Goal: Task Accomplishment & Management: Use online tool/utility

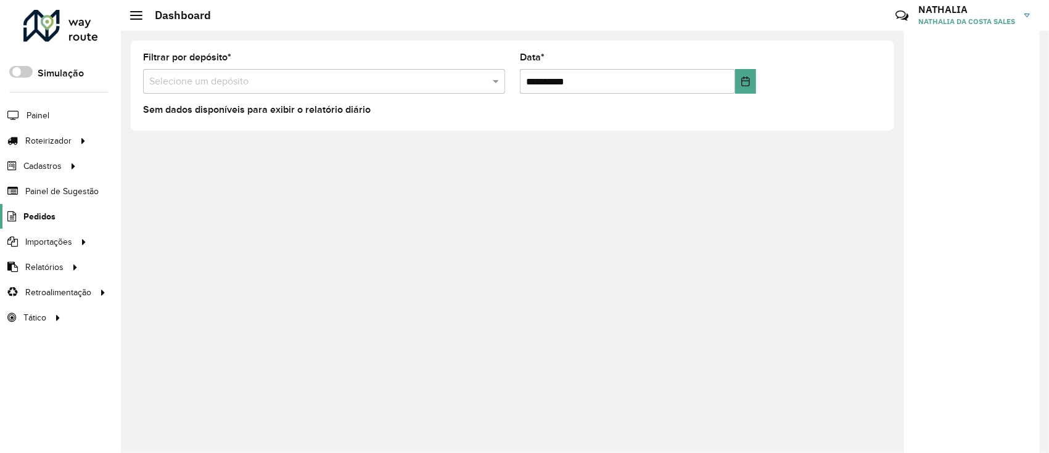
click at [33, 211] on span "Pedidos" at bounding box center [39, 216] width 32 height 13
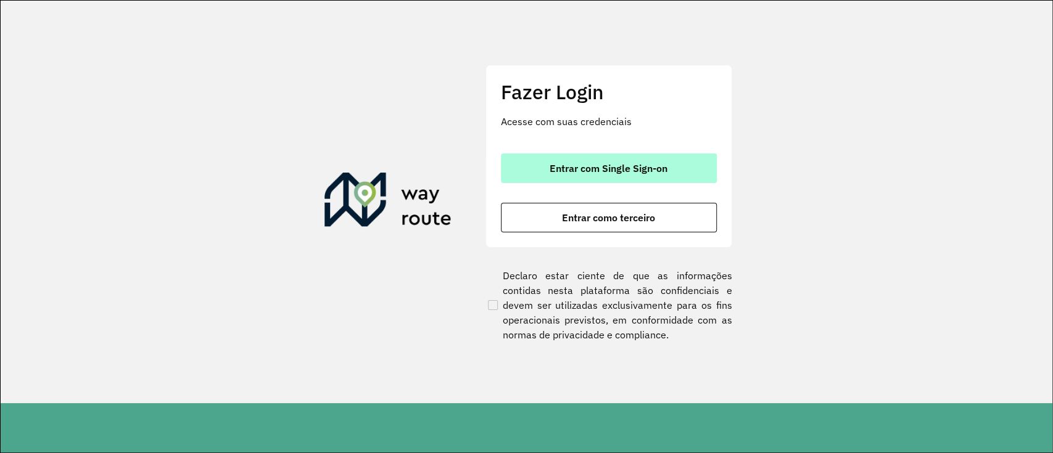
click at [646, 157] on button "Entrar com Single Sign-on" at bounding box center [609, 169] width 216 height 30
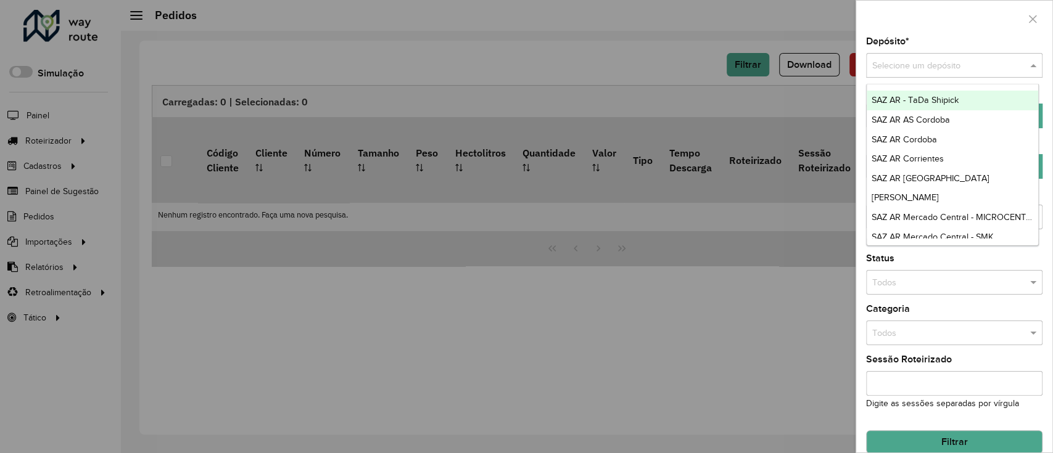
click at [789, 67] on input "text" at bounding box center [941, 66] width 139 height 14
click at [789, 65] on input "text" at bounding box center [941, 66] width 139 height 14
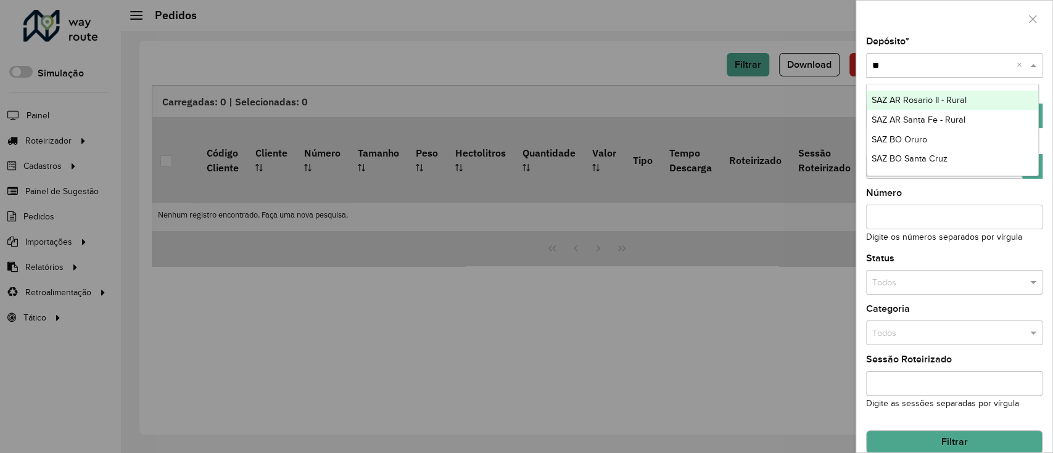
type input "*"
type input "*****"
click at [789, 94] on div "SAZ BO Oruro" at bounding box center [953, 101] width 172 height 20
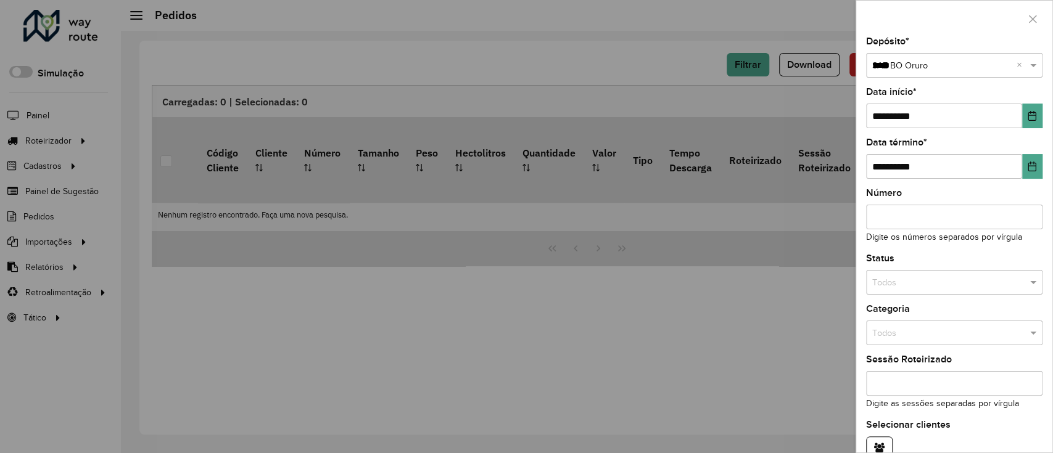
click at [789, 130] on div "**********" at bounding box center [954, 245] width 196 height 416
click at [789, 122] on button "Choose Date" at bounding box center [1032, 116] width 20 height 25
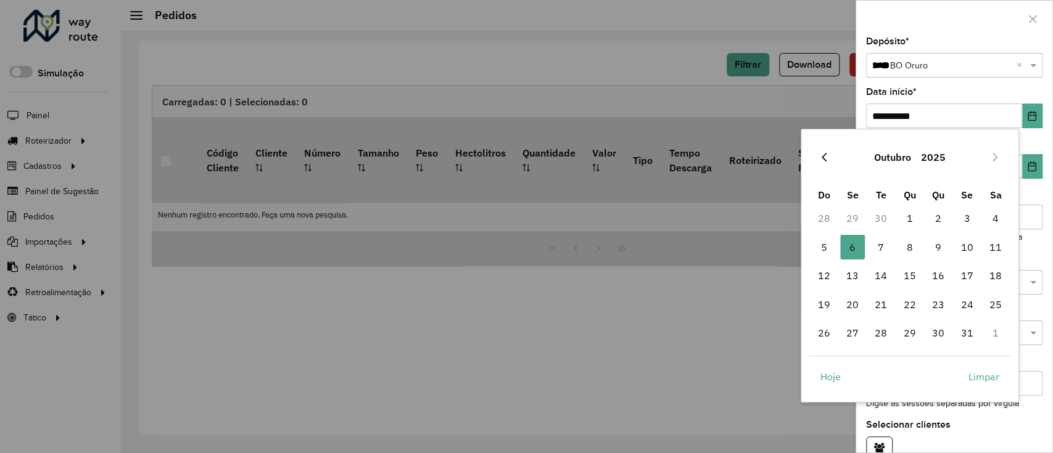
click at [789, 158] on icon "Previous Month" at bounding box center [824, 157] width 10 height 10
click at [789, 158] on icon "Previous Month" at bounding box center [824, 157] width 5 height 9
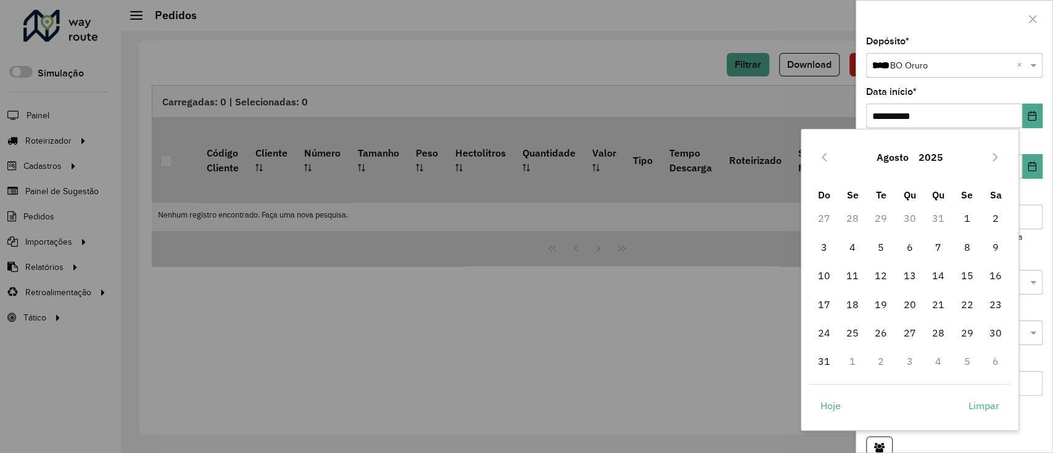
click at [789, 158] on icon "Previous Month" at bounding box center [824, 157] width 5 height 9
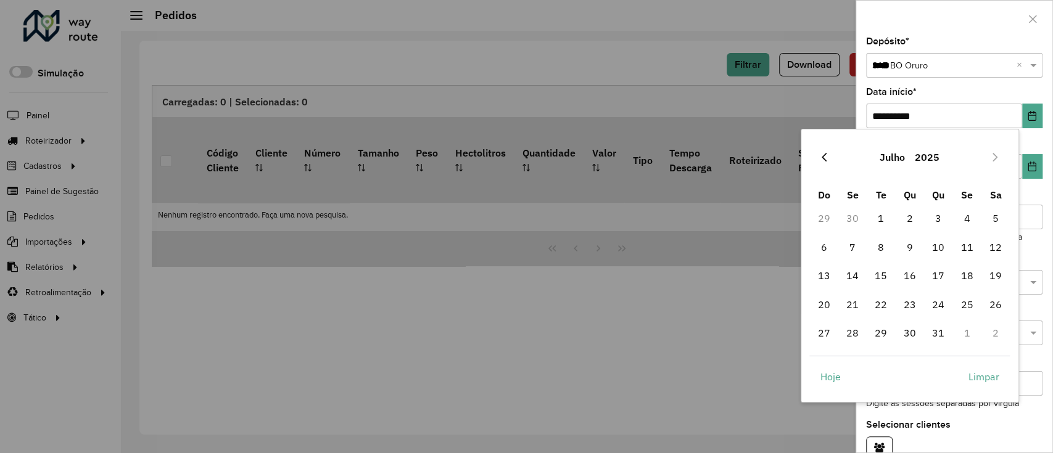
click at [789, 157] on icon "Previous Month" at bounding box center [824, 157] width 5 height 9
click at [789, 156] on icon "Previous Month" at bounding box center [824, 157] width 10 height 10
click at [789, 156] on button "Previous Month" at bounding box center [824, 157] width 20 height 20
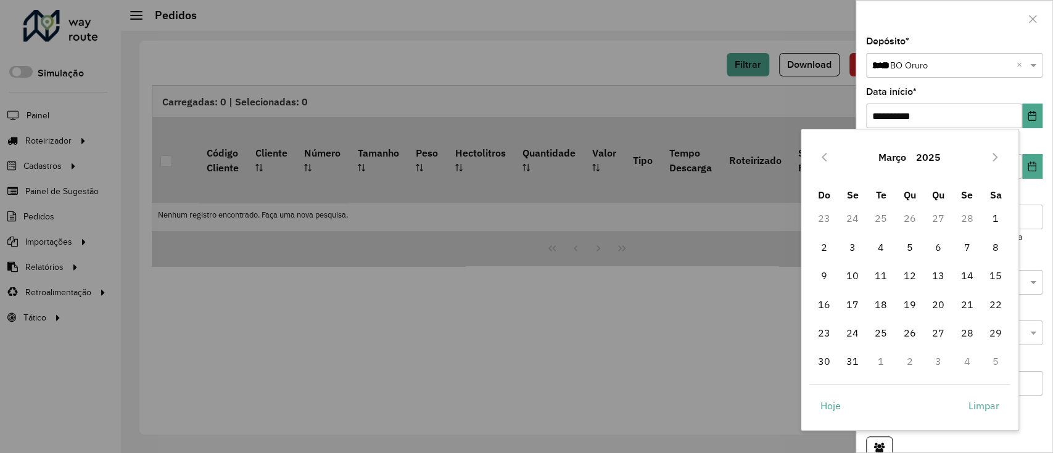
click at [789, 156] on button "Previous Month" at bounding box center [824, 157] width 20 height 20
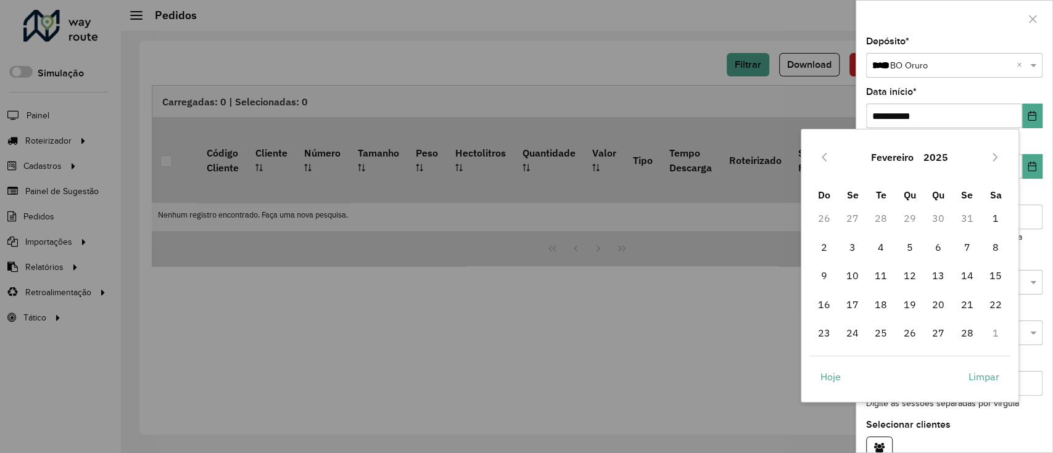
click at [789, 156] on button "Previous Month" at bounding box center [824, 157] width 20 height 20
click at [789, 215] on span "1" at bounding box center [909, 218] width 25 height 25
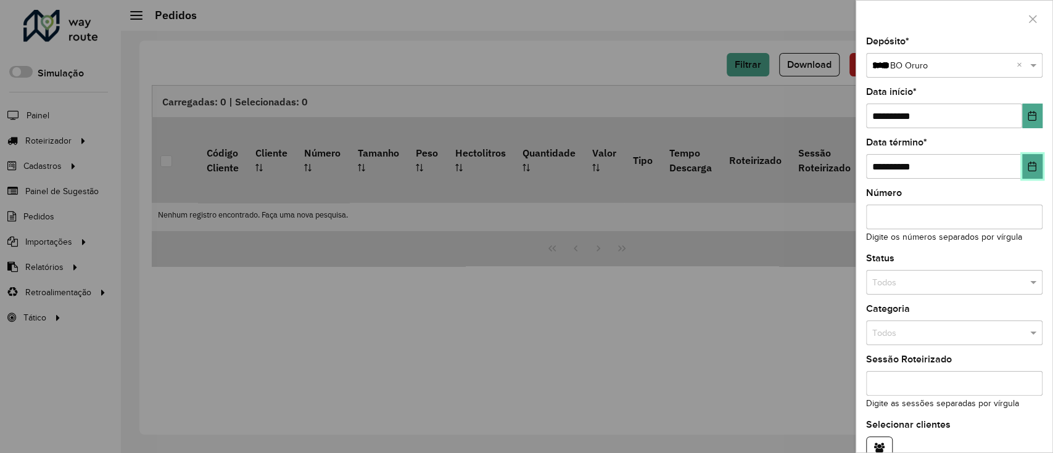
click at [789, 172] on button "Choose Date" at bounding box center [1032, 166] width 20 height 25
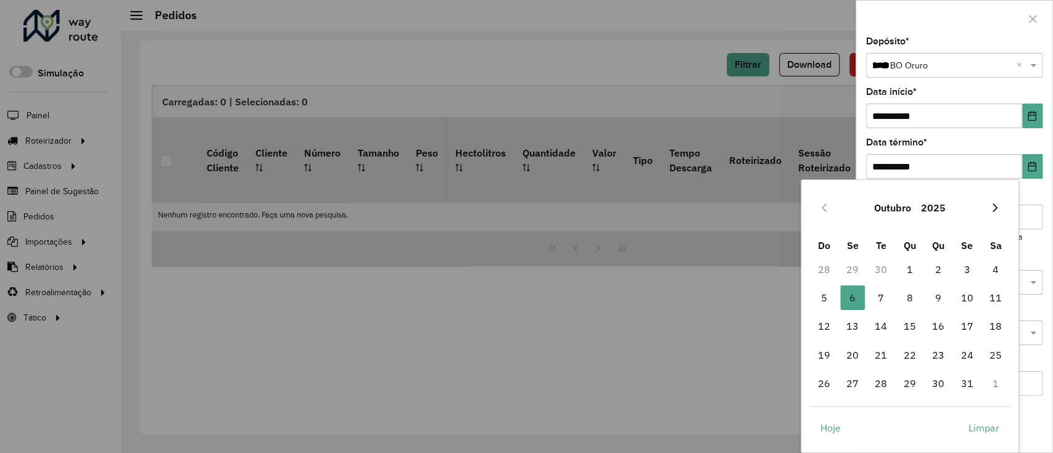
click at [789, 210] on icon "Next Month" at bounding box center [994, 208] width 5 height 9
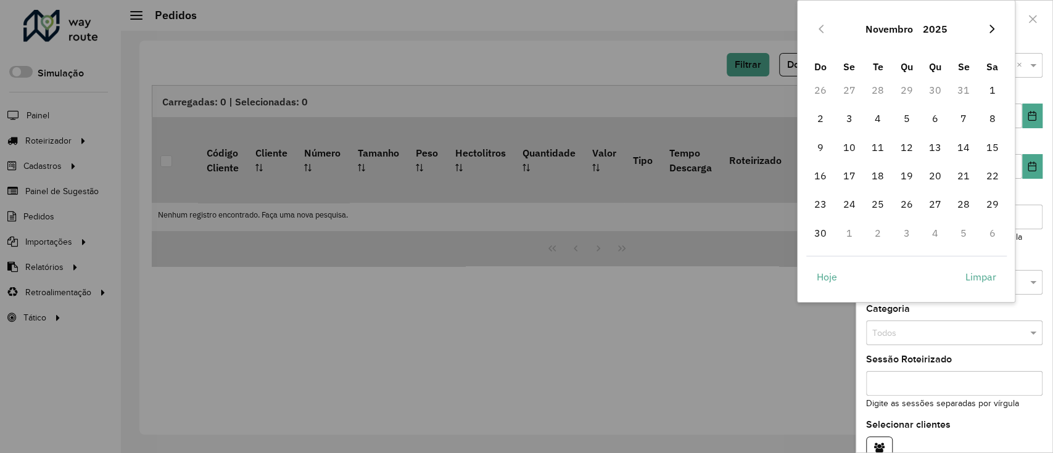
click at [789, 35] on button "Next Month" at bounding box center [992, 29] width 20 height 20
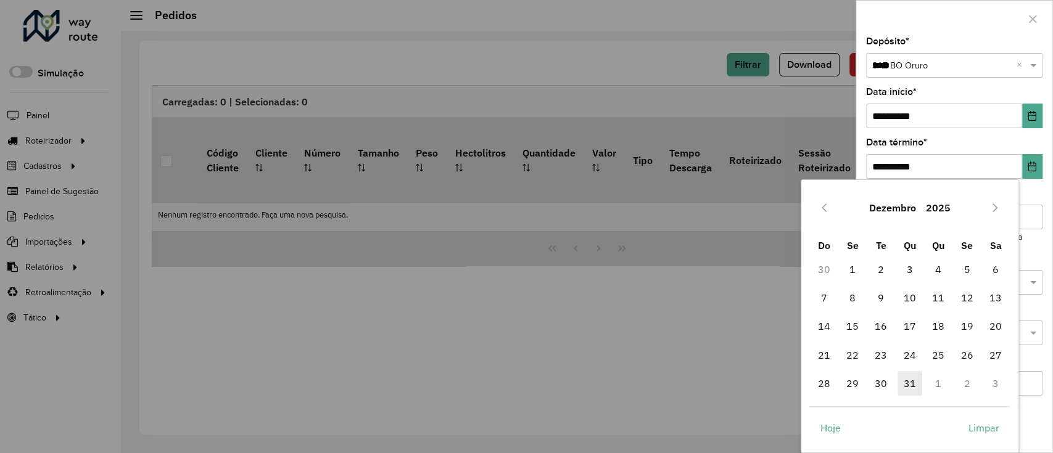
click at [789, 339] on span "31" at bounding box center [909, 383] width 25 height 25
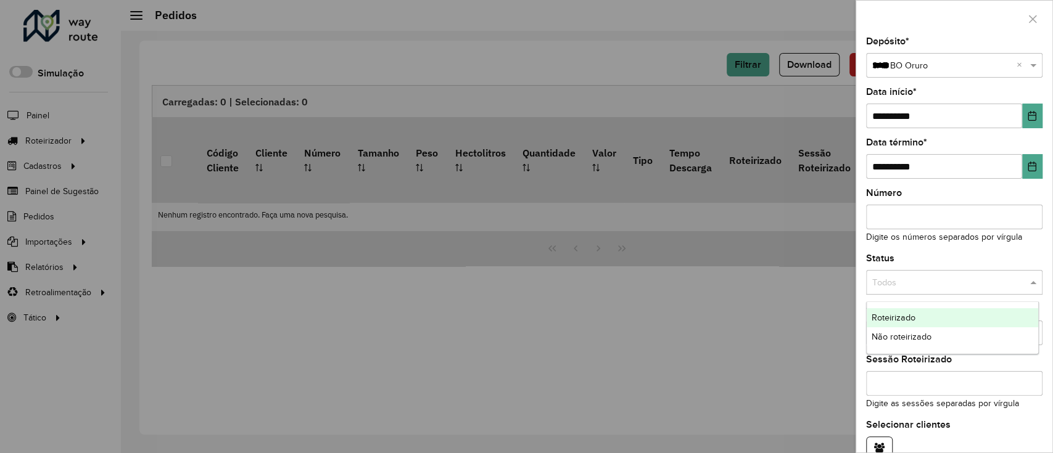
click at [789, 281] on span at bounding box center [1034, 283] width 15 height 14
click at [789, 333] on div "Não roteirizado" at bounding box center [953, 338] width 172 height 20
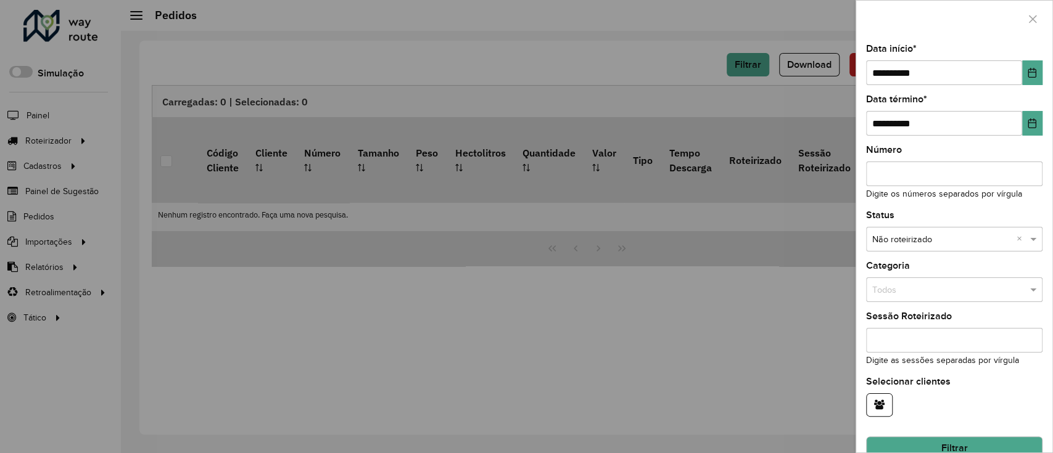
scroll to position [66, 0]
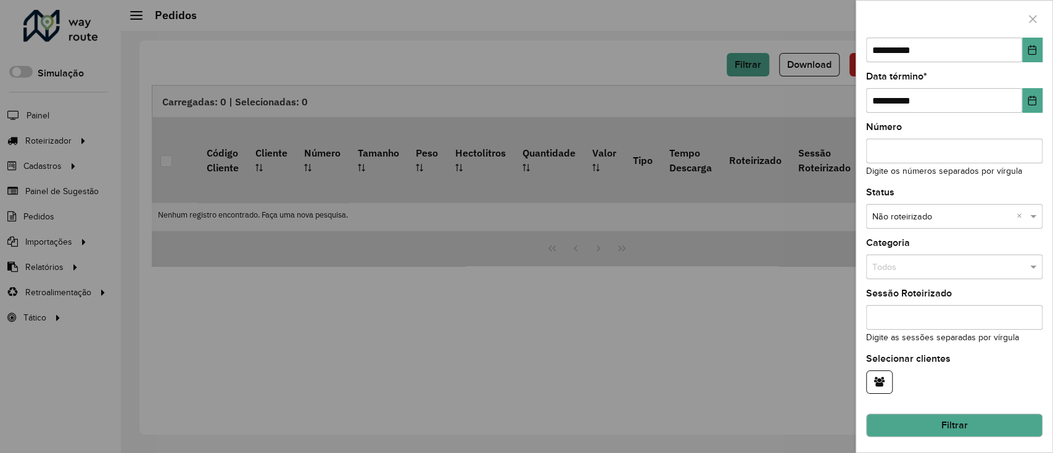
click at [789, 339] on button "Filtrar" at bounding box center [954, 425] width 176 height 23
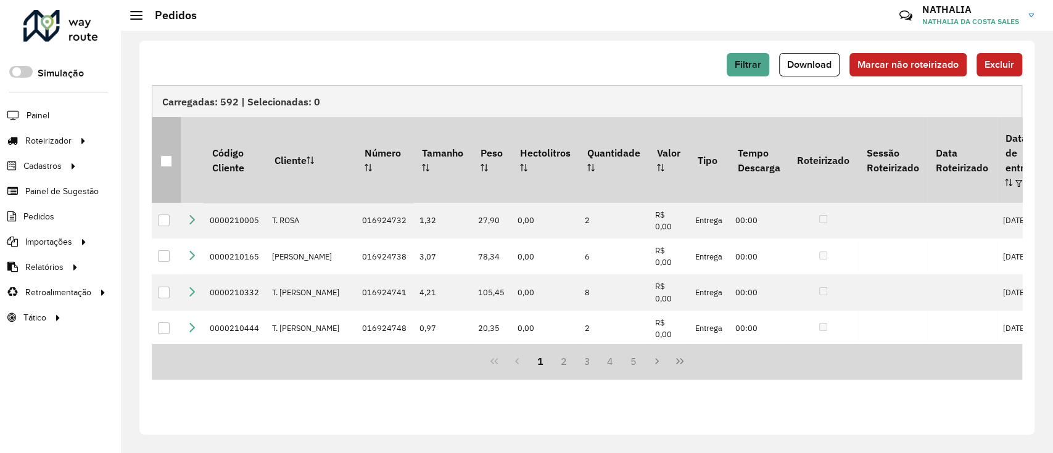
click at [175, 162] on th at bounding box center [166, 159] width 29 height 85
click at [170, 157] on div at bounding box center [166, 161] width 12 height 12
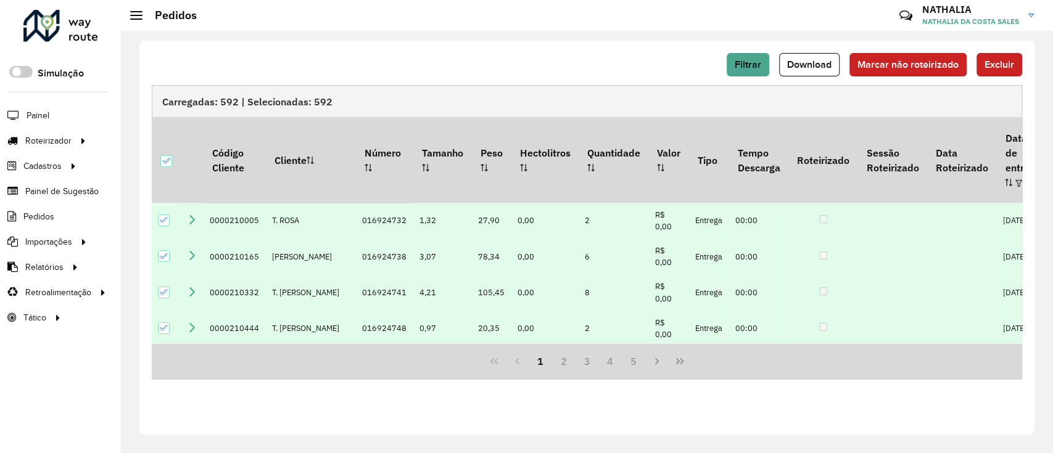
click at [789, 53] on button "Excluir" at bounding box center [999, 64] width 46 height 23
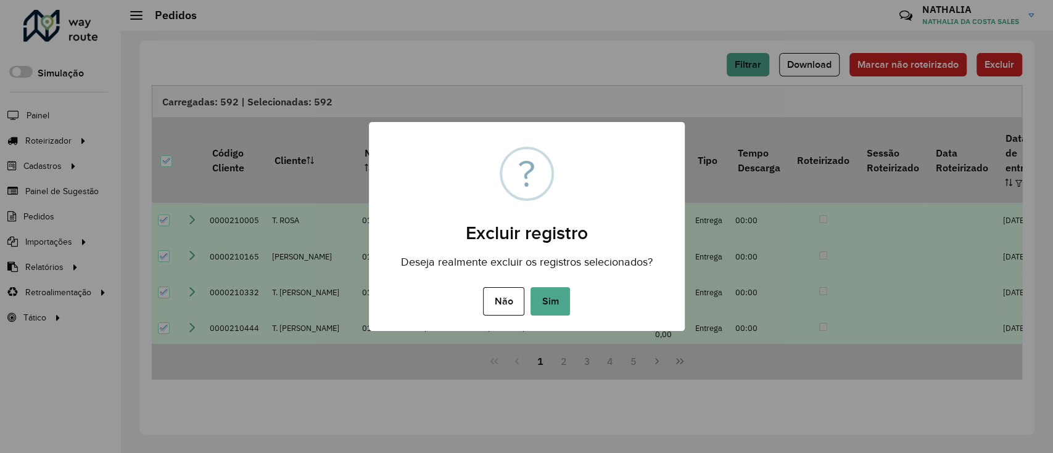
click at [556, 303] on button "Sim" at bounding box center [549, 301] width 39 height 28
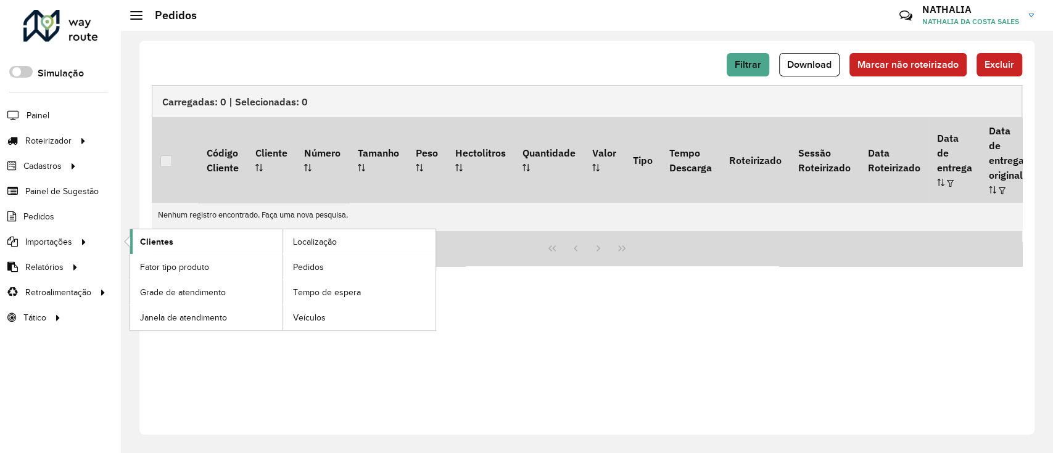
click at [217, 242] on link "Clientes" at bounding box center [206, 241] width 152 height 25
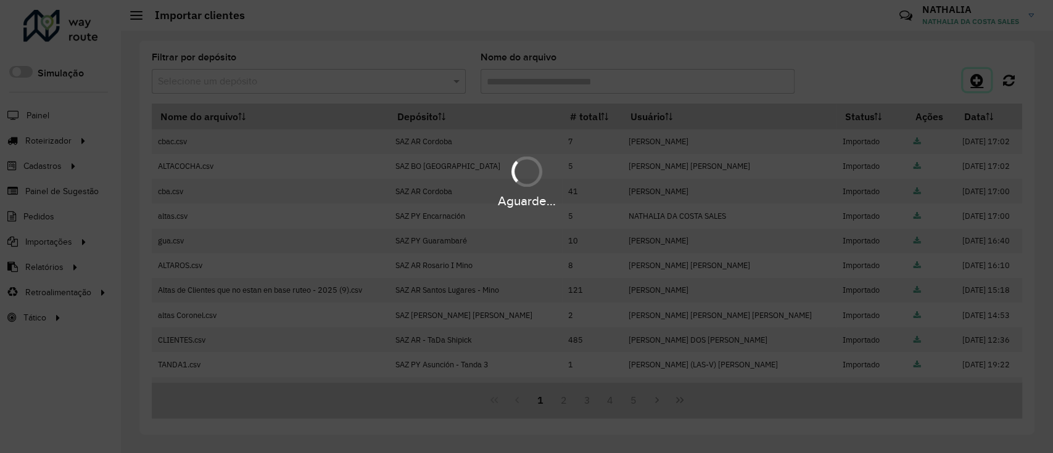
click at [789, 81] on icon at bounding box center [976, 80] width 13 height 15
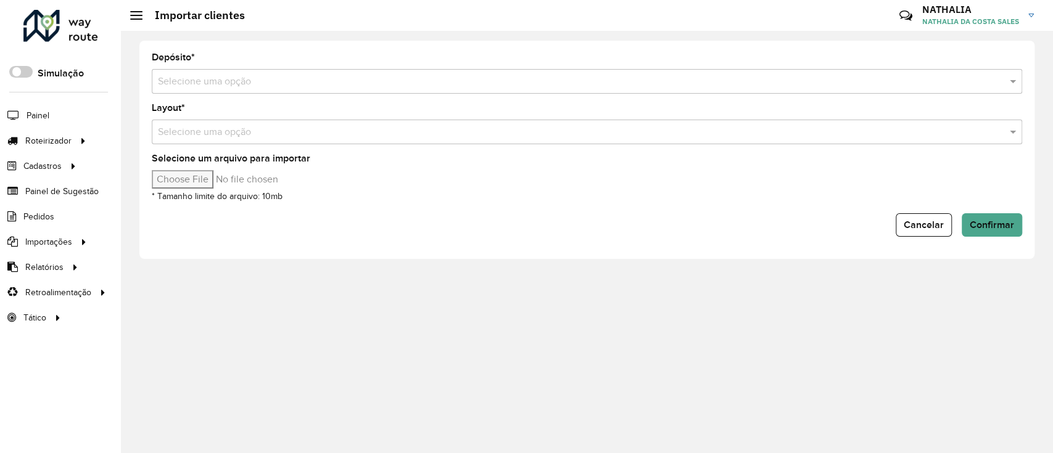
click at [569, 87] on input "text" at bounding box center [574, 82] width 833 height 15
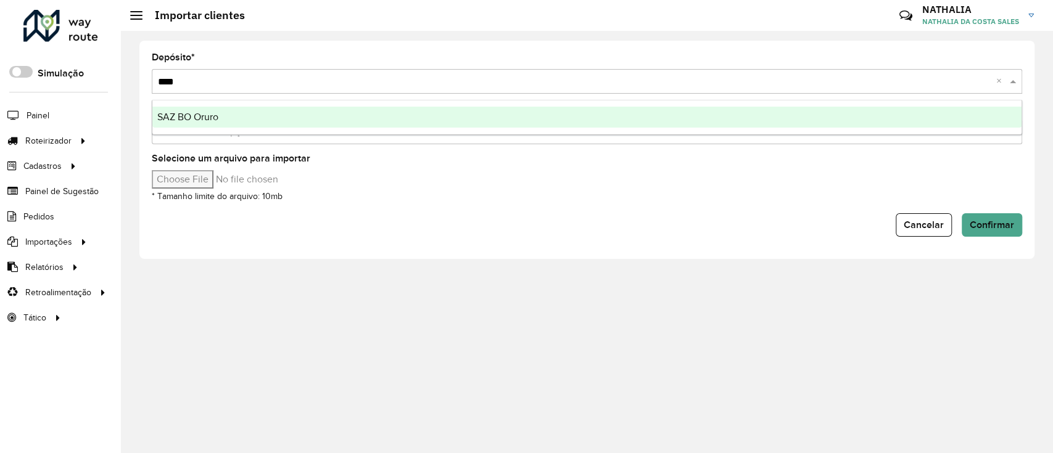
type input "*****"
click at [539, 128] on ng-dropdown-panel "SAZ BO Oruro" at bounding box center [587, 117] width 870 height 35
click at [318, 122] on div "SAZ BO Oruro" at bounding box center [586, 117] width 869 height 21
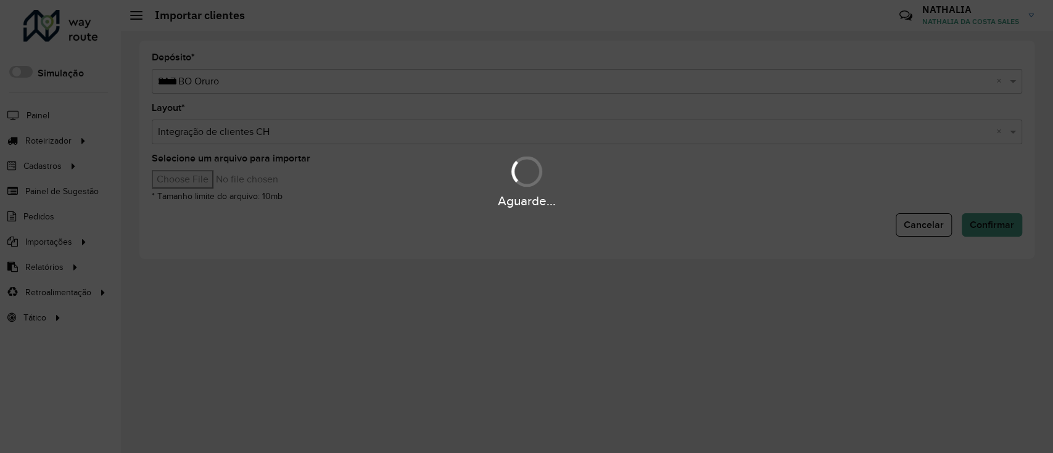
click at [188, 181] on input "Selecione um arquivo para importar" at bounding box center [257, 179] width 210 height 19
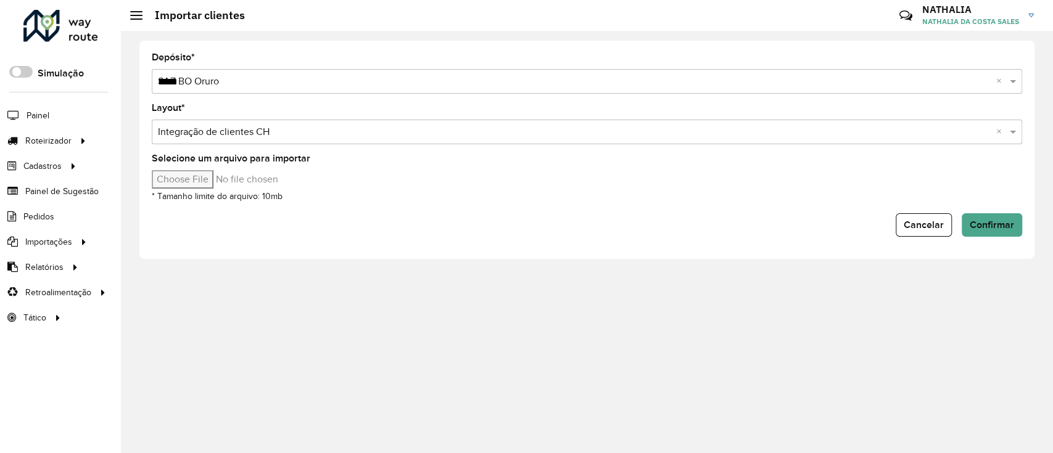
type input "**********"
click at [789, 223] on span "Confirmar" at bounding box center [992, 225] width 44 height 10
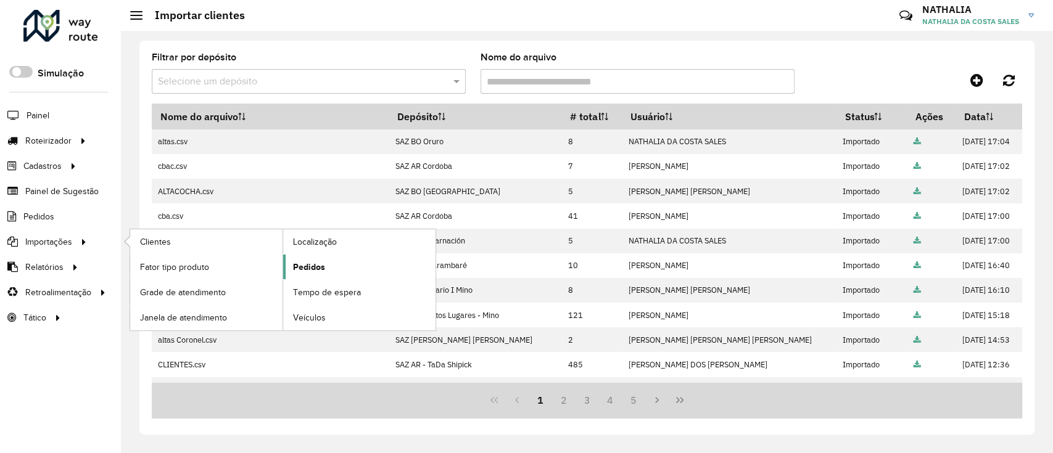
click at [315, 267] on span "Pedidos" at bounding box center [309, 267] width 32 height 13
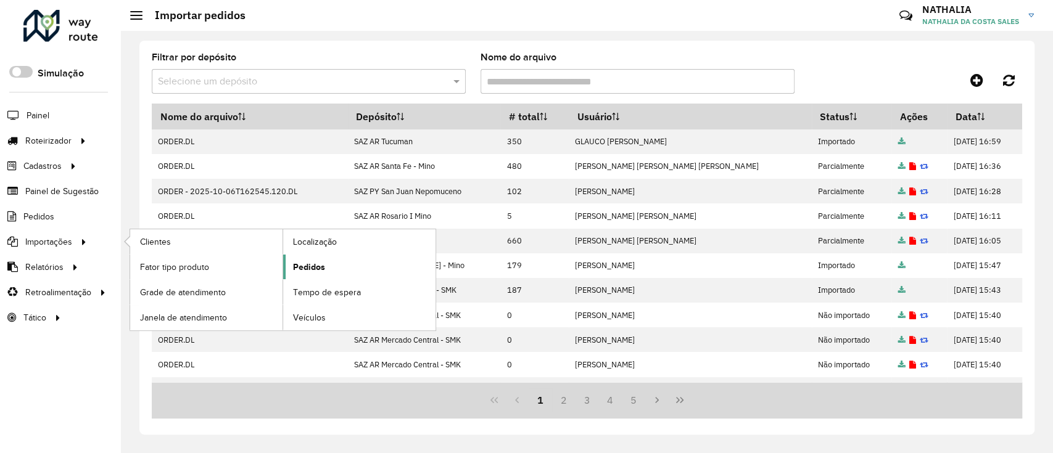
click at [322, 265] on span "Pedidos" at bounding box center [309, 267] width 32 height 13
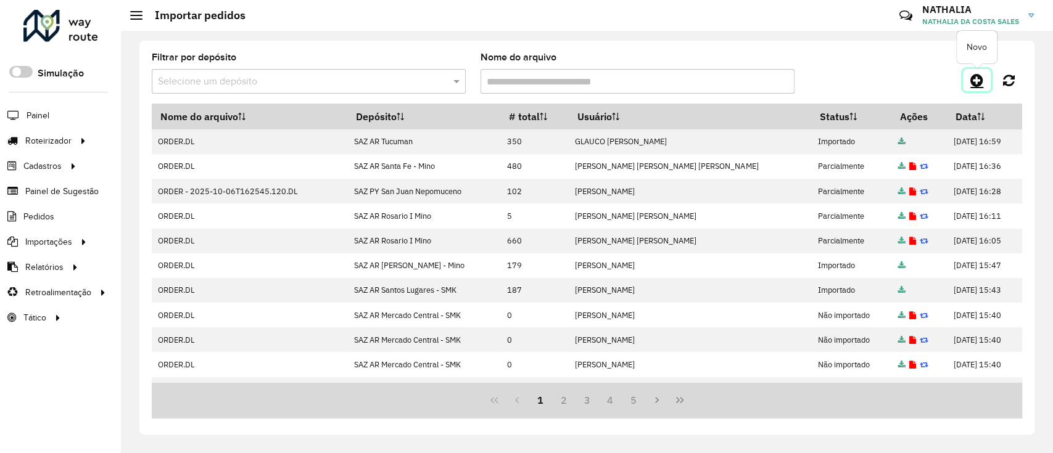
click at [789, 76] on link at bounding box center [977, 80] width 28 height 22
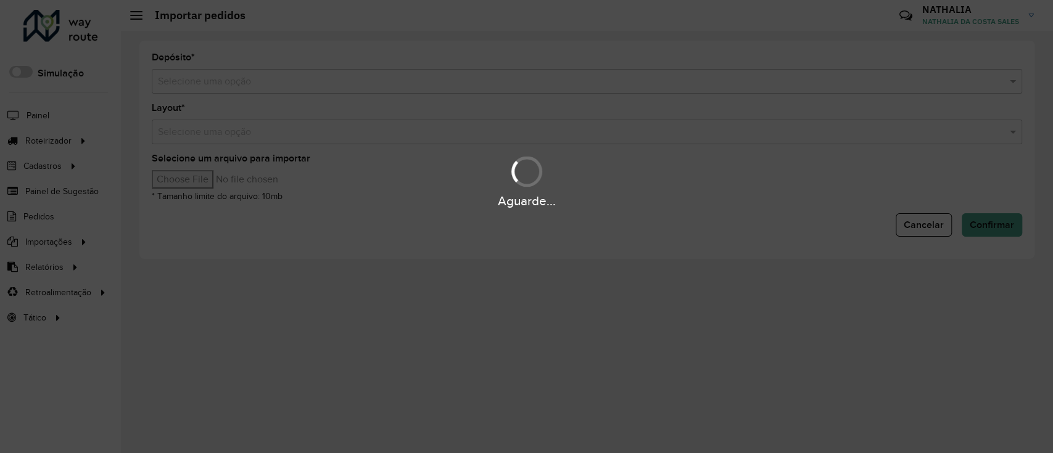
click at [516, 81] on div "Aguarde..." at bounding box center [526, 226] width 1053 height 453
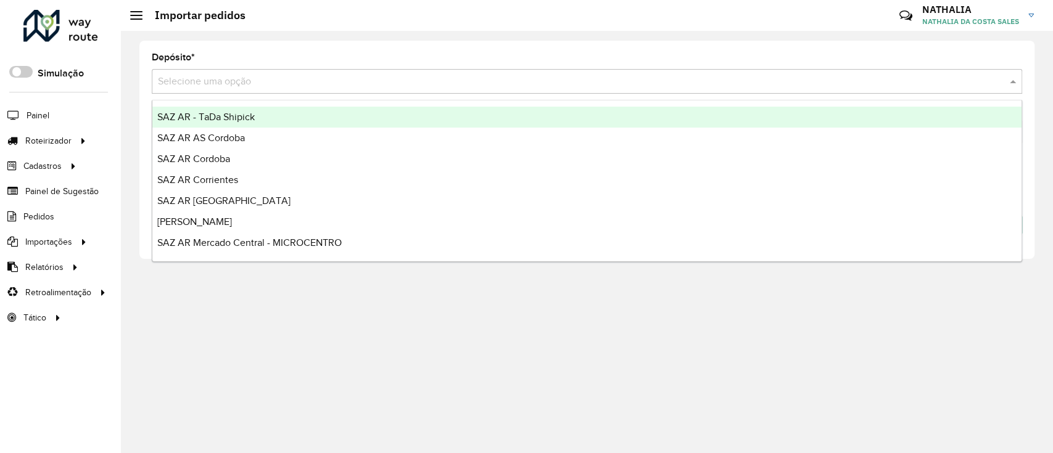
click at [516, 81] on input "text" at bounding box center [574, 82] width 833 height 15
type input "****"
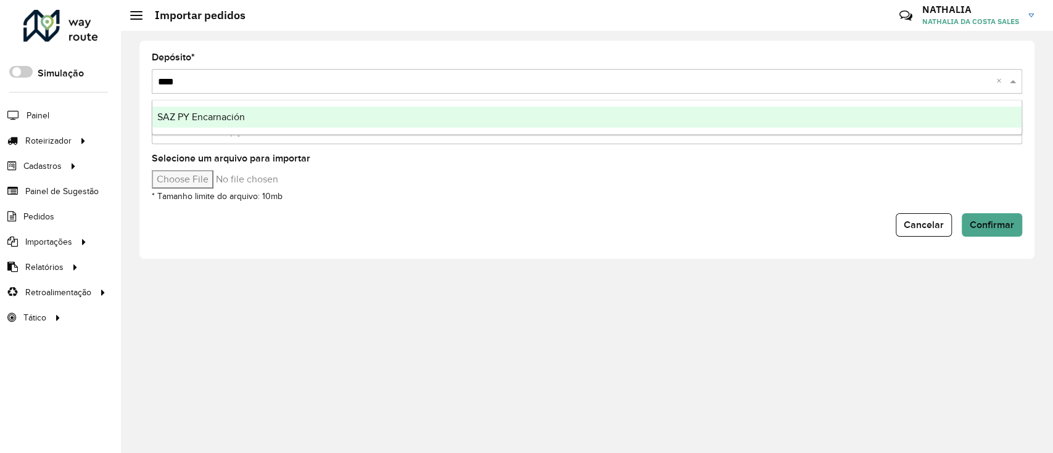
click at [498, 110] on div "SAZ PY Encarnación" at bounding box center [586, 117] width 869 height 21
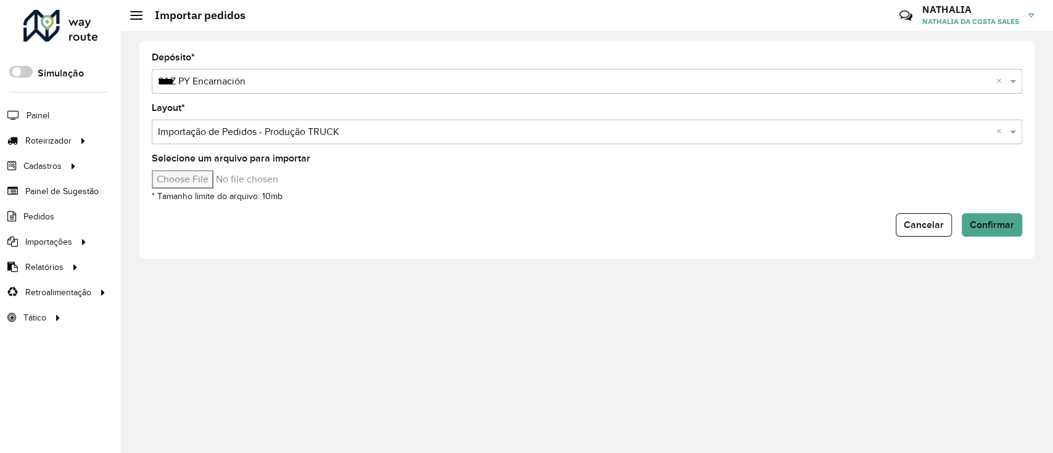
click at [179, 180] on input "Selecione um arquivo para importar" at bounding box center [257, 179] width 210 height 19
type input "**********"
click at [789, 218] on button "Confirmar" at bounding box center [992, 224] width 60 height 23
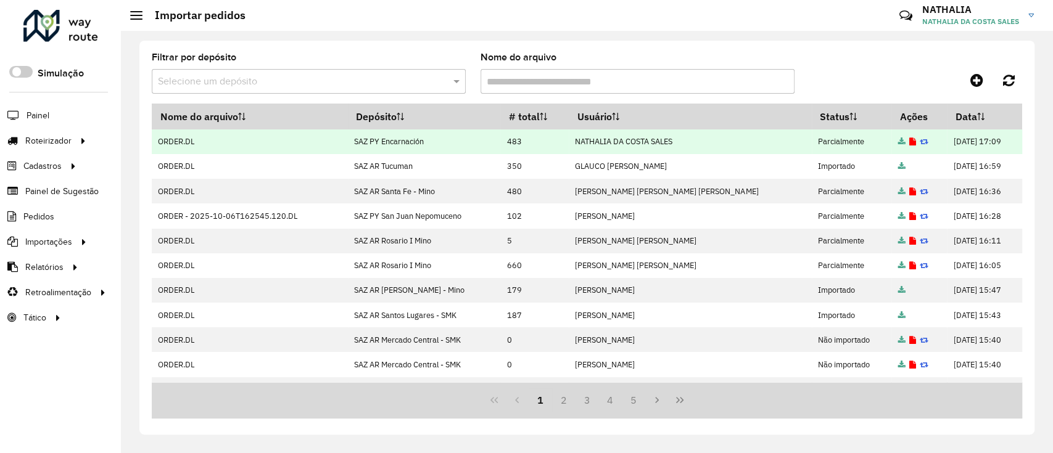
click at [789, 139] on icon at bounding box center [912, 142] width 7 height 8
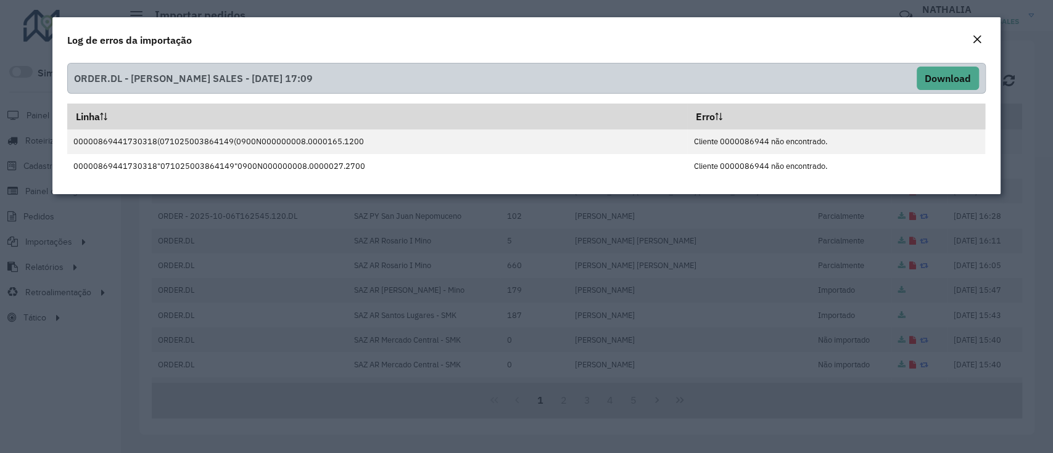
click at [789, 37] on em "Close" at bounding box center [977, 40] width 10 height 10
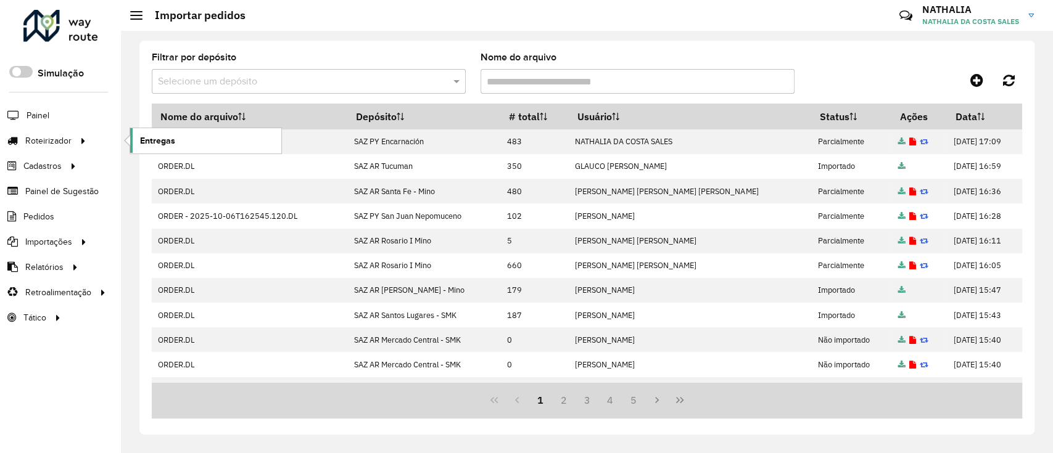
click at [169, 138] on span "Entregas" at bounding box center [157, 140] width 35 height 13
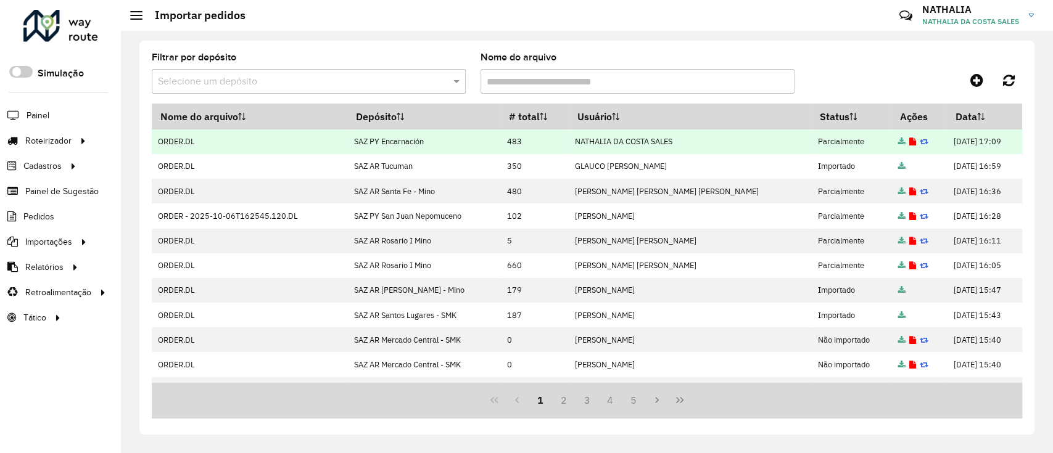
click at [789, 139] on td at bounding box center [919, 142] width 56 height 25
click at [789, 141] on icon at bounding box center [912, 142] width 7 height 8
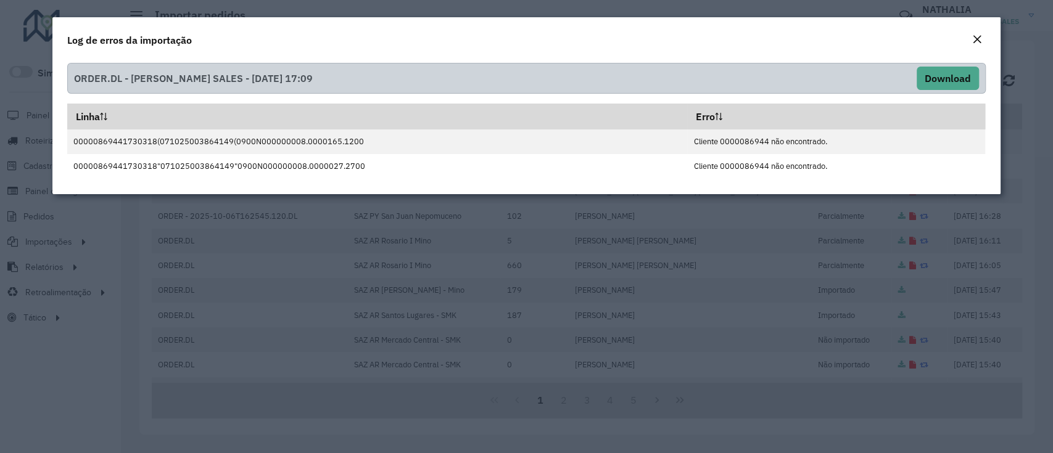
click at [789, 36] on button "Close" at bounding box center [976, 40] width 17 height 16
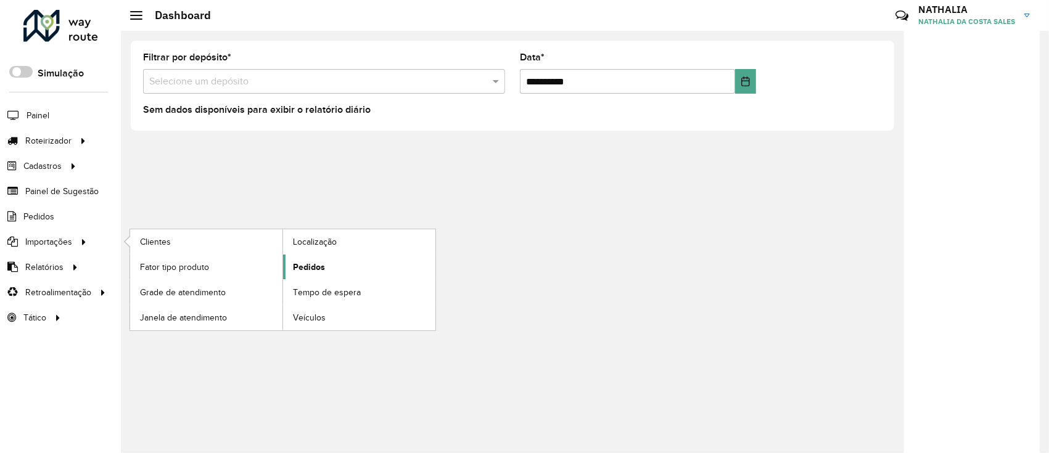
click at [323, 263] on span "Pedidos" at bounding box center [309, 267] width 32 height 13
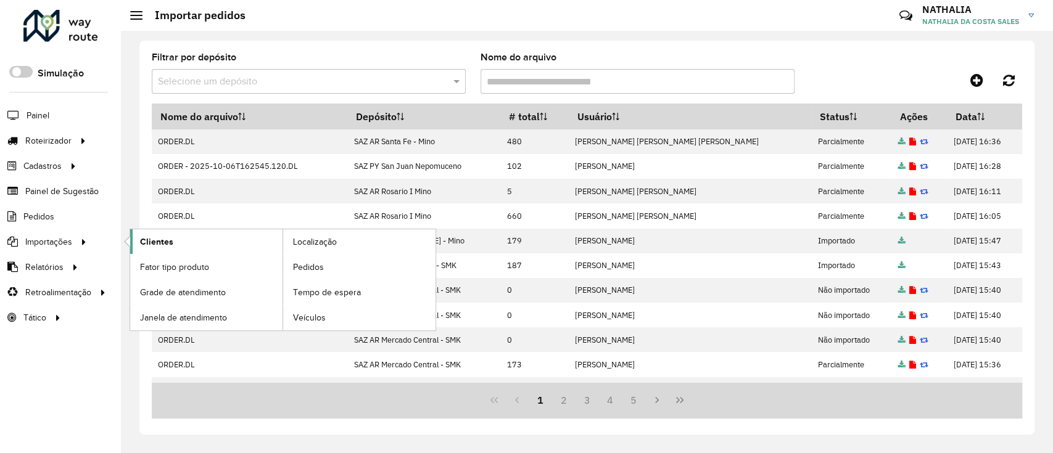
click at [183, 237] on link "Clientes" at bounding box center [206, 241] width 152 height 25
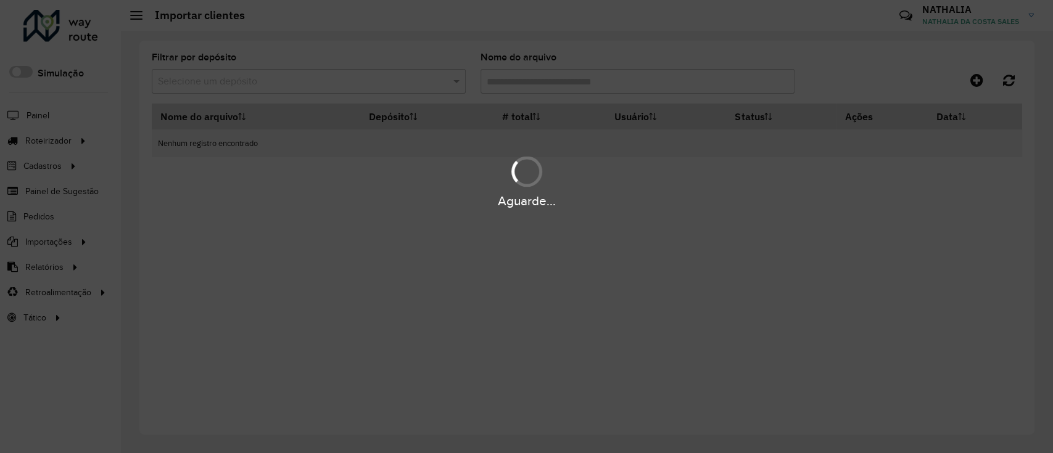
click at [981, 81] on div "Aguarde..." at bounding box center [526, 226] width 1053 height 453
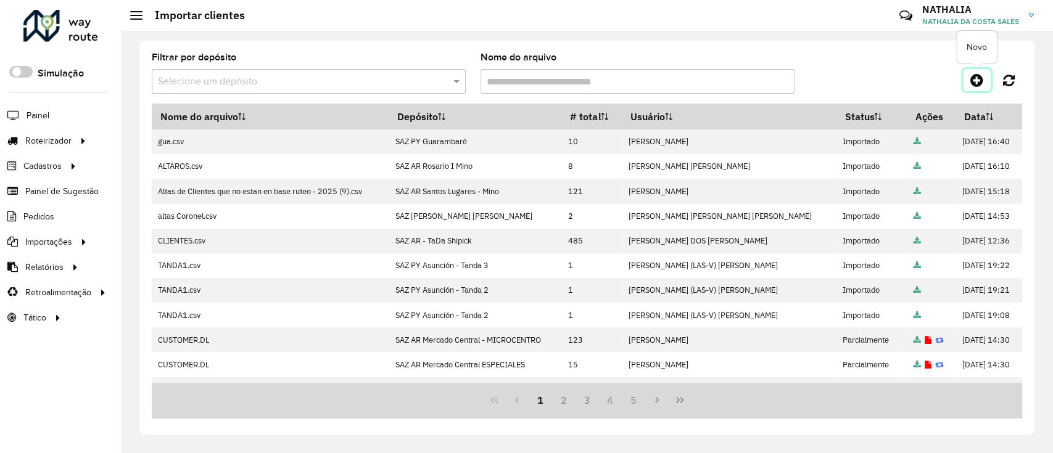
click at [972, 81] on icon at bounding box center [976, 80] width 13 height 15
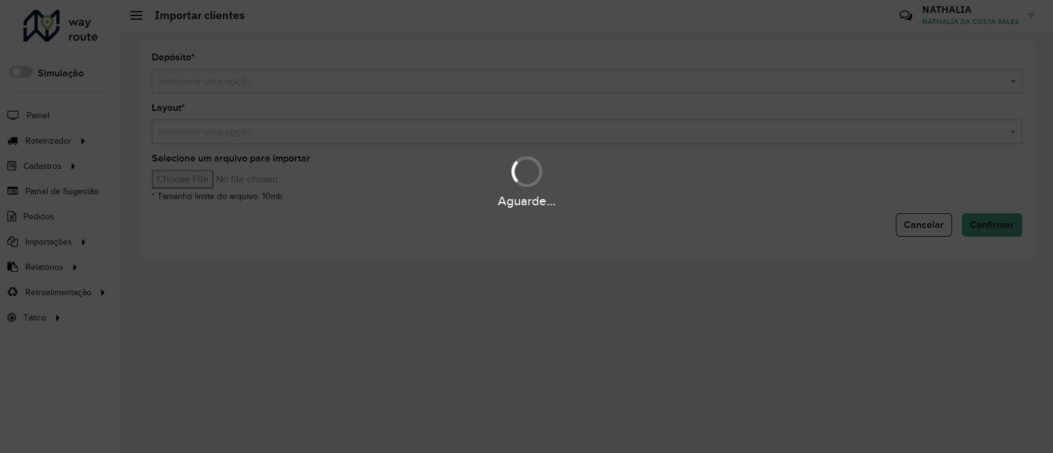
click at [686, 78] on div "Aguarde..." at bounding box center [526, 226] width 1053 height 453
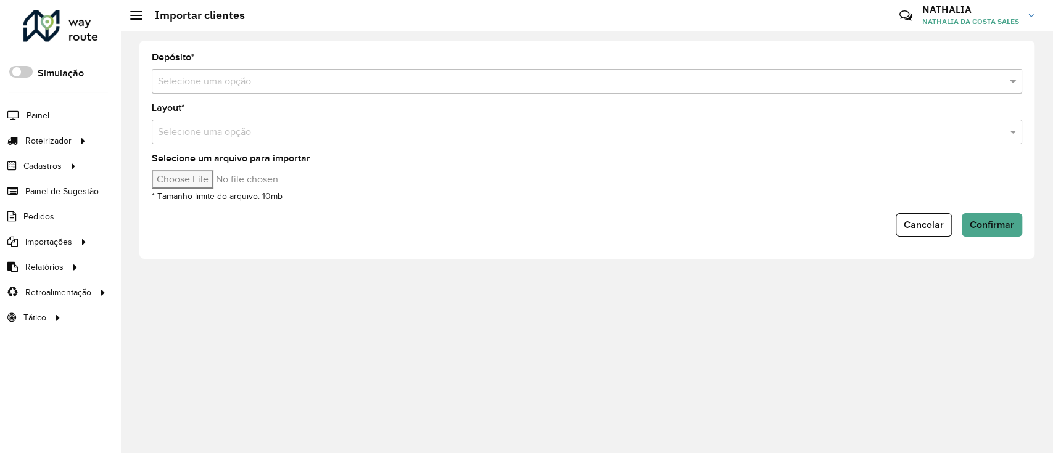
click at [686, 78] on hb-app "Aguarde... Pop-up bloqueado! Seu navegador bloqueou automáticamente a abertura …" at bounding box center [526, 226] width 1053 height 453
click at [686, 76] on input "text" at bounding box center [574, 82] width 833 height 15
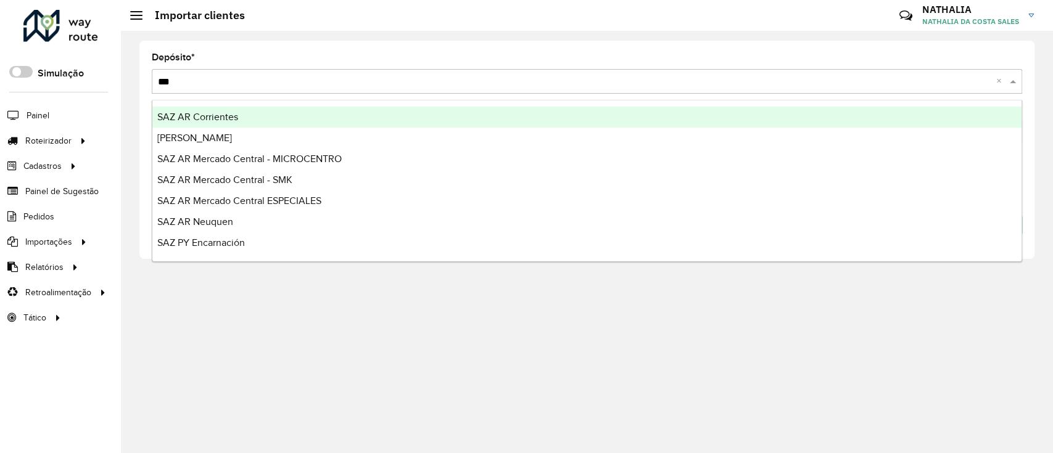
type input "****"
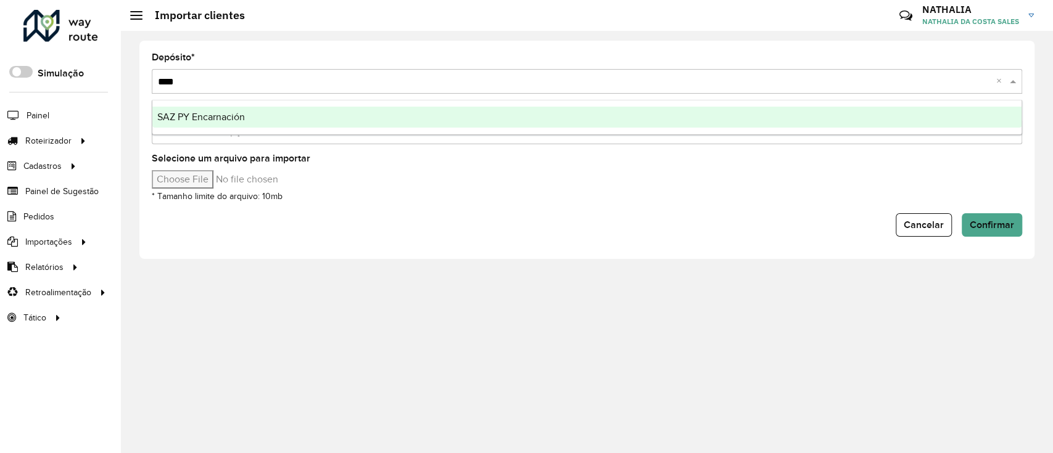
click at [633, 118] on div "SAZ PY Encarnación" at bounding box center [586, 117] width 869 height 21
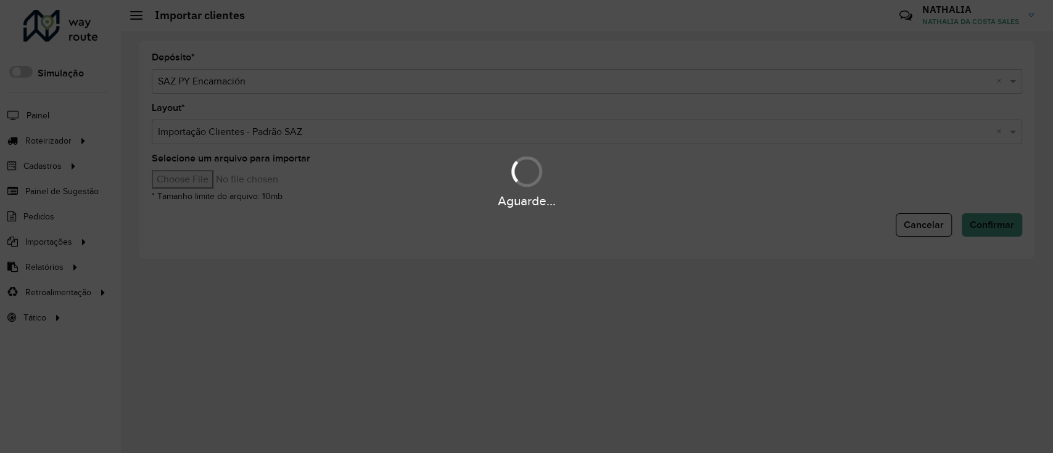
click at [210, 188] on div "Aguarde..." at bounding box center [526, 181] width 1053 height 59
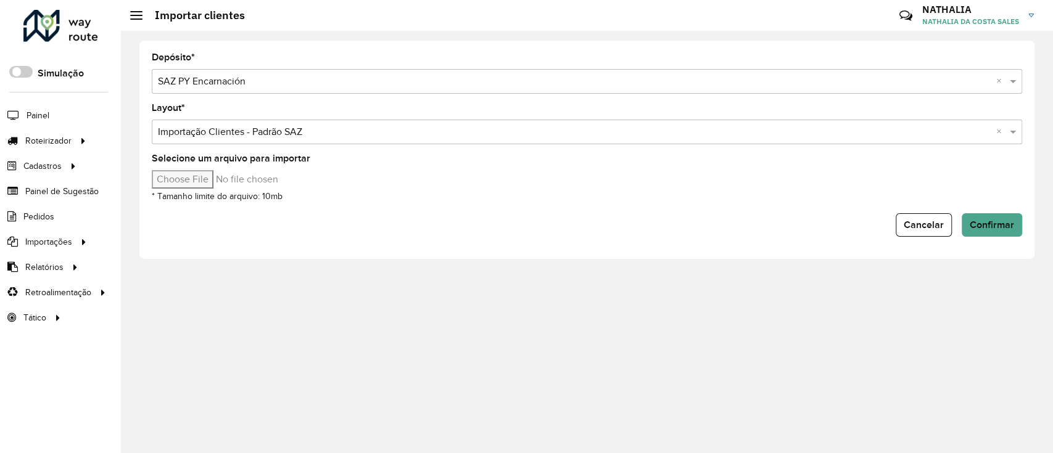
click at [210, 185] on input "Selecione um arquivo para importar" at bounding box center [257, 179] width 210 height 19
type input "**********"
click at [992, 220] on span "Confirmar" at bounding box center [992, 225] width 44 height 10
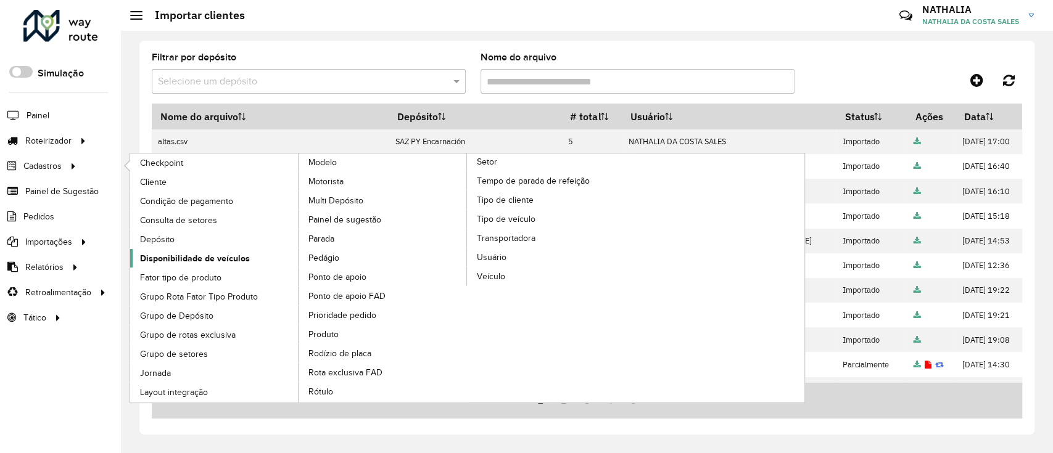
click at [175, 260] on span "Disponibilidade de veículos" at bounding box center [195, 258] width 110 height 13
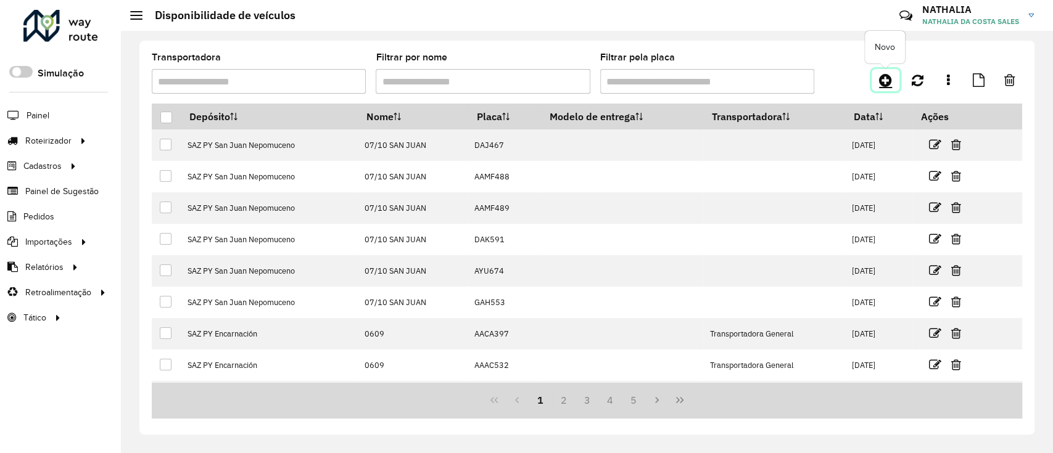
click at [885, 77] on icon at bounding box center [885, 80] width 13 height 15
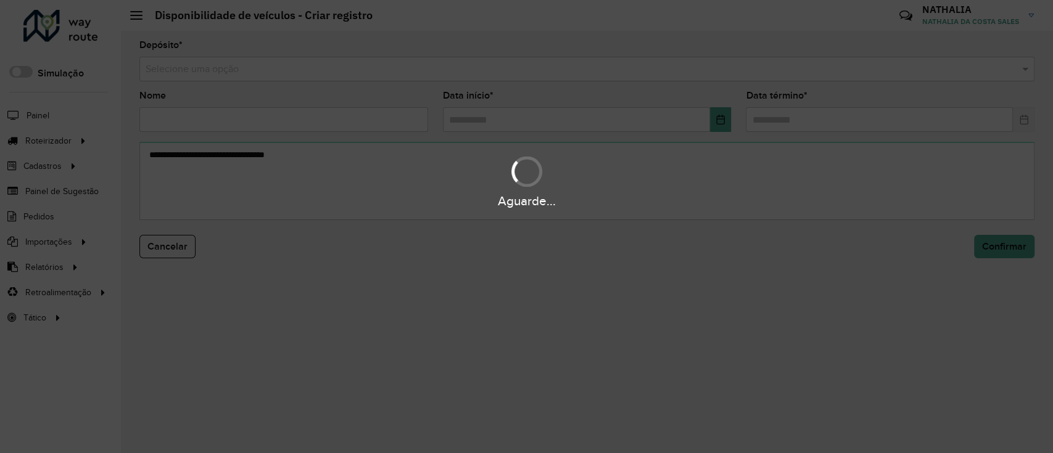
click at [858, 80] on div "Aguarde..." at bounding box center [526, 226] width 1053 height 453
click at [855, 72] on input "text" at bounding box center [575, 69] width 858 height 15
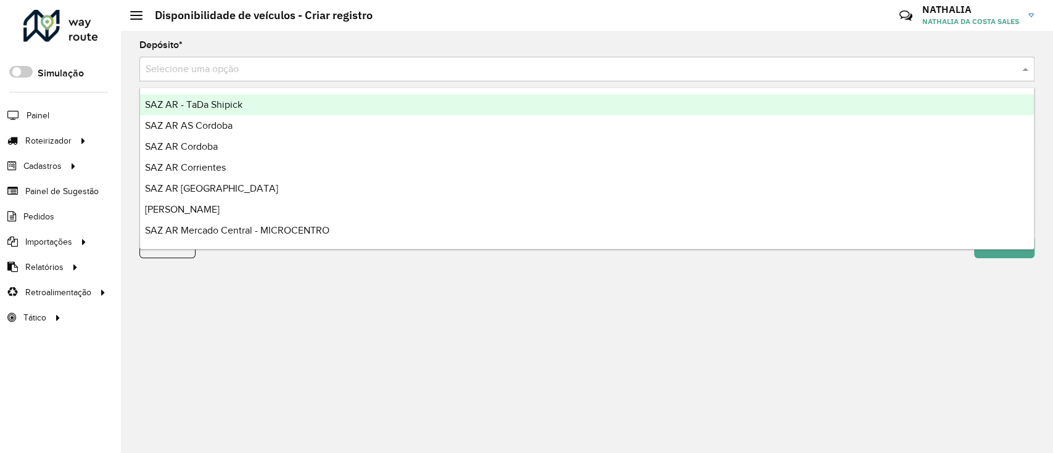
click at [855, 72] on input "text" at bounding box center [575, 69] width 858 height 15
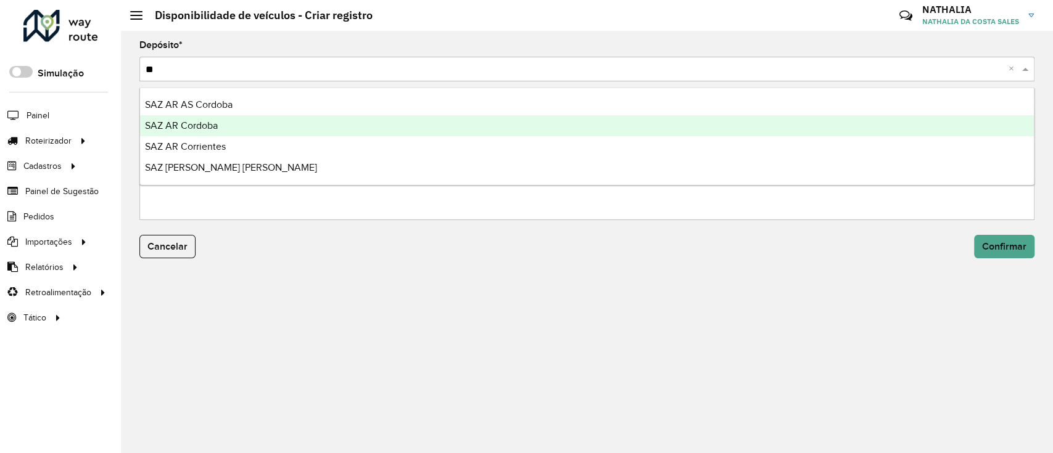
type input "*"
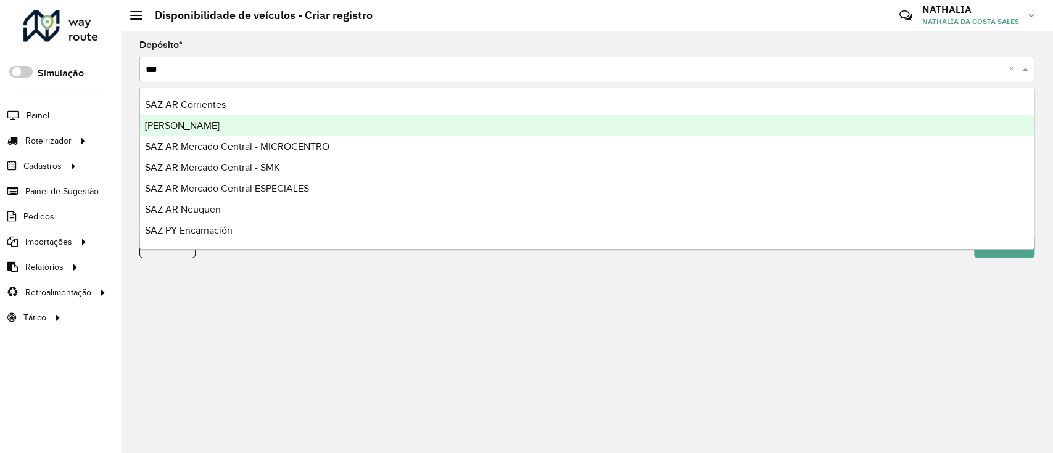
type input "****"
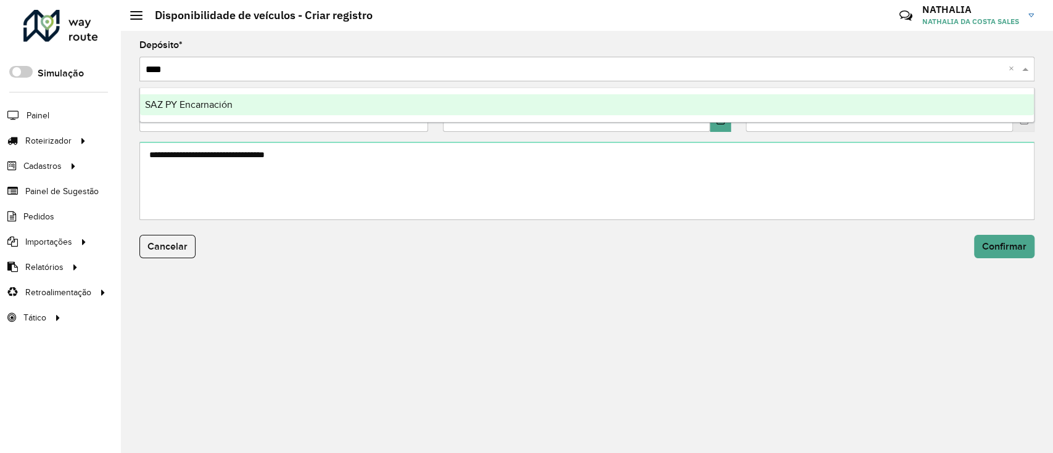
click at [495, 109] on div "SAZ PY Encarnación" at bounding box center [587, 104] width 894 height 21
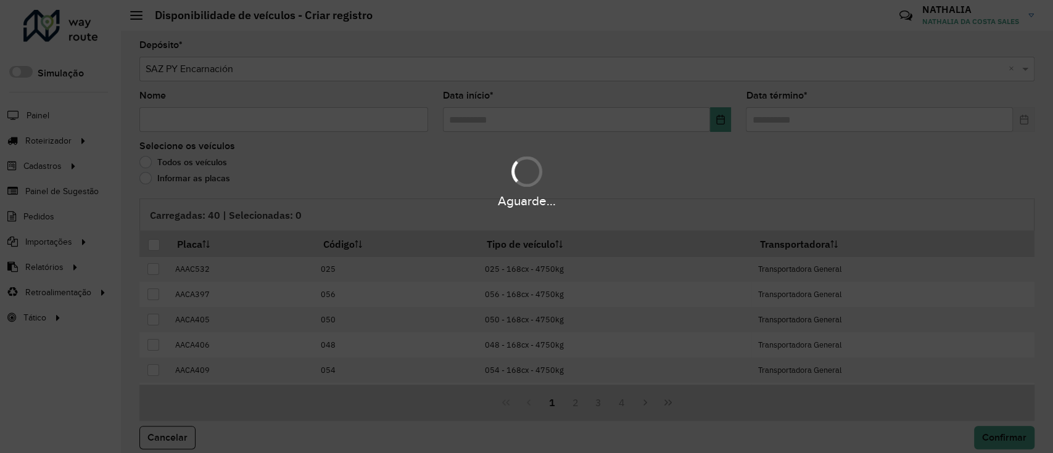
click at [371, 120] on div "Aguarde..." at bounding box center [526, 226] width 1053 height 453
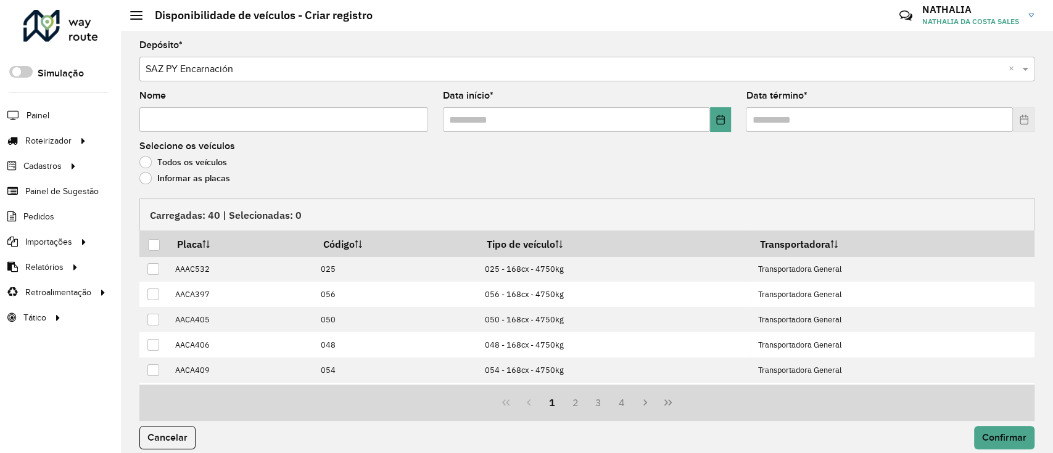
click at [371, 120] on input "Nome" at bounding box center [283, 119] width 289 height 25
type input "*"
click at [667, 128] on input "text" at bounding box center [576, 119] width 267 height 25
click at [713, 121] on button "Choose Date" at bounding box center [721, 119] width 22 height 25
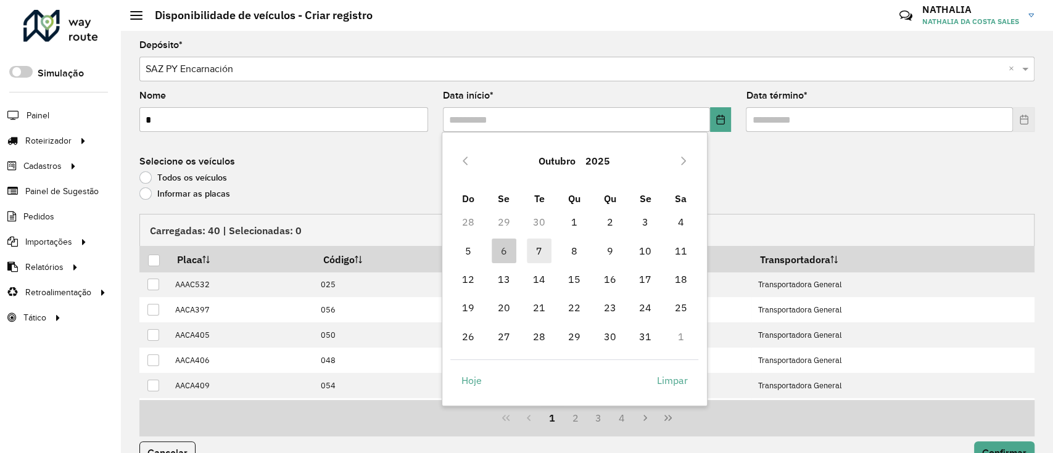
click at [540, 250] on span "7" at bounding box center [539, 251] width 25 height 25
type input "**********"
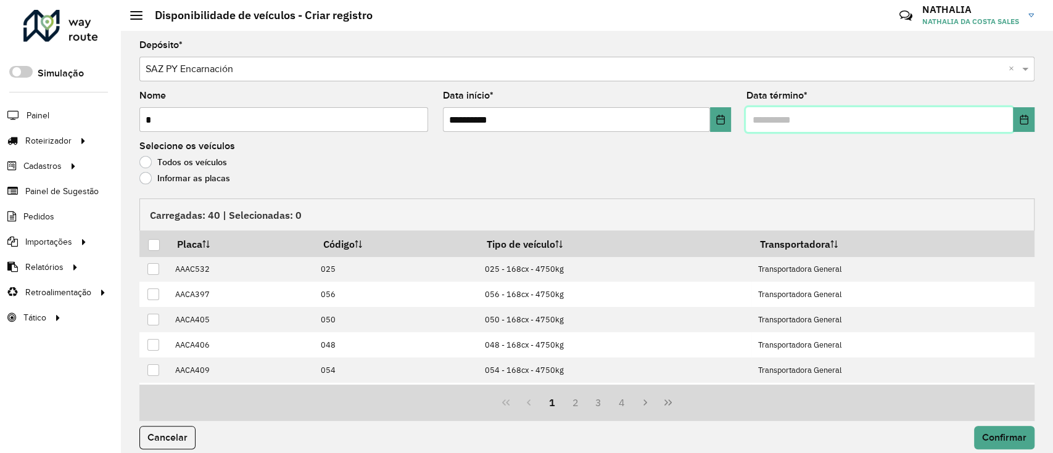
click at [807, 109] on input "text" at bounding box center [879, 119] width 267 height 25
click at [1019, 121] on icon "Choose Date" at bounding box center [1024, 120] width 10 height 10
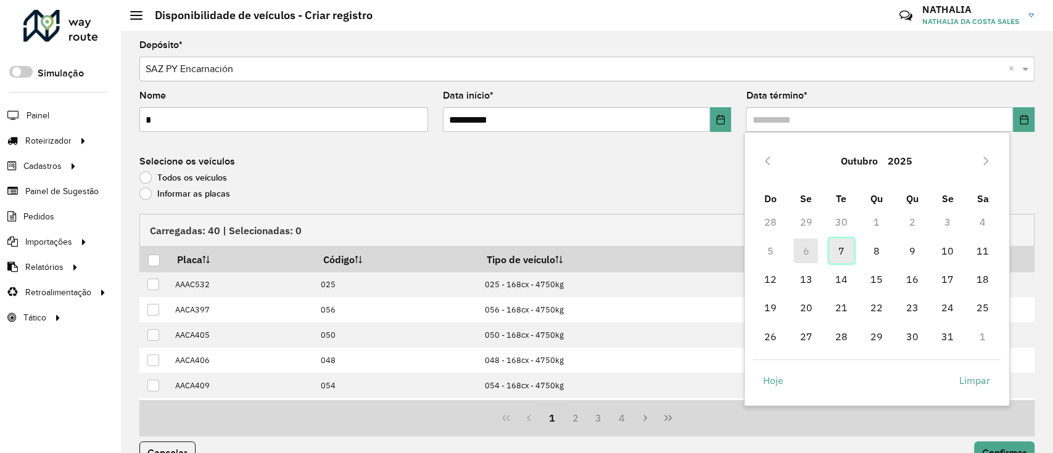
click at [844, 248] on span "7" at bounding box center [841, 251] width 25 height 25
type input "**********"
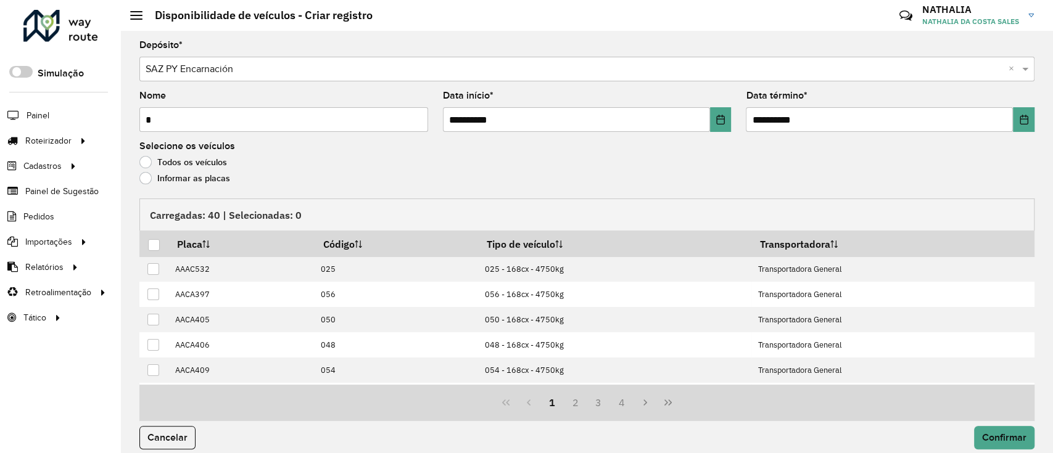
click at [143, 188] on div "Informar as placas" at bounding box center [586, 181] width 895 height 15
click at [148, 181] on label "Informar as placas" at bounding box center [184, 178] width 91 height 12
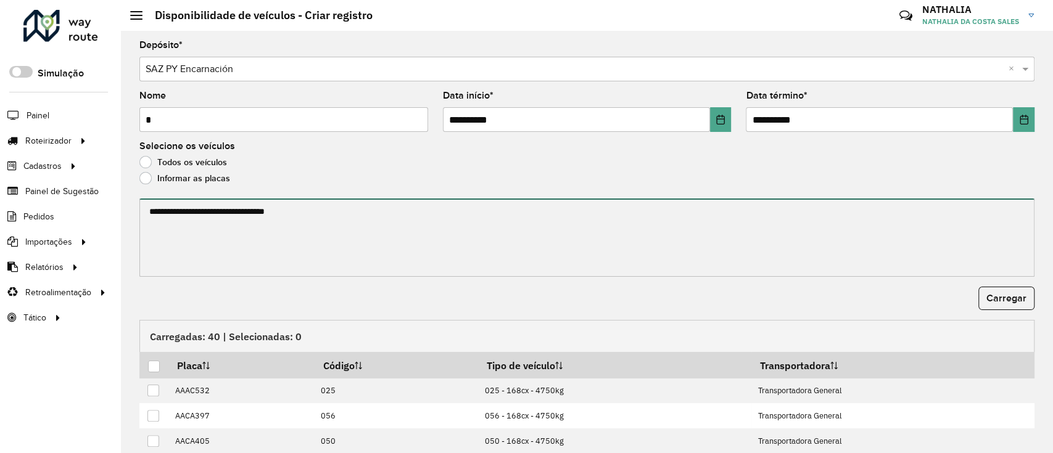
click at [888, 241] on textarea at bounding box center [586, 238] width 895 height 78
paste textarea "******* ******* ******* ******* ******* ******* ******* ******* ******* *******…"
type textarea "******* ******* ******* ******* ******* ******* ******* ******* ******* *******…"
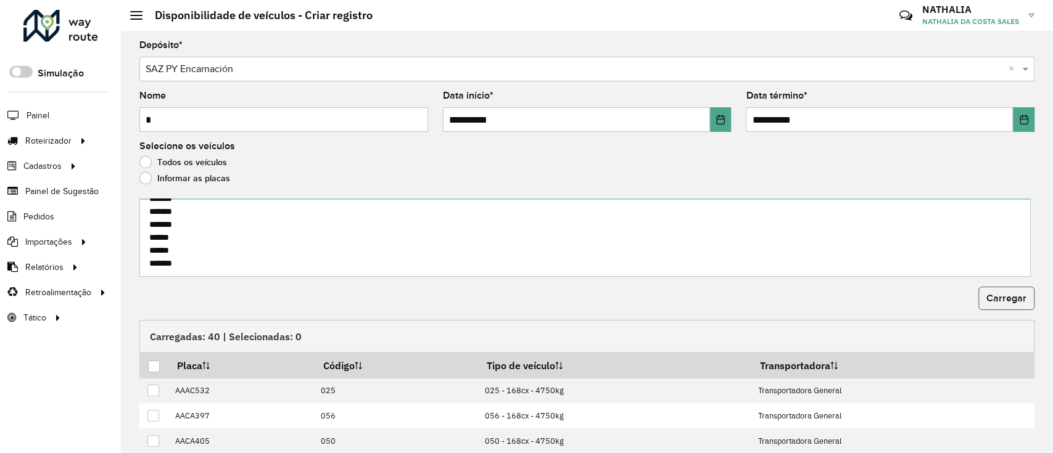
click at [1009, 303] on span "Carregar" at bounding box center [1006, 298] width 40 height 10
click at [148, 371] on div at bounding box center [154, 367] width 12 height 12
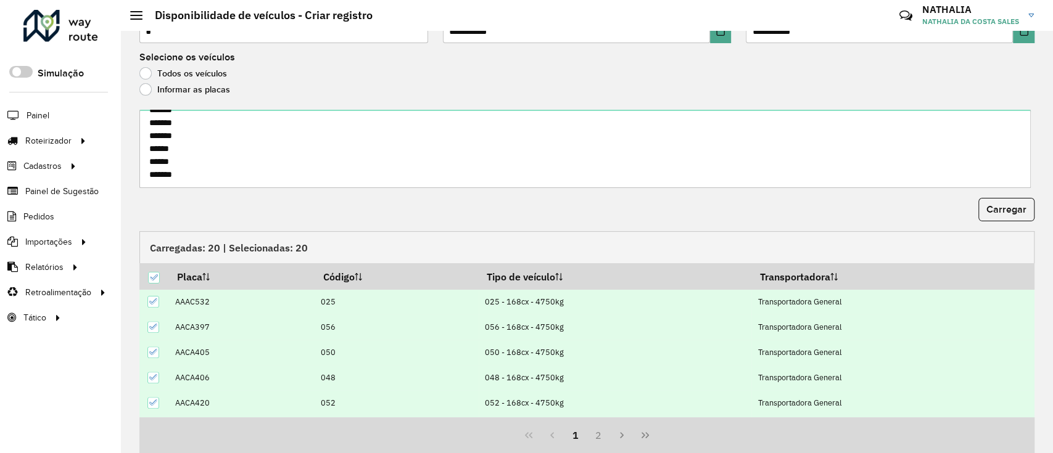
scroll to position [133, 0]
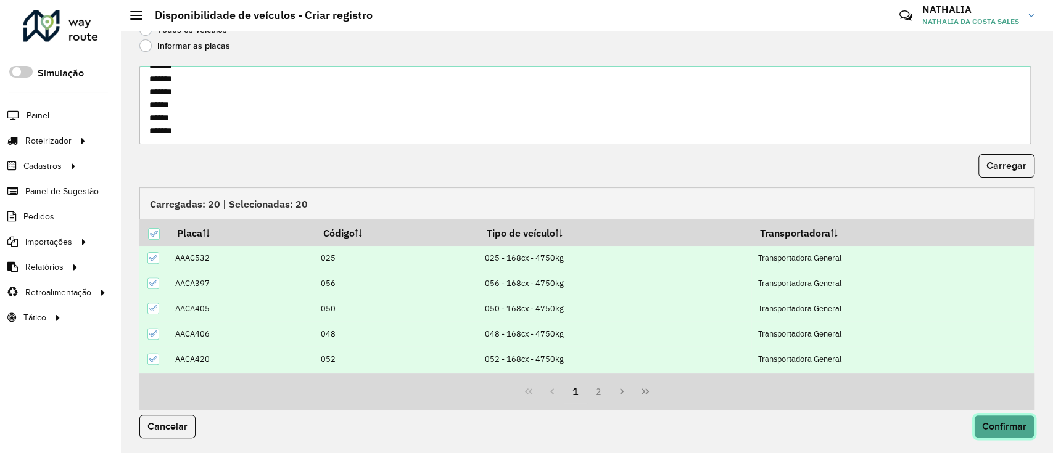
click at [1004, 430] on span "Confirmar" at bounding box center [1004, 426] width 44 height 10
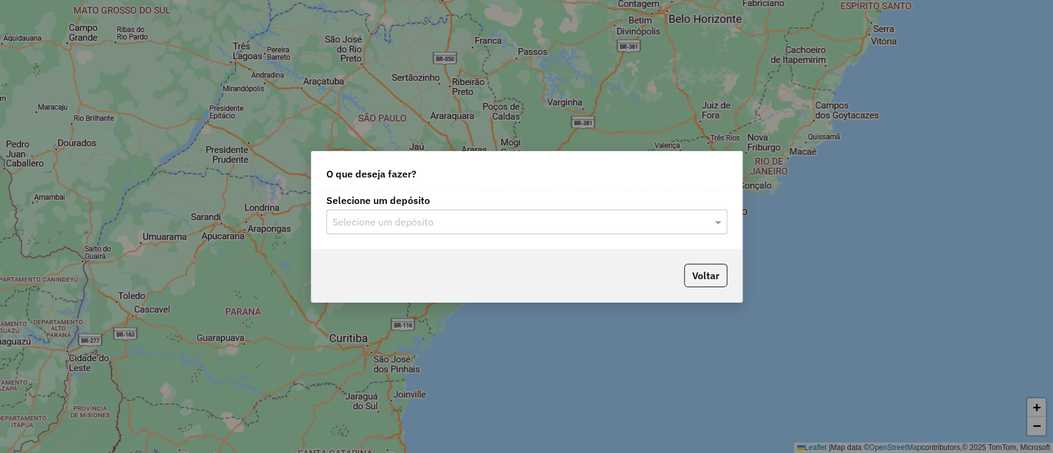
click at [351, 215] on input "text" at bounding box center [514, 222] width 364 height 15
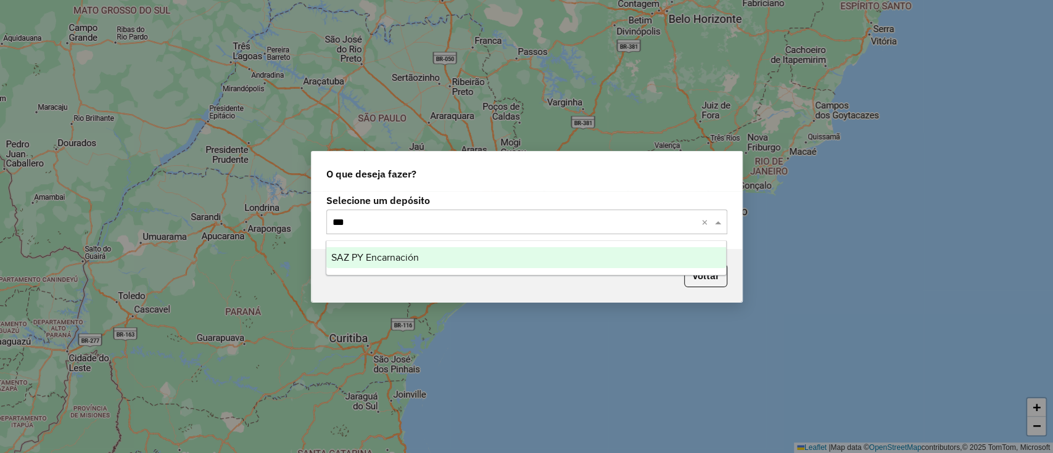
type input "****"
click at [369, 245] on ng-dropdown-panel "SAZ PY Encarnación" at bounding box center [526, 258] width 401 height 35
click at [373, 252] on span "SAZ PY Encarnación" at bounding box center [375, 257] width 88 height 10
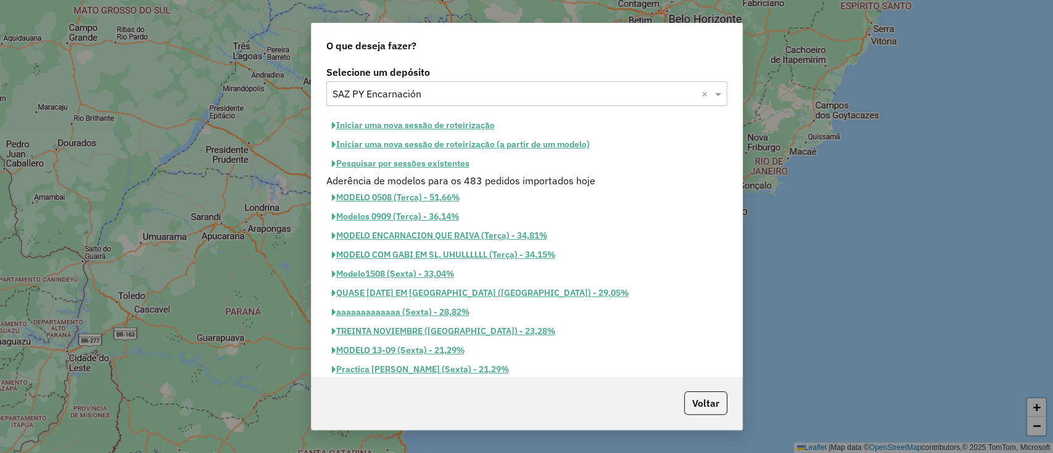
click at [398, 120] on button "Iniciar uma nova sessão de roteirização" at bounding box center [413, 125] width 174 height 19
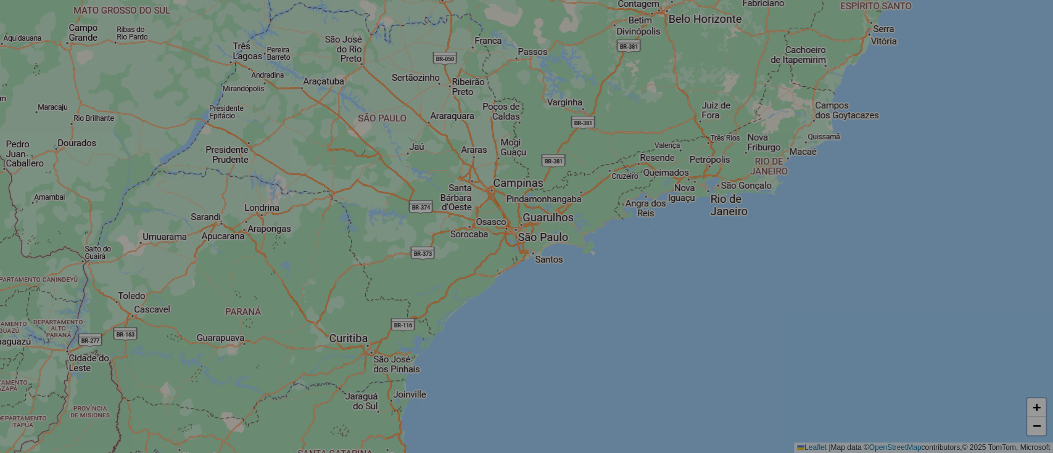
select select "*"
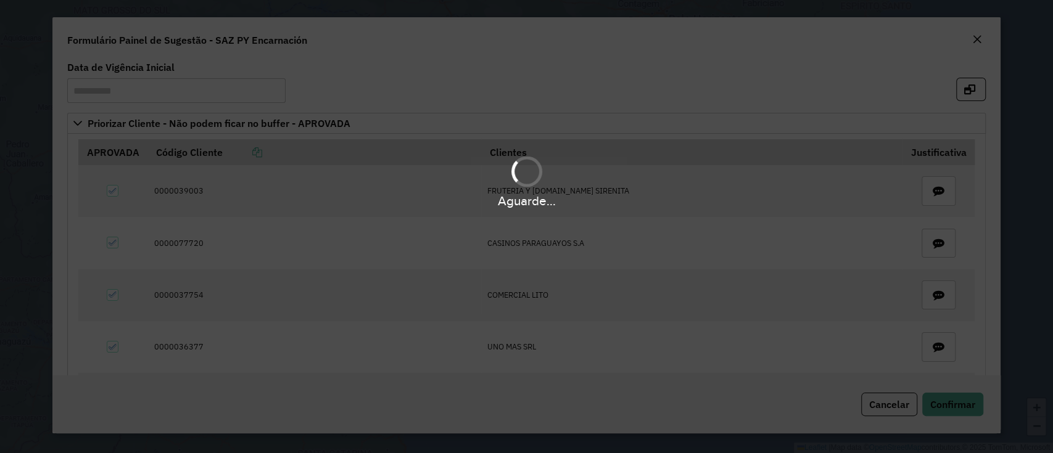
click at [954, 399] on div "Aguarde..." at bounding box center [526, 226] width 1053 height 453
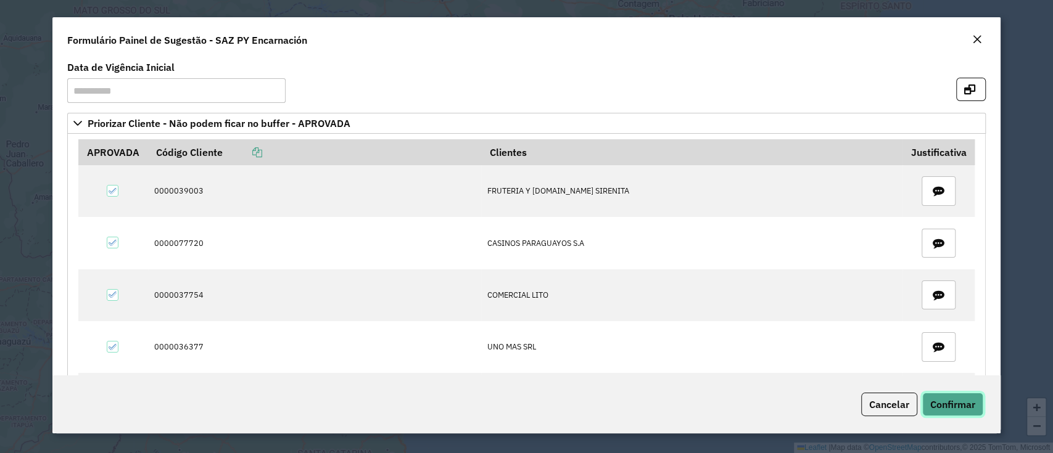
click at [970, 412] on button "Confirmar" at bounding box center [952, 404] width 61 height 23
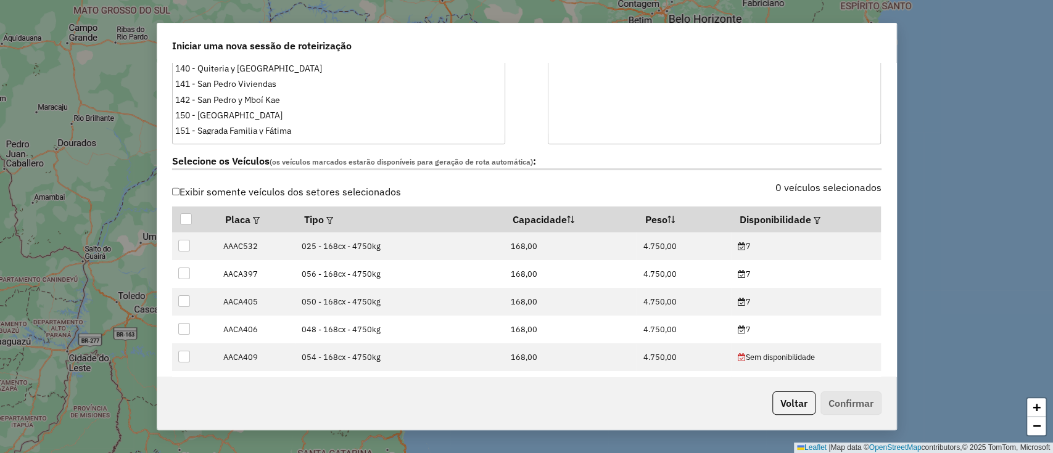
scroll to position [411, 0]
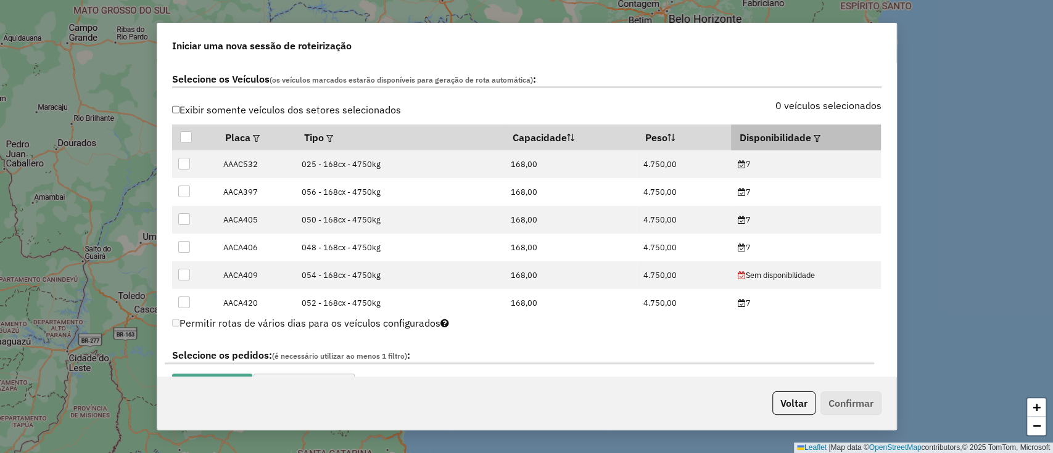
click at [812, 141] on div at bounding box center [815, 137] width 9 height 15
click at [814, 139] on em at bounding box center [817, 138] width 7 height 7
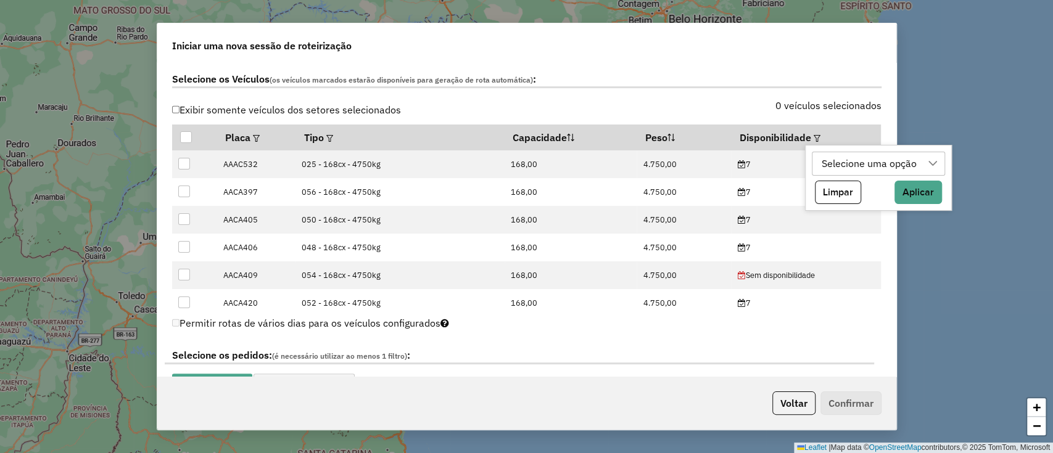
click at [825, 159] on div "Selecione uma opção" at bounding box center [869, 163] width 104 height 23
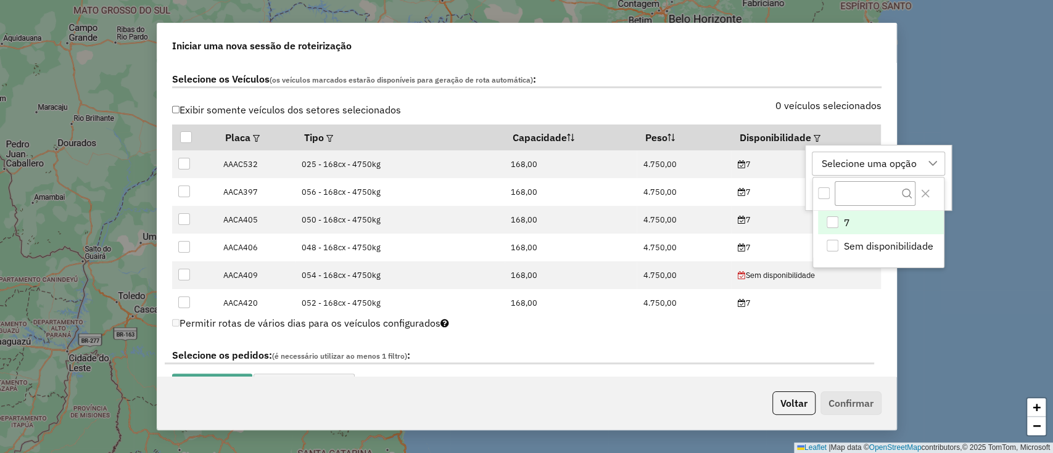
click at [830, 216] on div "7" at bounding box center [832, 222] width 12 height 12
click at [738, 116] on div "0 veículos selecionados" at bounding box center [708, 112] width 362 height 23
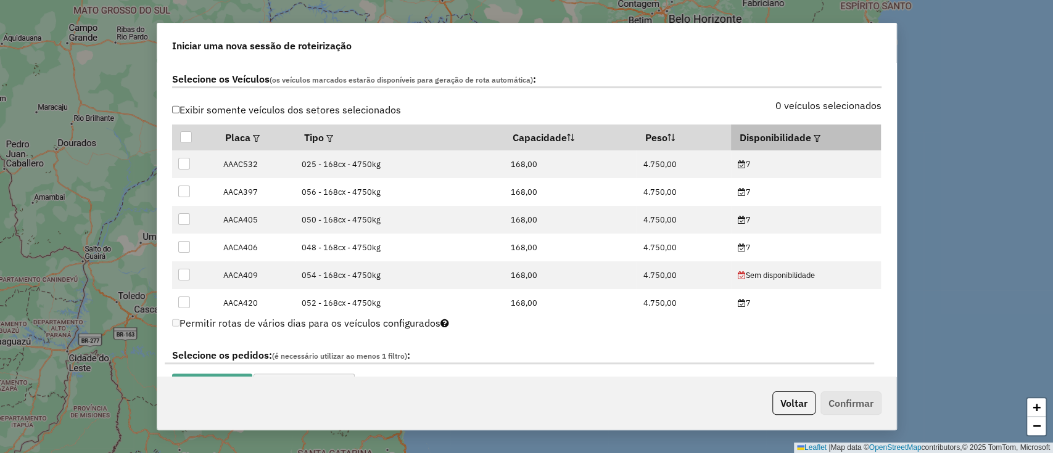
click at [814, 135] on em at bounding box center [817, 138] width 7 height 7
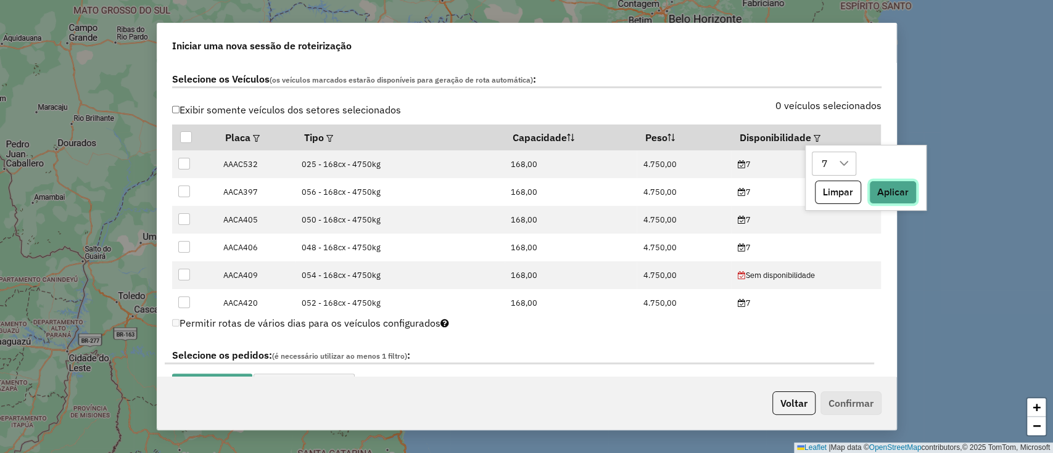
click at [881, 186] on button "Aplicar" at bounding box center [892, 192] width 47 height 23
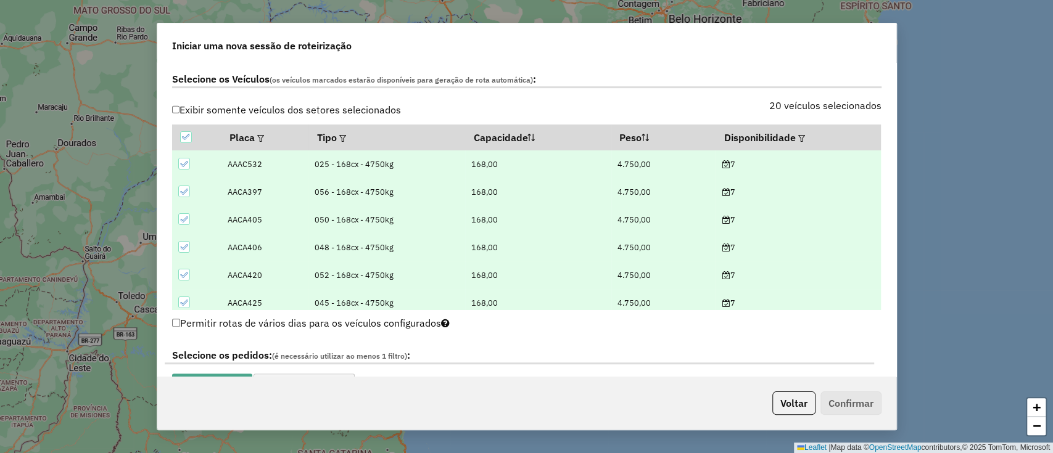
click at [725, 101] on div "20 veículos selecionados" at bounding box center [708, 112] width 362 height 23
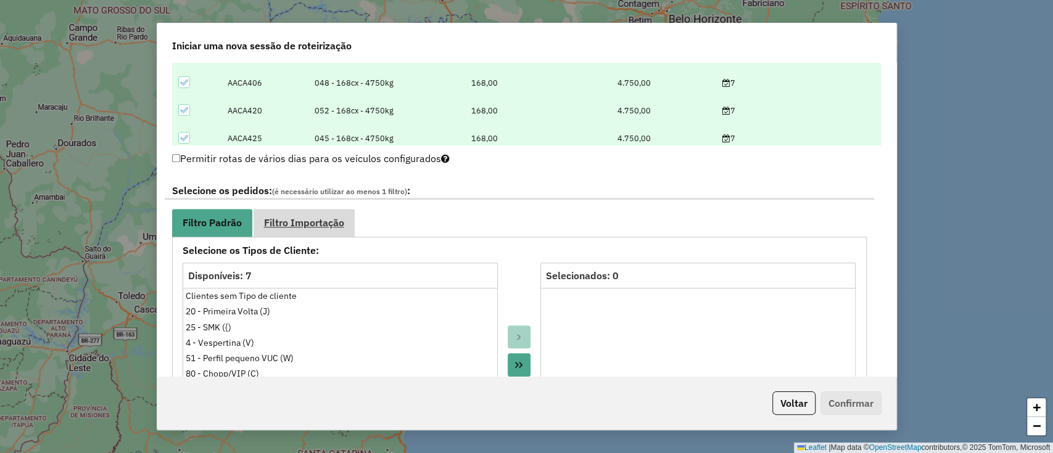
scroll to position [657, 0]
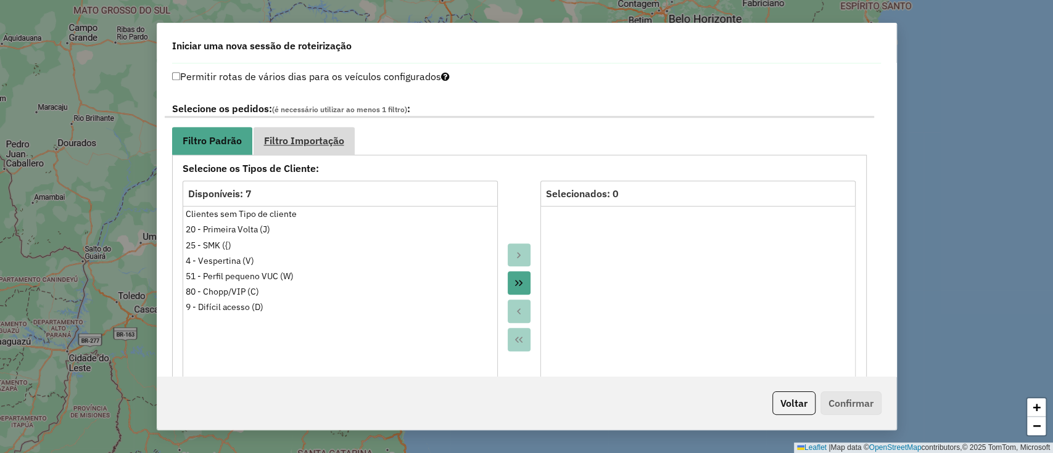
click at [308, 139] on span "Filtro Importação" at bounding box center [304, 141] width 80 height 10
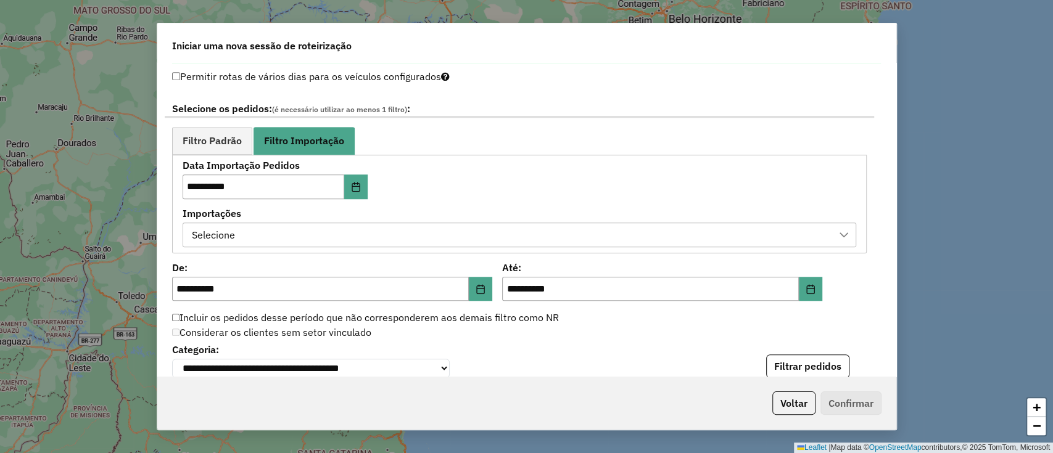
click at [351, 225] on div "Selecione" at bounding box center [510, 234] width 644 height 23
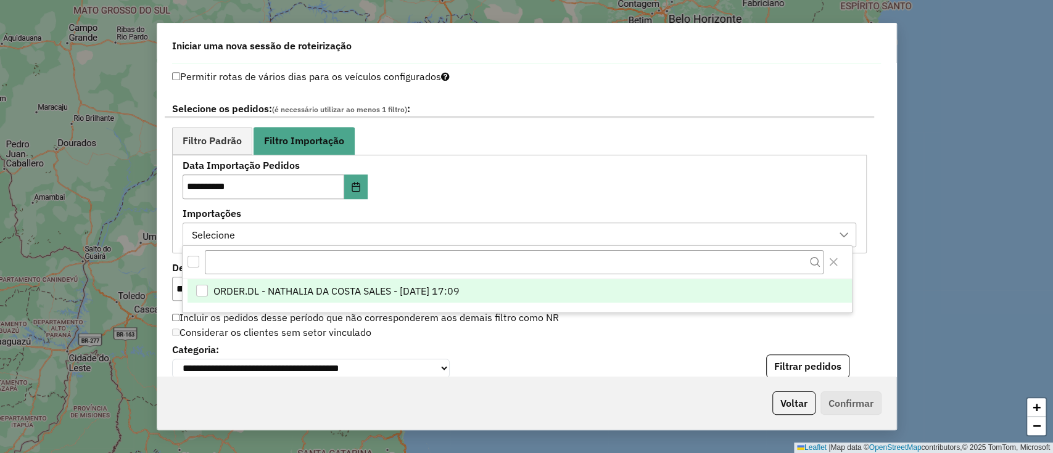
click at [326, 288] on span "ORDER.DL - NATHALIA DA COSTA SALES - 06/10/2025 17:09" at bounding box center [336, 291] width 246 height 15
click at [612, 127] on ul "Filtro Padrão Filtro Importação" at bounding box center [519, 141] width 694 height 28
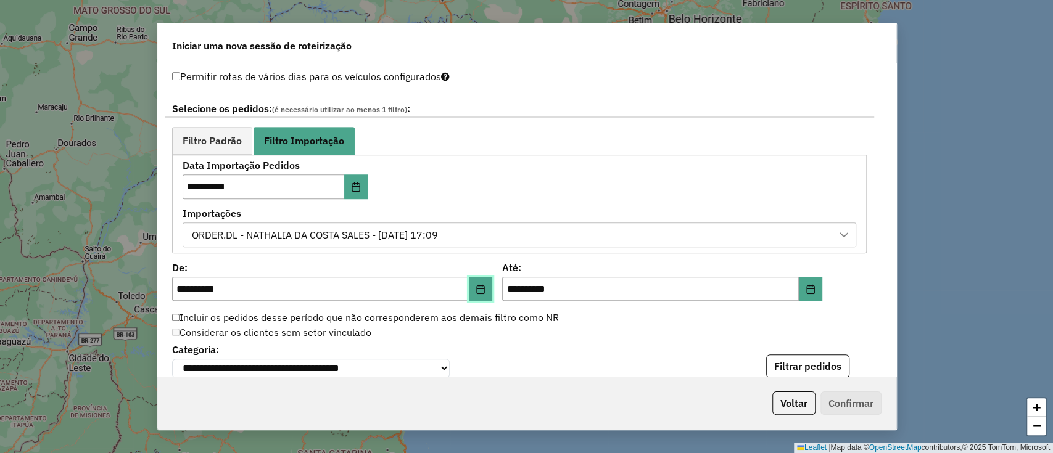
click at [484, 286] on icon "Choose Date" at bounding box center [481, 289] width 10 height 10
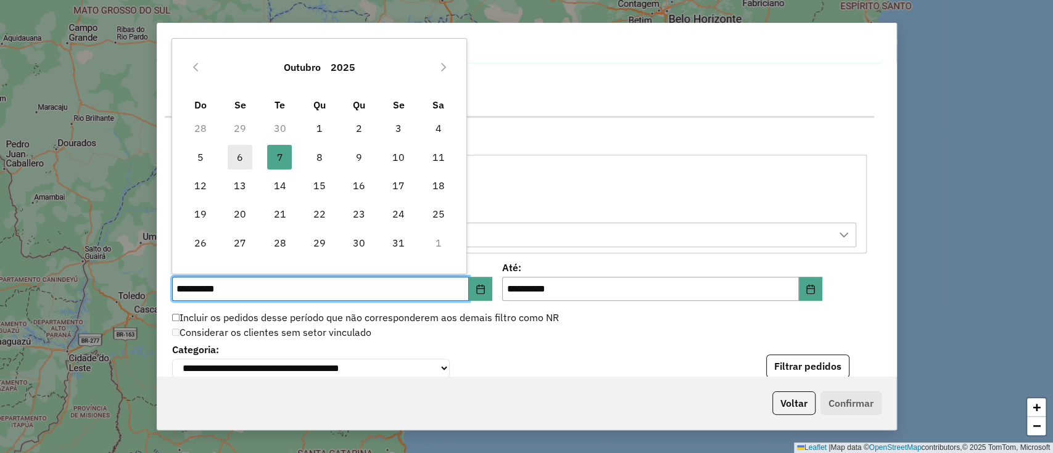
click at [244, 147] on span "6" at bounding box center [240, 157] width 25 height 25
type input "**********"
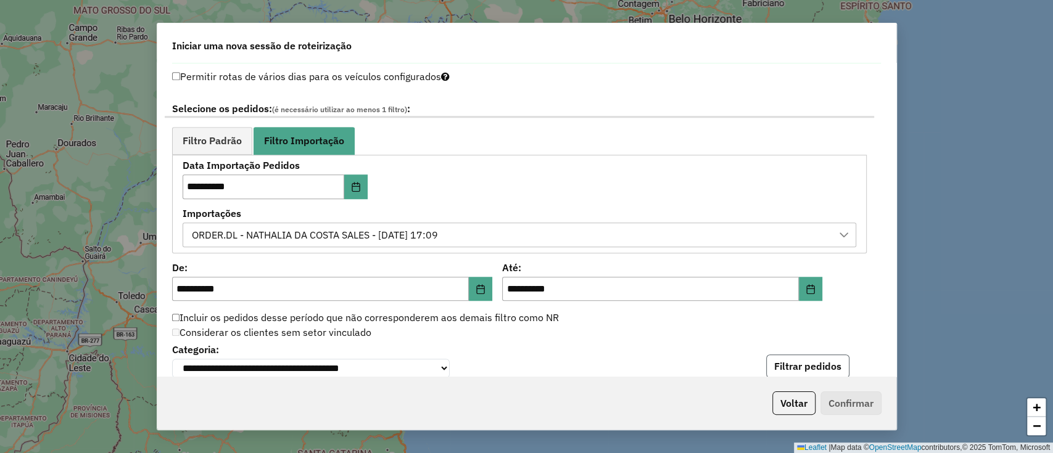
click at [784, 355] on button "Filtrar pedidos" at bounding box center [807, 366] width 83 height 23
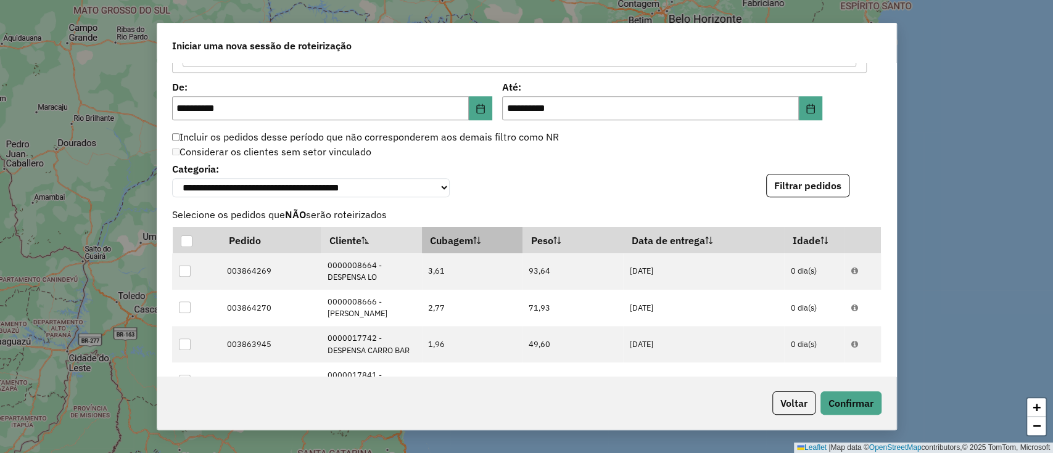
scroll to position [740, 0]
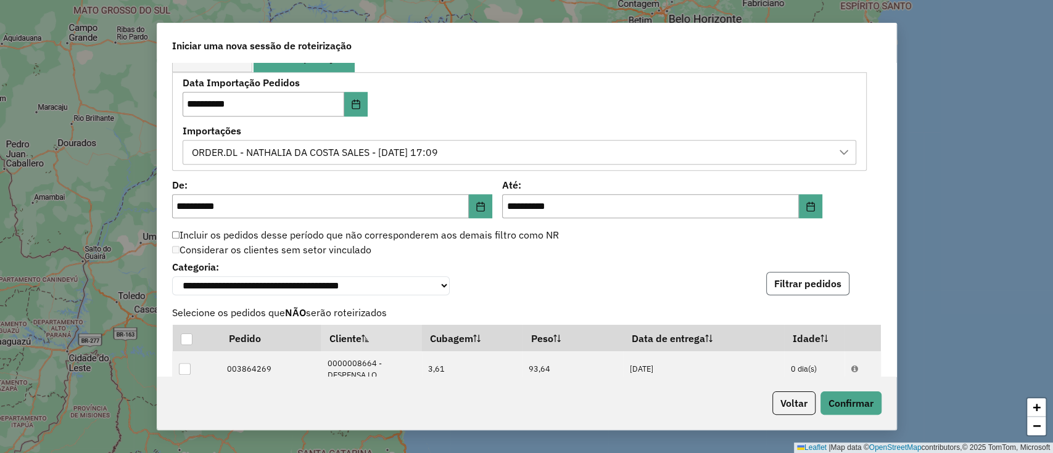
click at [806, 291] on button "Filtrar pedidos" at bounding box center [807, 283] width 83 height 23
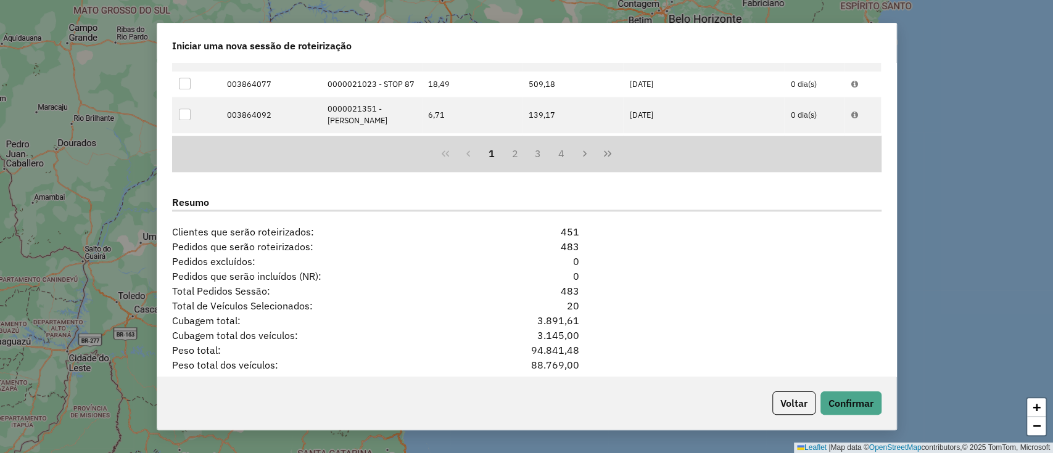
scroll to position [1193, 0]
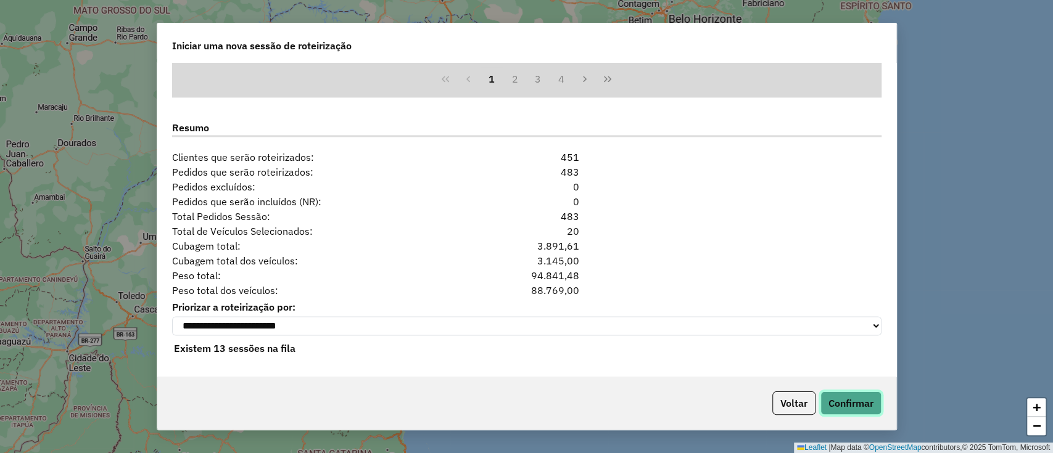
click at [841, 397] on button "Confirmar" at bounding box center [850, 403] width 61 height 23
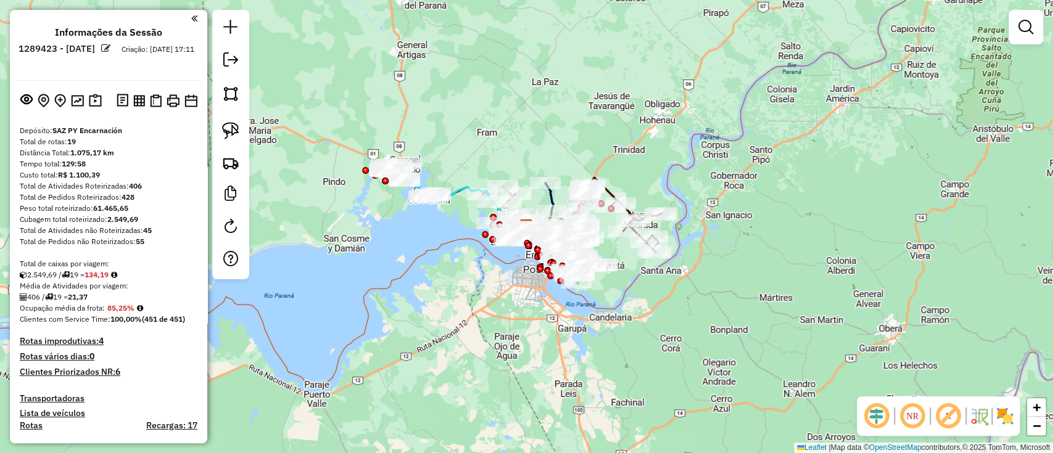
click at [978, 413] on img at bounding box center [979, 416] width 20 height 20
click at [1008, 413] on img at bounding box center [1005, 416] width 20 height 20
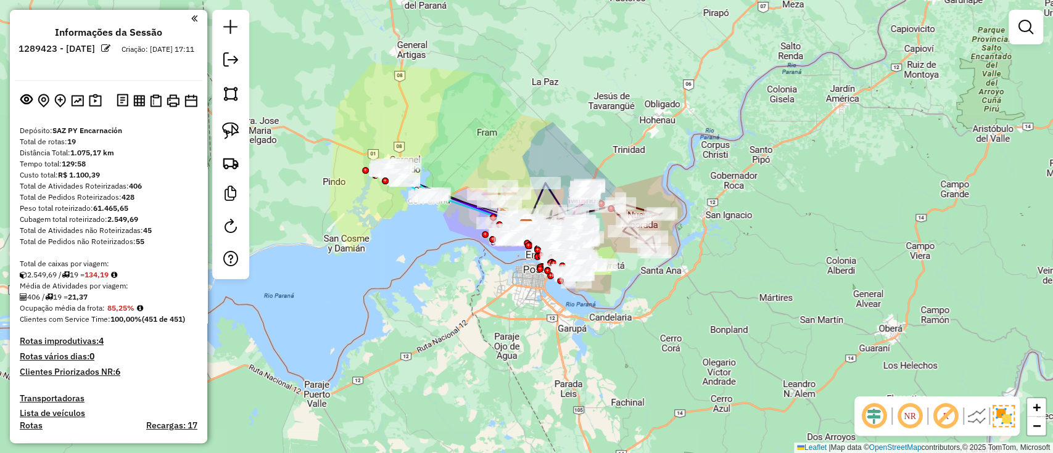
click at [1033, 22] on link at bounding box center [1025, 27] width 25 height 25
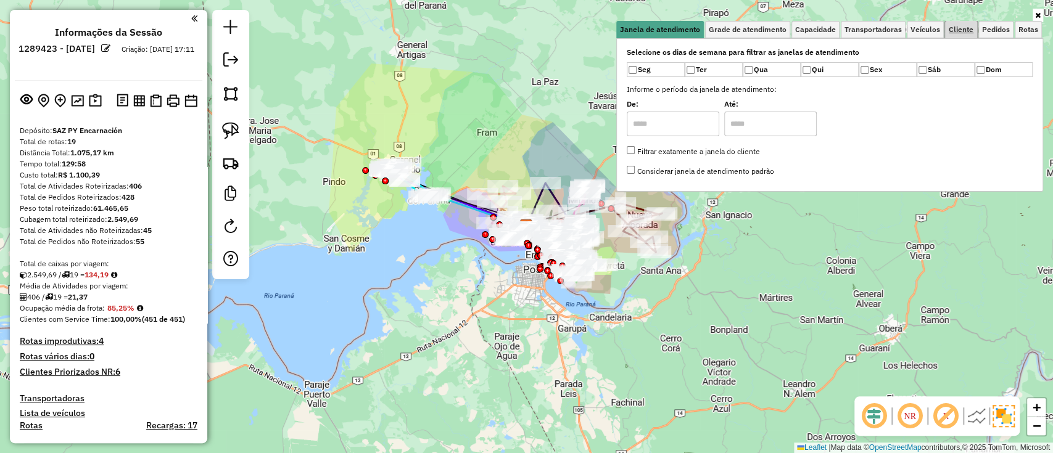
click at [971, 27] on span "Cliente" at bounding box center [961, 29] width 25 height 7
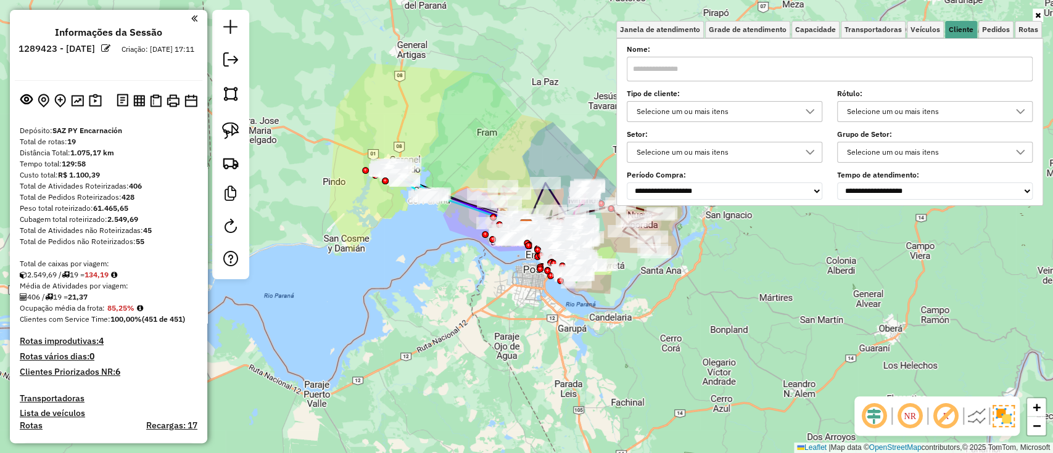
click at [702, 107] on div "Selecione um ou mais itens" at bounding box center [715, 112] width 166 height 20
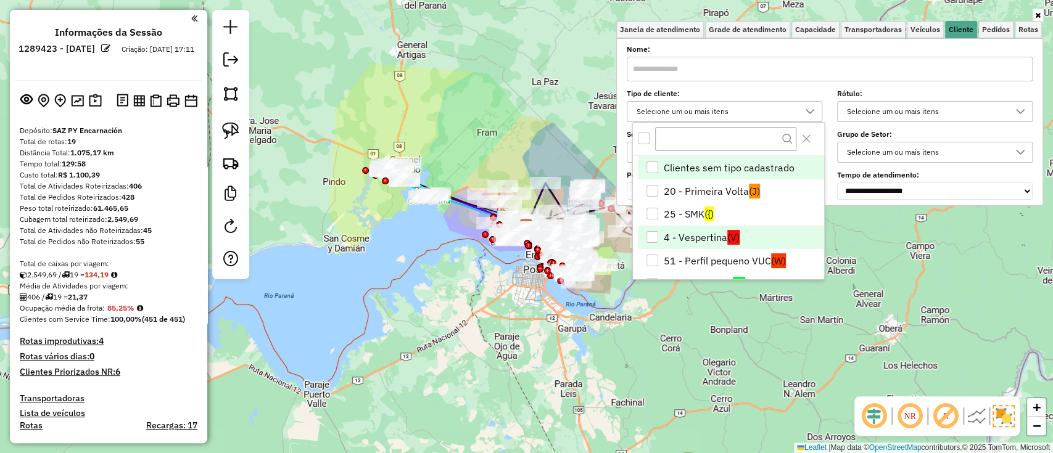
scroll to position [49, 0]
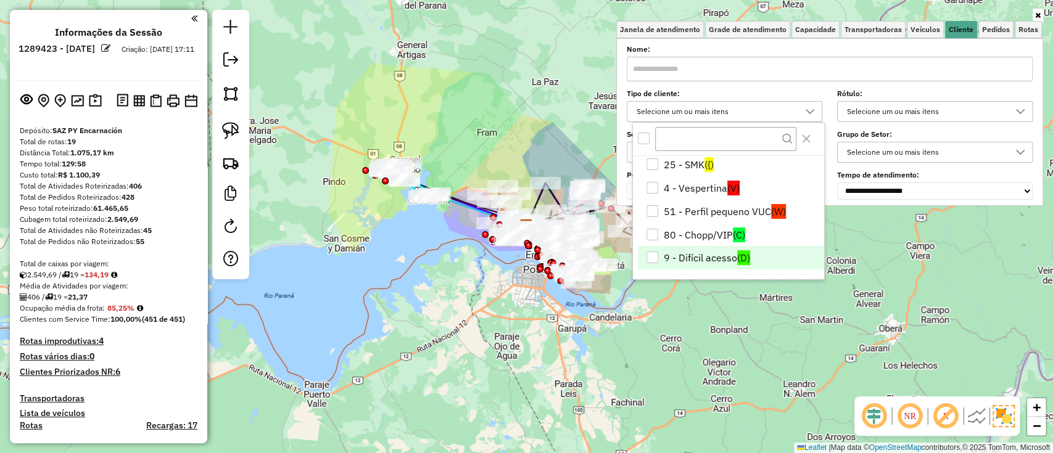
click at [659, 257] on li "9 - Difícil acesso (D)" at bounding box center [731, 257] width 186 height 23
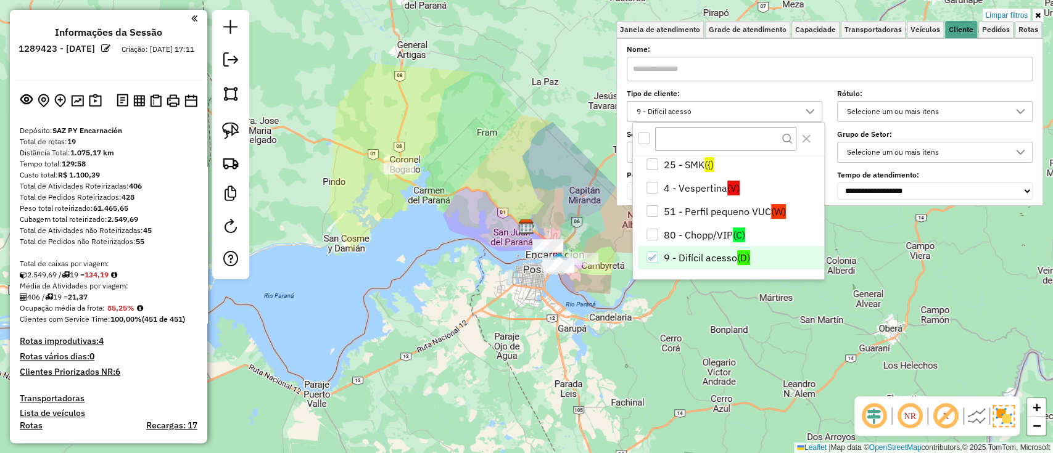
click at [414, 348] on div "Limpar filtros Janela de atendimento Grade de atendimento Capacidade Transporta…" at bounding box center [526, 226] width 1053 height 453
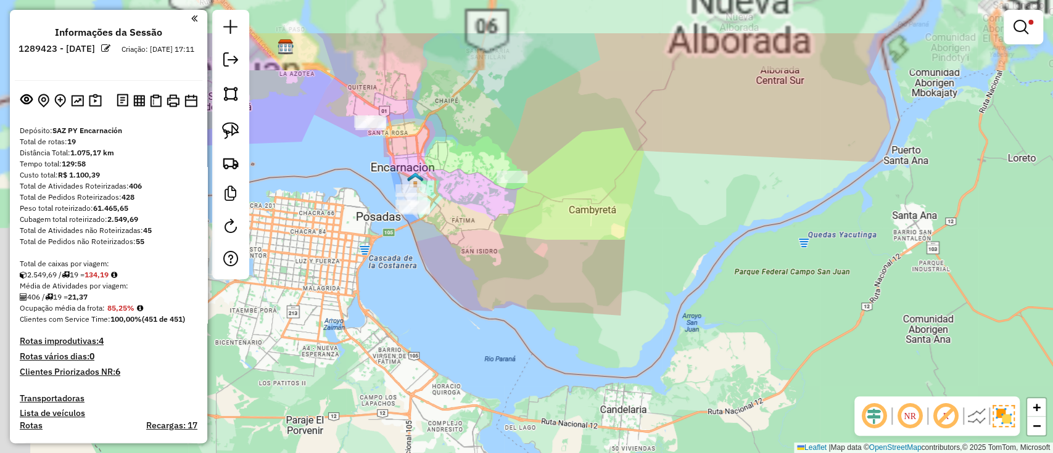
drag, startPoint x: 601, startPoint y: 292, endPoint x: 804, endPoint y: 382, distance: 222.6
click at [804, 383] on div "Limpar filtros Janela de atendimento Grade de atendimento Capacidade Transporta…" at bounding box center [526, 226] width 1053 height 453
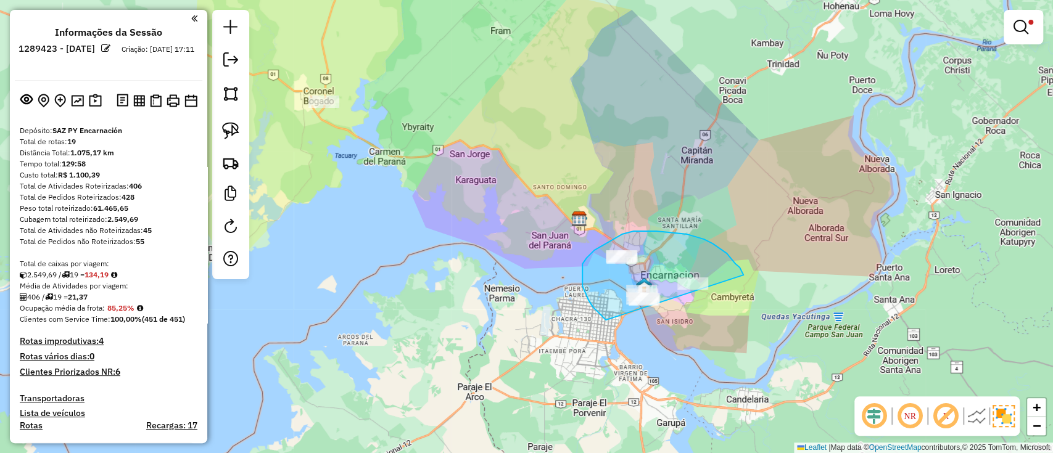
drag, startPoint x: 704, startPoint y: 239, endPoint x: 688, endPoint y: 348, distance: 109.7
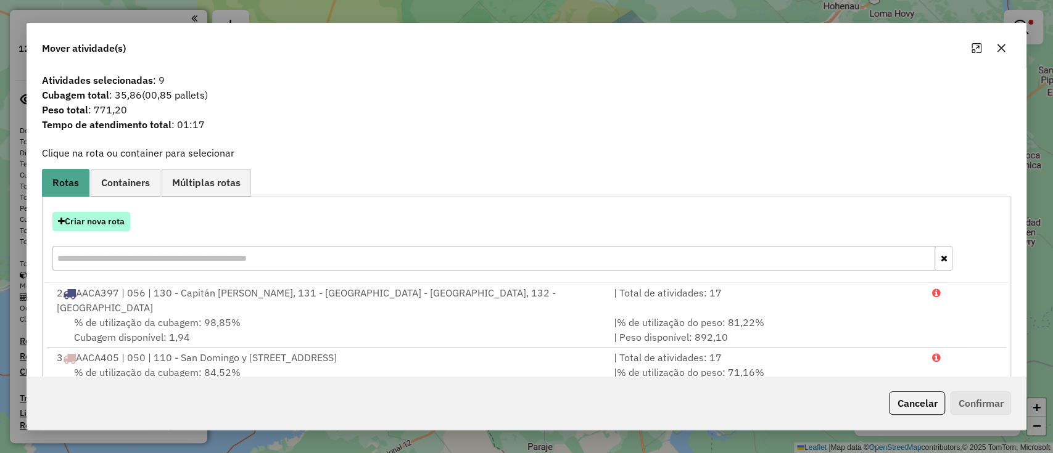
drag, startPoint x: 1051, startPoint y: 72, endPoint x: 96, endPoint y: 220, distance: 966.9
click at [96, 220] on button "Criar nova rota" at bounding box center [91, 221] width 78 height 19
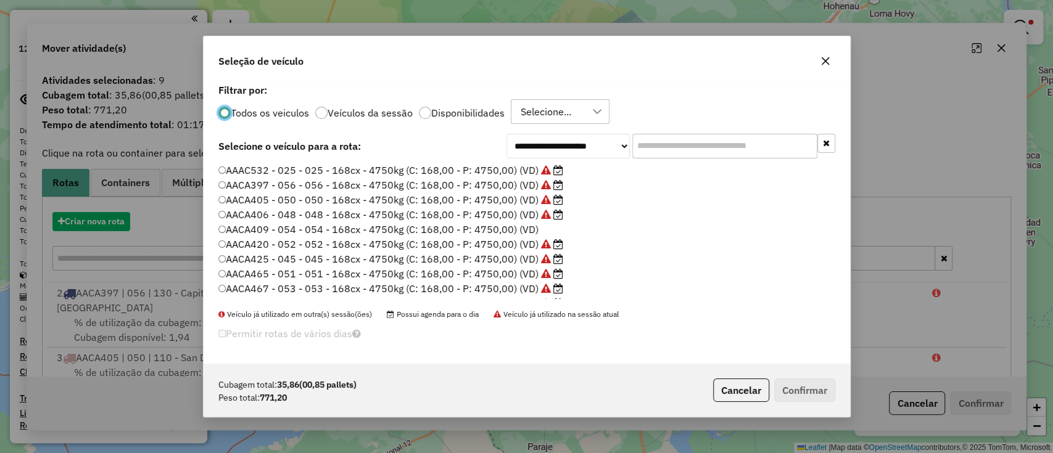
scroll to position [6, 4]
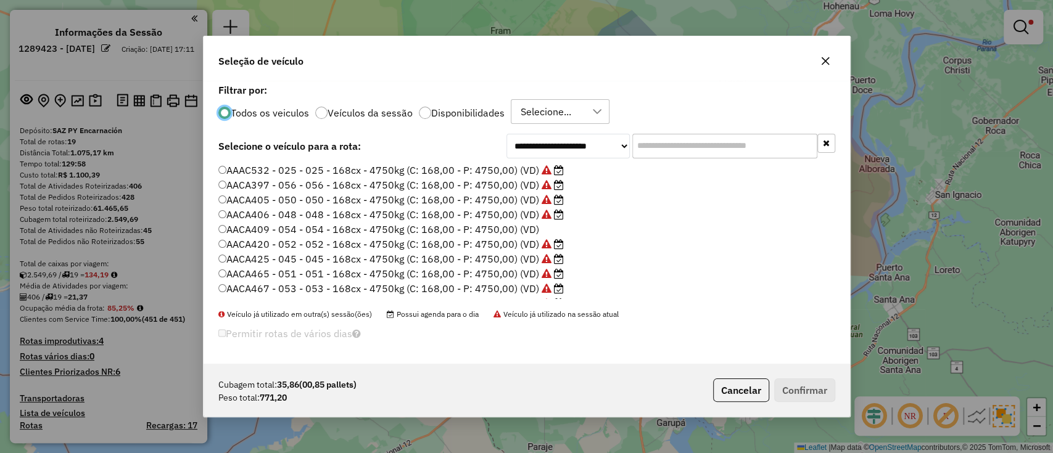
click at [416, 121] on div "Todos os veiculos Veículos da sessão Disponibilidades Selecione..." at bounding box center [526, 111] width 617 height 25
click at [421, 116] on div at bounding box center [425, 113] width 12 height 12
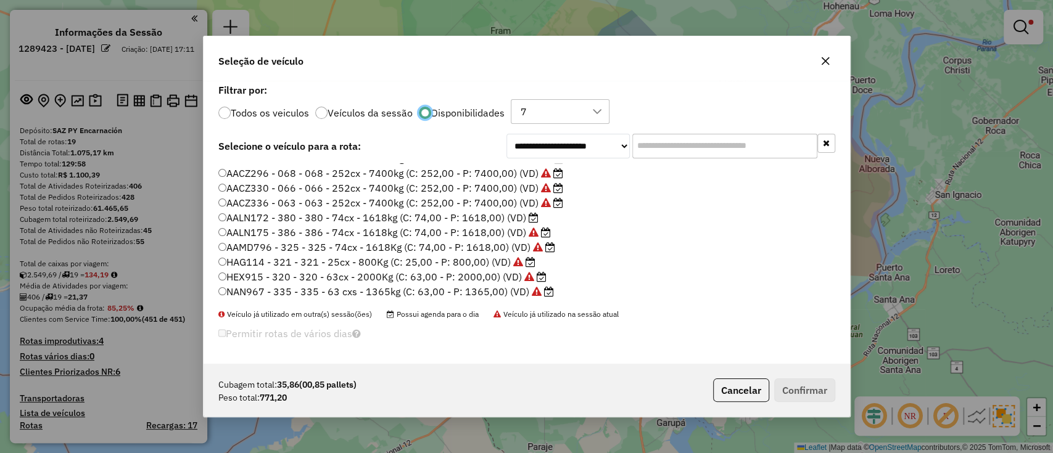
click at [418, 253] on label "AAMD796 - 325 - 325 - 74cx - 1618Kg (C: 74,00 - P: 1618,00) (VD)" at bounding box center [386, 247] width 337 height 15
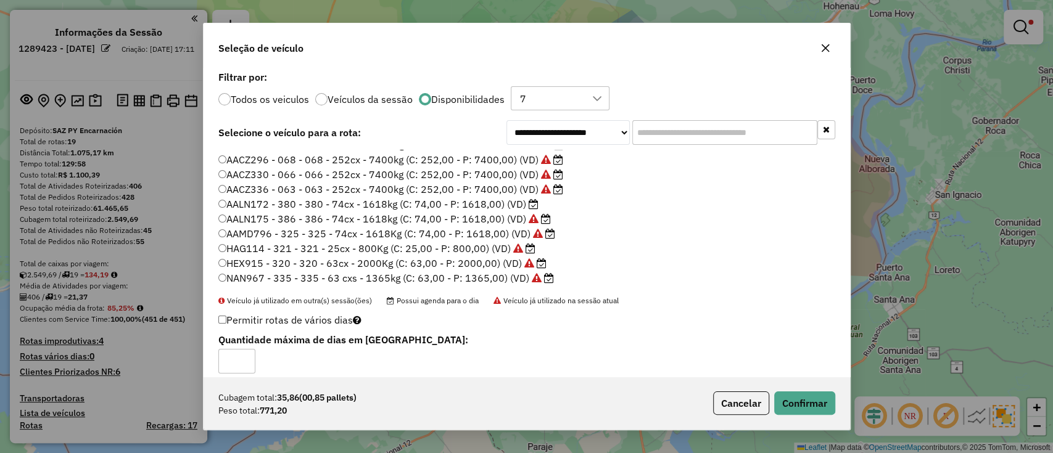
click at [482, 202] on label "AALN172 - 380 - 380 - 74cx - 1618kg (C: 74,00 - P: 1618,00) (VD)" at bounding box center [378, 204] width 320 height 15
click at [833, 403] on button "Confirmar" at bounding box center [804, 403] width 61 height 23
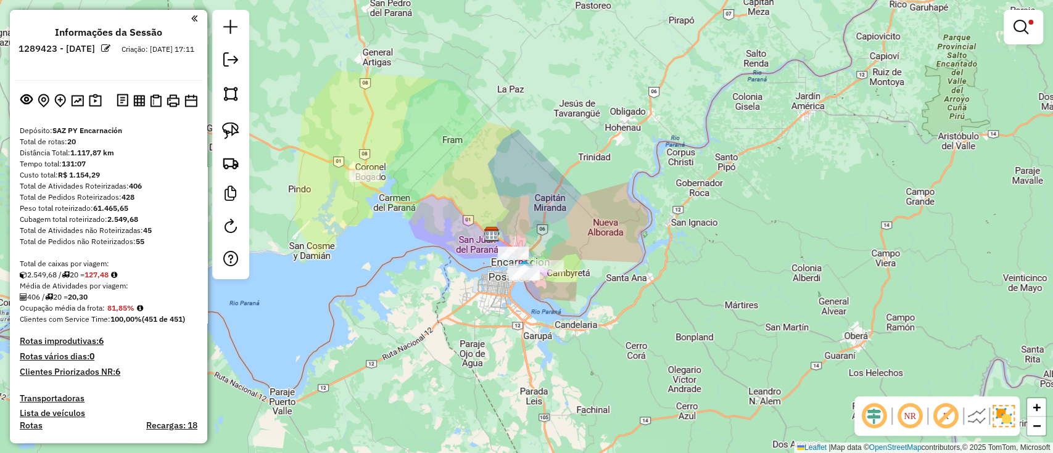
drag, startPoint x: 495, startPoint y: 279, endPoint x: 522, endPoint y: 279, distance: 26.5
click at [522, 279] on div "Limpar filtros Janela de atendimento Grade de atendimento Capacidade Transporta…" at bounding box center [526, 226] width 1053 height 453
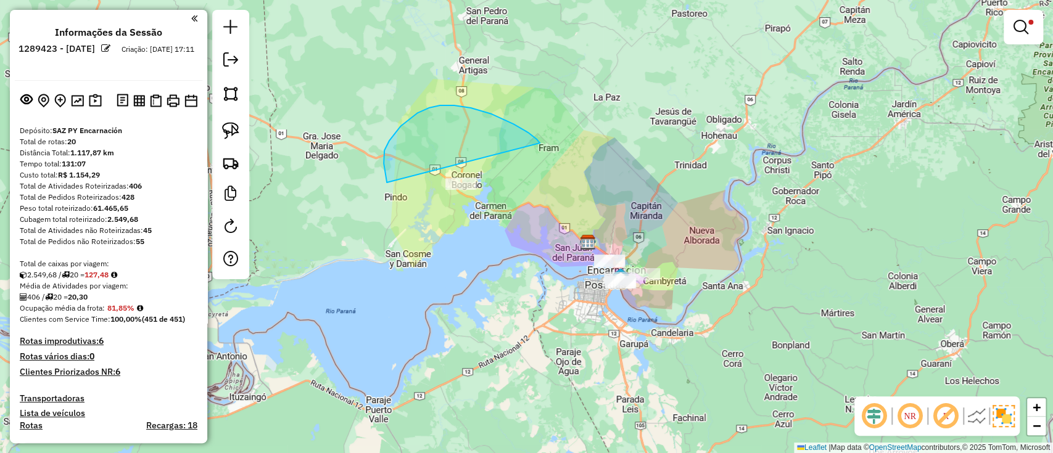
drag, startPoint x: 454, startPoint y: 105, endPoint x: 482, endPoint y: 254, distance: 151.2
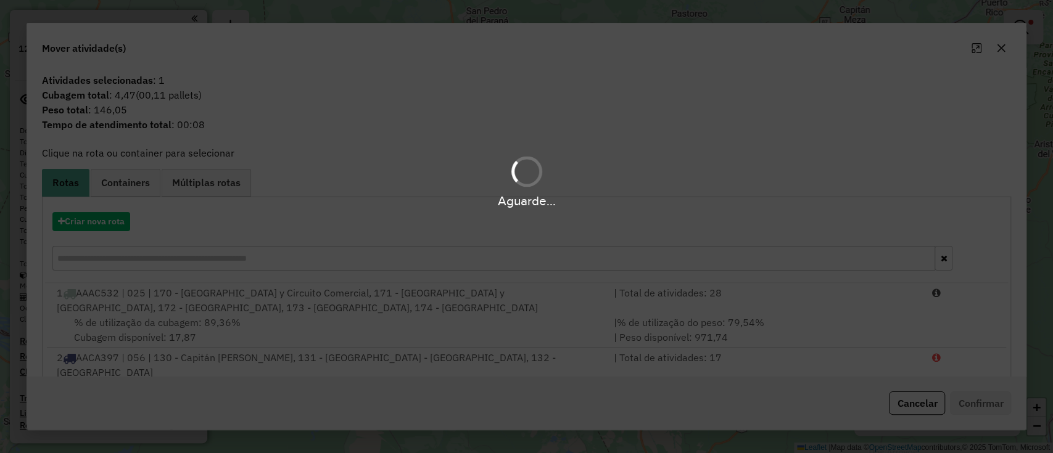
click at [91, 232] on div "Aguarde..." at bounding box center [526, 226] width 1053 height 453
click at [97, 224] on button "Criar nova rota" at bounding box center [91, 221] width 78 height 19
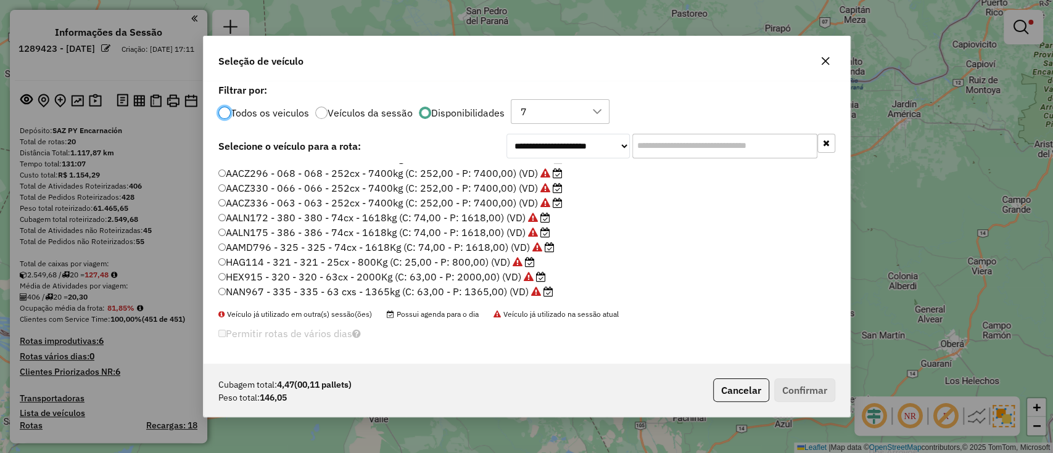
click at [750, 385] on button "Cancelar" at bounding box center [741, 390] width 56 height 23
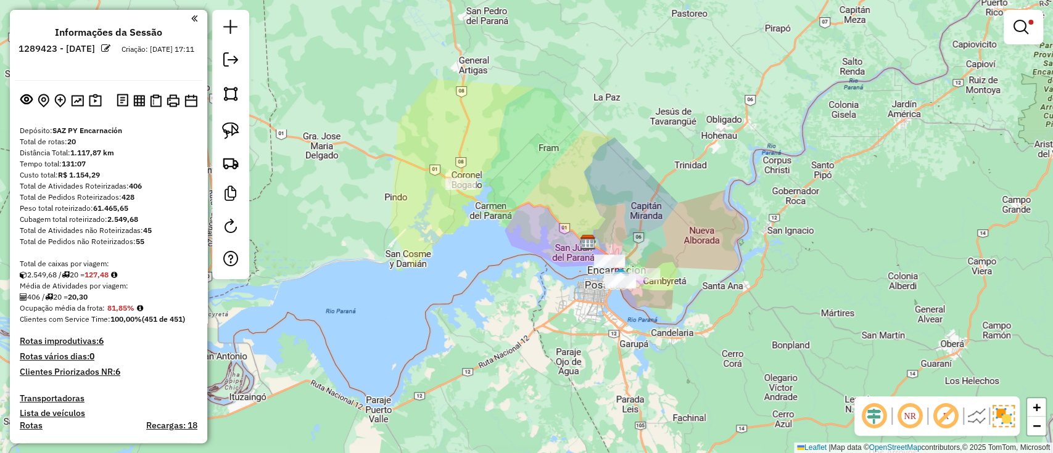
scroll to position [411, 0]
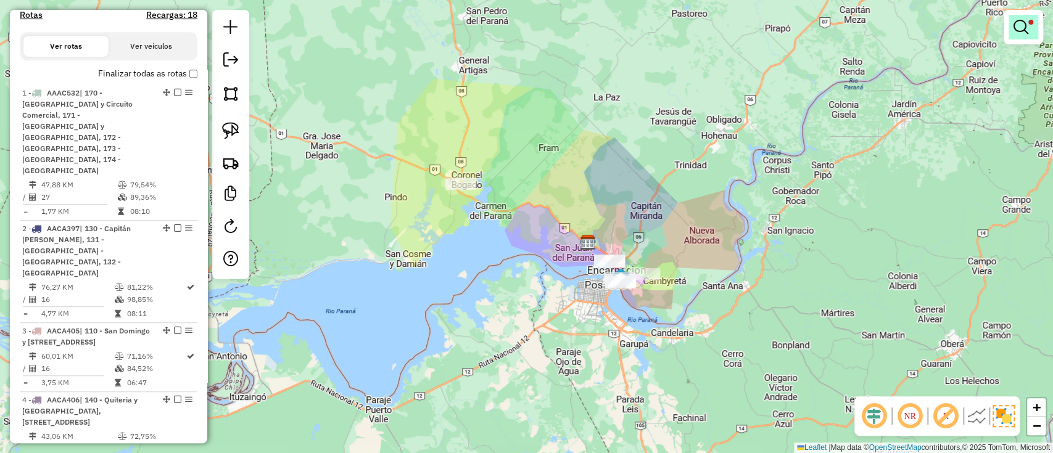
click at [1031, 32] on link at bounding box center [1023, 27] width 30 height 25
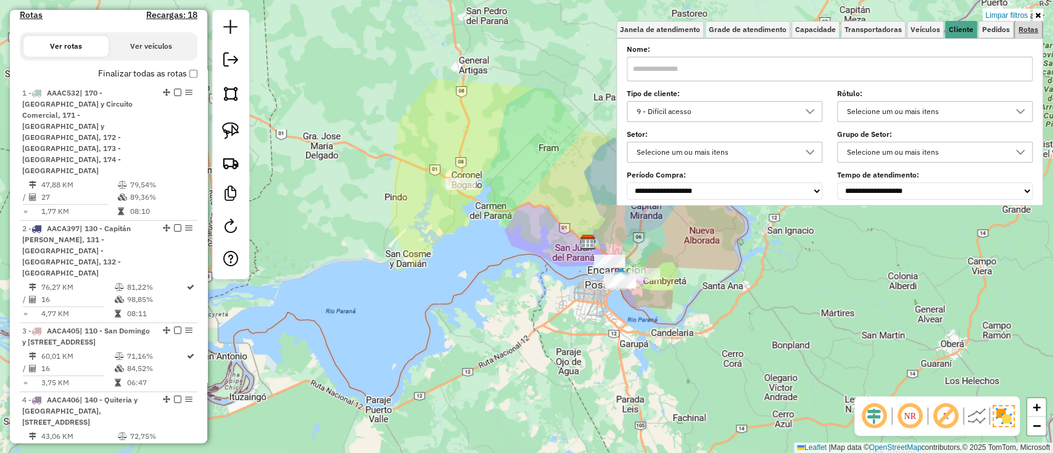
click at [1031, 37] on link "Rotas" at bounding box center [1028, 29] width 27 height 17
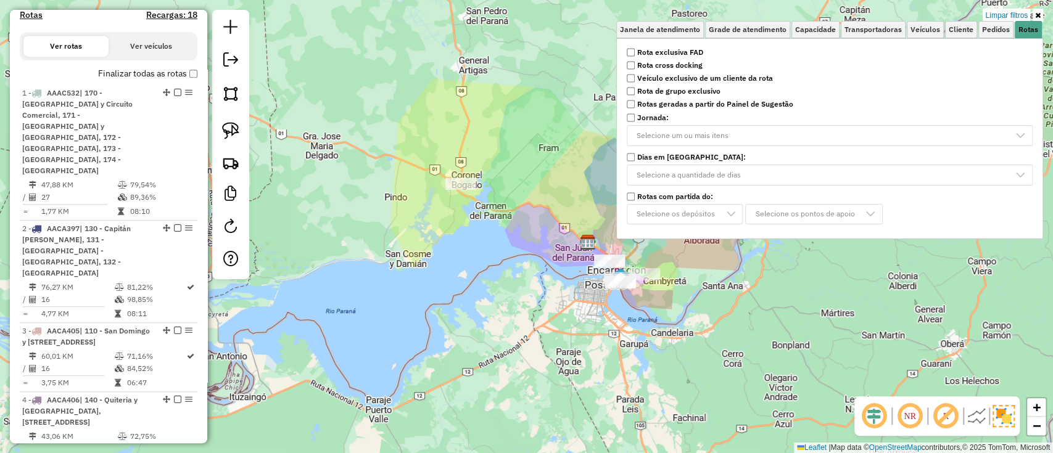
click at [703, 57] on strong "Rota exclusiva FAD" at bounding box center [670, 52] width 66 height 11
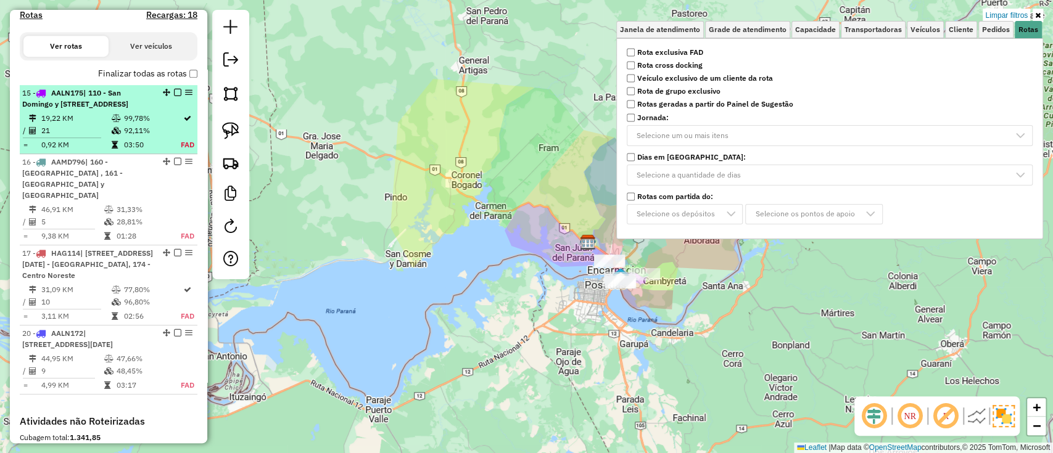
select select "**********"
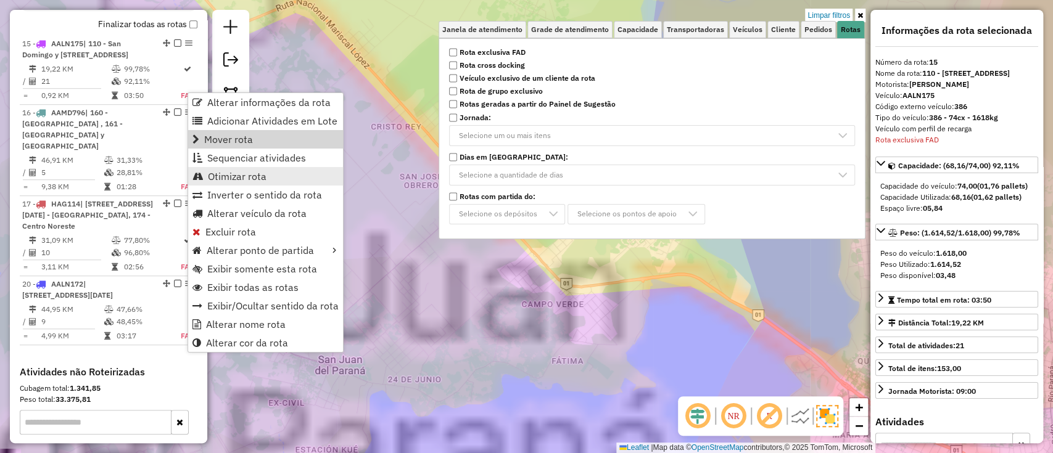
scroll to position [485, 0]
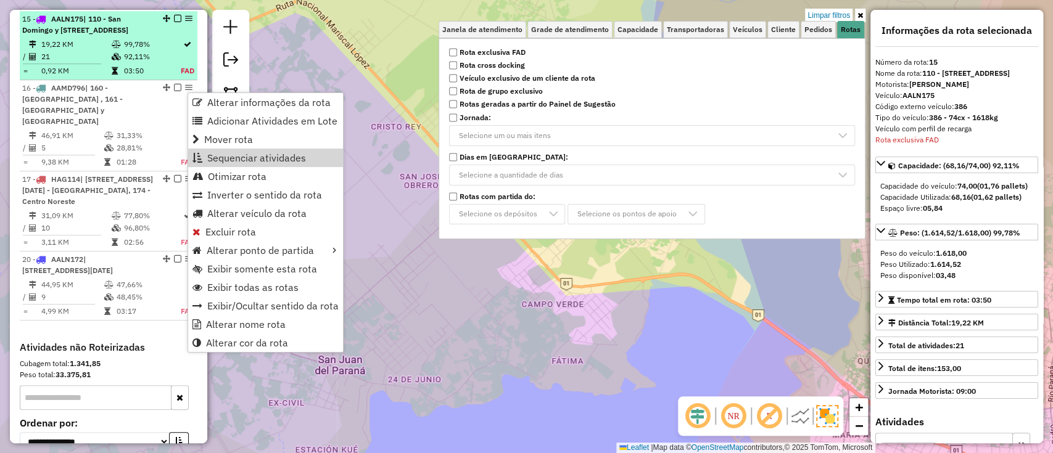
click at [126, 63] on td "92,11%" at bounding box center [151, 57] width 57 height 12
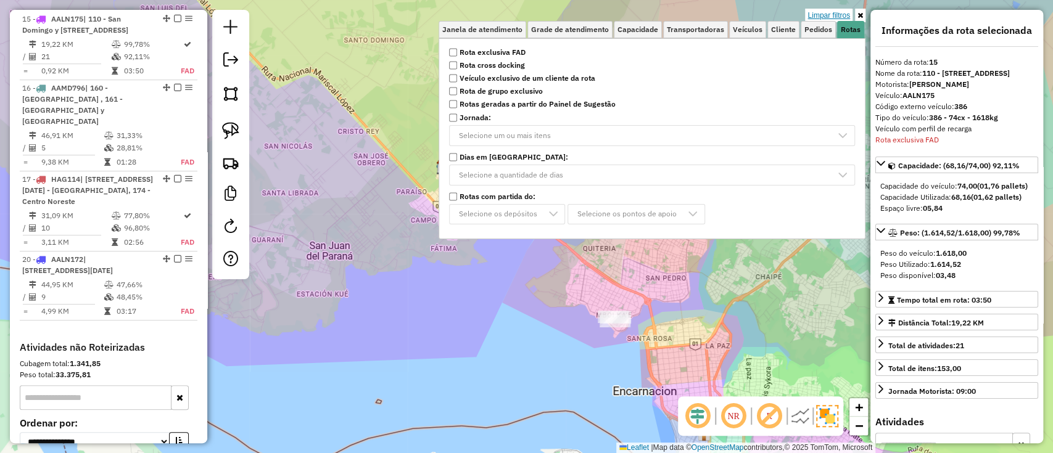
click at [839, 17] on link "Limpar filtros" at bounding box center [828, 16] width 47 height 14
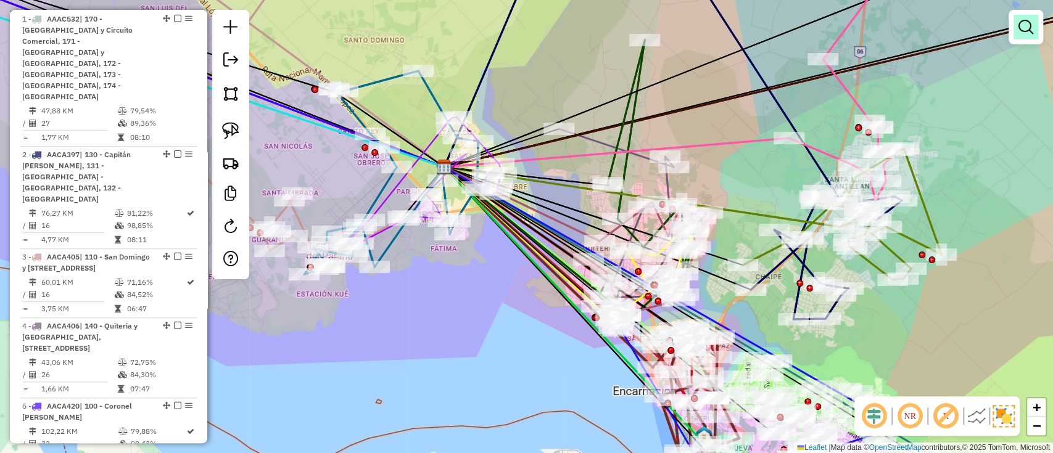
click at [1023, 25] on em at bounding box center [1025, 27] width 15 height 15
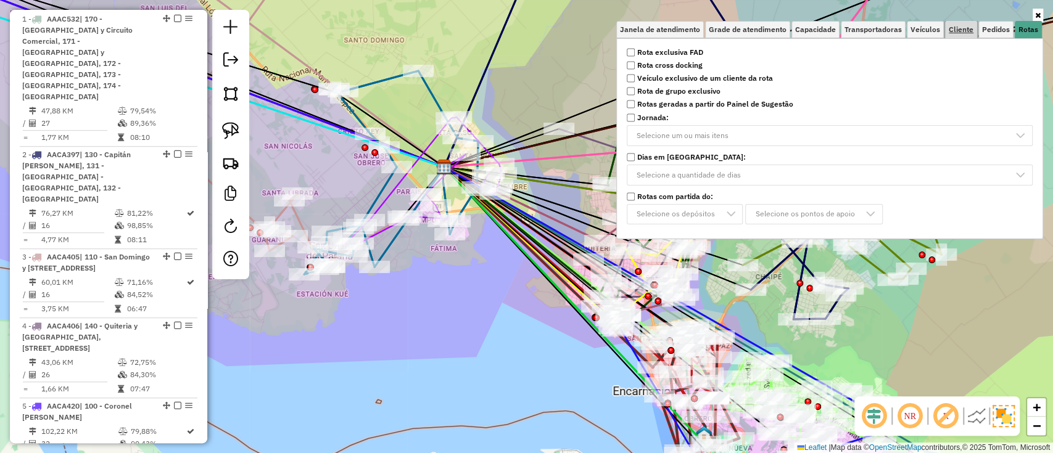
click at [957, 30] on span "Cliente" at bounding box center [961, 29] width 25 height 7
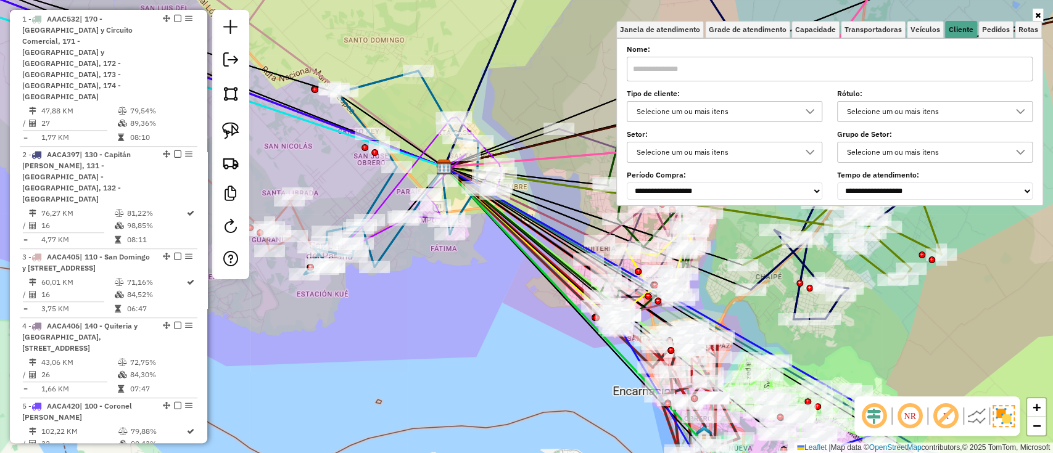
click at [691, 106] on div "Selecione um ou mais itens" at bounding box center [715, 112] width 166 height 20
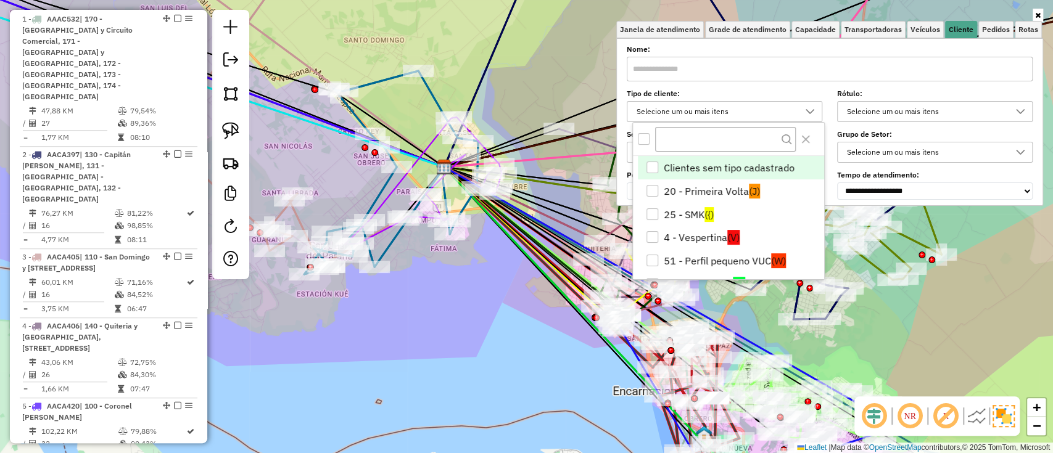
scroll to position [7, 43]
click at [999, 27] on span "Pedidos" at bounding box center [996, 29] width 28 height 7
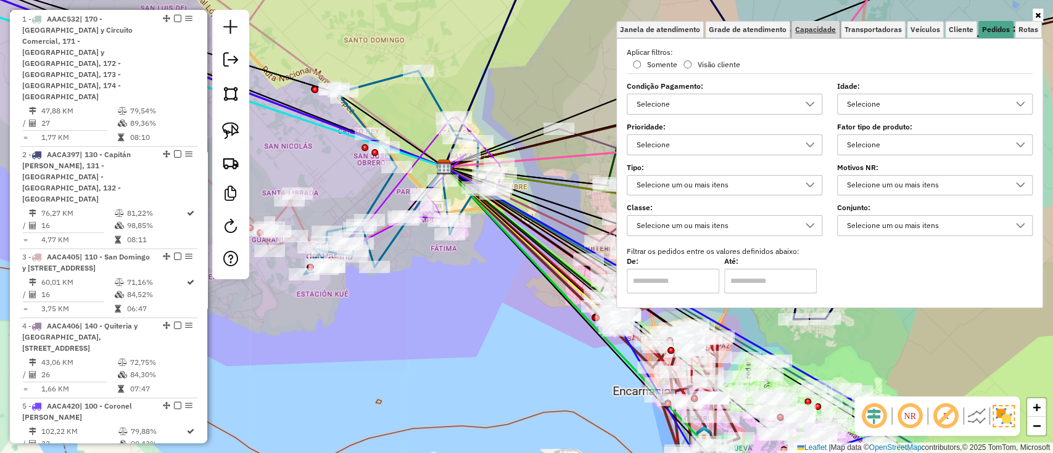
click at [832, 33] on span "Capacidade" at bounding box center [815, 29] width 41 height 7
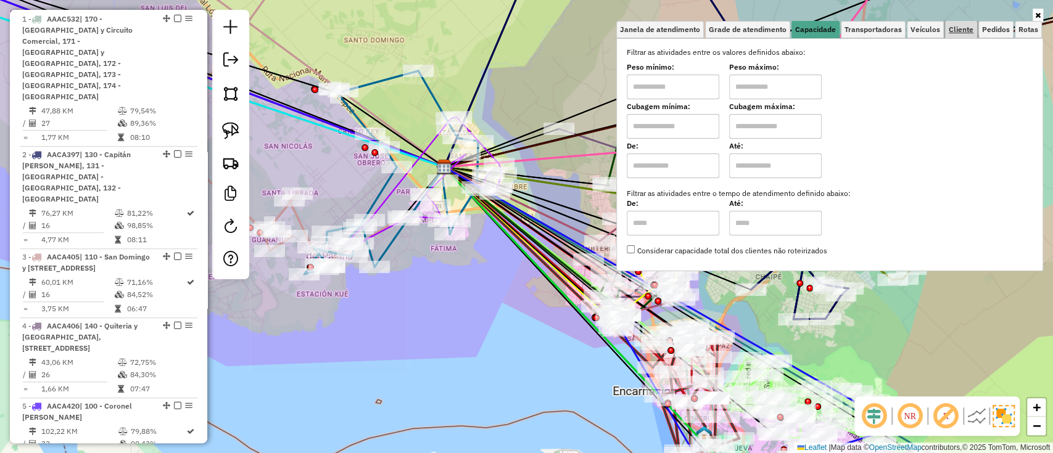
click at [958, 30] on span "Cliente" at bounding box center [961, 29] width 25 height 7
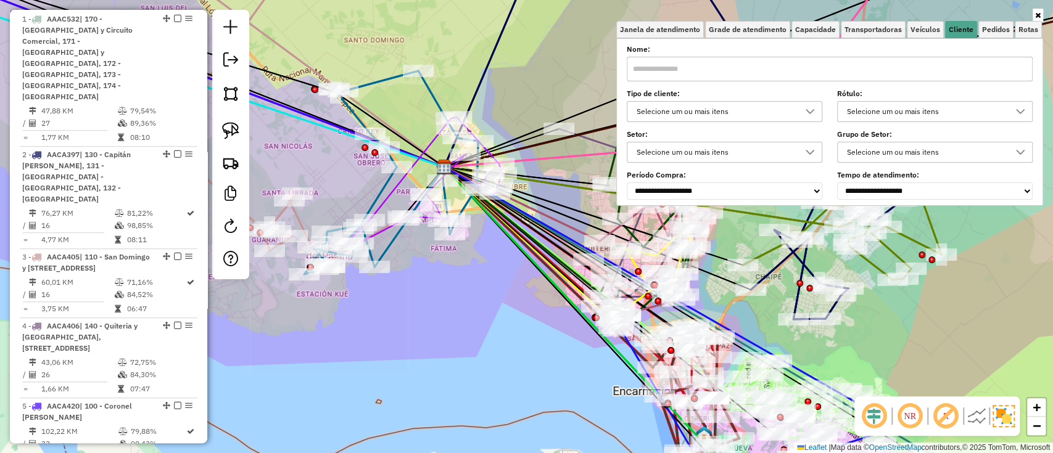
click at [661, 117] on div "Selecione um ou mais itens" at bounding box center [715, 112] width 166 height 20
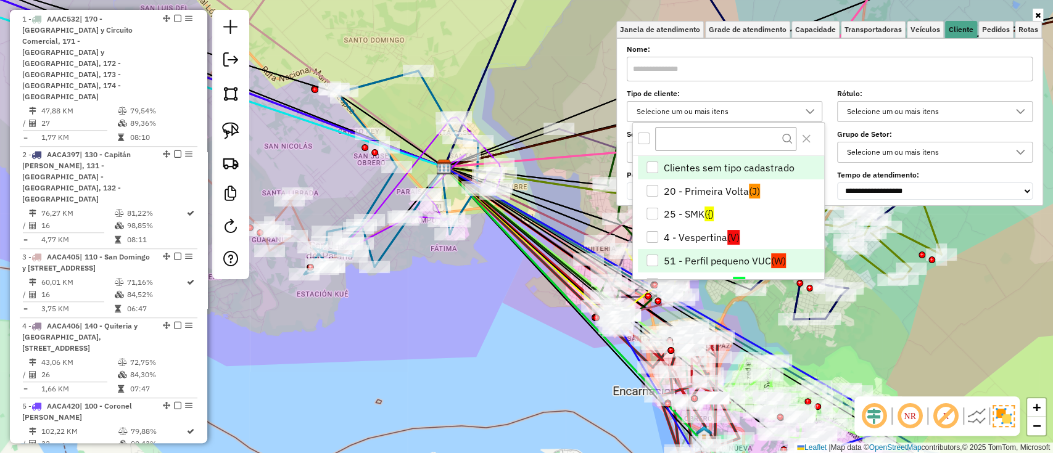
scroll to position [49, 0]
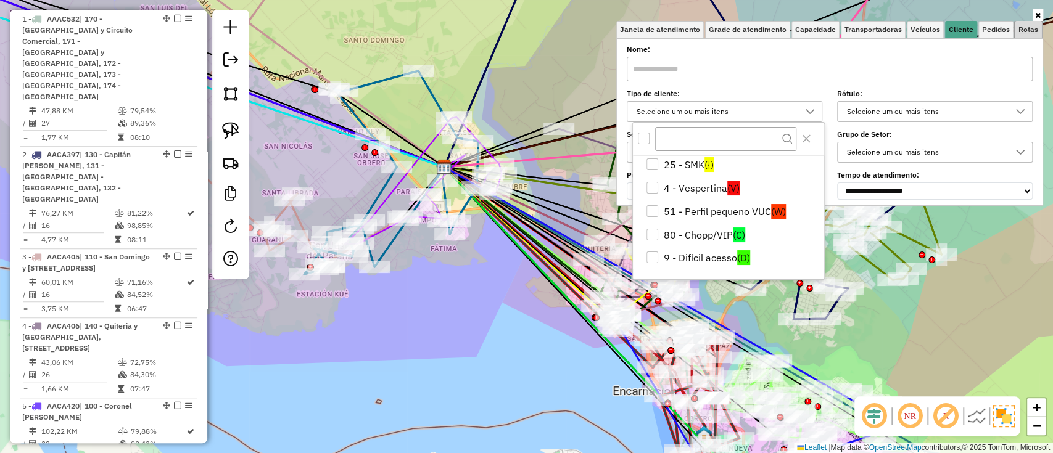
click at [1028, 36] on link "Rotas" at bounding box center [1028, 29] width 27 height 17
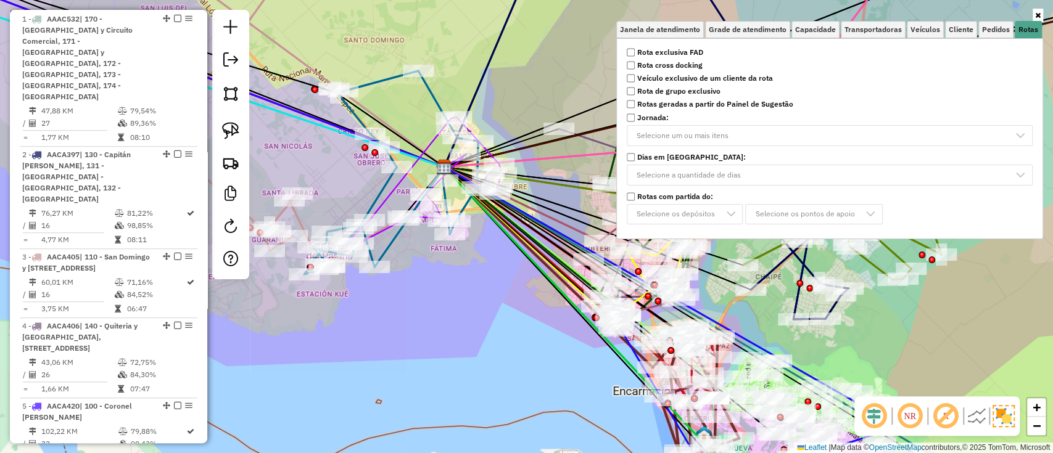
click at [703, 56] on strong "Rota exclusiva FAD" at bounding box center [670, 52] width 66 height 11
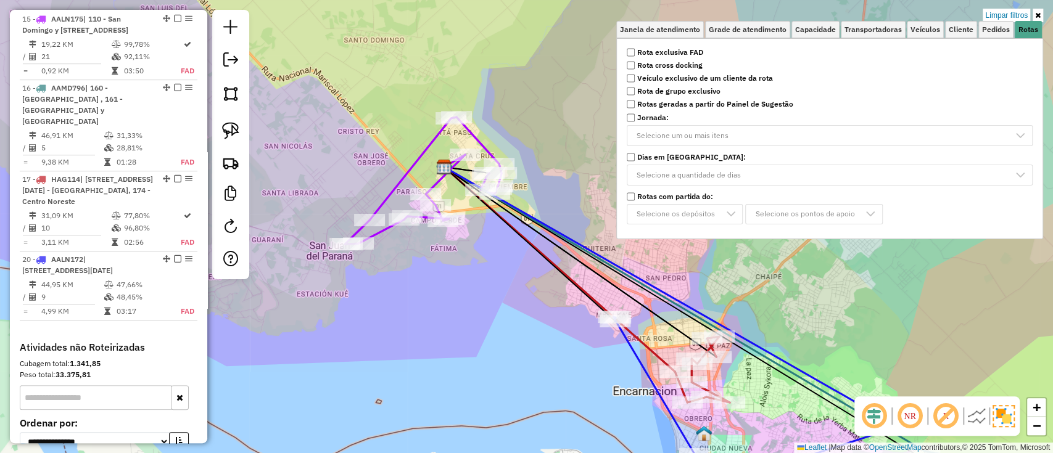
click at [251, 355] on div "Limpar filtros Janela de atendimento Grade de atendimento Capacidade Transporta…" at bounding box center [526, 226] width 1053 height 453
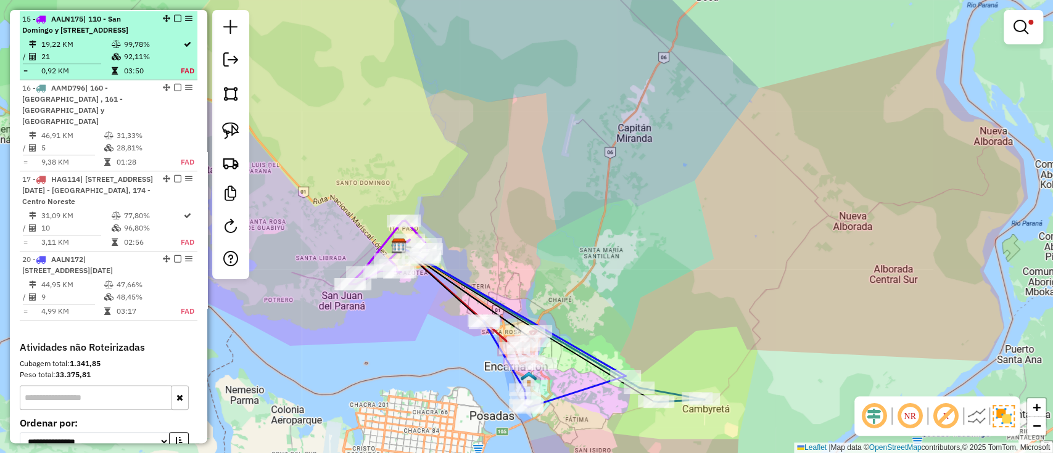
click at [163, 31] on div "15 - AALN175 | 110 - San Domingo y Itá Paso, 111 - San Juan del Paraná" at bounding box center [108, 25] width 173 height 22
select select "**********"
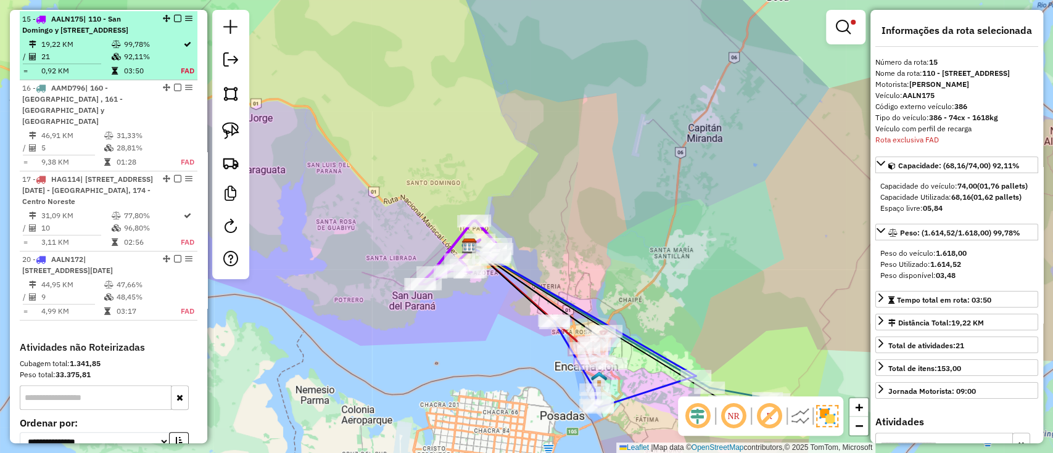
click at [175, 15] on em at bounding box center [177, 18] width 7 height 7
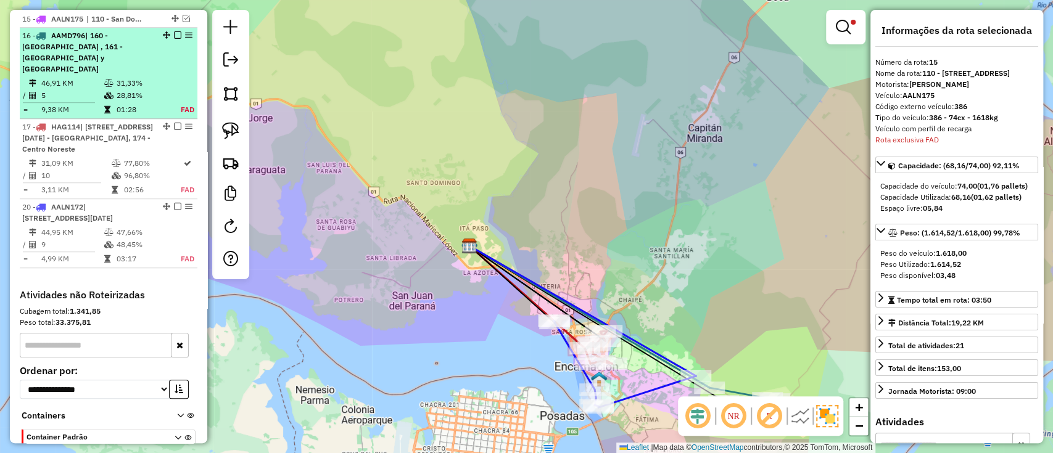
click at [176, 52] on div "16 - AAMD796 | 160 - Cambyreta , 161 - San Francisco y San Miguel" at bounding box center [108, 52] width 173 height 44
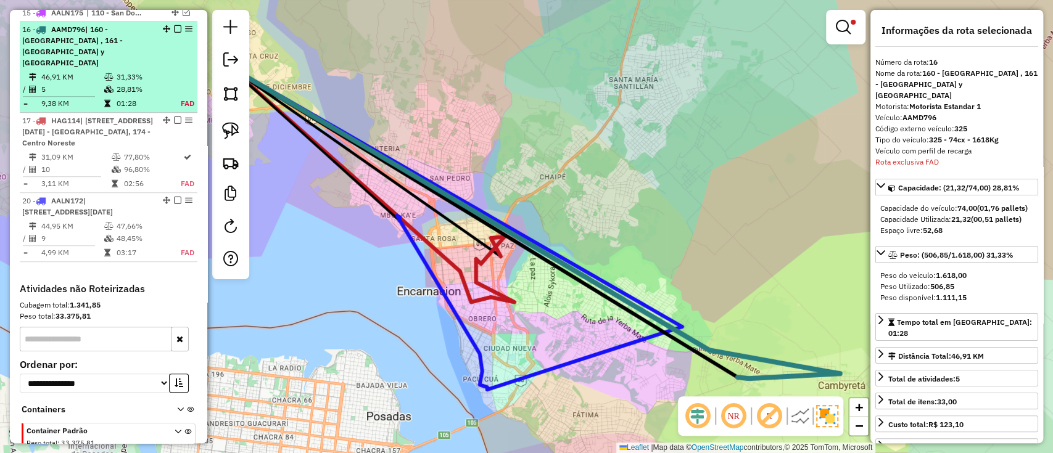
scroll to position [502, 0]
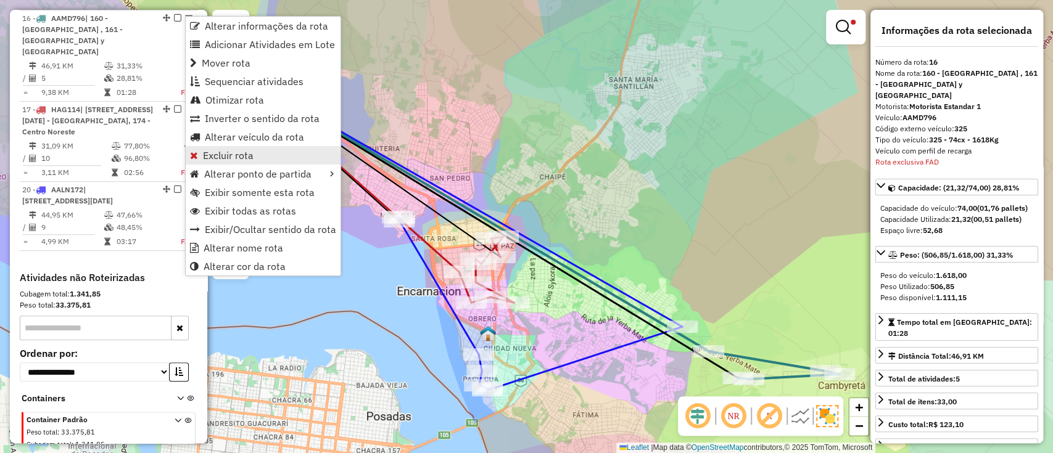
click at [242, 156] on span "Excluir rota" at bounding box center [228, 155] width 51 height 10
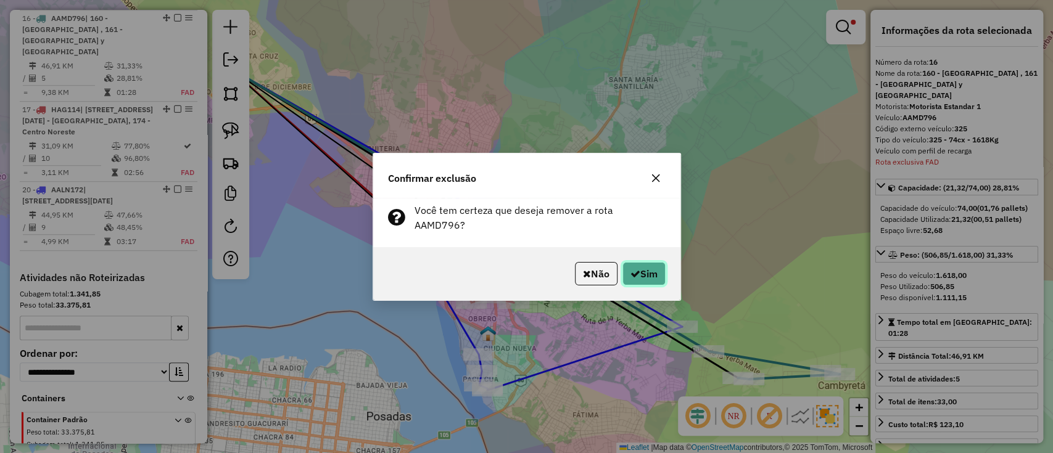
click at [644, 268] on button "Sim" at bounding box center [643, 273] width 43 height 23
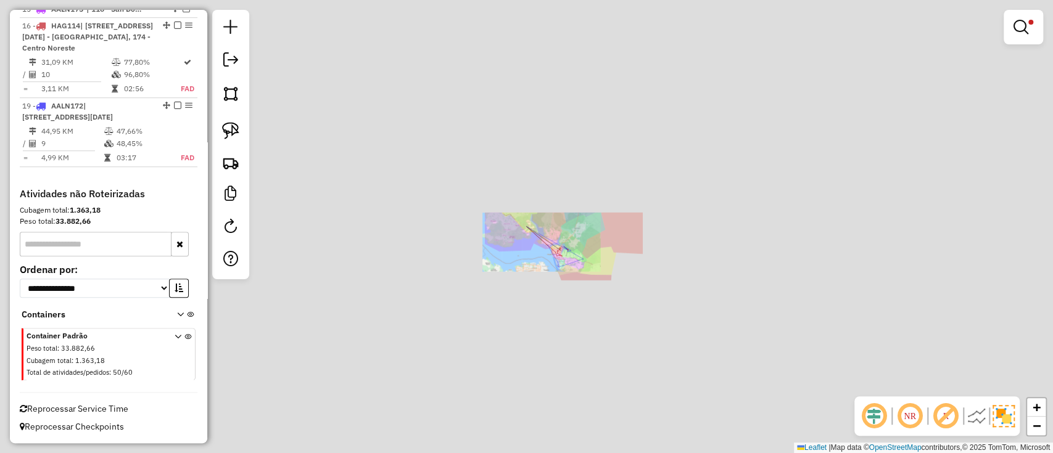
scroll to position [422, 0]
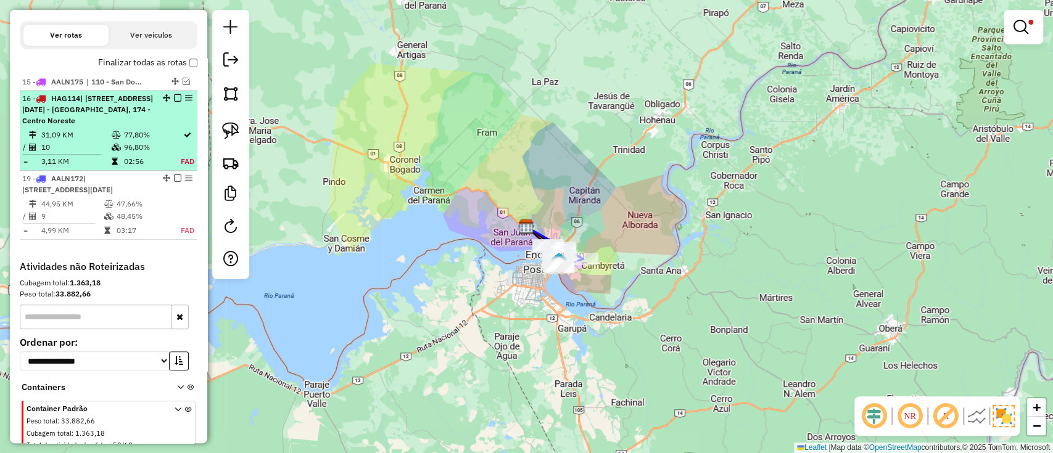
click at [159, 107] on div "16 - HAG114 | 161 - San Francisco y San Miguel, 172 - Centro Sur, 173 - Micro C…" at bounding box center [108, 109] width 173 height 33
select select "**********"
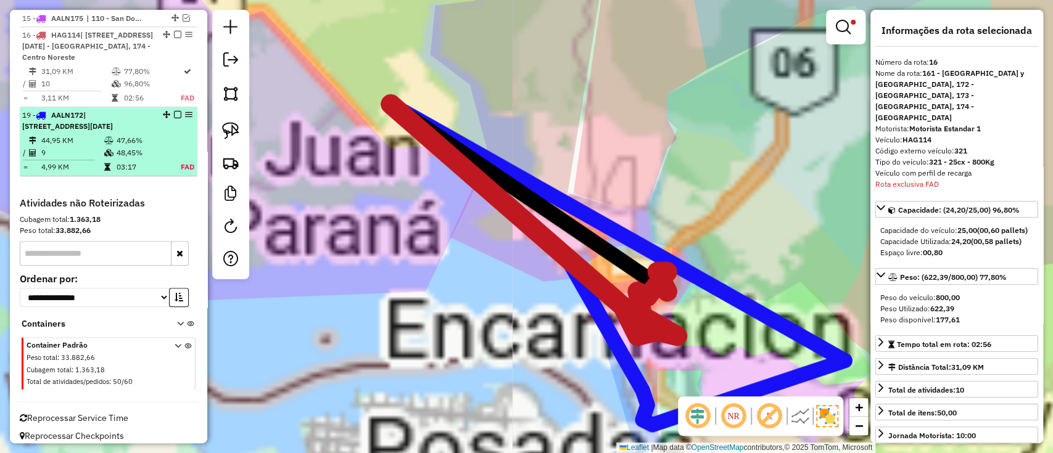
scroll to position [502, 0]
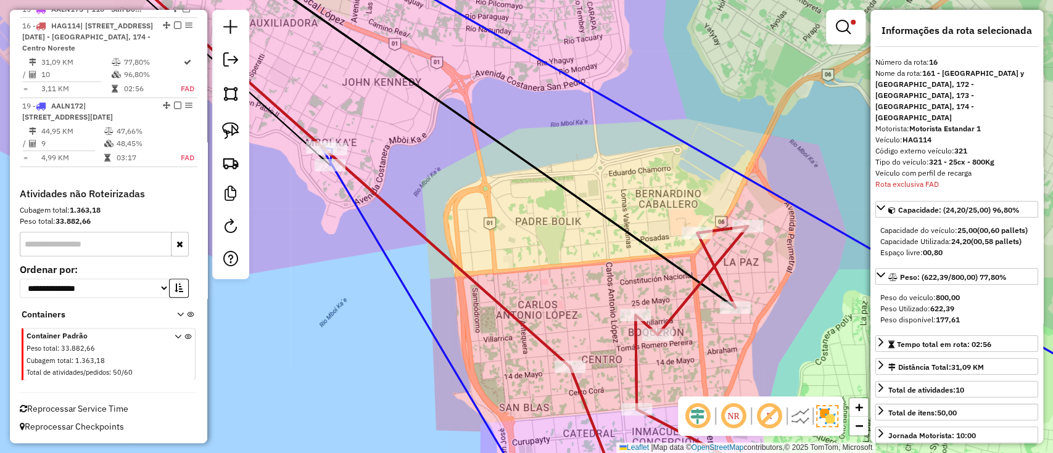
drag, startPoint x: 607, startPoint y: 276, endPoint x: 531, endPoint y: 141, distance: 154.9
click at [531, 141] on div "Limpar filtros Janela de atendimento Grade de atendimento Capacidade Transporta…" at bounding box center [526, 226] width 1053 height 453
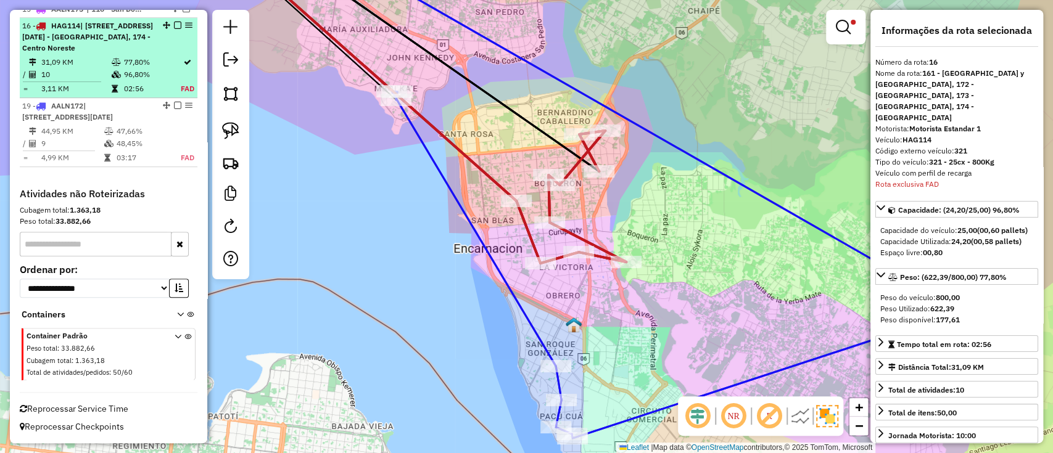
click at [174, 22] on em at bounding box center [177, 25] width 7 height 7
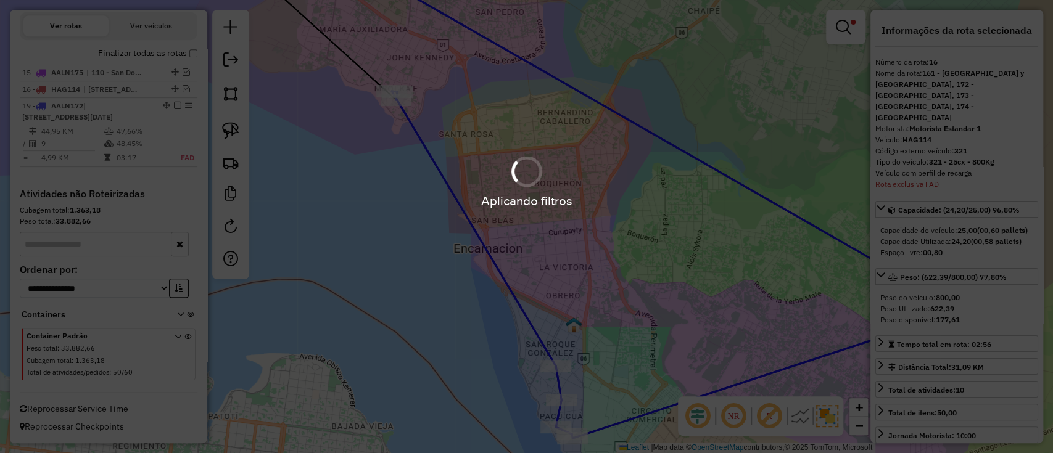
scroll to position [452, 0]
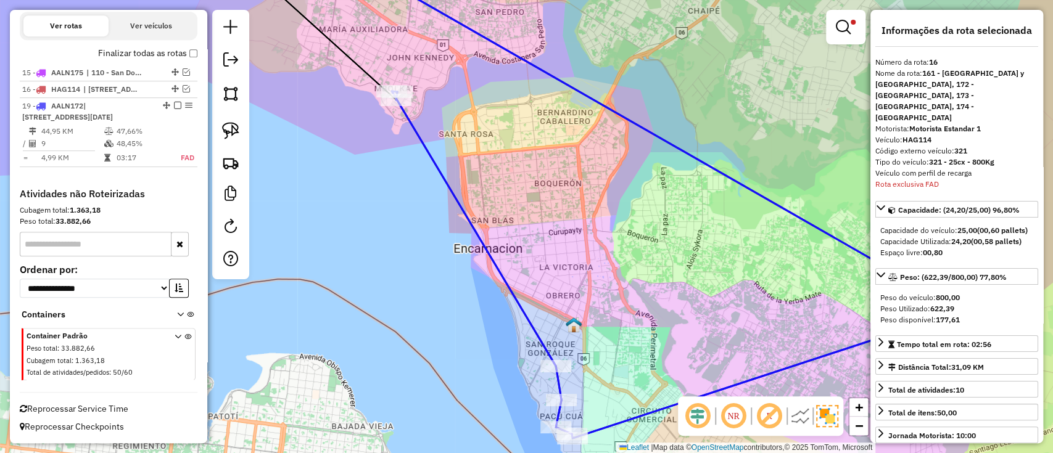
click at [160, 117] on div "19 - AALN172 | 142 - San Pedro y Mboí Kae, 161 - San Francisco y San Miguel, 17…" at bounding box center [108, 112] width 173 height 22
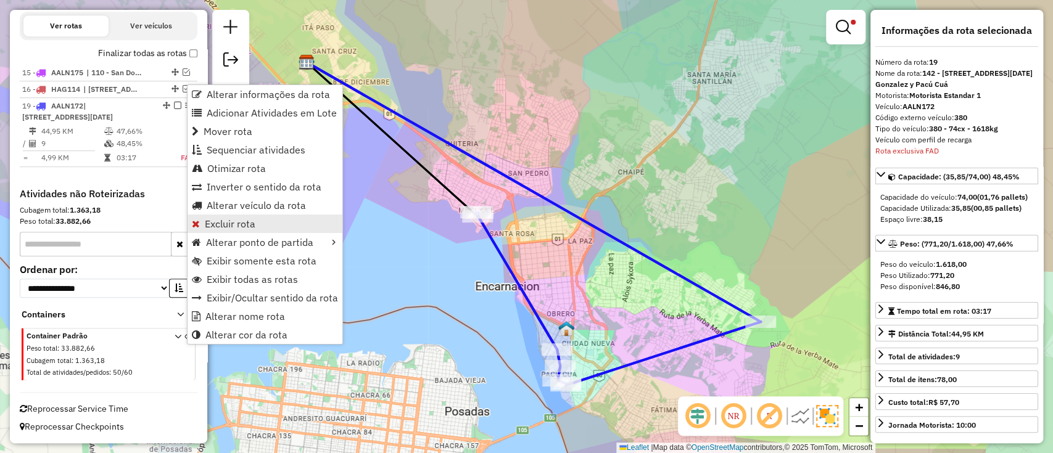
click at [239, 222] on span "Excluir rota" at bounding box center [230, 224] width 51 height 10
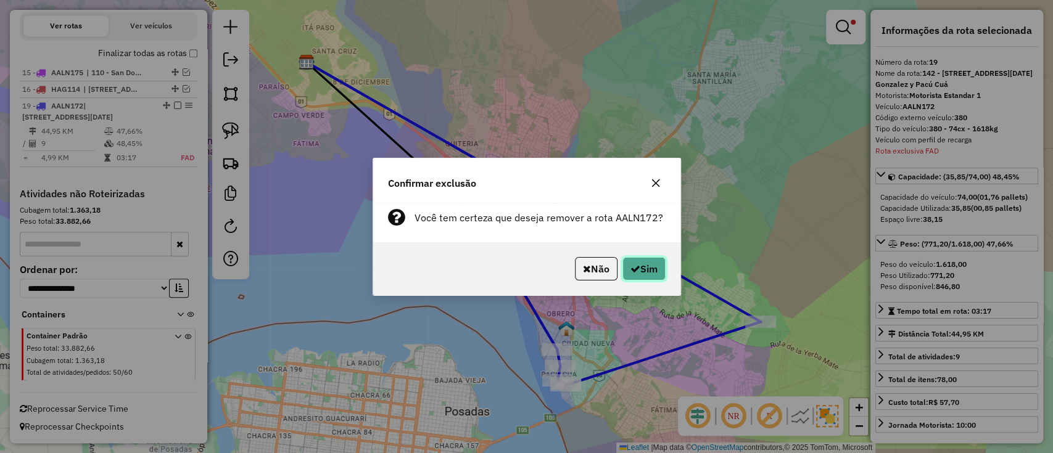
click at [661, 271] on button "Sim" at bounding box center [643, 268] width 43 height 23
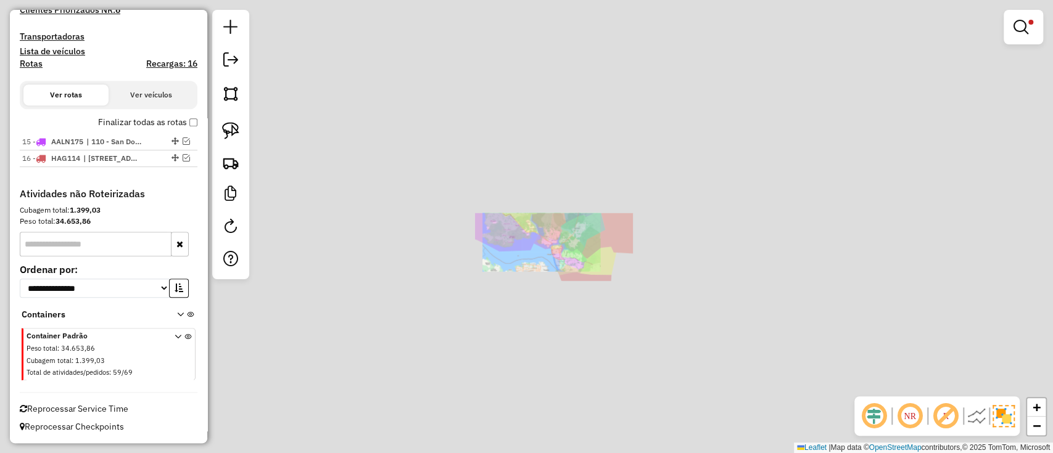
scroll to position [360, 0]
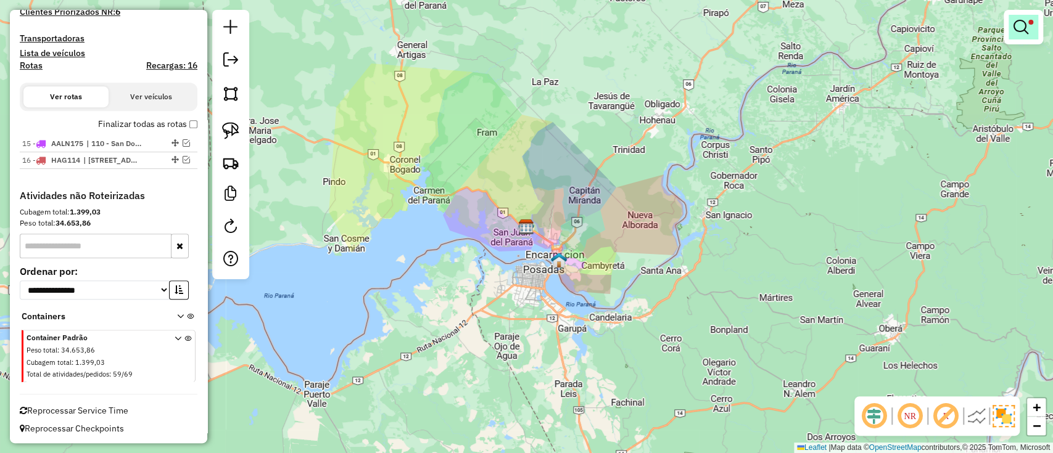
click at [1014, 28] on em at bounding box center [1020, 27] width 15 height 15
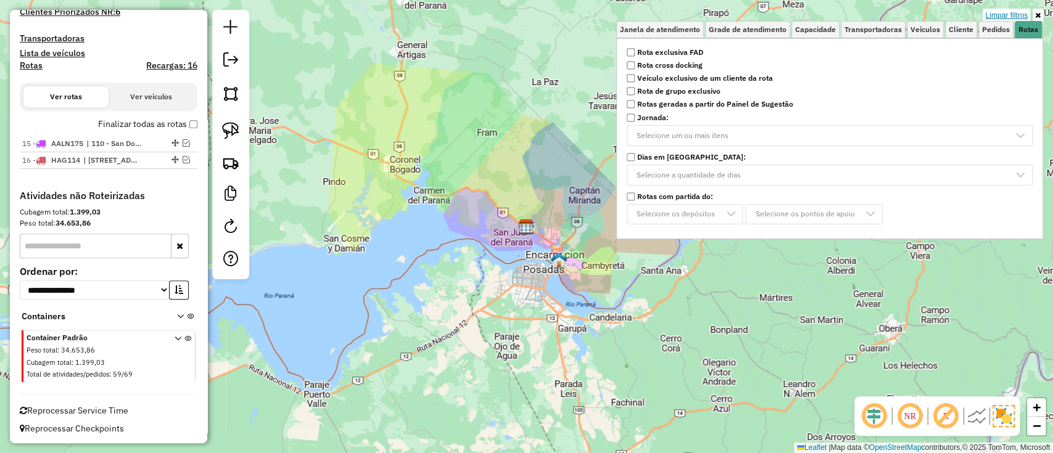
click at [1018, 14] on link "Limpar filtros" at bounding box center [1006, 16] width 47 height 14
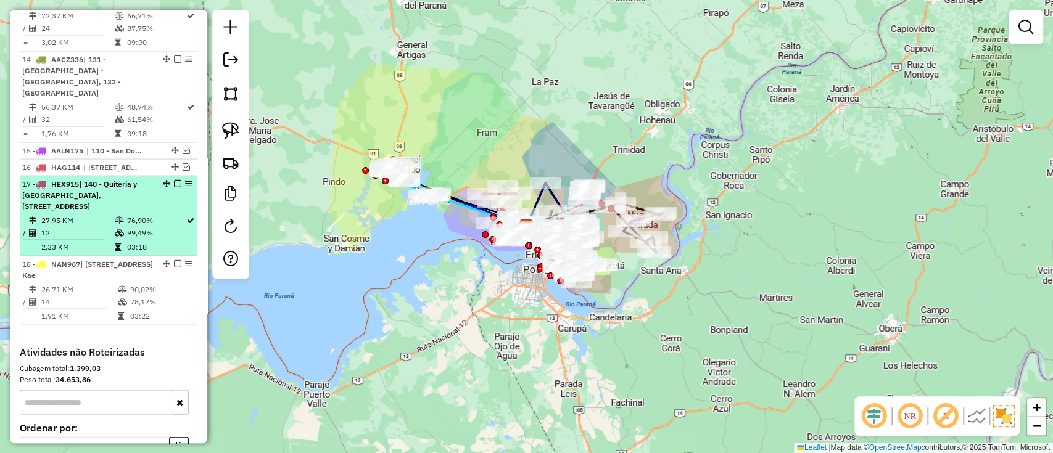
scroll to position [1552, 0]
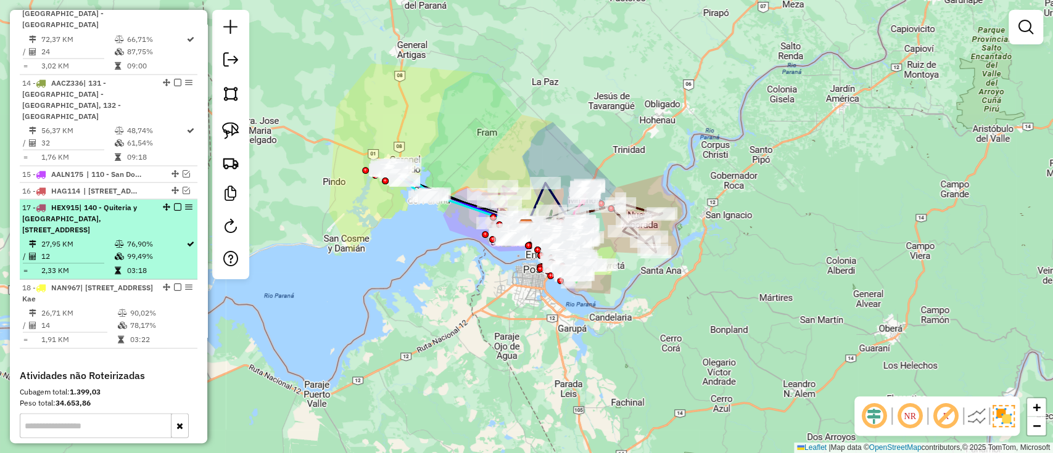
click at [141, 199] on li "17 - HEX915 | 140 - Quiteria y San Antonio, 141 - San Pedro Viviendas, 142 - Sa…" at bounding box center [109, 239] width 178 height 80
select select "**********"
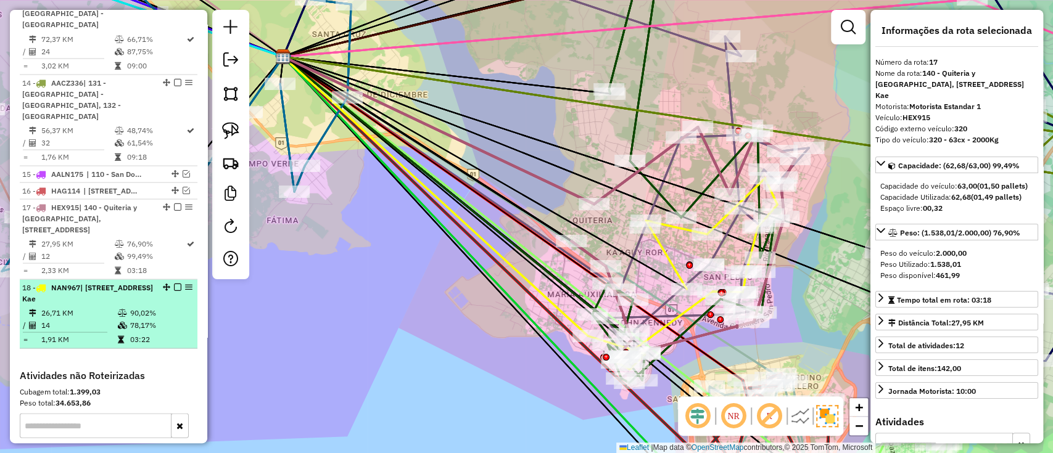
click at [147, 307] on td "90,02%" at bounding box center [161, 313] width 62 height 12
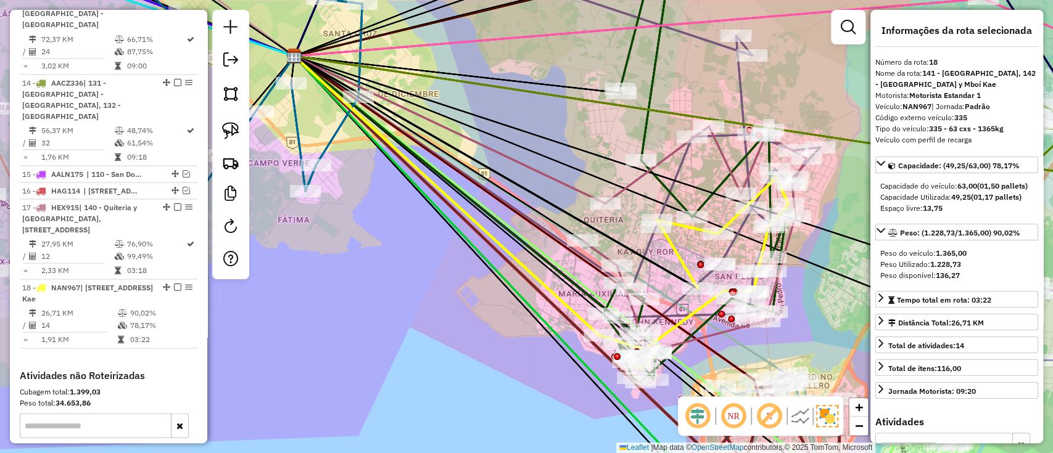
click at [421, 268] on div "Janela de atendimento Grade de atendimento Capacidade Transportadoras Veículos …" at bounding box center [526, 226] width 1053 height 453
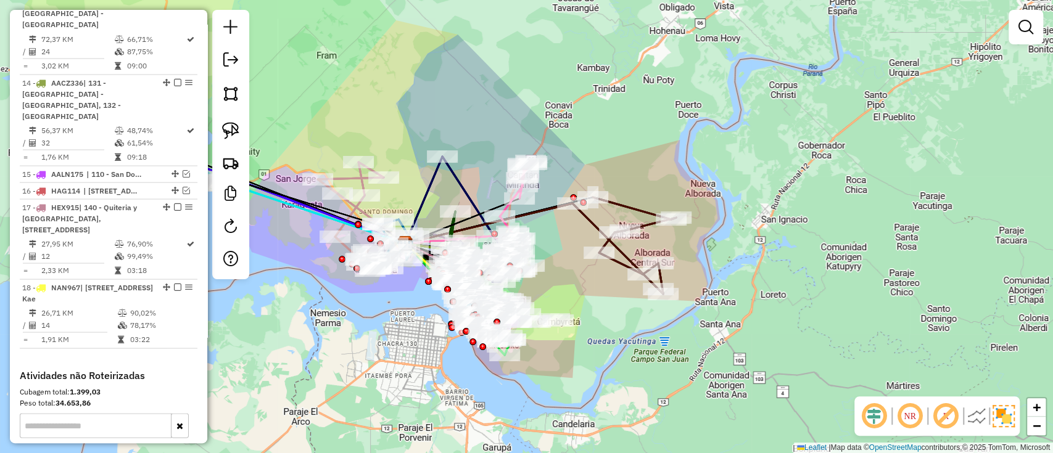
click at [411, 313] on div "Janela de atendimento Grade de atendimento Capacidade Transportadoras Veículos …" at bounding box center [526, 226] width 1053 height 453
click at [1028, 32] on em at bounding box center [1025, 27] width 15 height 15
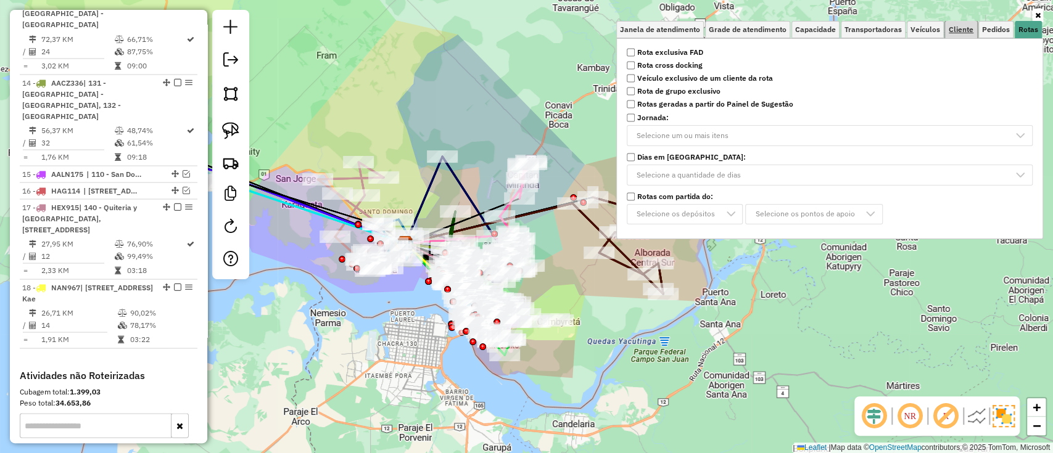
click at [960, 29] on span "Cliente" at bounding box center [961, 29] width 25 height 7
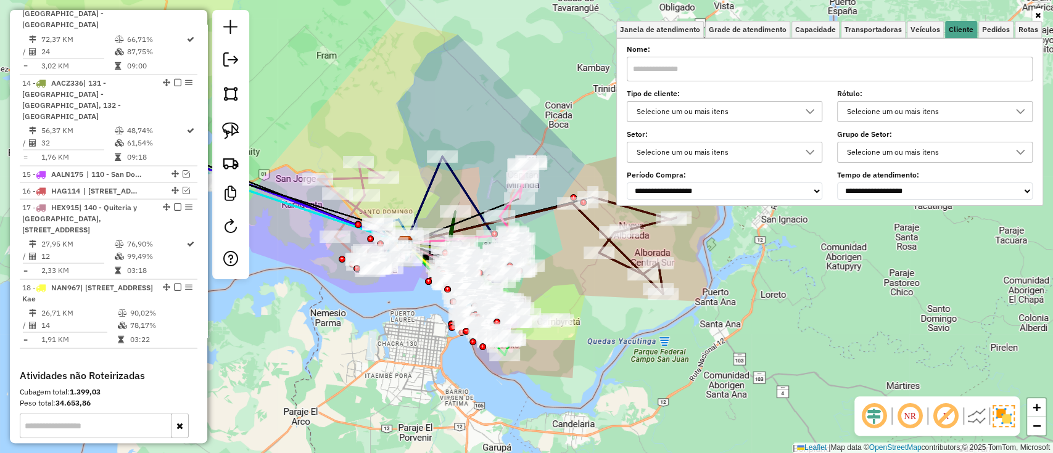
click at [710, 108] on div "Selecione um ou mais itens" at bounding box center [715, 112] width 166 height 20
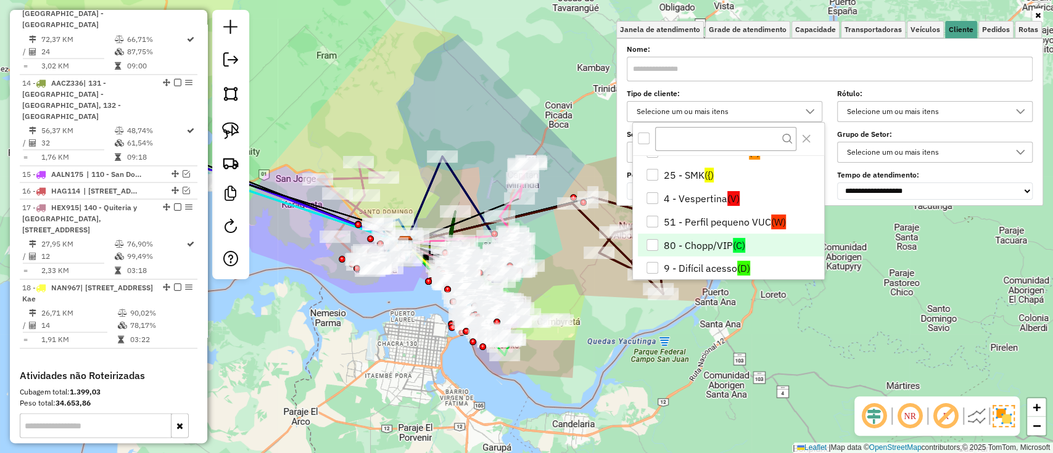
scroll to position [49, 0]
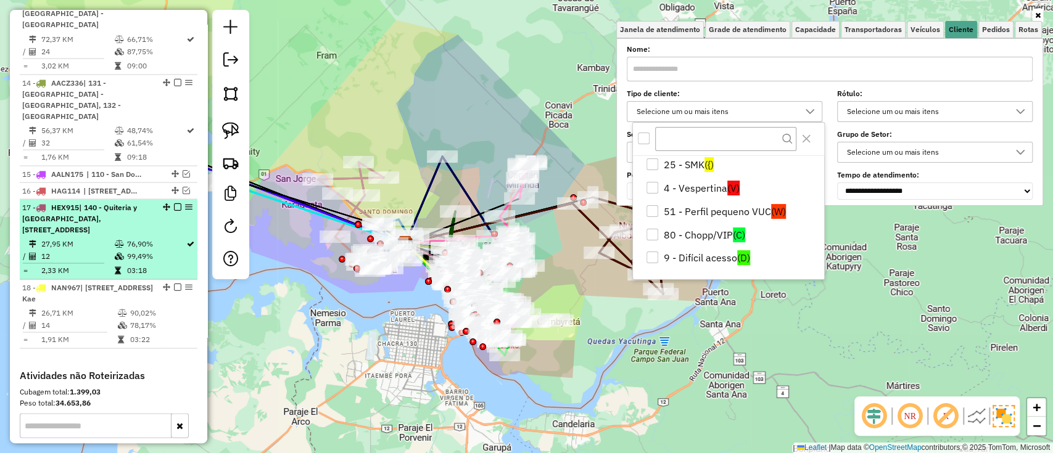
click at [130, 250] on td "99,49%" at bounding box center [156, 256] width 60 height 12
select select "**********"
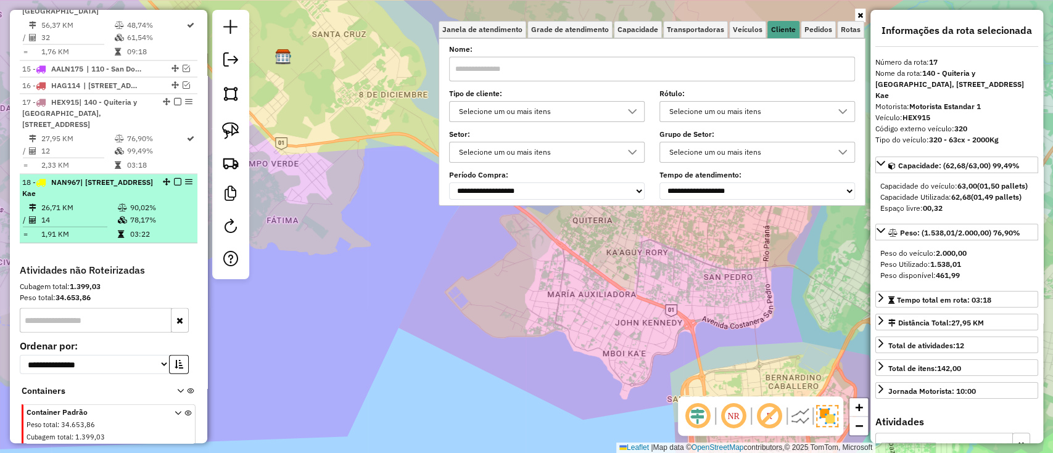
scroll to position [1665, 0]
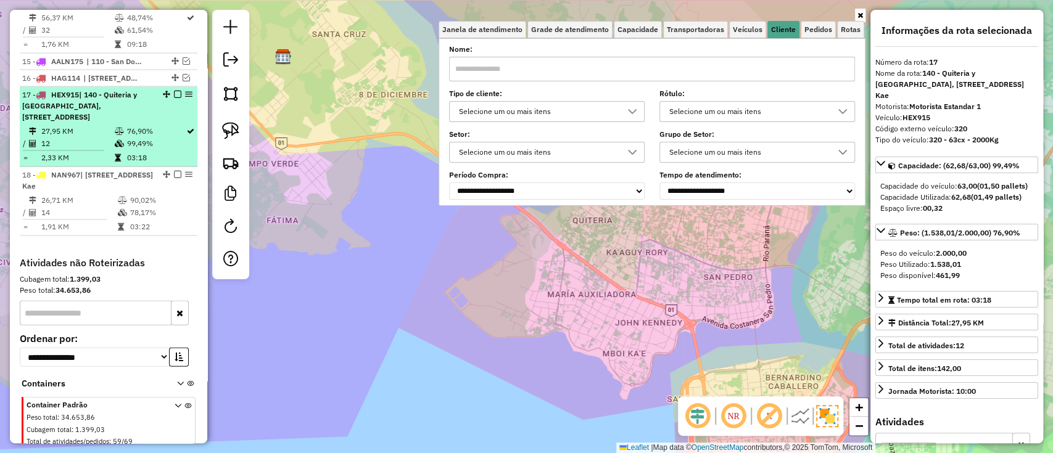
click at [126, 125] on td "76,90%" at bounding box center [156, 131] width 60 height 12
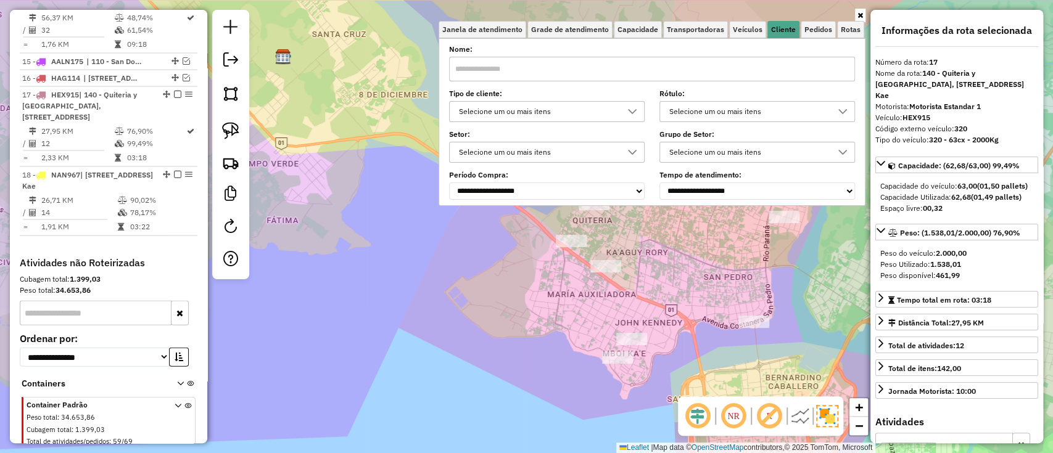
click at [498, 327] on div "Janela de atendimento Grade de atendimento Capacidade Transportadoras Veículos …" at bounding box center [526, 226] width 1053 height 453
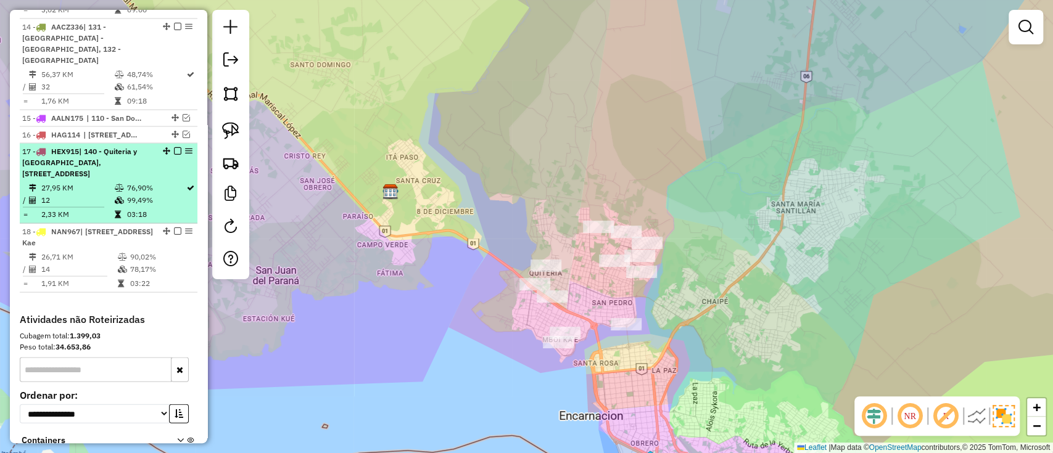
scroll to position [1583, 0]
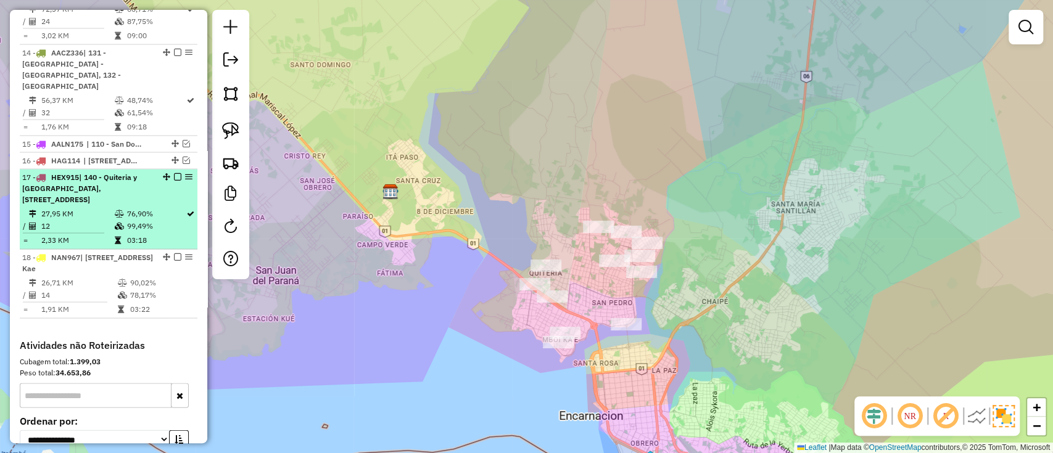
click at [162, 171] on div "17 - HEX915 | 140 - Quiteria y San Antonio, 141 - San Pedro Viviendas, 142 - Sa…" at bounding box center [108, 187] width 173 height 33
select select "**********"
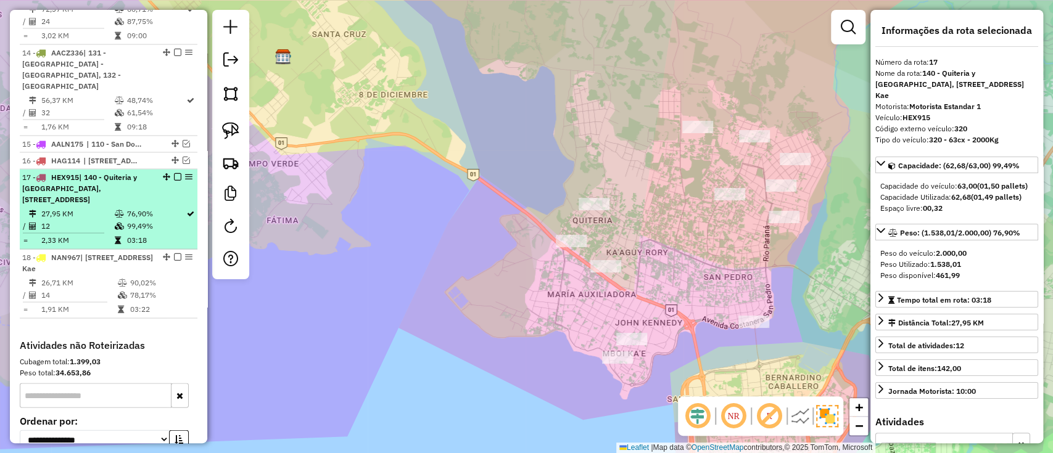
click at [175, 173] on em at bounding box center [177, 176] width 7 height 7
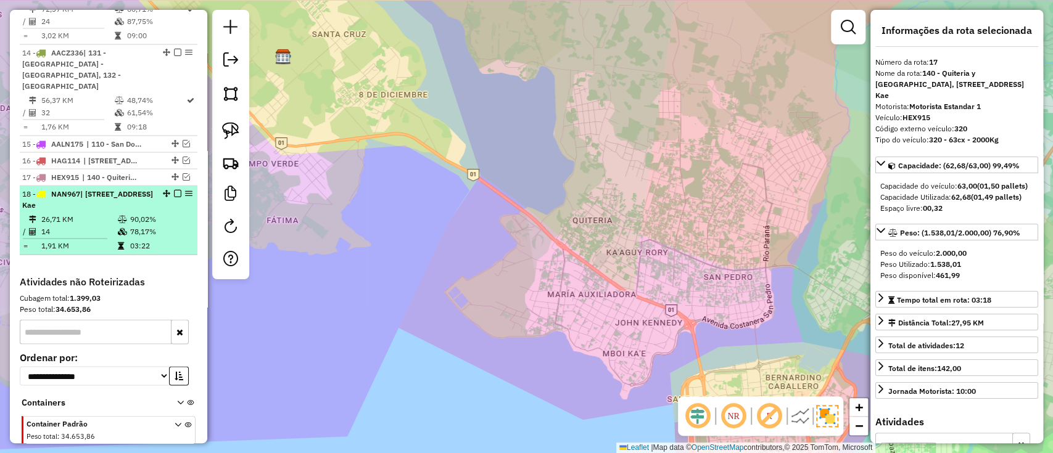
click at [156, 225] on td "78,17%" at bounding box center [161, 231] width 62 height 12
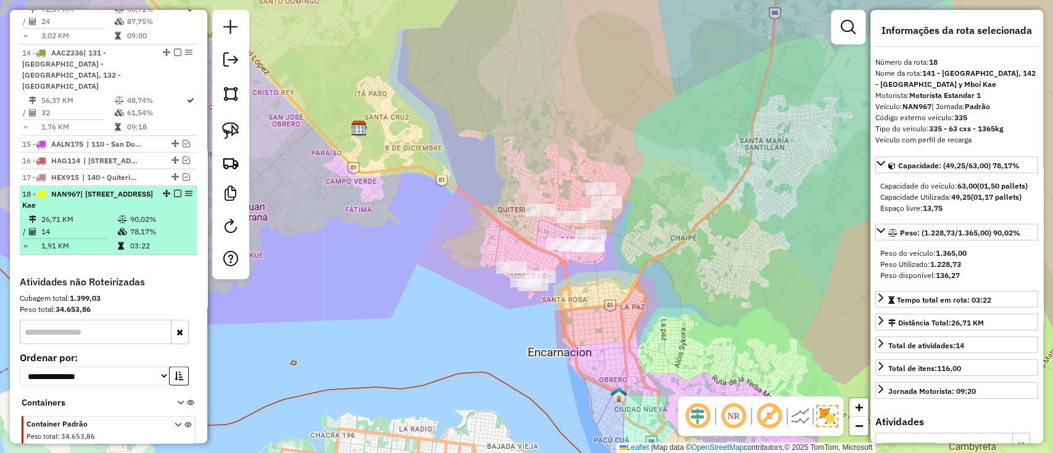
click at [175, 189] on em at bounding box center [177, 192] width 7 height 7
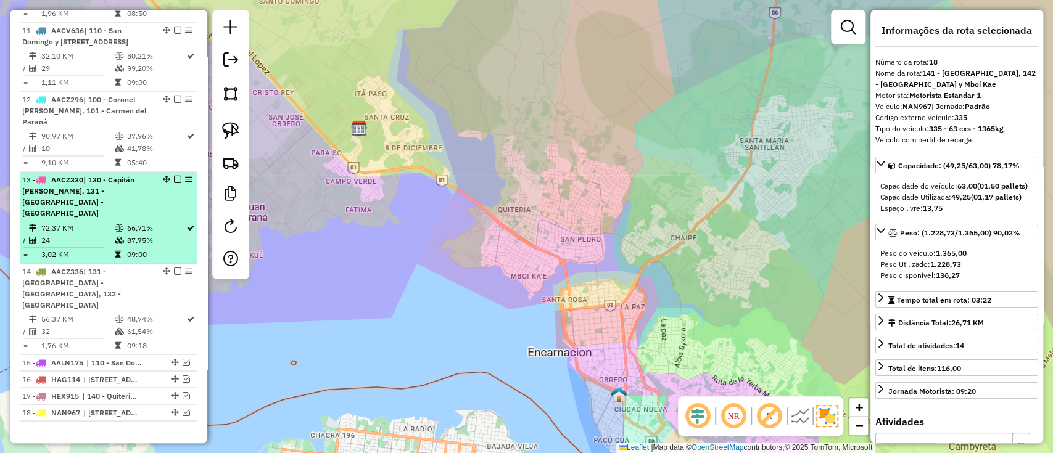
scroll to position [1362, 0]
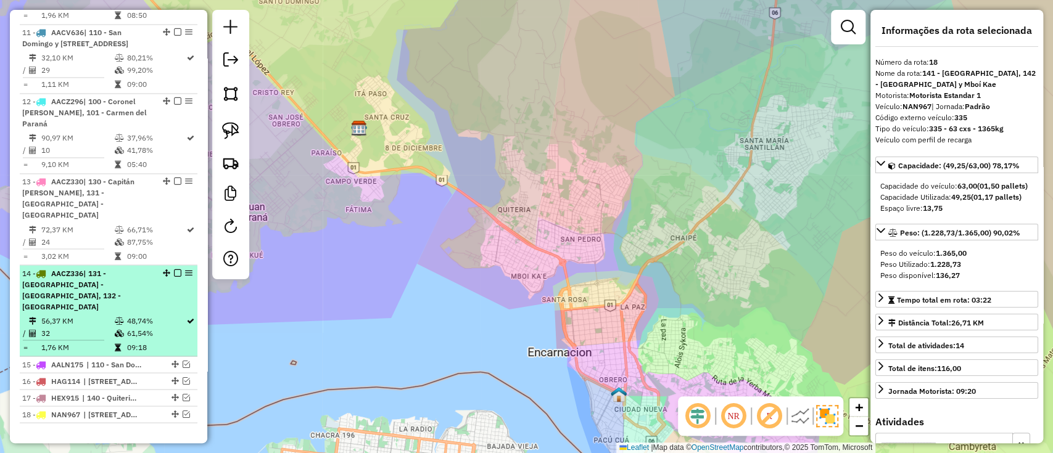
click at [143, 315] on td "48,74%" at bounding box center [156, 321] width 60 height 12
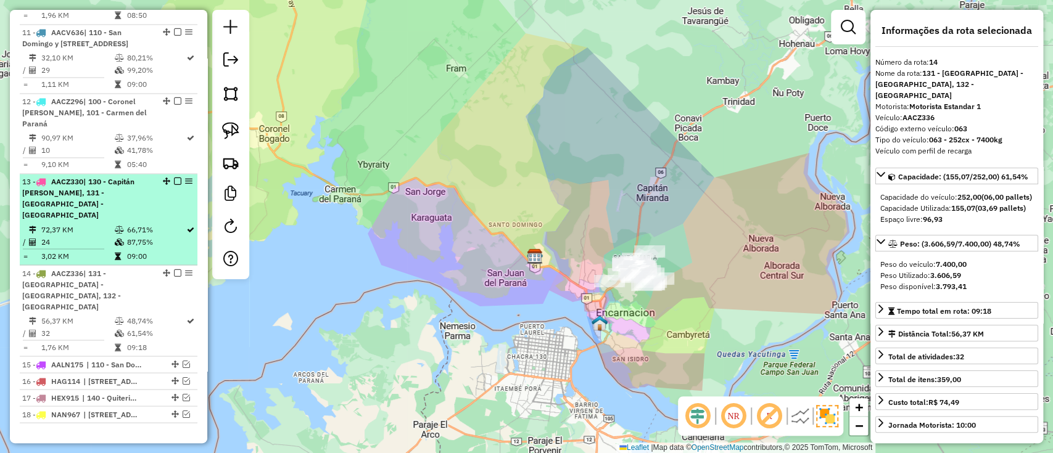
click at [93, 236] on td "24" at bounding box center [77, 242] width 73 height 12
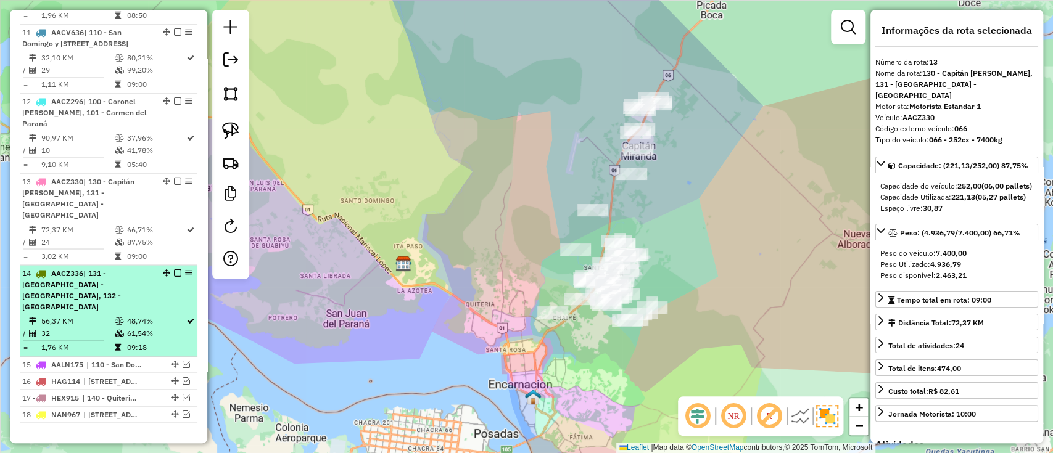
click at [91, 268] on span "| 131 - [GEOGRAPHIC_DATA] - [GEOGRAPHIC_DATA], 132 - [GEOGRAPHIC_DATA]" at bounding box center [71, 289] width 99 height 43
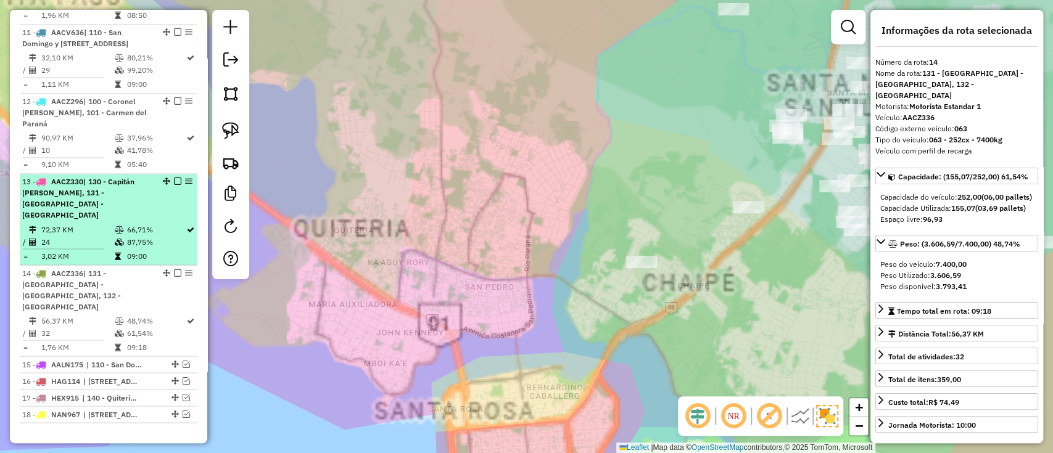
click at [90, 176] on div "13 - AACZ330 | 130 - Capitán Miranda, 131 - Santa María - Zona Peligrosa" at bounding box center [87, 198] width 131 height 44
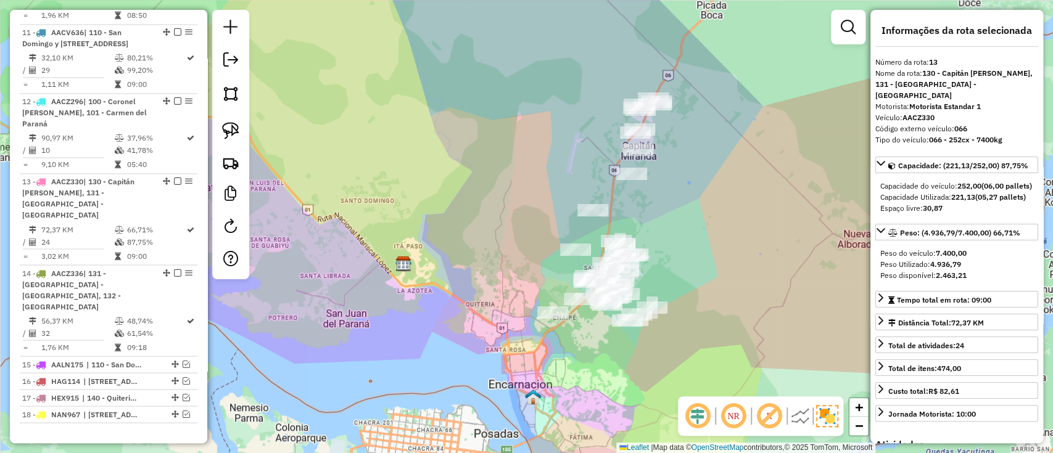
click at [416, 186] on div "Janela de atendimento Grade de atendimento Capacidade Transportadoras Veículos …" at bounding box center [526, 226] width 1053 height 453
click at [864, 17] on div at bounding box center [848, 27] width 35 height 35
click at [853, 19] on link at bounding box center [848, 27] width 25 height 25
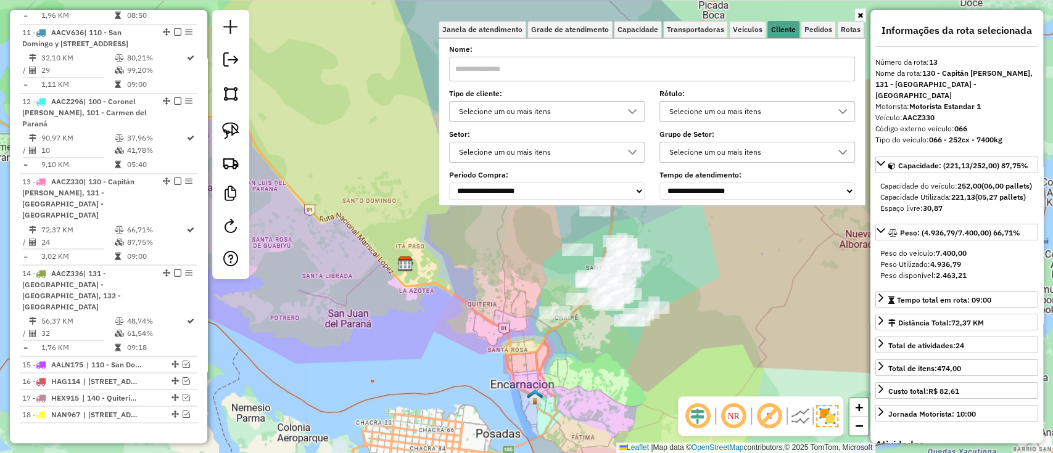
click at [598, 118] on div "Selecione um ou mais itens" at bounding box center [538, 112] width 166 height 20
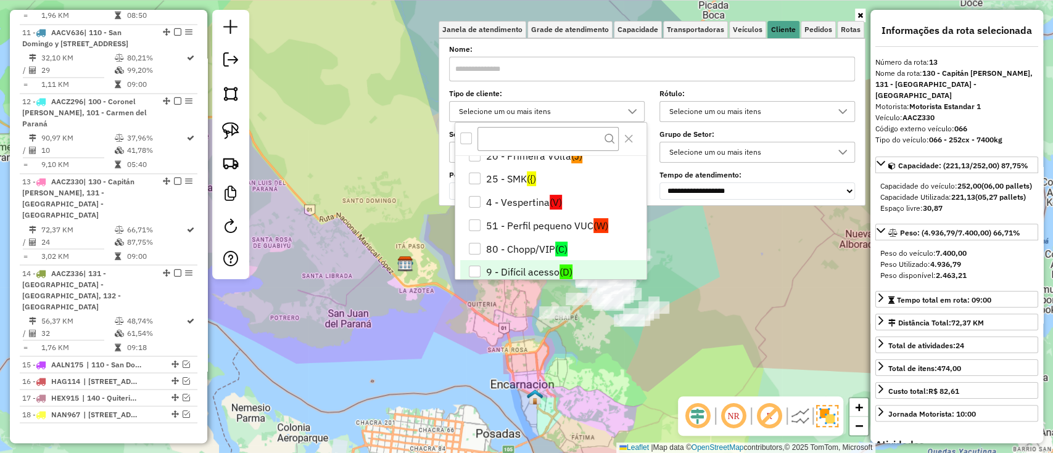
scroll to position [49, 0]
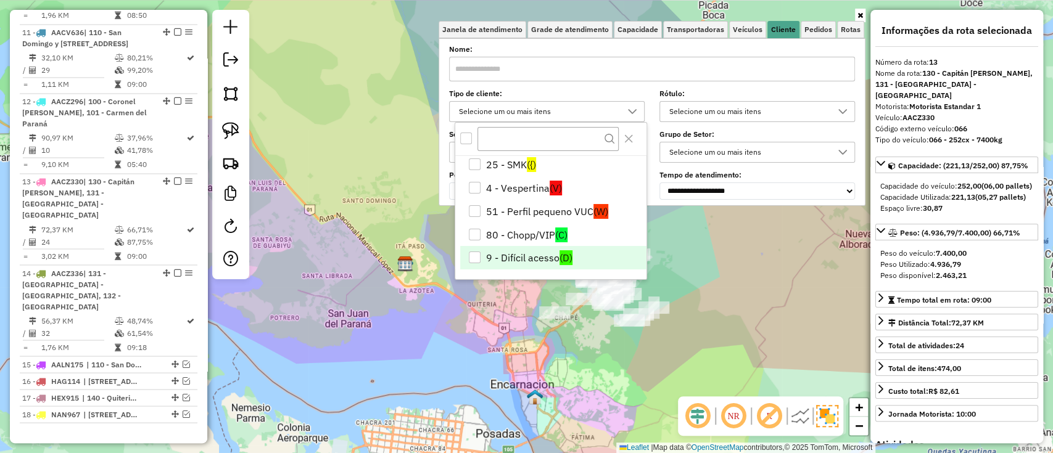
click at [533, 253] on li "9 - Difícil acesso (D)" at bounding box center [553, 257] width 186 height 23
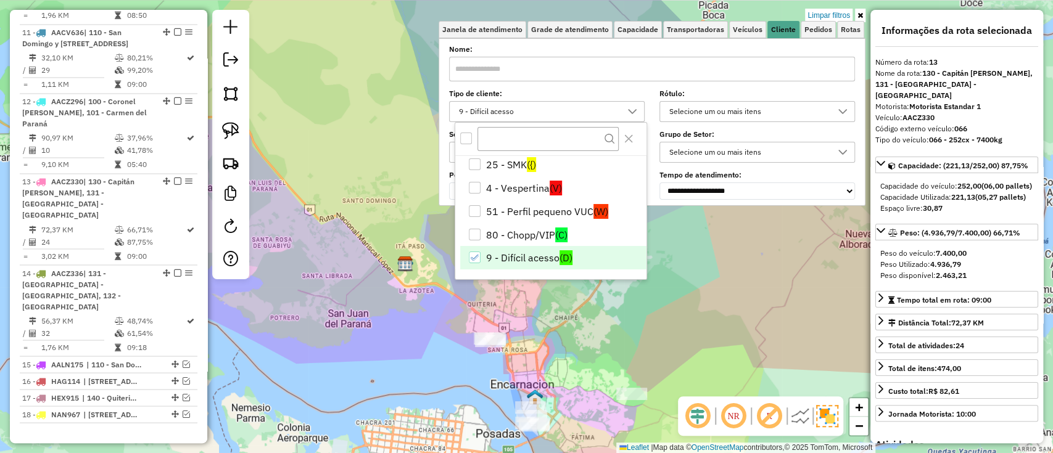
click at [616, 361] on div "Limpar filtros Janela de atendimento Grade de atendimento Capacidade Transporta…" at bounding box center [526, 226] width 1053 height 453
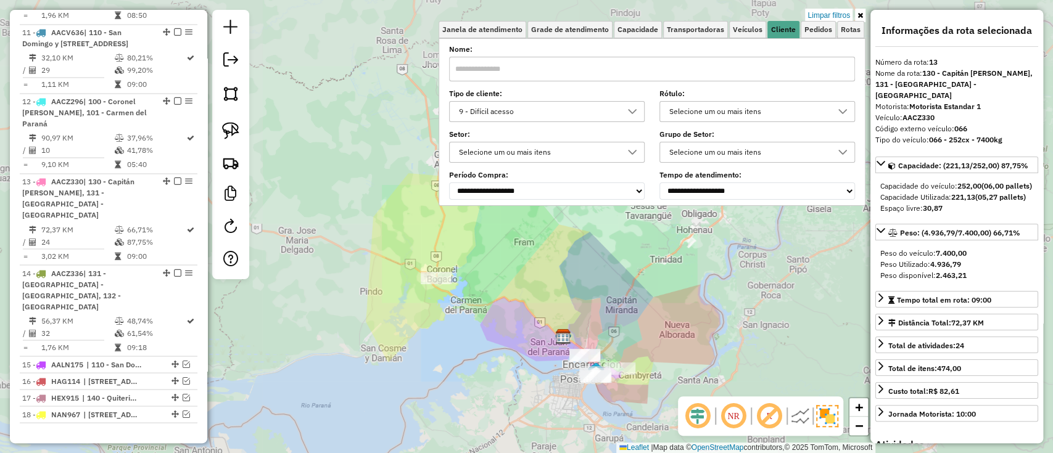
click at [619, 340] on div "Limpar filtros Janela de atendimento Grade de atendimento Capacidade Transporta…" at bounding box center [526, 226] width 1053 height 453
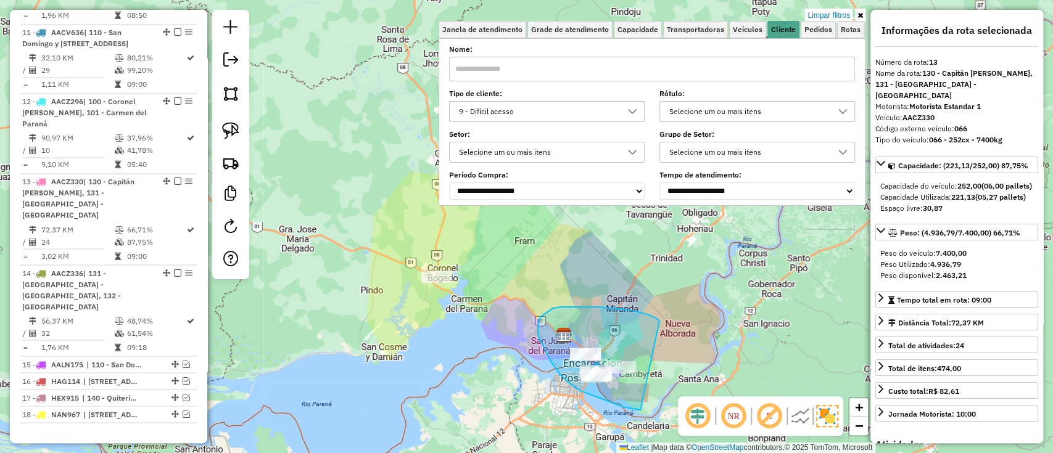
drag, startPoint x: 659, startPoint y: 323, endPoint x: 649, endPoint y: 410, distance: 87.5
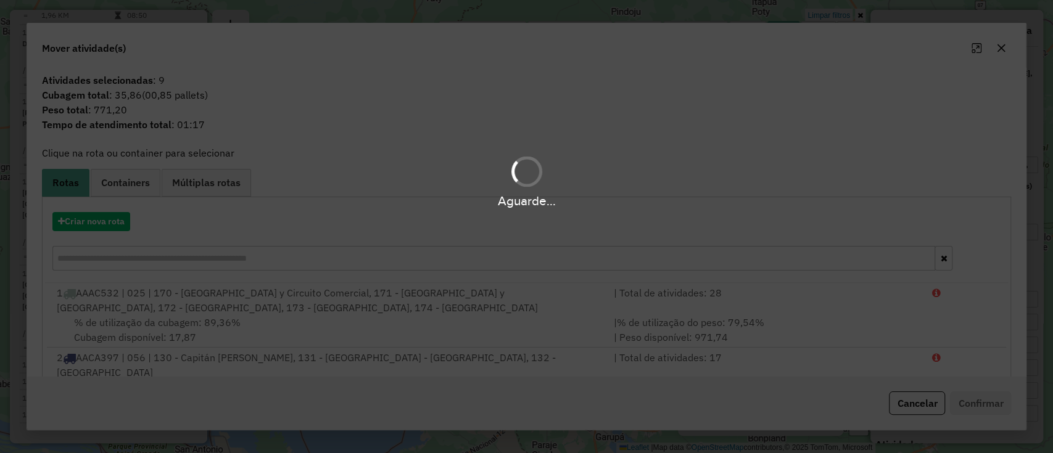
click at [119, 216] on hb-app "Aguarde... Pop-up bloqueado! Seu navegador bloqueou automáticamente a abertura …" at bounding box center [526, 226] width 1053 height 453
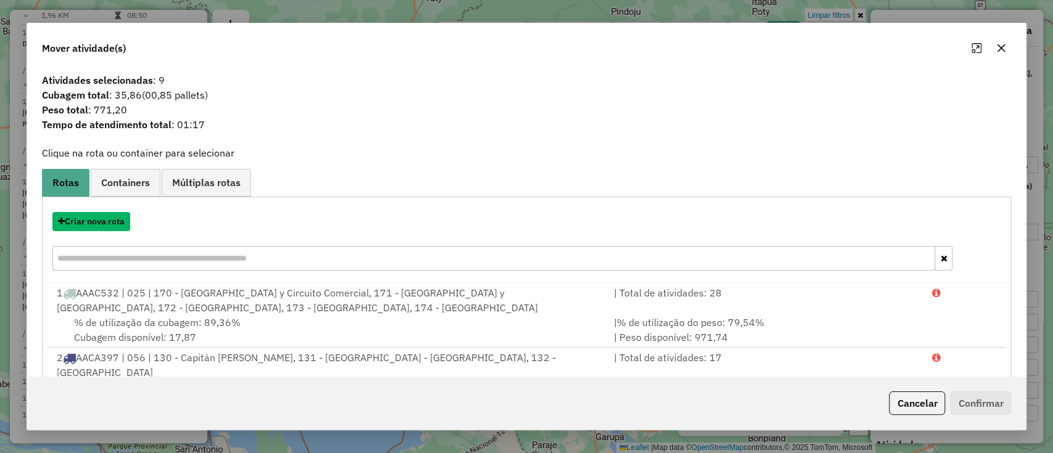
click at [119, 216] on button "Criar nova rota" at bounding box center [91, 221] width 78 height 19
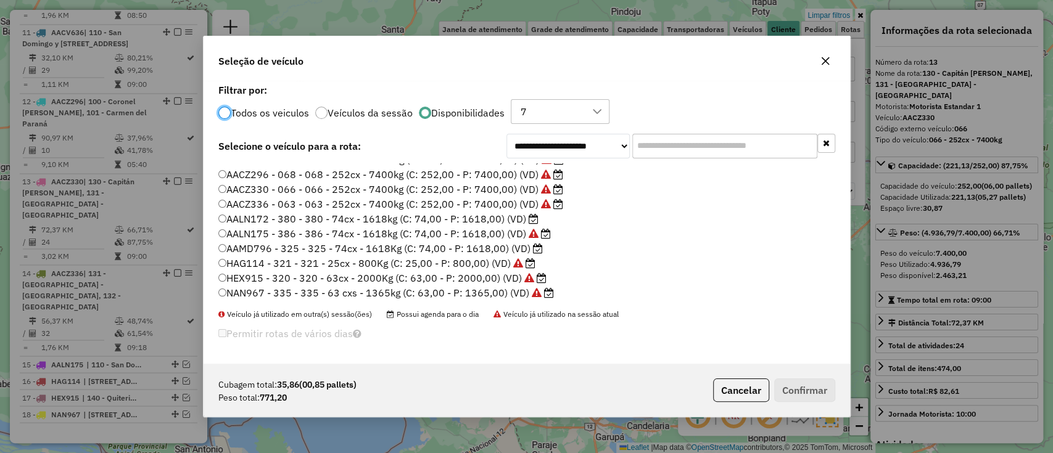
scroll to position [160, 0]
click at [530, 215] on icon at bounding box center [534, 218] width 10 height 10
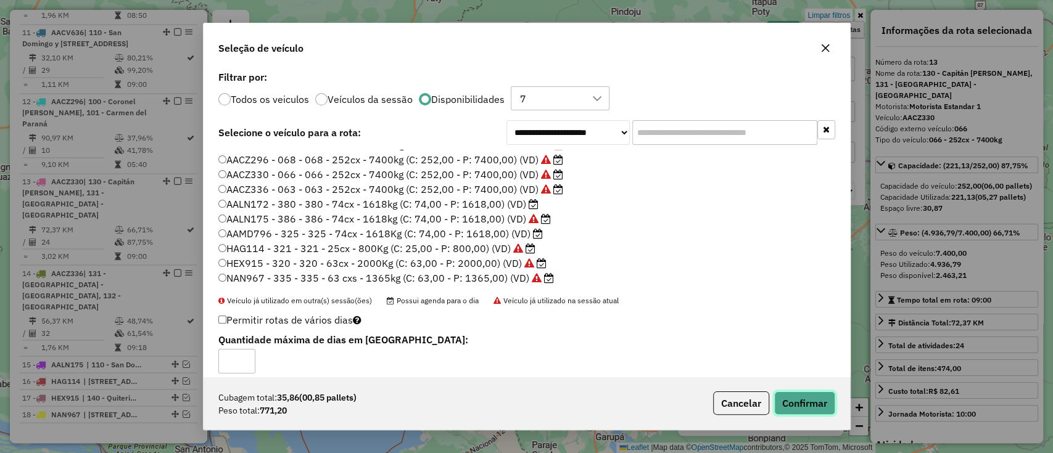
click at [794, 405] on button "Confirmar" at bounding box center [804, 403] width 61 height 23
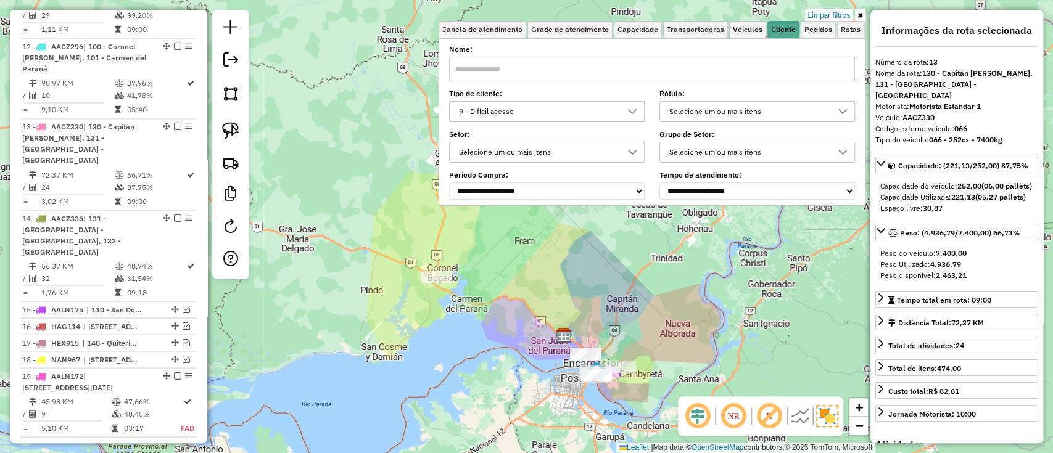
scroll to position [1469, 0]
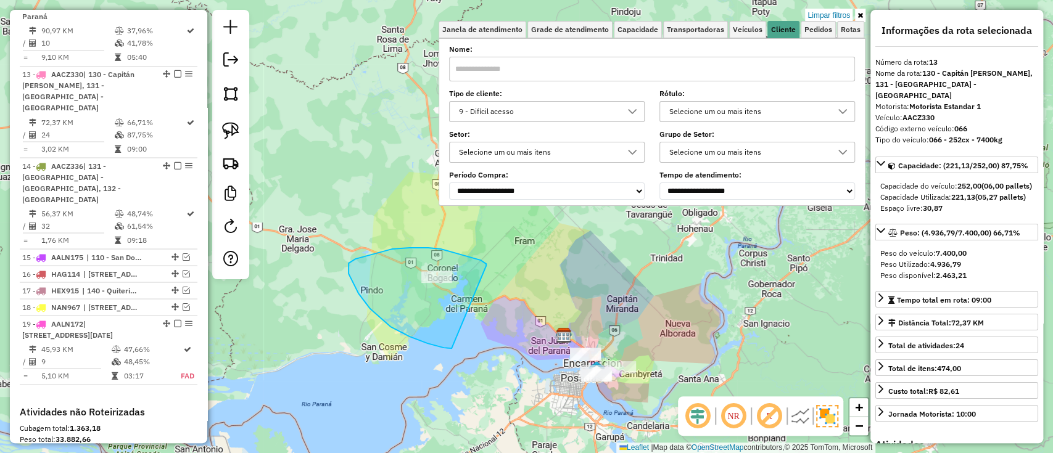
drag, startPoint x: 474, startPoint y: 258, endPoint x: 451, endPoint y: 348, distance: 92.7
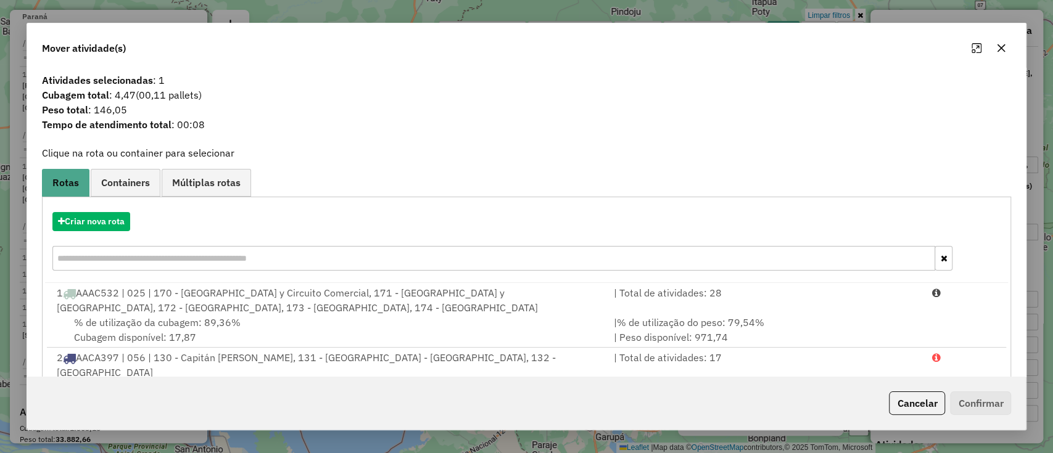
click at [117, 231] on div "Criar nova rota" at bounding box center [526, 243] width 963 height 80
click at [114, 226] on button "Criar nova rota" at bounding box center [91, 221] width 78 height 19
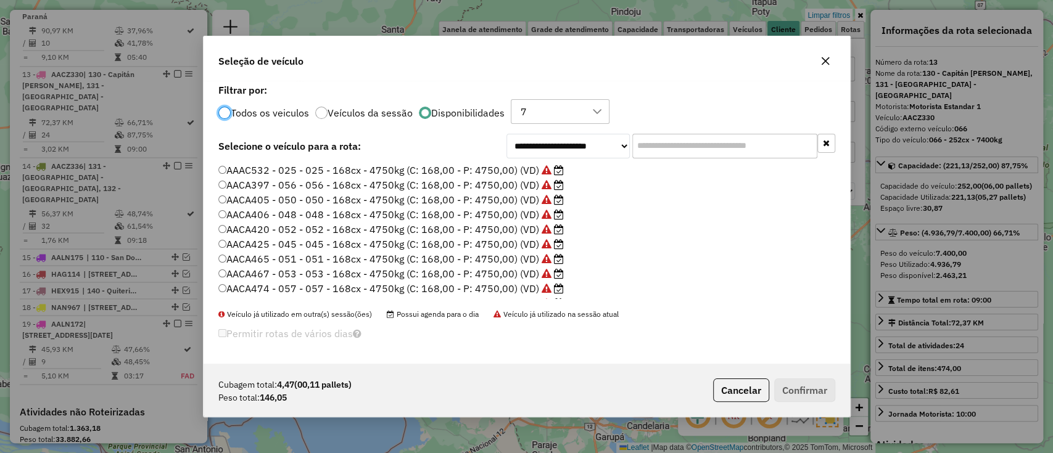
scroll to position [160, 0]
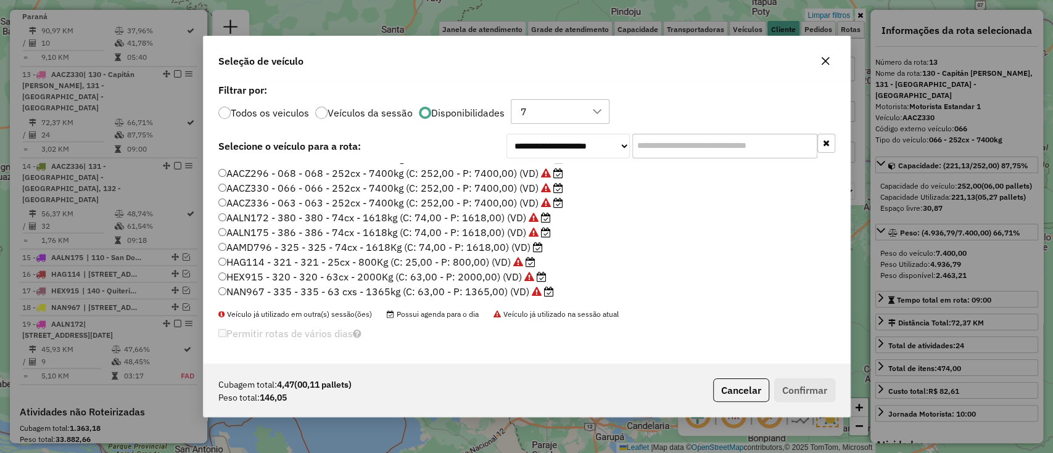
click at [520, 241] on label "AAMD796 - 325 - 325 - 74cx - 1618Kg (C: 74,00 - P: 1618,00) (VD)" at bounding box center [380, 247] width 324 height 15
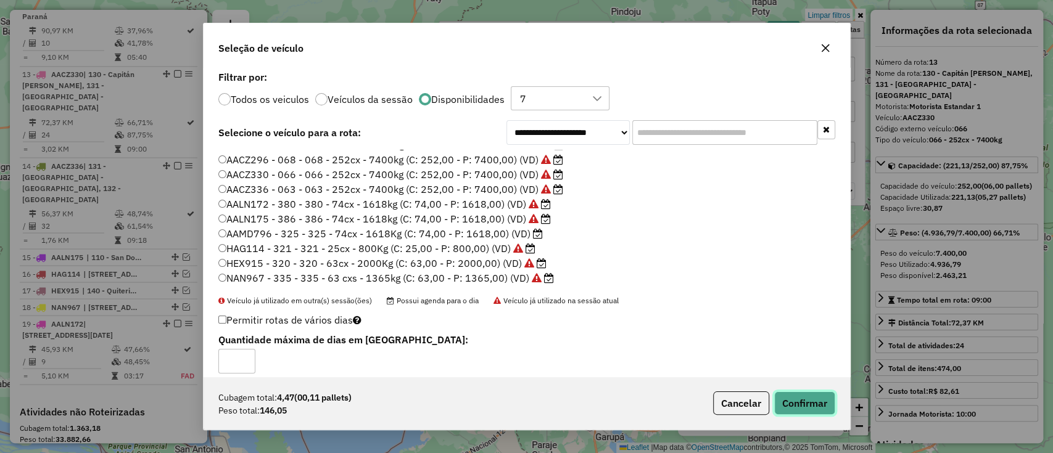
drag, startPoint x: 786, startPoint y: 402, endPoint x: 778, endPoint y: 399, distance: 8.6
click at [786, 402] on button "Confirmar" at bounding box center [804, 403] width 61 height 23
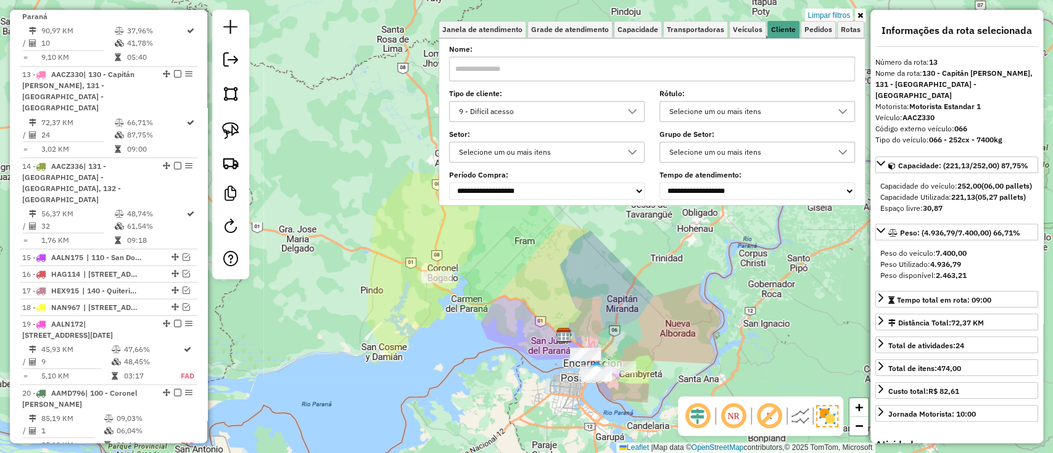
click at [637, 51] on label "Nome:" at bounding box center [652, 49] width 406 height 11
click at [641, 35] on link "Capacidade" at bounding box center [638, 29] width 48 height 17
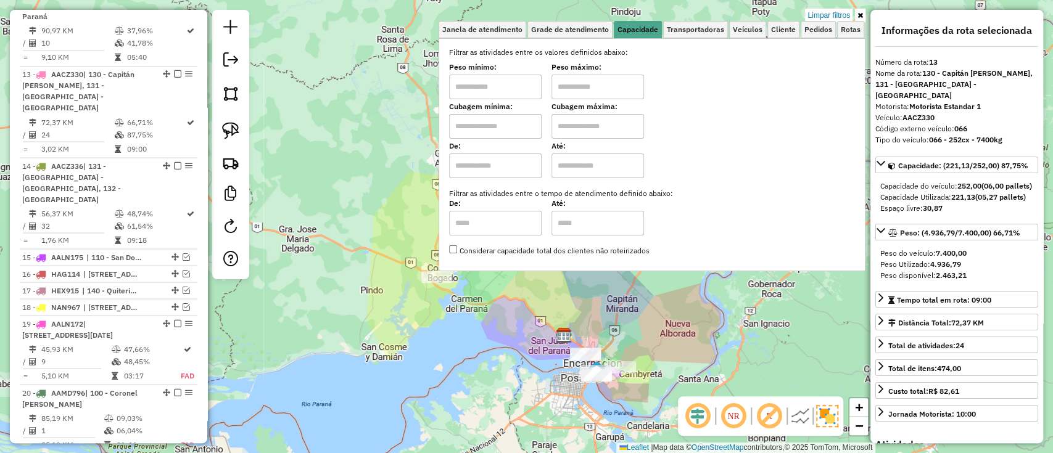
click at [522, 122] on input "text" at bounding box center [495, 126] width 93 height 25
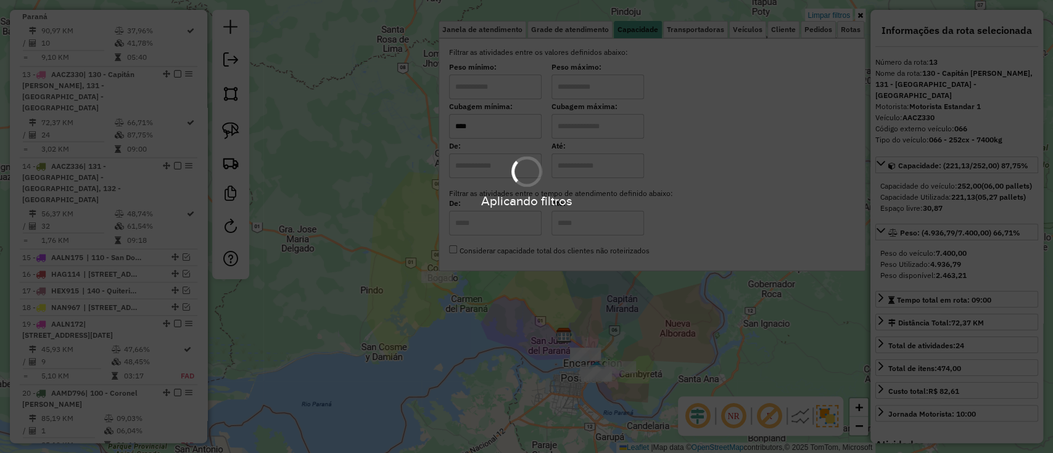
type input "****"
click at [592, 128] on div "Aplicando filtros" at bounding box center [526, 226] width 1053 height 453
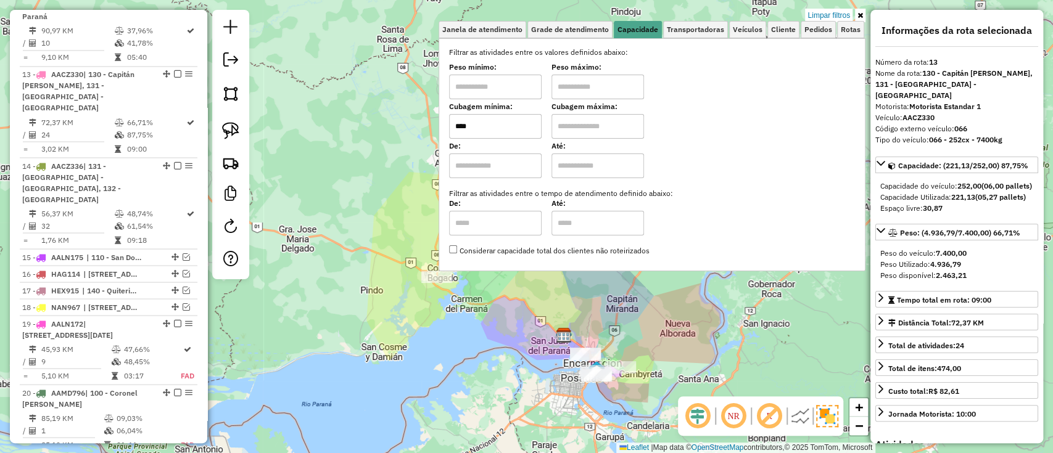
click at [592, 128] on input "text" at bounding box center [597, 126] width 93 height 25
type input "****"
click at [788, 30] on span "Cliente" at bounding box center [783, 29] width 25 height 7
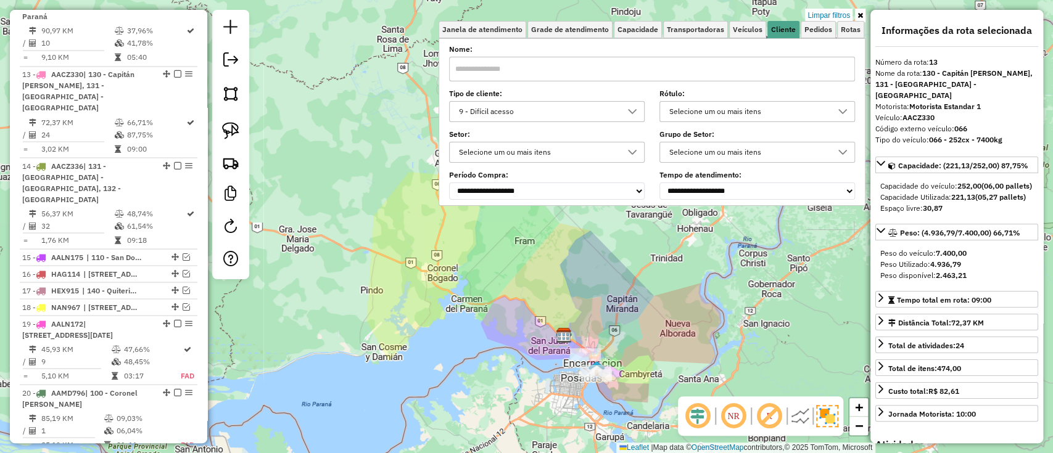
click at [537, 101] on div "Tipo de cliente: 9 - Difícil acesso" at bounding box center [547, 106] width 196 height 31
click at [536, 105] on div "9 - Difícil acesso" at bounding box center [538, 112] width 166 height 20
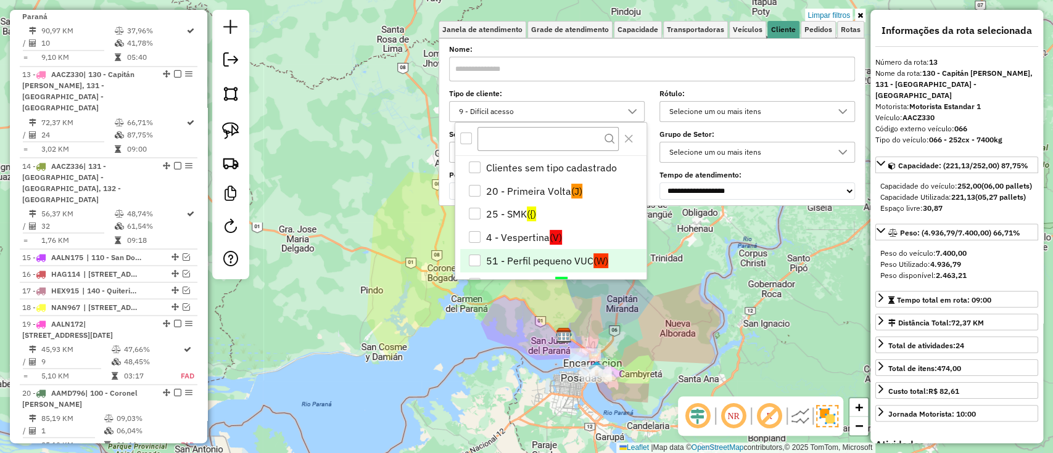
scroll to position [39, 0]
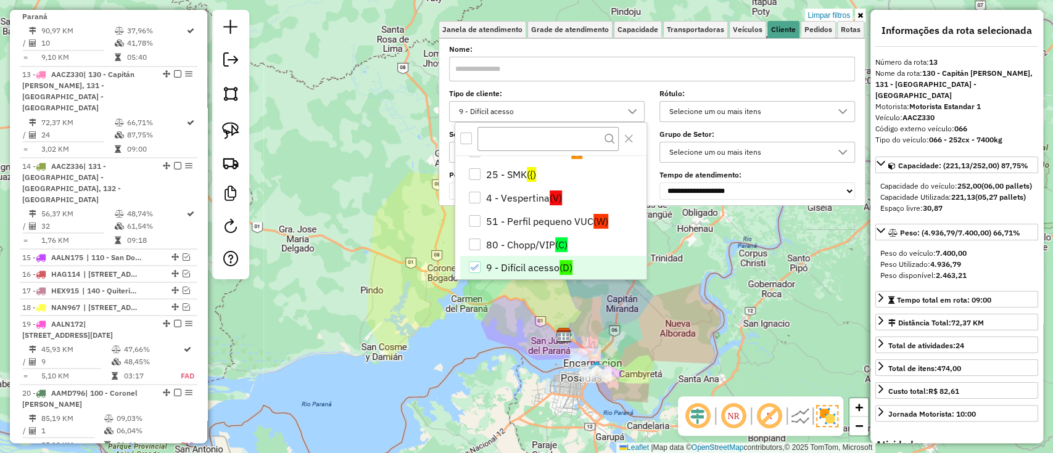
click at [474, 267] on icon "9 - Difícil acesso" at bounding box center [475, 267] width 9 height 9
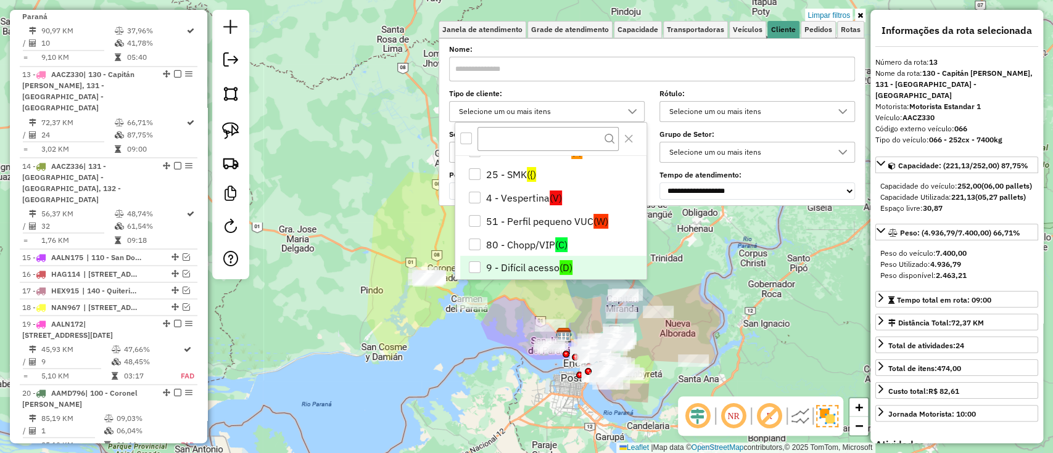
click at [403, 331] on div "Limpar filtros Janela de atendimento Grade de atendimento Capacidade Transporta…" at bounding box center [526, 226] width 1053 height 453
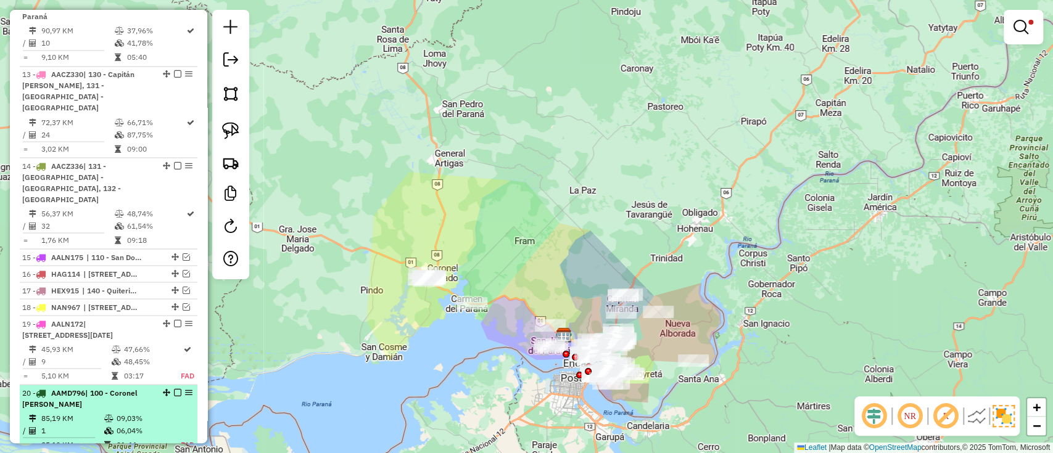
click at [117, 424] on td "06,04%" at bounding box center [141, 430] width 51 height 12
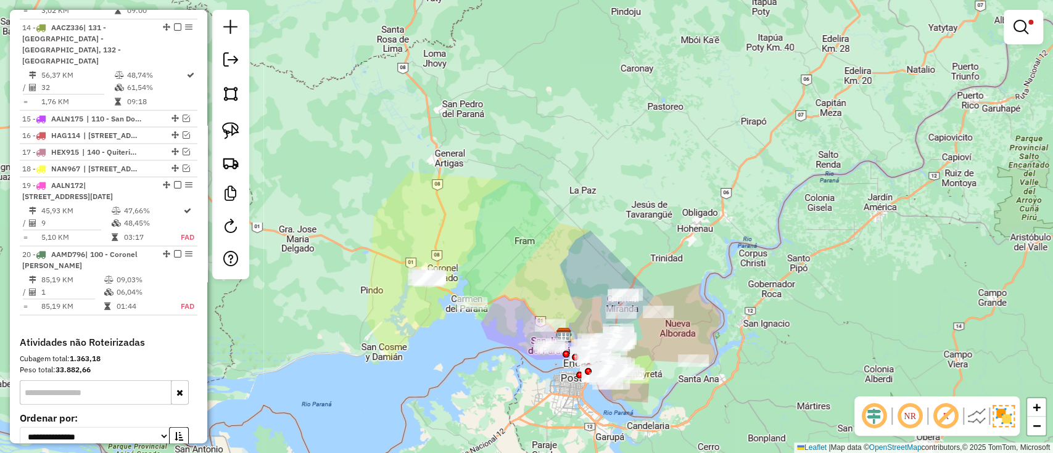
select select "**********"
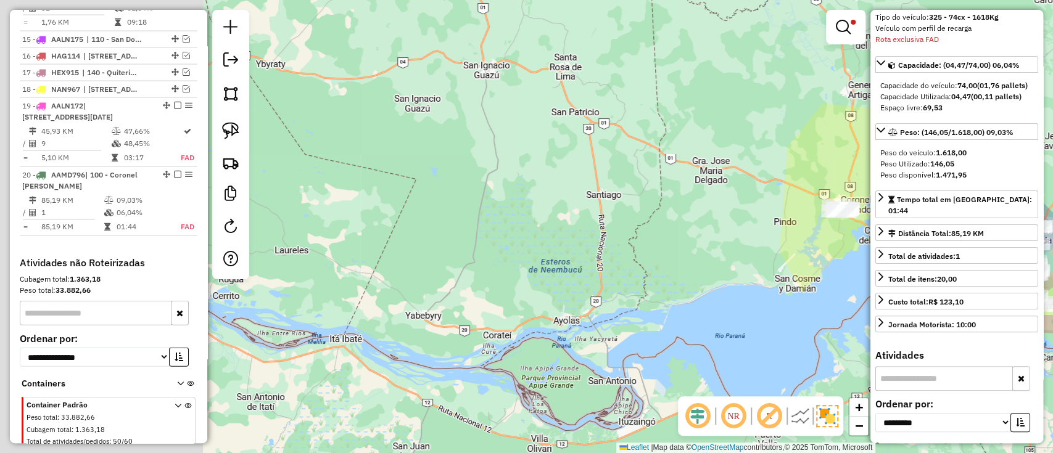
scroll to position [164, 0]
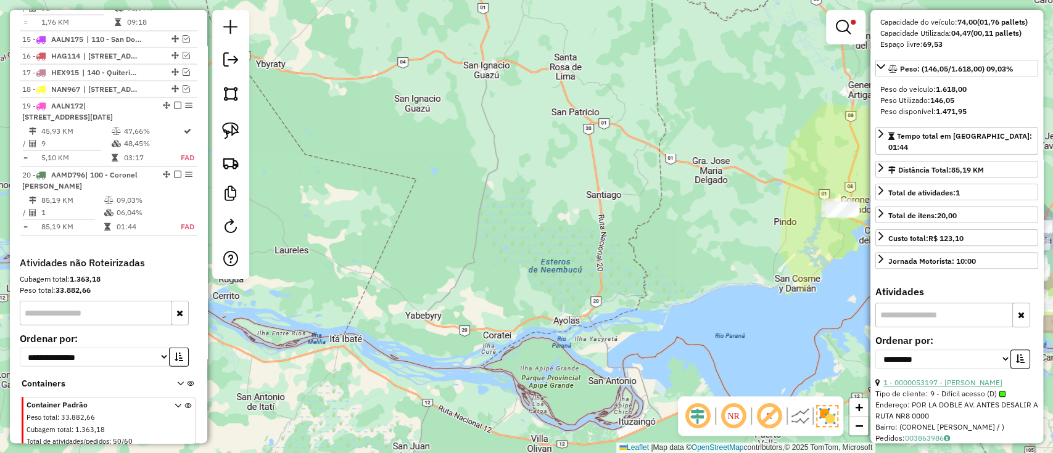
click at [963, 378] on link "1 - 0000053197 - ANDRESA CARDOZO VILLALBA" at bounding box center [942, 382] width 119 height 9
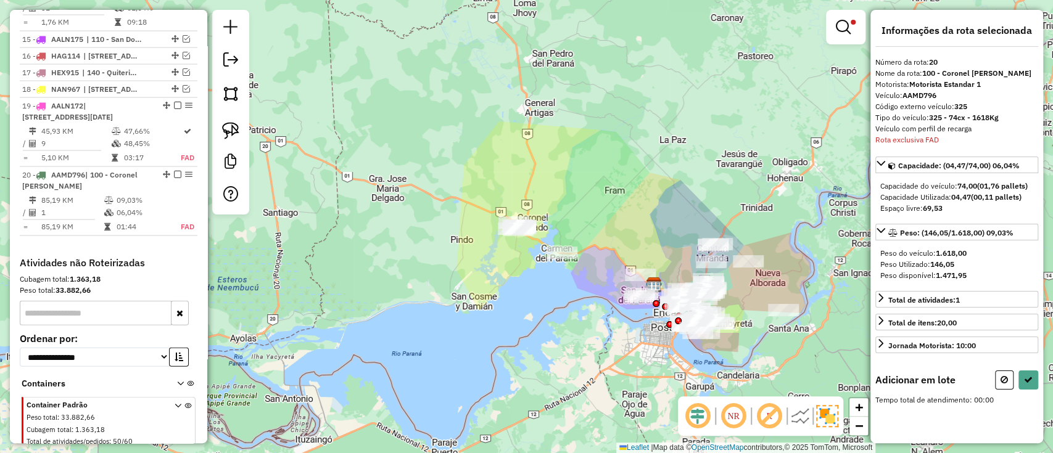
scroll to position [0, 0]
drag, startPoint x: 543, startPoint y: 205, endPoint x: 588, endPoint y: 256, distance: 68.2
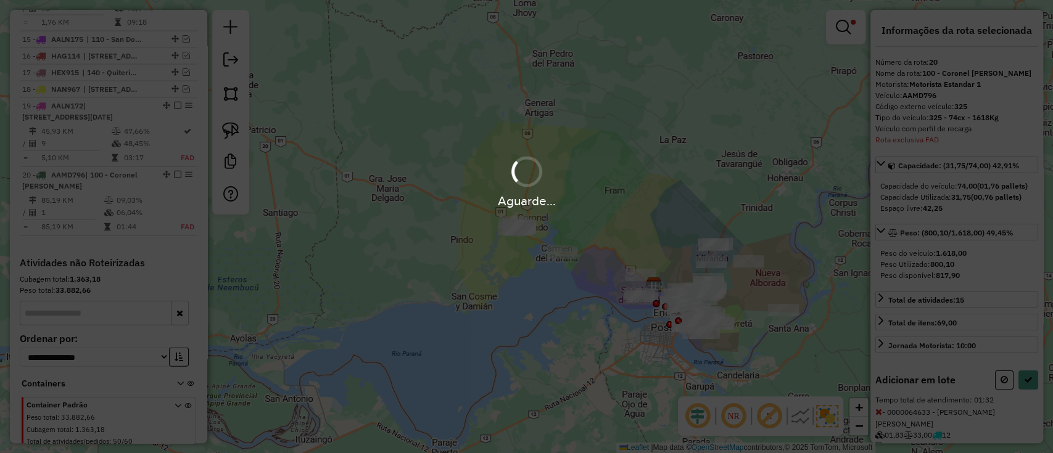
select select "**********"
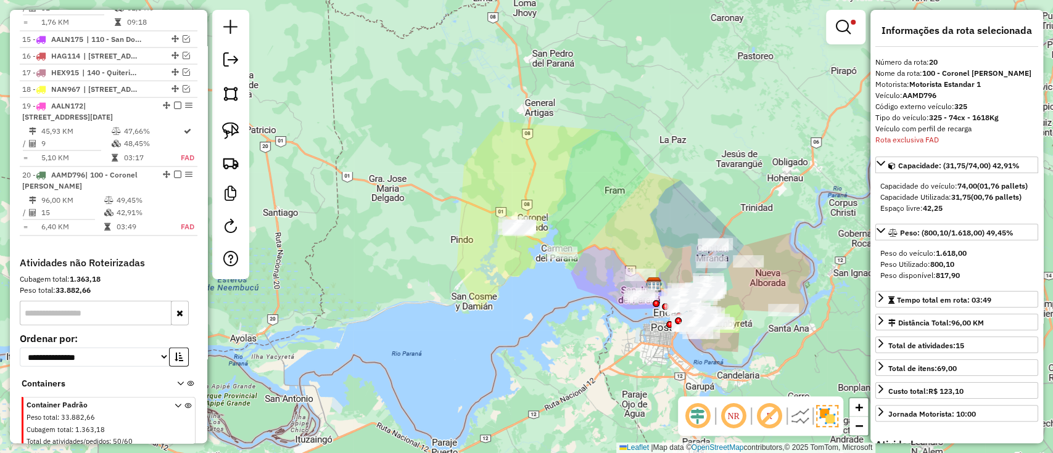
click at [847, 30] on em at bounding box center [843, 27] width 15 height 15
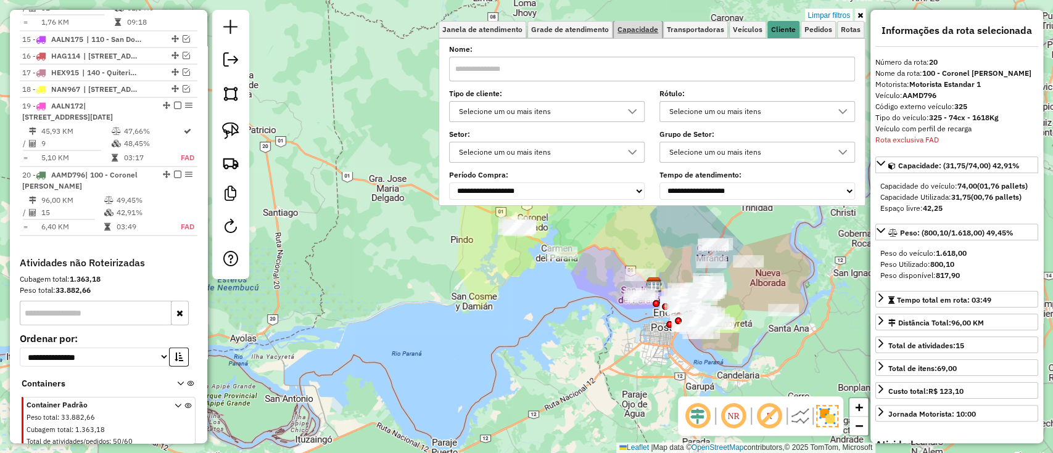
click at [642, 34] on link "Capacidade" at bounding box center [638, 29] width 48 height 17
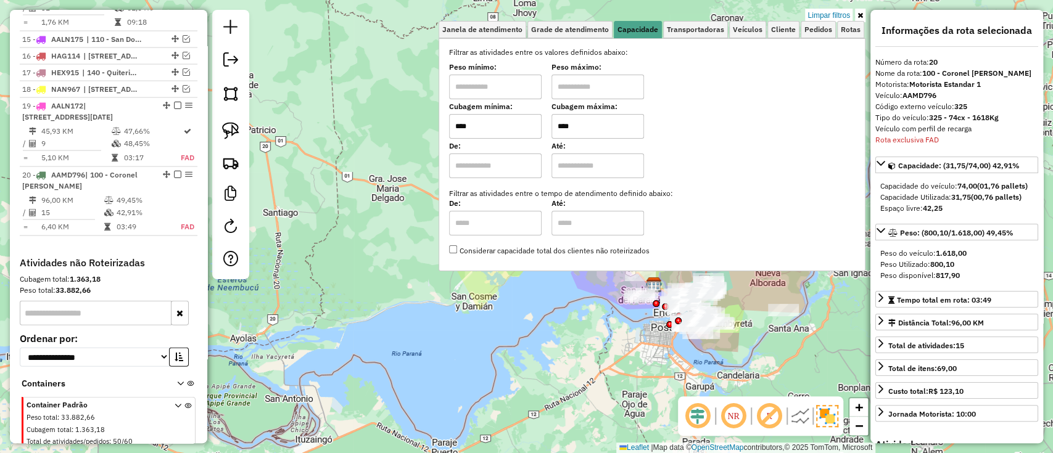
click at [606, 121] on input "****" at bounding box center [597, 126] width 93 height 25
click at [606, 122] on input "****" at bounding box center [597, 126] width 93 height 25
type input "****"
click at [558, 303] on div "Limpar filtros Janela de atendimento Grade de atendimento Capacidade Transporta…" at bounding box center [526, 226] width 1053 height 453
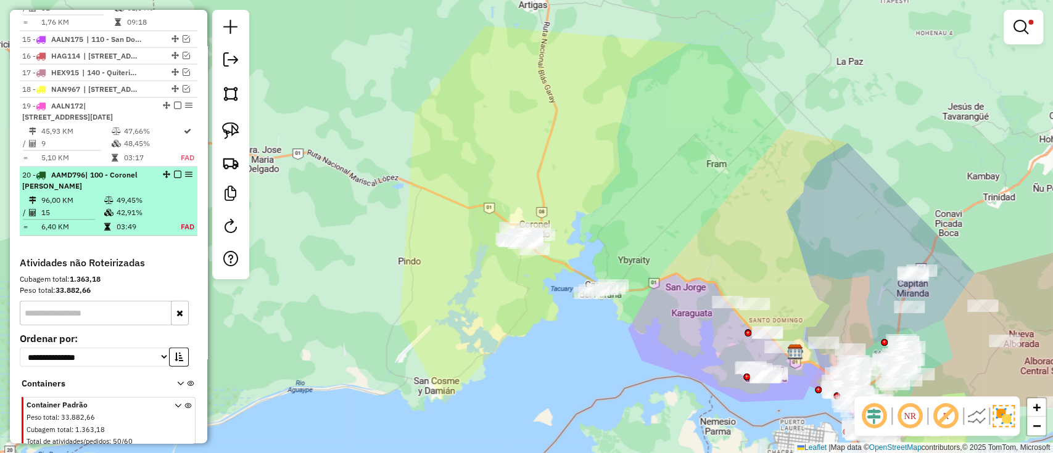
click at [118, 207] on td "42,91%" at bounding box center [141, 213] width 51 height 12
select select "**********"
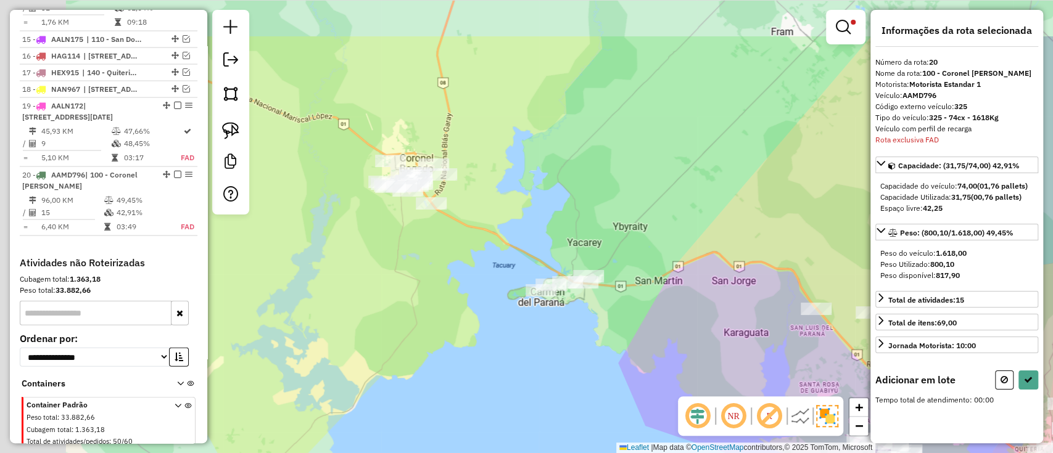
drag, startPoint x: 326, startPoint y: 263, endPoint x: 503, endPoint y: 342, distance: 194.4
click at [503, 342] on div "Limpar filtros Janela de atendimento Grade de atendimento Capacidade Transporta…" at bounding box center [526, 226] width 1053 height 453
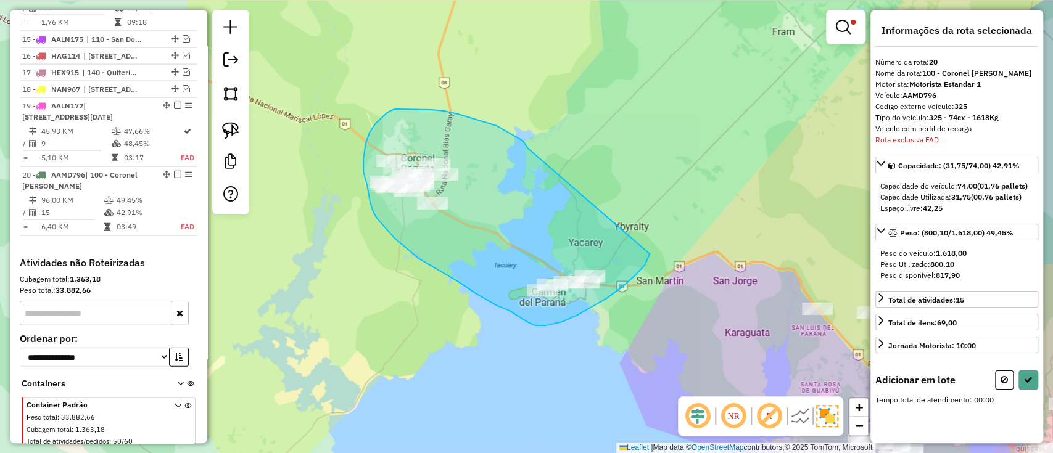
drag, startPoint x: 497, startPoint y: 126, endPoint x: 649, endPoint y: 254, distance: 199.6
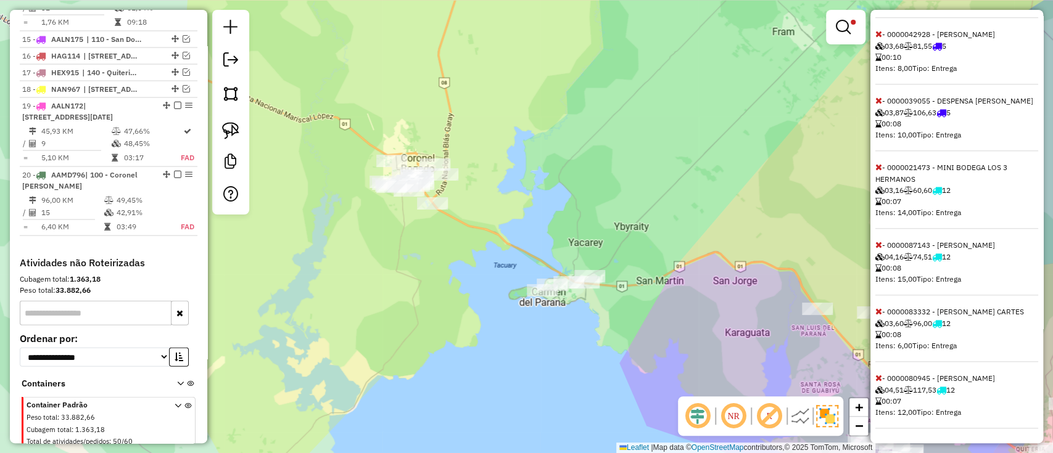
scroll to position [822, 0]
click at [878, 171] on icon at bounding box center [878, 167] width 7 height 9
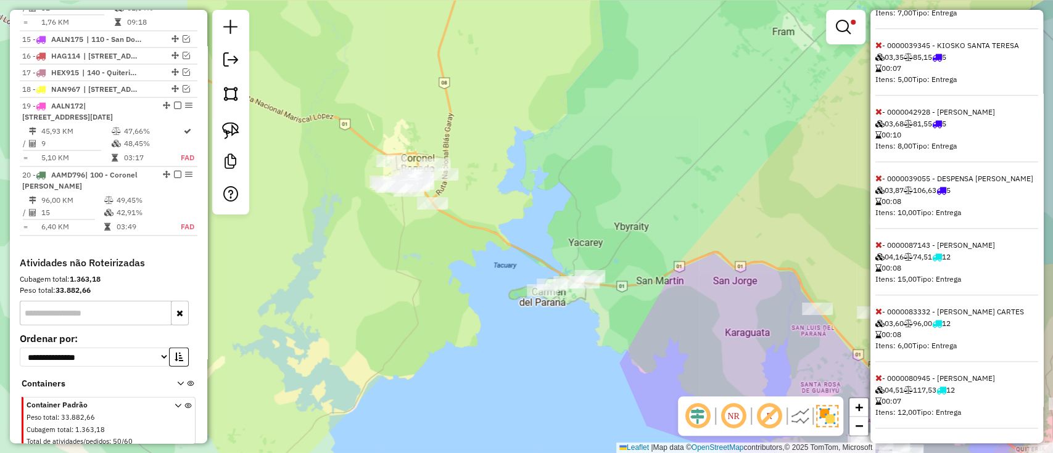
click at [878, 241] on icon at bounding box center [878, 245] width 7 height 9
click at [877, 307] on icon at bounding box center [878, 311] width 7 height 9
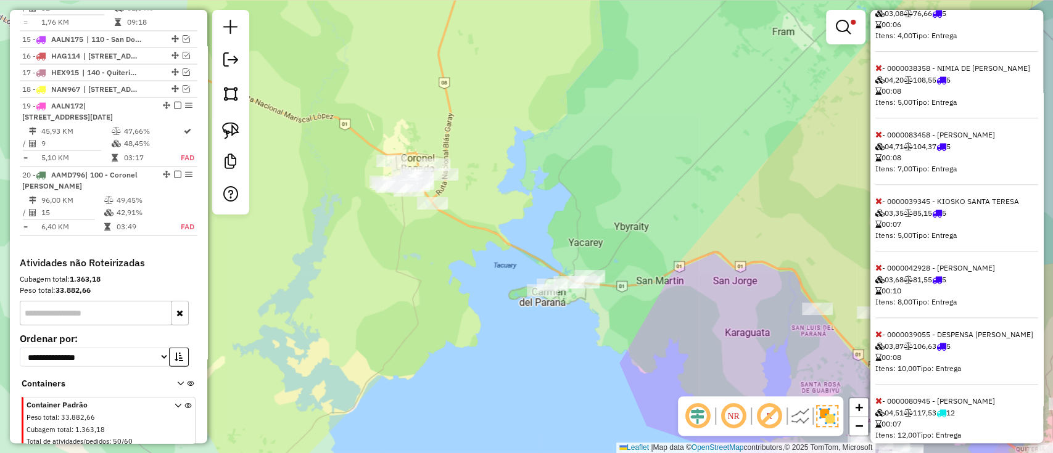
scroll to position [631, 0]
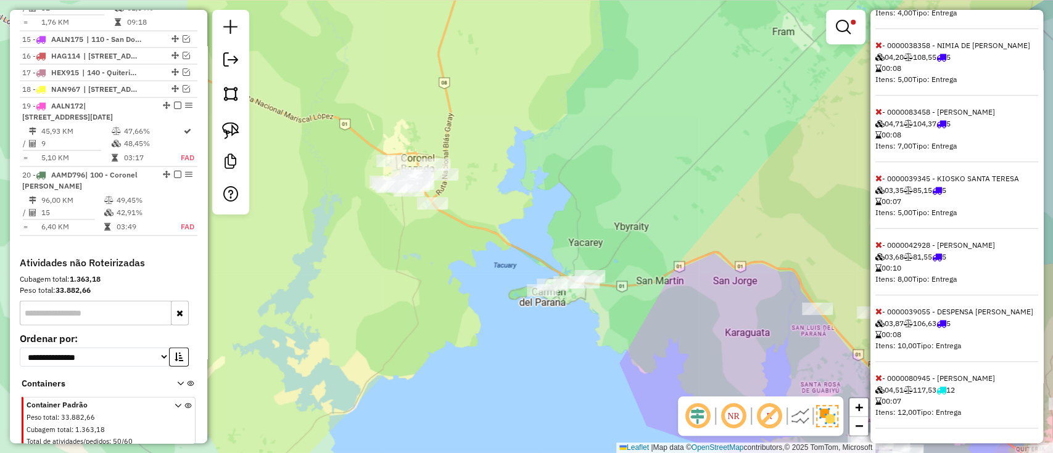
click at [878, 374] on icon at bounding box center [878, 378] width 7 height 9
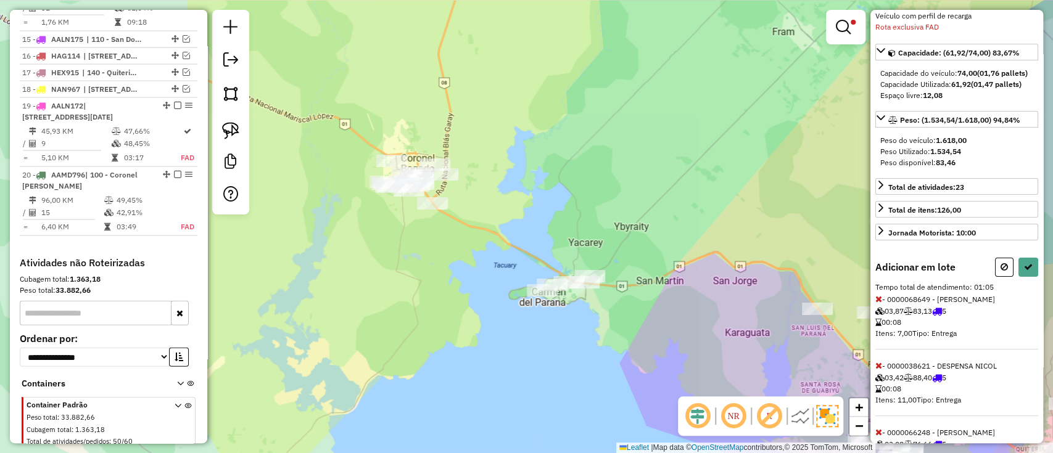
scroll to position [59, 0]
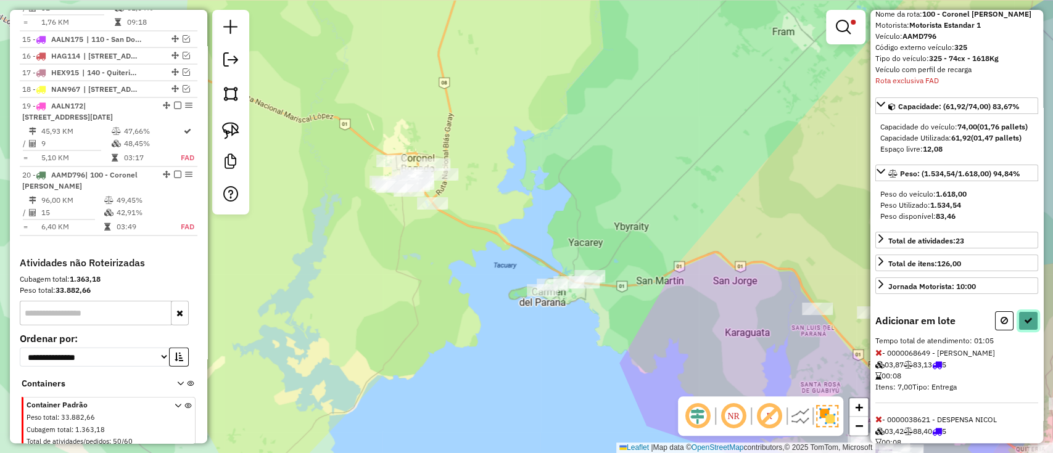
click at [1029, 329] on button at bounding box center [1028, 320] width 20 height 19
select select "**********"
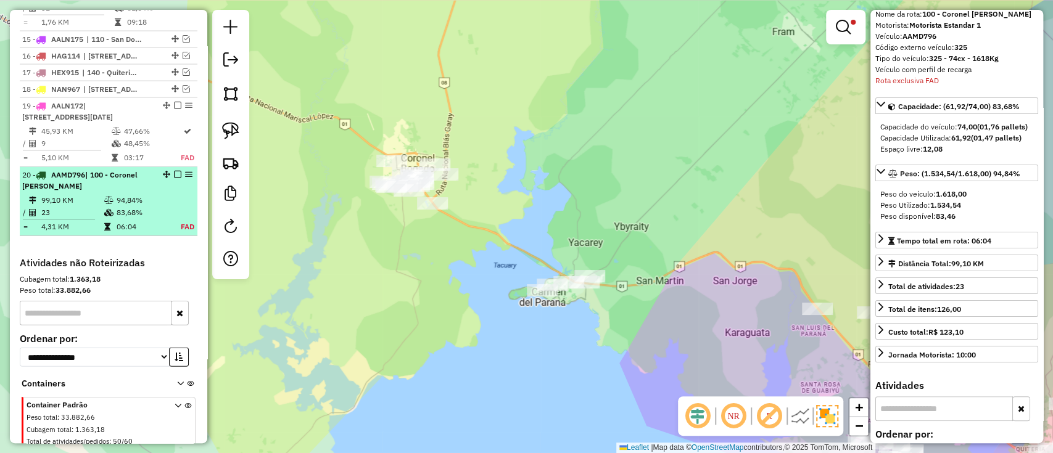
click at [175, 171] on em at bounding box center [177, 174] width 7 height 7
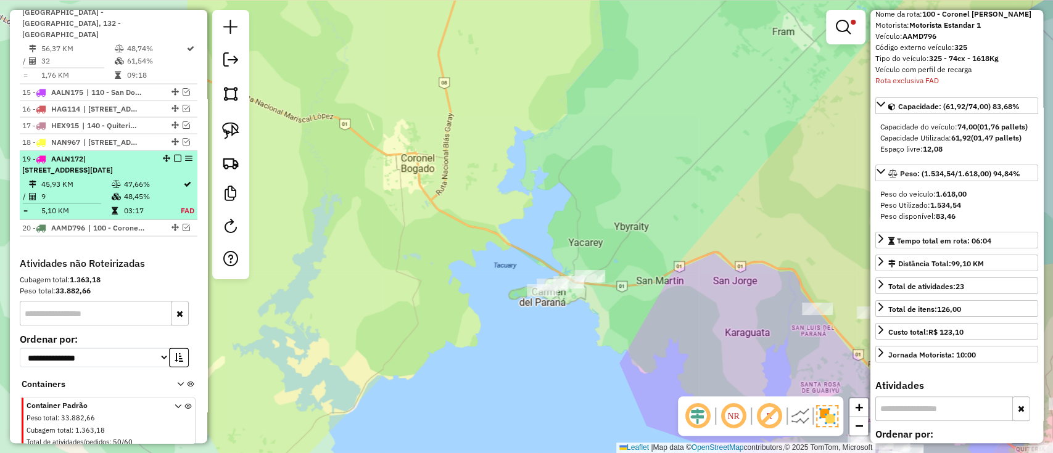
click at [155, 154] on div "19 - AALN172 | 142 - San Pedro y Mboí Kae, 161 - San Francisco y San Miguel, 17…" at bounding box center [108, 165] width 173 height 22
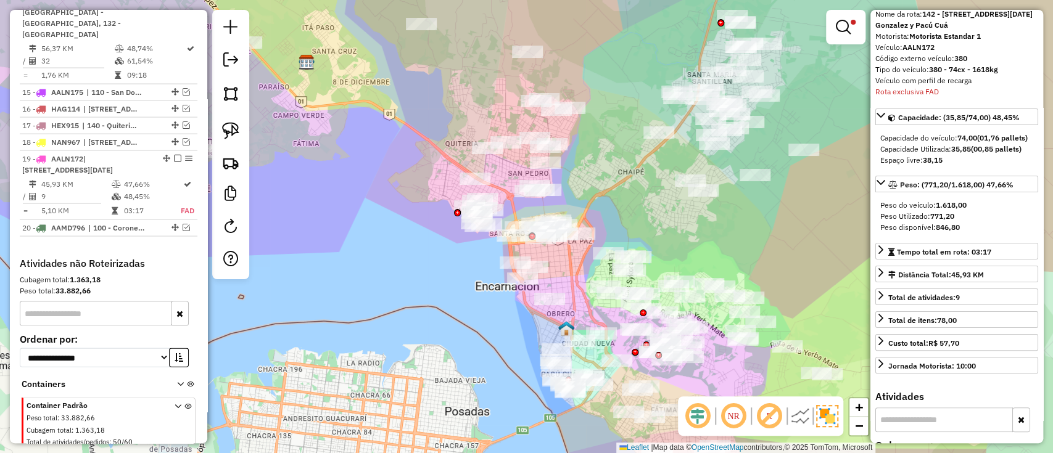
click at [860, 28] on div at bounding box center [845, 27] width 39 height 35
click at [849, 33] on em at bounding box center [843, 27] width 15 height 15
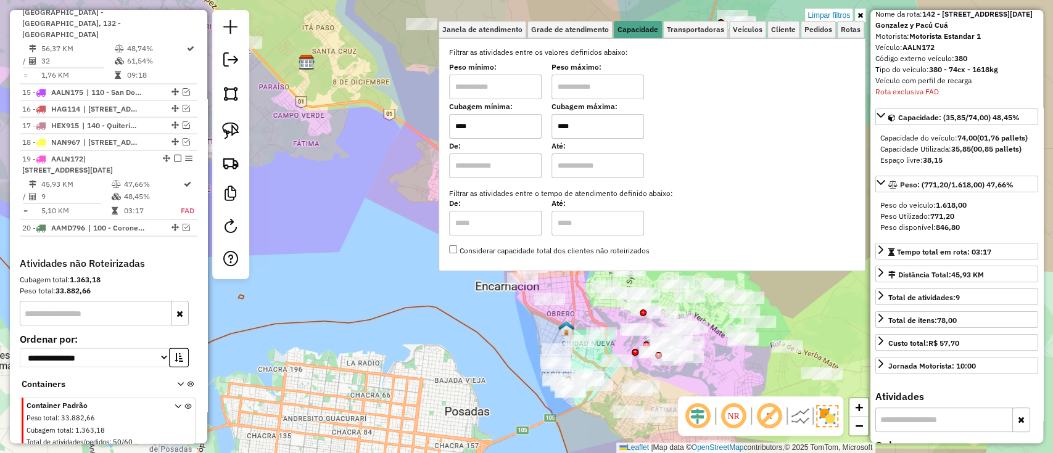
drag, startPoint x: 546, startPoint y: 284, endPoint x: 543, endPoint y: 278, distance: 6.4
click at [546, 284] on div "Limpar filtros Janela de atendimento Grade de atendimento Capacidade Transporta…" at bounding box center [526, 226] width 1053 height 453
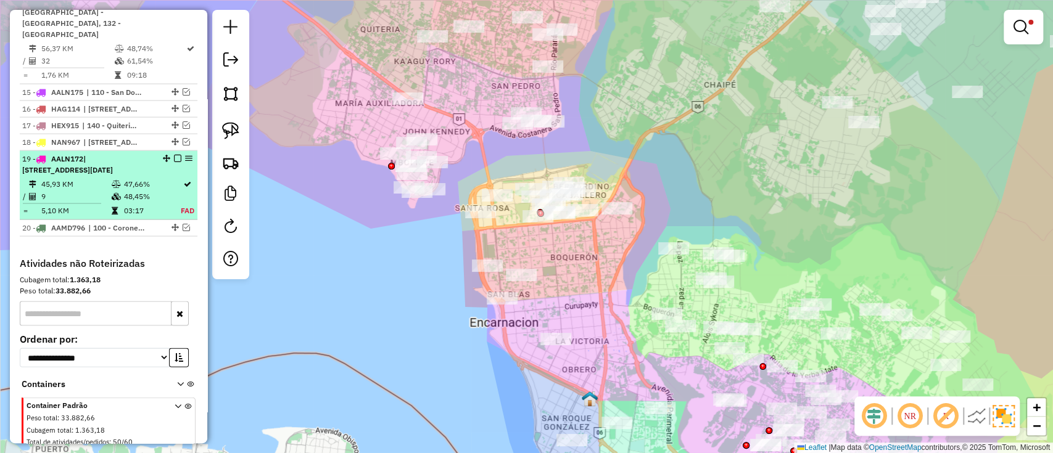
click at [133, 178] on td "47,66%" at bounding box center [151, 184] width 57 height 12
select select "**********"
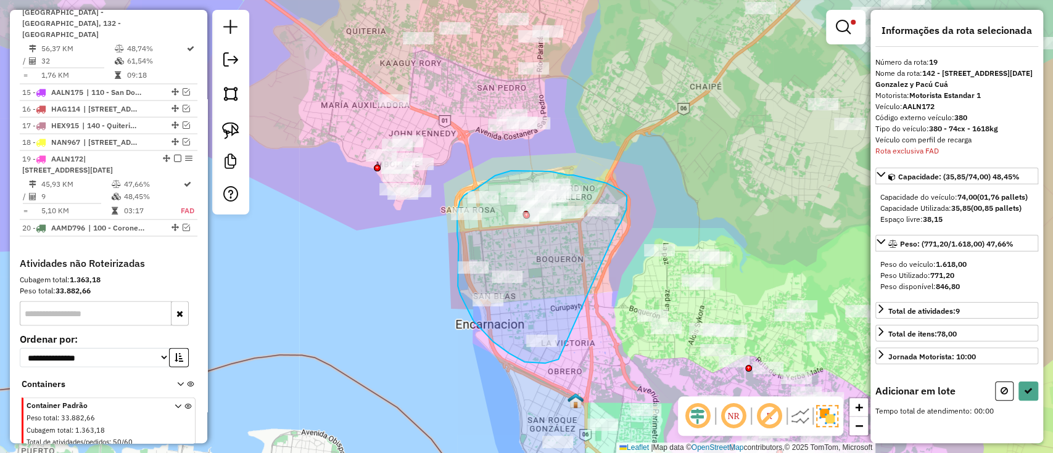
drag, startPoint x: 625, startPoint y: 212, endPoint x: 565, endPoint y: 358, distance: 158.7
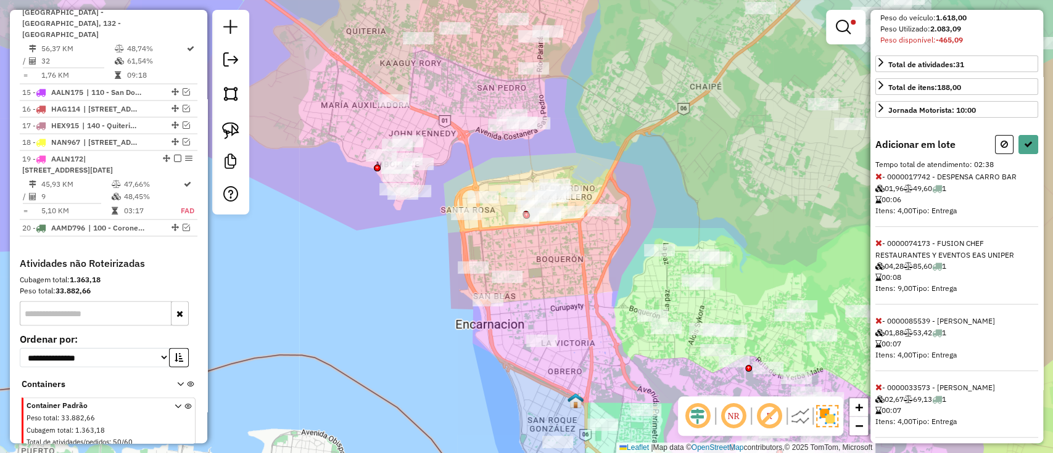
scroll to position [329, 0]
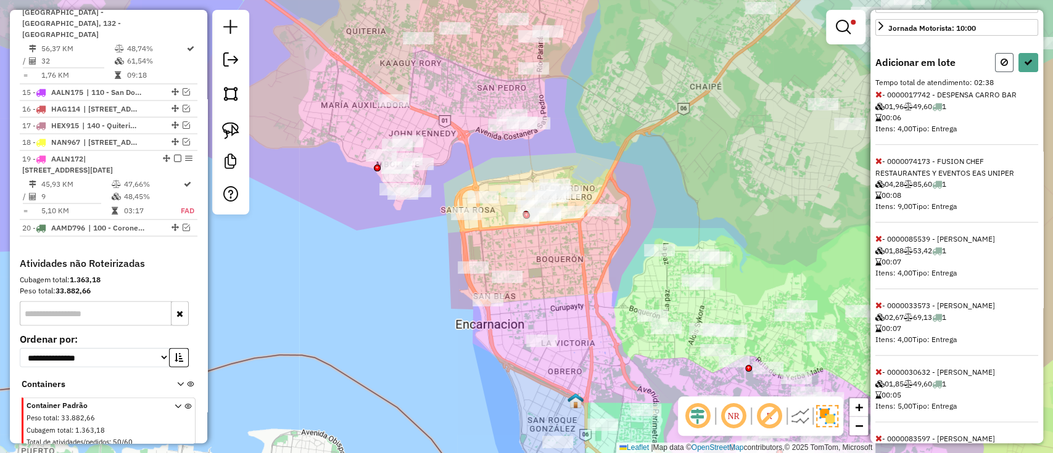
click at [1000, 67] on icon at bounding box center [1003, 62] width 7 height 9
select select "**********"
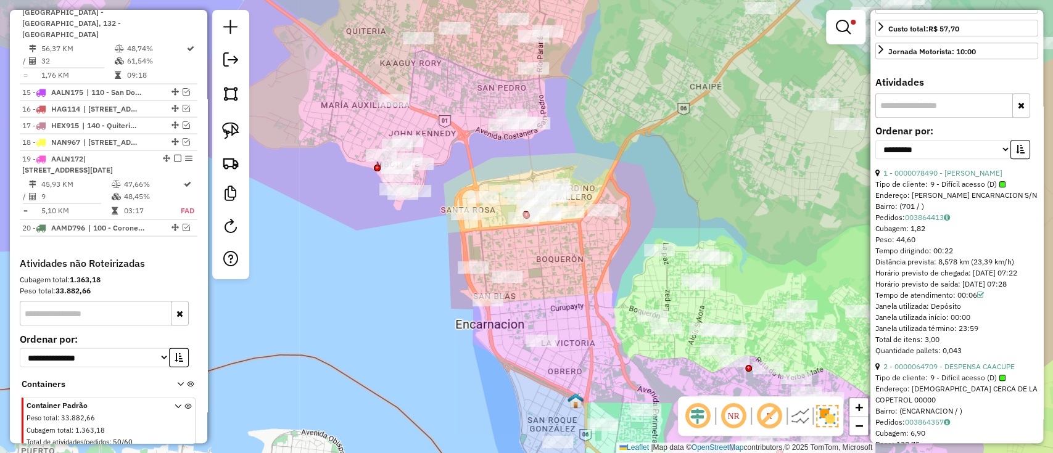
scroll to position [0, 0]
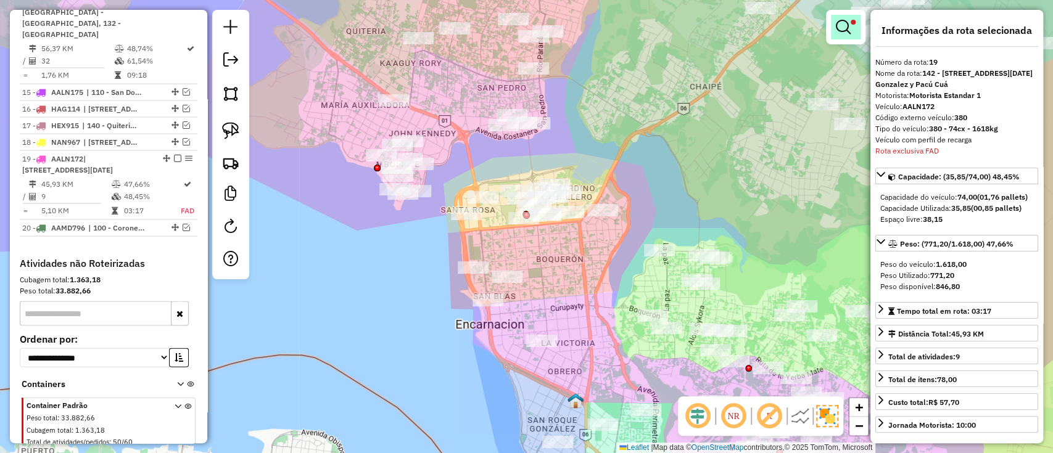
click at [851, 27] on link at bounding box center [846, 27] width 30 height 25
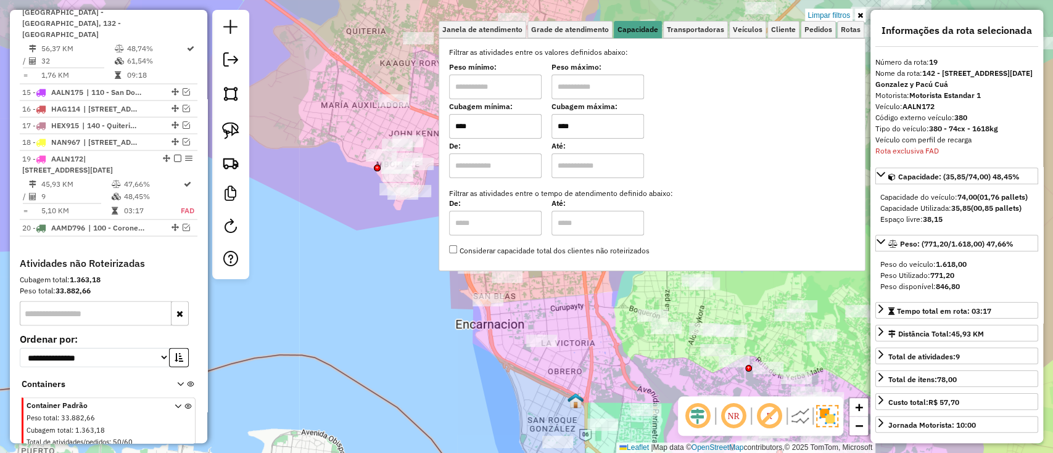
click at [624, 117] on input "****" at bounding box center [597, 126] width 93 height 25
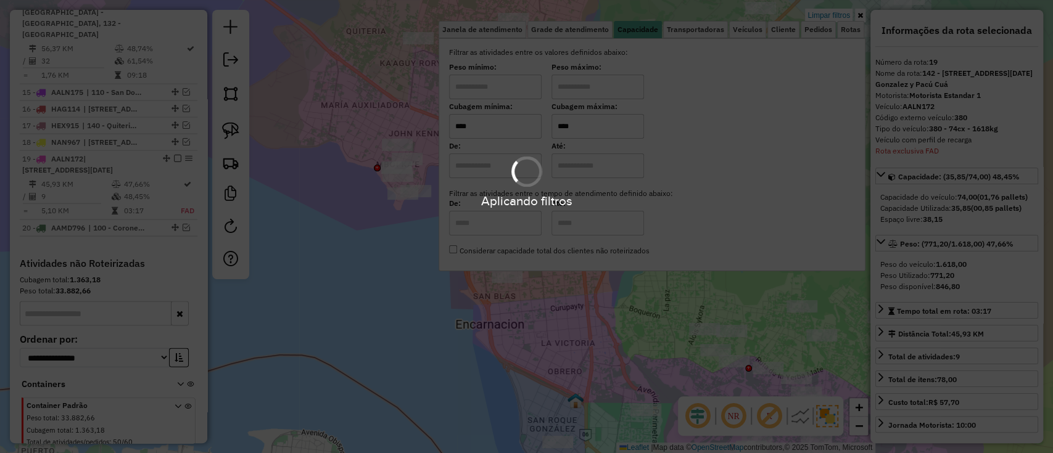
type input "****"
click at [548, 331] on hb-app "Aplicando filtros Pop-up bloqueado! Seu navegador bloqueou automáticamente a ab…" at bounding box center [526, 226] width 1053 height 453
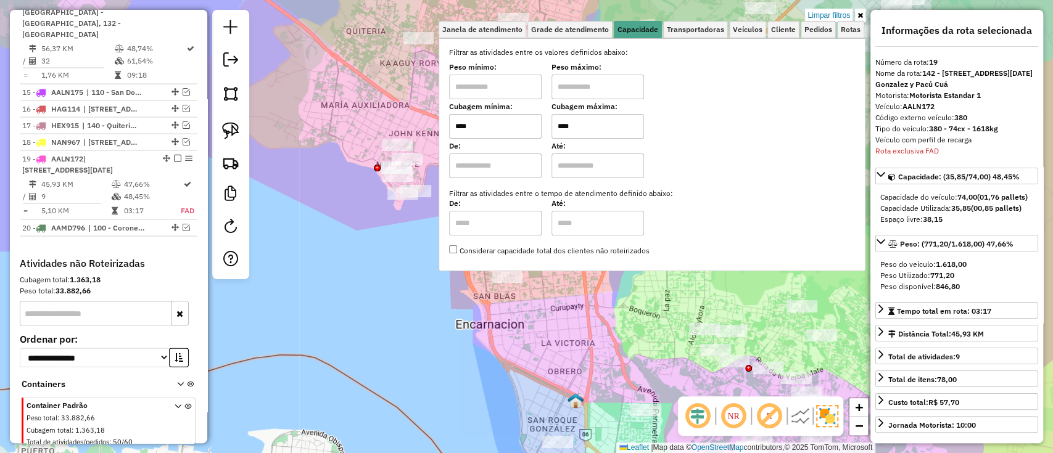
click at [548, 331] on div "Limpar filtros Janela de atendimento Grade de atendimento Capacidade Transporta…" at bounding box center [526, 226] width 1053 height 453
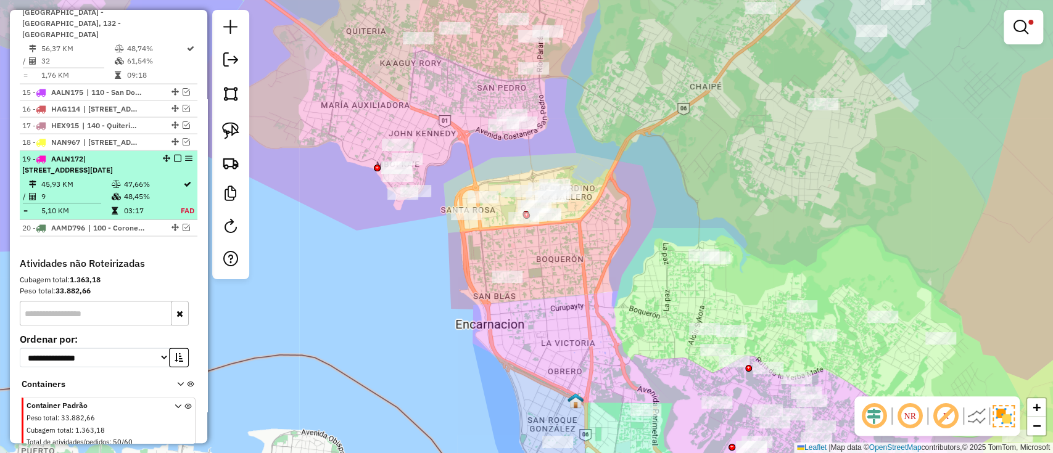
click at [79, 154] on span "| 142 - San Pedro y Mboí Kae, 161 - San Francisco y San Miguel, 171 - San Roque…" at bounding box center [67, 164] width 91 height 20
select select "**********"
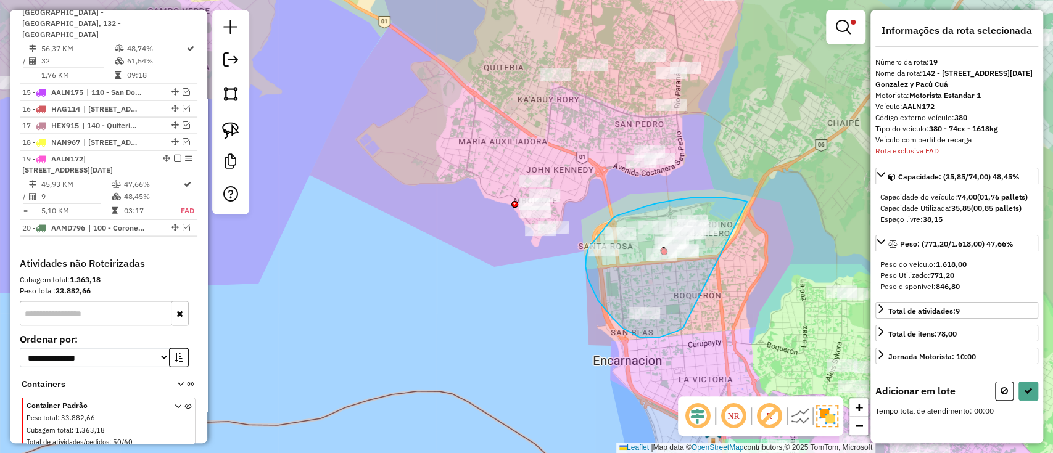
drag, startPoint x: 727, startPoint y: 199, endPoint x: 683, endPoint y: 328, distance: 136.9
click at [683, 328] on div "Limpar filtros Janela de atendimento Grade de atendimento Capacidade Transporta…" at bounding box center [526, 226] width 1053 height 453
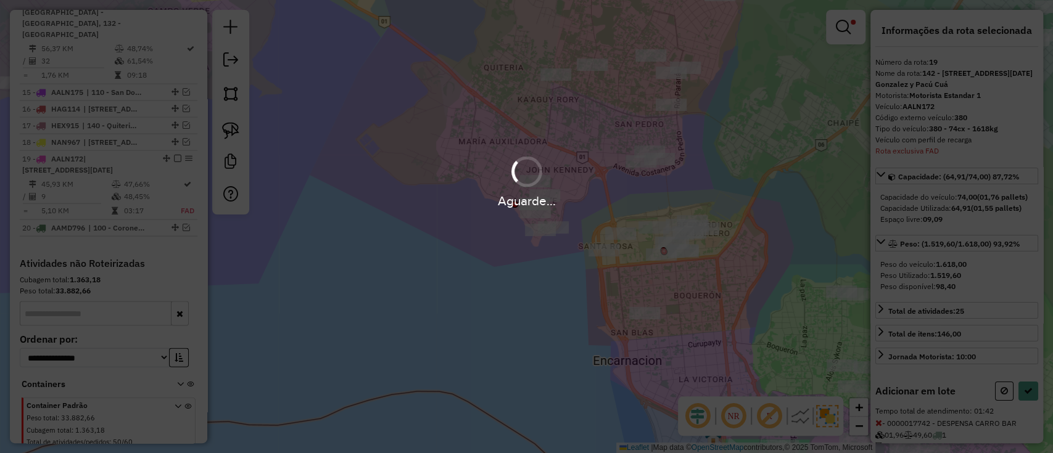
select select "**********"
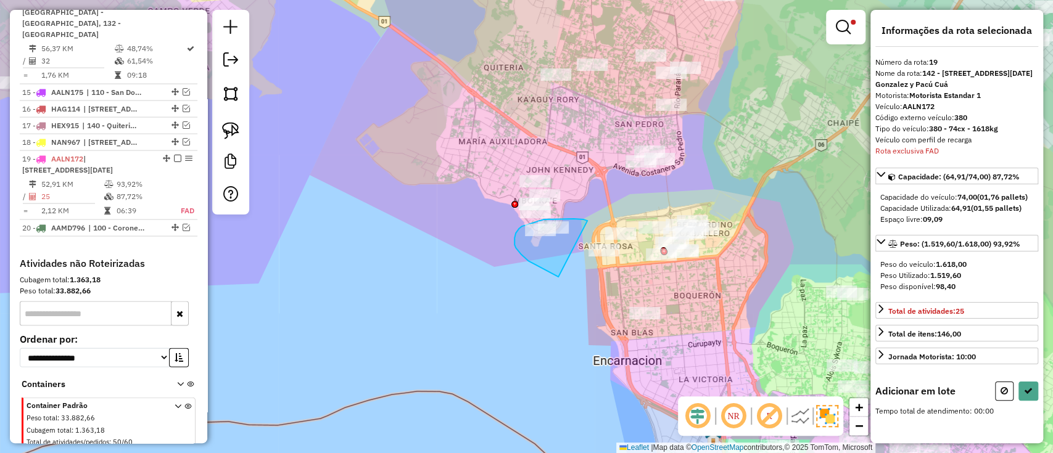
drag, startPoint x: 566, startPoint y: 219, endPoint x: 558, endPoint y: 277, distance: 58.4
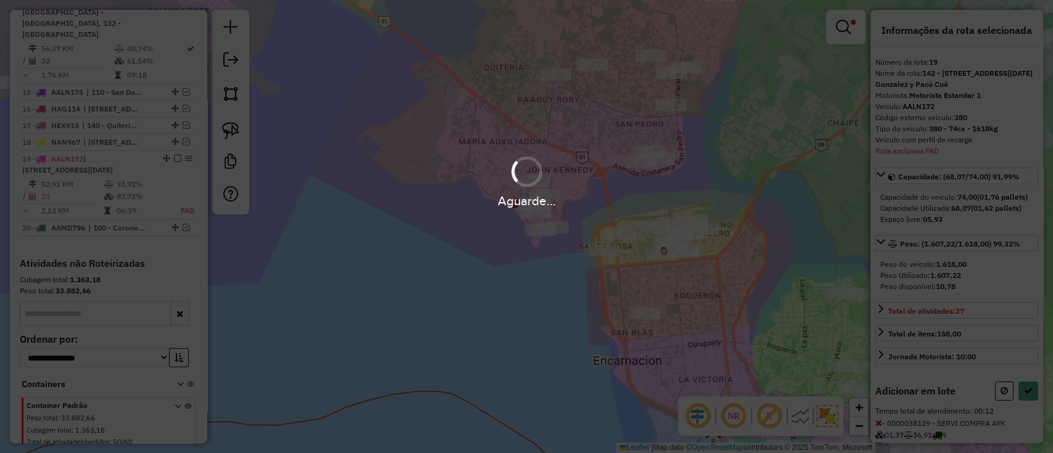
select select "**********"
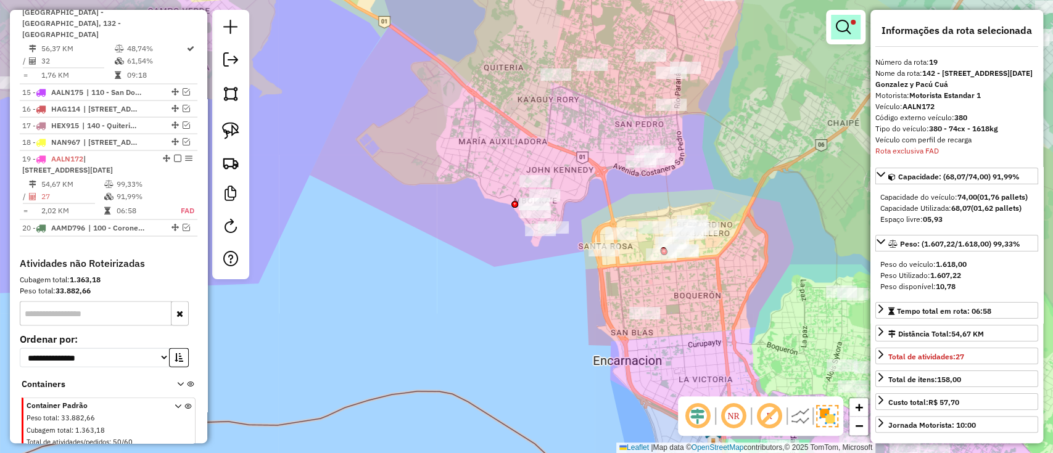
click at [846, 33] on em at bounding box center [843, 27] width 15 height 15
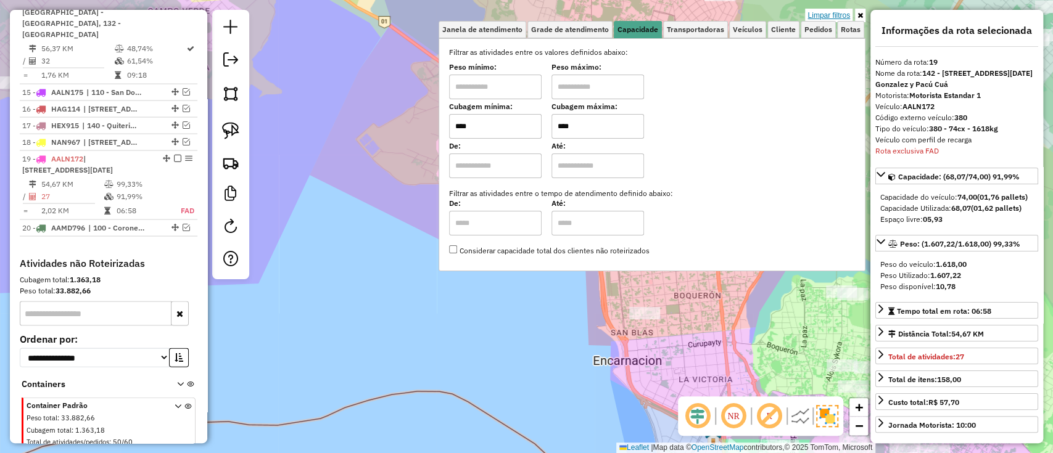
click at [823, 20] on link "Limpar filtros" at bounding box center [828, 16] width 47 height 14
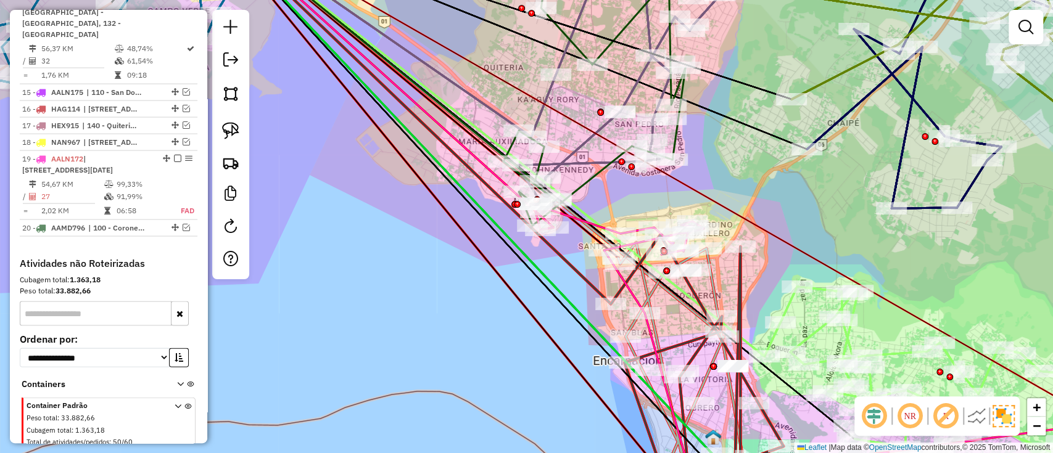
click at [1034, 25] on link at bounding box center [1025, 27] width 25 height 25
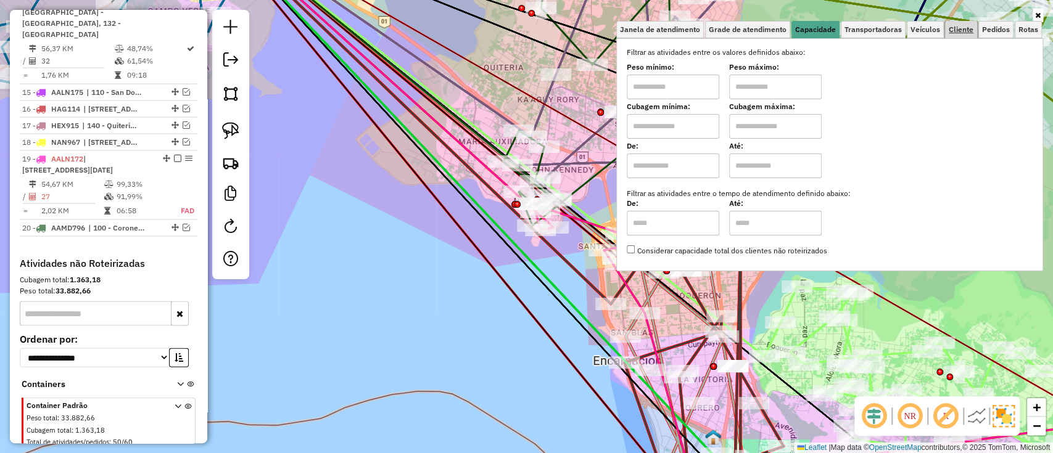
click at [963, 32] on span "Cliente" at bounding box center [961, 29] width 25 height 7
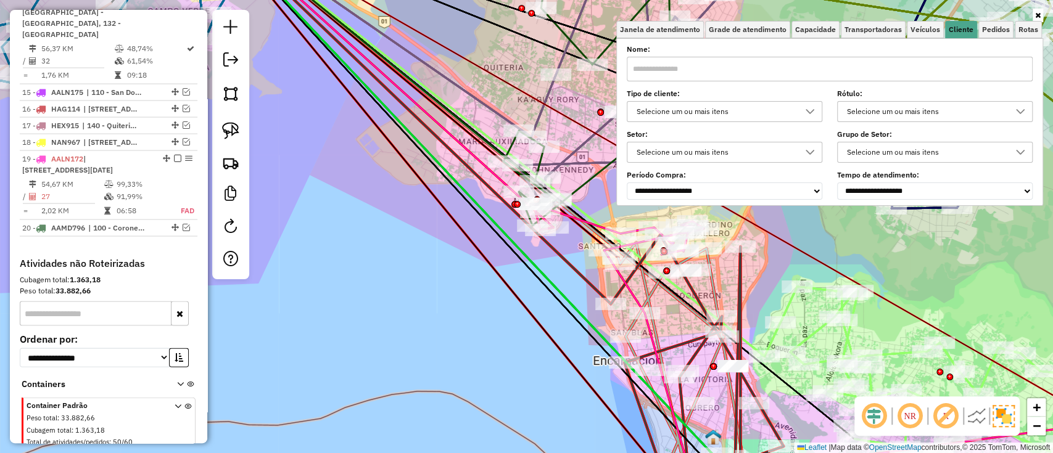
click at [762, 117] on div "Selecione um ou mais itens" at bounding box center [715, 112] width 166 height 20
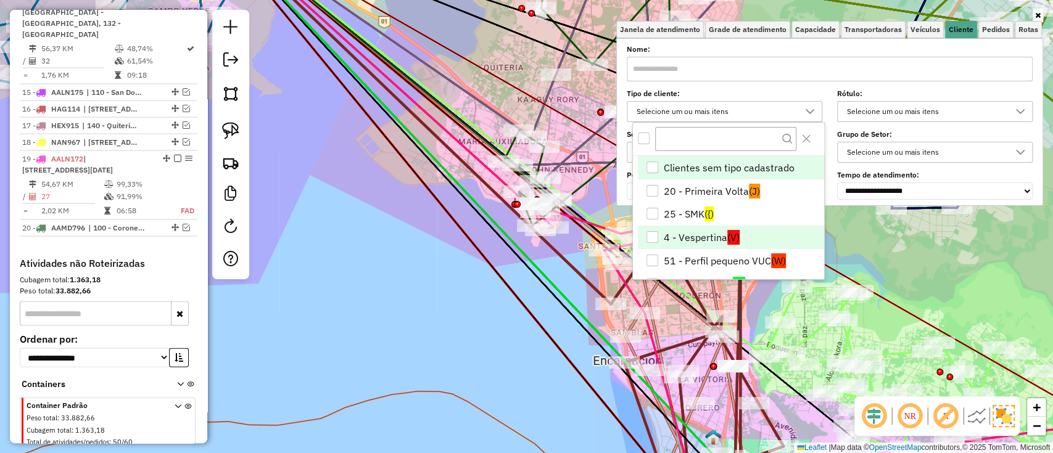
click at [668, 234] on li "4 - Vespertina (V)" at bounding box center [731, 237] width 186 height 23
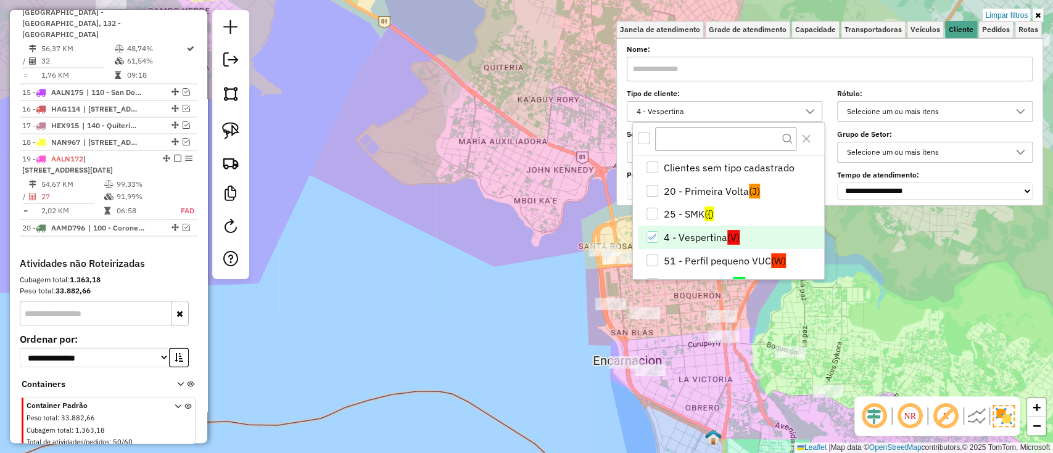
click at [505, 366] on div "Limpar filtros Janela de atendimento Grade de atendimento Capacidade Transporta…" at bounding box center [526, 226] width 1053 height 453
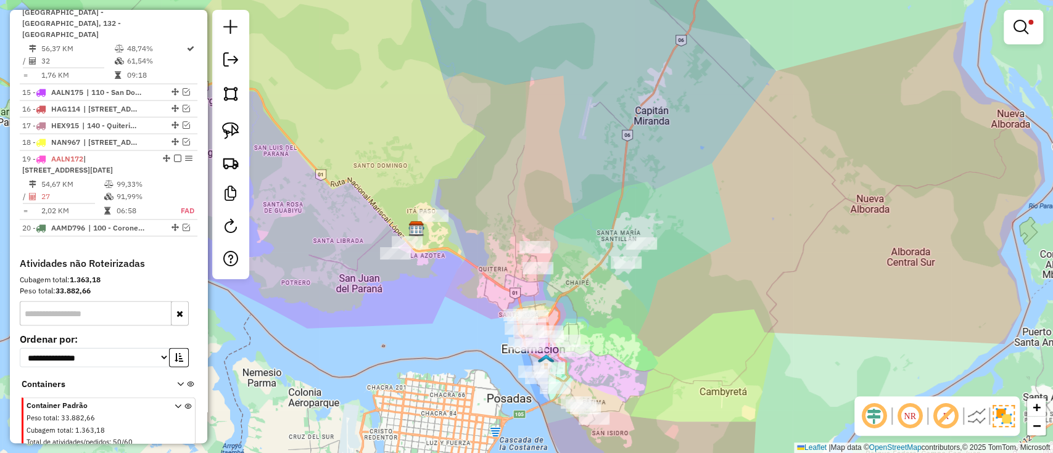
drag, startPoint x: 642, startPoint y: 298, endPoint x: 587, endPoint y: 180, distance: 130.2
click at [587, 185] on div "Limpar filtros Janela de atendimento Grade de atendimento Capacidade Transporta…" at bounding box center [526, 226] width 1053 height 453
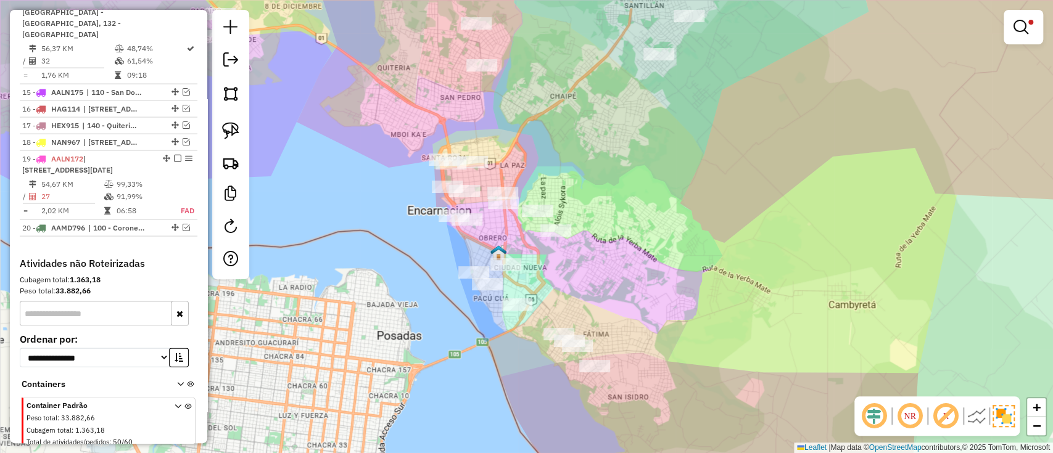
click at [591, 185] on div "Limpar filtros Janela de atendimento Grade de atendimento Capacidade Transporta…" at bounding box center [526, 226] width 1053 height 453
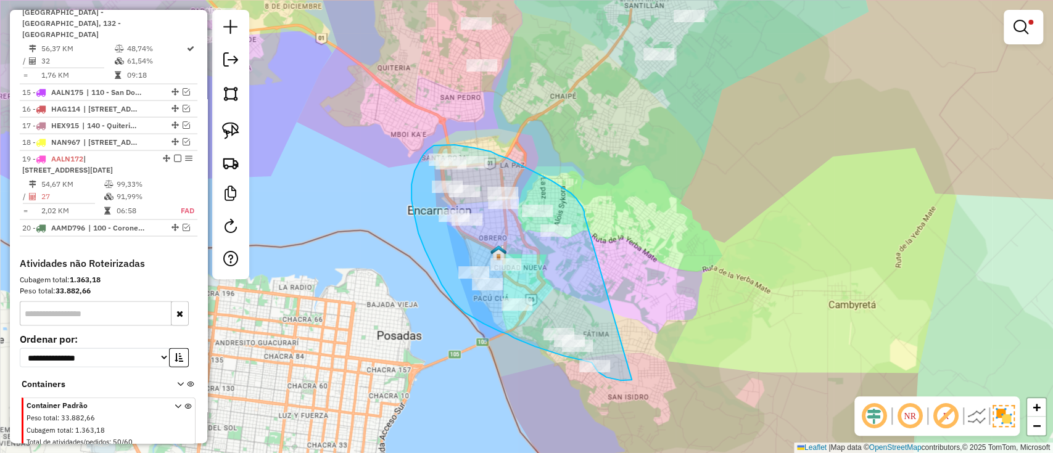
drag, startPoint x: 576, startPoint y: 199, endPoint x: 651, endPoint y: 374, distance: 190.6
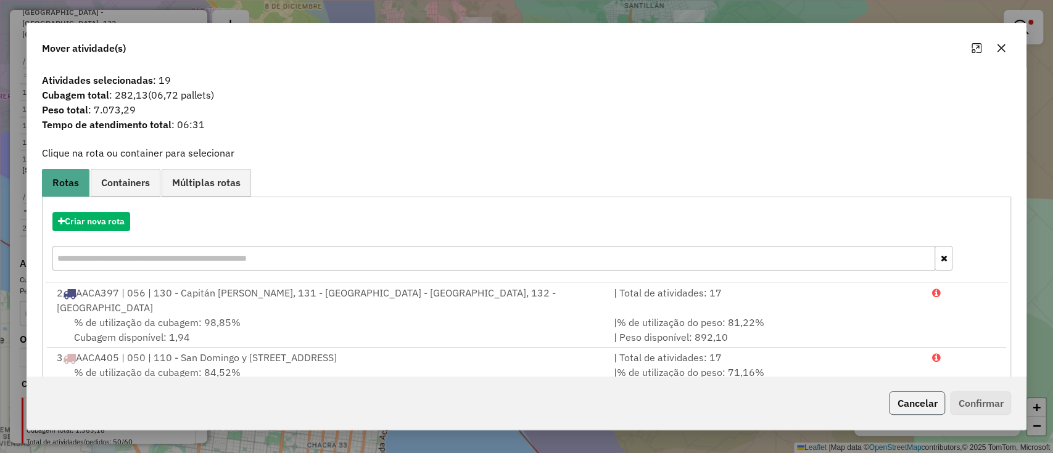
click at [921, 412] on button "Cancelar" at bounding box center [917, 403] width 56 height 23
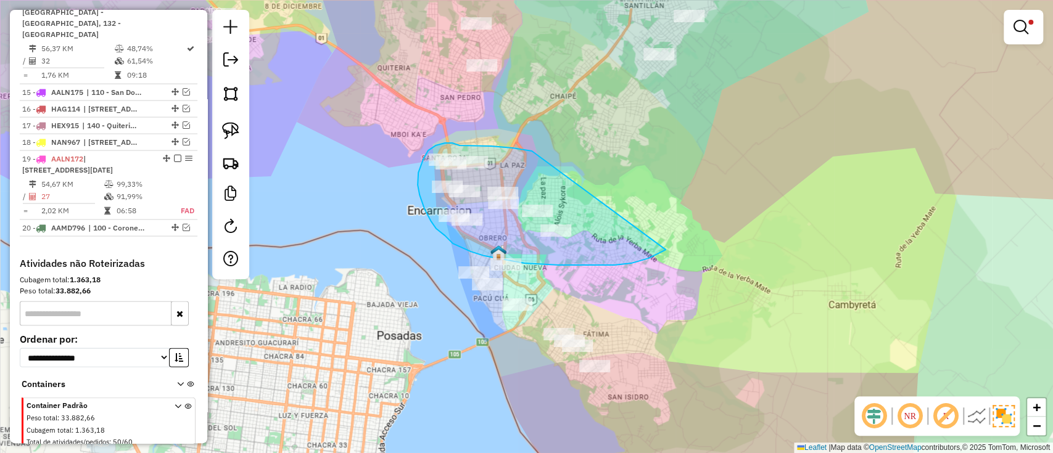
drag, startPoint x: 531, startPoint y: 151, endPoint x: 665, endPoint y: 250, distance: 166.8
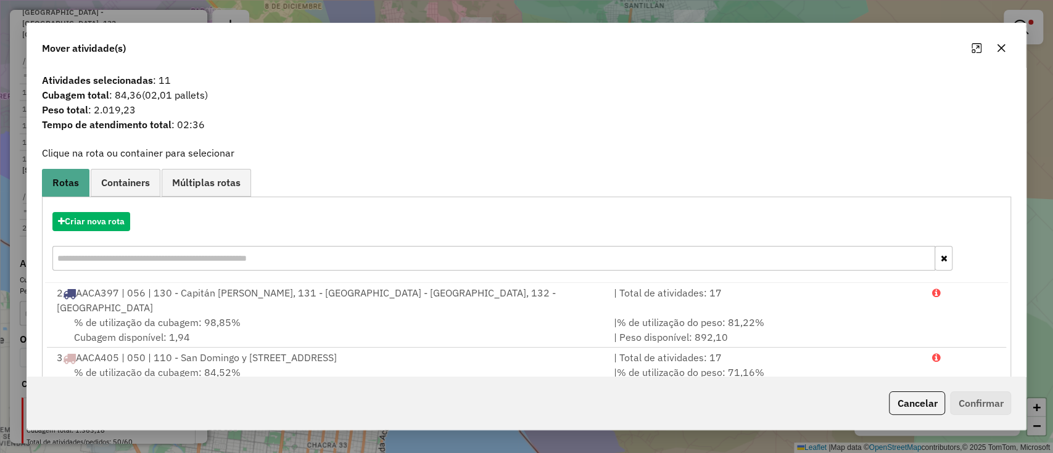
click at [916, 411] on button "Cancelar" at bounding box center [917, 403] width 56 height 23
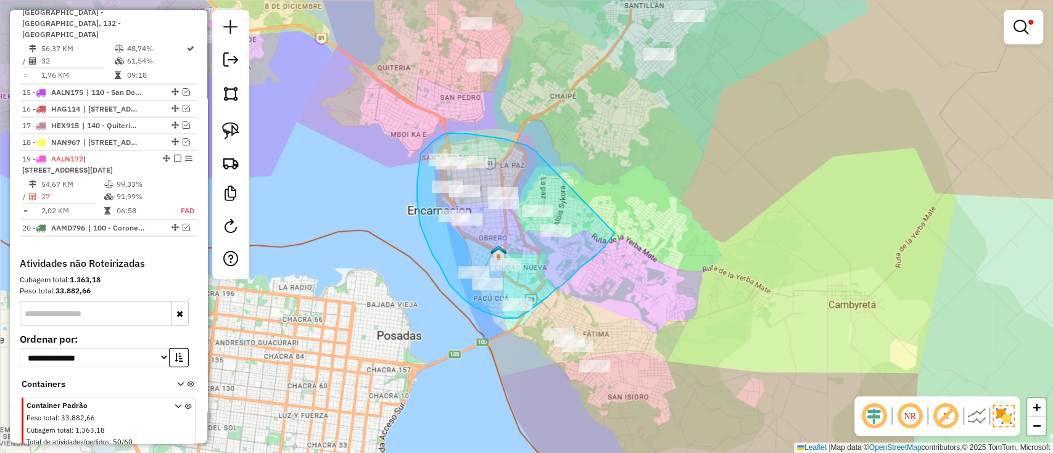
drag, startPoint x: 536, startPoint y: 152, endPoint x: 614, endPoint y: 233, distance: 113.0
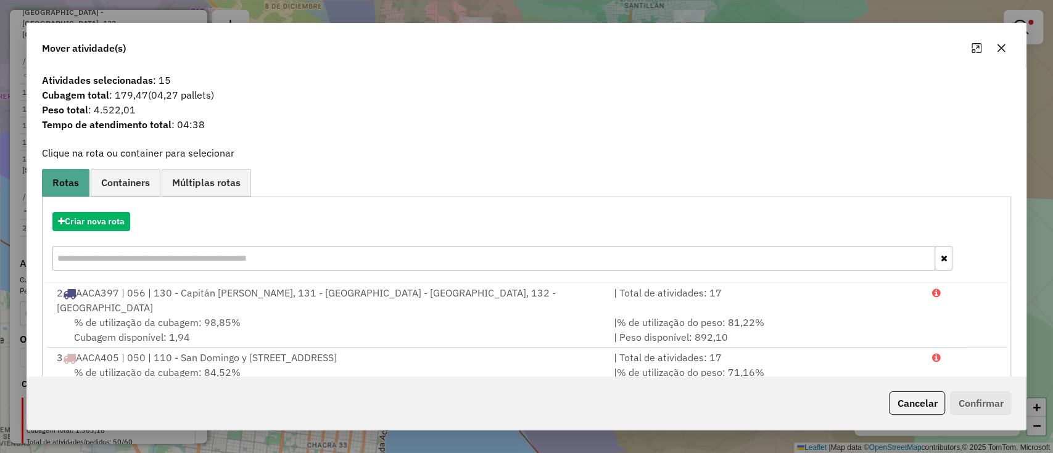
click at [142, 225] on div "Criar nova rota" at bounding box center [526, 221] width 963 height 19
click at [115, 224] on button "Criar nova rota" at bounding box center [91, 221] width 78 height 19
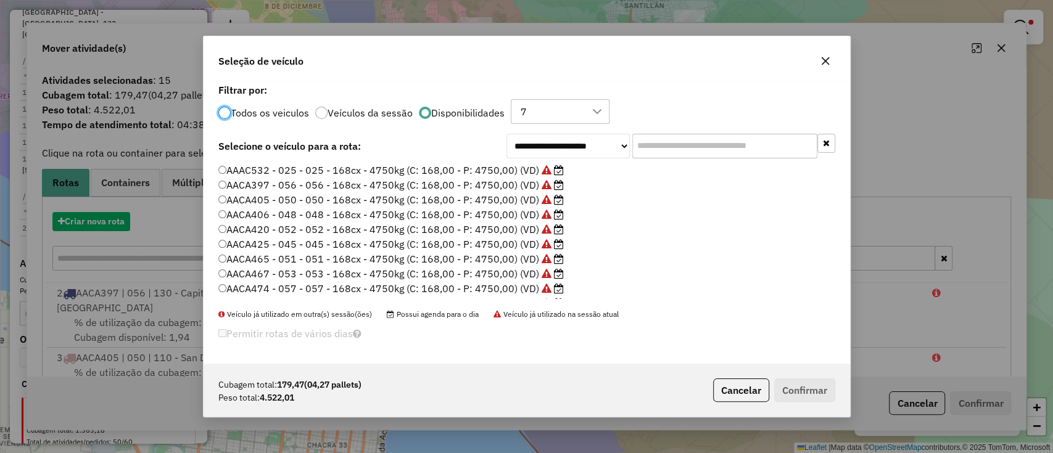
scroll to position [6, 4]
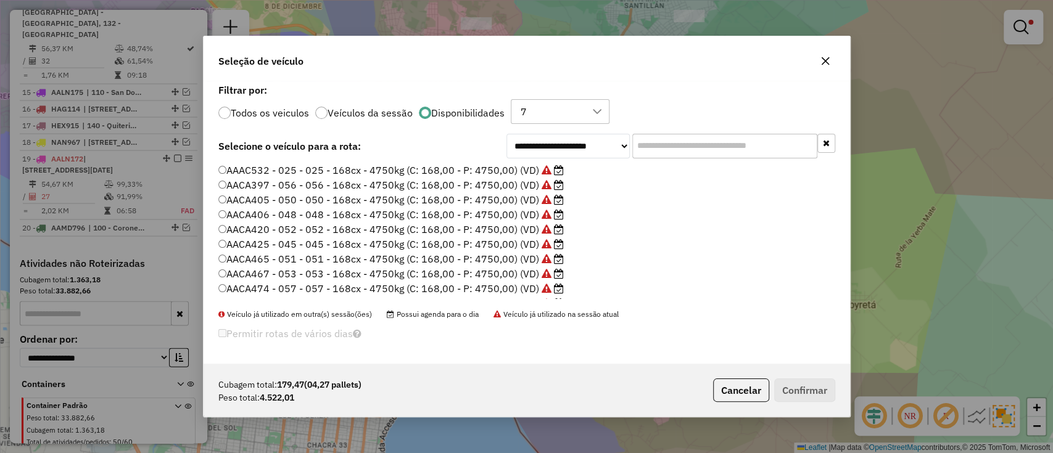
click at [371, 172] on label "AAAC532 - 025 - 025 - 168cx - 4750kg (C: 168,00 - P: 4750,00) (VD)" at bounding box center [390, 170] width 345 height 15
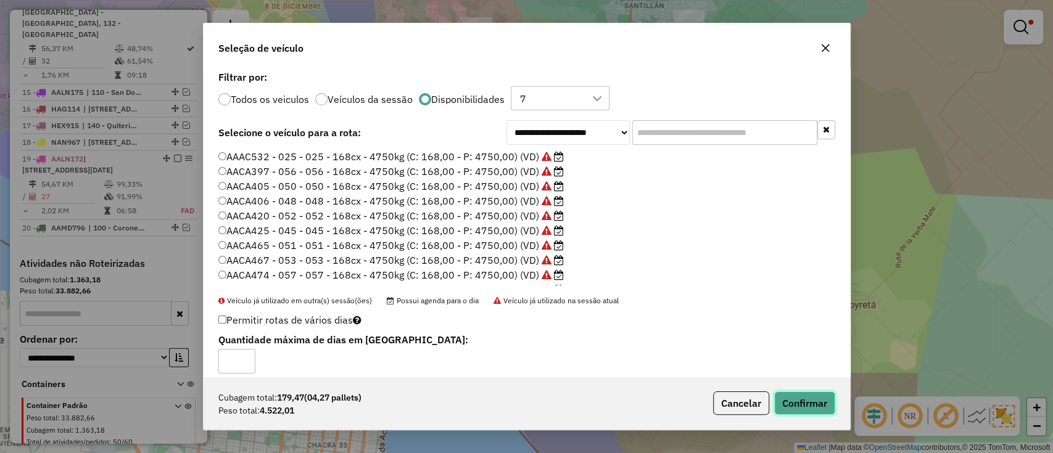
click at [814, 396] on button "Confirmar" at bounding box center [804, 403] width 61 height 23
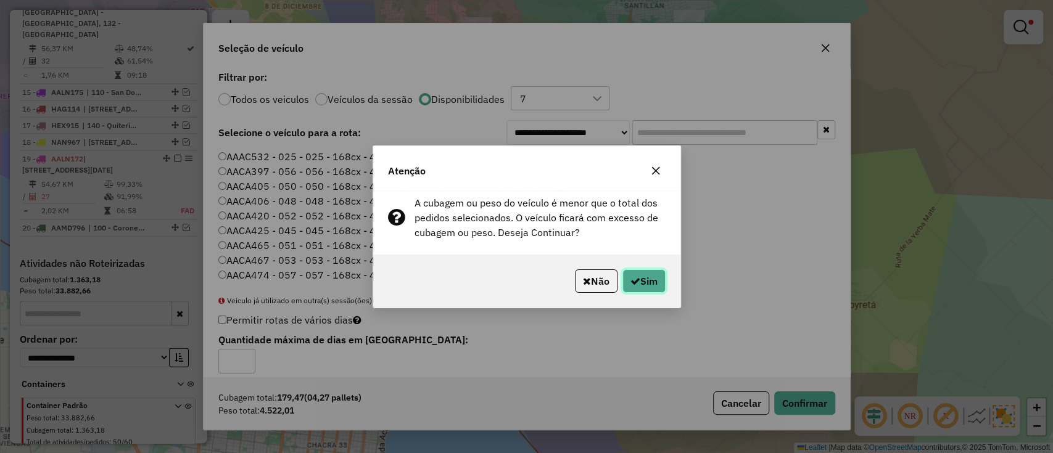
click at [653, 275] on button "Sim" at bounding box center [643, 281] width 43 height 23
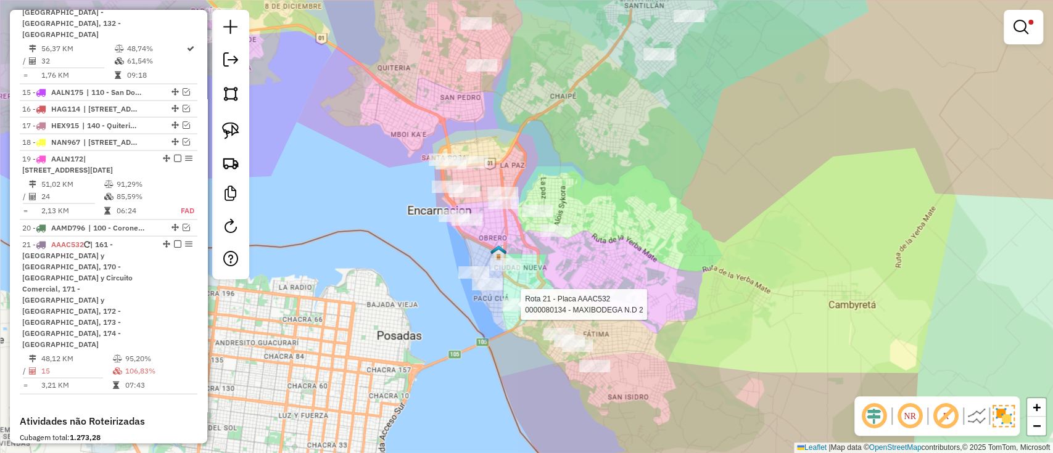
select select "**********"
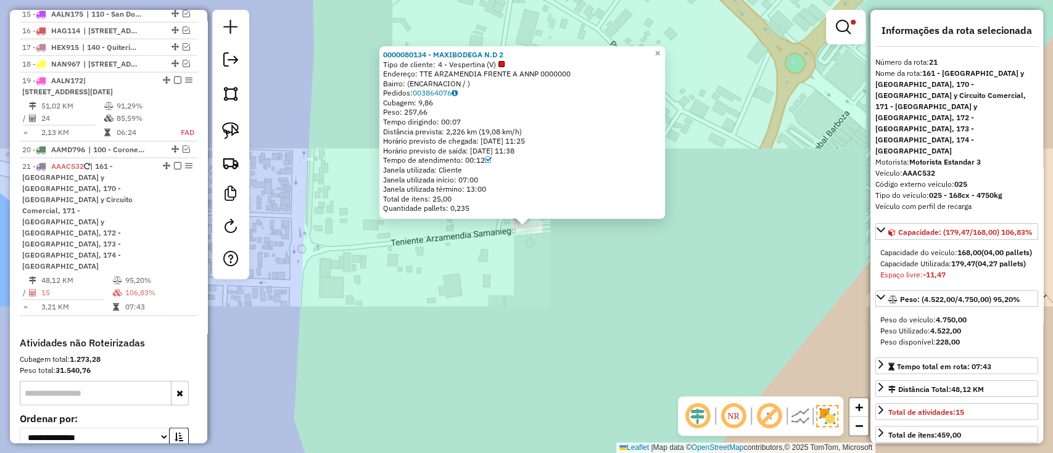
scroll to position [1747, 0]
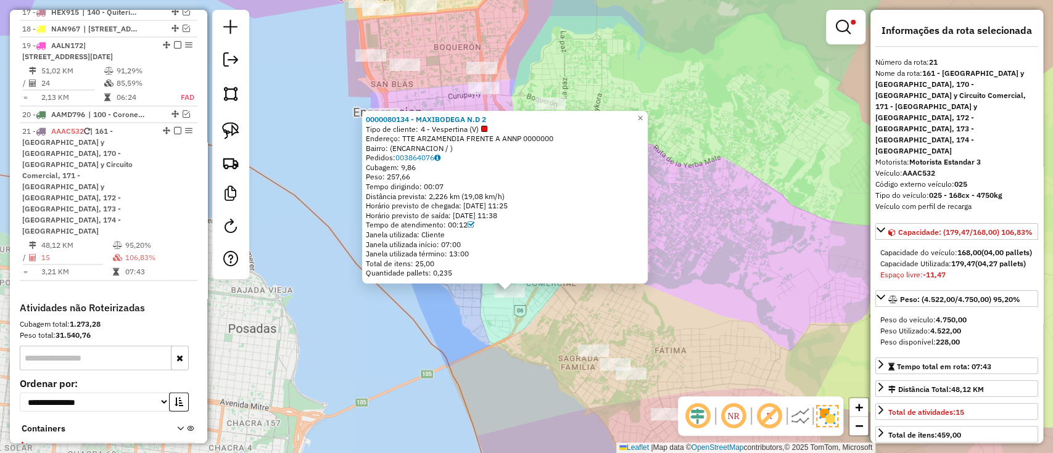
click at [522, 344] on div "0000080134 - MAXIBODEGA N.D 2 Tipo de cliente: 4 - Vespertina (V) Endereço: TTE…" at bounding box center [526, 226] width 1053 height 453
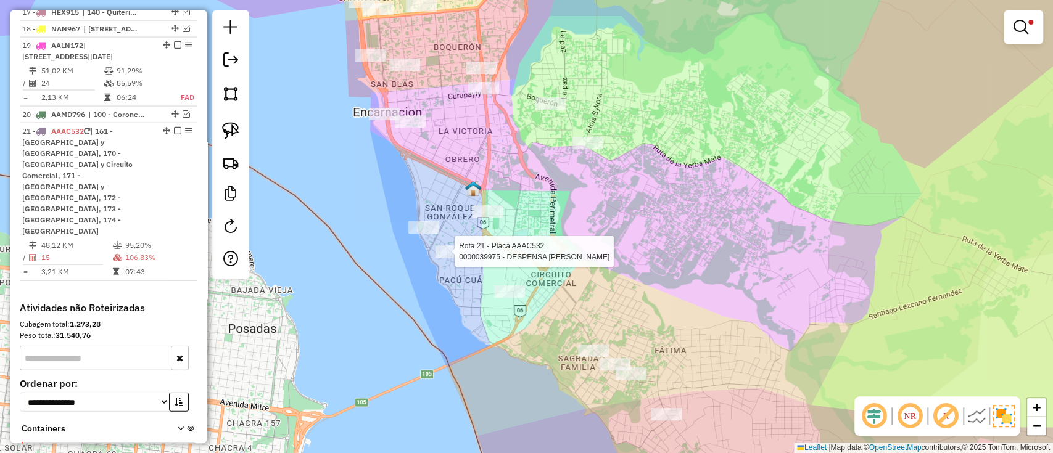
select select "**********"
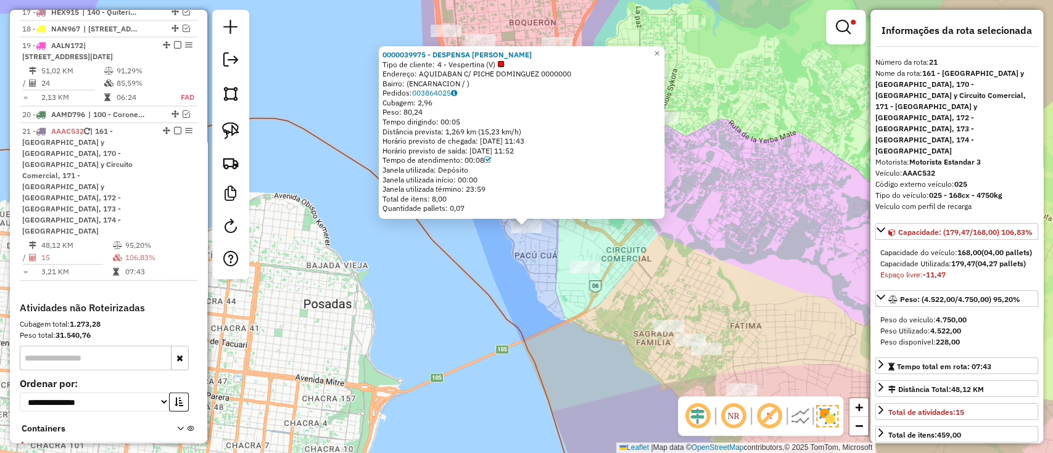
click at [518, 275] on div "0000039975 - DESPENSA HELEN Tipo de cliente: 4 - Vespertina (V) Endereço: AQUID…" at bounding box center [526, 226] width 1053 height 453
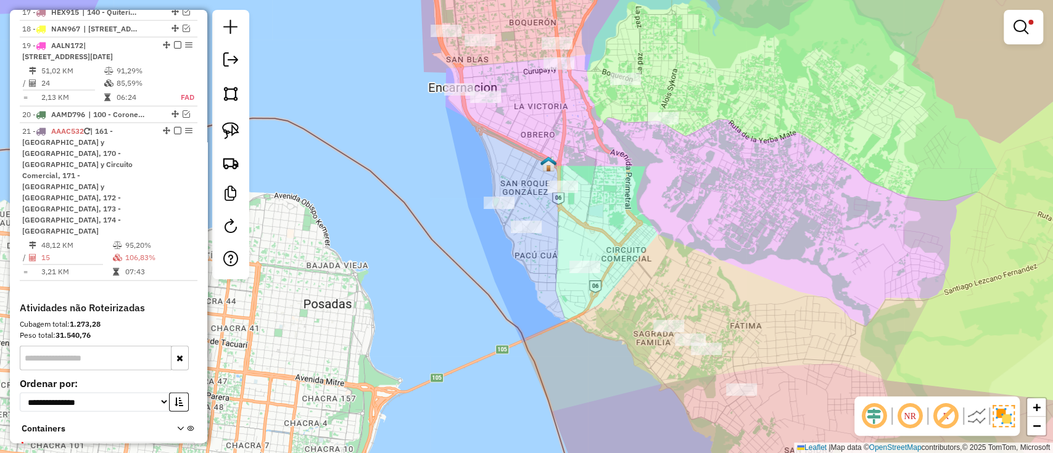
click at [560, 193] on div at bounding box center [562, 187] width 31 height 12
select select "**********"
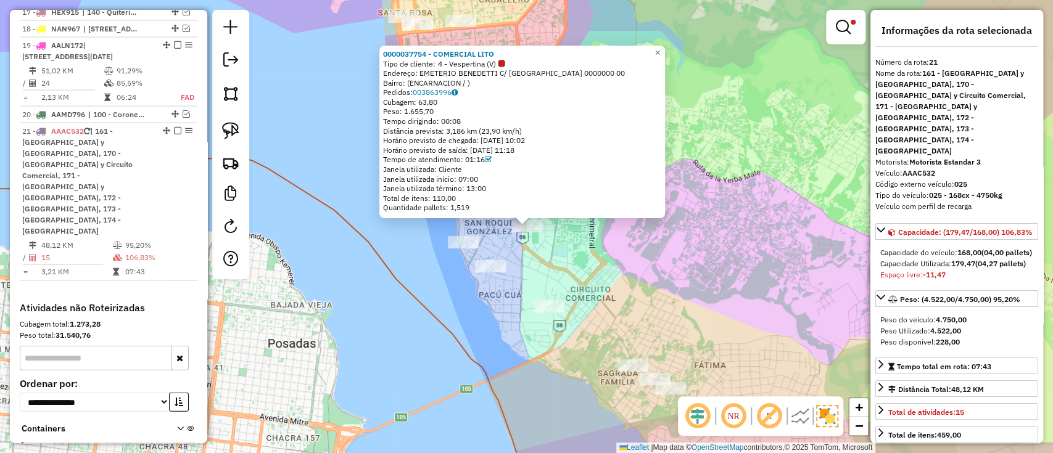
click at [548, 220] on div "0000037754 - COMERCIAL LITO Tipo de cliente: 4 - Vespertina (V) Endereço: EMETE…" at bounding box center [526, 226] width 1053 height 453
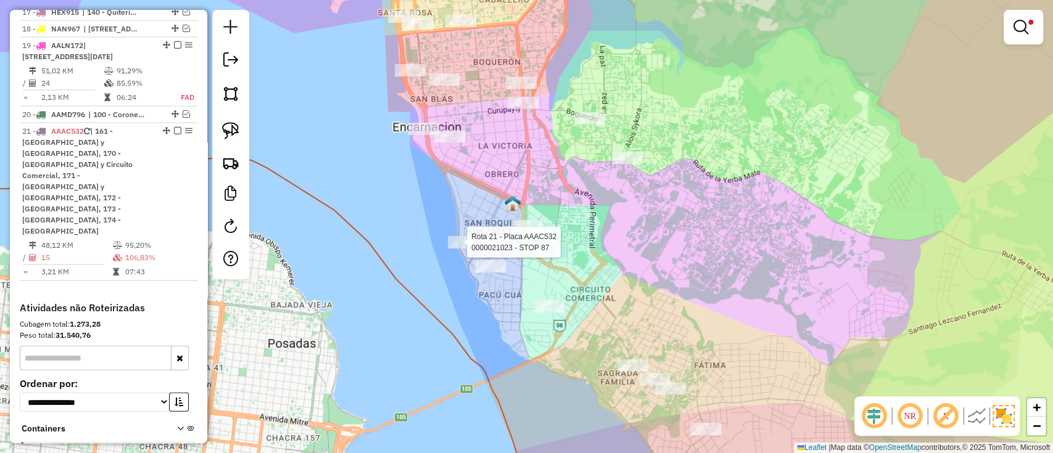
select select "**********"
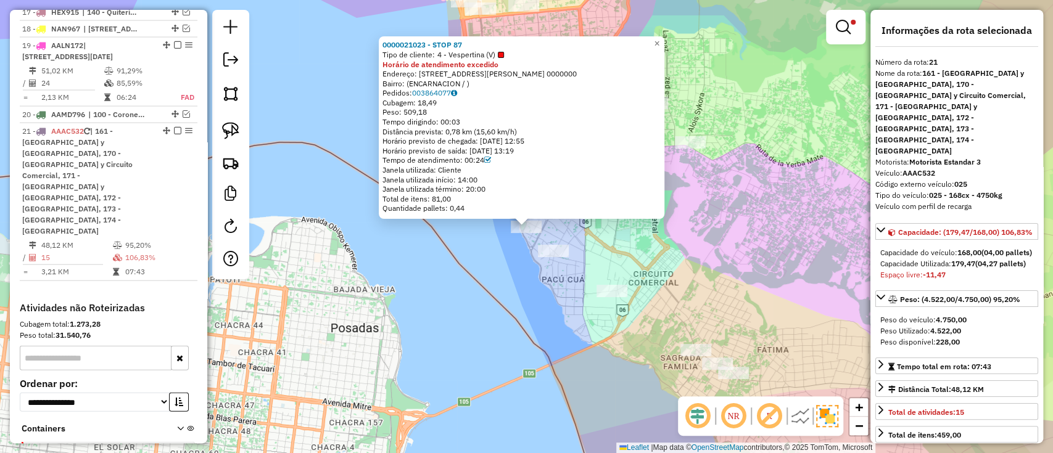
click at [607, 224] on div "0000021023 - STOP 87 Tipo de cliente: 4 - Vespertina (V) Horário de atendimento…" at bounding box center [526, 226] width 1053 height 453
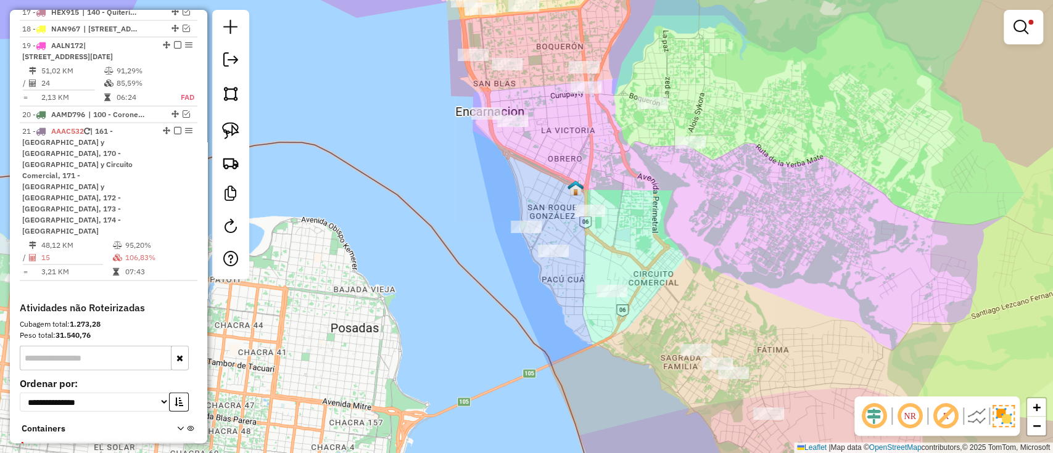
click at [686, 149] on div at bounding box center [690, 142] width 31 height 12
select select "**********"
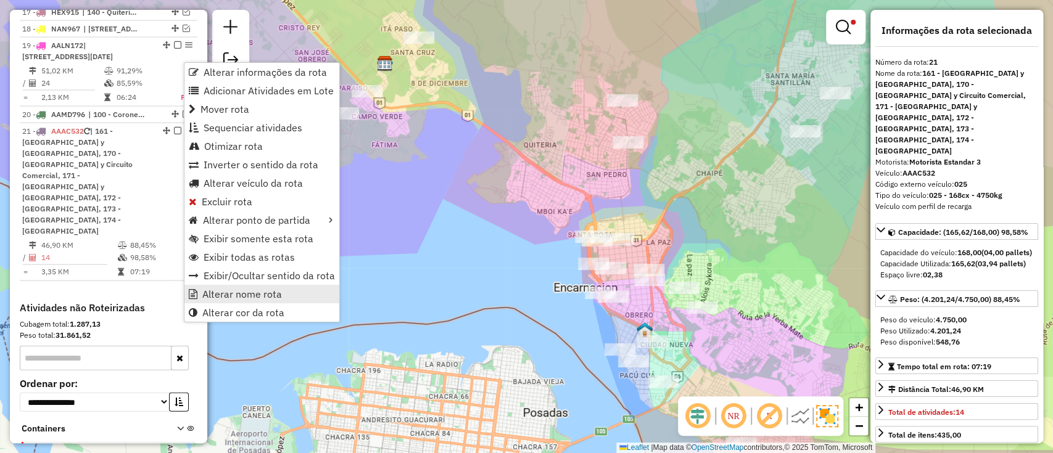
click at [238, 292] on span "Alterar nome rota" at bounding box center [242, 294] width 80 height 10
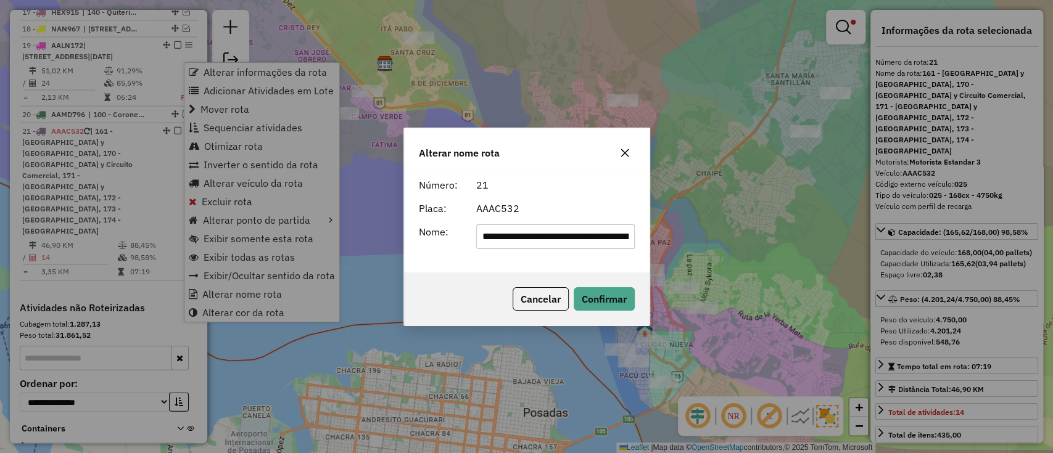
scroll to position [0, 619]
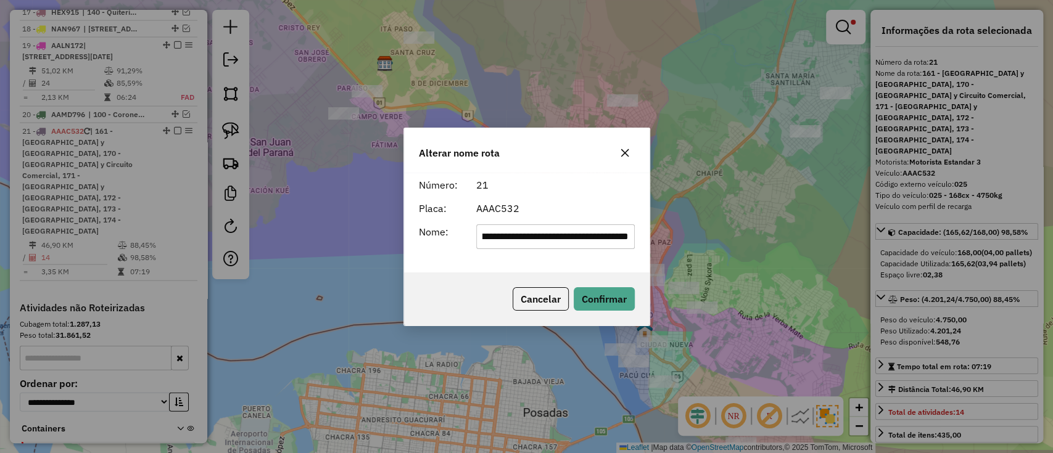
click at [538, 231] on input "**********" at bounding box center [555, 237] width 159 height 25
type input "**********"
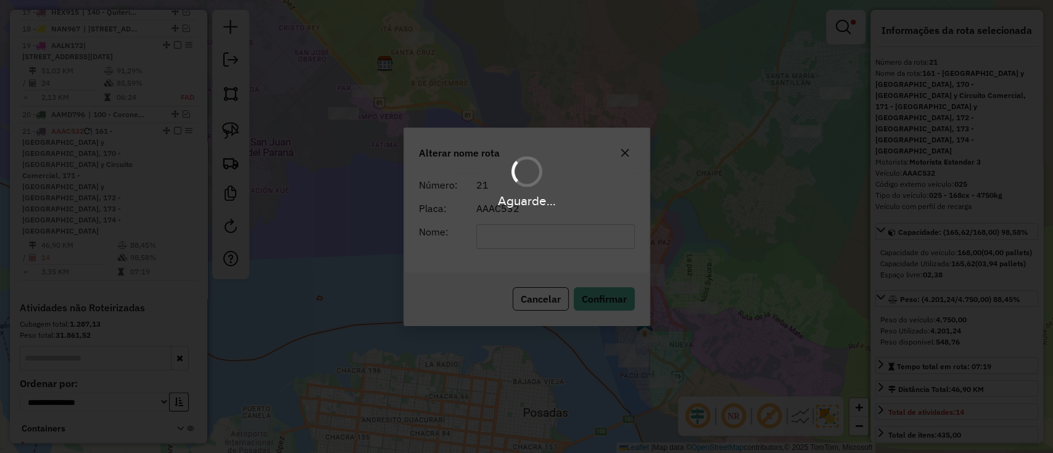
scroll to position [1692, 0]
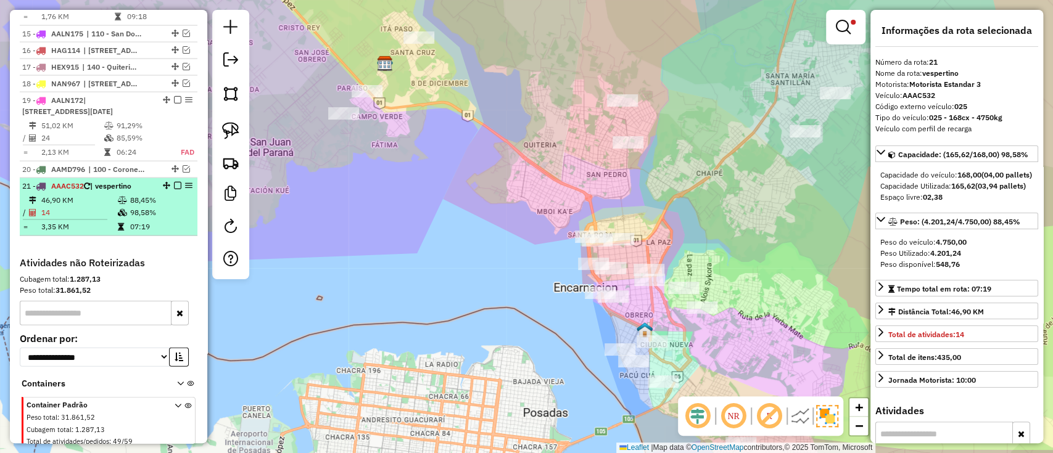
click at [174, 182] on em at bounding box center [177, 185] width 7 height 7
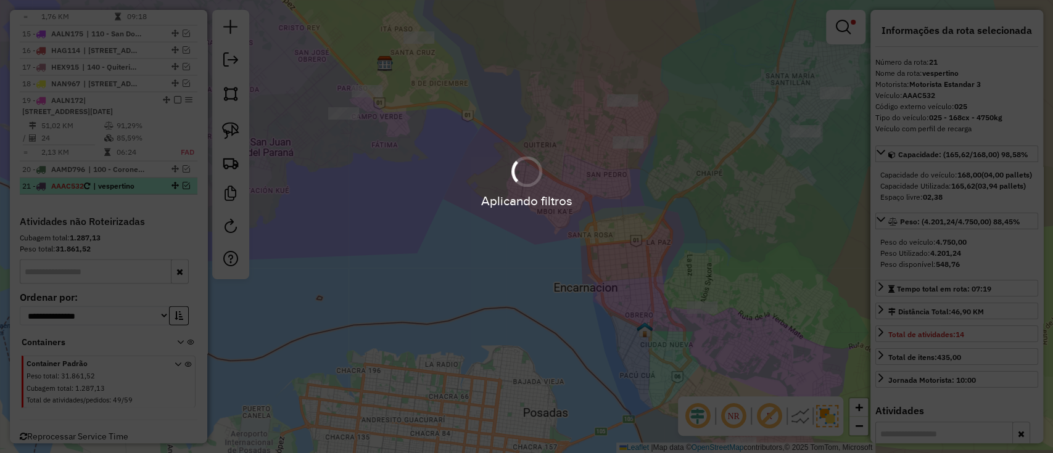
scroll to position [1651, 0]
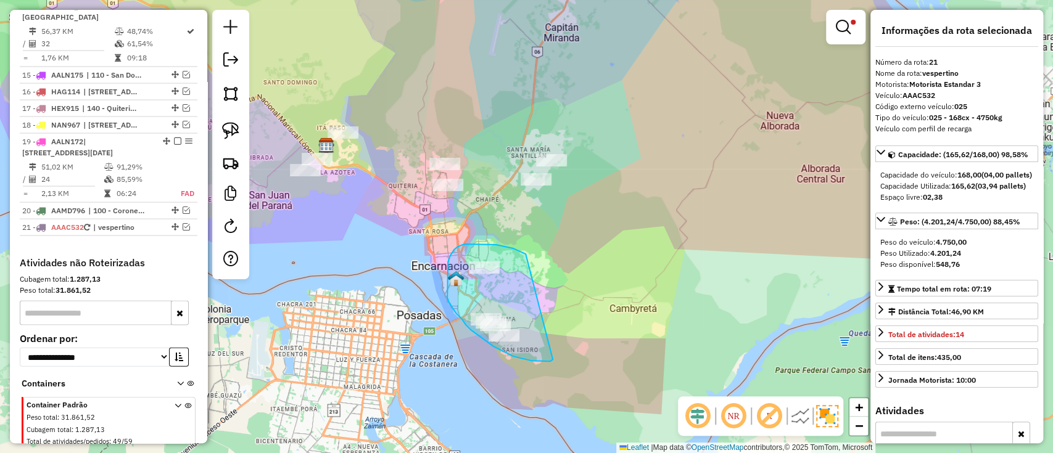
drag, startPoint x: 524, startPoint y: 254, endPoint x: 553, endPoint y: 360, distance: 109.2
click at [553, 360] on div "Limpar filtros Janela de atendimento Grade de atendimento Capacidade Transporta…" at bounding box center [526, 226] width 1053 height 453
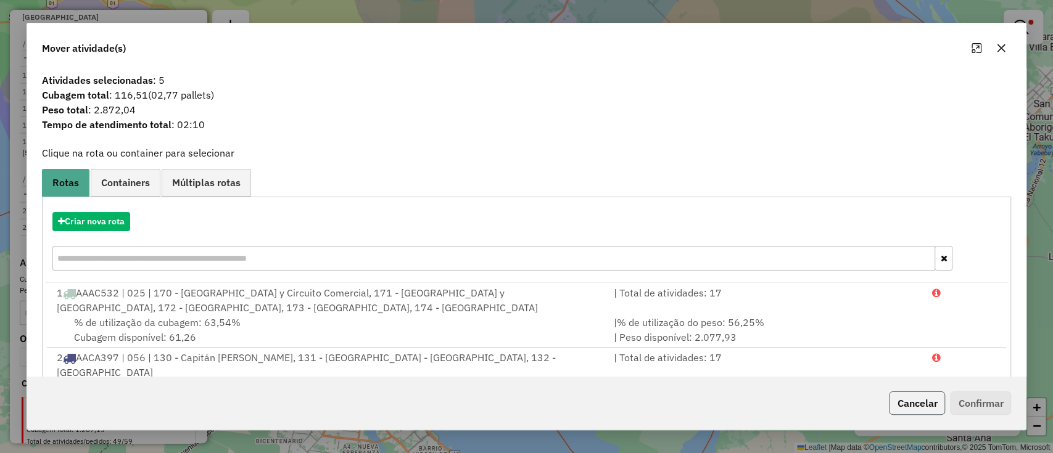
drag, startPoint x: 920, startPoint y: 397, endPoint x: 833, endPoint y: 346, distance: 100.9
click at [921, 397] on button "Cancelar" at bounding box center [917, 403] width 56 height 23
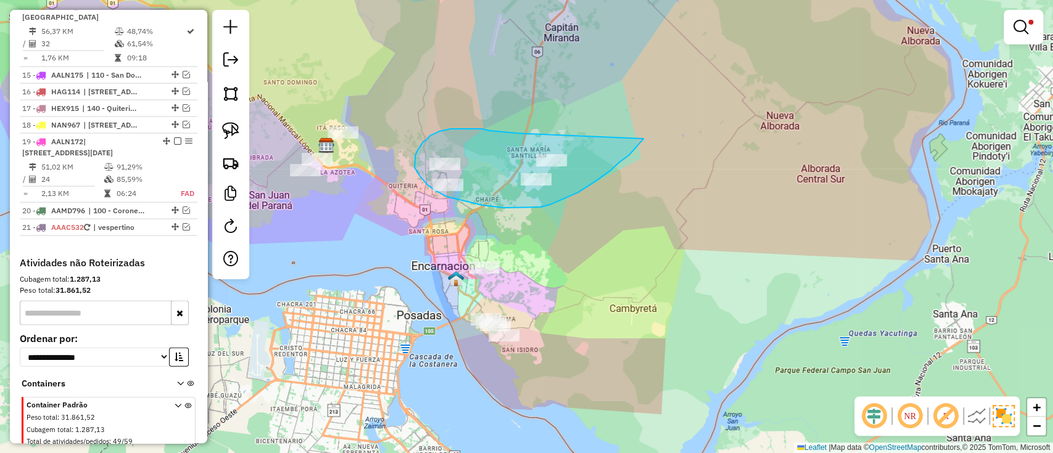
drag, startPoint x: 475, startPoint y: 129, endPoint x: 643, endPoint y: 139, distance: 168.7
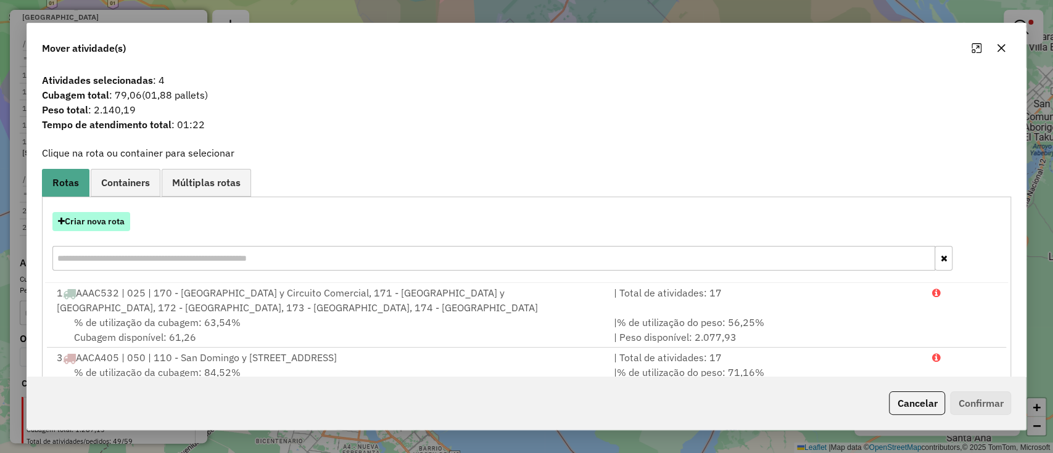
click at [109, 222] on button "Criar nova rota" at bounding box center [91, 221] width 78 height 19
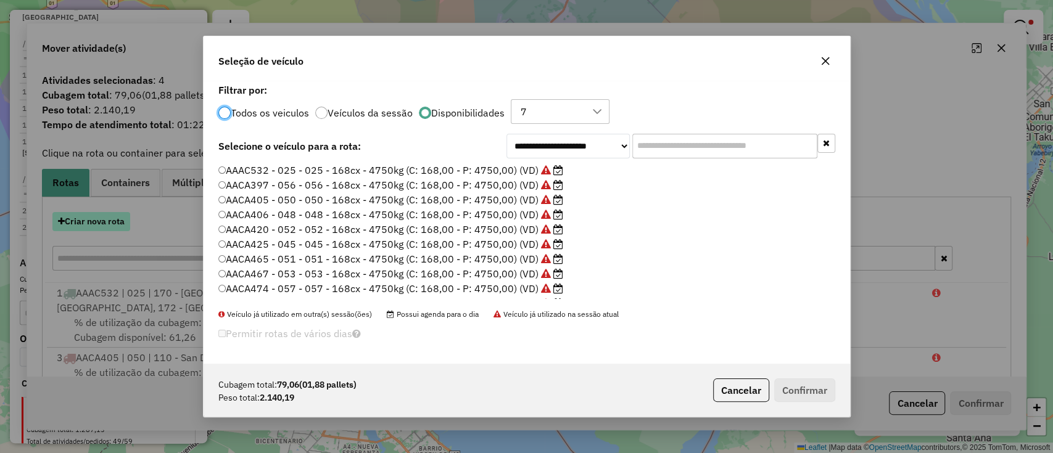
scroll to position [6, 4]
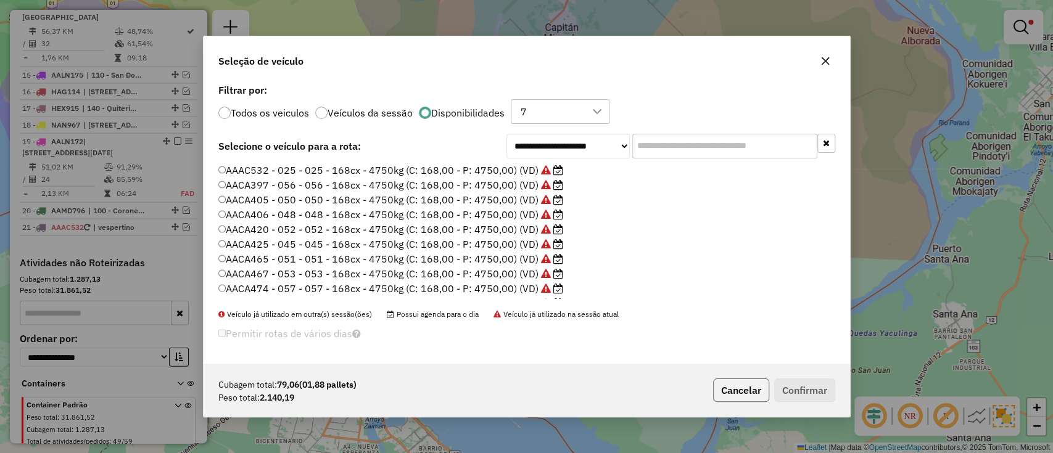
click at [745, 391] on button "Cancelar" at bounding box center [741, 390] width 56 height 23
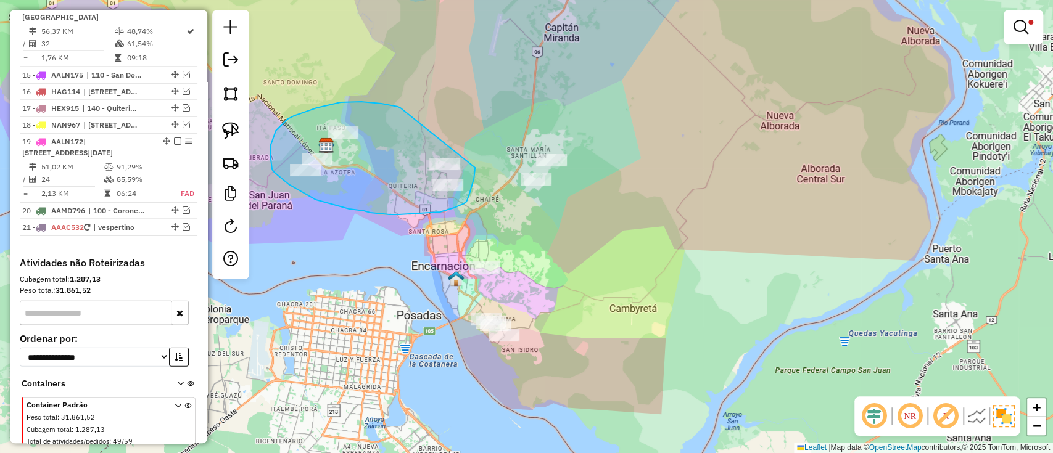
drag, startPoint x: 394, startPoint y: 106, endPoint x: 475, endPoint y: 168, distance: 102.1
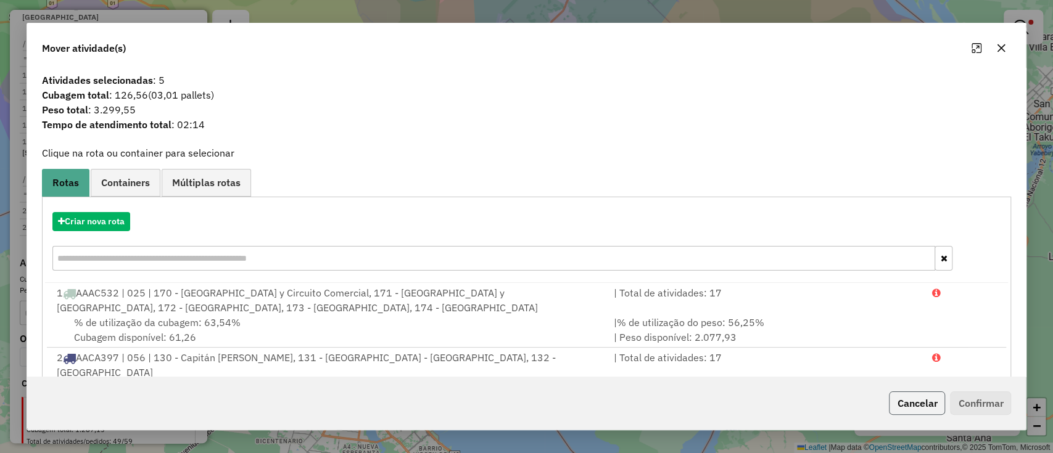
click at [917, 402] on button "Cancelar" at bounding box center [917, 403] width 56 height 23
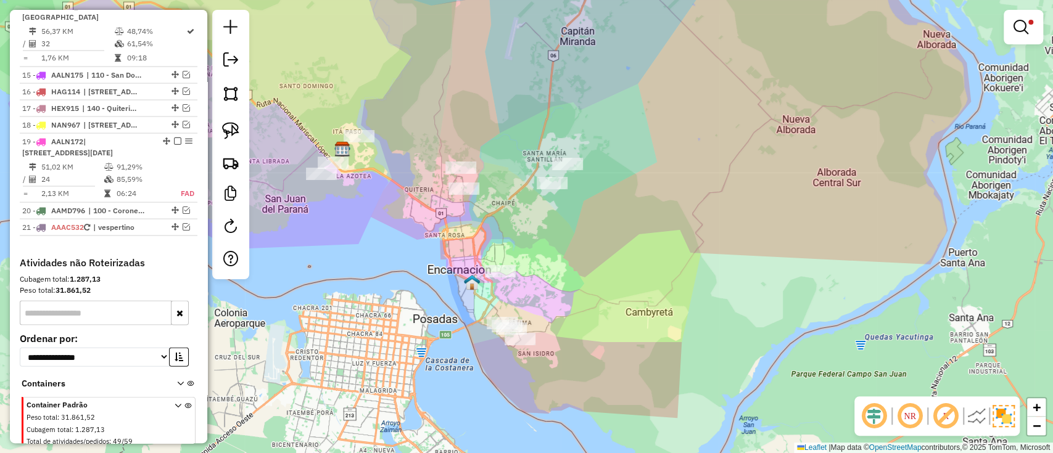
drag, startPoint x: 373, startPoint y: 210, endPoint x: 479, endPoint y: 228, distance: 107.7
click at [479, 228] on div "Limpar filtros Janela de atendimento Grade de atendimento Capacidade Transporta…" at bounding box center [526, 226] width 1053 height 453
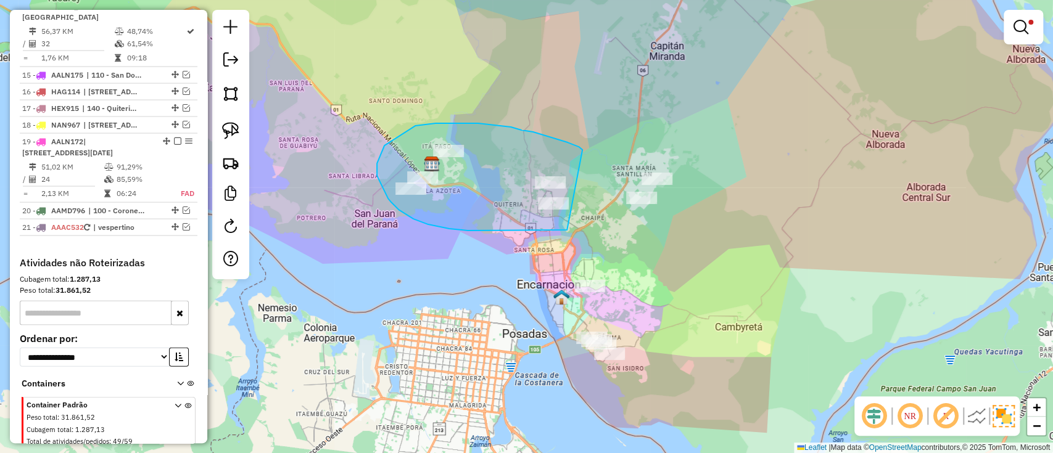
drag, startPoint x: 521, startPoint y: 130, endPoint x: 567, endPoint y: 230, distance: 109.8
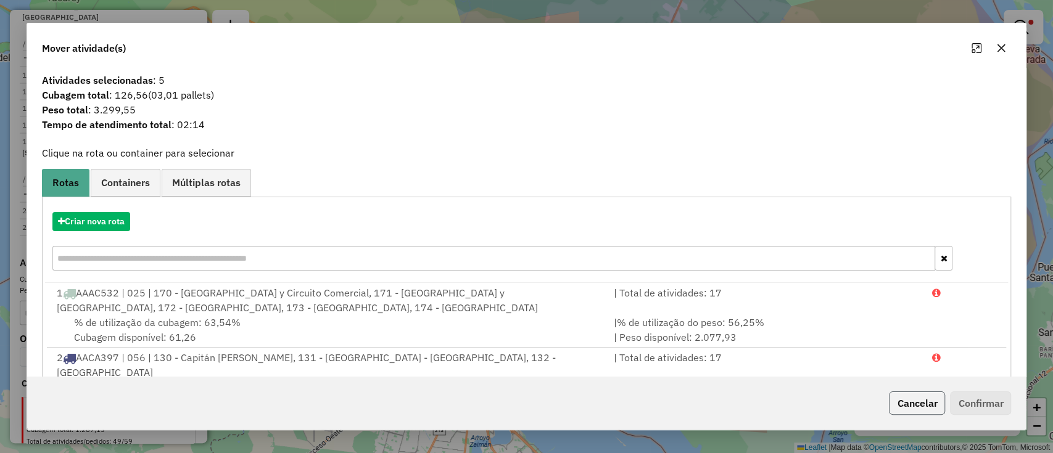
click at [916, 398] on button "Cancelar" at bounding box center [917, 403] width 56 height 23
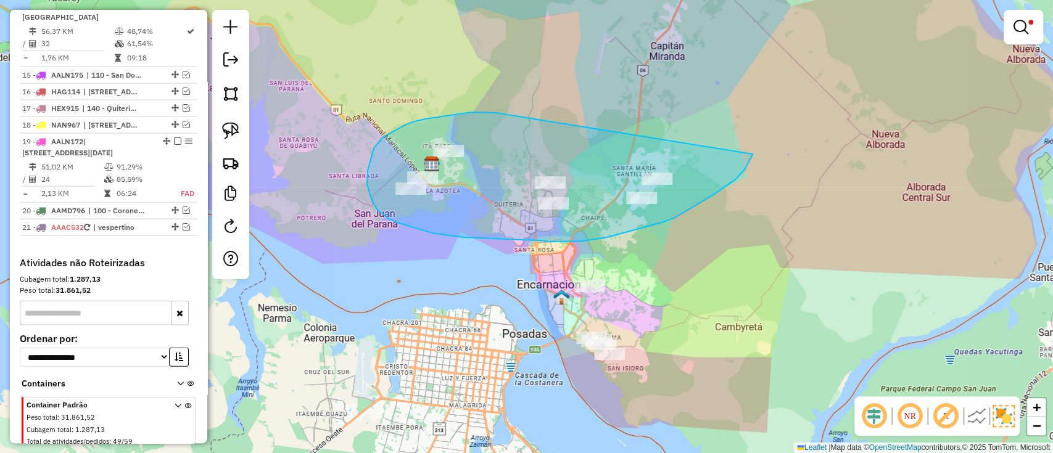
drag, startPoint x: 496, startPoint y: 113, endPoint x: 752, endPoint y: 154, distance: 259.9
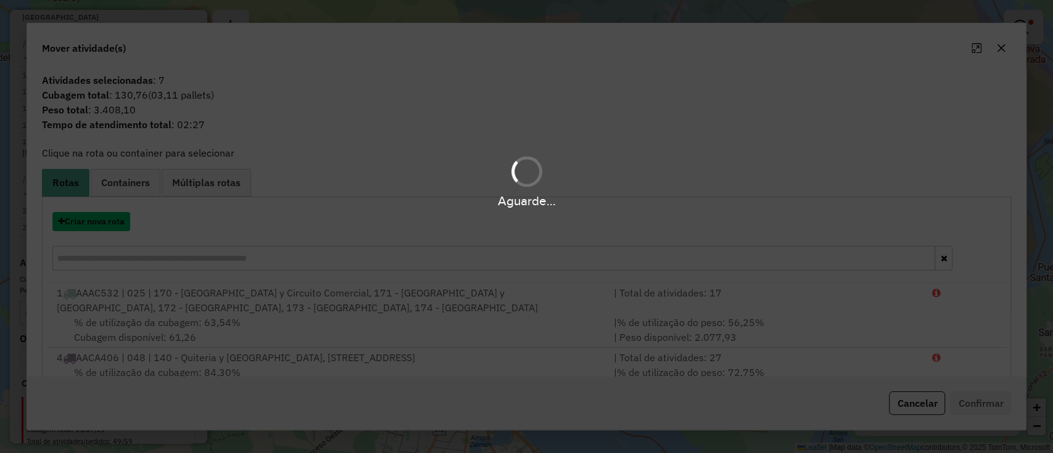
click at [118, 228] on button "Criar nova rota" at bounding box center [91, 221] width 78 height 19
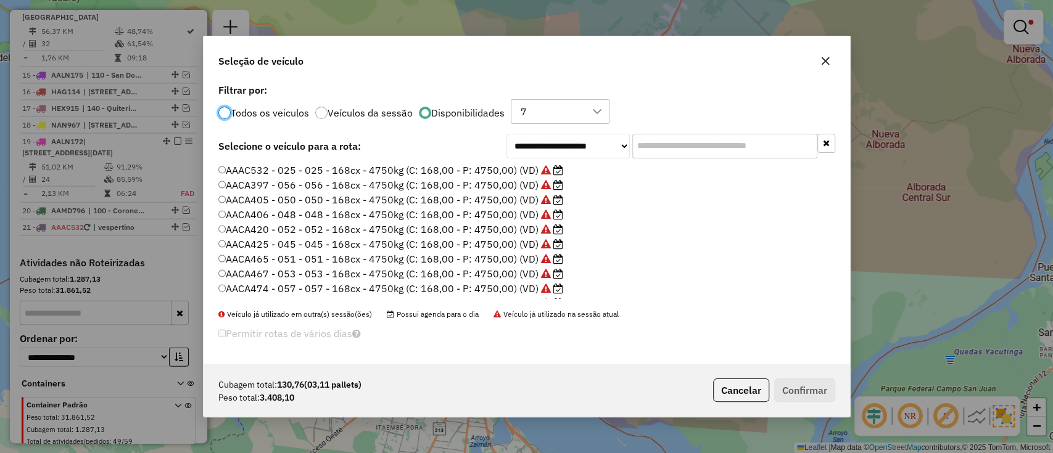
click at [506, 186] on label "AACA397 - 056 - 056 - 168cx - 4750kg (C: 168,00 - P: 4750,00) (VD)" at bounding box center [390, 185] width 345 height 15
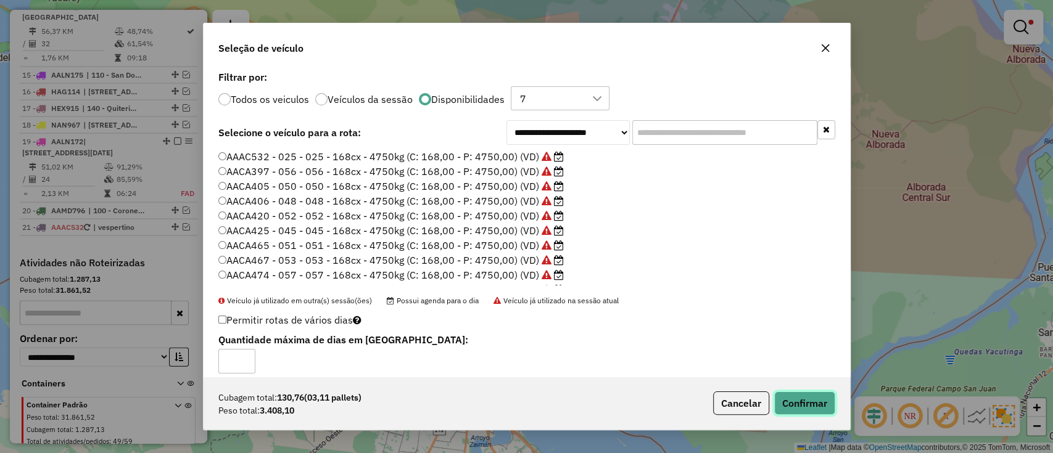
click at [819, 405] on button "Confirmar" at bounding box center [804, 403] width 61 height 23
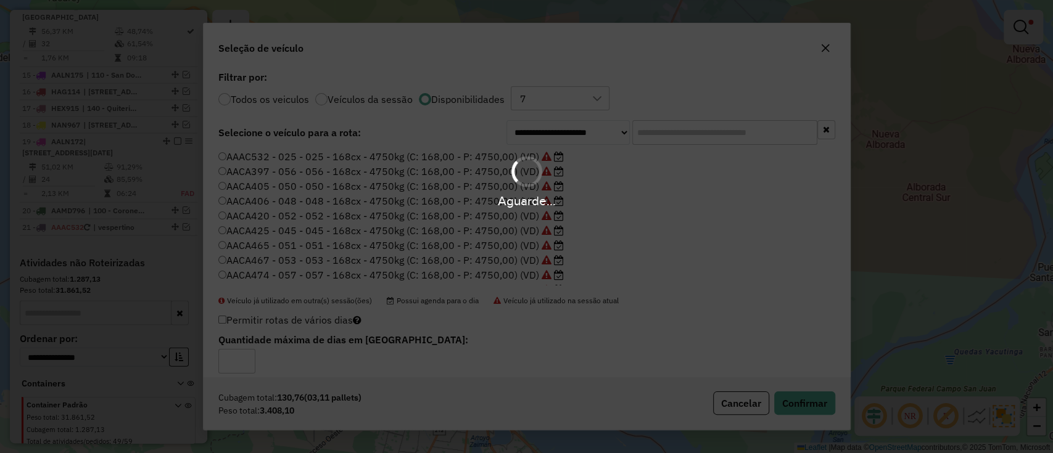
click at [689, 268] on div "Aguarde..." at bounding box center [526, 226] width 1053 height 453
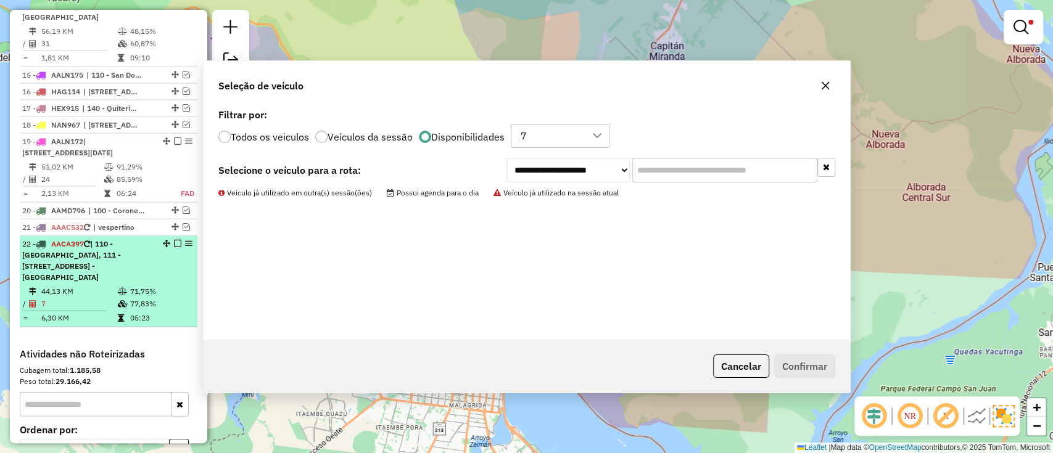
scroll to position [1742, 0]
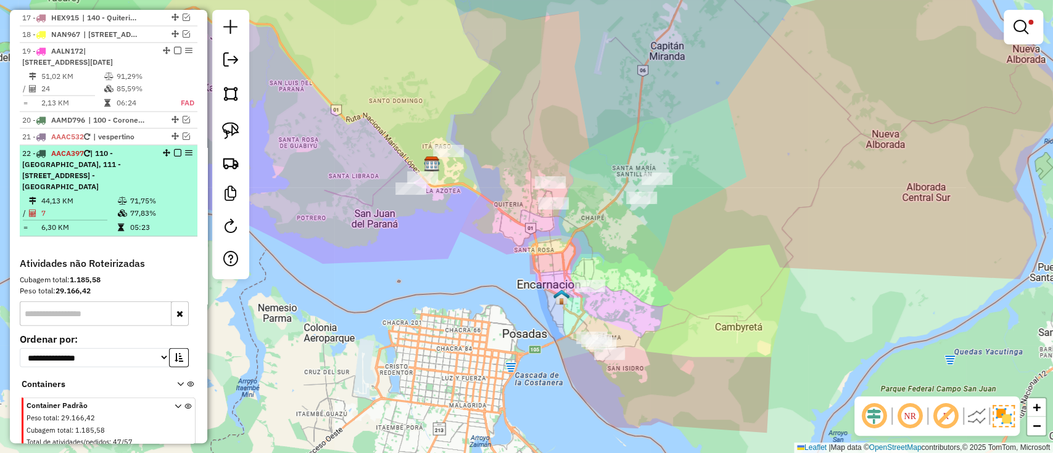
drag, startPoint x: 189, startPoint y: 84, endPoint x: 163, endPoint y: 128, distance: 50.6
drag, startPoint x: 163, startPoint y: 128, endPoint x: 122, endPoint y: 103, distance: 49.0
click at [121, 149] on span "| 110 - San Domingo y Itá Paso, 111 - San Juan del Paraná, 131 - Santa María - …" at bounding box center [71, 170] width 99 height 43
select select "**********"
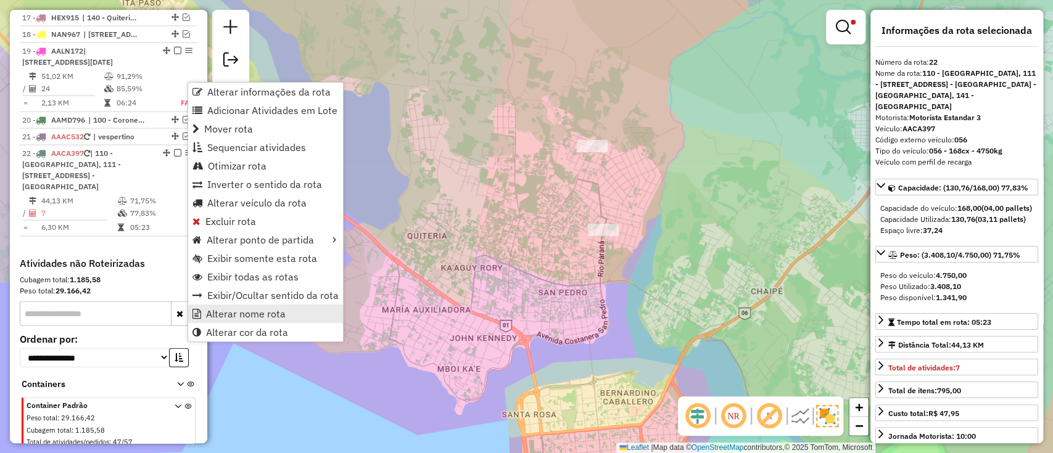
drag, startPoint x: 247, startPoint y: 303, endPoint x: 248, endPoint y: 310, distance: 6.9
click at [248, 310] on ul "Alterar informações da rota Adicionar Atividades em Lote Mover rota Sequenciar …" at bounding box center [265, 212] width 155 height 259
click at [248, 310] on span "Alterar nome rota" at bounding box center [246, 314] width 80 height 10
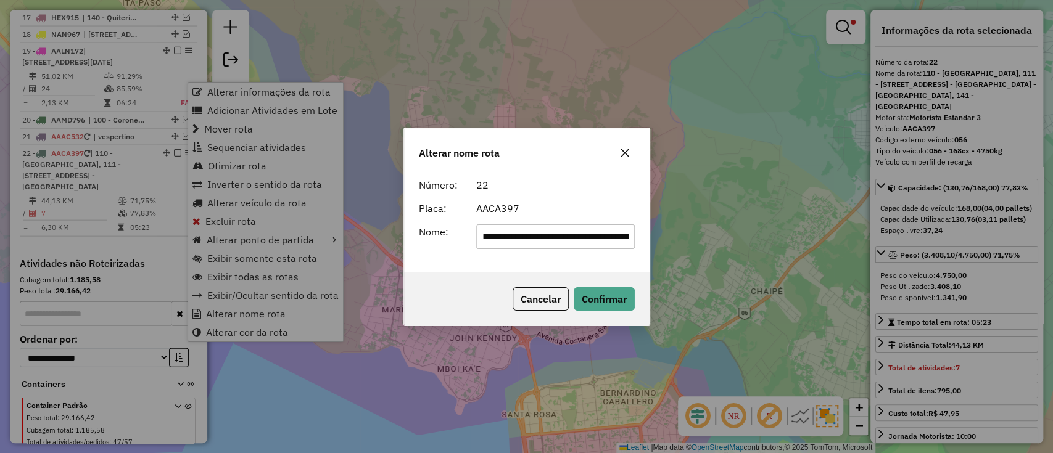
scroll to position [0, 385]
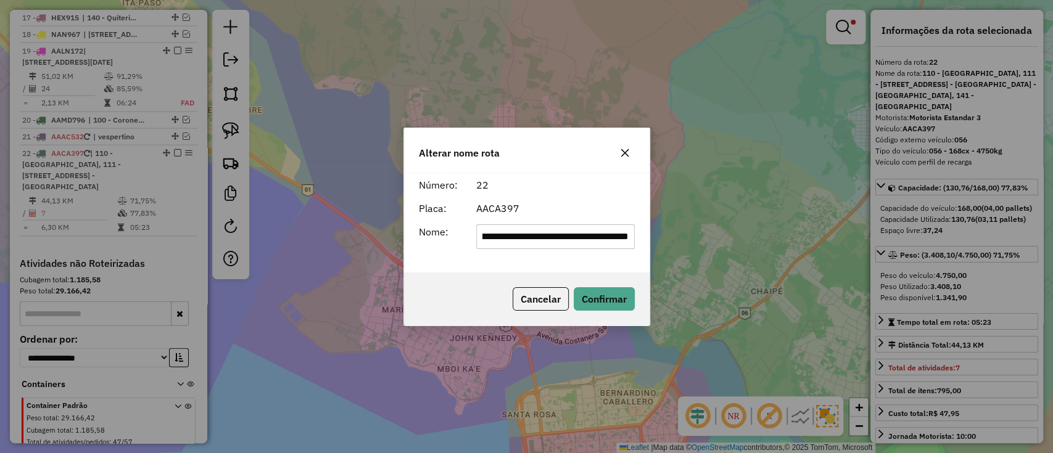
click at [527, 233] on input "**********" at bounding box center [555, 237] width 159 height 25
type input "**********"
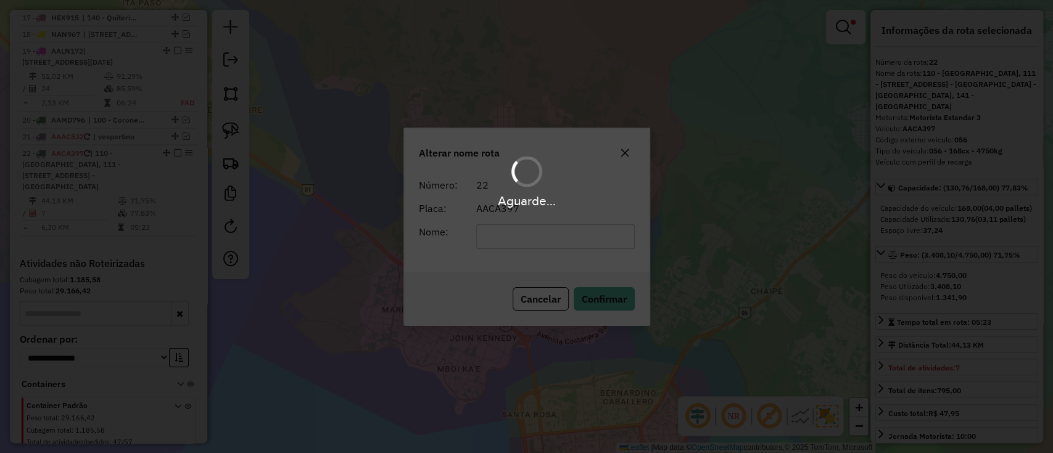
scroll to position [1708, 0]
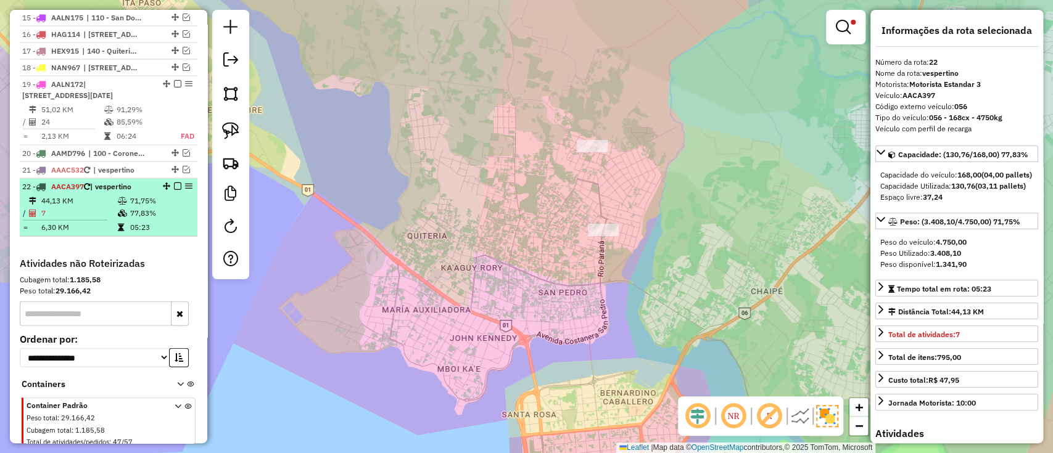
click at [174, 183] on em at bounding box center [177, 186] width 7 height 7
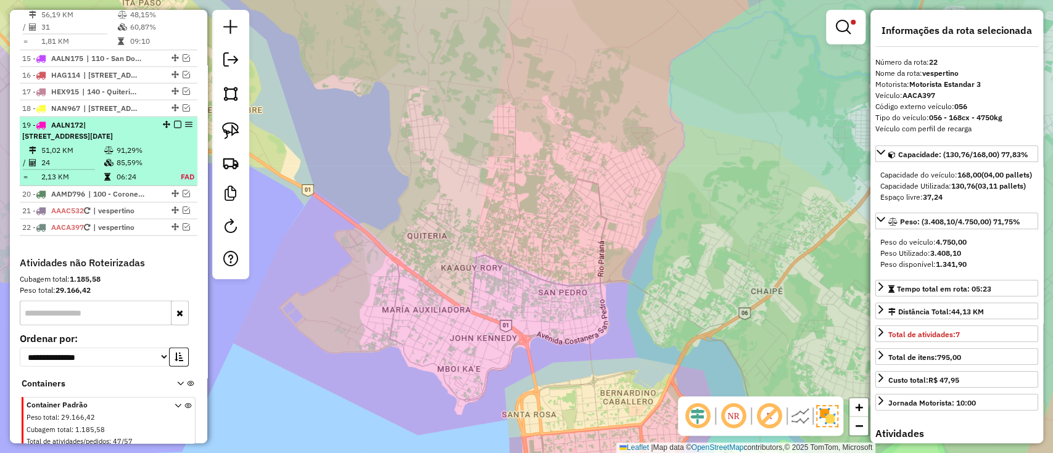
click at [131, 144] on td "91,29%" at bounding box center [141, 150] width 51 height 12
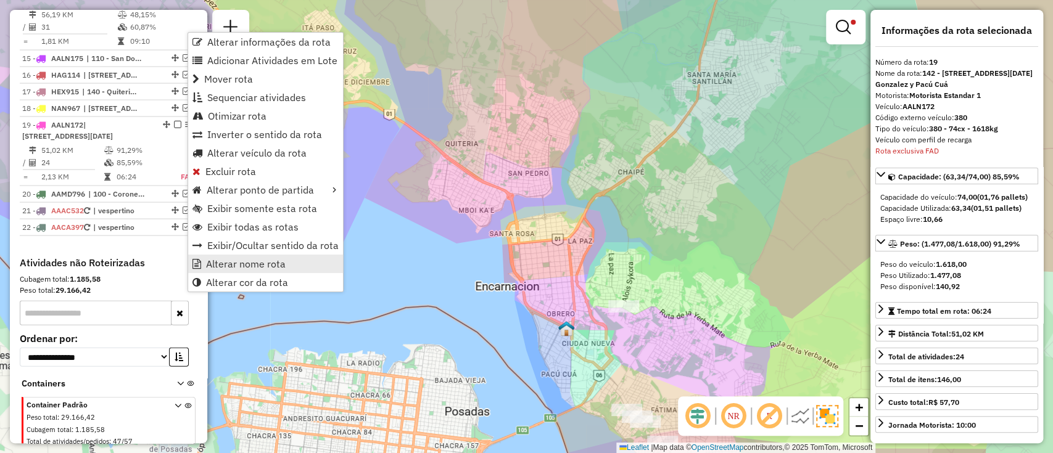
drag, startPoint x: 245, startPoint y: 253, endPoint x: 245, endPoint y: 260, distance: 6.8
click at [245, 260] on ul "Alterar informações da rota Adicionar Atividades em Lote Mover rota Sequenciar …" at bounding box center [265, 162] width 155 height 259
click at [245, 260] on span "Alterar nome rota" at bounding box center [246, 264] width 80 height 10
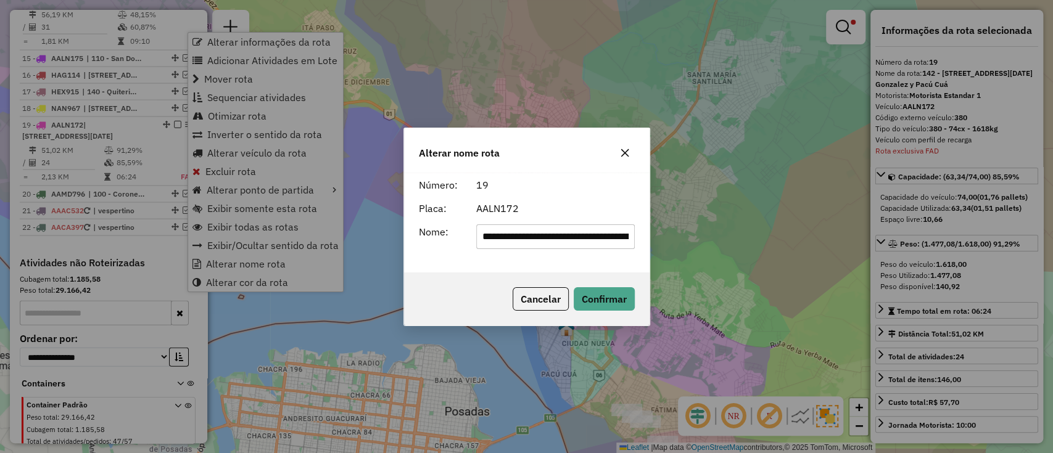
scroll to position [0, 299]
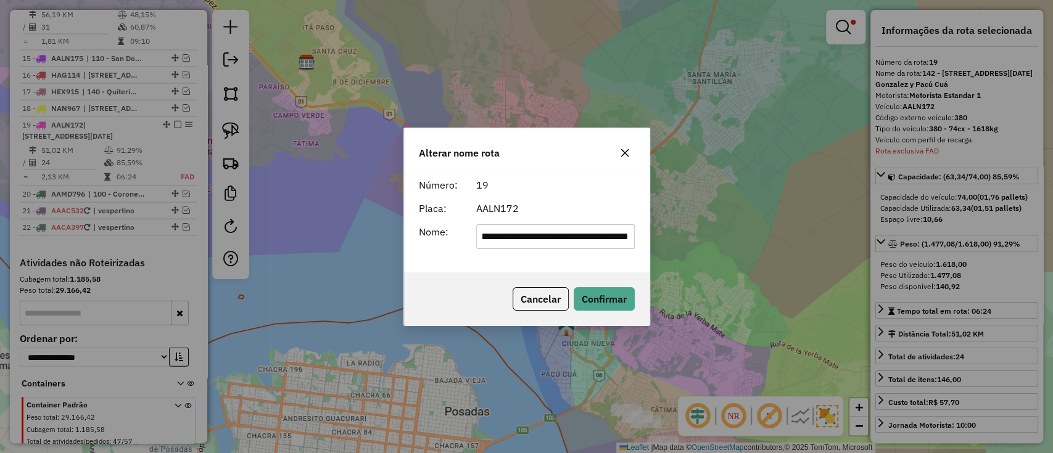
click at [561, 228] on input "**********" at bounding box center [555, 237] width 159 height 25
type input "*******"
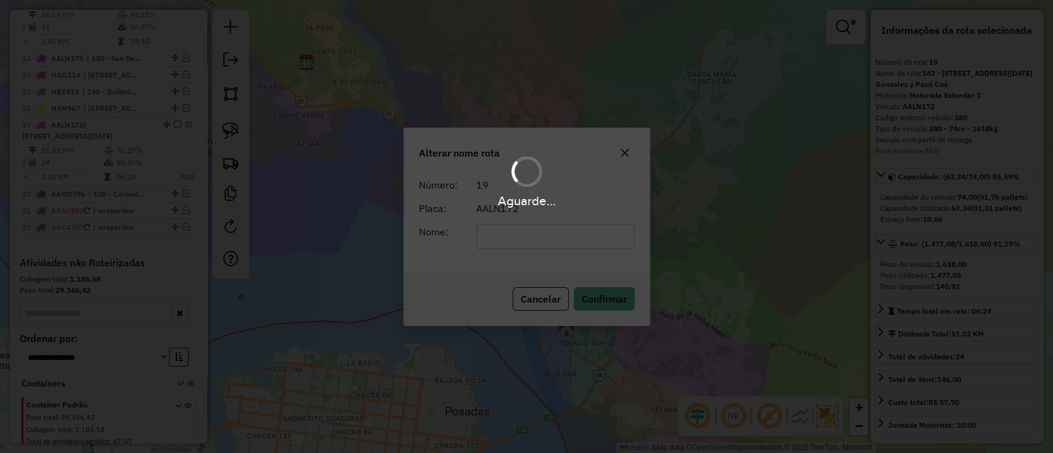
scroll to position [1634, 0]
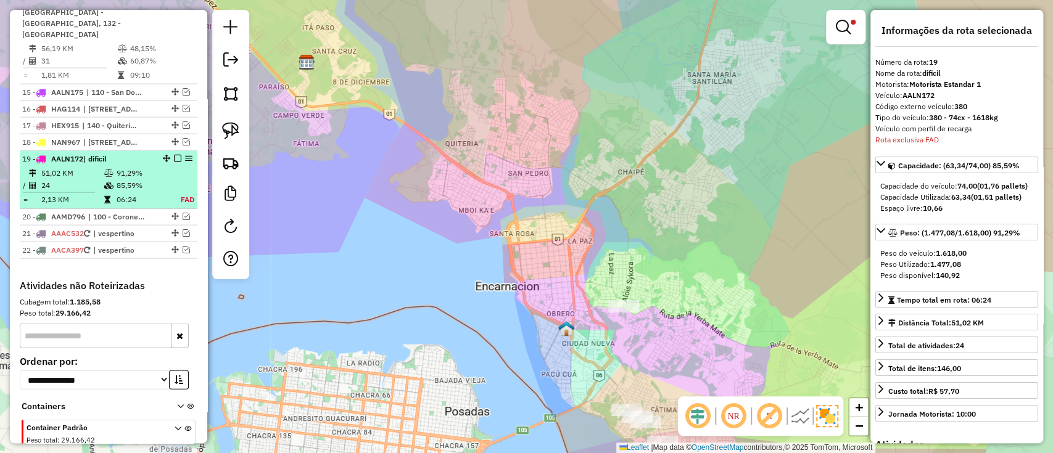
click at [176, 155] on em at bounding box center [177, 158] width 7 height 7
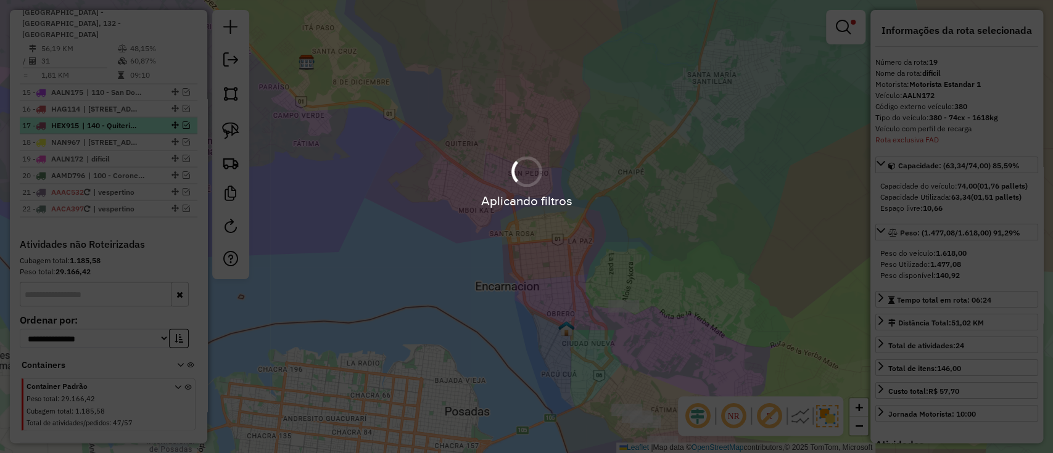
scroll to position [1593, 0]
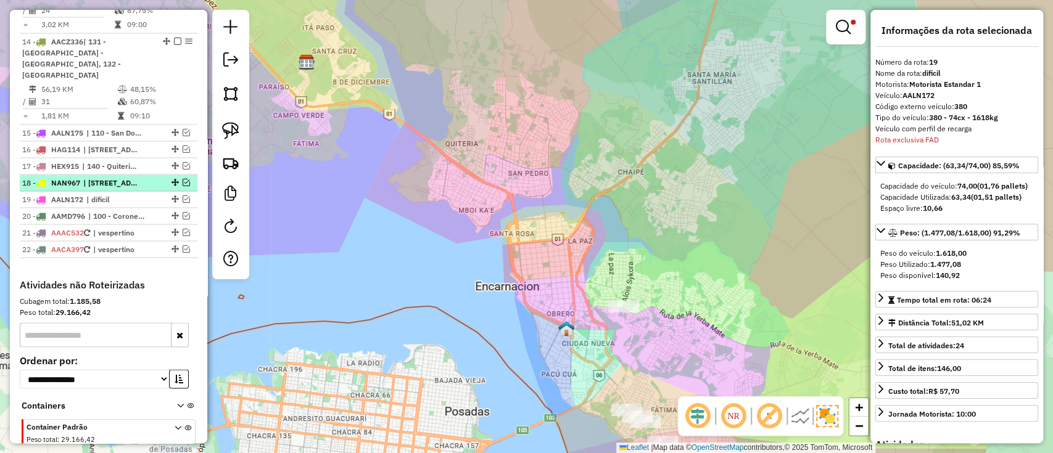
click at [186, 179] on em at bounding box center [186, 182] width 7 height 7
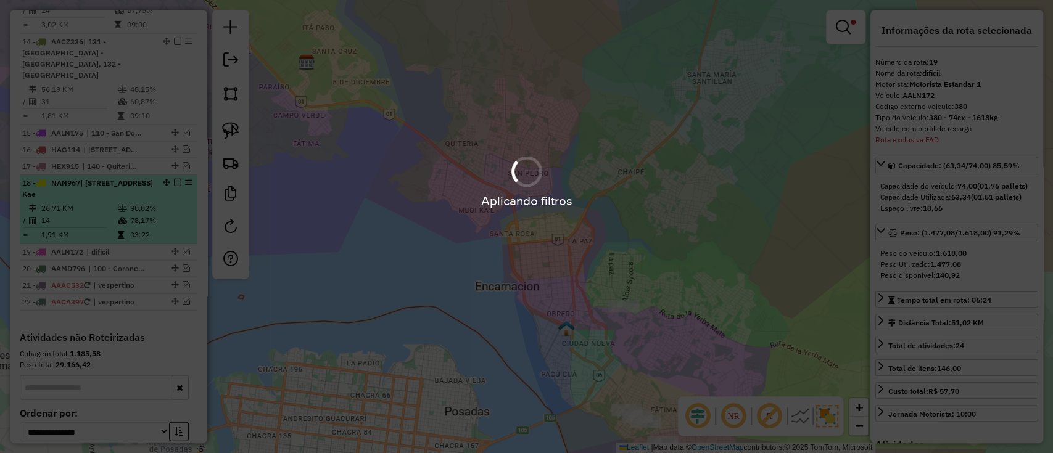
scroll to position [1634, 0]
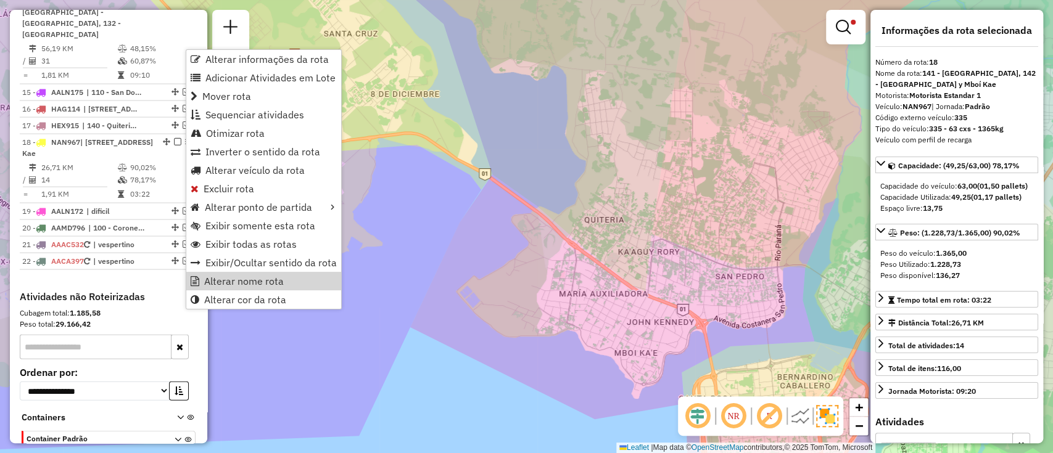
click at [603, 232] on div "Limpar filtros Janela de atendimento Grade de atendimento Capacidade Transporta…" at bounding box center [526, 226] width 1053 height 453
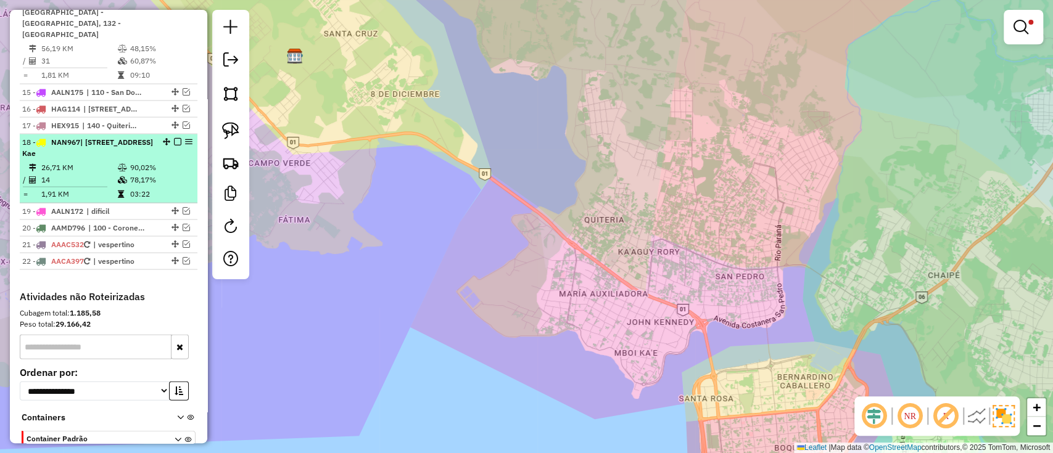
click at [174, 138] on em at bounding box center [177, 141] width 7 height 7
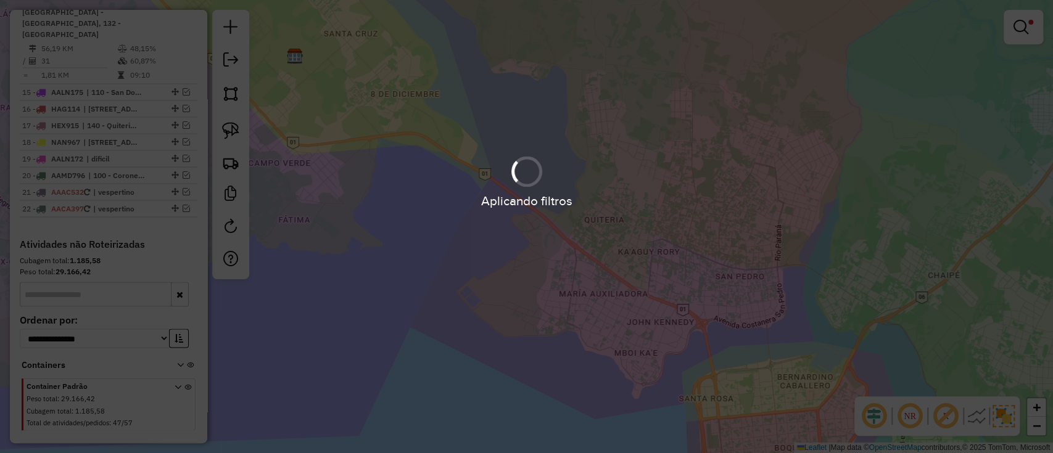
scroll to position [1593, 0]
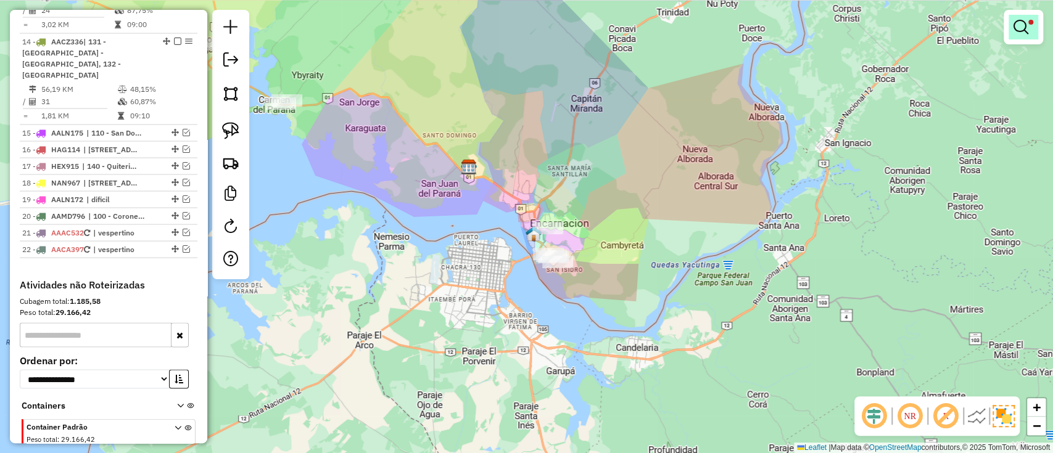
click at [1025, 25] on em at bounding box center [1020, 27] width 15 height 15
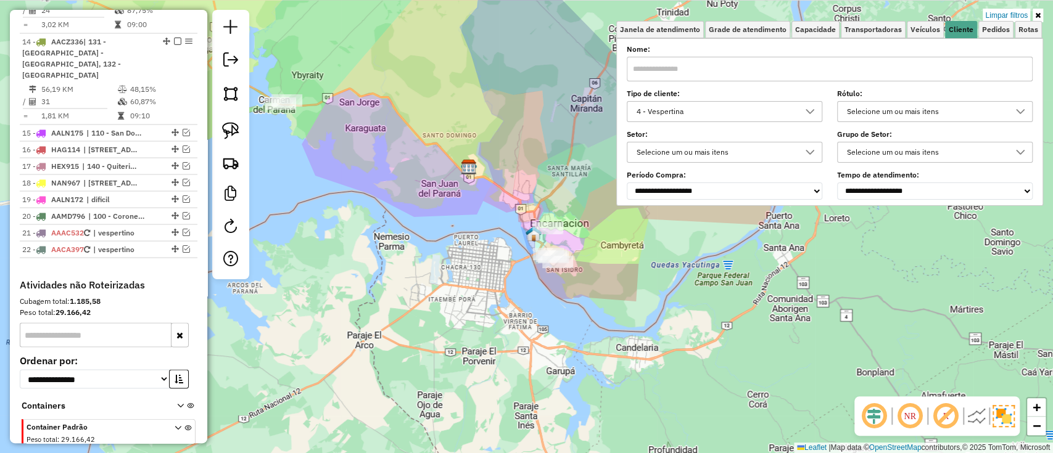
click at [722, 115] on div "4 - Vespertina" at bounding box center [715, 112] width 166 height 20
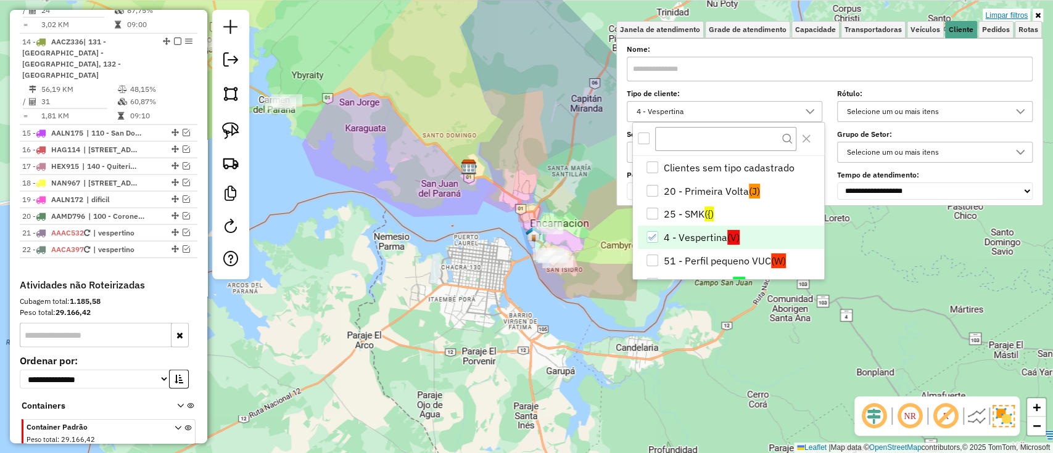
click at [1015, 12] on link "Limpar filtros" at bounding box center [1006, 16] width 47 height 14
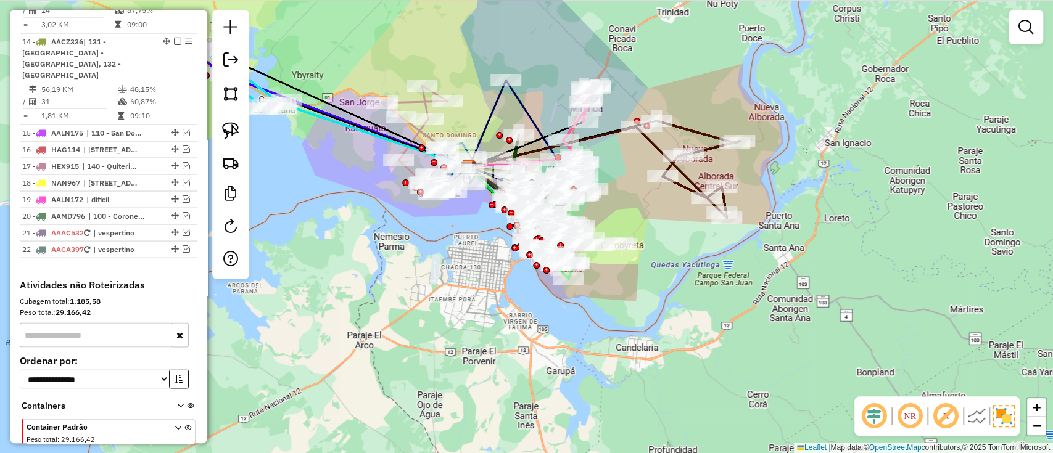
click at [505, 324] on div "Janela de atendimento Grade de atendimento Capacidade Transportadoras Veículos …" at bounding box center [526, 226] width 1053 height 453
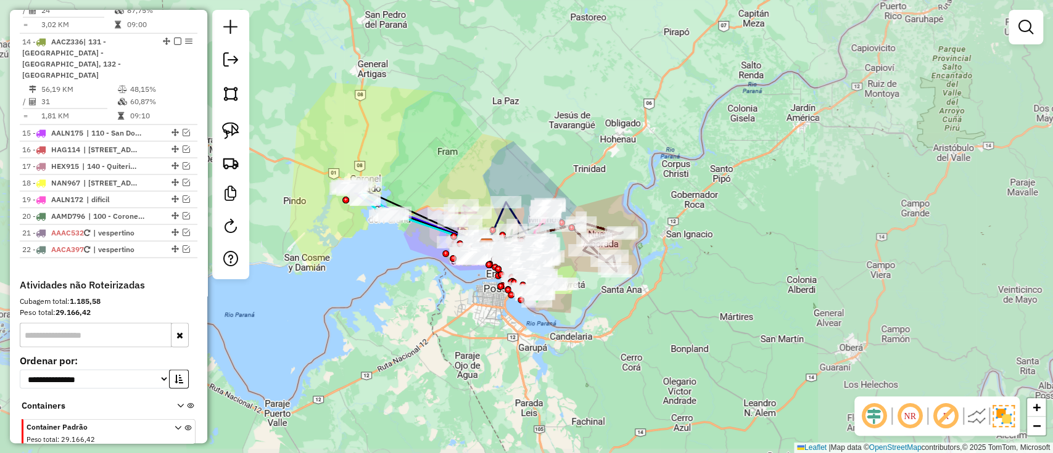
drag, startPoint x: 456, startPoint y: 332, endPoint x: 501, endPoint y: 324, distance: 45.2
click at [501, 326] on div "Janela de atendimento Grade de atendimento Capacidade Transportadoras Veículos …" at bounding box center [526, 226] width 1053 height 453
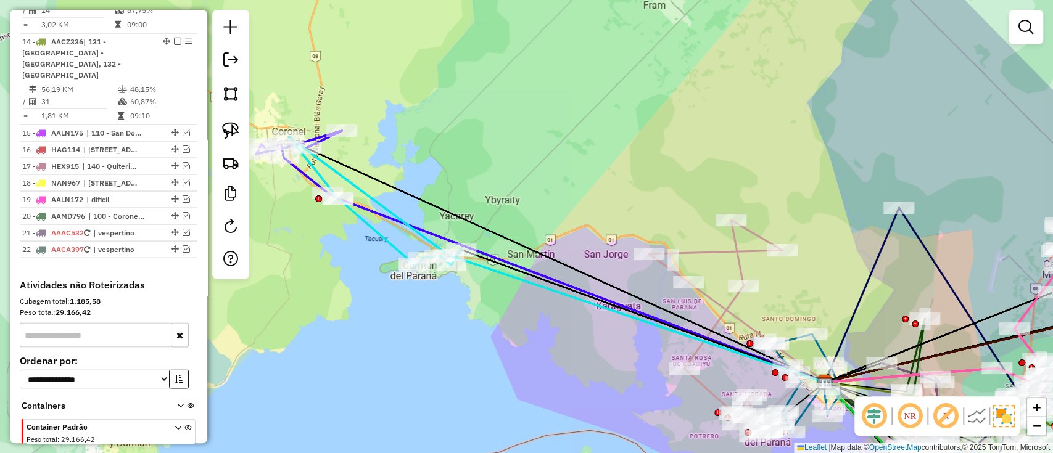
click at [410, 193] on icon at bounding box center [565, 265] width 519 height 234
select select "**********"
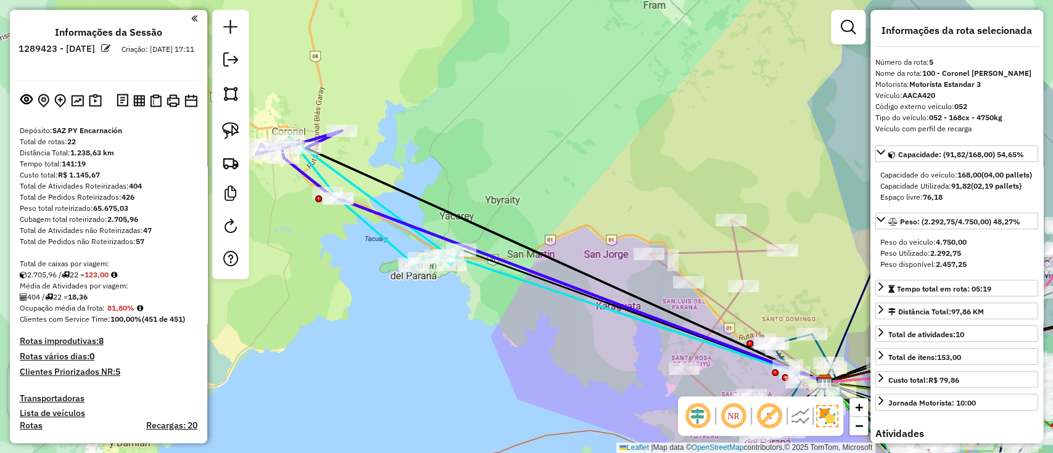
scroll to position [0, 0]
click at [91, 105] on img at bounding box center [95, 101] width 13 height 14
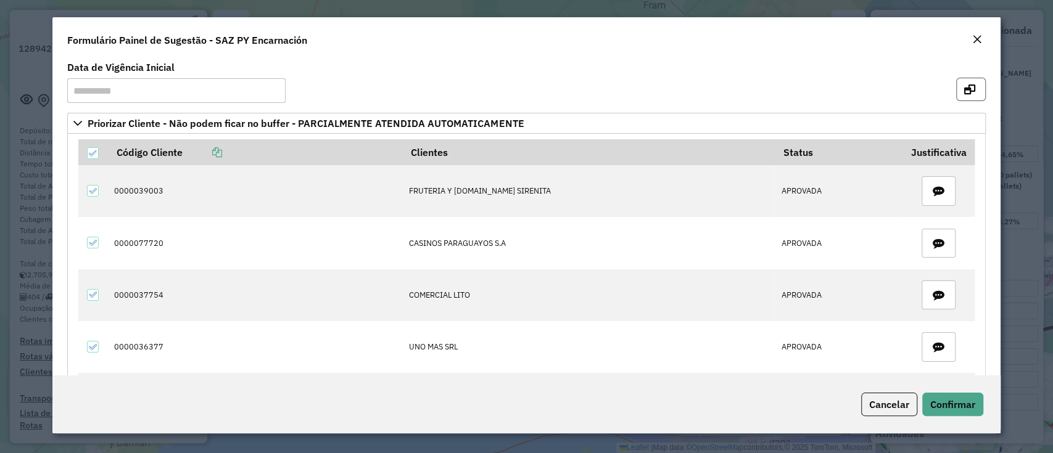
click at [964, 93] on icon "button" at bounding box center [969, 89] width 11 height 10
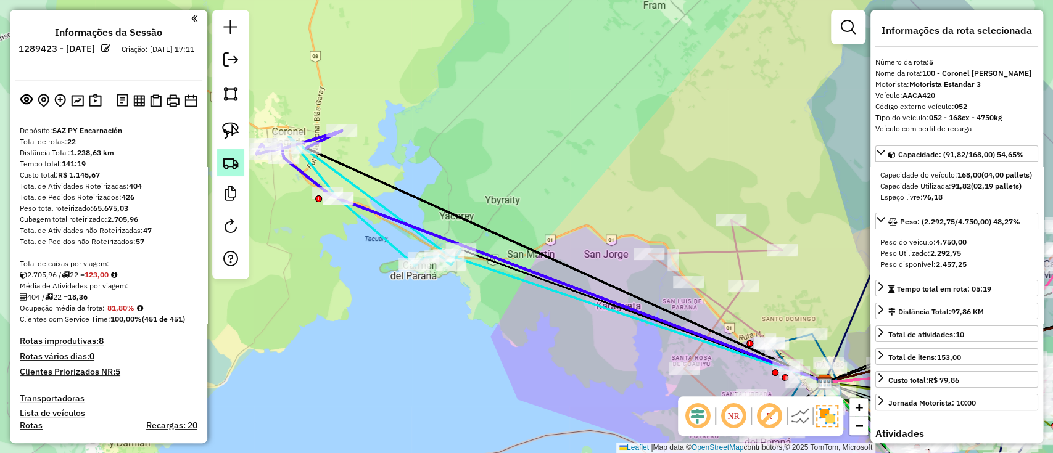
click at [230, 168] on img at bounding box center [230, 162] width 17 height 17
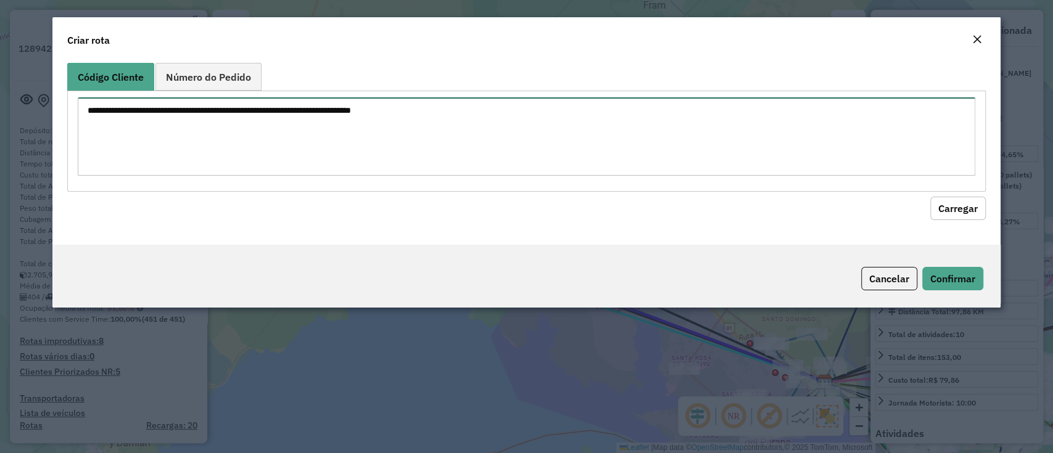
click at [336, 130] on textarea at bounding box center [526, 136] width 897 height 78
paste textarea "**********"
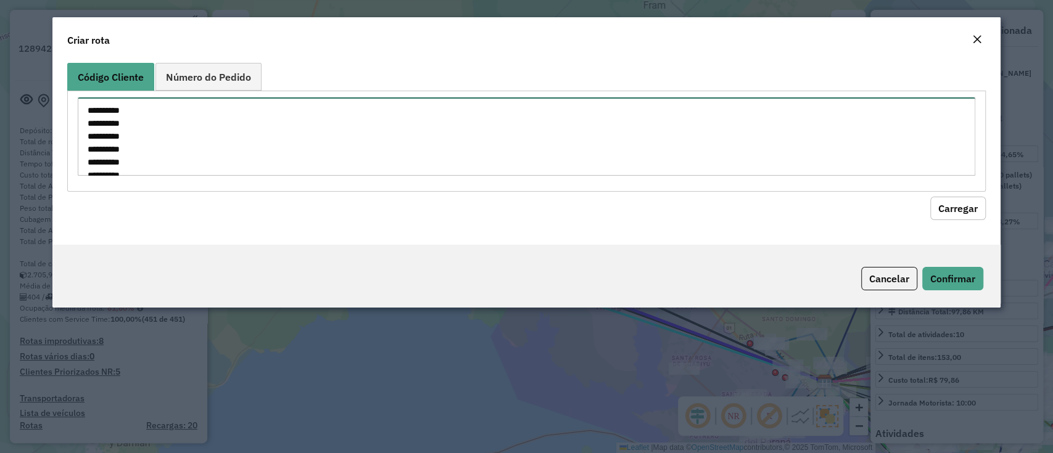
scroll to position [69, 0]
type textarea "**********"
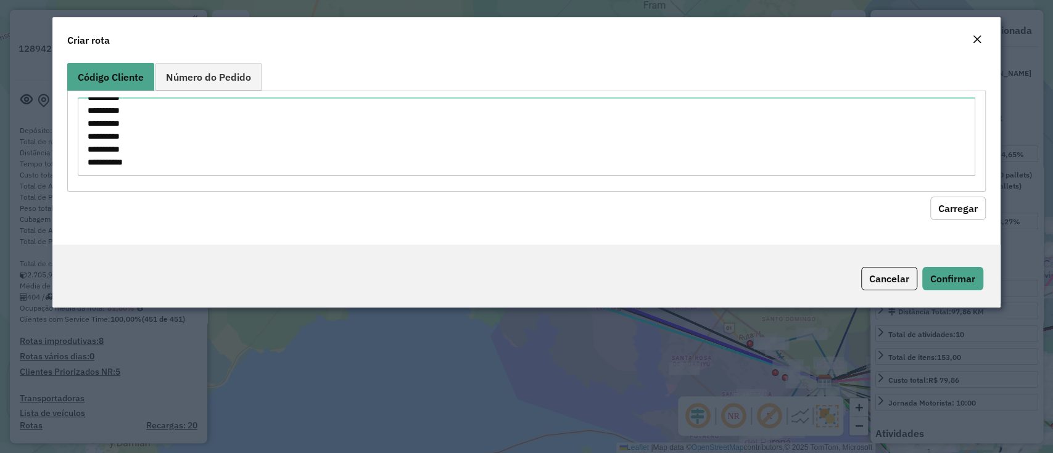
click at [957, 200] on button "Carregar" at bounding box center [958, 208] width 56 height 23
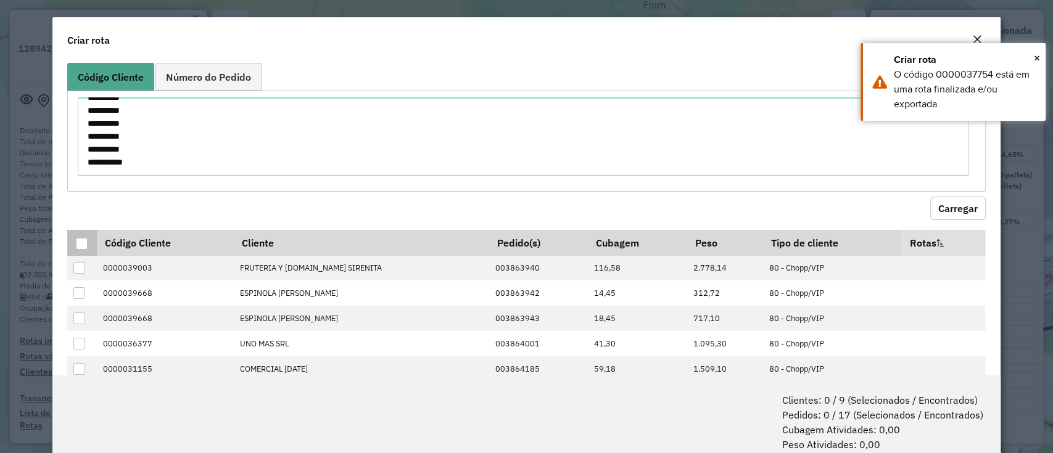
click at [83, 244] on div at bounding box center [82, 244] width 12 height 12
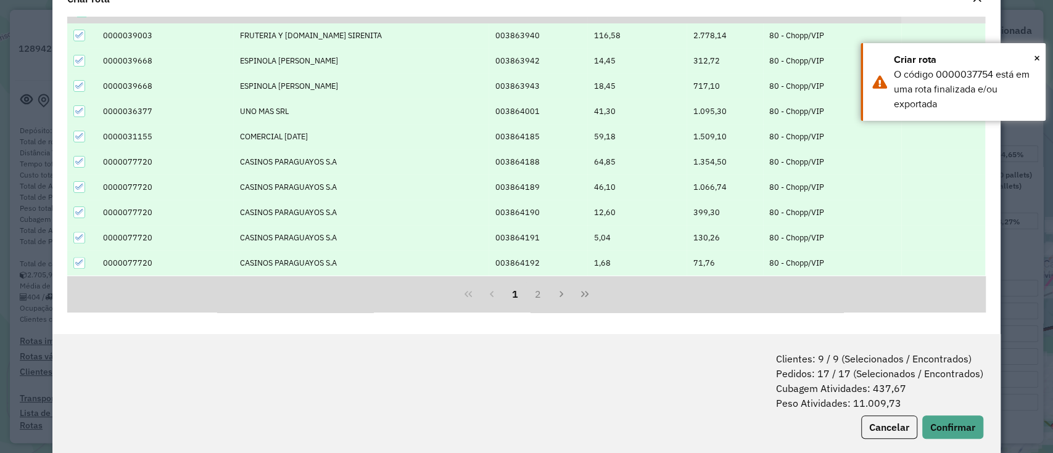
scroll to position [61, 0]
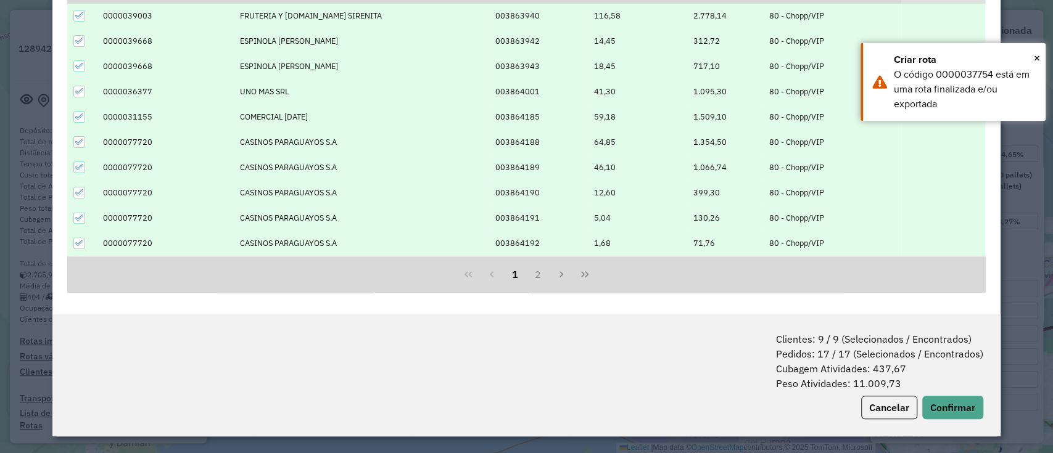
click at [937, 395] on div "Clientes: 9 / 9 (Selecionados / Encontrados) Pedidos: 17 / 17 (Selecionados / E…" at bounding box center [525, 376] width 947 height 122
click at [973, 416] on button "Confirmar" at bounding box center [952, 407] width 61 height 23
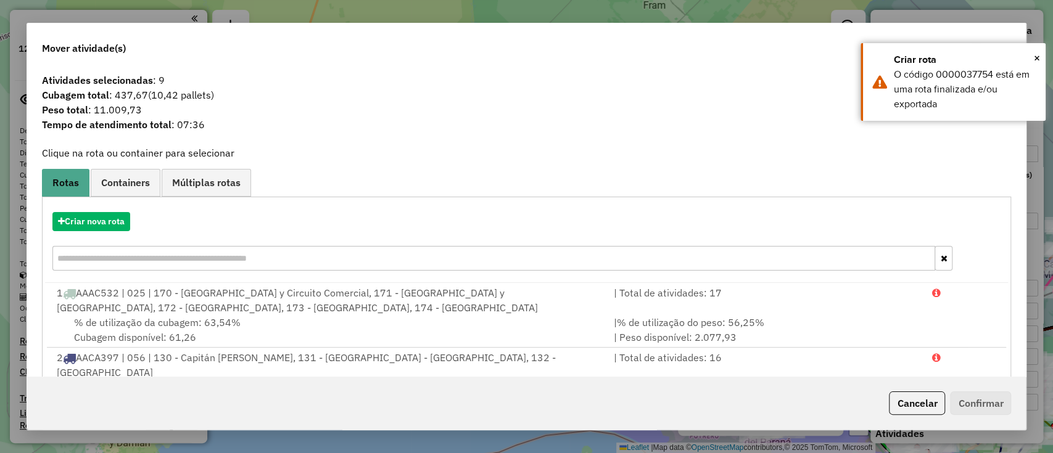
click at [126, 186] on span "Containers" at bounding box center [125, 183] width 49 height 10
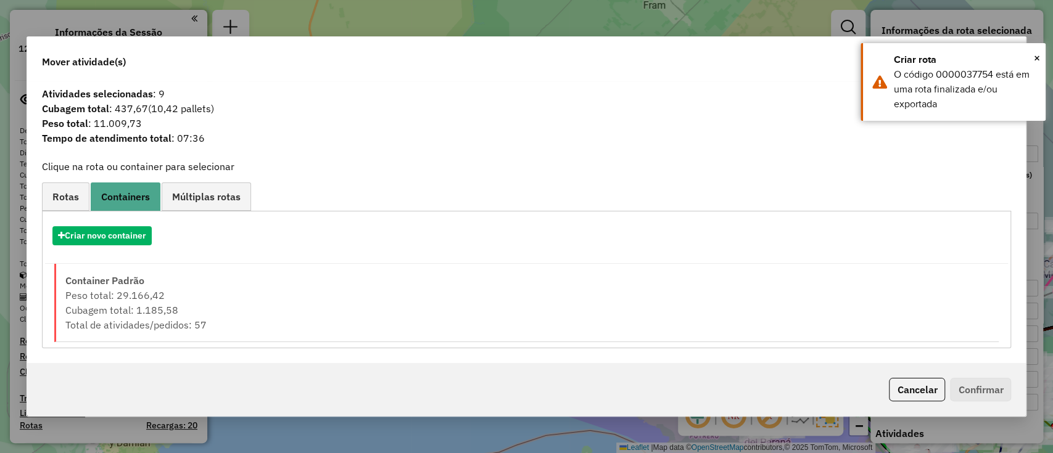
click at [126, 186] on link "Containers" at bounding box center [126, 197] width 70 height 28
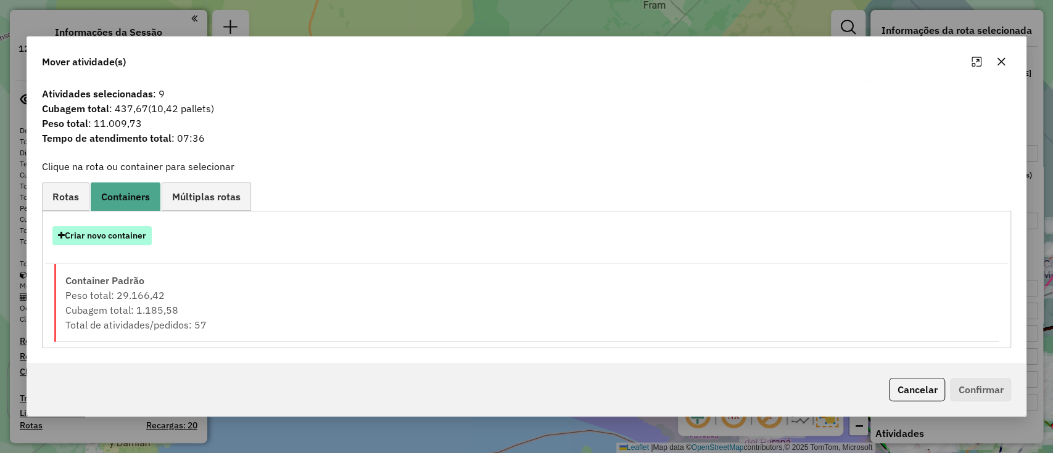
click at [132, 236] on button "Criar novo container" at bounding box center [101, 235] width 99 height 19
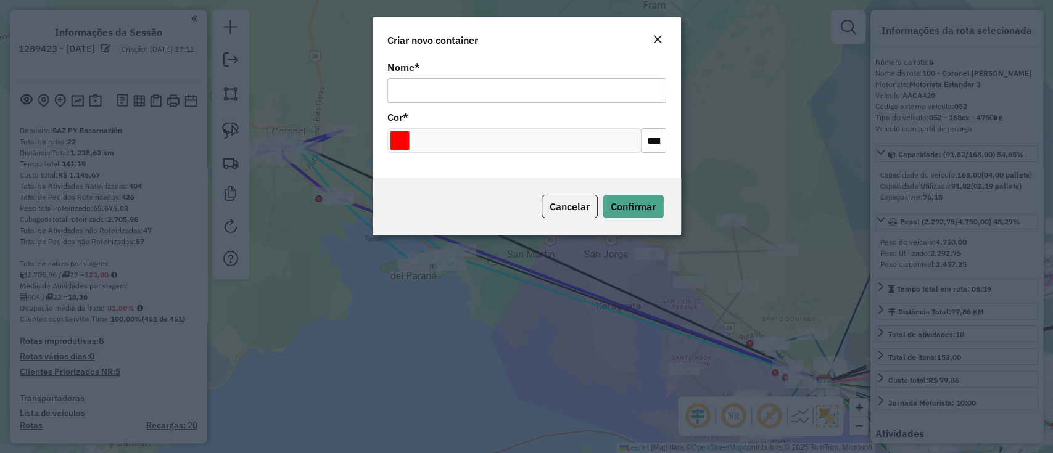
click at [478, 79] on input "Nome *" at bounding box center [526, 90] width 279 height 25
type input "*"
type input "**********"
click at [404, 141] on input "Select a color" at bounding box center [400, 141] width 20 height 20
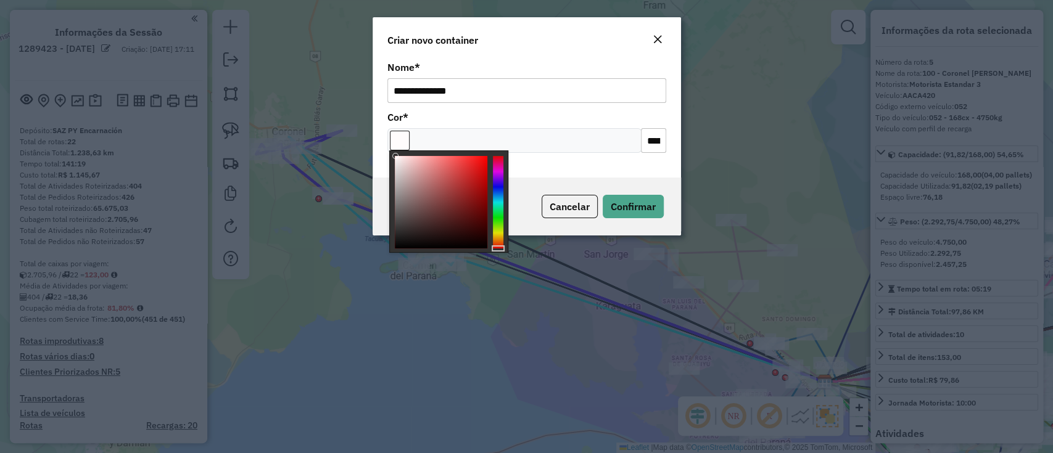
type input "*******"
drag, startPoint x: 400, startPoint y: 165, endPoint x: 392, endPoint y: 149, distance: 17.9
click at [392, 149] on body "Aguarde... Pop-up bloqueado! Seu navegador bloqueou automáticamente a abertura …" at bounding box center [526, 226] width 1053 height 453
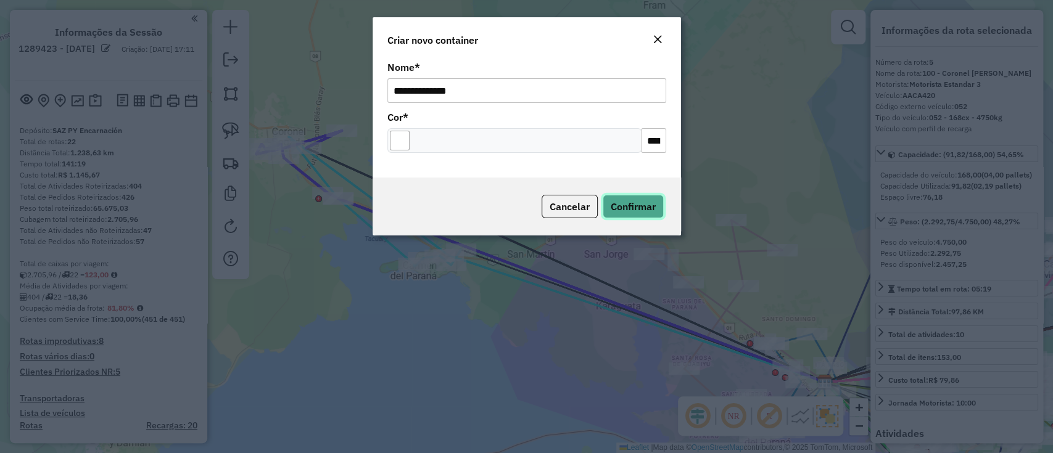
click at [635, 211] on span "Confirmar" at bounding box center [633, 206] width 45 height 12
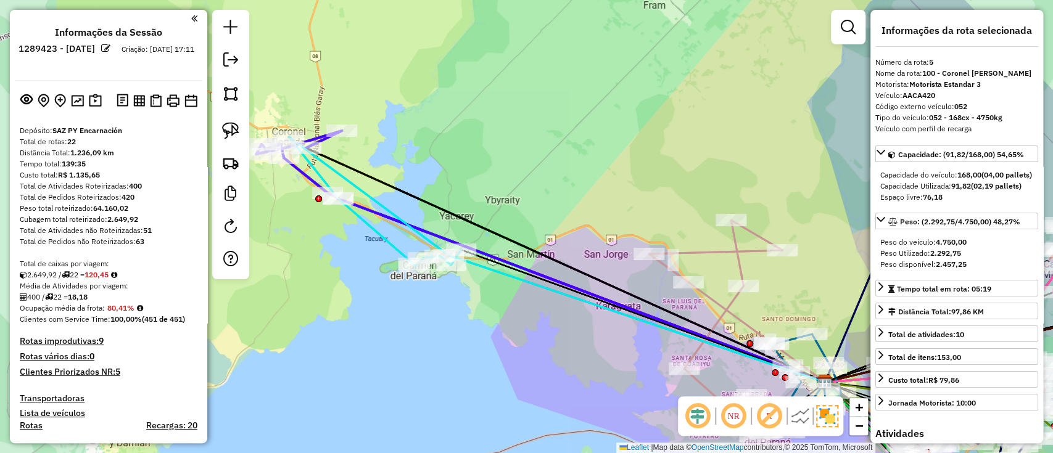
click at [801, 421] on img at bounding box center [800, 416] width 20 height 20
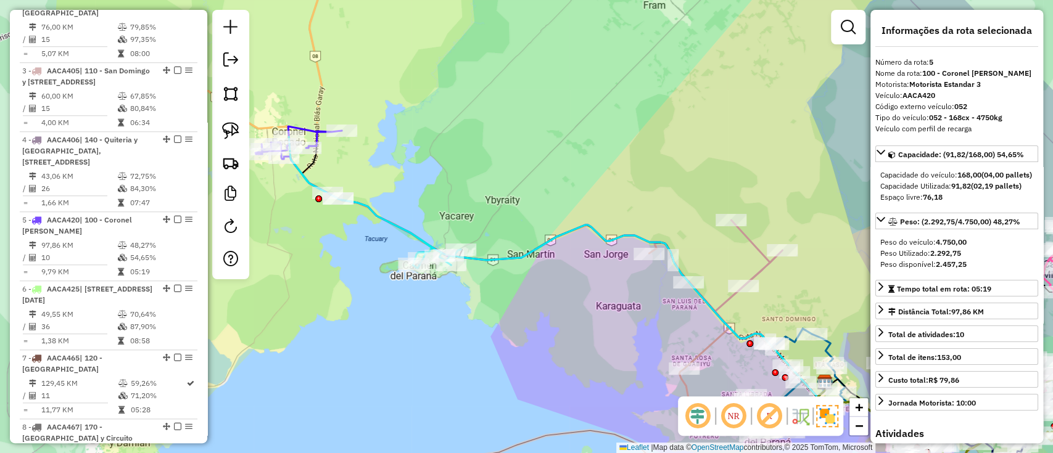
scroll to position [839, 0]
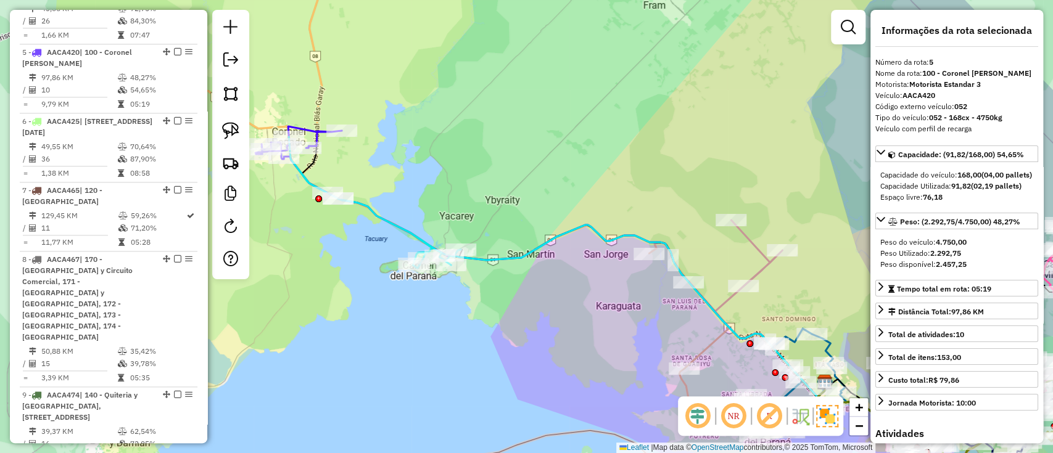
click at [482, 239] on div "Janela de atendimento Grade de atendimento Capacidade Transportadoras Veículos …" at bounding box center [526, 226] width 1053 height 453
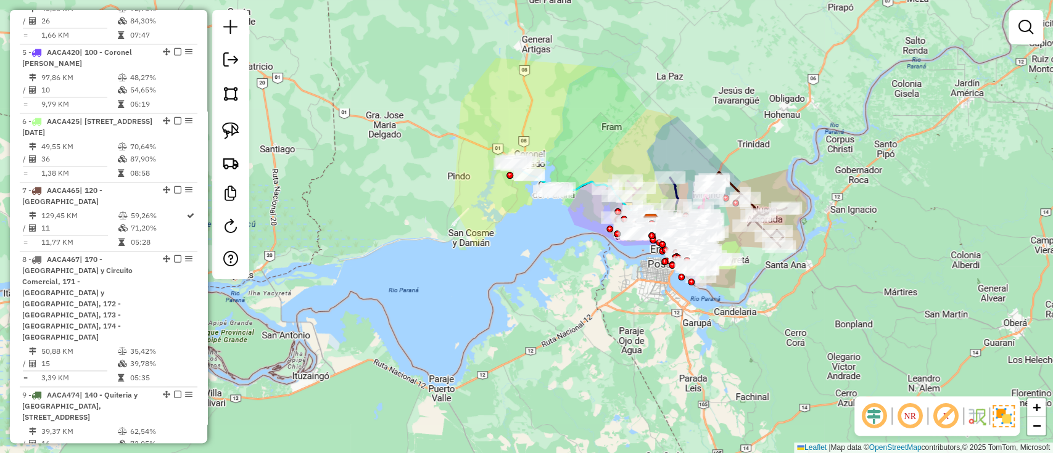
drag, startPoint x: 549, startPoint y: 259, endPoint x: 559, endPoint y: 259, distance: 10.5
click at [550, 259] on div "Janela de atendimento Grade de atendimento Capacidade Transportadoras Veículos …" at bounding box center [526, 226] width 1053 height 453
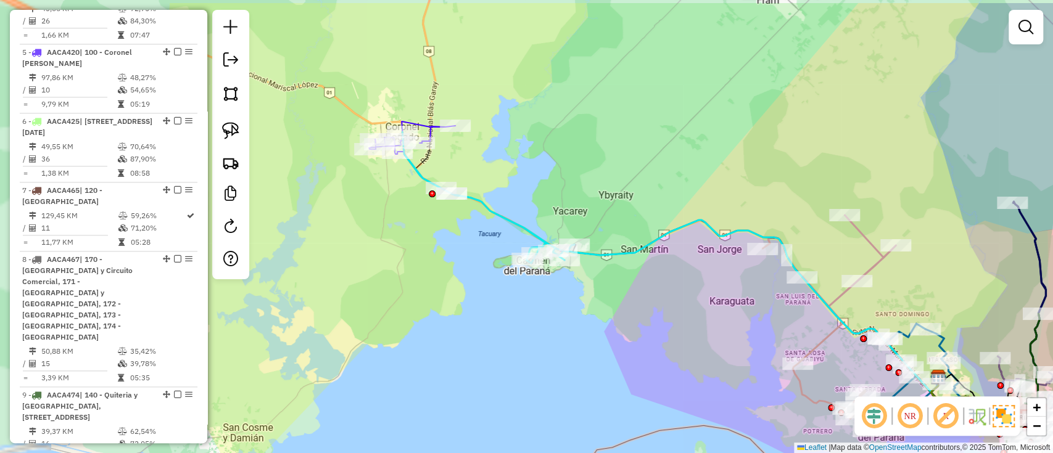
drag, startPoint x: 643, startPoint y: 287, endPoint x: 624, endPoint y: 264, distance: 29.8
click at [661, 292] on div "Janela de atendimento Grade de atendimento Capacidade Transportadoras Veículos …" at bounding box center [526, 226] width 1053 height 453
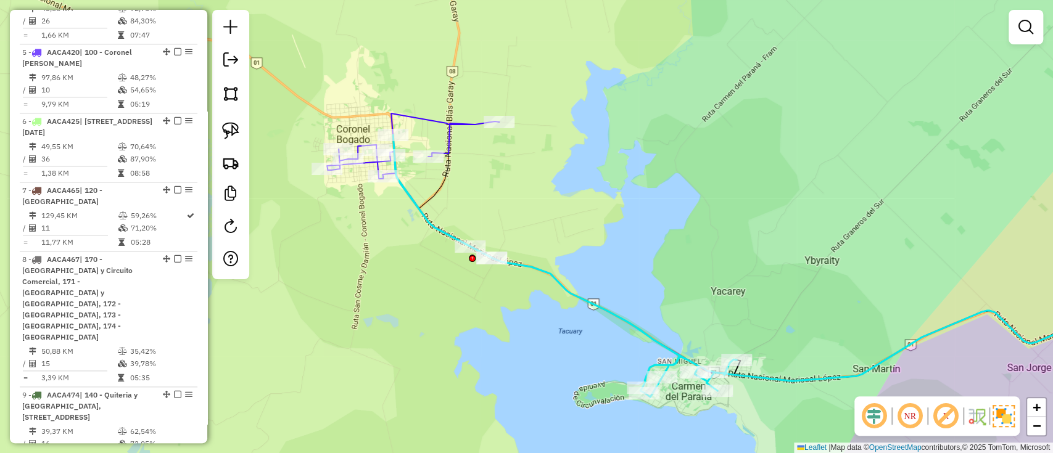
click at [450, 115] on div "Janela de atendimento Grade de atendimento Capacidade Transportadoras Veículos …" at bounding box center [526, 226] width 1053 height 453
click at [451, 126] on icon at bounding box center [413, 185] width 172 height 144
select select "**********"
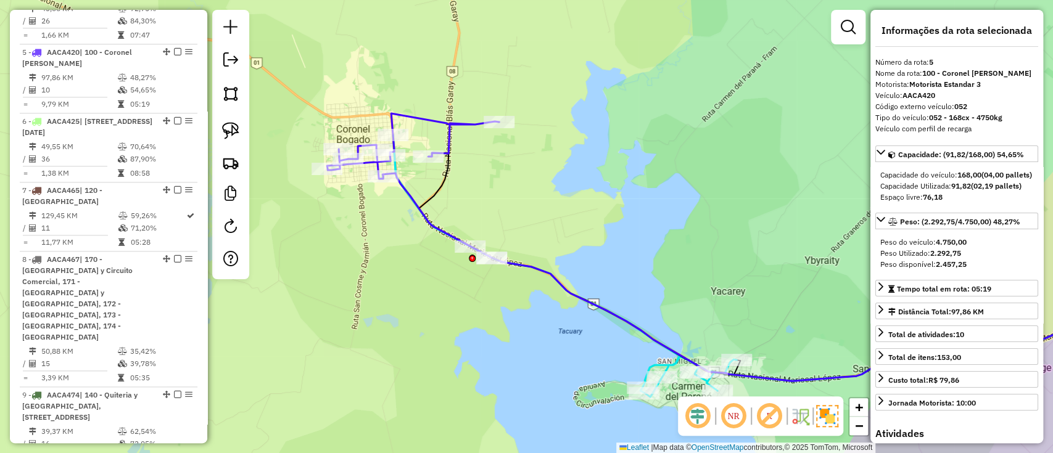
drag, startPoint x: 603, startPoint y: 207, endPoint x: 592, endPoint y: 87, distance: 120.1
click at [592, 94] on div "Janela de atendimento Grade de atendimento Capacidade Transportadoras Veículos …" at bounding box center [526, 226] width 1053 height 453
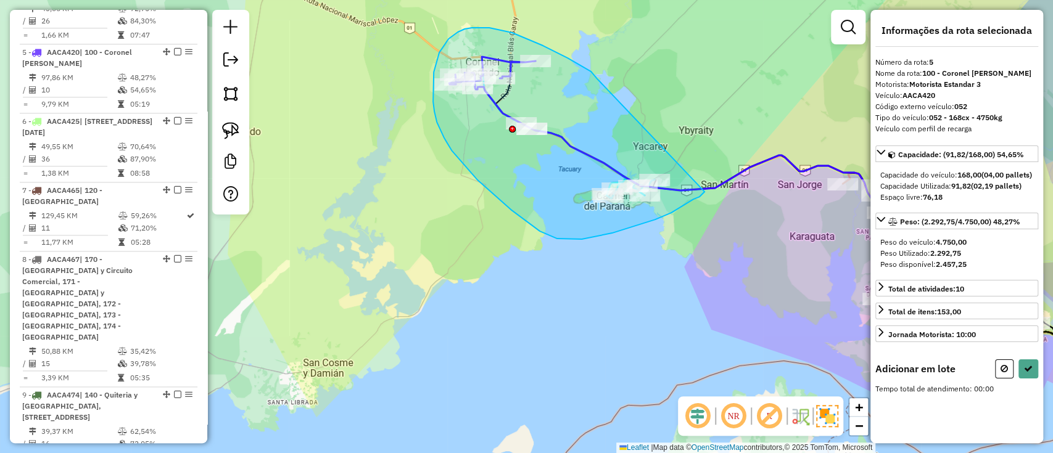
drag, startPoint x: 591, startPoint y: 72, endPoint x: 704, endPoint y: 192, distance: 165.4
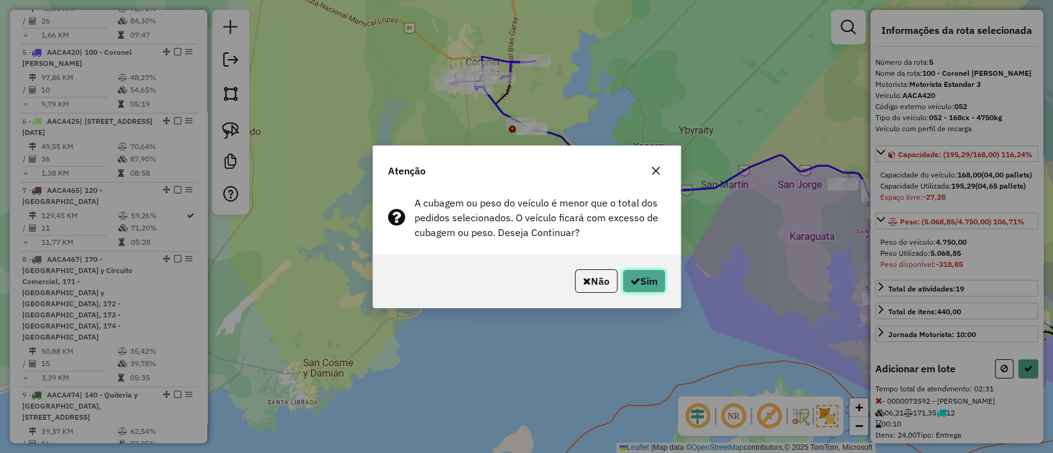
click at [647, 278] on button "Sim" at bounding box center [643, 281] width 43 height 23
select select "**********"
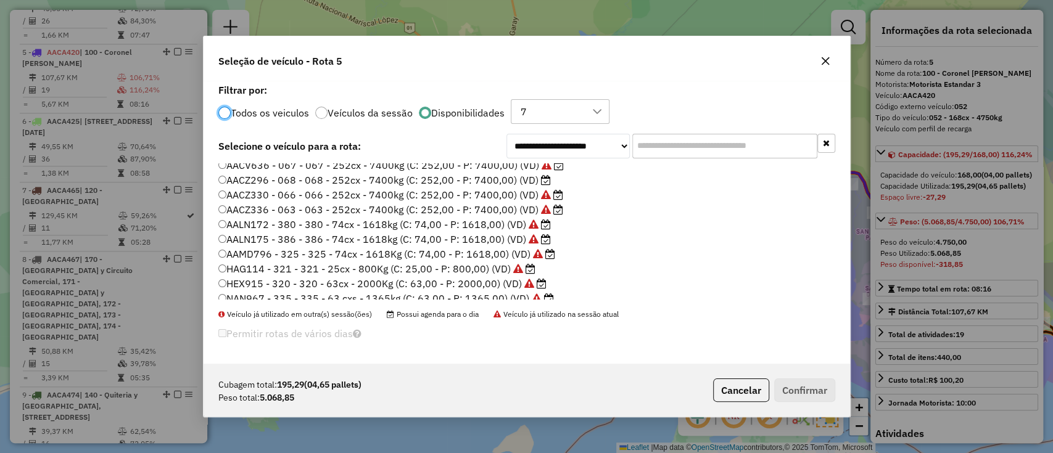
scroll to position [160, 0]
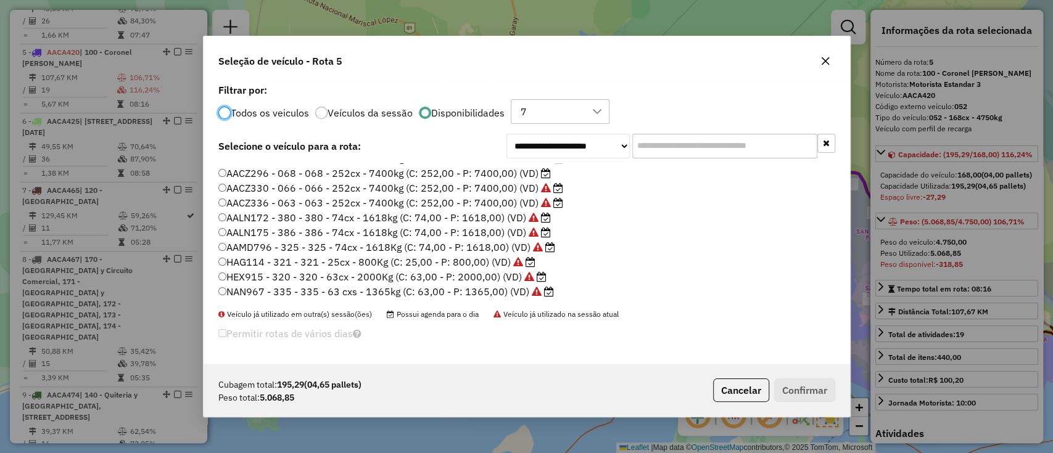
click at [453, 170] on label "AACZ296 - 068 - 068 - 252cx - 7400kg (C: 252,00 - P: 7400,00) (VD)" at bounding box center [384, 173] width 332 height 15
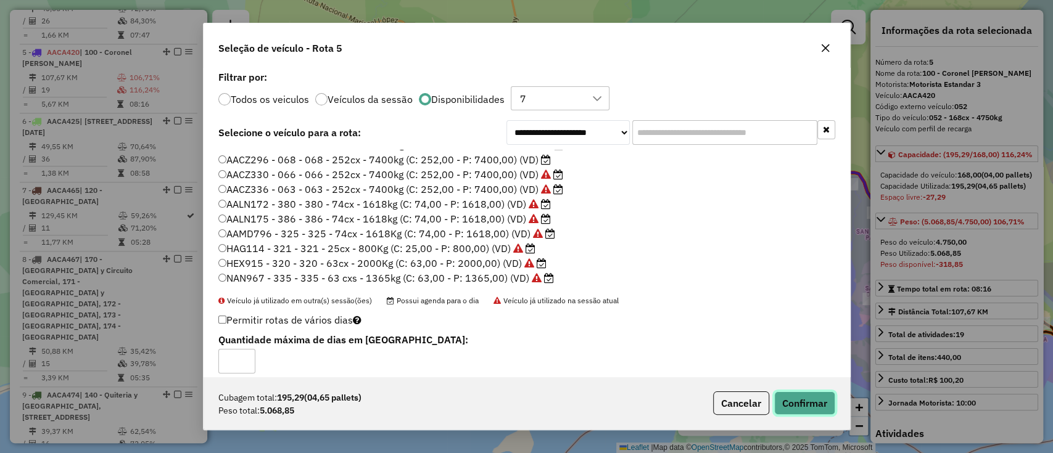
click at [822, 405] on button "Confirmar" at bounding box center [804, 403] width 61 height 23
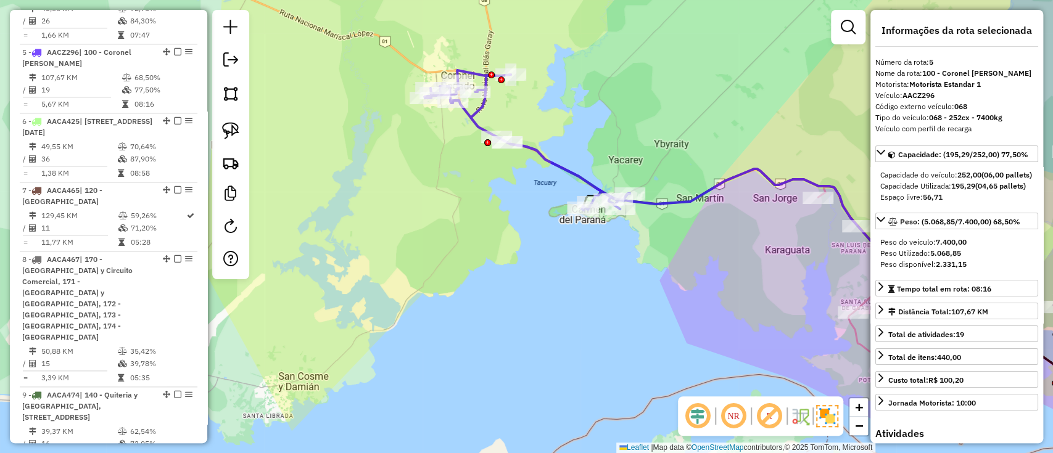
drag, startPoint x: 699, startPoint y: 221, endPoint x: 535, endPoint y: 262, distance: 169.0
click at [535, 262] on div "Janela de atendimento Grade de atendimento Capacidade Transportadoras Veículos …" at bounding box center [526, 226] width 1053 height 453
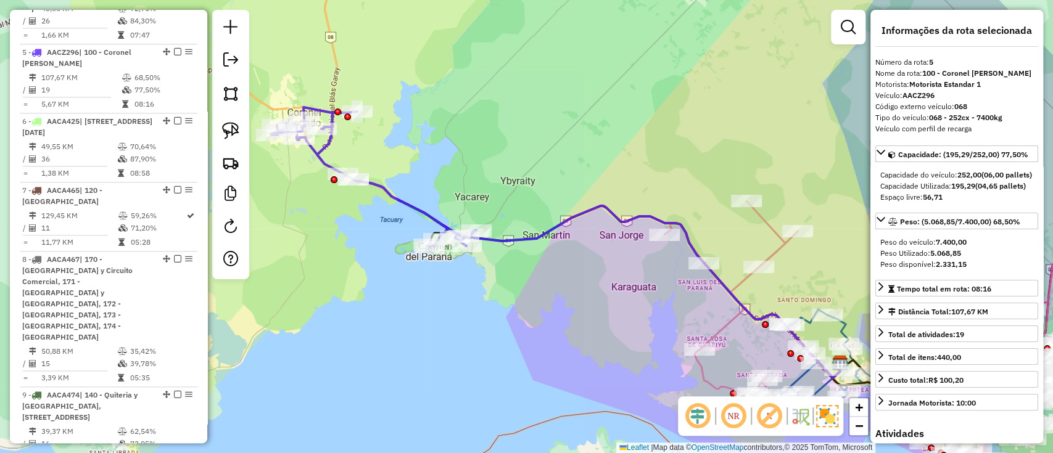
click at [540, 236] on icon at bounding box center [598, 278] width 490 height 199
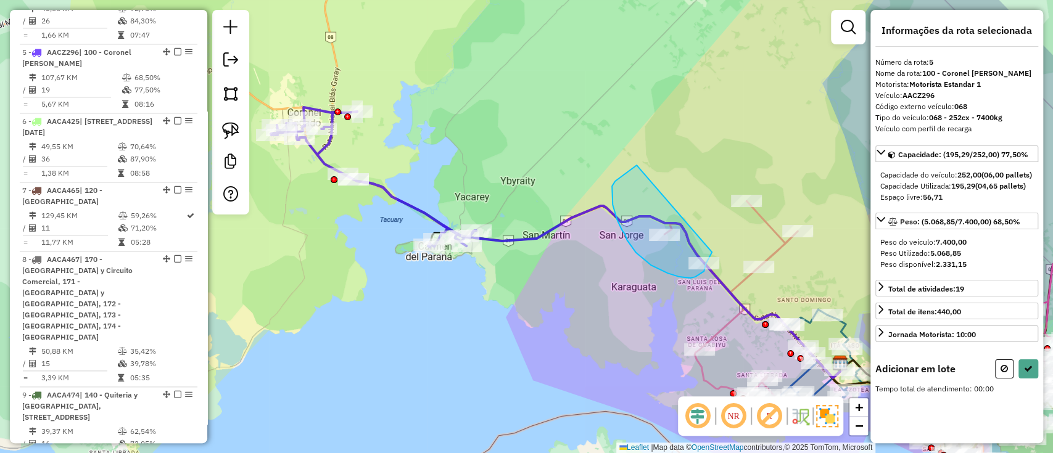
drag, startPoint x: 637, startPoint y: 165, endPoint x: 712, endPoint y: 252, distance: 115.0
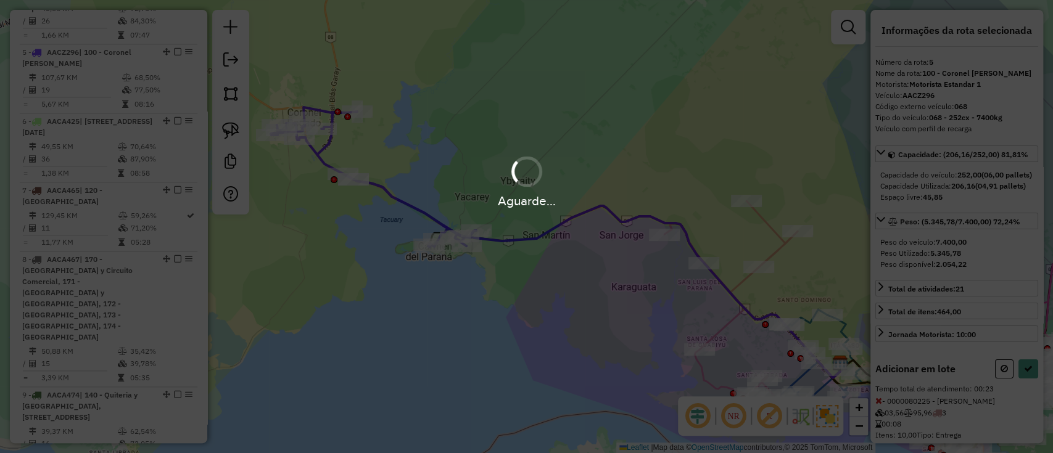
select select "**********"
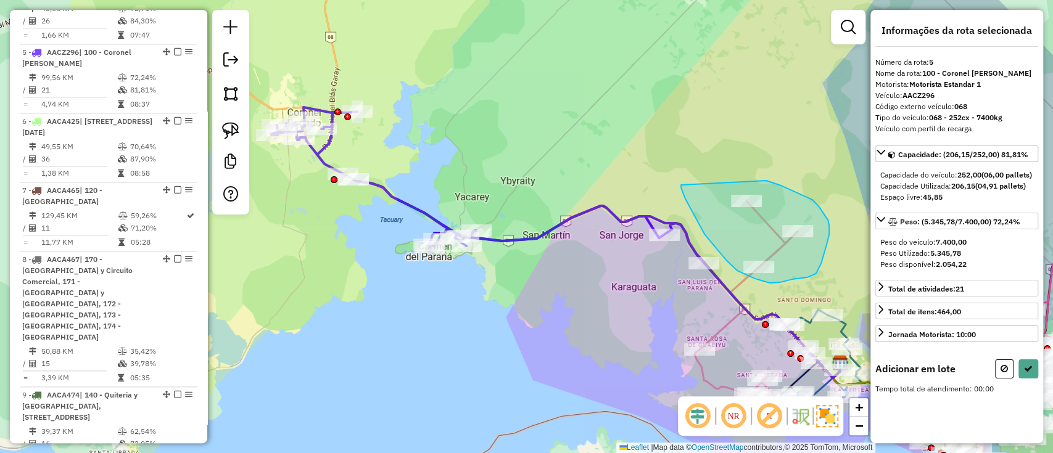
drag, startPoint x: 681, startPoint y: 185, endPoint x: 765, endPoint y: 181, distance: 84.6
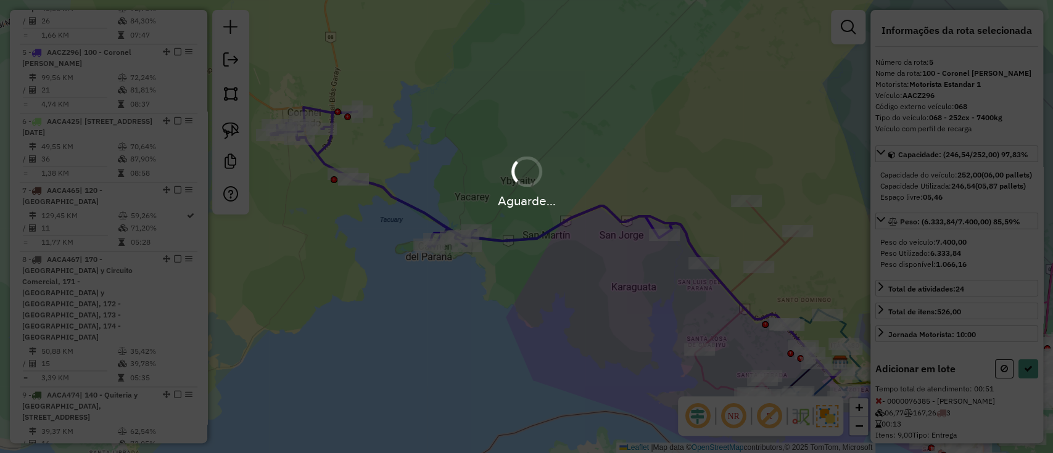
select select "**********"
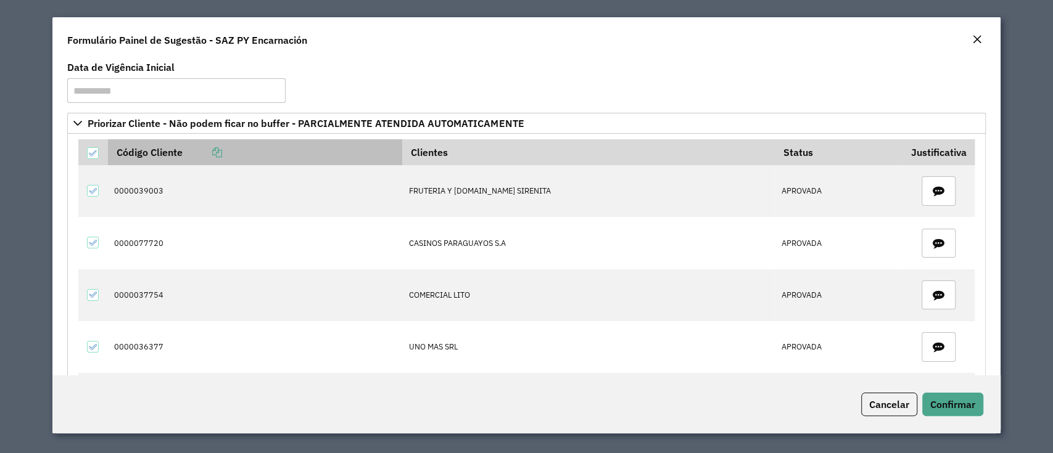
click at [216, 153] on icon at bounding box center [217, 152] width 10 height 10
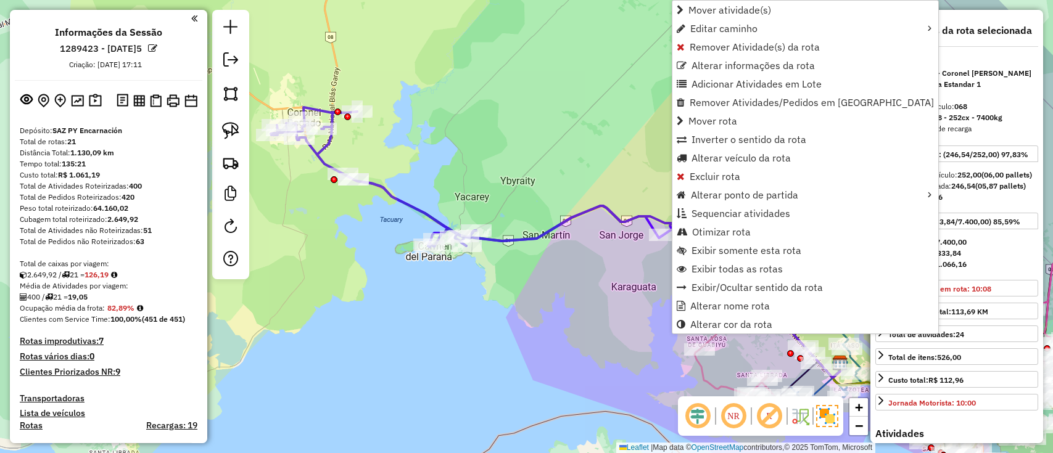
select select "**********"
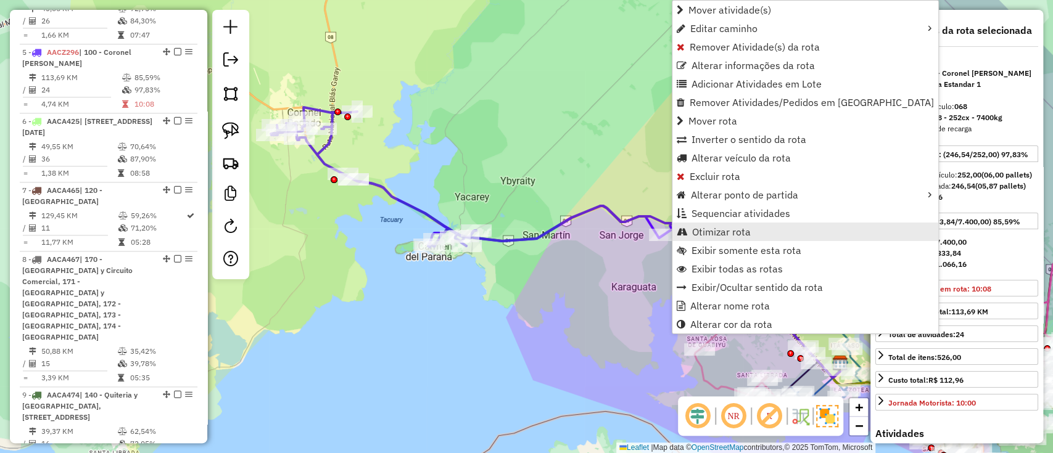
click at [720, 232] on span "Otimizar rota" at bounding box center [721, 232] width 59 height 10
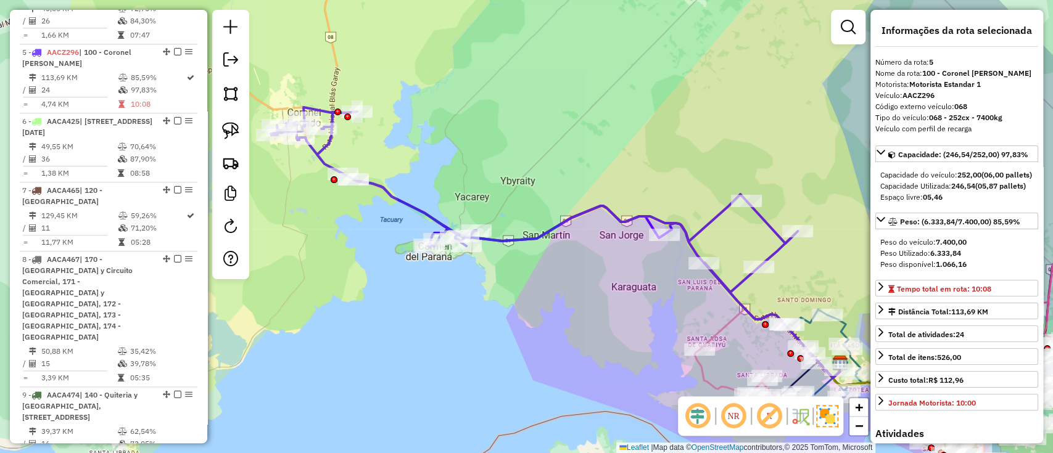
drag, startPoint x: 528, startPoint y: 257, endPoint x: 444, endPoint y: 201, distance: 100.9
click at [444, 201] on div "Rota 5 - Placa AACZ296 0000077259 - DOMITILA ESTANISLAA VILLALBA DE [PERSON_NAM…" at bounding box center [526, 226] width 1053 height 453
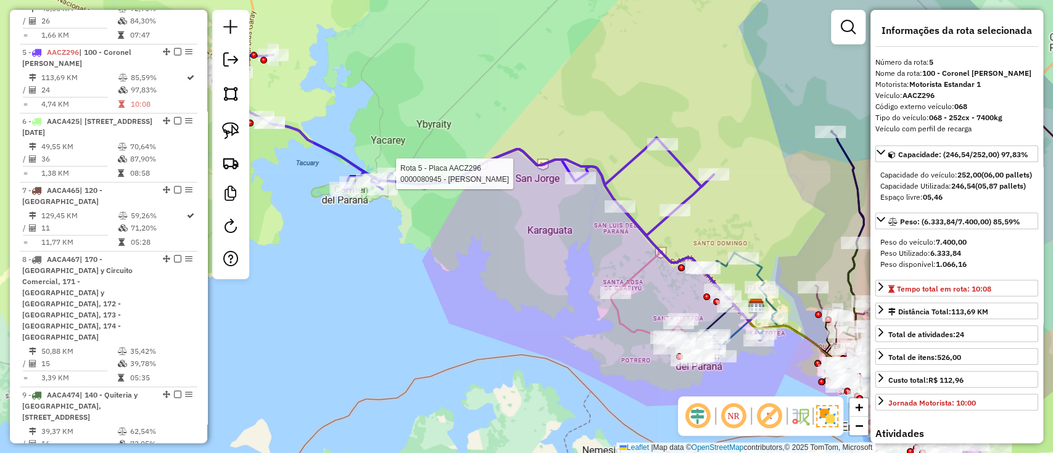
click at [618, 213] on div at bounding box center [619, 206] width 31 height 12
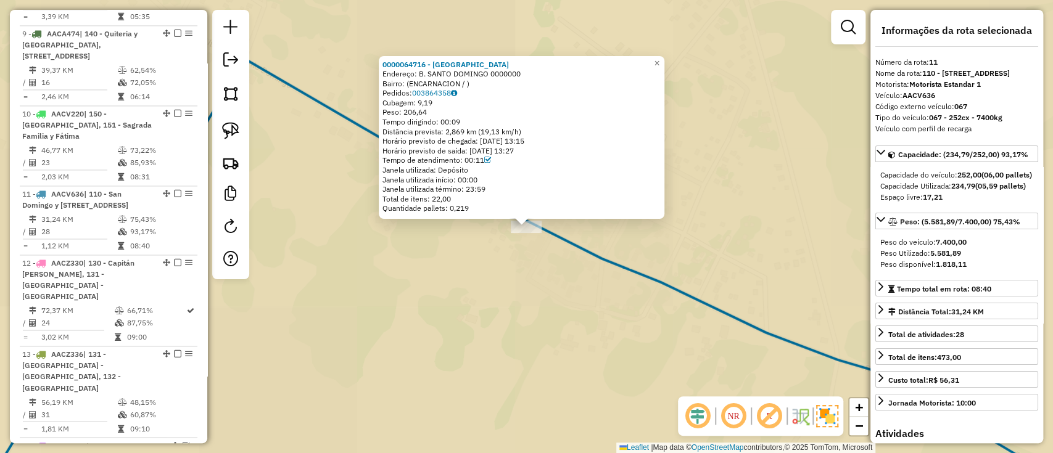
scroll to position [1320, 0]
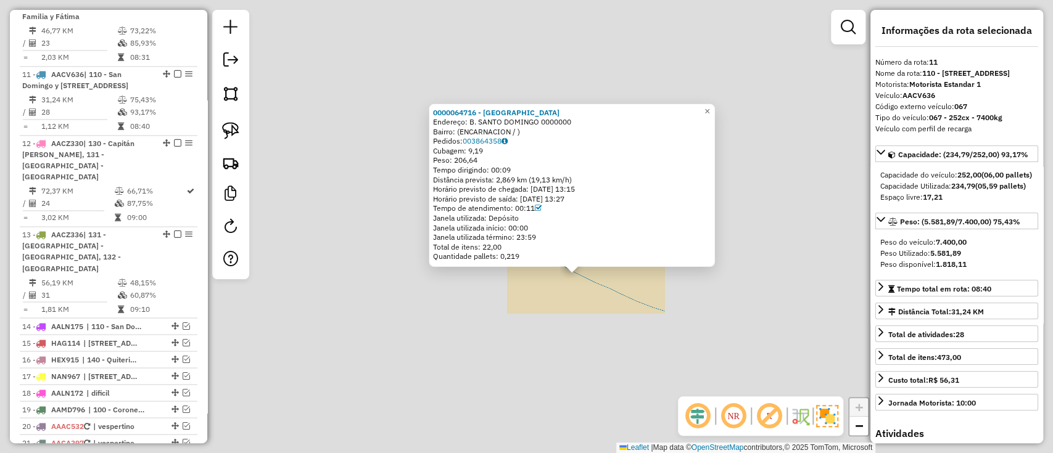
click at [535, 318] on div "0000064716 - DESPENSA SAN CAYETANO Endereço: B. SANTO DOMINGO 0000000 Bairro: (…" at bounding box center [526, 226] width 1053 height 453
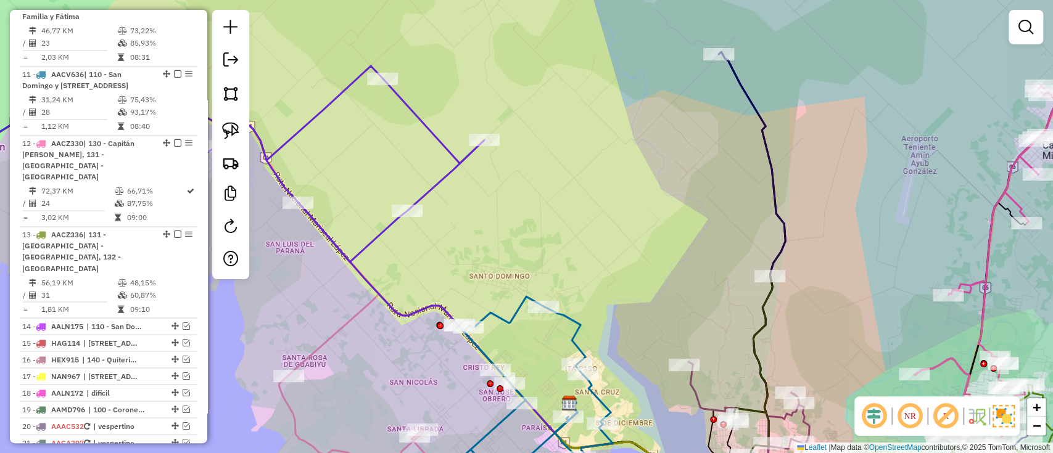
drag, startPoint x: 471, startPoint y: 289, endPoint x: 555, endPoint y: 286, distance: 83.9
click at [555, 286] on div "Janela de atendimento Grade de atendimento Capacidade Transportadoras Veículos …" at bounding box center [526, 226] width 1053 height 453
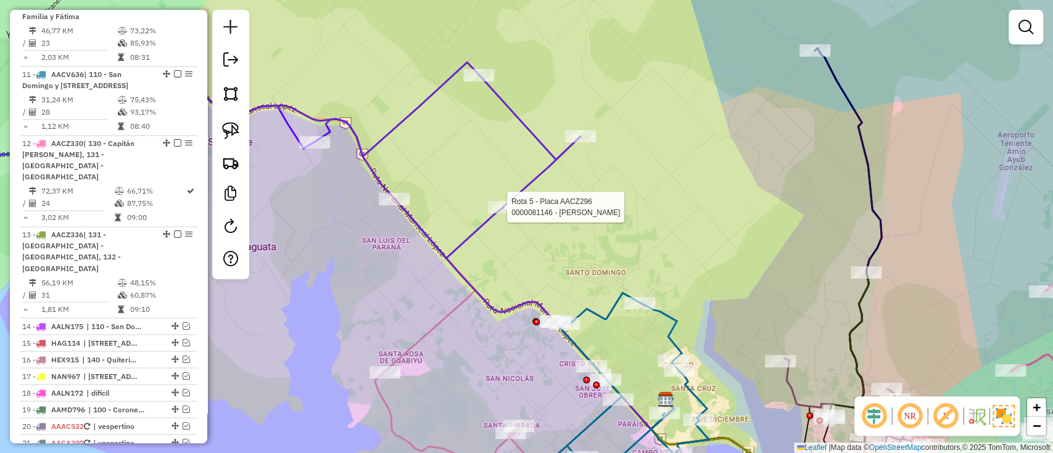
select select "**********"
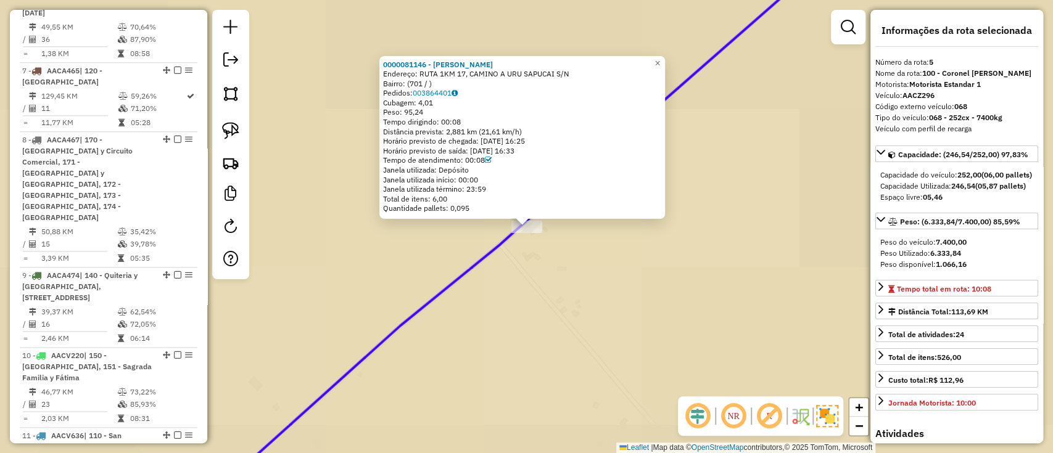
scroll to position [839, 0]
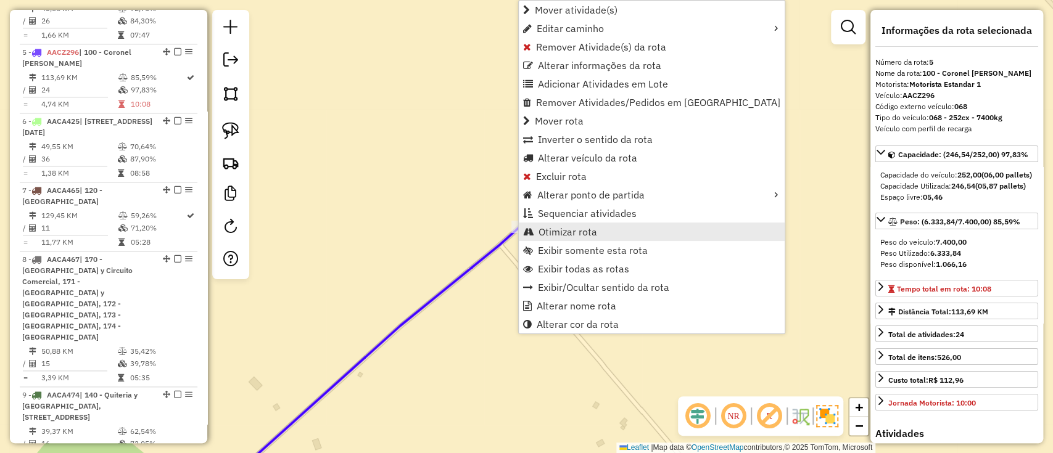
click at [575, 232] on span "Otimizar rota" at bounding box center [567, 232] width 59 height 10
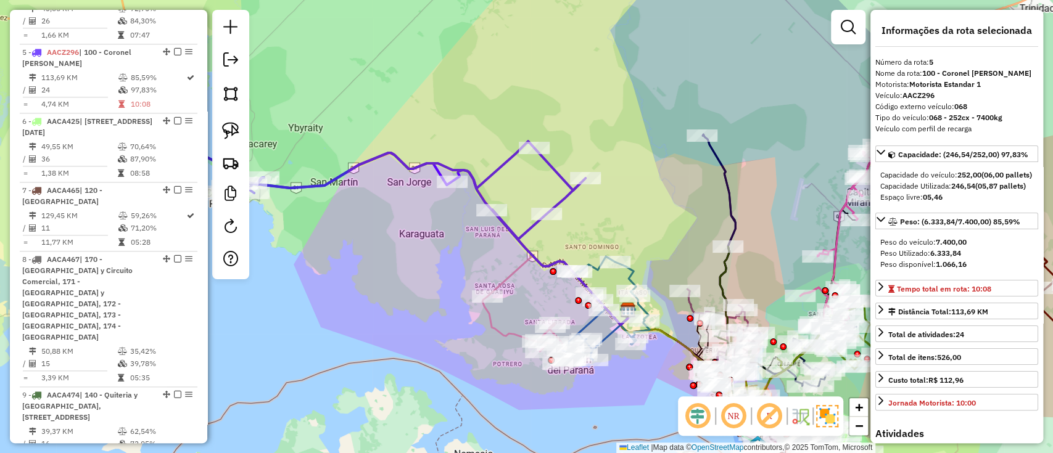
drag, startPoint x: 548, startPoint y: 136, endPoint x: 608, endPoint y: 110, distance: 64.9
click at [608, 110] on div "Rota 5 - Placa AACZ296 0000067279 - ANIBAL GALEANO CORONEL Janela de atendiment…" at bounding box center [526, 226] width 1053 height 453
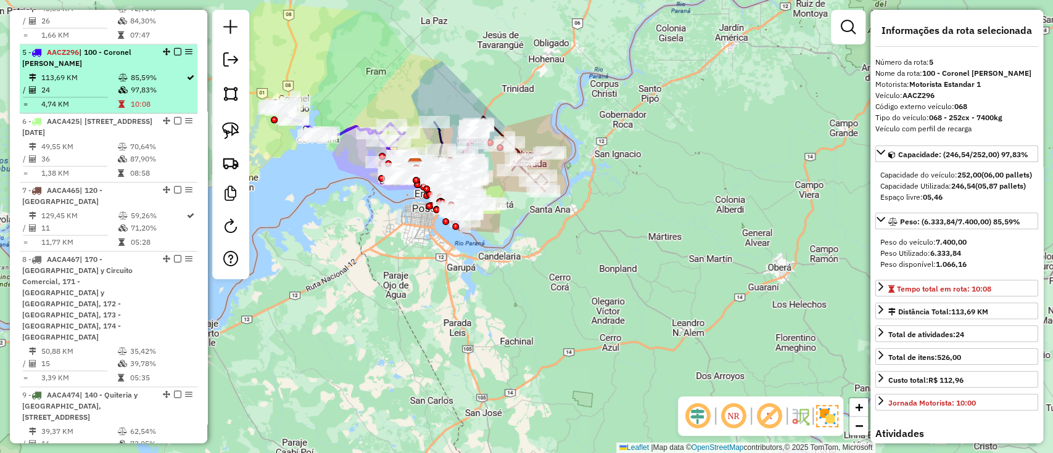
click at [174, 48] on em at bounding box center [177, 51] width 7 height 7
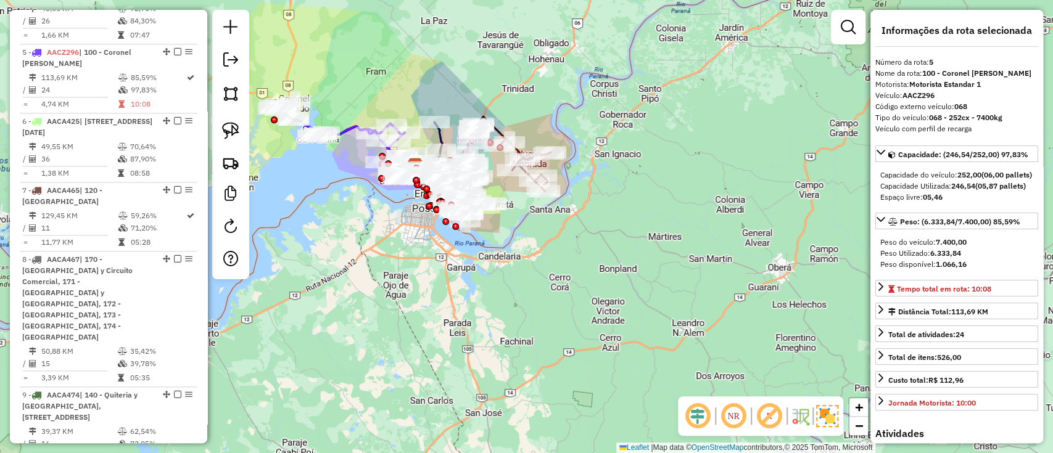
scroll to position [786, 0]
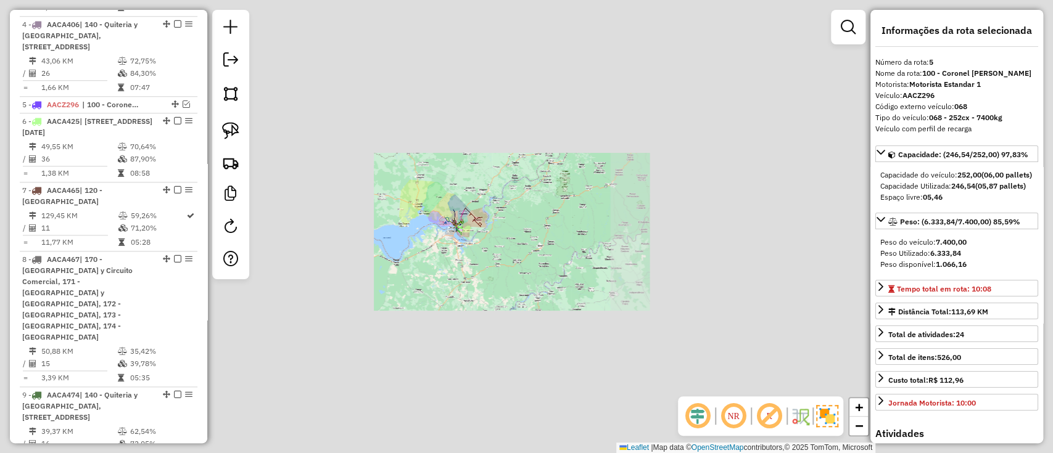
click at [448, 273] on div "Janela de atendimento Grade de atendimento Capacidade Transportadoras Veículos …" at bounding box center [526, 226] width 1053 height 453
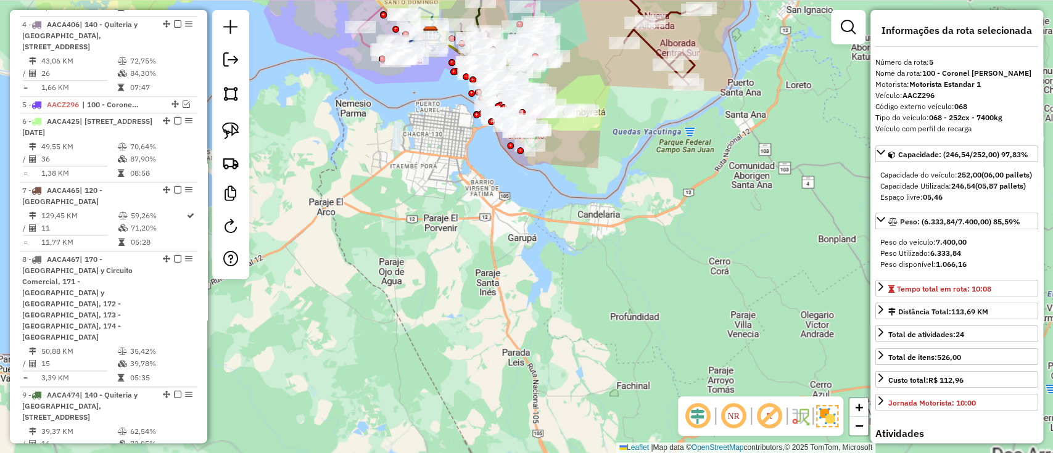
drag, startPoint x: 487, startPoint y: 258, endPoint x: 488, endPoint y: 265, distance: 6.3
click at [488, 263] on div "Janela de atendimento Grade de atendimento Capacidade Transportadoras Veículos …" at bounding box center [526, 226] width 1053 height 453
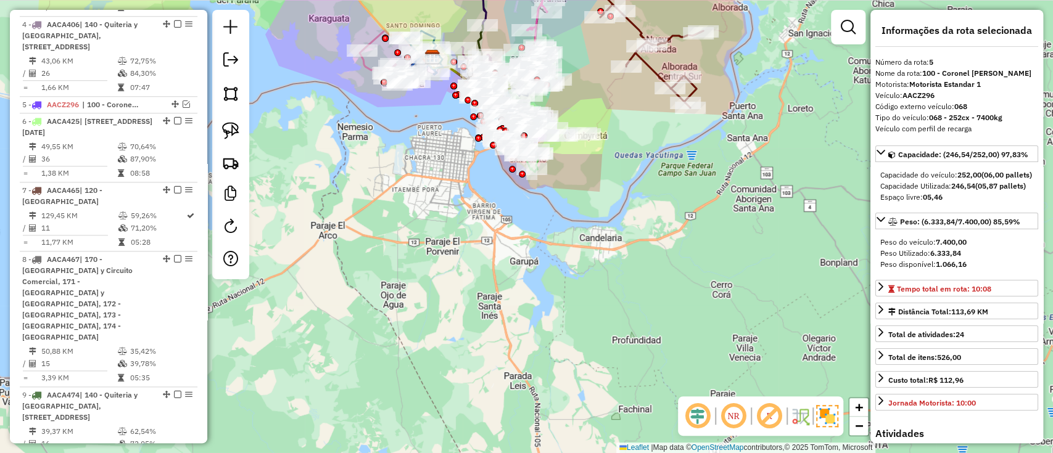
drag, startPoint x: 488, startPoint y: 284, endPoint x: 490, endPoint y: 294, distance: 9.9
click at [490, 293] on div "Janela de atendimento Grade de atendimento Capacidade Transportadoras Veículos …" at bounding box center [526, 226] width 1053 height 453
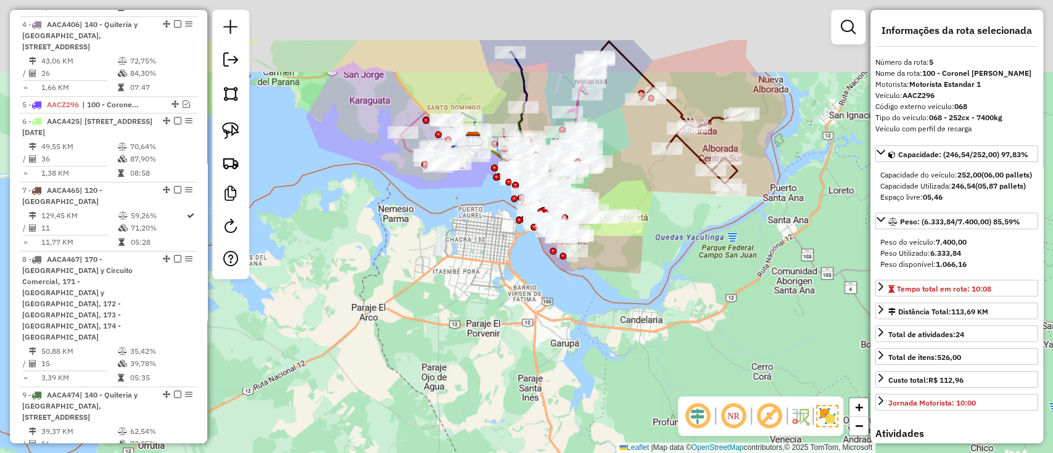
drag, startPoint x: 543, startPoint y: 294, endPoint x: 567, endPoint y: 360, distance: 70.0
click at [568, 362] on div "Janela de atendimento Grade de atendimento Capacidade Transportadoras Veículos …" at bounding box center [526, 226] width 1053 height 453
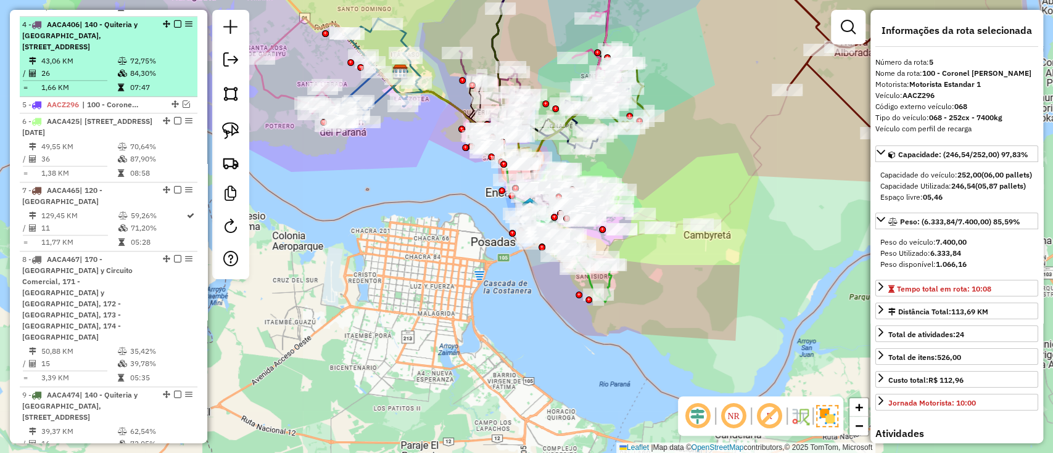
scroll to position [375, 0]
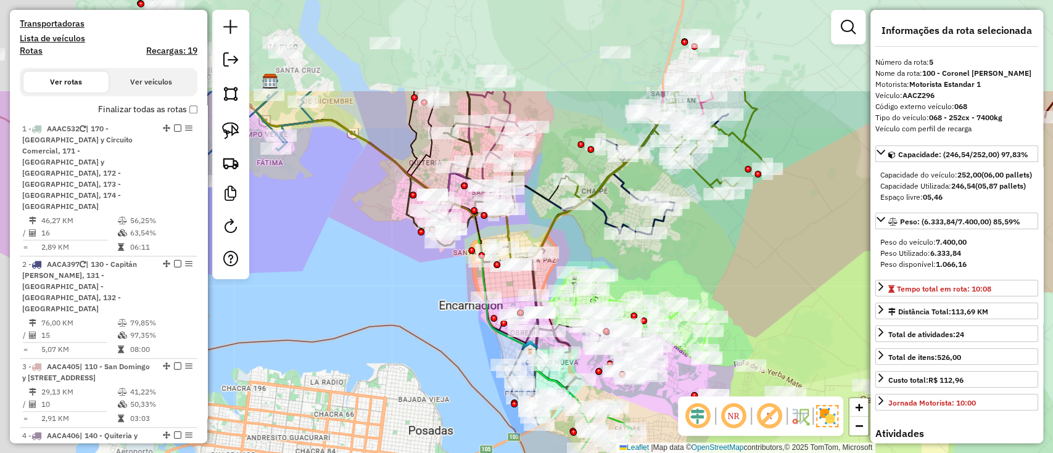
drag, startPoint x: 426, startPoint y: 387, endPoint x: 481, endPoint y: 437, distance: 74.7
click at [481, 437] on div "Janela de atendimento Grade de atendimento Capacidade Transportadoras Veículos …" at bounding box center [526, 226] width 1053 height 453
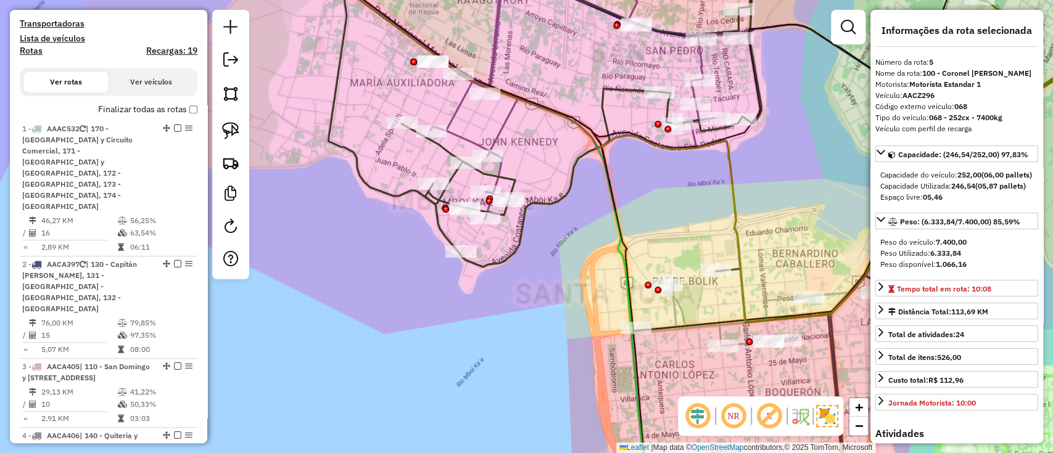
drag, startPoint x: 513, startPoint y: 332, endPoint x: 537, endPoint y: 351, distance: 29.9
click at [537, 351] on div "Janela de atendimento Grade de atendimento Capacidade Transportadoras Veículos …" at bounding box center [526, 226] width 1053 height 453
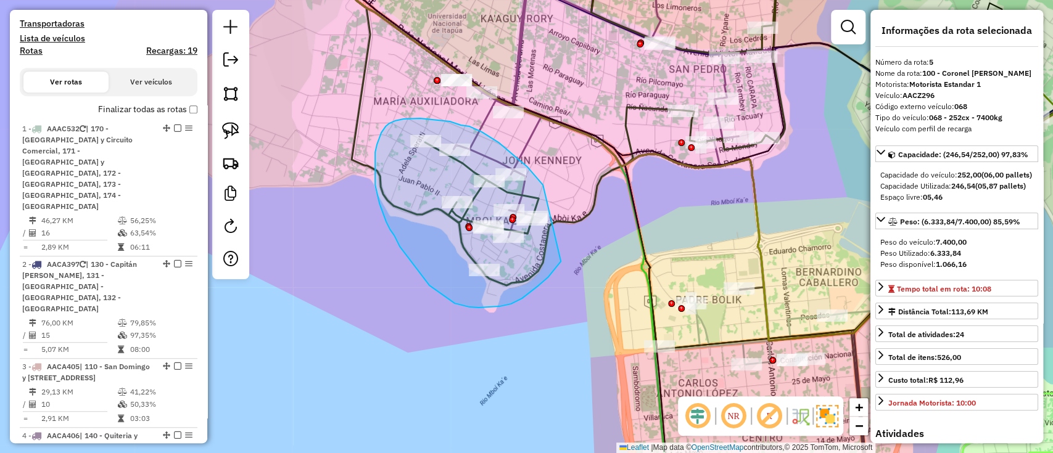
drag, startPoint x: 523, startPoint y: 163, endPoint x: 571, endPoint y: 241, distance: 91.4
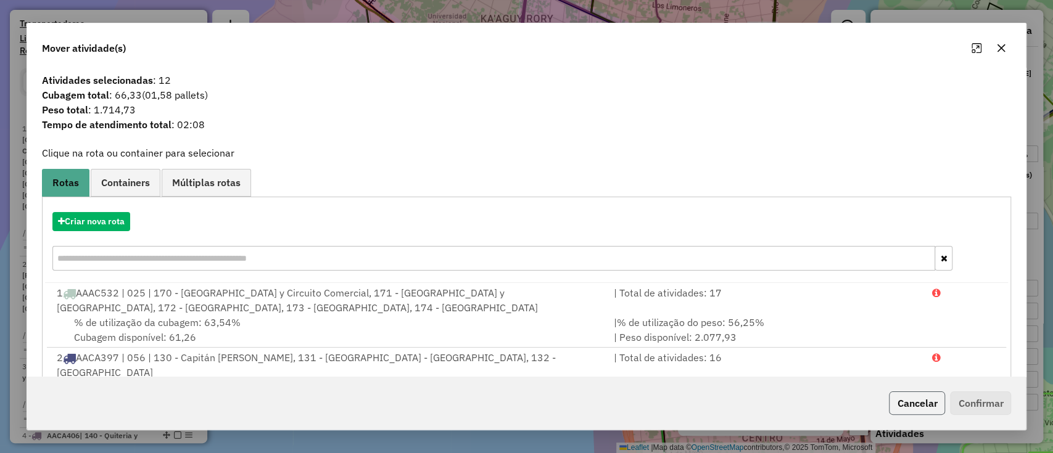
click at [899, 398] on button "Cancelar" at bounding box center [917, 403] width 56 height 23
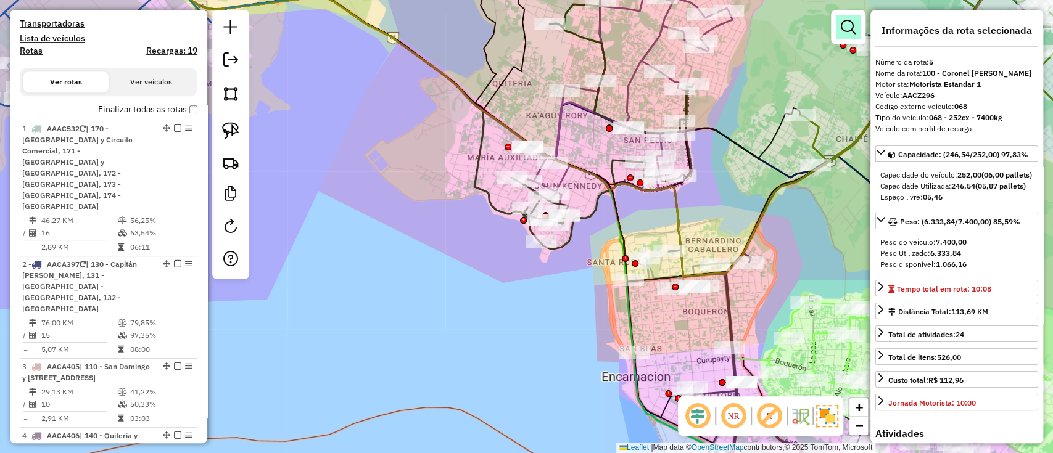
click at [838, 27] on link at bounding box center [848, 27] width 25 height 25
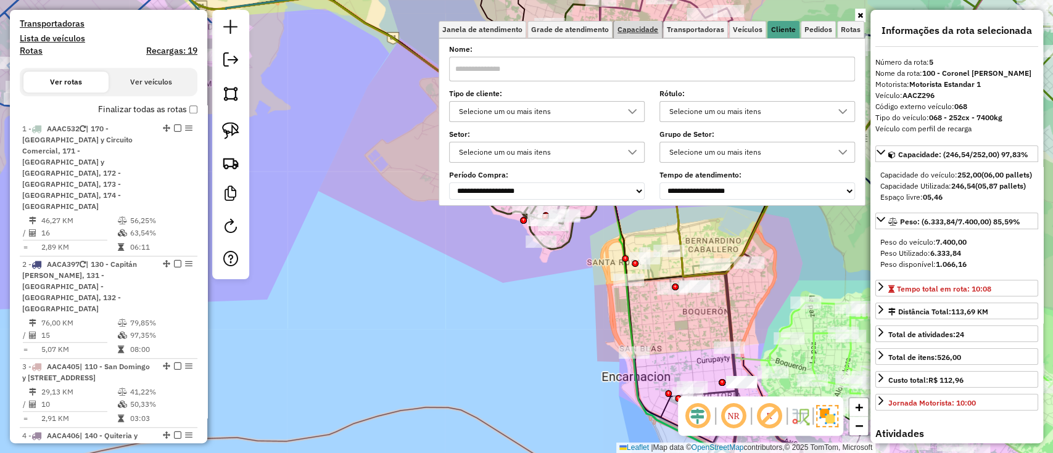
click at [639, 33] on span "Capacidade" at bounding box center [637, 29] width 41 height 7
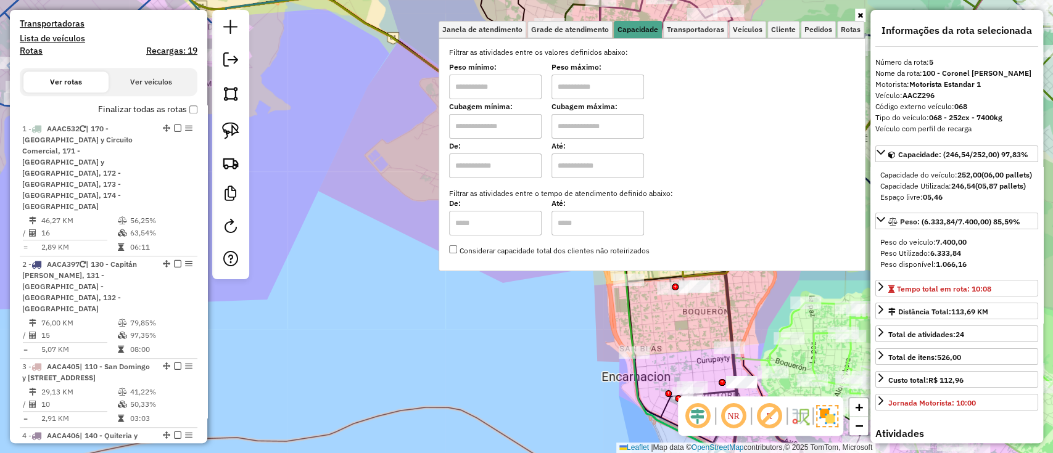
click at [511, 111] on label "Cubagem mínima:" at bounding box center [495, 106] width 93 height 11
click at [499, 126] on input "text" at bounding box center [495, 126] width 93 height 25
type input "*****"
click at [587, 123] on input "text" at bounding box center [597, 126] width 93 height 25
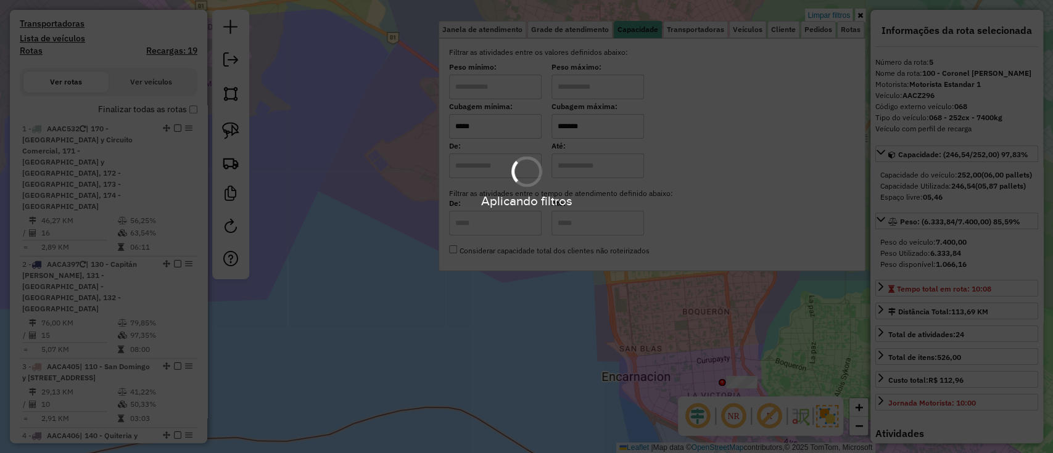
type input "*******"
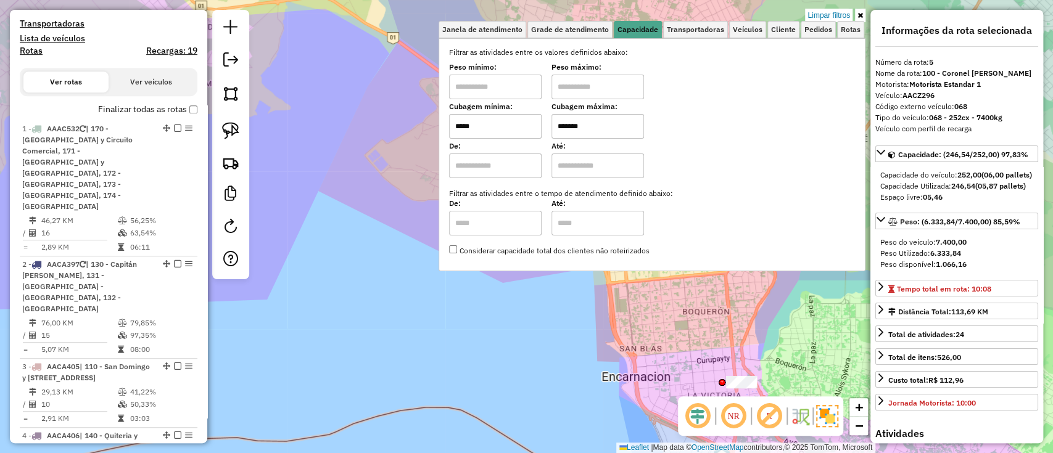
click at [606, 310] on hb-app "Aplicando filtros Pop-up bloqueado! Seu navegador bloqueou automáticamente a ab…" at bounding box center [526, 226] width 1053 height 453
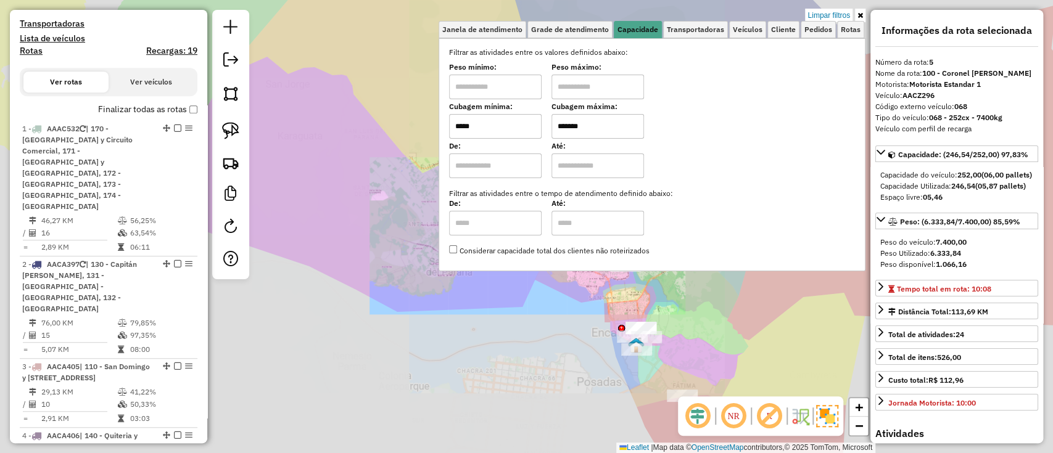
click at [591, 358] on div "Limpar filtros Janela de atendimento Grade de atendimento Capacidade Transporta…" at bounding box center [526, 226] width 1053 height 453
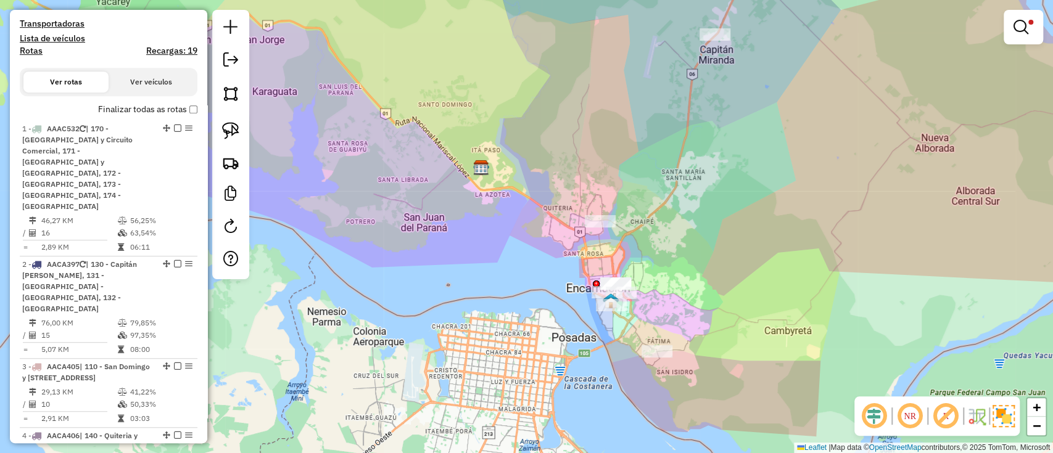
drag, startPoint x: 554, startPoint y: 254, endPoint x: 484, endPoint y: 194, distance: 92.3
click at [488, 195] on div "Limpar filtros Janela de atendimento Grade de atendimento Capacidade Transporta…" at bounding box center [526, 226] width 1053 height 453
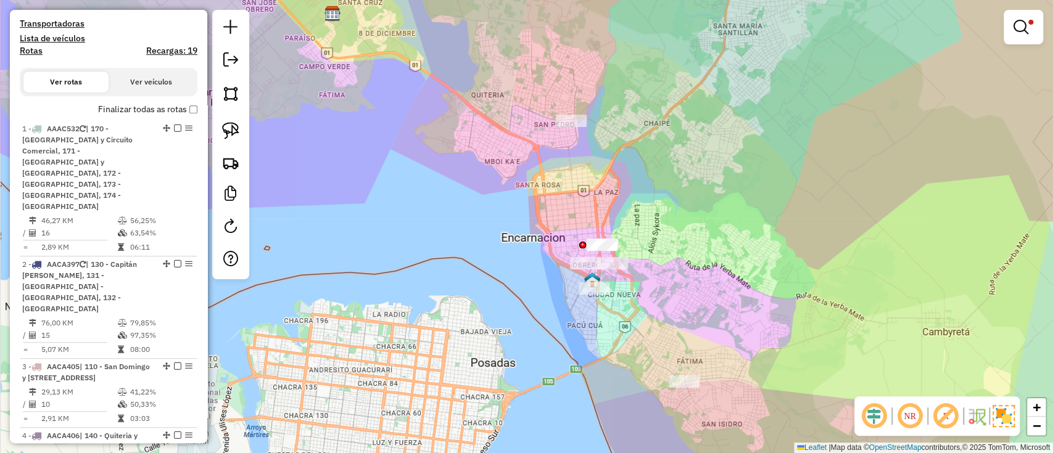
drag, startPoint x: 1024, startPoint y: 22, endPoint x: 971, endPoint y: 43, distance: 57.4
click at [1025, 22] on em at bounding box center [1020, 27] width 15 height 15
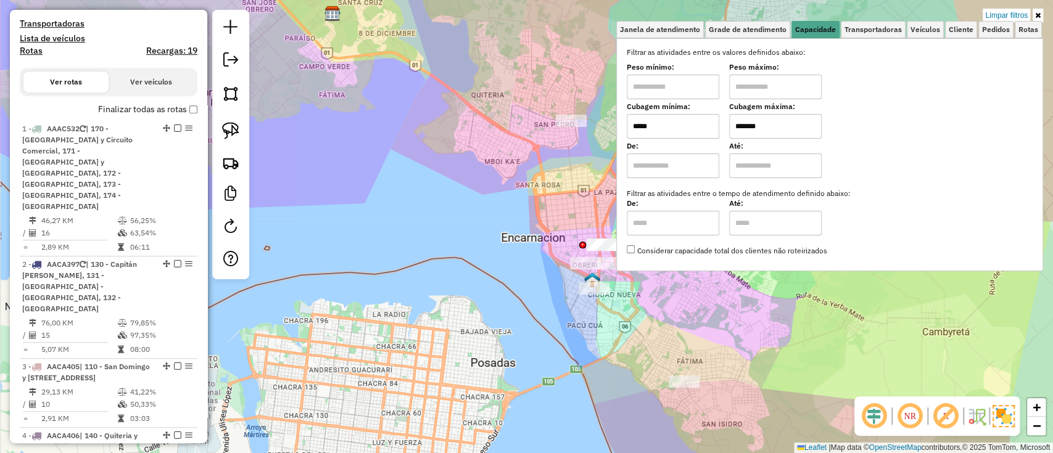
click at [690, 126] on input "*****" at bounding box center [673, 126] width 93 height 25
type input "*****"
click at [450, 167] on div "Limpar filtros Janela de atendimento Grade de atendimento Capacidade Transporta…" at bounding box center [526, 226] width 1053 height 453
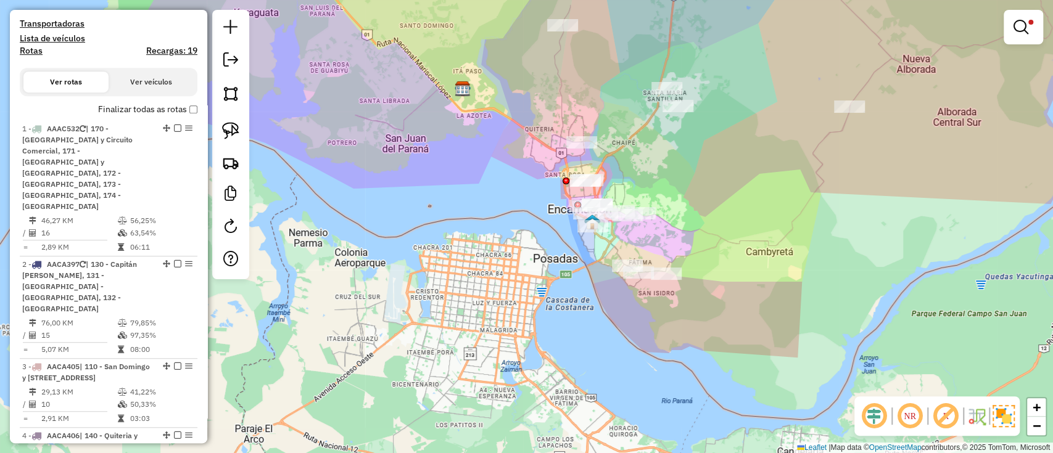
drag, startPoint x: 619, startPoint y: 104, endPoint x: 600, endPoint y: 130, distance: 32.2
click at [600, 130] on div "Limpar filtros Janela de atendimento Grade de atendimento Capacidade Transporta…" at bounding box center [526, 226] width 1053 height 453
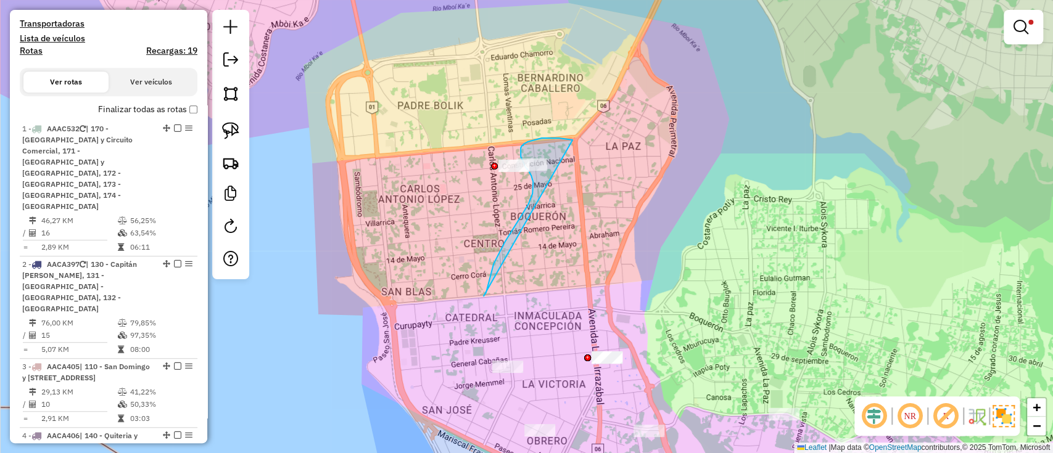
drag, startPoint x: 569, startPoint y: 139, endPoint x: 513, endPoint y: 264, distance: 136.4
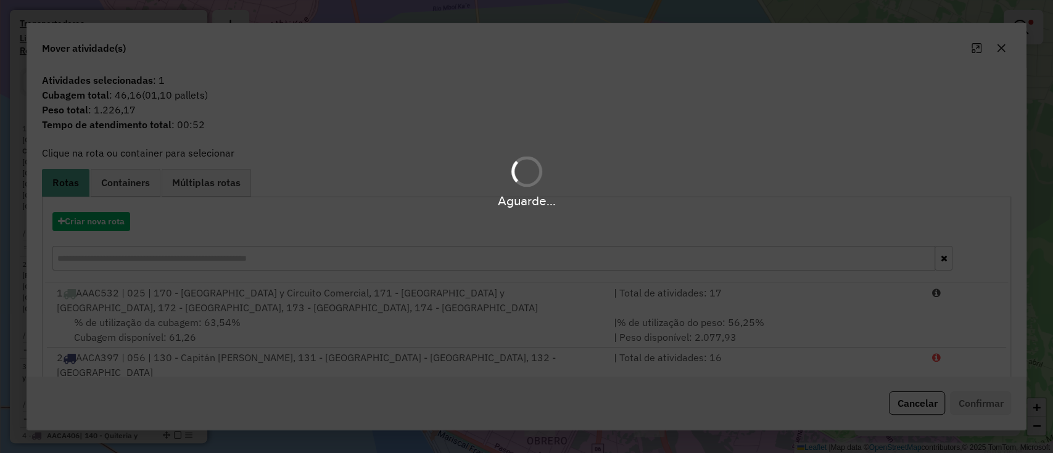
click at [908, 405] on div "Aguarde..." at bounding box center [526, 226] width 1053 height 453
click at [910, 402] on hb-app "Aguarde... Pop-up bloqueado! Seu navegador bloqueou automáticamente a abertura …" at bounding box center [526, 226] width 1053 height 453
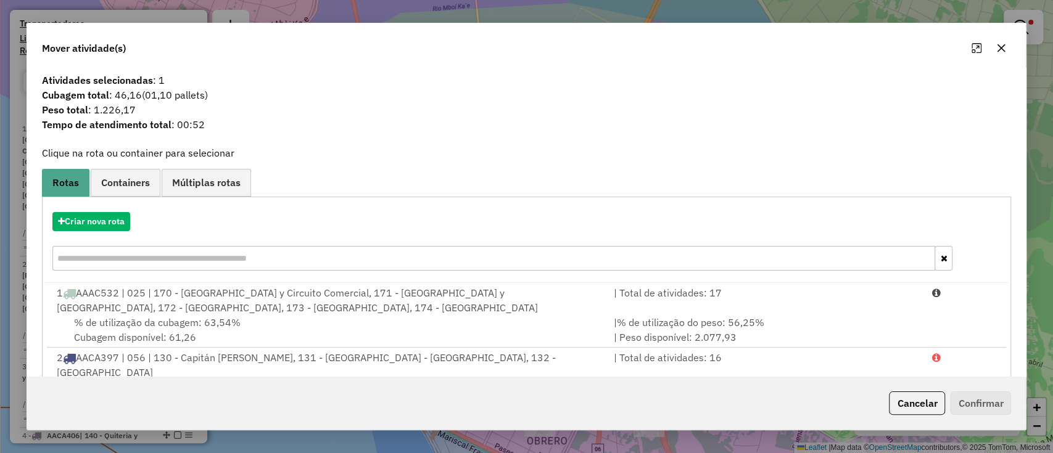
click at [910, 402] on button "Cancelar" at bounding box center [917, 403] width 56 height 23
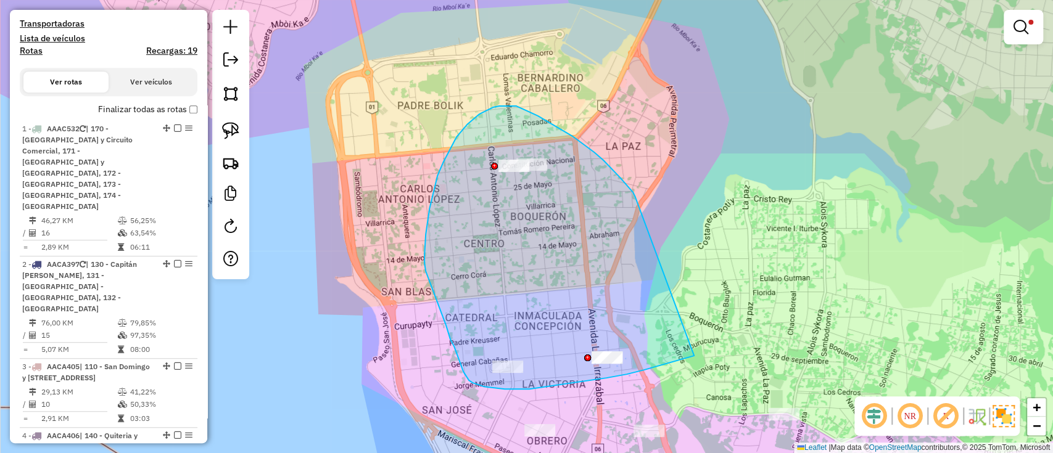
drag, startPoint x: 633, startPoint y: 192, endPoint x: 694, endPoint y: 356, distance: 174.5
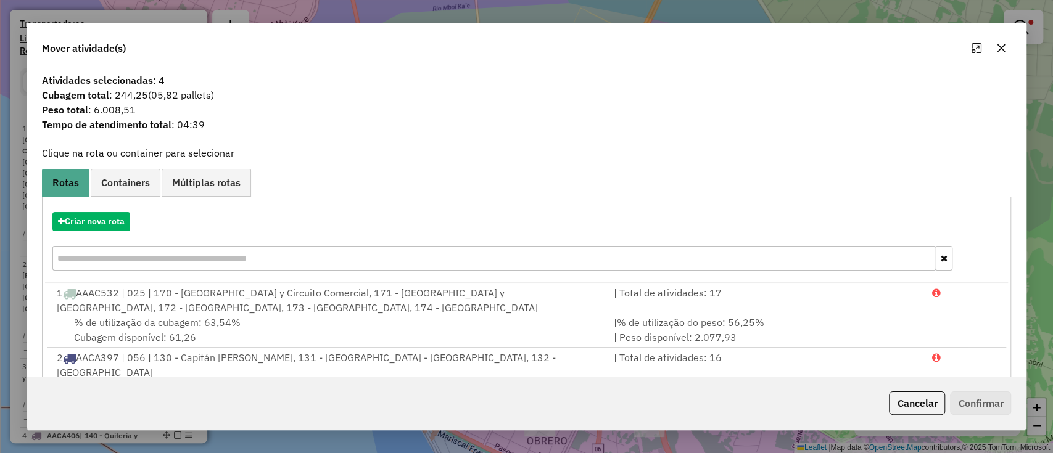
click at [913, 417] on div "Cancelar Confirmar" at bounding box center [526, 403] width 999 height 53
click at [912, 412] on button "Cancelar" at bounding box center [917, 403] width 56 height 23
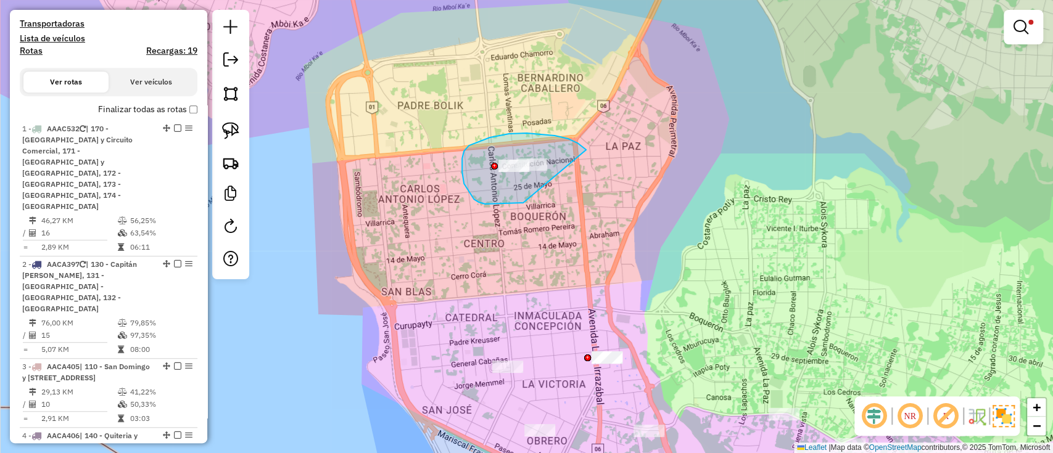
drag, startPoint x: 577, startPoint y: 143, endPoint x: 531, endPoint y: 203, distance: 75.6
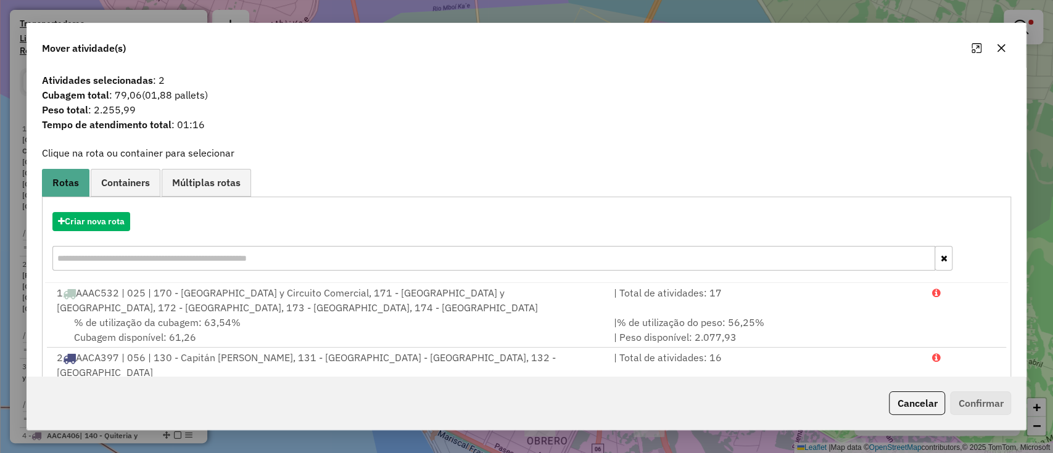
click at [907, 402] on button "Cancelar" at bounding box center [917, 403] width 56 height 23
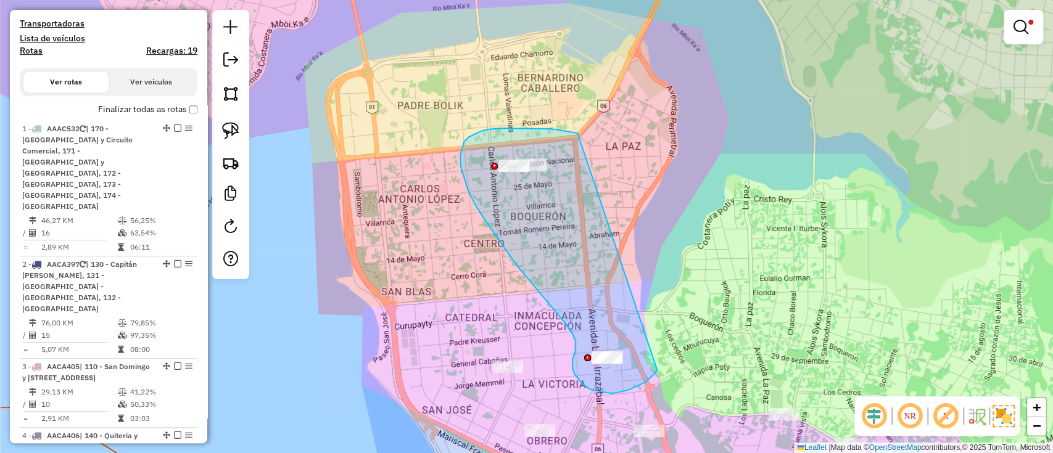
drag, startPoint x: 576, startPoint y: 133, endPoint x: 658, endPoint y: 368, distance: 248.3
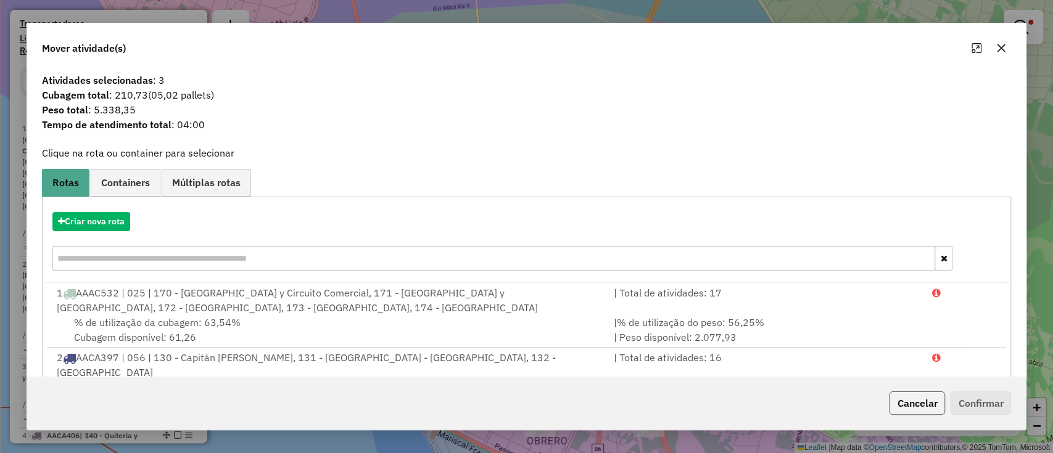
click at [920, 405] on button "Cancelar" at bounding box center [917, 403] width 56 height 23
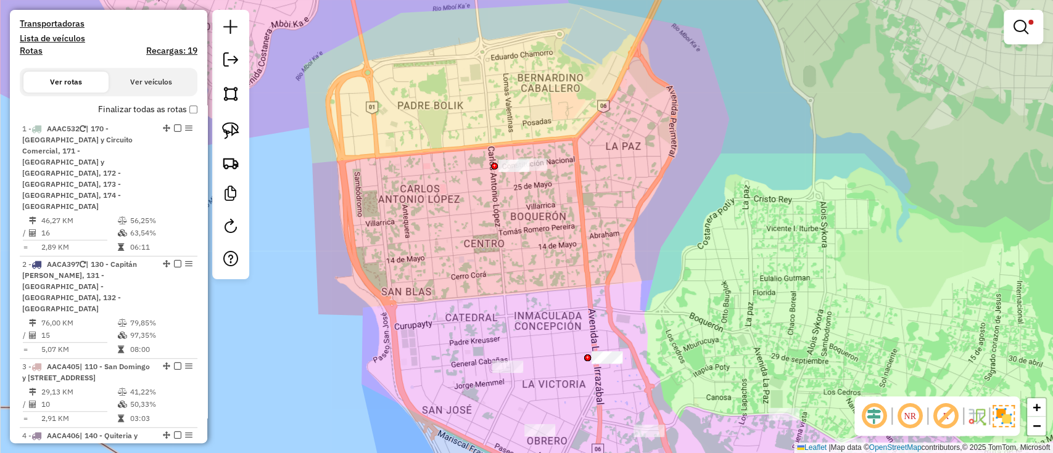
click at [600, 120] on div "Limpar filtros Janela de atendimento Grade de atendimento Capacidade Transporta…" at bounding box center [526, 226] width 1053 height 453
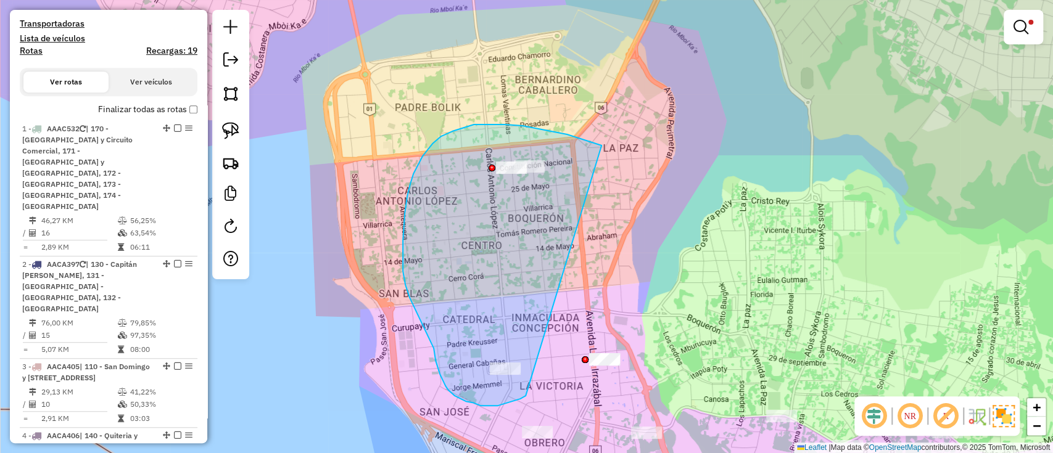
drag, startPoint x: 601, startPoint y: 146, endPoint x: 525, endPoint y: 396, distance: 261.6
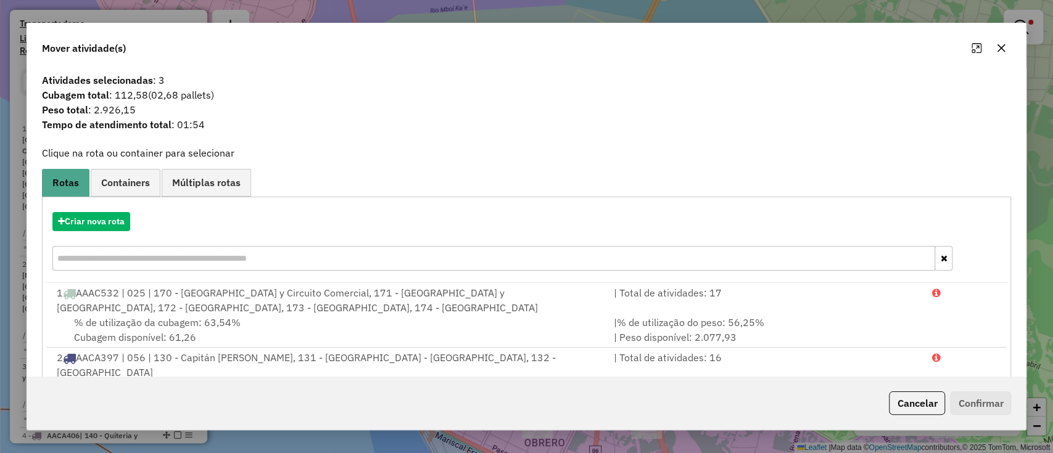
click at [917, 398] on button "Cancelar" at bounding box center [917, 403] width 56 height 23
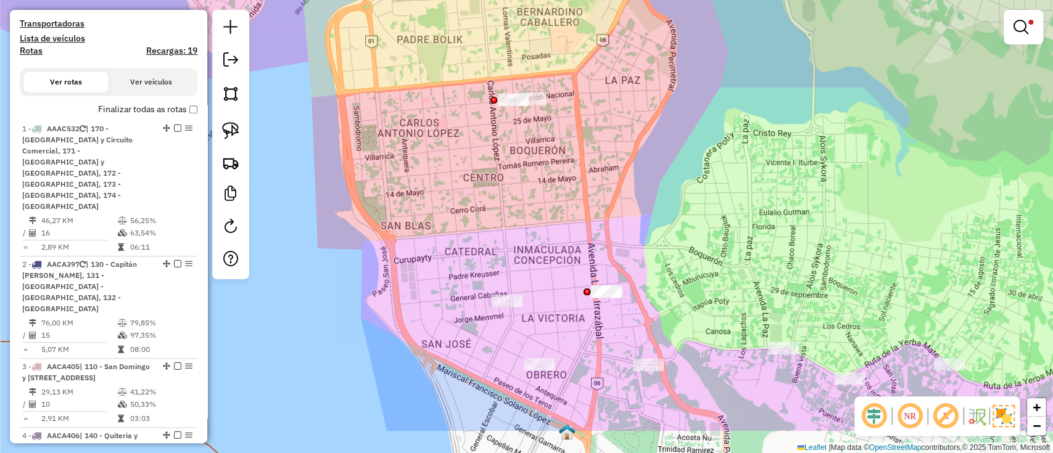
drag, startPoint x: 639, startPoint y: 264, endPoint x: 643, endPoint y: 244, distance: 20.2
click at [638, 252] on div "Limpar filtros Janela de atendimento Grade de atendimento Capacidade Transporta…" at bounding box center [526, 226] width 1053 height 453
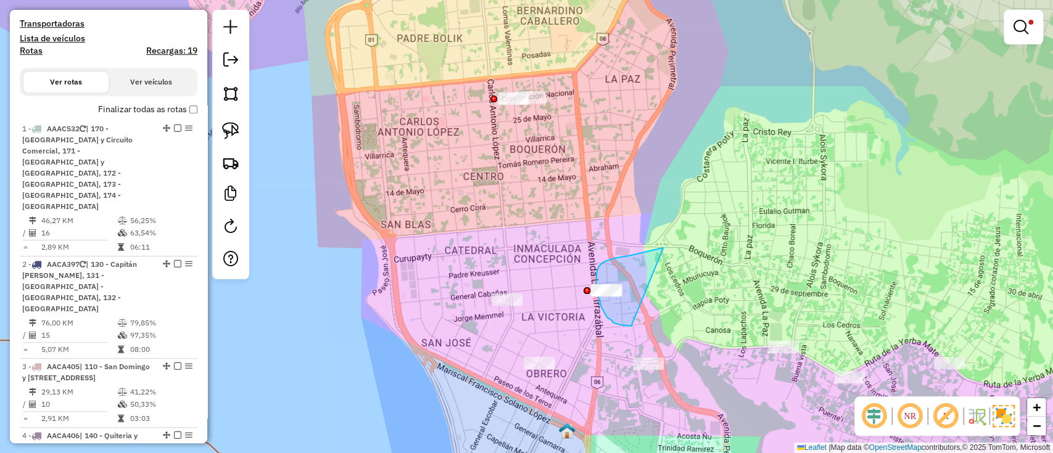
drag, startPoint x: 663, startPoint y: 247, endPoint x: 632, endPoint y: 326, distance: 85.0
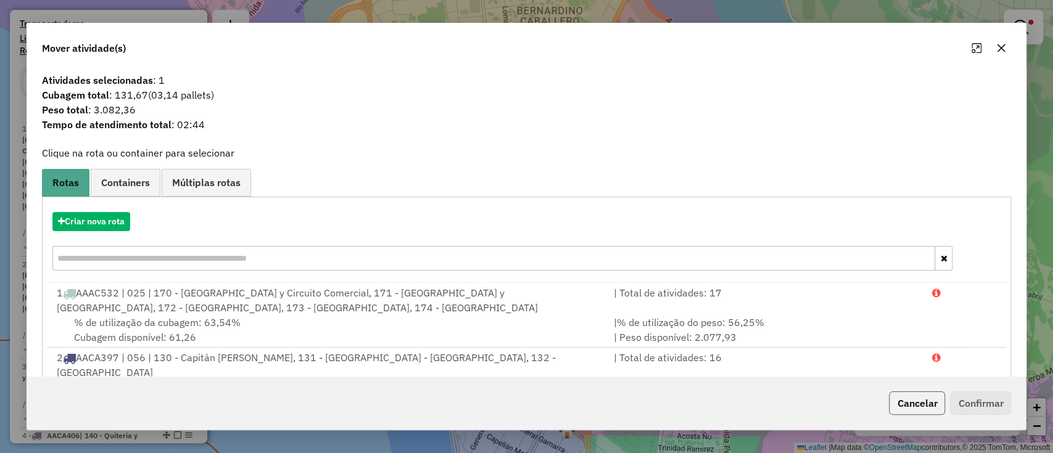
click at [901, 403] on button "Cancelar" at bounding box center [917, 403] width 56 height 23
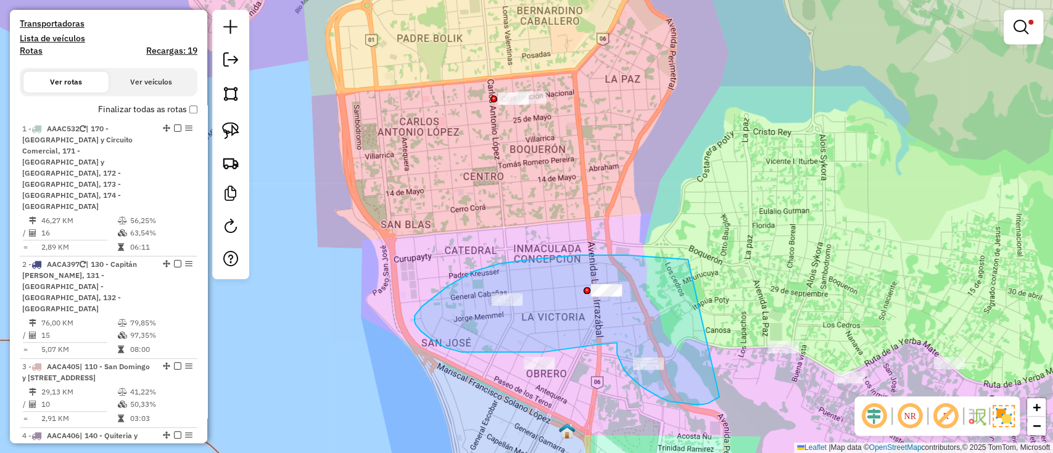
drag, startPoint x: 627, startPoint y: 255, endPoint x: 719, endPoint y: 397, distance: 169.0
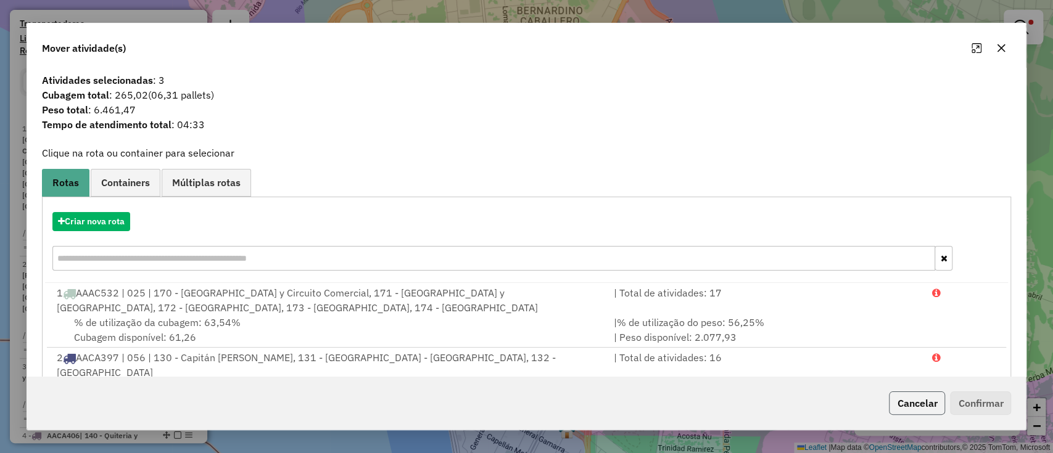
click at [930, 405] on button "Cancelar" at bounding box center [917, 403] width 56 height 23
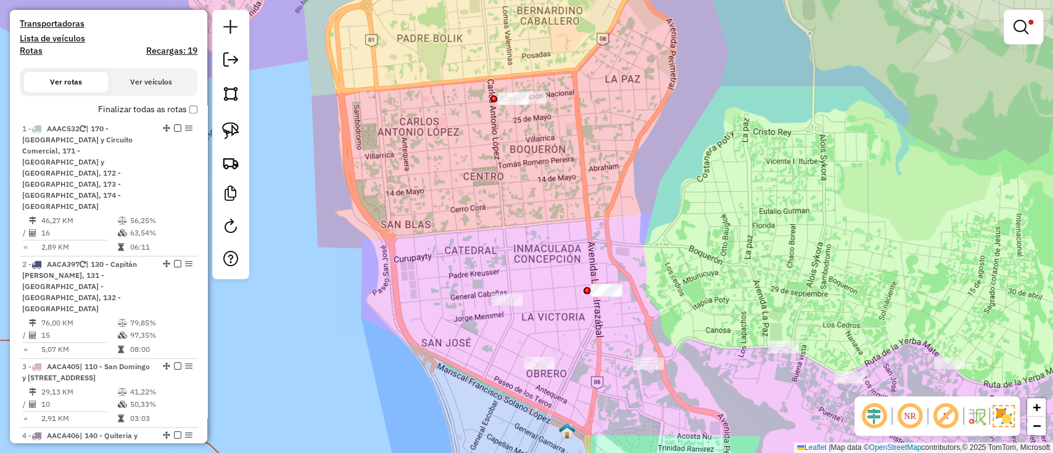
click at [672, 269] on div "Limpar filtros Janela de atendimento Grade de atendimento Capacidade Transporta…" at bounding box center [526, 226] width 1053 height 453
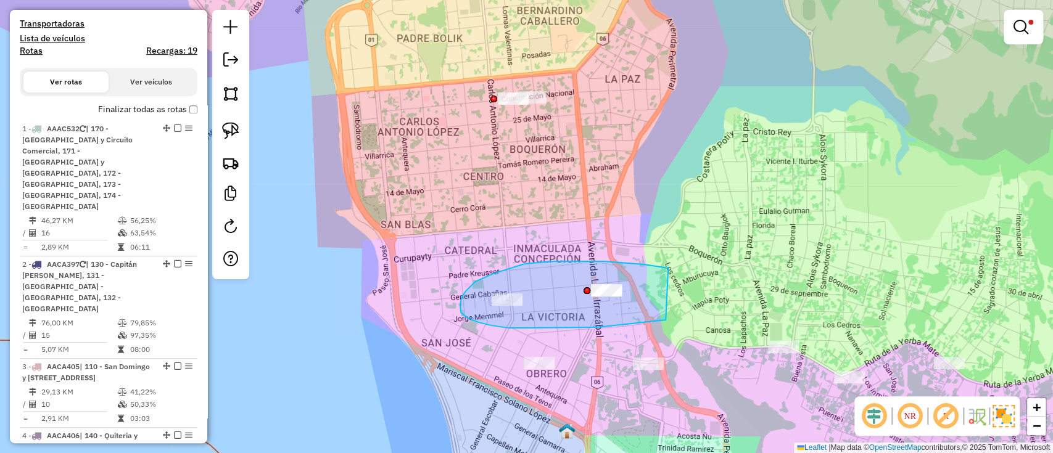
drag, startPoint x: 666, startPoint y: 268, endPoint x: 665, endPoint y: 320, distance: 51.8
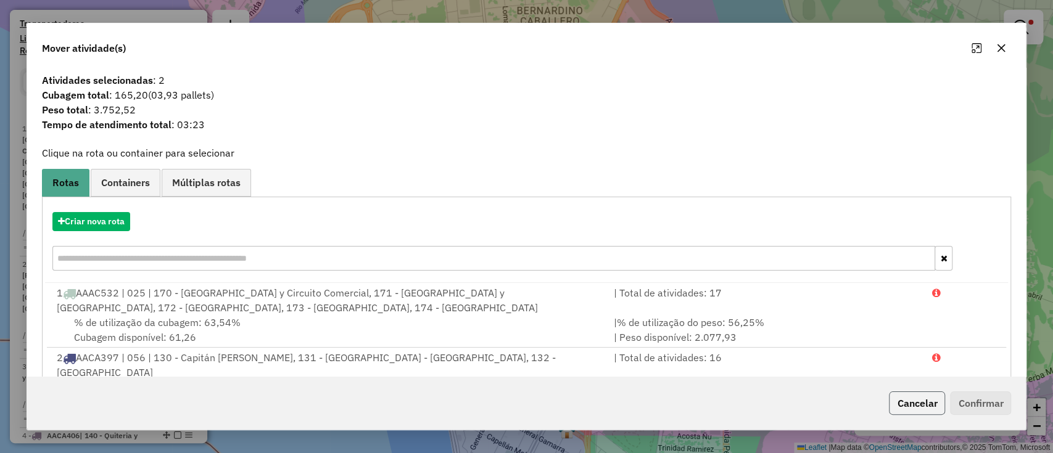
click at [903, 402] on button "Cancelar" at bounding box center [917, 403] width 56 height 23
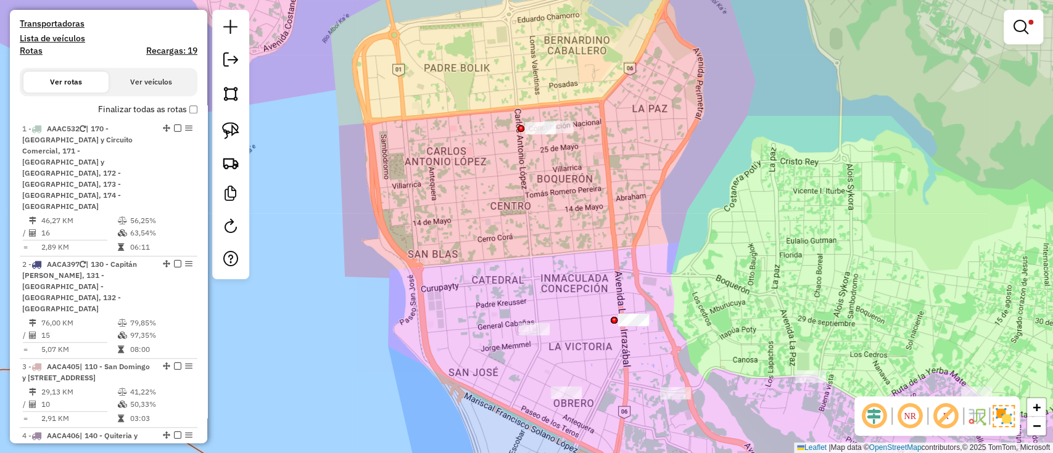
drag, startPoint x: 456, startPoint y: 318, endPoint x: 477, endPoint y: 336, distance: 28.0
click at [482, 344] on div "Limpar filtros Janela de atendimento Grade de atendimento Capacidade Transporta…" at bounding box center [526, 226] width 1053 height 453
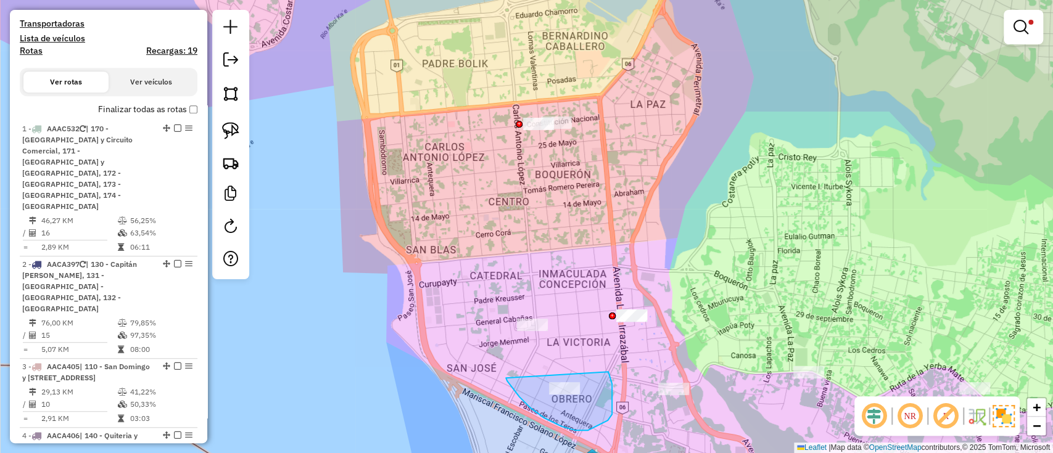
drag, startPoint x: 515, startPoint y: 392, endPoint x: 608, endPoint y: 372, distance: 95.3
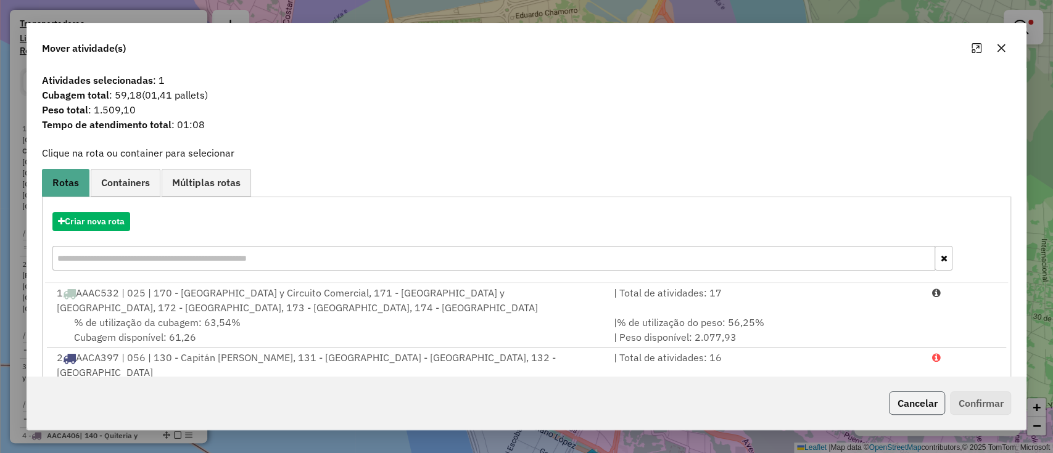
click at [902, 405] on button "Cancelar" at bounding box center [917, 403] width 56 height 23
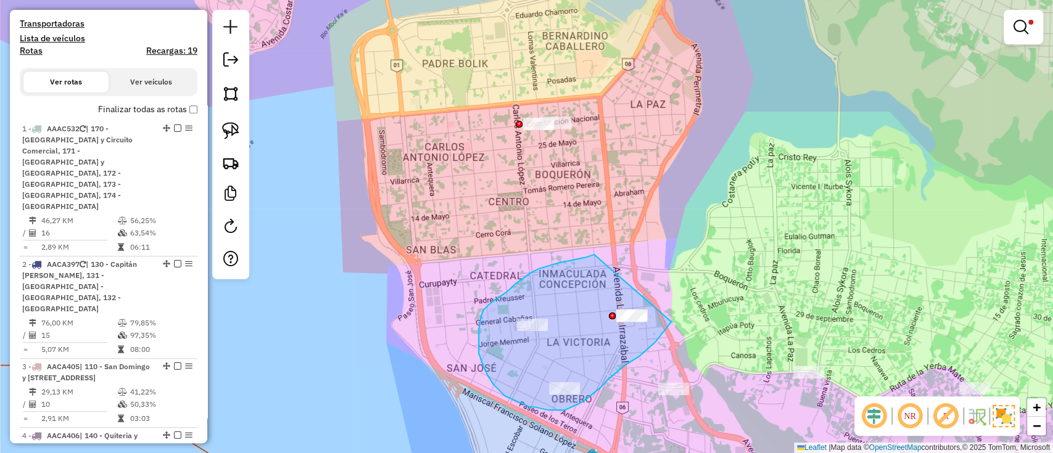
drag, startPoint x: 531, startPoint y: 273, endPoint x: 675, endPoint y: 318, distance: 150.8
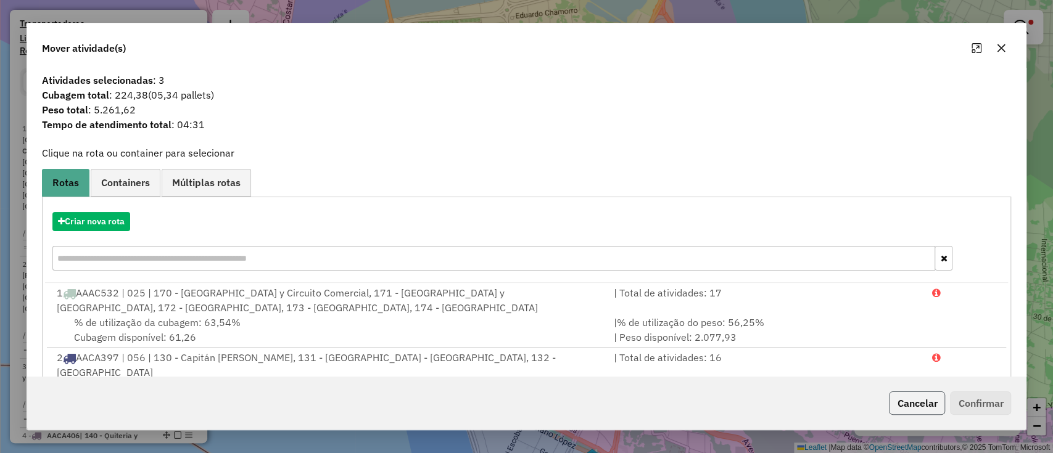
click at [892, 400] on button "Cancelar" at bounding box center [917, 403] width 56 height 23
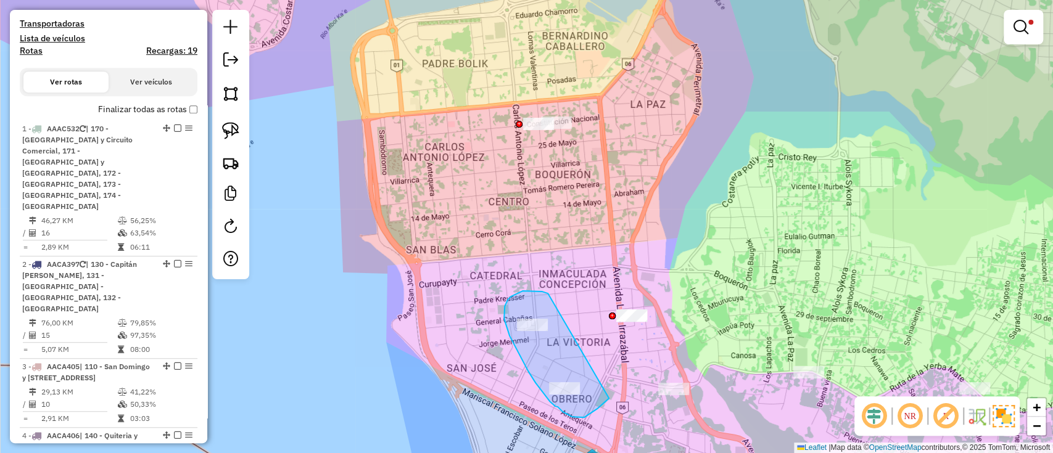
drag, startPoint x: 533, startPoint y: 291, endPoint x: 609, endPoint y: 398, distance: 131.4
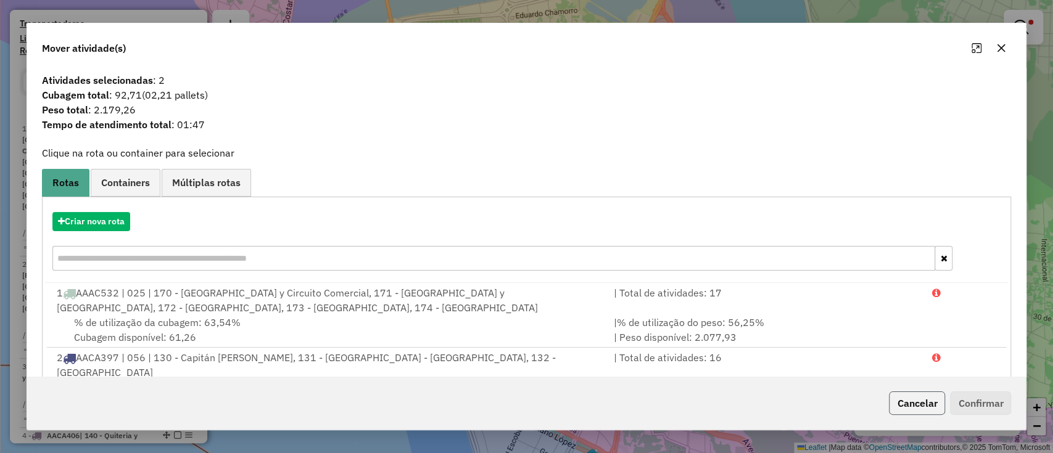
click at [918, 398] on button "Cancelar" at bounding box center [917, 403] width 56 height 23
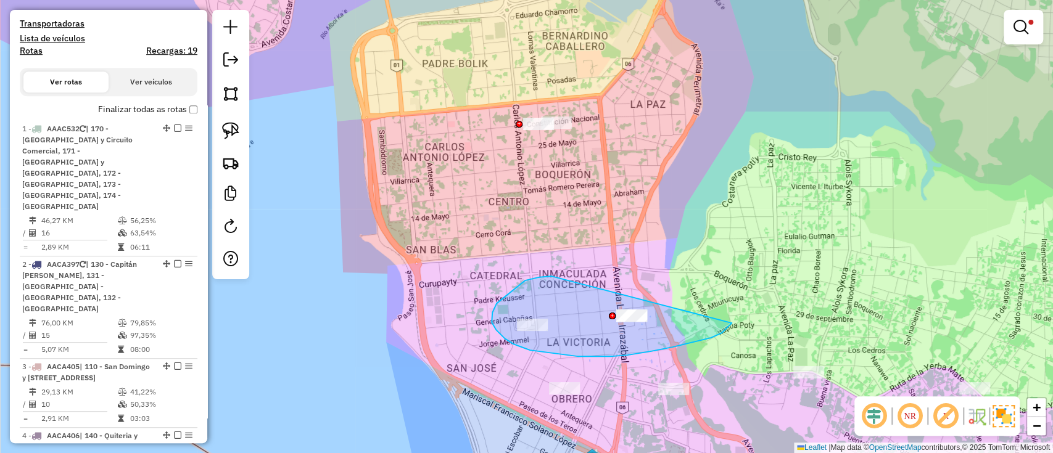
drag, startPoint x: 552, startPoint y: 276, endPoint x: 731, endPoint y: 323, distance: 185.5
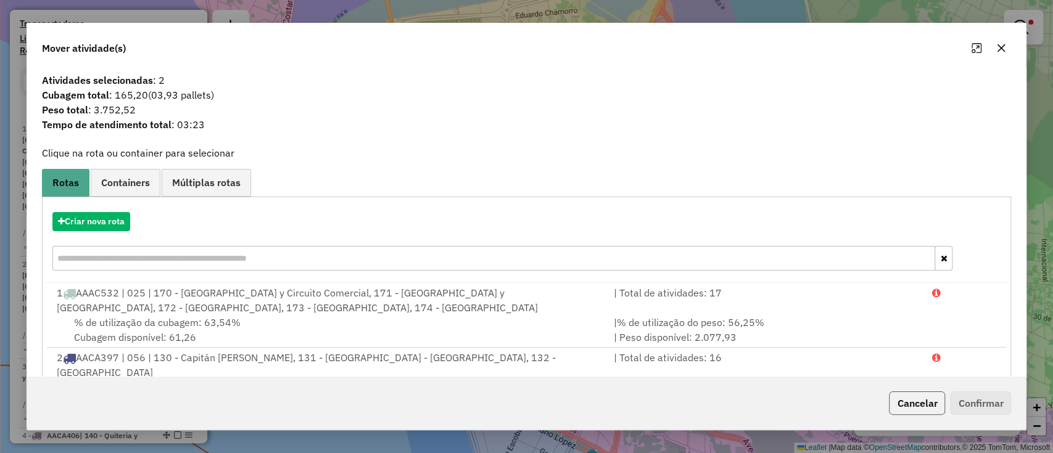
click at [910, 398] on button "Cancelar" at bounding box center [917, 403] width 56 height 23
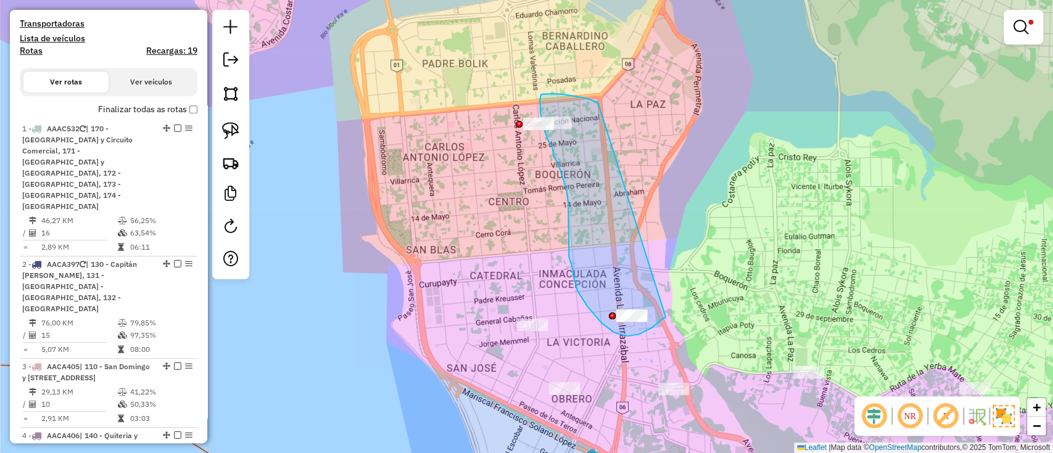
drag, startPoint x: 598, startPoint y: 103, endPoint x: 666, endPoint y: 317, distance: 224.7
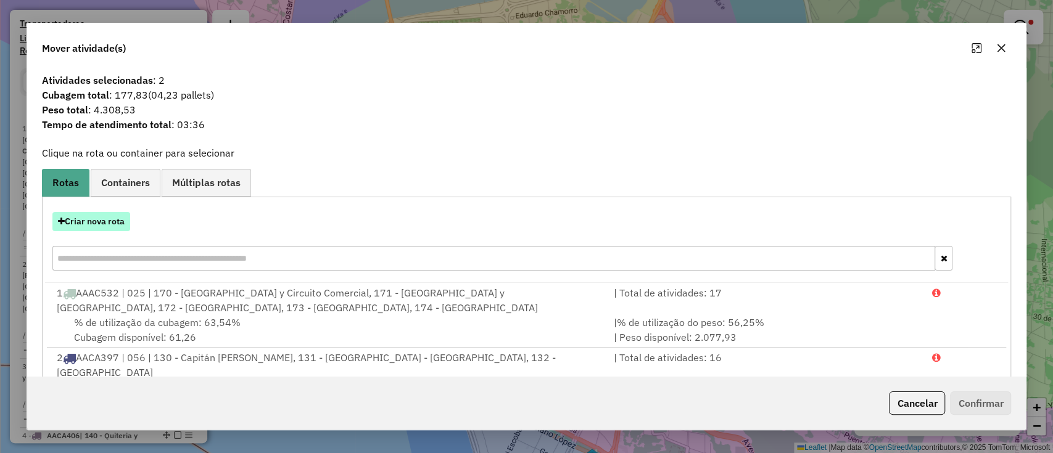
click at [106, 228] on button "Criar nova rota" at bounding box center [91, 221] width 78 height 19
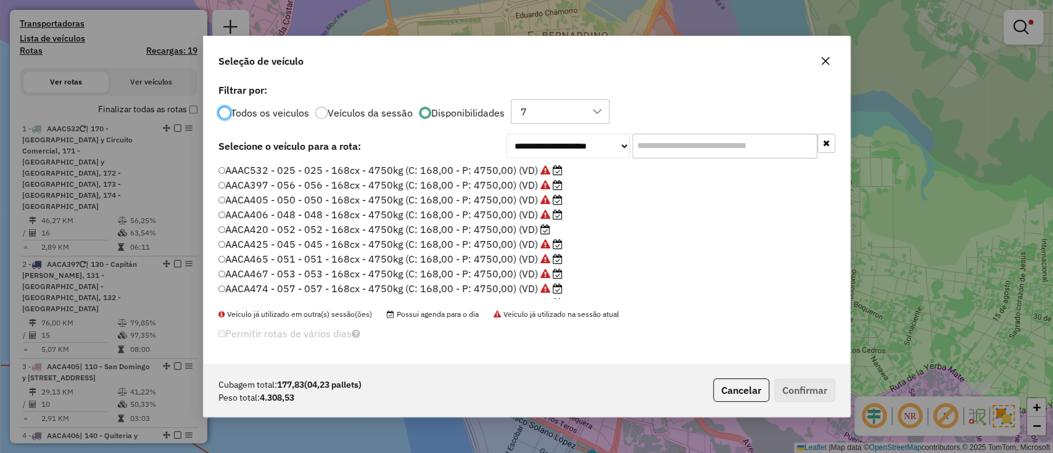
scroll to position [6, 4]
click at [488, 167] on label "AAAC532 - 025 - 025 - 168cx - 4750kg (C: 168,00 - P: 4750,00) (VD)" at bounding box center [390, 170] width 345 height 15
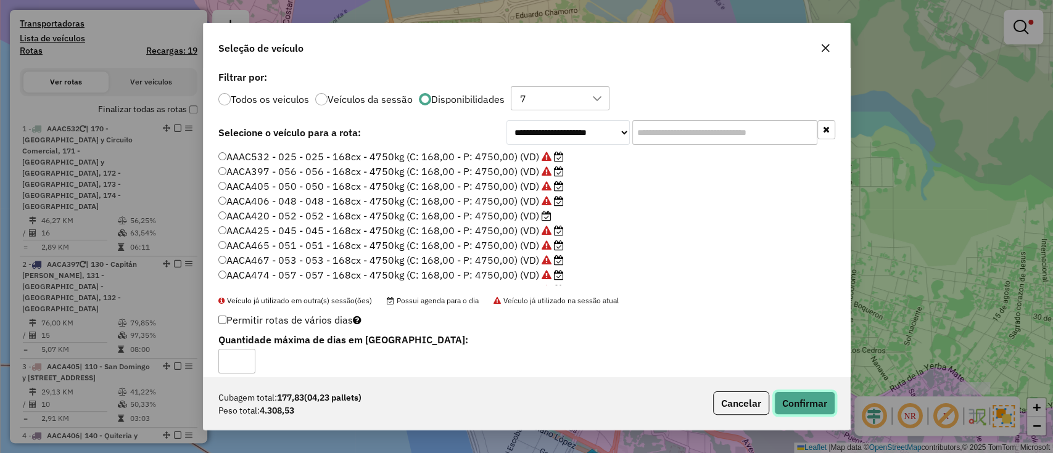
click at [785, 399] on button "Confirmar" at bounding box center [804, 403] width 61 height 23
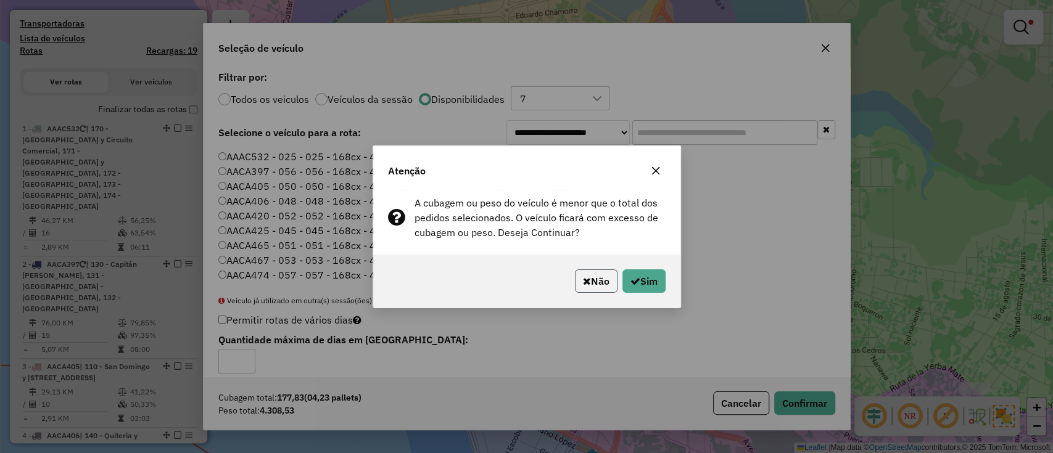
click at [600, 282] on button "Não" at bounding box center [596, 281] width 43 height 23
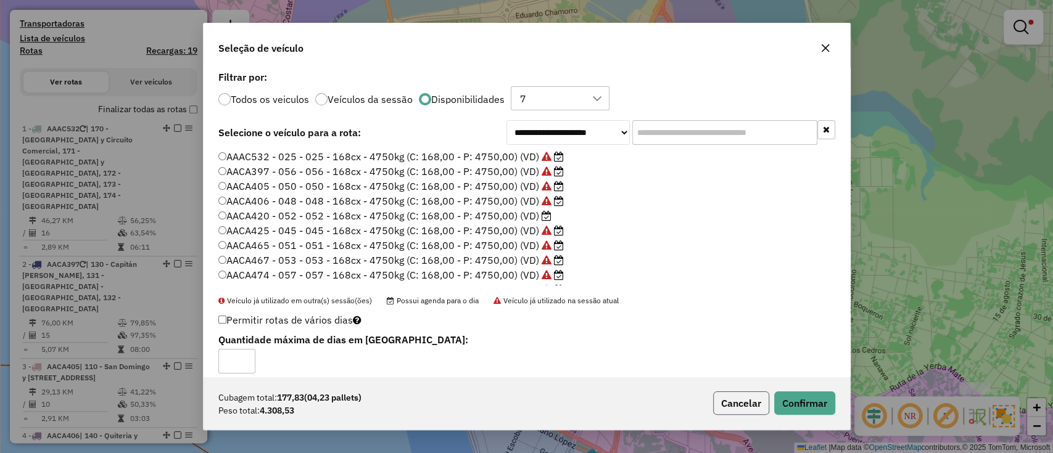
click at [736, 401] on button "Cancelar" at bounding box center [741, 403] width 56 height 23
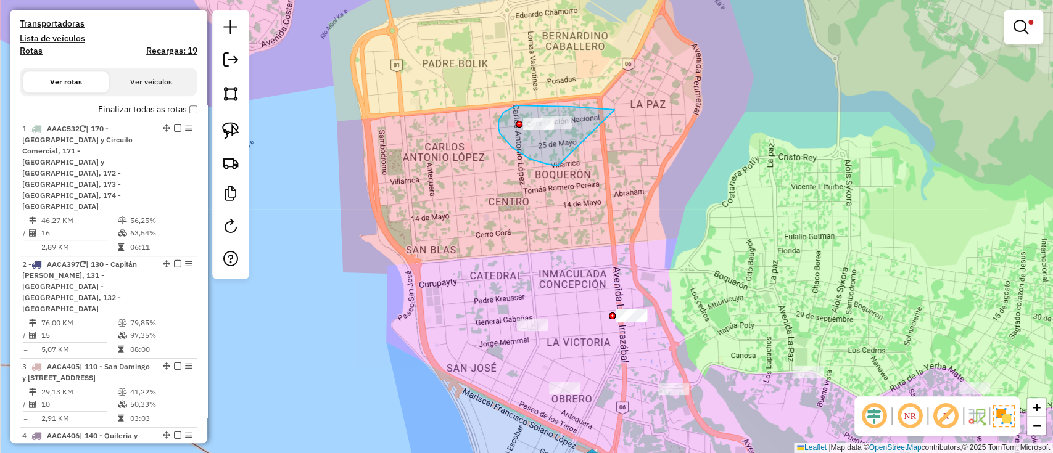
drag, startPoint x: 592, startPoint y: 109, endPoint x: 558, endPoint y: 166, distance: 67.0
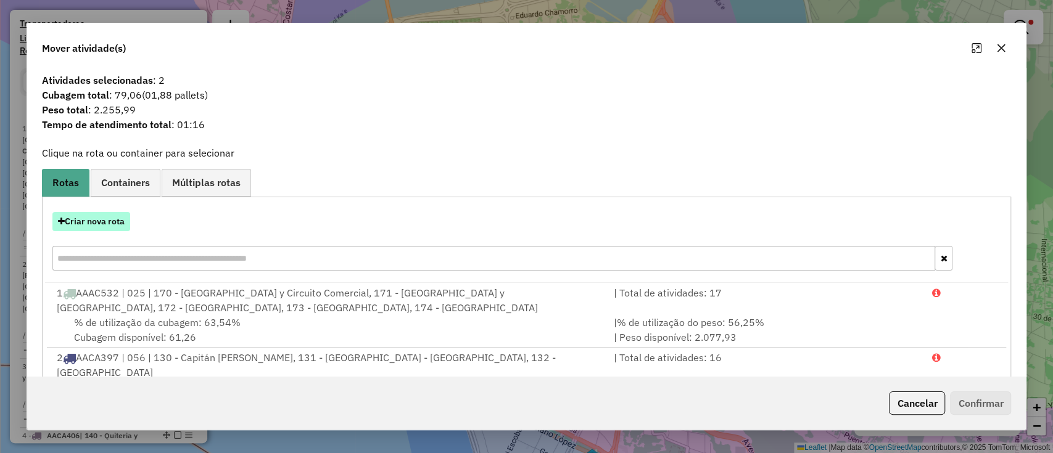
click at [99, 225] on button "Criar nova rota" at bounding box center [91, 221] width 78 height 19
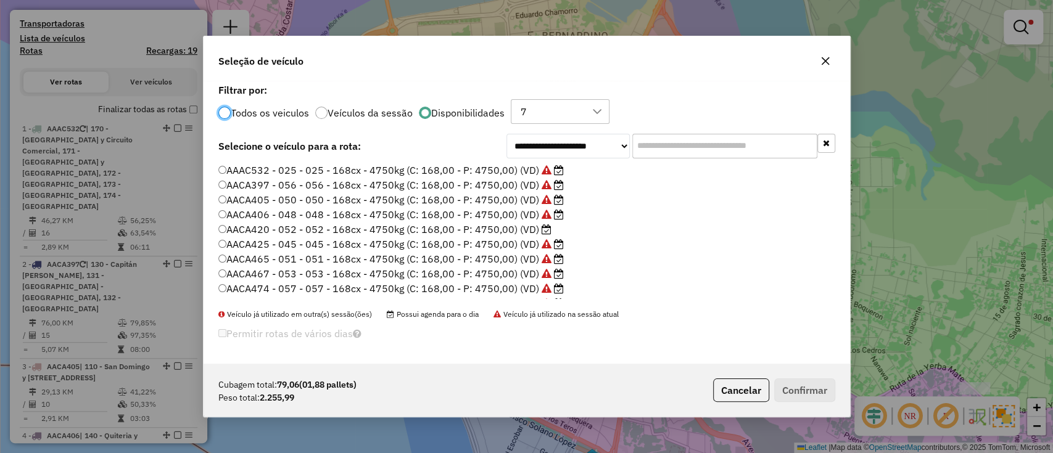
click at [99, 224] on div "**********" at bounding box center [526, 226] width 1053 height 453
click at [384, 176] on label "AAAC532 - 025 - 025 - 168cx - 4750kg (C: 168,00 - P: 4750,00) (VD)" at bounding box center [390, 170] width 345 height 15
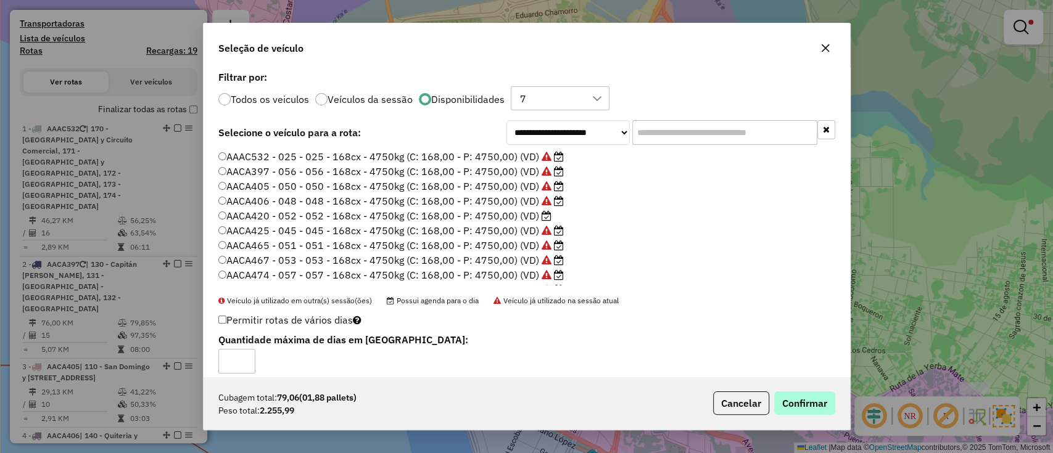
click at [817, 393] on div "Cubagem total: 79,06 (01,88 pallets) Peso total: 2.255,99 Cancelar Confirmar" at bounding box center [527, 403] width 646 height 53
click at [817, 397] on button "Confirmar" at bounding box center [804, 403] width 61 height 23
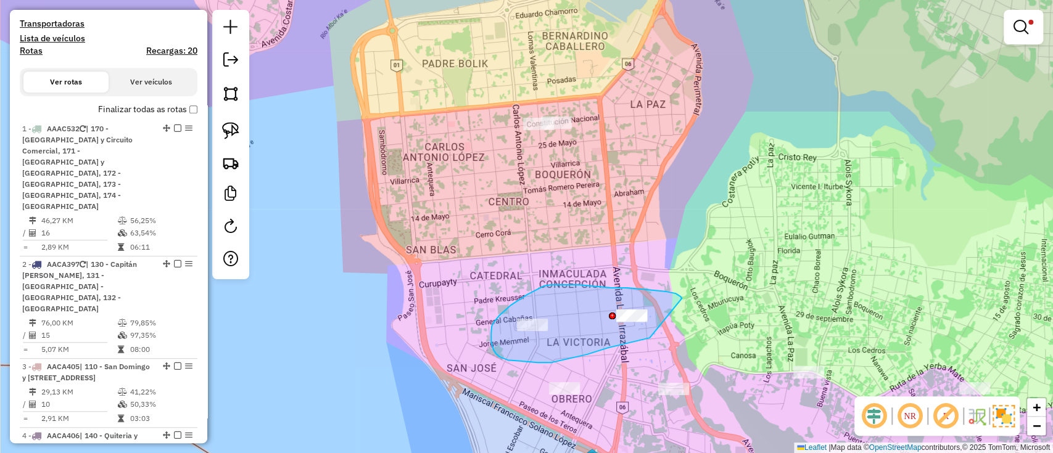
drag, startPoint x: 672, startPoint y: 294, endPoint x: 649, endPoint y: 338, distance: 49.9
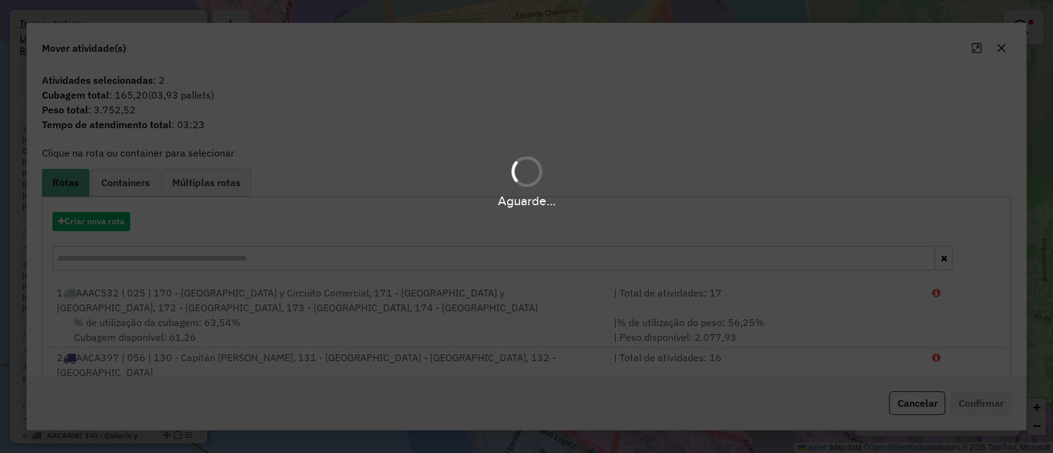
click at [99, 220] on div "Aguarde..." at bounding box center [526, 226] width 1053 height 453
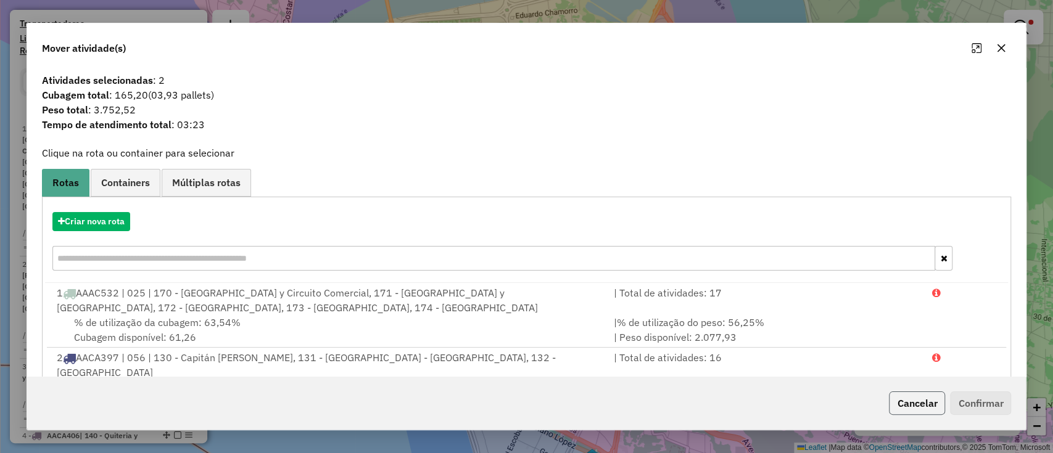
click at [904, 392] on button "Cancelar" at bounding box center [917, 403] width 56 height 23
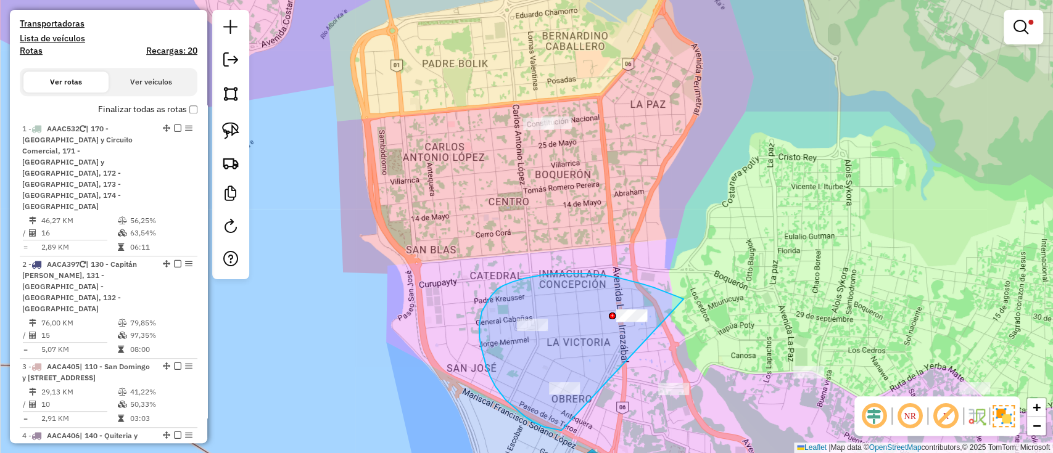
drag, startPoint x: 641, startPoint y: 284, endPoint x: 561, endPoint y: 431, distance: 167.0
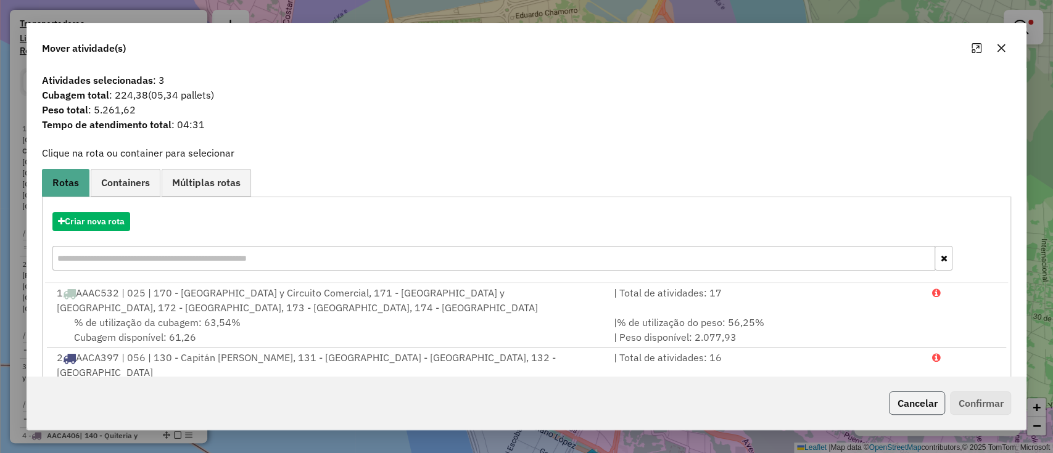
click at [918, 406] on button "Cancelar" at bounding box center [917, 403] width 56 height 23
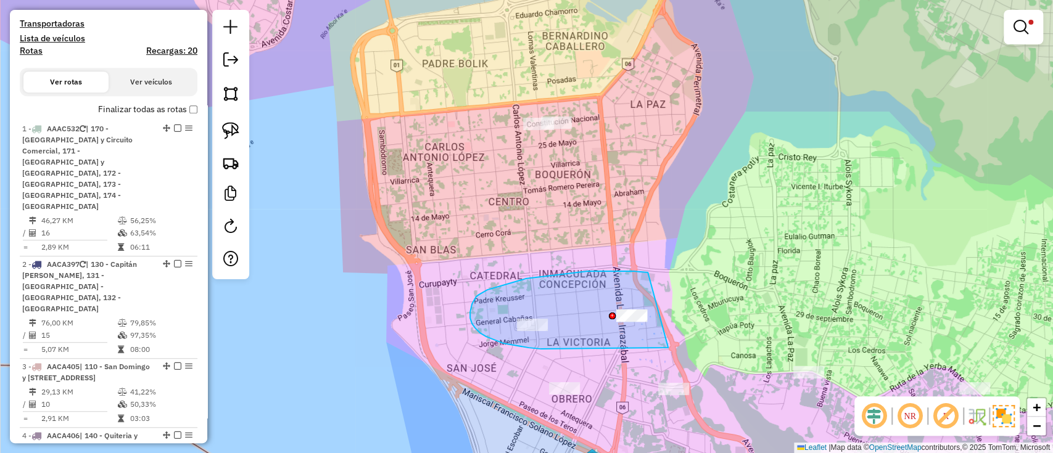
drag, startPoint x: 648, startPoint y: 273, endPoint x: 683, endPoint y: 346, distance: 81.4
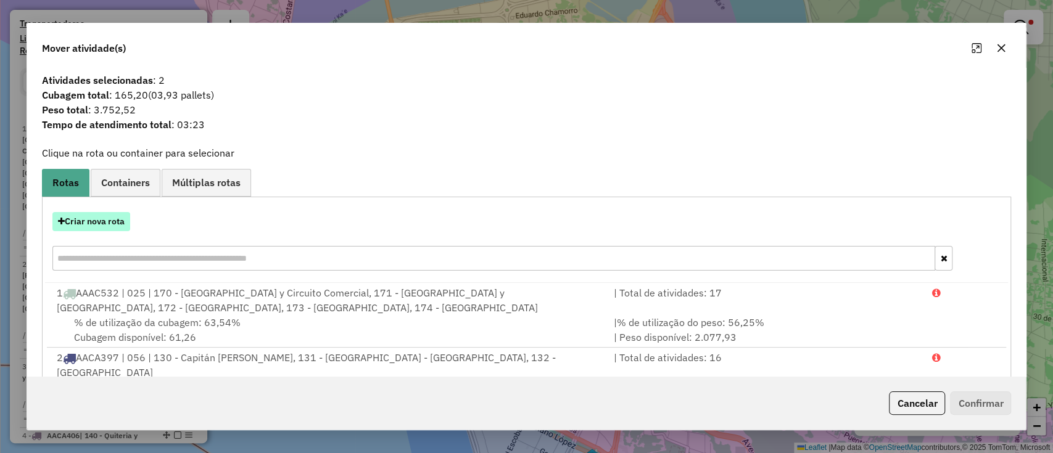
click at [79, 218] on button "Criar nova rota" at bounding box center [91, 221] width 78 height 19
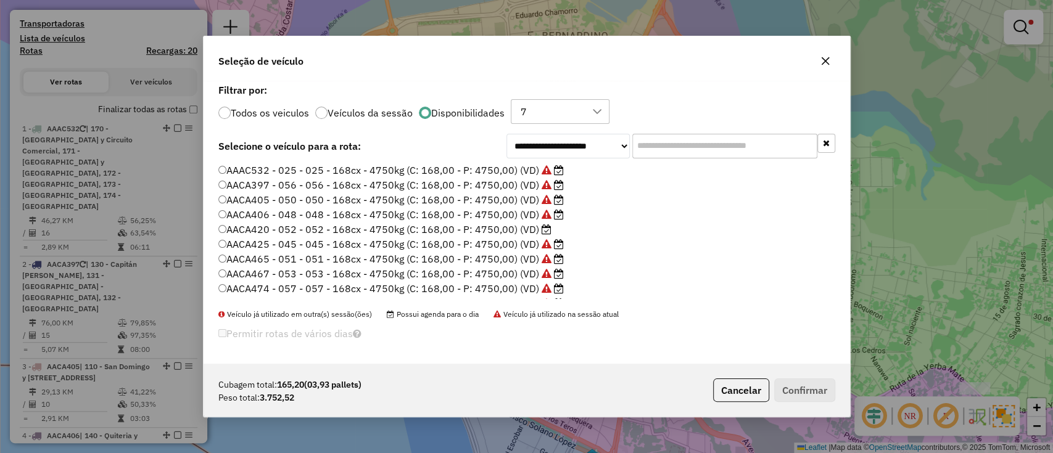
click at [542, 184] on icon at bounding box center [547, 185] width 10 height 10
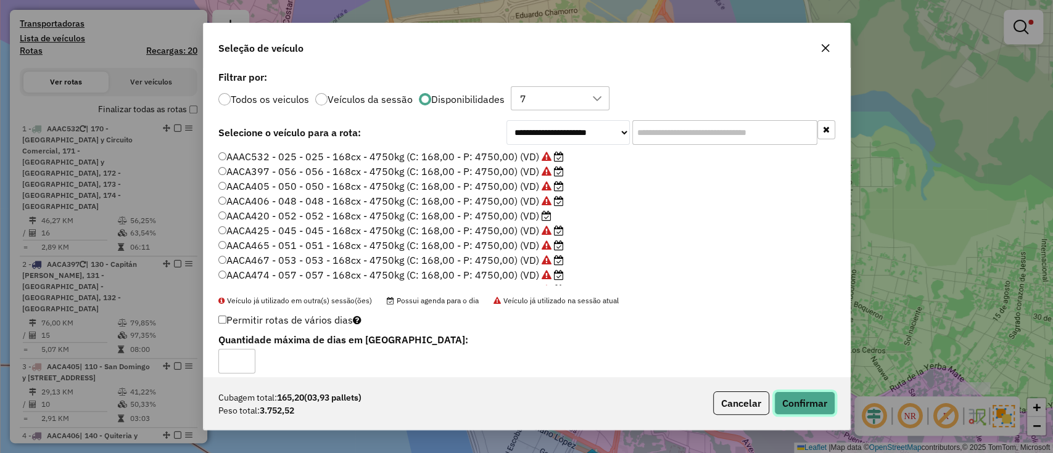
click at [788, 404] on button "Confirmar" at bounding box center [804, 403] width 61 height 23
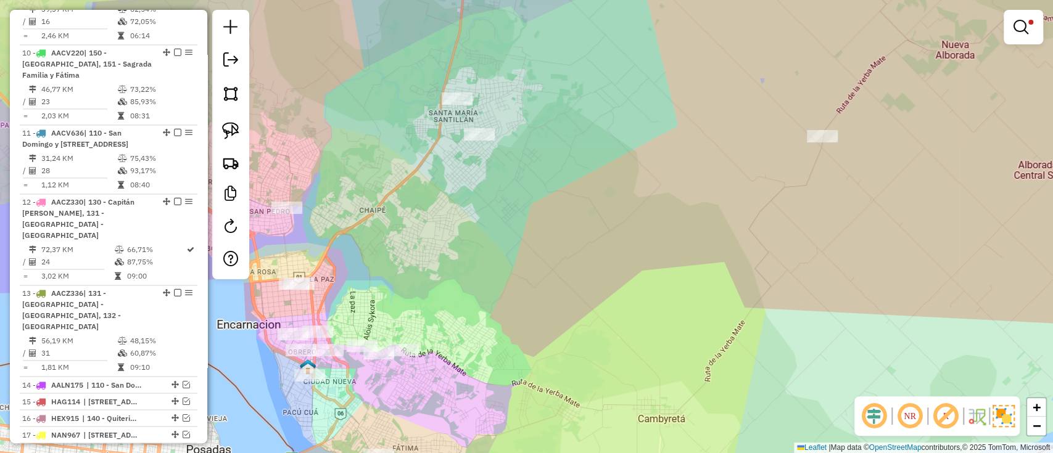
scroll to position [1362, 0]
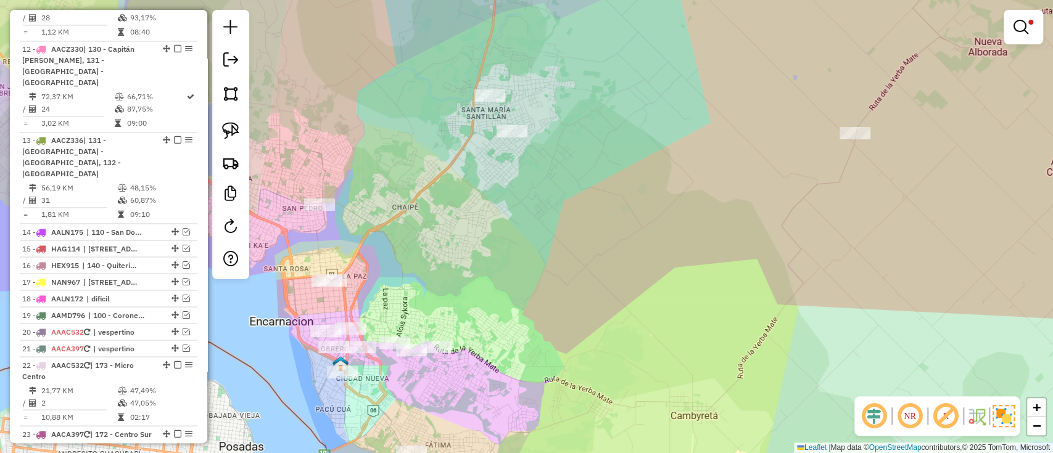
drag, startPoint x: 329, startPoint y: 313, endPoint x: 643, endPoint y: 273, distance: 316.5
click at [563, 297] on div "Limpar filtros Janela de atendimento Grade de atendimento Capacidade Transporta…" at bounding box center [526, 226] width 1053 height 453
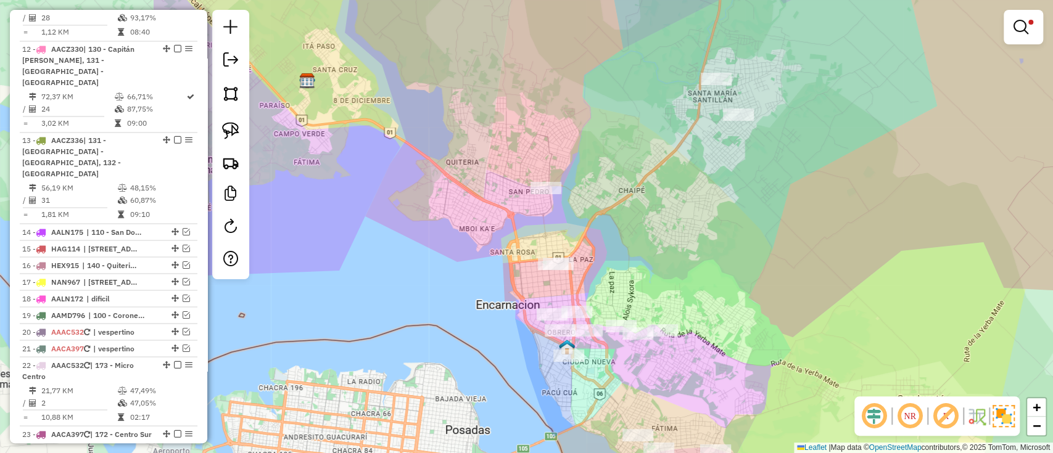
click at [1019, 46] on div "Limpar filtros Janela de atendimento Grade de atendimento Capacidade Transporta…" at bounding box center [1022, 33] width 39 height 46
click at [1021, 24] on em at bounding box center [1020, 27] width 15 height 15
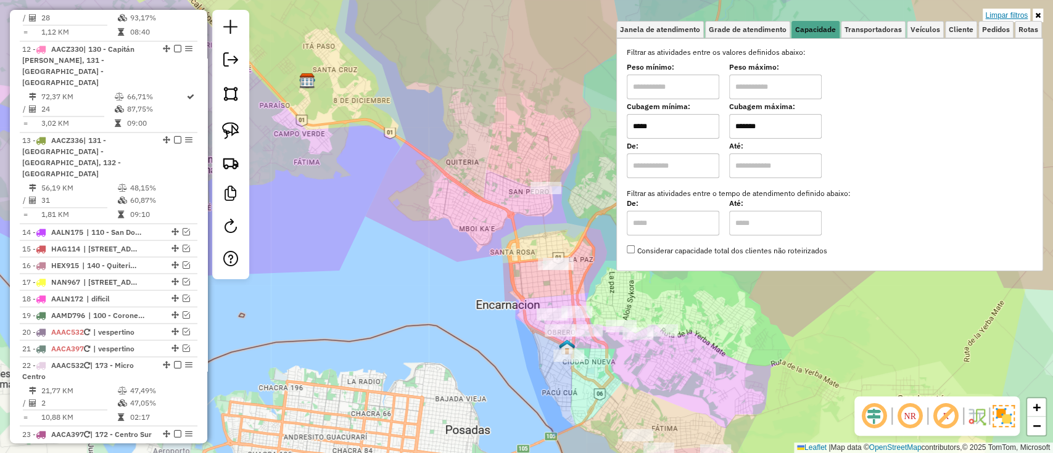
click at [1013, 15] on link "Limpar filtros" at bounding box center [1006, 16] width 47 height 14
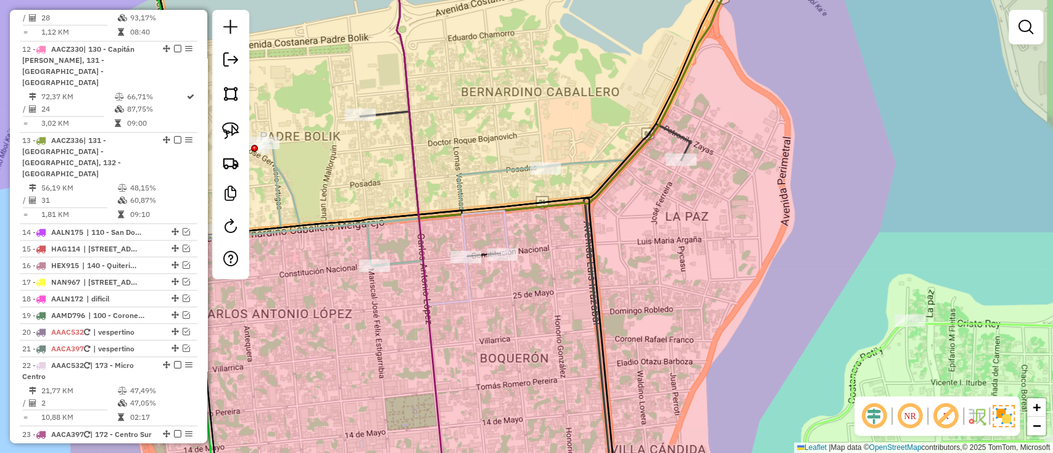
drag, startPoint x: 576, startPoint y: 305, endPoint x: 608, endPoint y: 303, distance: 32.1
click at [608, 303] on div "Janela de atendimento Grade de atendimento Capacidade Transportadoras Veículos …" at bounding box center [526, 226] width 1053 height 453
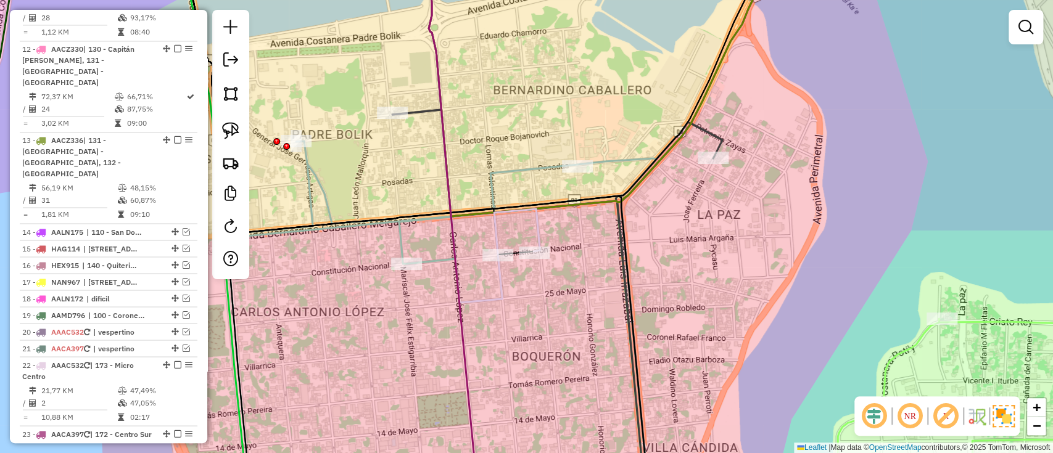
click at [494, 225] on icon at bounding box center [517, 232] width 46 height 46
select select "**********"
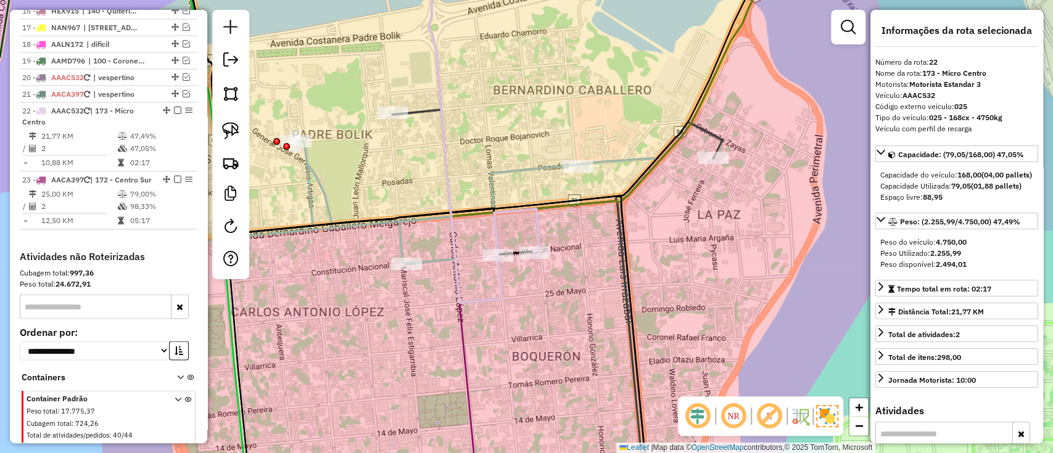
scroll to position [1629, 0]
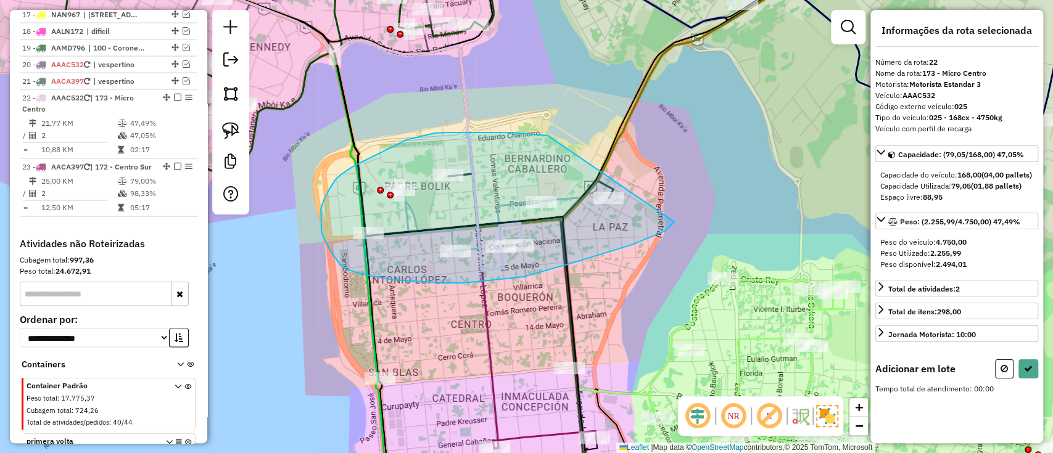
drag, startPoint x: 422, startPoint y: 136, endPoint x: 684, endPoint y: 200, distance: 269.4
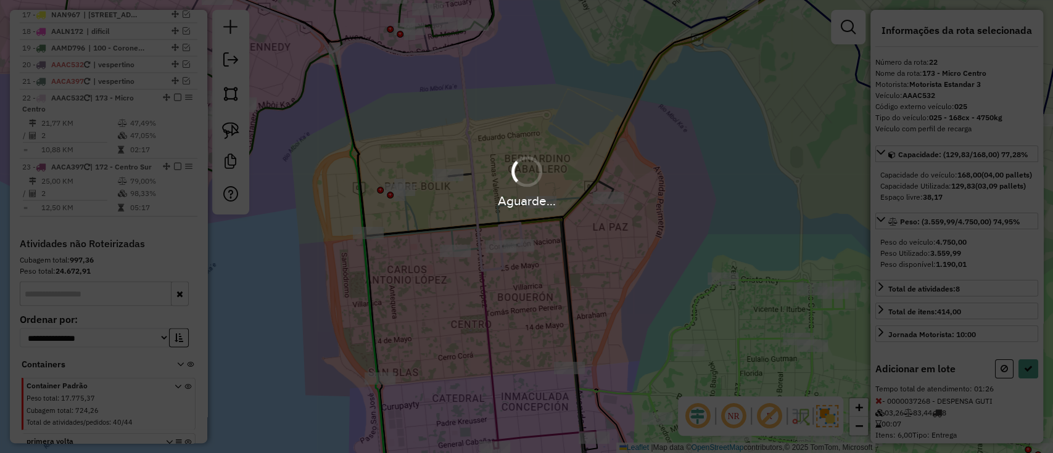
select select "**********"
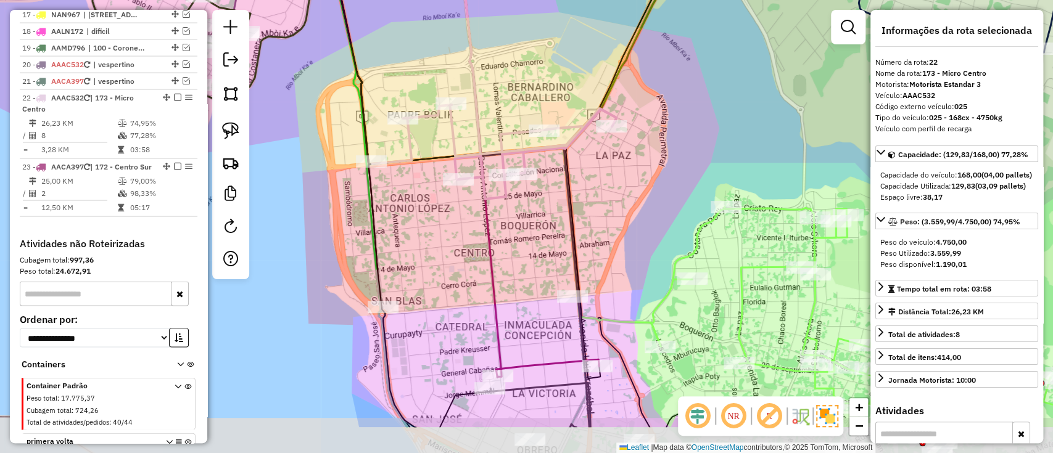
drag, startPoint x: 506, startPoint y: 336, endPoint x: 509, endPoint y: 264, distance: 71.6
click at [509, 264] on div "Janela de atendimento Grade de atendimento Capacidade Transportadoras Veículos …" at bounding box center [526, 226] width 1053 height 453
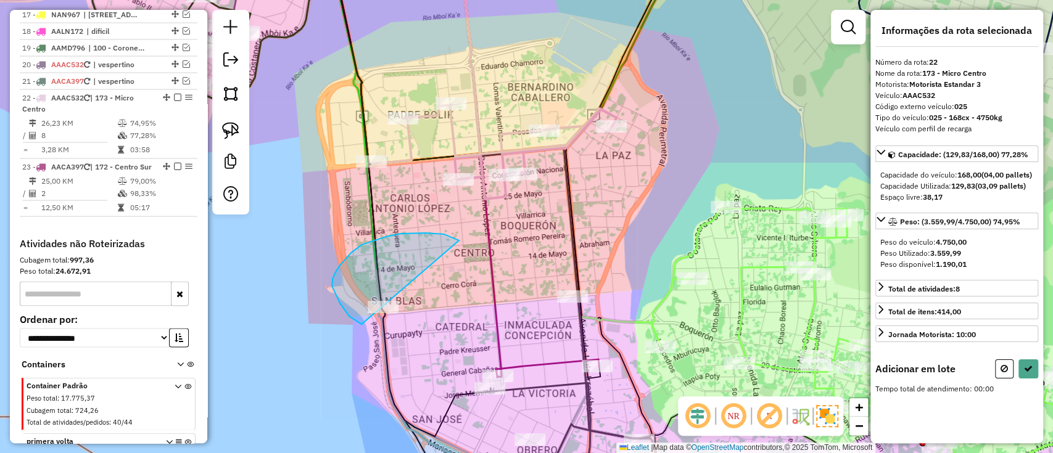
drag, startPoint x: 456, startPoint y: 239, endPoint x: 406, endPoint y: 319, distance: 93.6
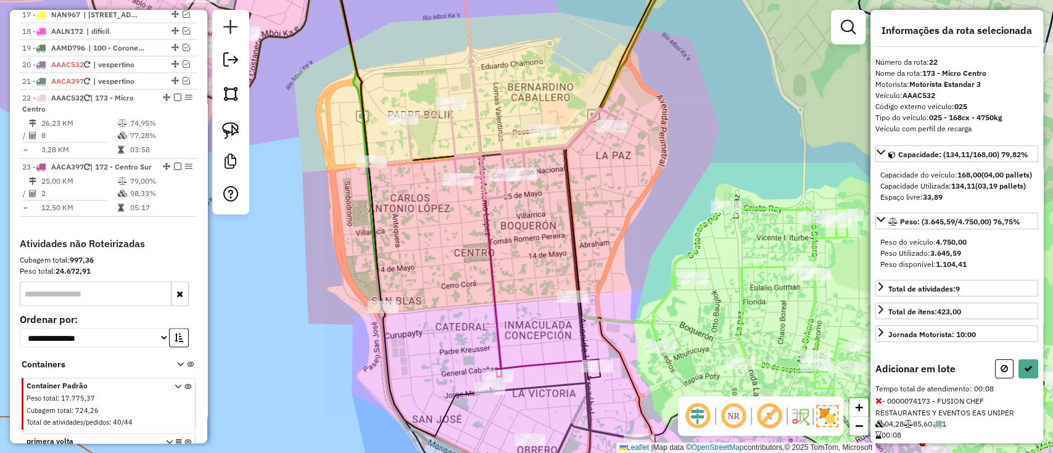
select select "**********"
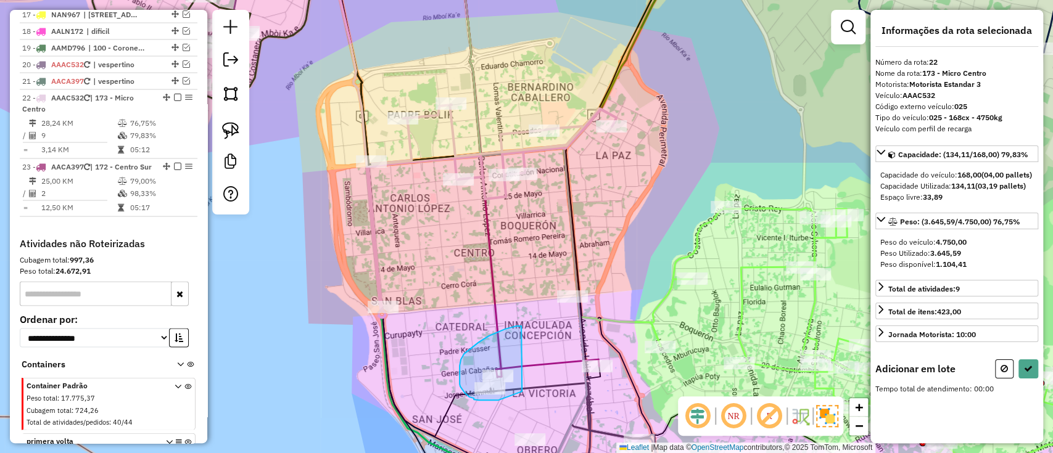
drag, startPoint x: 521, startPoint y: 326, endPoint x: 522, endPoint y: 392, distance: 65.4
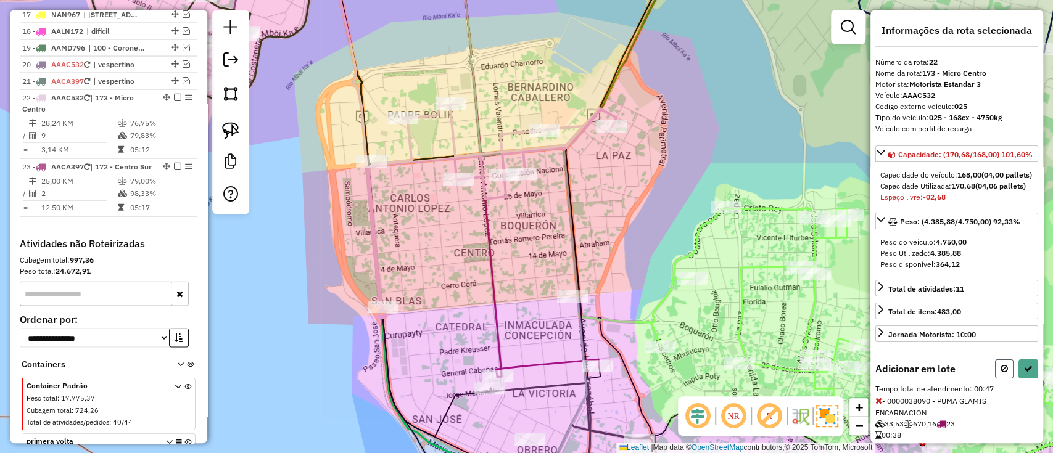
click at [1000, 373] on icon at bounding box center [1003, 369] width 7 height 9
select select "**********"
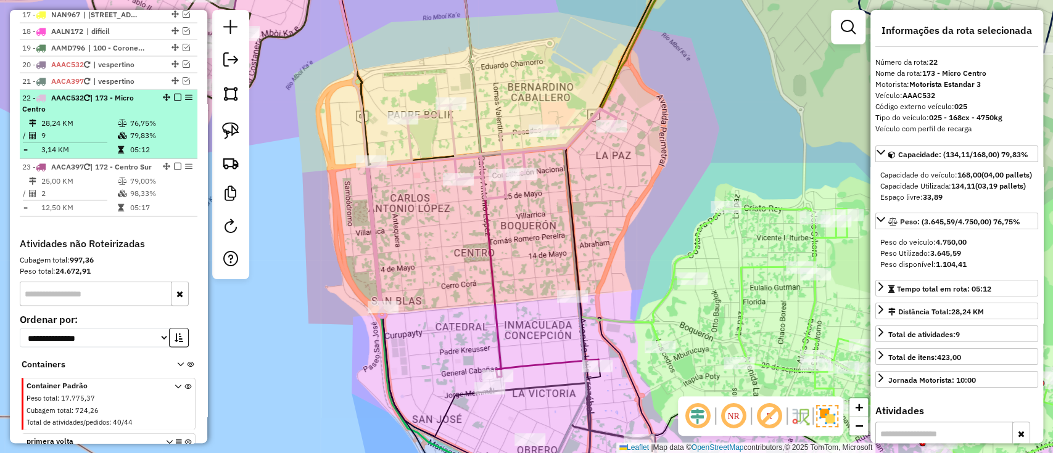
click at [174, 94] on em at bounding box center [177, 97] width 7 height 7
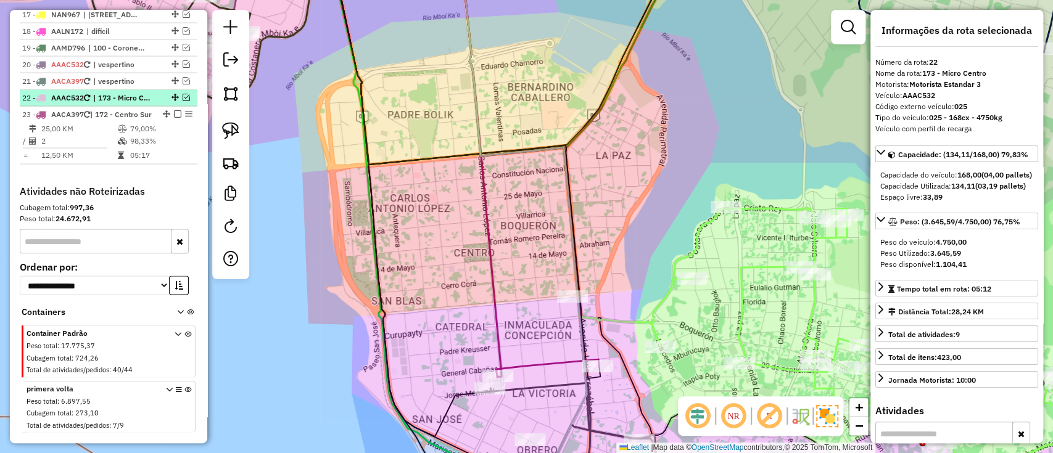
scroll to position [1612, 0]
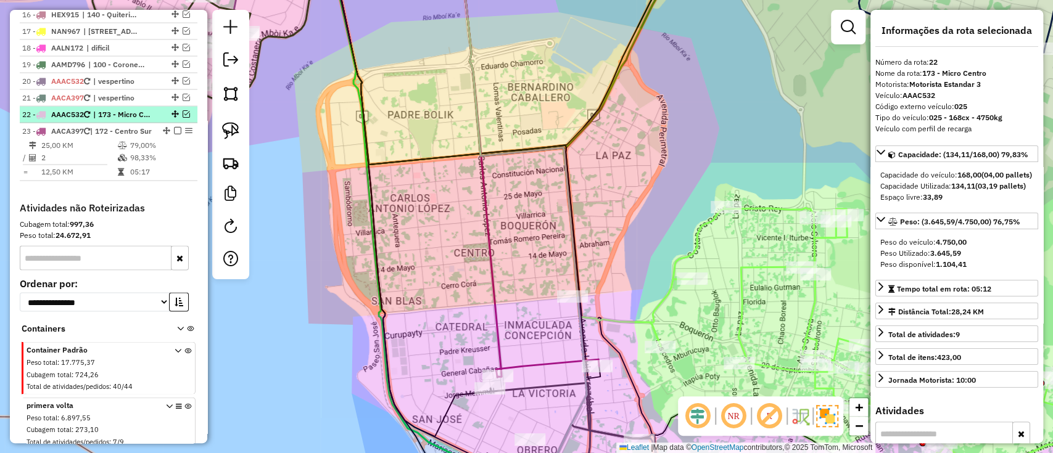
click at [183, 110] on em at bounding box center [186, 113] width 7 height 7
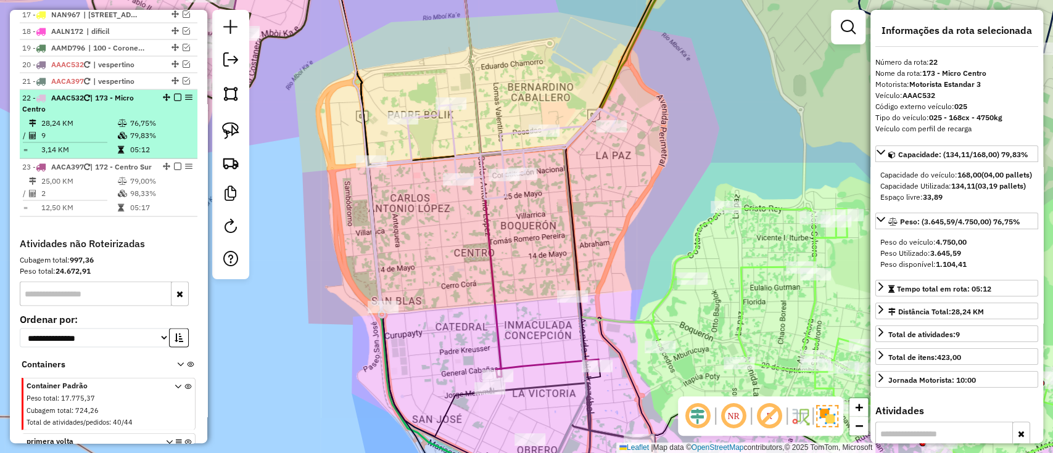
click at [154, 117] on td "76,75%" at bounding box center [161, 123] width 62 height 12
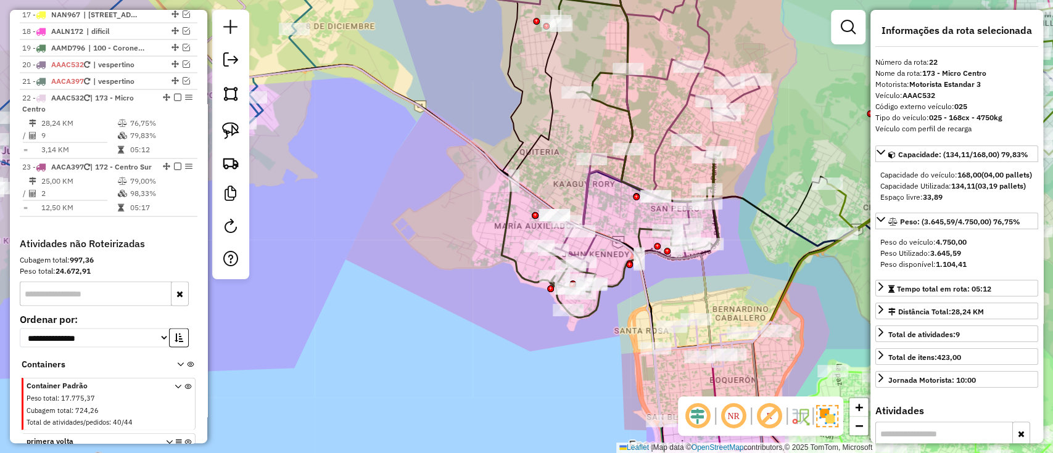
drag, startPoint x: 640, startPoint y: 357, endPoint x: 363, endPoint y: 176, distance: 330.5
click at [365, 181] on div "Janela de atendimento Grade de atendimento Capacidade Transportadoras Veículos …" at bounding box center [526, 226] width 1053 height 453
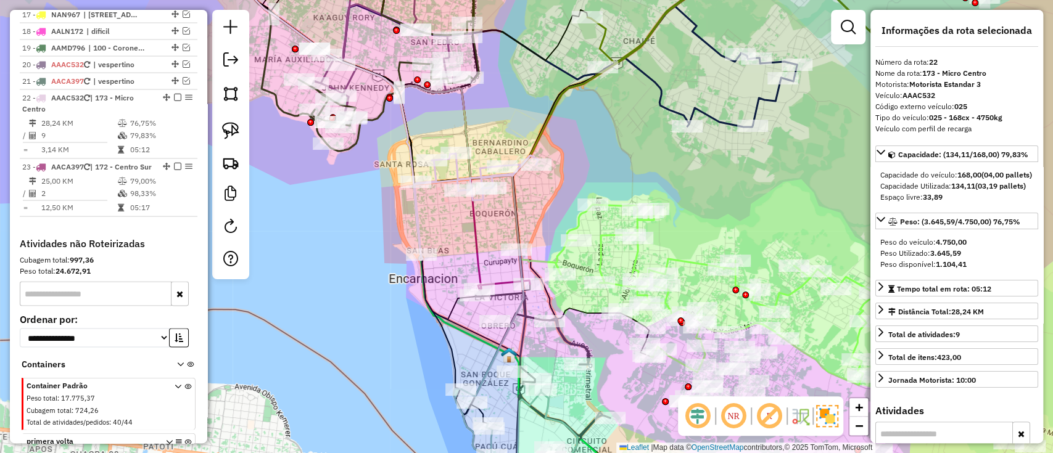
click at [416, 225] on icon at bounding box center [475, 204] width 123 height 101
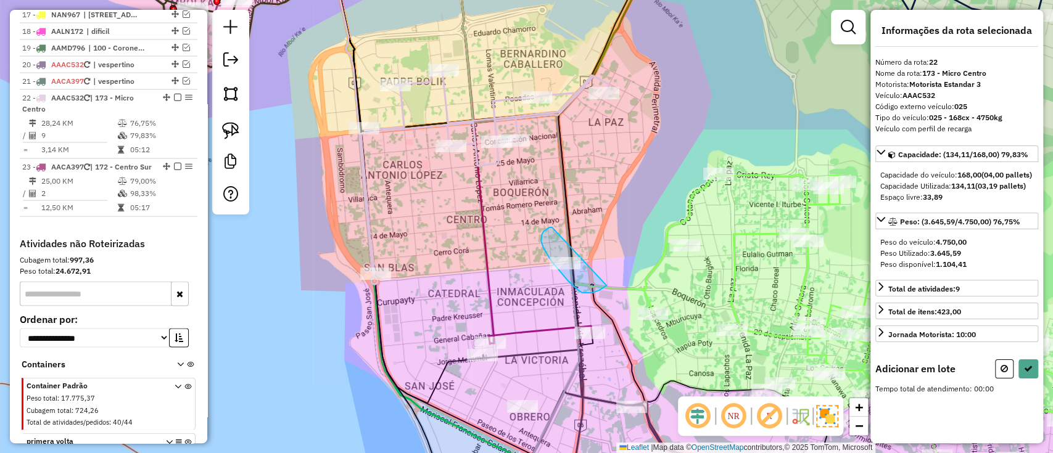
drag, startPoint x: 542, startPoint y: 235, endPoint x: 611, endPoint y: 277, distance: 81.3
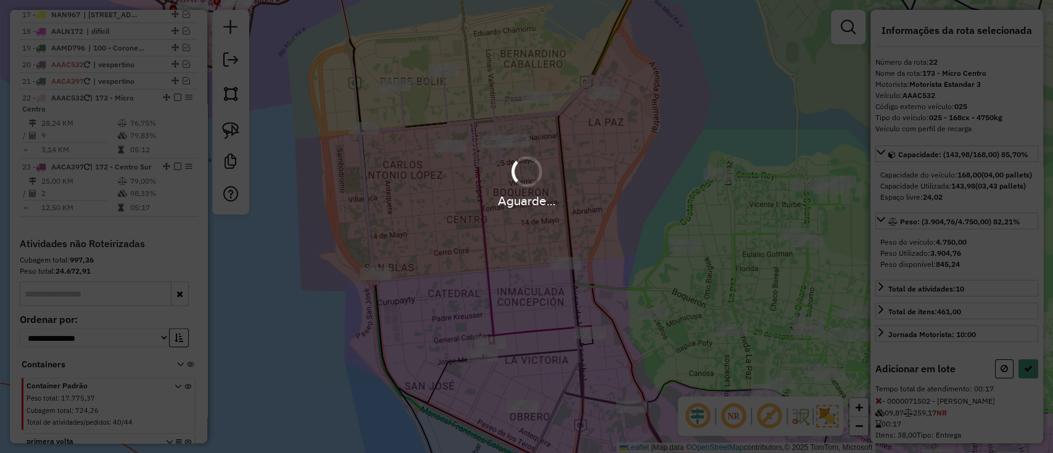
select select "**********"
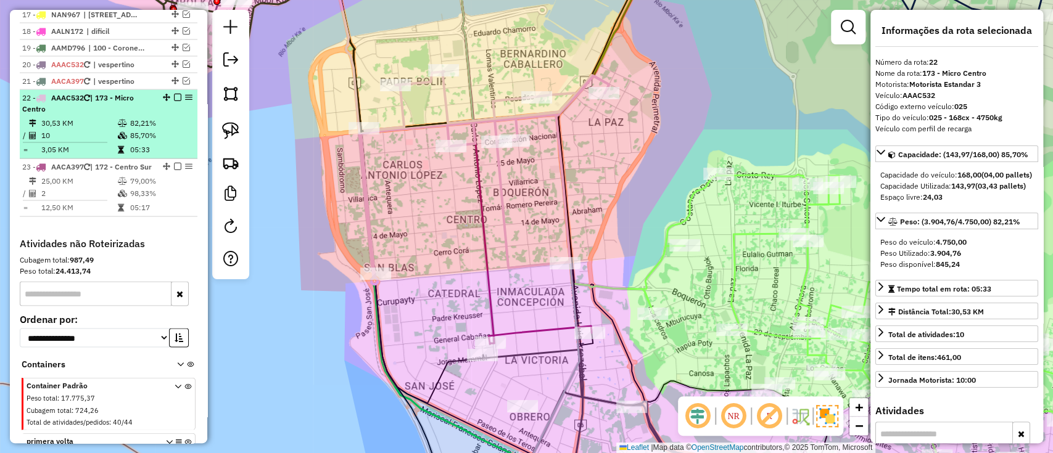
click at [174, 94] on em at bounding box center [177, 97] width 7 height 7
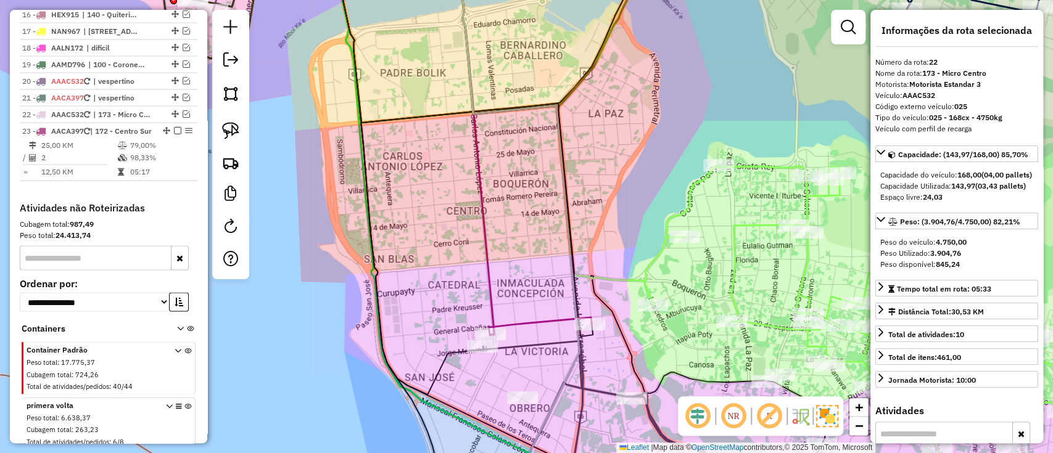
drag, startPoint x: 488, startPoint y: 265, endPoint x: 469, endPoint y: 180, distance: 87.2
click at [469, 180] on icon at bounding box center [475, 140] width 38 height 389
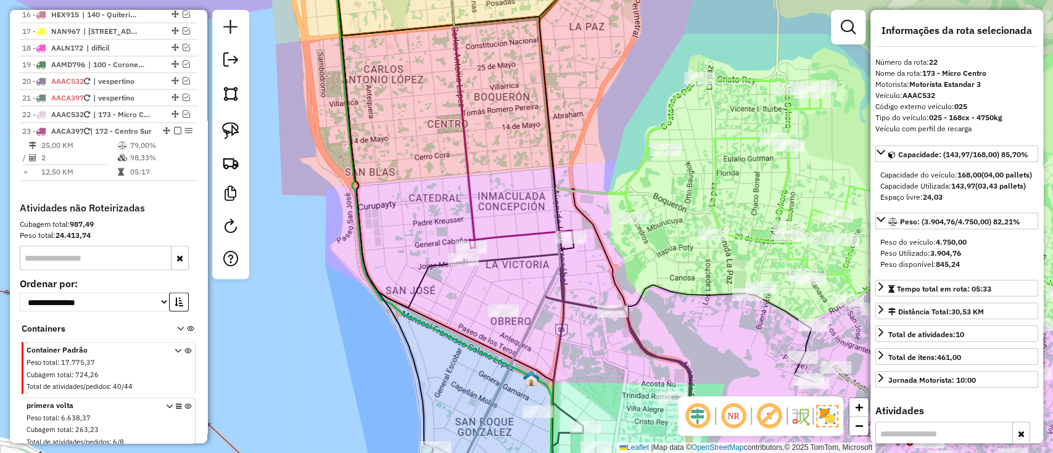
click at [471, 188] on icon at bounding box center [461, 101] width 27 height 293
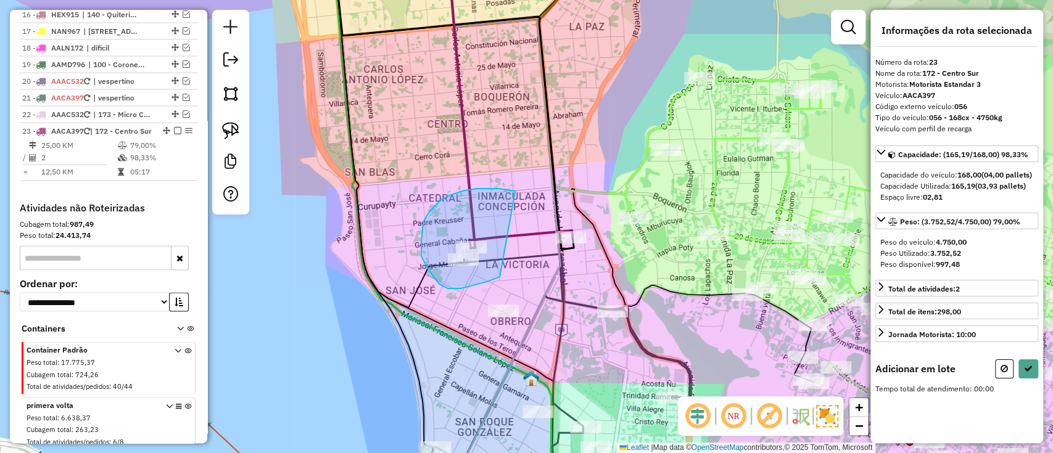
drag, startPoint x: 477, startPoint y: 189, endPoint x: 500, endPoint y: 277, distance: 91.0
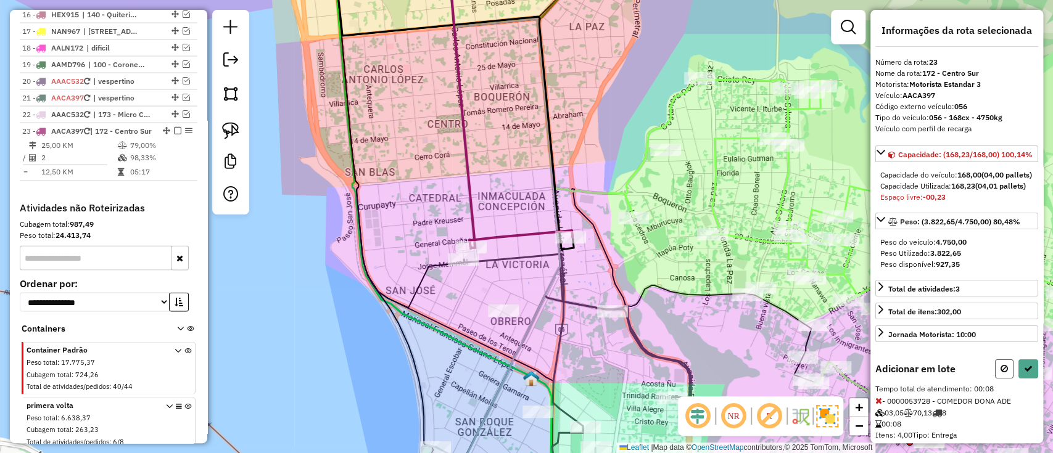
click at [996, 379] on button at bounding box center [1004, 369] width 19 height 19
select select "**********"
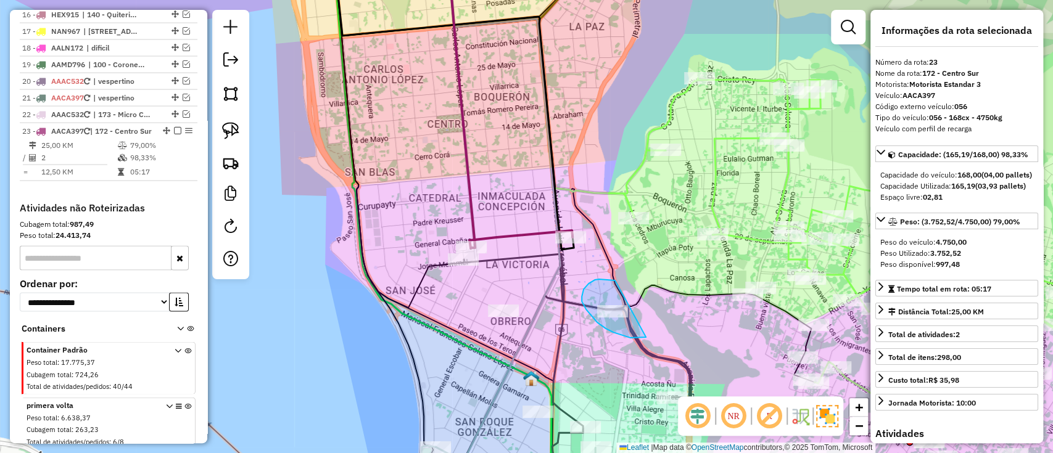
drag, startPoint x: 614, startPoint y: 281, endPoint x: 646, endPoint y: 337, distance: 65.2
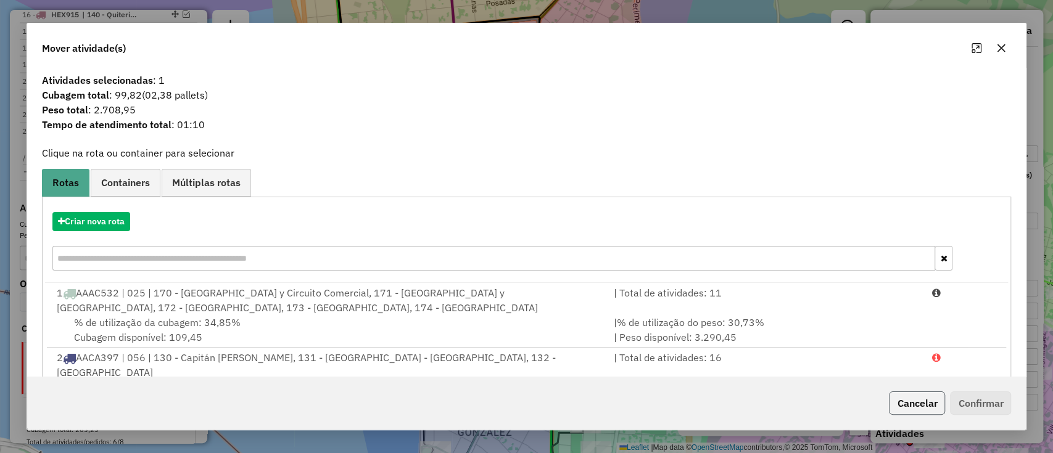
click at [923, 402] on button "Cancelar" at bounding box center [917, 403] width 56 height 23
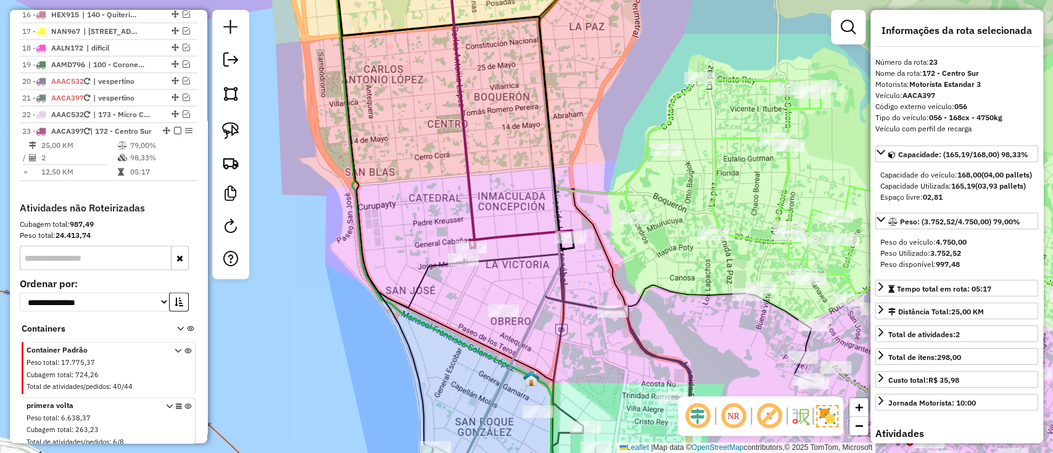
click at [521, 234] on icon at bounding box center [520, 240] width 103 height 18
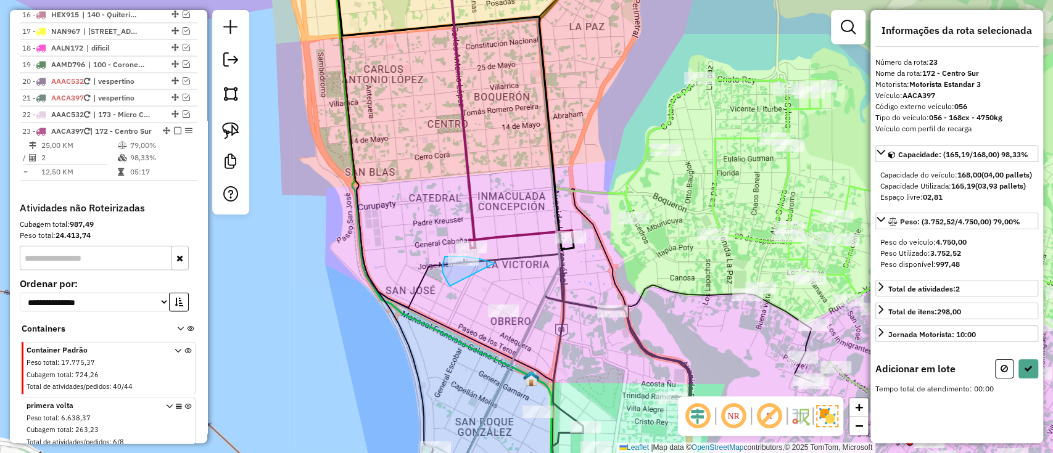
drag, startPoint x: 494, startPoint y: 263, endPoint x: 450, endPoint y: 286, distance: 49.9
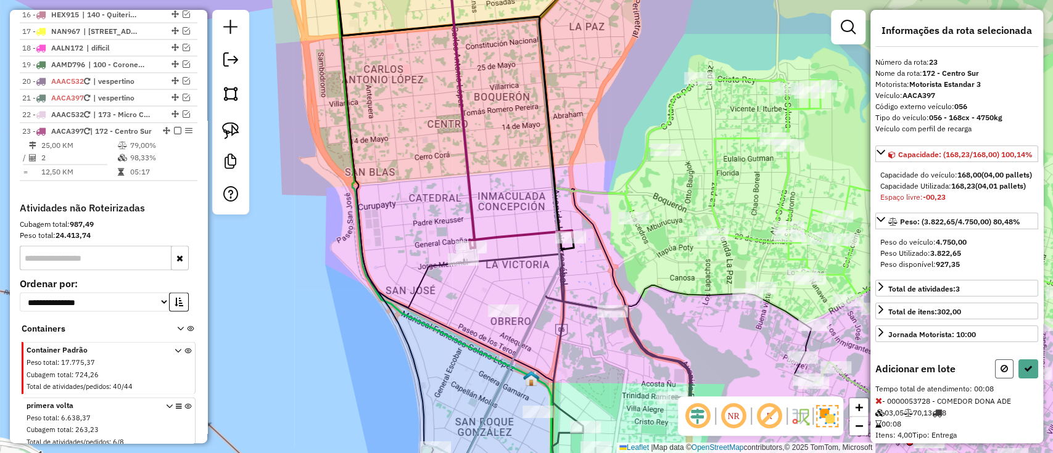
click at [1000, 373] on icon at bounding box center [1003, 369] width 7 height 9
select select "**********"
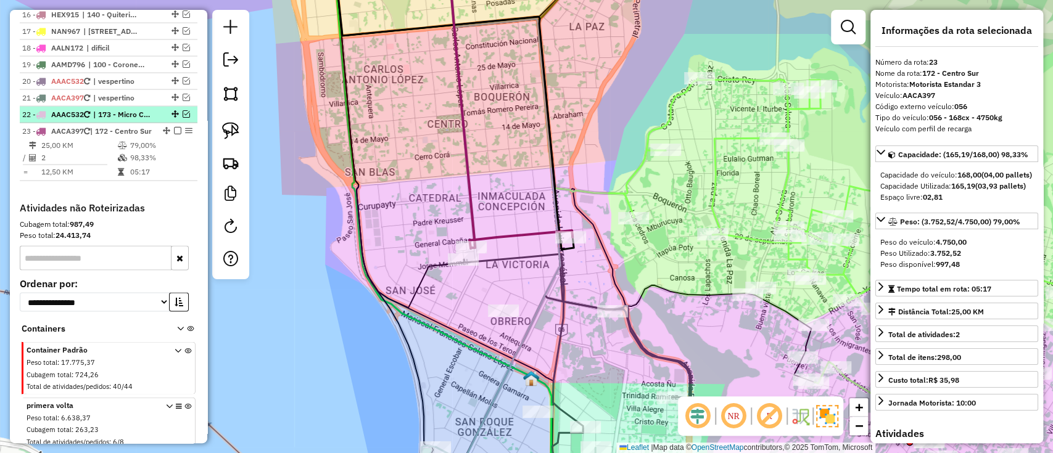
click at [183, 110] on em at bounding box center [186, 113] width 7 height 7
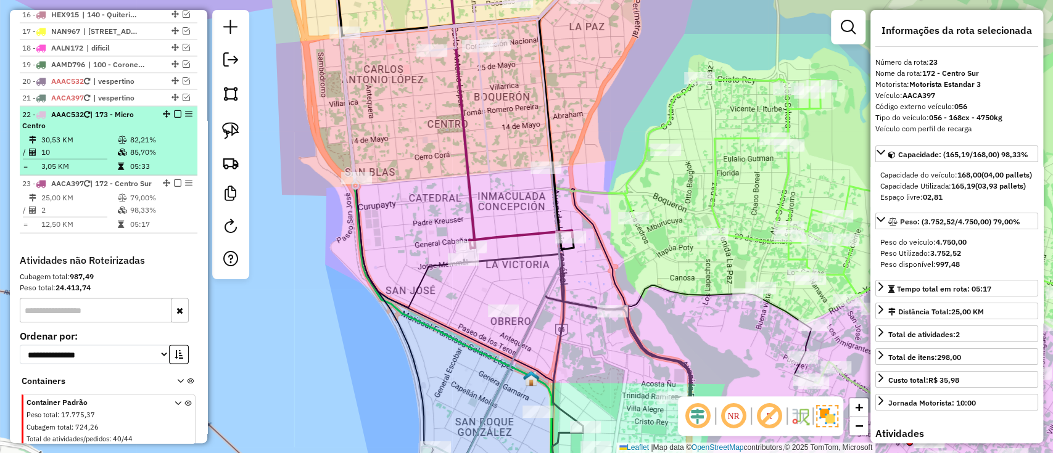
scroll to position [1629, 0]
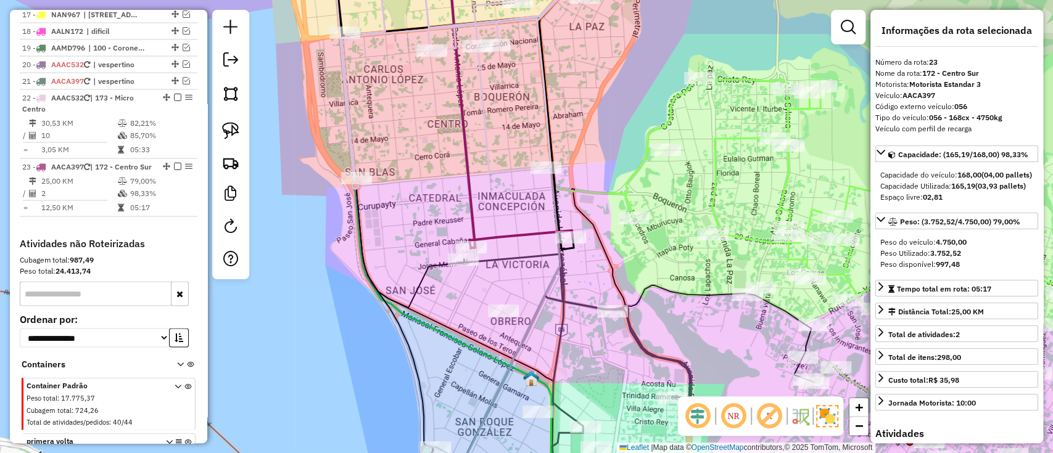
click at [472, 189] on icon at bounding box center [461, 101] width 27 height 293
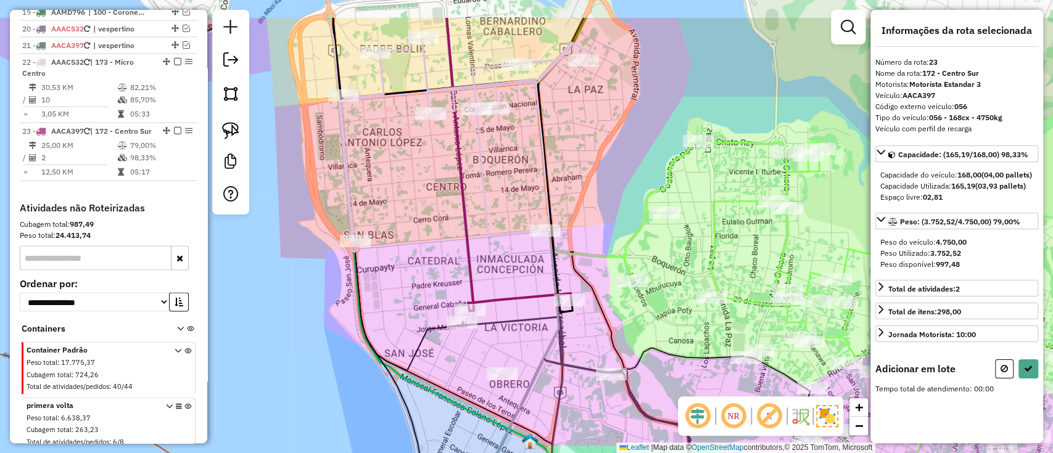
drag, startPoint x: 485, startPoint y: 190, endPoint x: 480, endPoint y: 249, distance: 58.8
click at [480, 249] on div "Janela de atendimento Grade de atendimento Capacidade Transportadoras Veículos …" at bounding box center [526, 226] width 1053 height 453
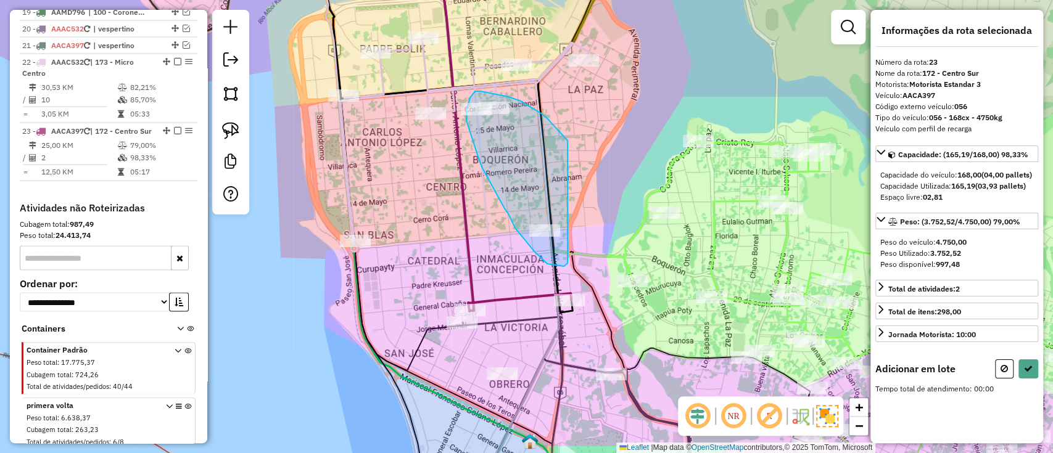
drag, startPoint x: 564, startPoint y: 136, endPoint x: 567, endPoint y: 263, distance: 127.1
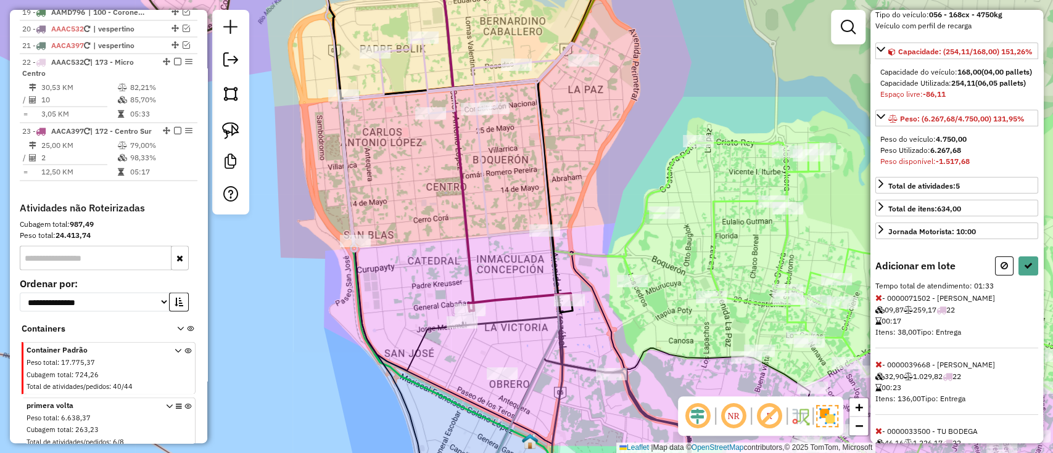
scroll to position [198, 0]
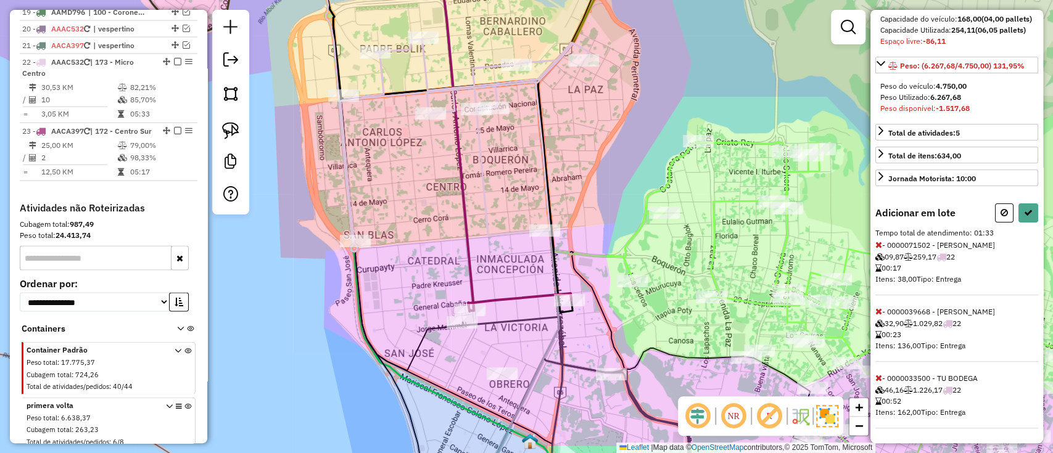
click at [876, 374] on icon at bounding box center [878, 378] width 7 height 9
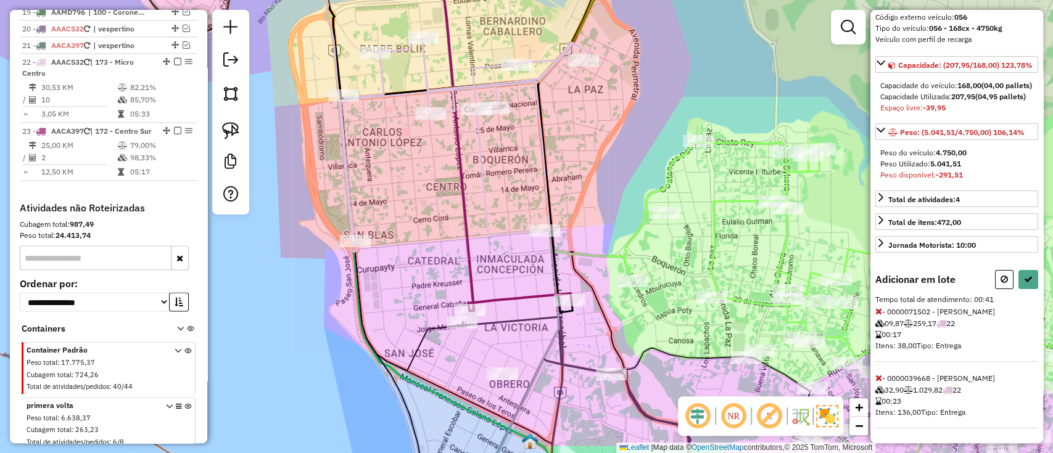
scroll to position [131, 0]
click at [878, 376] on icon at bounding box center [878, 378] width 7 height 9
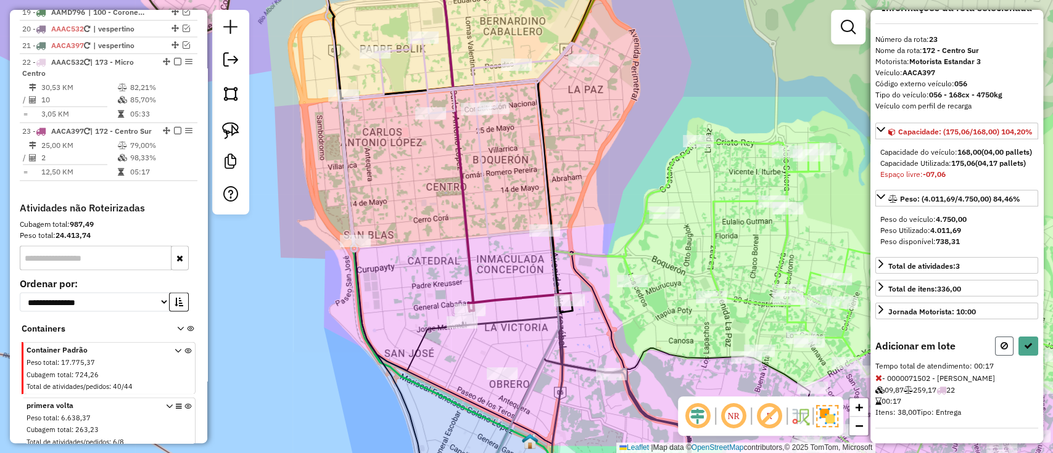
click at [1000, 342] on icon at bounding box center [1003, 346] width 7 height 9
select select "**********"
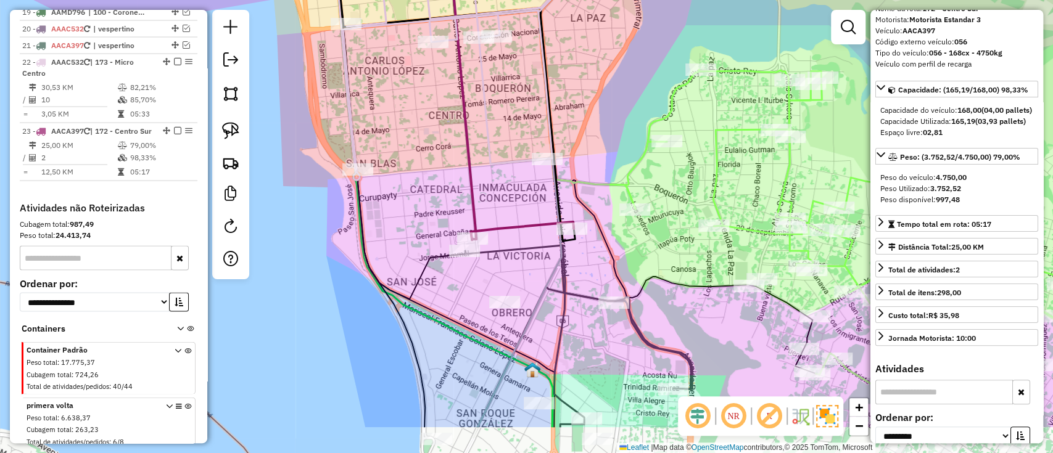
drag, startPoint x: 522, startPoint y: 221, endPoint x: 527, endPoint y: 165, distance: 56.3
click at [527, 165] on div "Janela de atendimento Grade de atendimento Capacidade Transportadoras Veículos …" at bounding box center [526, 226] width 1053 height 453
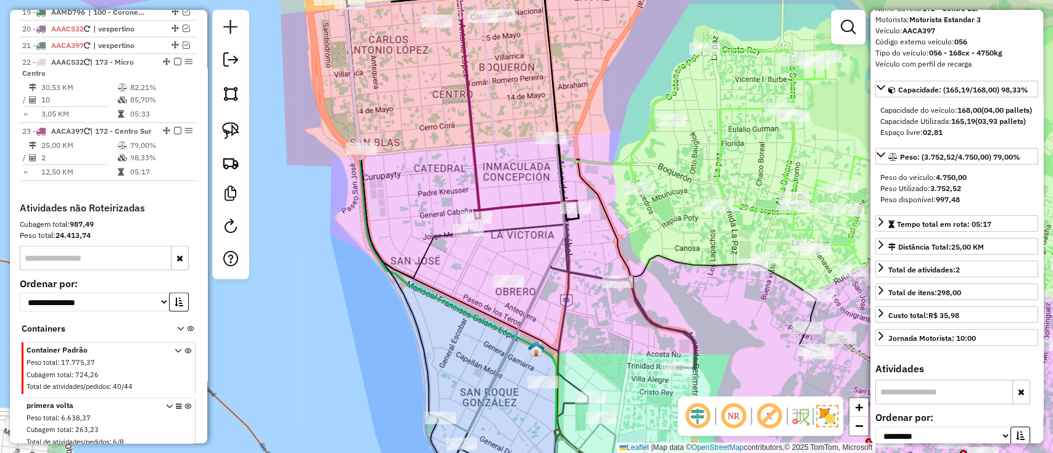
click at [479, 158] on icon at bounding box center [467, 86] width 25 height 264
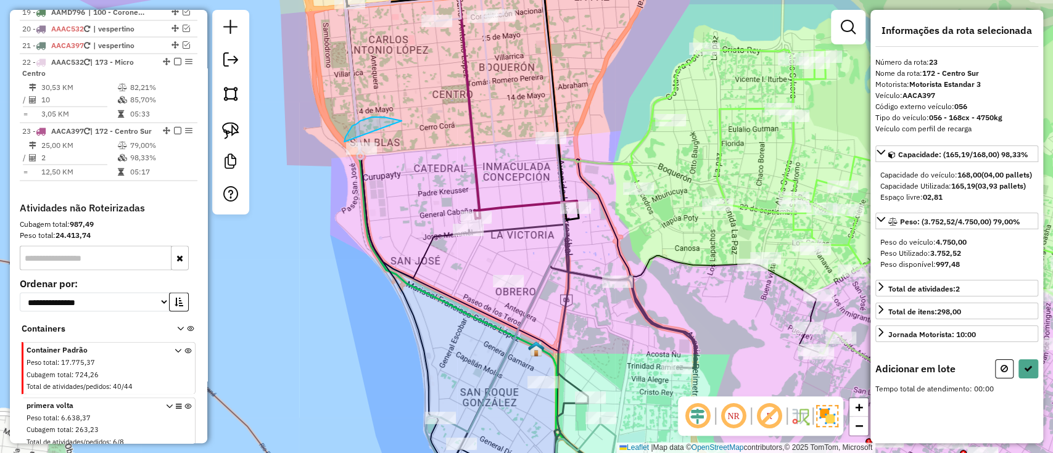
drag, startPoint x: 384, startPoint y: 117, endPoint x: 373, endPoint y: 179, distance: 62.7
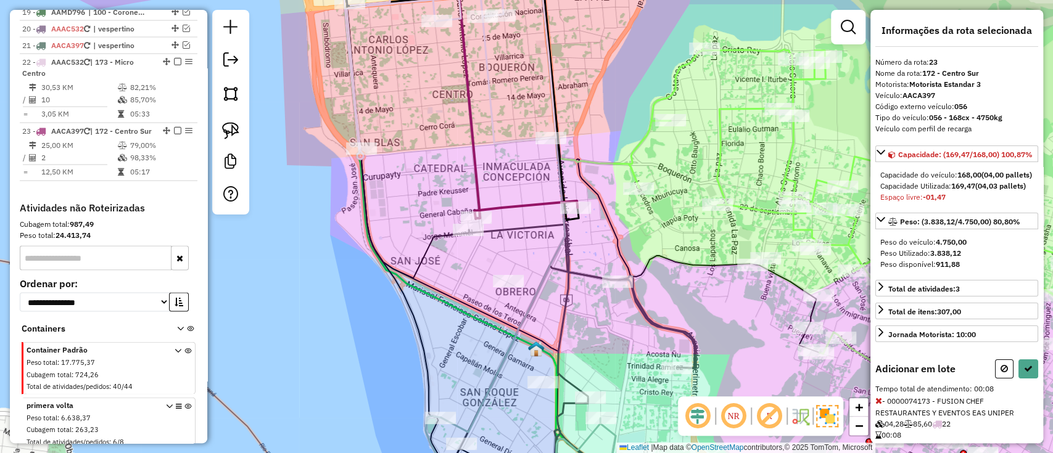
click at [1002, 373] on icon at bounding box center [1003, 369] width 7 height 9
select select "**********"
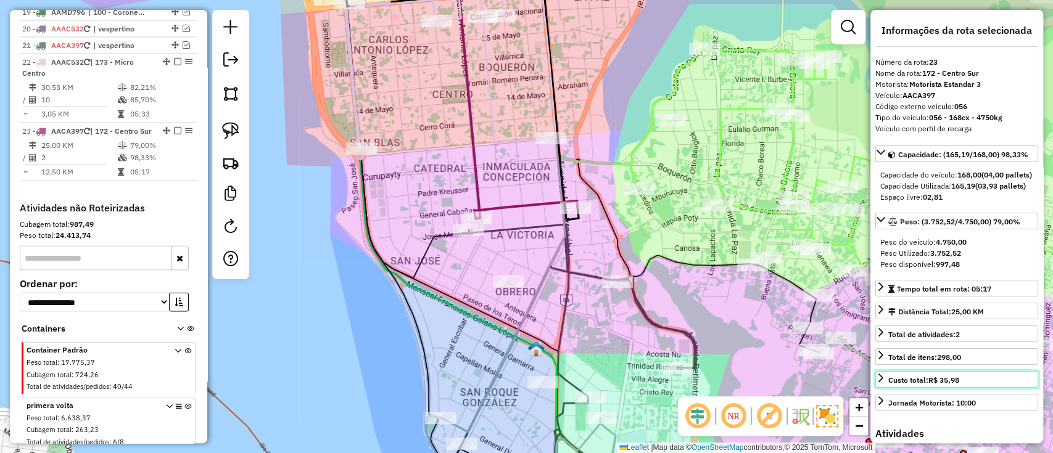
click at [1002, 388] on link "Custo total: R$ 35,98" at bounding box center [956, 379] width 163 height 17
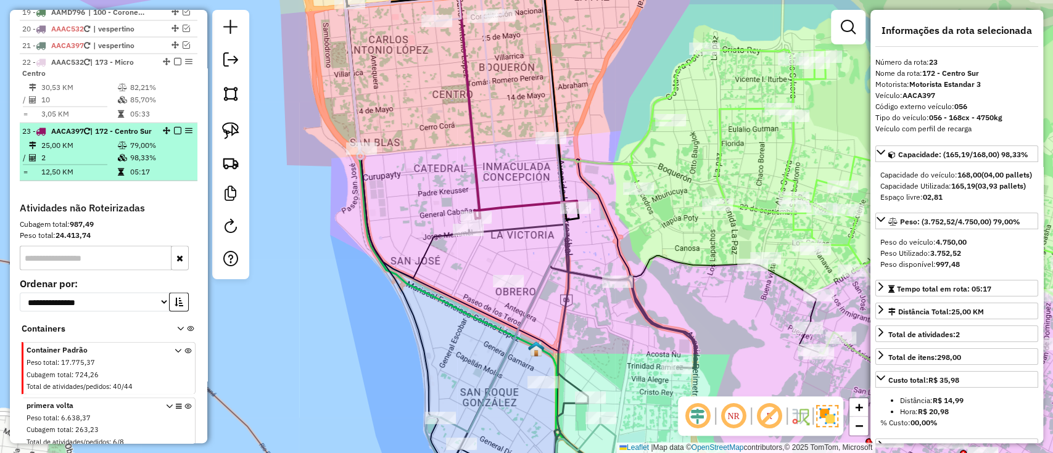
click at [174, 127] on em at bounding box center [177, 130] width 7 height 7
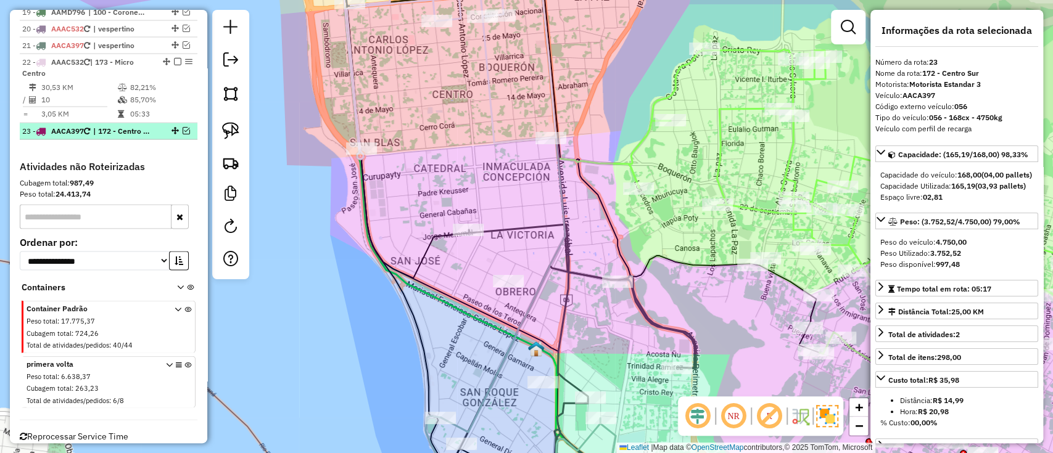
scroll to position [1612, 0]
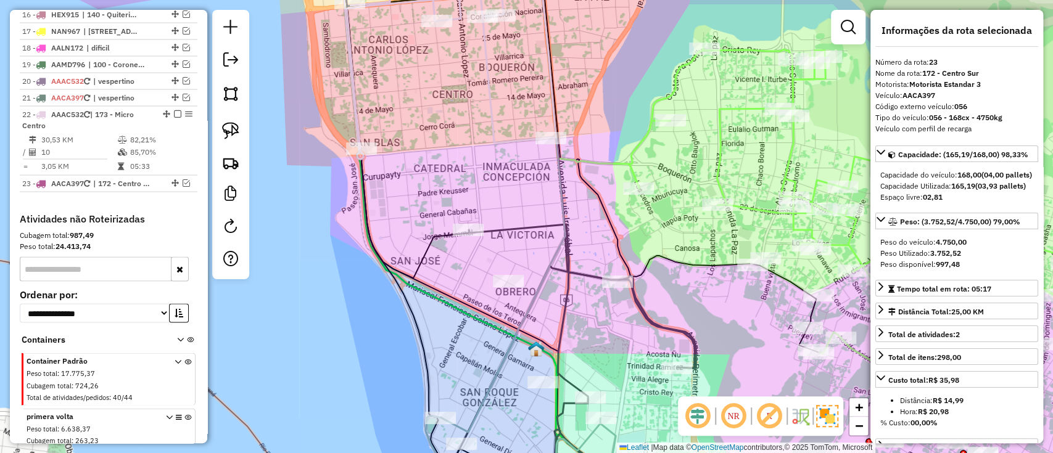
click at [357, 94] on icon at bounding box center [471, 51] width 248 height 194
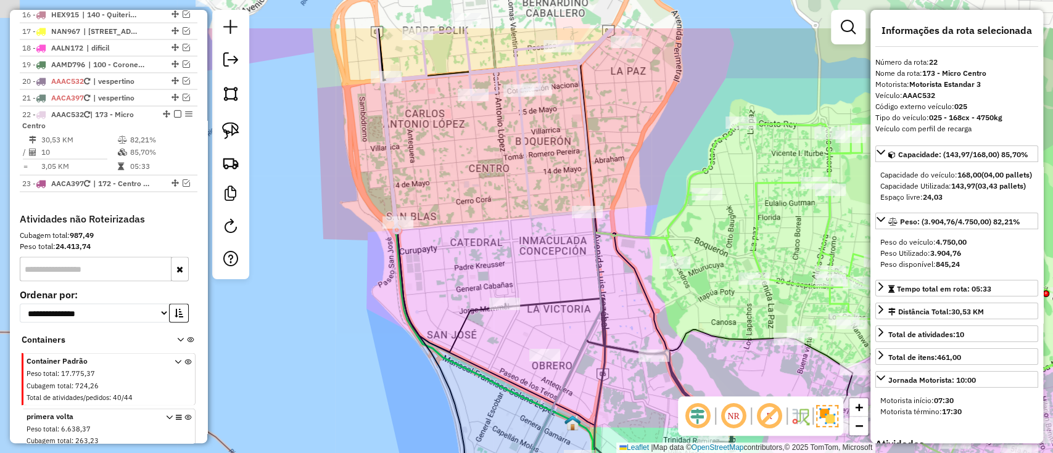
drag, startPoint x: 370, startPoint y: 91, endPoint x: 406, endPoint y: 167, distance: 83.6
click at [406, 167] on div "Janela de atendimento Grade de atendimento Capacidade Transportadoras Veículos …" at bounding box center [526, 226] width 1053 height 453
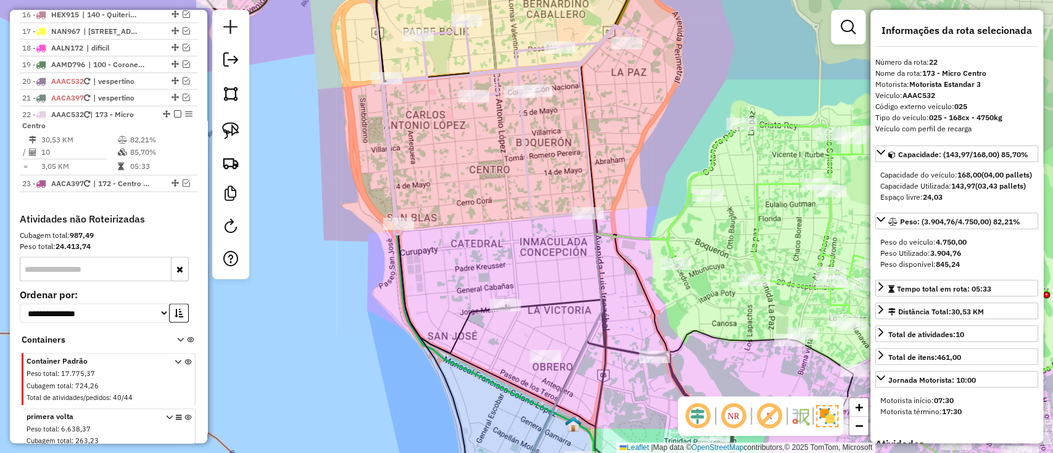
click at [385, 163] on icon at bounding box center [508, 123] width 248 height 202
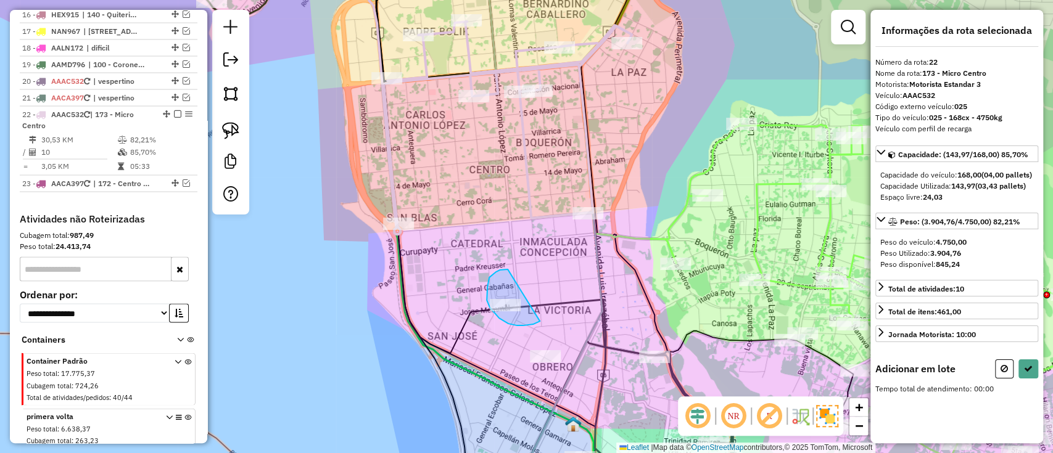
drag, startPoint x: 508, startPoint y: 270, endPoint x: 548, endPoint y: 310, distance: 57.6
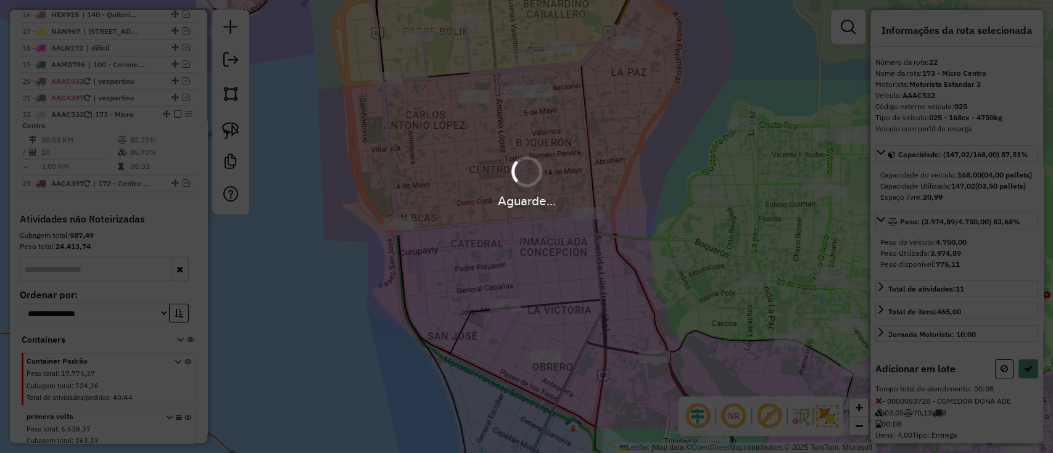
select select "**********"
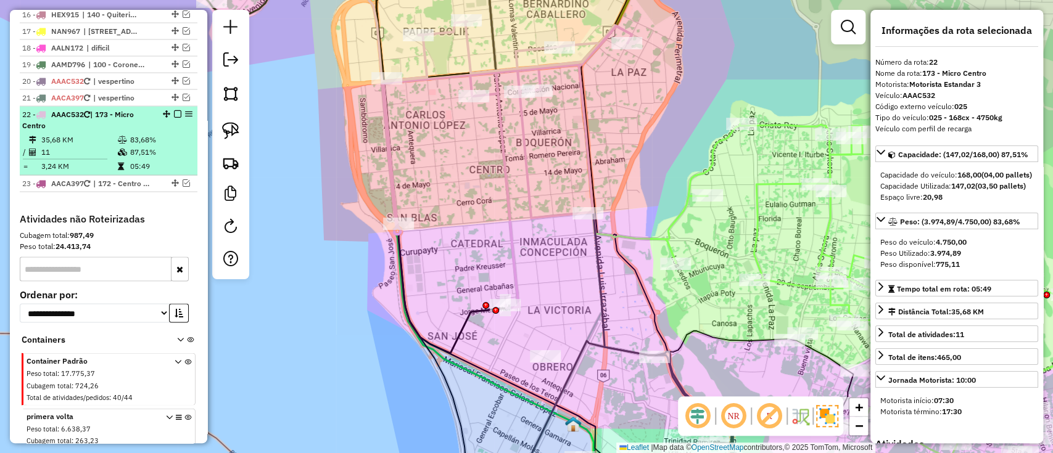
click at [174, 110] on em at bounding box center [177, 113] width 7 height 7
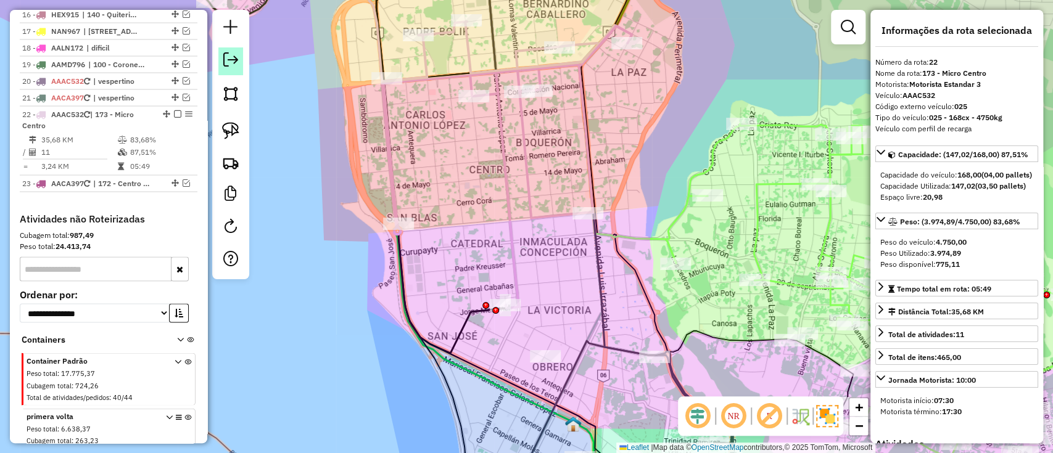
scroll to position [1559, 0]
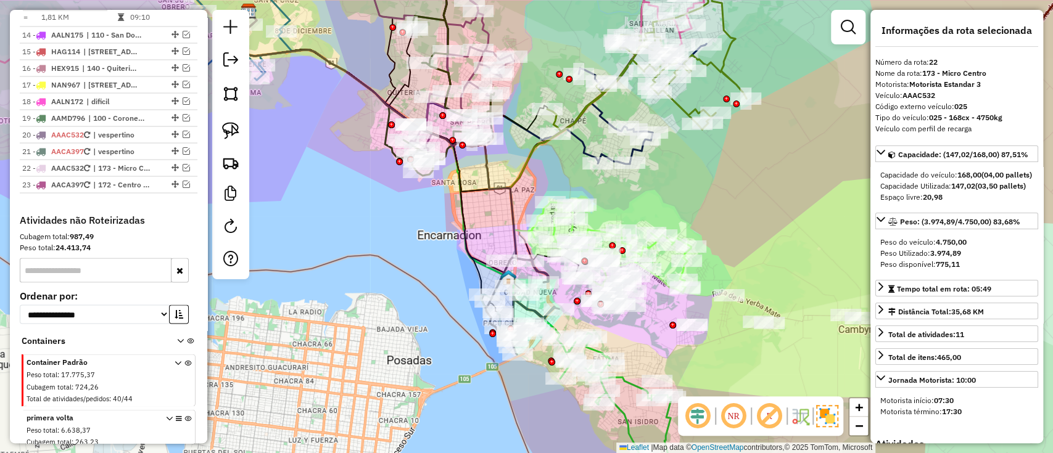
drag, startPoint x: 697, startPoint y: 359, endPoint x: 621, endPoint y: 342, distance: 77.8
click at [622, 342] on div "Janela de atendimento Grade de atendimento Capacidade Transportadoras Veículos …" at bounding box center [526, 226] width 1053 height 453
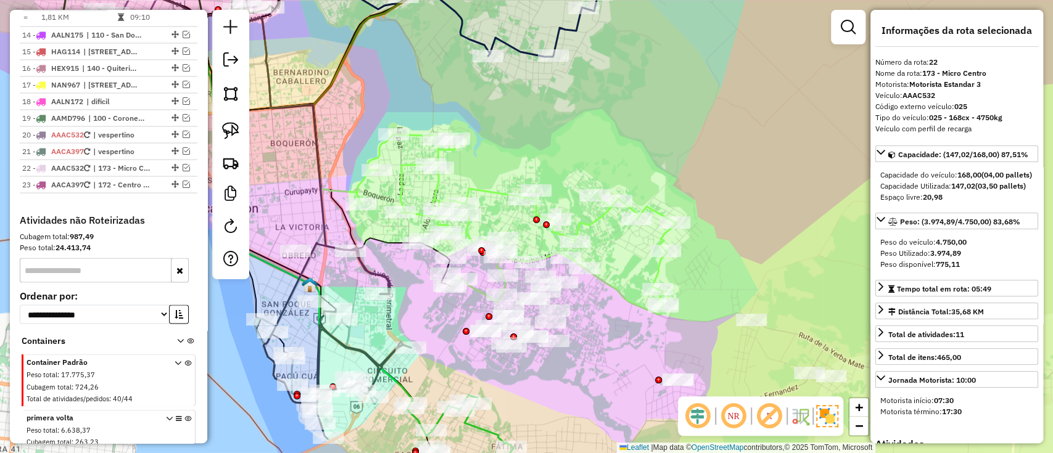
click at [488, 194] on icon at bounding box center [516, 224] width 321 height 181
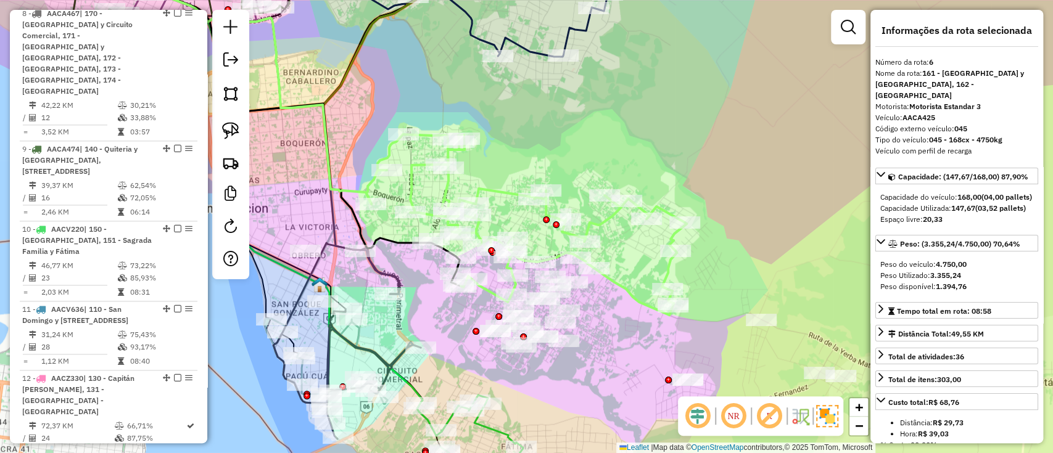
scroll to position [856, 0]
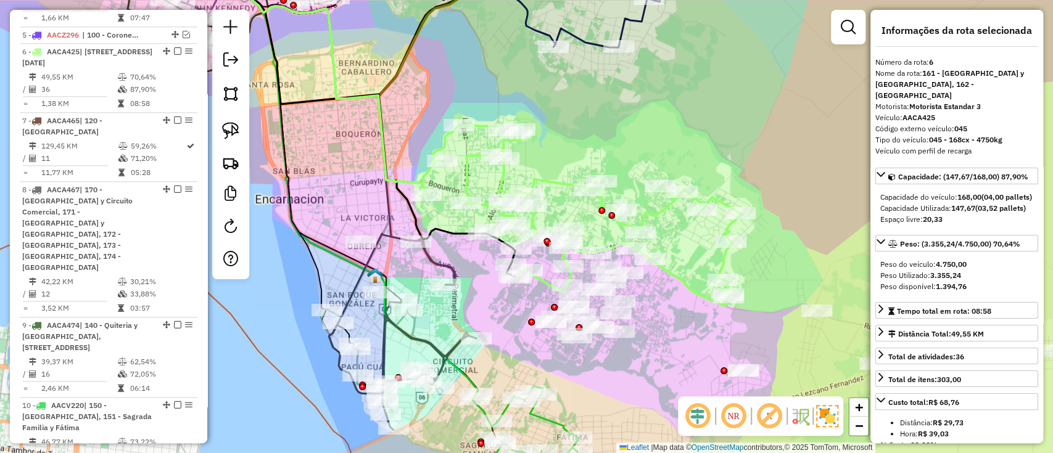
drag, startPoint x: 499, startPoint y: 179, endPoint x: 558, endPoint y: 169, distance: 60.1
click at [558, 169] on div "Janela de atendimento Grade de atendimento Capacidade Transportadoras Veículos …" at bounding box center [526, 226] width 1053 height 453
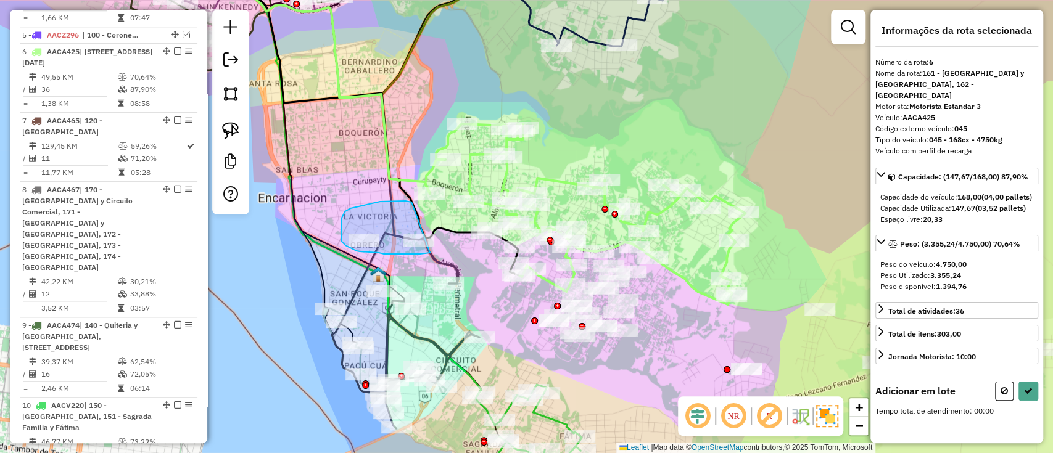
drag, startPoint x: 410, startPoint y: 202, endPoint x: 439, endPoint y: 251, distance: 57.2
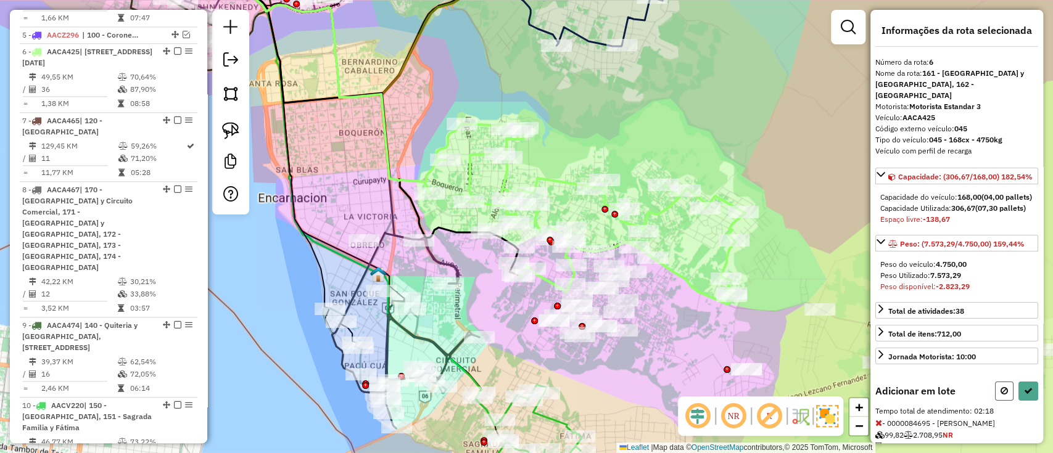
click at [1002, 395] on icon at bounding box center [1003, 391] width 7 height 9
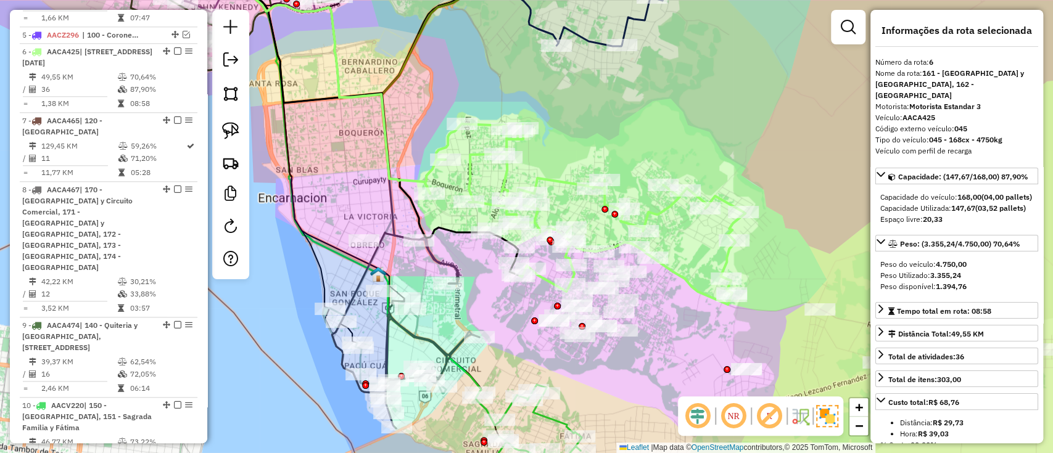
drag, startPoint x: 675, startPoint y: 297, endPoint x: 561, endPoint y: 169, distance: 171.7
click at [569, 175] on div "Janela de atendimento Grade de atendimento Capacidade Transportadoras Veículos …" at bounding box center [526, 226] width 1053 height 453
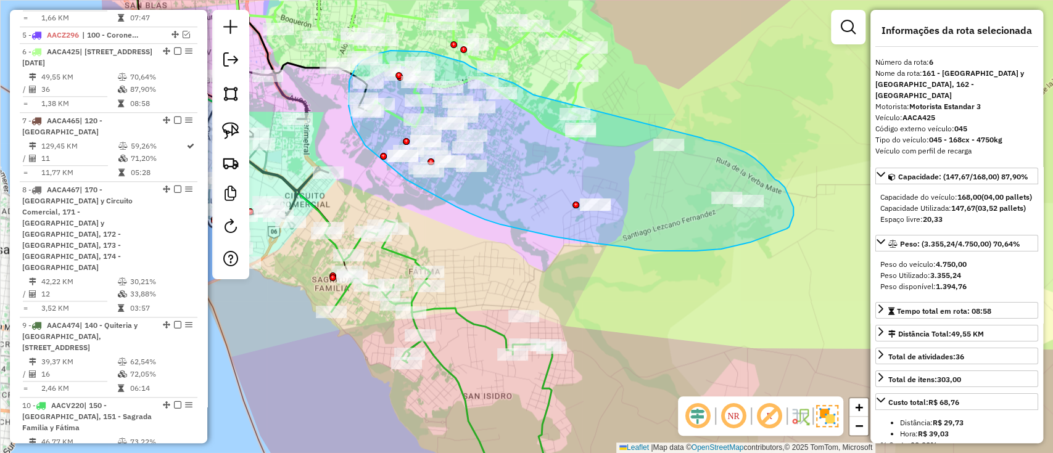
drag, startPoint x: 514, startPoint y: 83, endPoint x: 699, endPoint y: 138, distance: 193.4
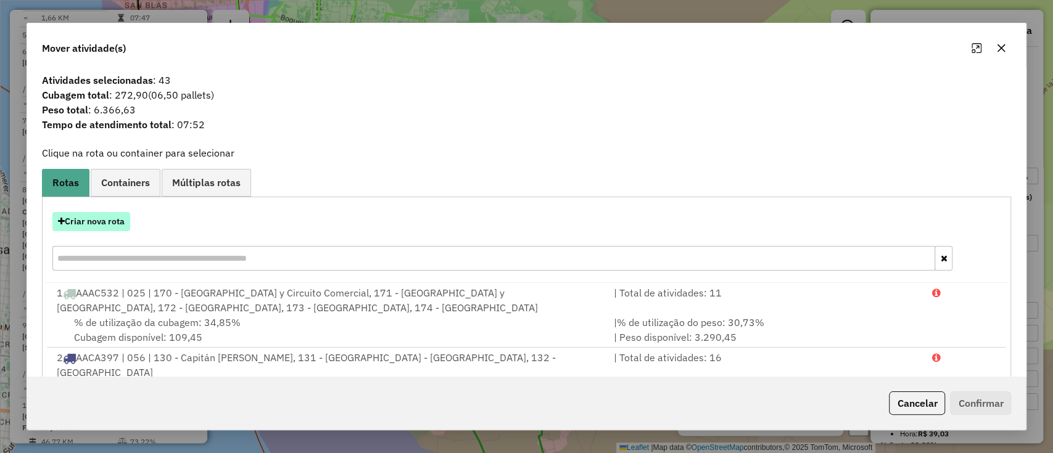
click at [100, 217] on button "Criar nova rota" at bounding box center [91, 221] width 78 height 19
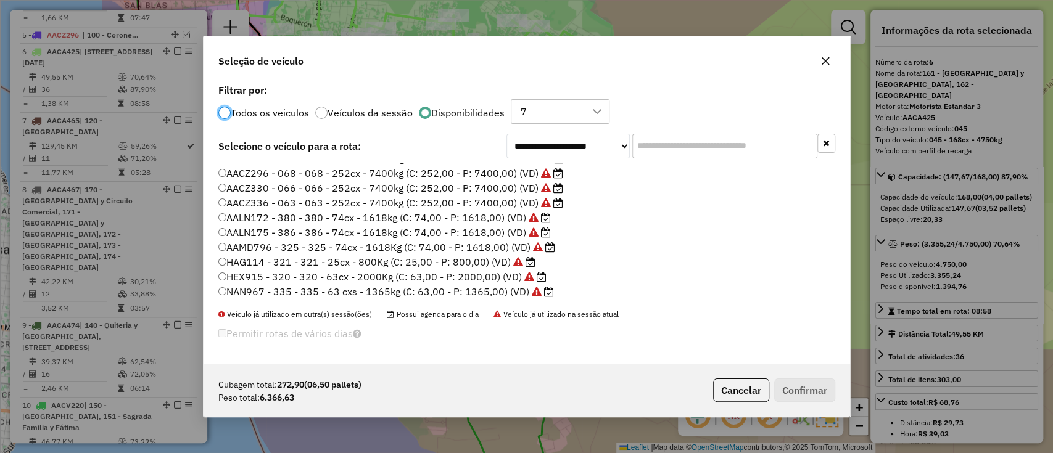
scroll to position [78, 0]
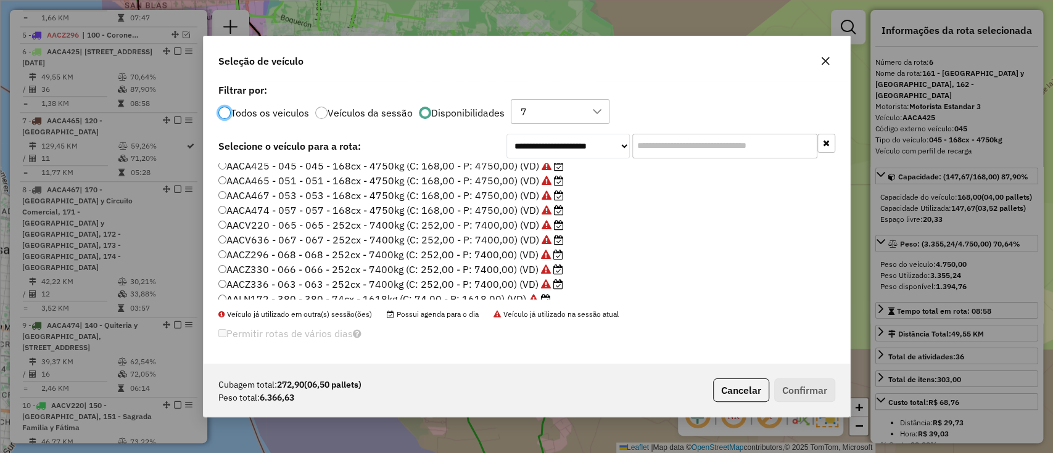
click at [480, 276] on label "AACZ330 - 066 - 066 - 252cx - 7400kg (C: 252,00 - P: 7400,00) (VD)" at bounding box center [390, 269] width 345 height 15
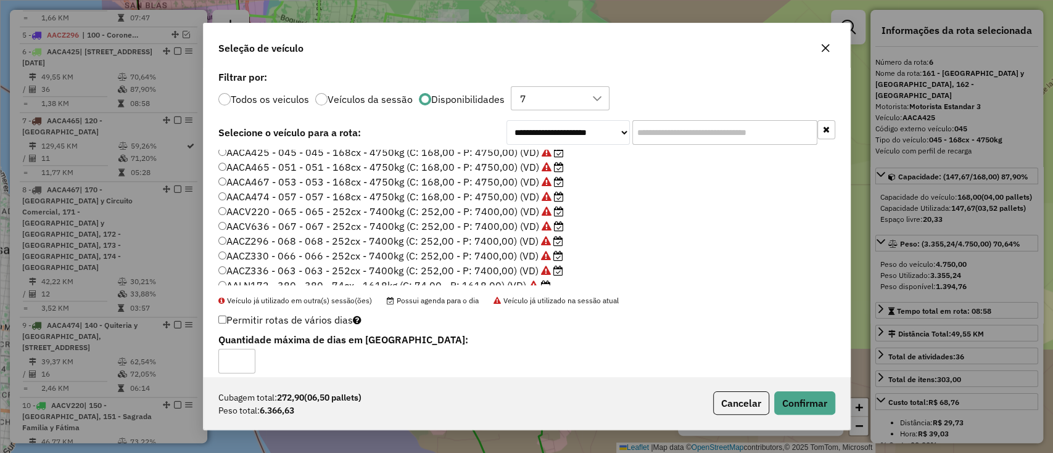
click at [463, 233] on label "AACV636 - 067 - 067 - 252cx - 7400kg (C: 252,00 - P: 7400,00) (VD)" at bounding box center [390, 226] width 345 height 15
click at [839, 408] on div "Cubagem total: 272,90 (06,50 pallets) Peso total: 6.366,63 Cancelar Confirmar" at bounding box center [527, 403] width 646 height 53
click at [823, 406] on button "Confirmar" at bounding box center [804, 403] width 61 height 23
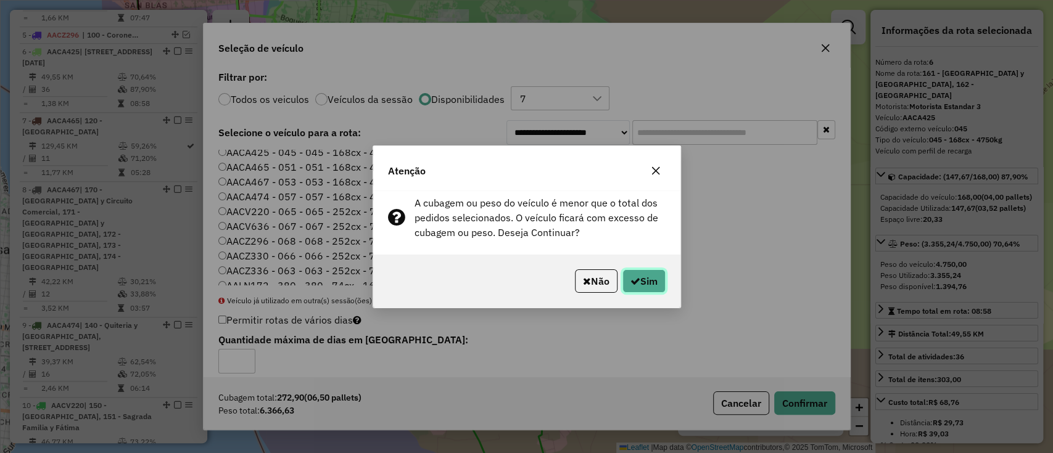
click at [659, 280] on button "Sim" at bounding box center [643, 281] width 43 height 23
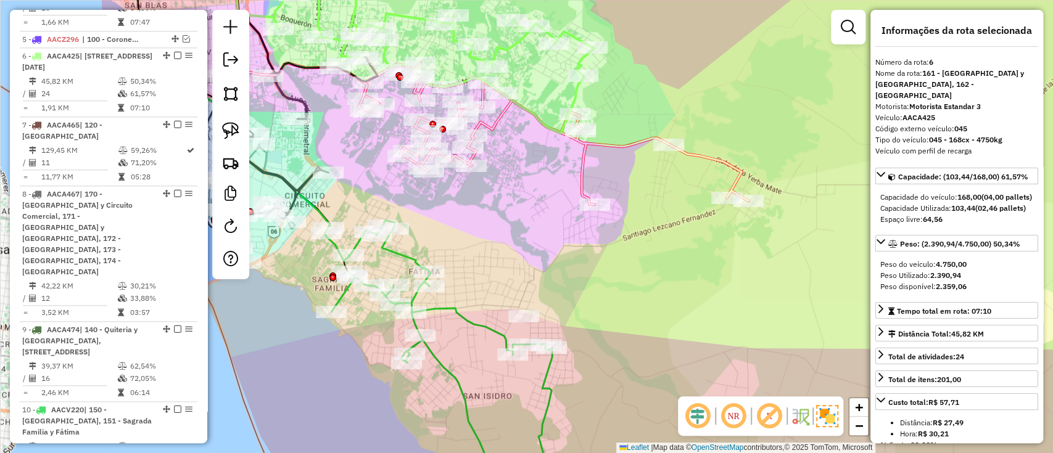
scroll to position [856, 0]
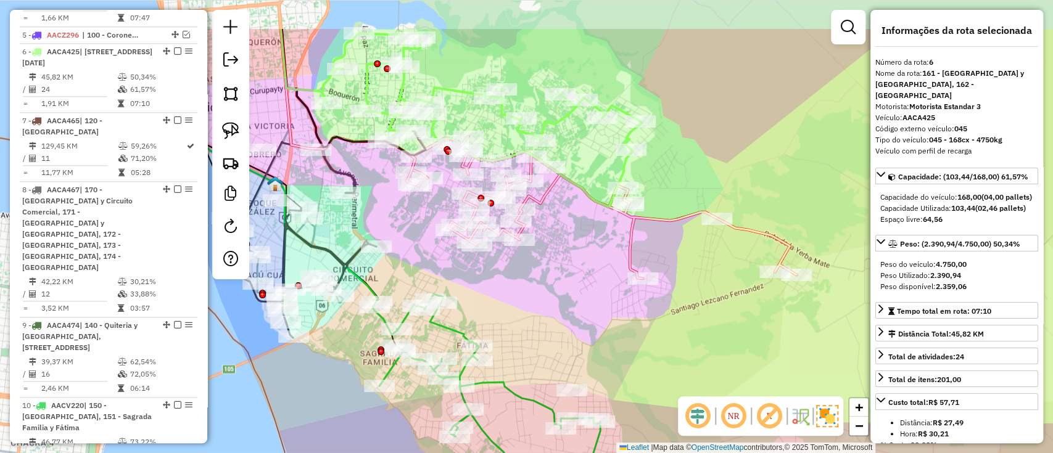
drag, startPoint x: 530, startPoint y: 203, endPoint x: 582, endPoint y: 279, distance: 92.4
click at [581, 279] on div "Janela de atendimento Grade de atendimento Capacidade Transportadoras Veículos …" at bounding box center [526, 226] width 1053 height 453
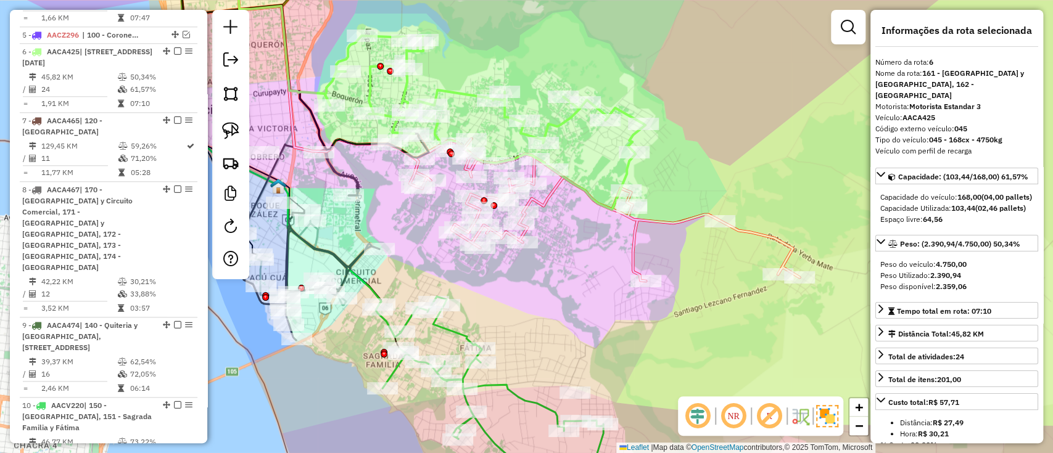
click at [543, 196] on icon at bounding box center [605, 209] width 390 height 146
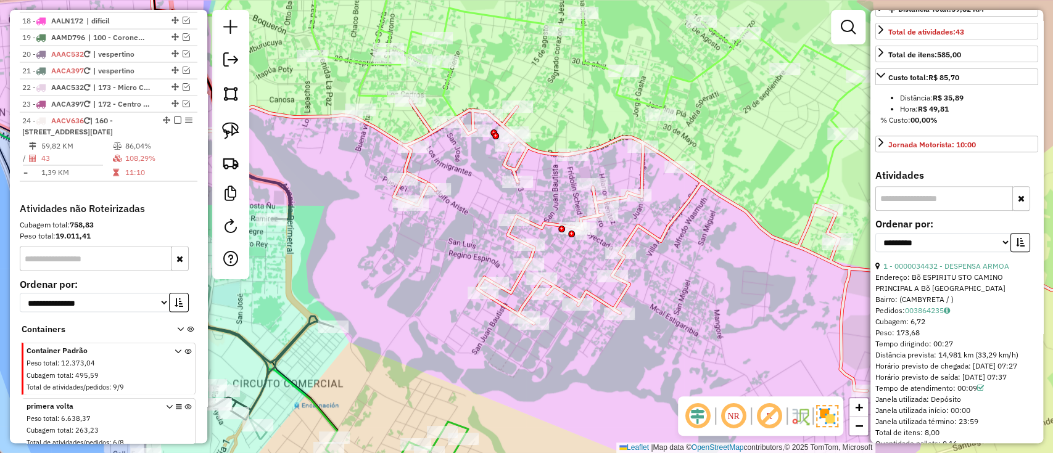
scroll to position [329, 0]
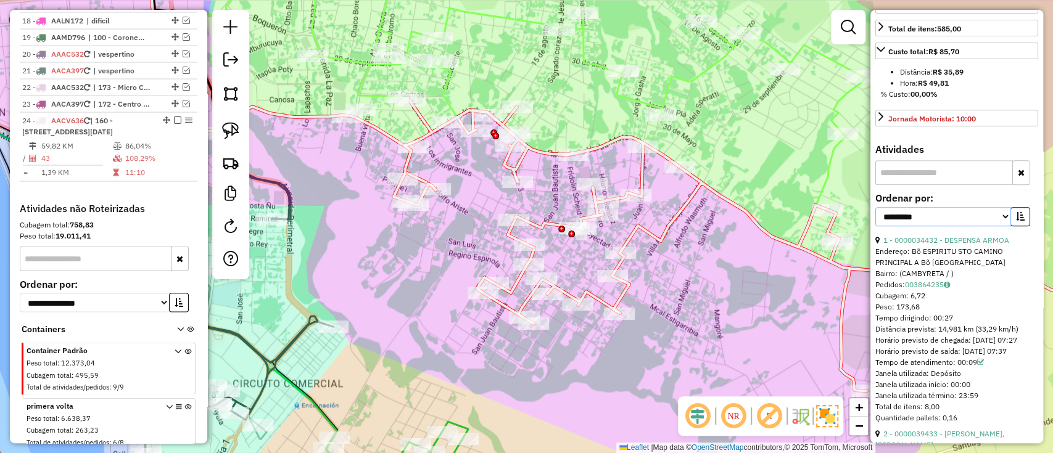
click at [936, 226] on select "**********" at bounding box center [943, 216] width 136 height 19
select select "*********"
click at [875, 226] on select "**********" at bounding box center [943, 216] width 136 height 19
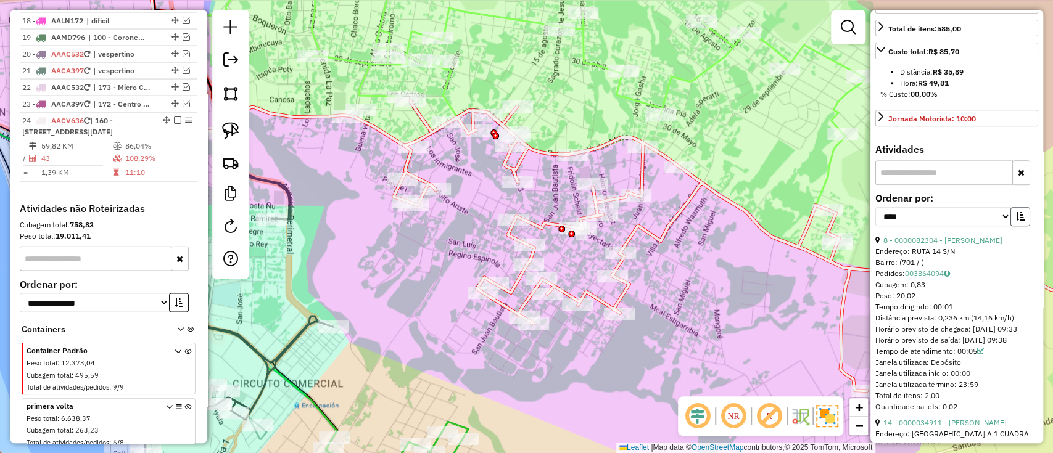
click at [1016, 221] on icon "button" at bounding box center [1020, 216] width 9 height 9
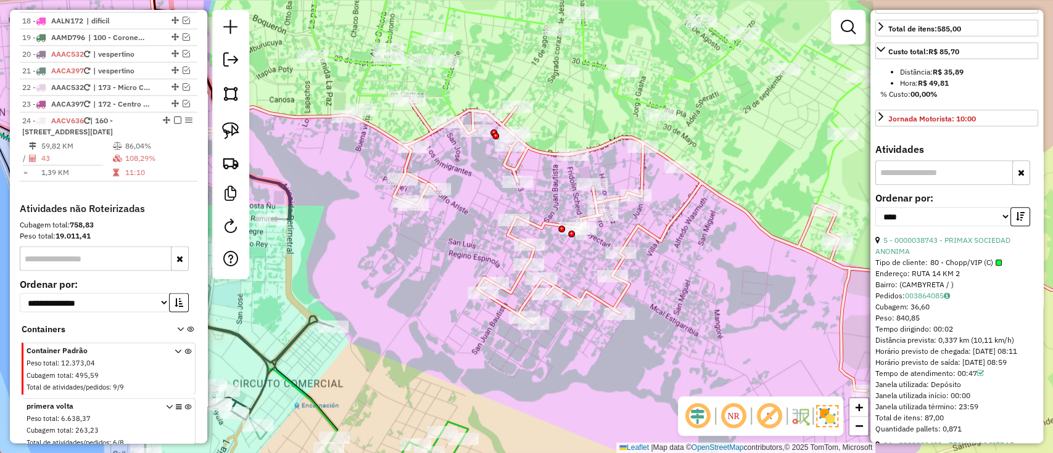
click at [960, 257] on div "5 - 0000038743 - PRIMAX SOCIEDAD ANONIMA" at bounding box center [956, 246] width 163 height 22
click at [957, 256] on link "5 - 0000038743 - PRIMAX SOCIEDAD ANONIMA" at bounding box center [942, 246] width 135 height 20
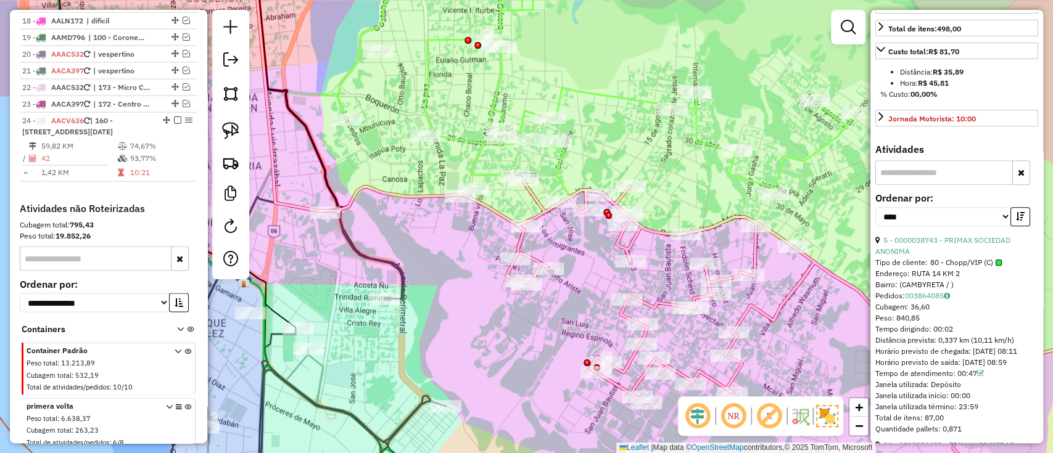
scroll to position [317, 0]
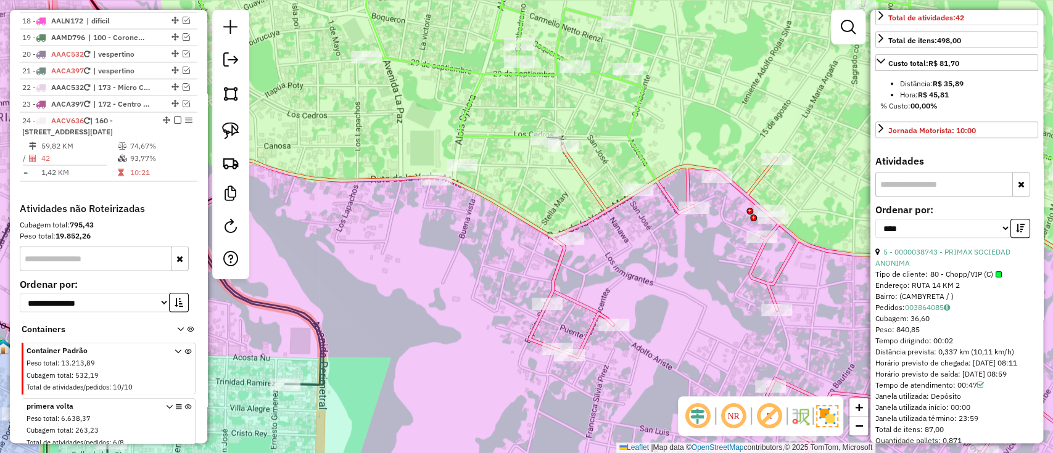
click at [553, 294] on icon at bounding box center [843, 322] width 628 height 353
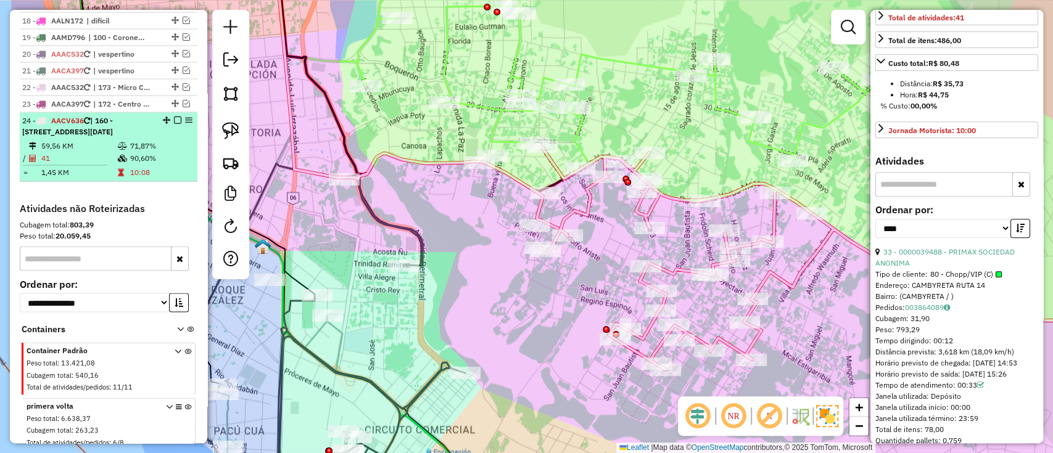
click at [174, 117] on em at bounding box center [177, 120] width 7 height 7
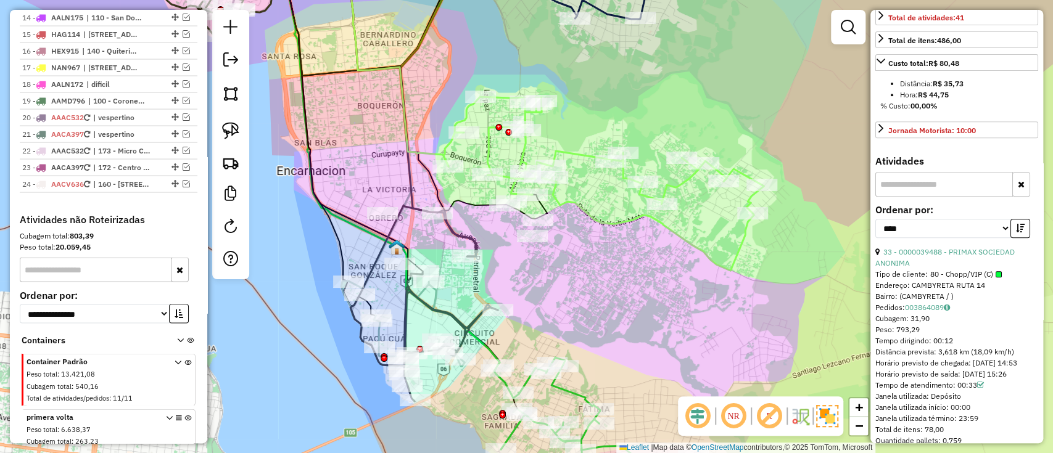
click at [581, 158] on icon at bounding box center [603, 184] width 321 height 174
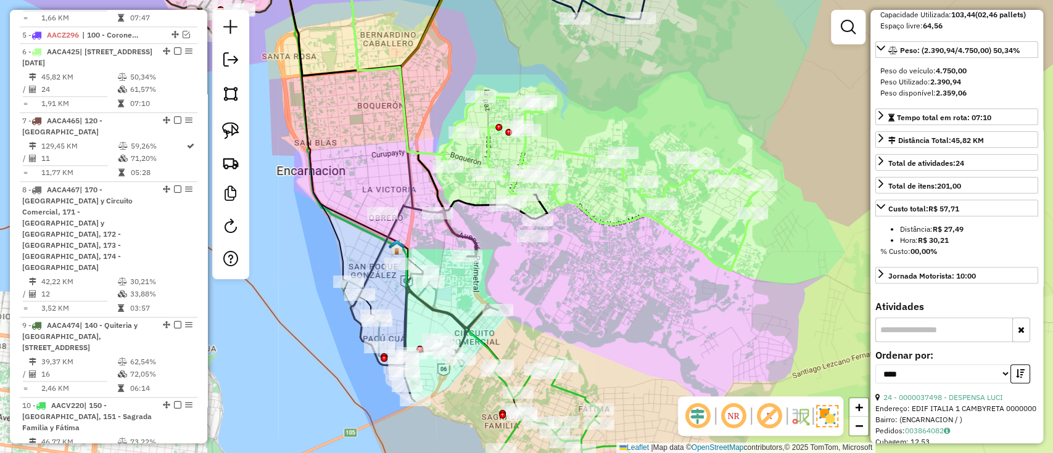
scroll to position [0, 0]
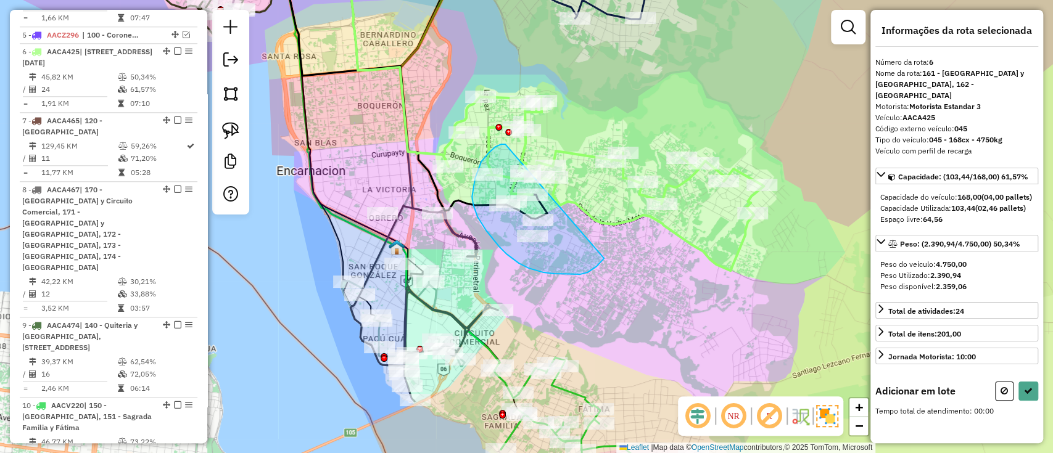
drag, startPoint x: 505, startPoint y: 144, endPoint x: 604, endPoint y: 258, distance: 150.9
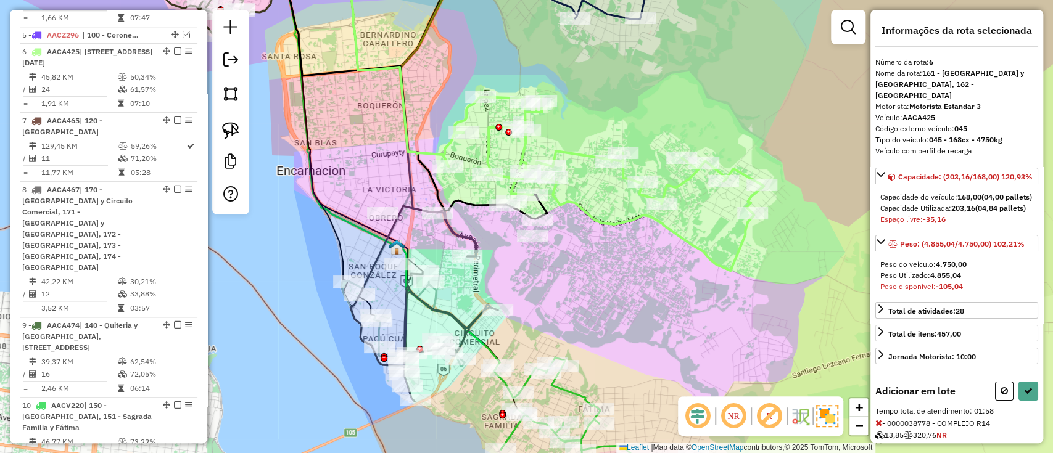
drag, startPoint x: 997, startPoint y: 408, endPoint x: 933, endPoint y: 395, distance: 64.8
click at [1000, 395] on icon at bounding box center [1003, 391] width 7 height 9
select select "*********"
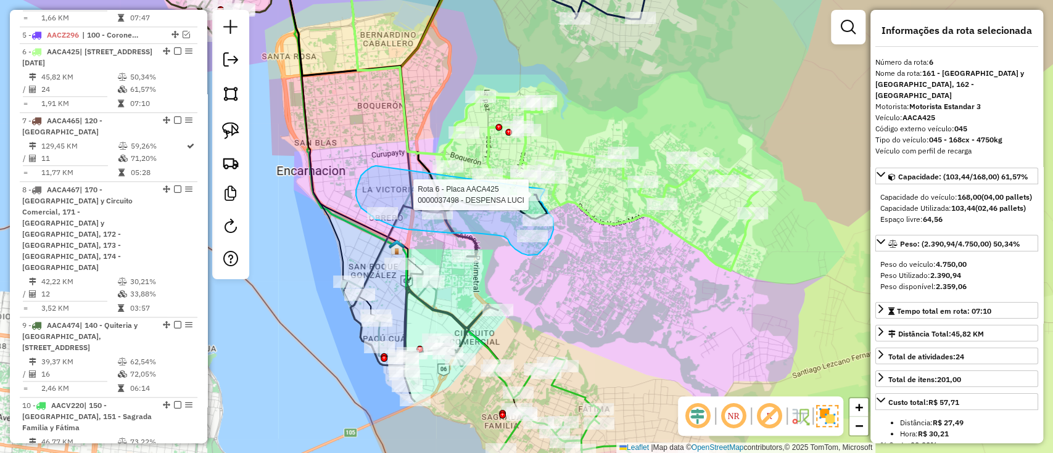
click at [544, 189] on div "Rota 6 - Placa AACA425 0000037498 - DESPENSA LUCI Janela de atendimento Grade d…" at bounding box center [526, 226] width 1053 height 453
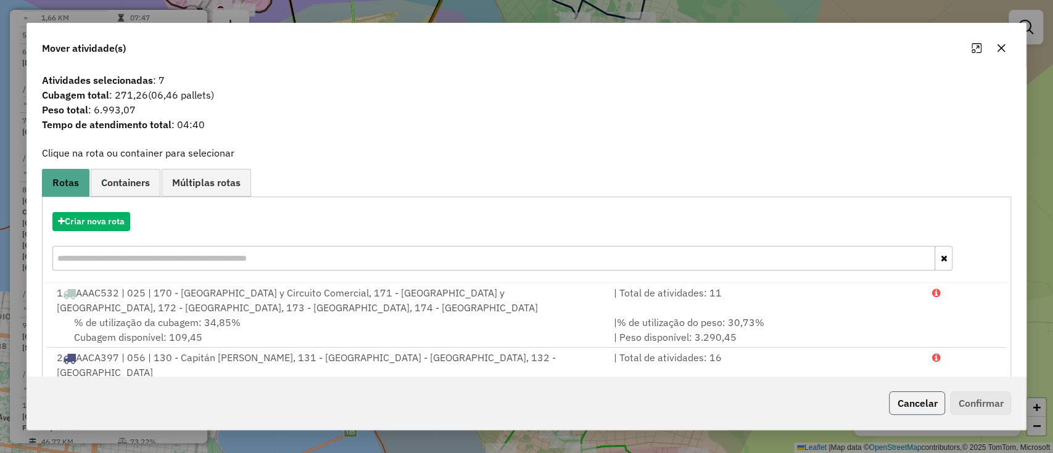
click at [906, 399] on button "Cancelar" at bounding box center [917, 403] width 56 height 23
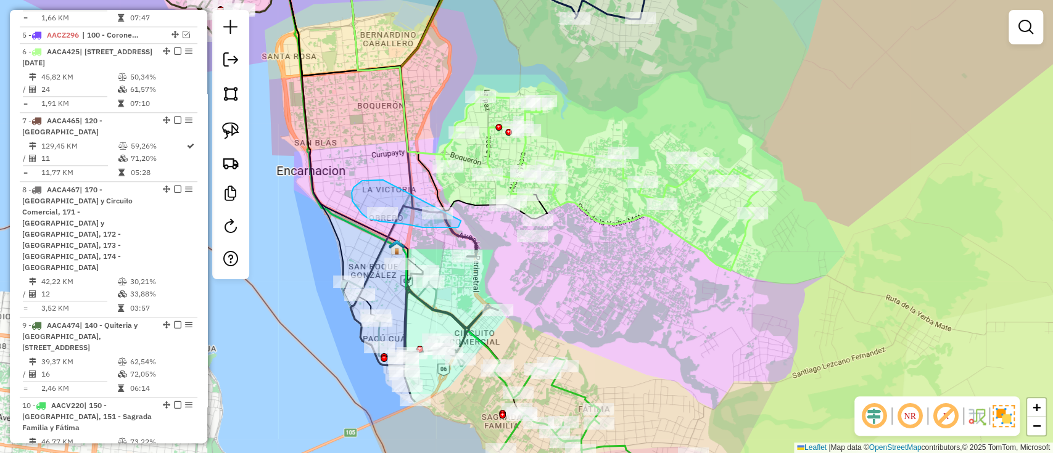
drag, startPoint x: 376, startPoint y: 180, endPoint x: 461, endPoint y: 221, distance: 93.8
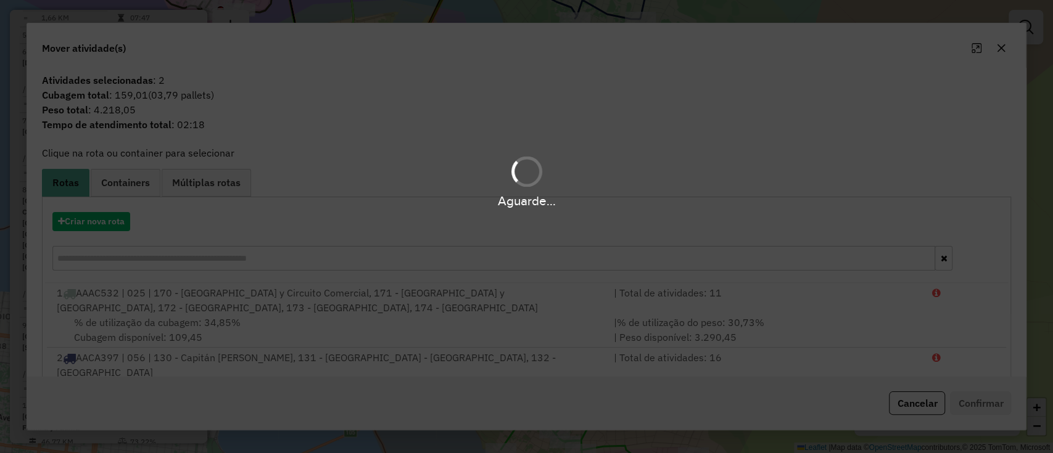
click at [107, 218] on div "Aguarde..." at bounding box center [526, 226] width 1053 height 453
click at [109, 225] on div "Aguarde..." at bounding box center [526, 226] width 1053 height 453
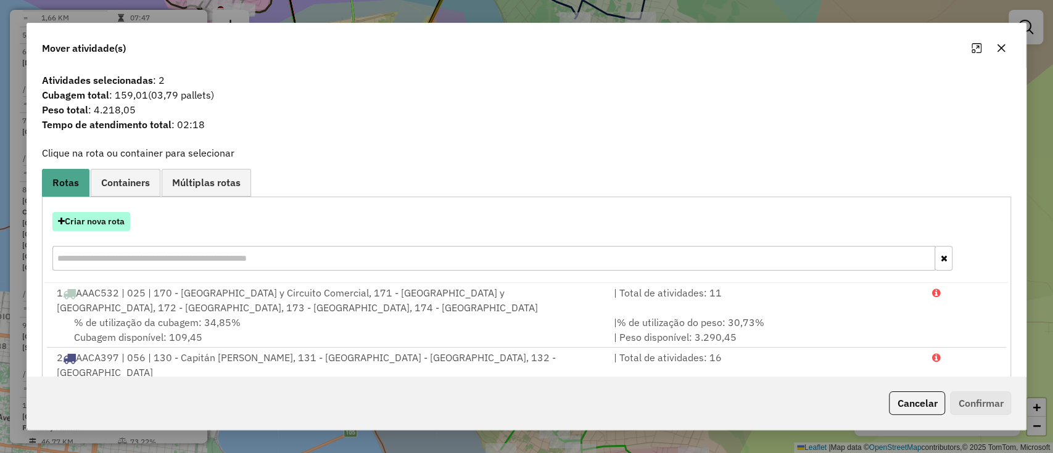
click at [109, 225] on button "Criar nova rota" at bounding box center [91, 221] width 78 height 19
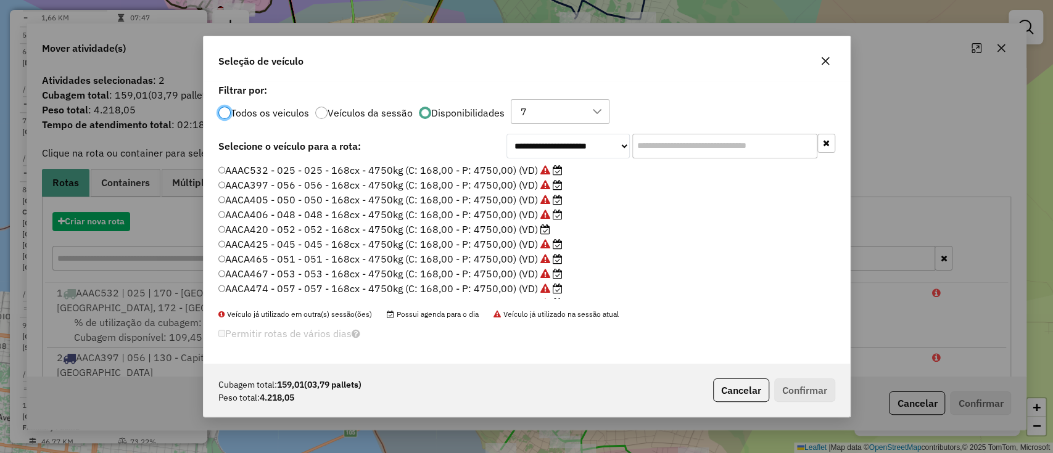
scroll to position [6, 4]
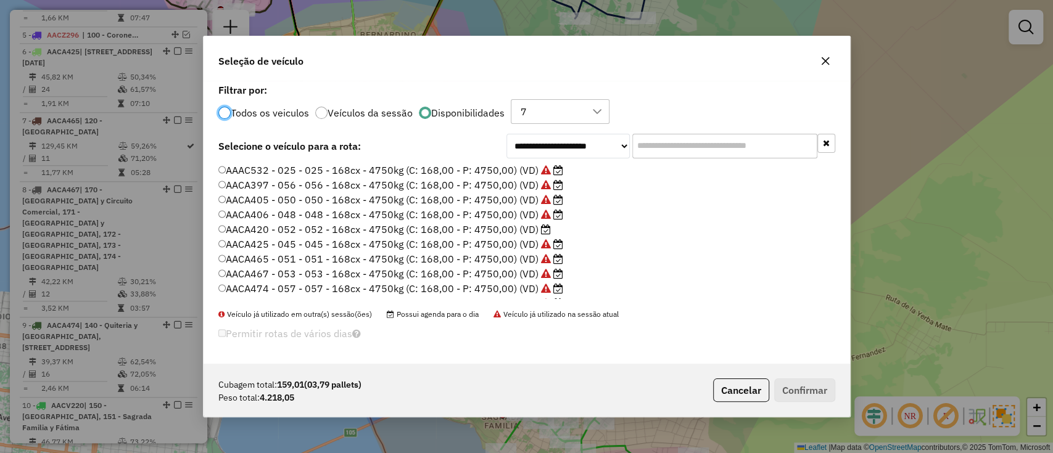
click at [271, 198] on label "AACA405 - 050 - 050 - 168cx - 4750kg (C: 168,00 - P: 4750,00) (VD)" at bounding box center [390, 199] width 345 height 15
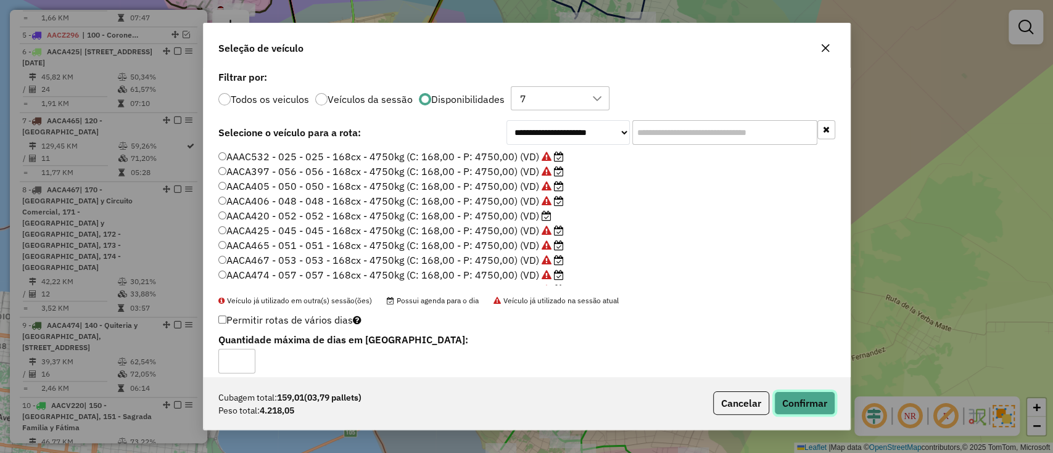
click at [824, 403] on button "Confirmar" at bounding box center [804, 403] width 61 height 23
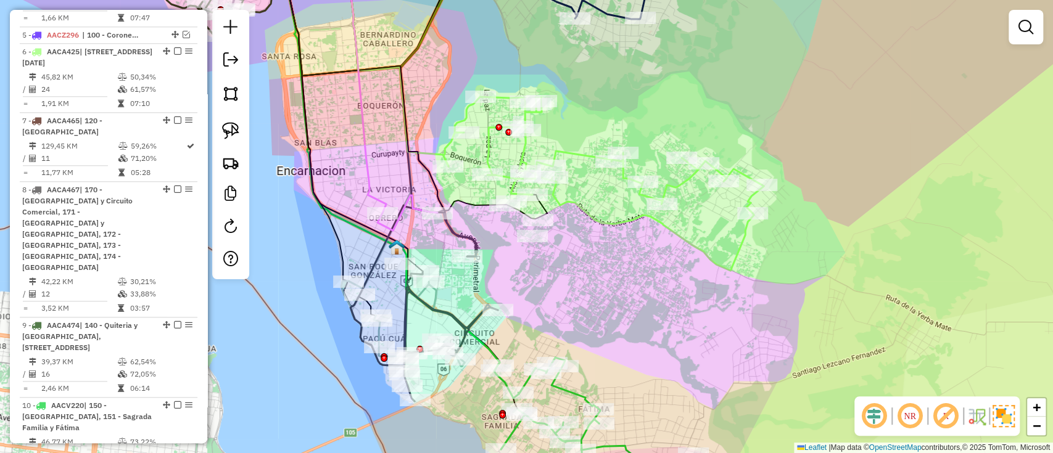
click at [371, 191] on icon at bounding box center [310, 84] width 154 height 258
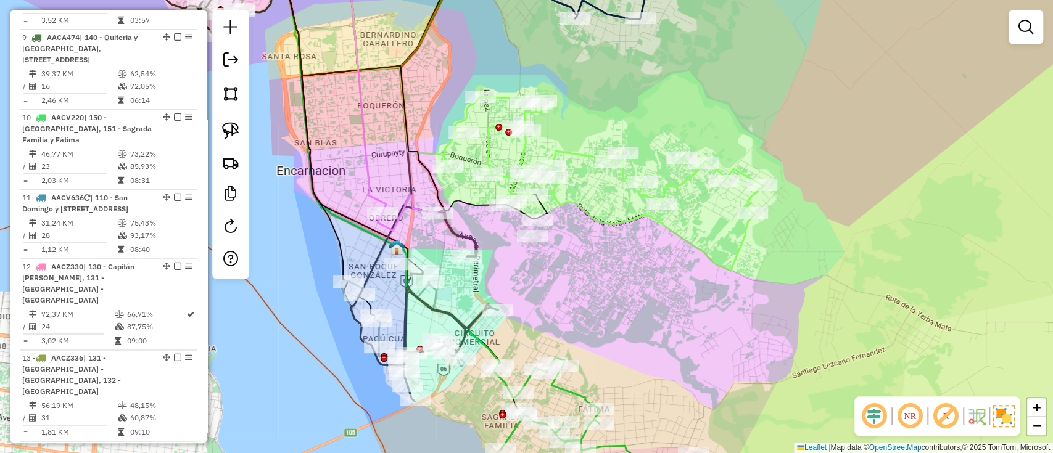
select select "*********"
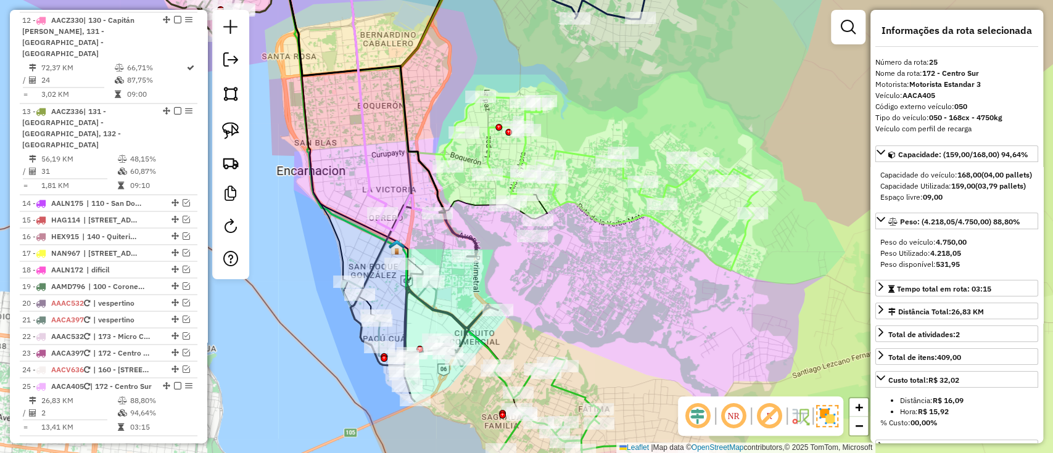
scroll to position [1645, 0]
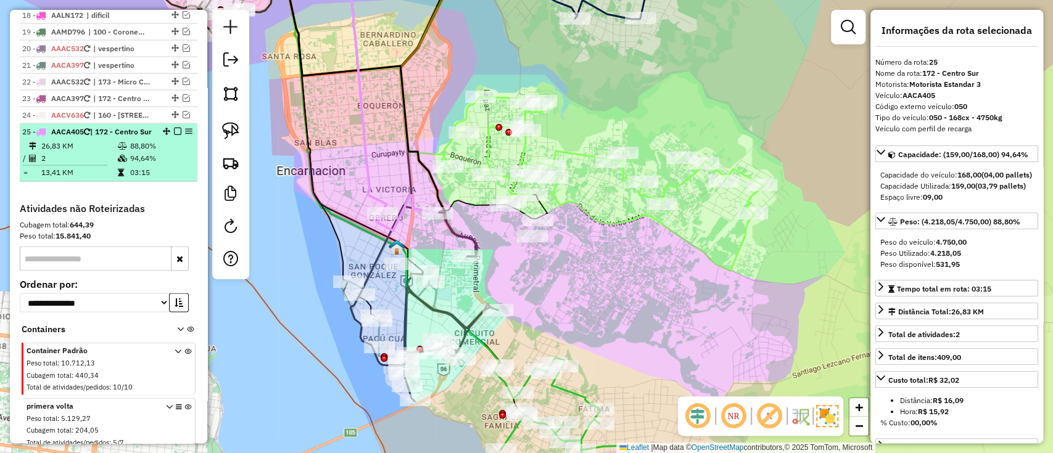
click at [175, 128] on em at bounding box center [177, 131] width 7 height 7
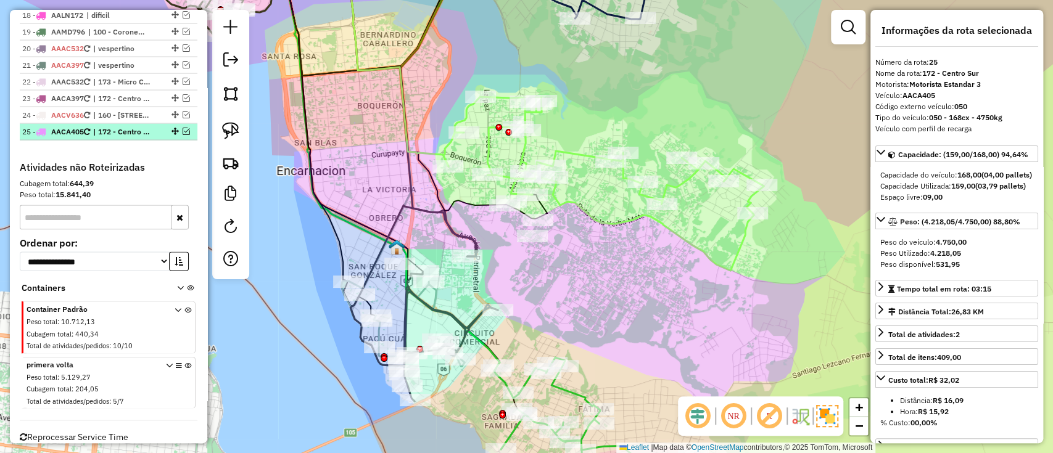
scroll to position [1593, 0]
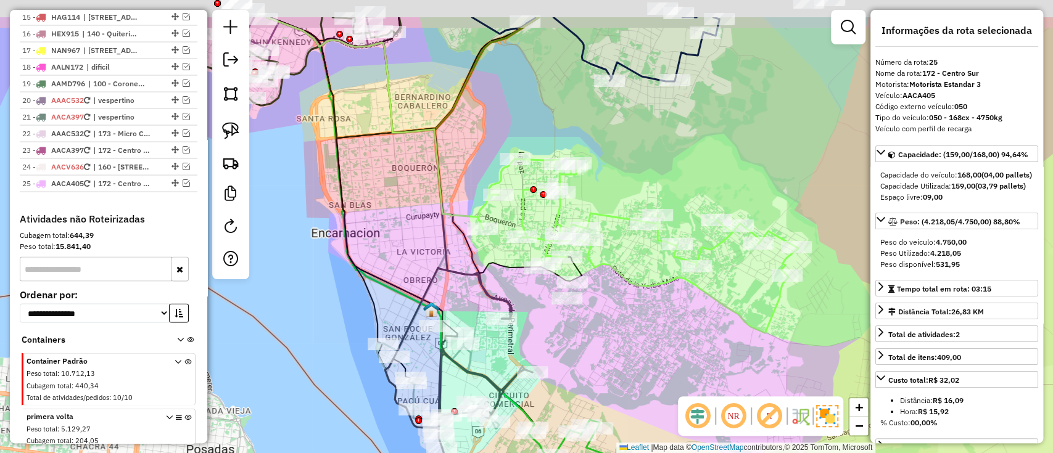
drag, startPoint x: 410, startPoint y: 187, endPoint x: 463, endPoint y: 270, distance: 97.7
click at [455, 262] on div "Janela de atendimento Grade de atendimento Capacidade Transportadoras Veículos …" at bounding box center [526, 226] width 1053 height 453
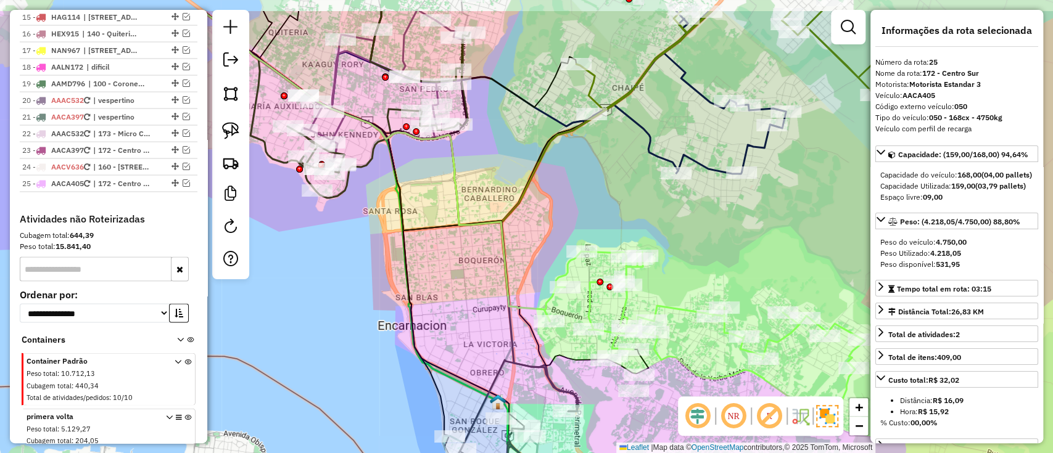
drag, startPoint x: 447, startPoint y: 185, endPoint x: 493, endPoint y: 269, distance: 95.8
click at [498, 274] on icon at bounding box center [375, 166] width 347 height 310
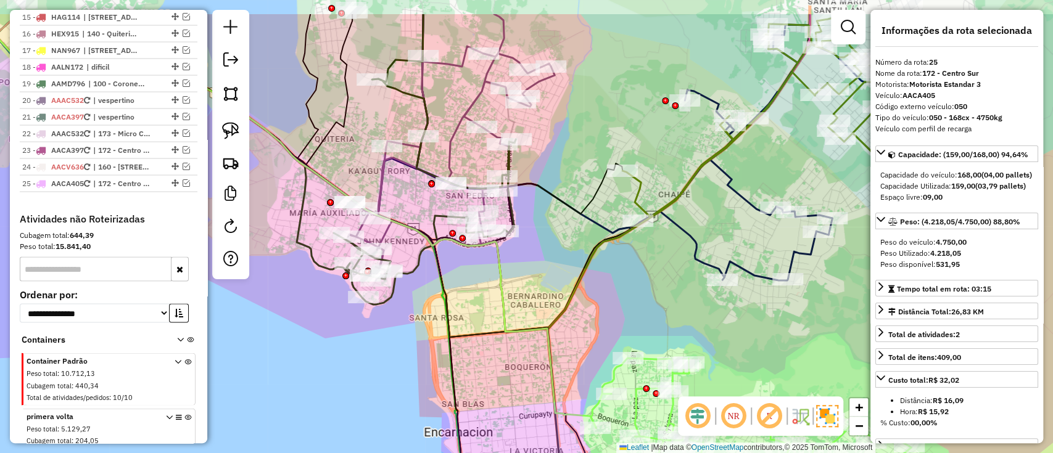
drag, startPoint x: 493, startPoint y: 269, endPoint x: 500, endPoint y: 286, distance: 18.6
click at [500, 286] on icon at bounding box center [295, 221] width 601 height 414
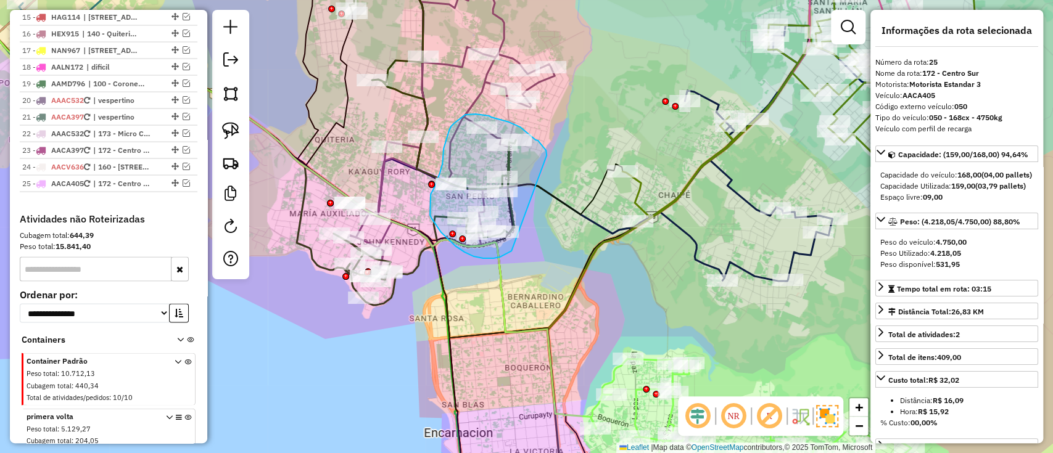
drag, startPoint x: 543, startPoint y: 148, endPoint x: 511, endPoint y: 251, distance: 107.9
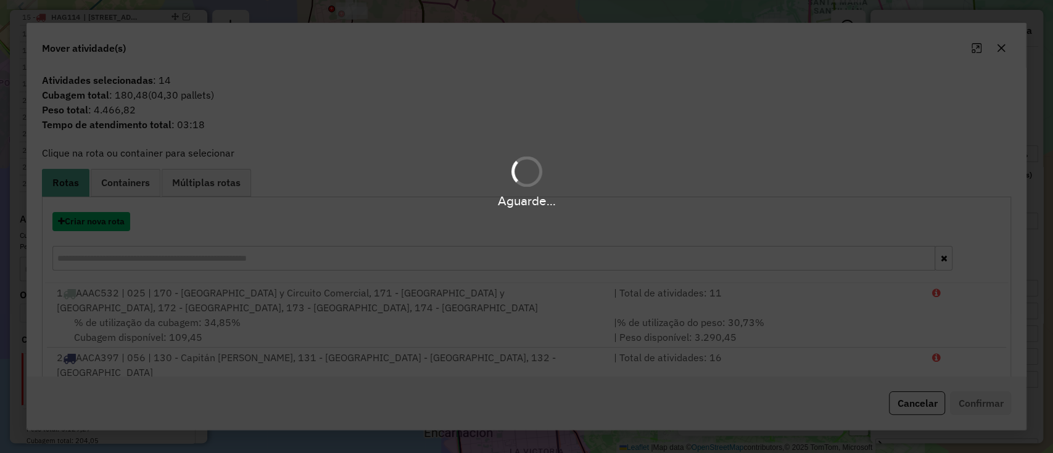
click at [108, 223] on button "Criar nova rota" at bounding box center [91, 221] width 78 height 19
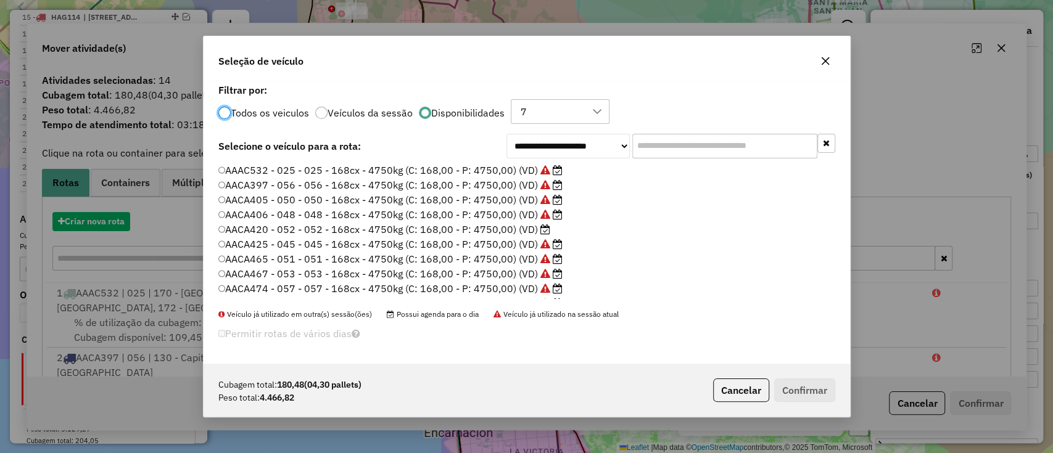
scroll to position [6, 4]
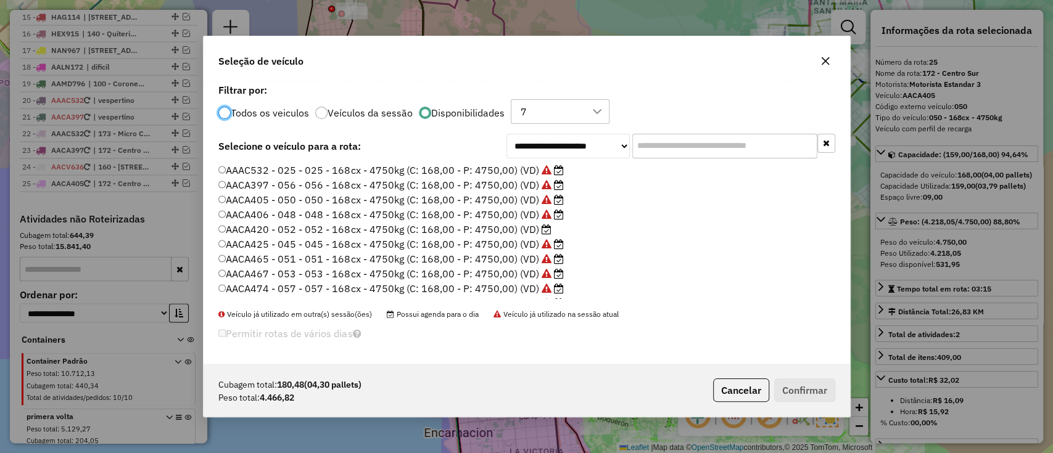
click at [413, 203] on label "AACA405 - 050 - 050 - 168cx - 4750kg (C: 168,00 - P: 4750,00) (VD)" at bounding box center [390, 199] width 345 height 15
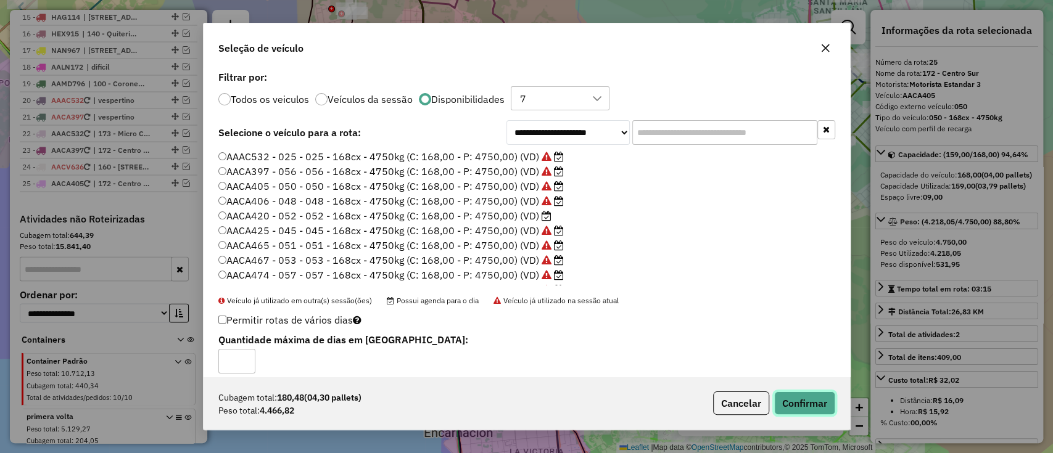
click at [808, 399] on button "Confirmar" at bounding box center [804, 403] width 61 height 23
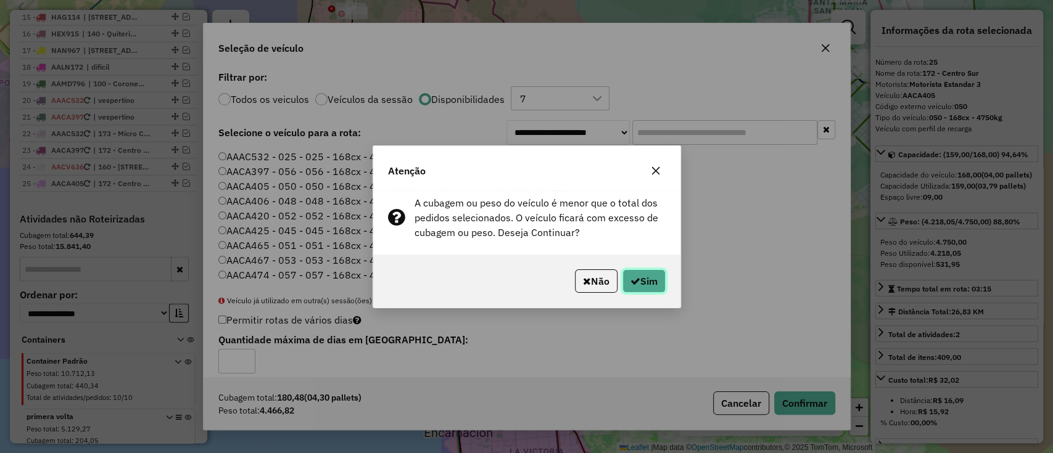
click at [649, 274] on button "Sim" at bounding box center [643, 281] width 43 height 23
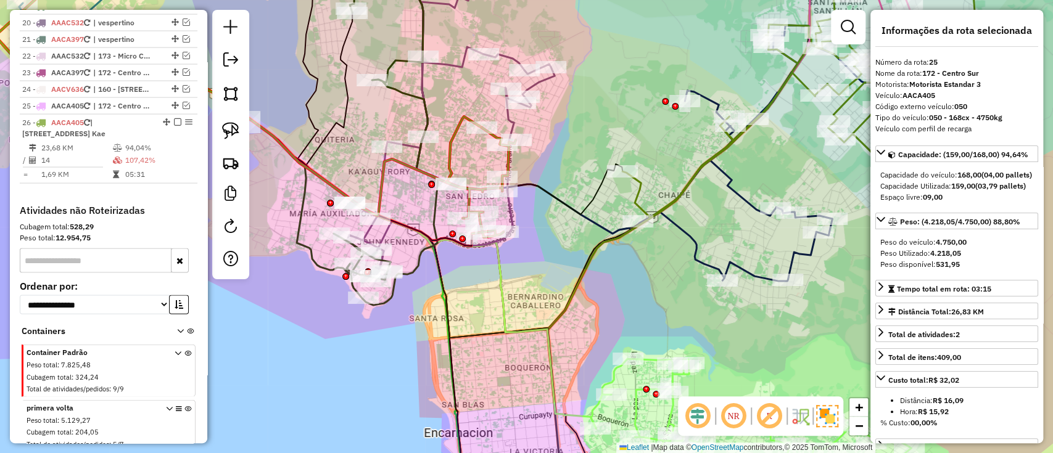
scroll to position [1673, 0]
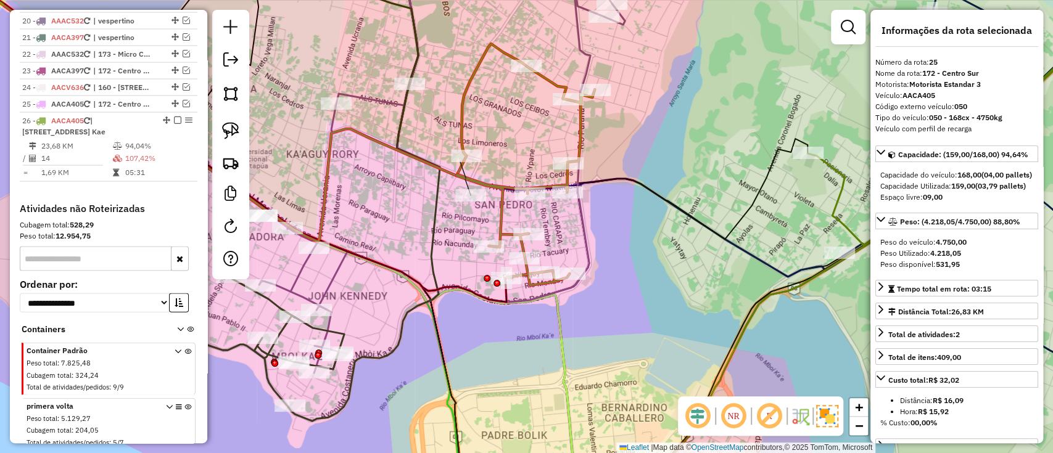
click at [529, 205] on div "Rota 26 - Placa AACA405 0000039674 - DEVORA ELIZABET PAZ VILLASANTI Janela de a…" at bounding box center [526, 226] width 1053 height 453
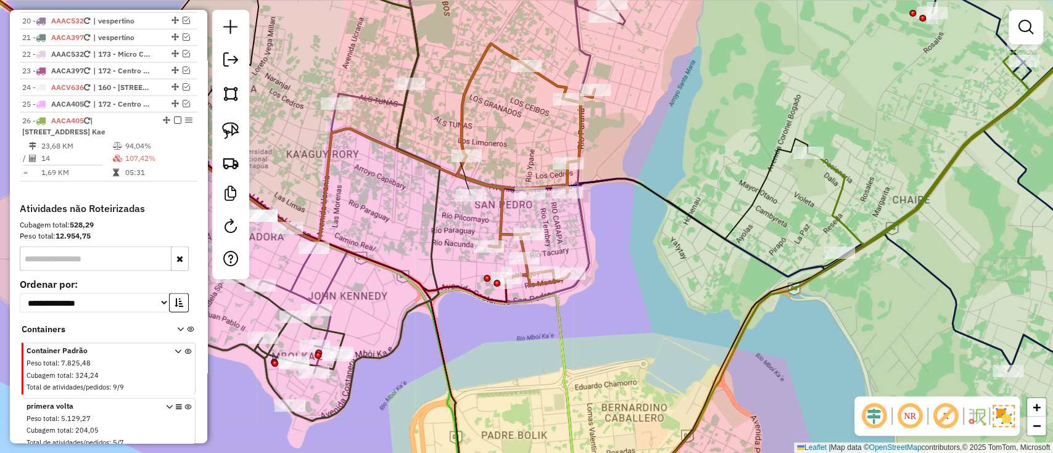
click at [500, 215] on icon at bounding box center [525, 176] width 138 height 220
select select "*********"
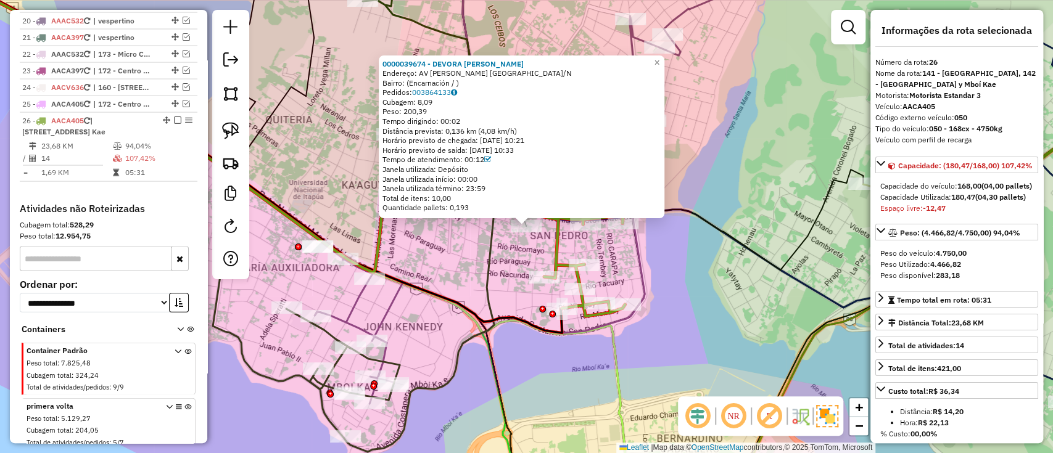
click at [461, 244] on div "0000039674 - DEVORA ELIZABET PAZ VILLASANTI Endereço: AV MATIAUDA BARRIO SAN PE…" at bounding box center [526, 226] width 1053 height 453
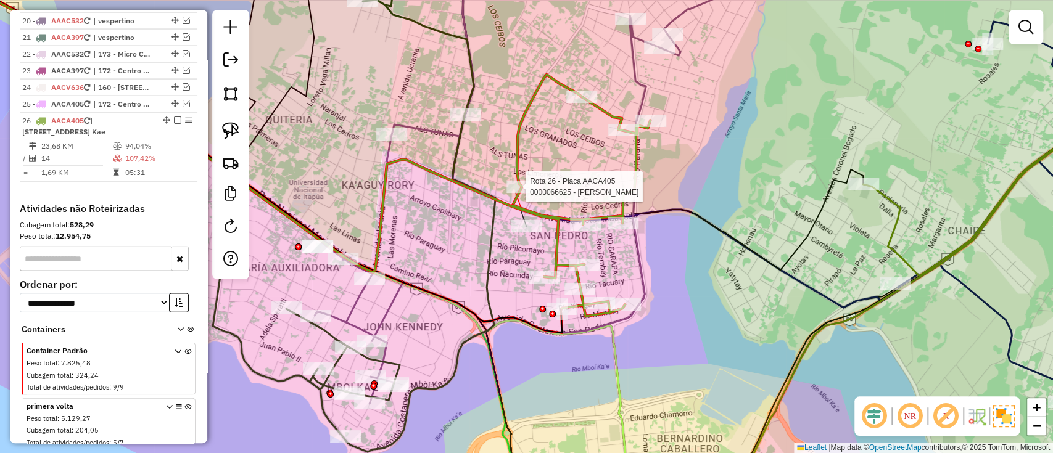
select select "*********"
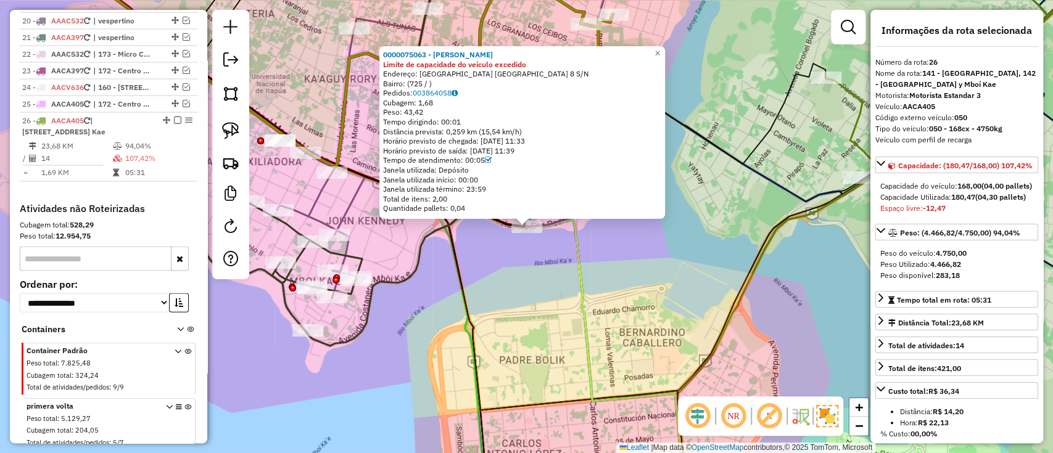
drag, startPoint x: 488, startPoint y: 283, endPoint x: 485, endPoint y: 263, distance: 20.0
click at [488, 283] on div "0000075063 - JULIO CESAR ESCURRA VILLALBA Limite de capacidade do veículo exced…" at bounding box center [526, 226] width 1053 height 453
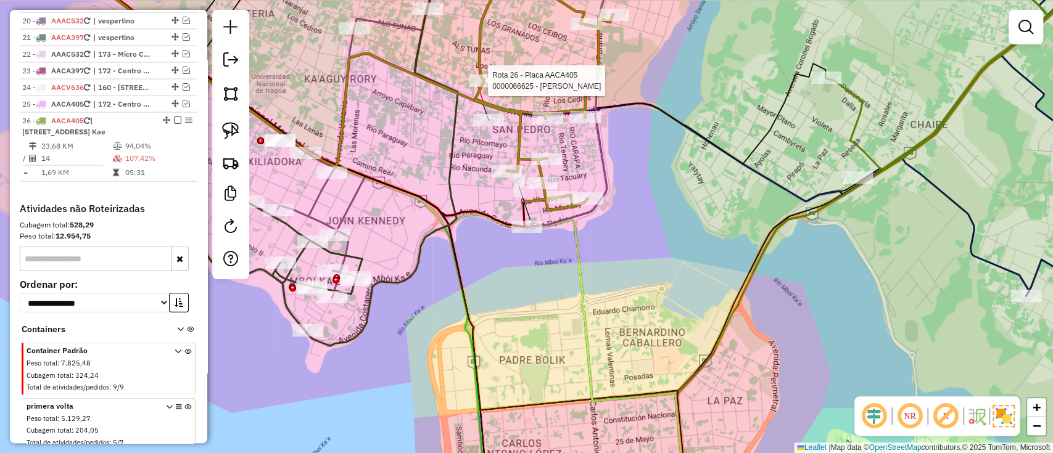
select select "*********"
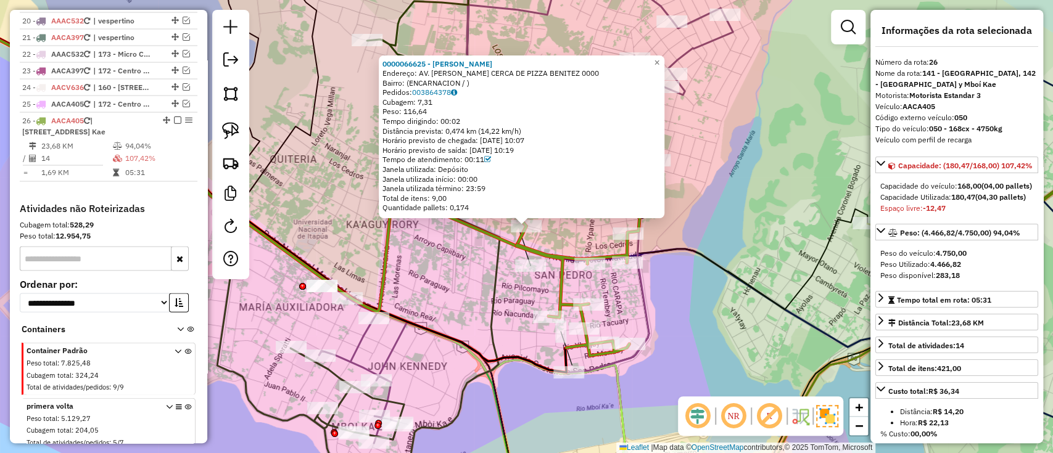
click at [731, 250] on div "0000066625 - MARTA ELIZABETH ENCISO Endereço: AV. MATIAUDA CERCA DE PIZZA BENIT…" at bounding box center [526, 226] width 1053 height 453
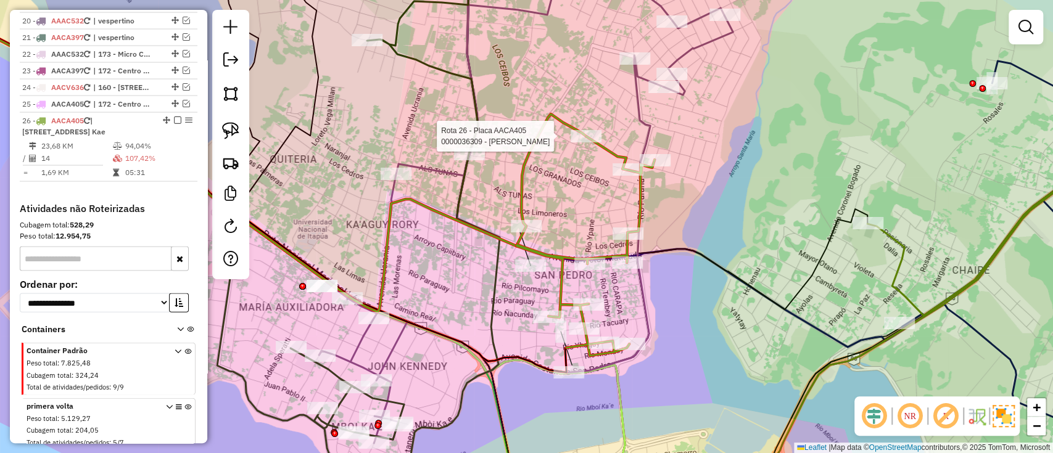
select select "*********"
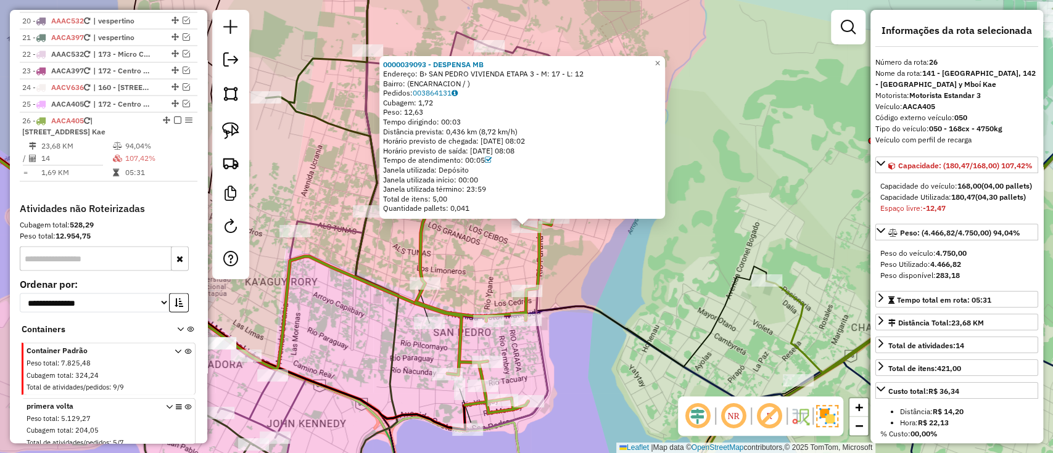
click at [611, 269] on div "0000039093 - DESPENSA MB Endereço: B› SAN PEDRO VIVIENDA ETAPA 3 - M: 17 - L: 1…" at bounding box center [526, 226] width 1053 height 453
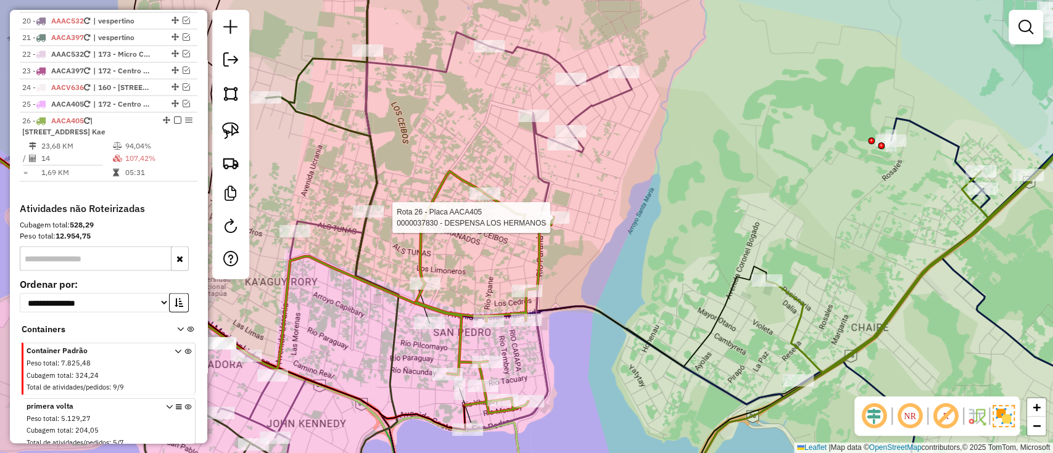
select select "*********"
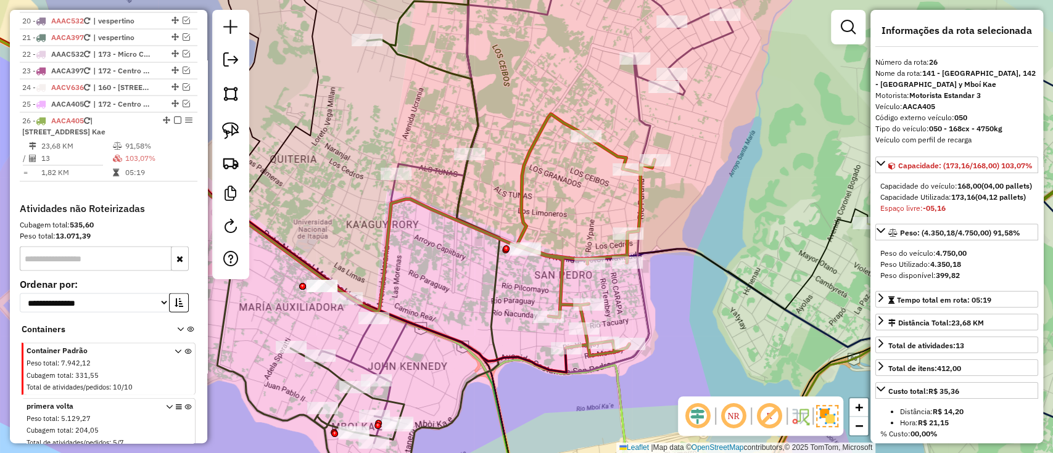
click at [521, 255] on div at bounding box center [525, 248] width 31 height 12
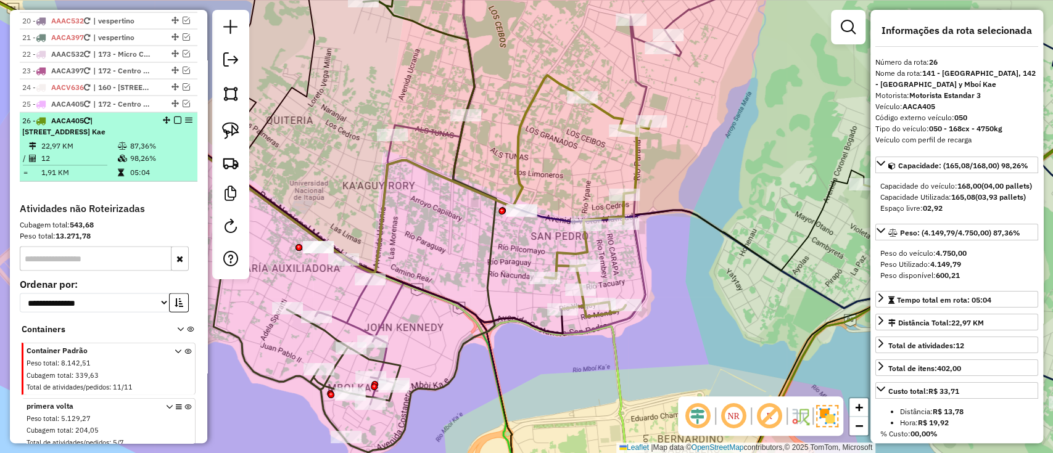
click at [176, 117] on em at bounding box center [177, 120] width 7 height 7
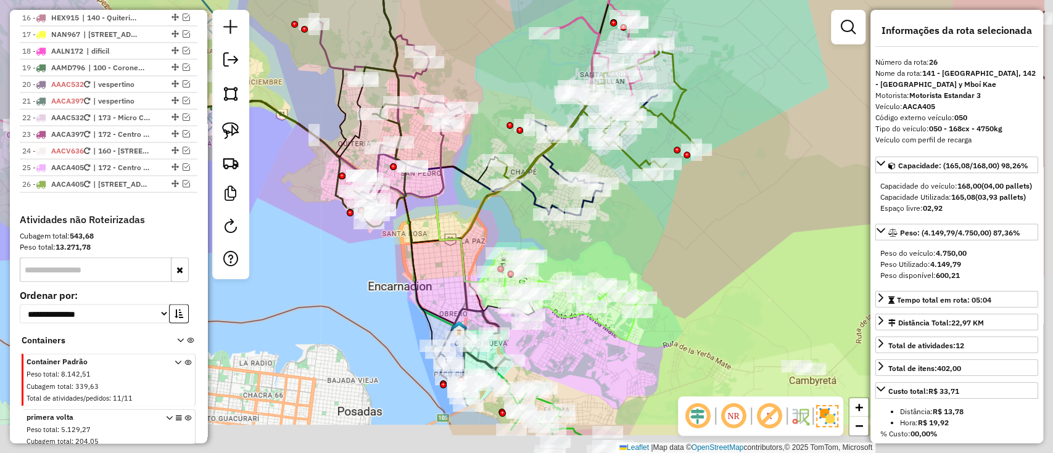
drag, startPoint x: 459, startPoint y: 341, endPoint x: 337, endPoint y: 273, distance: 139.7
click at [345, 278] on div "Janela de atendimento Grade de atendimento Capacidade Transportadoras Veículos …" at bounding box center [526, 226] width 1053 height 453
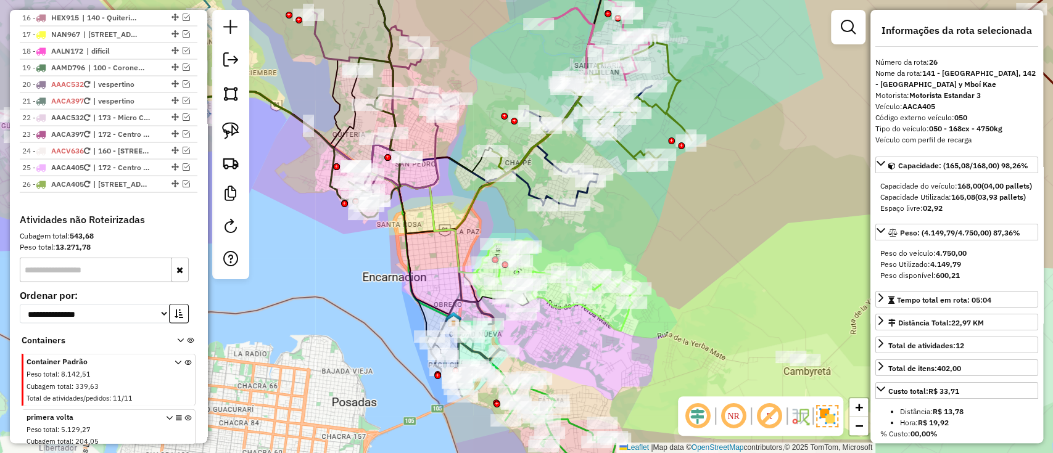
drag, startPoint x: 575, startPoint y: 353, endPoint x: 612, endPoint y: 226, distance: 132.3
click at [611, 229] on div "Janela de atendimento Grade de atendimento Capacidade Transportadoras Veículos …" at bounding box center [526, 226] width 1053 height 453
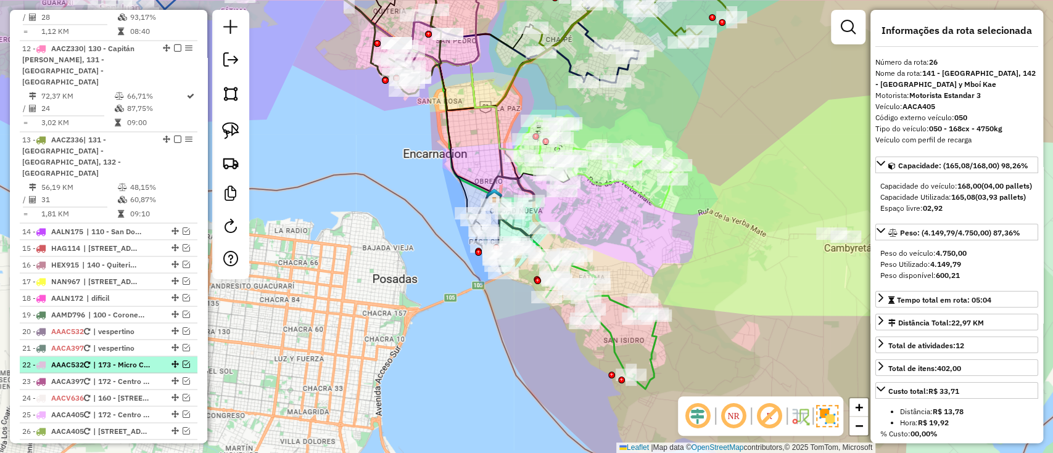
scroll to position [1280, 0]
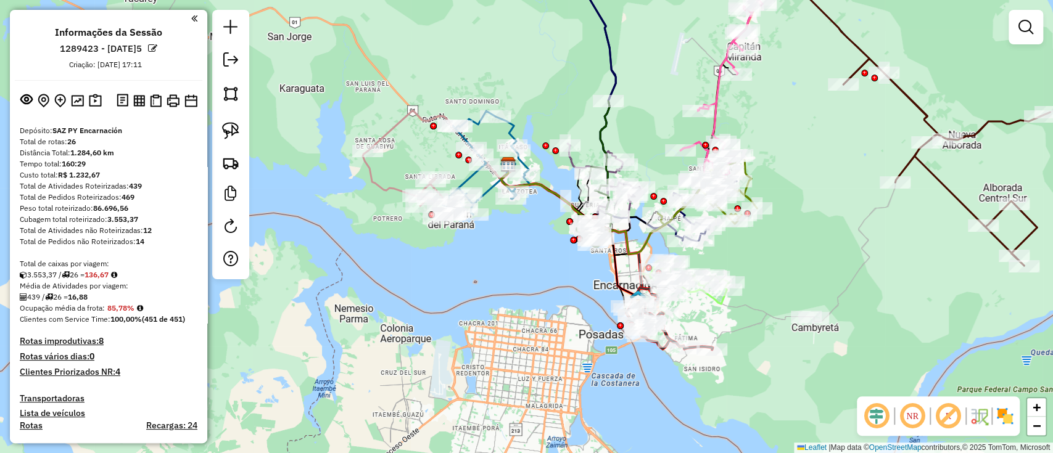
click at [1002, 418] on img at bounding box center [1005, 416] width 20 height 20
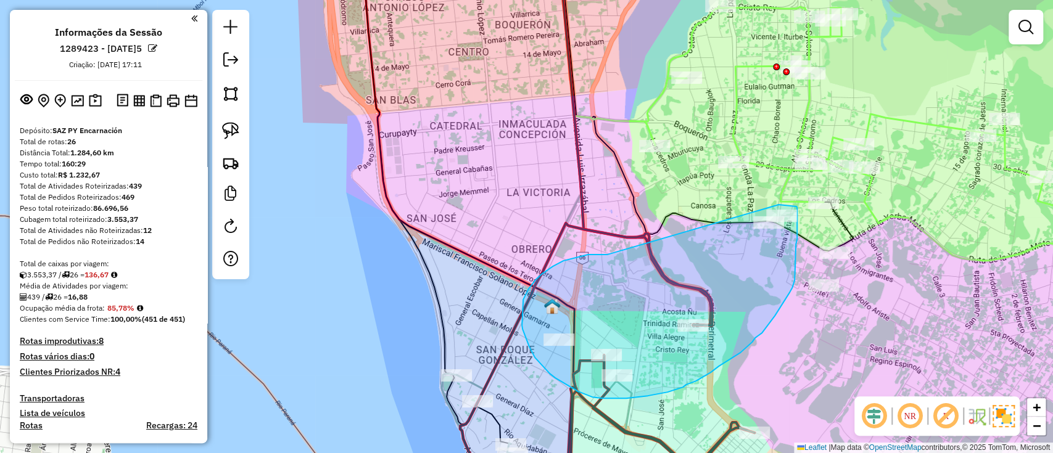
drag, startPoint x: 591, startPoint y: 255, endPoint x: 778, endPoint y: 205, distance: 194.0
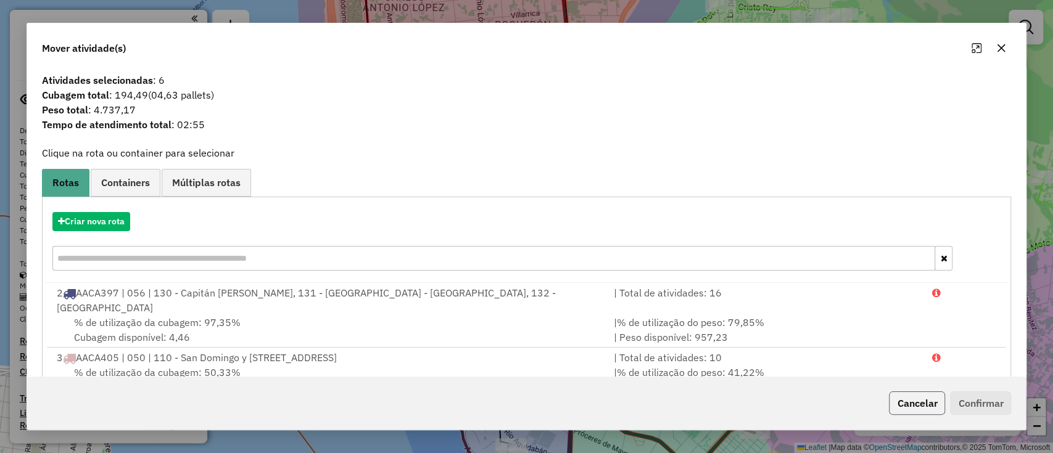
click at [928, 392] on button "Cancelar" at bounding box center [917, 403] width 56 height 23
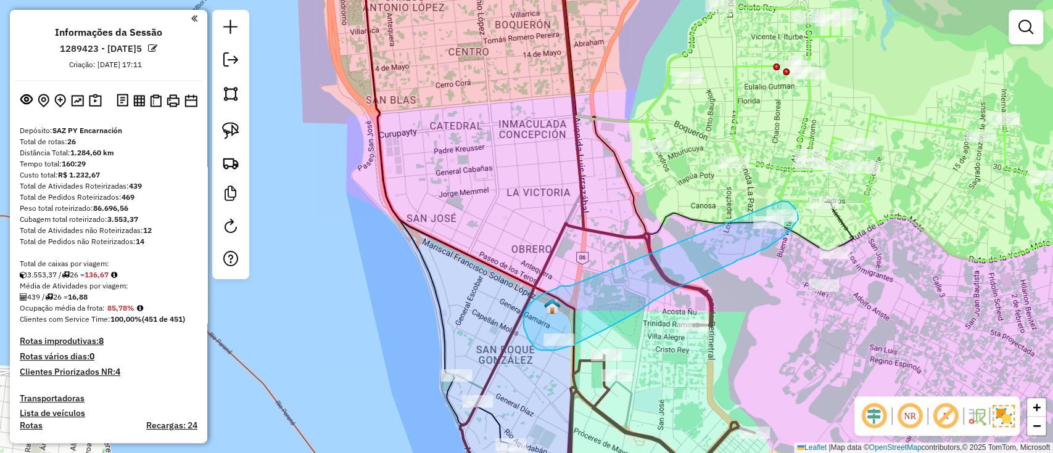
drag, startPoint x: 570, startPoint y: 286, endPoint x: 781, endPoint y: 201, distance: 228.0
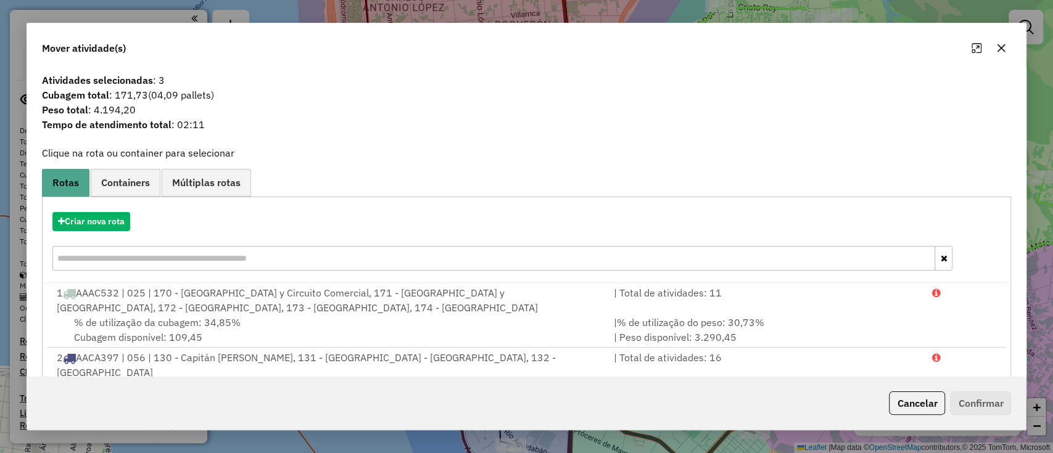
click at [96, 232] on div "Criar nova rota" at bounding box center [526, 243] width 963 height 80
click at [102, 223] on button "Criar nova rota" at bounding box center [91, 221] width 78 height 19
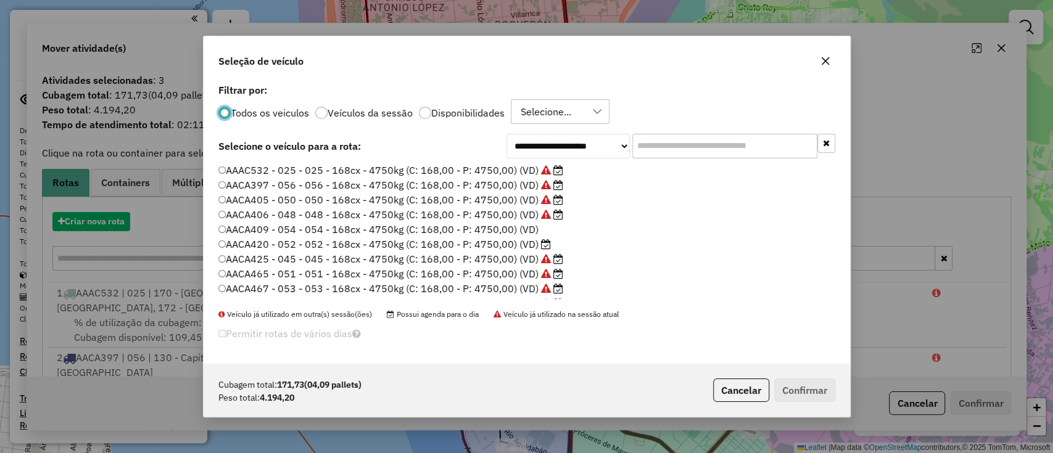
scroll to position [6, 4]
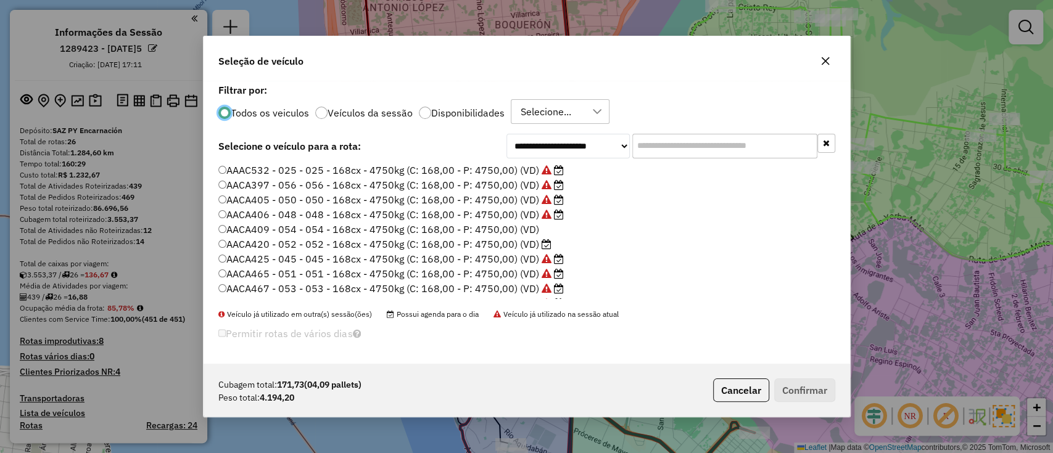
click at [474, 223] on label "AACA409 - 054 - 054 - 168cx - 4750kg (C: 168,00 - P: 4750,00) (VD)" at bounding box center [378, 229] width 321 height 15
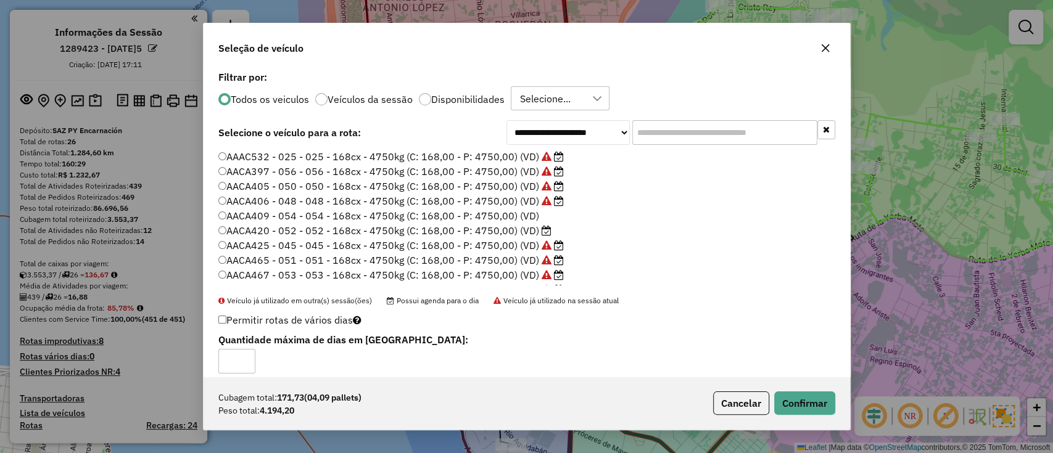
click at [472, 96] on label "Disponibilidades" at bounding box center [467, 99] width 73 height 10
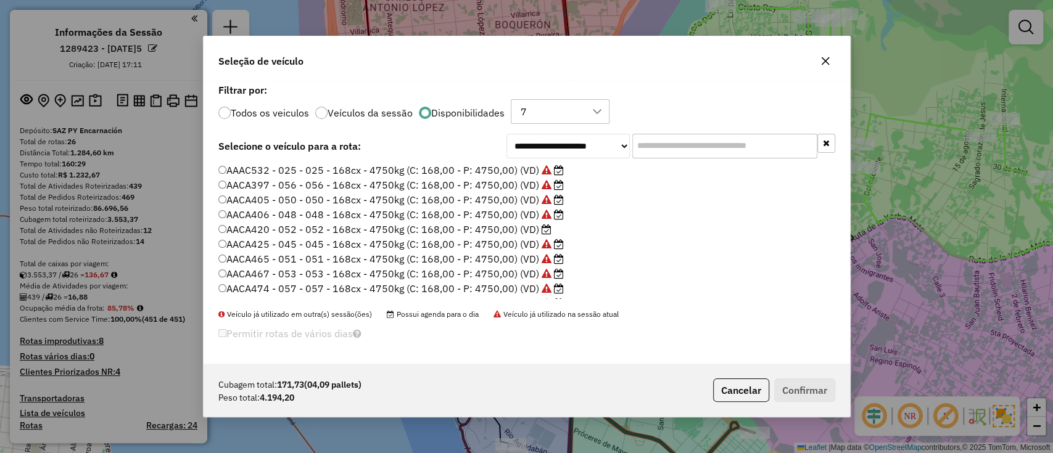
click at [535, 232] on label "AACA420 - 052 - 052 - 168cx - 4750kg (C: 168,00 - P: 4750,00) (VD)" at bounding box center [384, 229] width 333 height 15
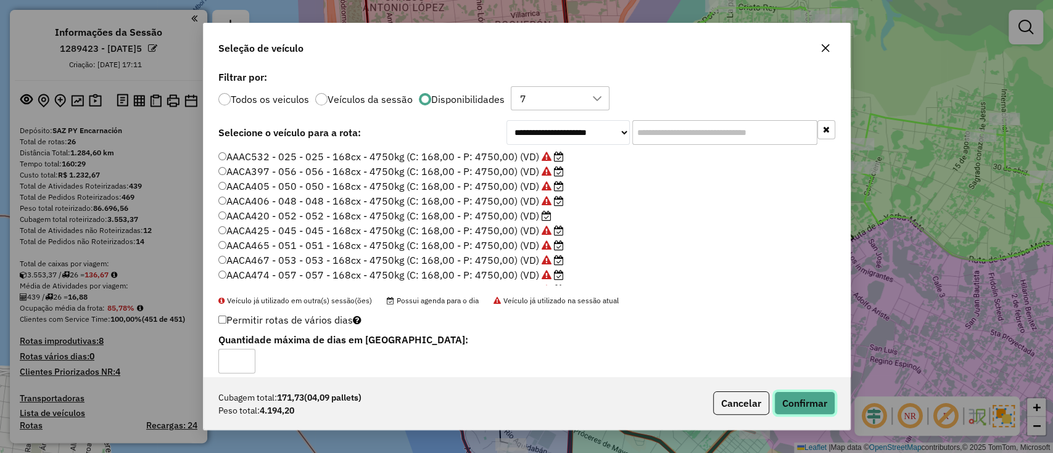
click at [830, 405] on button "Confirmar" at bounding box center [804, 403] width 61 height 23
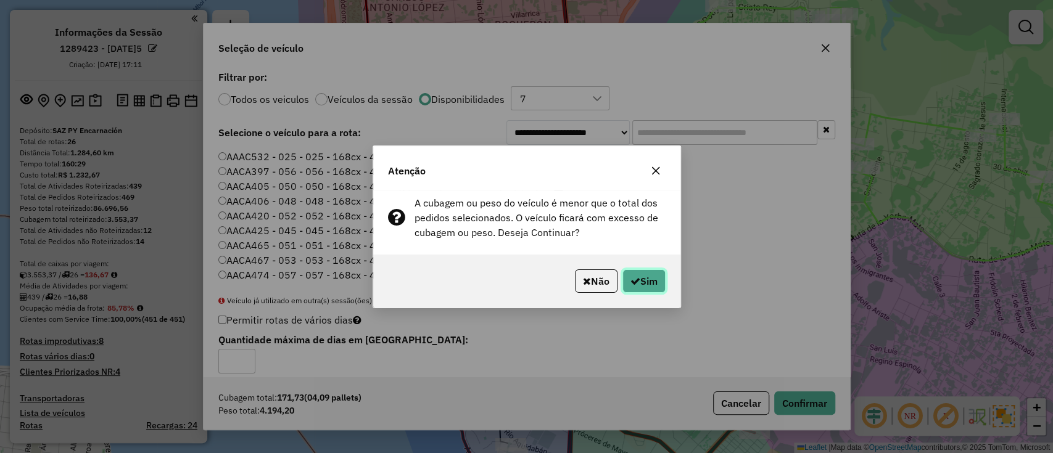
click at [647, 278] on button "Sim" at bounding box center [643, 281] width 43 height 23
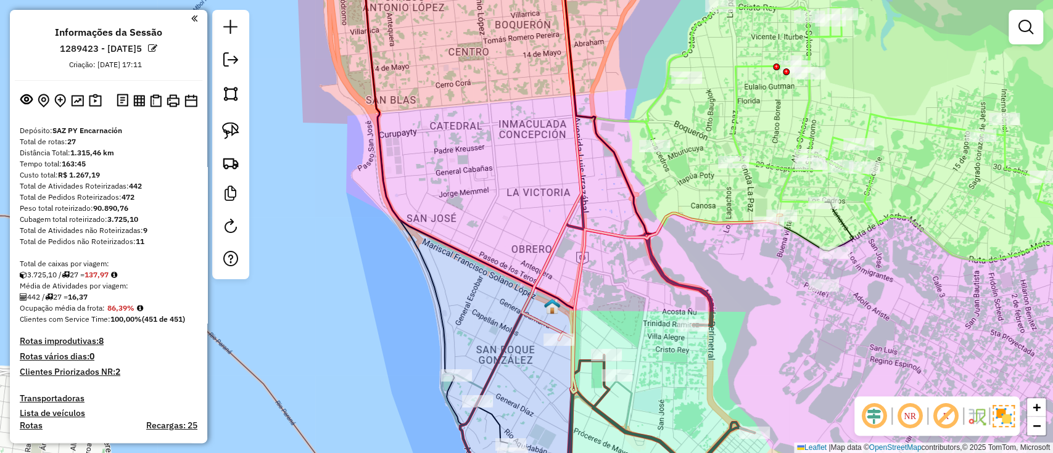
click at [578, 298] on icon at bounding box center [670, 302] width 223 height 179
select select "**********"
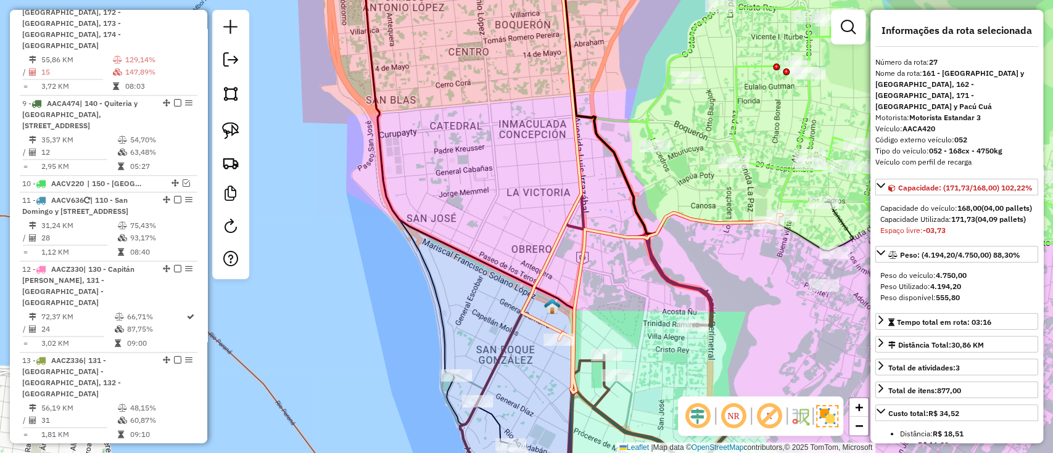
scroll to position [1648, 0]
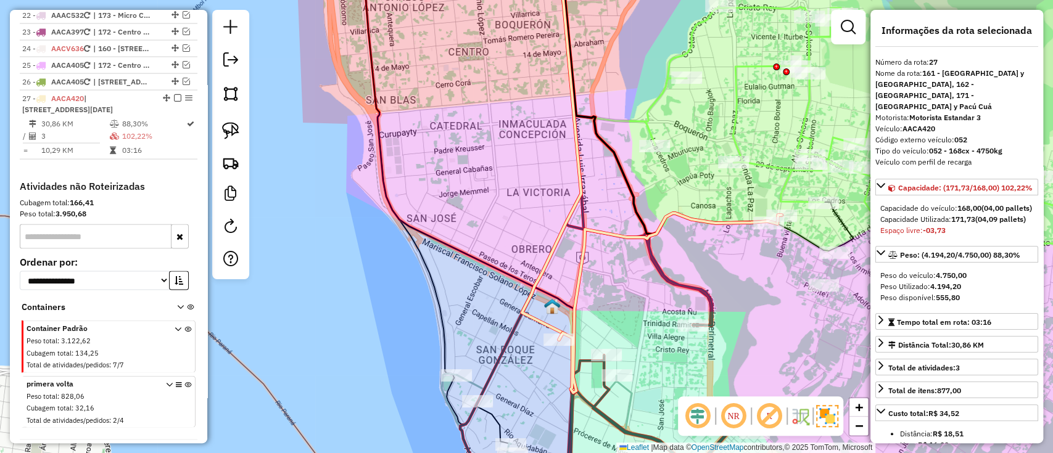
click at [781, 213] on icon at bounding box center [670, 302] width 223 height 179
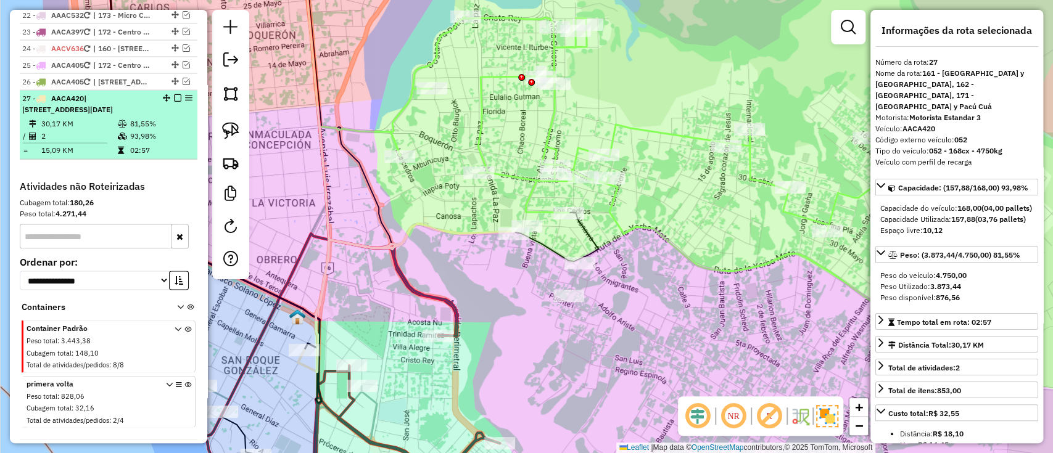
click at [174, 94] on em at bounding box center [177, 97] width 7 height 7
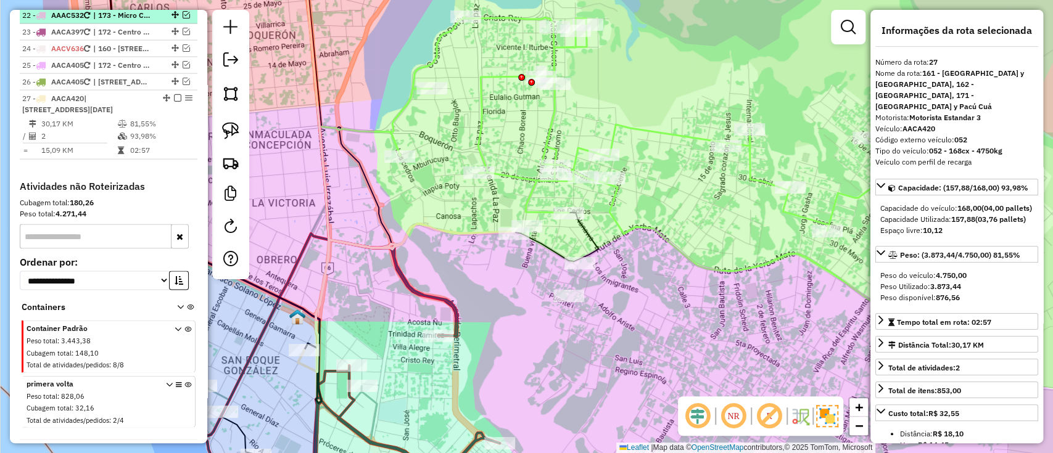
scroll to position [1574, 0]
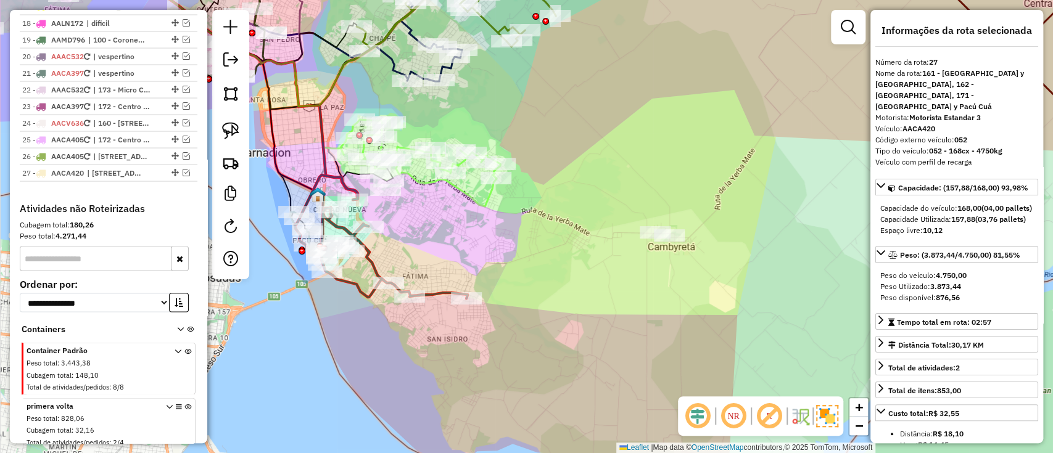
click at [424, 254] on div "Janela de atendimento Grade de atendimento Capacidade Transportadoras Veículos …" at bounding box center [526, 226] width 1053 height 453
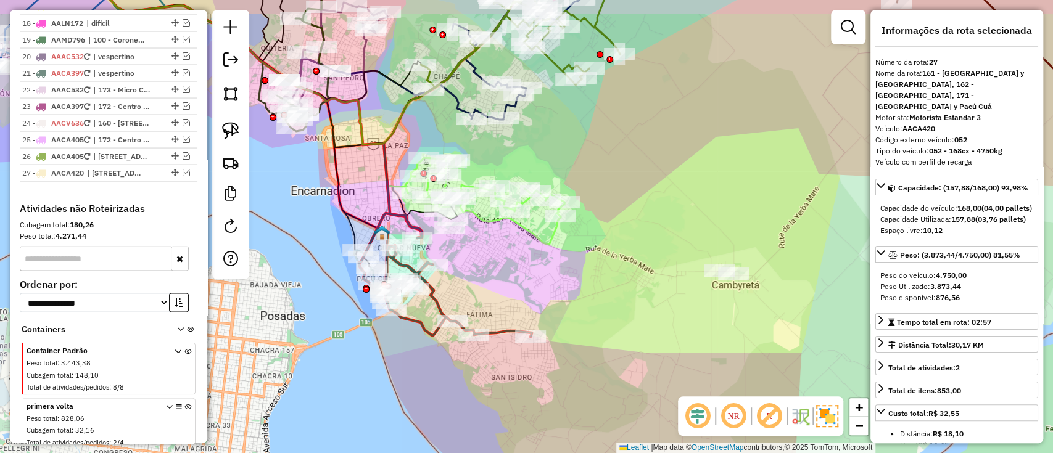
drag, startPoint x: 431, startPoint y: 256, endPoint x: 535, endPoint y: 314, distance: 119.8
click at [535, 314] on div "Janela de atendimento Grade de atendimento Capacidade Transportadoras Veículos …" at bounding box center [526, 226] width 1053 height 453
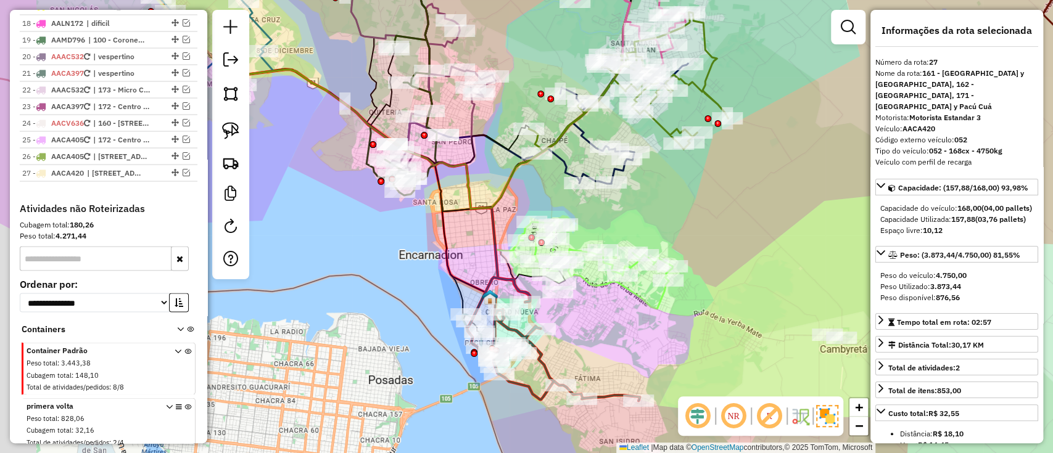
drag, startPoint x: 406, startPoint y: 188, endPoint x: 479, endPoint y: 244, distance: 92.4
click at [479, 244] on div "Janela de atendimento Grade de atendimento Capacidade Transportadoras Veículos …" at bounding box center [526, 226] width 1053 height 453
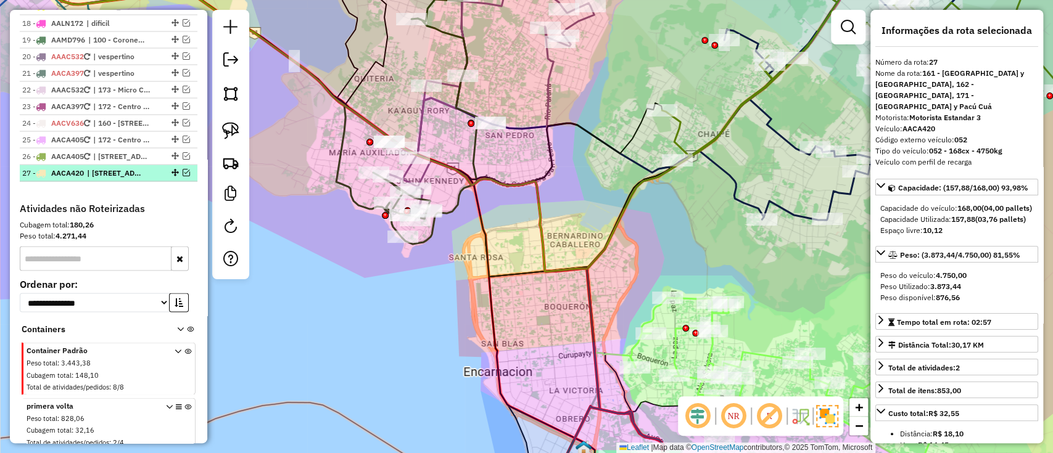
click at [155, 168] on div at bounding box center [173, 171] width 37 height 7
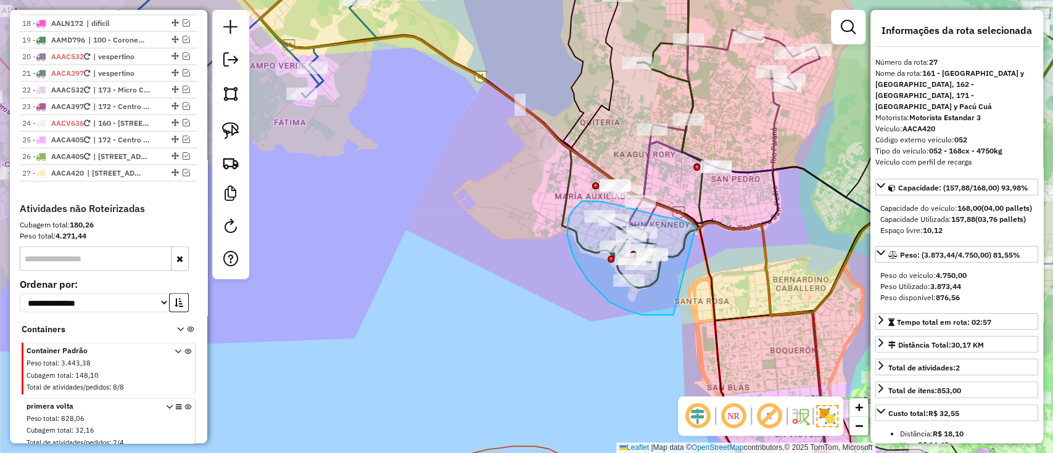
drag, startPoint x: 696, startPoint y: 226, endPoint x: 673, endPoint y: 315, distance: 91.7
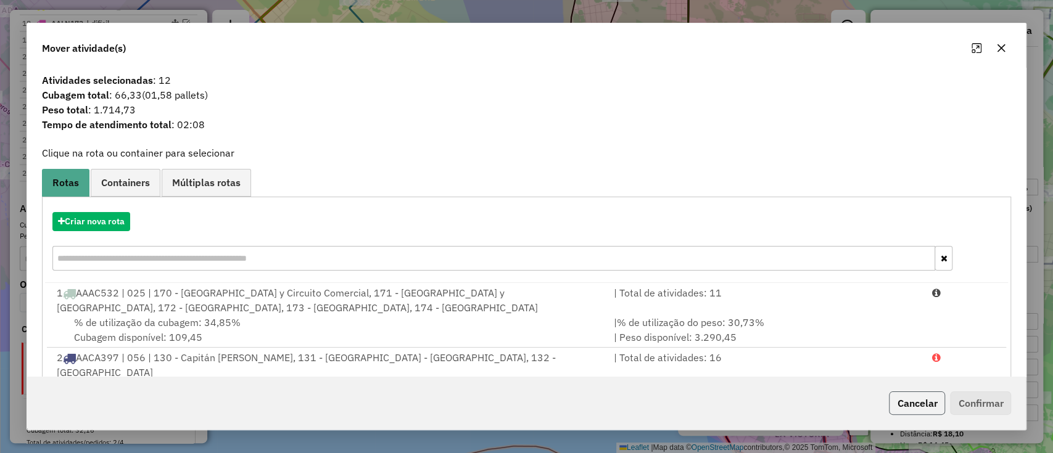
click at [906, 406] on button "Cancelar" at bounding box center [917, 403] width 56 height 23
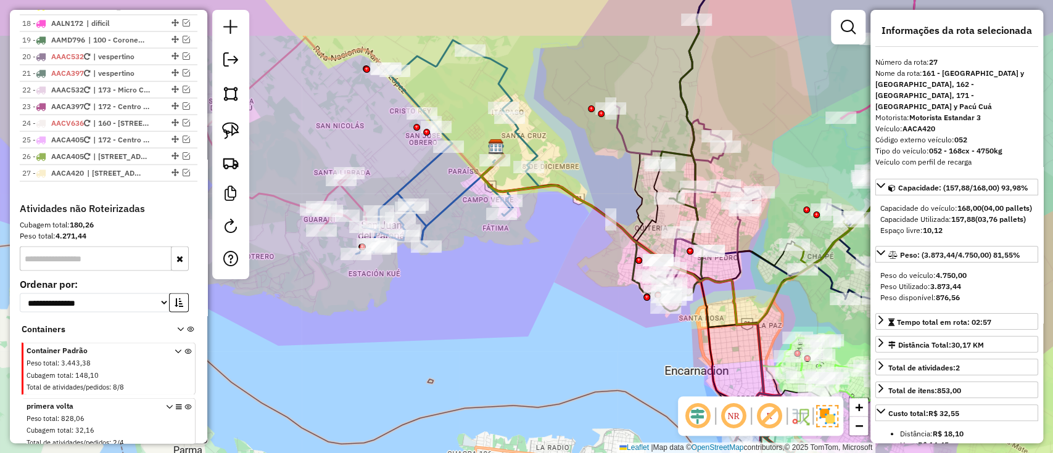
drag, startPoint x: 755, startPoint y: 285, endPoint x: 690, endPoint y: 328, distance: 78.3
click at [691, 328] on div "Janela de atendimento Grade de atendimento Capacidade Transportadoras Veículos …" at bounding box center [526, 226] width 1053 height 453
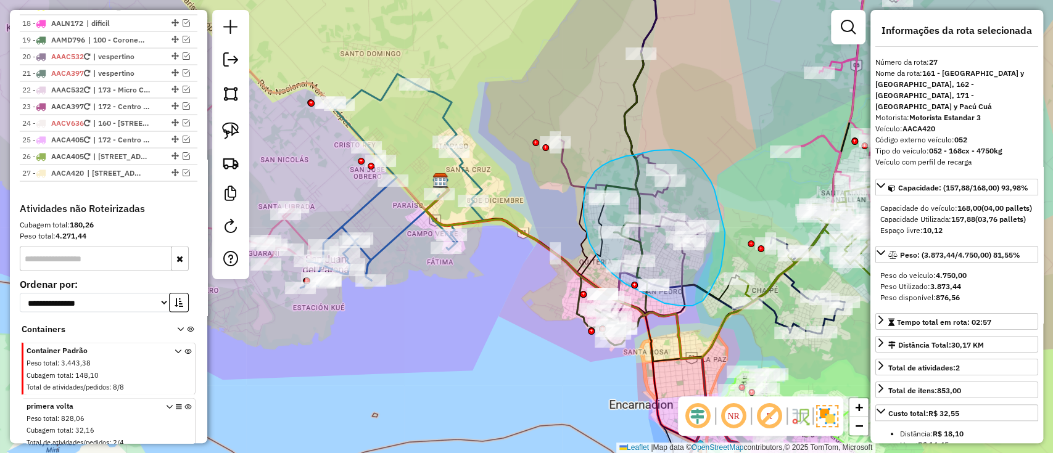
drag, startPoint x: 694, startPoint y: 160, endPoint x: 725, endPoint y: 233, distance: 78.5
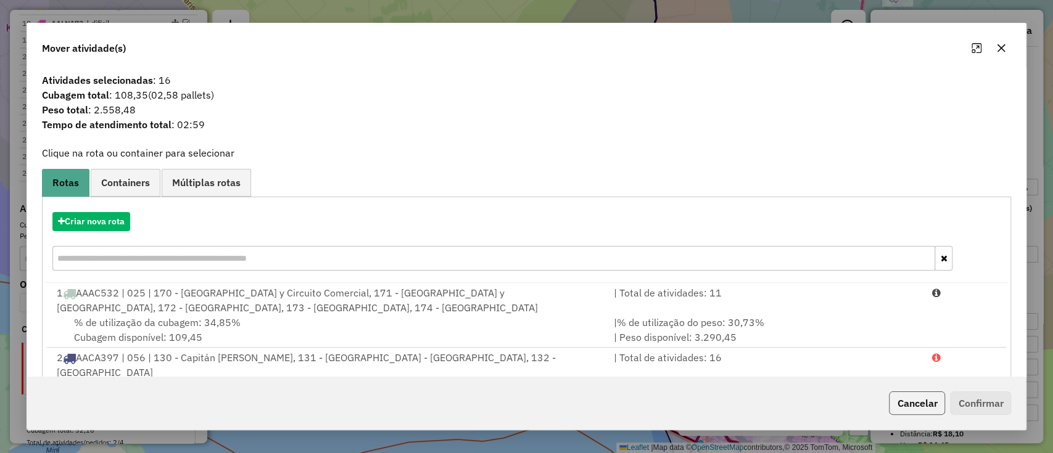
click at [893, 400] on button "Cancelar" at bounding box center [917, 403] width 56 height 23
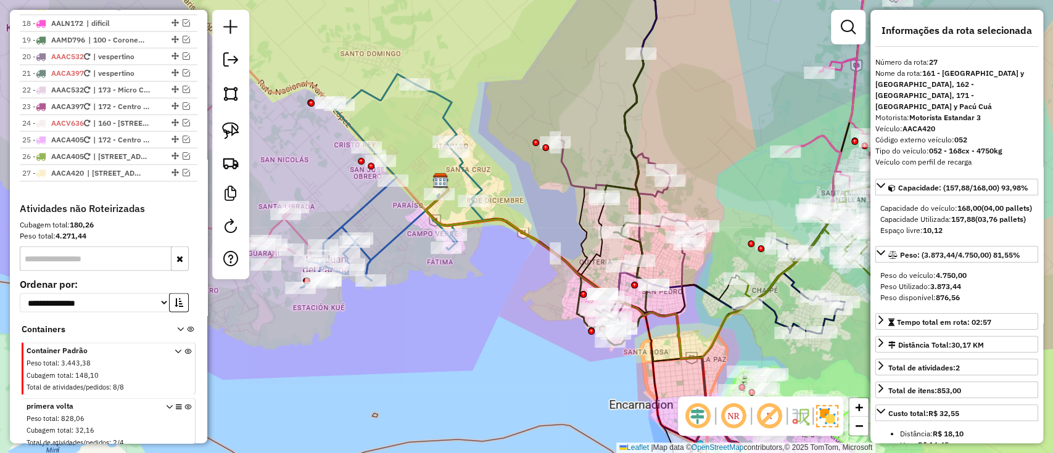
drag, startPoint x: 641, startPoint y: 351, endPoint x: 447, endPoint y: 249, distance: 219.1
click at [458, 255] on icon at bounding box center [662, 171] width 472 height 382
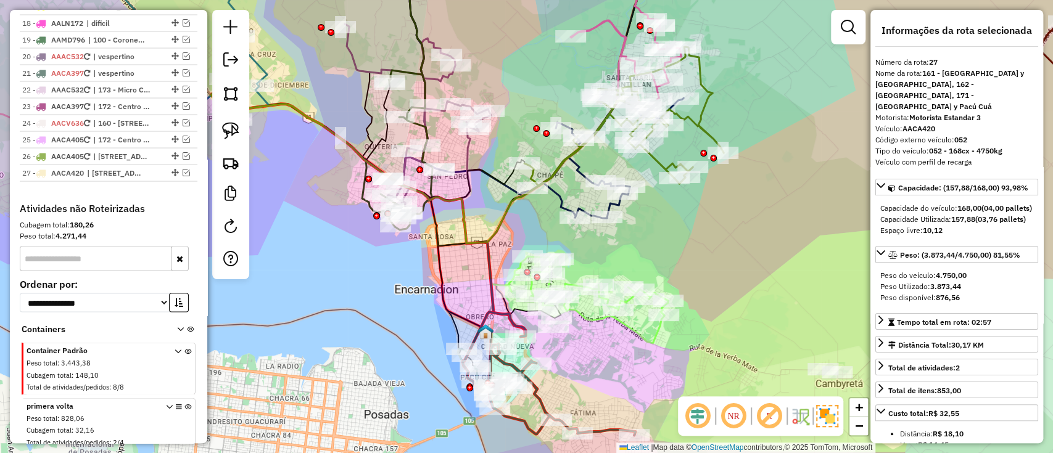
click at [859, 7] on div "Janela de atendimento Grade de atendimento Capacidade Transportadoras Veículos …" at bounding box center [526, 226] width 1053 height 453
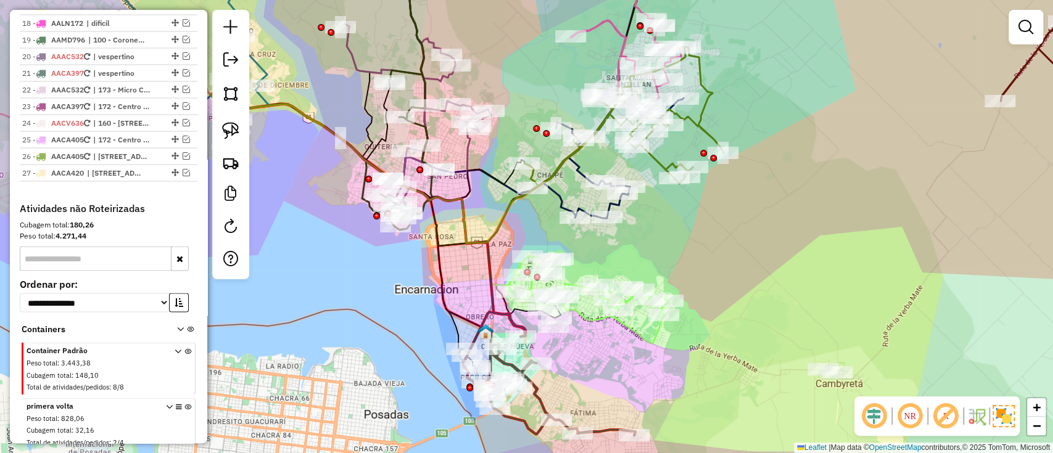
click at [857, 17] on div "Janela de atendimento Grade de atendimento Capacidade Transportadoras Veículos …" at bounding box center [526, 226] width 1053 height 453
click at [1031, 23] on em at bounding box center [1025, 27] width 15 height 15
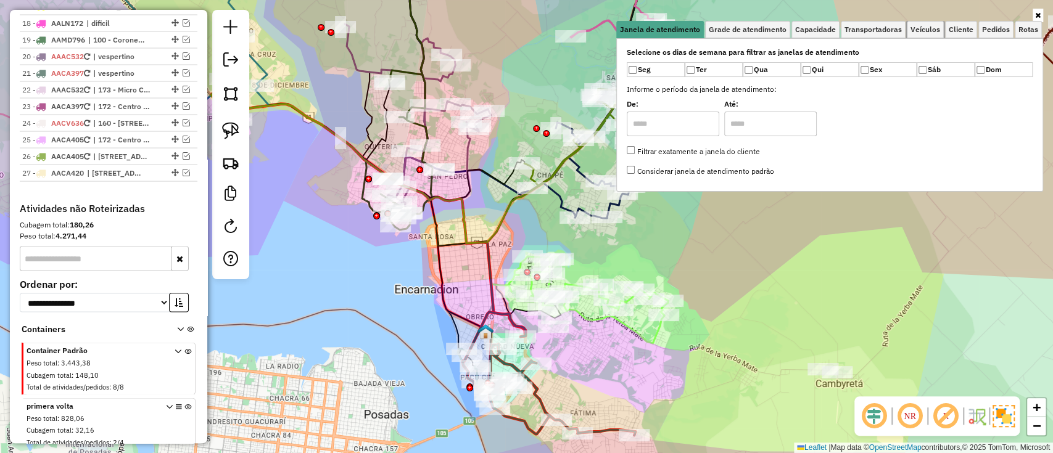
click at [945, 26] on ul "[PERSON_NAME] de atendimento Grade de atendimento Capacidade Transportadoras Ve…" at bounding box center [829, 29] width 427 height 17
drag, startPoint x: 954, startPoint y: 27, endPoint x: 939, endPoint y: 39, distance: 18.8
click at [954, 27] on span "Cliente" at bounding box center [961, 29] width 25 height 7
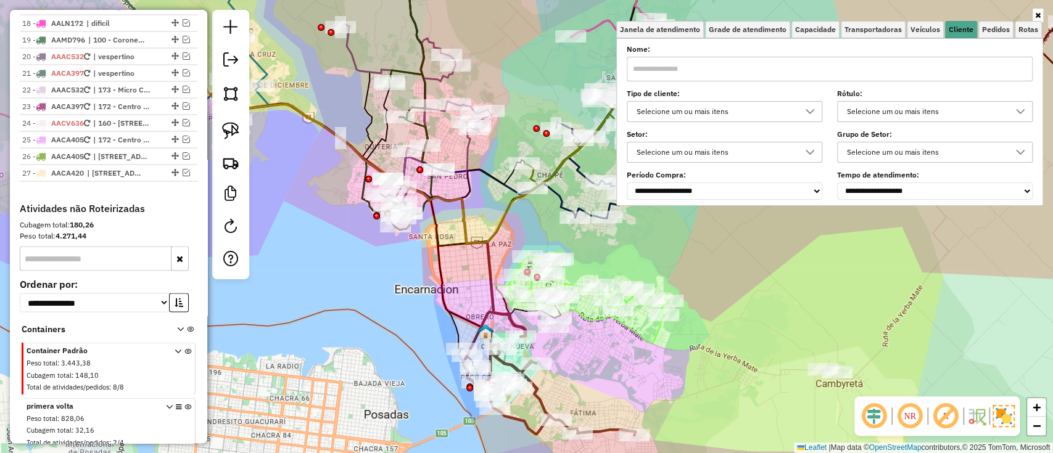
click at [741, 116] on div "Selecione um ou mais itens" at bounding box center [715, 112] width 166 height 20
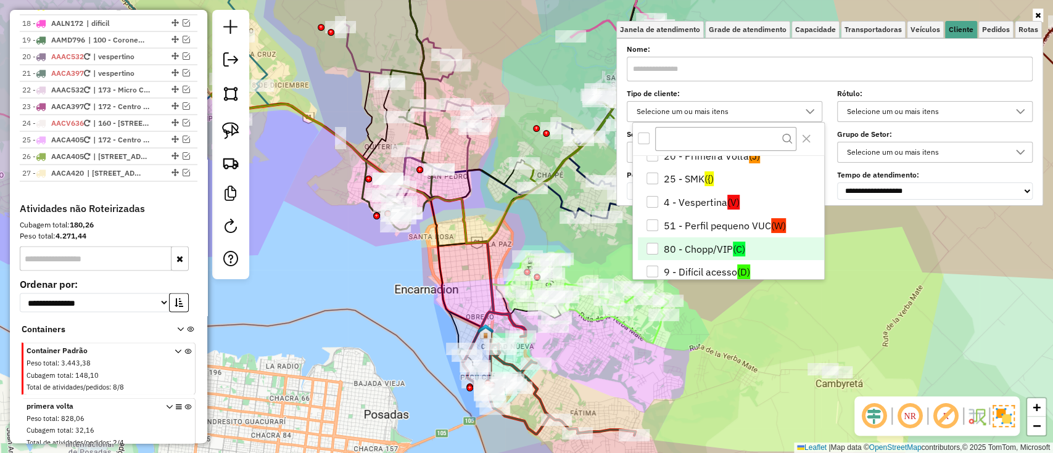
scroll to position [49, 0]
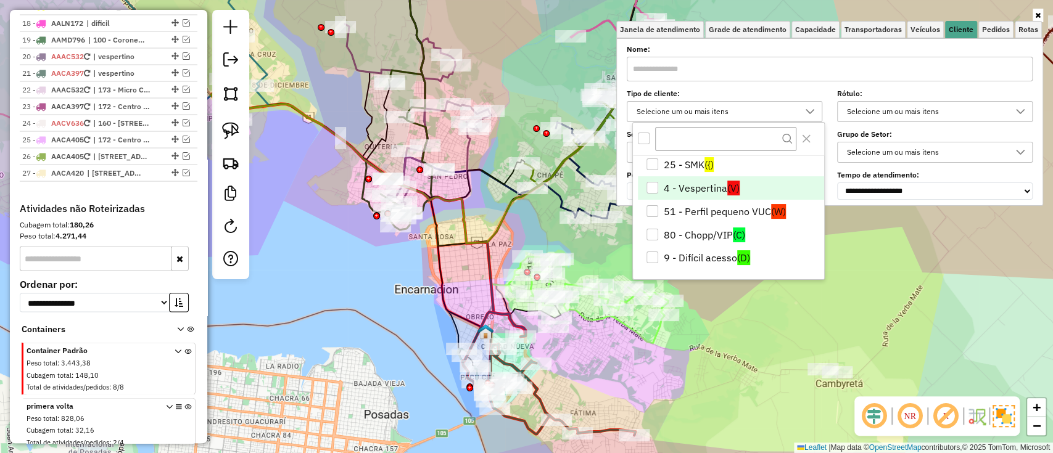
click at [711, 179] on li "4 - Vespertina (V)" at bounding box center [731, 187] width 186 height 23
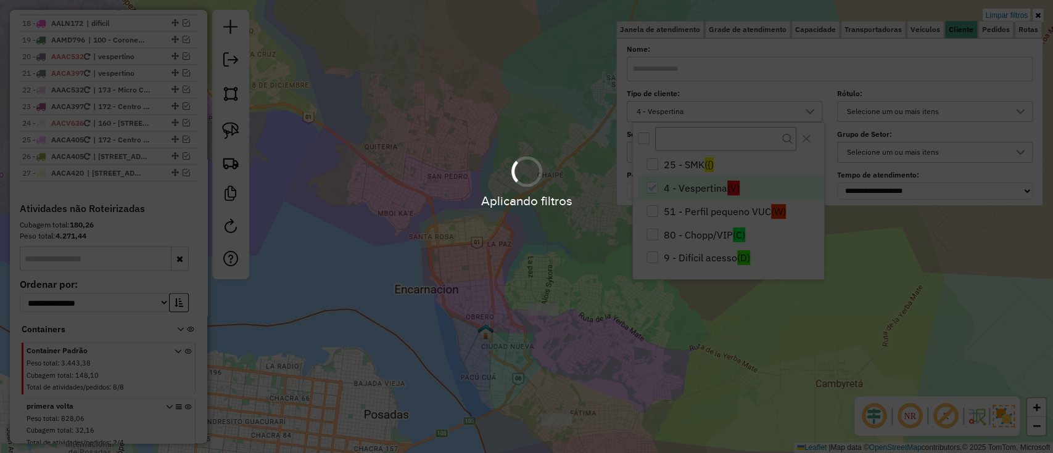
click at [709, 382] on hb-app "Aplicando filtros Pop-up bloqueado! Seu navegador bloqueou automáticamente a ab…" at bounding box center [526, 226] width 1053 height 453
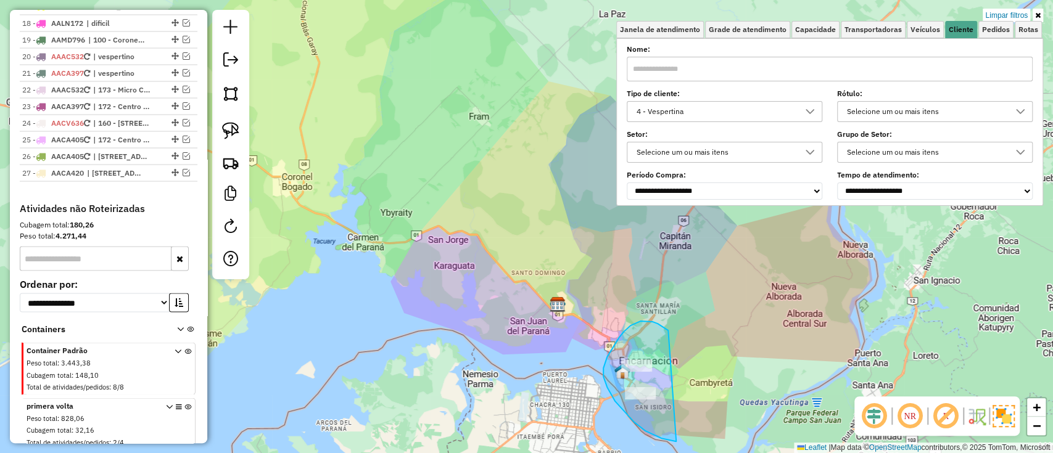
drag, startPoint x: 643, startPoint y: 321, endPoint x: 709, endPoint y: 434, distance: 130.4
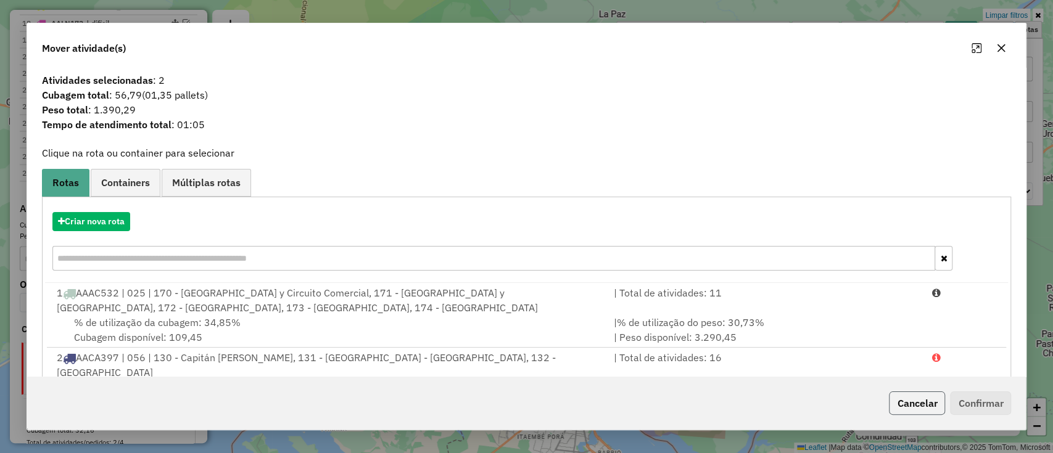
click at [941, 399] on button "Cancelar" at bounding box center [917, 403] width 56 height 23
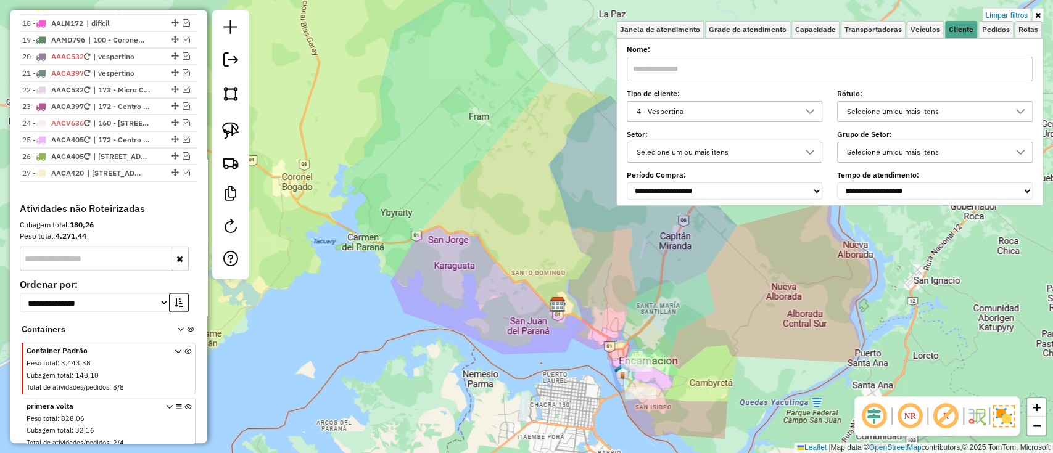
click at [775, 343] on div "Limpar filtros Janela de atendimento Grade de atendimento Capacidade Transporta…" at bounding box center [526, 226] width 1053 height 453
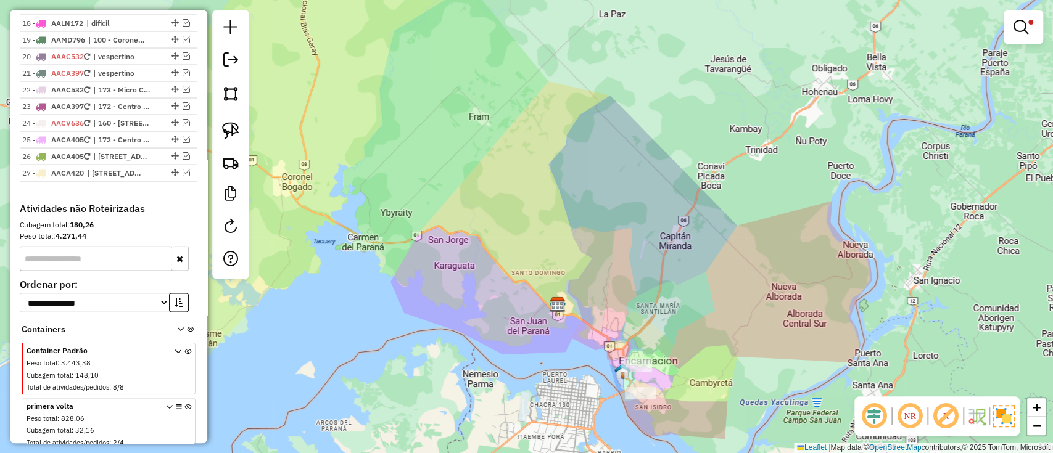
drag, startPoint x: 717, startPoint y: 352, endPoint x: 691, endPoint y: 275, distance: 81.3
click at [691, 275] on div "Limpar filtros Janela de atendimento Grade de atendimento Capacidade Transporta…" at bounding box center [526, 226] width 1053 height 453
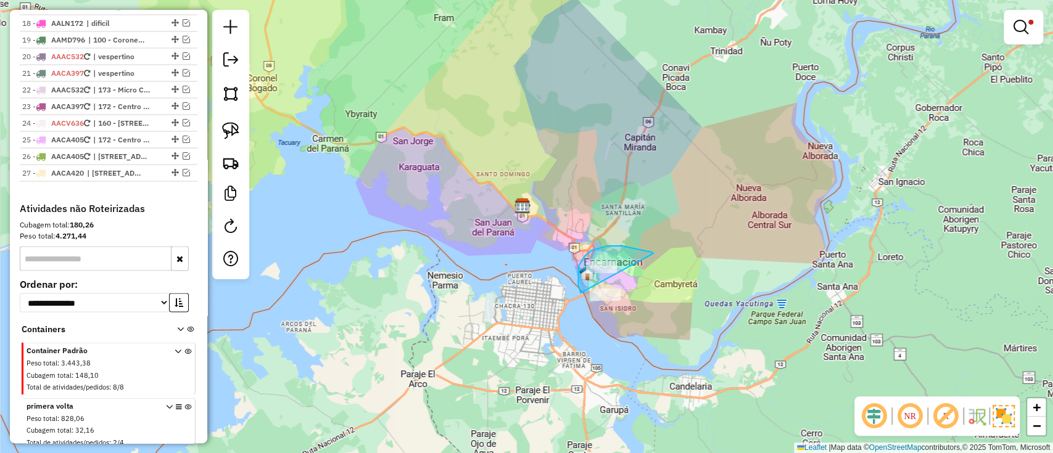
drag, startPoint x: 632, startPoint y: 248, endPoint x: 650, endPoint y: 350, distance: 104.0
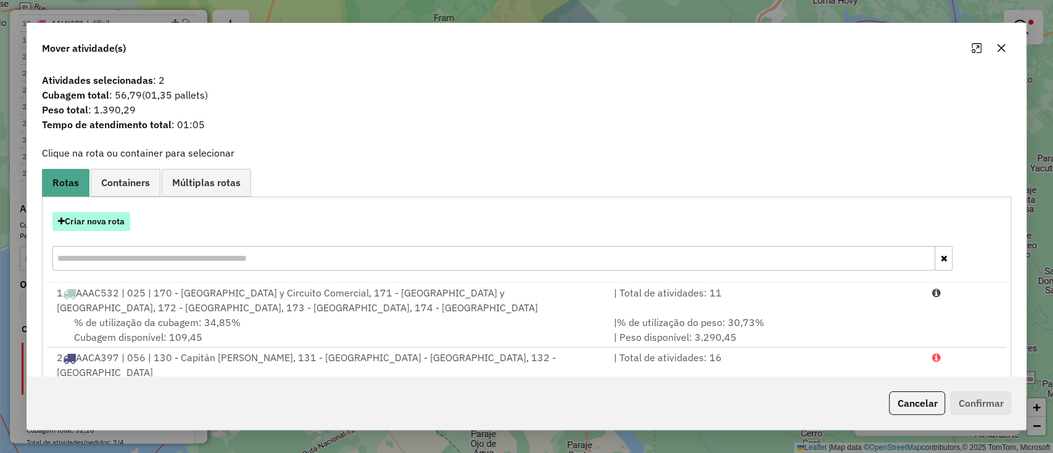
click at [109, 222] on button "Criar nova rota" at bounding box center [91, 221] width 78 height 19
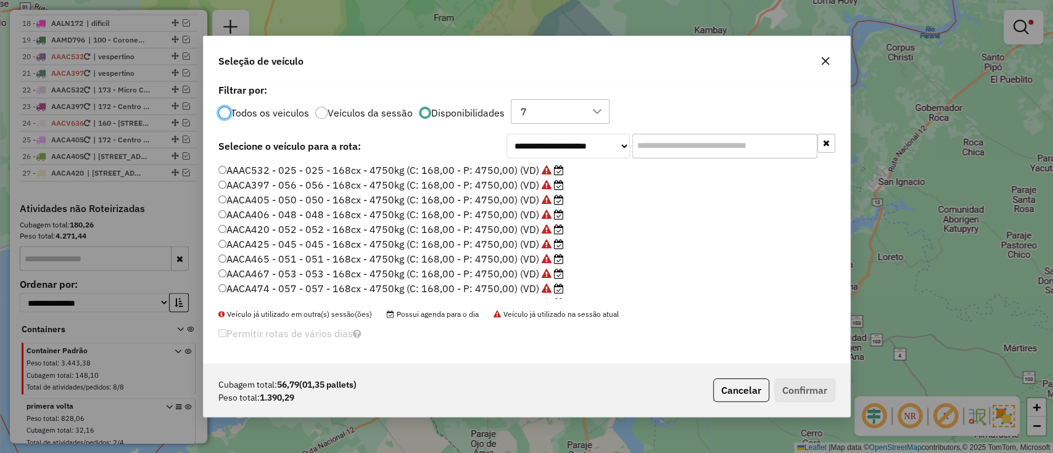
scroll to position [160, 0]
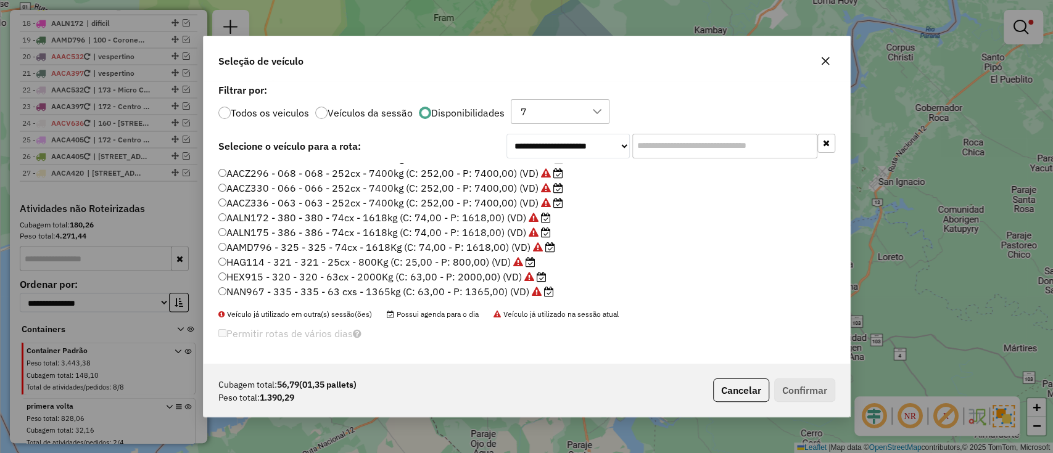
click at [445, 283] on label "HEX915 - 320 - 320 - 63cx - 2000Kg (C: 63,00 - P: 2000,00) (VD)" at bounding box center [382, 277] width 328 height 15
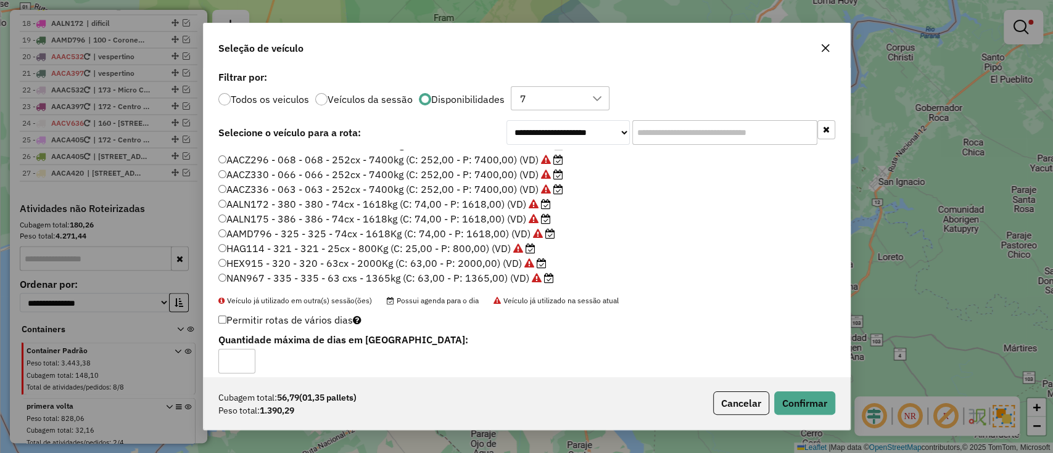
click at [454, 284] on label "NAN967 - 335 - 335 - 63 cxs - 1365kg (C: 63,00 - P: 1365,00) (VD)" at bounding box center [386, 278] width 336 height 15
click at [837, 402] on div "Cubagem total: 56,79 (01,35 pallets) Peso total: 1.390,29 Cancelar Confirmar" at bounding box center [527, 403] width 646 height 53
click at [803, 402] on button "Confirmar" at bounding box center [804, 403] width 61 height 23
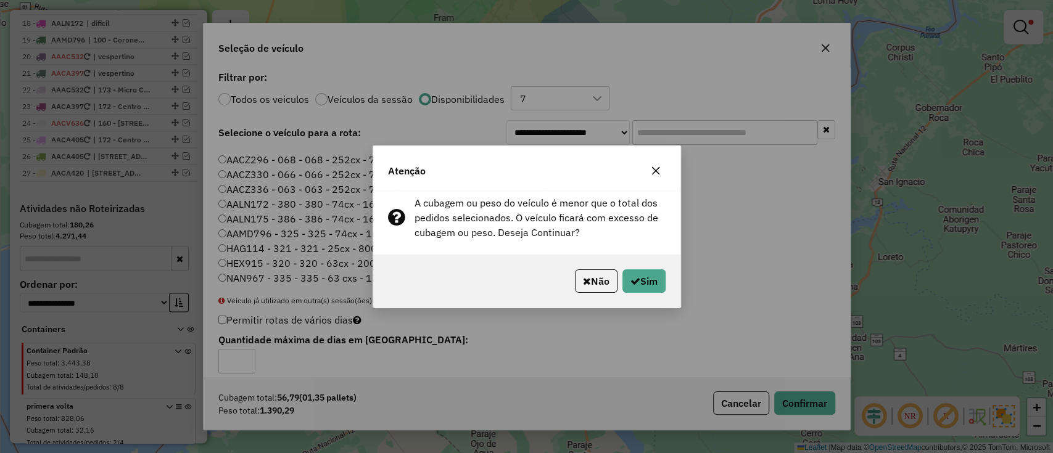
click at [588, 276] on button "Não" at bounding box center [596, 281] width 43 height 23
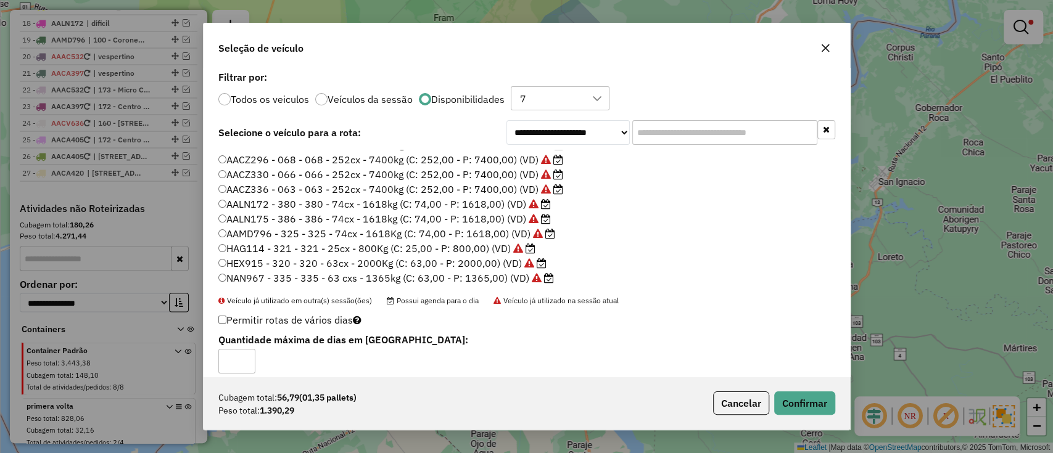
click at [429, 230] on label "AAMD796 - 325 - 325 - 74cx - 1618Kg (C: 74,00 - P: 1618,00) (VD)" at bounding box center [386, 233] width 337 height 15
click at [803, 401] on button "Confirmar" at bounding box center [804, 403] width 61 height 23
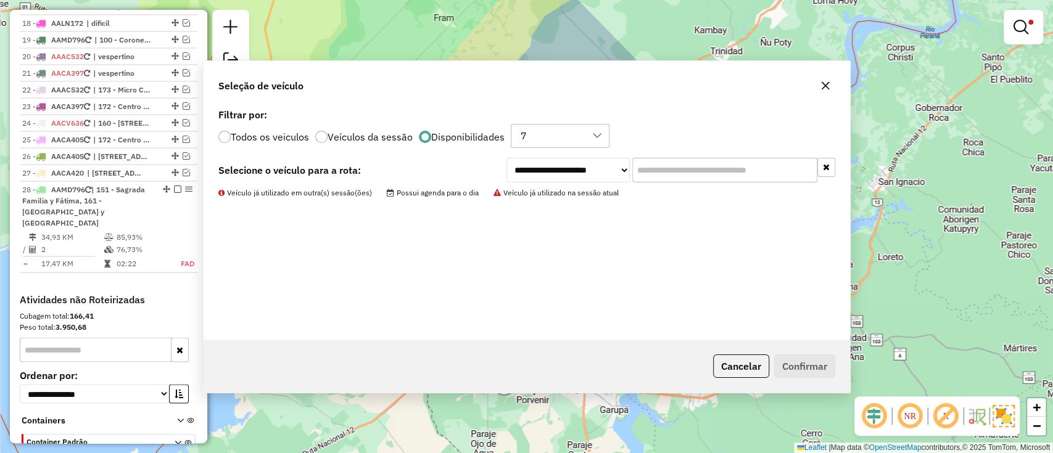
scroll to position [1648, 0]
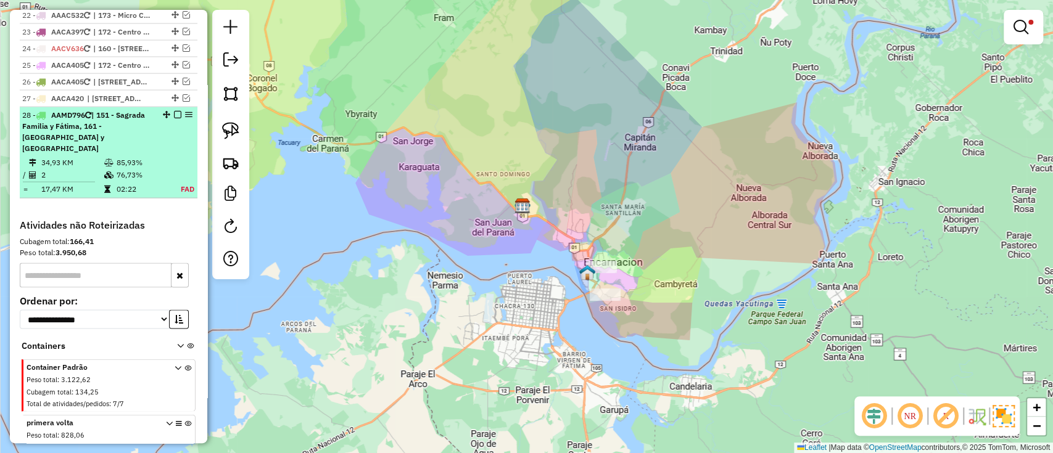
select select "**********"
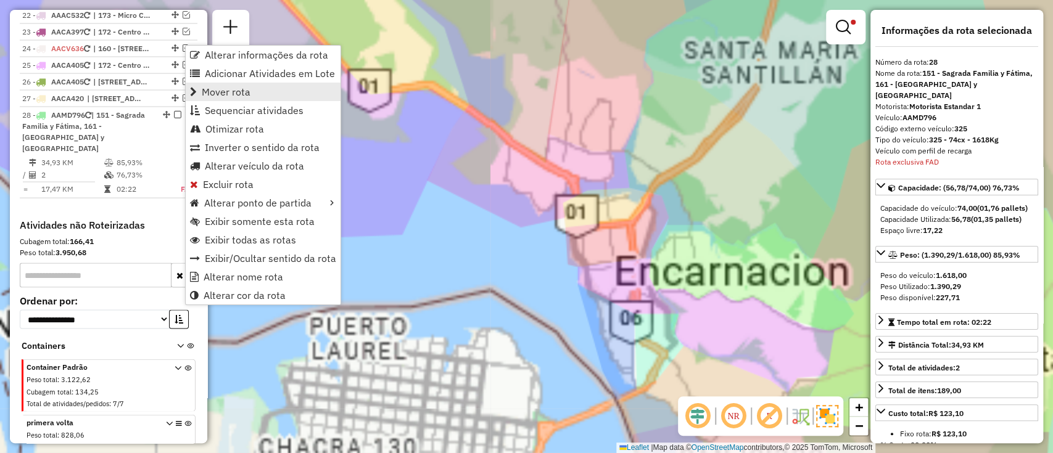
scroll to position [1654, 0]
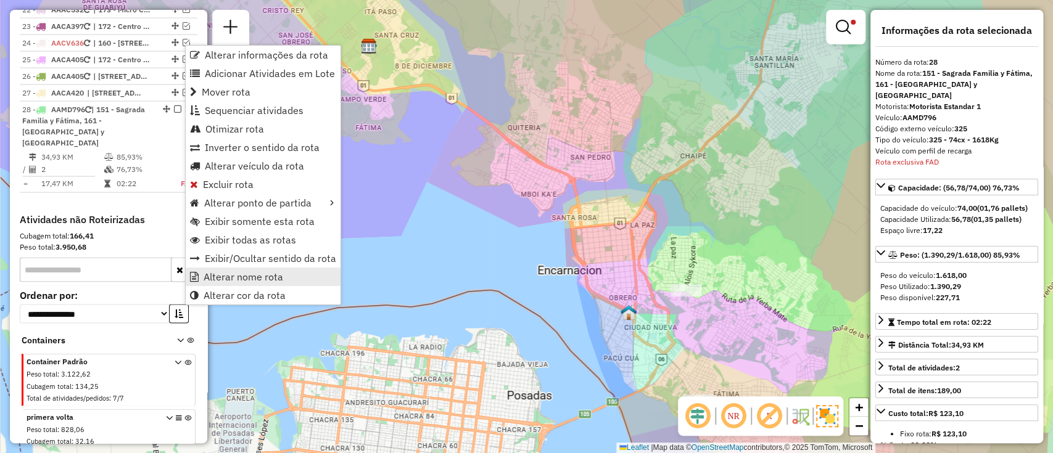
click at [274, 274] on span "Alterar nome rota" at bounding box center [244, 277] width 80 height 10
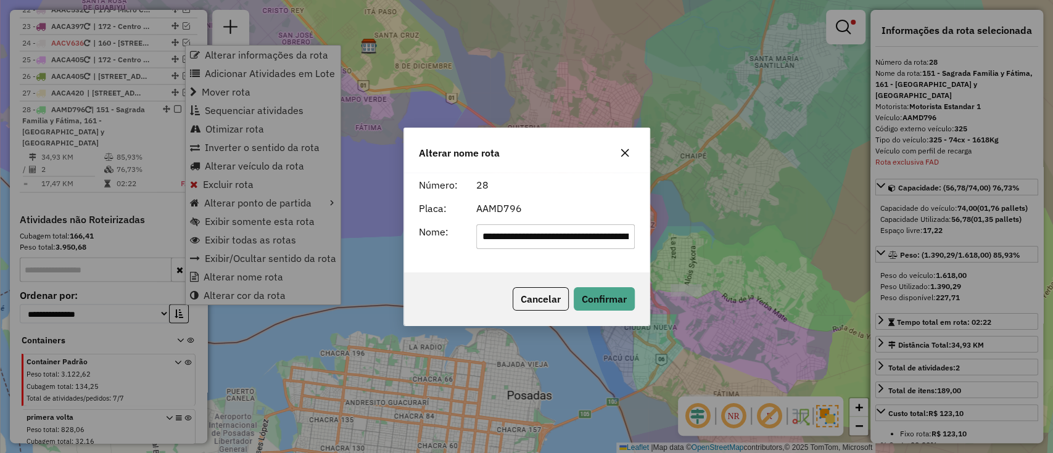
scroll to position [0, 141]
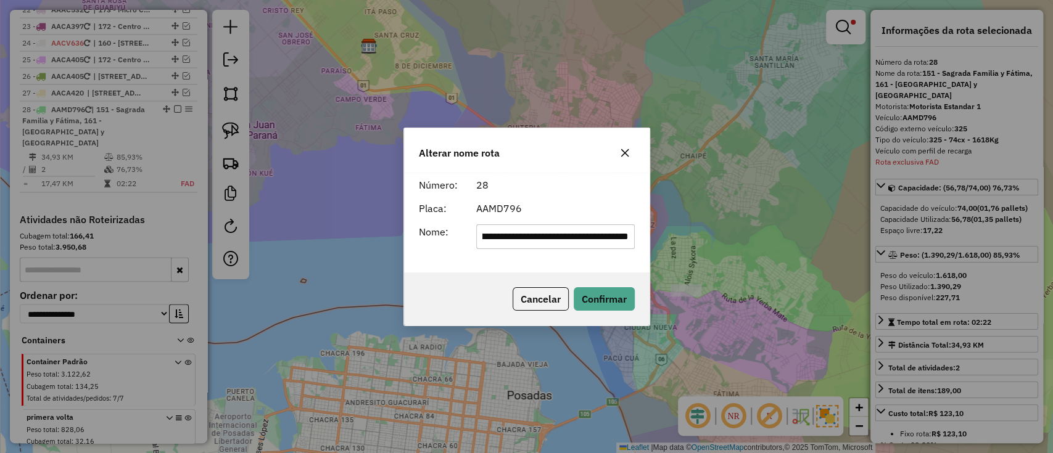
click at [511, 229] on input "**********" at bounding box center [555, 237] width 159 height 25
click at [512, 229] on input "**********" at bounding box center [555, 237] width 159 height 25
click at [521, 233] on input "**********" at bounding box center [555, 237] width 159 height 25
click at [523, 233] on input "**********" at bounding box center [555, 237] width 159 height 25
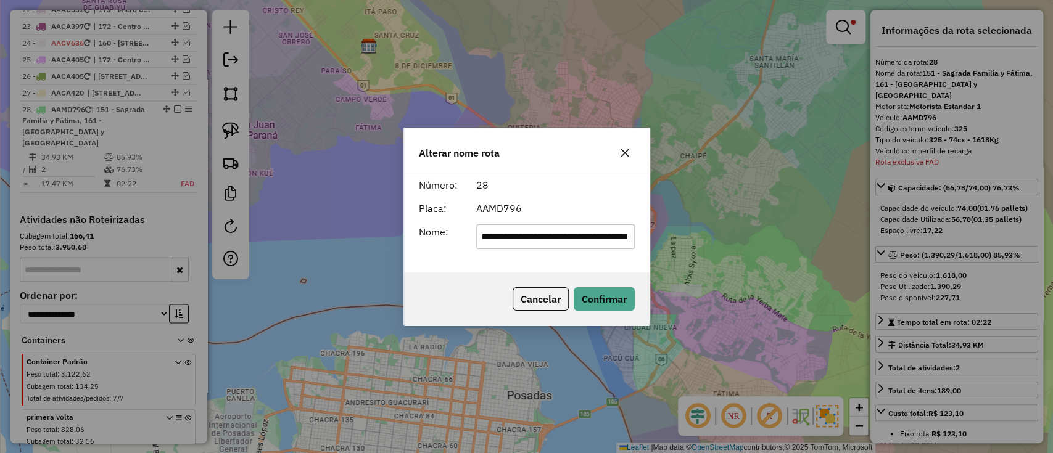
scroll to position [0, 122]
click at [536, 234] on input "**********" at bounding box center [555, 237] width 159 height 25
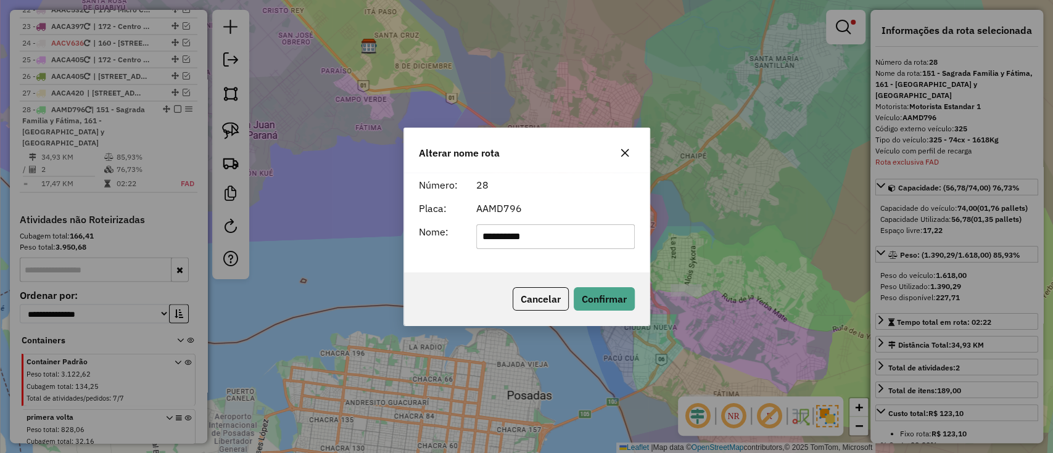
type input "**********"
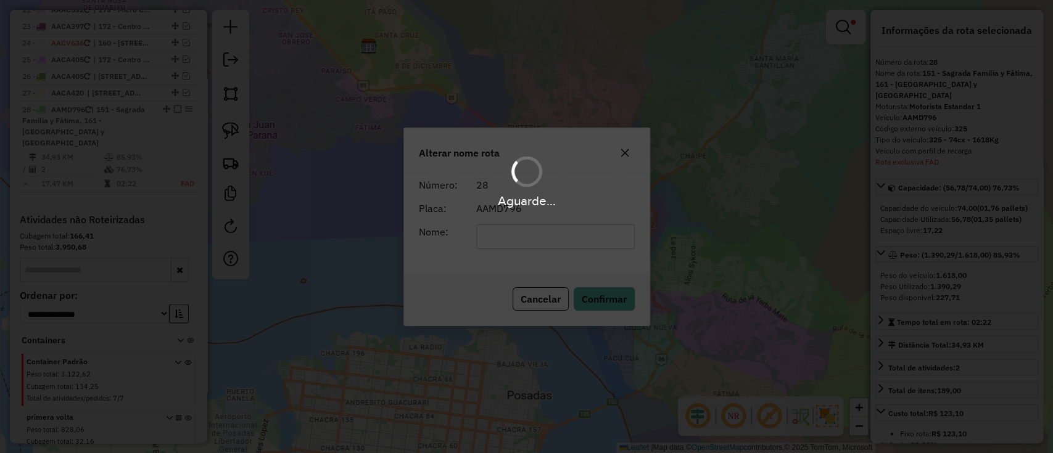
scroll to position [1631, 0]
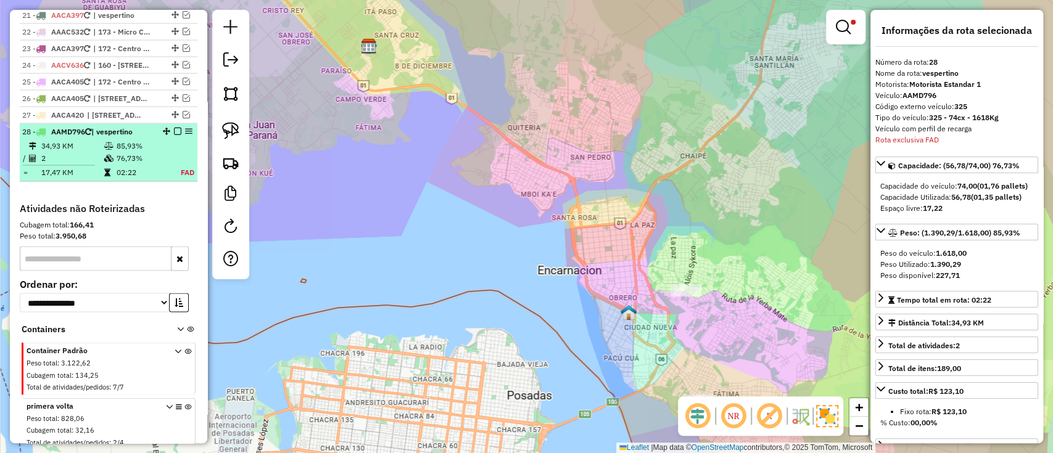
click at [174, 128] on em at bounding box center [177, 131] width 7 height 7
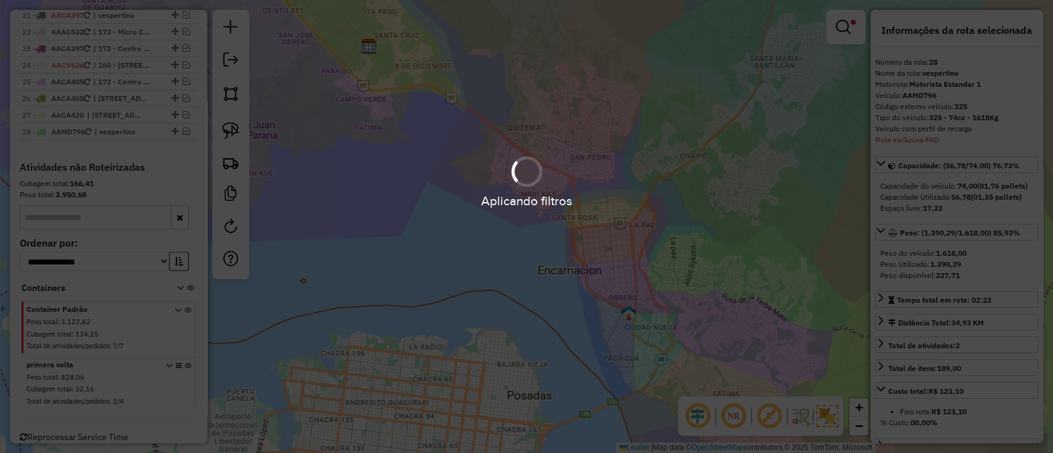
scroll to position [1590, 0]
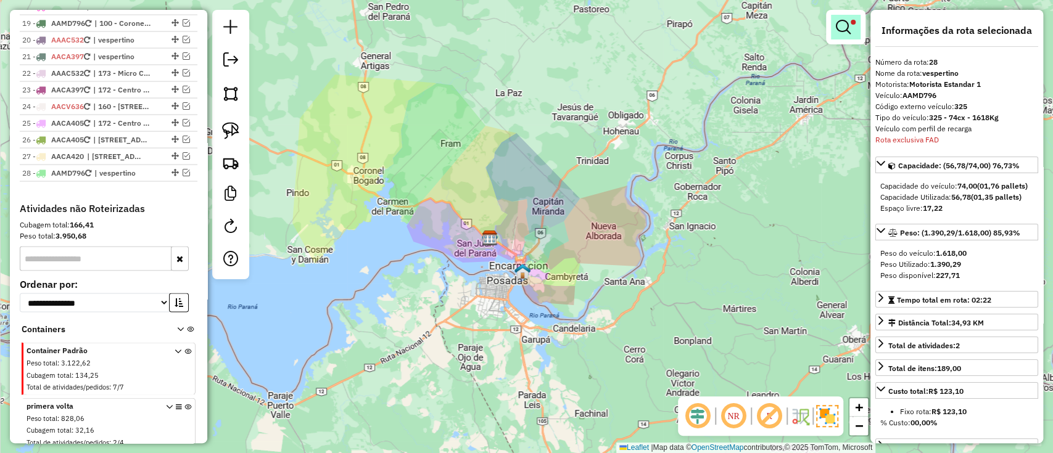
click at [841, 28] on em at bounding box center [843, 27] width 15 height 15
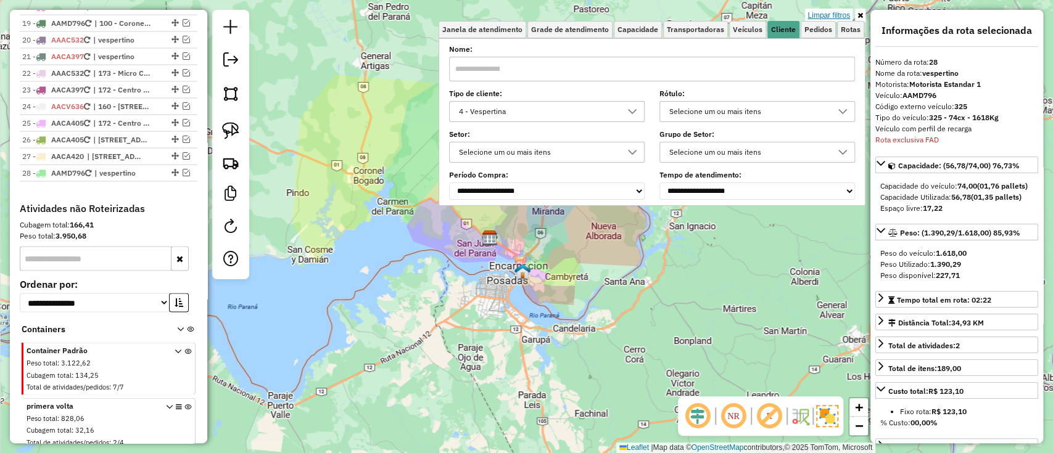
click at [829, 12] on link "Limpar filtros" at bounding box center [828, 16] width 47 height 14
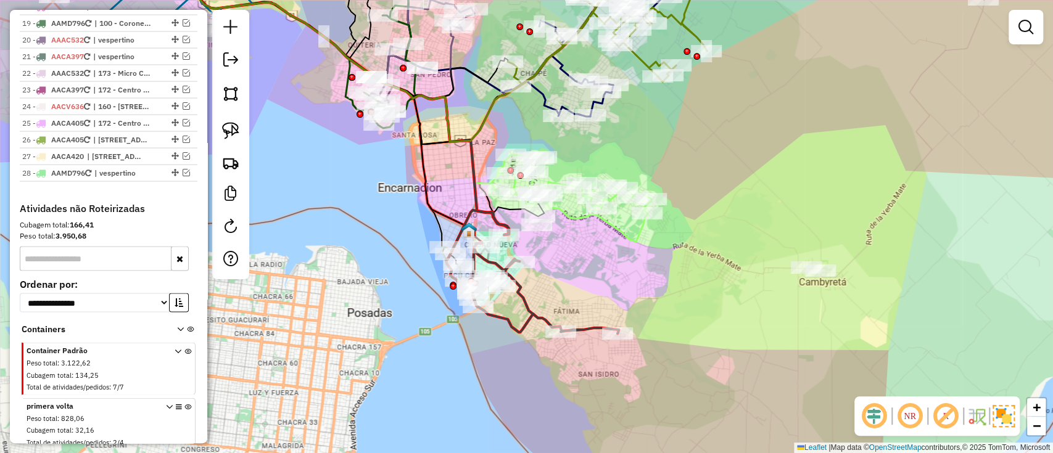
click at [522, 309] on icon at bounding box center [532, 271] width 173 height 123
select select "**********"
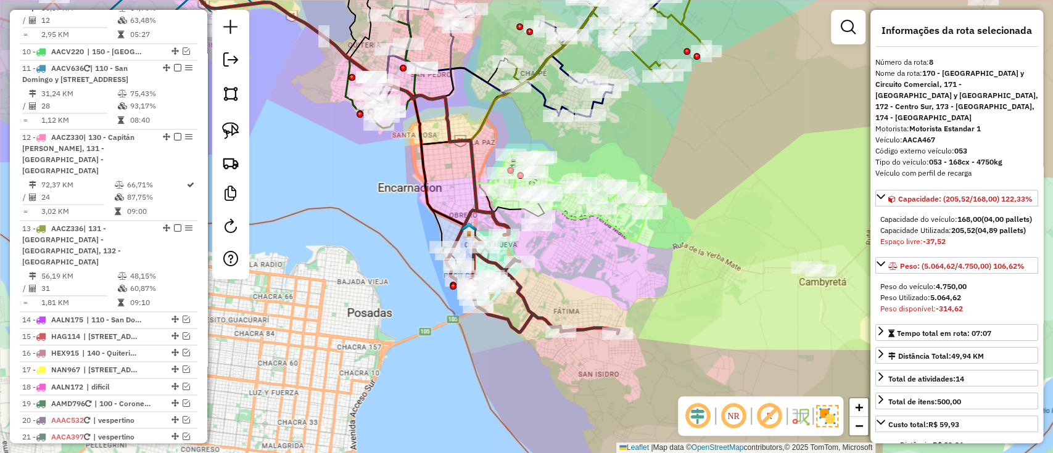
scroll to position [1005, 0]
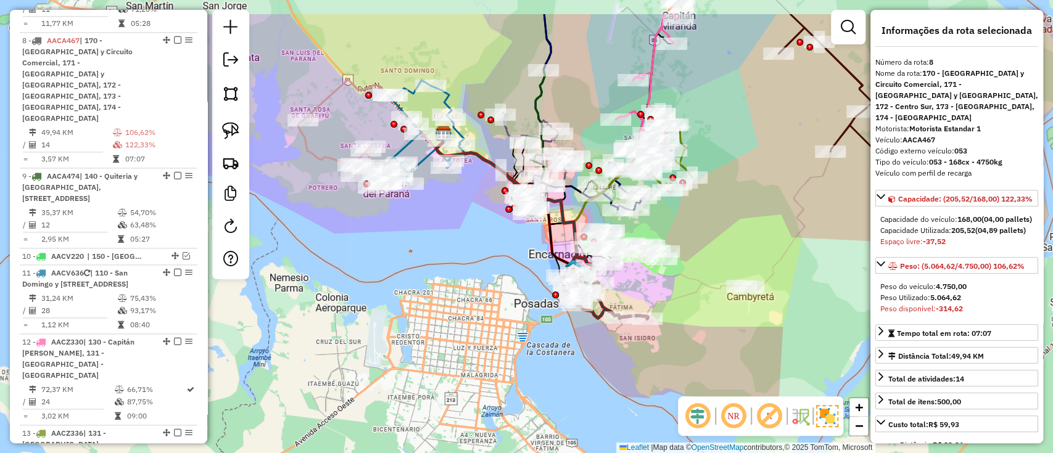
drag, startPoint x: 519, startPoint y: 320, endPoint x: 469, endPoint y: 430, distance: 120.6
click at [472, 430] on div "Janela de atendimento Grade de atendimento Capacidade Transportadoras Veículos …" at bounding box center [526, 226] width 1053 height 453
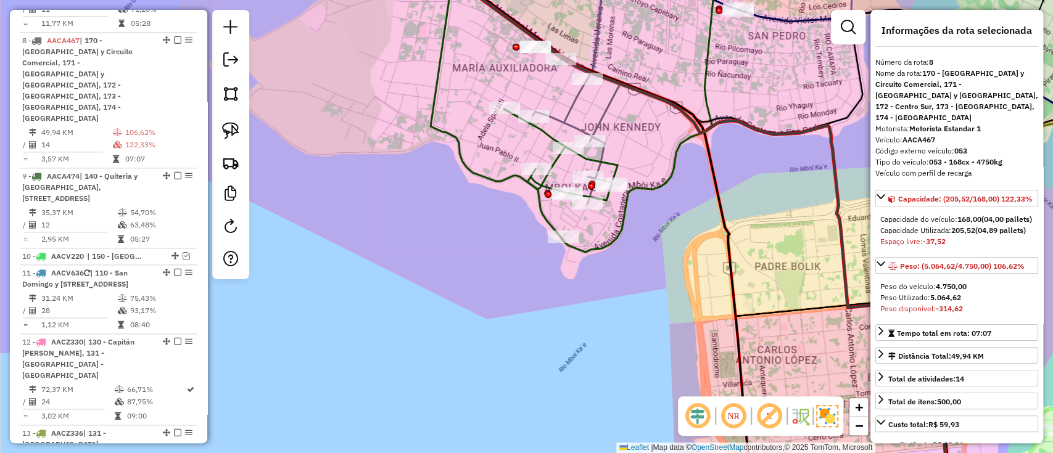
drag, startPoint x: 549, startPoint y: 291, endPoint x: 487, endPoint y: 451, distance: 171.2
click at [488, 451] on div "Rota 9 - Placa AACA474 0000038796 - LOPEZ DE ORTEGA SEBASTIANA Rota 9 - Placa A…" at bounding box center [526, 226] width 1053 height 453
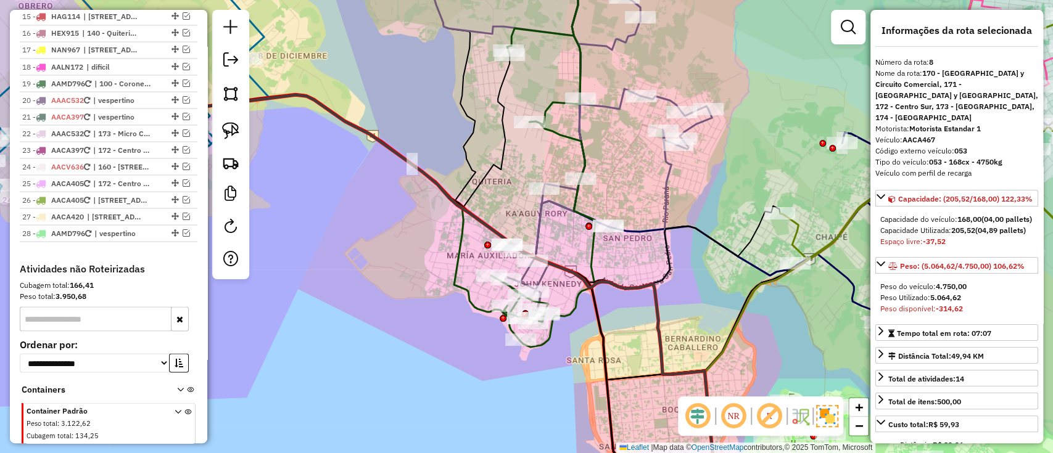
scroll to position [1508, 0]
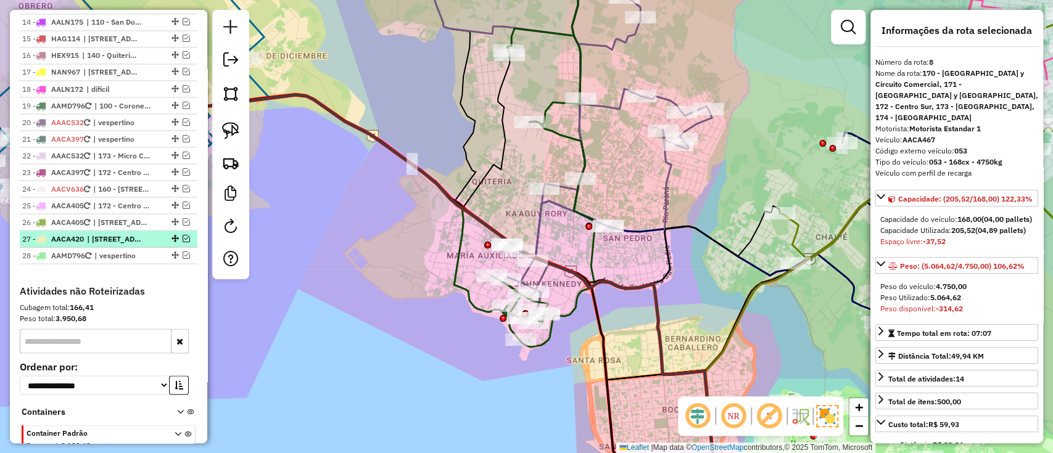
click at [149, 233] on div "27 - AACA420 | 161 - San Francisco y San Miguel, 162 - San Juan, 171 - San Roqu…" at bounding box center [87, 238] width 131 height 11
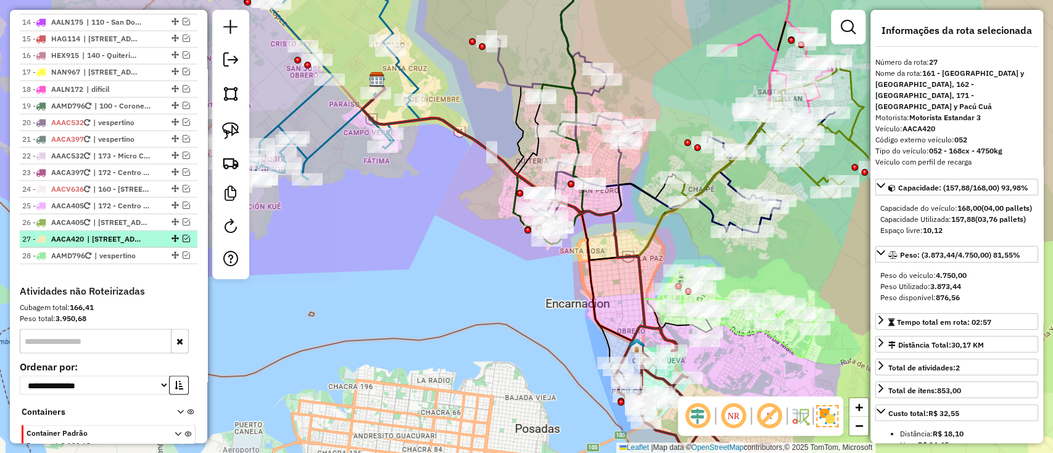
click at [135, 233] on span "| [STREET_ADDRESS][DATE]" at bounding box center [115, 238] width 57 height 11
drag, startPoint x: 508, startPoint y: 295, endPoint x: 484, endPoint y: 323, distance: 36.3
click at [484, 324] on div "Janela de atendimento Grade de atendimento Capacidade Transportadoras Veículos …" at bounding box center [526, 226] width 1053 height 453
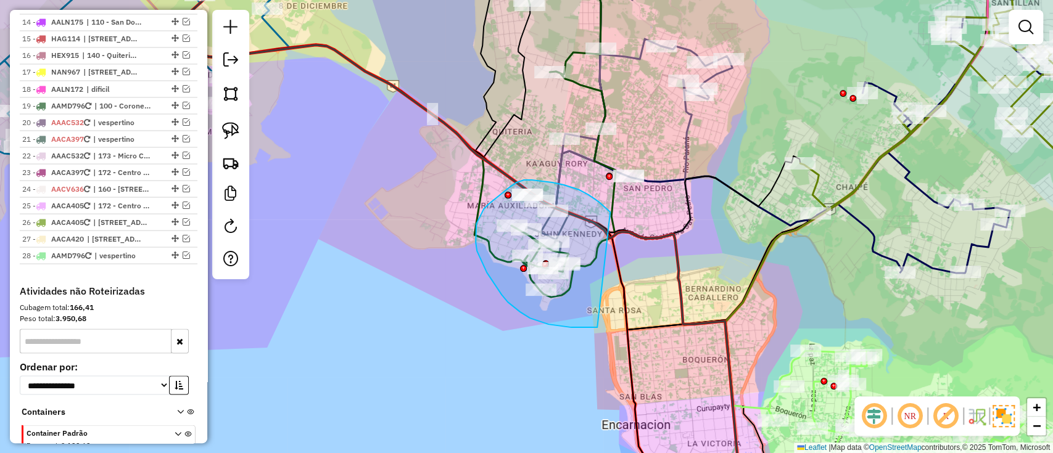
drag, startPoint x: 607, startPoint y: 209, endPoint x: 597, endPoint y: 327, distance: 118.2
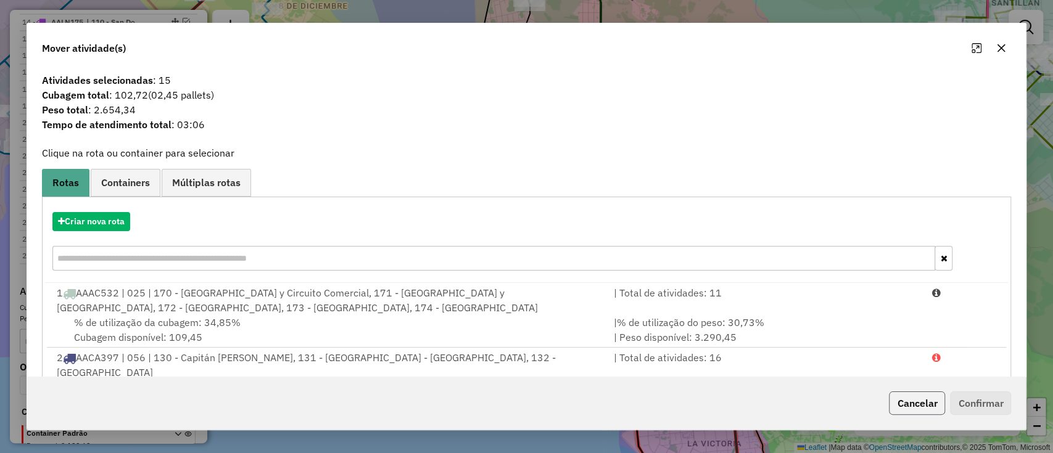
click at [908, 402] on button "Cancelar" at bounding box center [917, 403] width 56 height 23
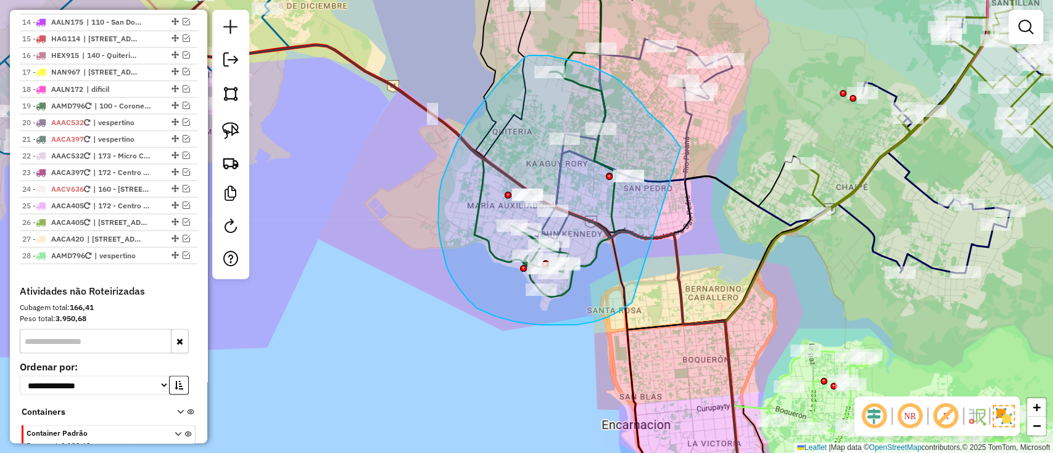
drag, startPoint x: 680, startPoint y: 146, endPoint x: 632, endPoint y: 303, distance: 163.9
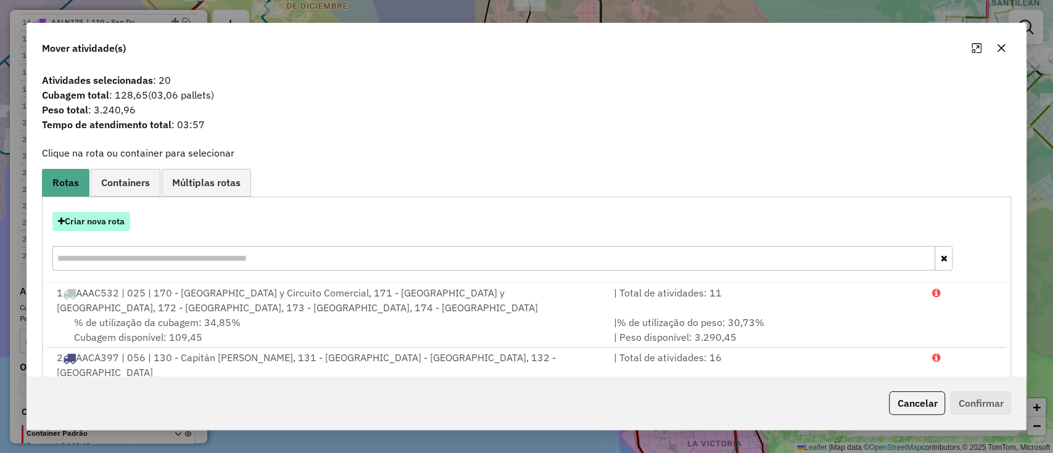
click at [119, 228] on button "Criar nova rota" at bounding box center [91, 221] width 78 height 19
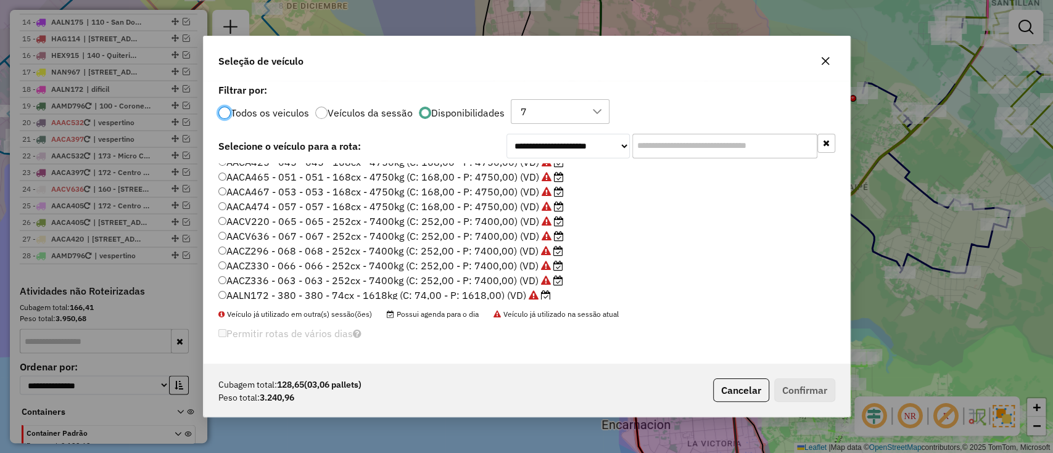
scroll to position [0, 0]
click at [322, 226] on label "AACA420 - 052 - 052 - 168cx - 4750kg (C: 168,00 - P: 4750,00) (VD)" at bounding box center [390, 229] width 345 height 15
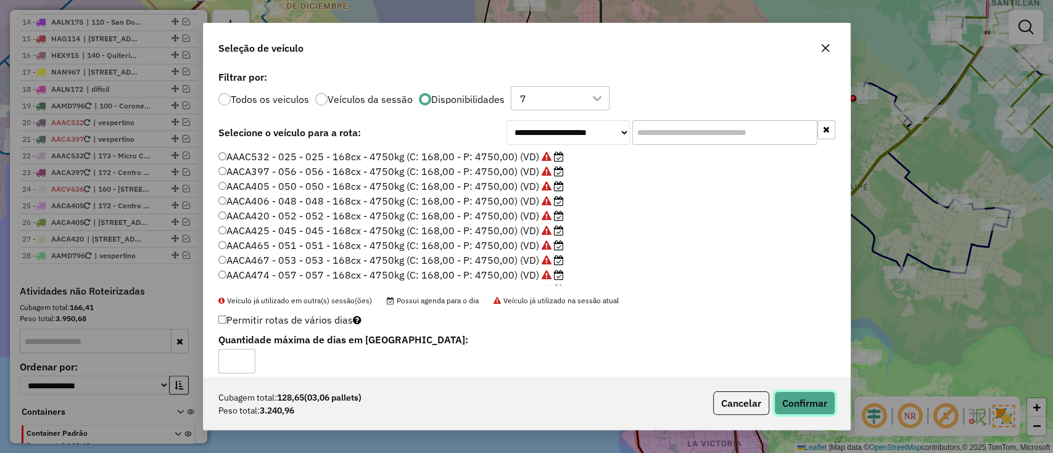
click at [786, 401] on button "Confirmar" at bounding box center [804, 403] width 61 height 23
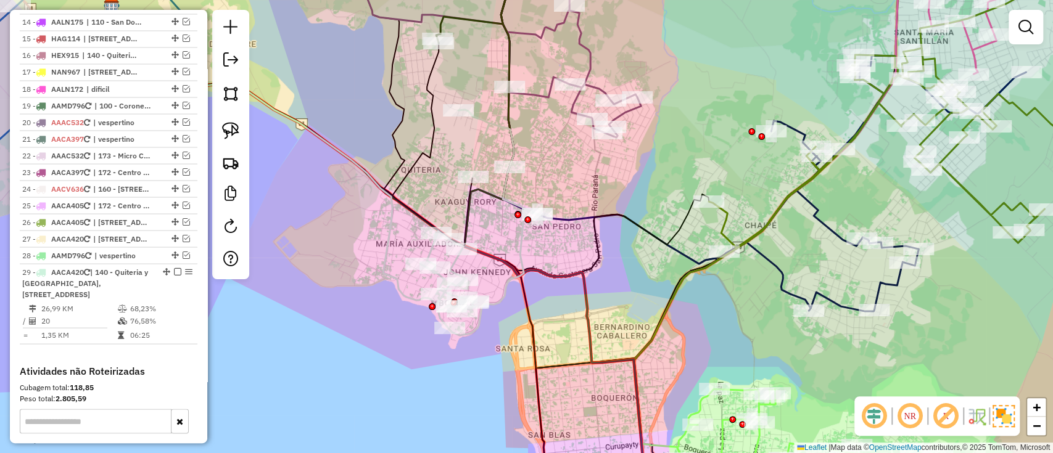
click at [525, 253] on icon at bounding box center [480, 223] width 120 height 226
select select "**********"
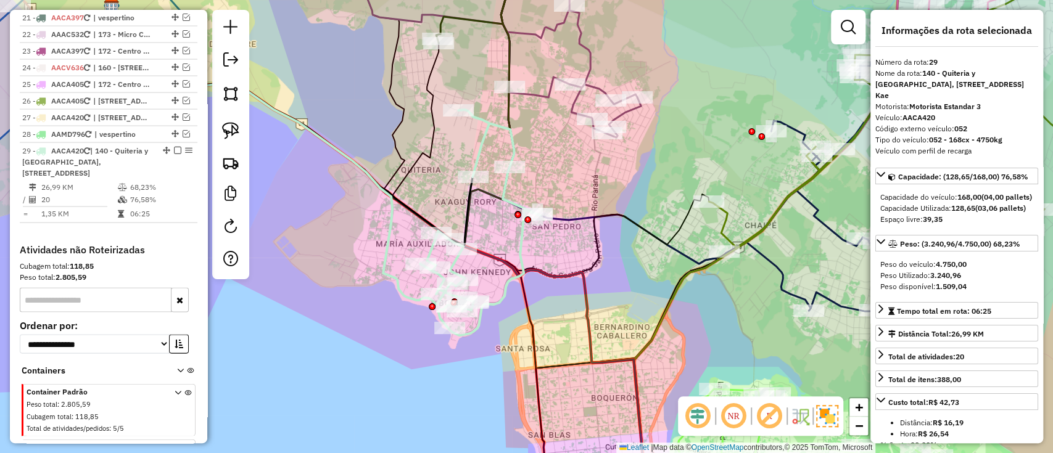
scroll to position [1681, 0]
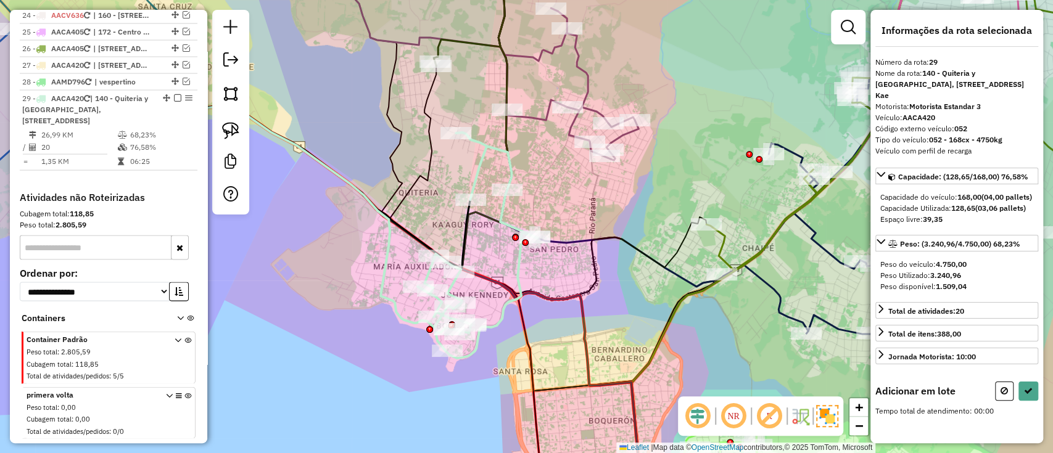
drag, startPoint x: 544, startPoint y: 247, endPoint x: 533, endPoint y: 308, distance: 62.1
click at [533, 308] on div "Janela de atendimento Grade de atendimento Capacidade Transportadoras Veículos …" at bounding box center [526, 226] width 1053 height 453
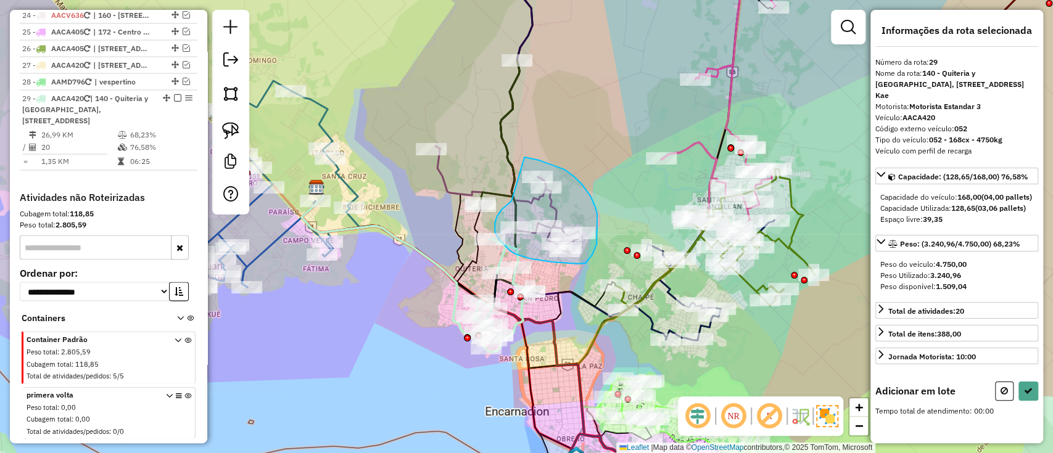
drag, startPoint x: 495, startPoint y: 232, endPoint x: 524, endPoint y: 157, distance: 80.3
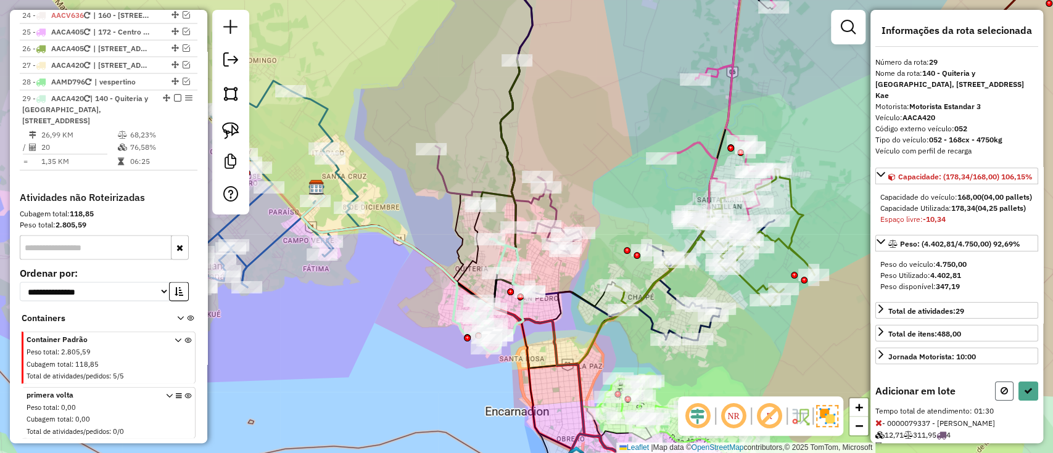
click at [995, 401] on button at bounding box center [1004, 391] width 19 height 19
select select "**********"
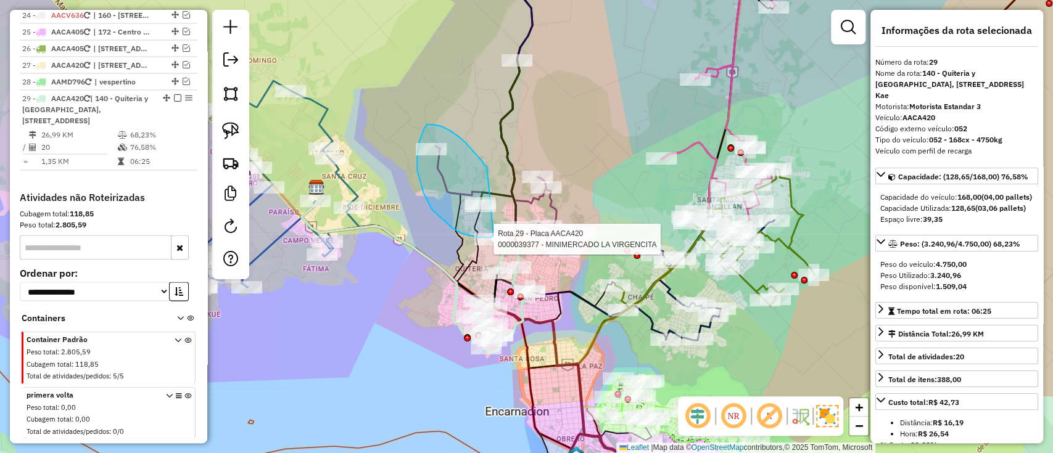
click at [493, 237] on div "Rota 29 - Placa AACA420 0000039377 - MINIMERCADO LA VIRGENCITA Janela de atendi…" at bounding box center [526, 226] width 1053 height 453
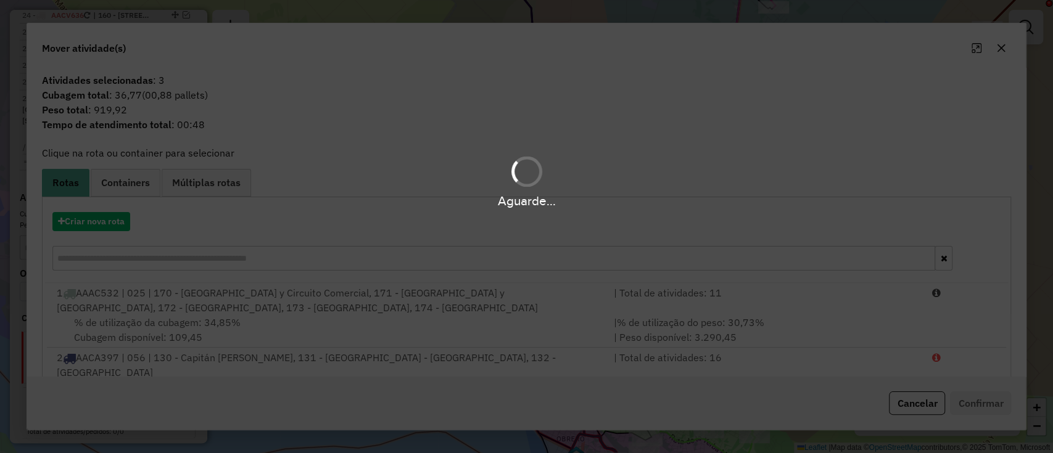
click at [910, 414] on div "Aguarde..." at bounding box center [526, 226] width 1053 height 453
click at [908, 407] on div "Aguarde..." at bounding box center [526, 226] width 1053 height 453
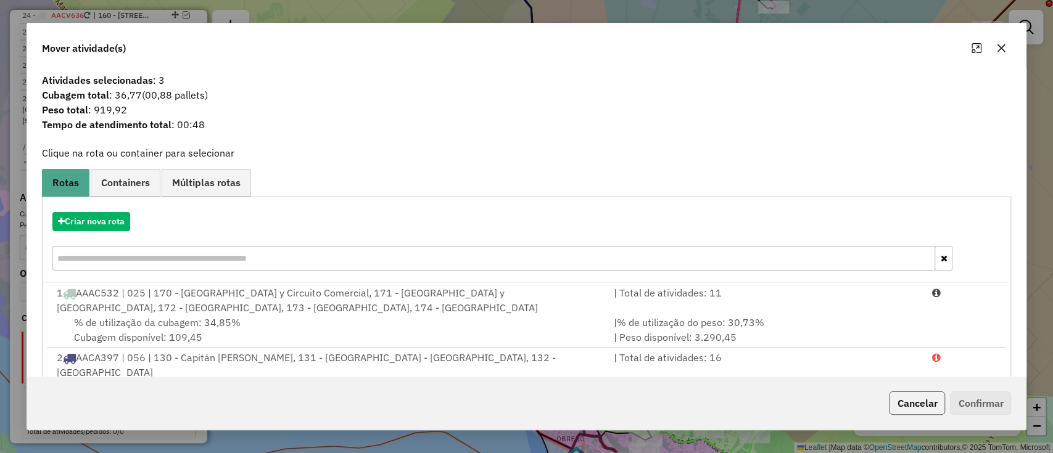
click at [905, 403] on button "Cancelar" at bounding box center [917, 403] width 56 height 23
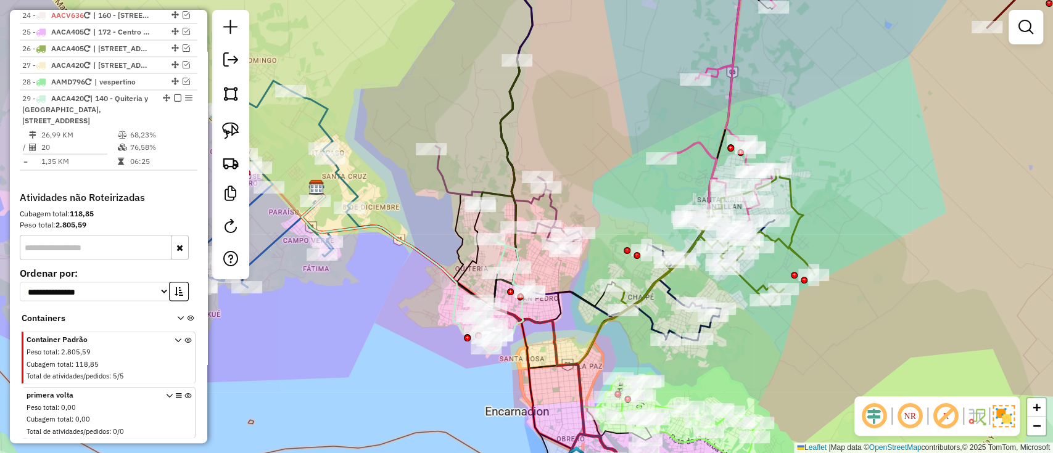
click at [506, 291] on div "Rota 29 - Placa AACA420 0000080602 - ERICA GONZALEZ MONGELOS Rota 29 - Placa AA…" at bounding box center [526, 226] width 1053 height 453
click at [514, 327] on icon at bounding box center [501, 295] width 60 height 113
select select "**********"
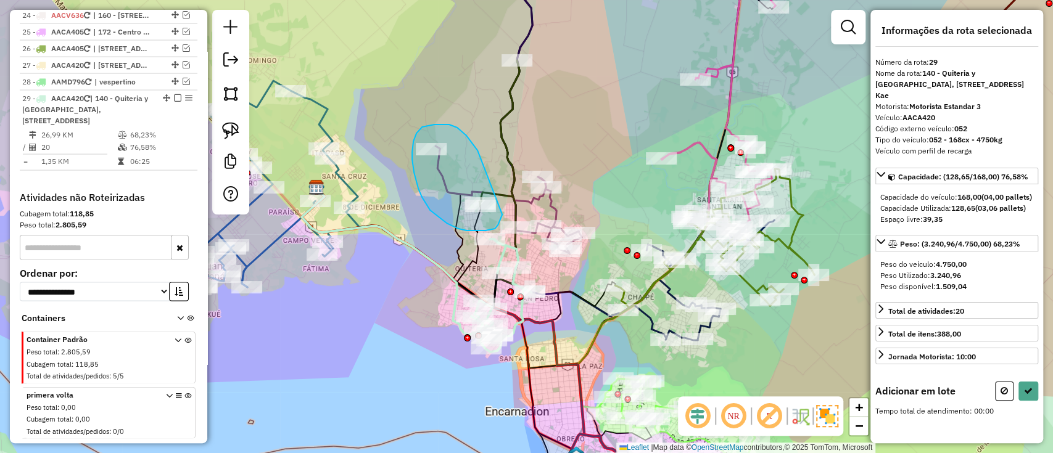
drag, startPoint x: 457, startPoint y: 128, endPoint x: 502, endPoint y: 215, distance: 97.9
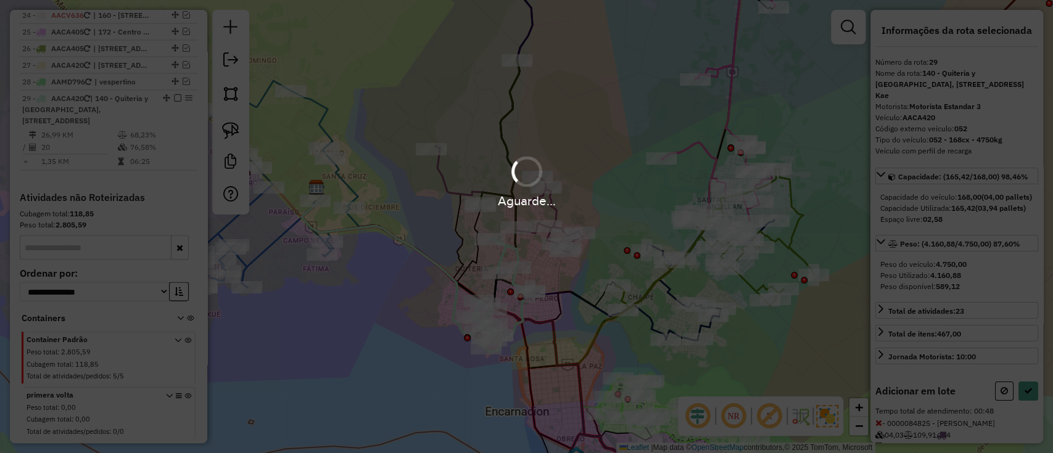
select select "**********"
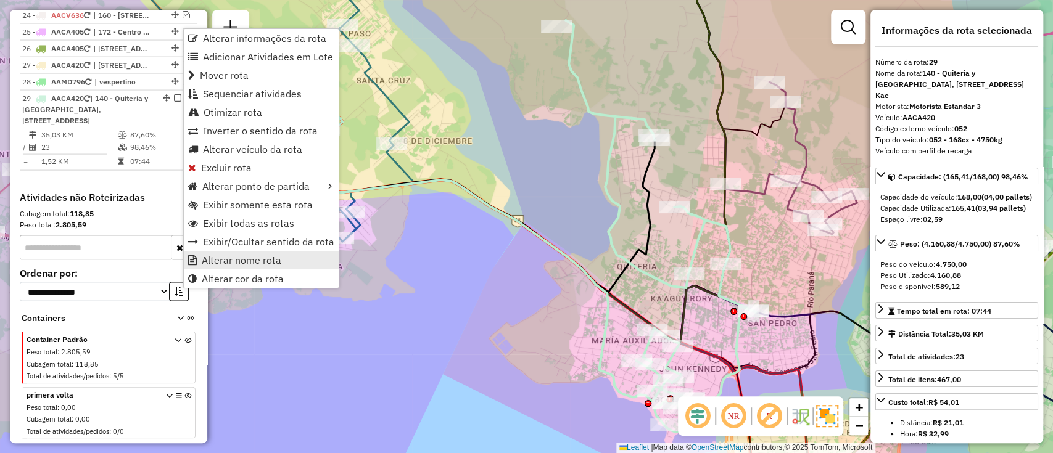
click at [266, 262] on span "Alterar nome rota" at bounding box center [242, 260] width 80 height 10
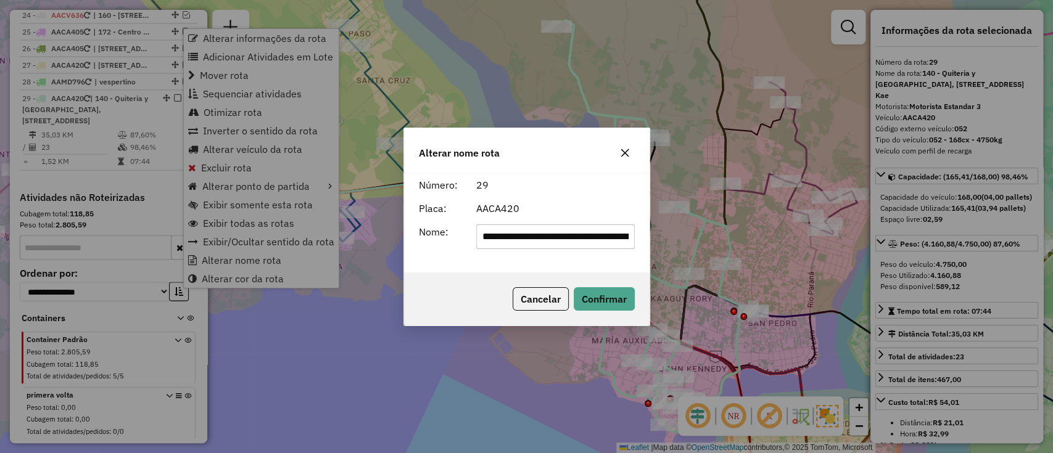
scroll to position [0, 226]
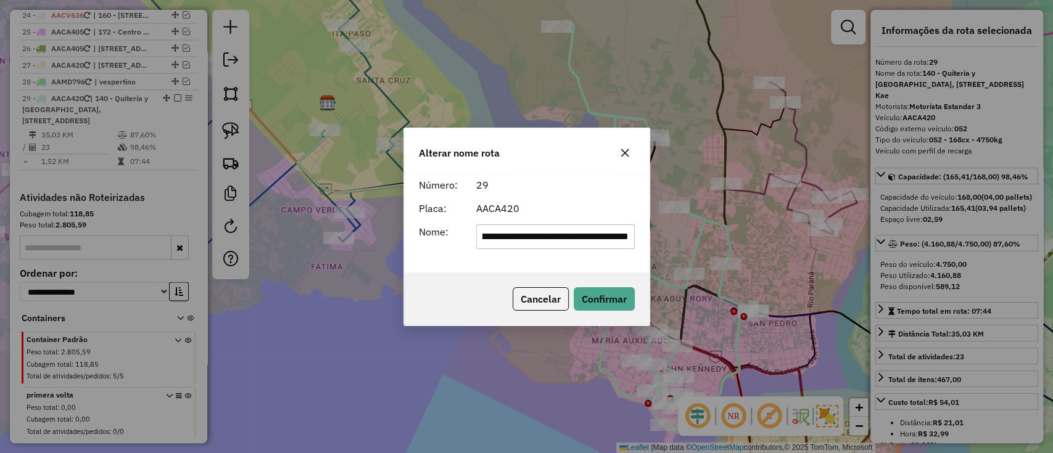
click at [537, 233] on input "**********" at bounding box center [555, 237] width 159 height 25
type input "**********"
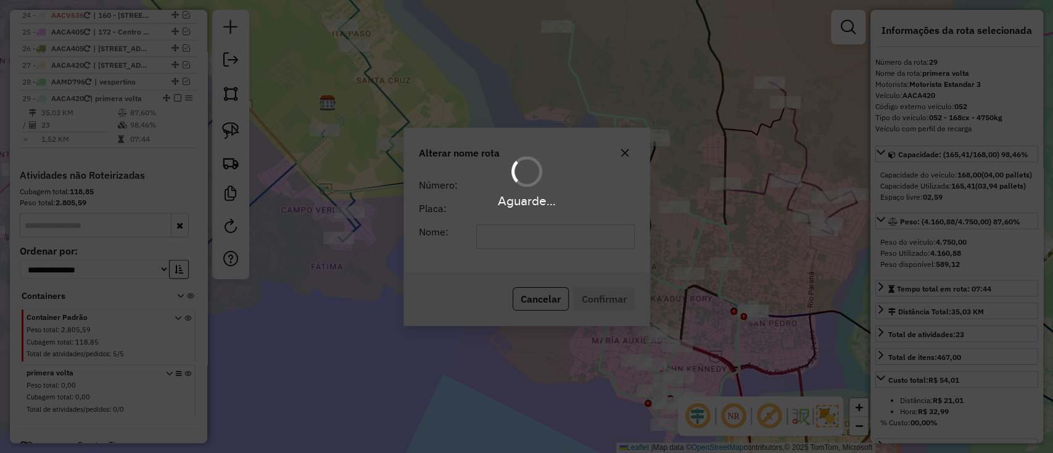
scroll to position [1648, 0]
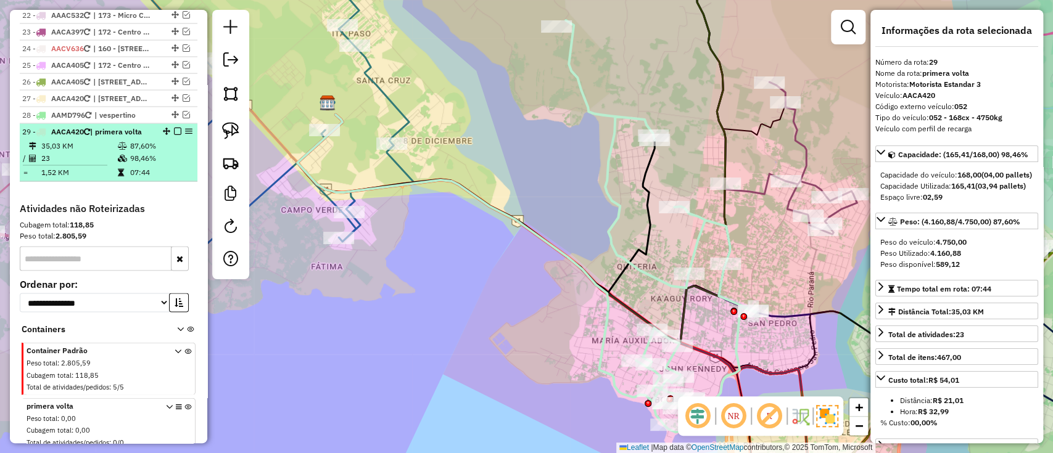
click at [174, 128] on em at bounding box center [177, 131] width 7 height 7
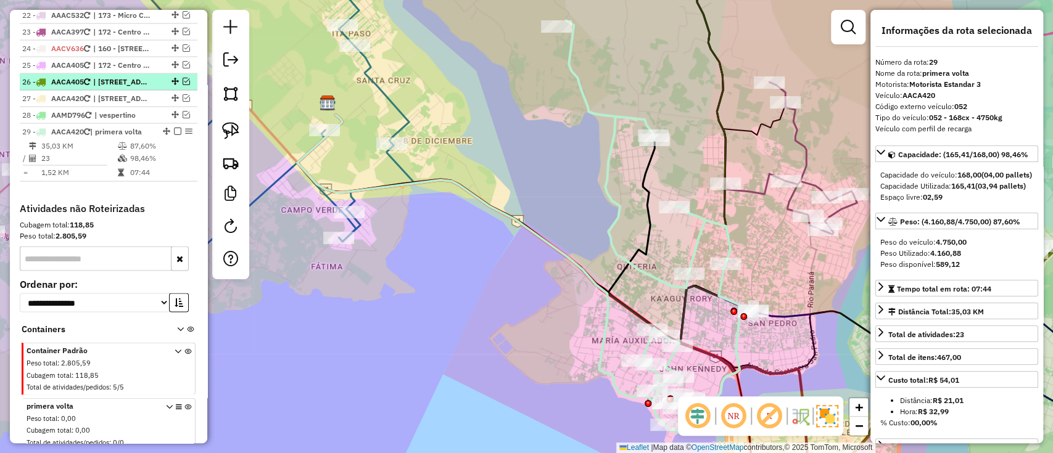
scroll to position [1607, 0]
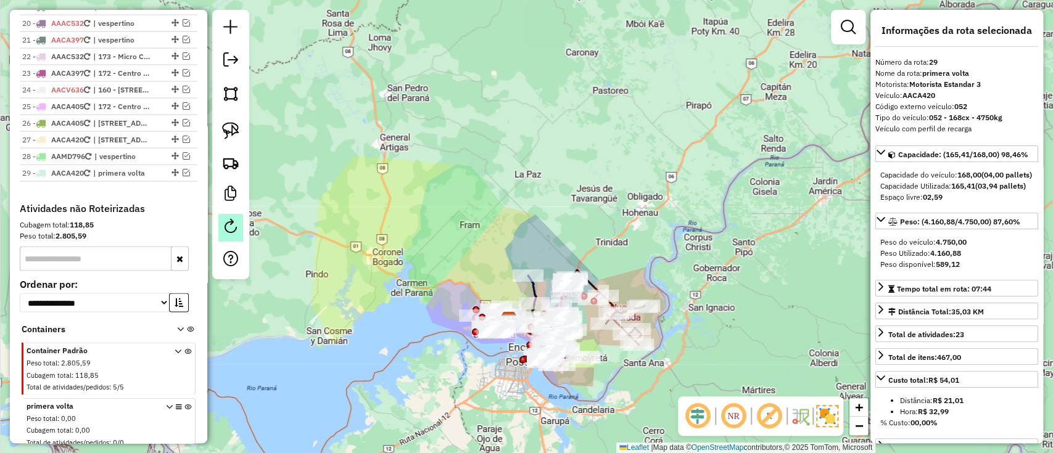
click at [238, 225] on link at bounding box center [230, 228] width 25 height 28
select select "*"
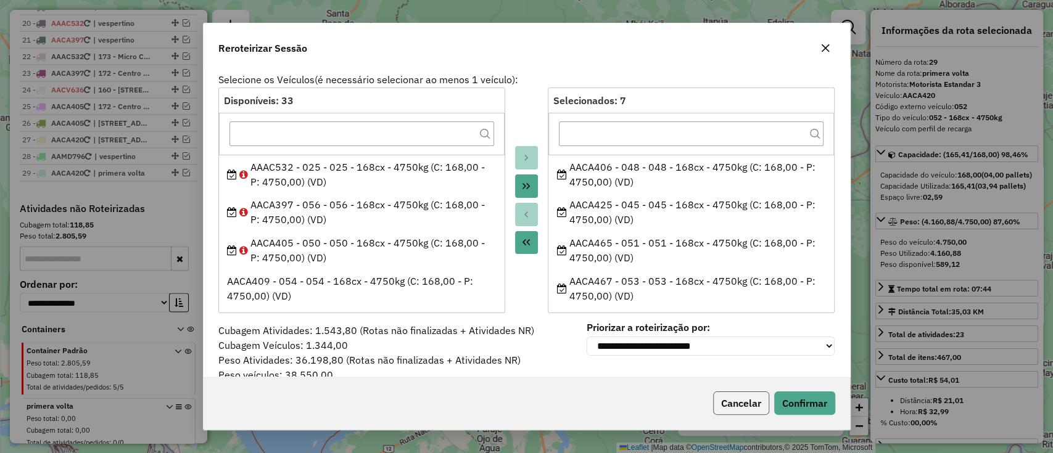
click at [754, 402] on button "Cancelar" at bounding box center [741, 403] width 56 height 23
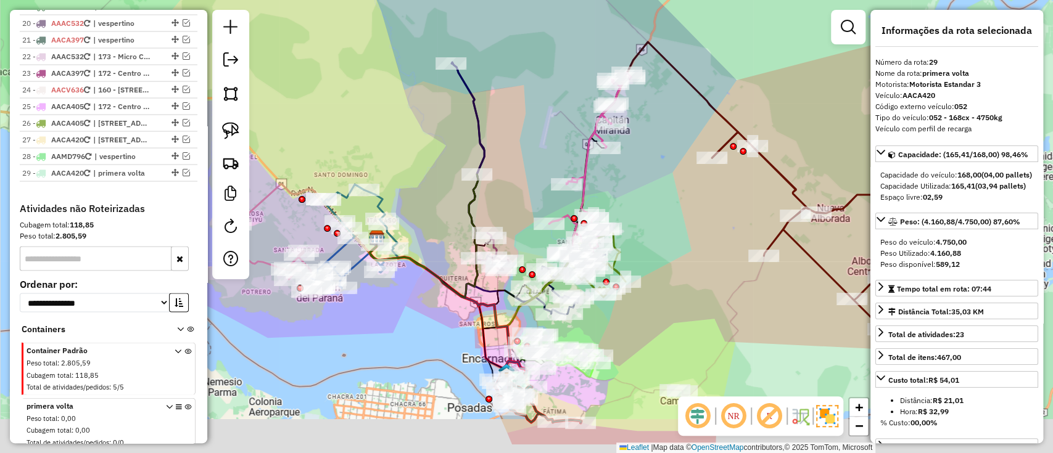
drag, startPoint x: 603, startPoint y: 347, endPoint x: 566, endPoint y: 206, distance: 146.0
click at [574, 228] on div "Janela de atendimento Grade de atendimento Capacidade Transportadoras Veículos …" at bounding box center [526, 226] width 1053 height 453
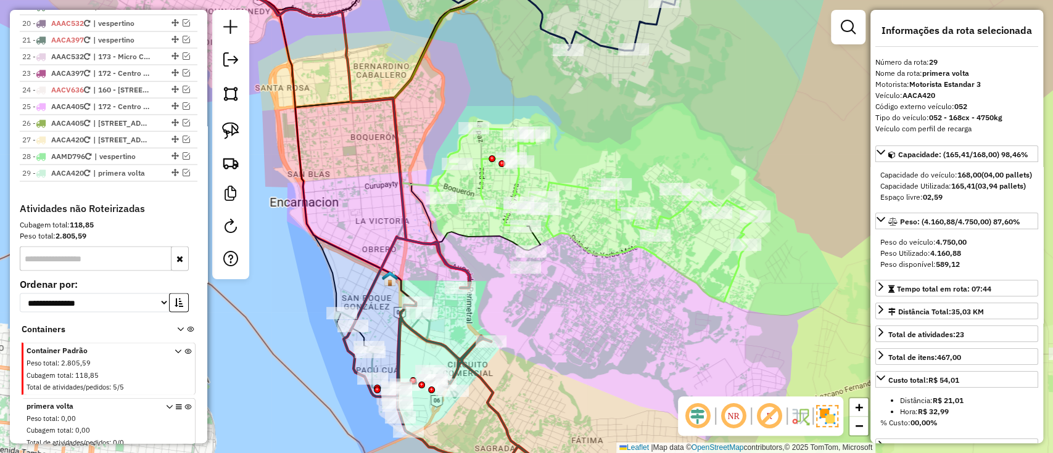
drag, startPoint x: 521, startPoint y: 365, endPoint x: 522, endPoint y: 373, distance: 7.5
click at [522, 373] on div "Janela de atendimento Grade de atendimento Capacidade Transportadoras Veículos …" at bounding box center [526, 226] width 1053 height 453
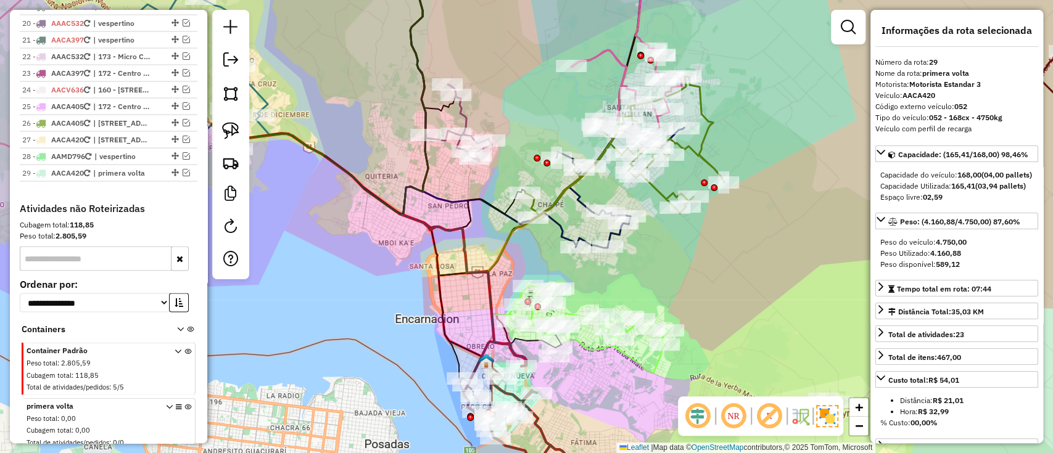
drag, startPoint x: 464, startPoint y: 311, endPoint x: 511, endPoint y: 382, distance: 85.2
click at [511, 382] on div "Janela de atendimento Grade de atendimento Capacidade Transportadoras Veículos …" at bounding box center [526, 226] width 1053 height 453
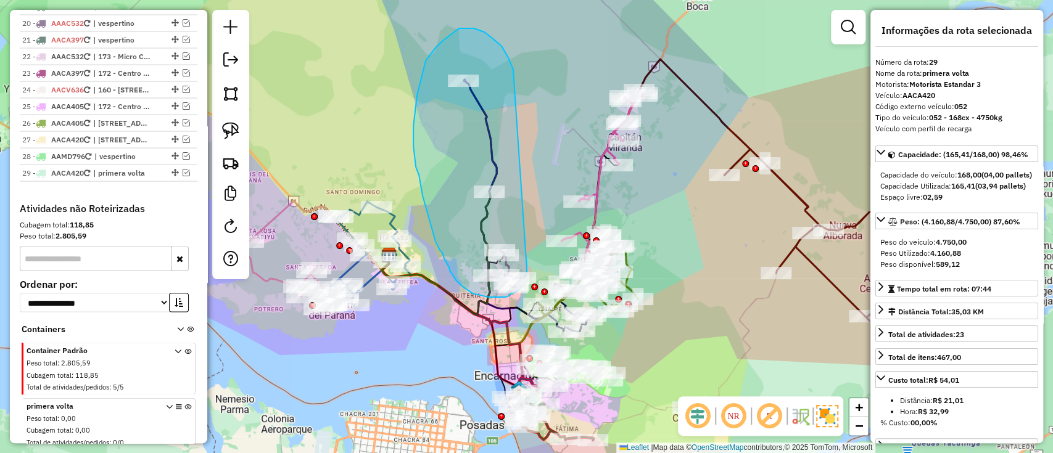
drag, startPoint x: 512, startPoint y: 67, endPoint x: 528, endPoint y: 270, distance: 202.9
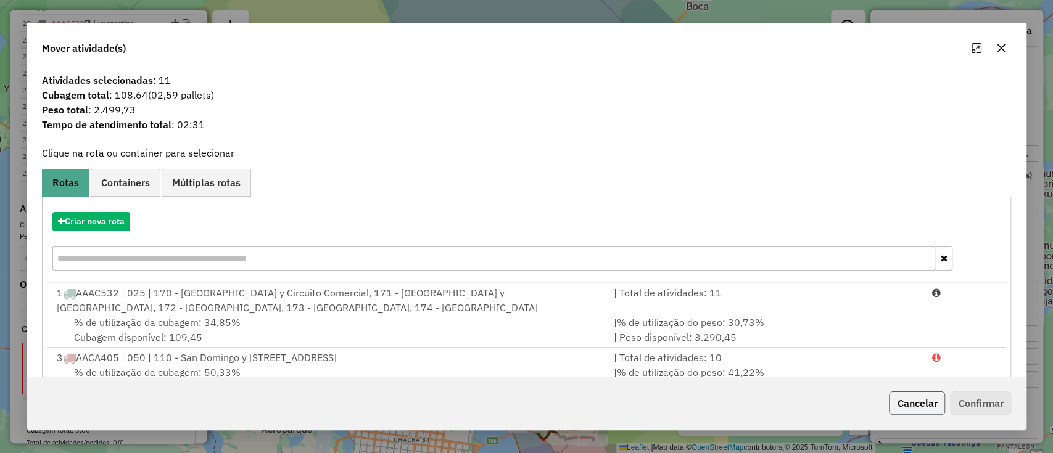
click at [931, 403] on button "Cancelar" at bounding box center [917, 403] width 56 height 23
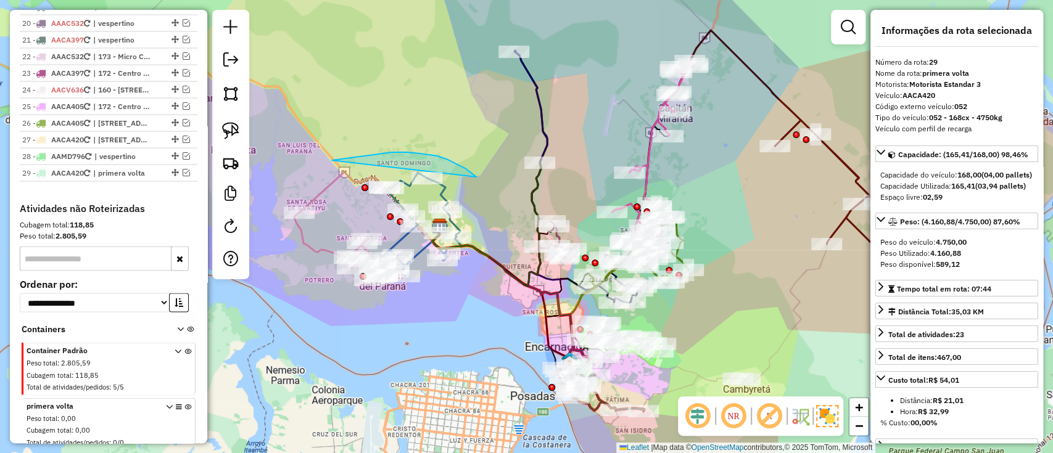
drag, startPoint x: 455, startPoint y: 163, endPoint x: 332, endPoint y: 162, distance: 123.4
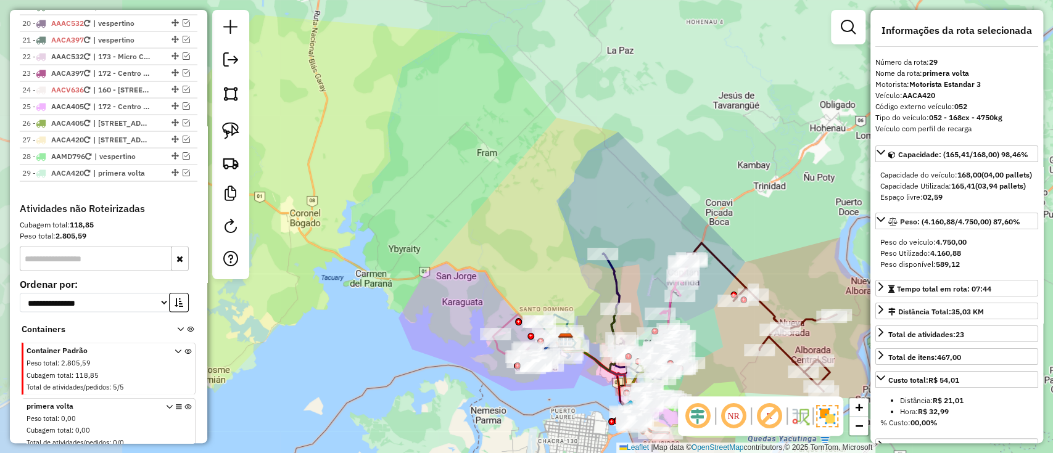
drag, startPoint x: 349, startPoint y: 377, endPoint x: 495, endPoint y: 425, distance: 153.3
click at [495, 425] on div "Janela de atendimento Grade de atendimento Capacidade Transportadoras Veículos …" at bounding box center [526, 226] width 1053 height 453
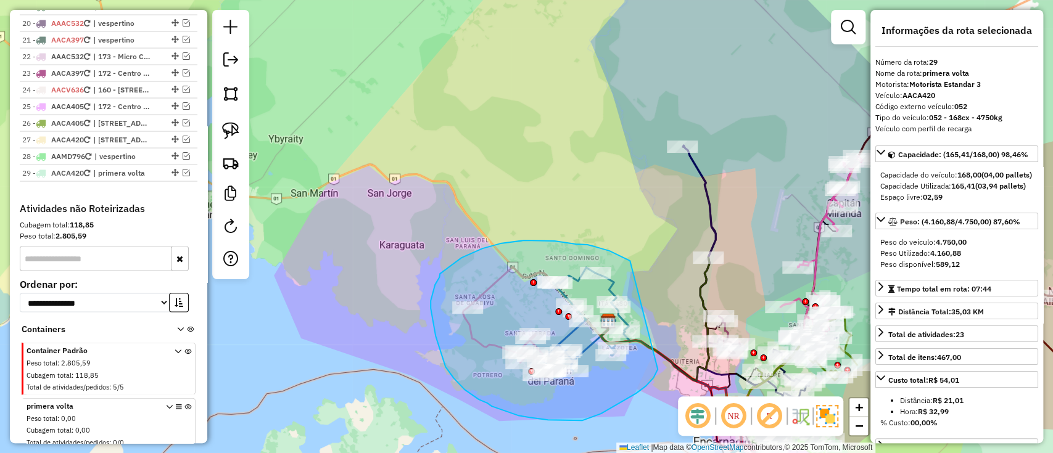
drag, startPoint x: 616, startPoint y: 254, endPoint x: 657, endPoint y: 369, distance: 122.5
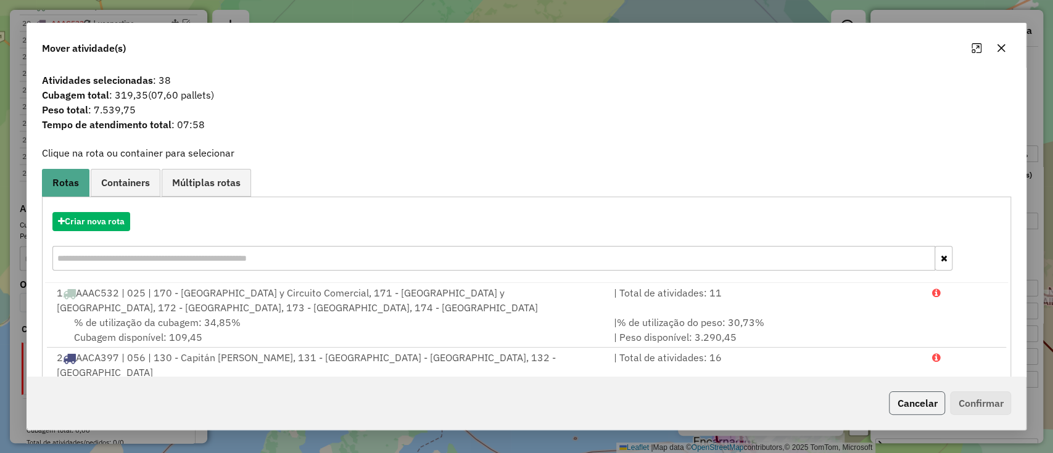
click at [919, 412] on button "Cancelar" at bounding box center [917, 403] width 56 height 23
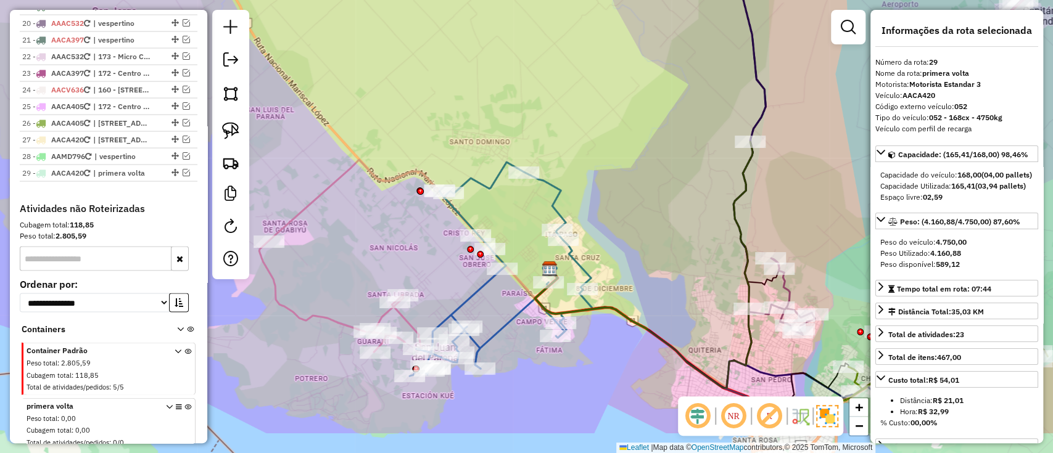
drag, startPoint x: 637, startPoint y: 286, endPoint x: 607, endPoint y: 176, distance: 113.7
click at [607, 214] on div "Janela de atendimento Grade de atendimento Capacidade Transportadoras Veículos …" at bounding box center [526, 226] width 1053 height 453
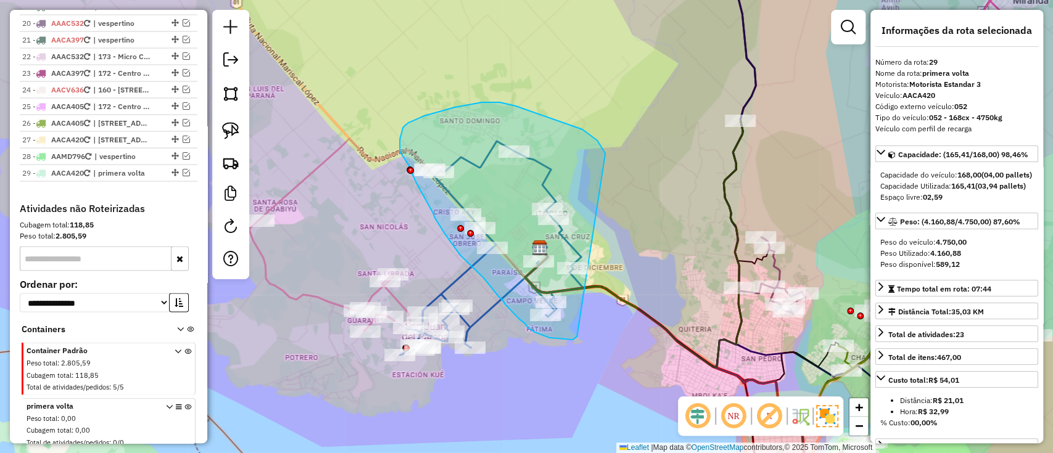
drag, startPoint x: 598, startPoint y: 143, endPoint x: 577, endPoint y: 337, distance: 194.9
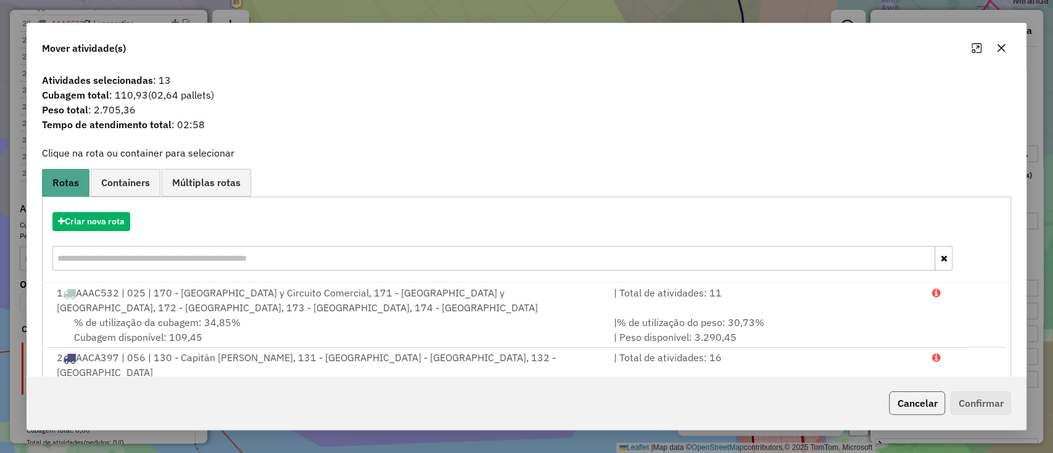
click at [890, 406] on button "Cancelar" at bounding box center [917, 403] width 56 height 23
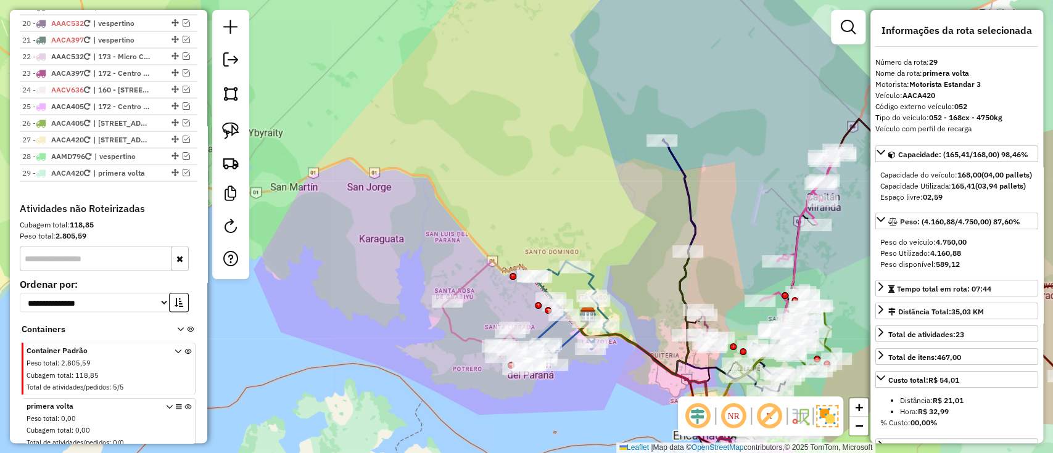
drag, startPoint x: 682, startPoint y: 270, endPoint x: 614, endPoint y: 276, distance: 67.5
click at [621, 276] on div "Janela de atendimento Grade de atendimento Capacidade Transportadoras Veículos …" at bounding box center [526, 226] width 1053 height 453
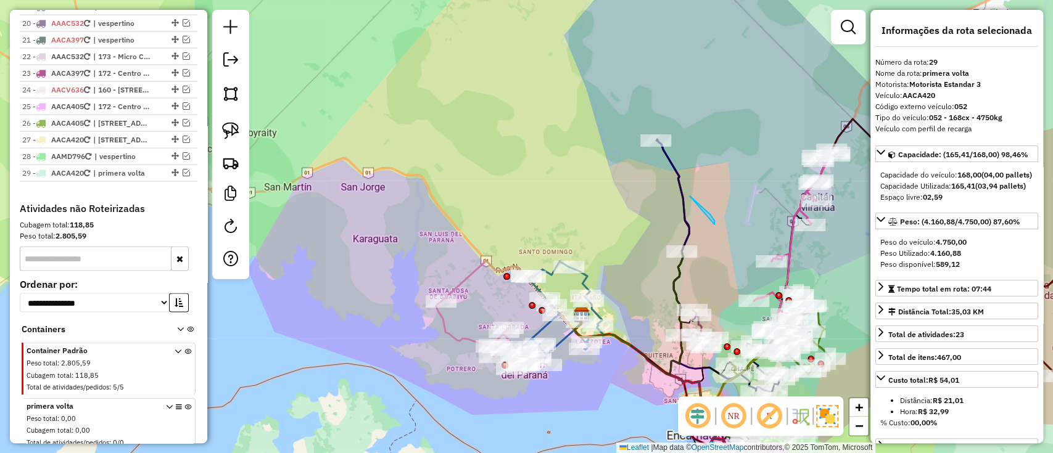
drag, startPoint x: 706, startPoint y: 211, endPoint x: 683, endPoint y: 192, distance: 29.4
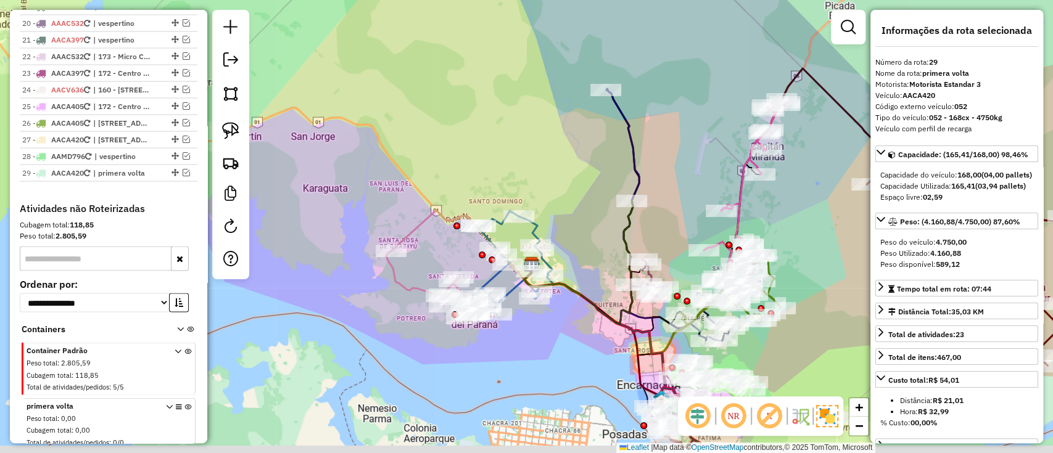
drag, startPoint x: 723, startPoint y: 189, endPoint x: 670, endPoint y: 136, distance: 74.1
click at [671, 138] on div "Janela de atendimento Grade de atendimento Capacidade Transportadoras Veículos …" at bounding box center [526, 226] width 1053 height 453
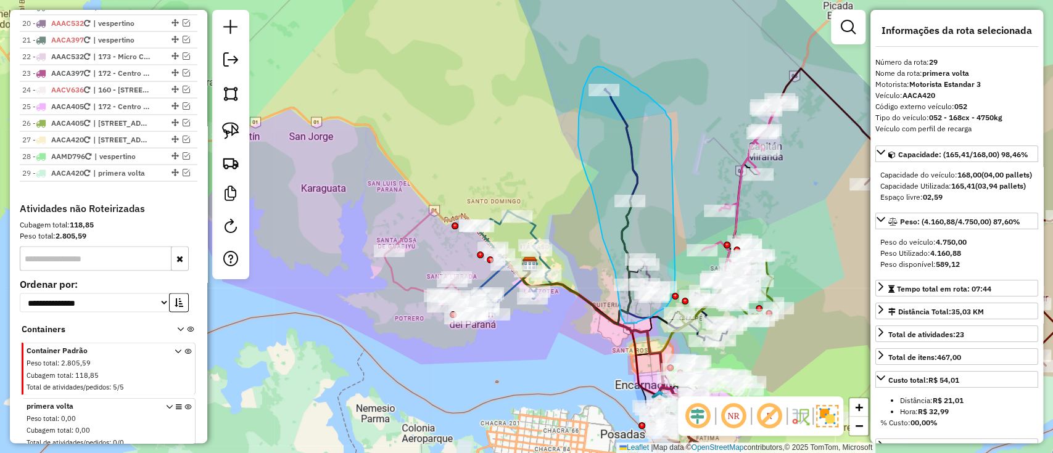
drag, startPoint x: 659, startPoint y: 105, endPoint x: 675, endPoint y: 273, distance: 169.1
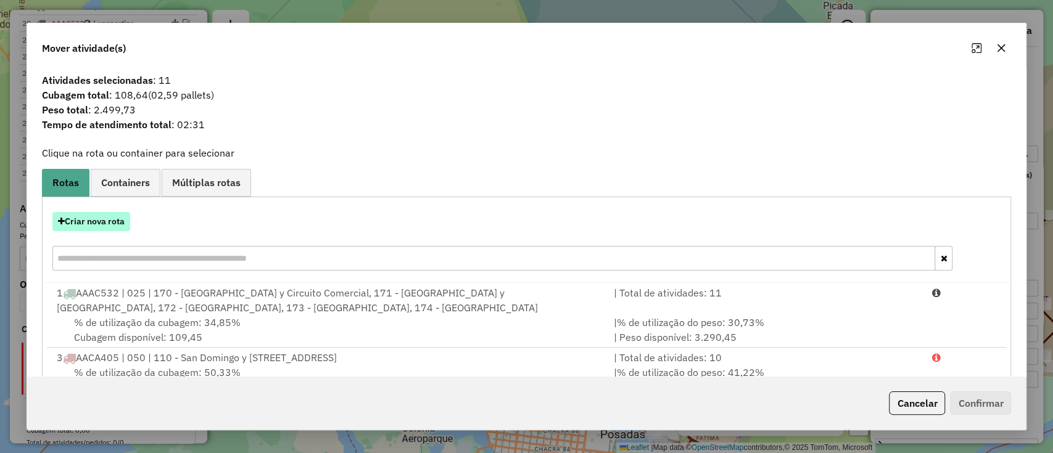
click at [104, 223] on button "Criar nova rota" at bounding box center [91, 221] width 78 height 19
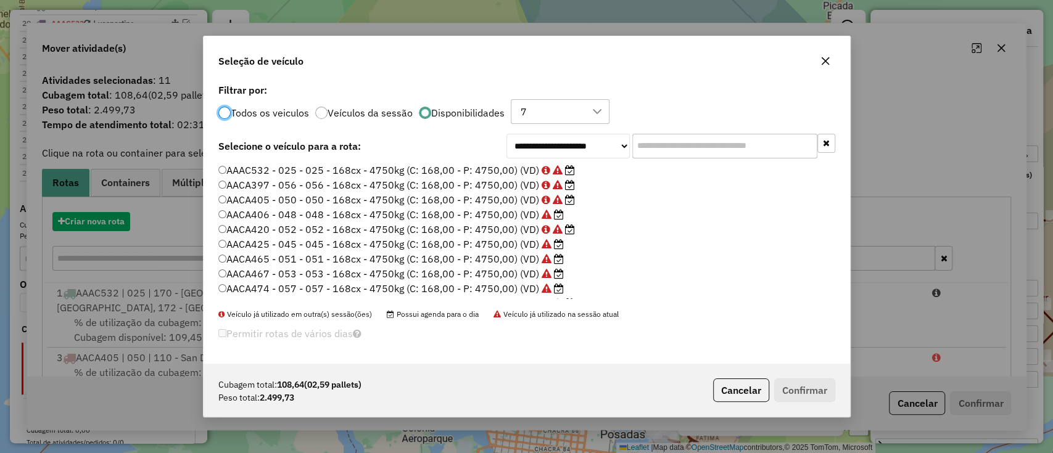
scroll to position [6, 4]
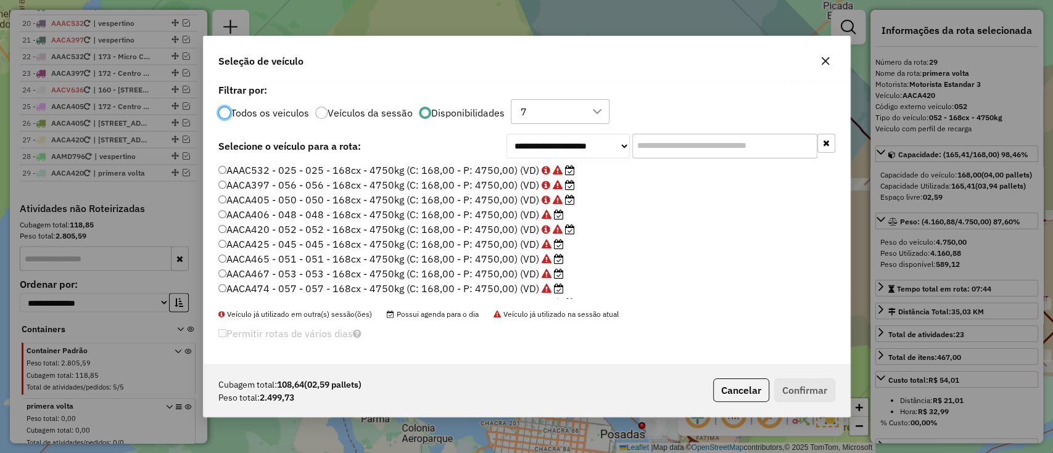
click at [508, 214] on label "AACA406 - 048 - 048 - 168cx - 4750kg (C: 168,00 - P: 4750,00) (VD)" at bounding box center [390, 214] width 345 height 15
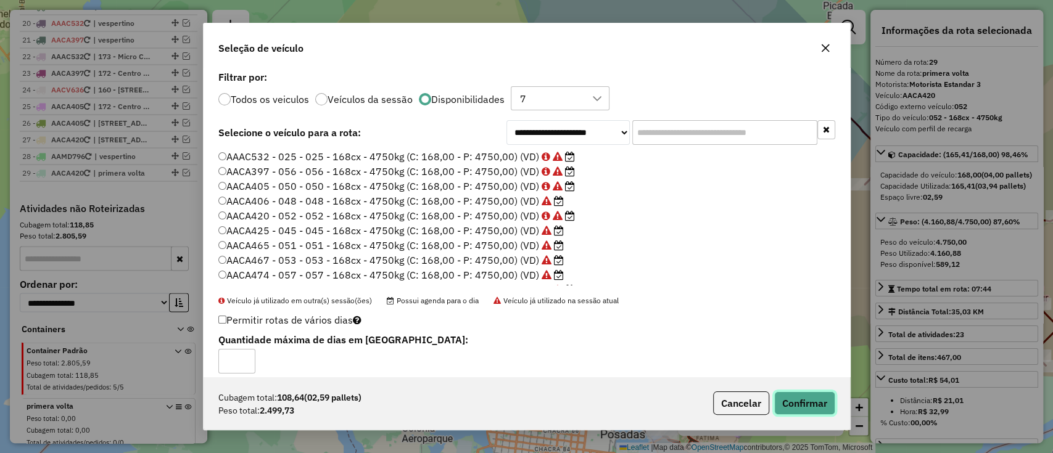
click at [822, 400] on button "Confirmar" at bounding box center [804, 403] width 61 height 23
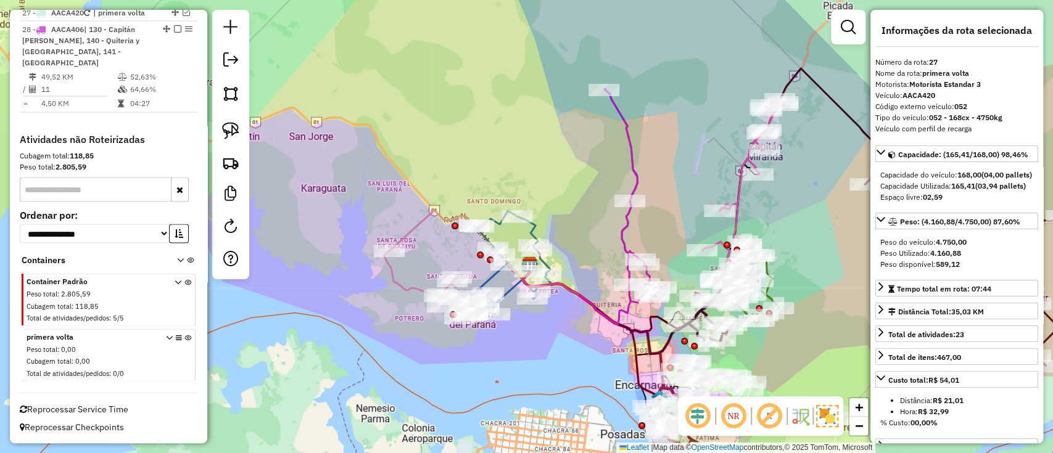
scroll to position [1505, 0]
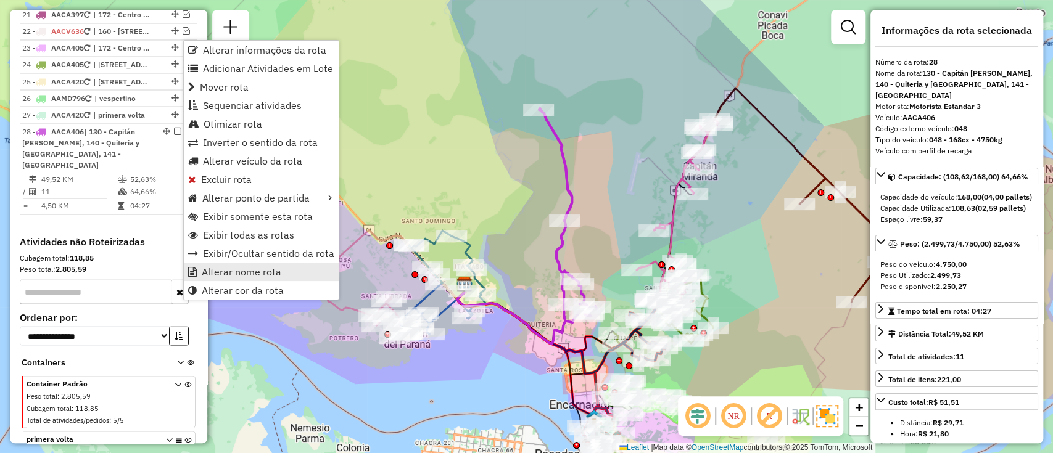
click at [261, 270] on span "Alterar nome rota" at bounding box center [242, 272] width 80 height 10
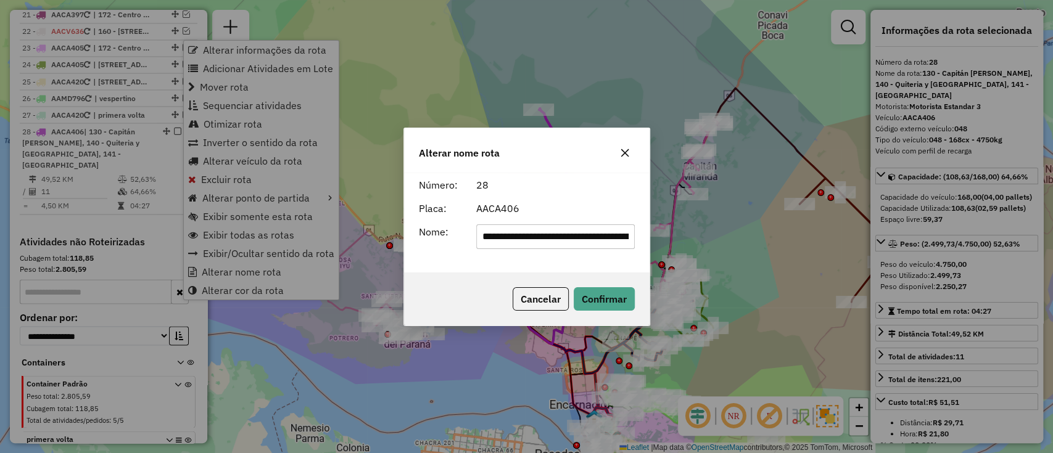
scroll to position [0, 203]
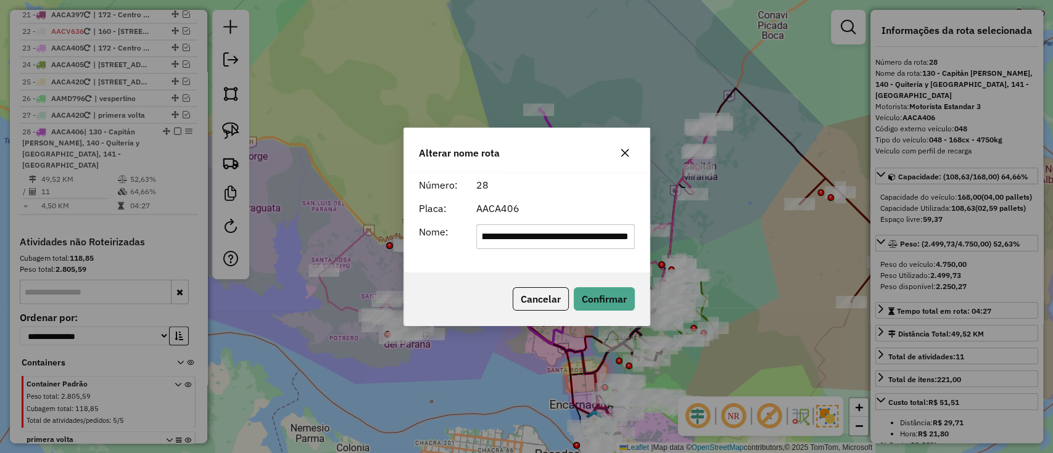
click at [560, 225] on input "**********" at bounding box center [555, 237] width 159 height 25
type input "***"
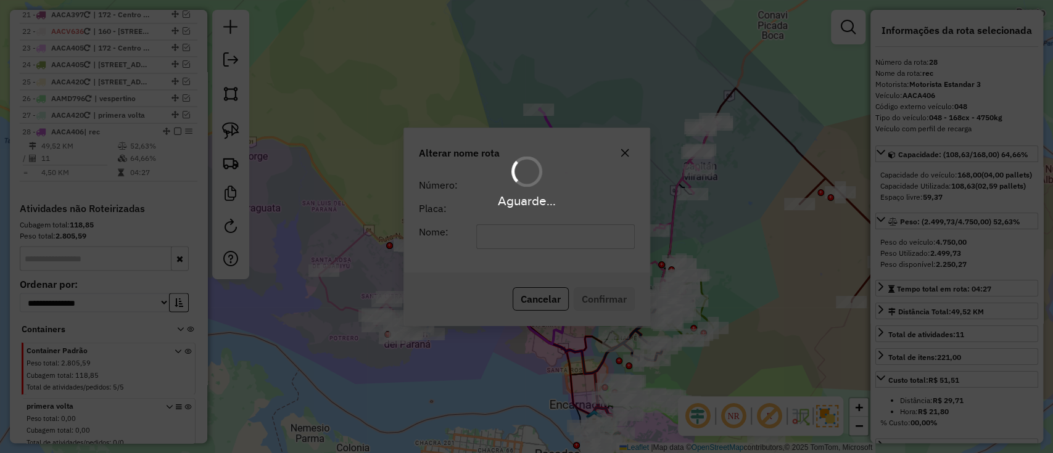
scroll to position [1482, 0]
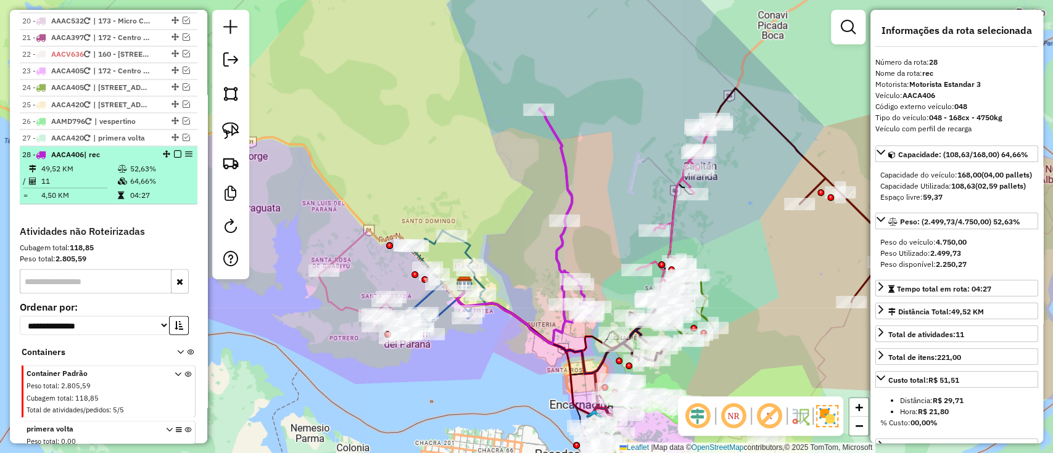
click at [176, 150] on em at bounding box center [177, 153] width 7 height 7
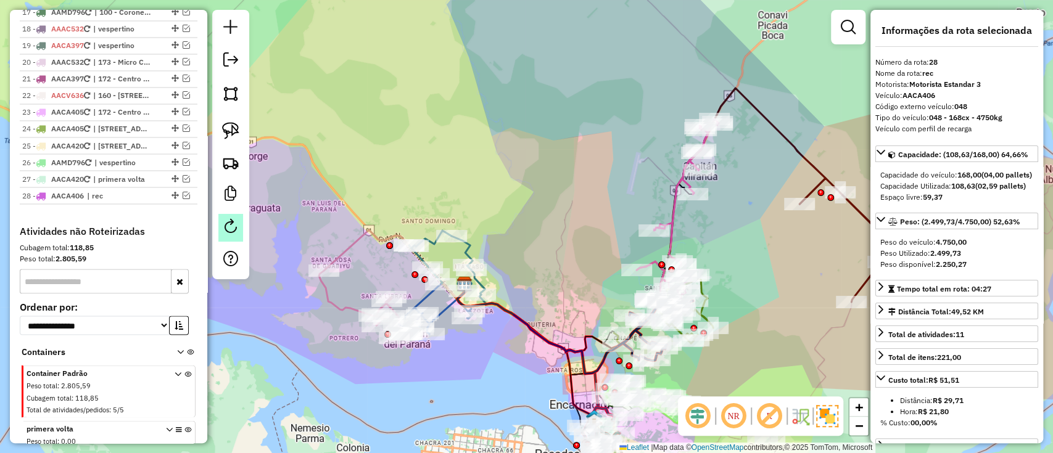
click at [218, 223] on link at bounding box center [230, 228] width 25 height 28
select select "*"
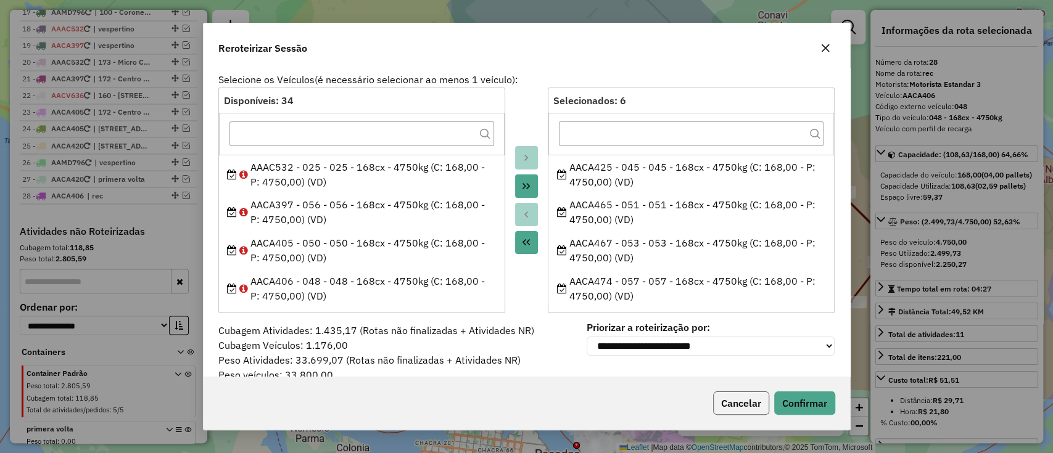
click at [752, 402] on button "Cancelar" at bounding box center [741, 403] width 56 height 23
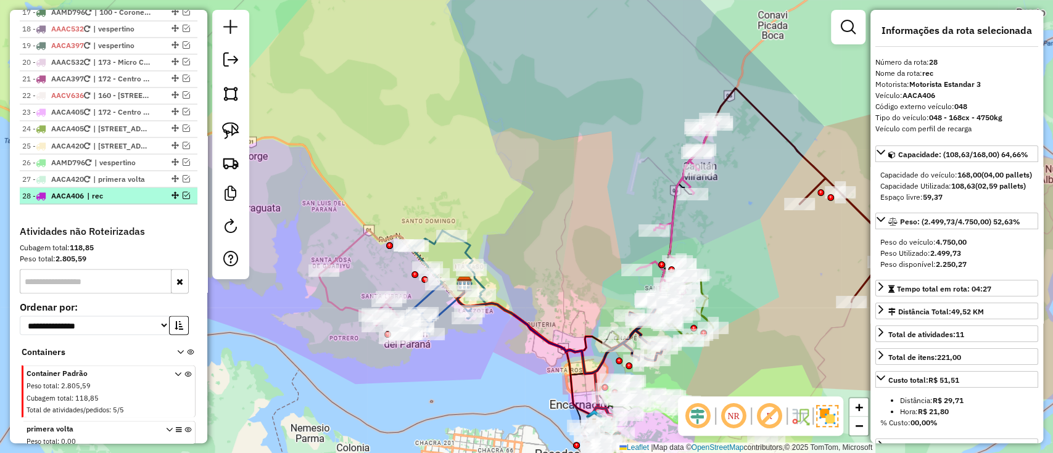
click at [135, 190] on span "| rec" at bounding box center [115, 195] width 57 height 11
click at [184, 191] on em at bounding box center [186, 194] width 7 height 7
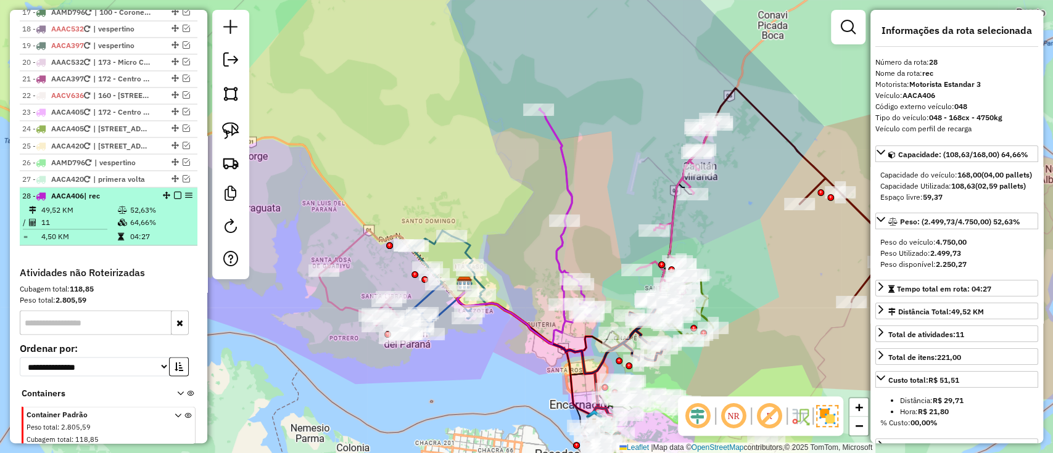
scroll to position [1482, 0]
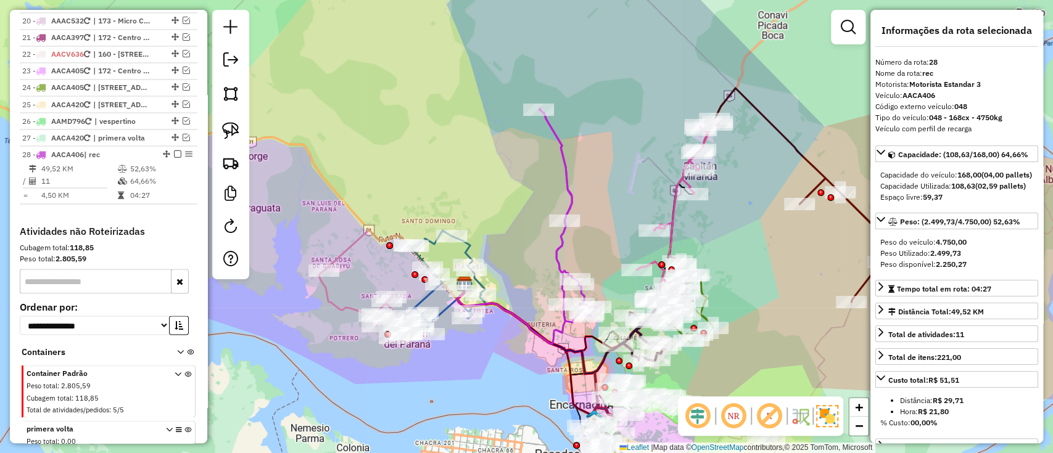
click at [571, 183] on icon at bounding box center [567, 216] width 57 height 214
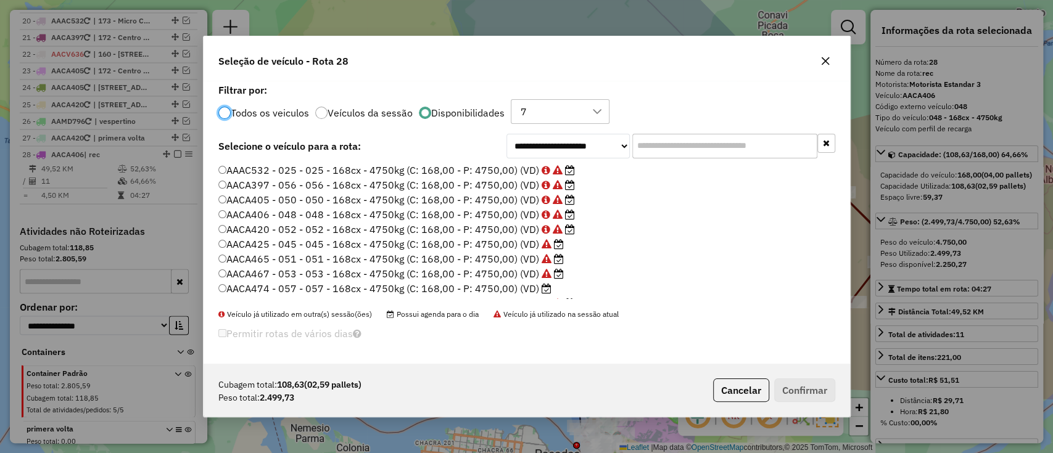
scroll to position [6, 4]
click at [463, 234] on label "AACA420 - 052 - 052 - 168cx - 4750kg (C: 168,00 - P: 4750,00) (VD)" at bounding box center [396, 229] width 356 height 15
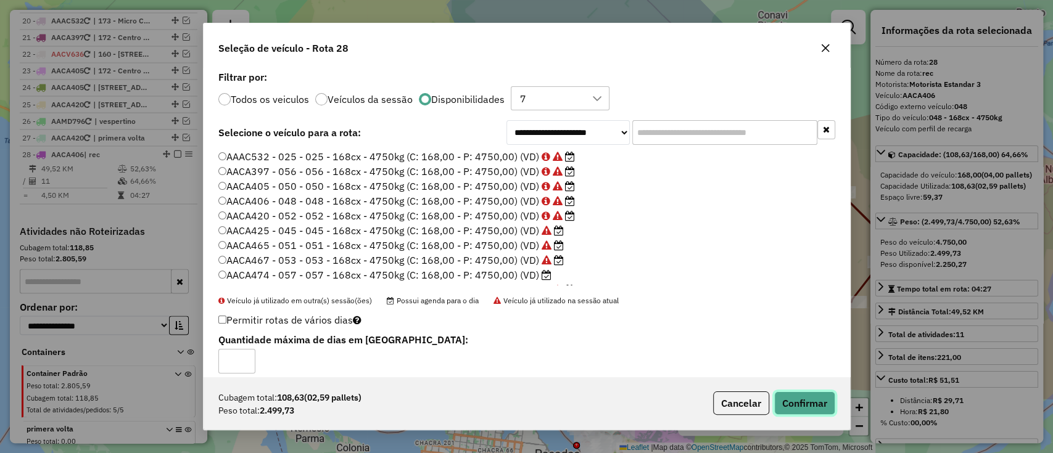
click at [794, 404] on button "Confirmar" at bounding box center [804, 403] width 61 height 23
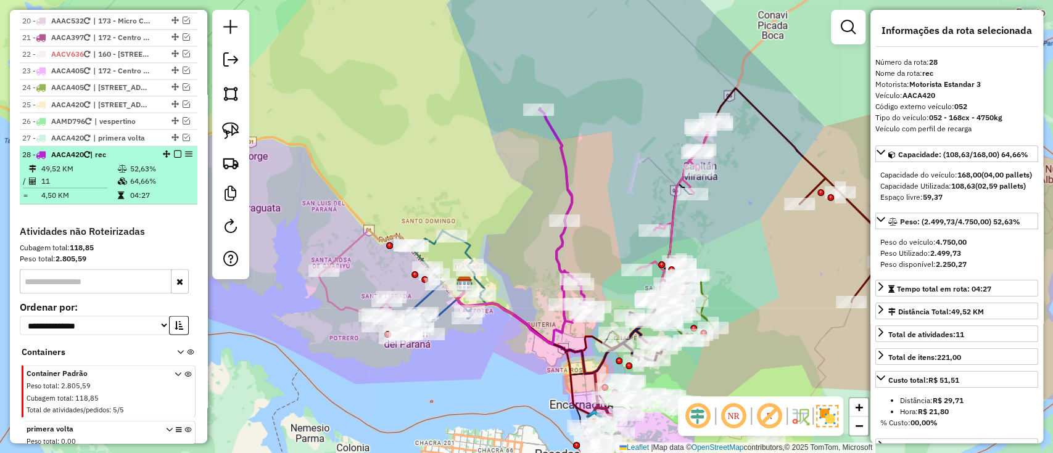
click at [176, 150] on em at bounding box center [177, 153] width 7 height 7
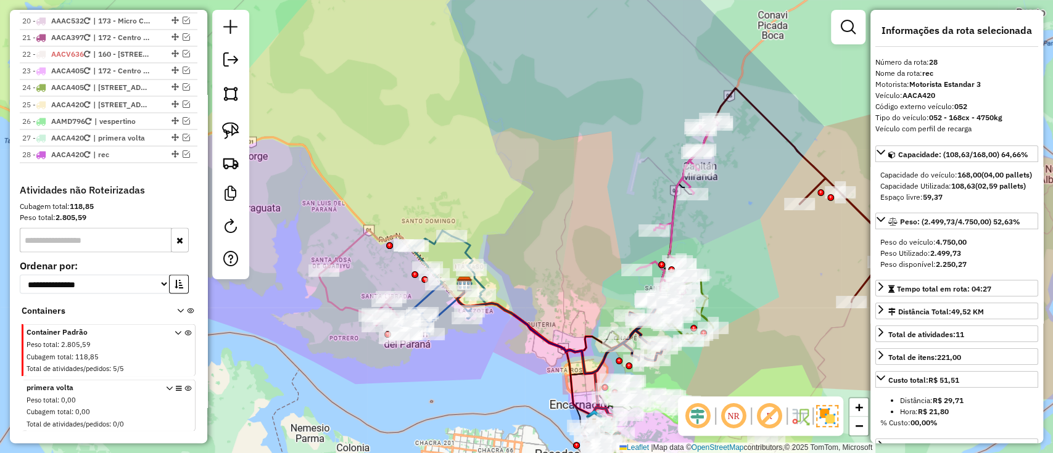
scroll to position [1441, 0]
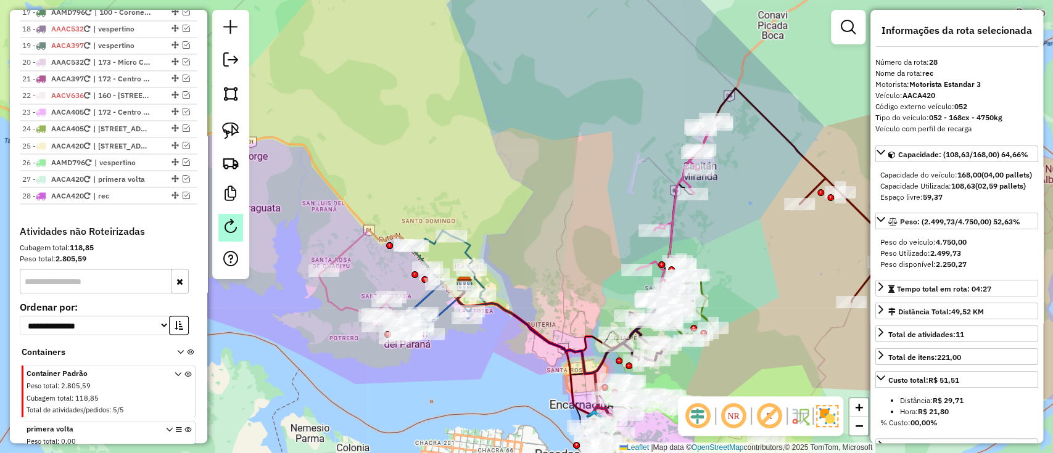
click at [237, 229] on em at bounding box center [230, 226] width 15 height 15
select select "*"
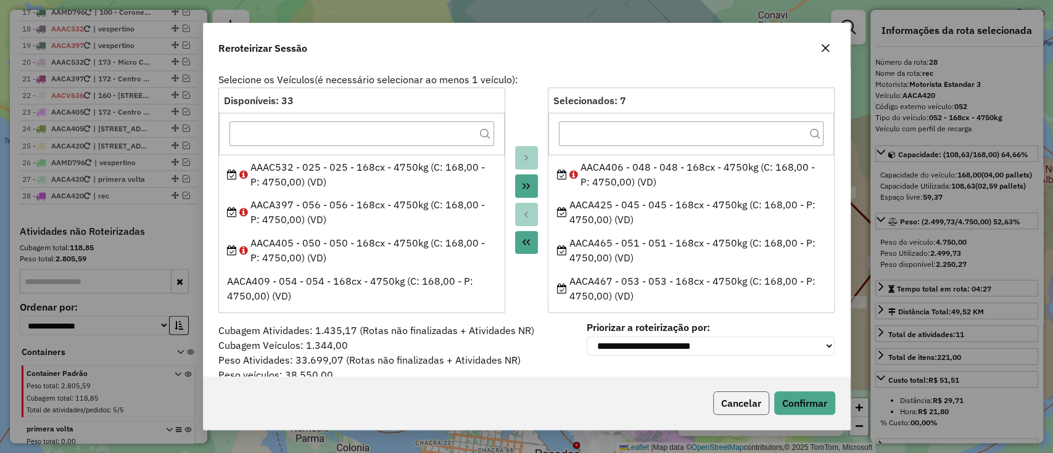
click at [736, 399] on button "Cancelar" at bounding box center [741, 403] width 56 height 23
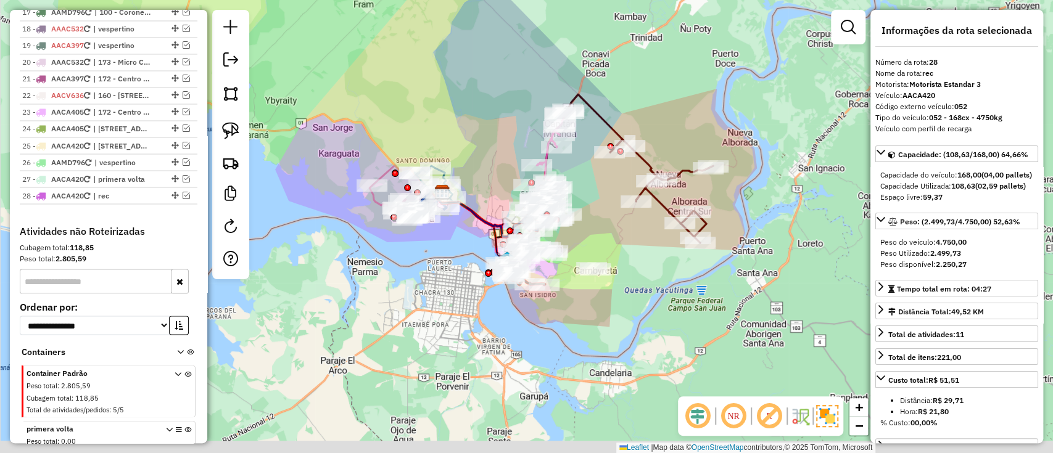
drag, startPoint x: 597, startPoint y: 208, endPoint x: 577, endPoint y: 187, distance: 29.7
click at [577, 187] on div "Janela de atendimento Grade de atendimento Capacidade Transportadoras Veículos …" at bounding box center [526, 226] width 1053 height 453
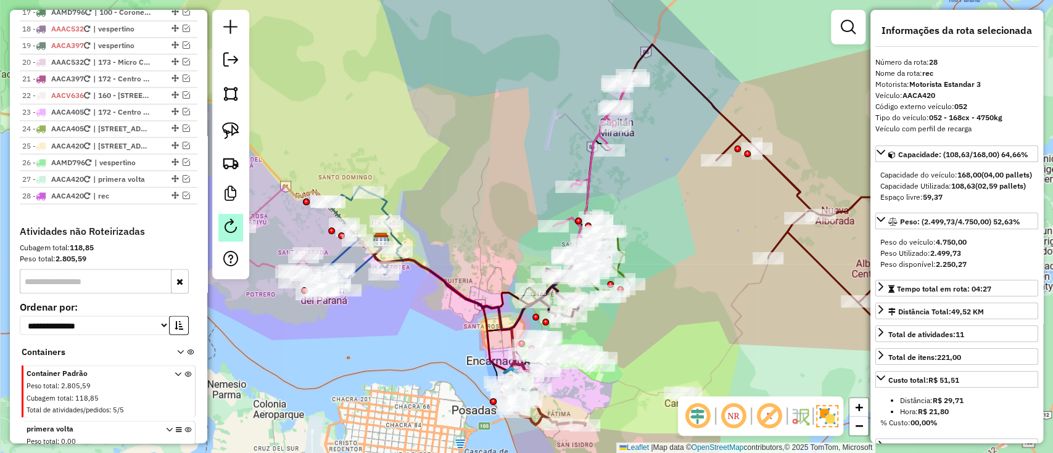
click at [225, 232] on em at bounding box center [230, 226] width 15 height 15
select select "*"
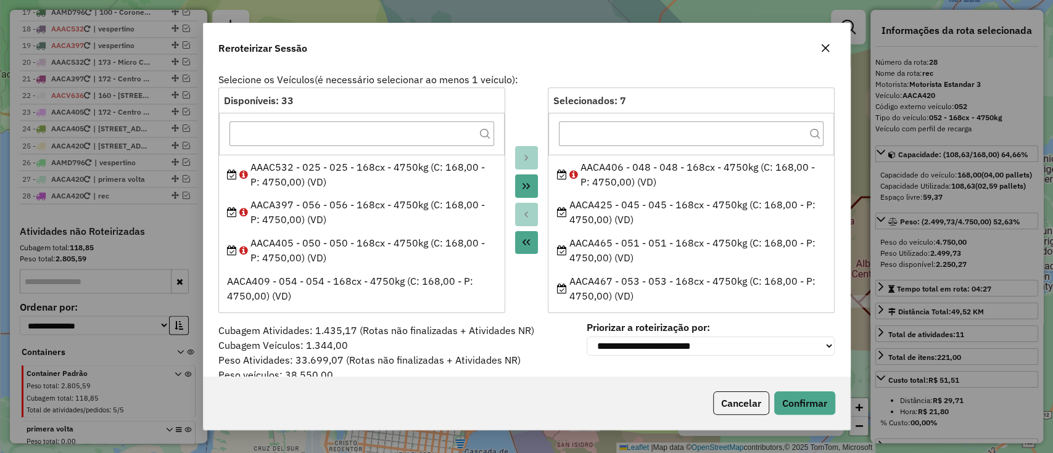
click at [839, 400] on div "Cancelar Confirmar" at bounding box center [527, 403] width 646 height 53
click at [812, 404] on button "Confirmar" at bounding box center [804, 403] width 61 height 23
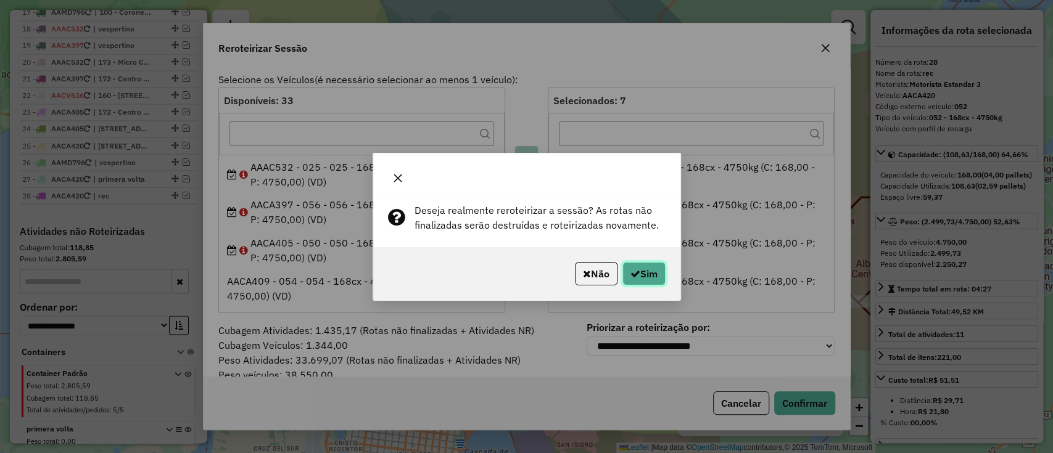
click at [648, 270] on button "Sim" at bounding box center [643, 273] width 43 height 23
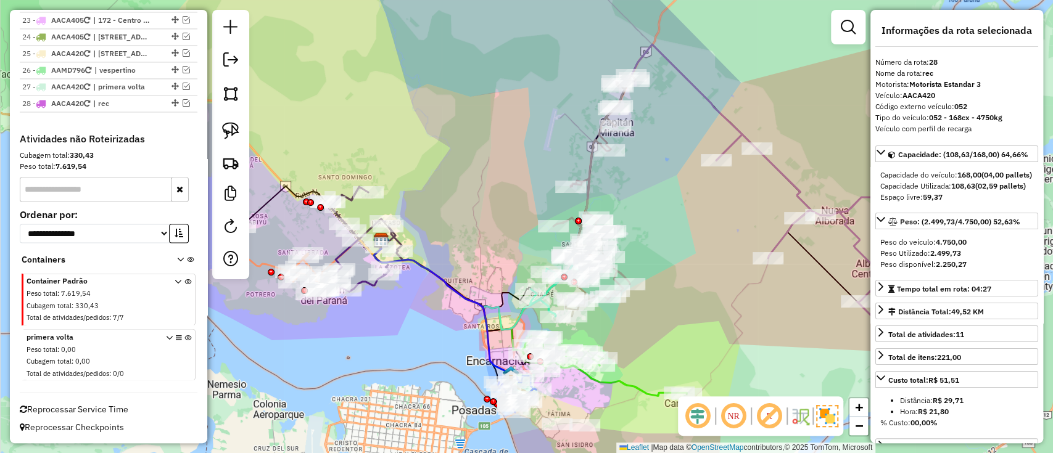
scroll to position [1225, 0]
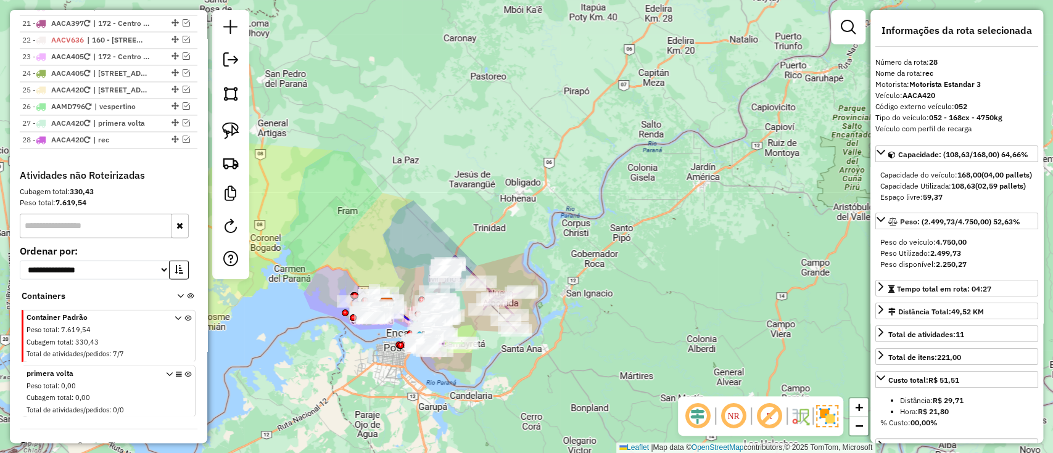
drag, startPoint x: 369, startPoint y: 397, endPoint x: 413, endPoint y: 399, distance: 44.4
click at [414, 407] on div "Janela de atendimento Grade de atendimento Capacidade Transportadoras Veículos …" at bounding box center [526, 226] width 1053 height 453
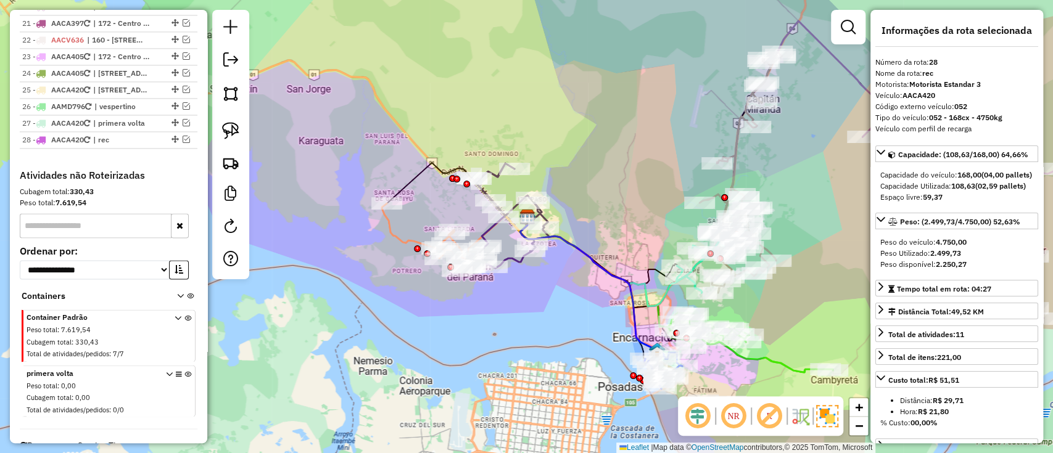
drag, startPoint x: 387, startPoint y: 330, endPoint x: 316, endPoint y: 360, distance: 77.4
click at [324, 361] on div "Janela de atendimento Grade de atendimento Capacidade Transportadoras Veículos …" at bounding box center [526, 226] width 1053 height 453
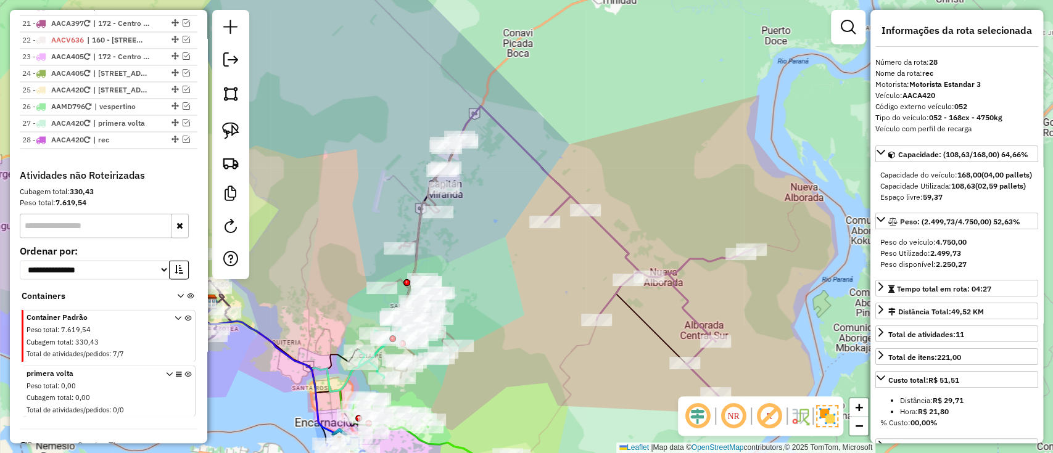
click at [615, 236] on icon at bounding box center [648, 299] width 207 height 207
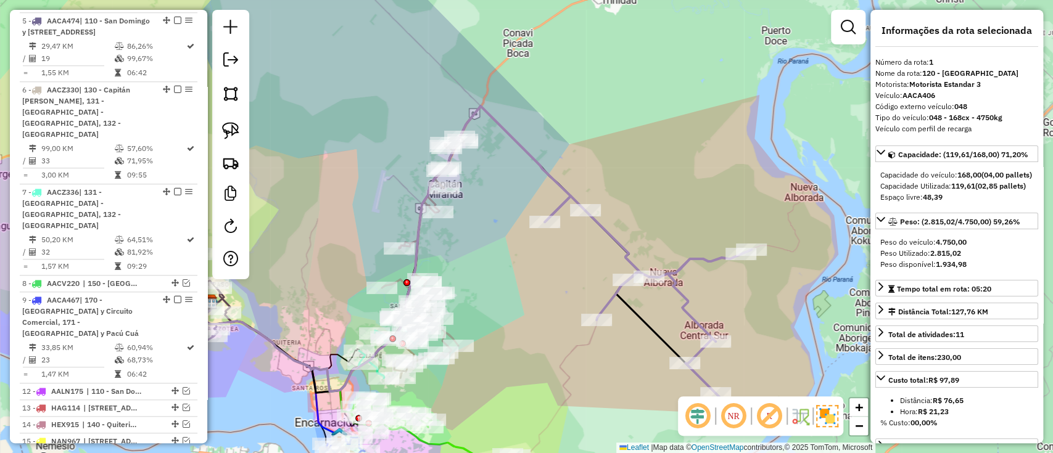
scroll to position [485, 0]
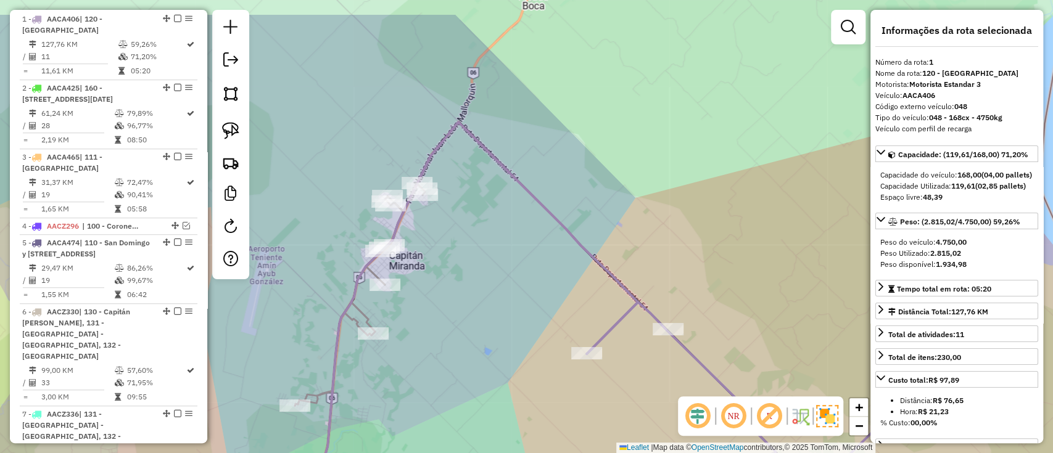
drag, startPoint x: 474, startPoint y: 199, endPoint x: 484, endPoint y: 237, distance: 39.5
click at [488, 245] on div "Janela de atendimento Grade de atendimento Capacidade Transportadoras Veículos …" at bounding box center [526, 226] width 1053 height 453
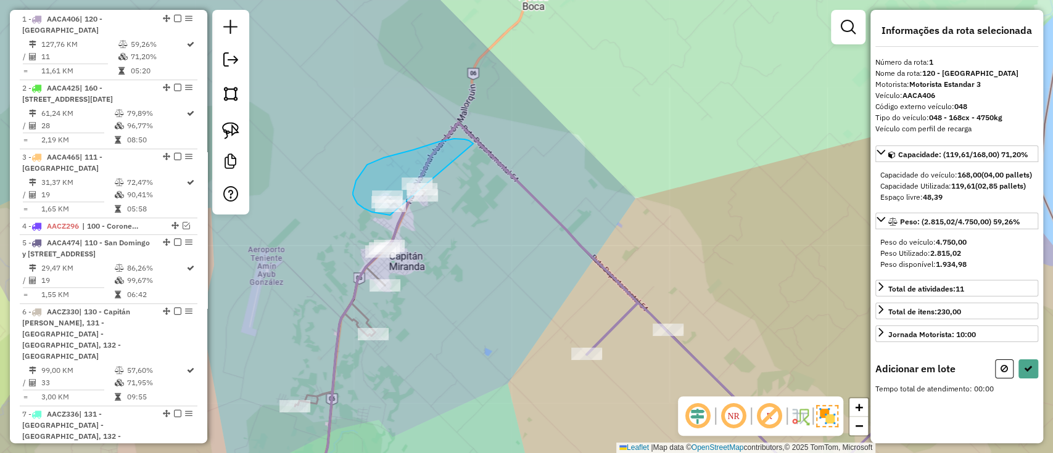
drag, startPoint x: 458, startPoint y: 139, endPoint x: 449, endPoint y: 208, distance: 69.6
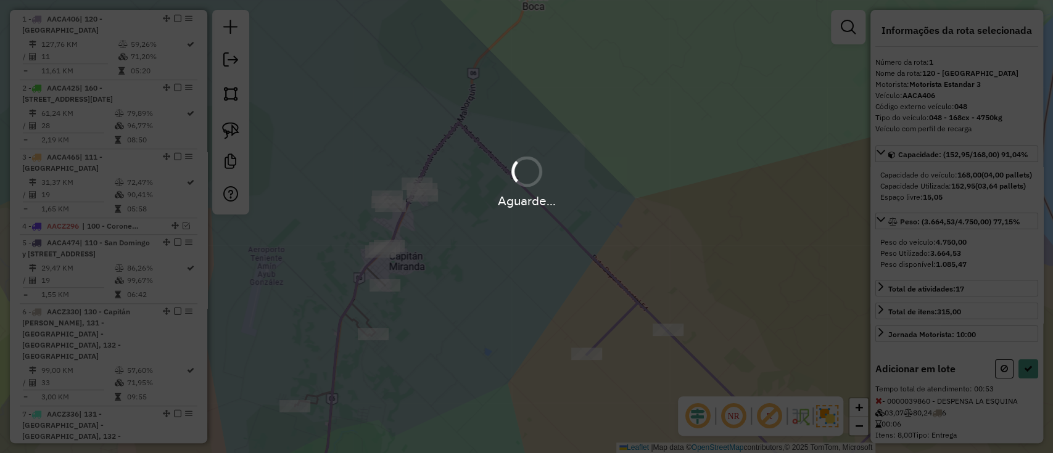
select select "**********"
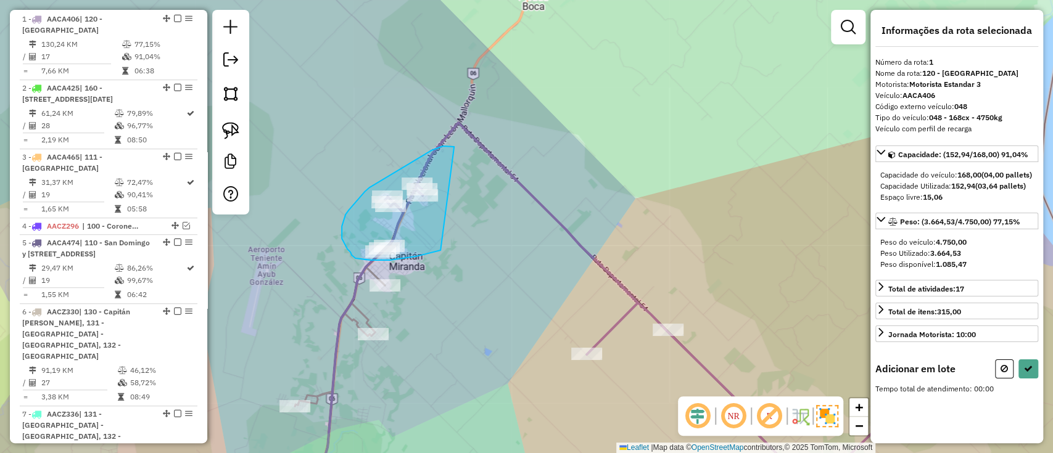
drag, startPoint x: 454, startPoint y: 147, endPoint x: 440, endPoint y: 250, distance: 104.5
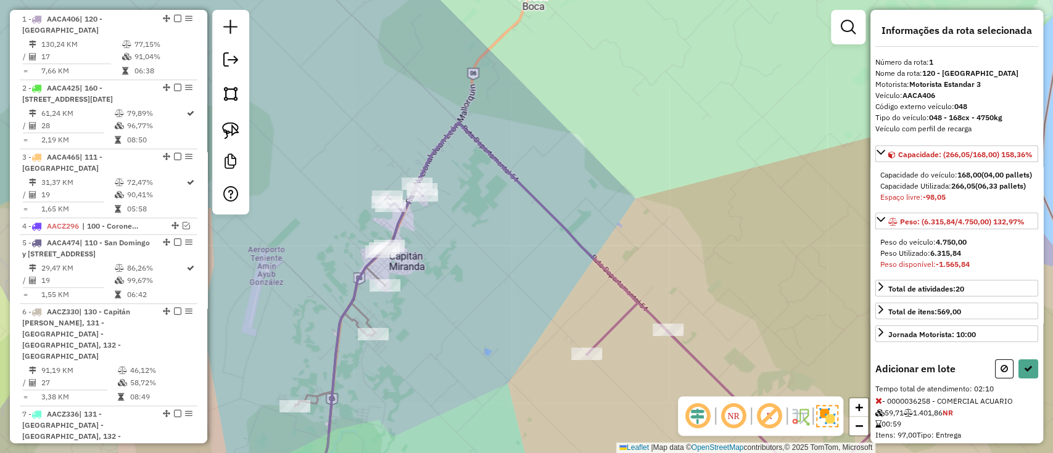
scroll to position [209, 0]
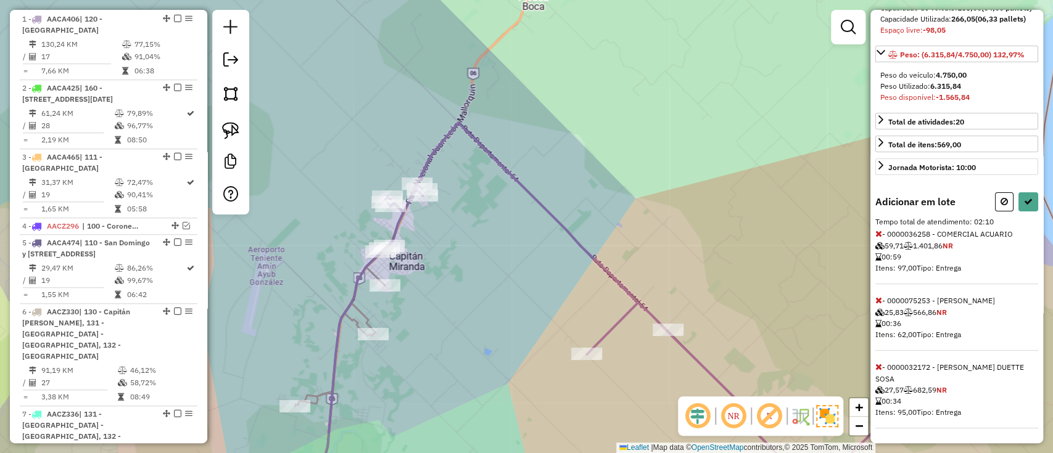
click at [878, 228] on span at bounding box center [878, 233] width 7 height 11
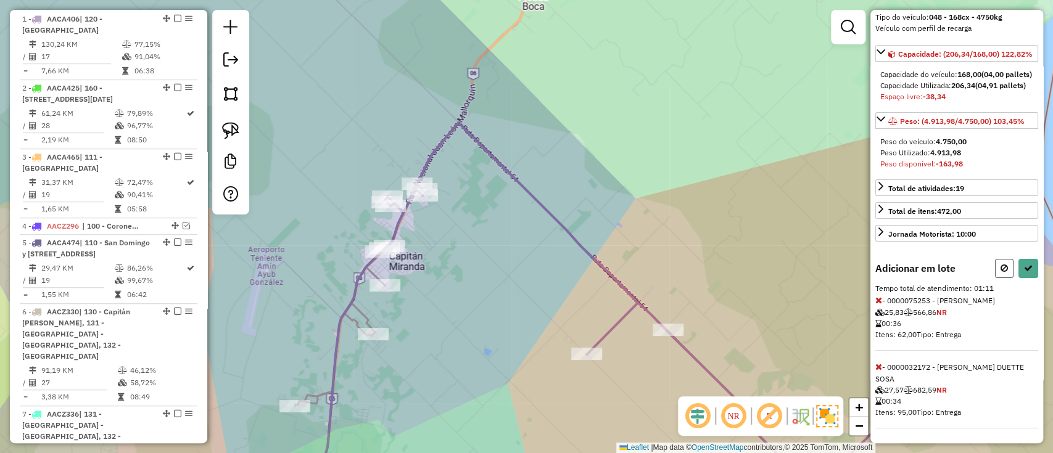
click at [995, 260] on button at bounding box center [1004, 268] width 19 height 19
select select "**********"
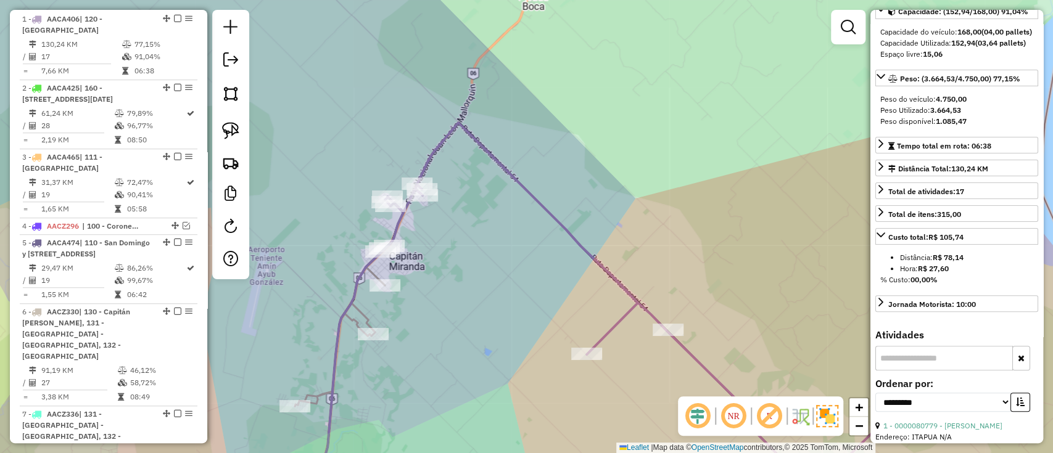
click at [431, 152] on icon at bounding box center [692, 311] width 615 height 376
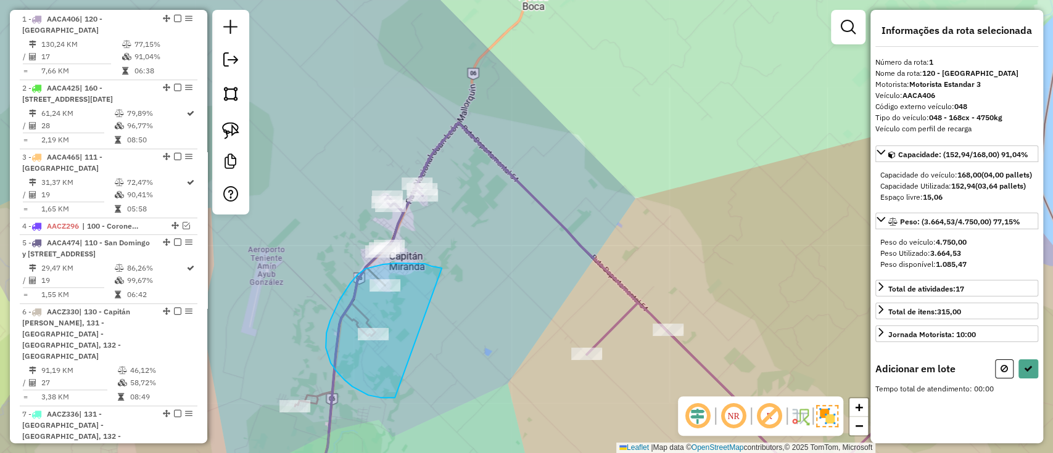
drag, startPoint x: 420, startPoint y: 264, endPoint x: 415, endPoint y: 397, distance: 132.7
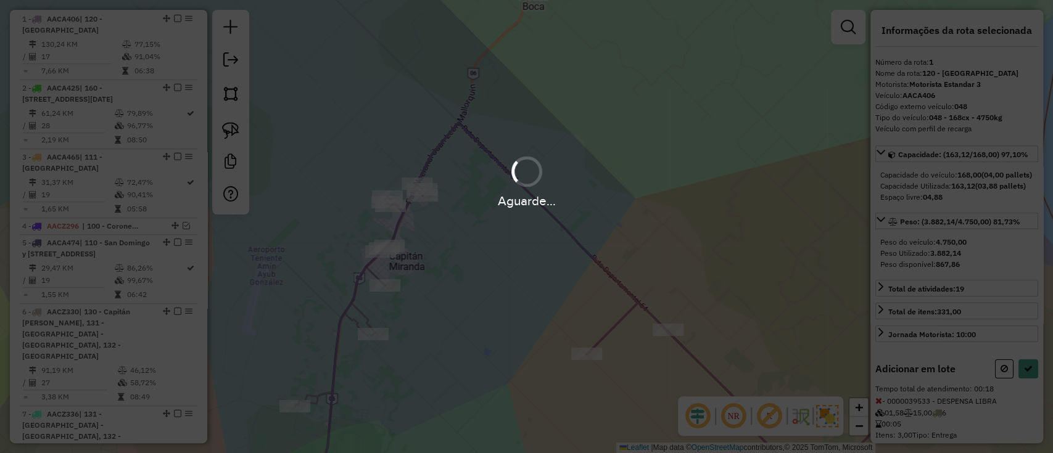
select select "**********"
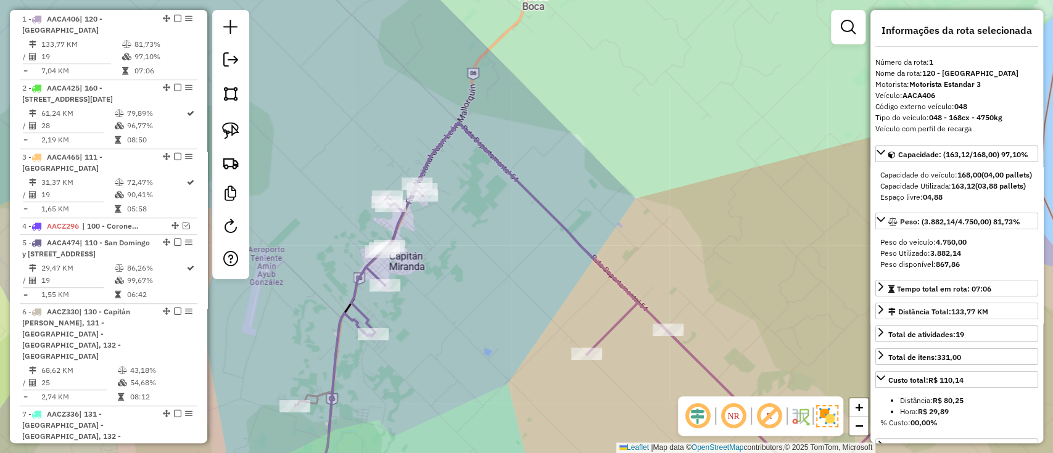
click at [175, 17] on em at bounding box center [177, 18] width 7 height 7
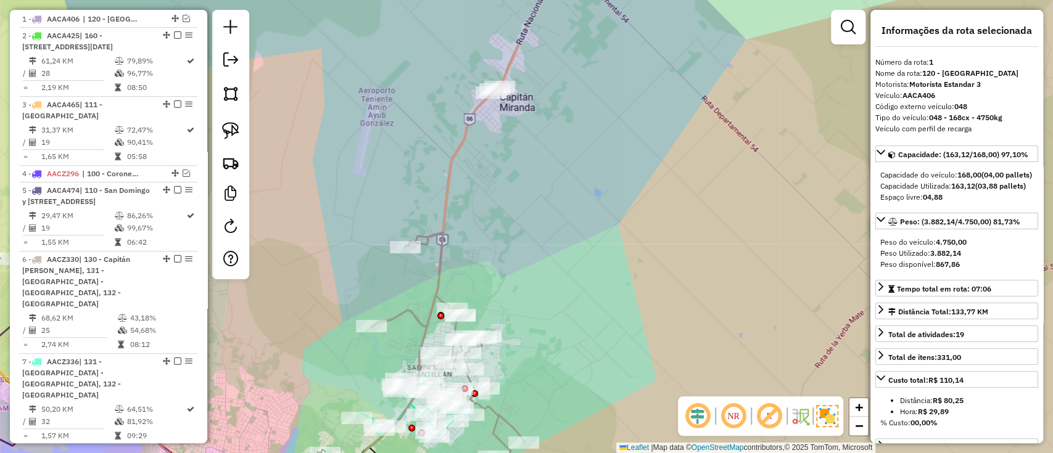
click at [438, 260] on icon at bounding box center [447, 366] width 153 height 266
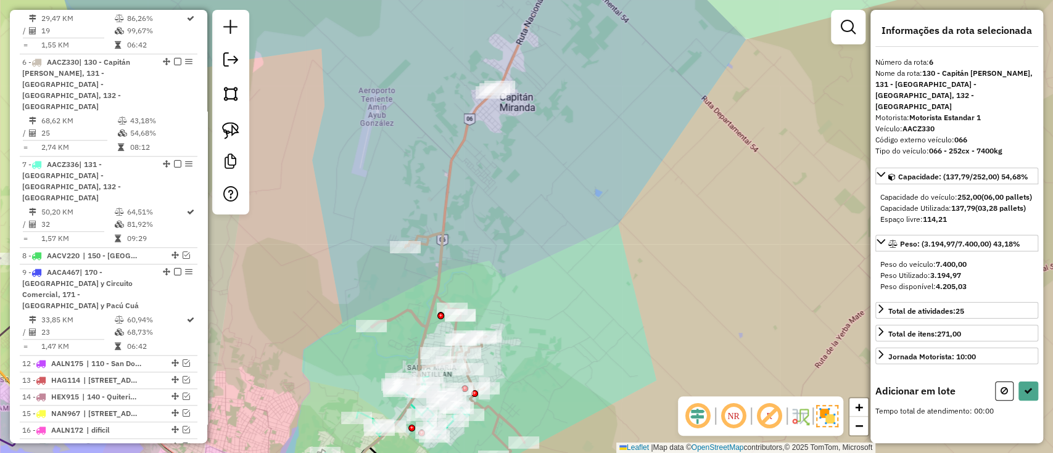
scroll to position [748, 0]
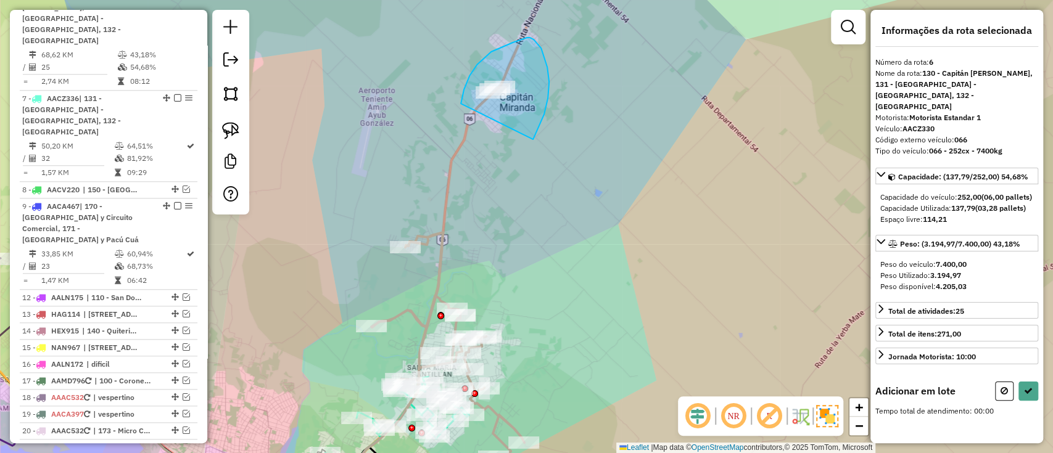
drag, startPoint x: 535, startPoint y: 134, endPoint x: 461, endPoint y: 104, distance: 80.8
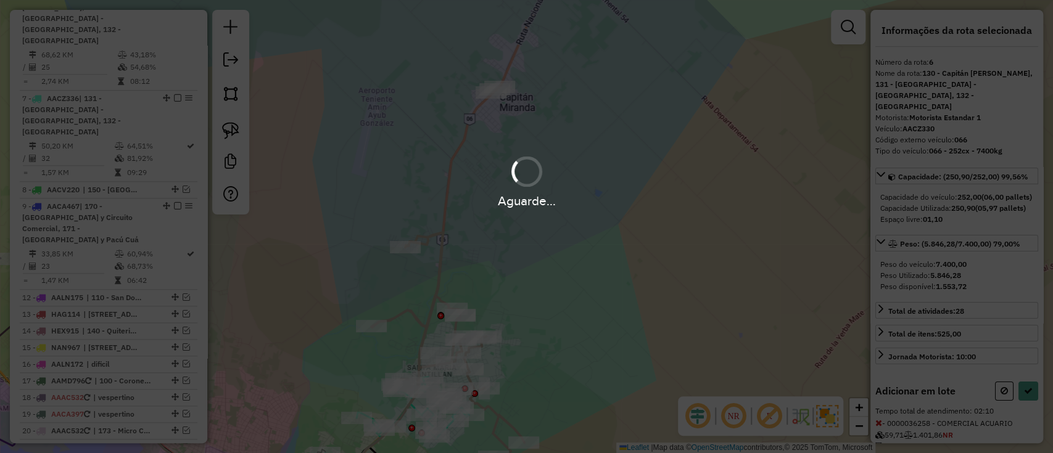
select select "**********"
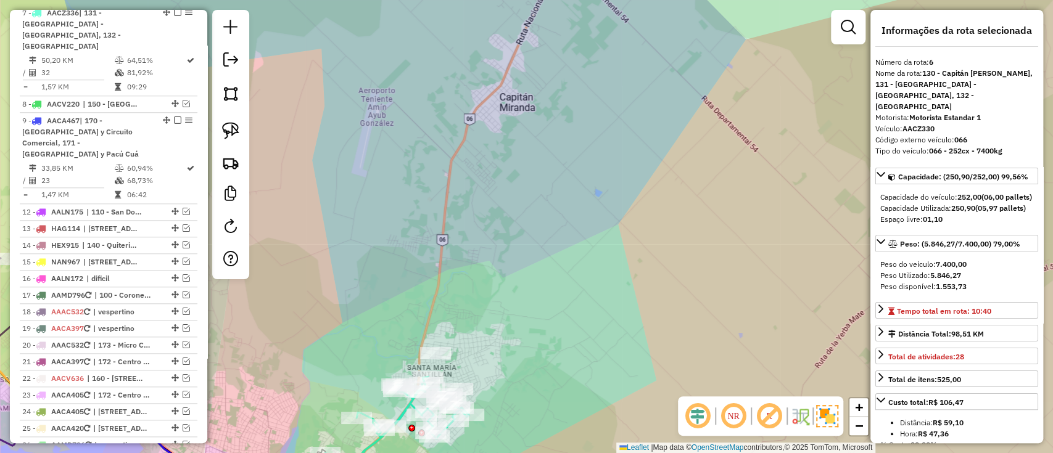
scroll to position [685, 0]
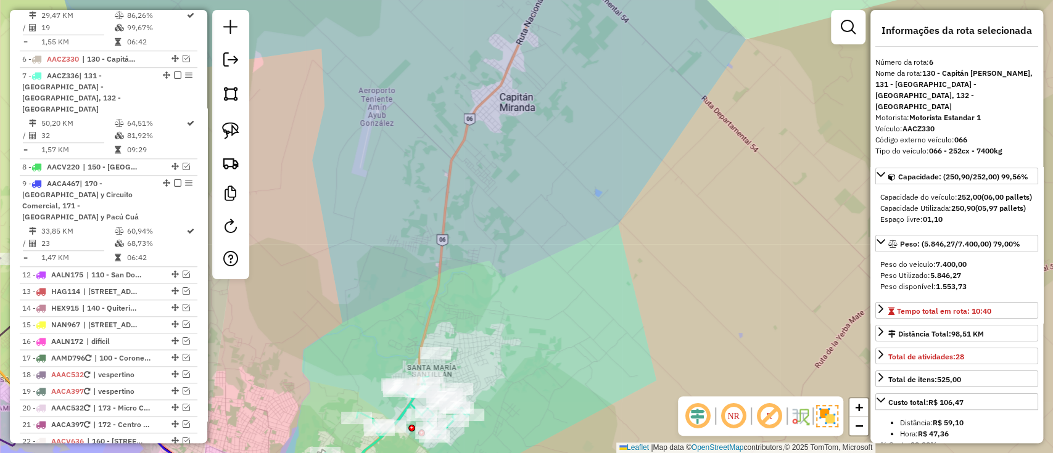
drag, startPoint x: 506, startPoint y: 172, endPoint x: 540, endPoint y: 23, distance: 153.2
click at [538, 31] on div "Janela de atendimento Grade de atendimento Capacidade Transportadoras Veículos …" at bounding box center [526, 226] width 1053 height 453
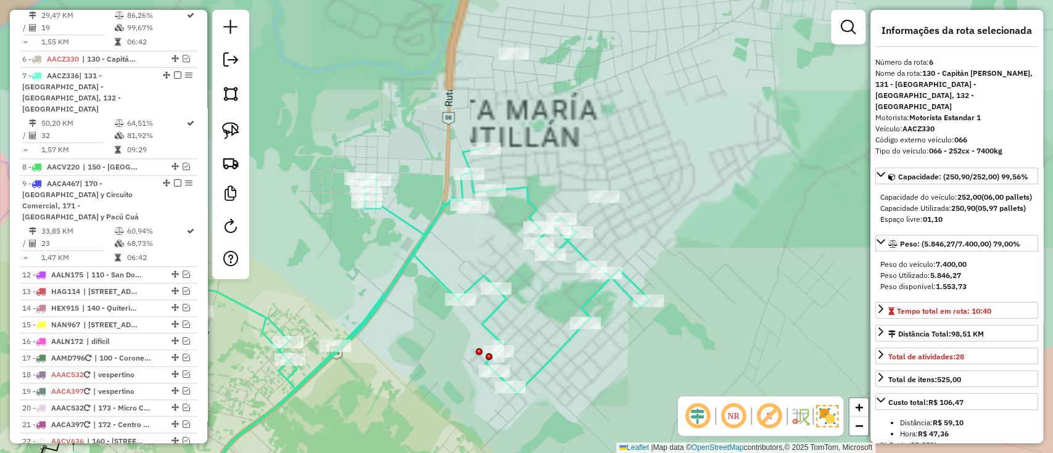
click at [436, 223] on icon at bounding box center [360, 323] width 575 height 352
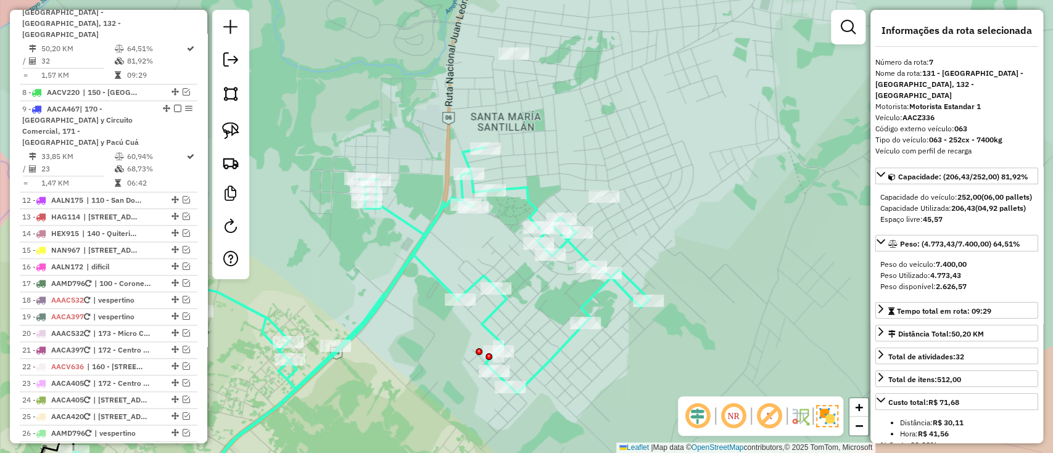
scroll to position [765, 0]
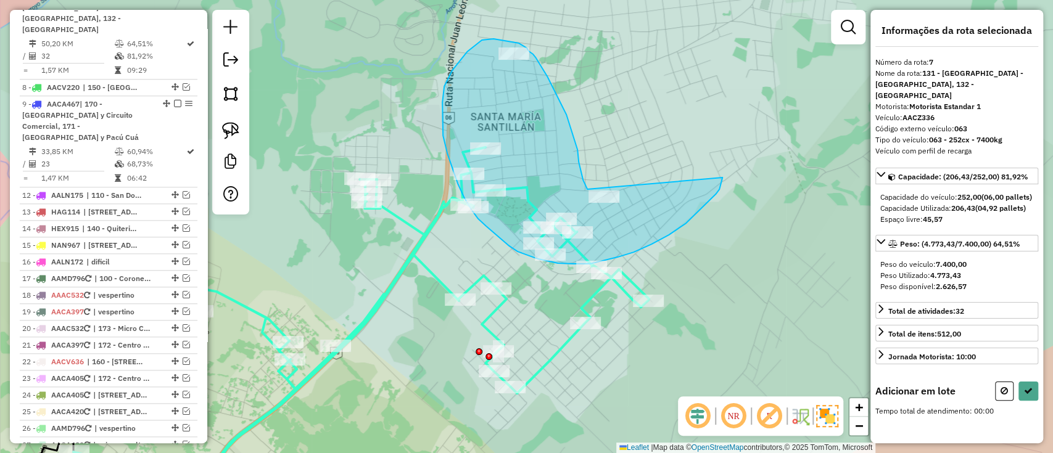
drag, startPoint x: 583, startPoint y: 180, endPoint x: 722, endPoint y: 178, distance: 139.4
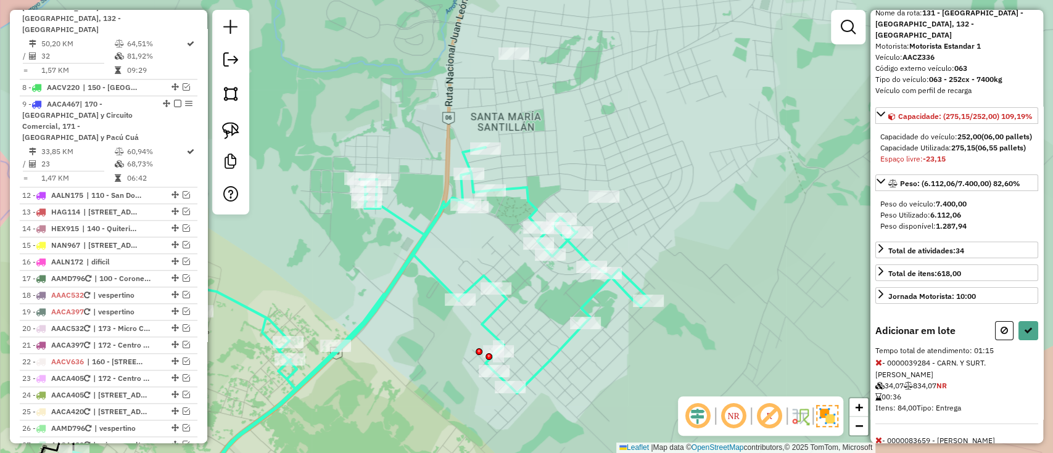
scroll to position [82, 0]
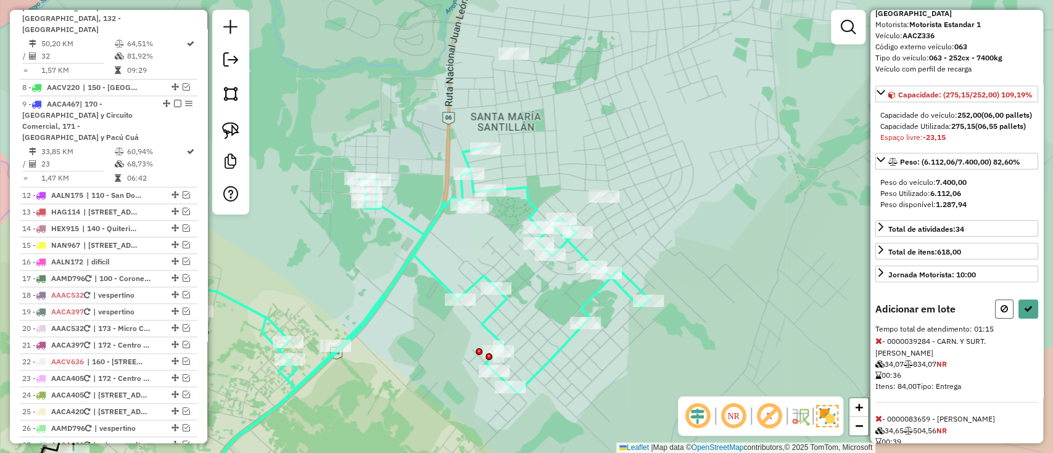
click at [997, 319] on button at bounding box center [1004, 309] width 19 height 19
select select "**********"
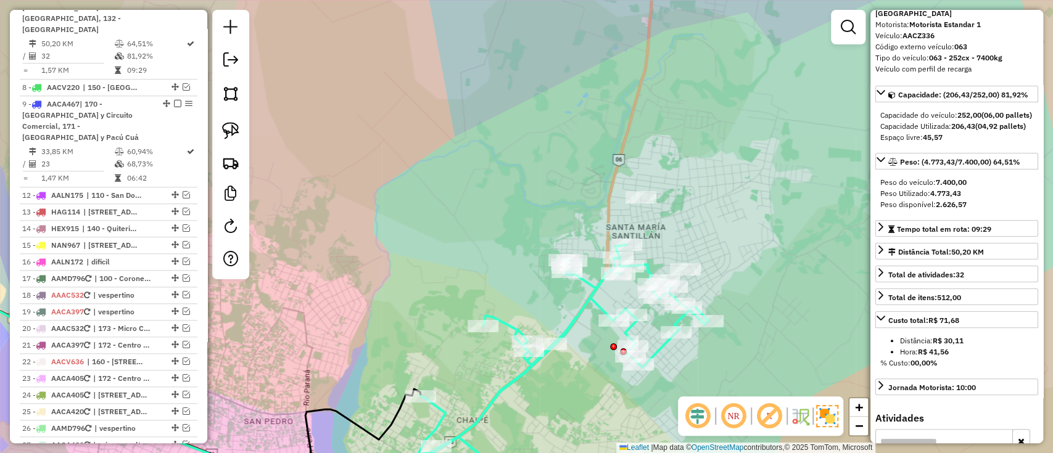
click at [568, 326] on icon at bounding box center [563, 372] width 291 height 254
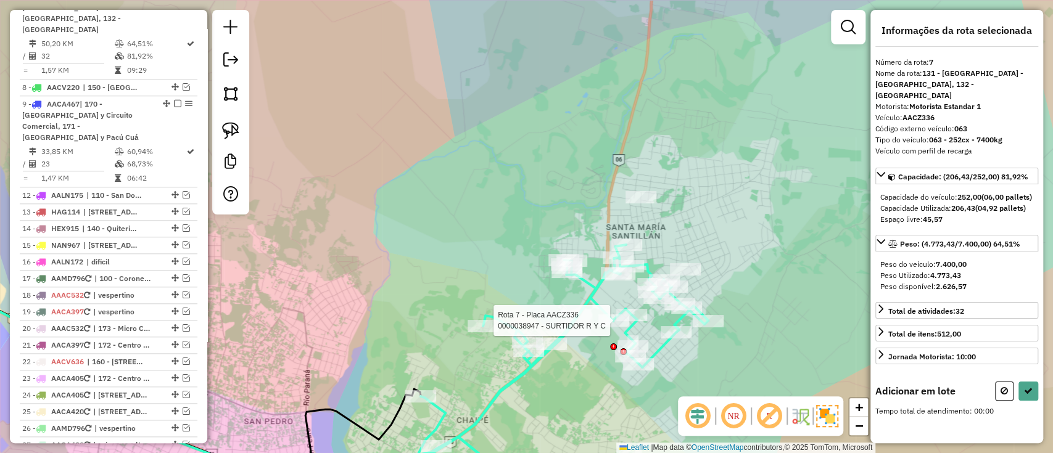
scroll to position [0, 0]
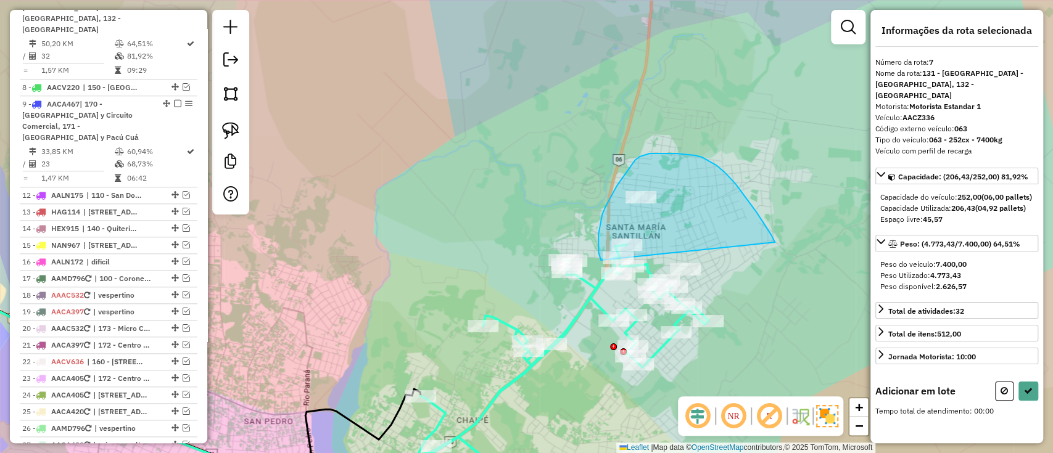
drag, startPoint x: 743, startPoint y: 195, endPoint x: 665, endPoint y: 318, distance: 145.3
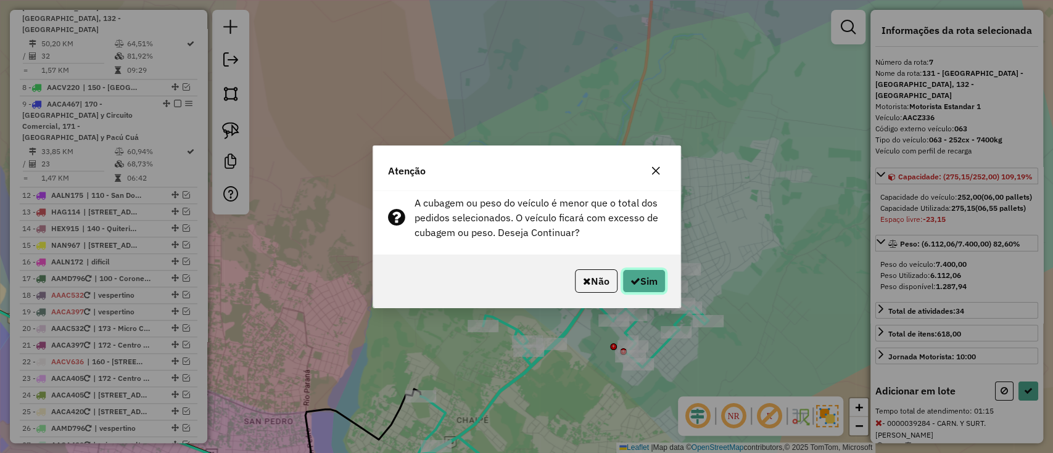
click at [651, 276] on button "Sim" at bounding box center [643, 281] width 43 height 23
select select "**********"
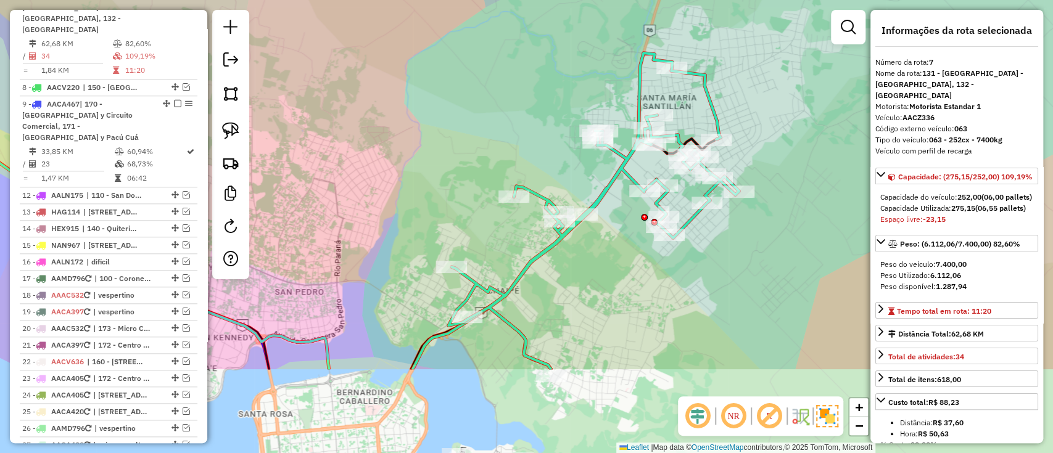
drag, startPoint x: 521, startPoint y: 394, endPoint x: 566, endPoint y: 215, distance: 184.3
click at [561, 231] on div "Janela de atendimento Grade de atendimento Capacidade Transportadoras Veículos …" at bounding box center [526, 226] width 1053 height 453
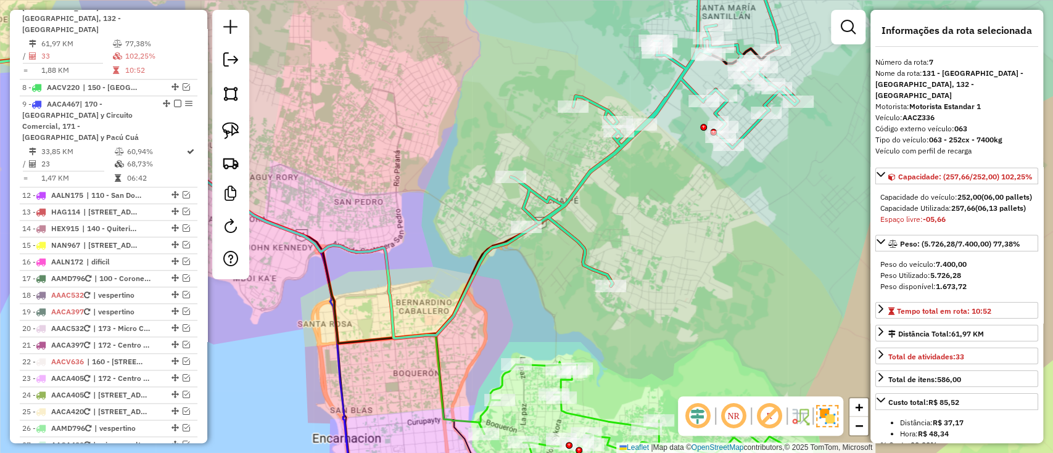
click at [513, 187] on div "Janela de atendimento Grade de atendimento Capacidade Transportadoras Veículos …" at bounding box center [526, 226] width 1053 height 453
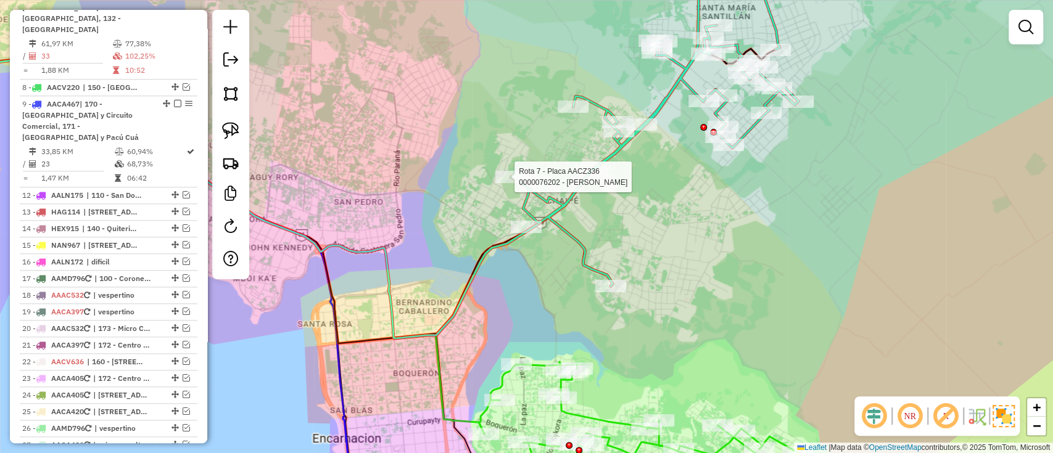
click at [514, 183] on div at bounding box center [510, 177] width 31 height 12
select select "**********"
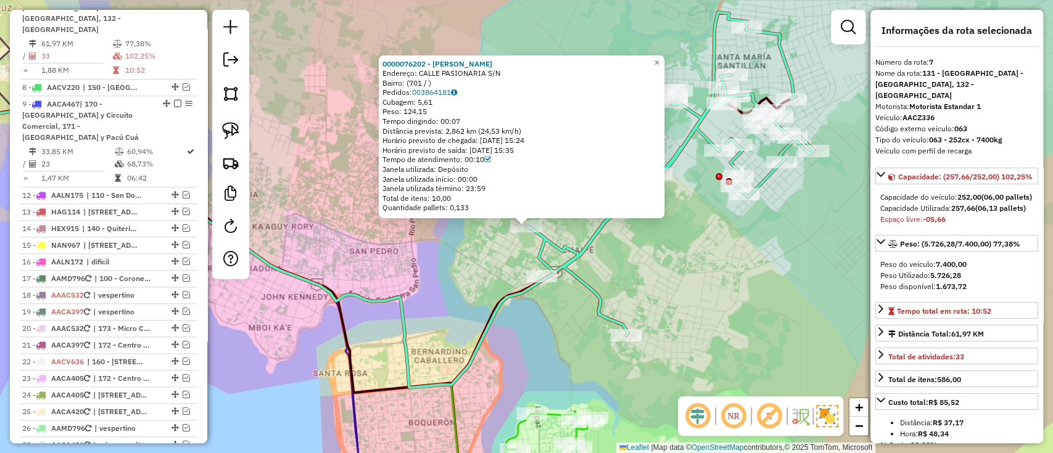
click at [622, 328] on icon at bounding box center [669, 173] width 287 height 323
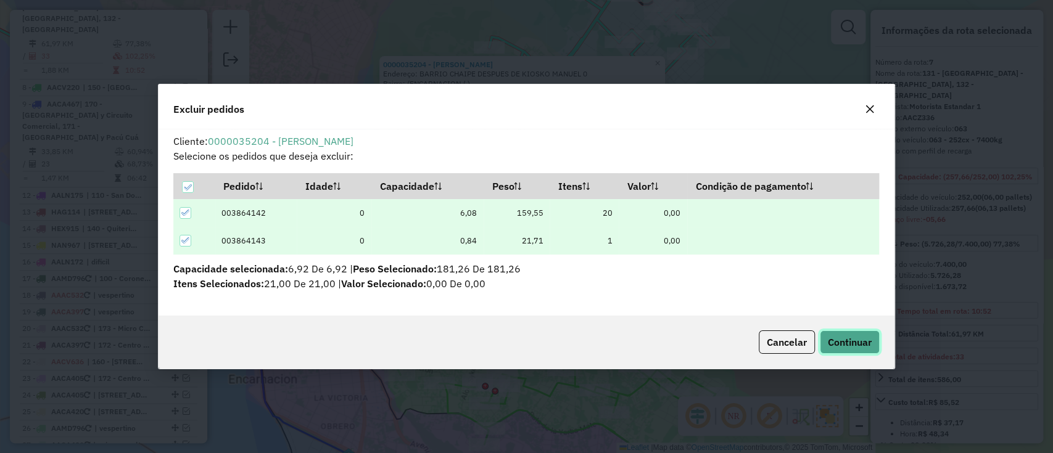
click at [820, 339] on button "Continuar" at bounding box center [850, 342] width 60 height 23
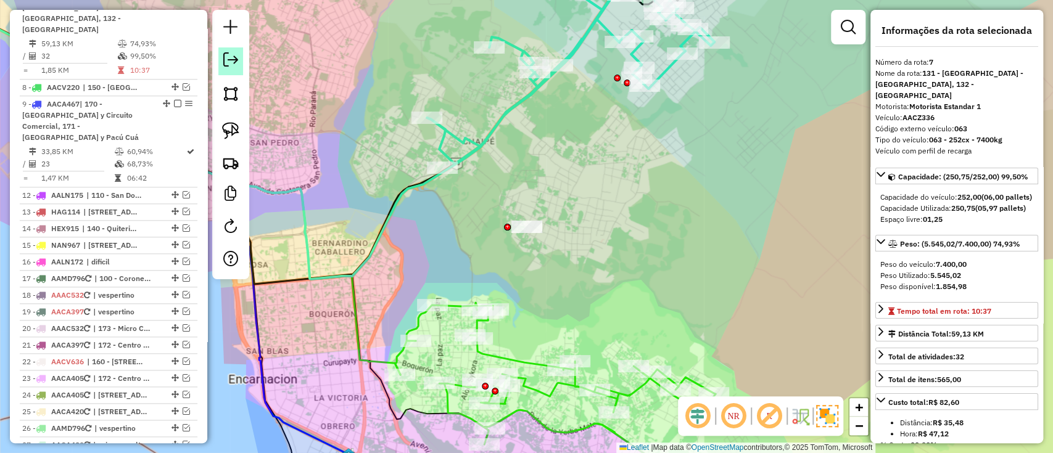
scroll to position [712, 0]
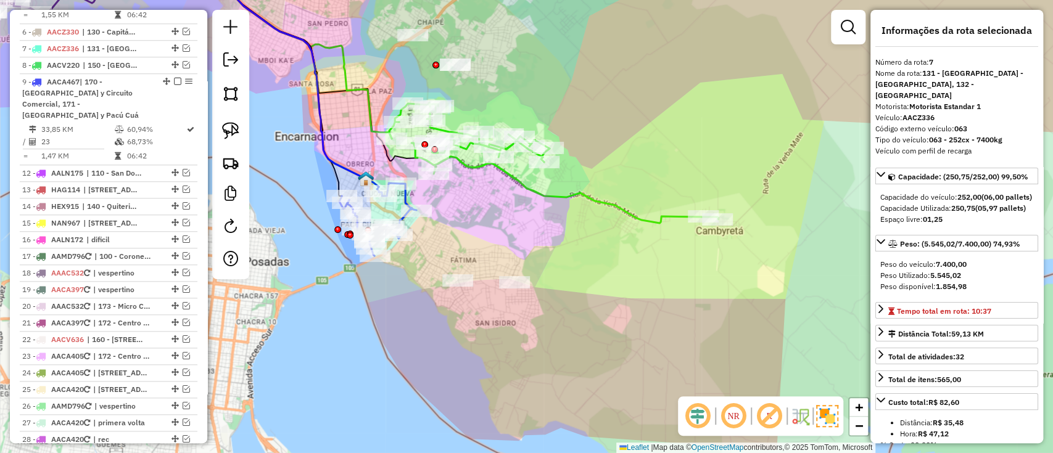
click at [400, 213] on icon at bounding box center [377, 219] width 77 height 73
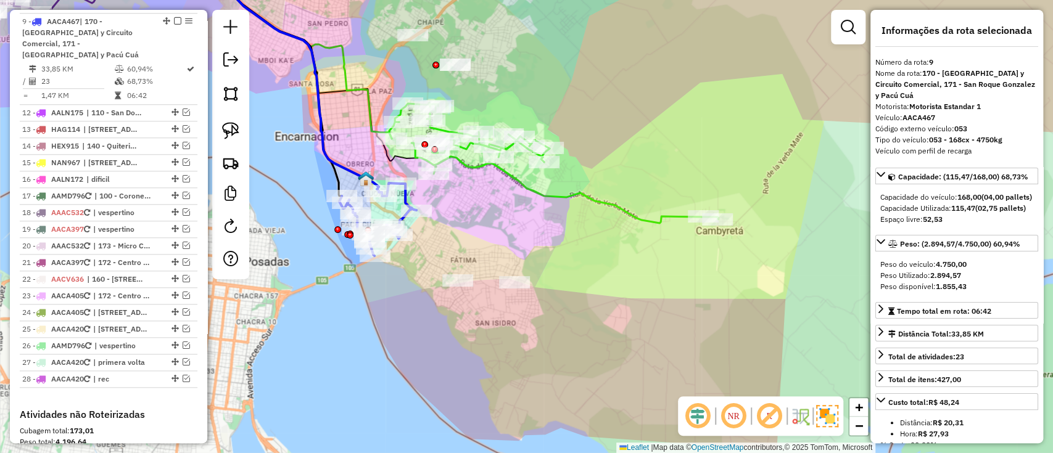
scroll to position [797, 0]
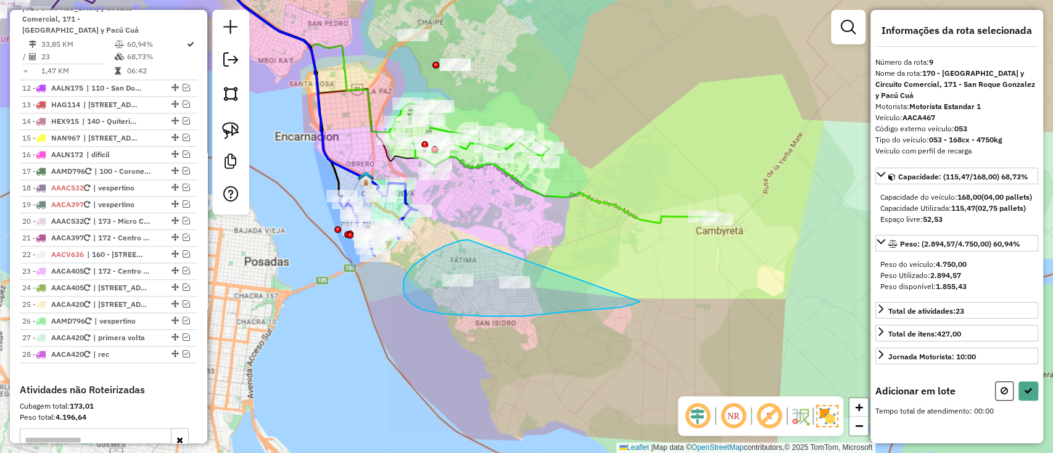
drag, startPoint x: 445, startPoint y: 246, endPoint x: 640, endPoint y: 302, distance: 202.7
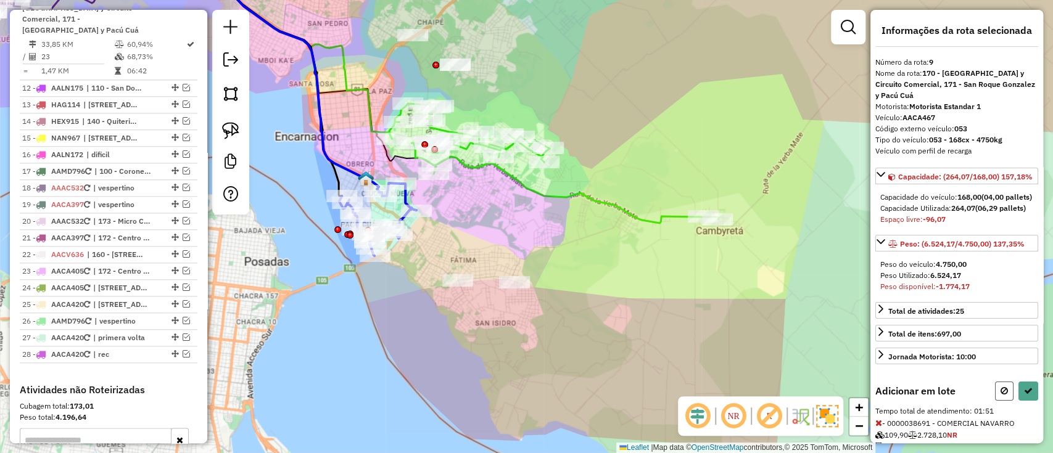
click at [995, 401] on button at bounding box center [1004, 391] width 19 height 19
select select "**********"
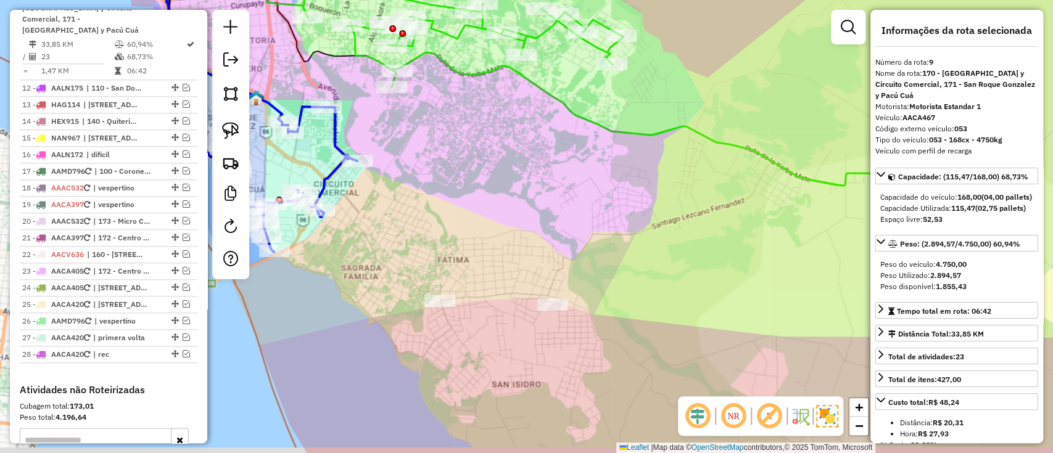
drag, startPoint x: 485, startPoint y: 239, endPoint x: 575, endPoint y: 195, distance: 99.9
click at [571, 197] on div "Janela de atendimento Grade de atendimento Capacidade Transportadoras Veículos …" at bounding box center [526, 226] width 1053 height 453
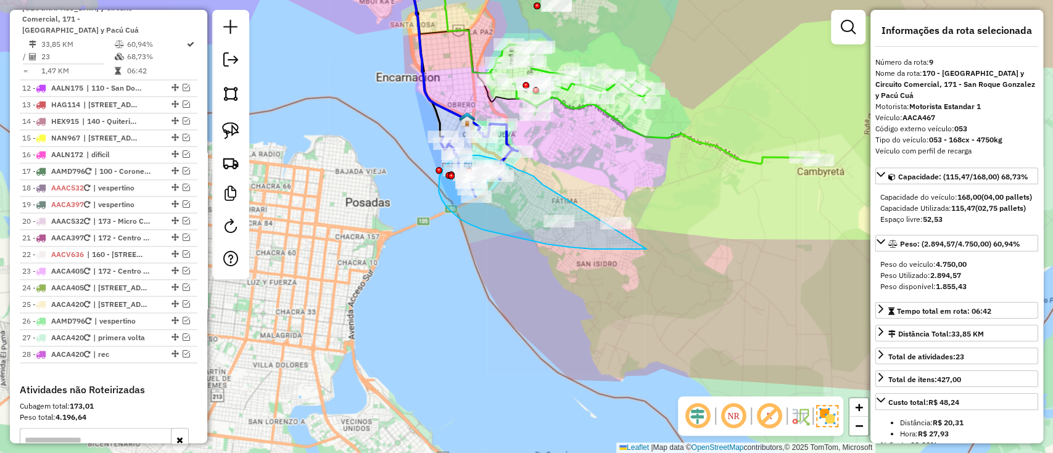
drag, startPoint x: 540, startPoint y: 181, endPoint x: 717, endPoint y: 229, distance: 184.0
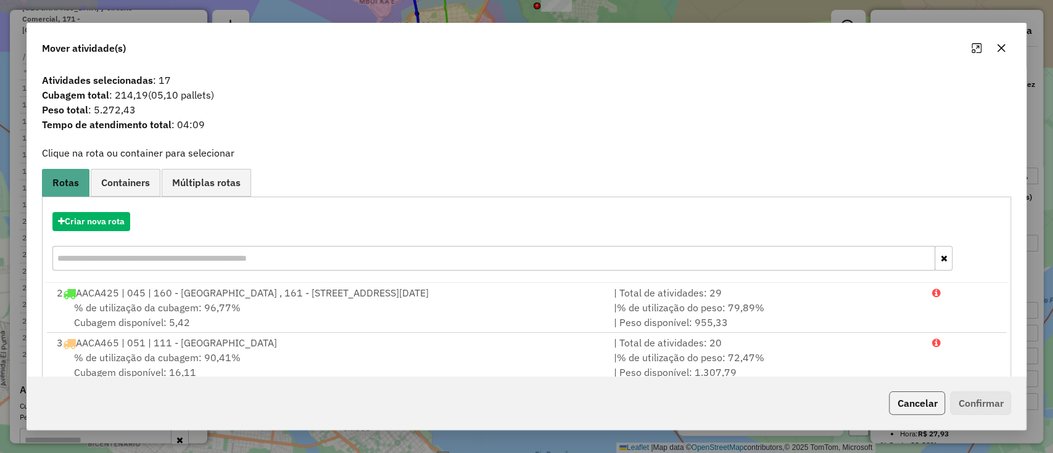
click at [929, 405] on button "Cancelar" at bounding box center [917, 403] width 56 height 23
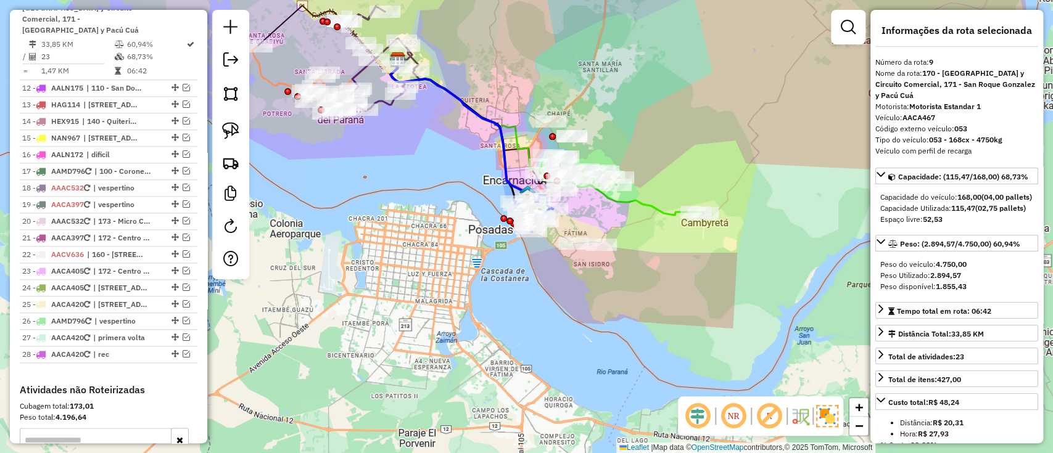
click at [669, 204] on div "Janela de atendimento Grade de atendimento Capacidade Transportadoras Veículos …" at bounding box center [526, 226] width 1053 height 453
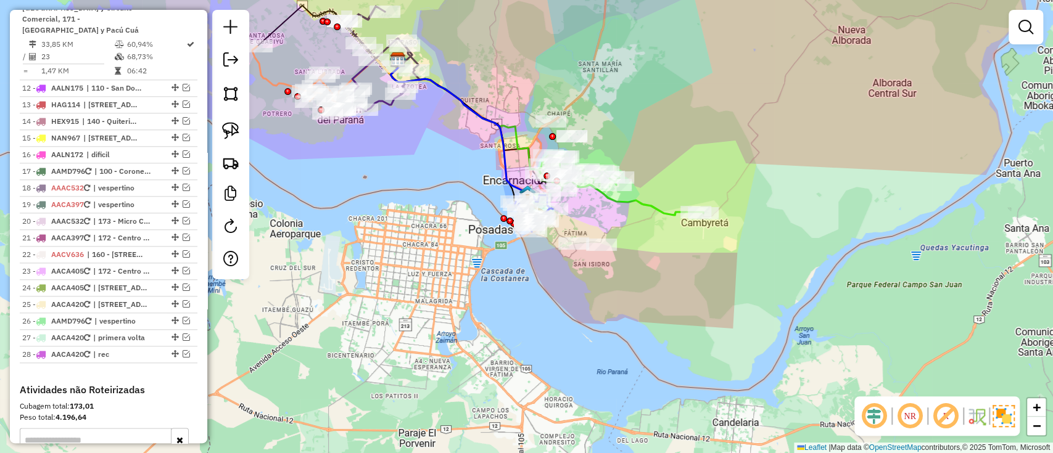
click at [662, 210] on icon at bounding box center [621, 185] width 164 height 60
select select "**********"
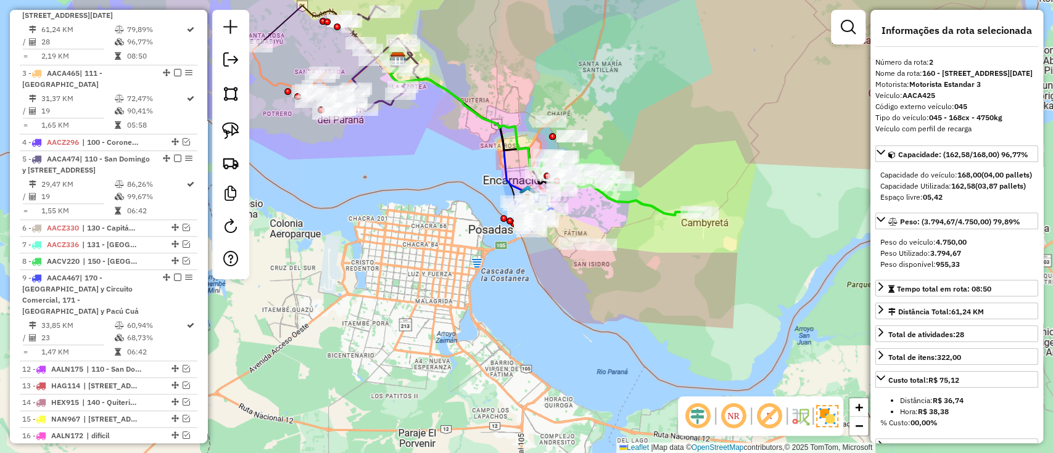
scroll to position [502, 0]
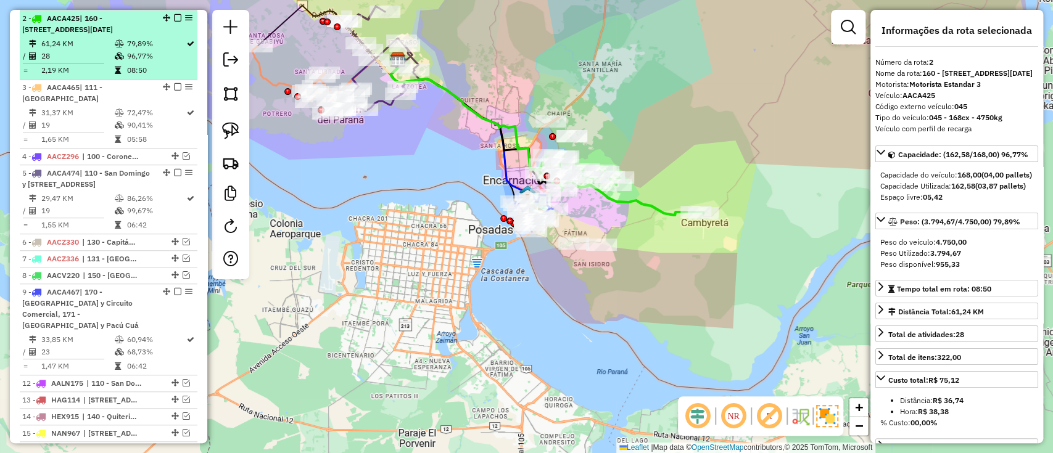
click at [174, 19] on em at bounding box center [177, 17] width 7 height 7
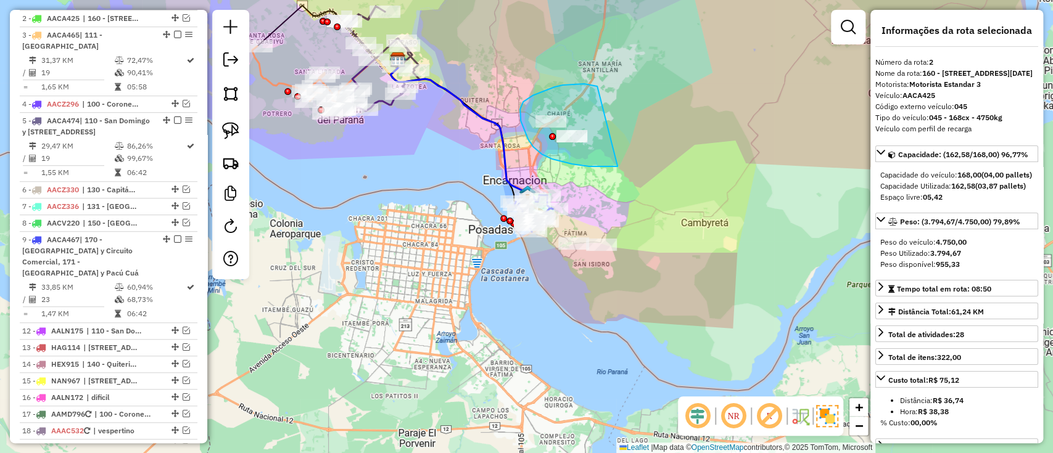
drag, startPoint x: 554, startPoint y: 87, endPoint x: 632, endPoint y: 165, distance: 109.5
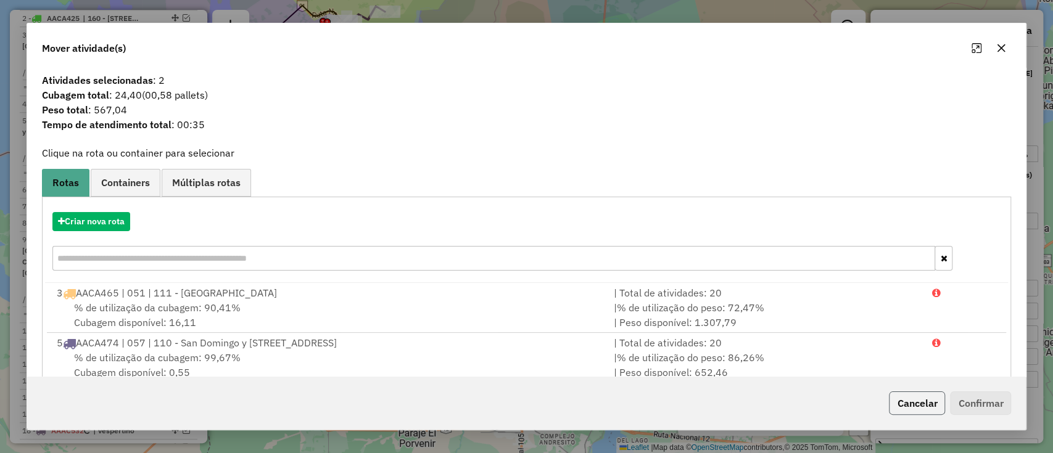
click at [923, 408] on button "Cancelar" at bounding box center [917, 403] width 56 height 23
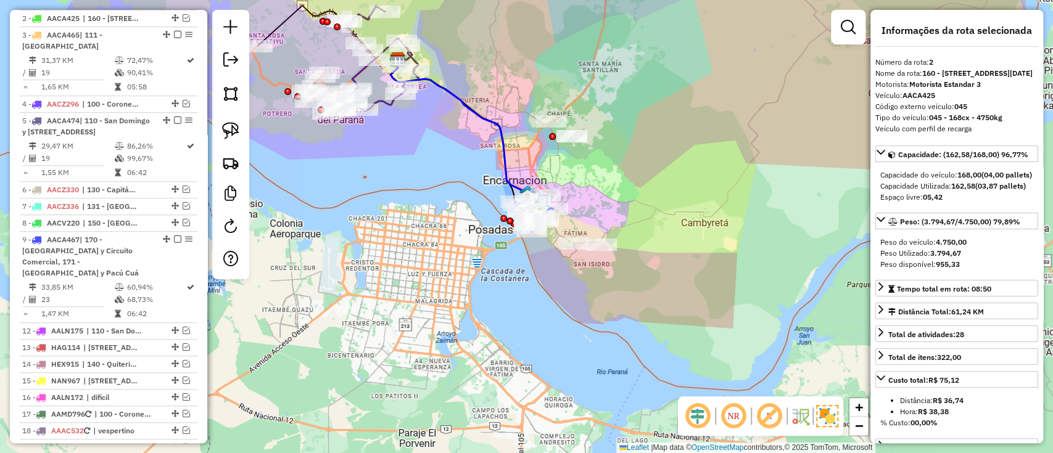
click at [508, 165] on icon at bounding box center [462, 131] width 144 height 136
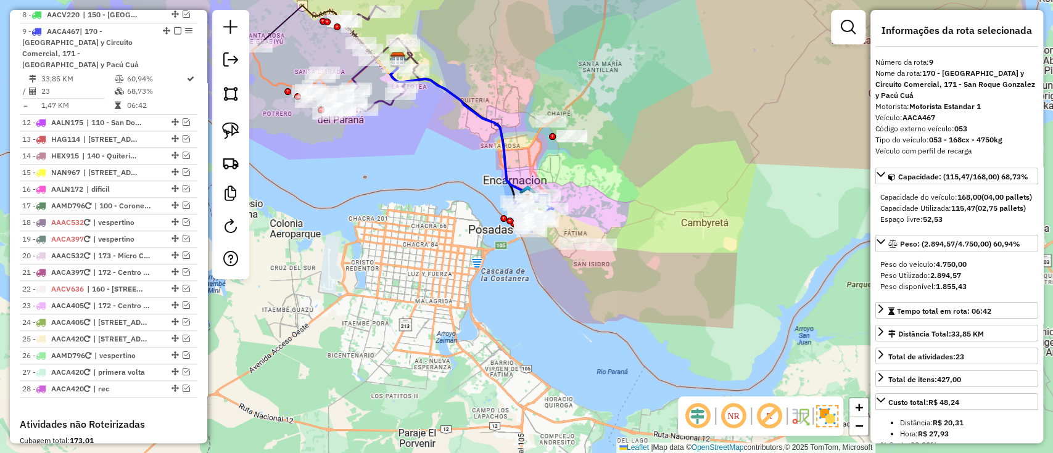
scroll to position [734, 0]
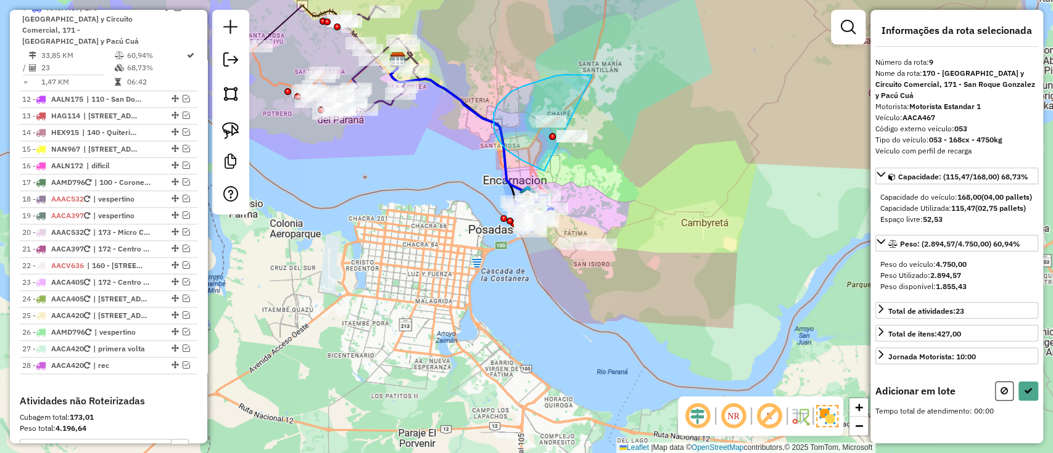
drag, startPoint x: 587, startPoint y: 75, endPoint x: 666, endPoint y: 181, distance: 132.2
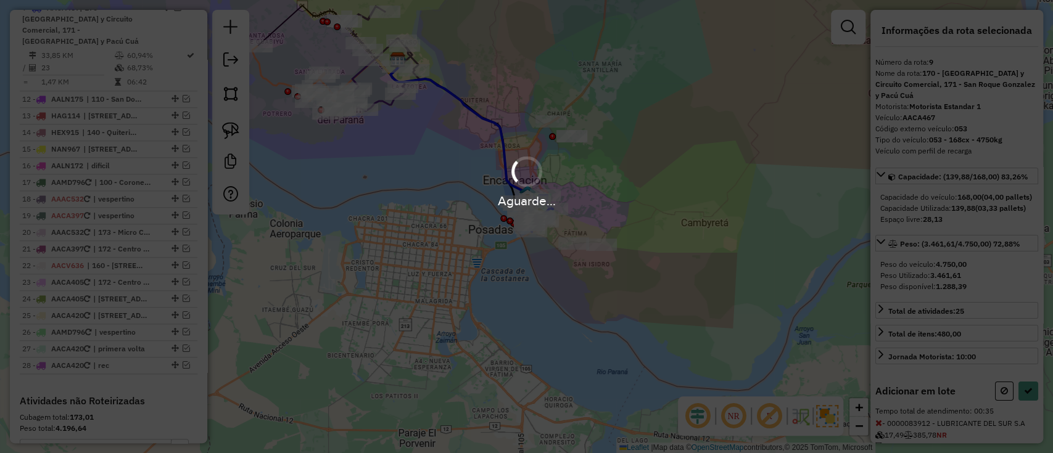
select select "**********"
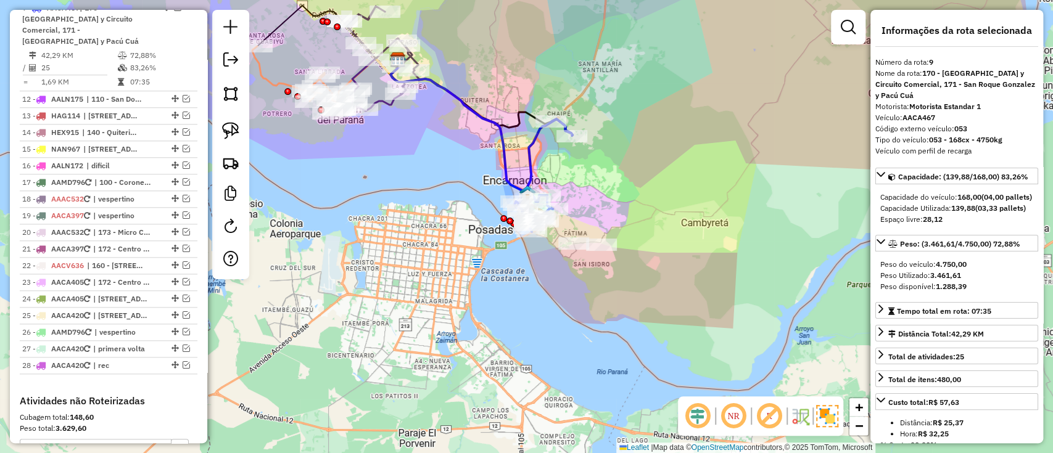
click at [534, 162] on icon at bounding box center [543, 175] width 58 height 113
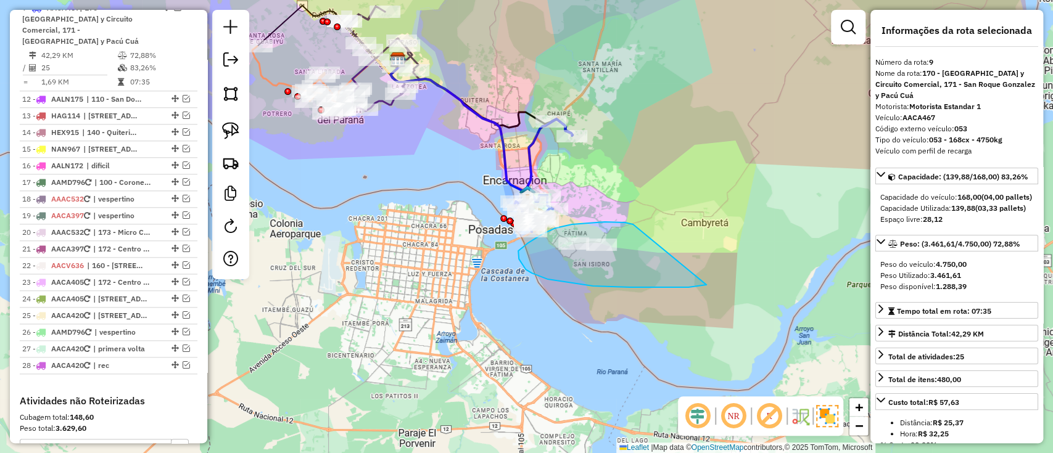
drag, startPoint x: 632, startPoint y: 225, endPoint x: 707, endPoint y: 285, distance: 96.5
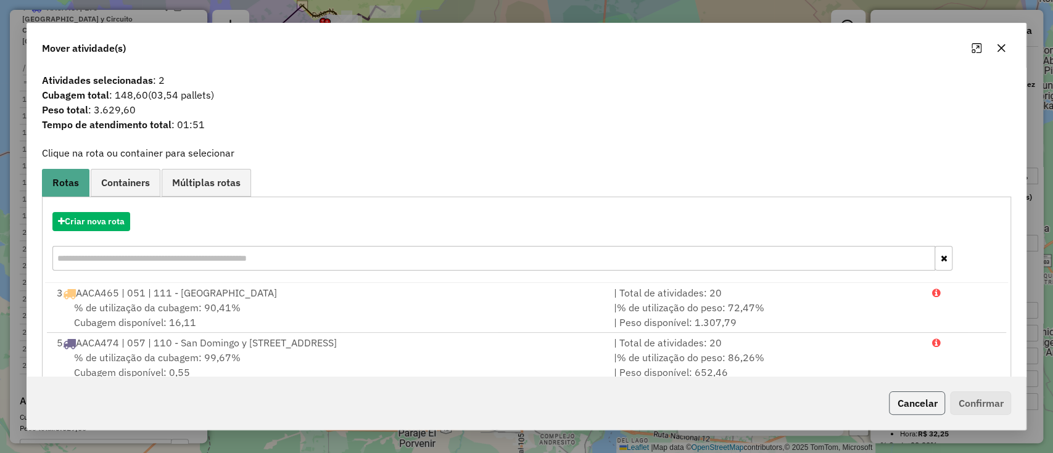
click at [928, 399] on button "Cancelar" at bounding box center [917, 403] width 56 height 23
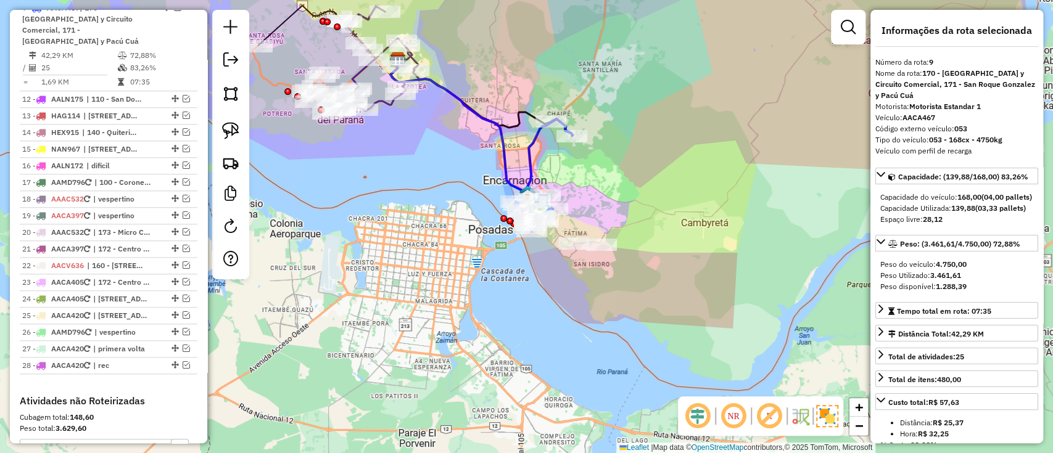
click at [532, 157] on icon at bounding box center [543, 175] width 58 height 113
click at [533, 161] on icon at bounding box center [543, 175] width 58 height 113
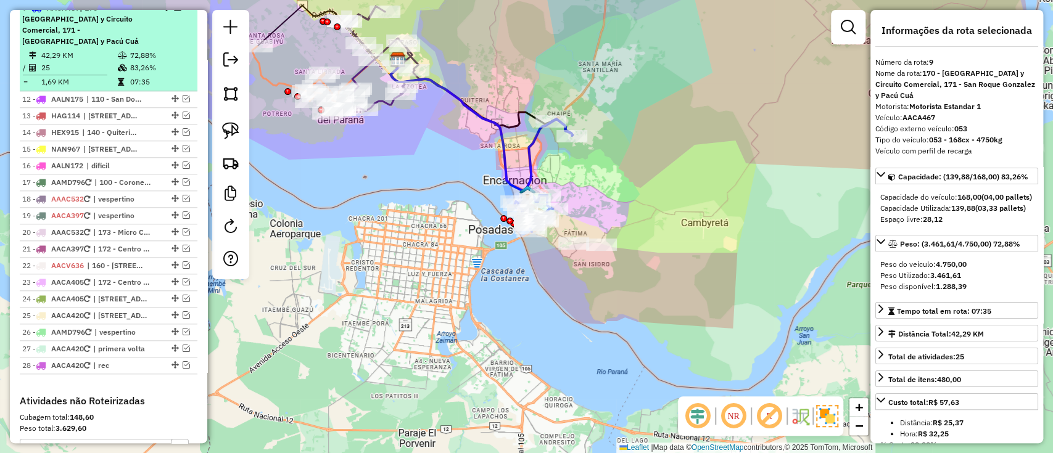
click at [178, 11] on em at bounding box center [177, 7] width 7 height 7
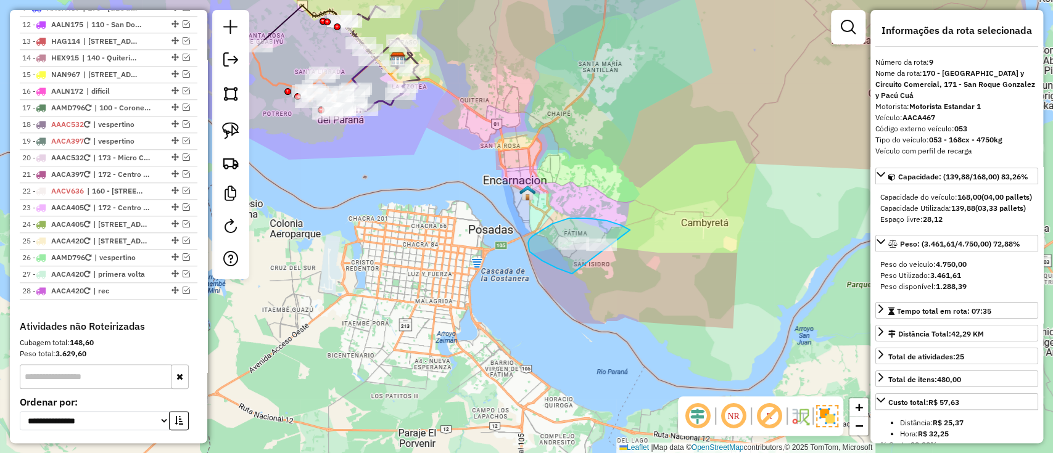
drag, startPoint x: 630, startPoint y: 230, endPoint x: 694, endPoint y: 283, distance: 83.2
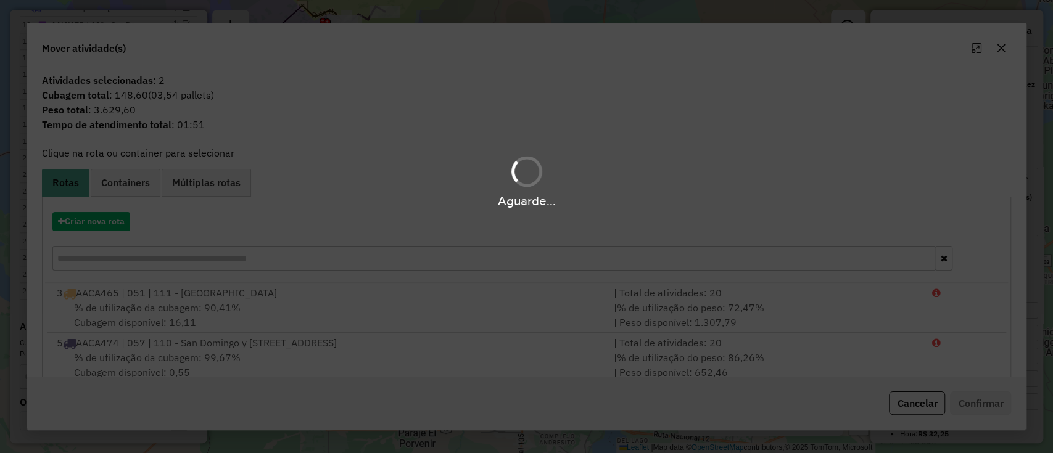
click at [91, 233] on div "Aguarde..." at bounding box center [526, 226] width 1053 height 453
click at [98, 227] on div "Aguarde..." at bounding box center [526, 226] width 1053 height 453
click at [98, 227] on button "Criar nova rota" at bounding box center [91, 221] width 78 height 19
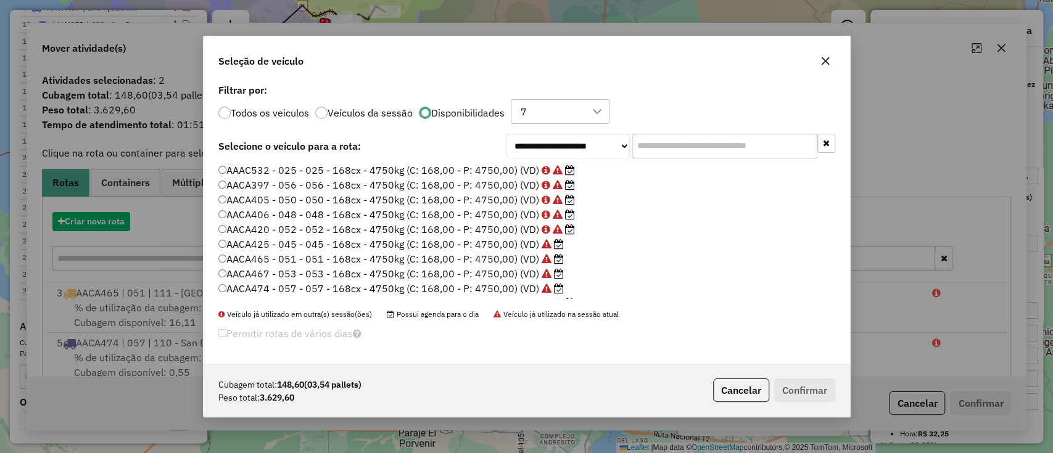
scroll to position [6, 4]
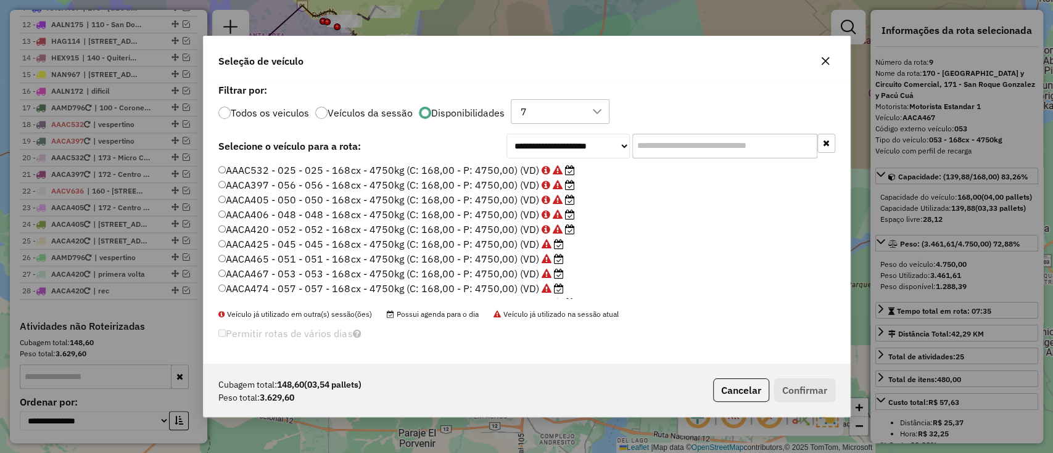
click at [740, 146] on input "text" at bounding box center [724, 146] width 185 height 25
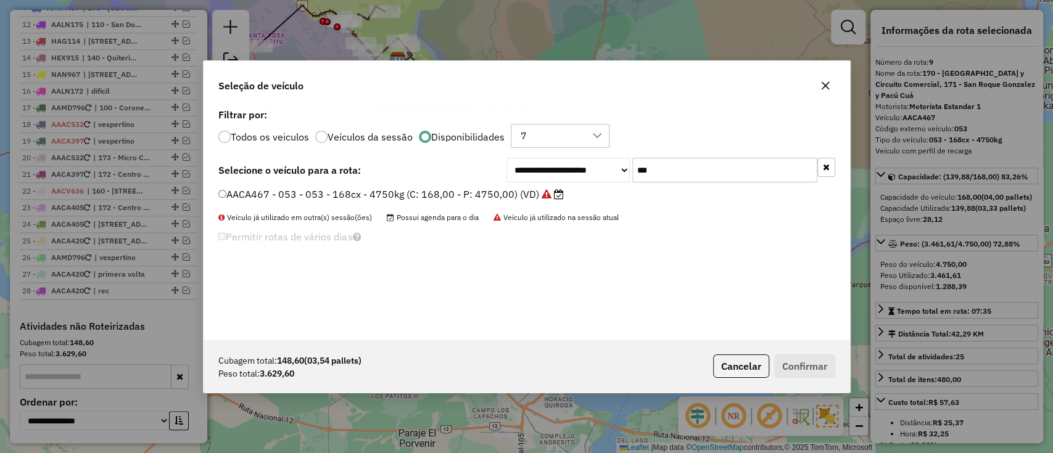
type input "***"
click at [532, 192] on label "AACA467 - 053 - 053 - 168cx - 4750kg (C: 168,00 - P: 4750,00) (VD)" at bounding box center [390, 194] width 345 height 15
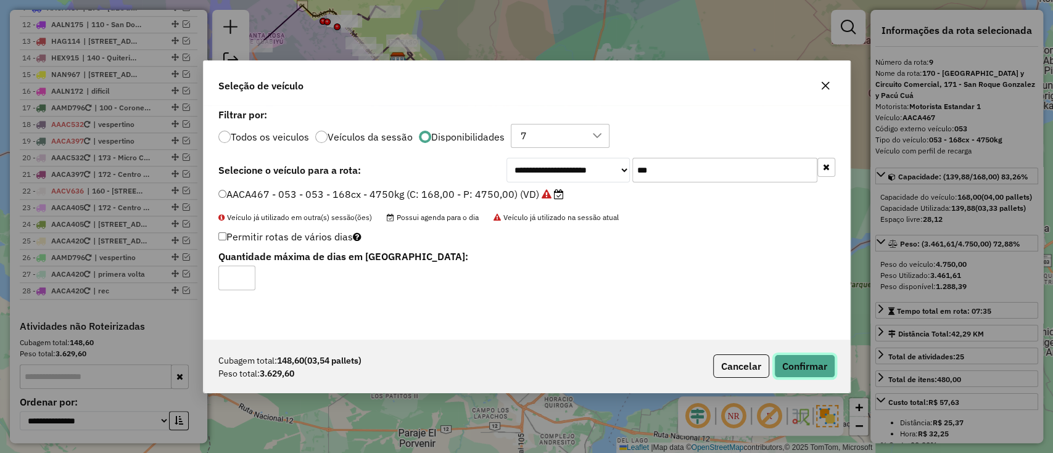
click at [796, 360] on button "Confirmar" at bounding box center [804, 366] width 61 height 23
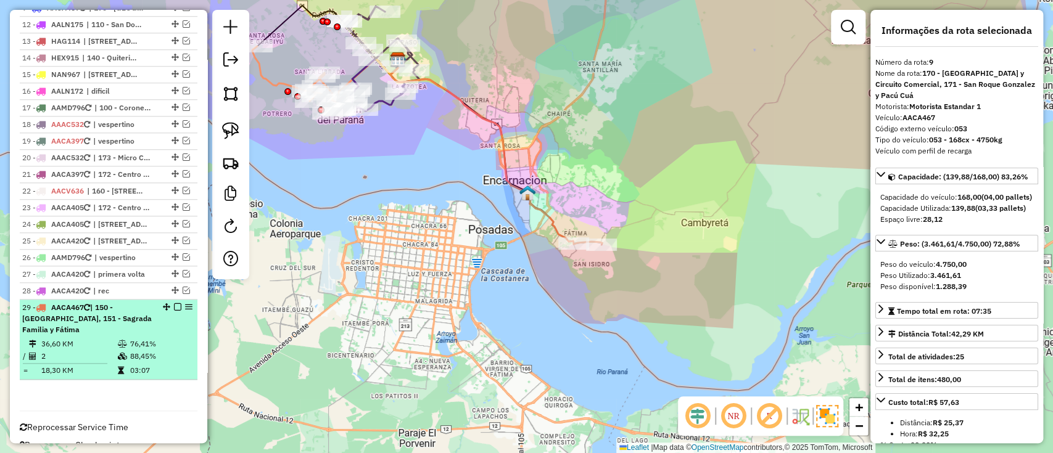
click at [177, 311] on em at bounding box center [177, 306] width 7 height 7
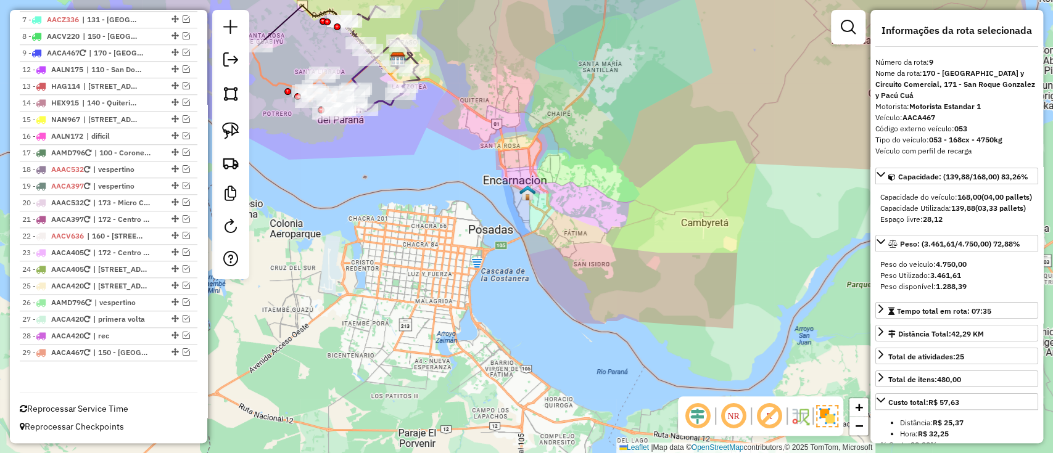
scroll to position [698, 0]
drag, startPoint x: 332, startPoint y: 340, endPoint x: 603, endPoint y: 408, distance: 278.5
click at [603, 408] on div "Janela de atendimento Grade de atendimento Capacidade Transportadoras Veículos …" at bounding box center [526, 226] width 1053 height 453
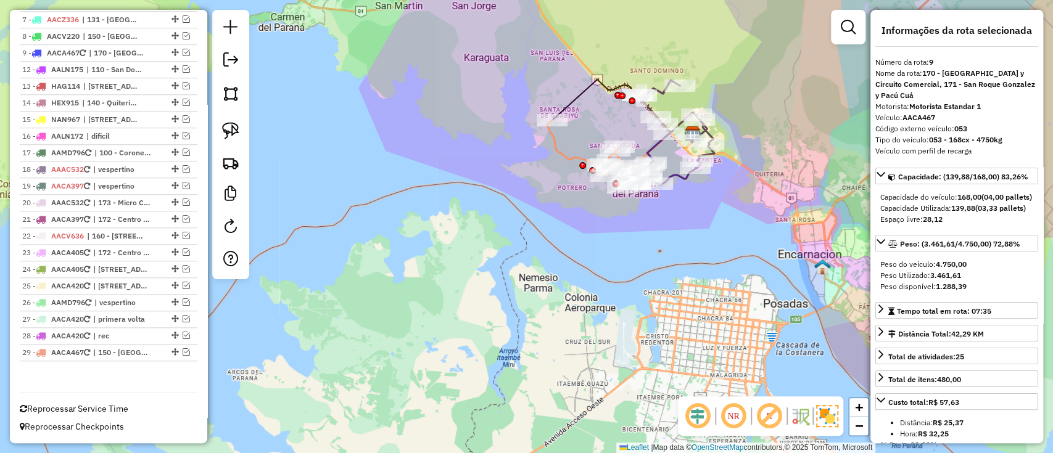
click at [576, 162] on icon at bounding box center [591, 153] width 88 height 67
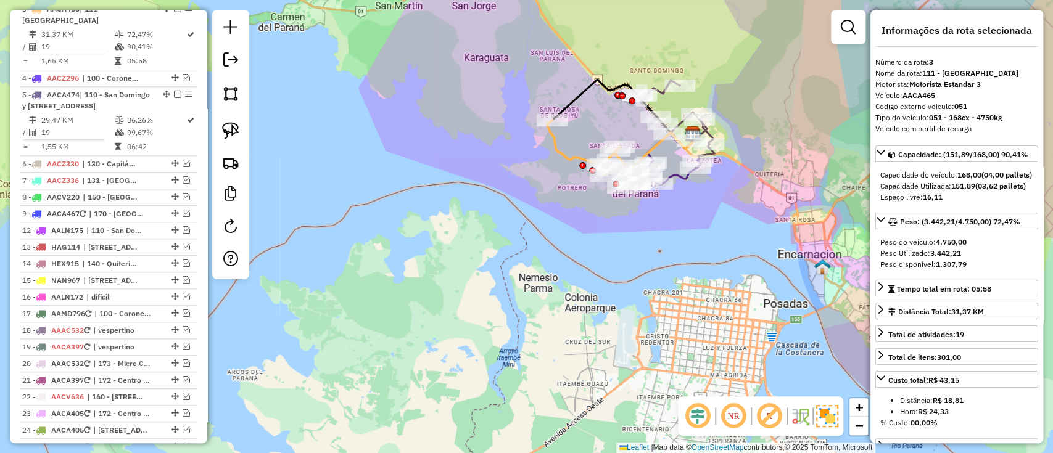
scroll to position [518, 0]
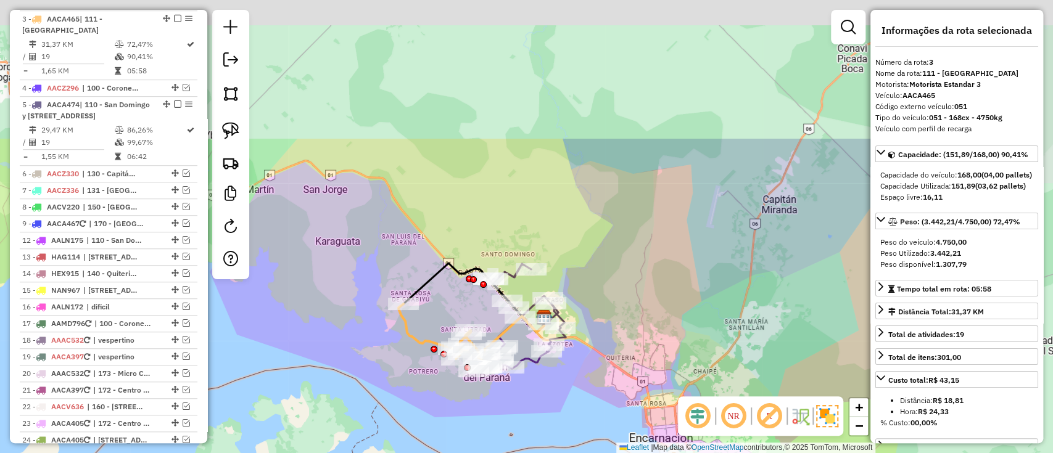
drag, startPoint x: 517, startPoint y: 255, endPoint x: 390, endPoint y: 427, distance: 213.9
click at [391, 427] on div "Janela de atendimento Grade de atendimento Capacidade Transportadoras Veículos …" at bounding box center [526, 226] width 1053 height 453
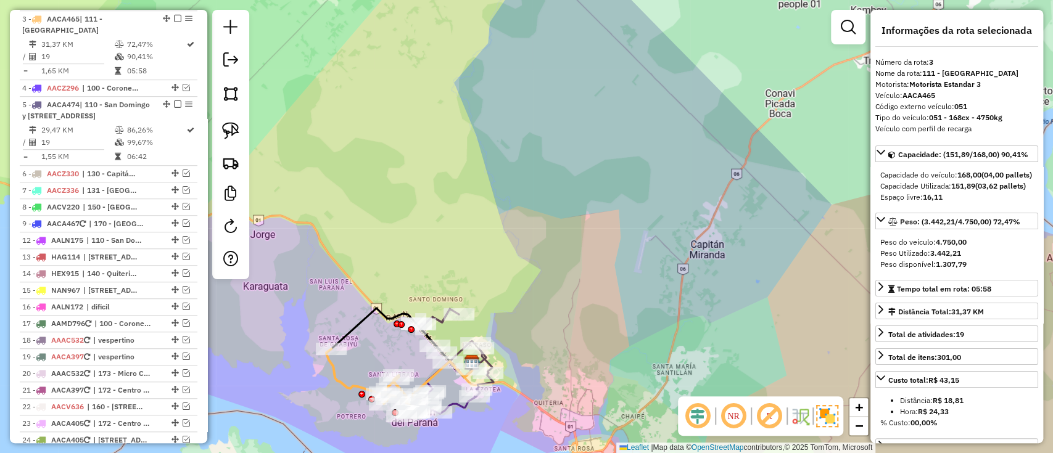
drag, startPoint x: 527, startPoint y: 363, endPoint x: 576, endPoint y: 229, distance: 143.0
click at [577, 234] on div "Janela de atendimento Grade de atendimento Capacidade Transportadoras Veículos …" at bounding box center [526, 226] width 1053 height 453
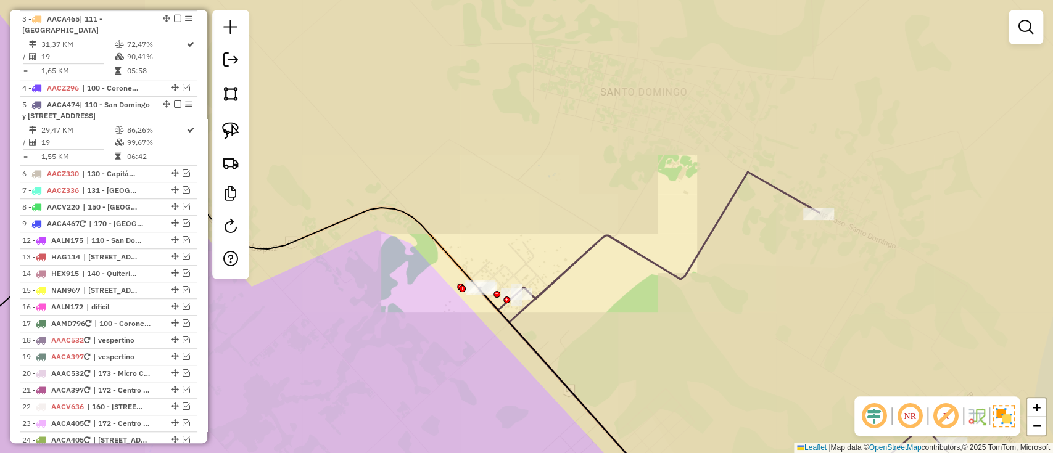
click at [537, 295] on icon at bounding box center [734, 335] width 511 height 327
select select "**********"
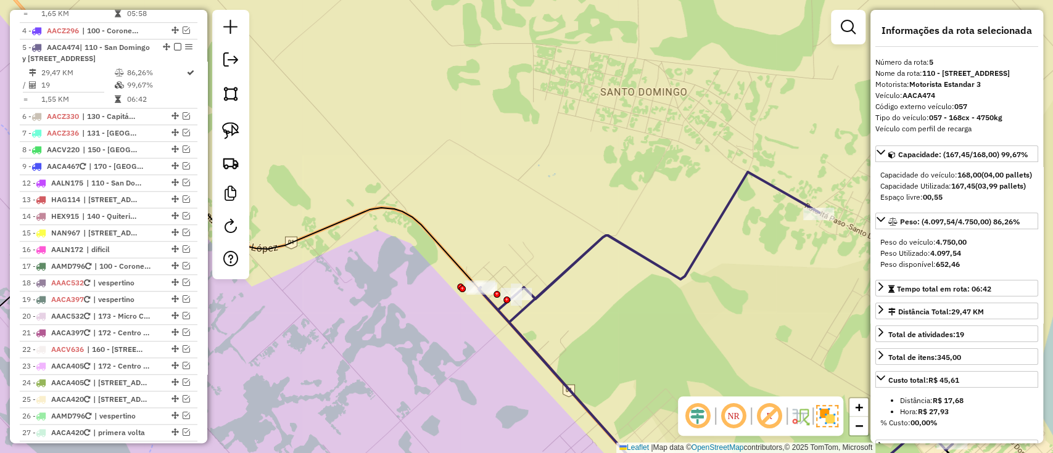
scroll to position [604, 0]
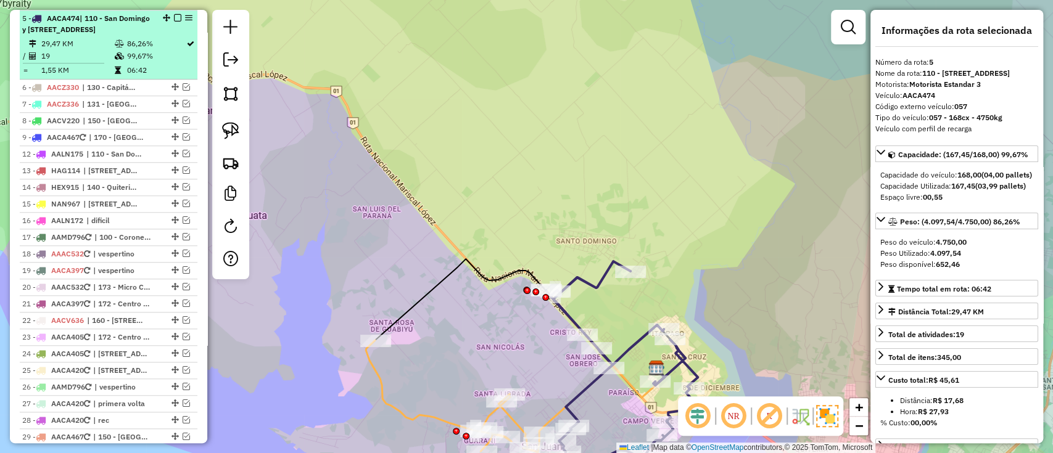
click at [176, 17] on em at bounding box center [177, 17] width 7 height 7
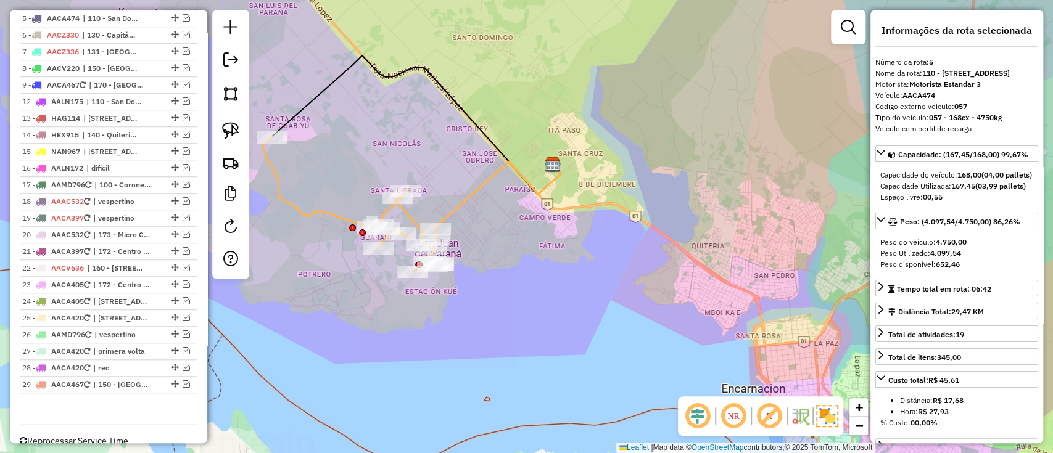
click at [339, 211] on icon at bounding box center [350, 204] width 176 height 135
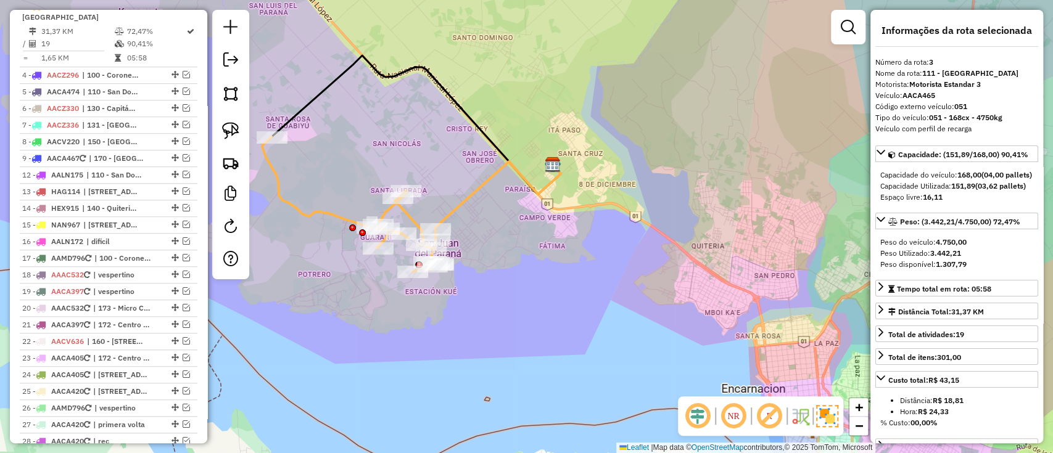
scroll to position [518, 0]
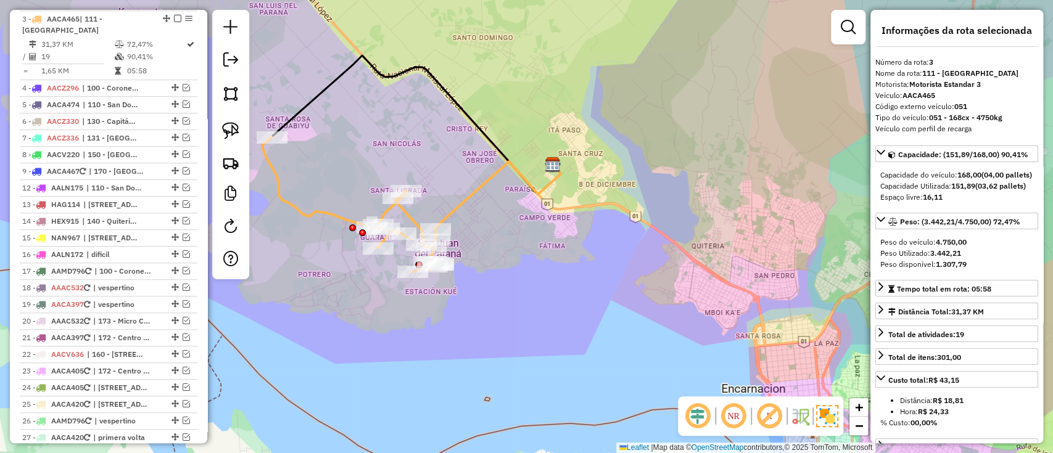
click at [334, 215] on icon at bounding box center [350, 204] width 176 height 135
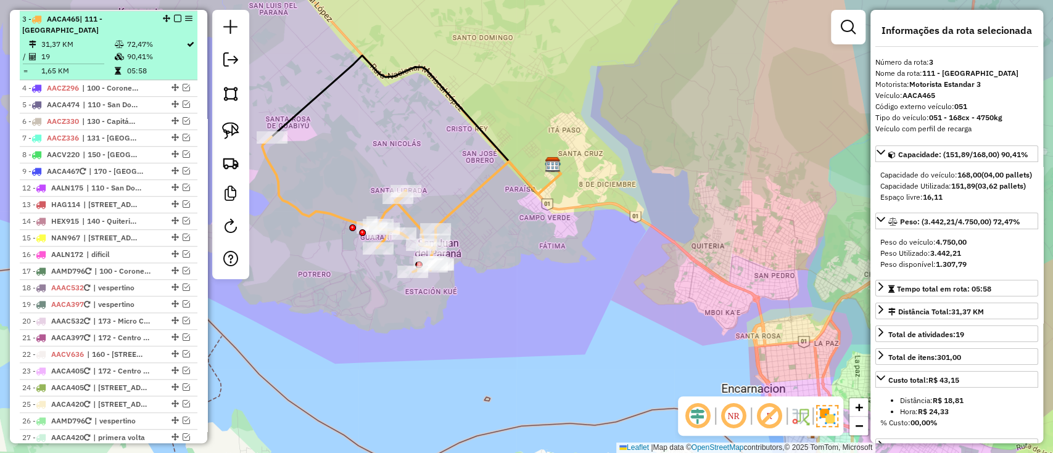
click at [174, 15] on em at bounding box center [177, 18] width 7 height 7
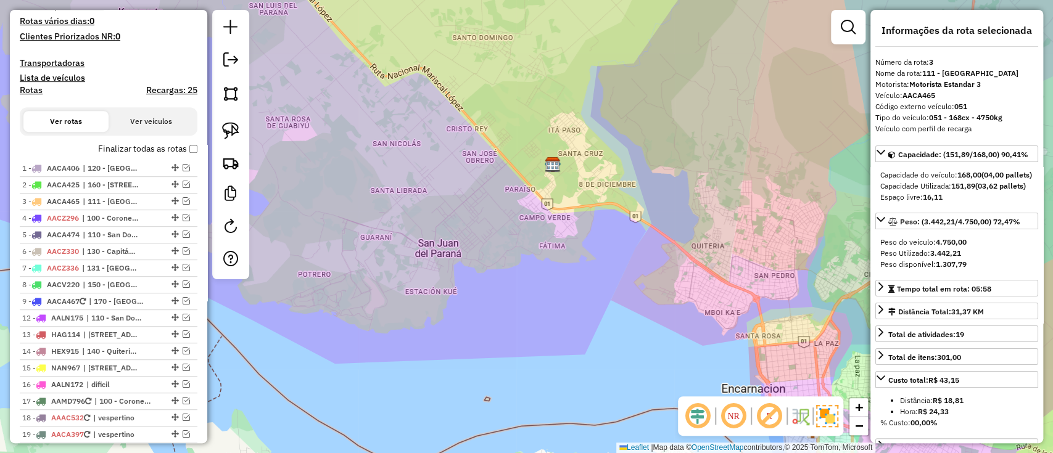
scroll to position [271, 0]
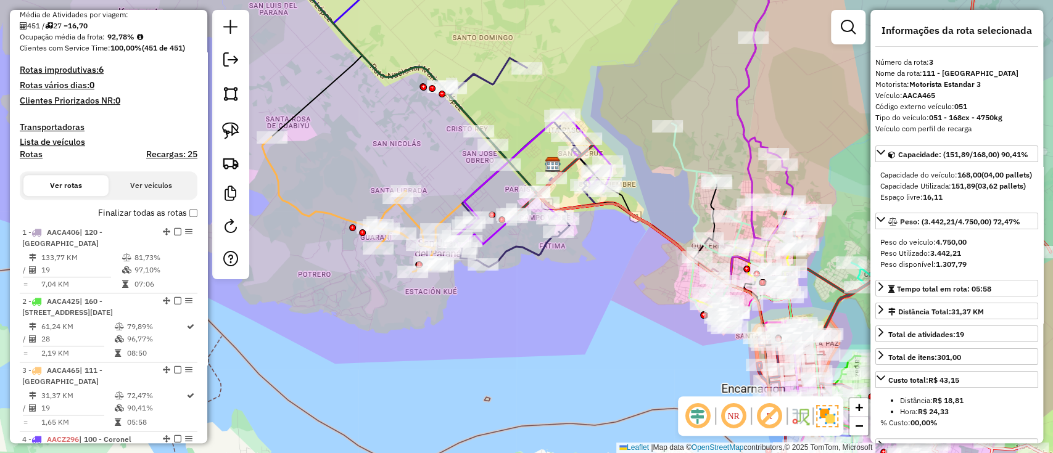
click at [33, 153] on h4 "Rotas" at bounding box center [31, 154] width 23 height 10
select select
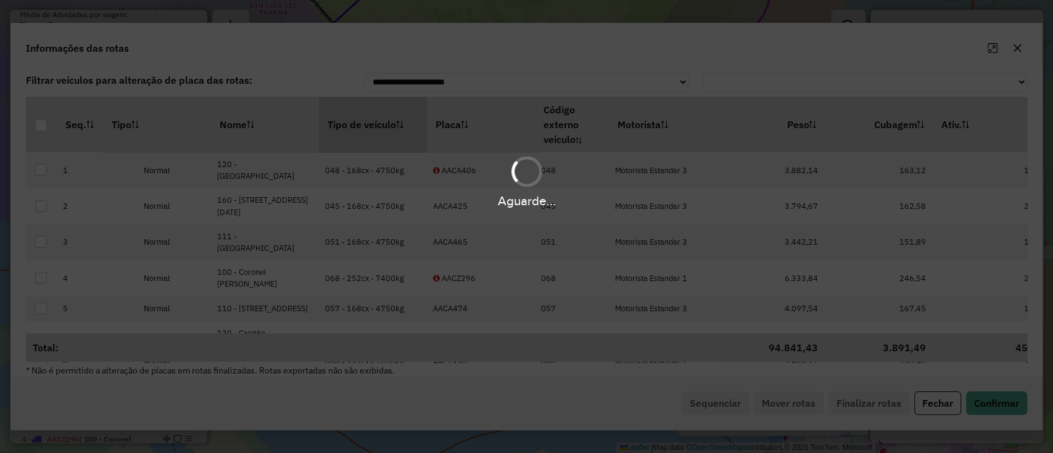
click at [360, 127] on th "Tipo de veículo" at bounding box center [373, 125] width 108 height 56
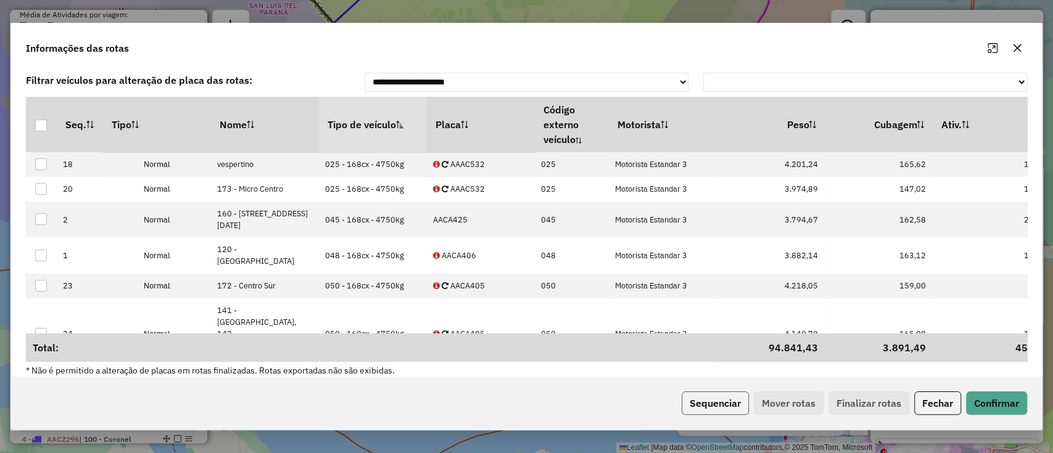
click at [713, 394] on button "Sequenciar" at bounding box center [715, 403] width 67 height 23
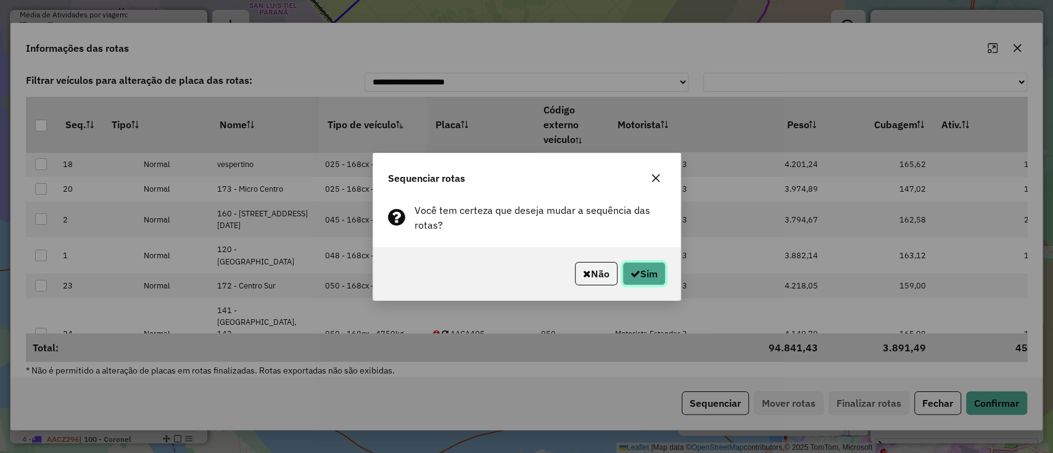
click at [639, 270] on button "Sim" at bounding box center [643, 273] width 43 height 23
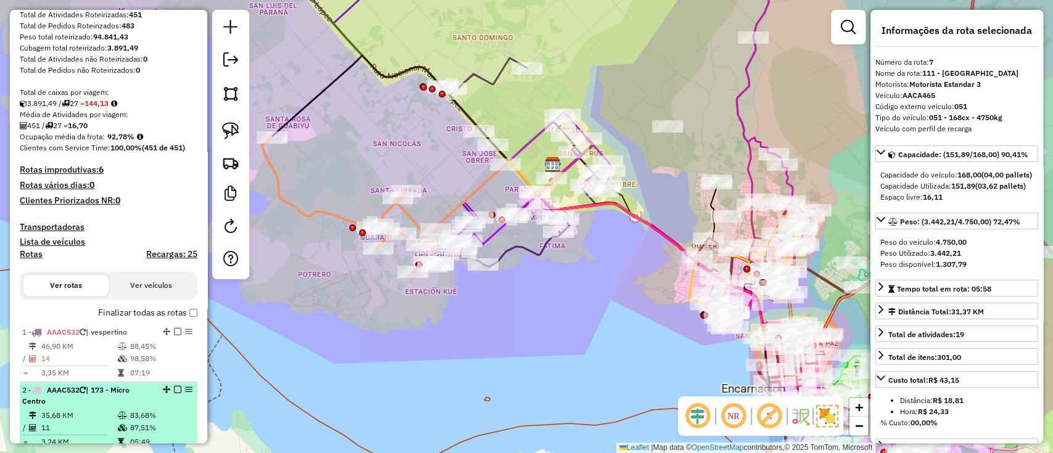
scroll to position [329, 0]
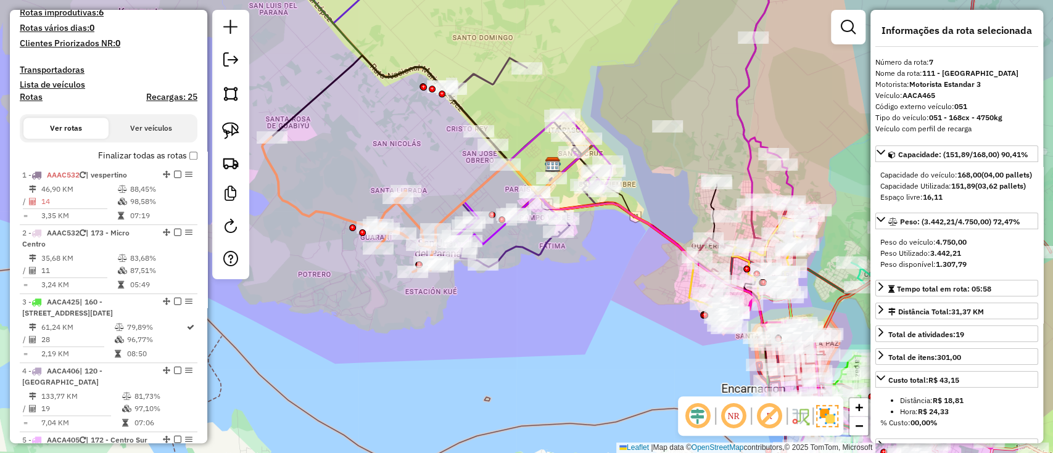
click at [189, 160] on label "Finalizar todas as rotas" at bounding box center [147, 155] width 99 height 13
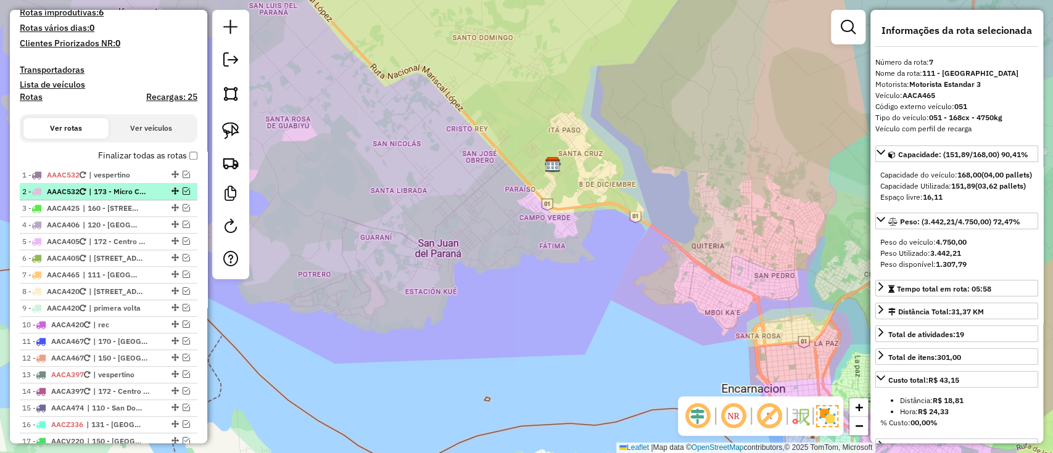
click at [155, 192] on div at bounding box center [173, 190] width 37 height 7
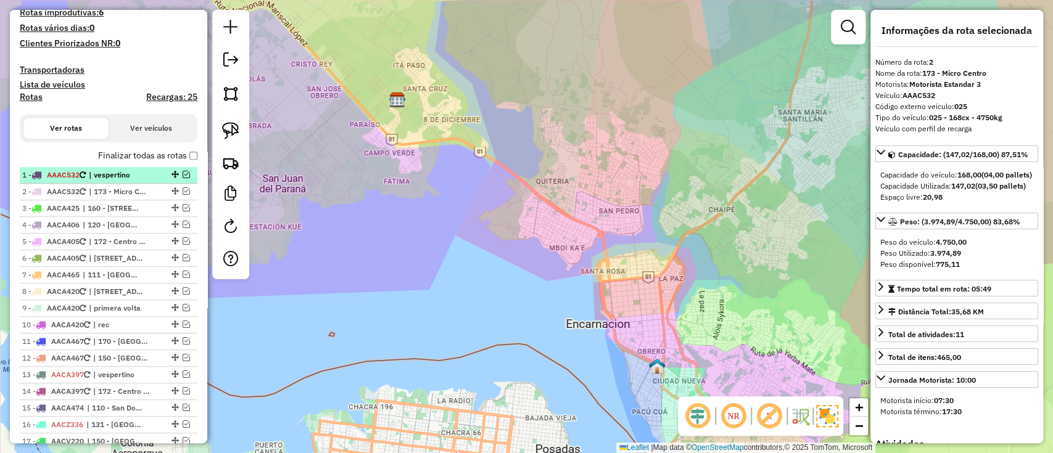
click at [155, 181] on li "1 - AAAC532 | vespertino" at bounding box center [109, 175] width 178 height 17
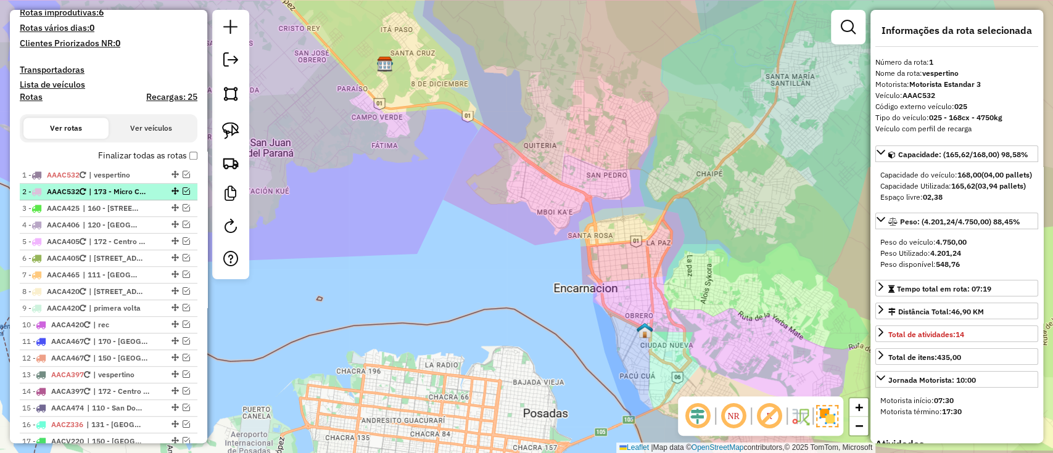
click at [154, 184] on li "2 - AAAC532 | 173 - Micro Centro" at bounding box center [109, 192] width 178 height 17
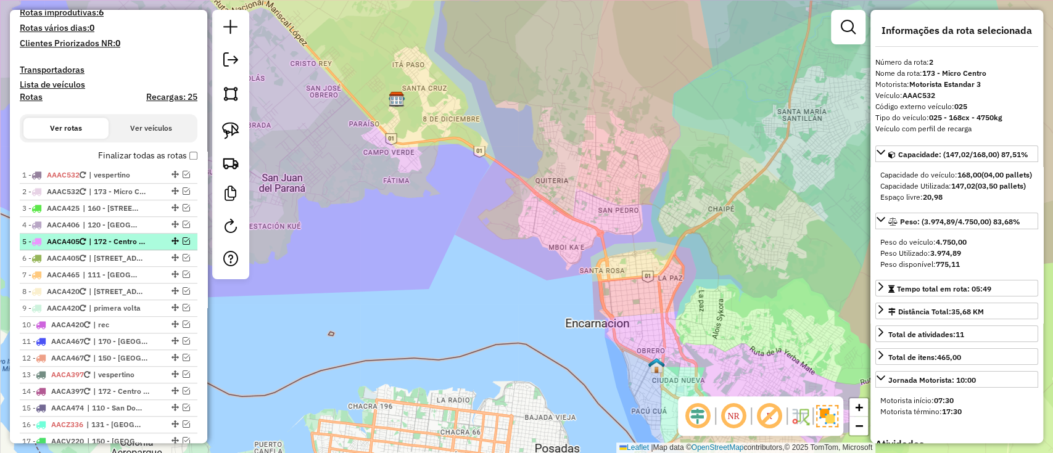
click at [133, 239] on span "| 172 - Centro Sur" at bounding box center [117, 241] width 57 height 11
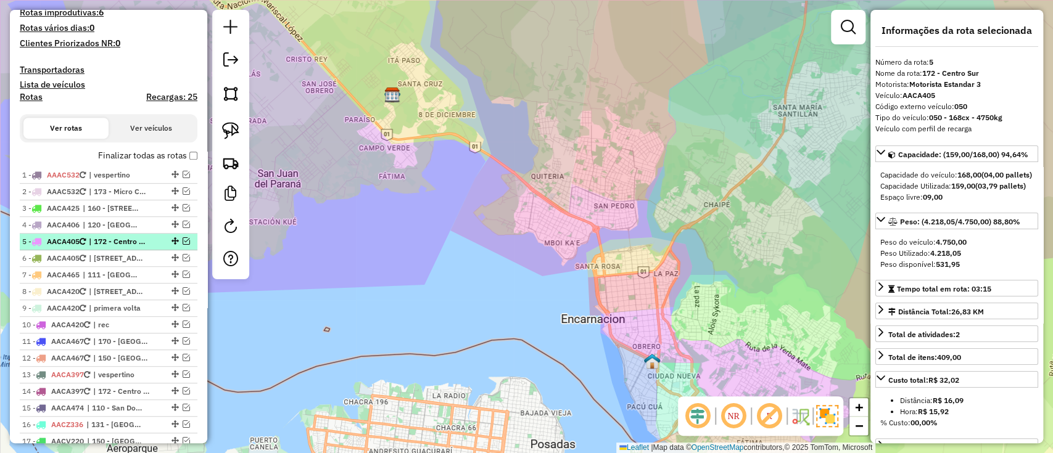
click at [129, 245] on span "| 172 - Centro Sur" at bounding box center [117, 241] width 57 height 11
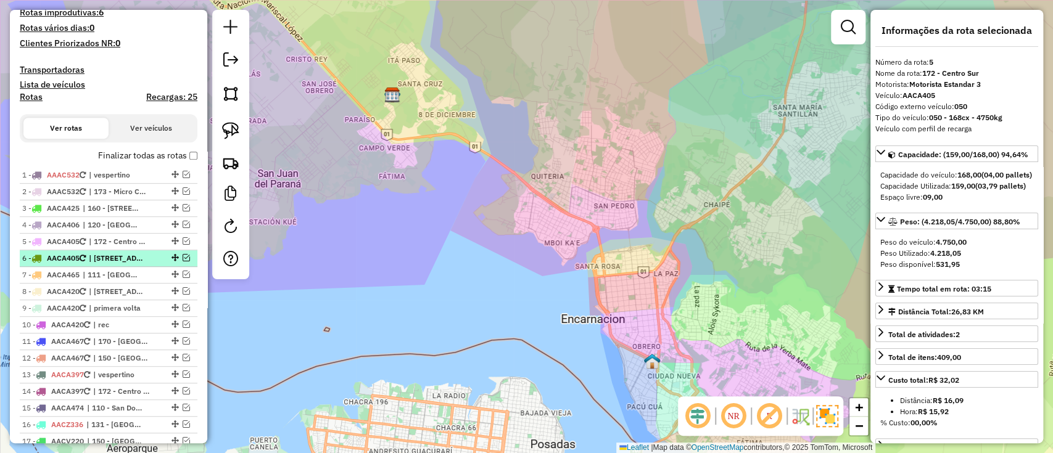
click at [128, 253] on span "| [STREET_ADDRESS] Kae" at bounding box center [117, 258] width 57 height 11
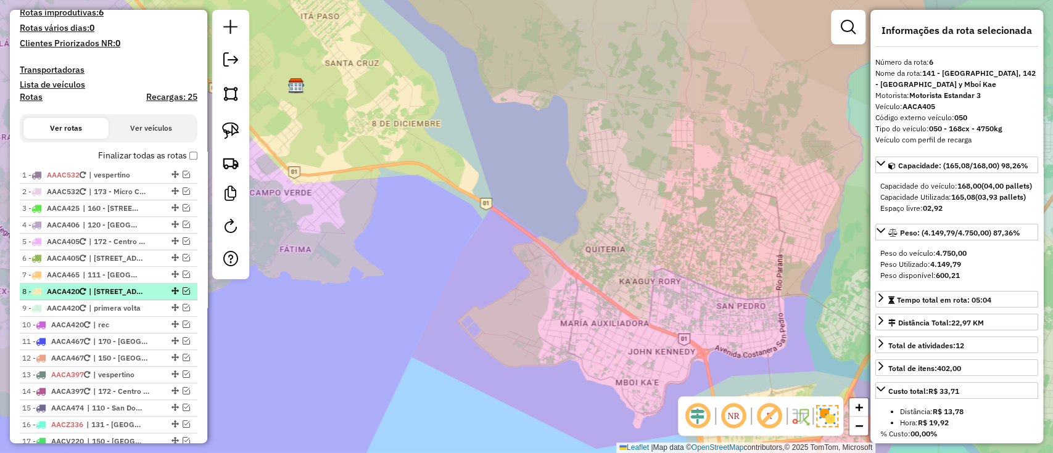
click at [128, 287] on span "| [STREET_ADDRESS][DATE]" at bounding box center [117, 291] width 57 height 11
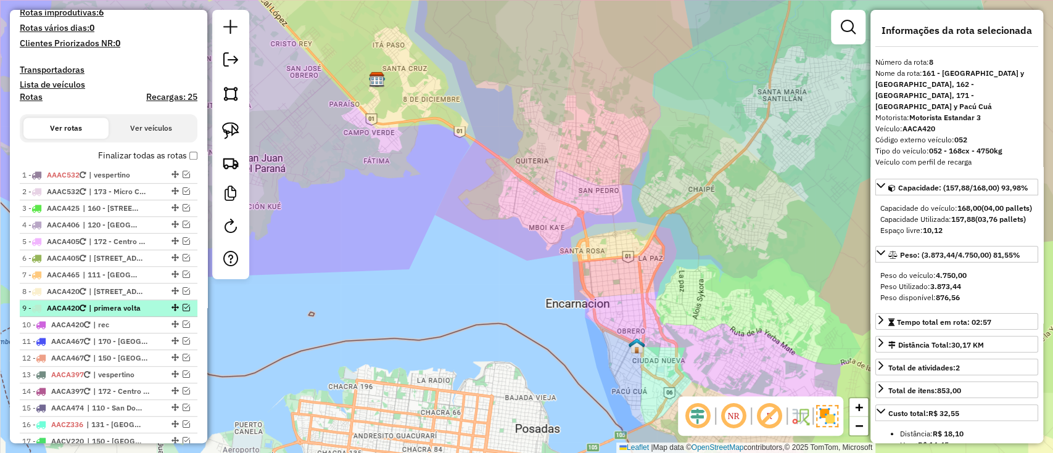
click at [123, 307] on span "| primera volta" at bounding box center [117, 308] width 57 height 11
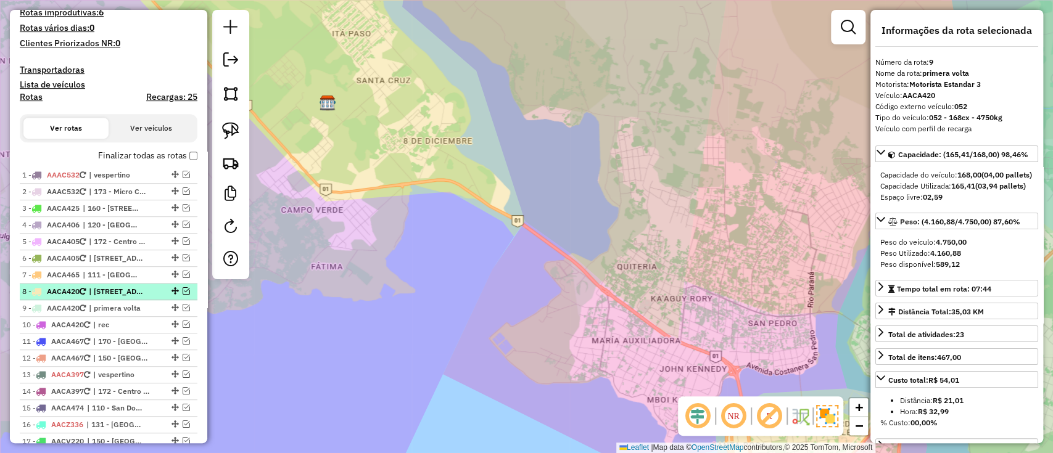
click at [113, 298] on li "8 - AACA420 | 161 - San Francisco y San Miguel, 162 - San Juan, 171 - San Roque…" at bounding box center [109, 292] width 178 height 17
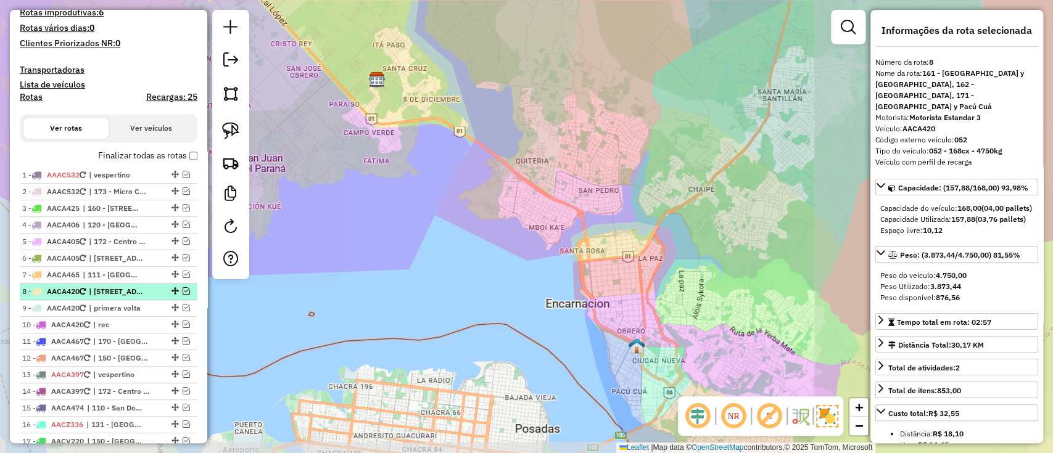
click at [115, 292] on span "| [STREET_ADDRESS][DATE]" at bounding box center [117, 291] width 57 height 11
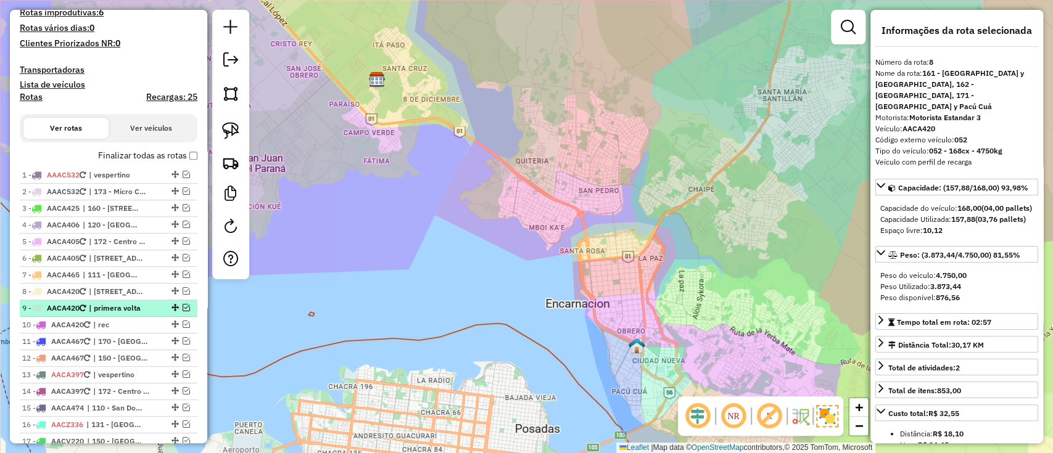
click at [115, 304] on span "| primera volta" at bounding box center [117, 308] width 57 height 11
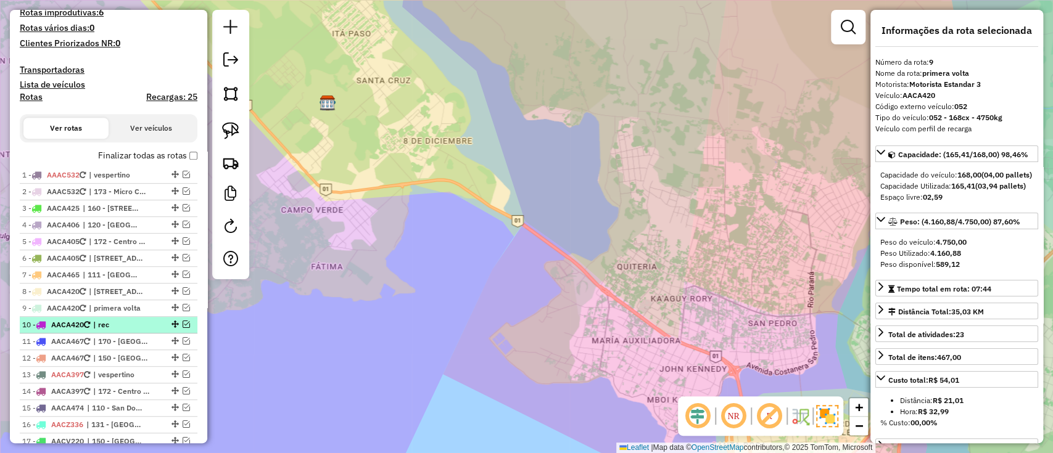
click at [115, 320] on span "| rec" at bounding box center [121, 324] width 57 height 11
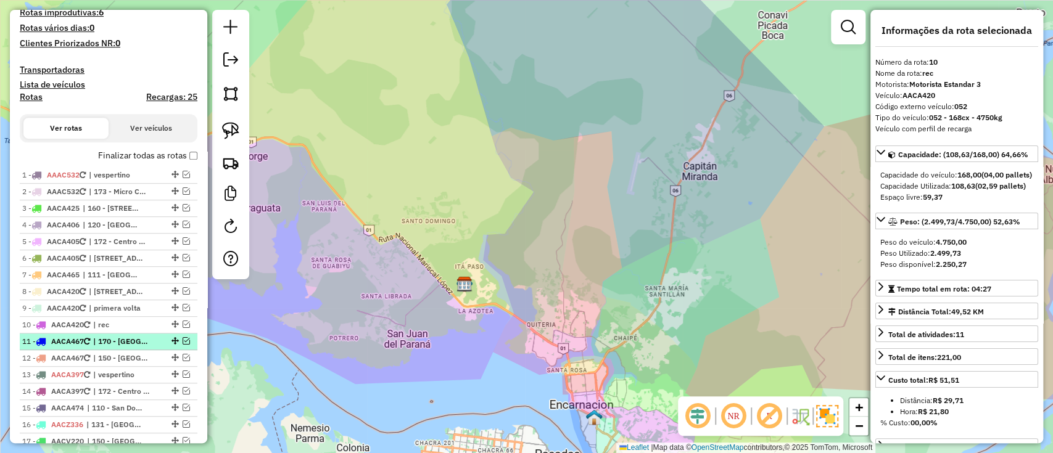
click at [118, 336] on span "| 170 - [GEOGRAPHIC_DATA] y Circuito Comercial, 171 - [GEOGRAPHIC_DATA] y Pacú …" at bounding box center [121, 341] width 57 height 11
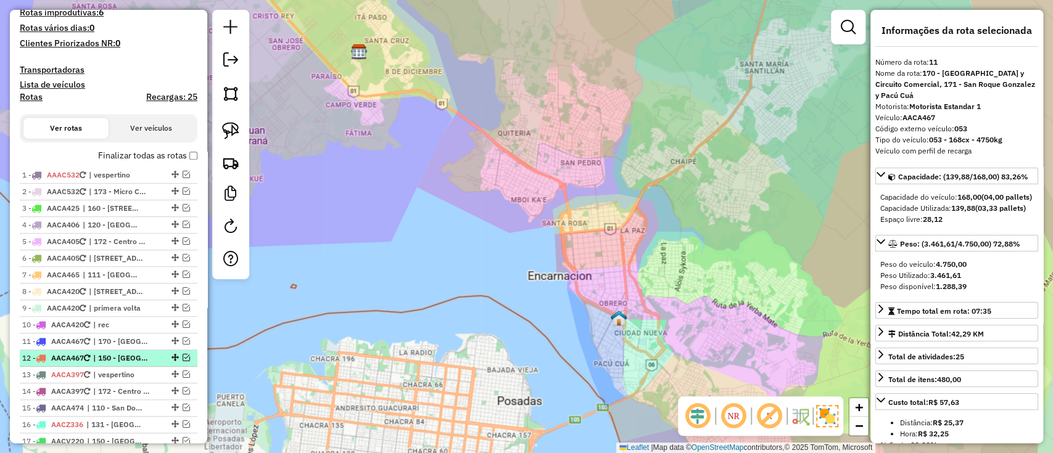
click at [90, 353] on div "12 - AACA467 | 150 - San Isidro, 151 - Sagrada Familia y Fátima" at bounding box center [87, 358] width 131 height 11
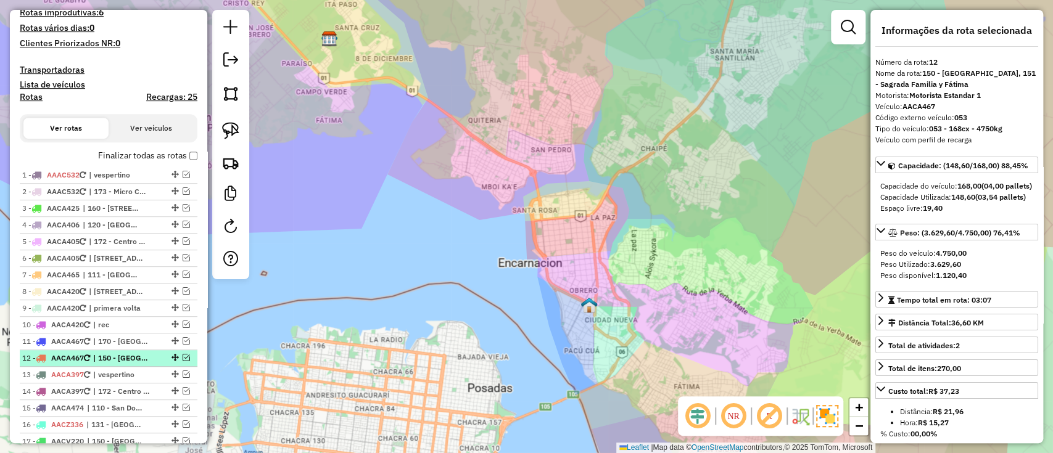
click at [98, 365] on li "12 - AACA467 | 150 - San Isidro, 151 - Sagrada Familia y Fátima" at bounding box center [109, 358] width 178 height 17
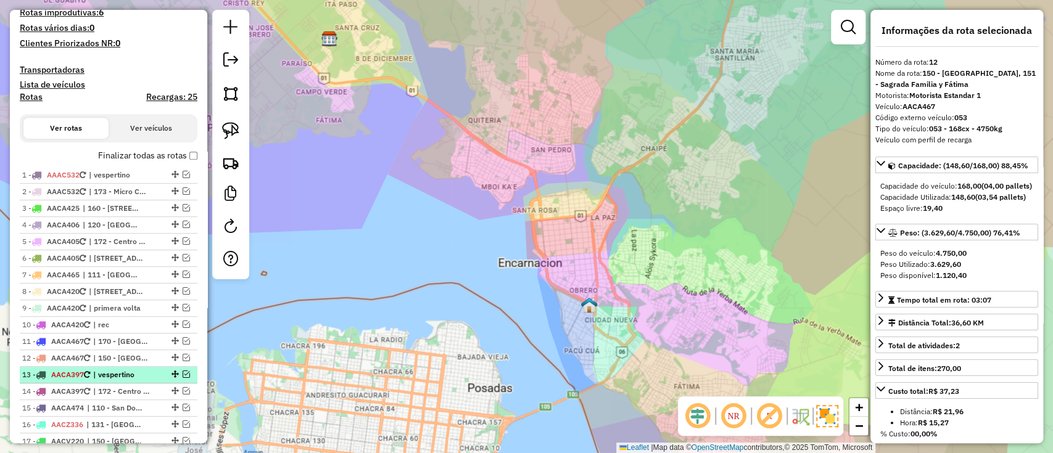
click at [99, 369] on span "| vespertino" at bounding box center [121, 374] width 57 height 11
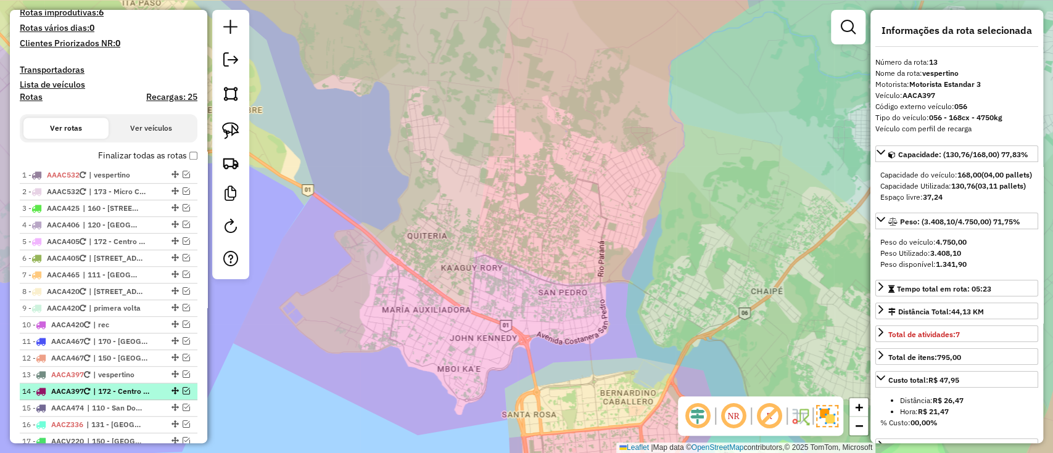
click at [109, 387] on span "| 172 - Centro Sur" at bounding box center [121, 391] width 57 height 11
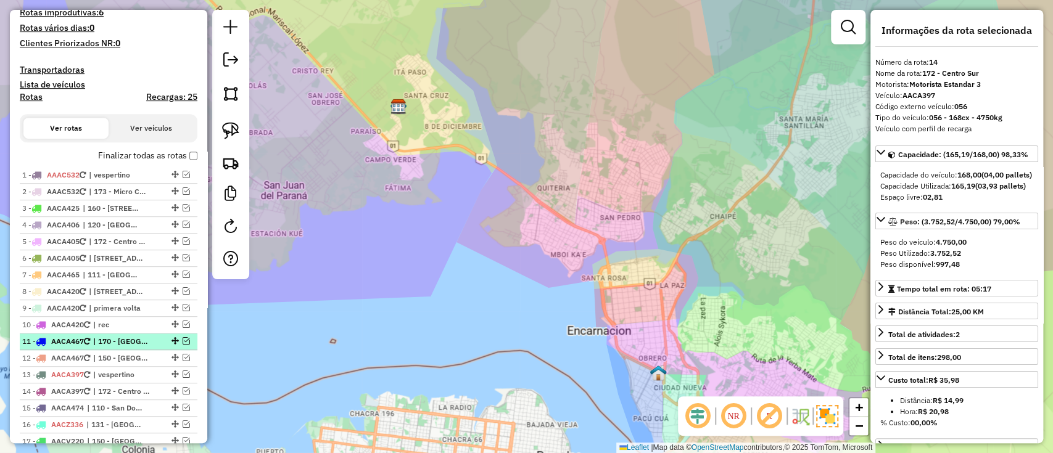
click at [106, 336] on span "| 170 - [GEOGRAPHIC_DATA] y Circuito Comercial, 171 - [GEOGRAPHIC_DATA] y Pacú …" at bounding box center [121, 341] width 57 height 11
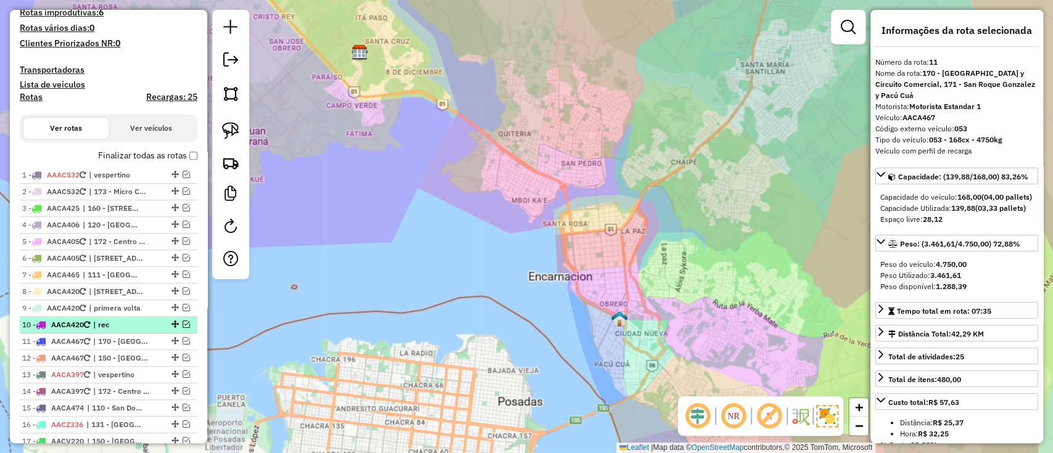
click at [108, 325] on span "| rec" at bounding box center [121, 324] width 57 height 11
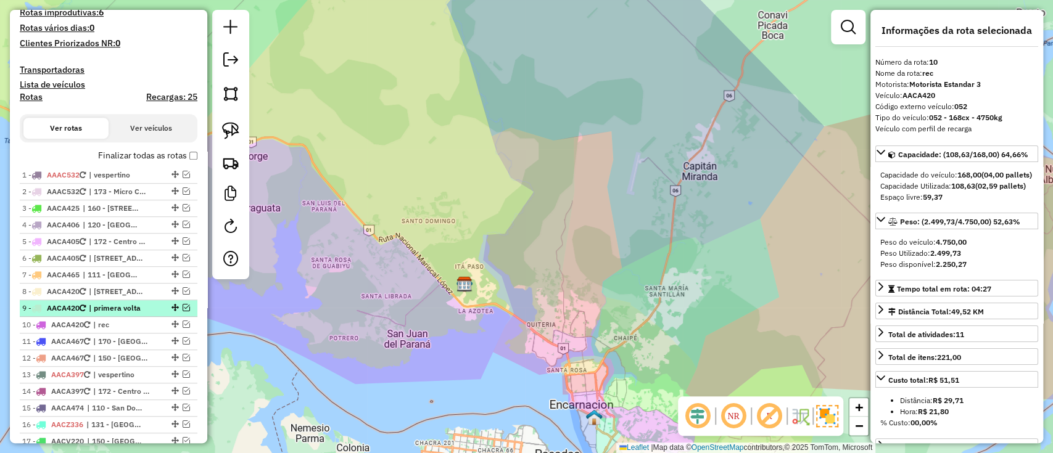
click at [108, 308] on span "| primera volta" at bounding box center [117, 308] width 57 height 11
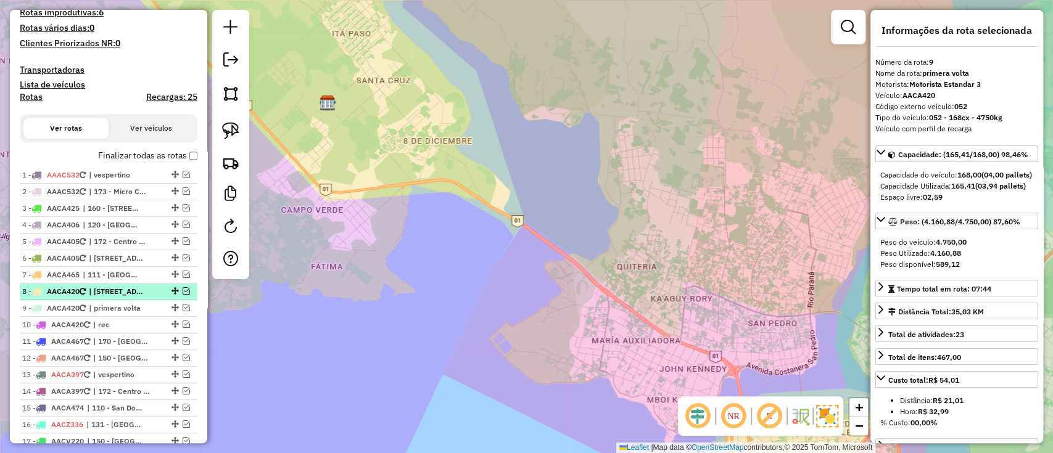
click at [107, 291] on span "| [STREET_ADDRESS][DATE]" at bounding box center [117, 291] width 57 height 11
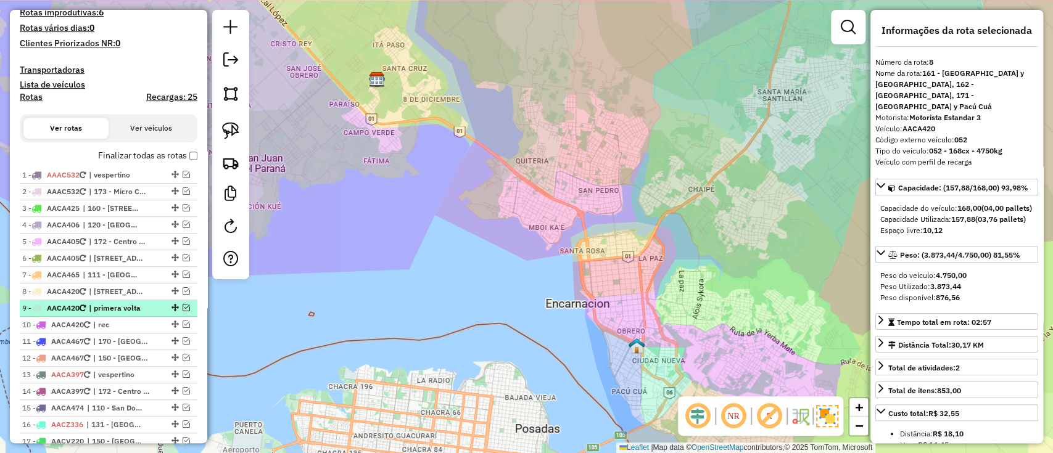
click at [109, 303] on span "| primera volta" at bounding box center [117, 308] width 57 height 11
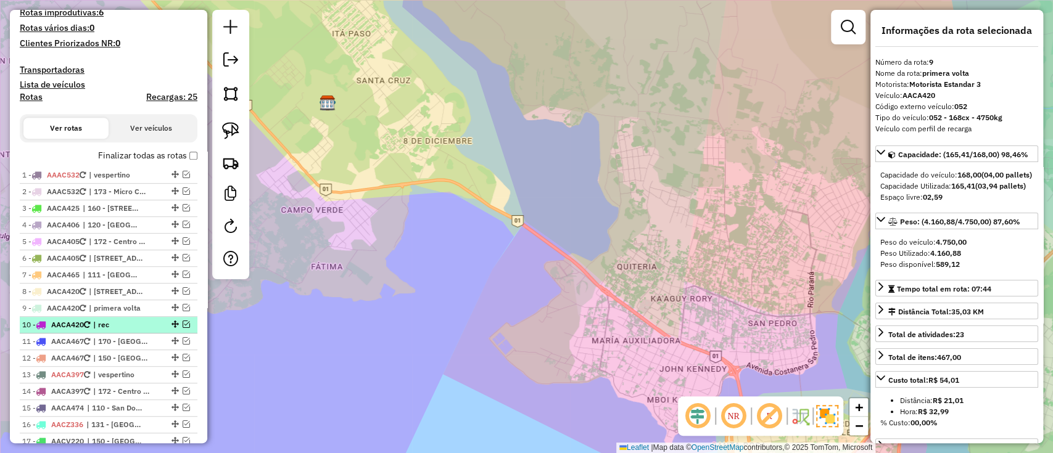
click at [109, 326] on span "| rec" at bounding box center [121, 324] width 57 height 11
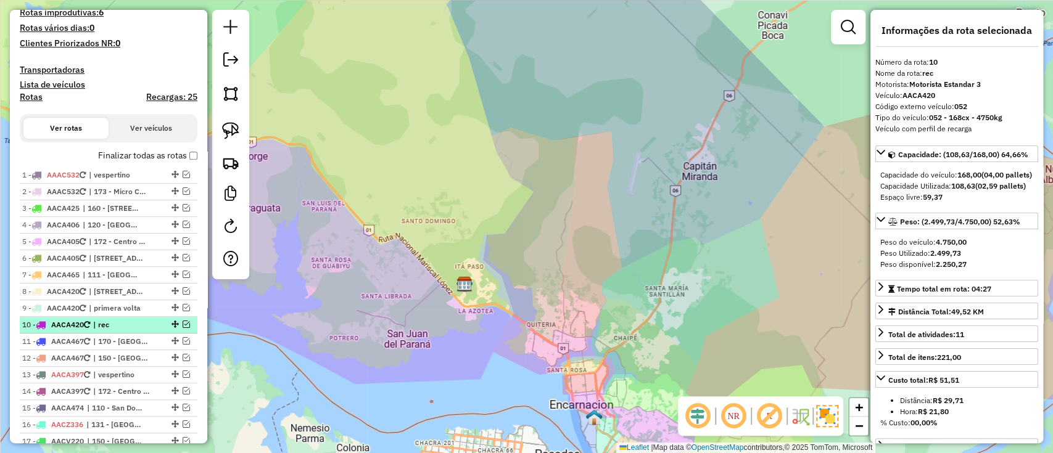
click at [184, 323] on em at bounding box center [186, 324] width 7 height 7
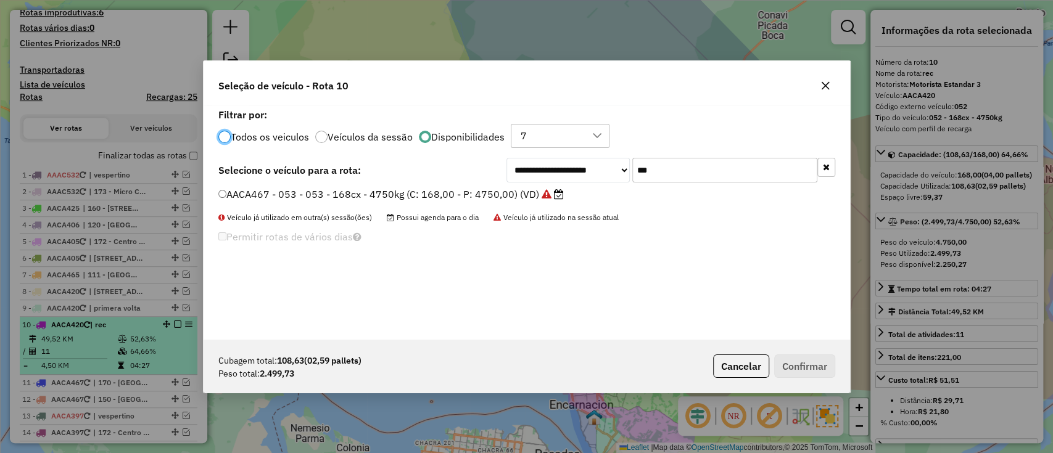
scroll to position [6, 4]
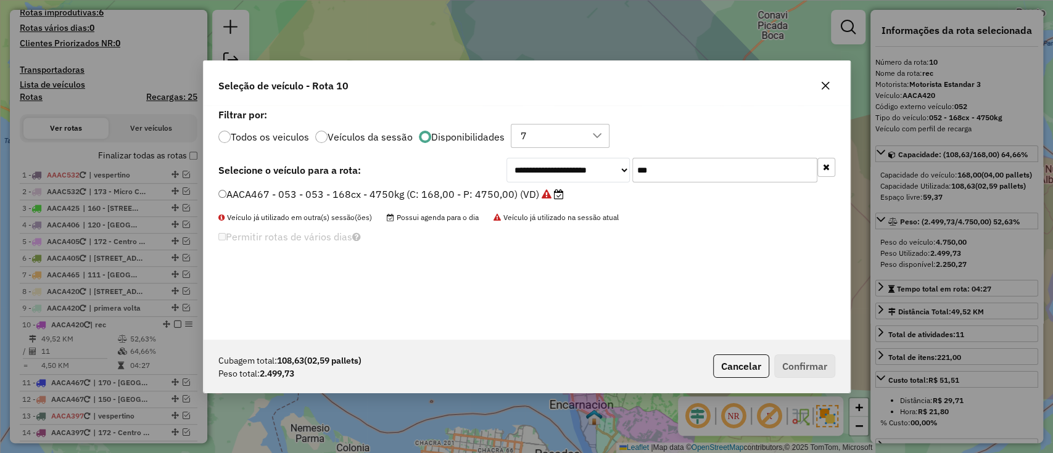
click at [715, 165] on input "***" at bounding box center [724, 170] width 185 height 25
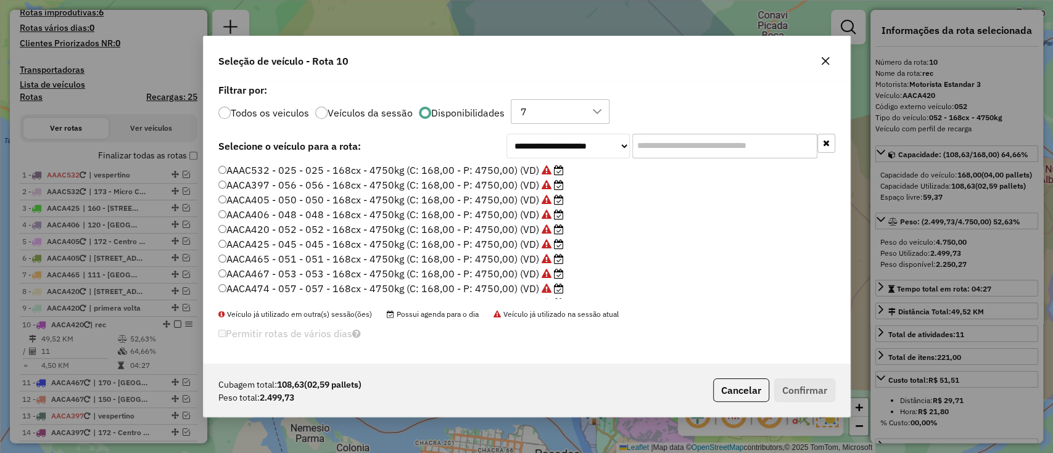
click at [379, 241] on label "AACA425 - 045 - 045 - 168cx - 4750kg (C: 168,00 - P: 4750,00) (VD)" at bounding box center [390, 244] width 345 height 15
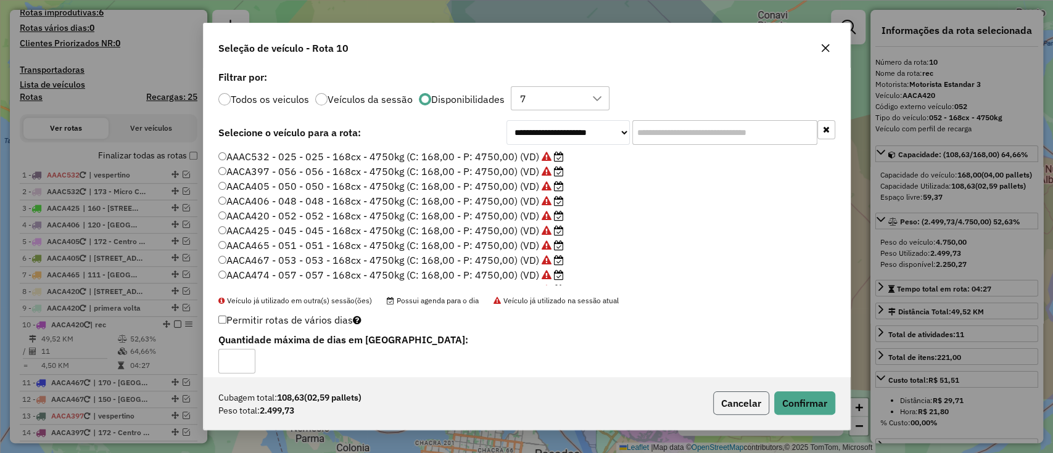
click at [748, 403] on button "Cancelar" at bounding box center [741, 403] width 56 height 23
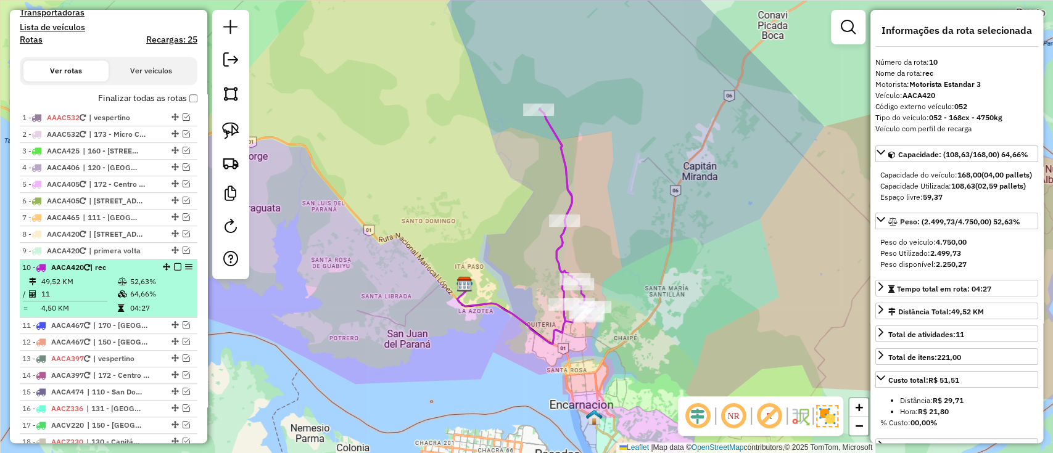
scroll to position [411, 0]
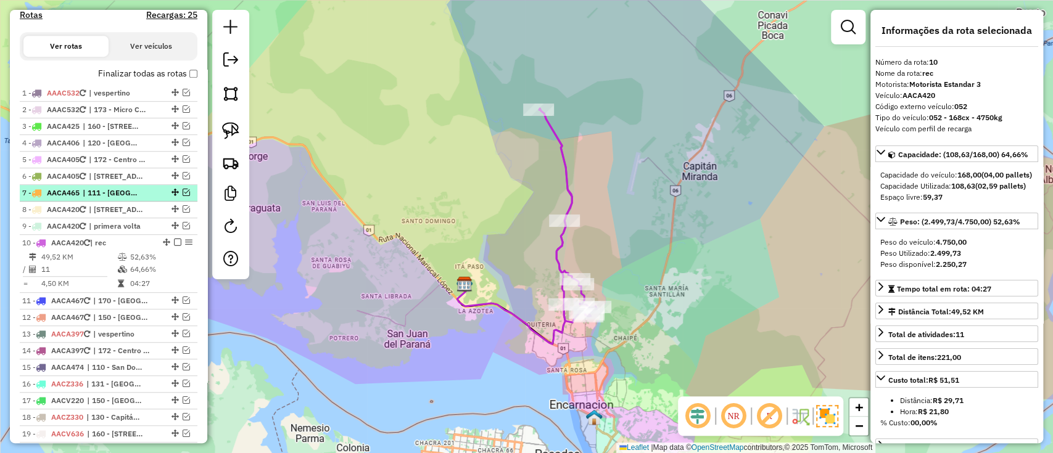
click at [105, 196] on span "| 111 - [GEOGRAPHIC_DATA]" at bounding box center [111, 192] width 57 height 11
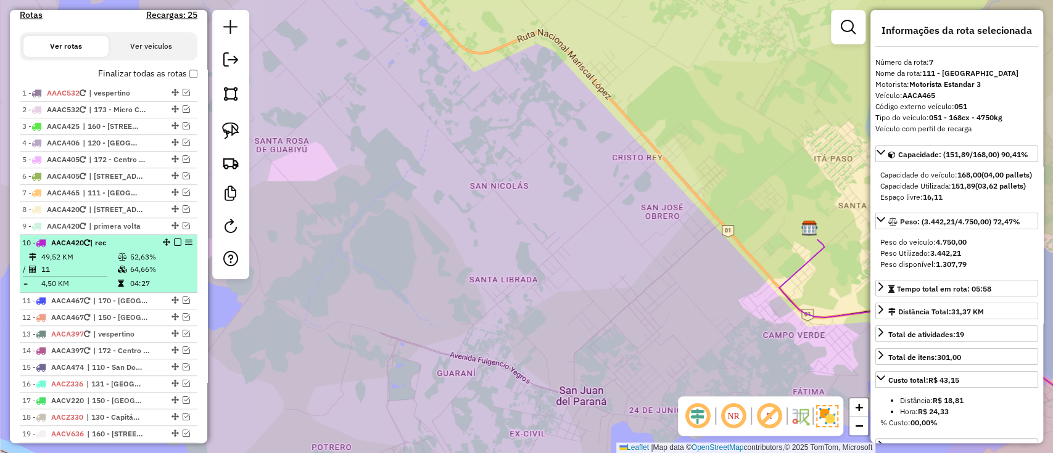
click at [138, 263] on td "64,66%" at bounding box center [161, 269] width 62 height 12
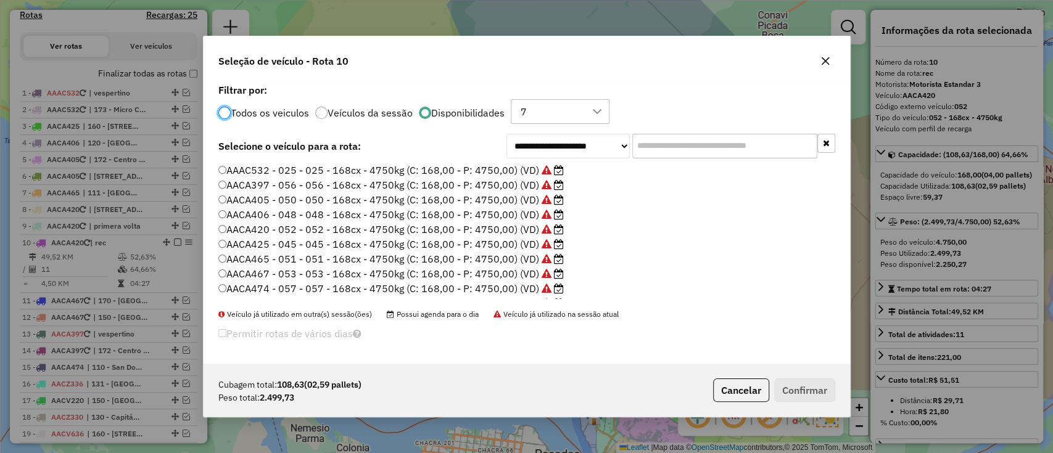
scroll to position [6, 4]
click at [748, 150] on input "text" at bounding box center [724, 146] width 185 height 25
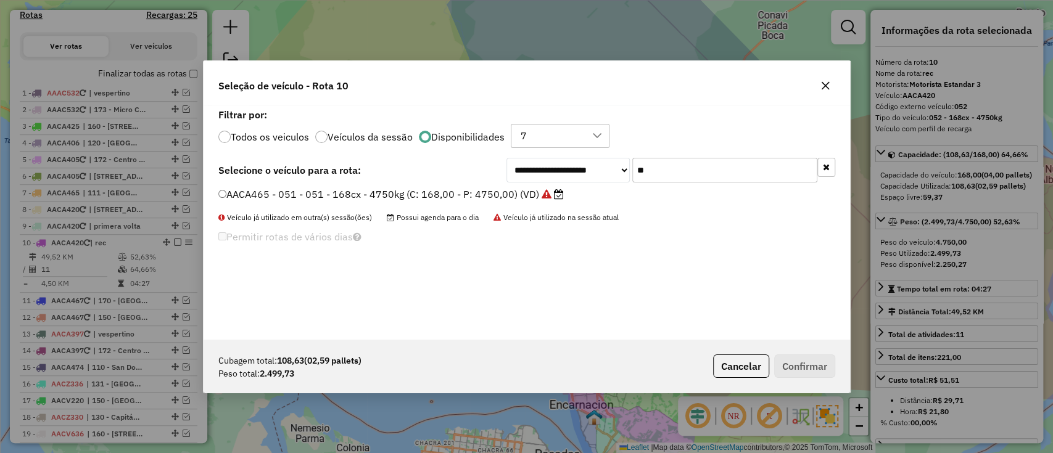
type input "**"
click at [528, 197] on label "AACA465 - 051 - 051 - 168cx - 4750kg (C: 168,00 - P: 4750,00) (VD)" at bounding box center [390, 194] width 345 height 15
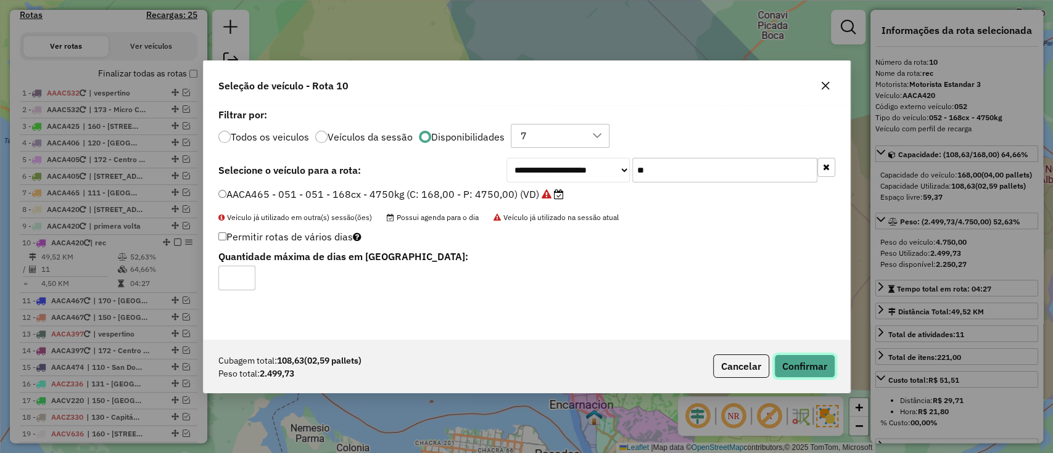
click at [784, 358] on button "Confirmar" at bounding box center [804, 366] width 61 height 23
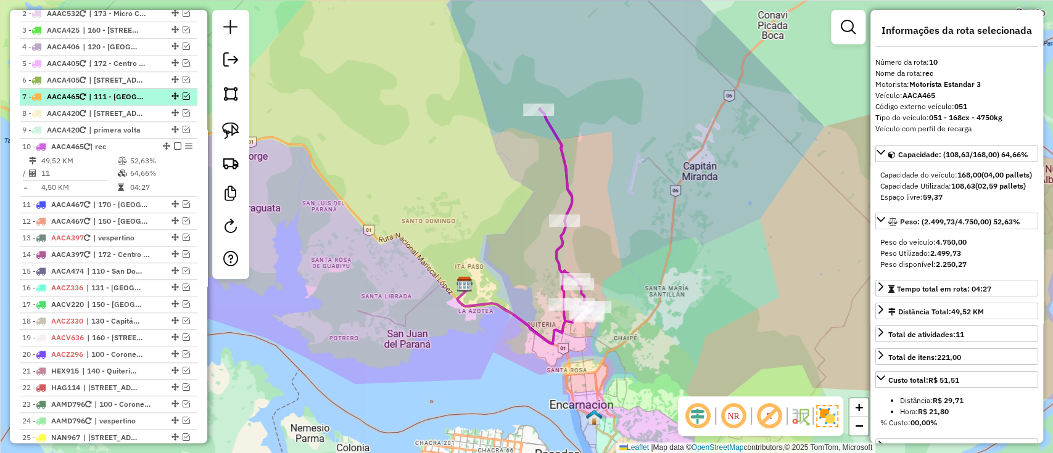
scroll to position [458, 0]
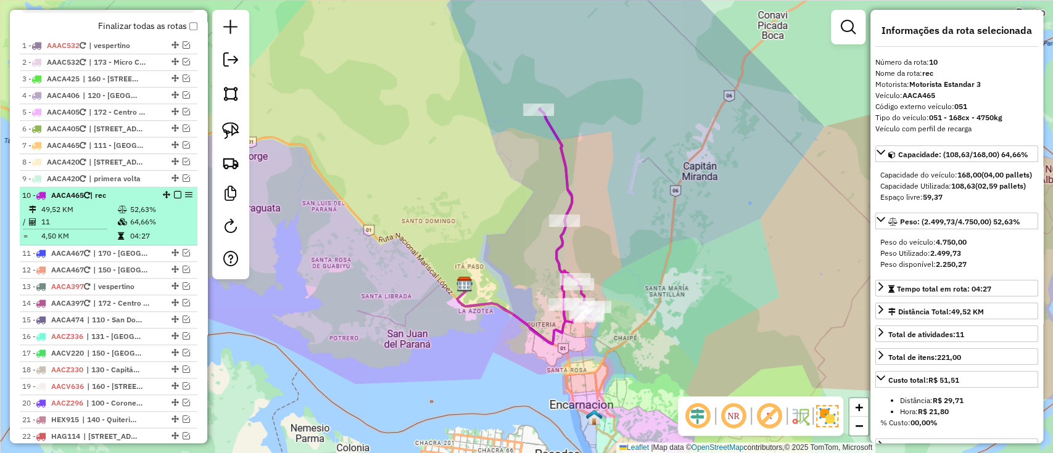
click at [175, 195] on em at bounding box center [177, 194] width 7 height 7
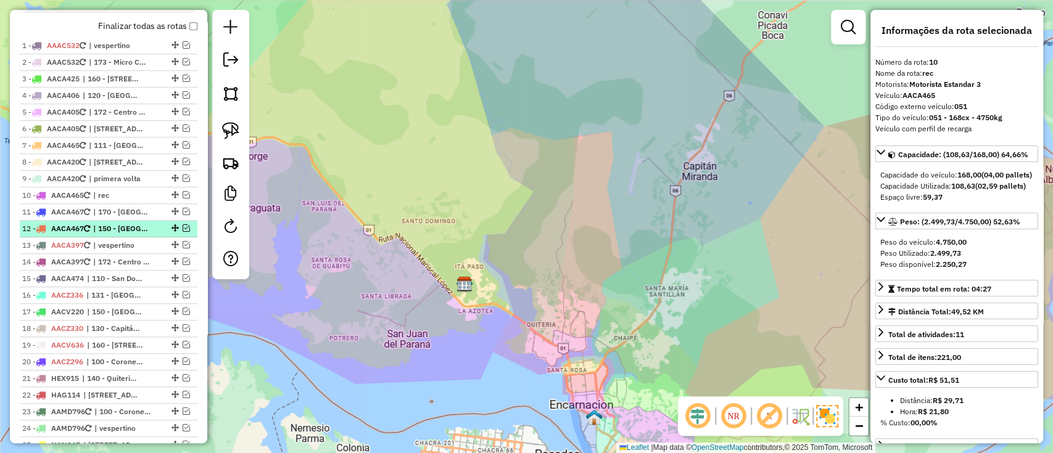
click at [155, 221] on li "12 - AACA467 | 150 - San Isidro, 151 - Sagrada Familia y Fátima" at bounding box center [109, 229] width 178 height 17
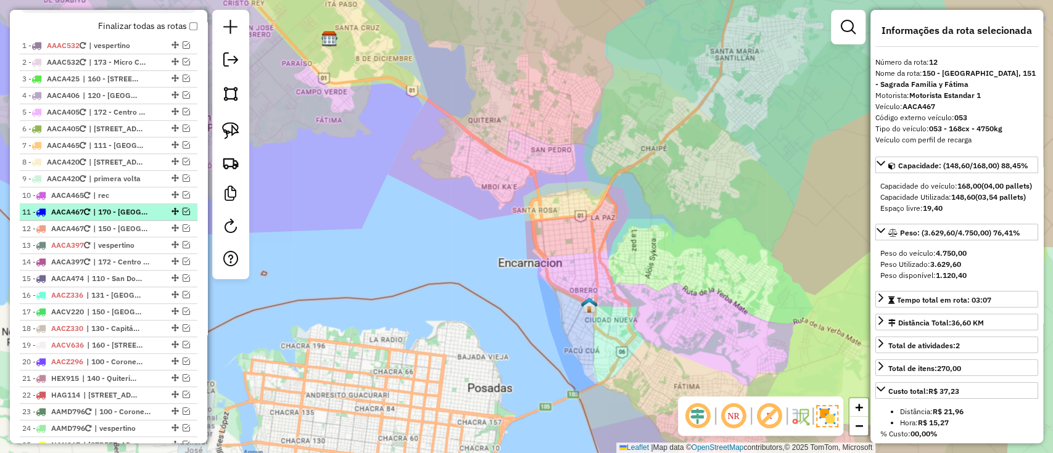
click at [150, 213] on span "| 170 - [GEOGRAPHIC_DATA] y Circuito Comercial, 171 - [GEOGRAPHIC_DATA] y Pacú …" at bounding box center [121, 212] width 57 height 11
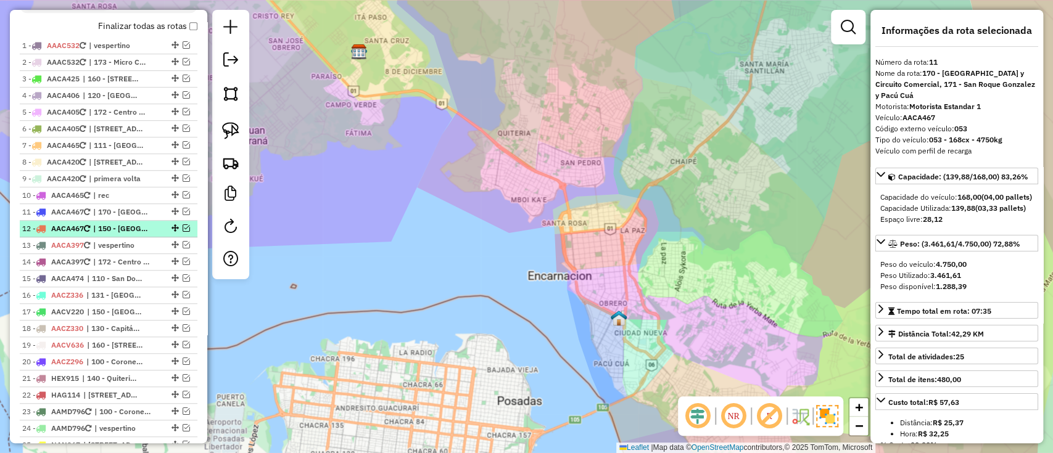
click at [144, 223] on span "| 150 - [GEOGRAPHIC_DATA], 151 - Sagrada Familia y Fátima" at bounding box center [121, 228] width 57 height 11
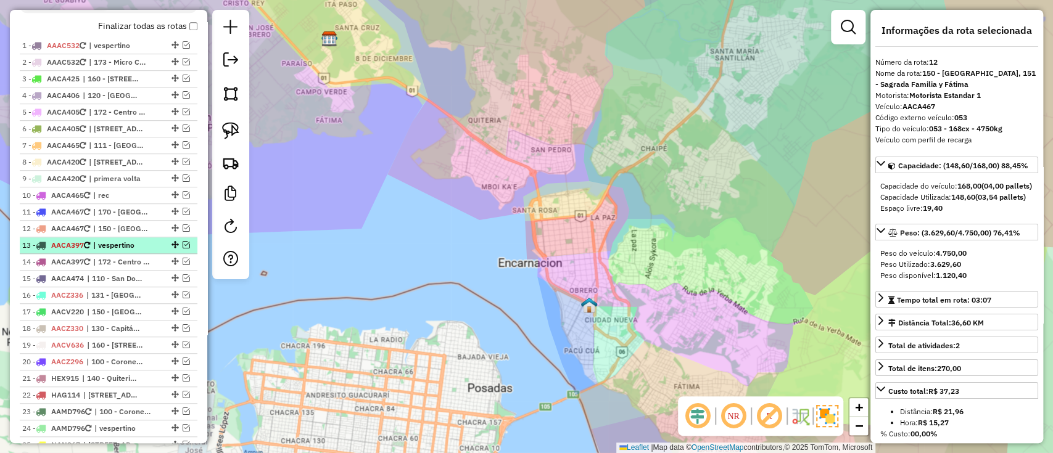
click at [138, 240] on span "| vespertino" at bounding box center [121, 245] width 57 height 11
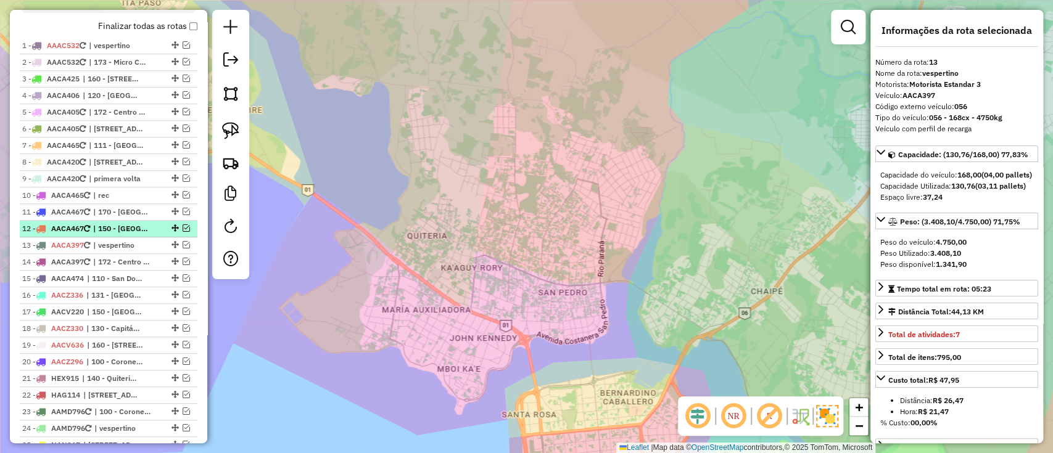
click at [141, 229] on span "| 150 - [GEOGRAPHIC_DATA], 151 - Sagrada Familia y Fátima" at bounding box center [121, 228] width 57 height 11
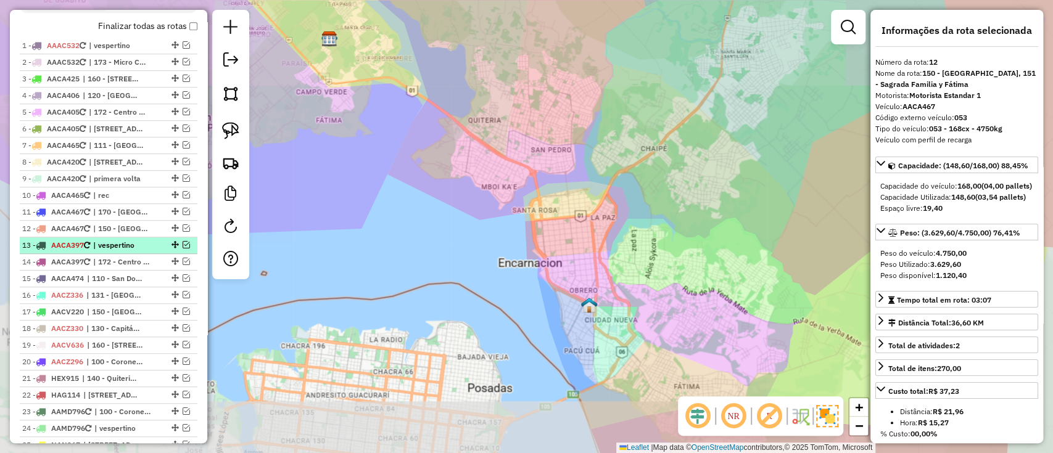
click at [137, 247] on span "| vespertino" at bounding box center [121, 245] width 57 height 11
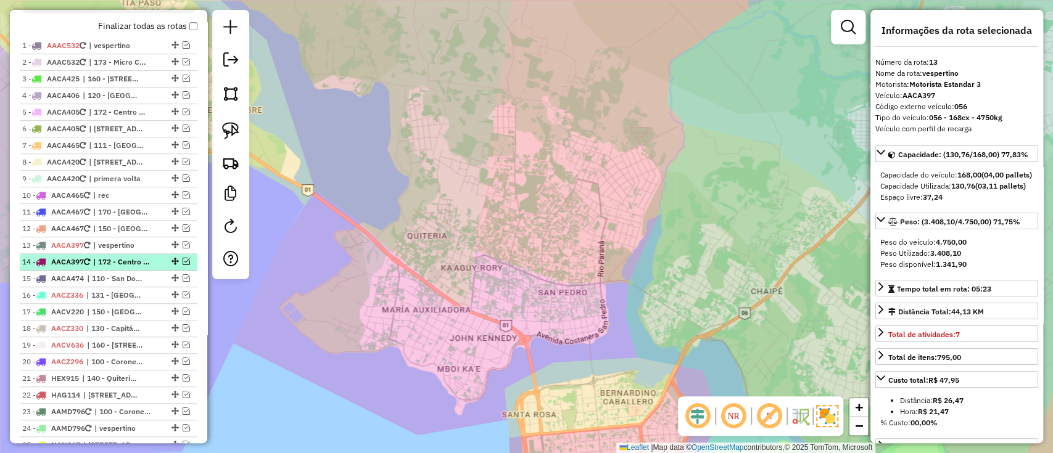
click at [136, 262] on span "| 172 - Centro Sur" at bounding box center [121, 262] width 57 height 11
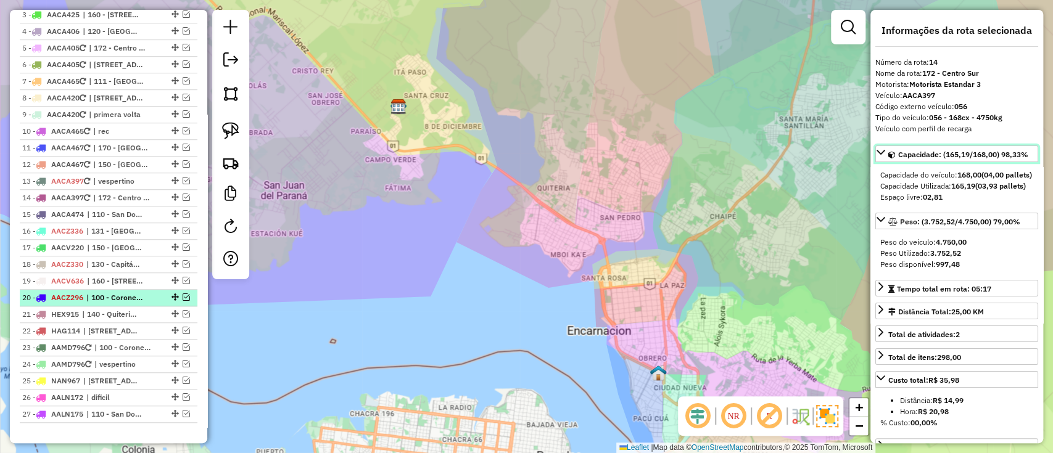
scroll to position [582, 0]
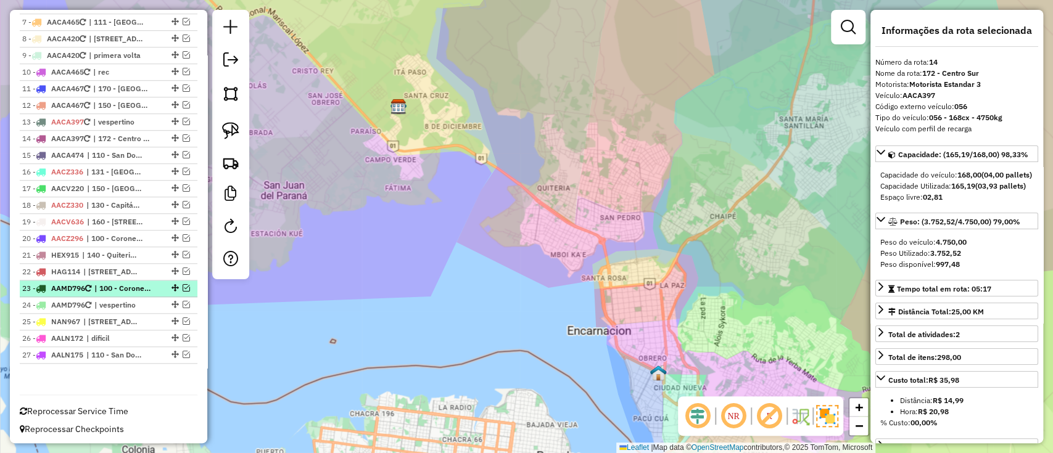
click at [134, 287] on span "| 100 - Coronel [PERSON_NAME]" at bounding box center [122, 288] width 57 height 11
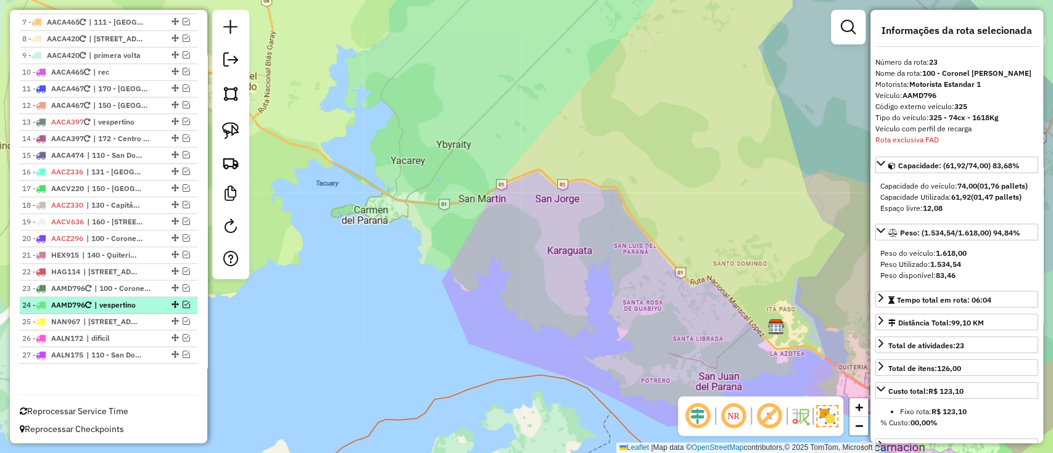
click at [134, 302] on span "| vespertino" at bounding box center [122, 305] width 57 height 11
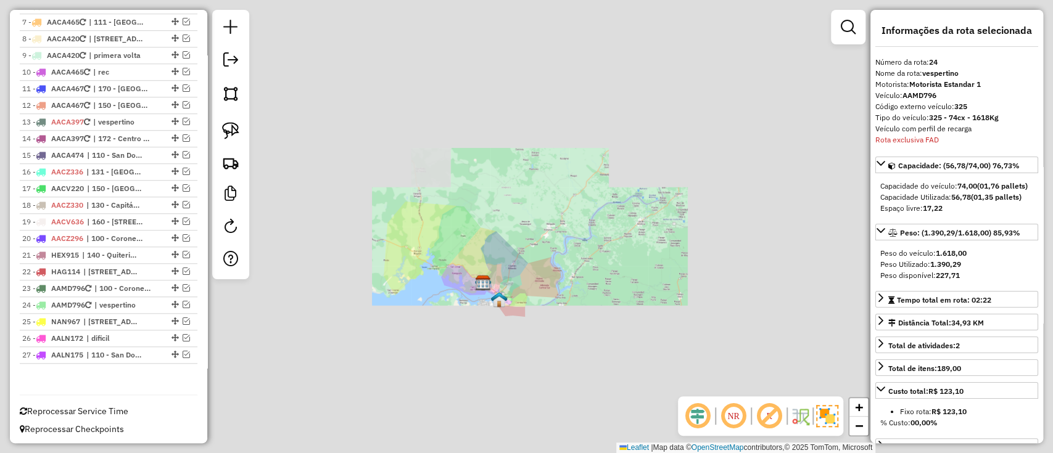
click at [558, 348] on div "Janela de atendimento Grade de atendimento Capacidade Transportadoras Veículos …" at bounding box center [526, 226] width 1053 height 453
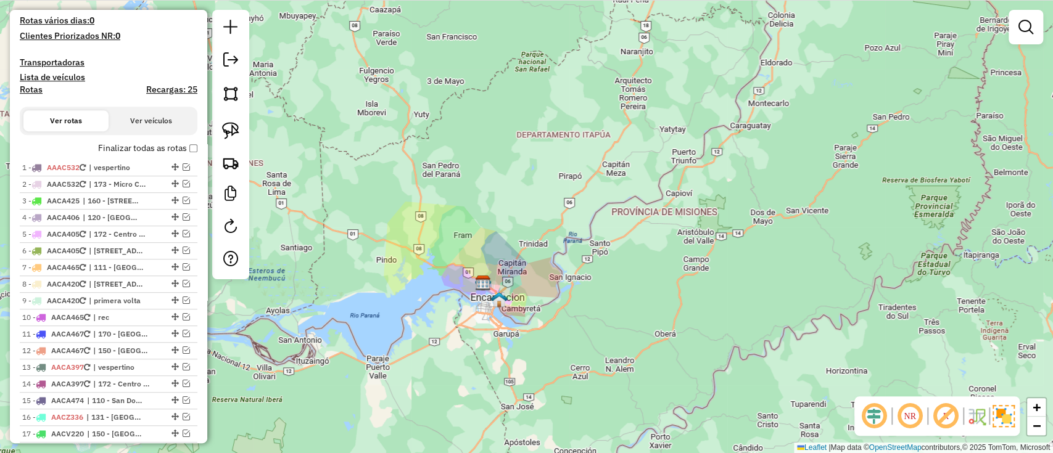
scroll to position [252, 0]
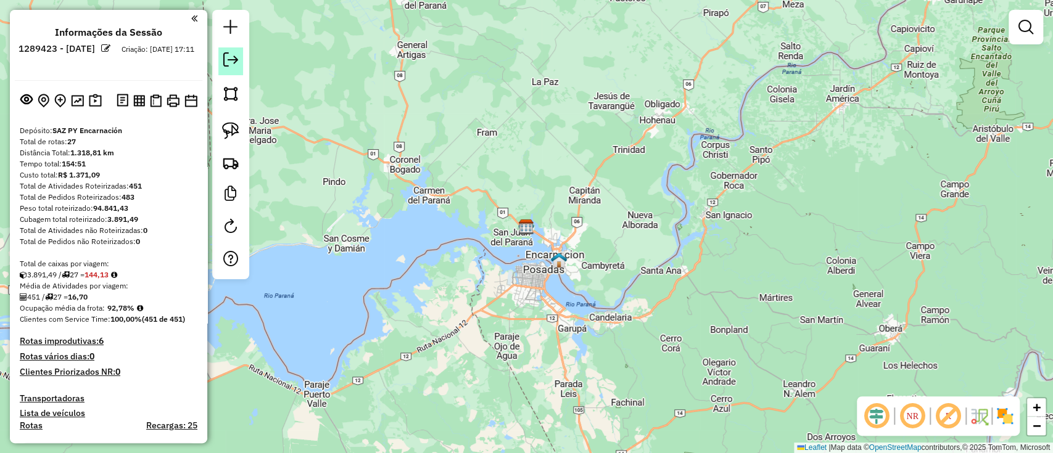
click at [226, 55] on em at bounding box center [230, 59] width 15 height 15
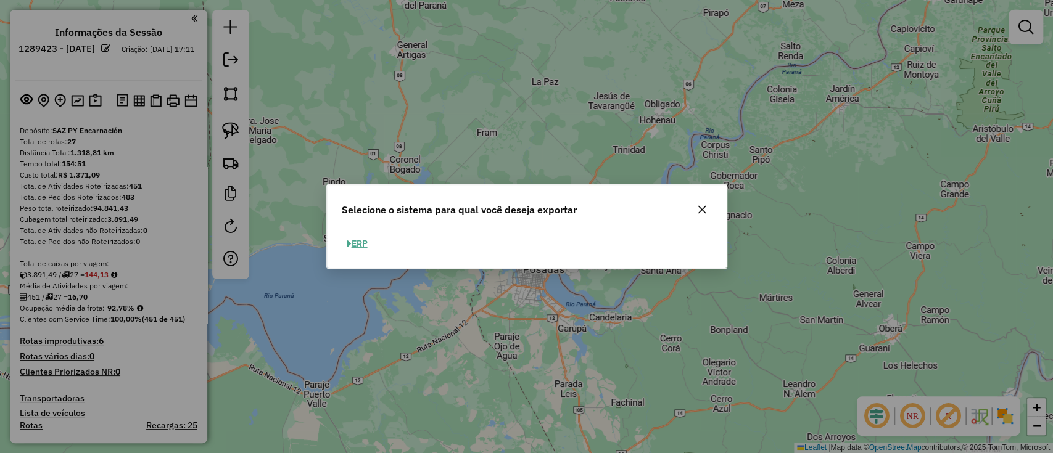
click at [352, 241] on button "ERP" at bounding box center [357, 243] width 31 height 19
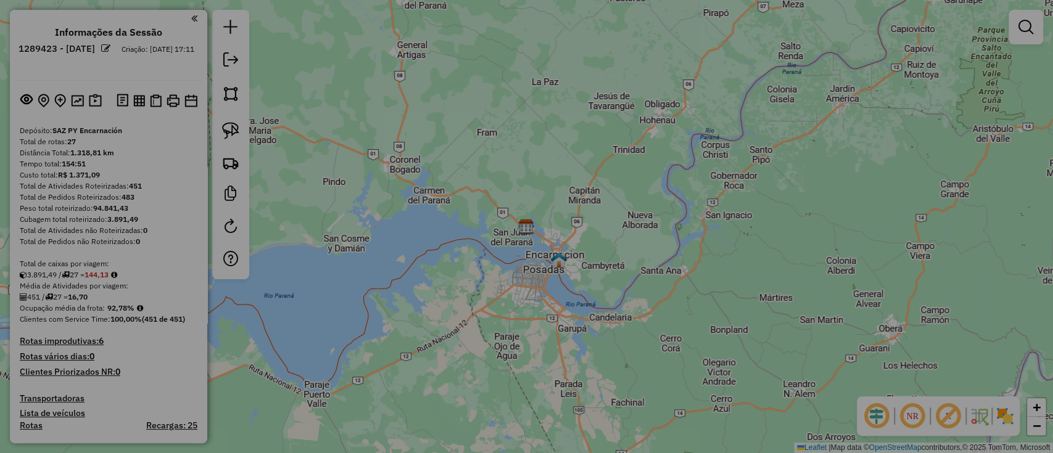
select select "*********"
select select "**"
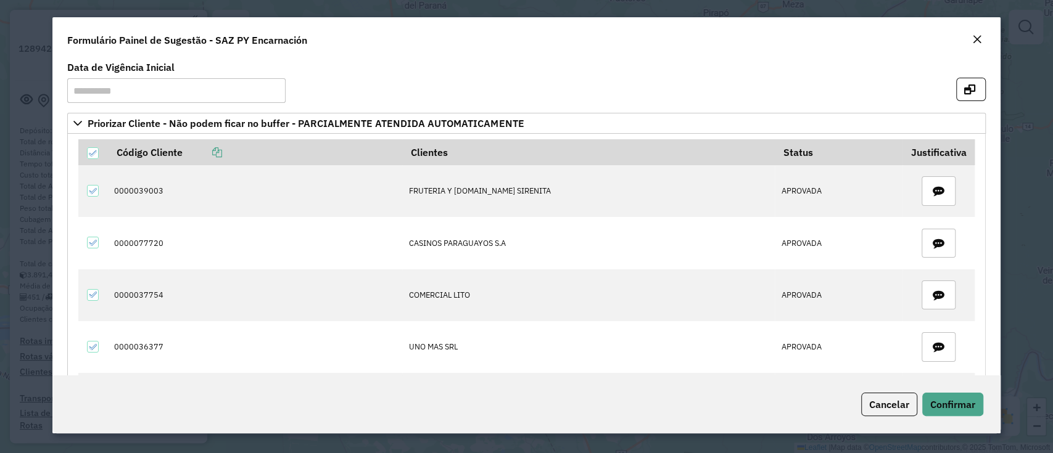
click at [985, 30] on div "Formulário Painel de Sugestão - SAZ PY Encarnación" at bounding box center [525, 37] width 947 height 41
click at [983, 33] on button "Close" at bounding box center [976, 40] width 17 height 16
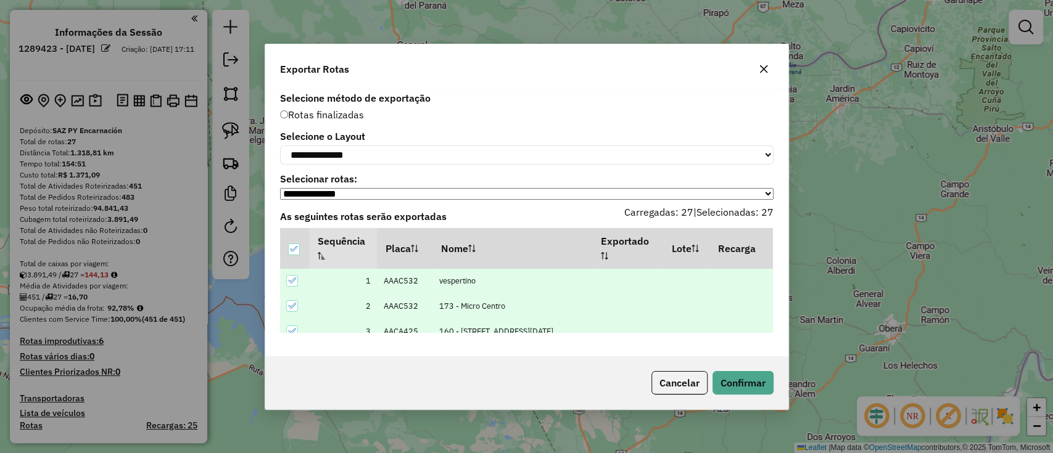
click at [770, 62] on button "button" at bounding box center [764, 69] width 20 height 20
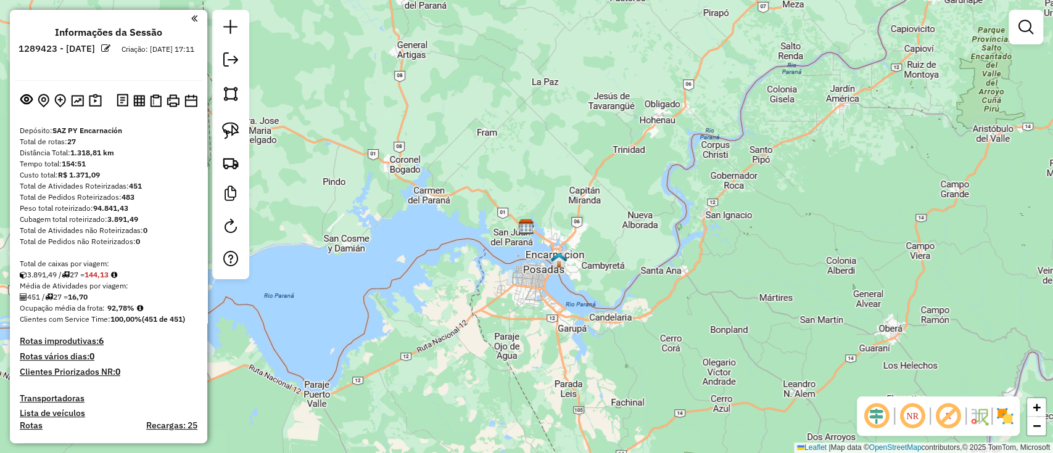
scroll to position [329, 0]
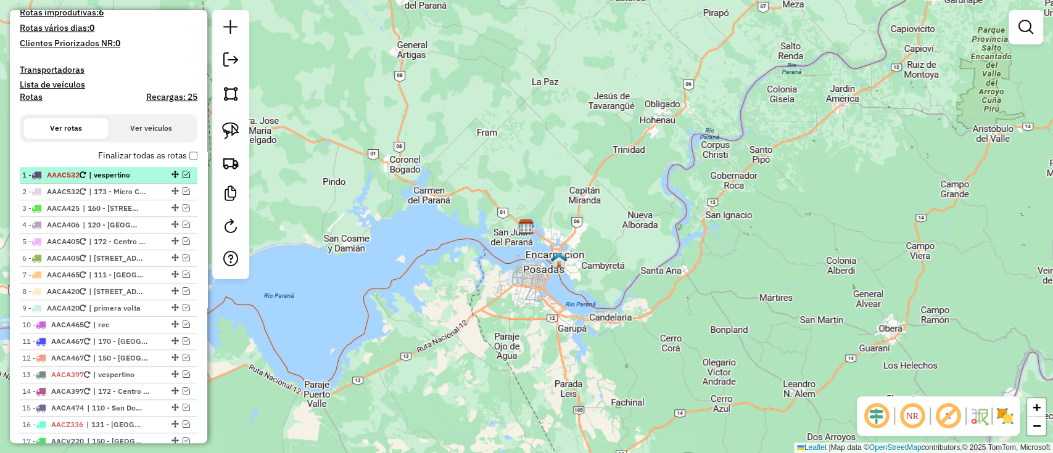
click at [183, 175] on em at bounding box center [186, 174] width 7 height 7
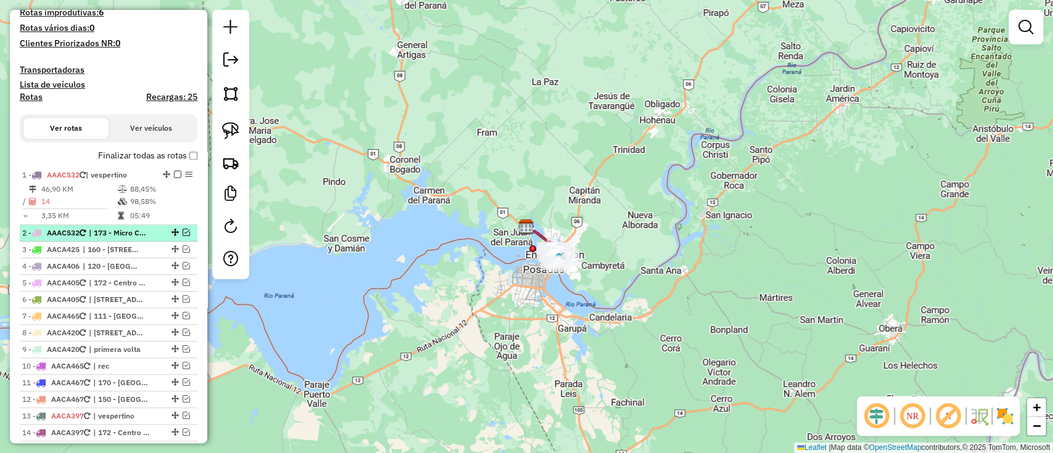
click at [183, 230] on em at bounding box center [186, 232] width 7 height 7
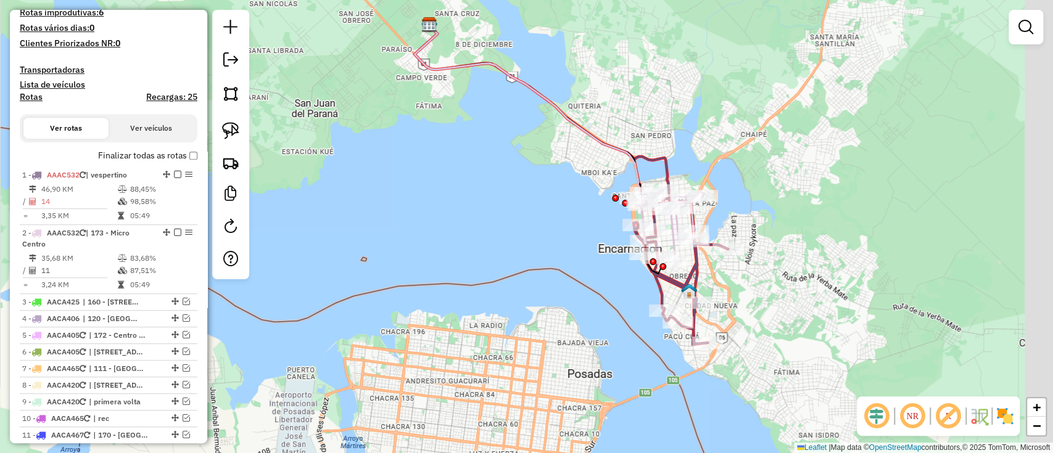
drag, startPoint x: 642, startPoint y: 280, endPoint x: 533, endPoint y: 221, distance: 124.2
click at [492, 252] on div "Janela de atendimento Grade de atendimento Capacidade Transportadoras Veículos …" at bounding box center [526, 226] width 1053 height 453
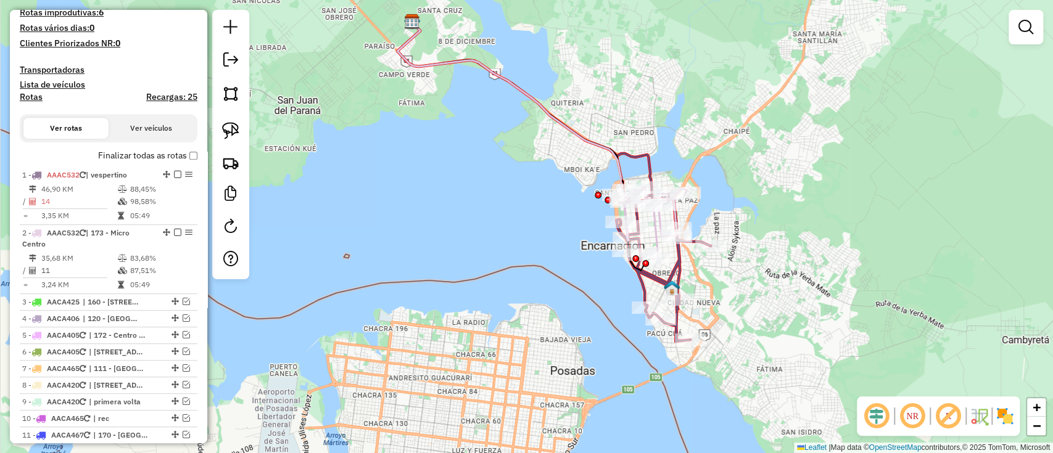
click at [616, 155] on icon at bounding box center [512, 133] width 231 height 213
select select "**********"
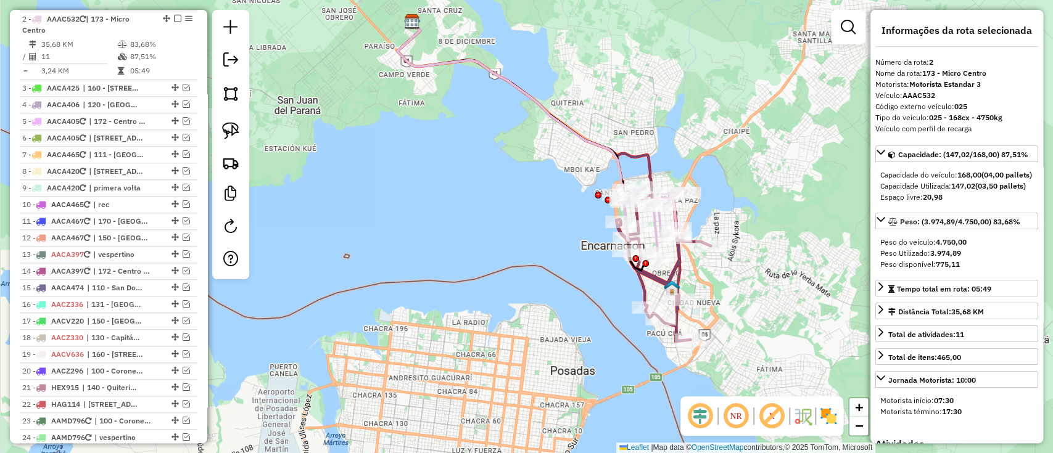
click at [682, 266] on icon at bounding box center [663, 268] width 94 height 147
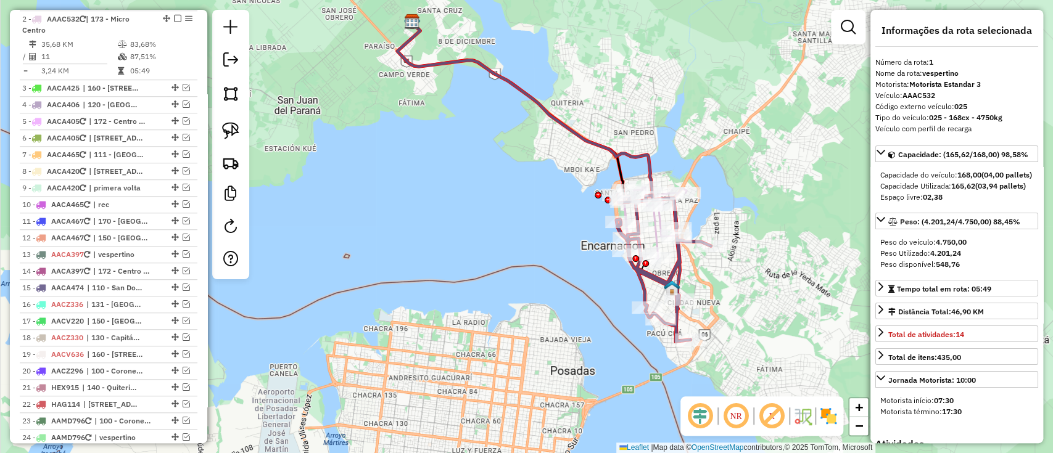
scroll to position [485, 0]
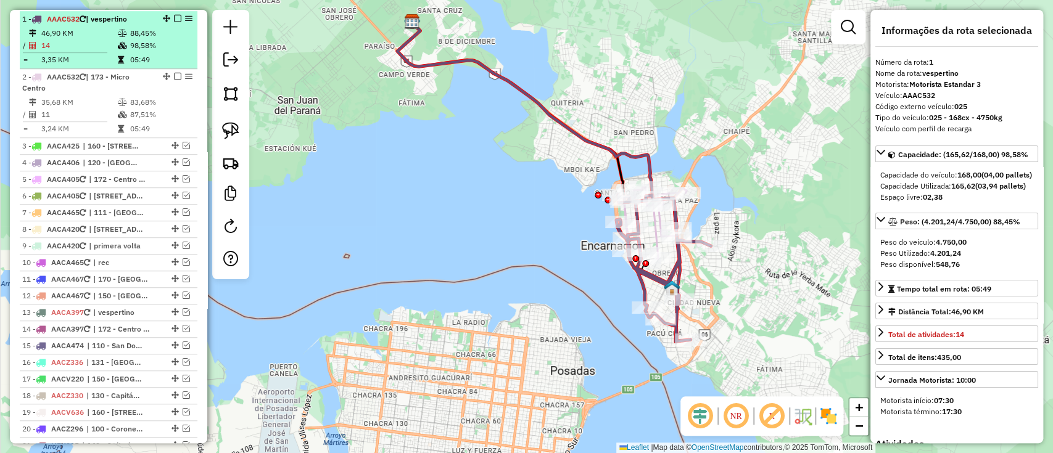
click at [174, 17] on em at bounding box center [177, 18] width 7 height 7
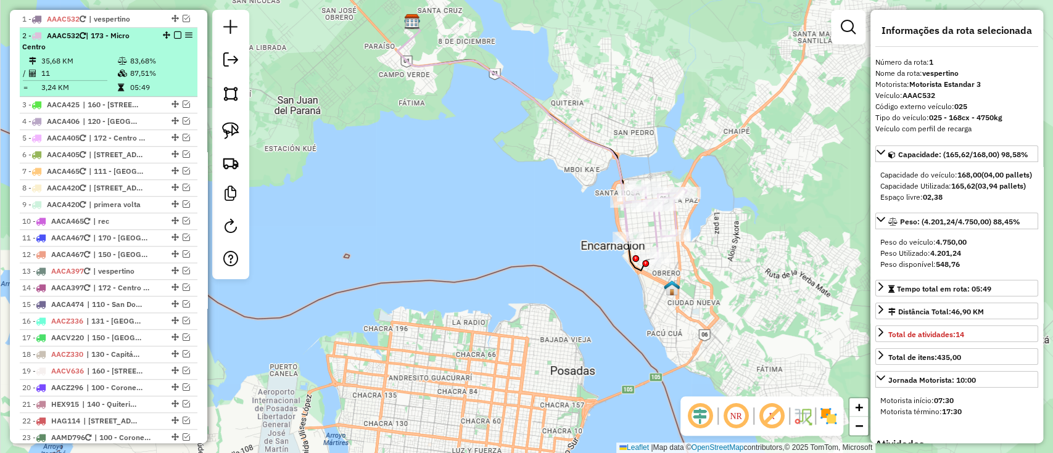
click at [174, 35] on em at bounding box center [177, 34] width 7 height 7
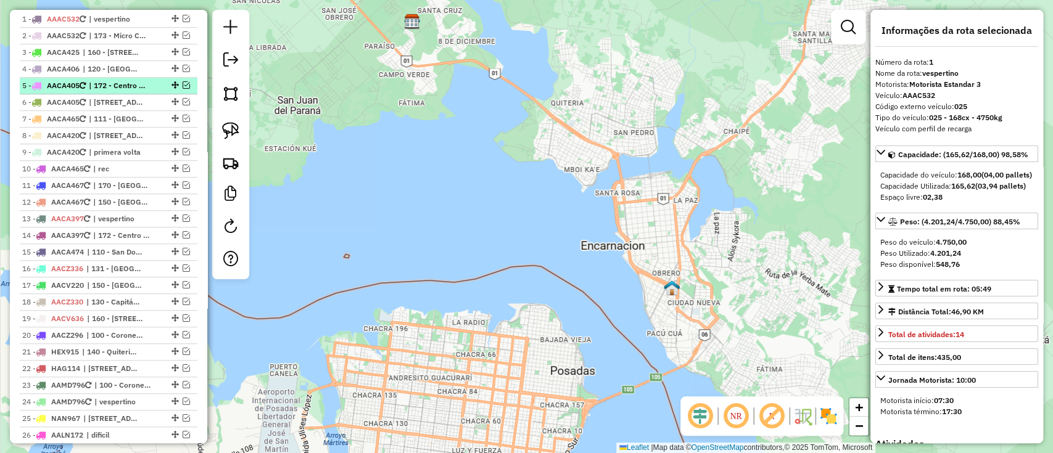
click at [183, 84] on em at bounding box center [186, 84] width 7 height 7
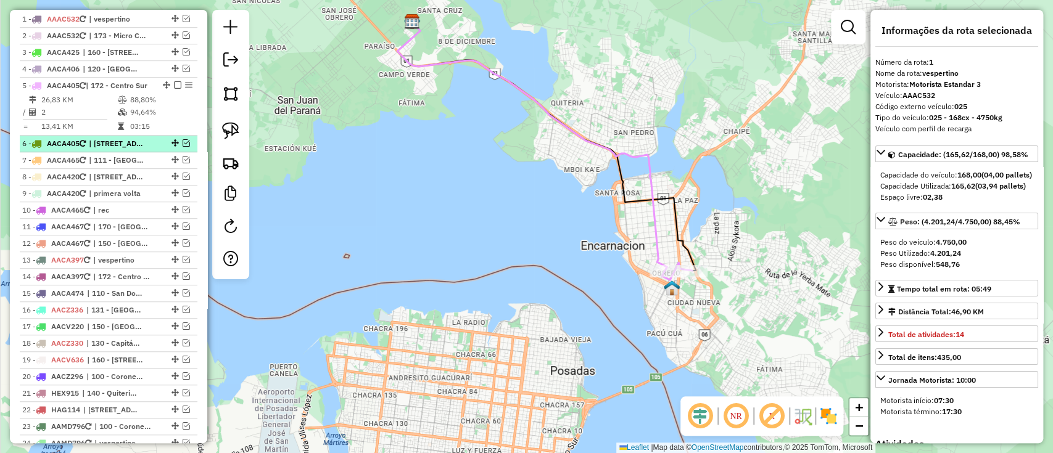
click at [184, 147] on em at bounding box center [186, 142] width 7 height 7
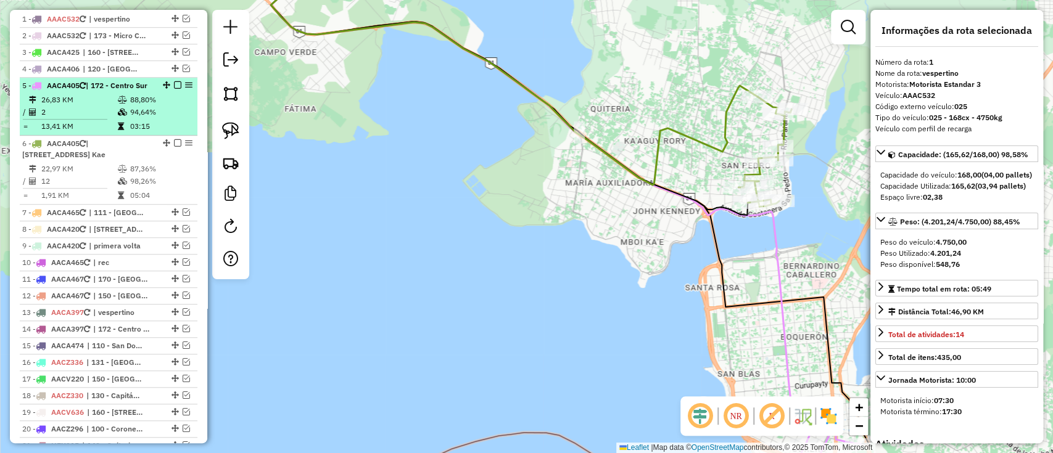
click at [174, 85] on em at bounding box center [177, 84] width 7 height 7
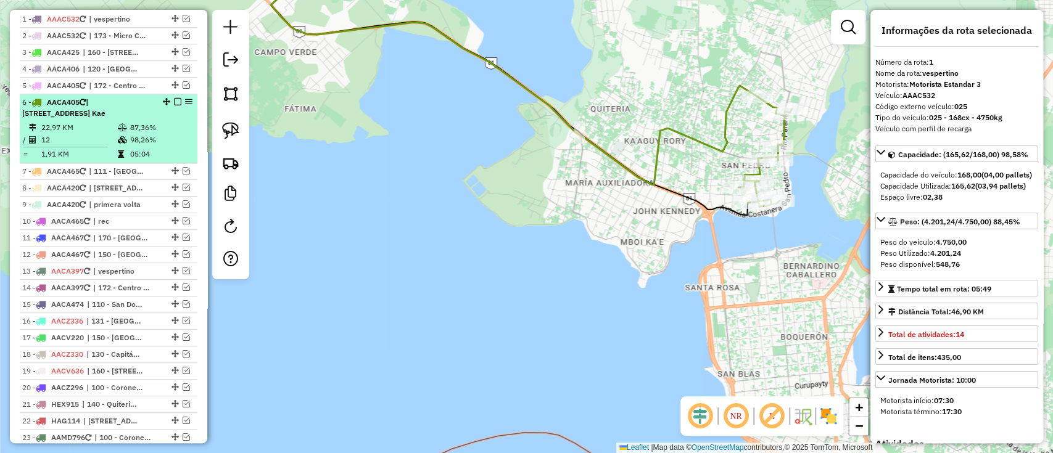
click at [175, 97] on div "6 - AACA405 | 141 - San Pedro Viviendas, 142 - San Pedro y Mboí Kae" at bounding box center [108, 108] width 173 height 22
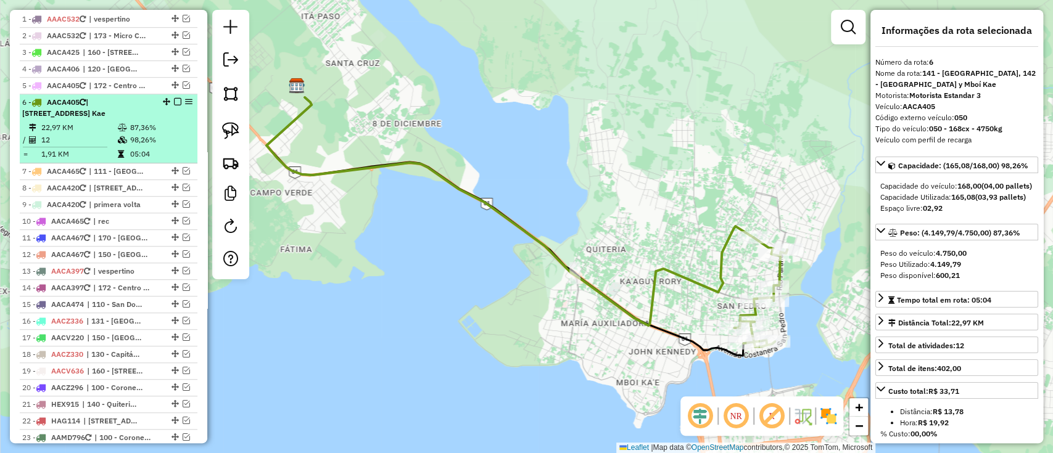
click at [176, 99] on em at bounding box center [177, 101] width 7 height 7
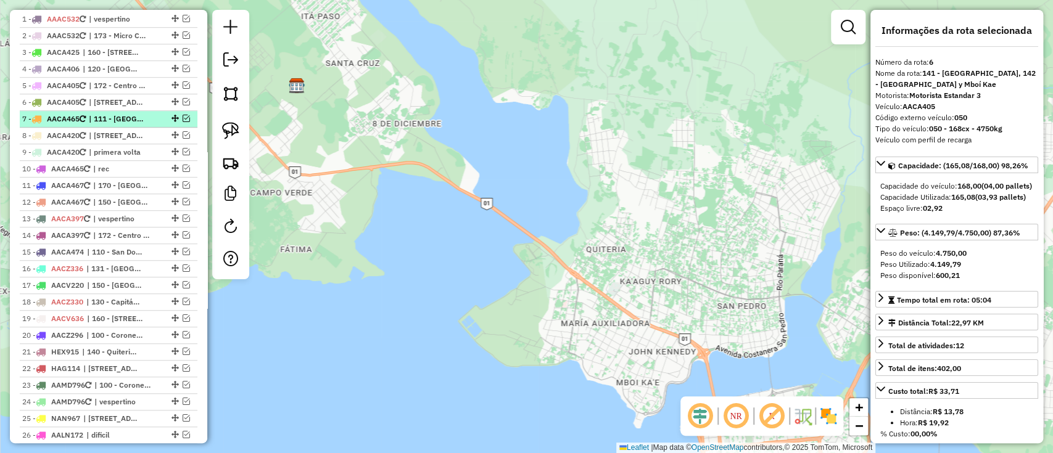
click at [183, 116] on em at bounding box center [186, 118] width 7 height 7
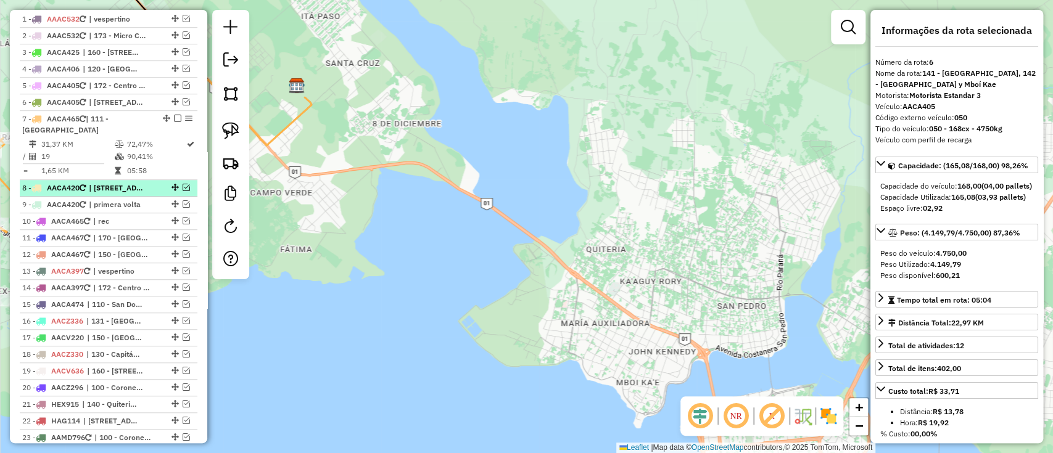
click at [183, 184] on em at bounding box center [186, 187] width 7 height 7
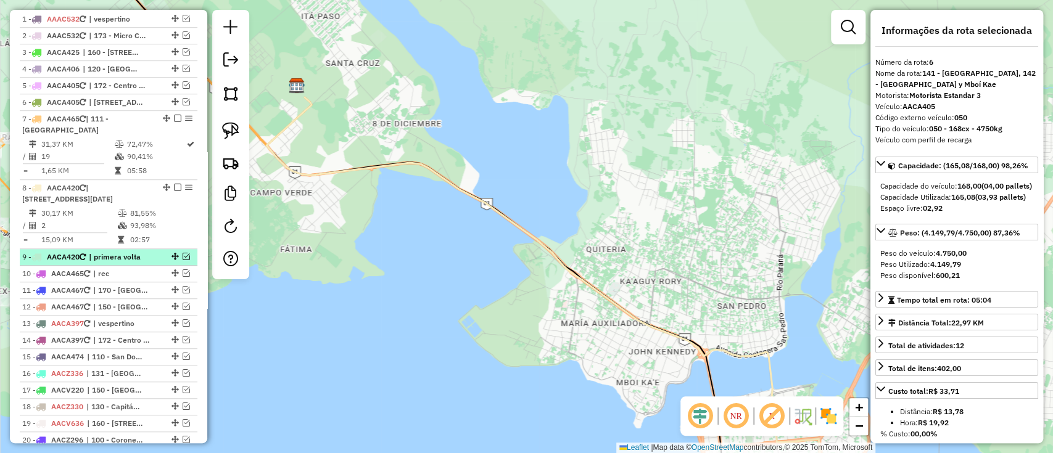
click at [183, 260] on em at bounding box center [186, 256] width 7 height 7
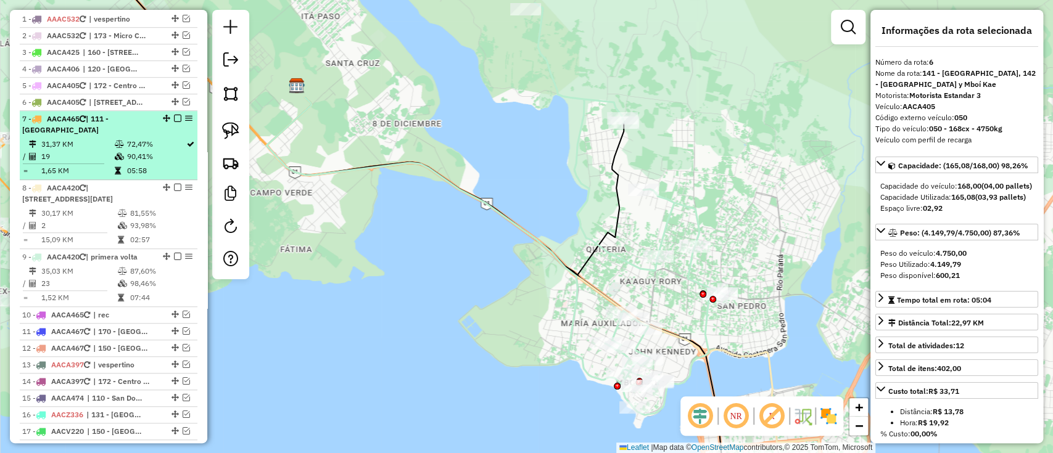
click at [126, 136] on li "7 - AACA465 | 111 - San Juan del Paraná 31,37 KM 72,47% / 19 90,41% = 1,65 KM 0…" at bounding box center [109, 145] width 178 height 69
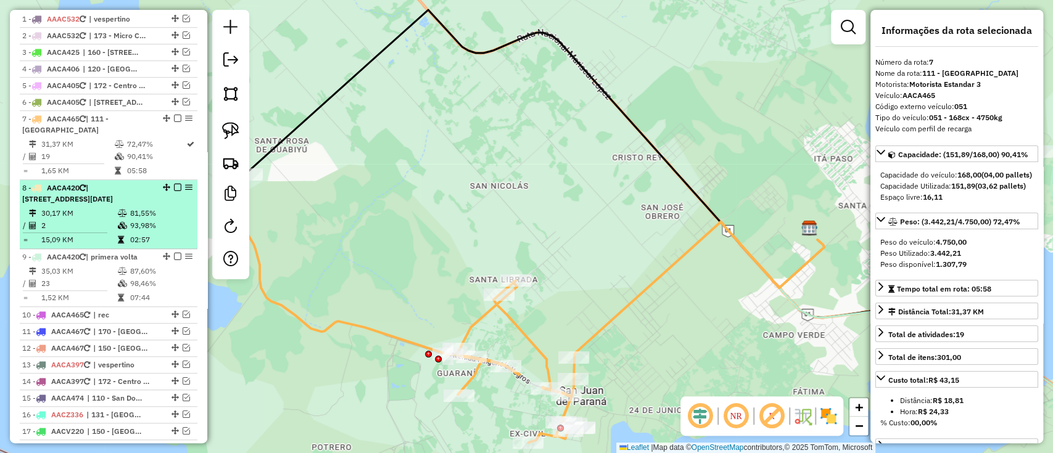
drag, startPoint x: 175, startPoint y: 278, endPoint x: 170, endPoint y: 265, distance: 14.4
click at [175, 260] on em at bounding box center [177, 256] width 7 height 7
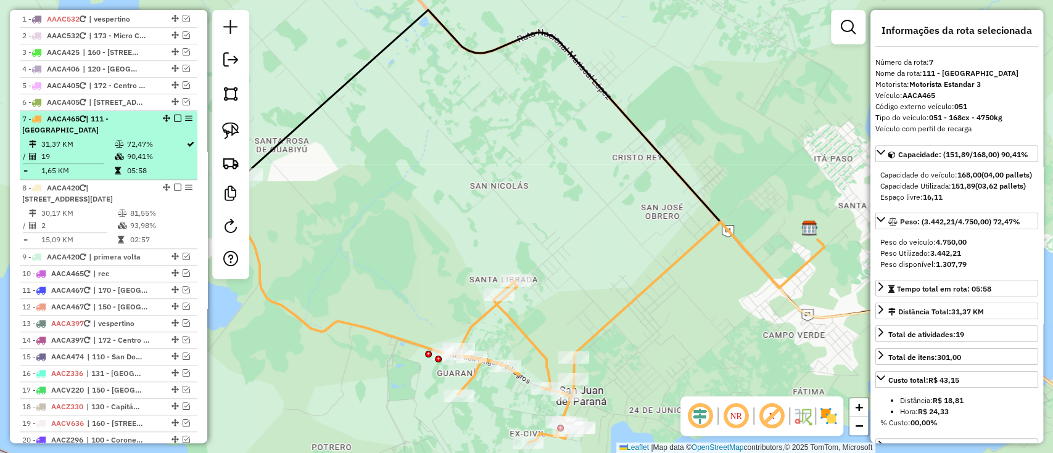
click at [146, 136] on li "7 - AACA465 | 111 - San Juan del Paraná 31,37 KM 72,47% / 19 90,41% = 1,65 KM 0…" at bounding box center [109, 145] width 178 height 69
click at [176, 115] on em at bounding box center [177, 118] width 7 height 7
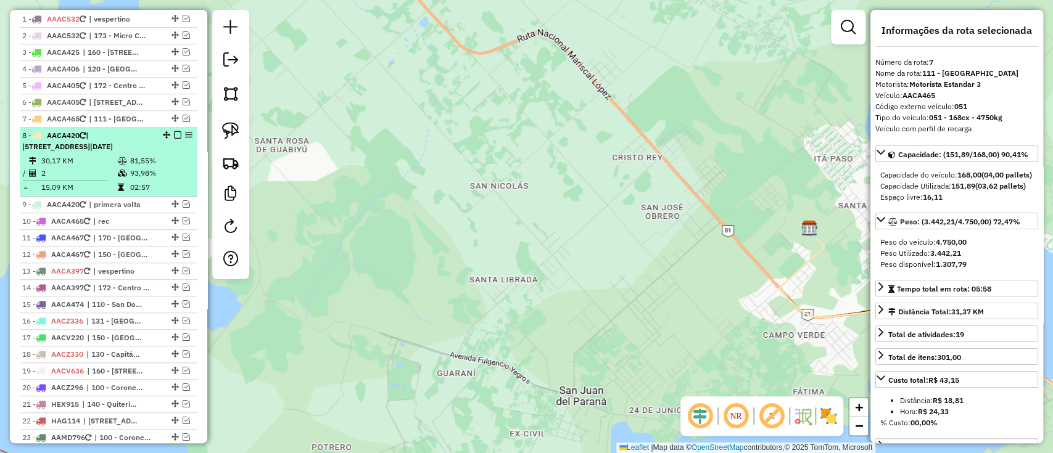
click at [175, 134] on em at bounding box center [177, 134] width 7 height 7
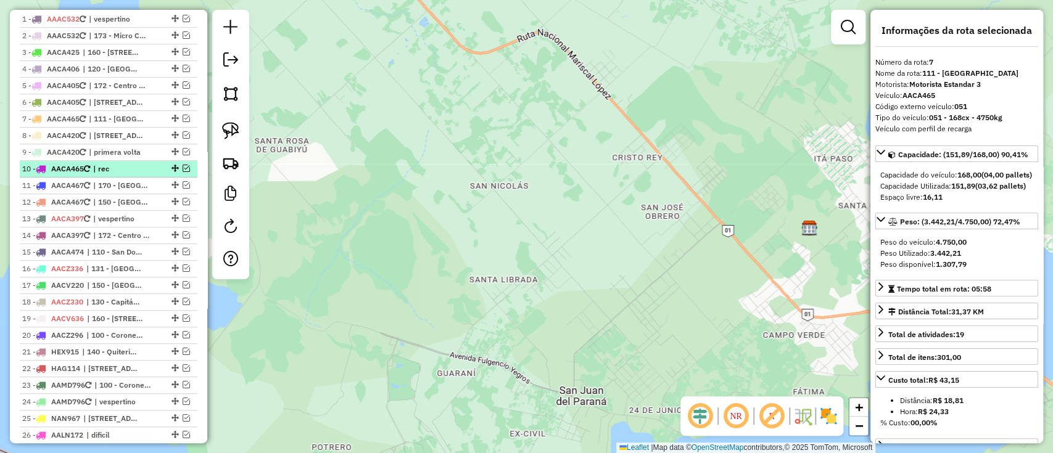
click at [186, 168] on em at bounding box center [186, 168] width 7 height 7
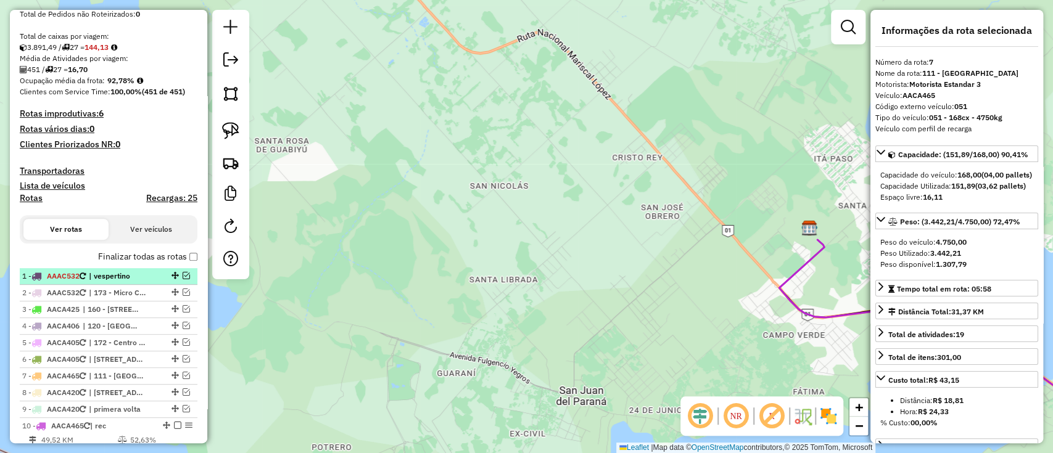
scroll to position [238, 0]
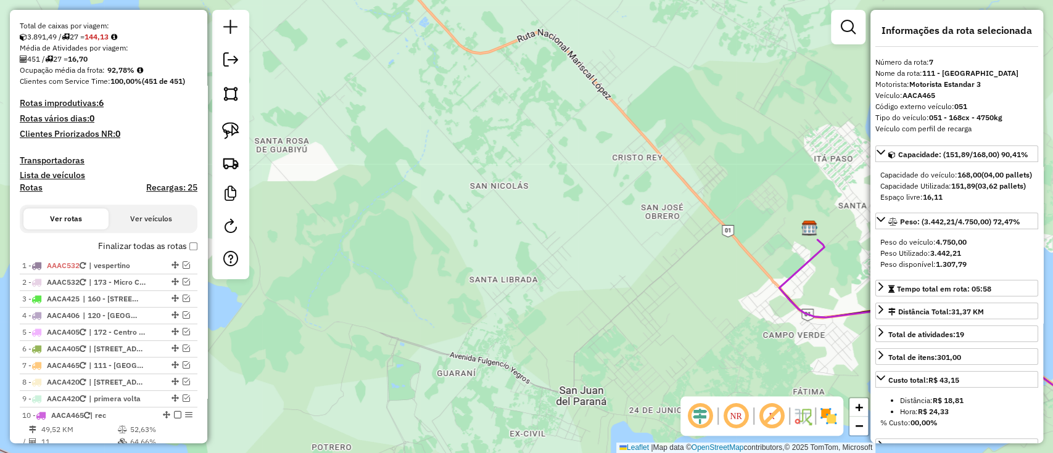
click at [189, 249] on label "Finalizar todas as rotas" at bounding box center [147, 246] width 99 height 13
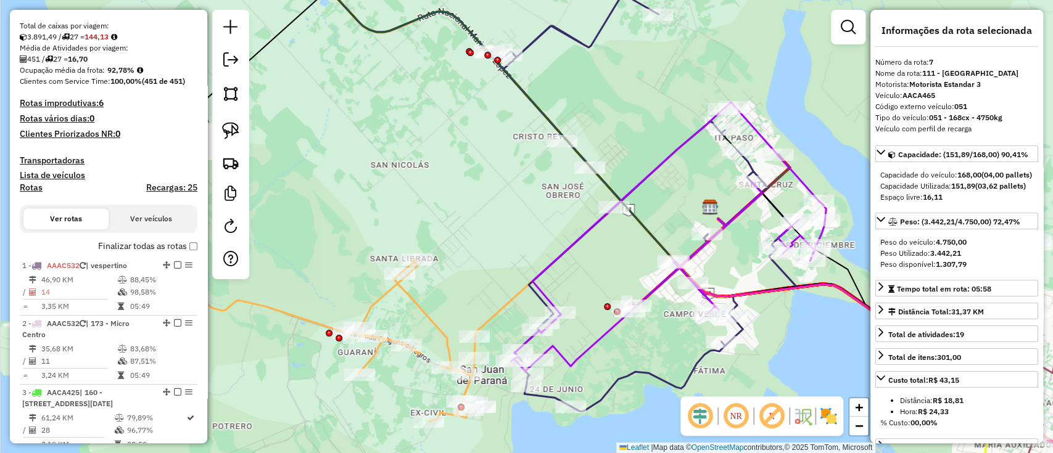
drag, startPoint x: 524, startPoint y: 255, endPoint x: 380, endPoint y: 217, distance: 149.3
click at [380, 218] on div "Janela de atendimento Grade de atendimento Capacidade Transportadoras Veículos …" at bounding box center [526, 226] width 1053 height 453
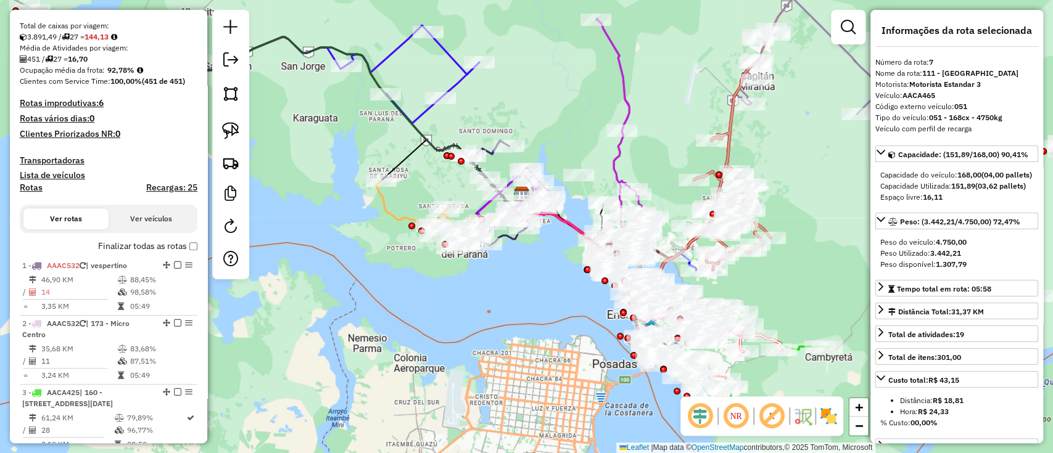
drag, startPoint x: 607, startPoint y: 290, endPoint x: 412, endPoint y: 269, distance: 196.0
click at [423, 270] on div "Janela de atendimento Grade de atendimento Capacidade Transportadoras Veículos …" at bounding box center [526, 226] width 1053 height 453
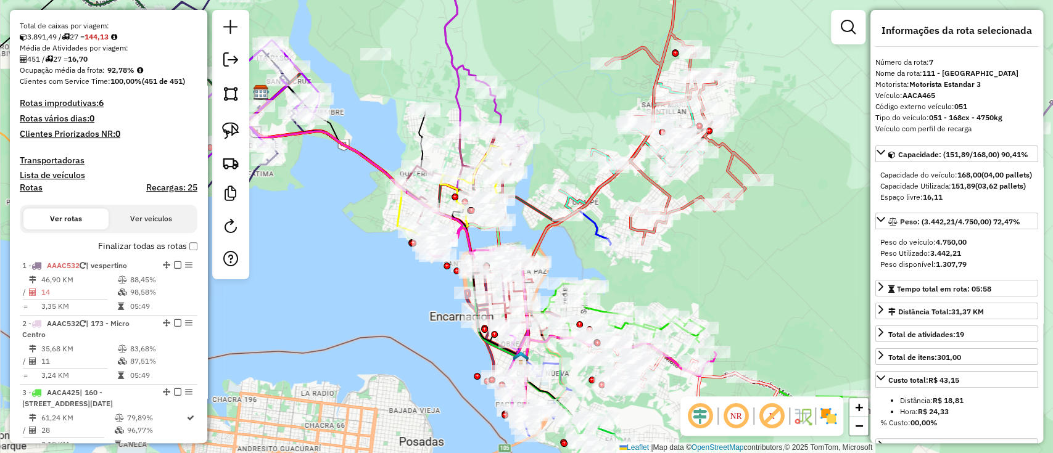
click at [683, 207] on icon at bounding box center [682, 99] width 153 height 289
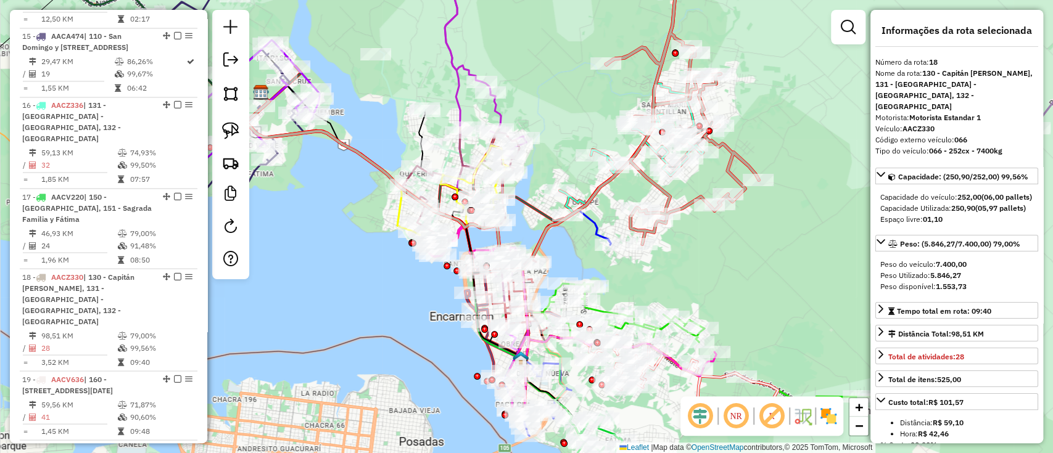
scroll to position [1692, 0]
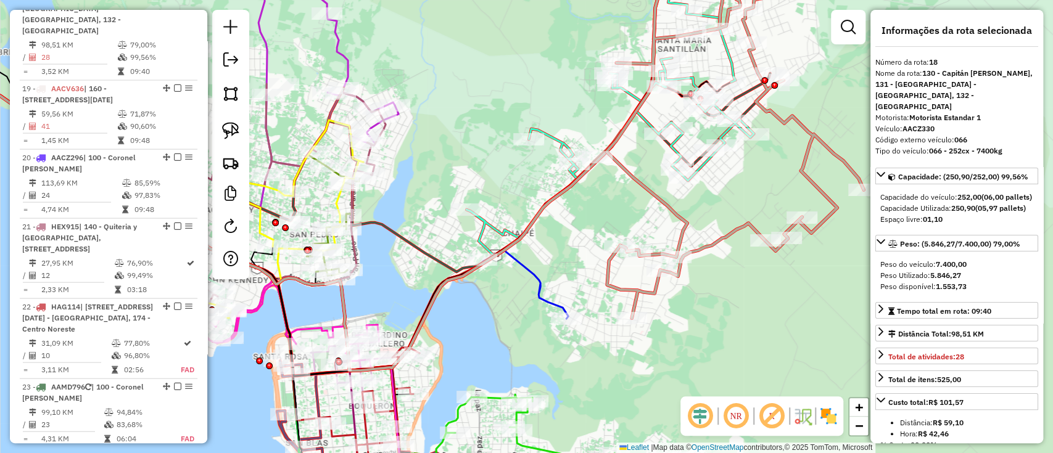
click at [556, 136] on icon at bounding box center [609, 126] width 287 height 260
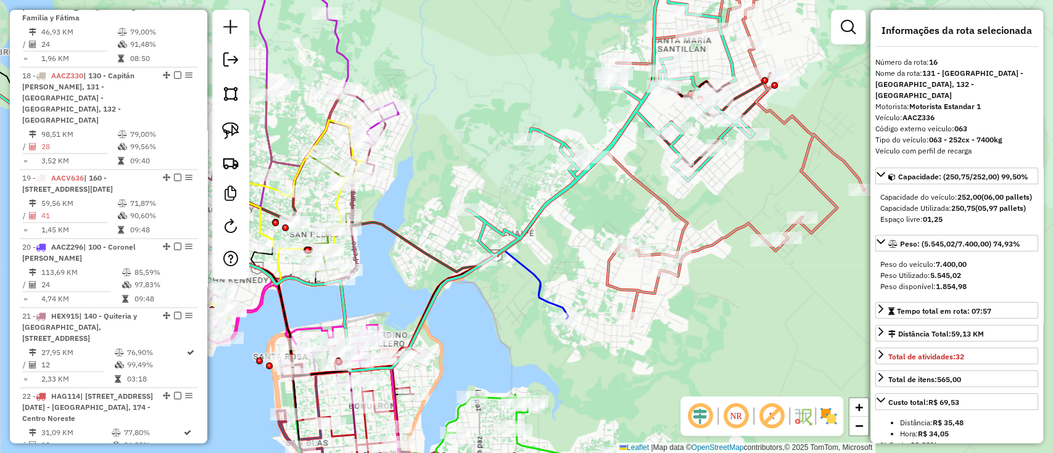
scroll to position [1554, 0]
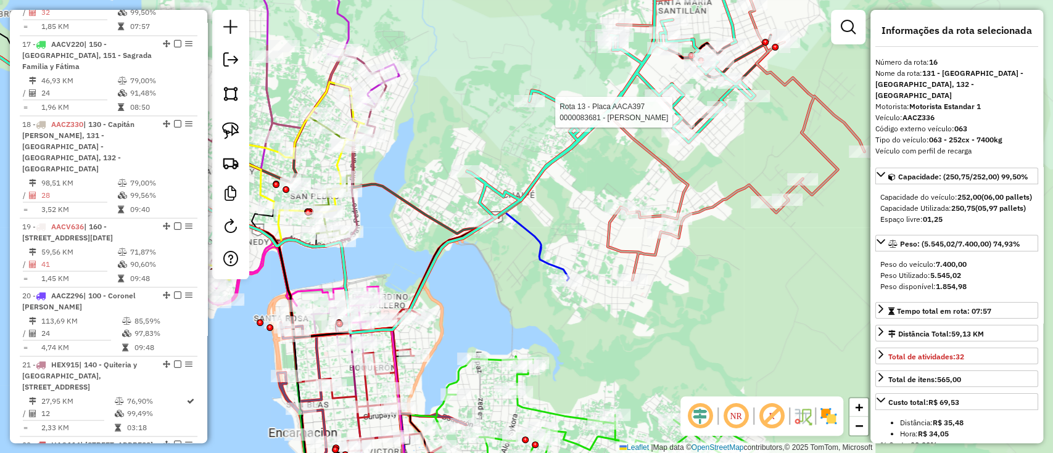
click at [695, 118] on div at bounding box center [709, 112] width 31 height 12
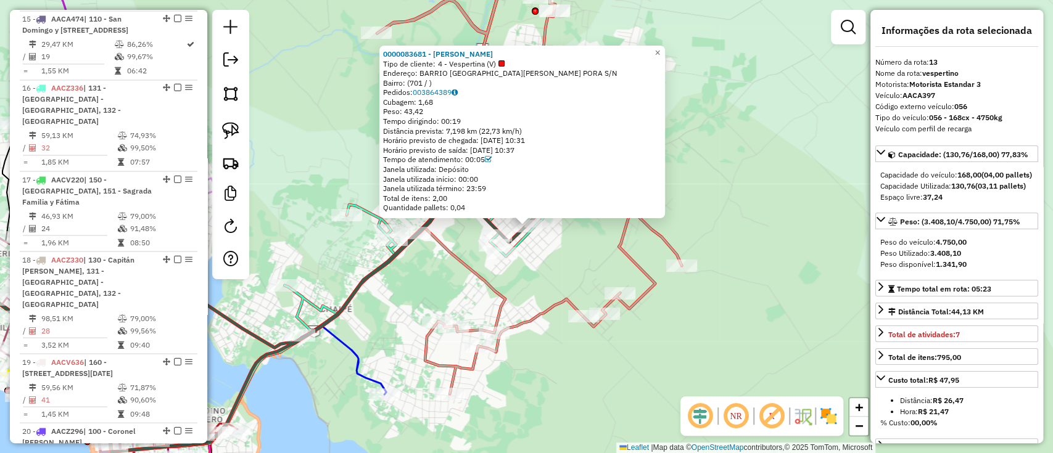
scroll to position [1347, 0]
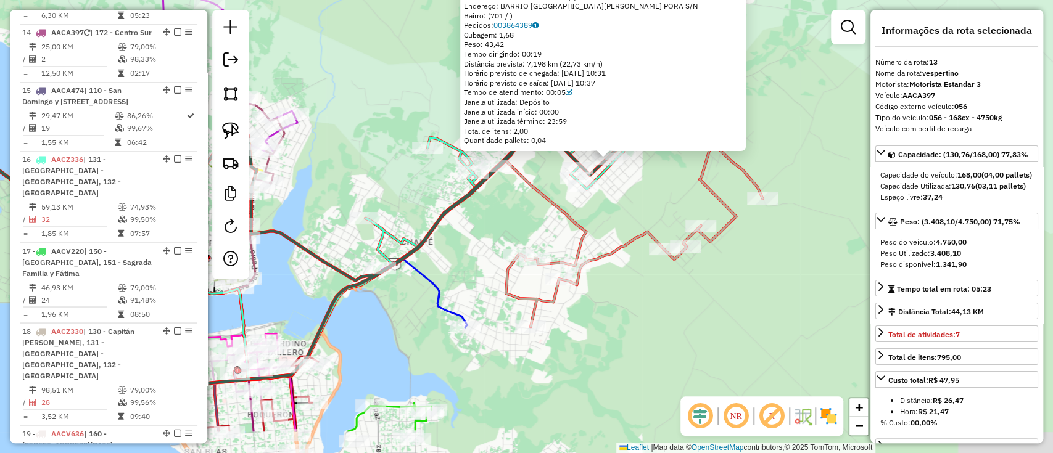
drag, startPoint x: 569, startPoint y: 282, endPoint x: 704, endPoint y: 184, distance: 166.8
click at [701, 185] on div "0000083681 - VIVIANA ESTHER BENITEZ Tipo de cliente: 4 - Vespertina (V) Endereç…" at bounding box center [526, 226] width 1053 height 453
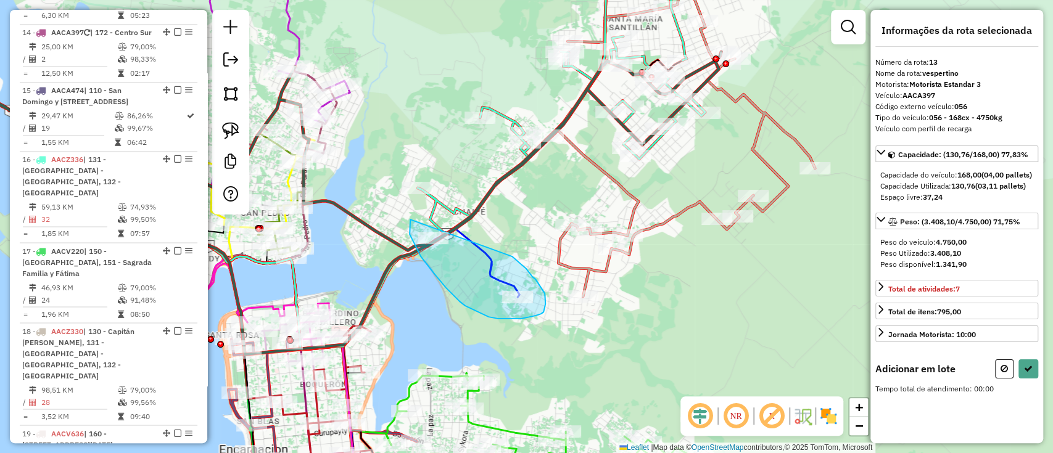
drag, startPoint x: 414, startPoint y: 244, endPoint x: 512, endPoint y: 257, distance: 98.2
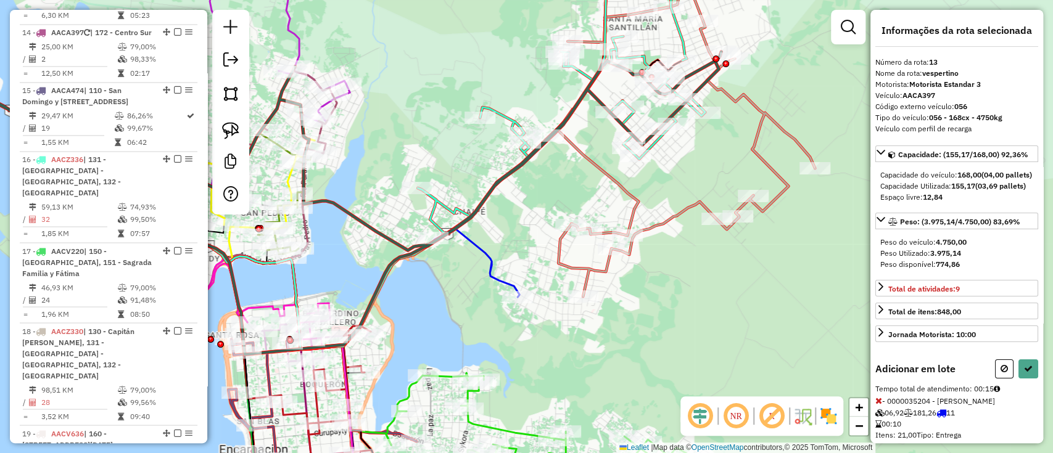
select select "**********"
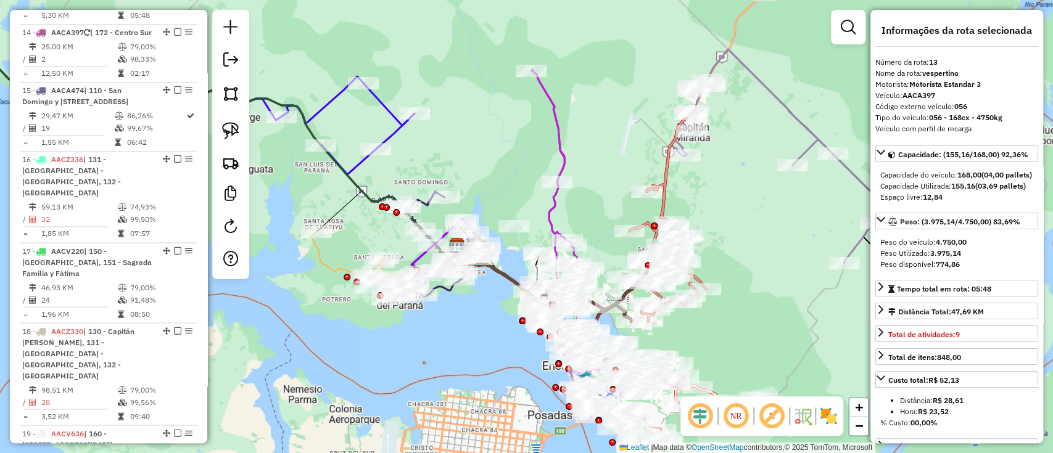
drag, startPoint x: 395, startPoint y: 368, endPoint x: 470, endPoint y: 366, distance: 75.3
click at [465, 365] on div "Janela de atendimento Grade de atendimento Capacidade Transportadoras Veículos …" at bounding box center [526, 226] width 1053 height 453
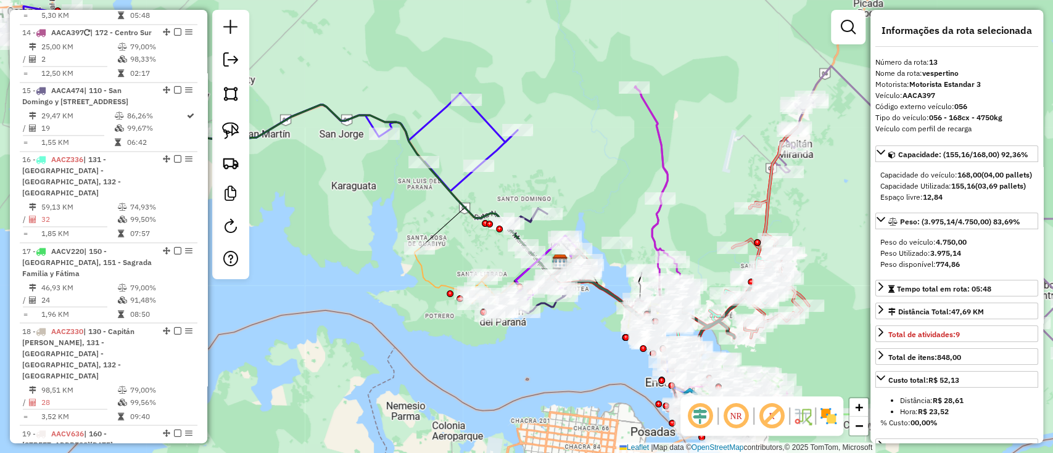
drag, startPoint x: 366, startPoint y: 279, endPoint x: 381, endPoint y: 284, distance: 14.8
click at [380, 284] on div "Janela de atendimento Grade de atendimento Capacidade Transportadoras Veículos …" at bounding box center [526, 226] width 1053 height 453
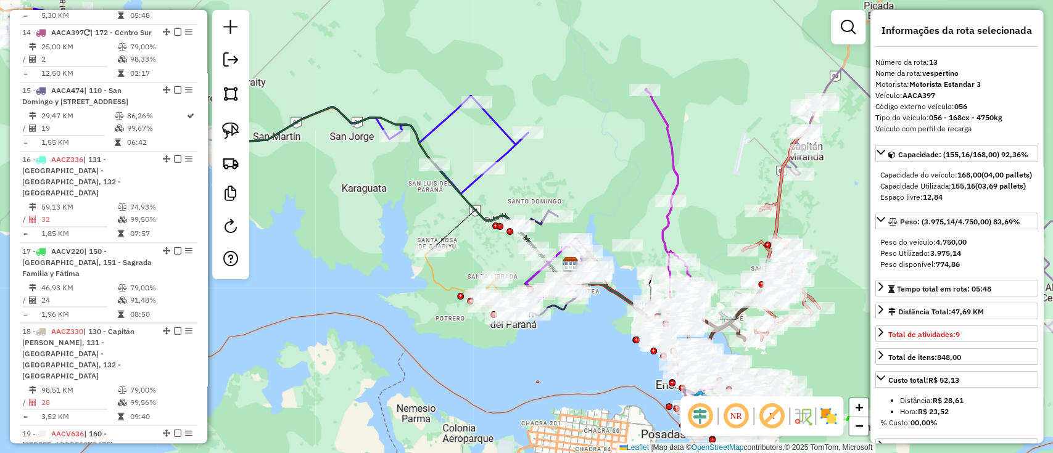
click at [473, 183] on icon at bounding box center [264, 101] width 527 height 185
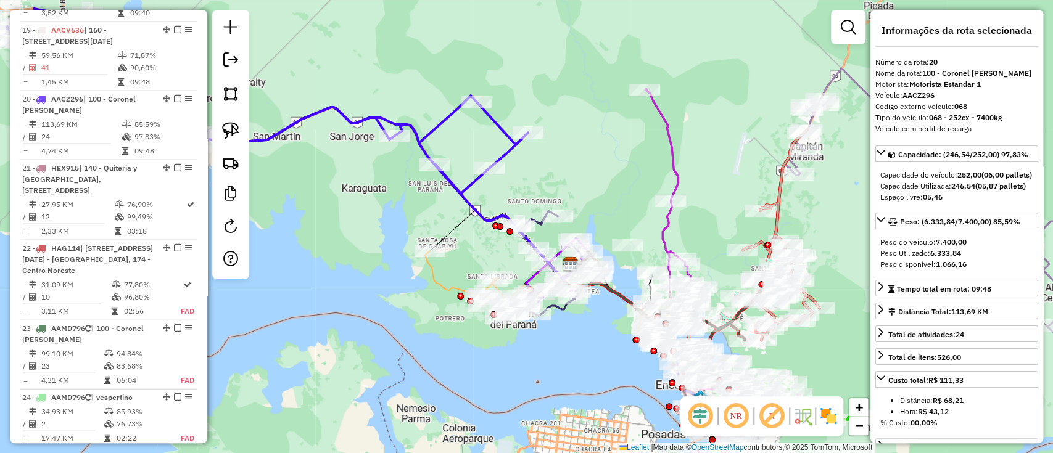
scroll to position [1852, 0]
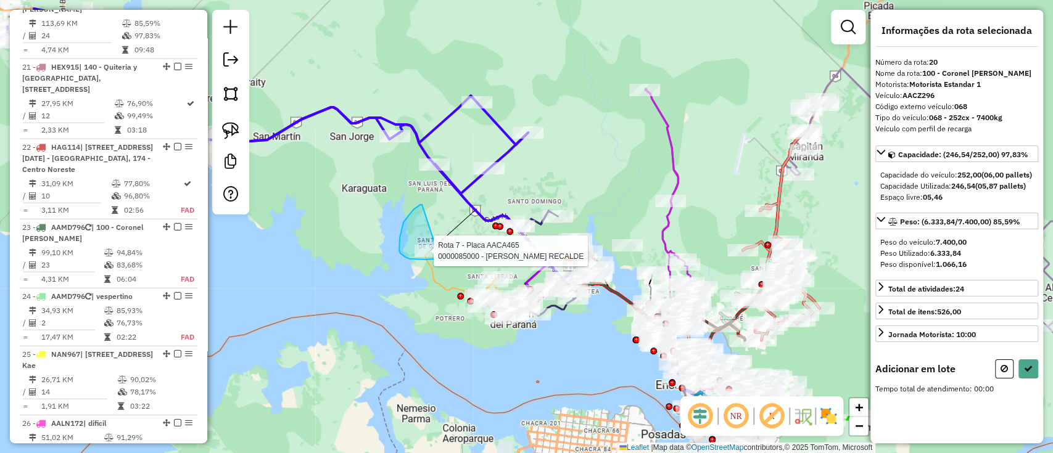
drag, startPoint x: 415, startPoint y: 208, endPoint x: 455, endPoint y: 252, distance: 59.0
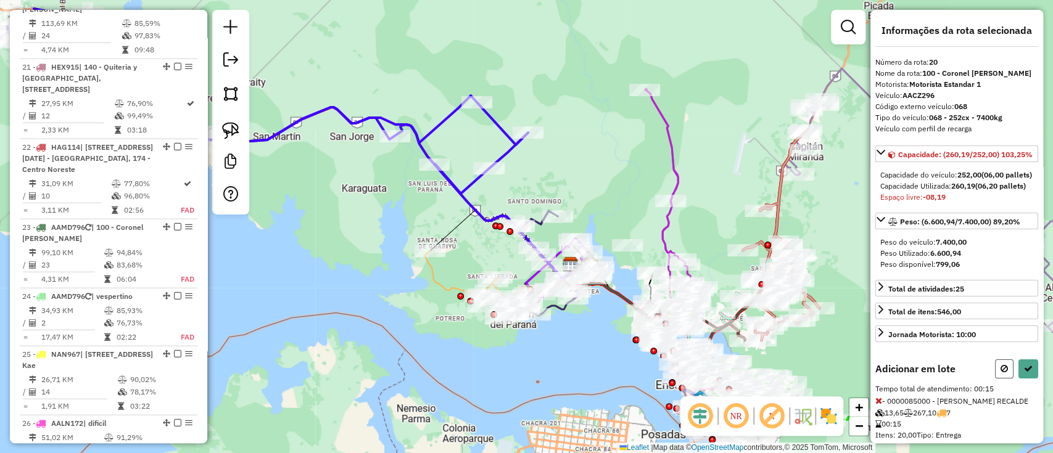
click at [1001, 379] on button at bounding box center [1004, 369] width 19 height 19
select select "**********"
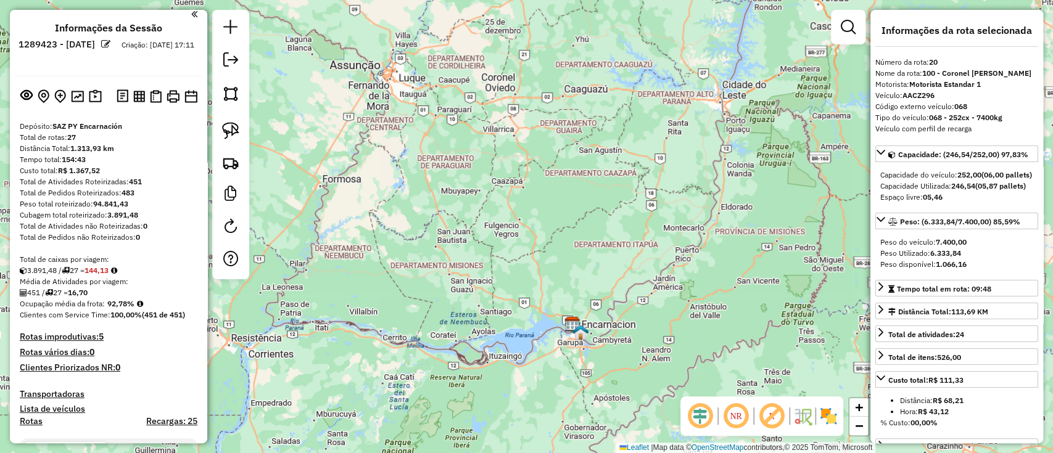
scroll to position [0, 0]
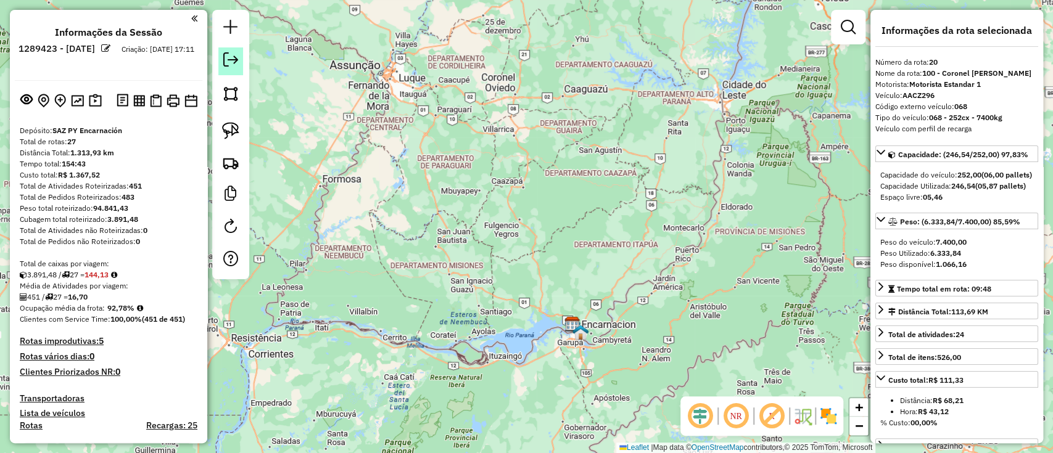
click at [231, 55] on em at bounding box center [230, 59] width 15 height 15
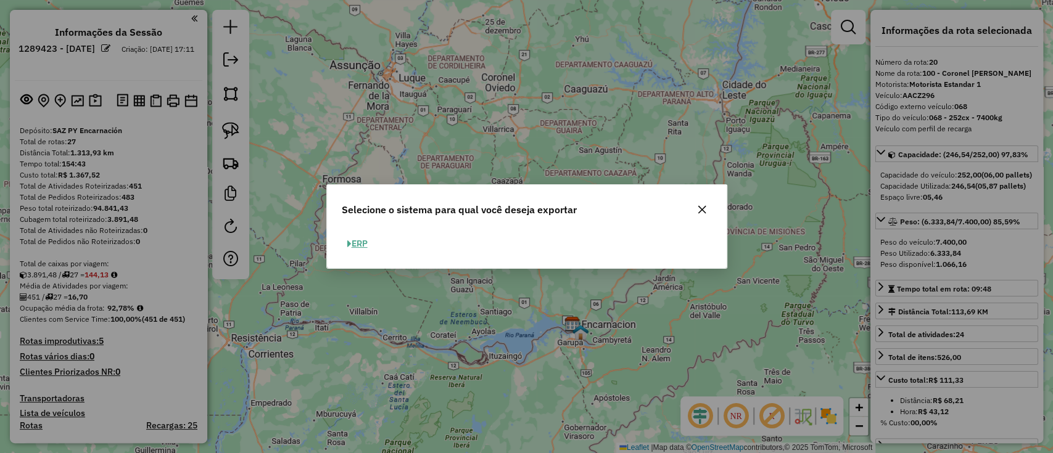
click at [371, 242] on button "ERP" at bounding box center [357, 243] width 31 height 19
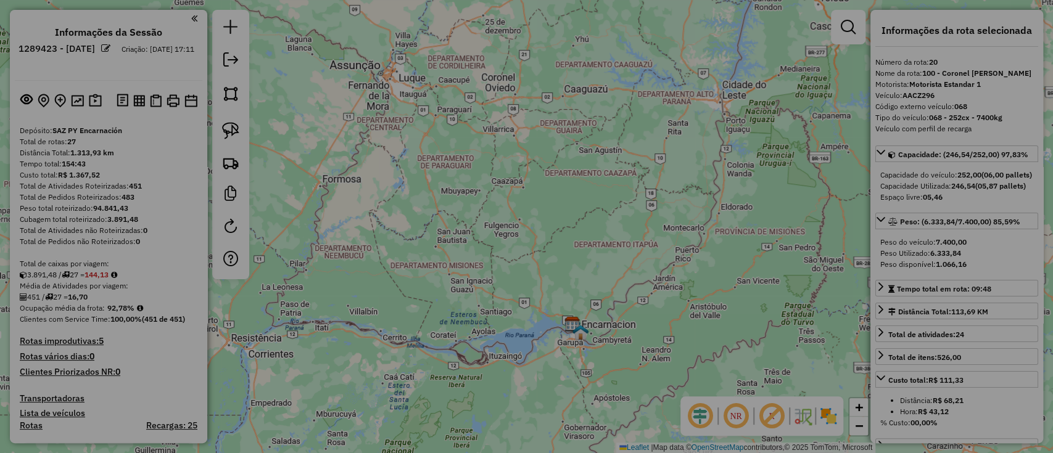
select select "*********"
select select "**"
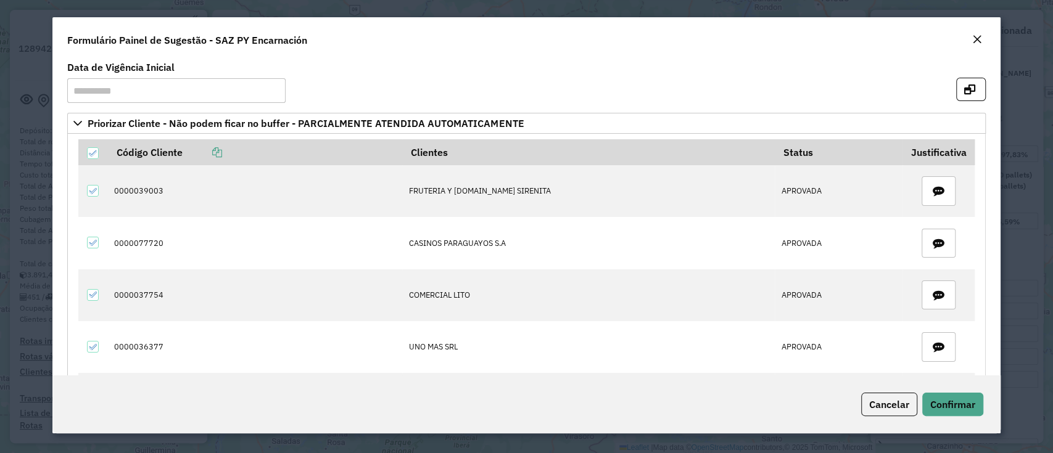
click at [972, 39] on em "Close" at bounding box center [977, 40] width 10 height 10
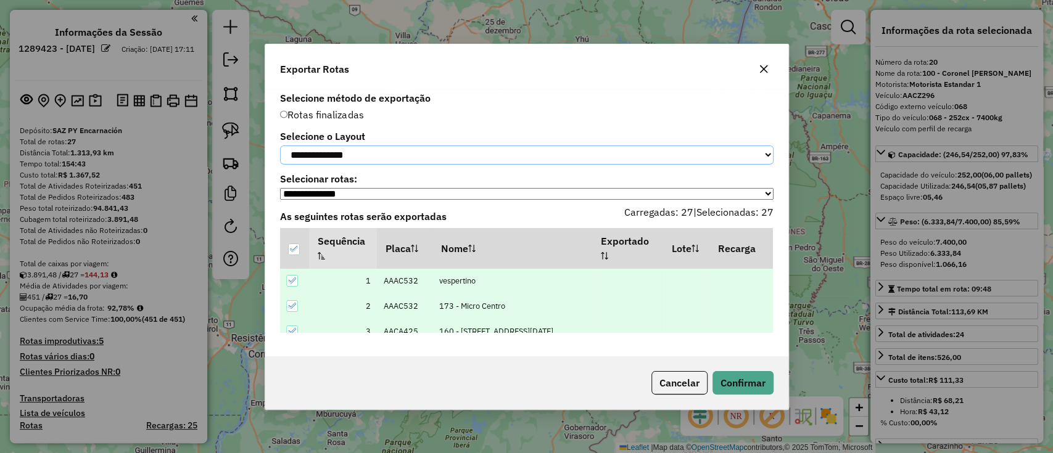
click at [492, 161] on select "**********" at bounding box center [526, 155] width 493 height 19
select select "*********"
click at [280, 146] on select "**********" at bounding box center [526, 155] width 493 height 19
click at [731, 385] on button "Confirmar" at bounding box center [742, 382] width 61 height 23
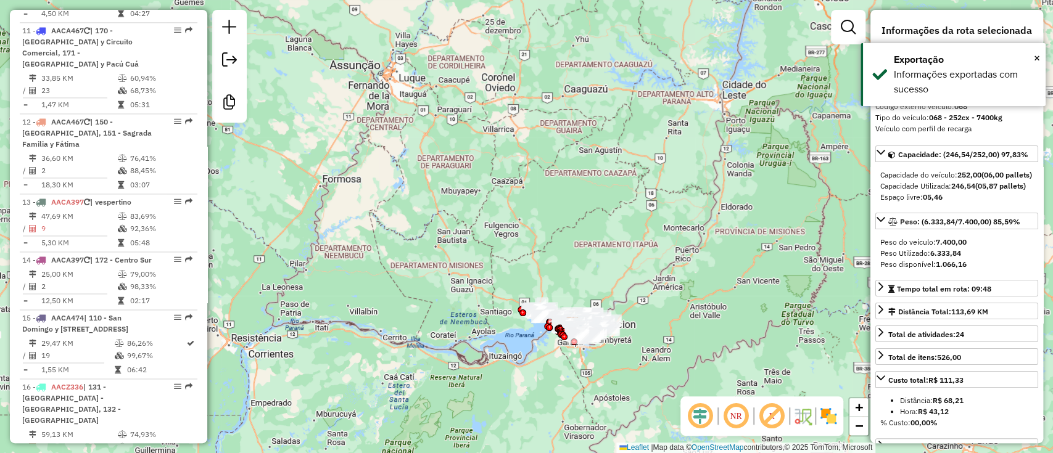
scroll to position [1860, 0]
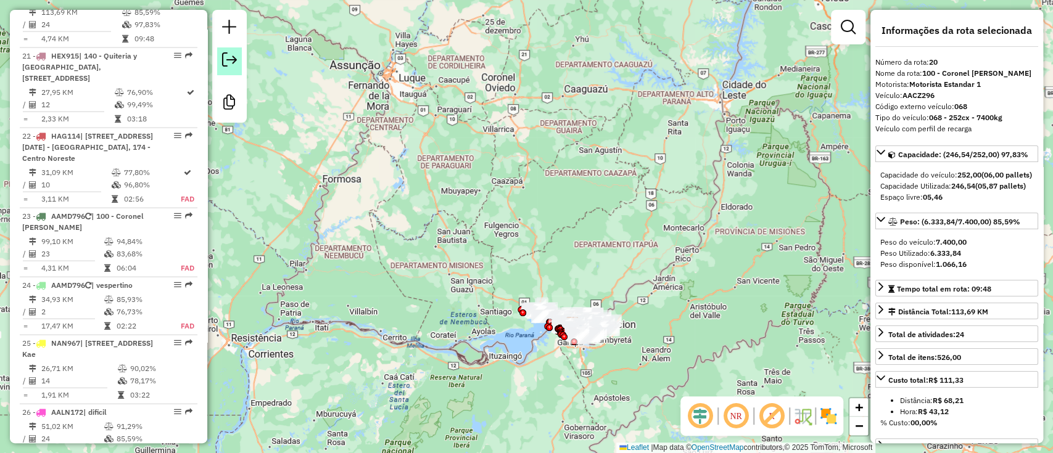
click at [233, 57] on em at bounding box center [229, 59] width 15 height 15
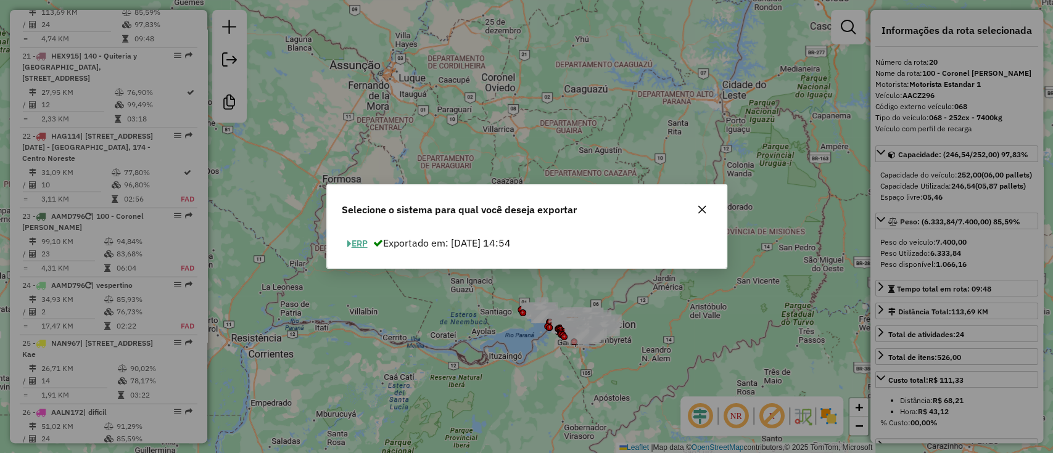
click at [354, 250] on button "ERP" at bounding box center [357, 243] width 31 height 19
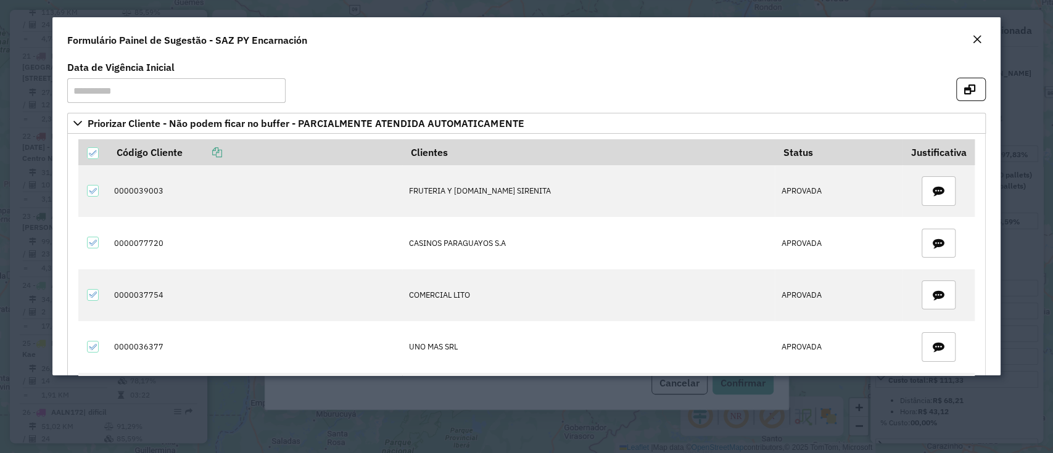
click at [976, 38] on em "Close" at bounding box center [977, 40] width 10 height 10
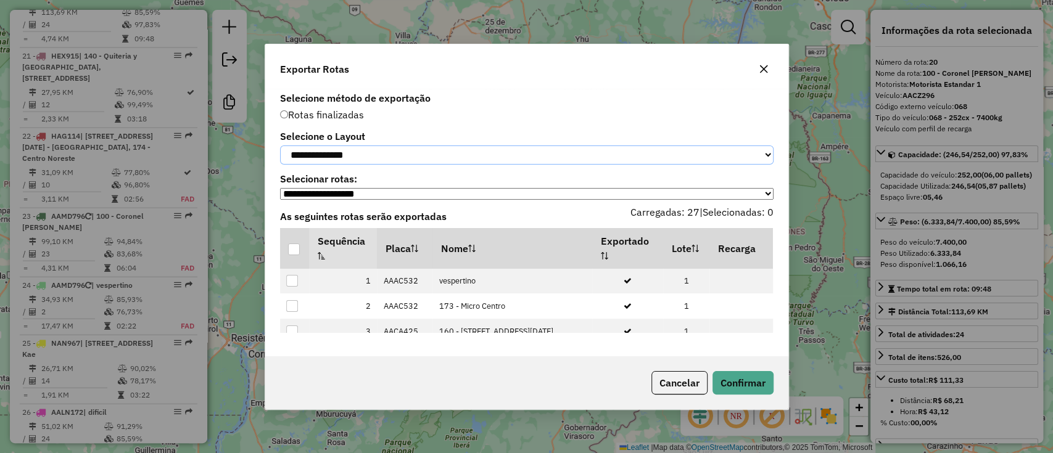
click at [547, 146] on select "**********" at bounding box center [526, 155] width 493 height 19
select select "*********"
click at [280, 146] on select "**********" at bounding box center [526, 155] width 493 height 19
click at [296, 249] on div at bounding box center [294, 250] width 12 height 12
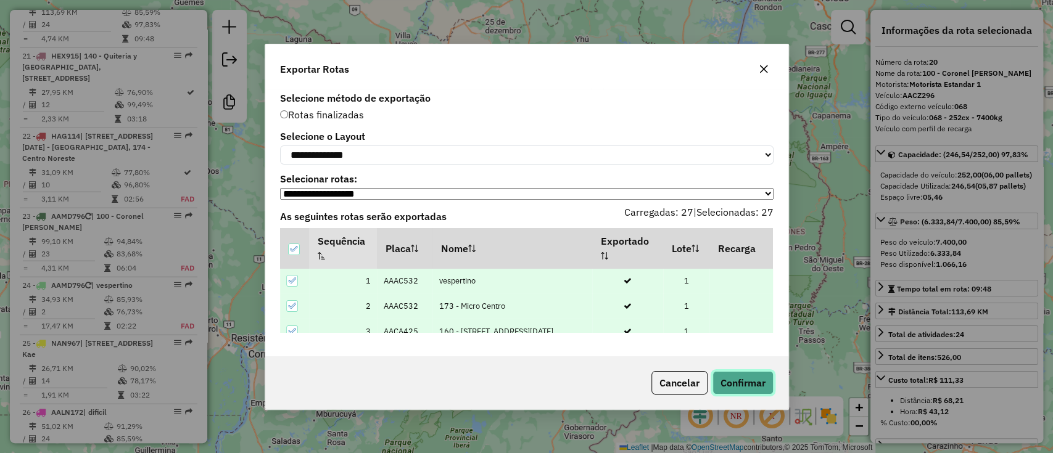
click at [730, 381] on button "Confirmar" at bounding box center [742, 382] width 61 height 23
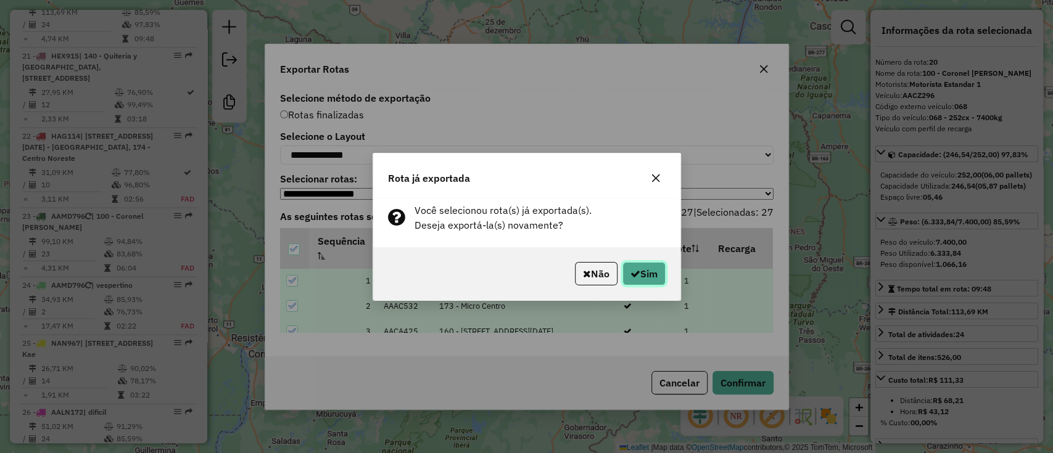
click at [649, 271] on button "Sim" at bounding box center [643, 273] width 43 height 23
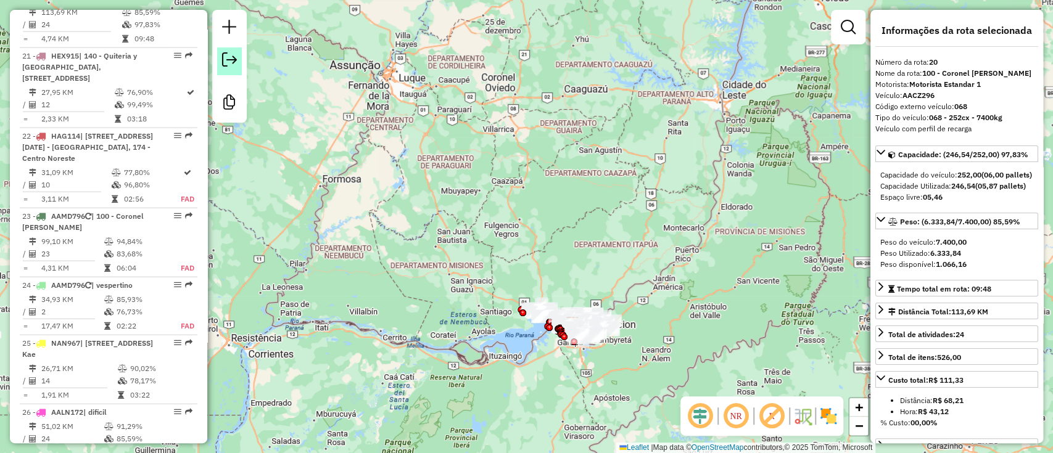
click at [231, 65] on em at bounding box center [229, 59] width 15 height 15
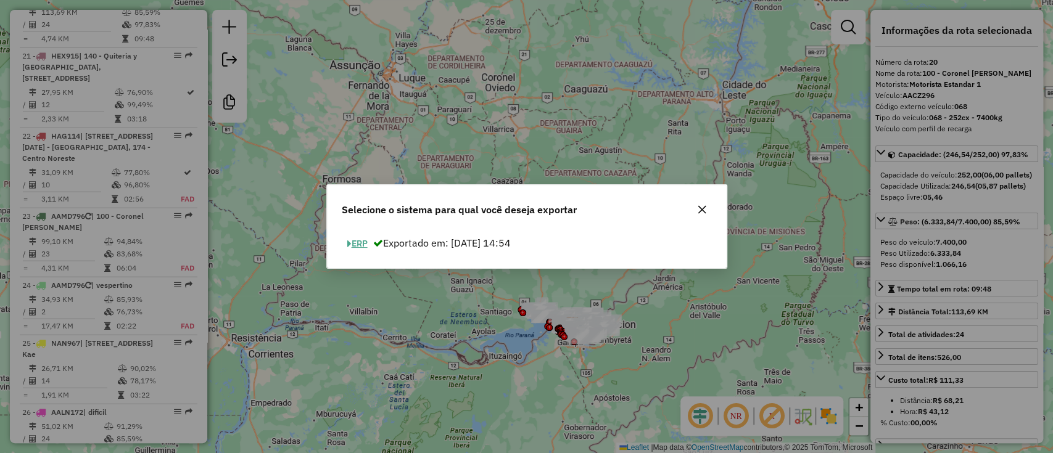
click at [350, 243] on button "ERP" at bounding box center [357, 243] width 31 height 19
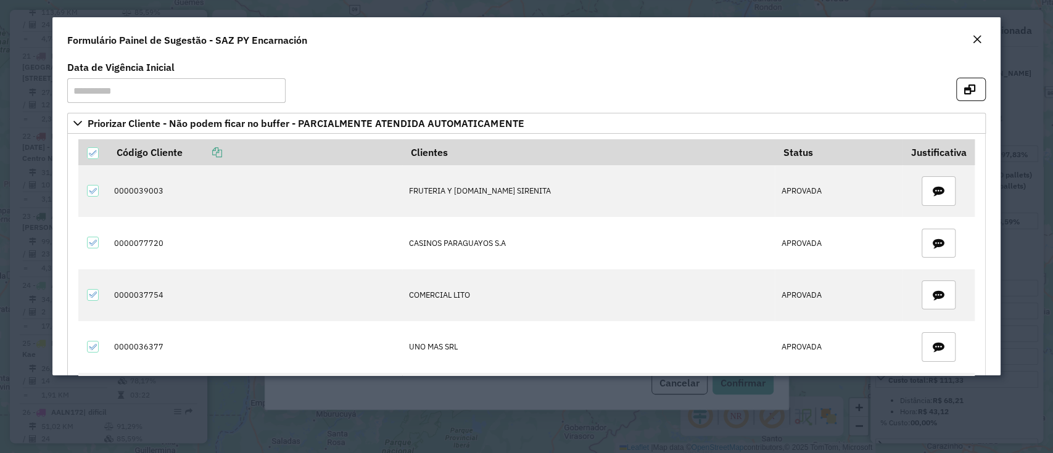
click at [973, 43] on em "Close" at bounding box center [977, 40] width 10 height 10
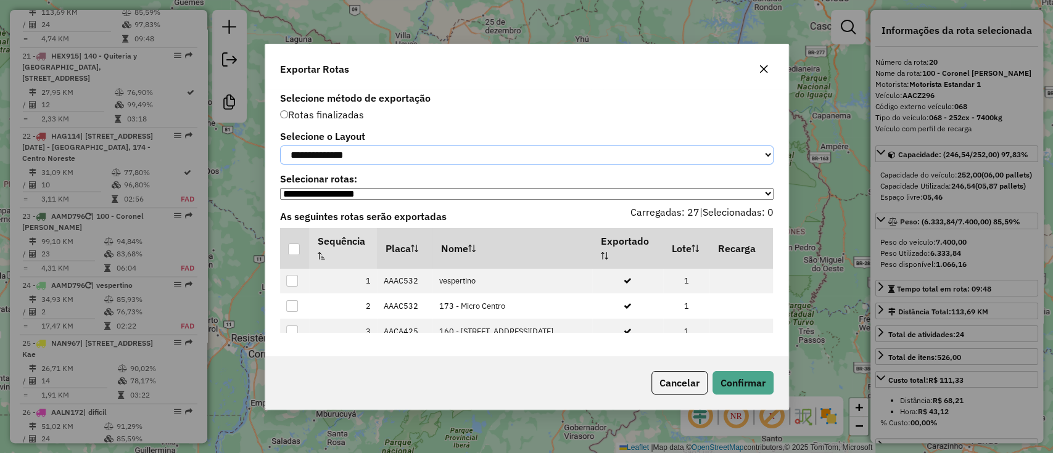
click at [553, 147] on select "**********" at bounding box center [526, 155] width 493 height 19
select select "*********"
click at [280, 146] on select "**********" at bounding box center [526, 155] width 493 height 19
click at [291, 249] on div at bounding box center [294, 250] width 12 height 12
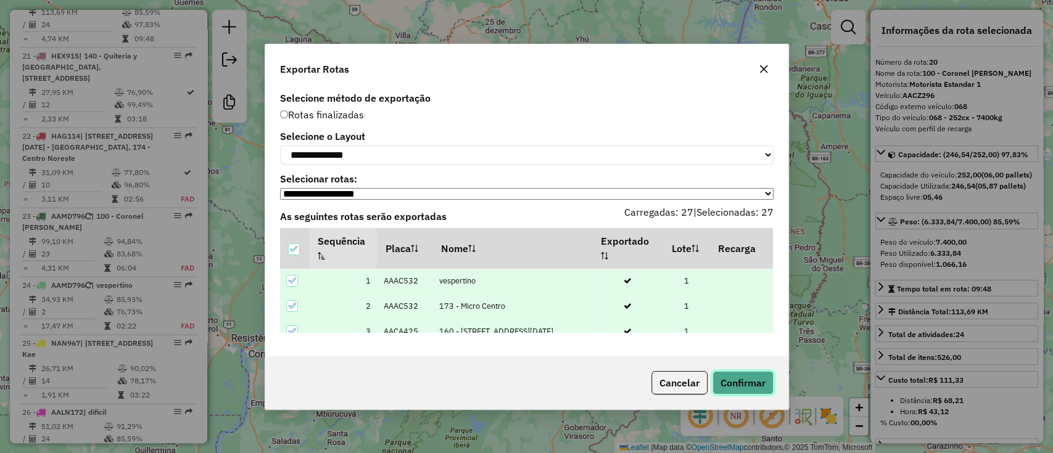
click at [749, 384] on button "Confirmar" at bounding box center [742, 382] width 61 height 23
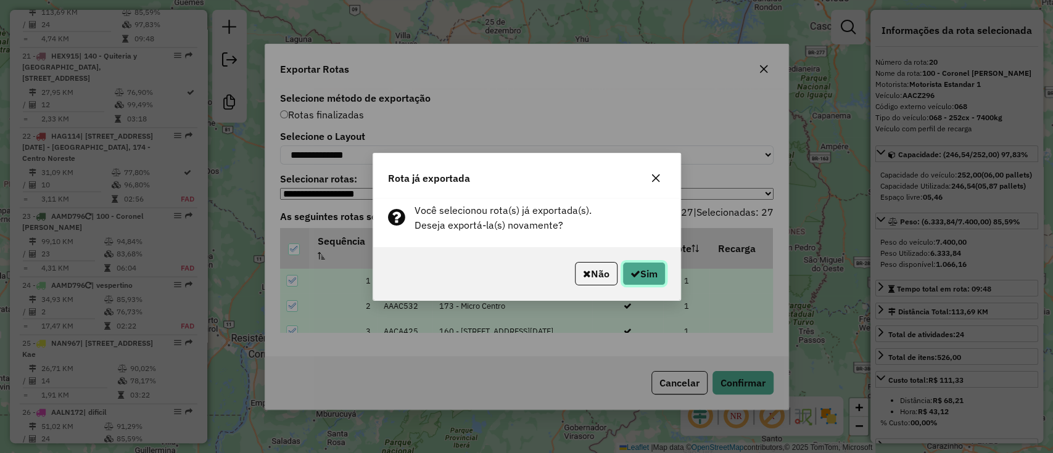
click at [646, 281] on button "Sim" at bounding box center [643, 273] width 43 height 23
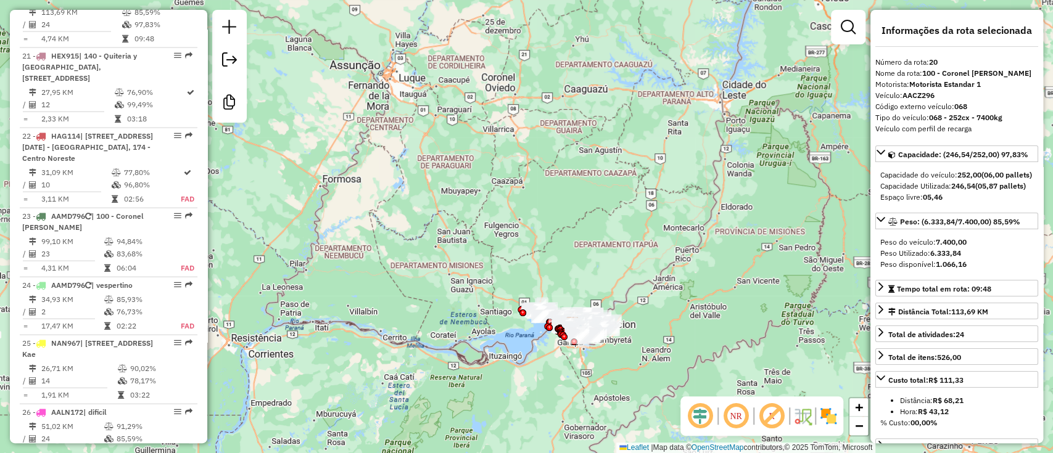
click at [497, 385] on div "Janela de atendimento Grade de atendimento Capacidade Transportadoras Veículos …" at bounding box center [526, 226] width 1053 height 453
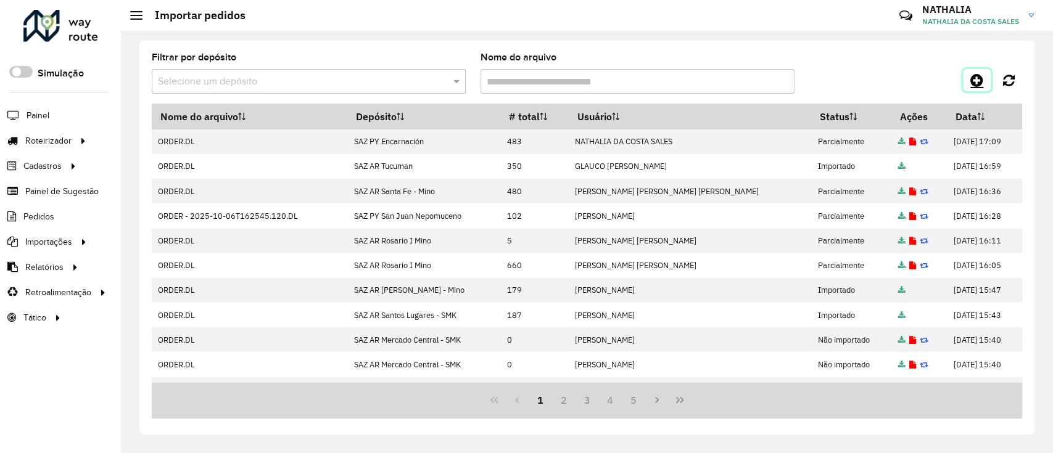
click at [973, 75] on icon at bounding box center [976, 80] width 13 height 15
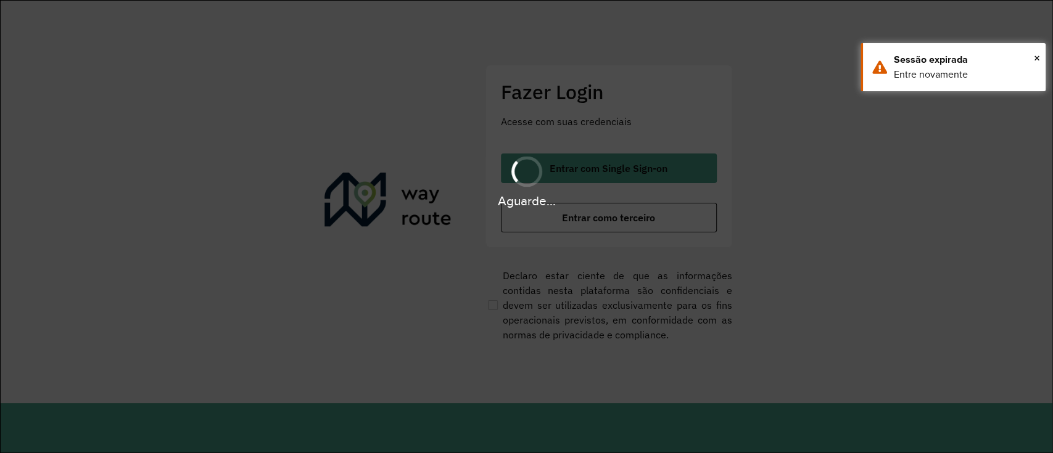
click at [762, 88] on div "Aguarde..." at bounding box center [526, 226] width 1053 height 453
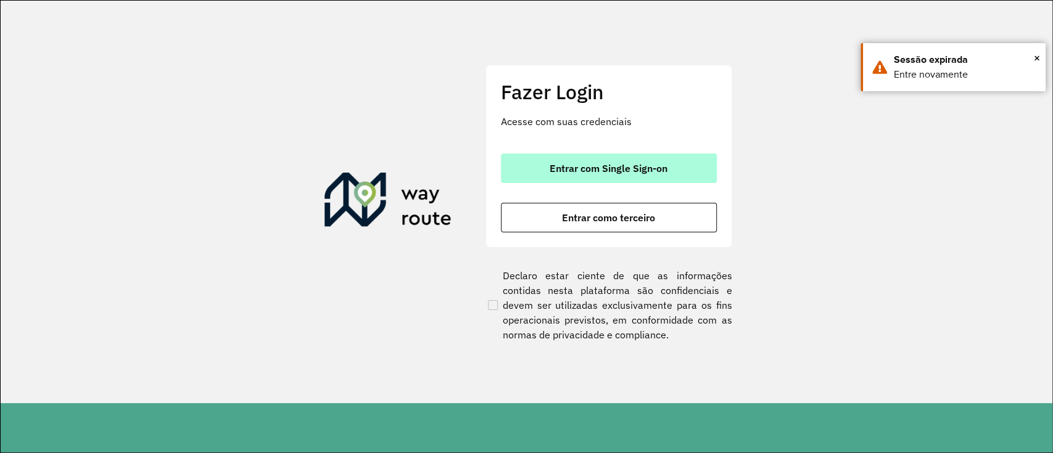
click at [592, 168] on span "Entrar com Single Sign-on" at bounding box center [609, 168] width 118 height 10
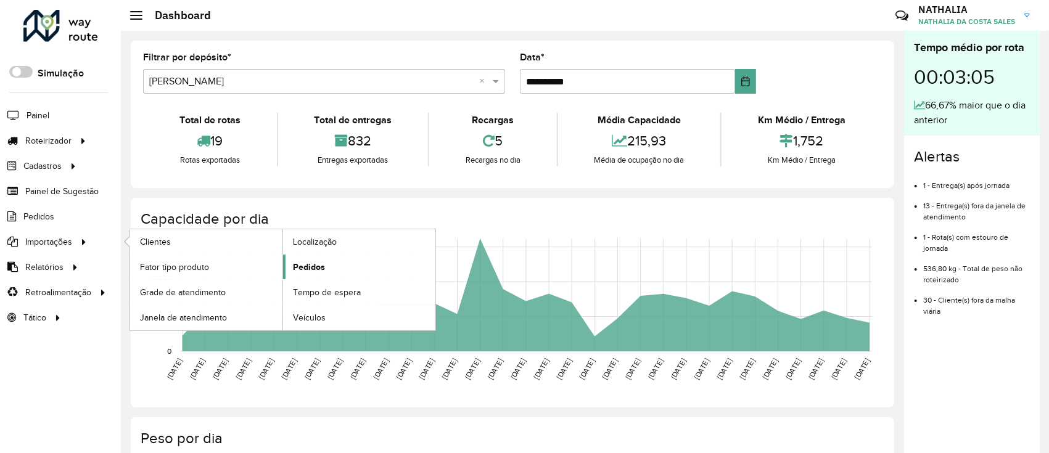
click at [329, 270] on link "Pedidos" at bounding box center [359, 267] width 152 height 25
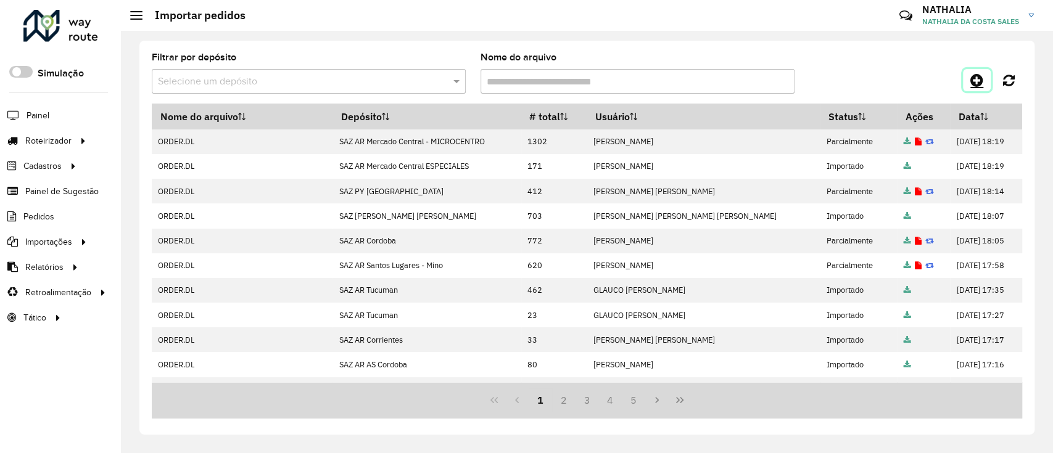
click at [973, 82] on icon at bounding box center [976, 80] width 13 height 15
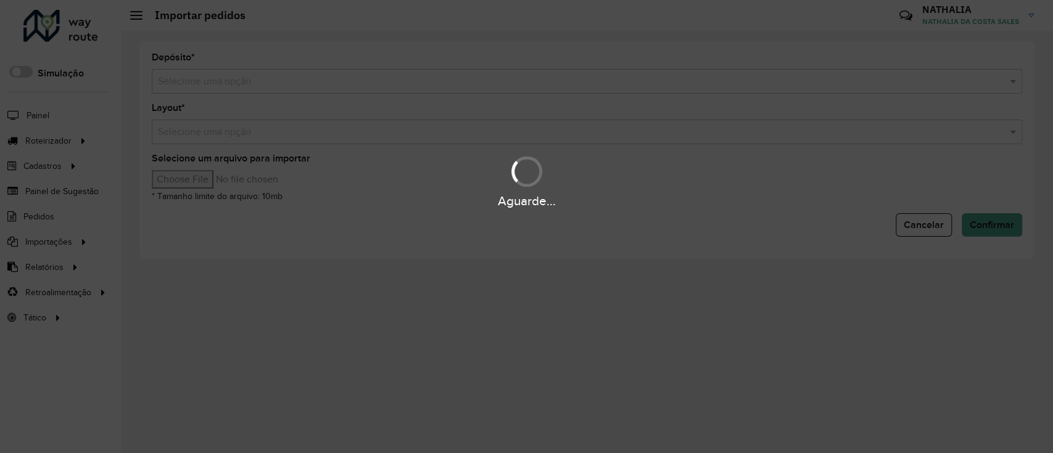
click at [949, 81] on div "Aguarde..." at bounding box center [526, 226] width 1053 height 453
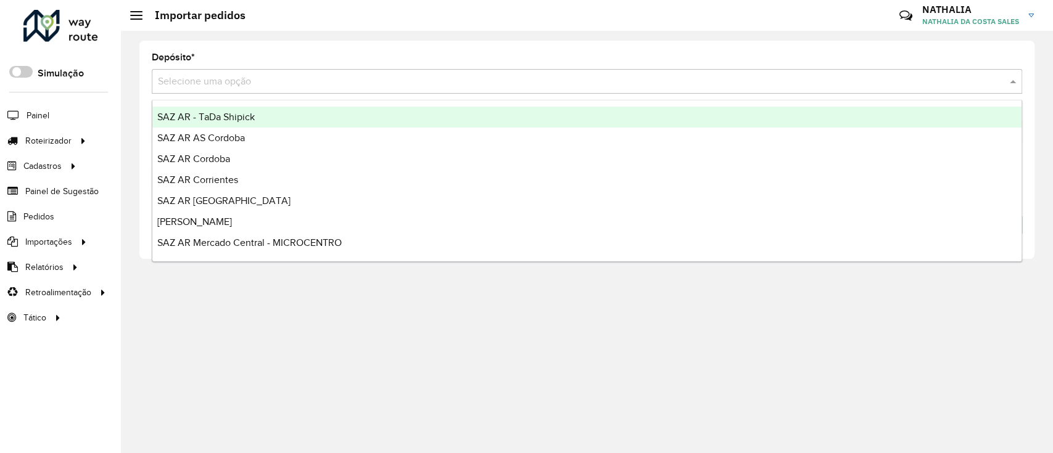
click at [949, 81] on input "text" at bounding box center [574, 82] width 833 height 15
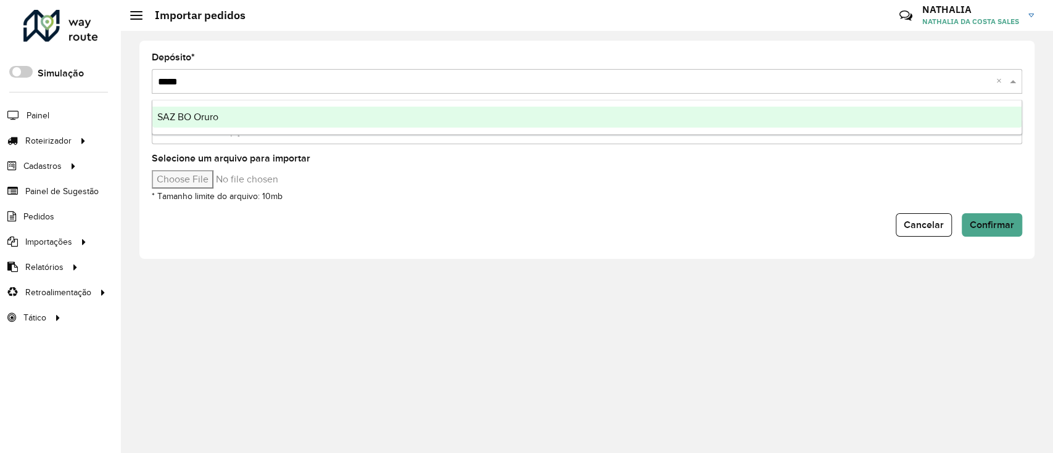
type input "*****"
click at [943, 117] on div "SAZ BO Oruro" at bounding box center [586, 117] width 869 height 21
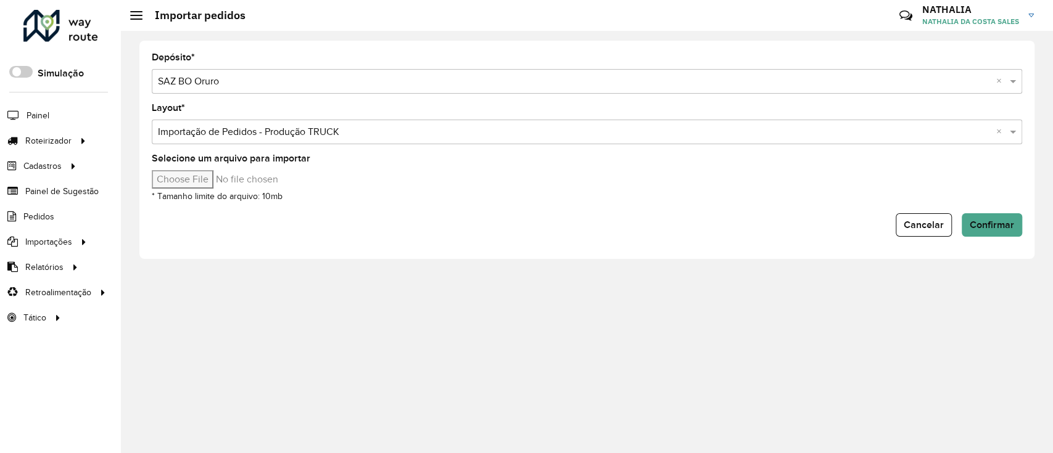
click at [210, 176] on input "Selecione um arquivo para importar" at bounding box center [257, 179] width 210 height 19
type input "**********"
click at [987, 223] on span "Confirmar" at bounding box center [992, 225] width 44 height 10
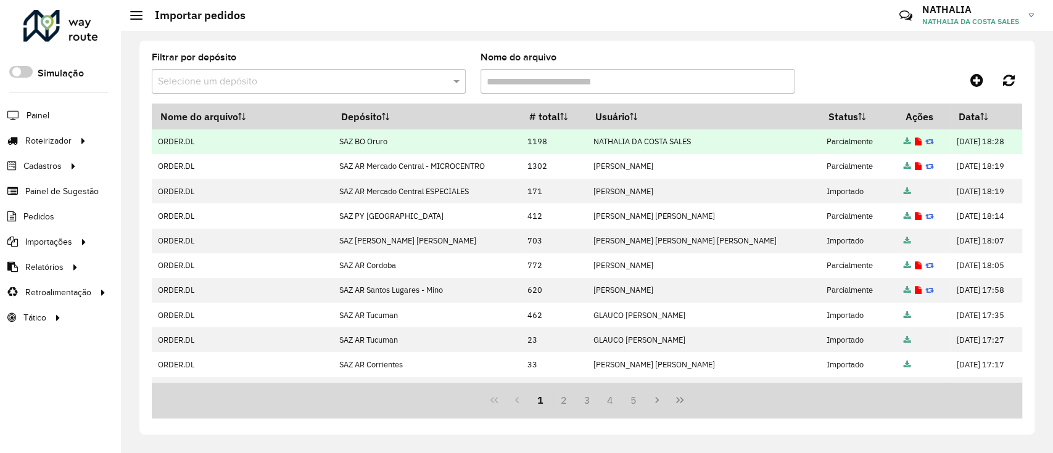
click at [914, 139] on icon at bounding box center [917, 142] width 7 height 8
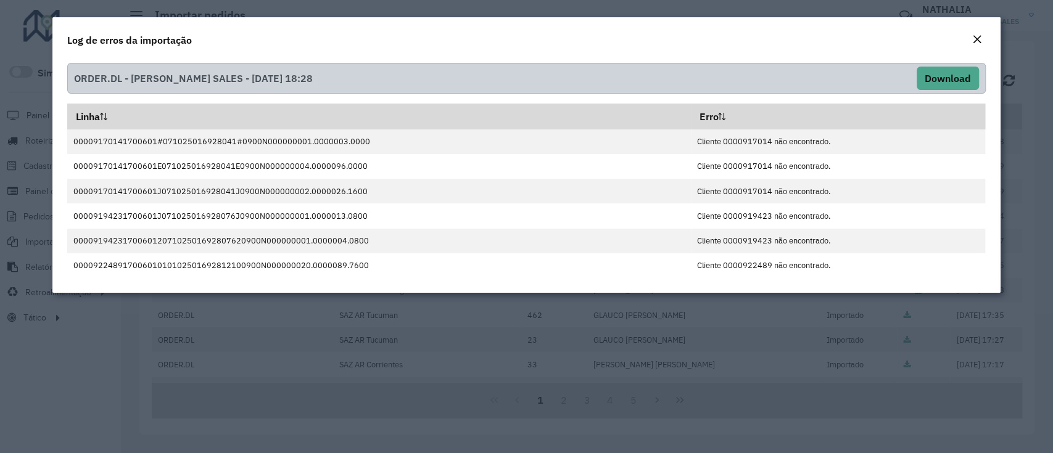
click at [979, 37] on em "Close" at bounding box center [977, 40] width 10 height 10
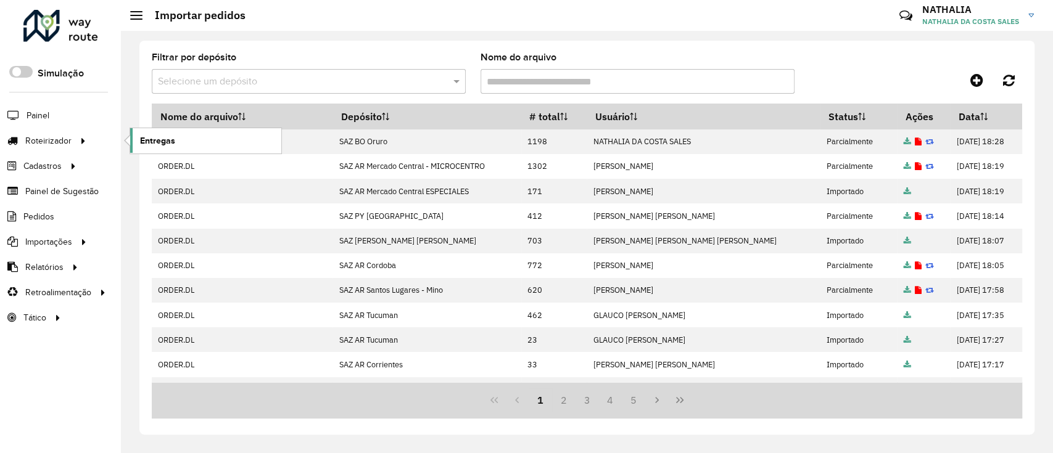
click at [142, 139] on span "Entregas" at bounding box center [157, 140] width 35 height 13
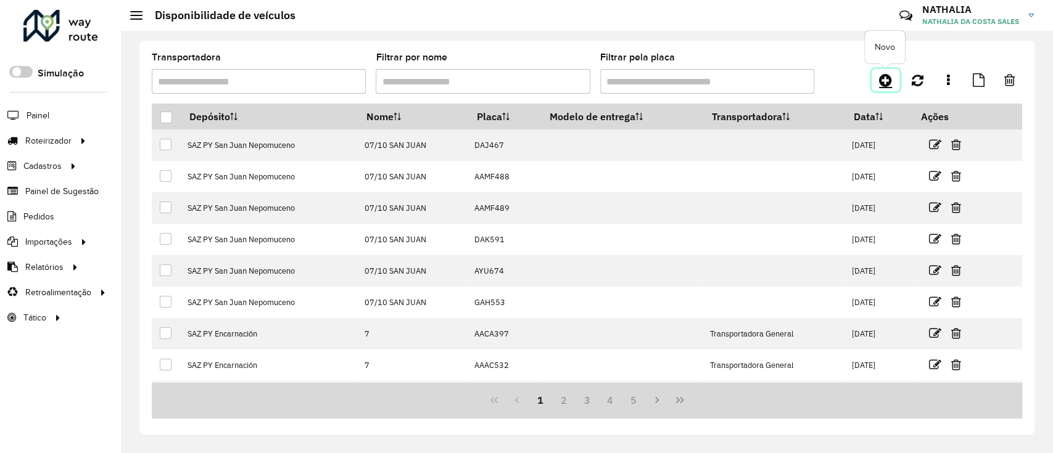
click at [886, 89] on link at bounding box center [886, 80] width 28 height 22
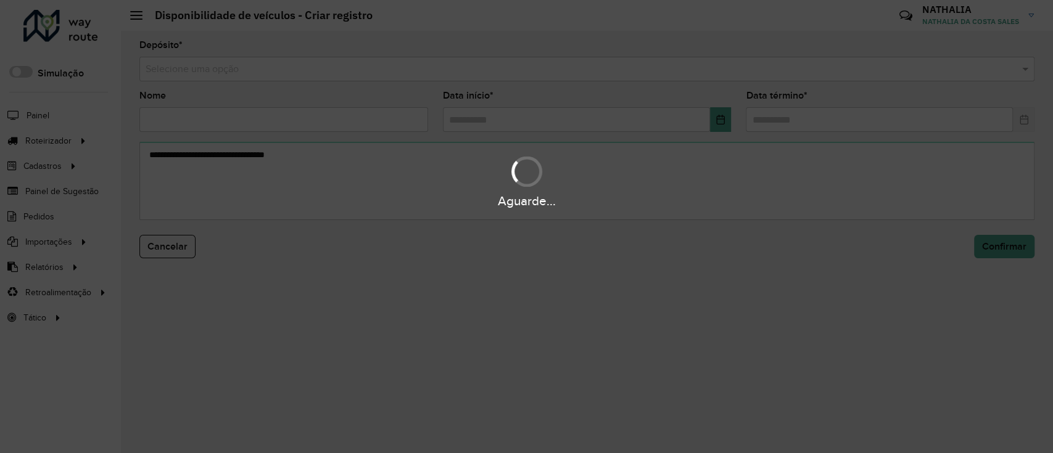
click at [826, 56] on div "Aguarde..." at bounding box center [526, 226] width 1053 height 453
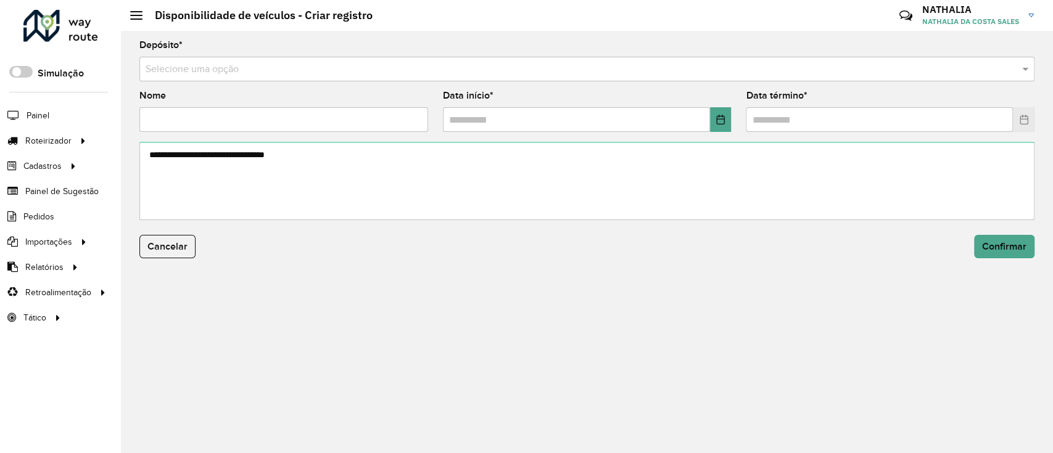
click at [824, 68] on input "text" at bounding box center [575, 69] width 858 height 15
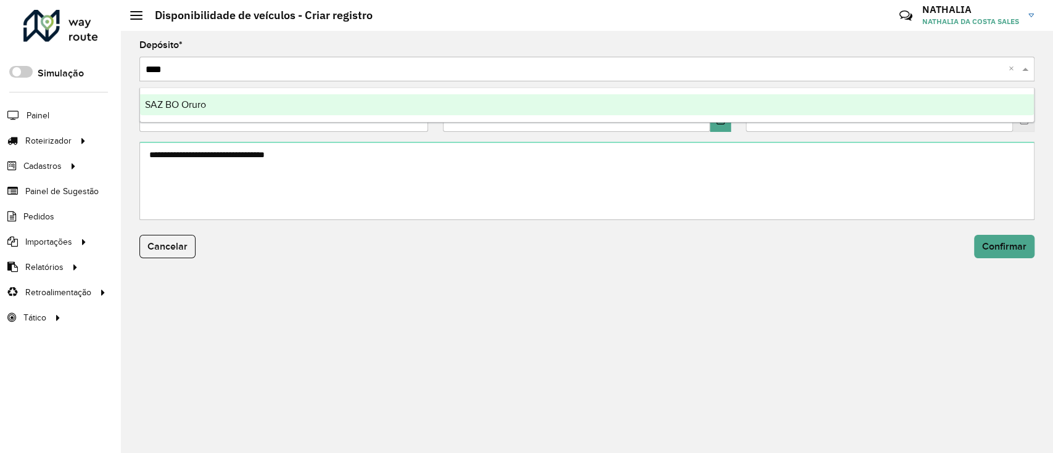
type input "*****"
click at [804, 98] on div "SAZ BO Oruro" at bounding box center [587, 104] width 894 height 21
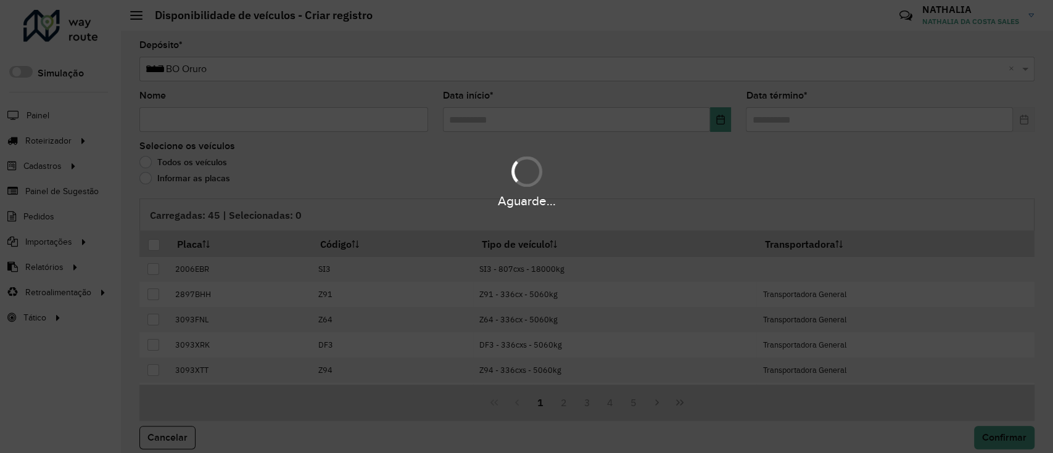
click at [345, 121] on div "Aguarde..." at bounding box center [526, 226] width 1053 height 453
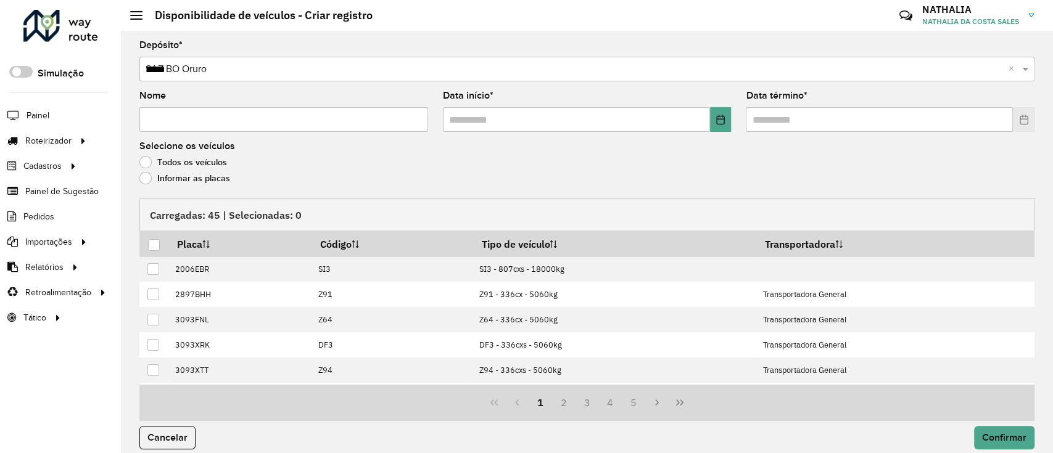
click at [345, 121] on input "Nome" at bounding box center [283, 119] width 289 height 25
type input "*"
click at [672, 129] on input "text" at bounding box center [576, 119] width 267 height 25
click at [715, 120] on icon "Choose Date" at bounding box center [720, 120] width 10 height 10
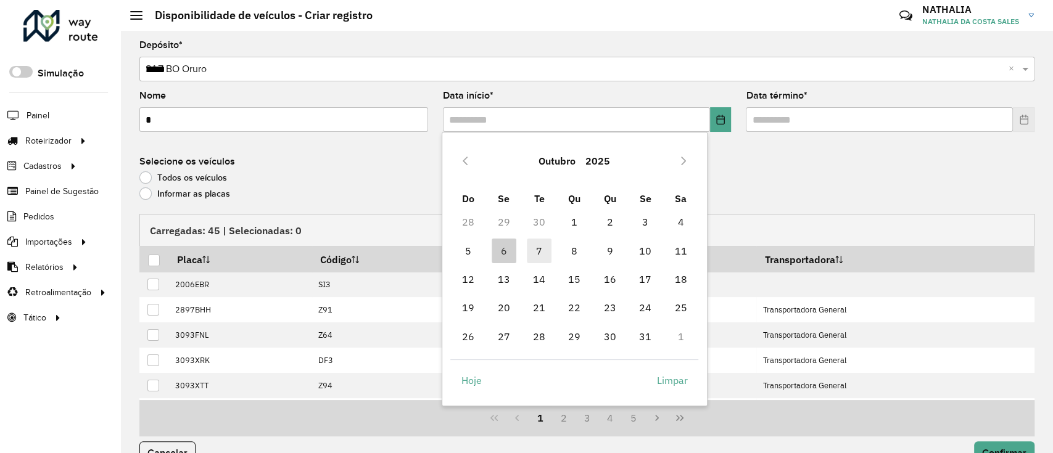
click at [539, 246] on span "7" at bounding box center [539, 251] width 25 height 25
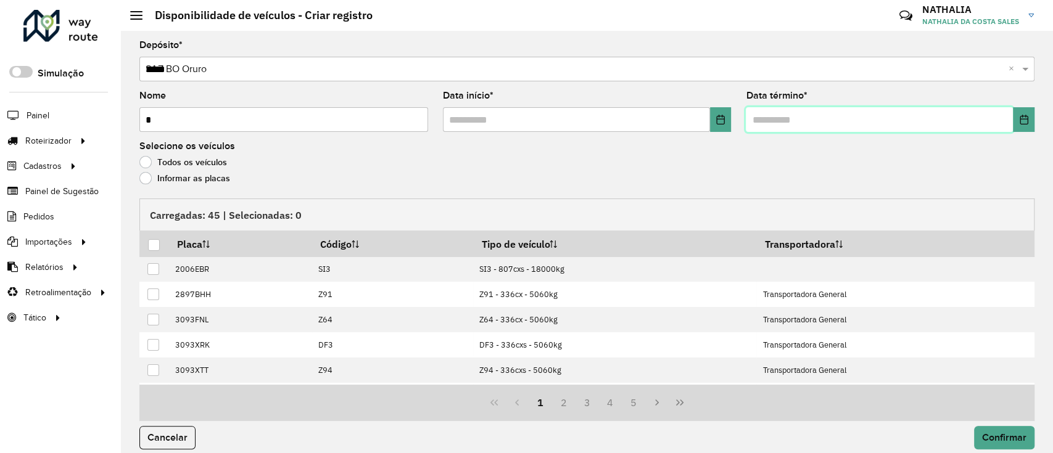
click at [789, 123] on input "text" at bounding box center [879, 119] width 267 height 25
click at [1006, 122] on input "text" at bounding box center [879, 119] width 267 height 25
click at [1019, 115] on icon "Choose Date" at bounding box center [1024, 120] width 10 height 10
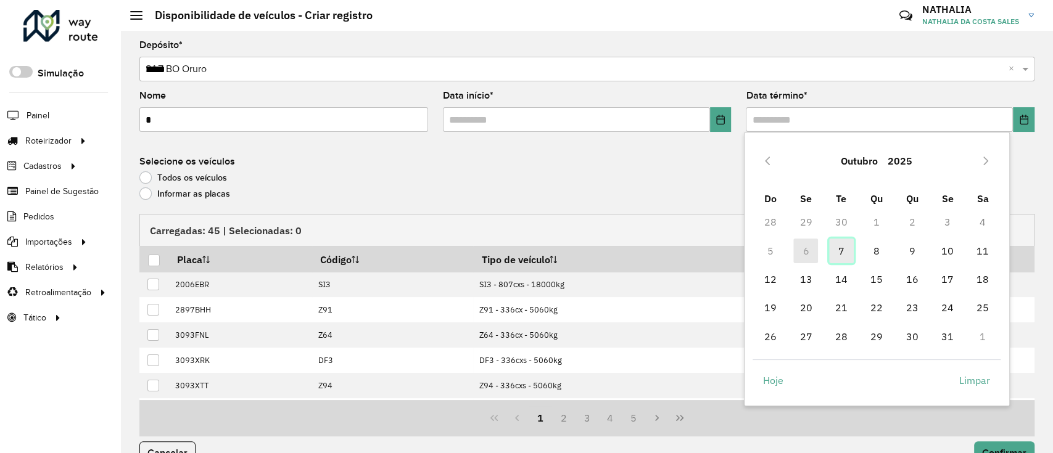
drag, startPoint x: 845, startPoint y: 239, endPoint x: 844, endPoint y: 248, distance: 9.3
click at [845, 239] on span "7" at bounding box center [841, 251] width 25 height 25
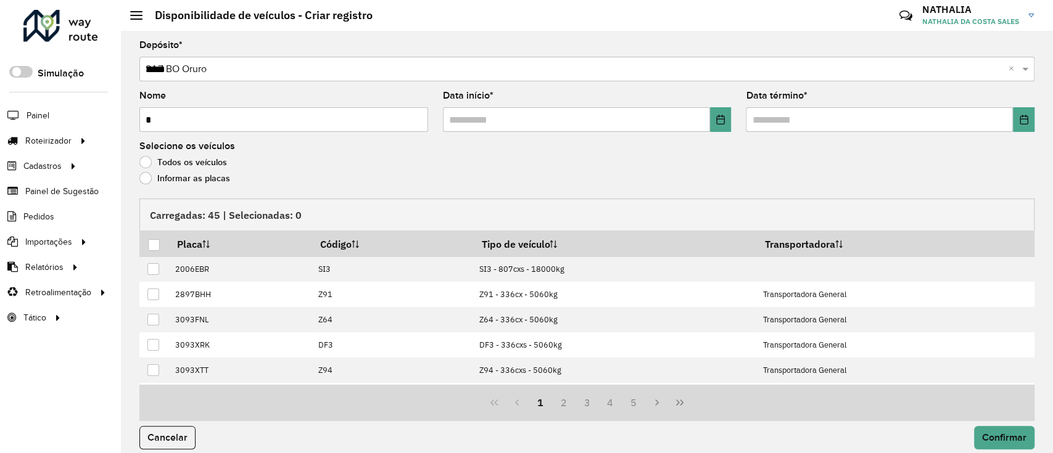
click at [211, 179] on label "Informar as placas" at bounding box center [184, 178] width 91 height 12
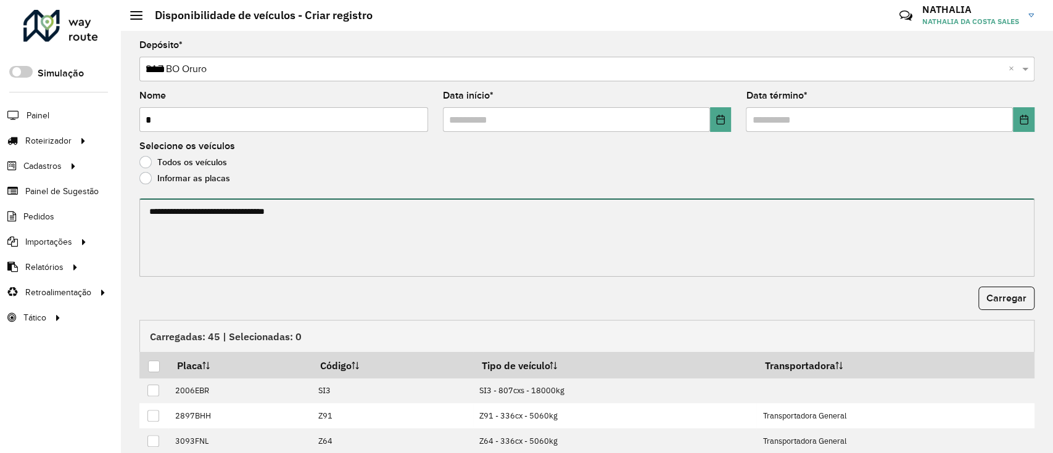
click at [337, 252] on textarea at bounding box center [586, 238] width 895 height 78
paste textarea "******* ******* ******* ******* ******* ******* ******* ******* ******* *******…"
type textarea "******* ******* ******* ******* ******* ******* ******* ******* ******* *******…"
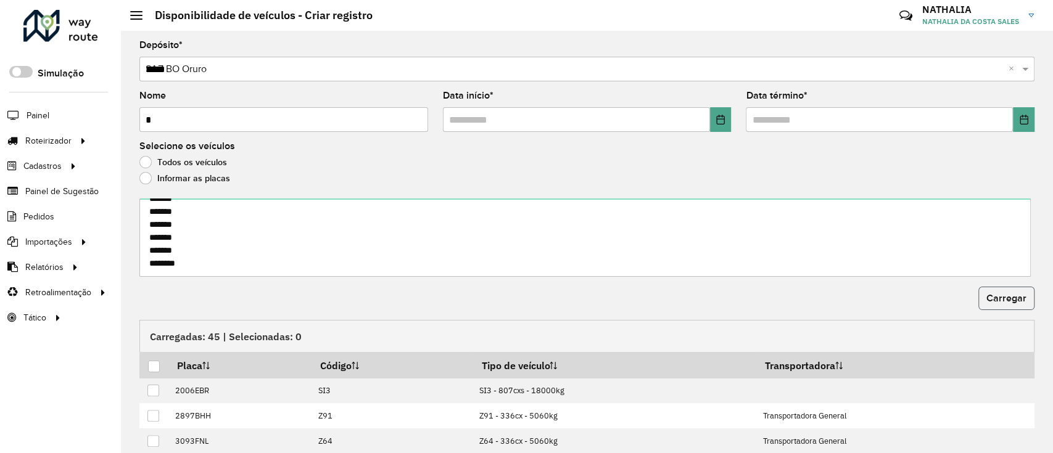
click at [1018, 299] on span "Carregar" at bounding box center [1006, 298] width 40 height 10
click at [156, 358] on th at bounding box center [153, 365] width 29 height 26
click at [155, 364] on div at bounding box center [154, 367] width 12 height 12
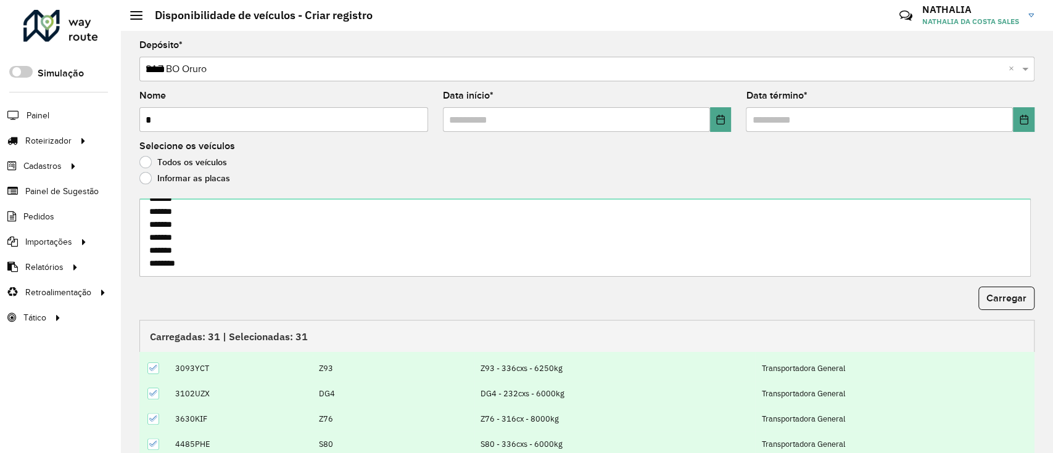
scroll to position [133, 0]
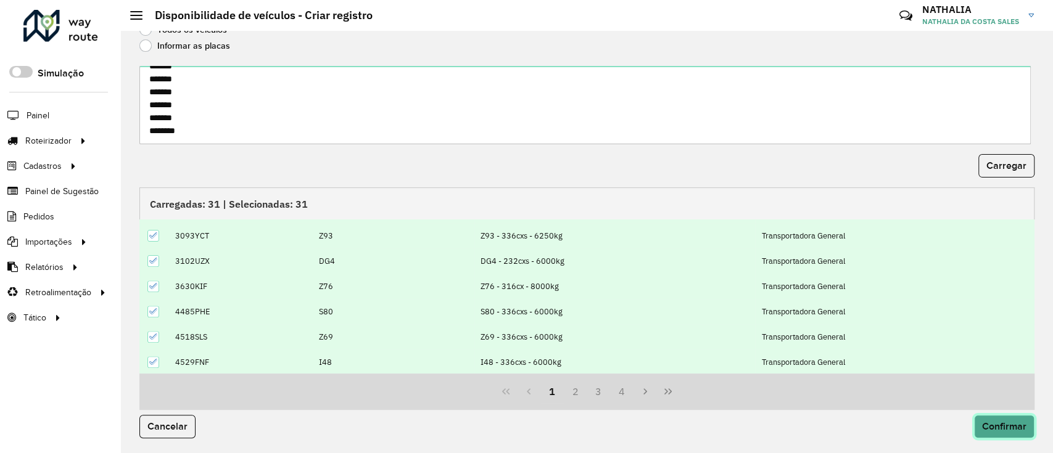
click at [1012, 421] on span "Confirmar" at bounding box center [1004, 426] width 44 height 10
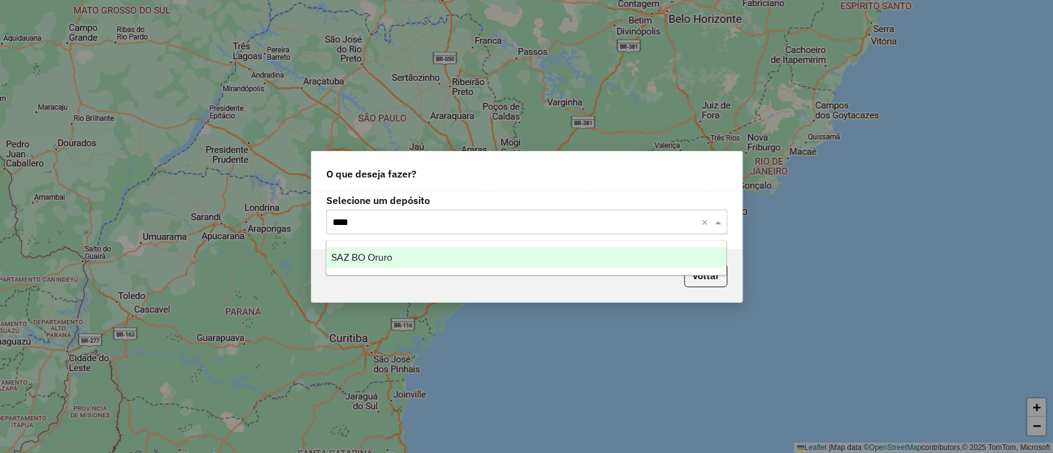
type input "*****"
click at [541, 252] on div "SAZ BO Oruro" at bounding box center [526, 257] width 400 height 21
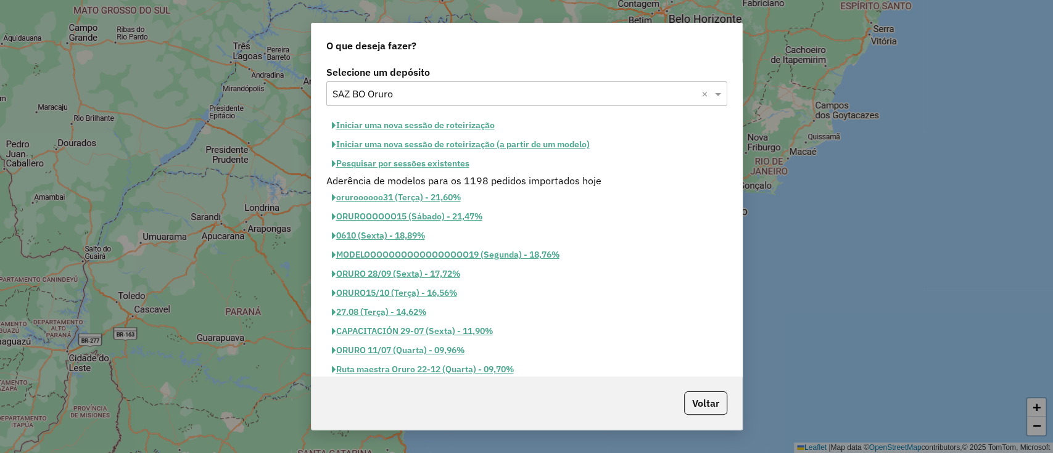
click at [442, 121] on button "Iniciar uma nova sessão de roteirização" at bounding box center [413, 125] width 174 height 19
select select "*"
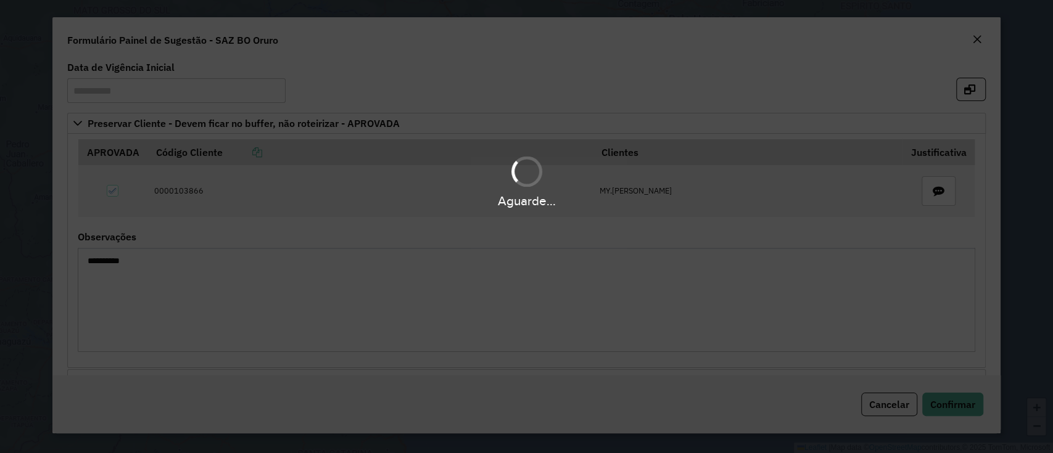
click at [953, 402] on body "**********" at bounding box center [526, 226] width 1053 height 453
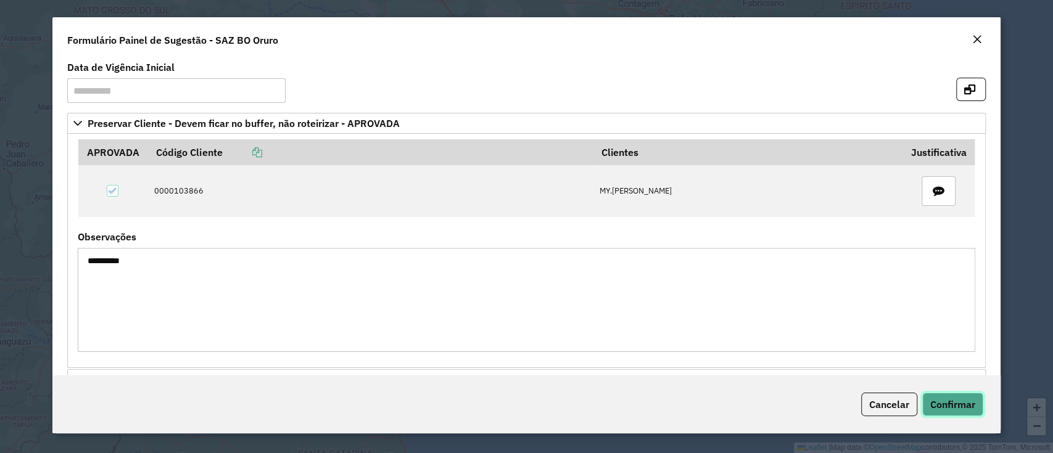
click at [953, 402] on span "Confirmar" at bounding box center [952, 404] width 45 height 12
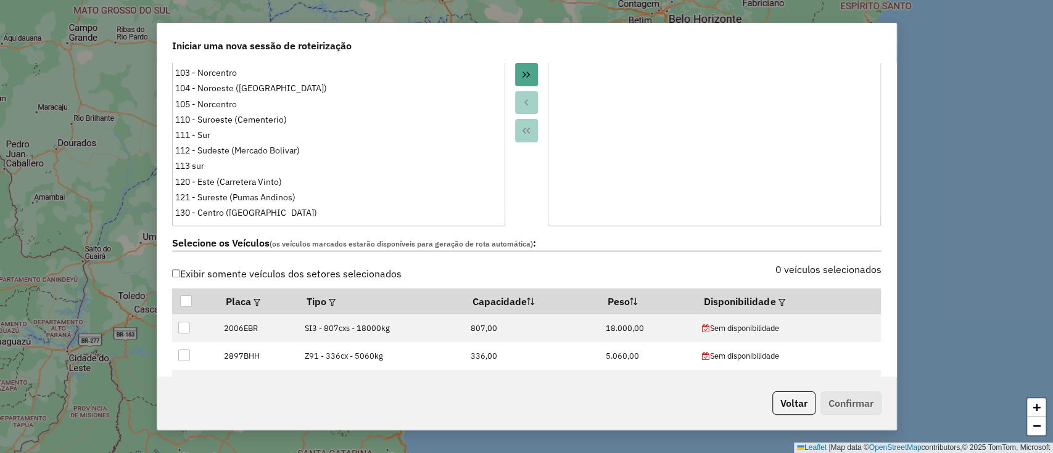
scroll to position [329, 0]
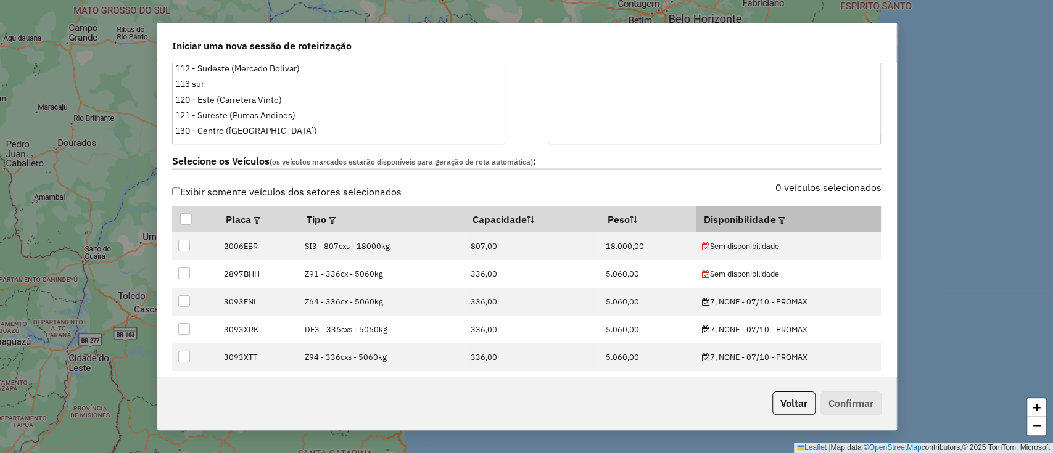
click at [775, 214] on div at bounding box center [779, 219] width 9 height 15
click at [778, 219] on em at bounding box center [781, 220] width 7 height 7
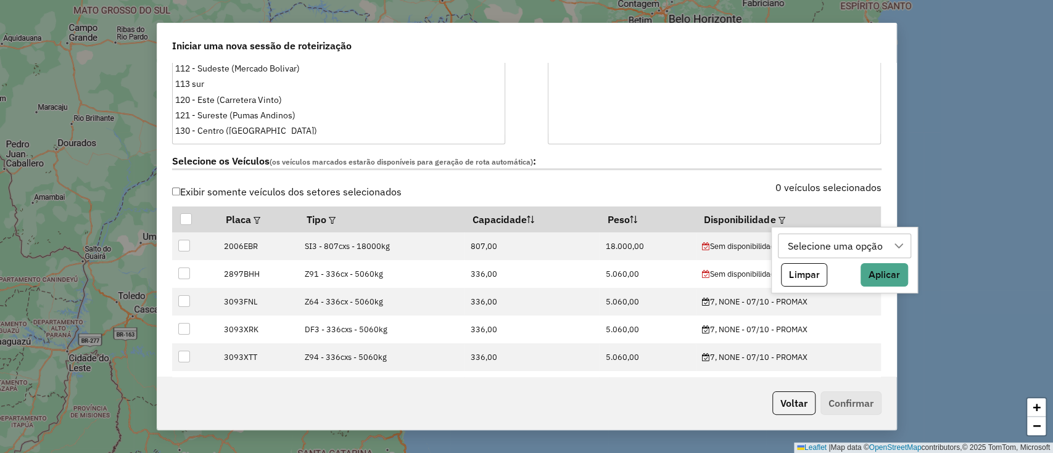
click at [806, 244] on div "Selecione uma opção" at bounding box center [835, 245] width 104 height 23
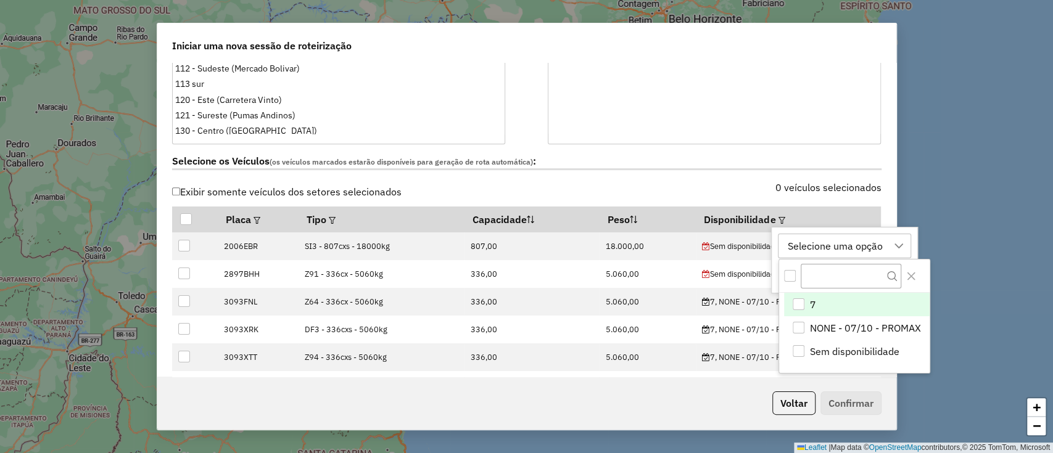
click at [801, 301] on div "7" at bounding box center [799, 305] width 12 height 12
click at [655, 186] on div "0 veículos selecionados" at bounding box center [708, 194] width 362 height 23
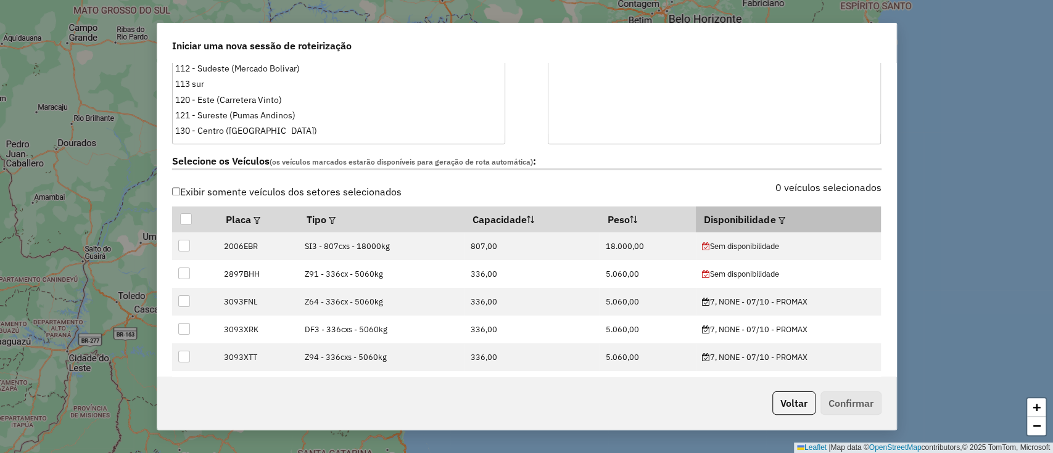
click at [778, 217] on em at bounding box center [781, 220] width 7 height 7
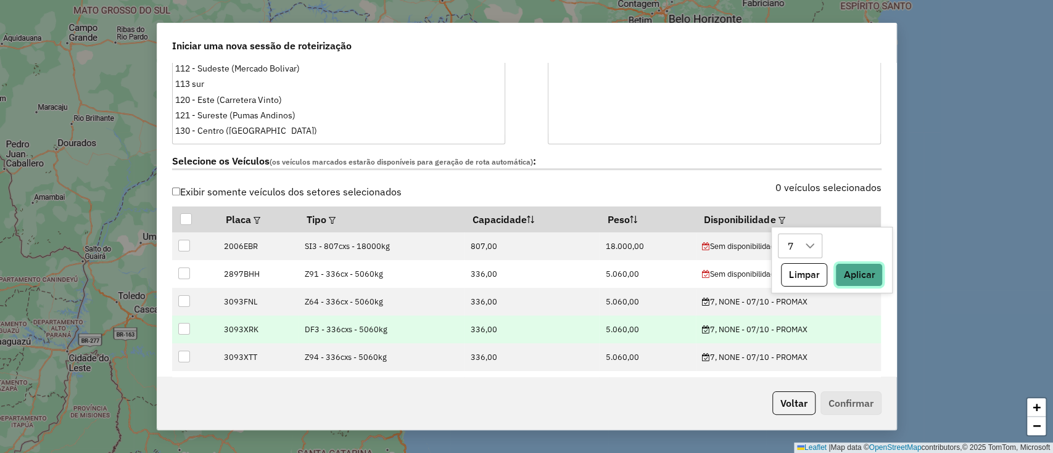
click at [850, 278] on button "Aplicar" at bounding box center [858, 274] width 47 height 23
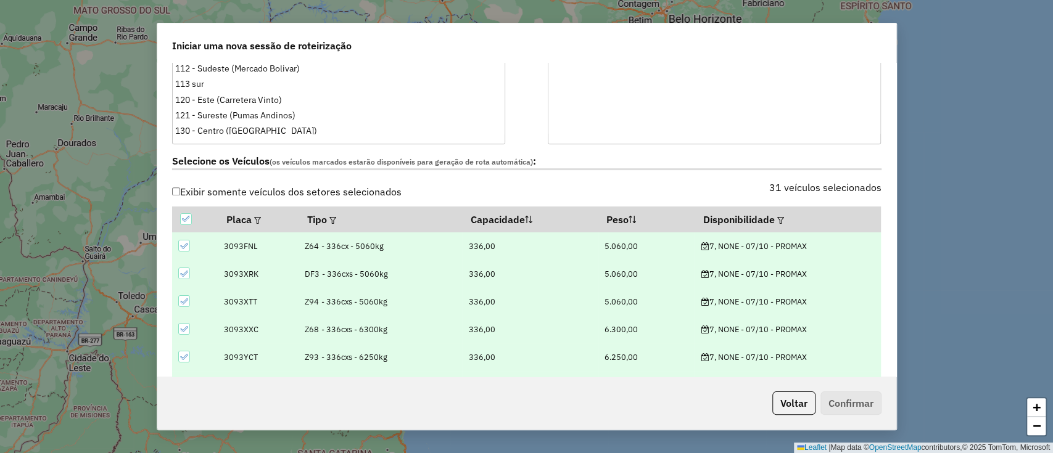
click at [712, 151] on div "Selecione os Veículos (os veículos marcados estarão disponíveis para geração de…" at bounding box center [527, 163] width 724 height 39
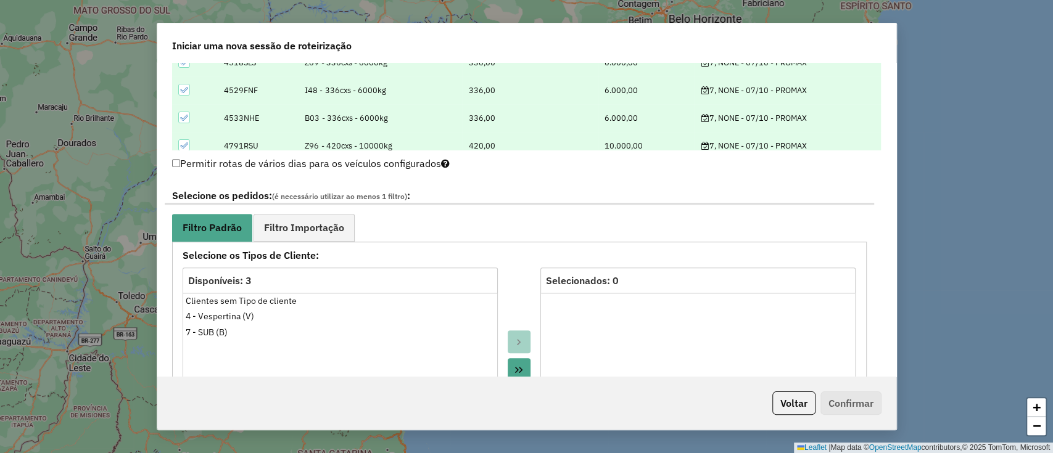
scroll to position [657, 0]
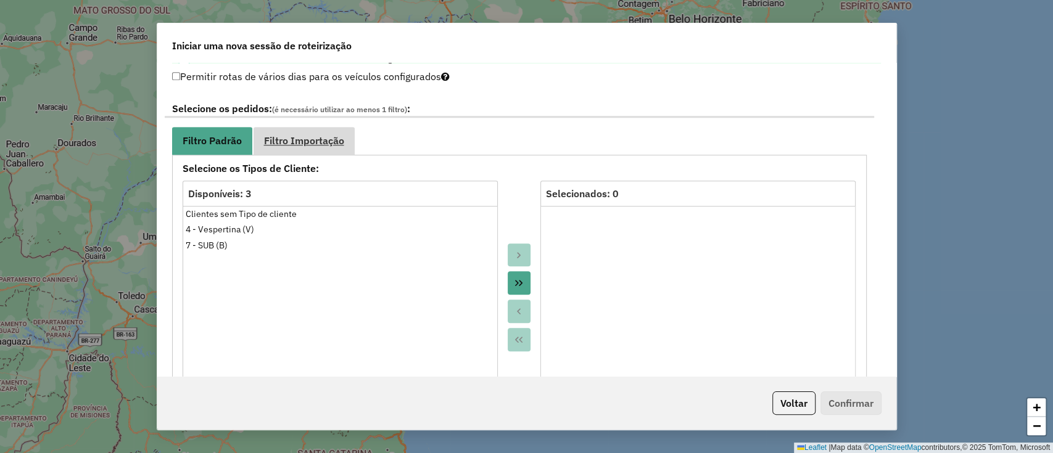
click at [306, 146] on link "Filtro Importação" at bounding box center [303, 141] width 101 height 28
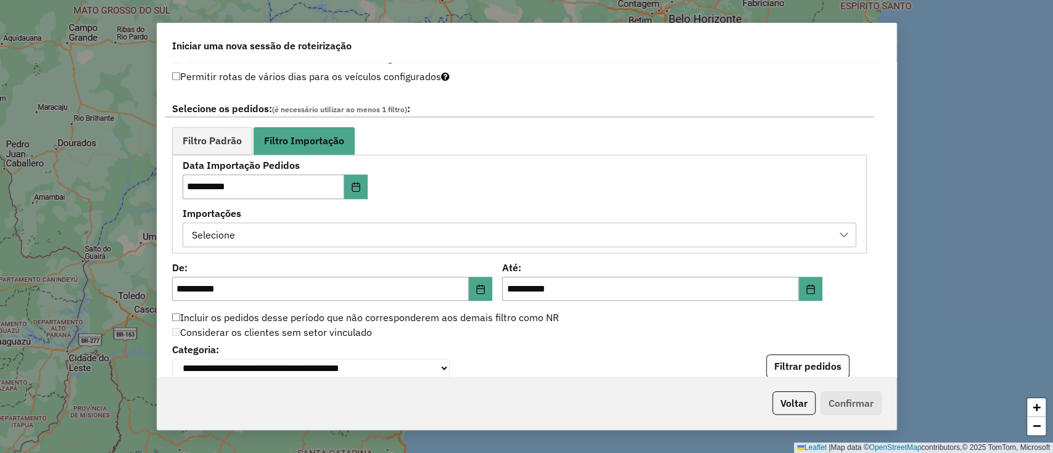
click at [358, 229] on div "Selecione" at bounding box center [510, 234] width 644 height 23
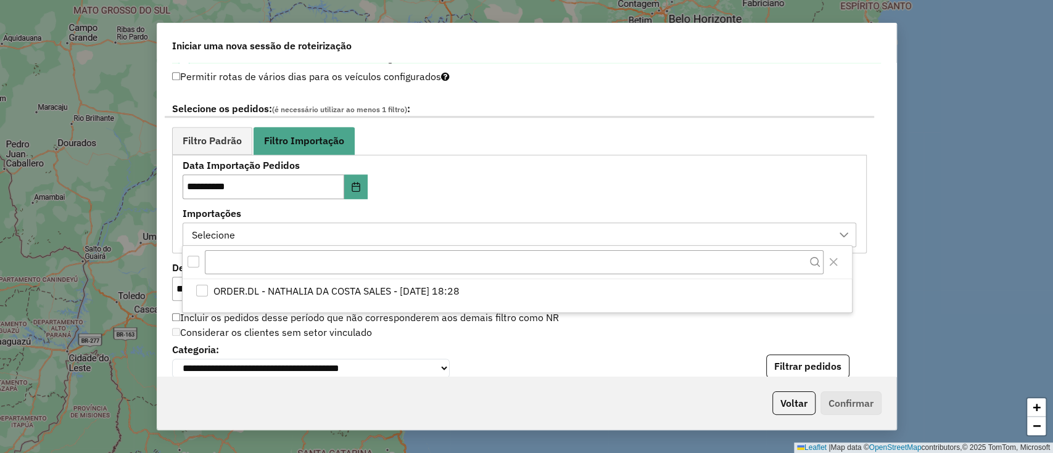
click at [435, 276] on div at bounding box center [517, 262] width 669 height 33
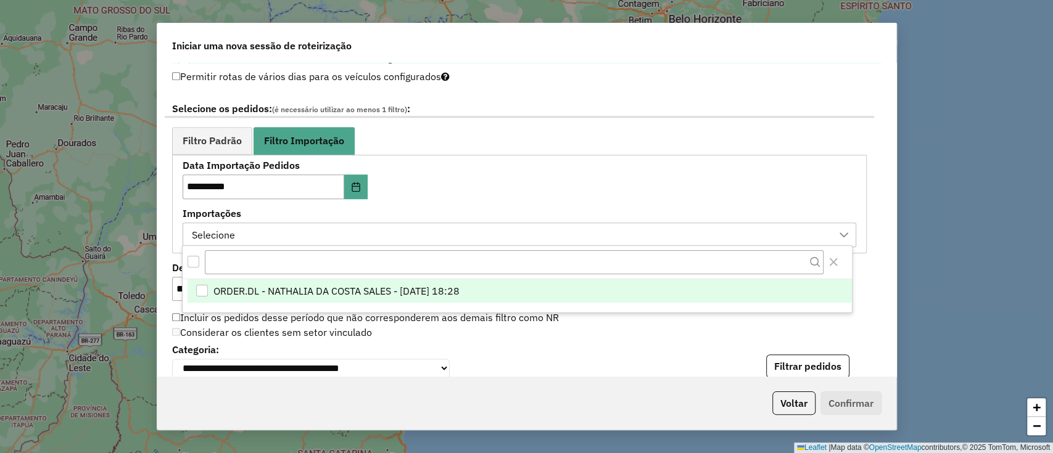
click at [437, 291] on span "ORDER.DL - NATHALIA DA COSTA SALES - 06/10/2025 18:28" at bounding box center [336, 291] width 246 height 15
click at [529, 201] on div "**********" at bounding box center [520, 204] width 674 height 86
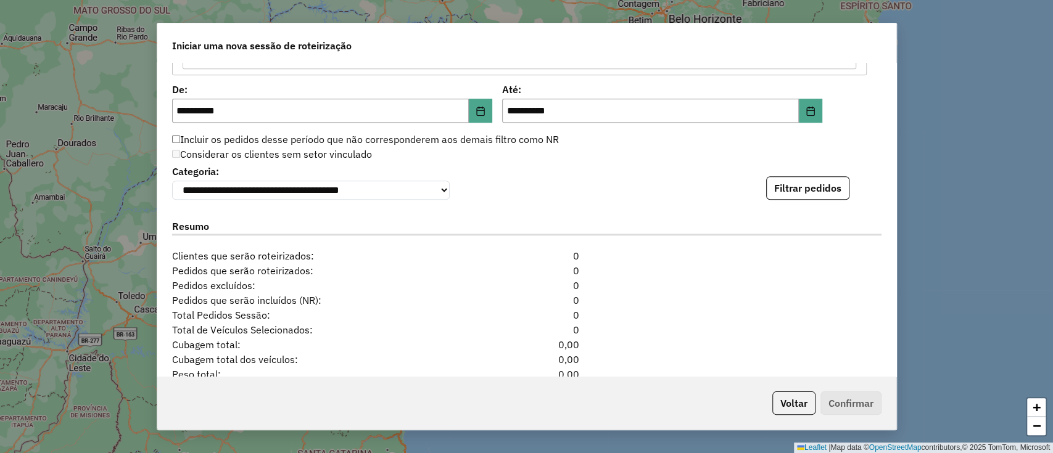
scroll to position [904, 0]
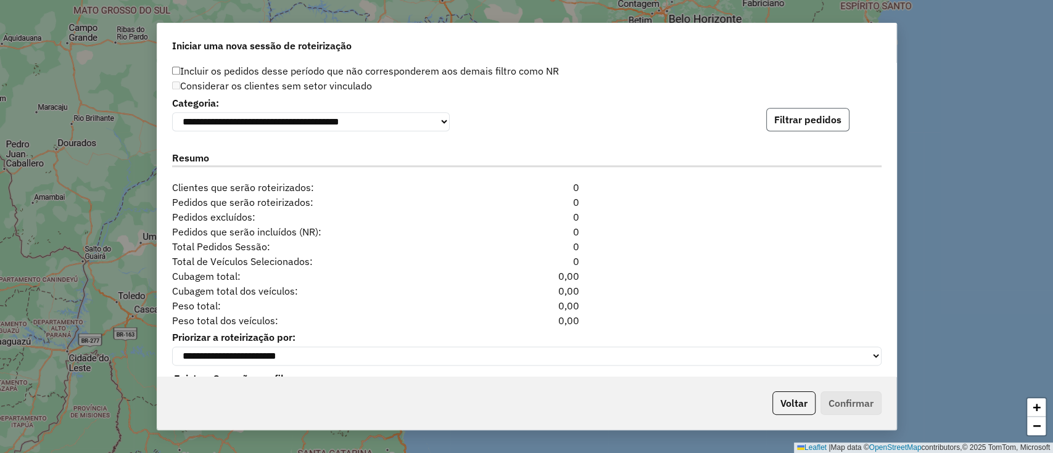
click at [823, 125] on button "Filtrar pedidos" at bounding box center [807, 119] width 83 height 23
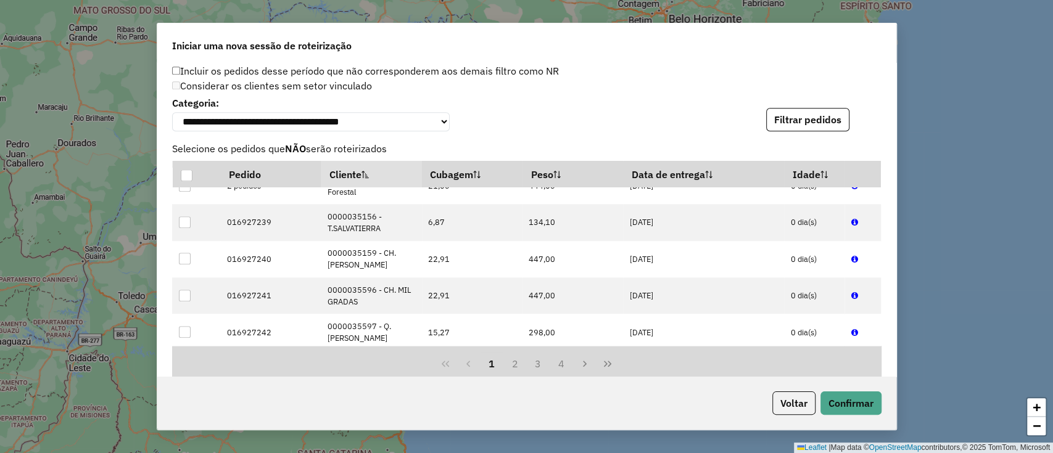
scroll to position [1193, 0]
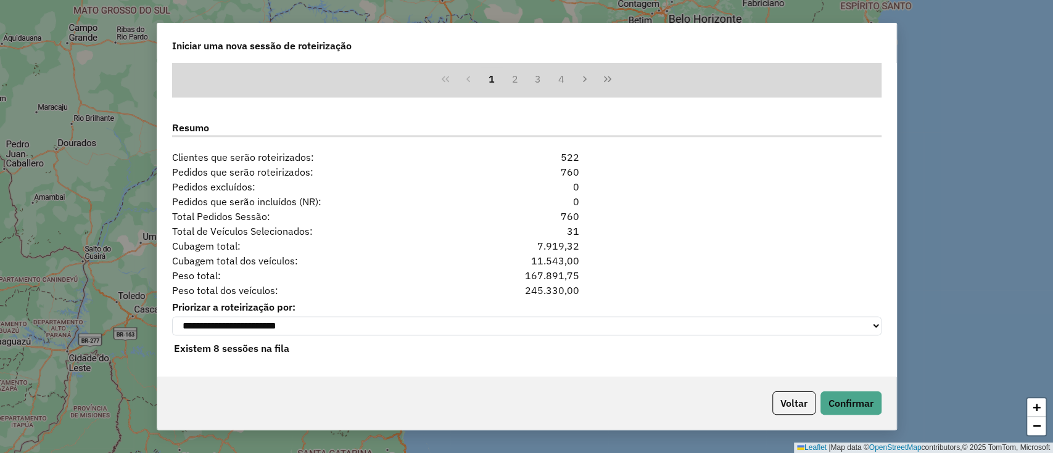
click at [842, 390] on div "Voltar Confirmar" at bounding box center [526, 403] width 739 height 53
click at [846, 399] on button "Confirmar" at bounding box center [850, 403] width 61 height 23
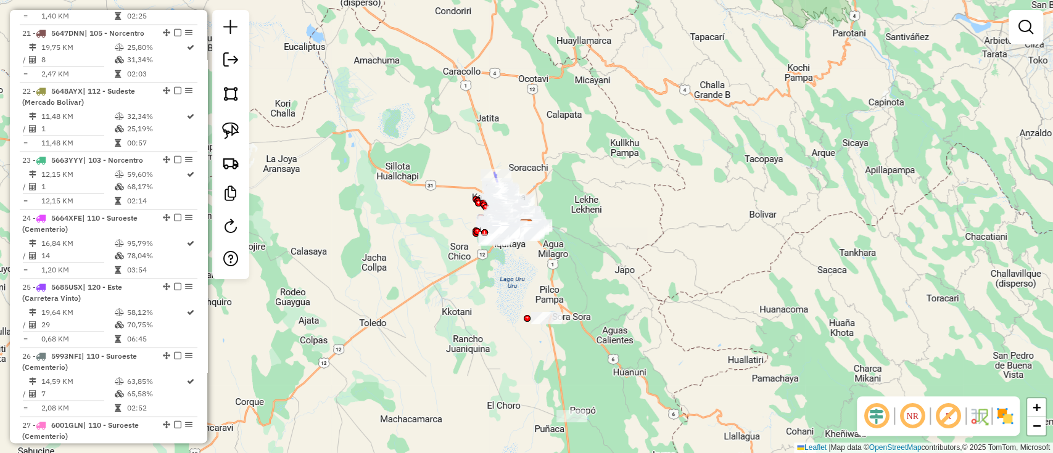
scroll to position [2191, 0]
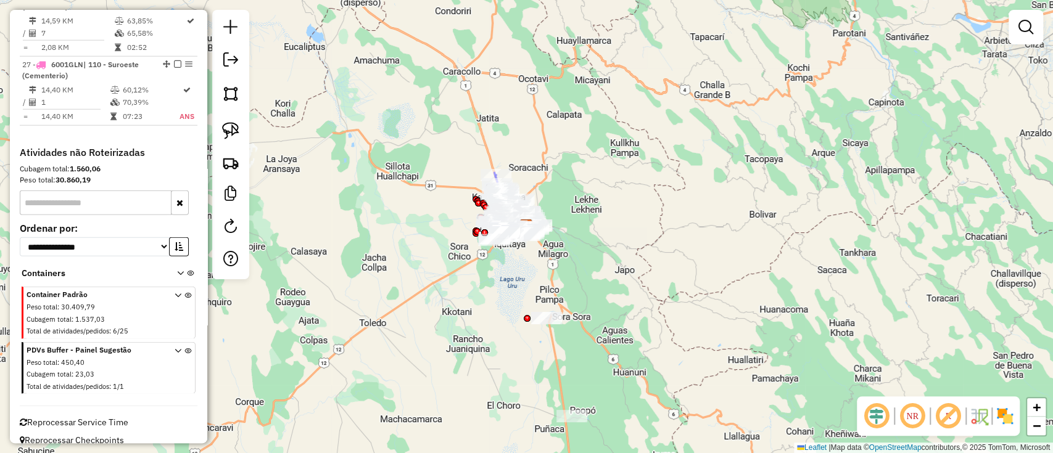
click at [124, 417] on span "Reprocessar Service Time" at bounding box center [74, 422] width 109 height 11
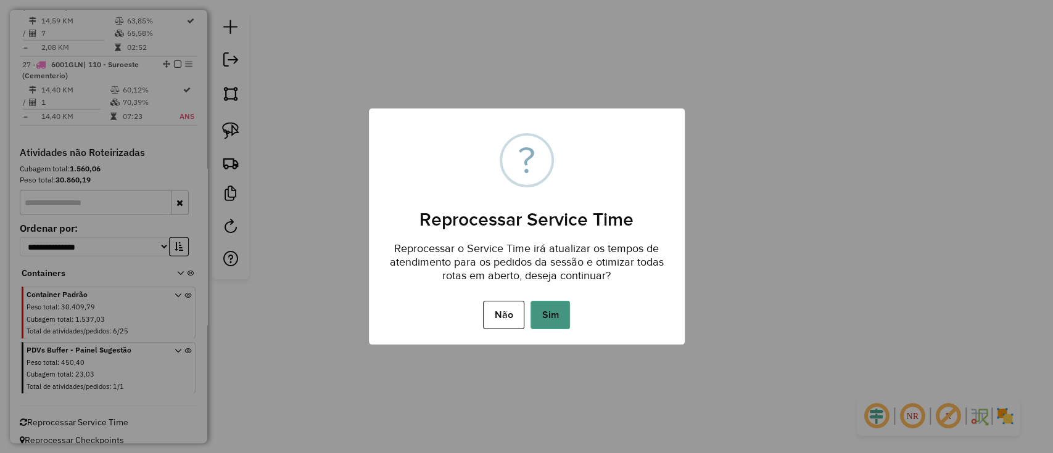
click at [545, 313] on button "Sim" at bounding box center [549, 315] width 39 height 28
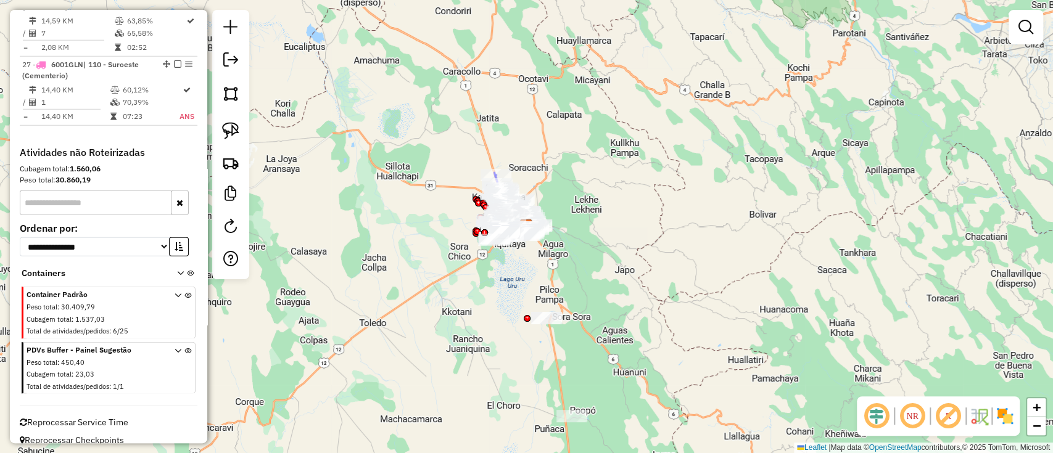
click at [1004, 419] on img at bounding box center [1005, 416] width 20 height 20
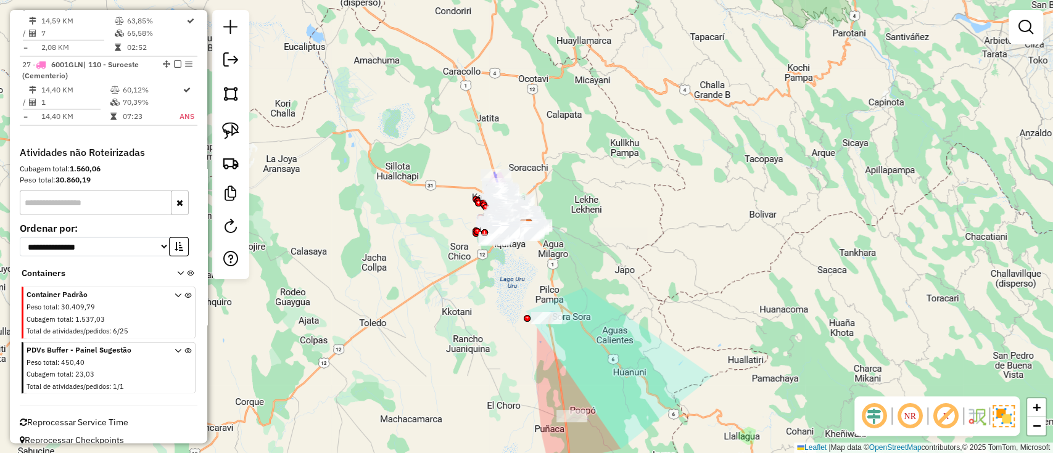
drag, startPoint x: 801, startPoint y: 274, endPoint x: 757, endPoint y: 150, distance: 131.7
click at [757, 150] on div "Janela de atendimento Grade de atendimento Capacidade Transportadoras Veículos …" at bounding box center [526, 226] width 1053 height 453
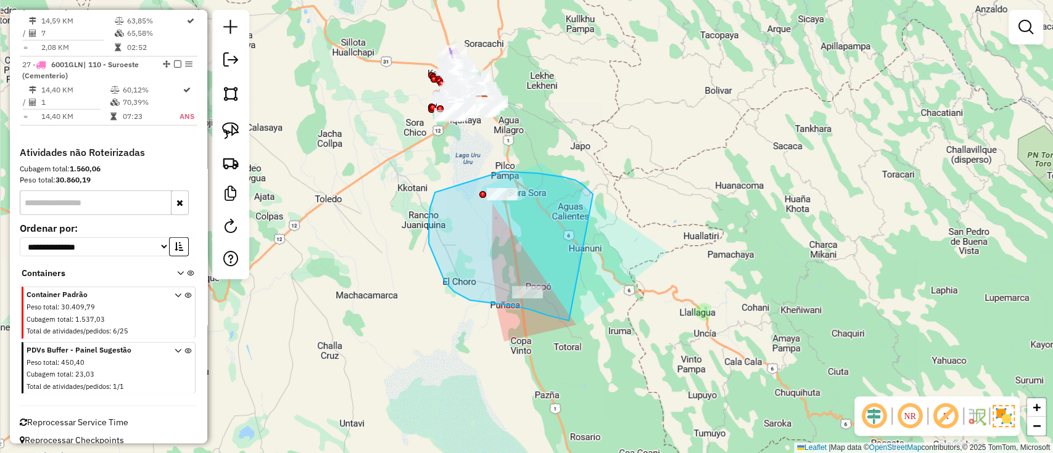
drag, startPoint x: 580, startPoint y: 183, endPoint x: 569, endPoint y: 321, distance: 138.6
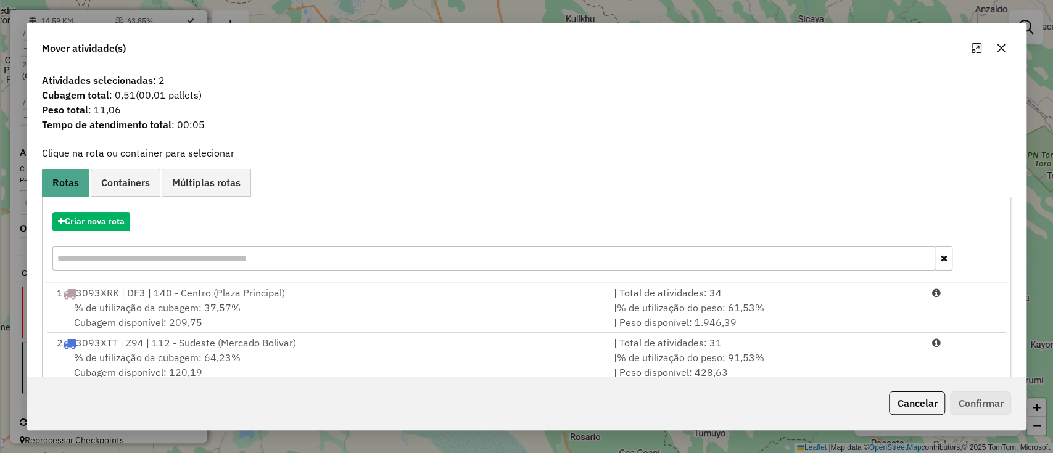
click at [1002, 53] on button "button" at bounding box center [1001, 48] width 20 height 20
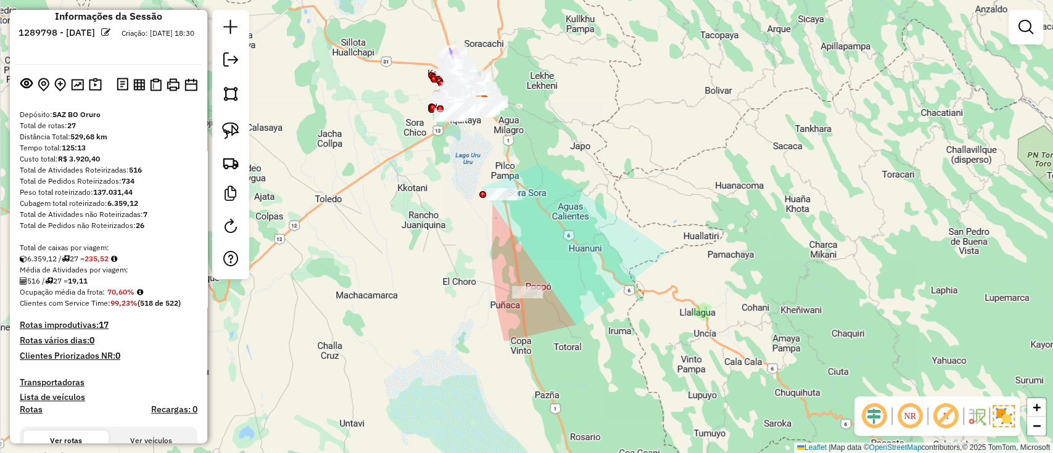
scroll to position [0, 0]
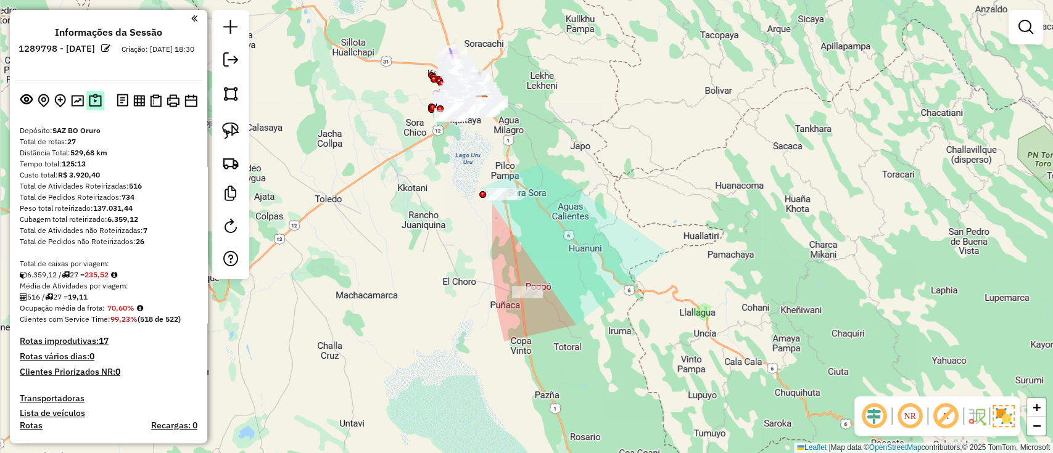
click at [93, 96] on img at bounding box center [95, 101] width 13 height 14
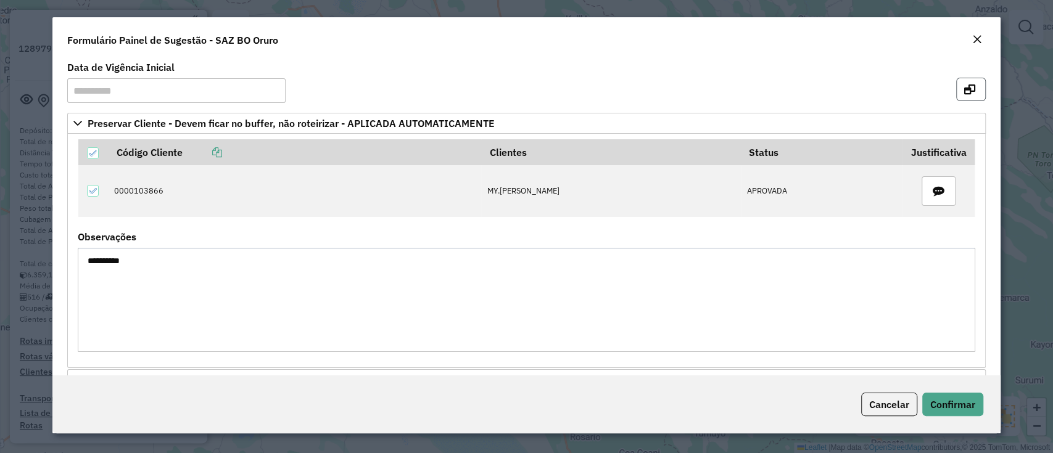
click at [965, 95] on button "button" at bounding box center [971, 89] width 30 height 23
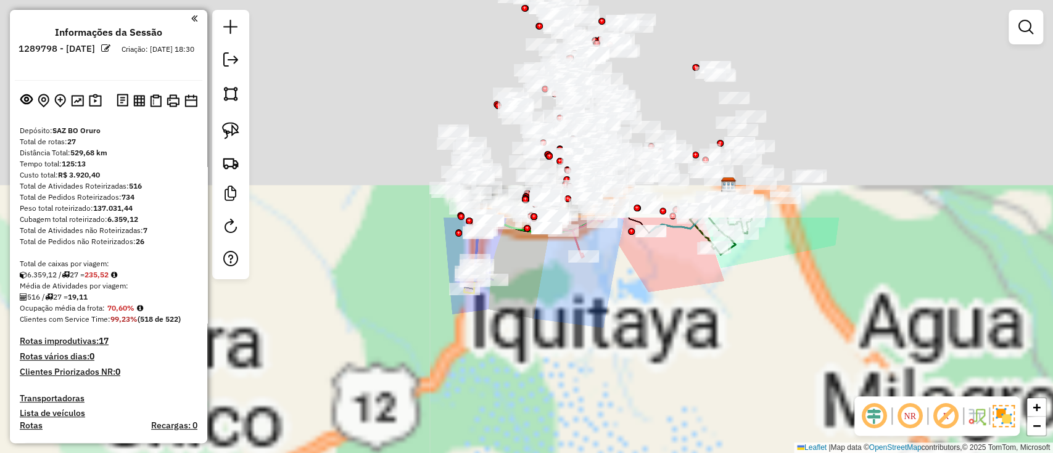
drag, startPoint x: 471, startPoint y: 267, endPoint x: 493, endPoint y: 413, distance: 147.2
click at [493, 413] on div "Janela de atendimento Grade de atendimento Capacidade Transportadoras Veículos …" at bounding box center [526, 226] width 1053 height 453
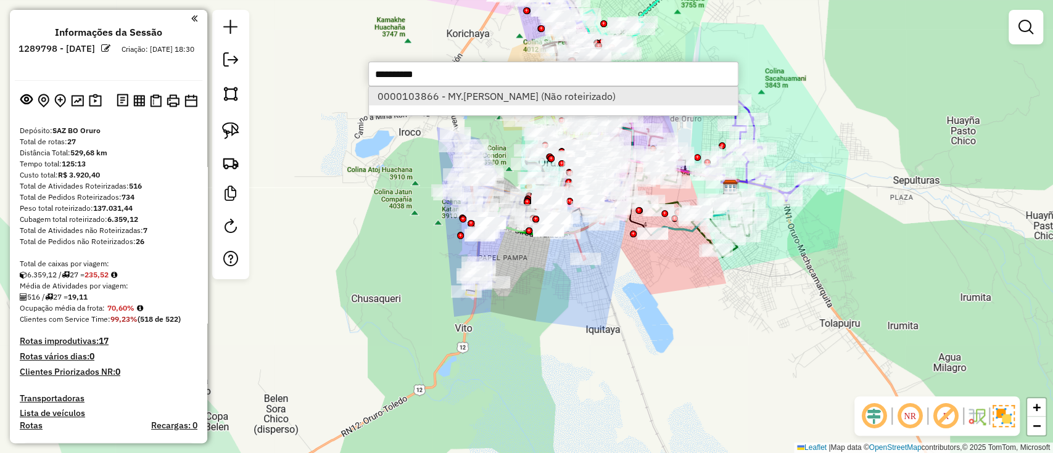
type input "**********"
click at [414, 99] on li "0000103866 - MY.MABEL MOLLO (Não roteirizado)" at bounding box center [553, 96] width 369 height 19
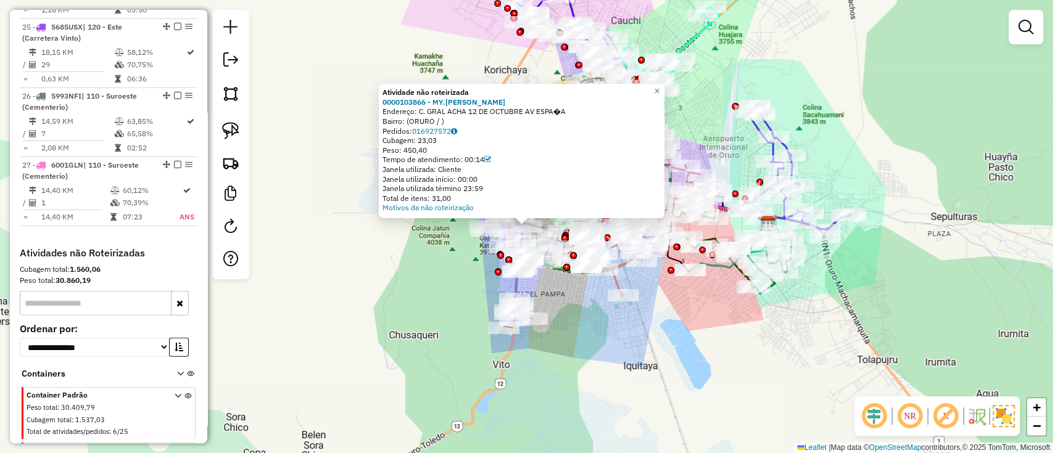
scroll to position [2191, 0]
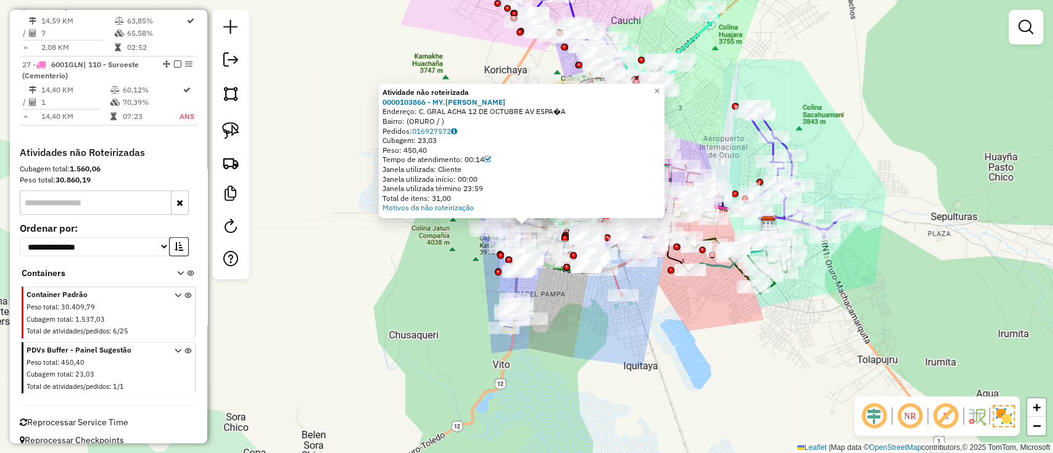
click at [184, 348] on icon at bounding box center [187, 371] width 7 height 46
click at [230, 167] on img at bounding box center [230, 162] width 17 height 17
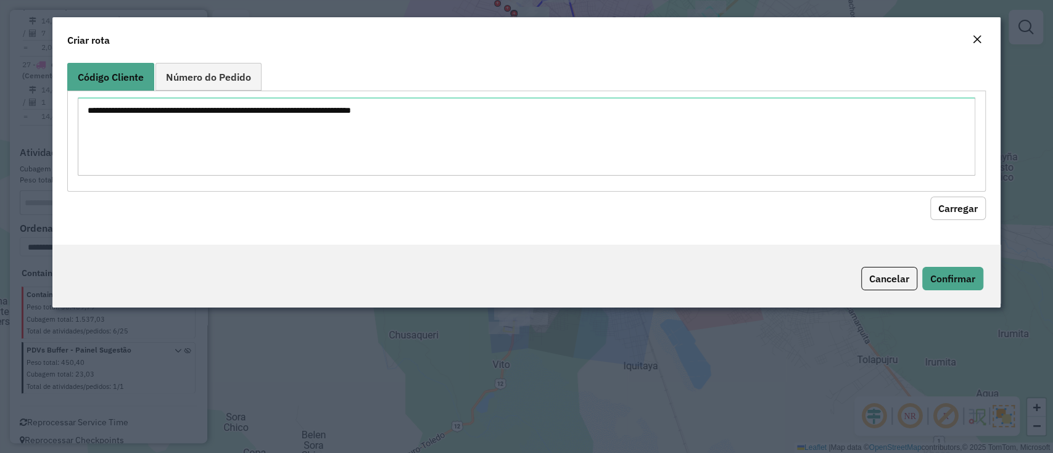
click at [230, 167] on div at bounding box center [526, 141] width 918 height 101
click at [254, 116] on textarea at bounding box center [526, 136] width 897 height 78
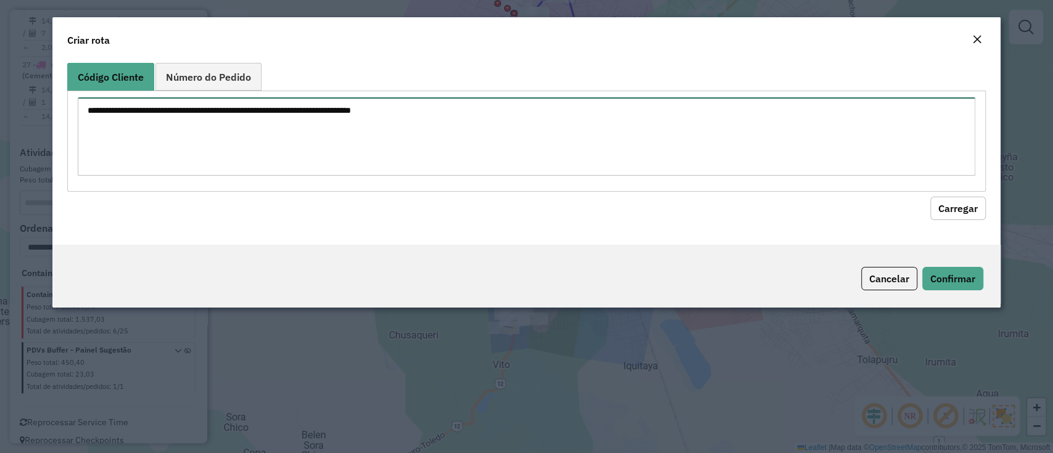
paste textarea "**********"
type textarea "**********"
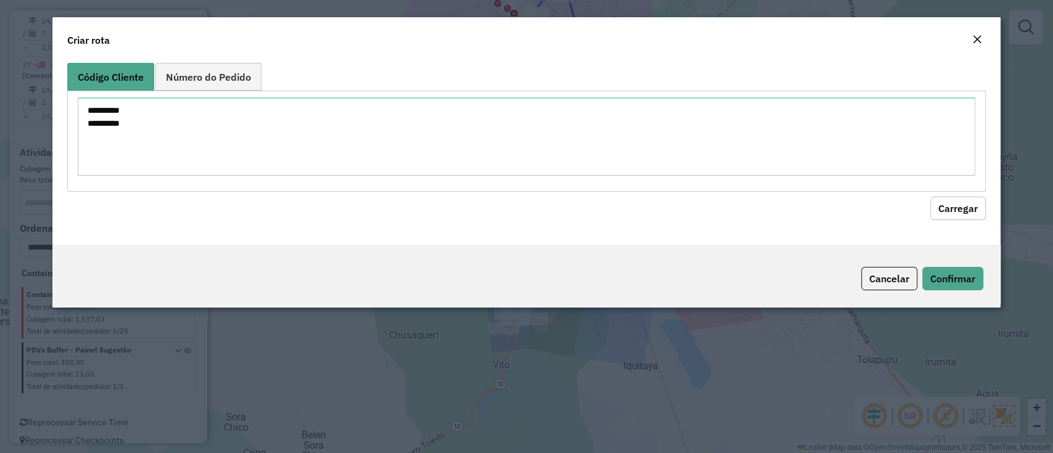
click at [948, 194] on hb-field-button "Carregar" at bounding box center [526, 206] width 918 height 28
click at [948, 208] on button "Carregar" at bounding box center [958, 208] width 56 height 23
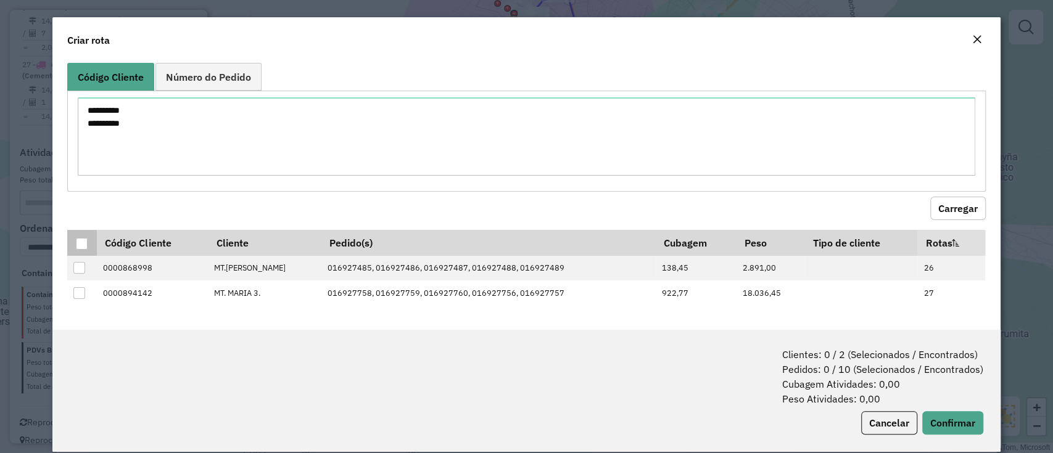
click at [79, 239] on div at bounding box center [82, 244] width 12 height 12
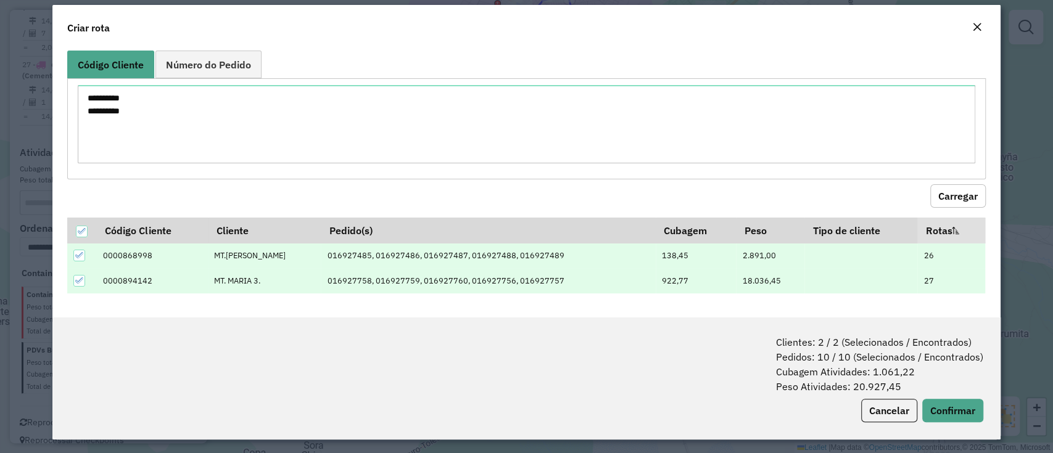
scroll to position [15, 0]
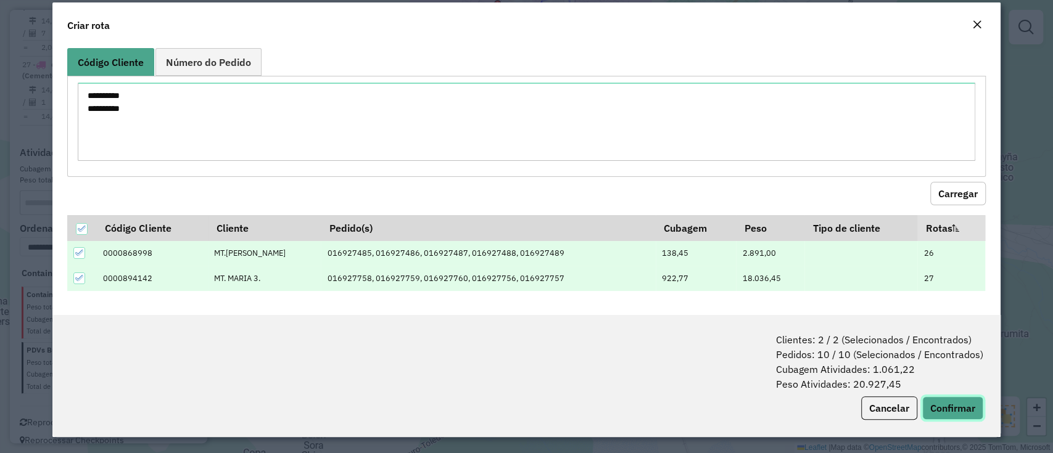
click at [965, 401] on button "Confirmar" at bounding box center [952, 408] width 61 height 23
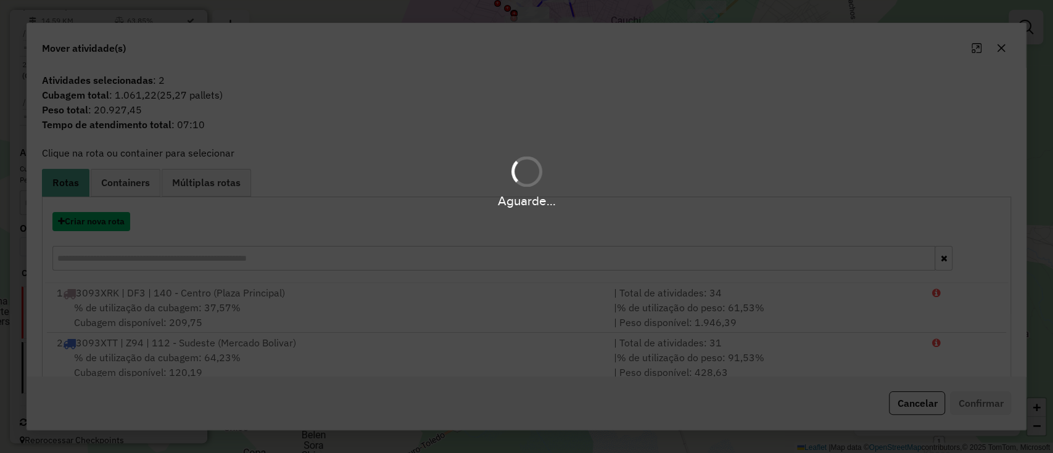
click at [102, 221] on button "Criar nova rota" at bounding box center [91, 221] width 78 height 19
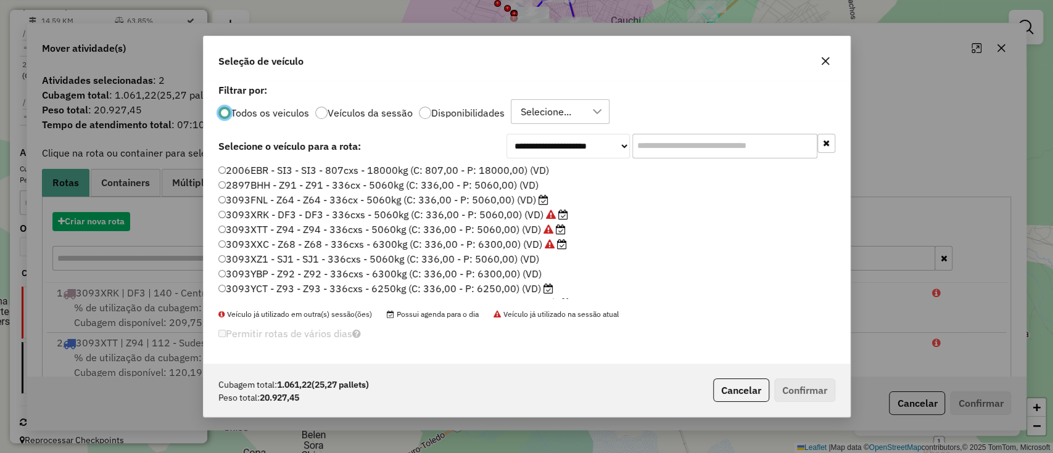
scroll to position [6, 4]
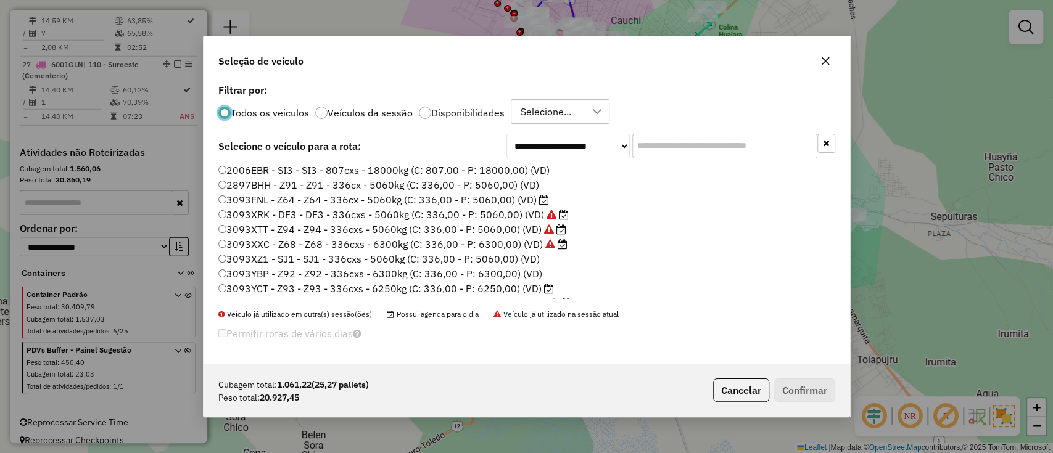
click at [662, 142] on input "text" at bounding box center [724, 146] width 185 height 25
paste input "*******"
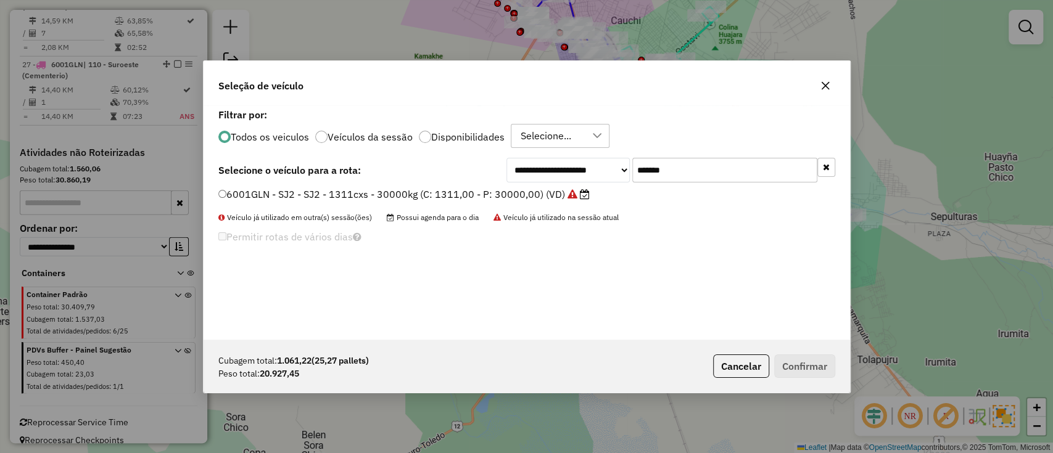
type input "*******"
click at [419, 192] on label "6001GLN - SJ2 - SJ2 - 1311cxs - 30000kg (C: 1311,00 - P: 30000,00) (VD)" at bounding box center [403, 194] width 371 height 15
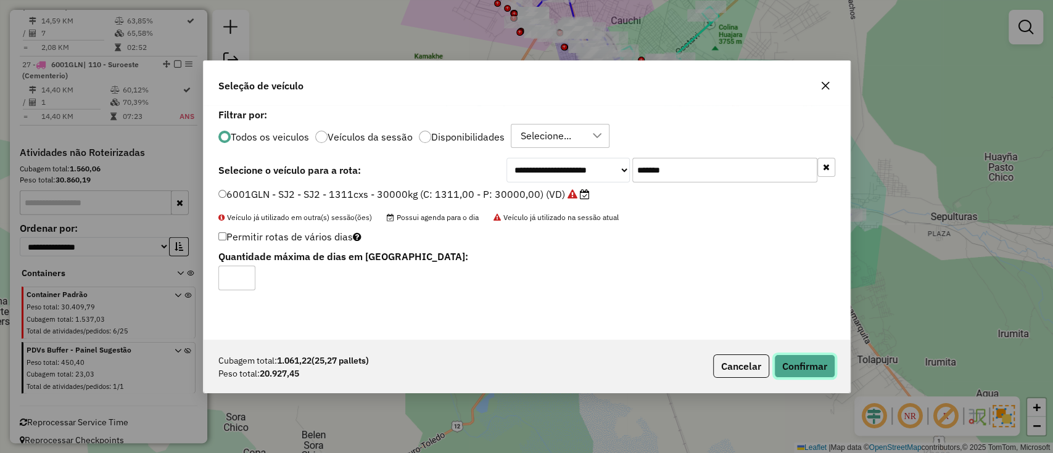
click at [789, 368] on button "Confirmar" at bounding box center [804, 366] width 61 height 23
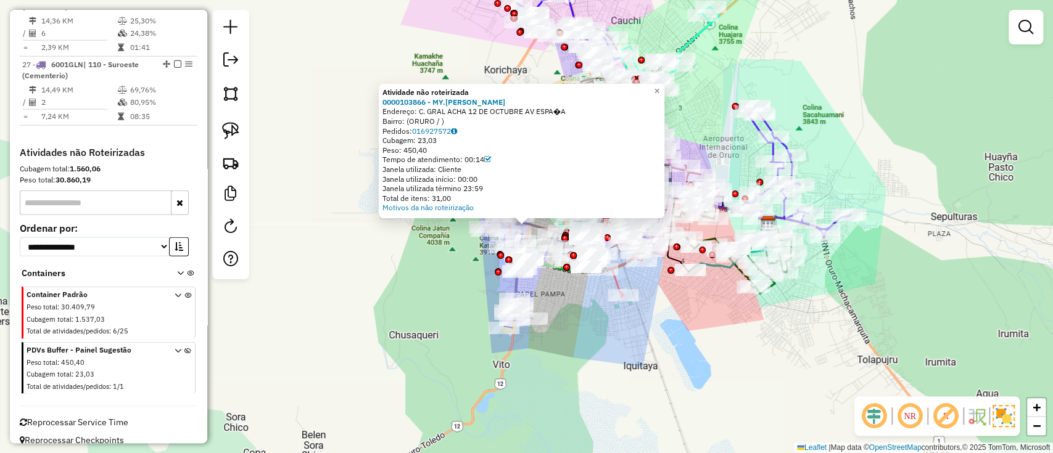
scroll to position [2053, 0]
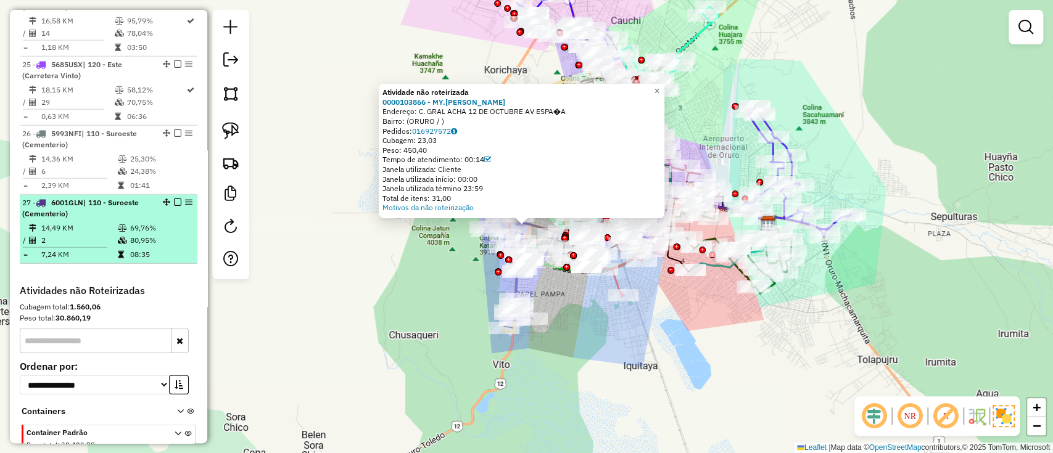
select select "**********"
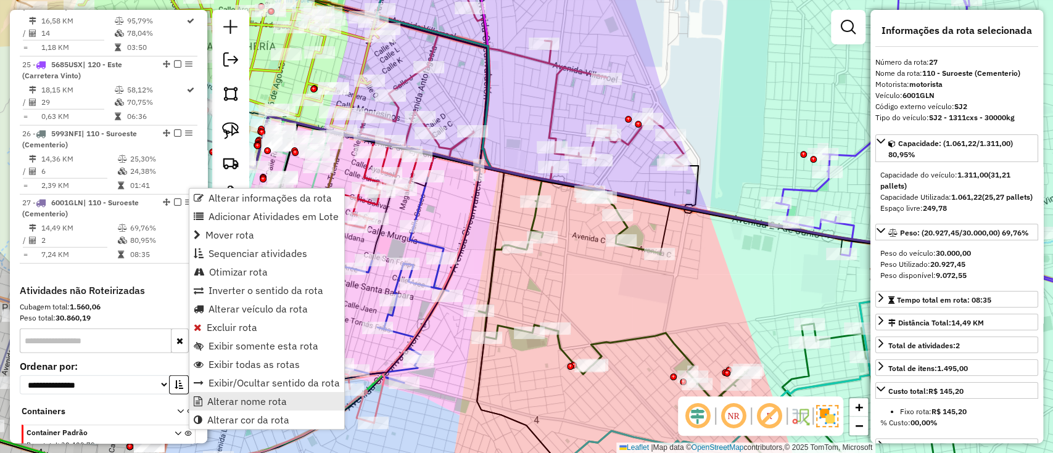
click at [247, 400] on span "Alterar nome rota" at bounding box center [247, 402] width 80 height 10
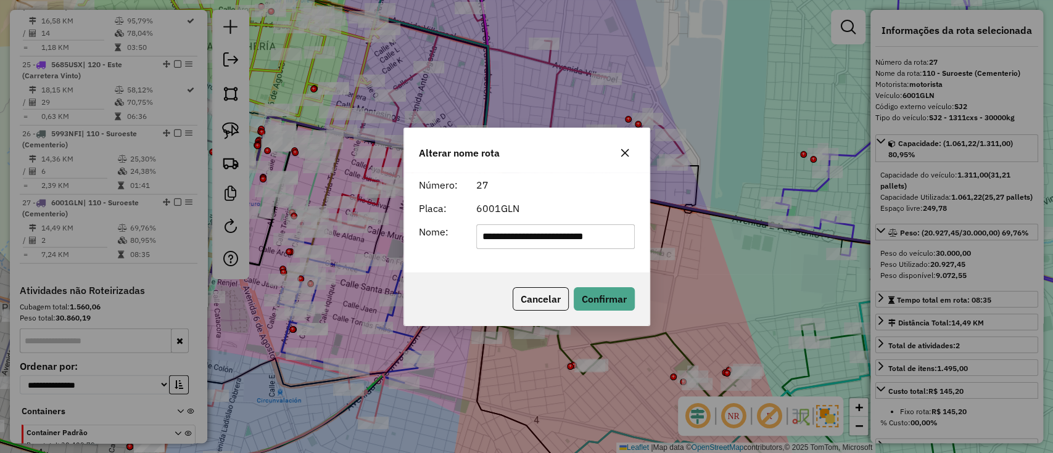
click at [522, 241] on input "**********" at bounding box center [555, 237] width 159 height 25
type input "******"
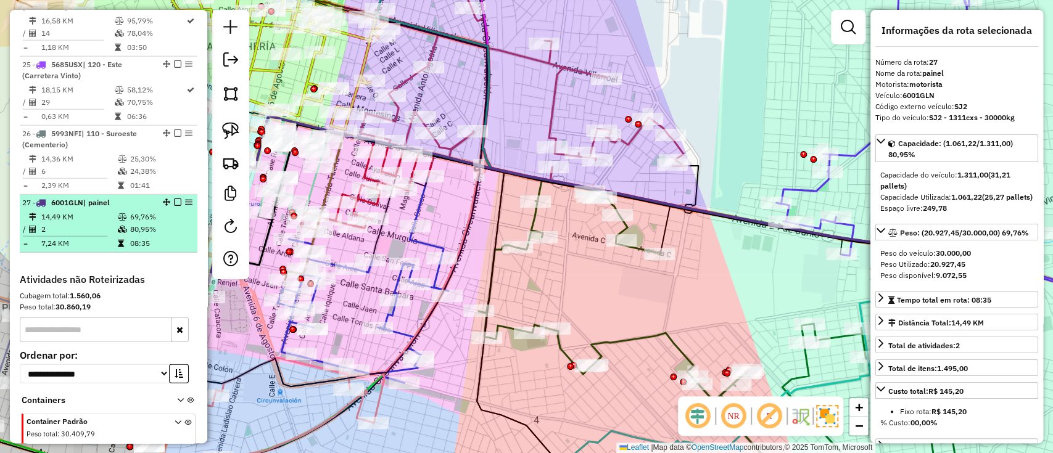
click at [174, 197] on div "27 - 6001GLN | painel" at bounding box center [108, 202] width 173 height 11
click at [176, 199] on em at bounding box center [177, 202] width 7 height 7
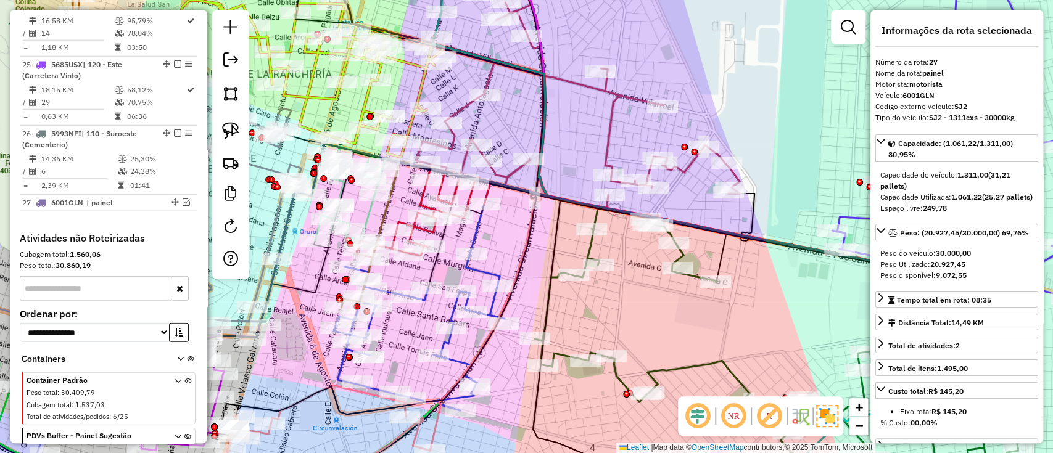
drag, startPoint x: 487, startPoint y: 229, endPoint x: 656, endPoint y: 265, distance: 173.3
click at [704, 281] on div "Janela de atendimento Grade de atendimento Capacidade Transportadoras Veículos …" at bounding box center [526, 226] width 1053 height 453
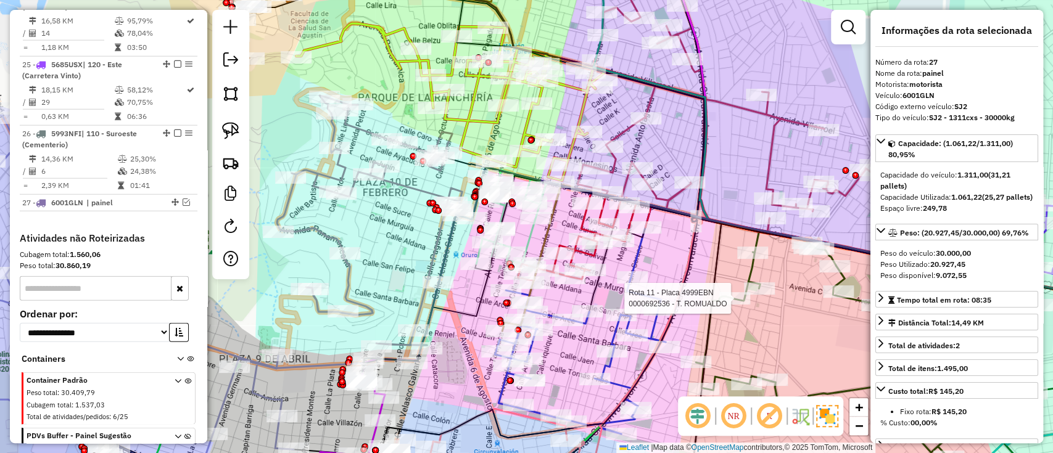
click at [322, 232] on icon at bounding box center [380, 221] width 206 height 250
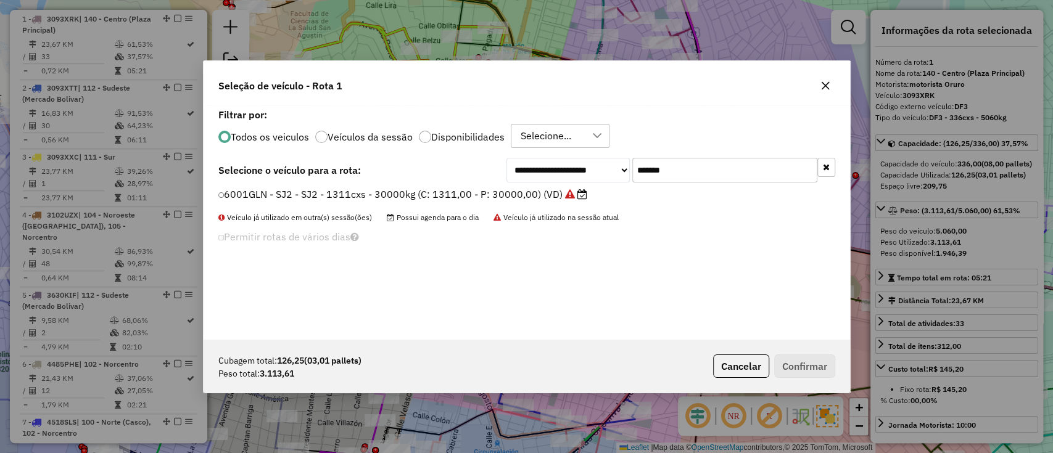
scroll to position [6, 4]
click at [701, 174] on input "*******" at bounding box center [724, 170] width 185 height 25
type input "***"
click at [458, 187] on label "5267RXH - B12 - B12 - 336cxs - 6000kg (C: 336,00 - P: 6000,00) (VD)" at bounding box center [393, 194] width 351 height 15
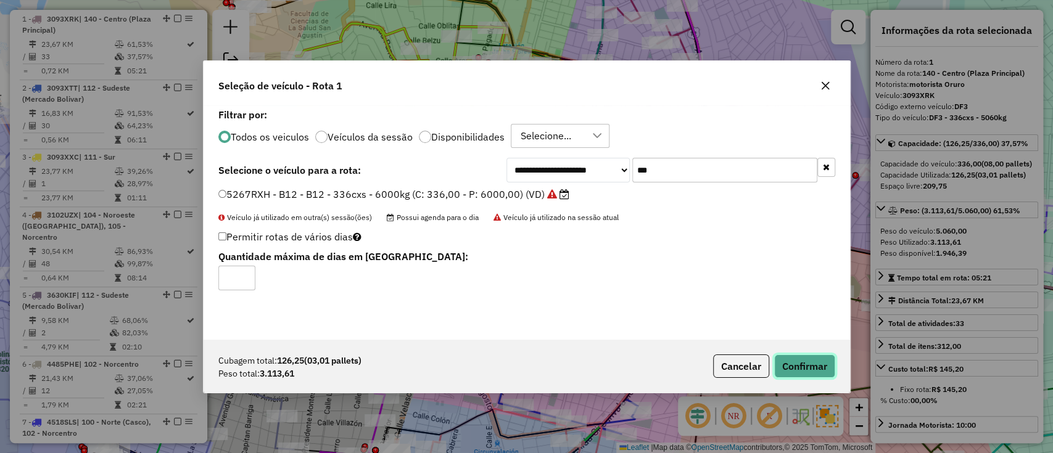
click at [780, 360] on button "Confirmar" at bounding box center [804, 366] width 61 height 23
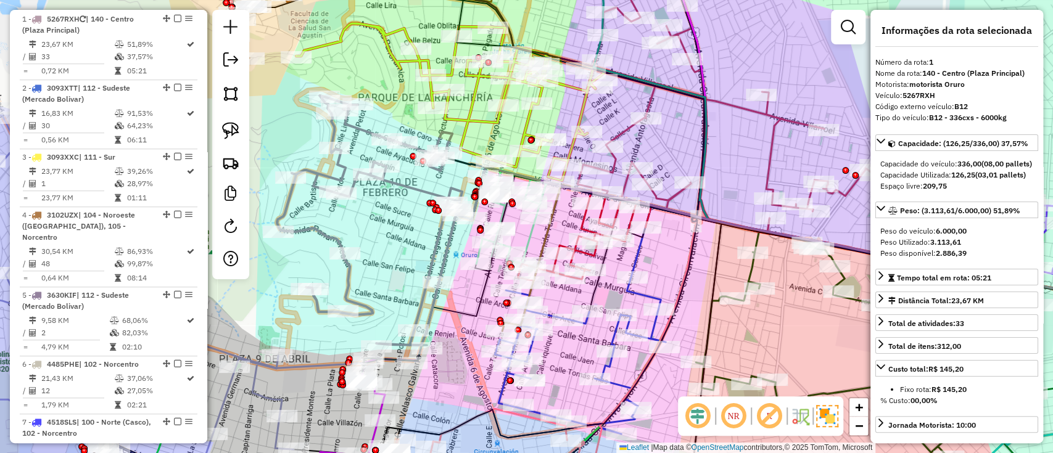
click at [849, 25] on em at bounding box center [848, 27] width 15 height 15
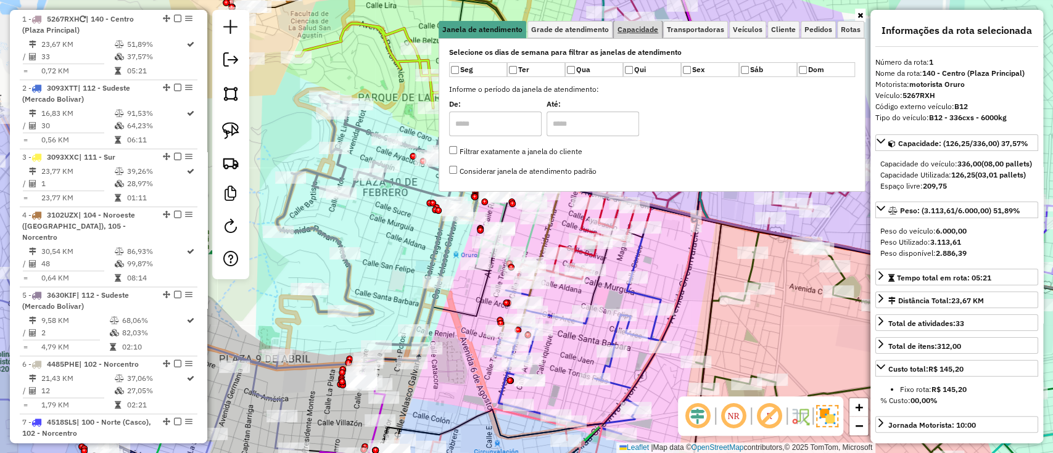
click at [635, 28] on span "Capacidade" at bounding box center [637, 29] width 41 height 7
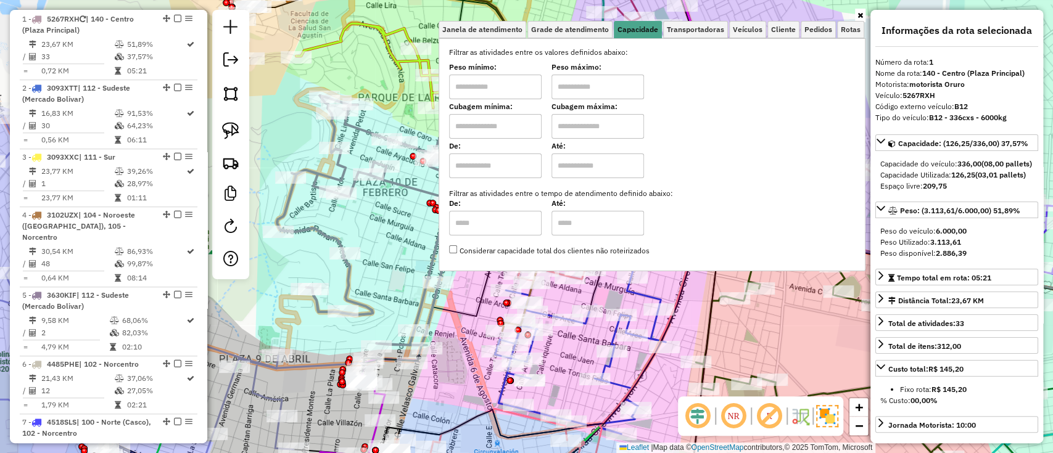
click at [494, 118] on input "text" at bounding box center [495, 126] width 93 height 25
type input "*****"
click at [587, 118] on input "text" at bounding box center [597, 126] width 93 height 25
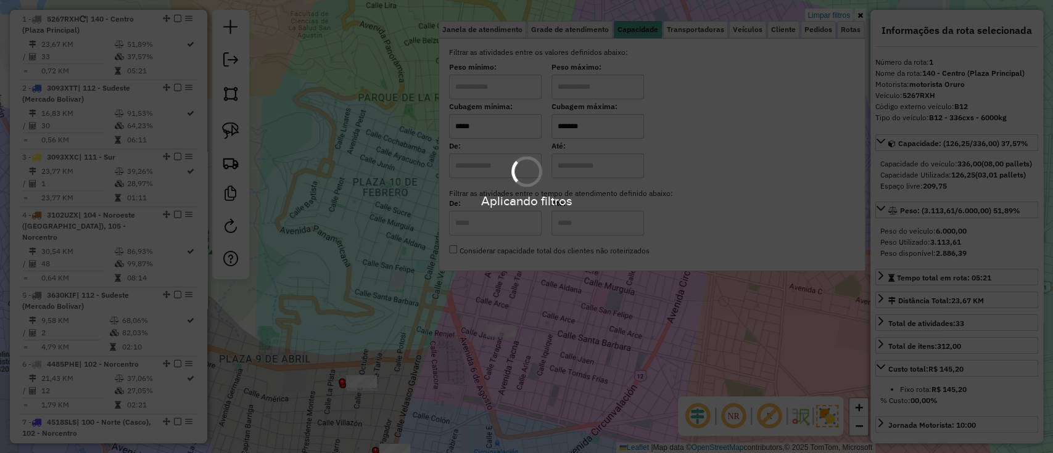
type input "********"
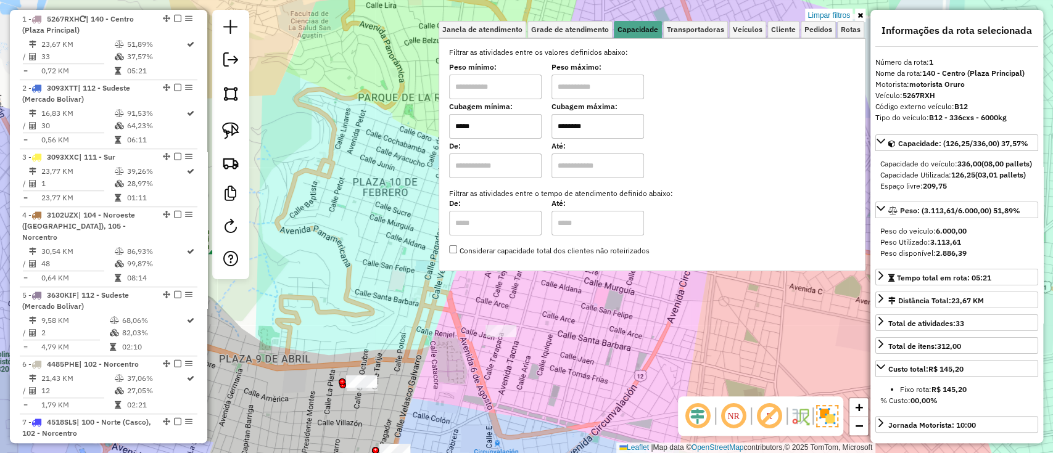
click at [425, 289] on div "Limpar filtros Janela de atendimento Grade de atendimento Capacidade Transporta…" at bounding box center [526, 226] width 1053 height 453
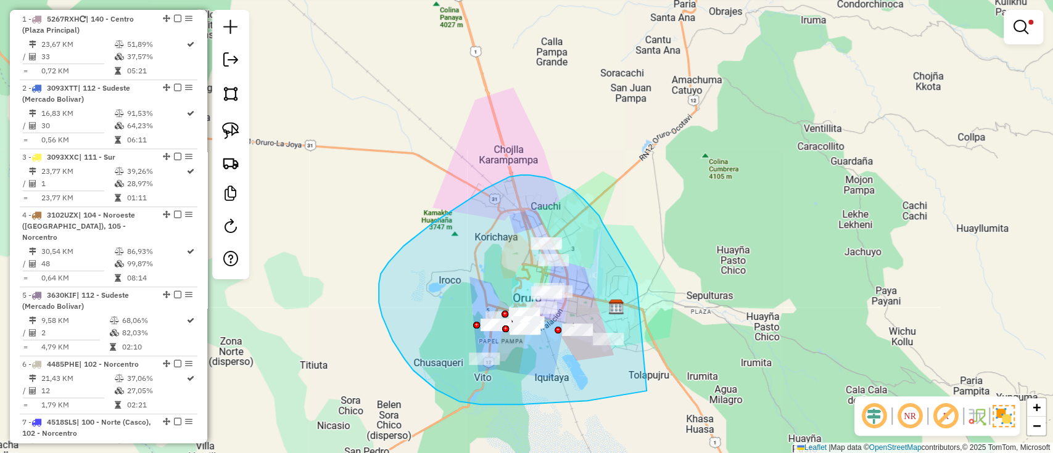
drag, startPoint x: 626, startPoint y: 263, endPoint x: 718, endPoint y: 356, distance: 130.8
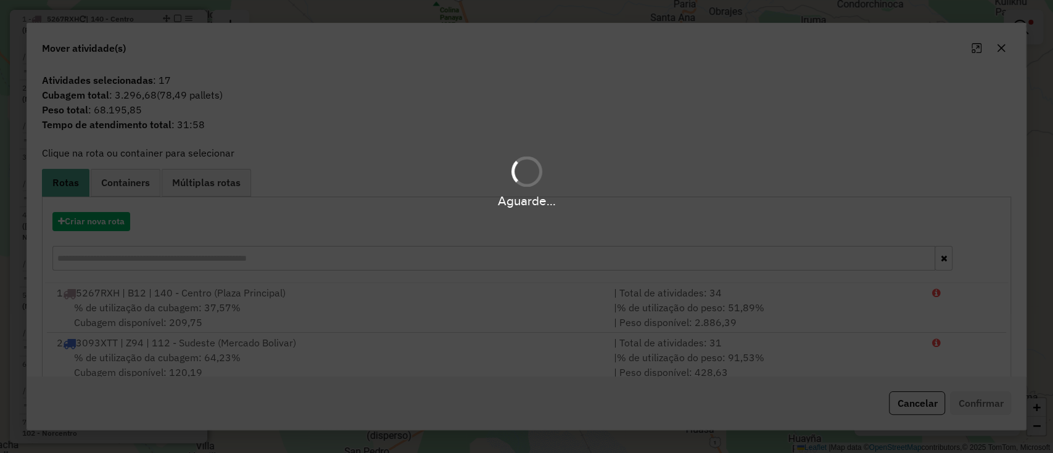
click at [128, 194] on div "Aguarde..." at bounding box center [526, 200] width 1053 height 19
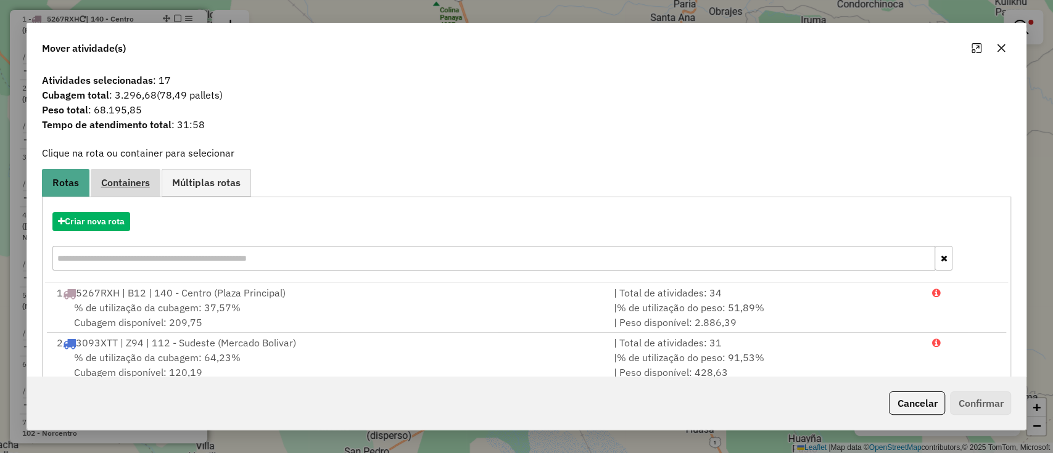
click at [138, 180] on span "Containers" at bounding box center [125, 183] width 49 height 10
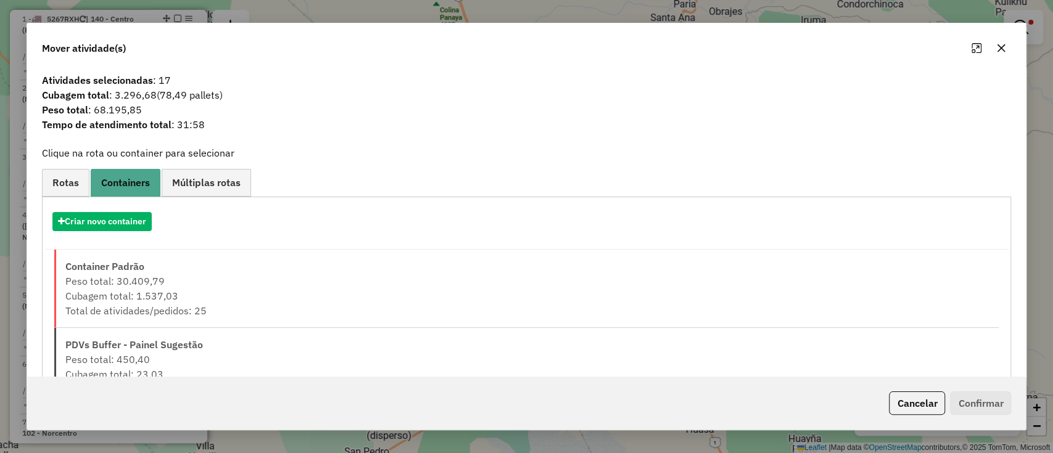
drag, startPoint x: 126, startPoint y: 200, endPoint x: 124, endPoint y: 208, distance: 8.8
click at [126, 200] on div "Criar nova rota 1 5267RXH | B12 | 140 - Centro (Plaza Principal) | Total de ati…" at bounding box center [527, 305] width 970 height 216
click at [123, 215] on button "Criar novo container" at bounding box center [101, 221] width 99 height 19
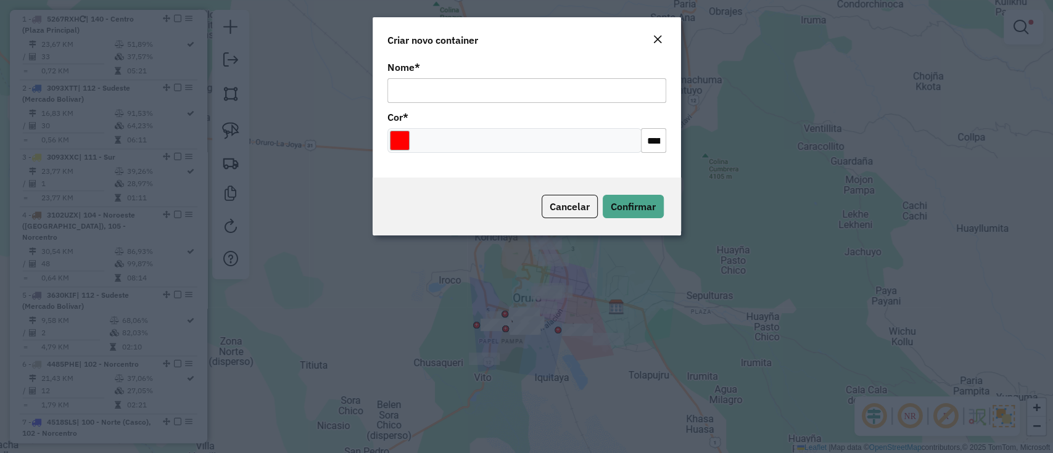
click at [474, 97] on input "Nome *" at bounding box center [526, 90] width 279 height 25
type input "*"
type input "******"
click at [400, 149] on input "Select a color" at bounding box center [400, 141] width 20 height 20
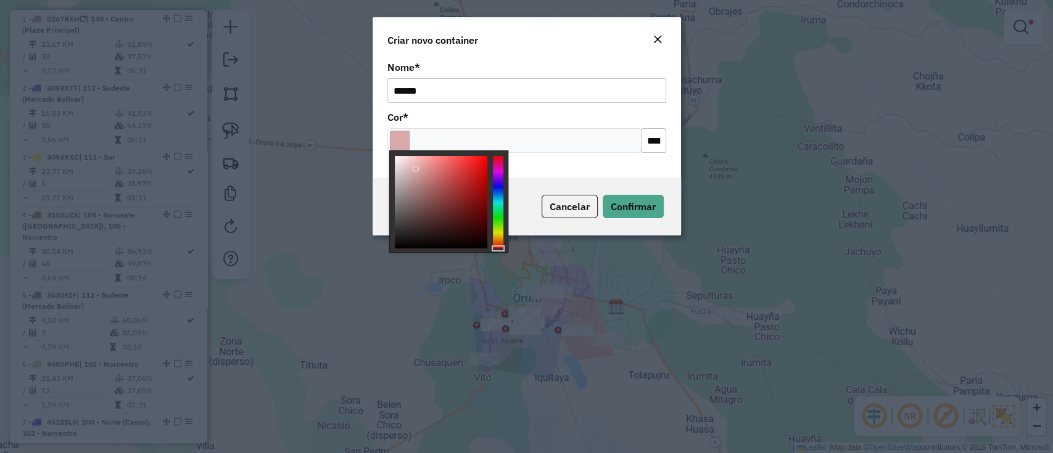
type input "*******"
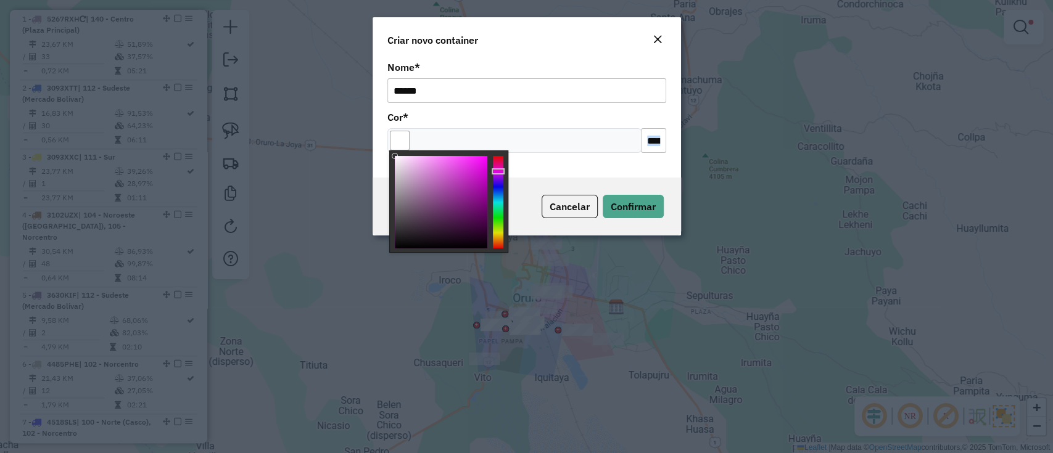
drag, startPoint x: 417, startPoint y: 168, endPoint x: 383, endPoint y: 141, distance: 43.8
click at [383, 141] on body "Aguarde... Pop-up bloqueado! Seu navegador bloqueou automáticamente a abertura …" at bounding box center [526, 226] width 1053 height 453
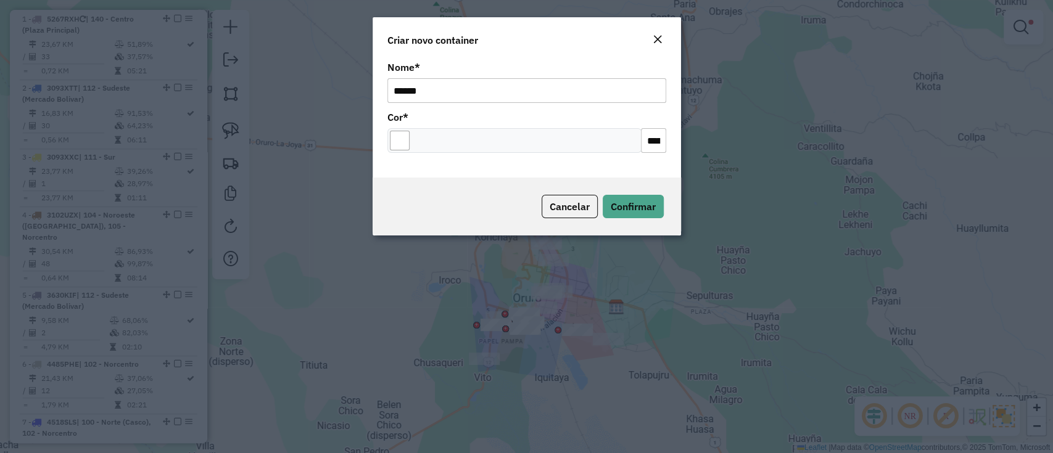
click at [664, 202] on div "Cancelar Confirmar" at bounding box center [527, 207] width 308 height 58
click at [654, 204] on span "Confirmar" at bounding box center [633, 206] width 45 height 12
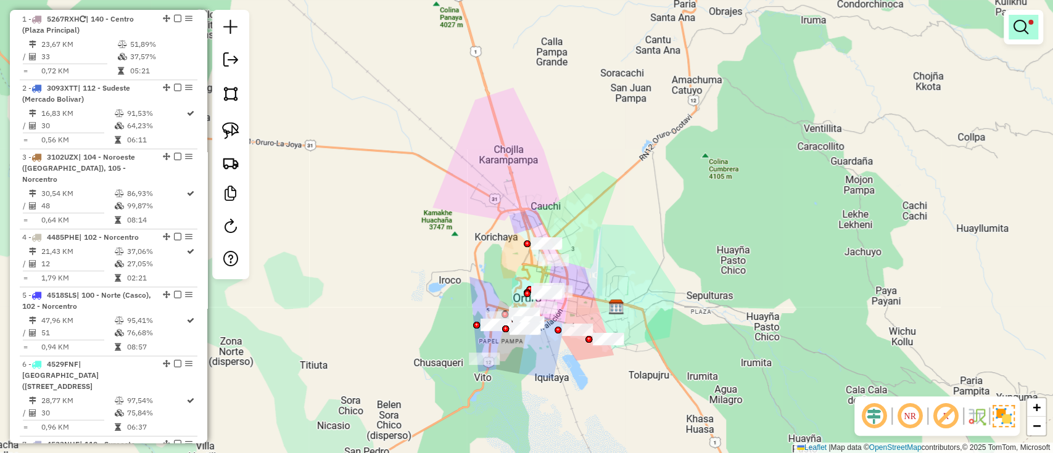
click at [1016, 27] on em at bounding box center [1020, 27] width 15 height 15
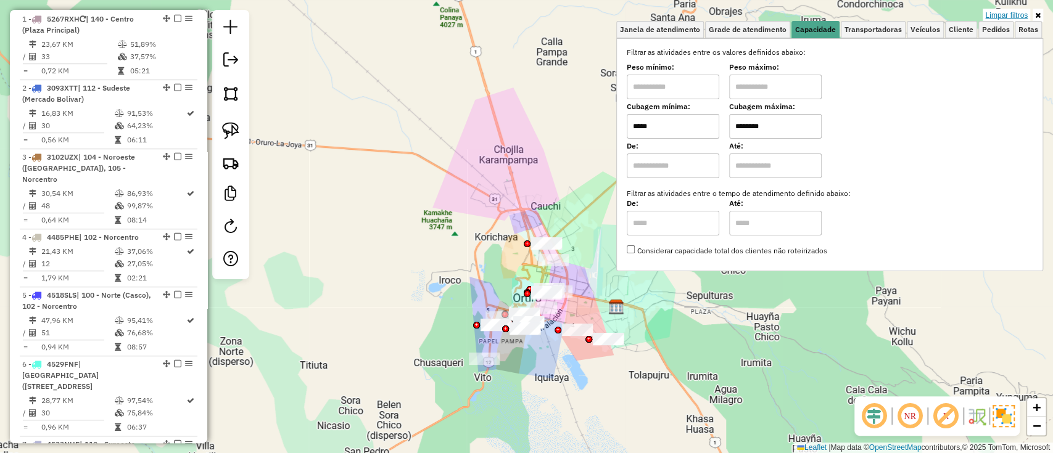
click at [1002, 9] on link "Limpar filtros" at bounding box center [1006, 16] width 47 height 14
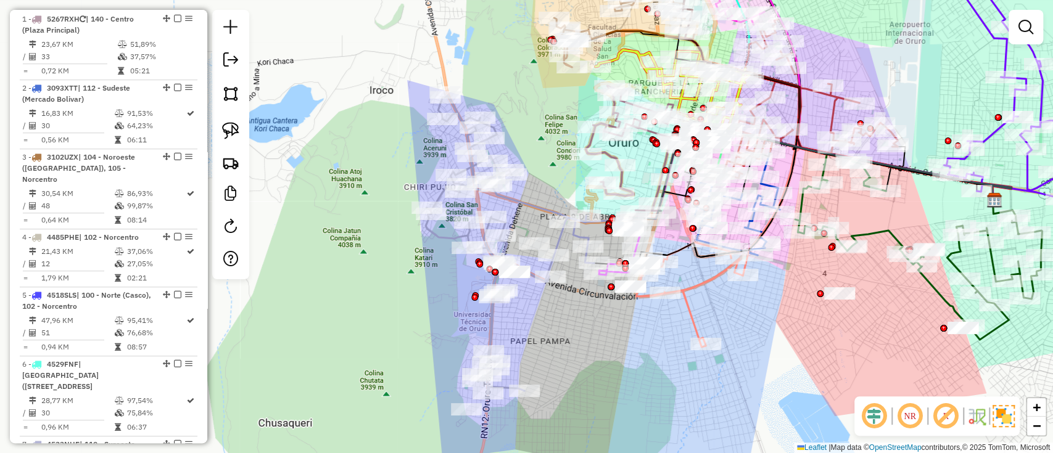
drag, startPoint x: 519, startPoint y: 356, endPoint x: 575, endPoint y: 338, distance: 59.1
click at [575, 338] on div "Janela de atendimento Grade de atendimento Capacidade Transportadoras Veículos …" at bounding box center [526, 226] width 1053 height 453
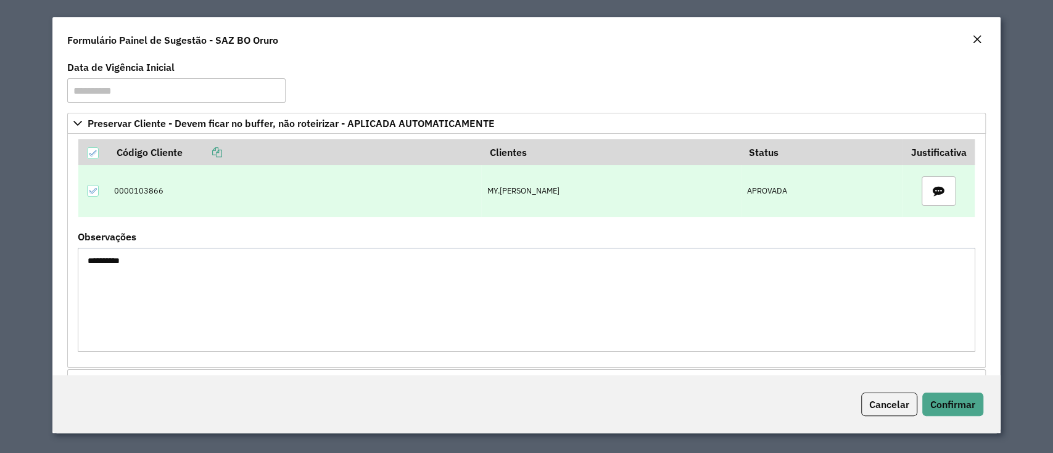
click at [143, 189] on td "0000103866" at bounding box center [294, 191] width 373 height 52
copy td "0000103866"
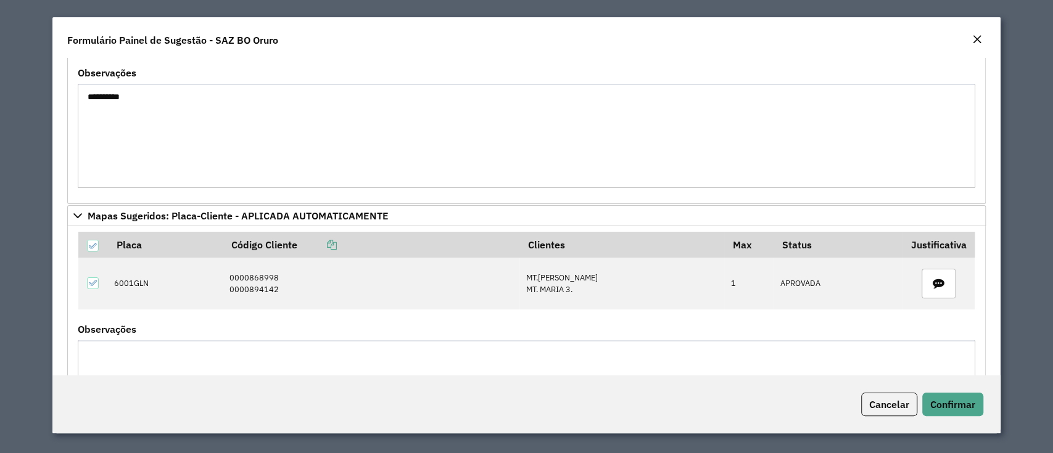
scroll to position [247, 0]
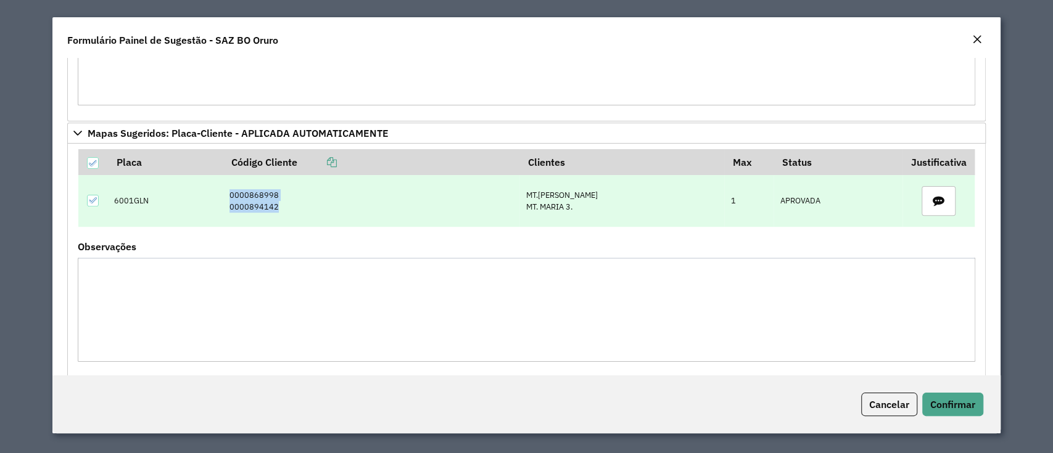
drag, startPoint x: 234, startPoint y: 194, endPoint x: 301, endPoint y: 220, distance: 71.8
click at [301, 220] on td "0000868998 0000894142" at bounding box center [371, 201] width 297 height 52
copy td "0000868998 0000894142"
click at [139, 197] on td "6001GLN" at bounding box center [165, 201] width 115 height 52
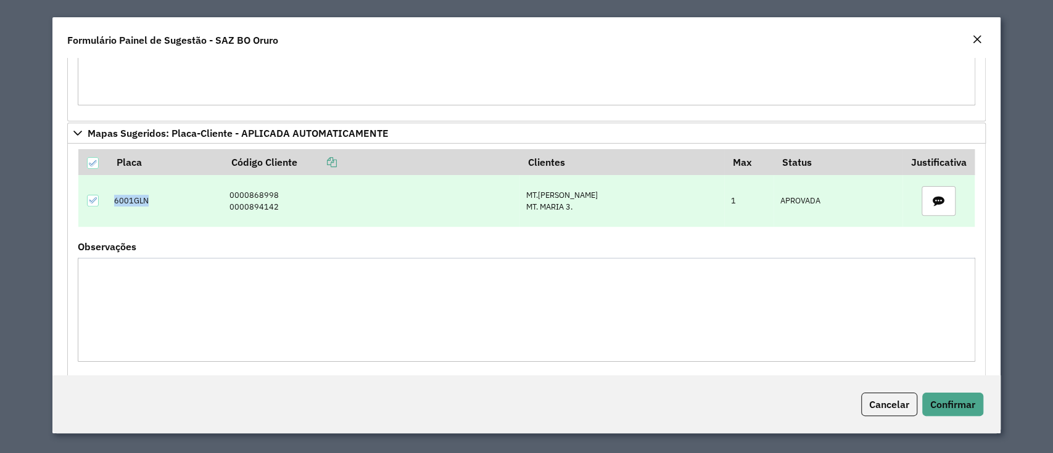
copy td "6001GLN"
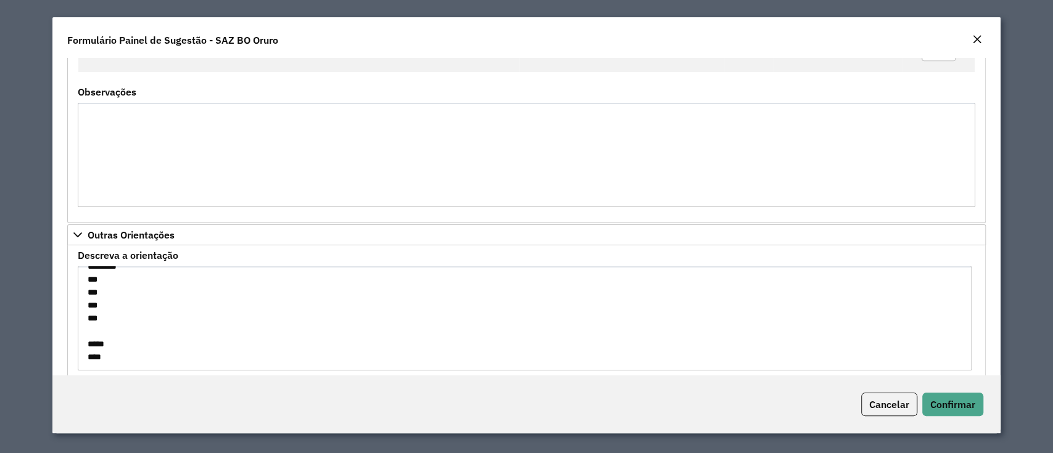
scroll to position [427, 0]
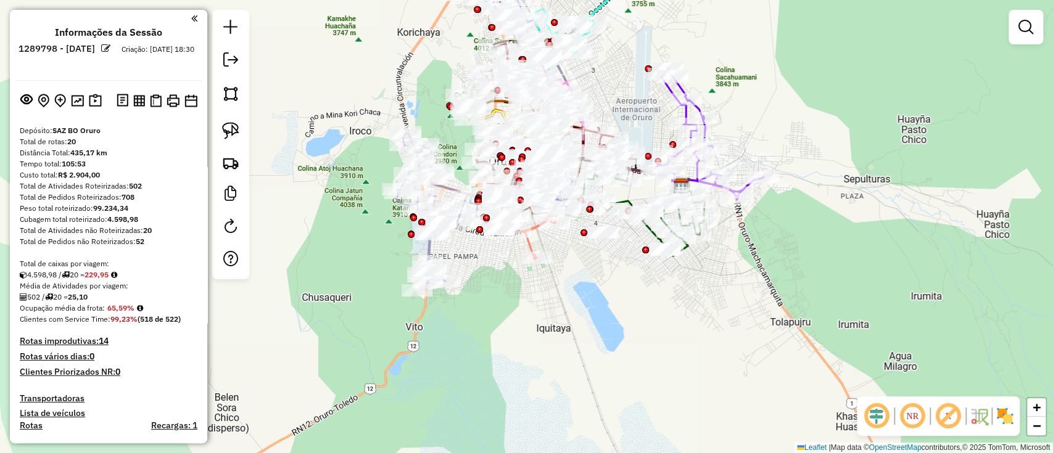
click at [996, 412] on img at bounding box center [1005, 416] width 20 height 20
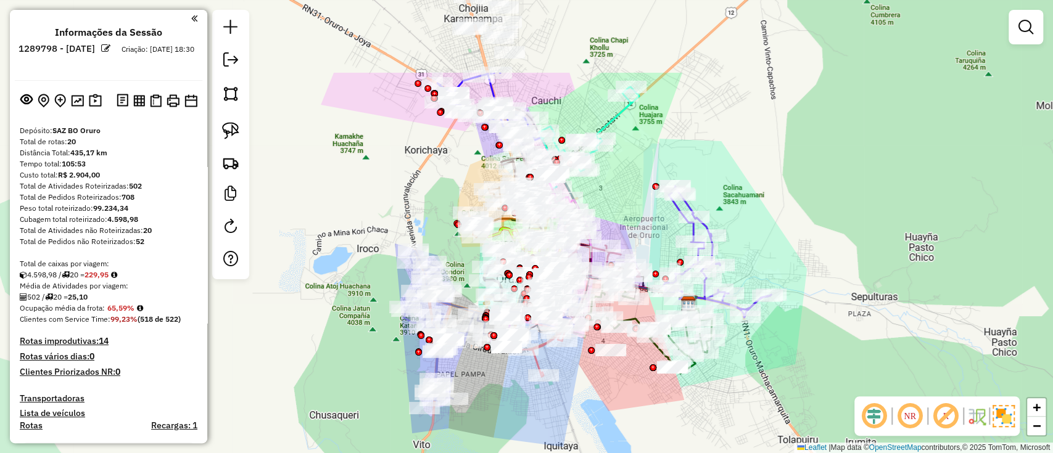
drag, startPoint x: 447, startPoint y: 172, endPoint x: 436, endPoint y: 251, distance: 79.6
click at [437, 249] on div "Rota 3 - Placa 3102UZX 0000044334 - T. [PERSON_NAME] de atendimento Grade de at…" at bounding box center [526, 226] width 1053 height 453
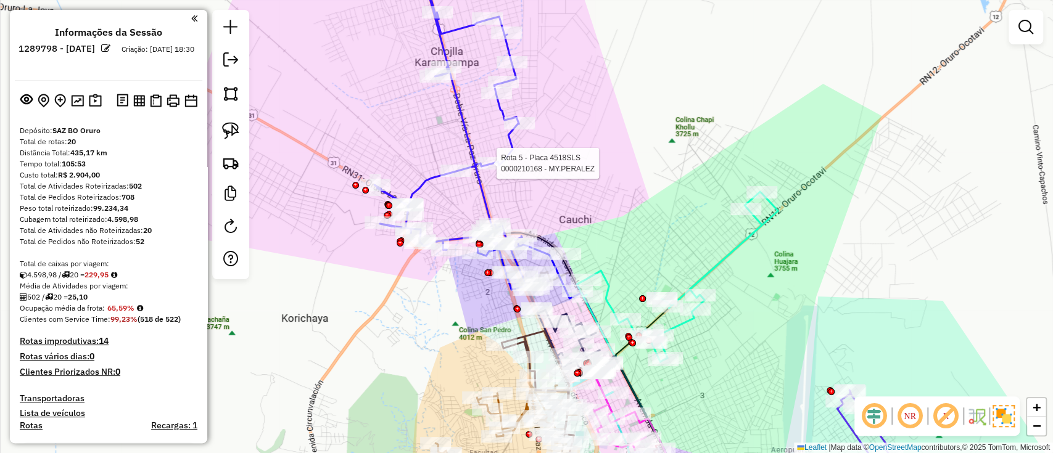
select select "**********"
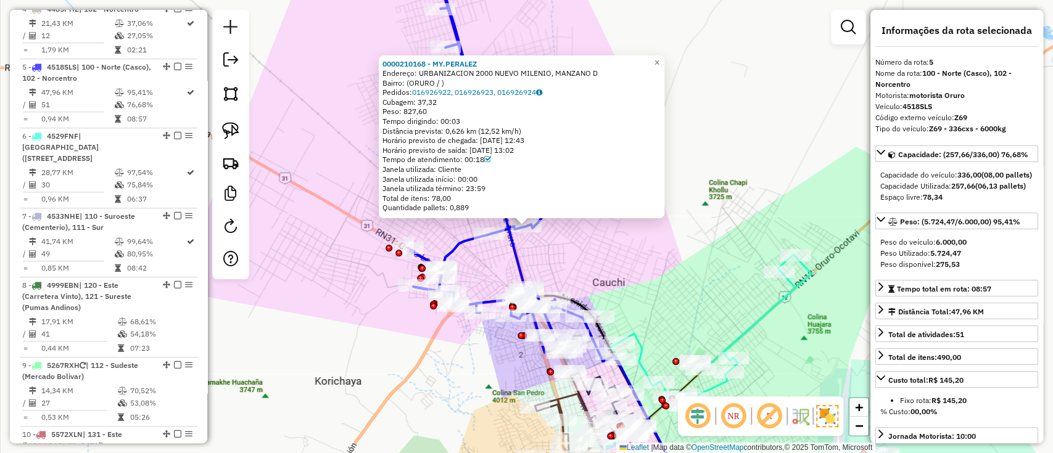
scroll to position [750, 0]
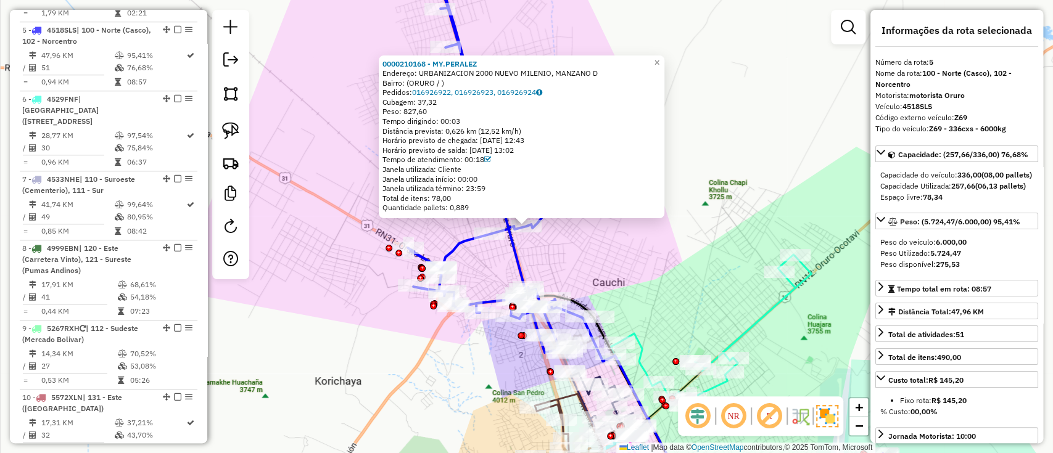
click at [456, 243] on icon at bounding box center [494, 154] width 173 height 398
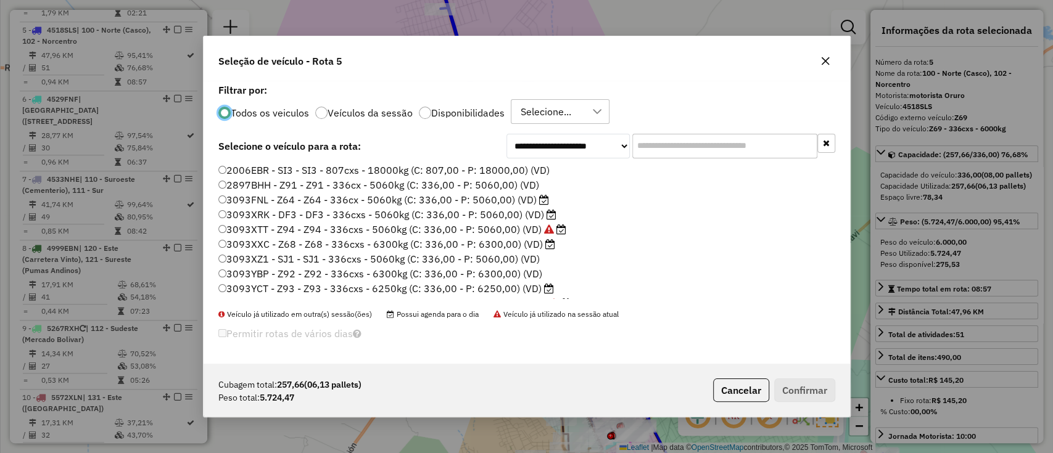
scroll to position [6, 4]
click at [671, 159] on div "**********" at bounding box center [527, 222] width 646 height 283
click at [667, 150] on input "text" at bounding box center [724, 146] width 185 height 25
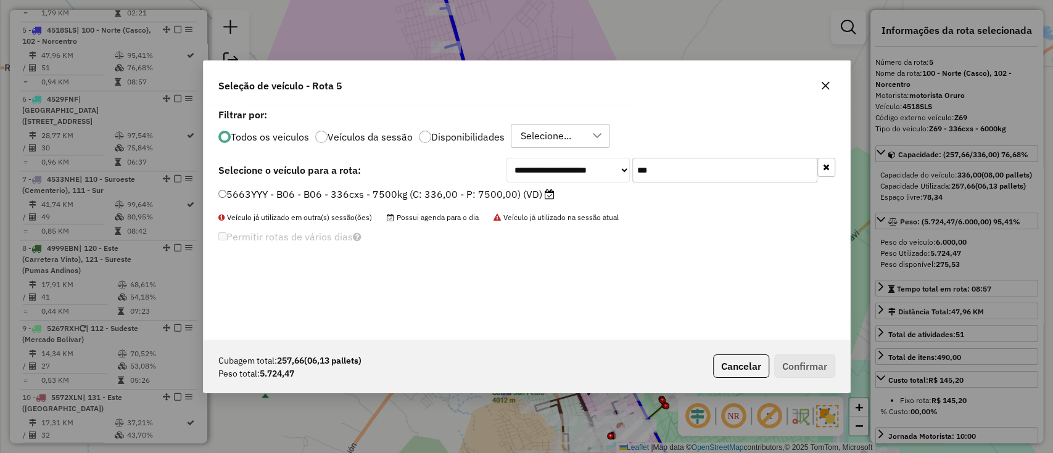
type input "***"
click at [460, 191] on label "5663YYY - B06 - B06 - 336cxs - 7500kg (C: 336,00 - P: 7500,00) (VD)" at bounding box center [386, 194] width 336 height 15
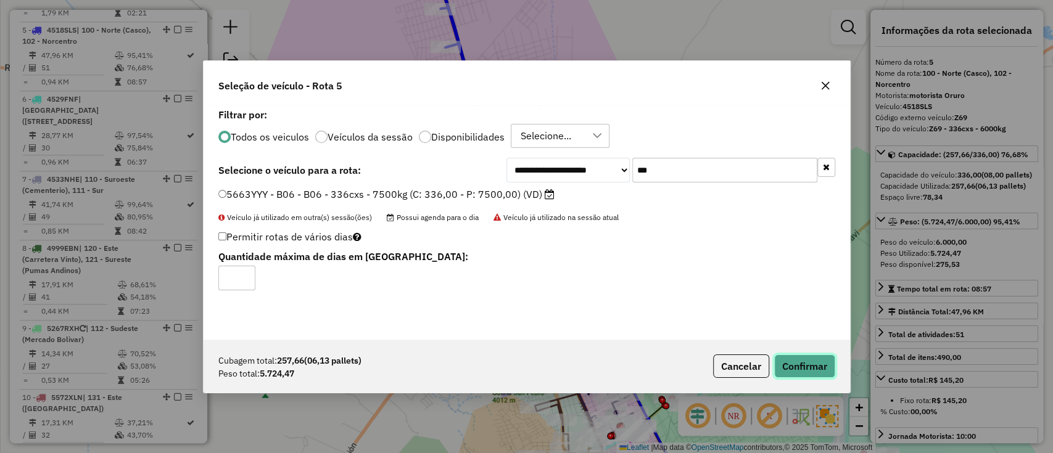
click at [824, 362] on button "Confirmar" at bounding box center [804, 366] width 61 height 23
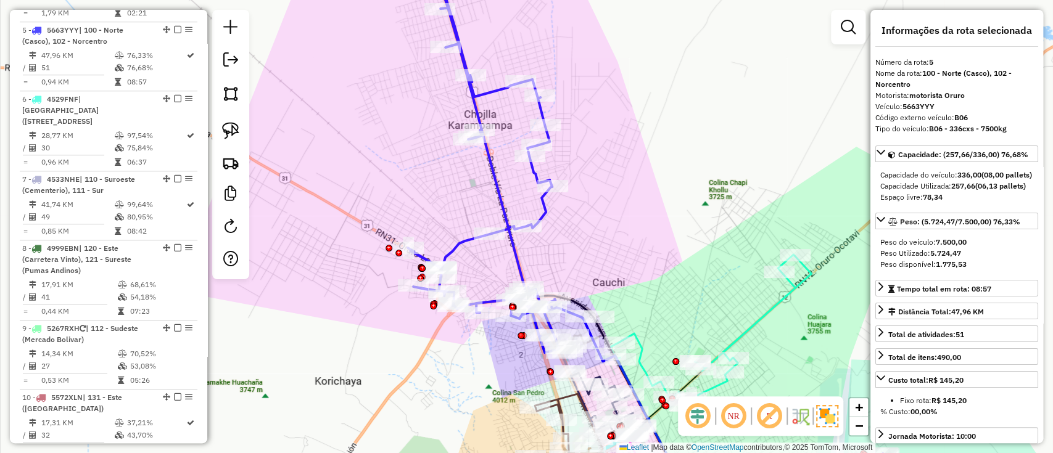
click at [543, 208] on icon at bounding box center [494, 154] width 173 height 398
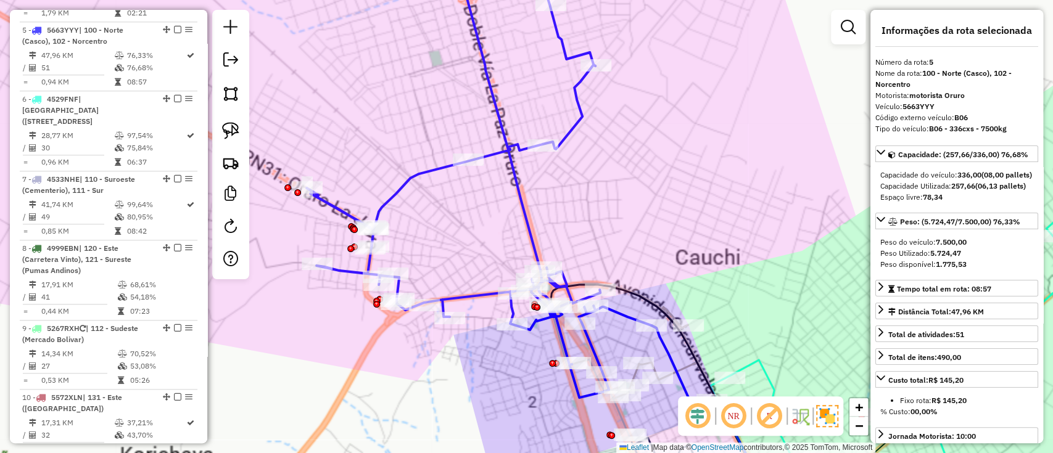
drag, startPoint x: 605, startPoint y: 221, endPoint x: 599, endPoint y: 144, distance: 77.3
click at [599, 150] on div "Rota 5 - Placa 5663YYY 0000619677 - K. CHOQUE Janela de atendimento Grade de at…" at bounding box center [526, 226] width 1053 height 453
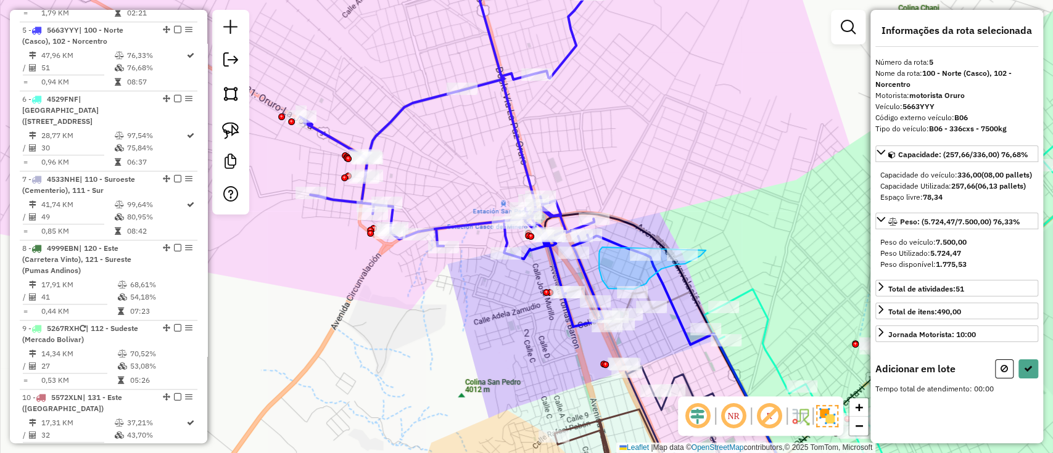
drag, startPoint x: 599, startPoint y: 253, endPoint x: 708, endPoint y: 220, distance: 114.1
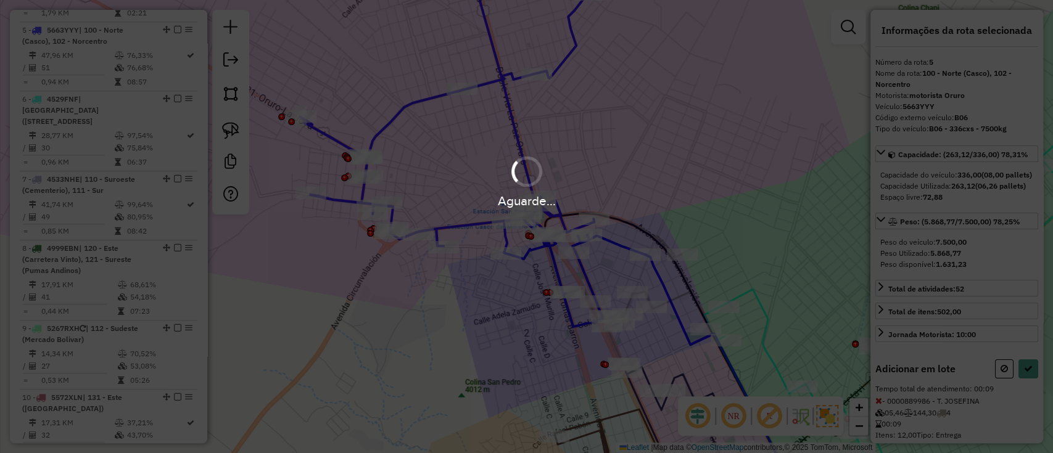
select select "**********"
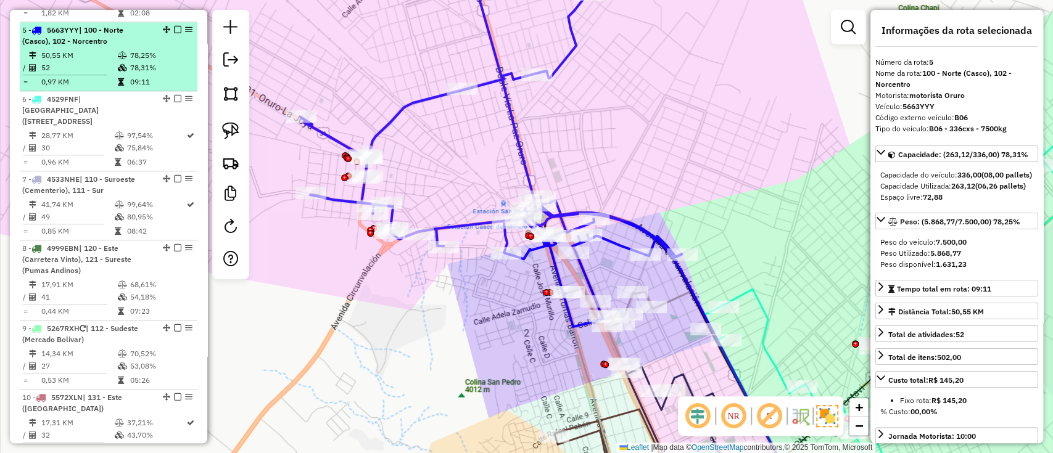
click at [177, 26] on em at bounding box center [177, 29] width 7 height 7
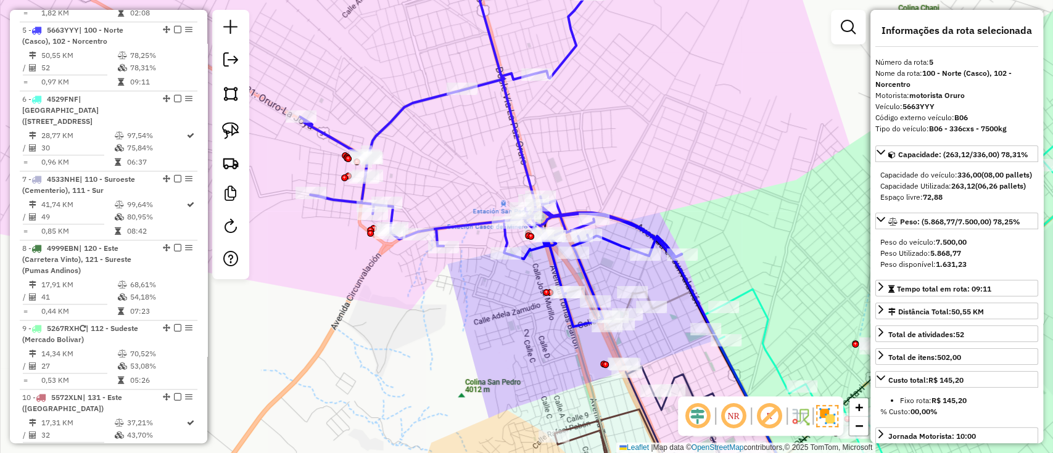
scroll to position [698, 0]
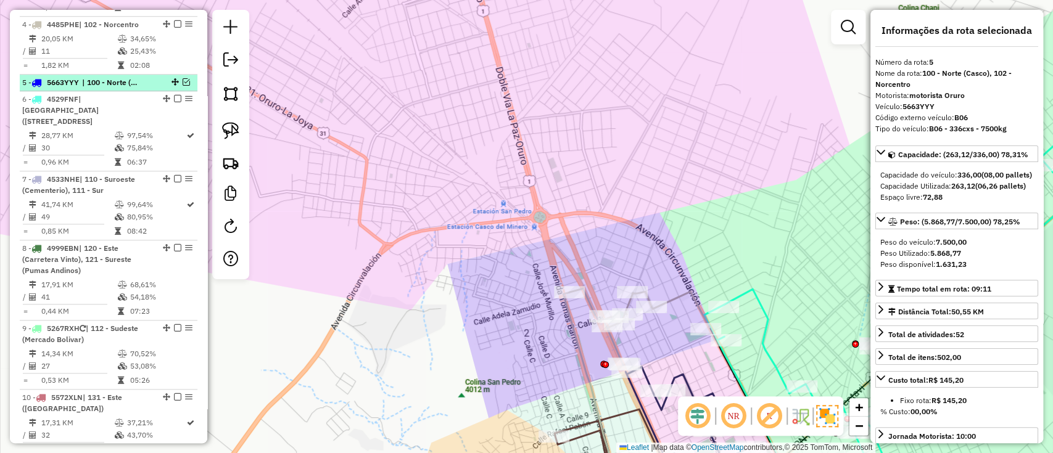
click at [186, 78] on em at bounding box center [186, 81] width 7 height 7
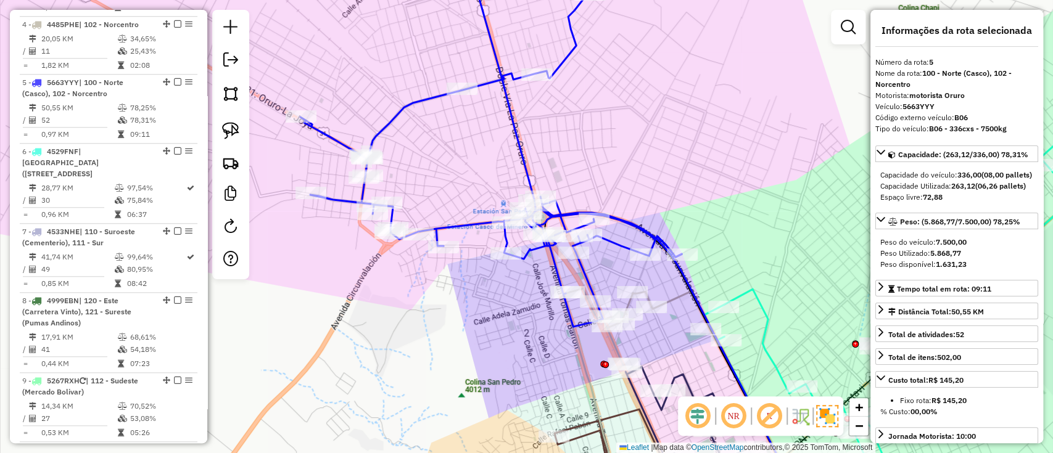
scroll to position [750, 0]
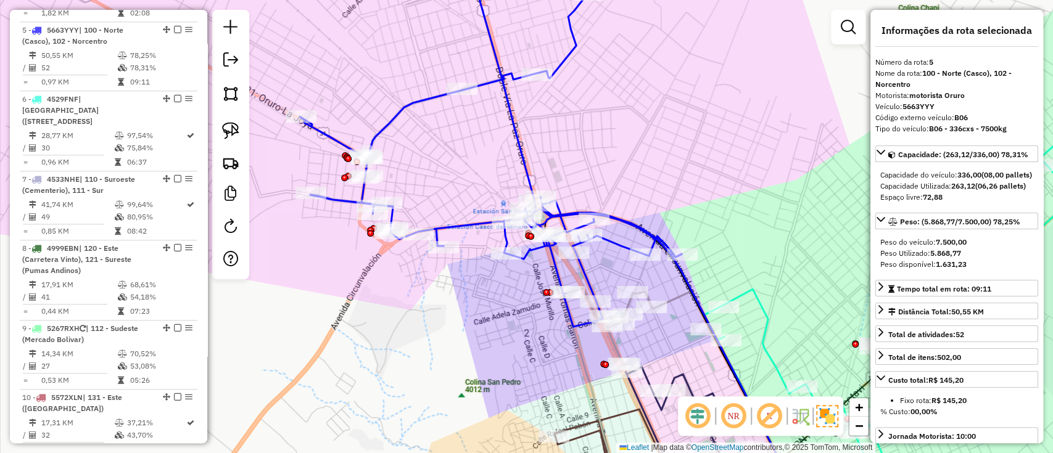
click at [587, 279] on icon at bounding box center [490, 140] width 381 height 373
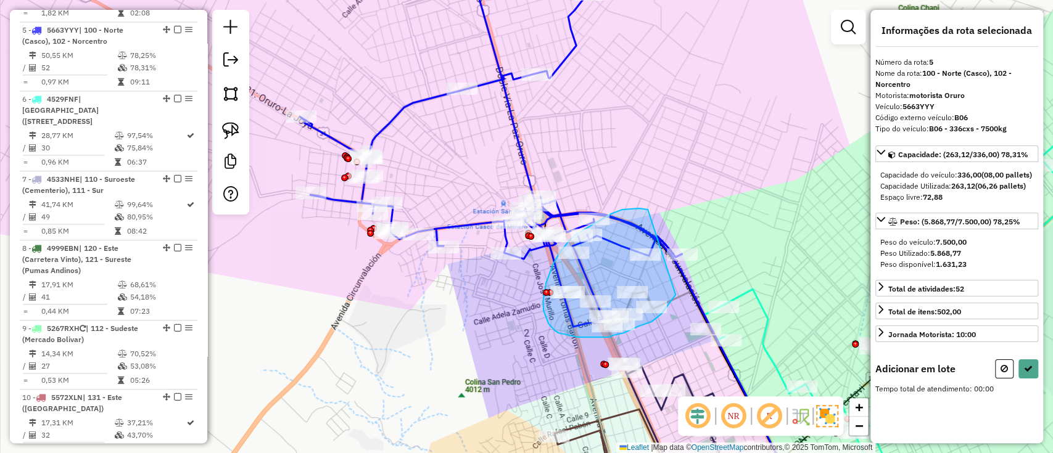
drag, startPoint x: 612, startPoint y: 213, endPoint x: 676, endPoint y: 294, distance: 102.7
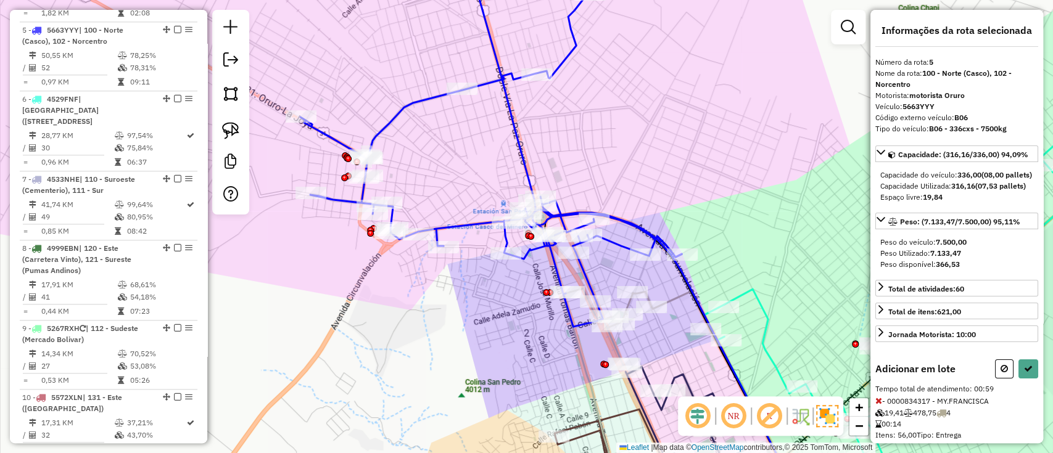
drag, startPoint x: 1000, startPoint y: 389, endPoint x: 818, endPoint y: 324, distance: 192.9
click at [1000, 373] on icon at bounding box center [1003, 369] width 7 height 9
select select "**********"
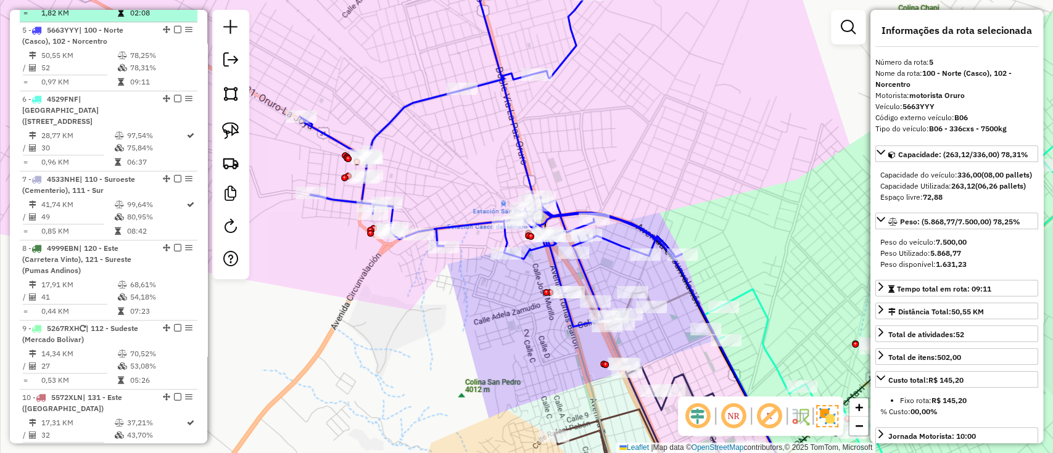
click at [174, 26] on em at bounding box center [177, 29] width 7 height 7
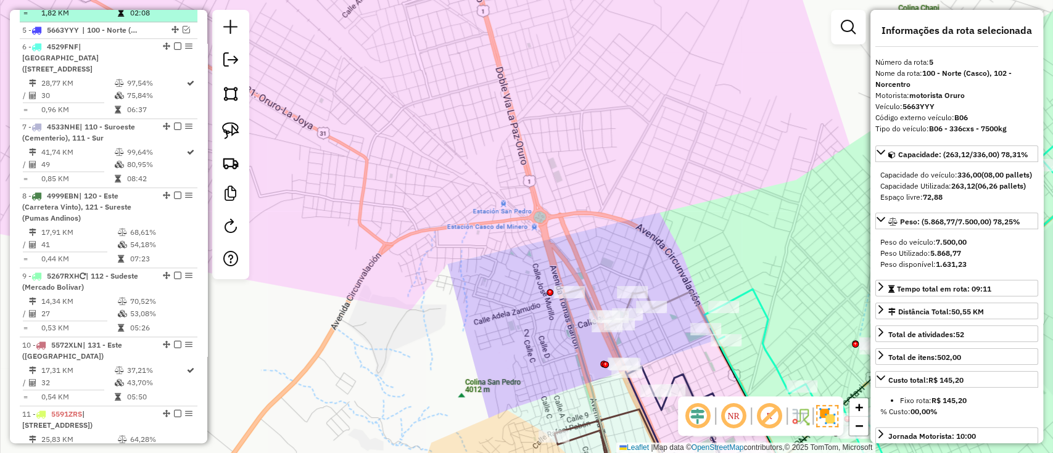
scroll to position [698, 0]
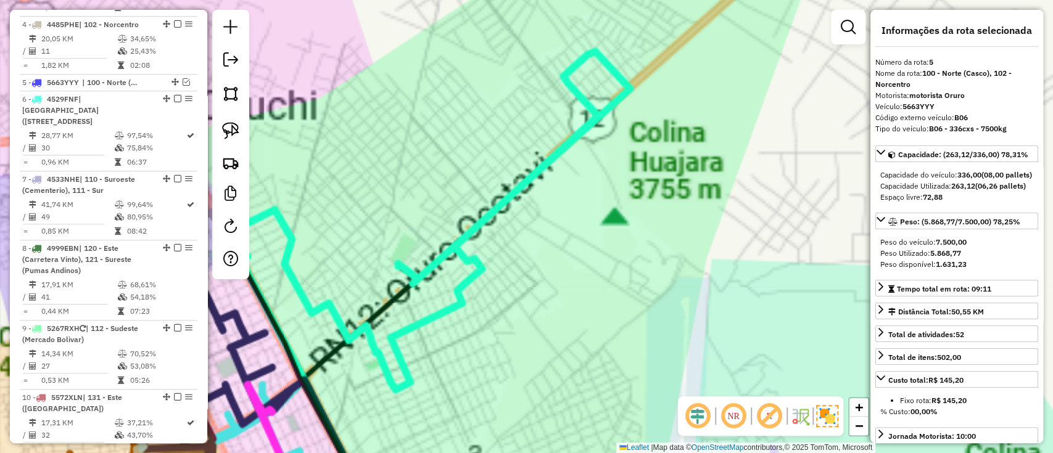
click at [498, 195] on icon at bounding box center [421, 255] width 417 height 407
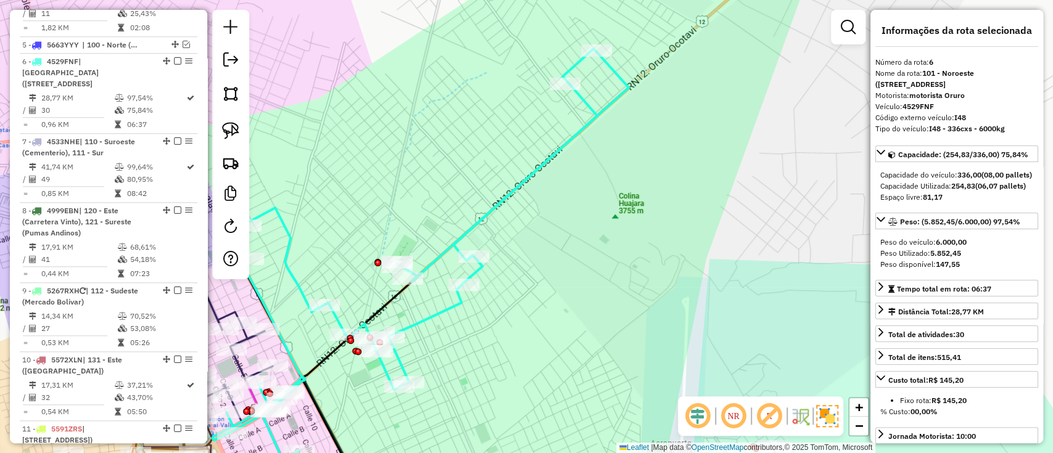
click at [501, 201] on icon at bounding box center [420, 254] width 416 height 410
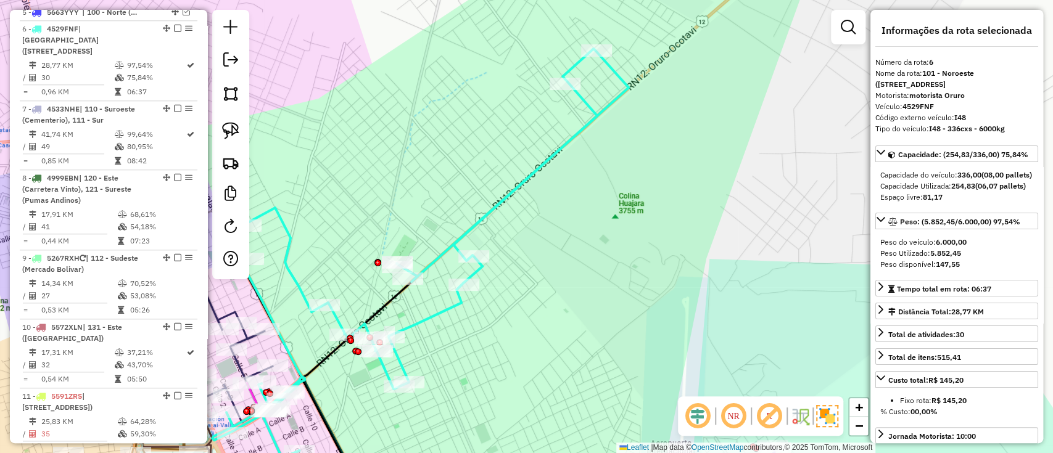
scroll to position [767, 0]
click at [508, 196] on icon at bounding box center [420, 254] width 416 height 410
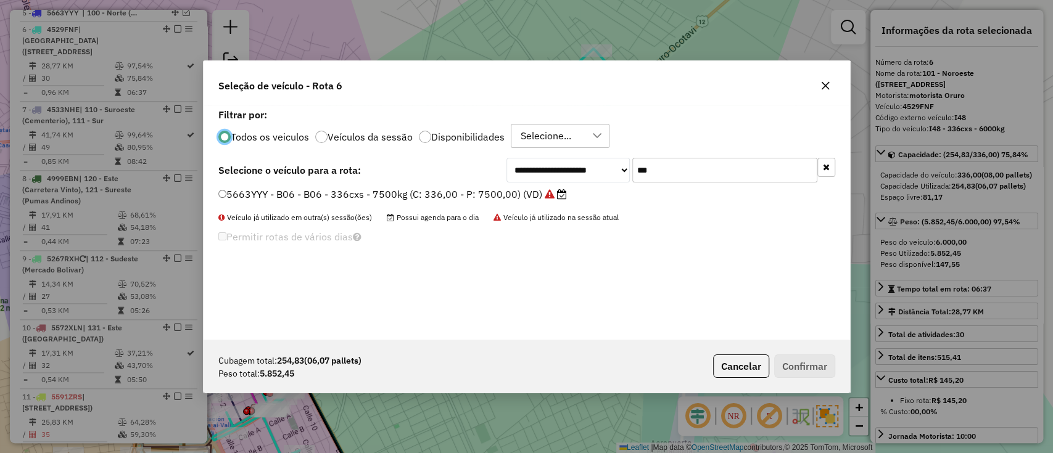
scroll to position [6, 4]
click at [683, 168] on input "***" at bounding box center [724, 170] width 185 height 25
type input "***"
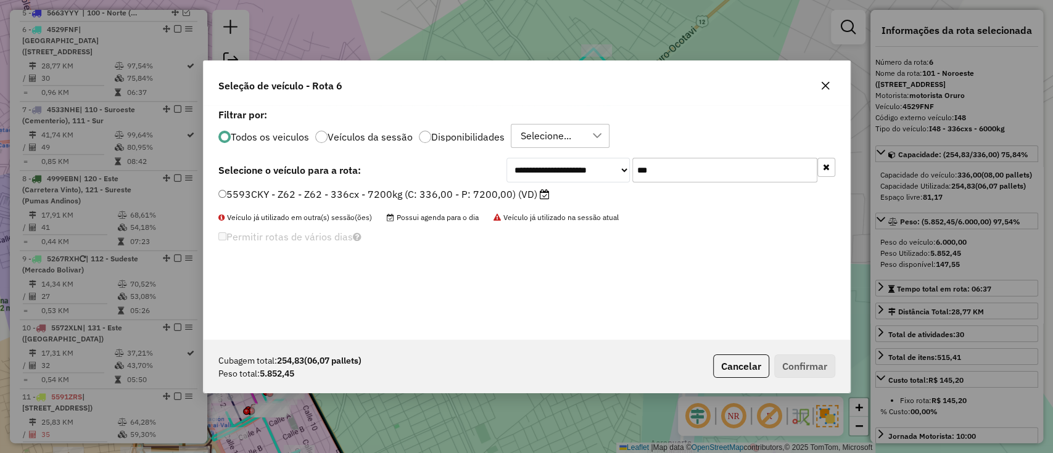
click at [498, 196] on label "5593CKY - Z62 - Z62 - 336cx - 7200kg (C: 336,00 - P: 7200,00) (VD)" at bounding box center [383, 194] width 331 height 15
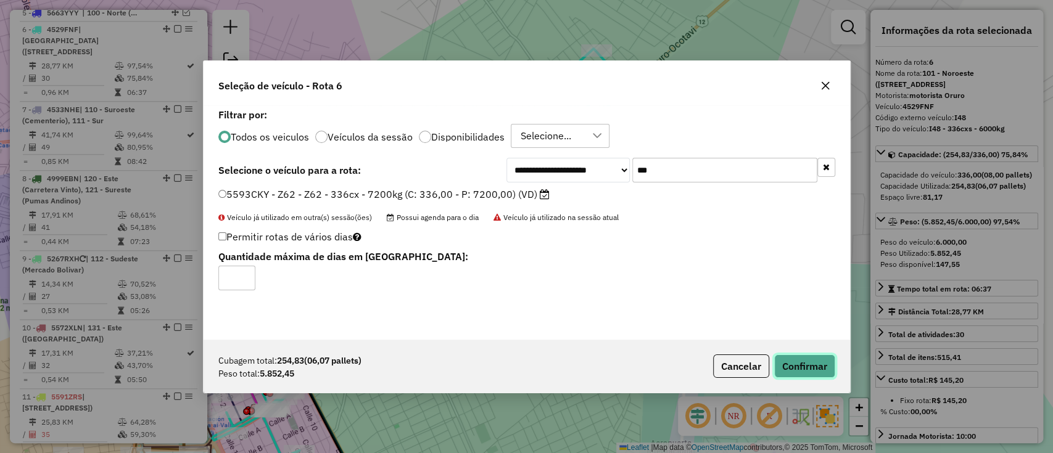
click at [799, 361] on button "Confirmar" at bounding box center [804, 366] width 61 height 23
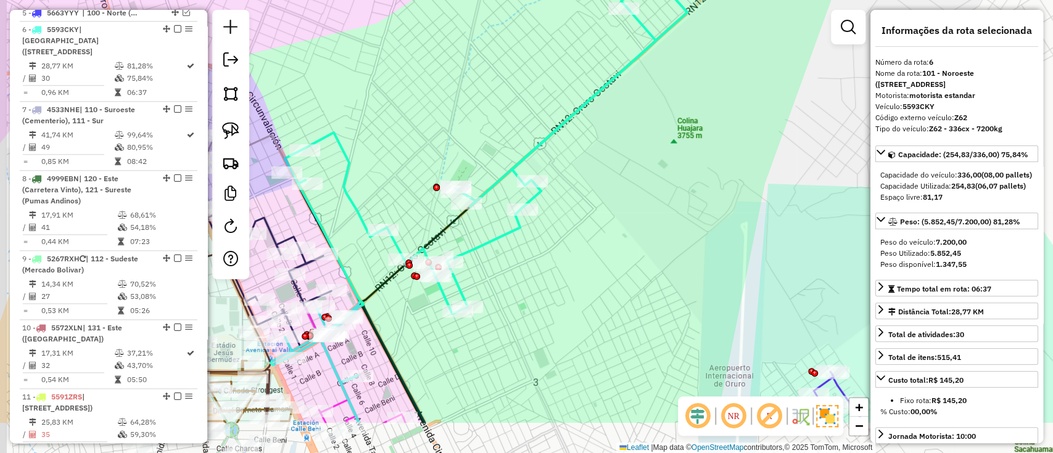
drag, startPoint x: 537, startPoint y: 284, endPoint x: 640, endPoint y: 153, distance: 166.5
click at [633, 168] on div "Janela de atendimento Grade de atendimento Capacidade Transportadoras Veículos …" at bounding box center [526, 226] width 1053 height 453
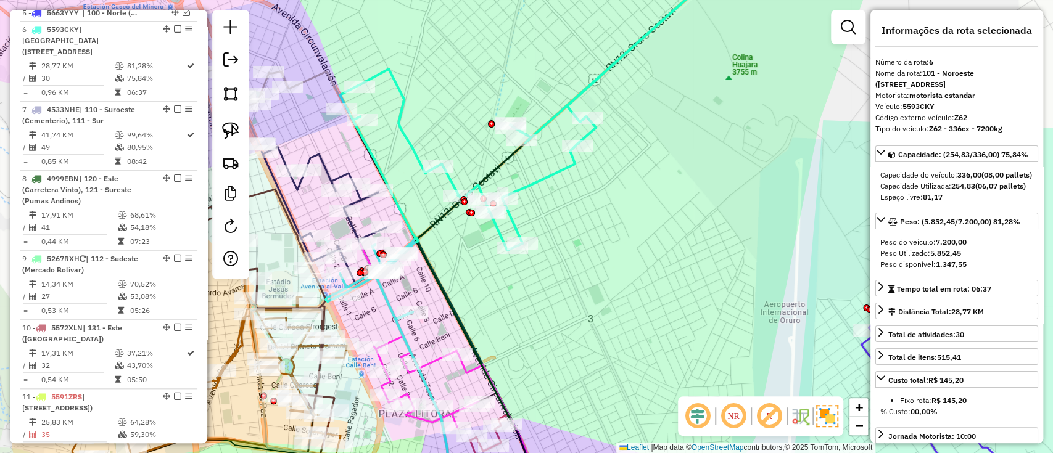
click at [573, 168] on icon at bounding box center [531, 137] width 410 height 365
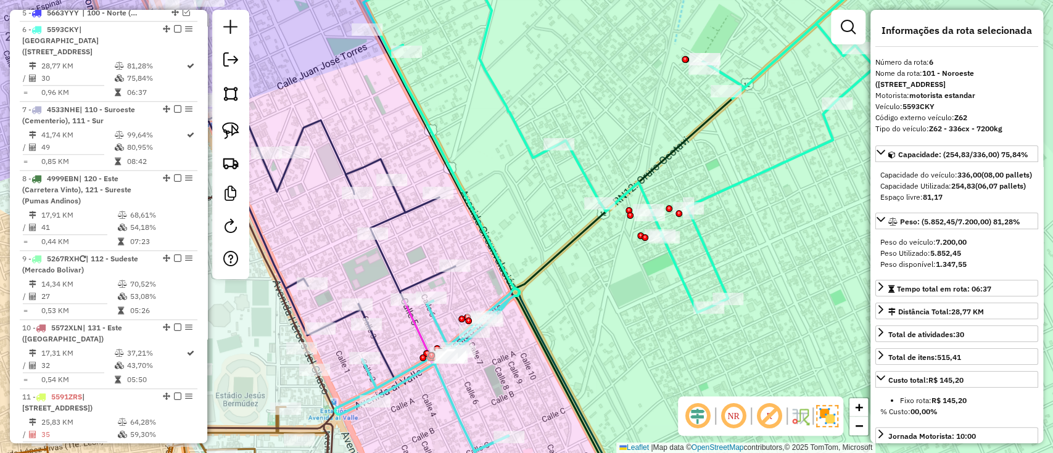
click at [510, 252] on div "Janela de atendimento Grade de atendimento Capacidade Transportadoras Veículos …" at bounding box center [526, 226] width 1053 height 453
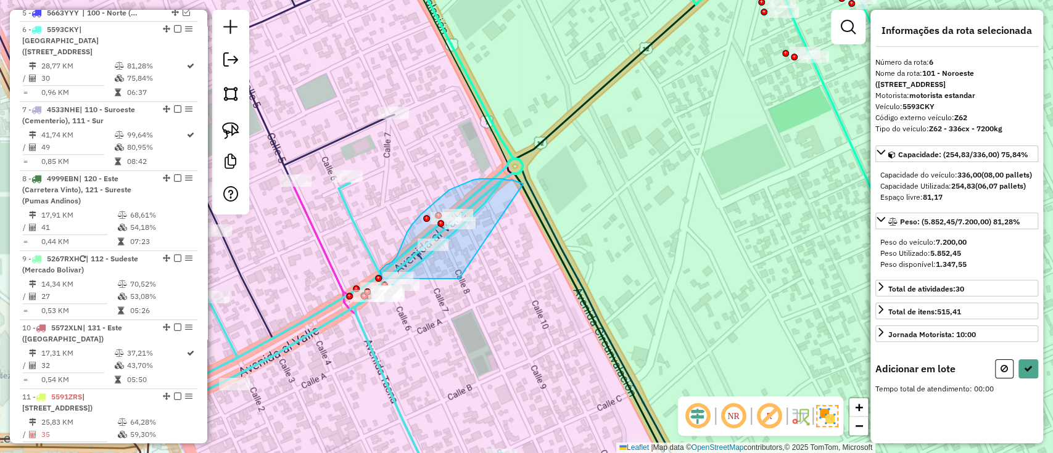
drag, startPoint x: 506, startPoint y: 180, endPoint x: 462, endPoint y: 279, distance: 108.2
click at [459, 279] on div "Rota 14 - Placa 5630DHX 0000041635 - MY.HUARACHI Rota 6 - Placa 5593CKY 0000867…" at bounding box center [526, 226] width 1053 height 453
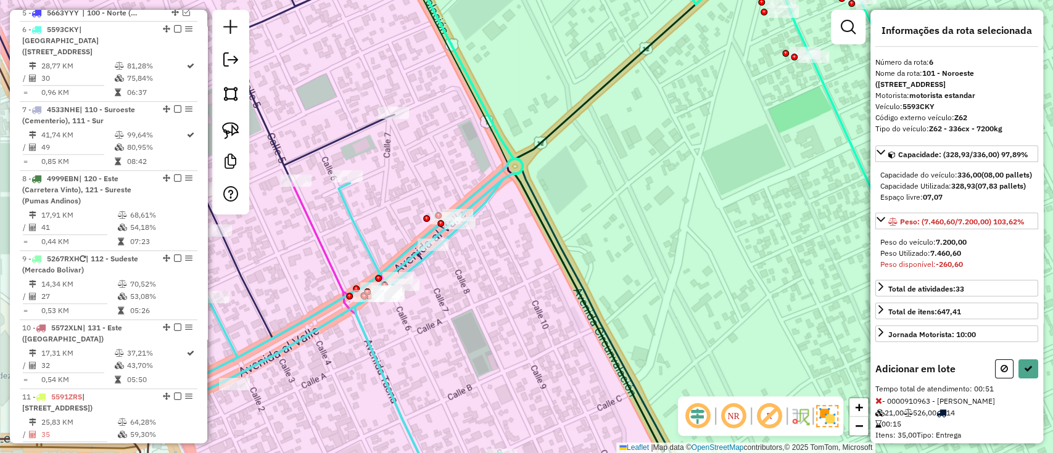
scroll to position [164, 0]
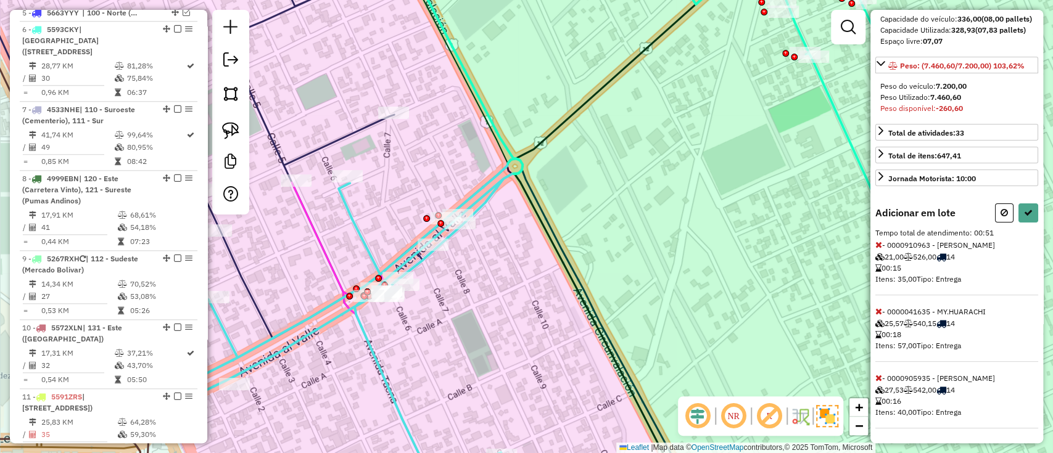
click at [878, 249] on icon at bounding box center [878, 245] width 7 height 9
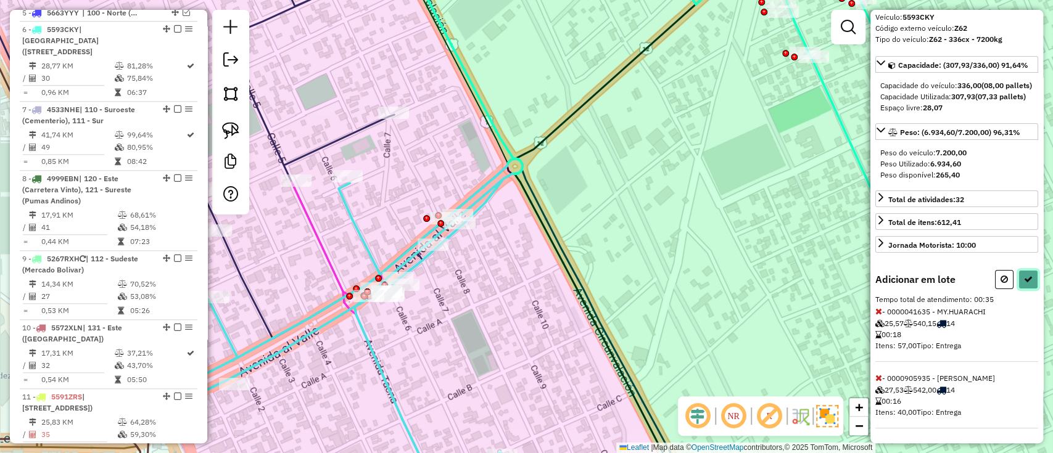
click at [1026, 275] on icon at bounding box center [1028, 279] width 9 height 9
select select "**********"
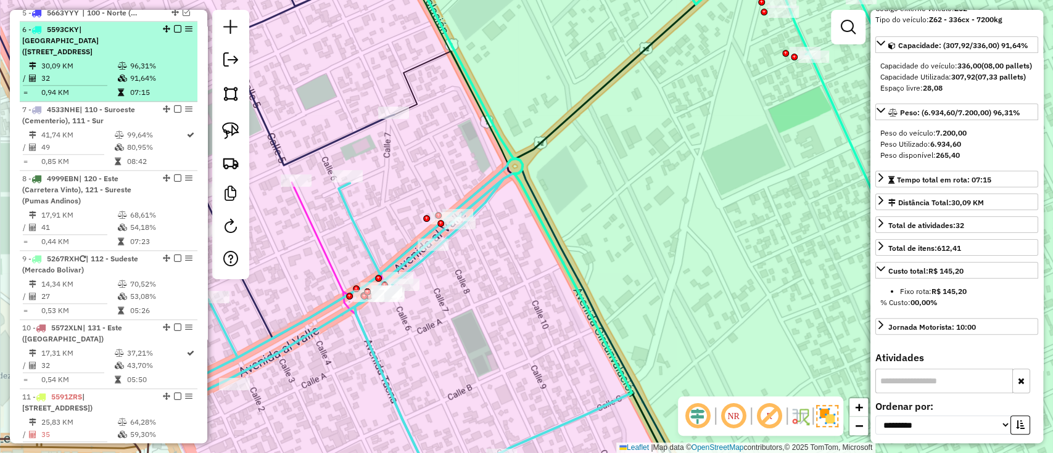
click at [175, 25] on em at bounding box center [177, 28] width 7 height 7
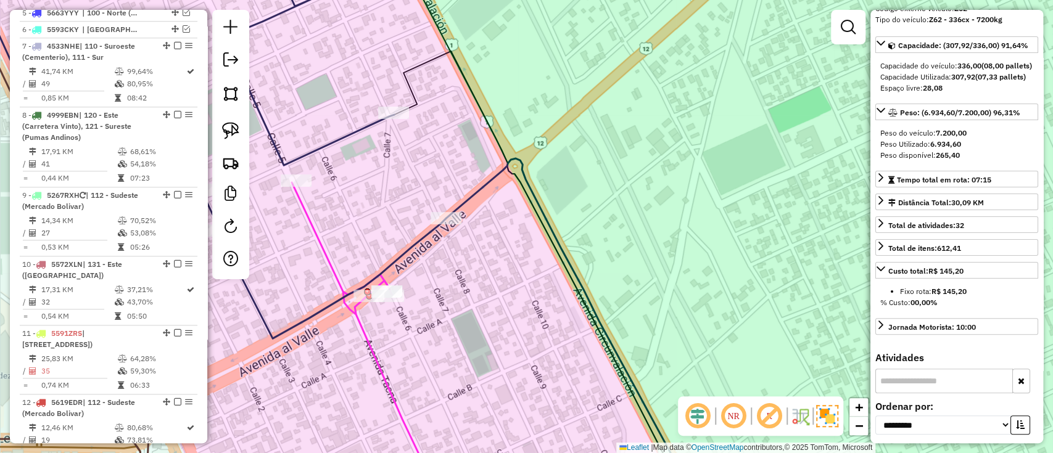
scroll to position [715, 0]
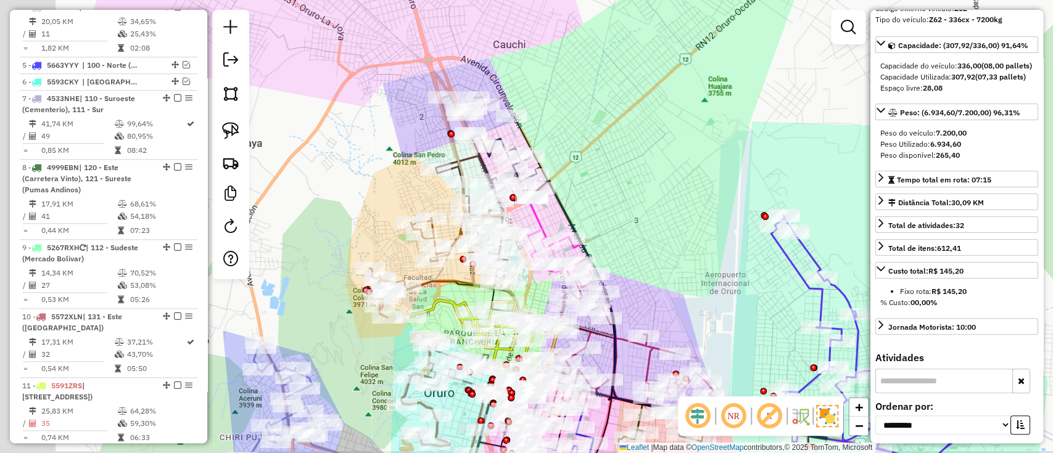
click at [625, 194] on div "Janela de atendimento Grade de atendimento Capacidade Transportadoras Veículos …" at bounding box center [526, 226] width 1053 height 453
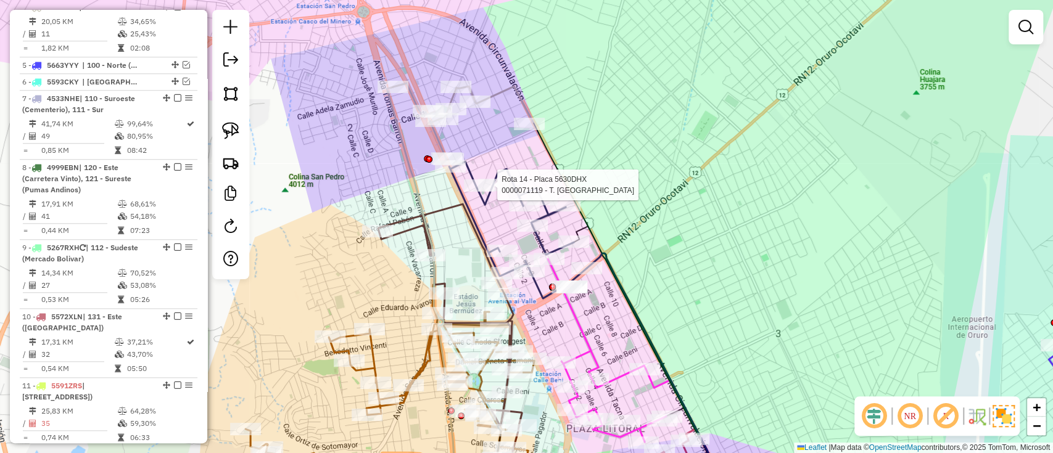
click at [503, 172] on icon at bounding box center [518, 230] width 138 height 137
select select "**********"
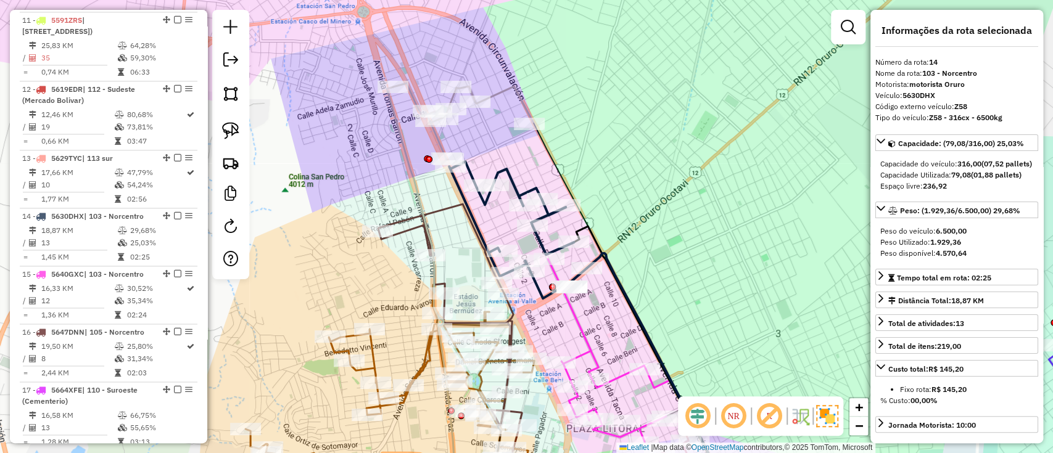
scroll to position [1278, 0]
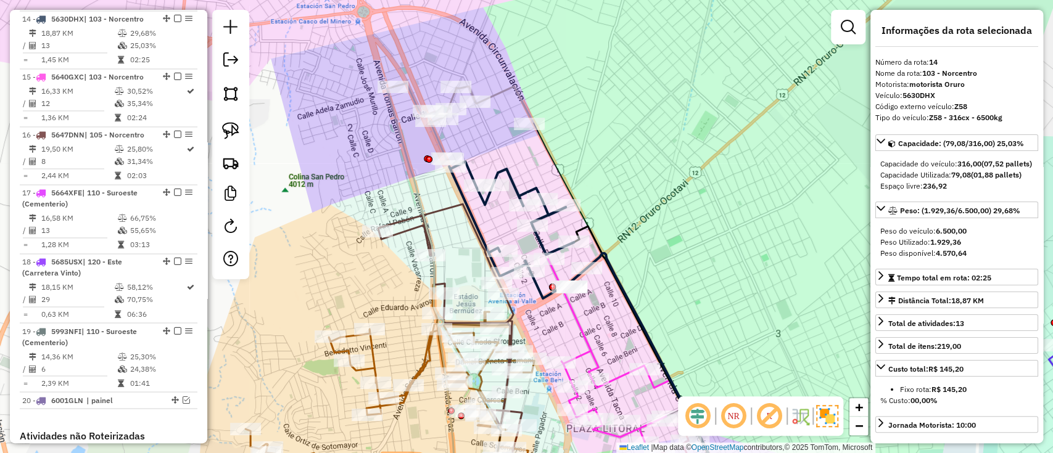
click at [505, 89] on icon at bounding box center [463, 121] width 140 height 77
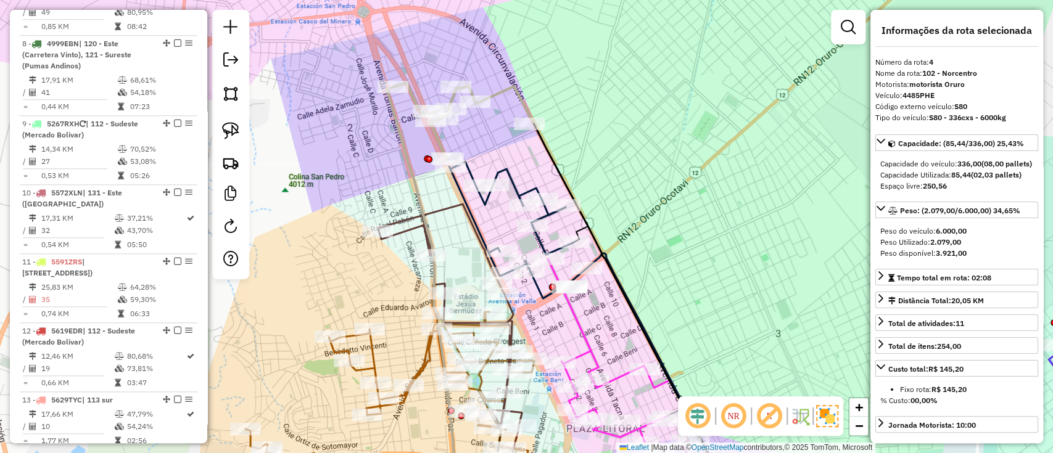
scroll to position [692, 0]
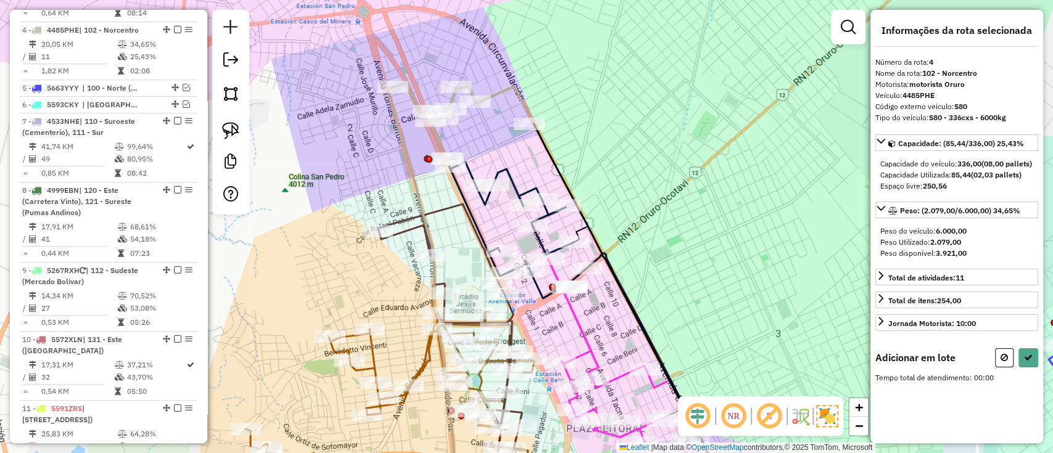
click at [508, 165] on icon at bounding box center [518, 230] width 138 height 137
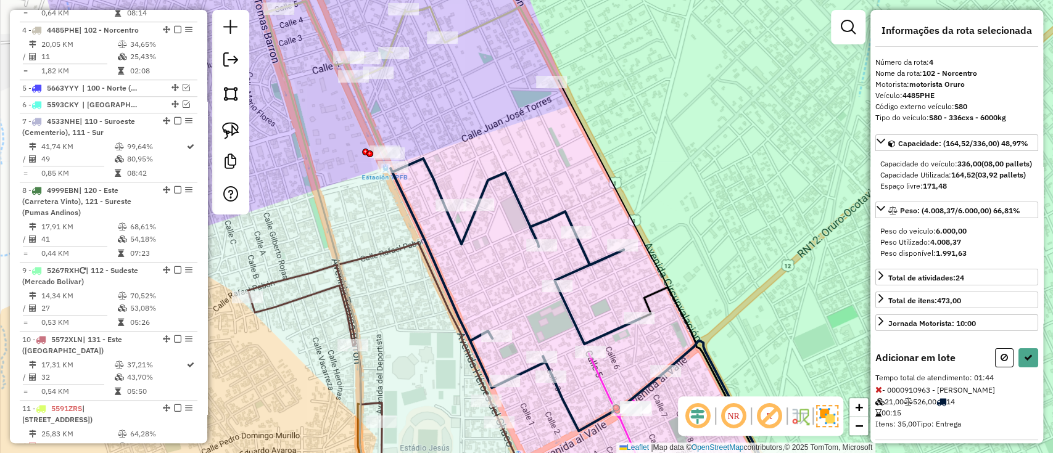
select select "**********"
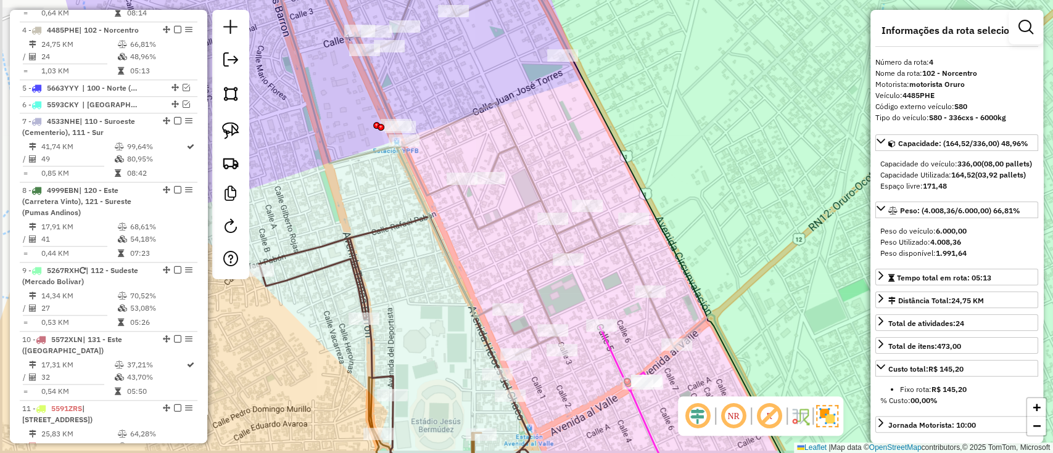
drag, startPoint x: 513, startPoint y: 244, endPoint x: 522, endPoint y: 193, distance: 51.3
click at [522, 193] on div "Janela de atendimento Grade de atendimento Capacidade Transportadoras Veículos …" at bounding box center [526, 226] width 1053 height 453
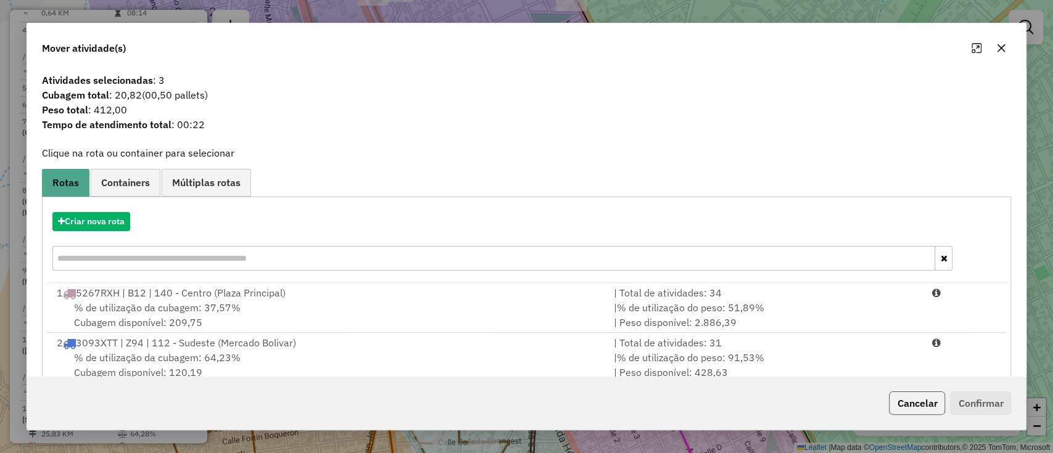
click at [918, 398] on button "Cancelar" at bounding box center [917, 403] width 56 height 23
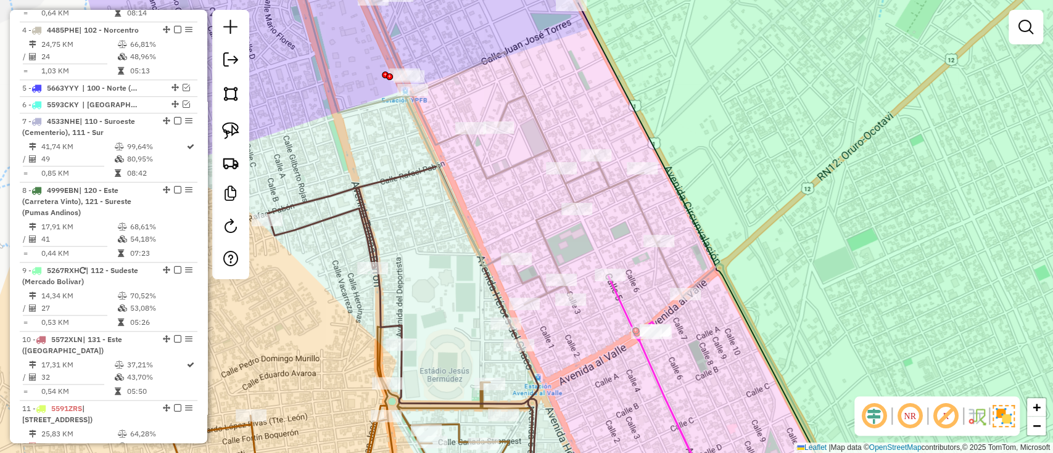
click at [550, 208] on icon at bounding box center [488, 129] width 394 height 350
select select "**********"
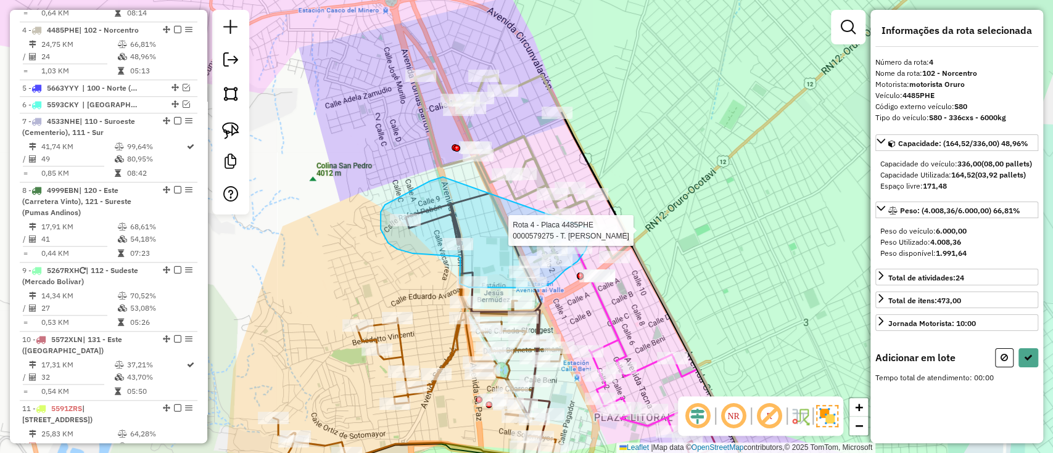
click at [592, 230] on div "Rota 14 - Placa 5640GXC 0000044311 - T. LUCIA Rota 4 - Placa 4485PHE 0000579275…" at bounding box center [526, 226] width 1053 height 453
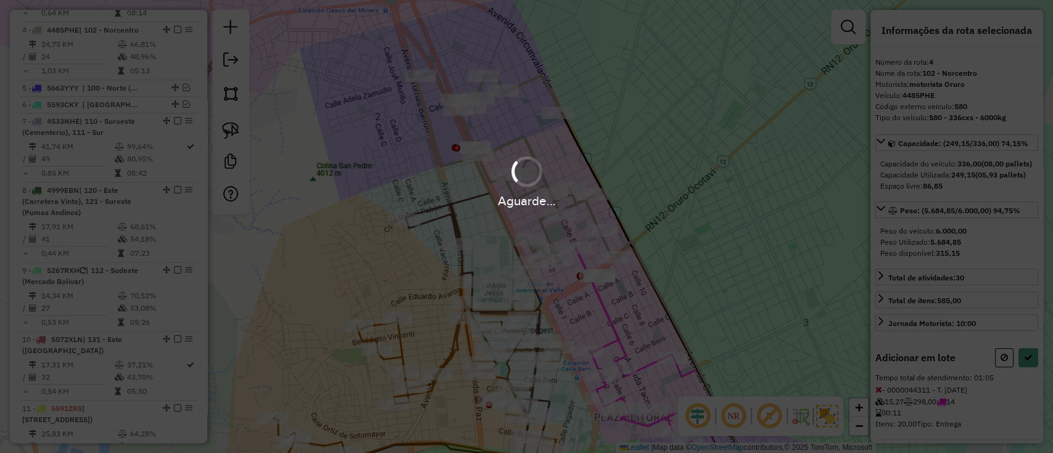
select select "**********"
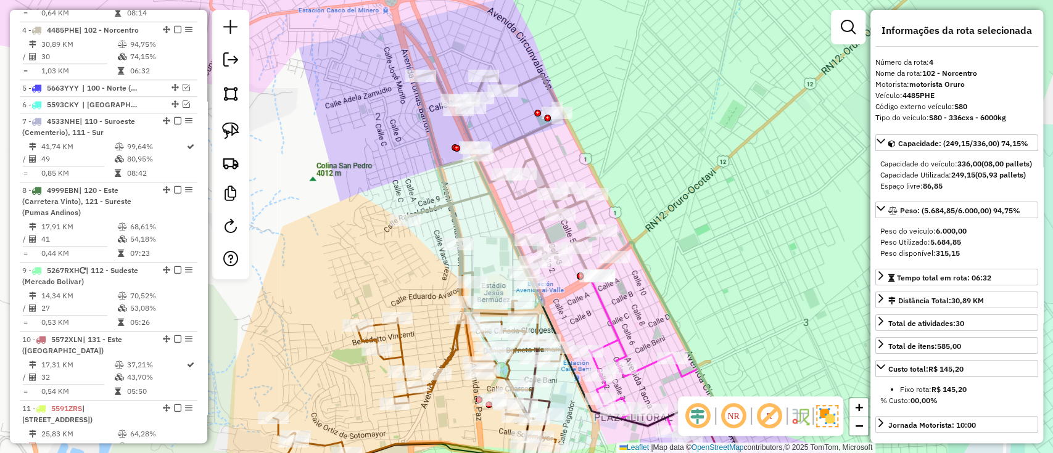
click at [174, 26] on em at bounding box center [177, 29] width 7 height 7
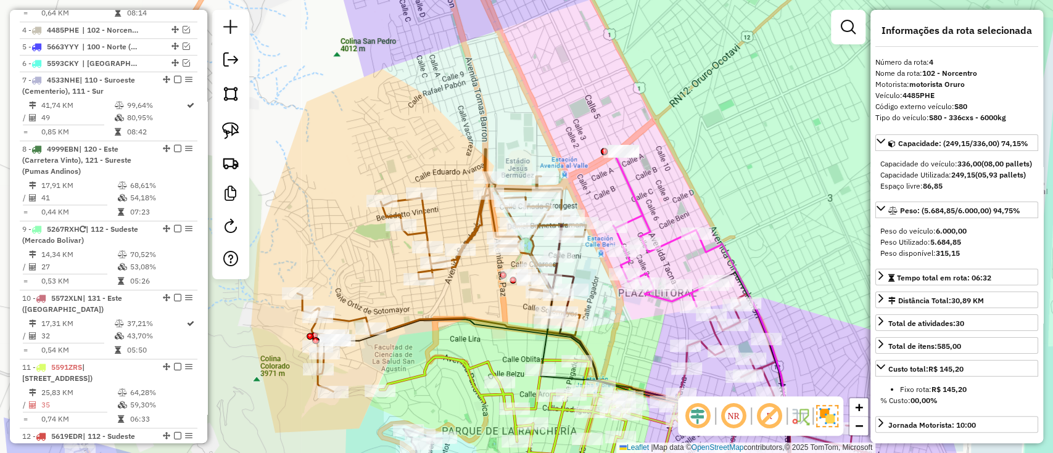
click at [424, 315] on icon at bounding box center [441, 270] width 289 height 242
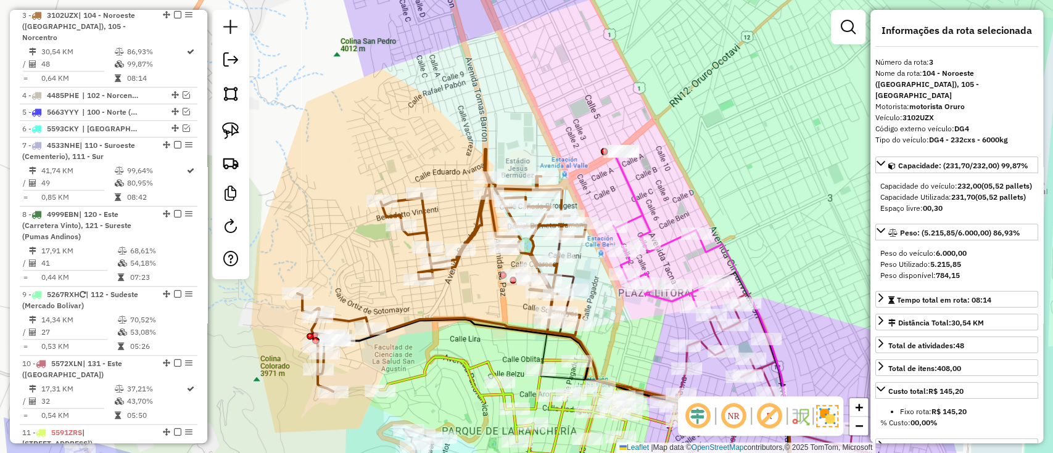
scroll to position [623, 0]
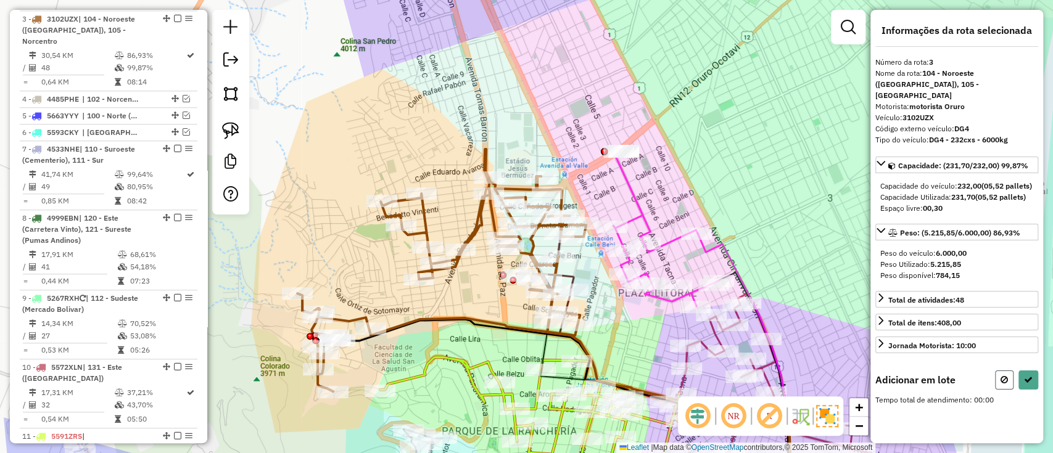
click at [1002, 382] on icon at bounding box center [1003, 380] width 7 height 9
select select "**********"
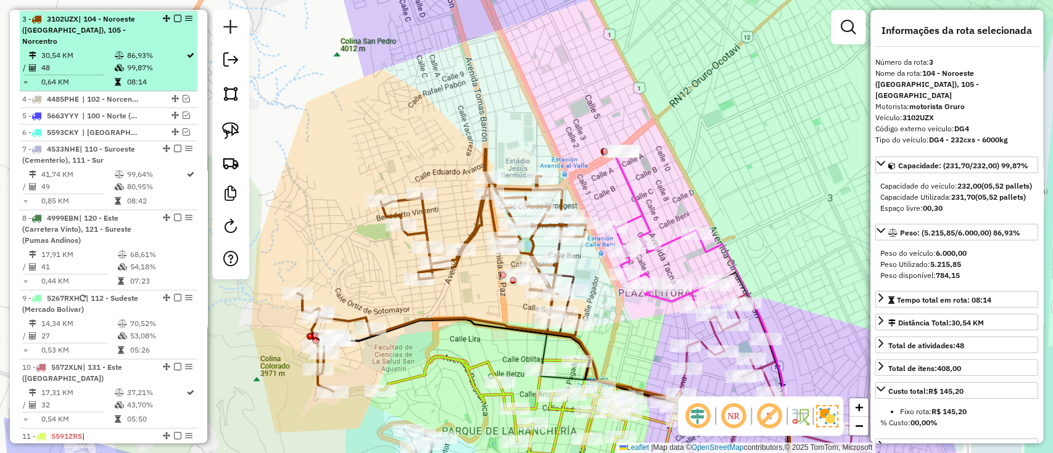
click at [174, 16] on em at bounding box center [177, 18] width 7 height 7
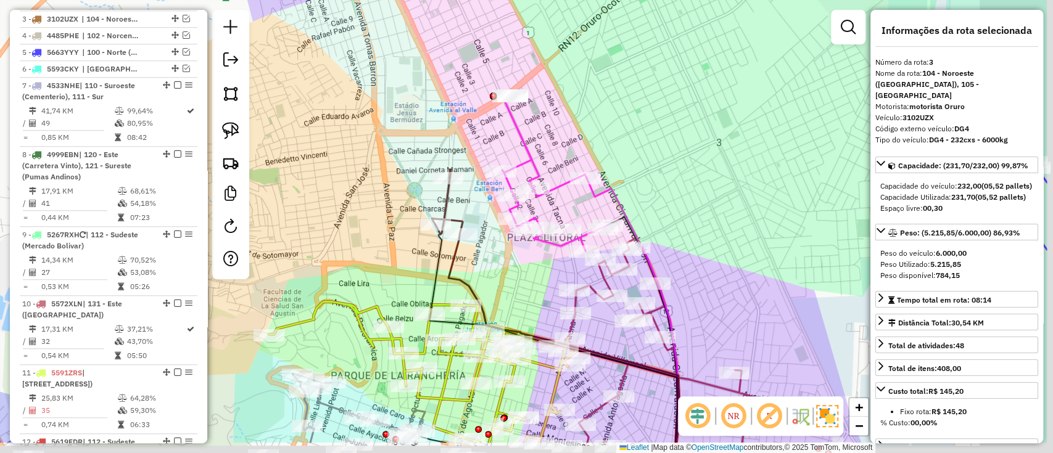
drag, startPoint x: 395, startPoint y: 181, endPoint x: 369, endPoint y: 161, distance: 32.6
click at [369, 162] on div "Janela de atendimento Grade de atendimento Capacidade Transportadoras Veículos …" at bounding box center [526, 226] width 1053 height 453
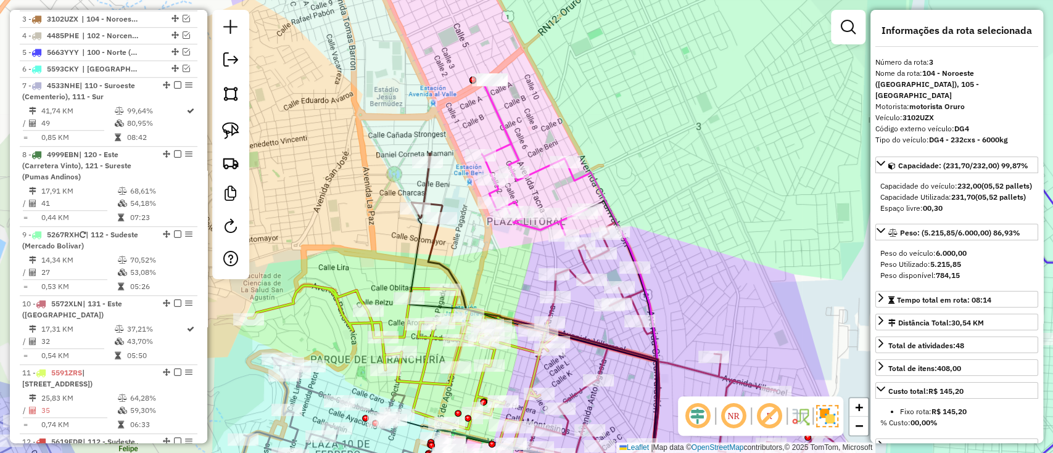
click at [509, 141] on icon at bounding box center [533, 155] width 105 height 160
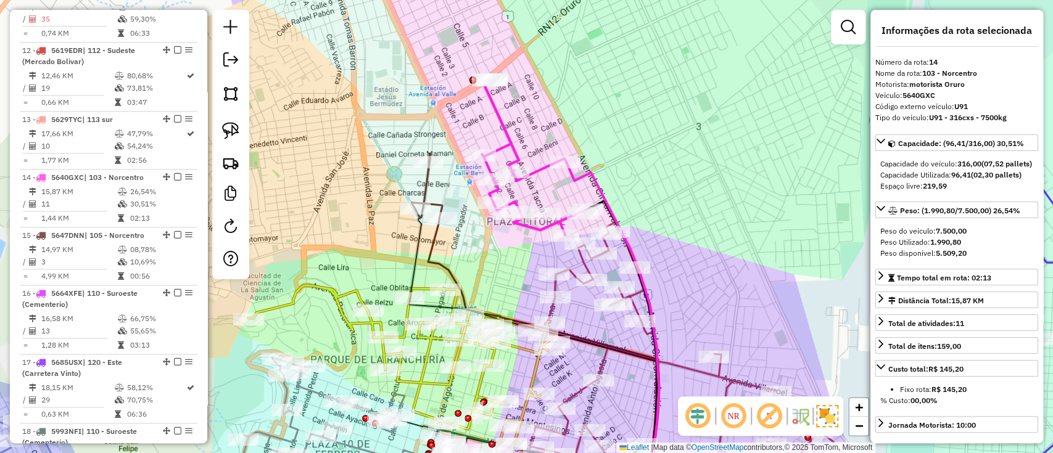
scroll to position [1184, 0]
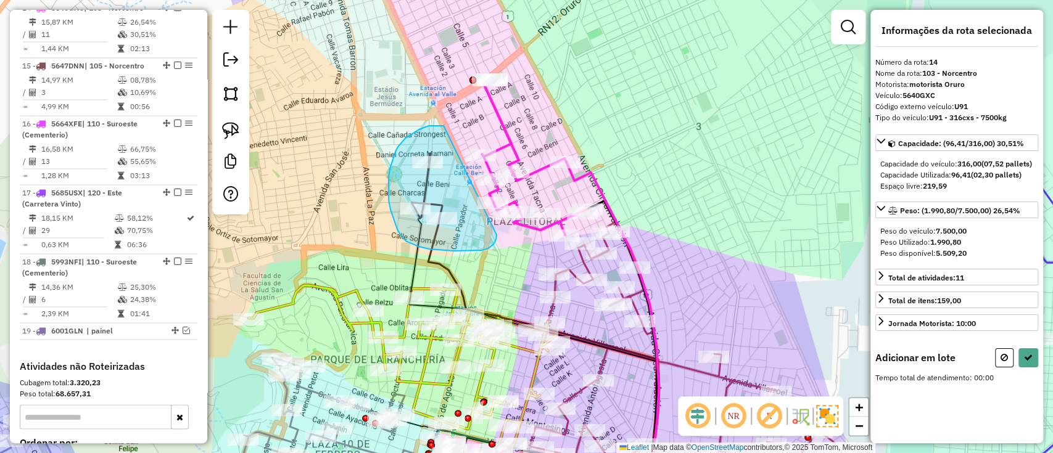
drag, startPoint x: 390, startPoint y: 168, endPoint x: 497, endPoint y: 235, distance: 125.8
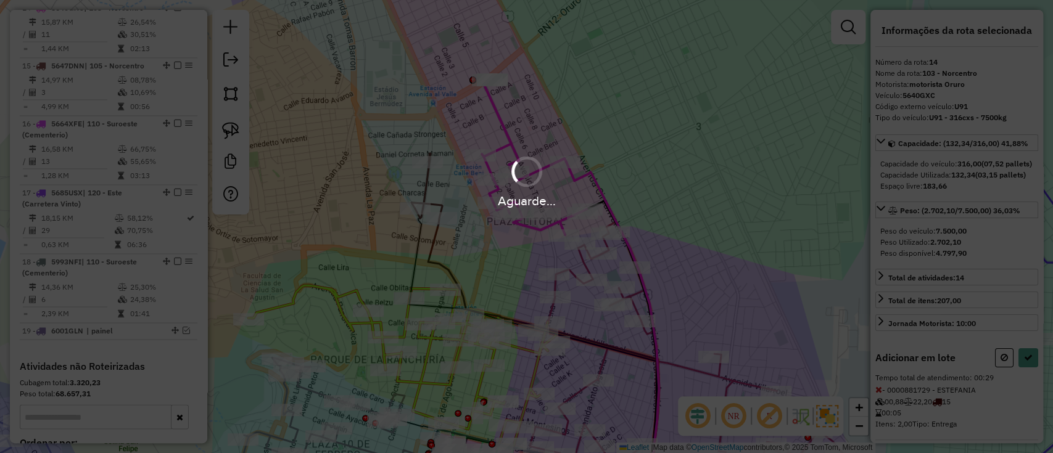
select select "**********"
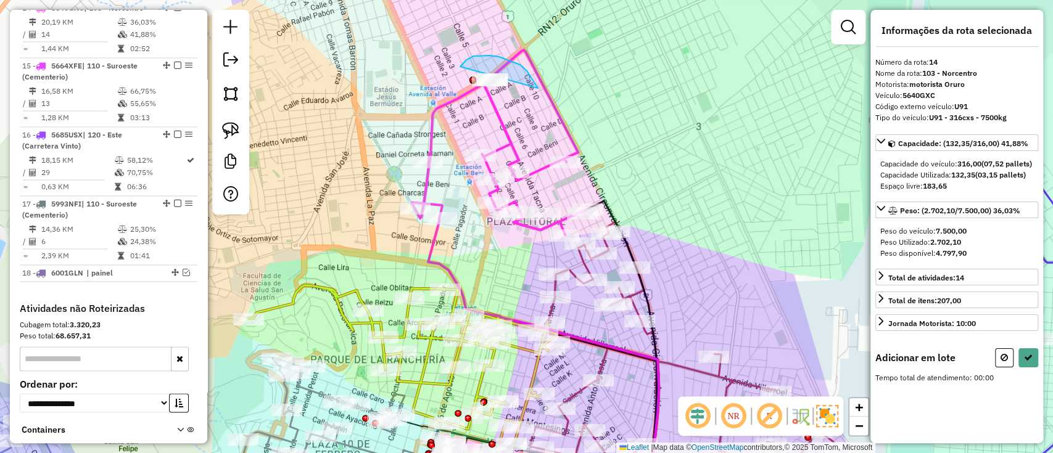
drag, startPoint x: 520, startPoint y: 65, endPoint x: 459, endPoint y: 129, distance: 88.6
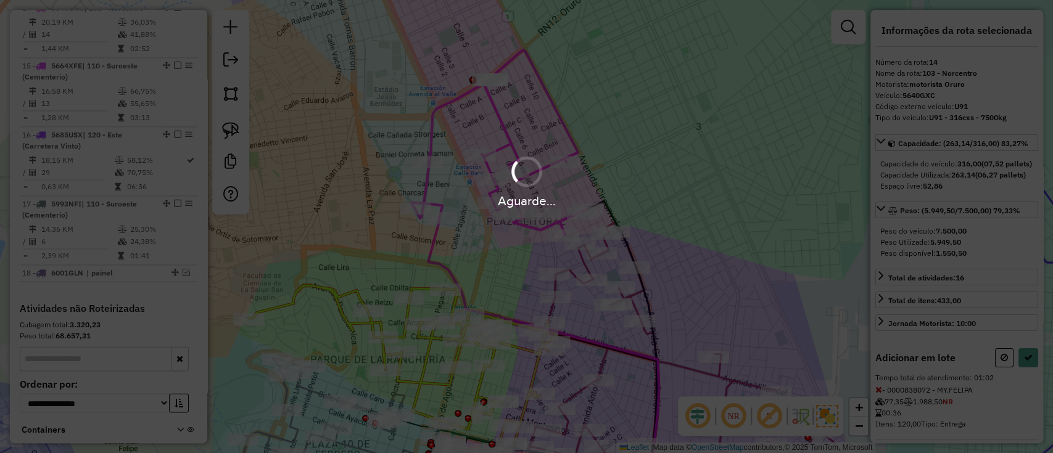
select select "**********"
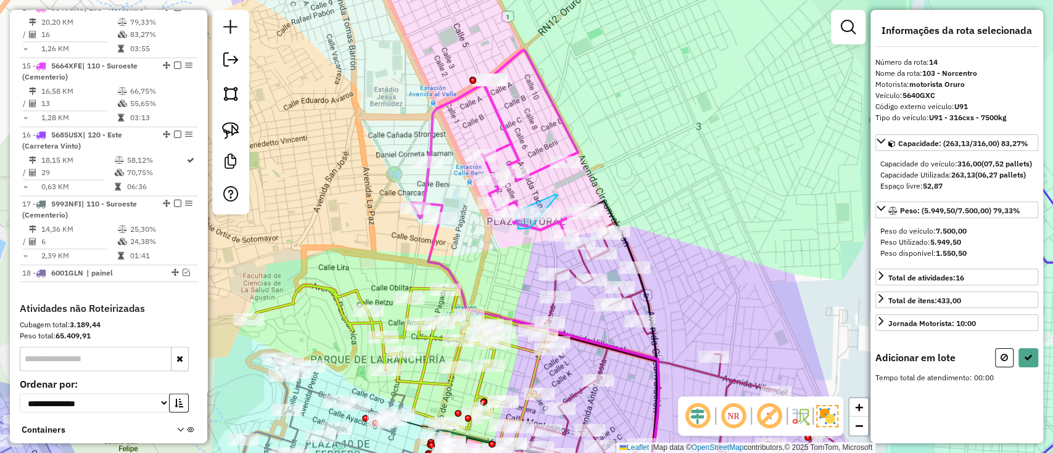
drag, startPoint x: 554, startPoint y: 195, endPoint x: 531, endPoint y: 227, distance: 39.7
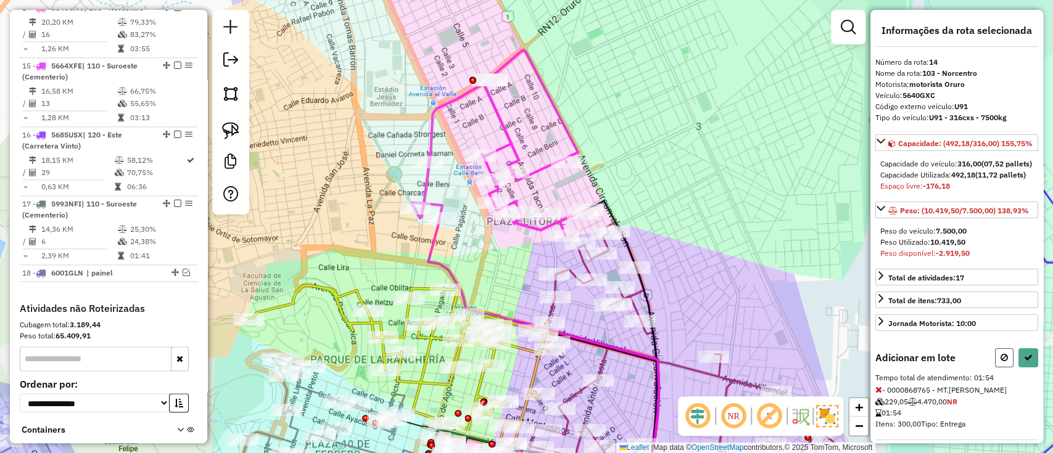
click at [1005, 368] on button at bounding box center [1004, 357] width 19 height 19
select select "**********"
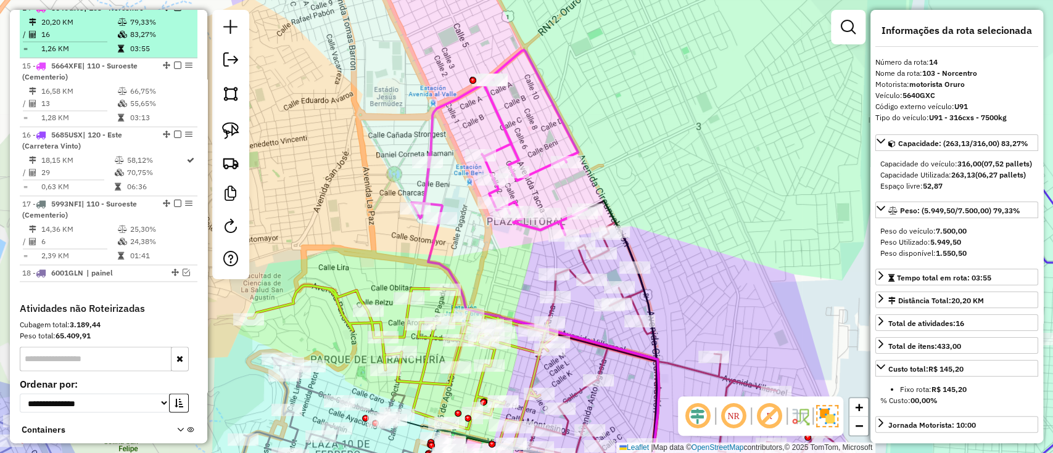
click at [176, 11] on em at bounding box center [177, 7] width 7 height 7
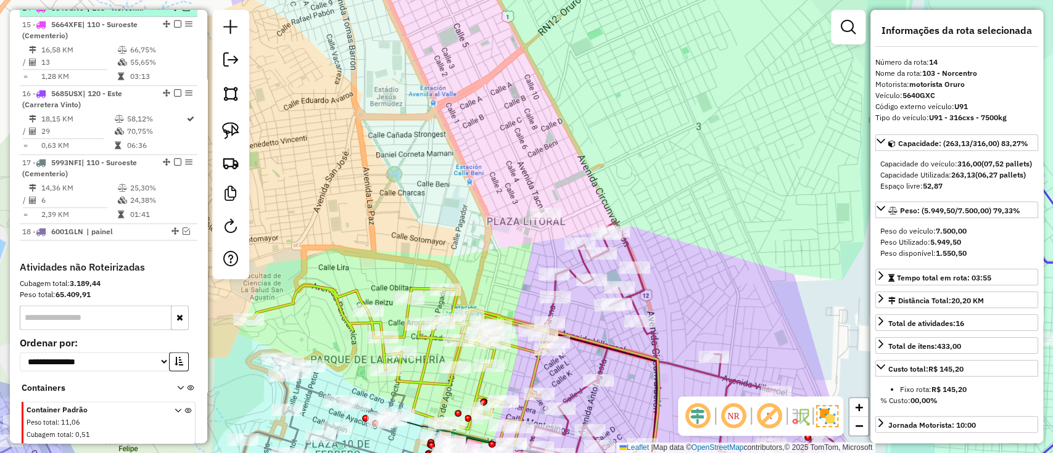
scroll to position [1143, 0]
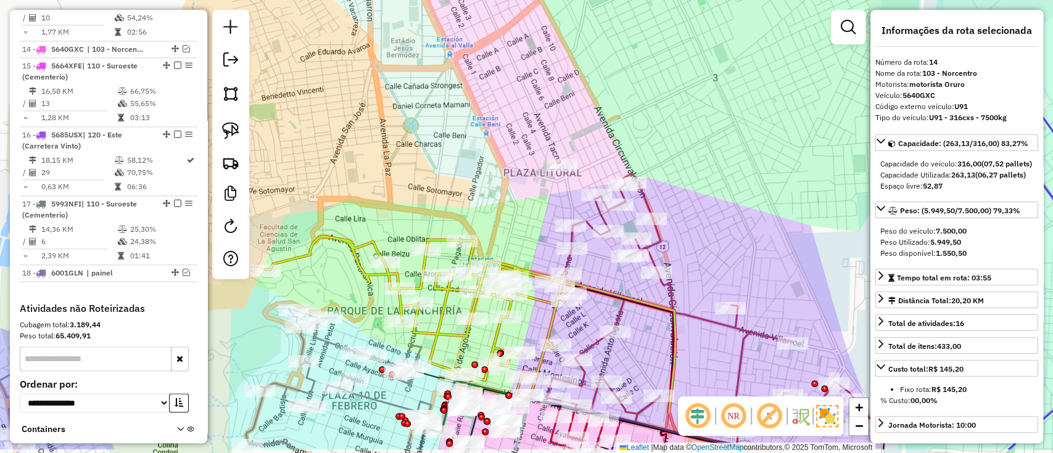
drag, startPoint x: 401, startPoint y: 222, endPoint x: 424, endPoint y: 65, distance: 158.3
click at [425, 70] on div "Janela de atendimento Grade de atendimento Capacidade Transportadoras Veículos …" at bounding box center [526, 226] width 1053 height 453
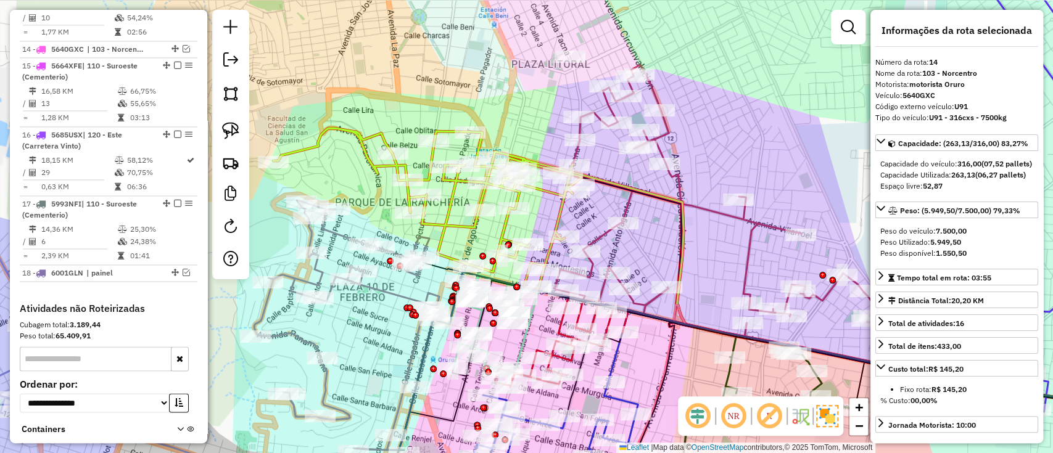
click at [385, 292] on icon at bounding box center [357, 325] width 206 height 250
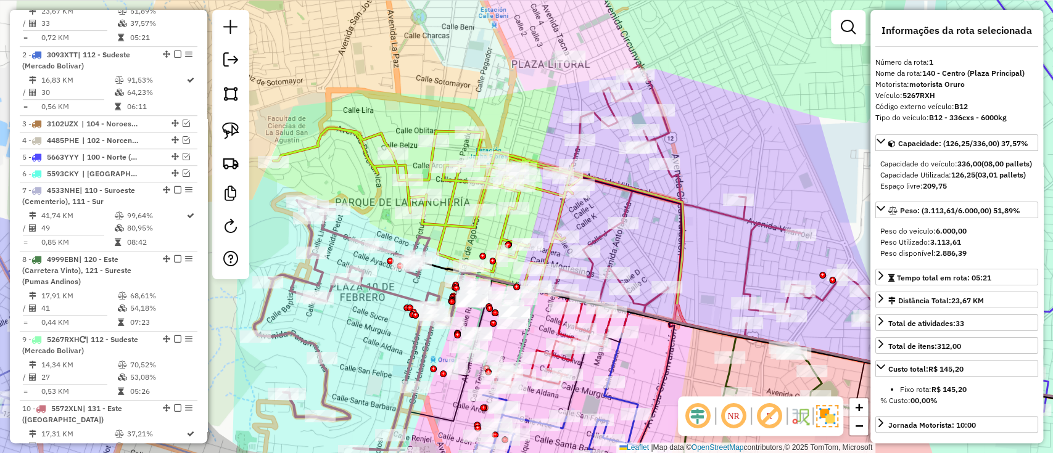
scroll to position [485, 0]
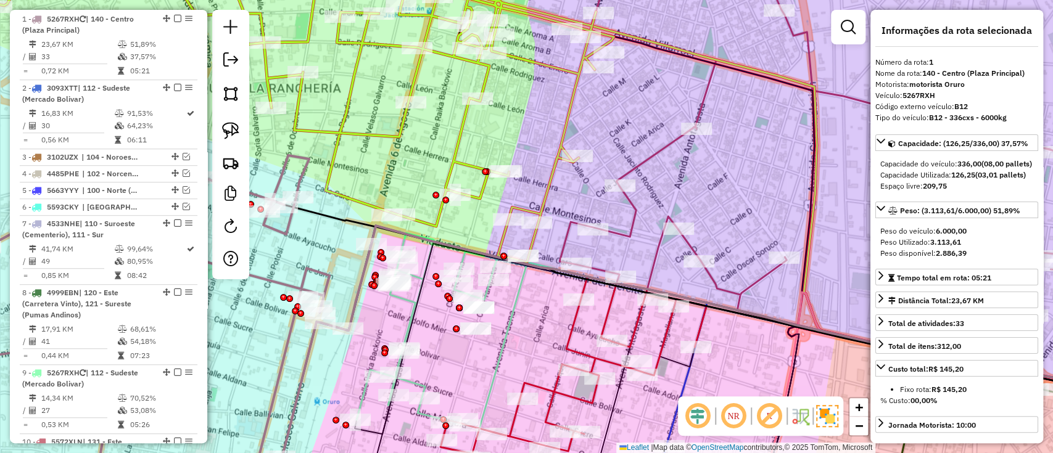
drag, startPoint x: 539, startPoint y: 323, endPoint x: 497, endPoint y: 270, distance: 68.1
click at [500, 276] on div "Janela de atendimento Grade de atendimento Capacidade Transportadoras Veículos …" at bounding box center [526, 226] width 1053 height 453
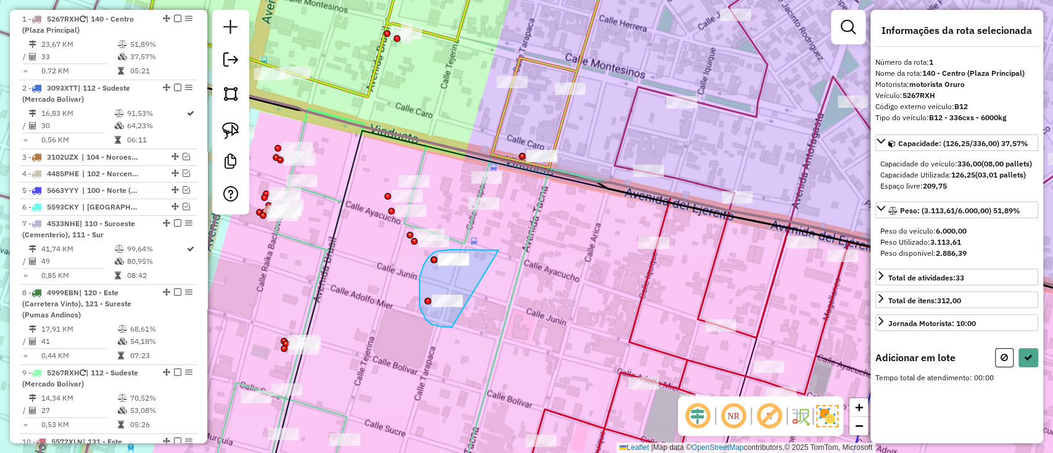
drag, startPoint x: 498, startPoint y: 251, endPoint x: 475, endPoint y: 328, distance: 80.6
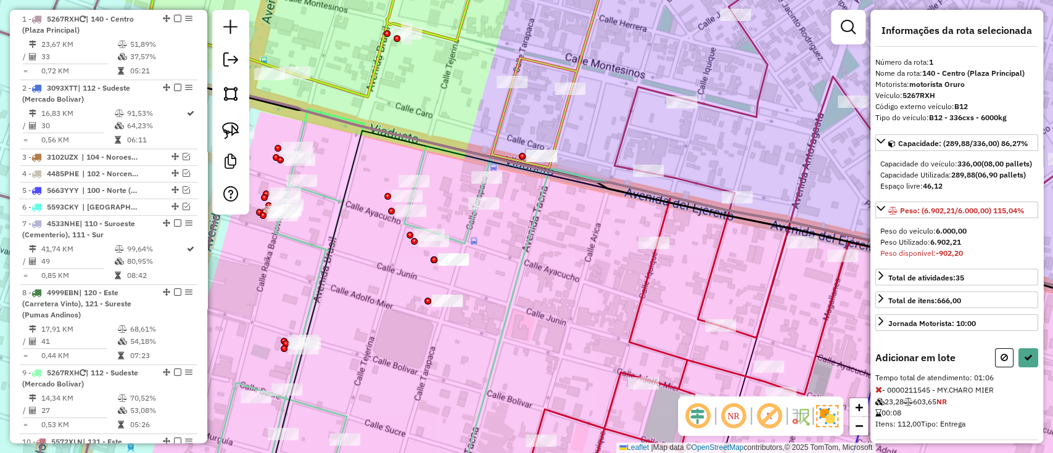
click at [1000, 368] on button at bounding box center [1004, 357] width 19 height 19
select select "**********"
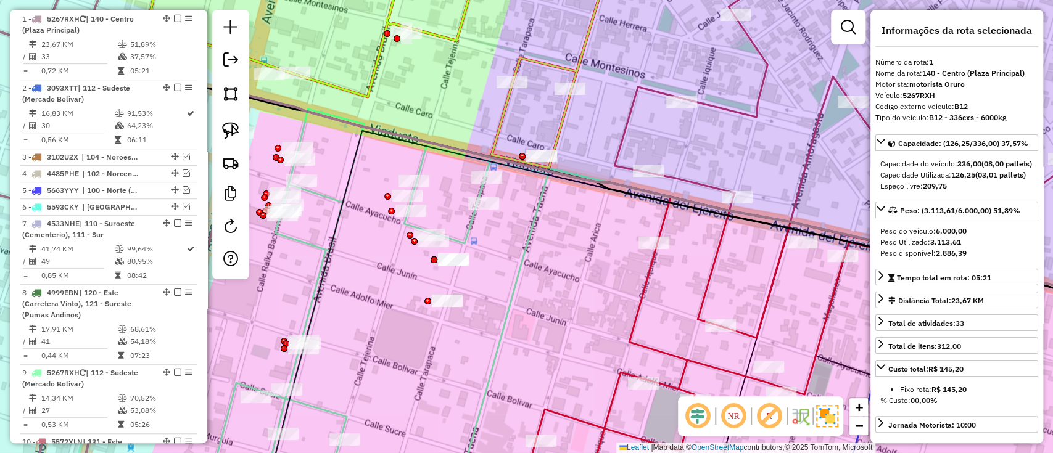
drag, startPoint x: 591, startPoint y: 287, endPoint x: 742, endPoint y: 239, distance: 158.6
click at [741, 240] on div "Janela de atendimento Grade de atendimento Capacidade Transportadoras Veículos …" at bounding box center [526, 226] width 1053 height 453
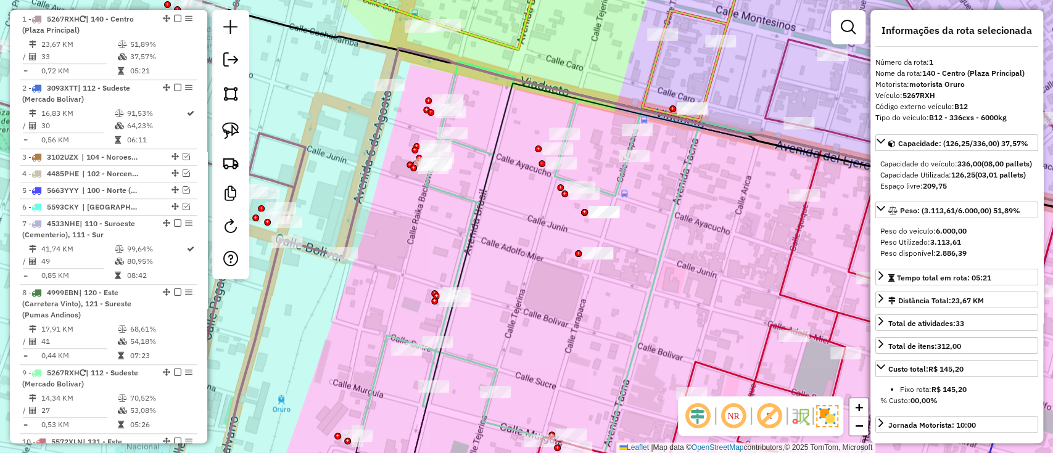
click at [302, 168] on icon at bounding box center [142, 226] width 495 height 544
click at [293, 168] on icon at bounding box center [142, 226] width 495 height 544
click at [294, 170] on icon at bounding box center [142, 226] width 495 height 544
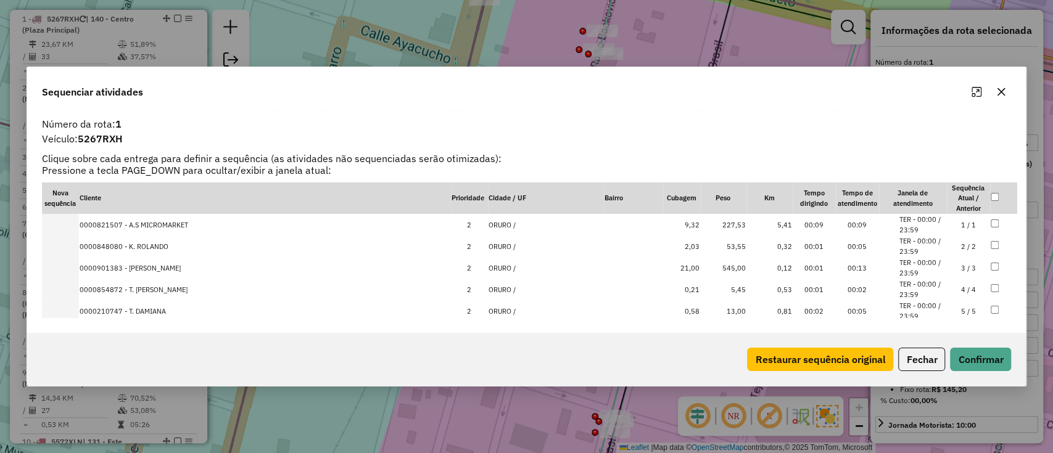
click at [1003, 93] on icon "button" at bounding box center [1001, 92] width 10 height 10
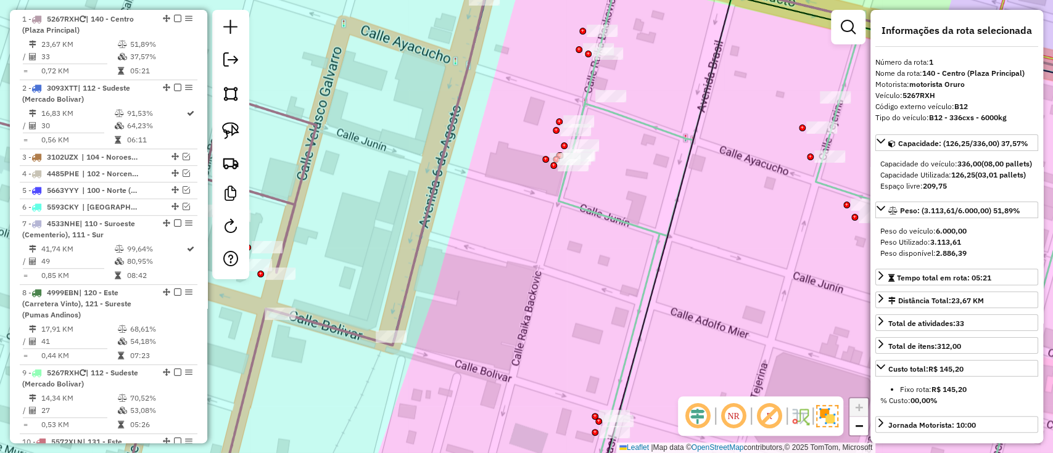
click at [426, 240] on icon at bounding box center [190, 226] width 590 height 544
click at [421, 236] on icon at bounding box center [190, 226] width 590 height 544
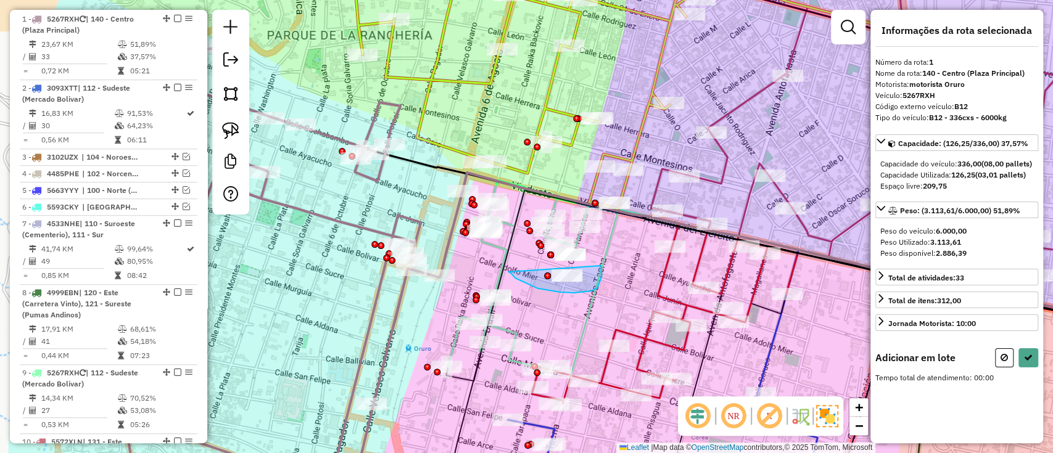
drag, startPoint x: 508, startPoint y: 272, endPoint x: 601, endPoint y: 266, distance: 92.7
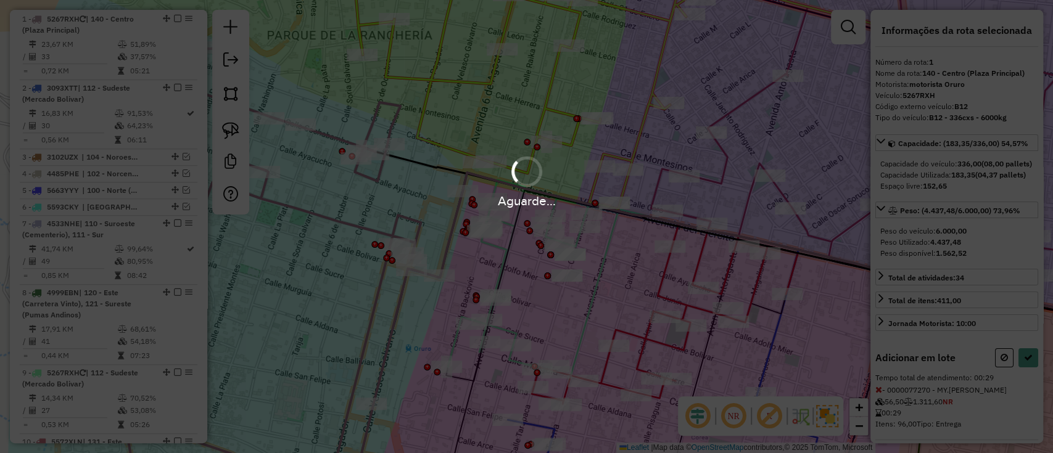
select select "**********"
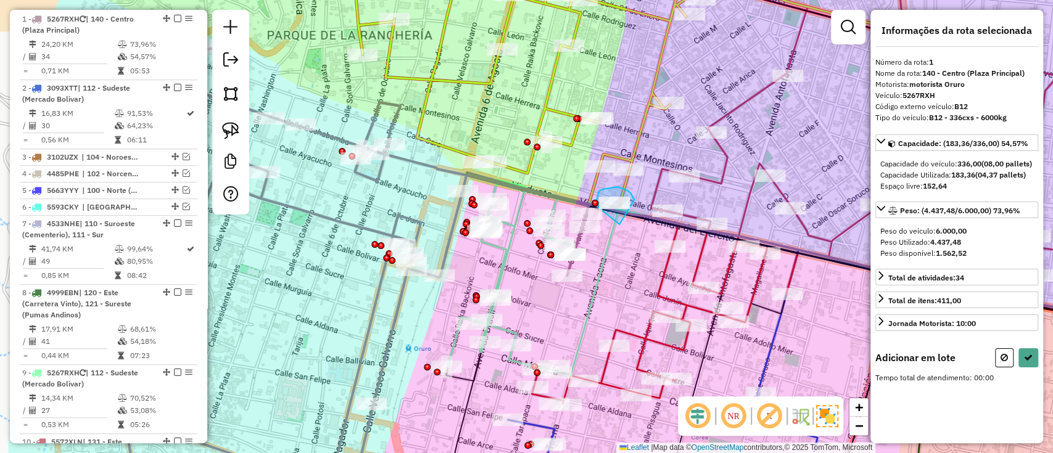
drag, startPoint x: 627, startPoint y: 191, endPoint x: 627, endPoint y: 228, distance: 37.0
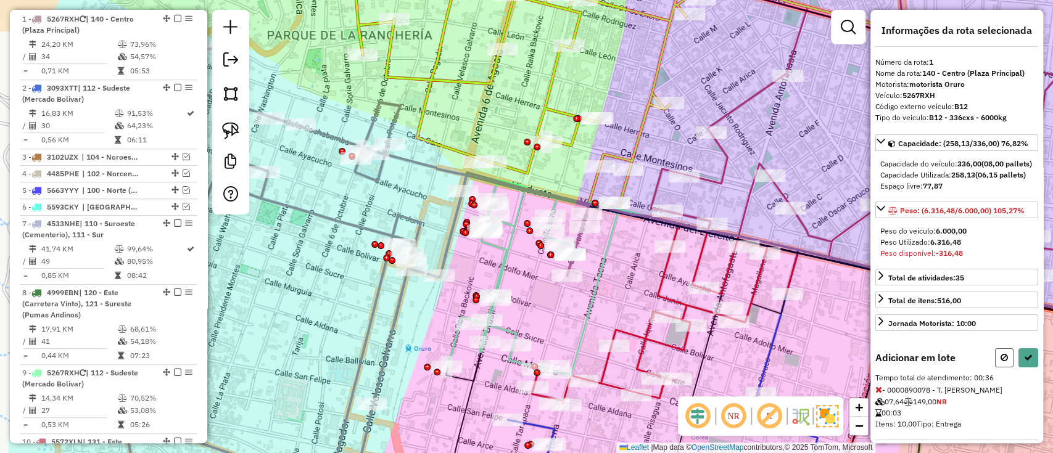
click at [1000, 368] on button at bounding box center [1004, 357] width 19 height 19
select select "**********"
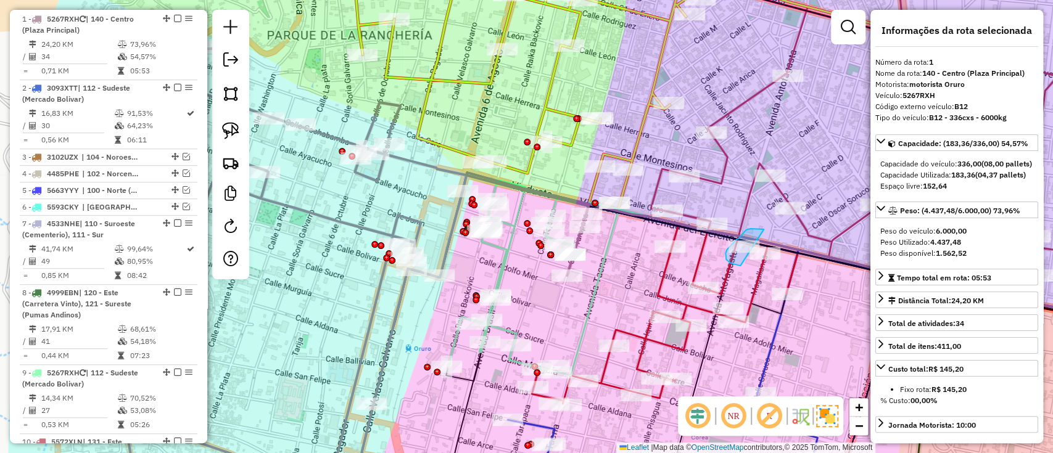
drag, startPoint x: 760, startPoint y: 229, endPoint x: 740, endPoint y: 266, distance: 42.2
click at [740, 266] on div "Janela de atendimento Grade de atendimento Capacidade Transportadoras Veículos …" at bounding box center [526, 226] width 1053 height 453
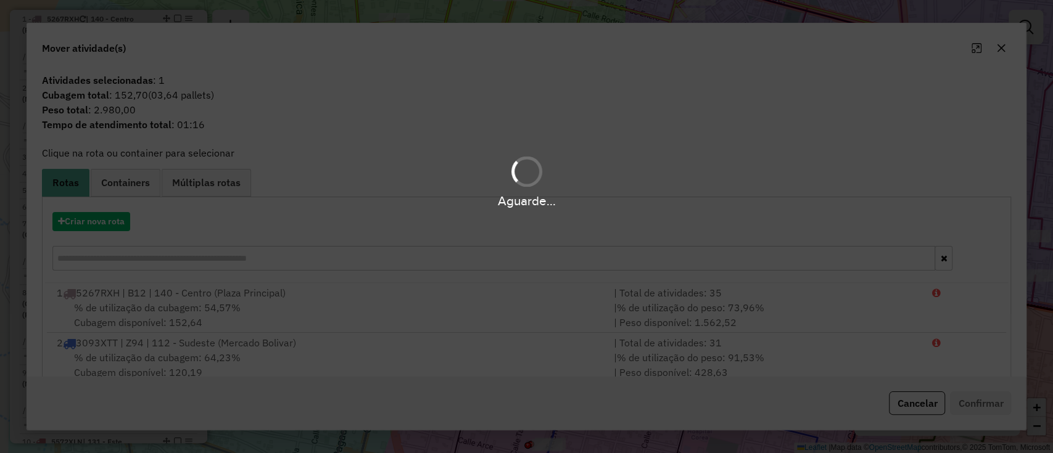
click at [919, 409] on div "Aguarde..." at bounding box center [526, 226] width 1053 height 453
click at [917, 403] on div "Aguarde..." at bounding box center [526, 226] width 1053 height 453
click at [914, 402] on div "Aguarde..." at bounding box center [526, 226] width 1053 height 453
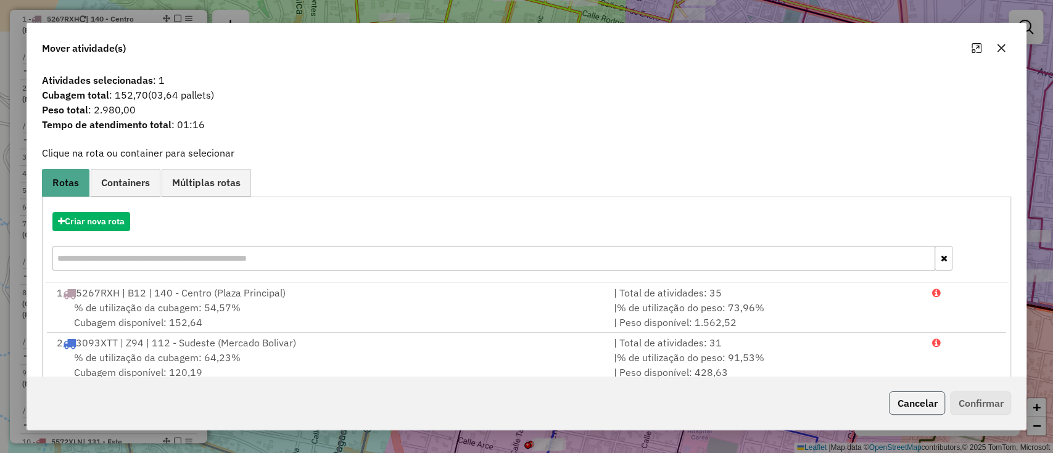
click at [908, 402] on button "Cancelar" at bounding box center [917, 403] width 56 height 23
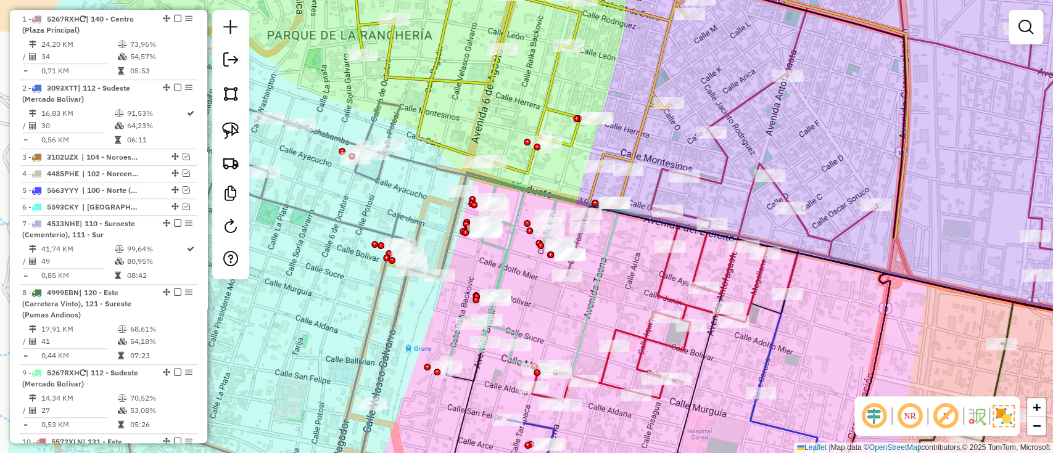
click at [448, 244] on icon at bounding box center [319, 264] width 538 height 468
select select "**********"
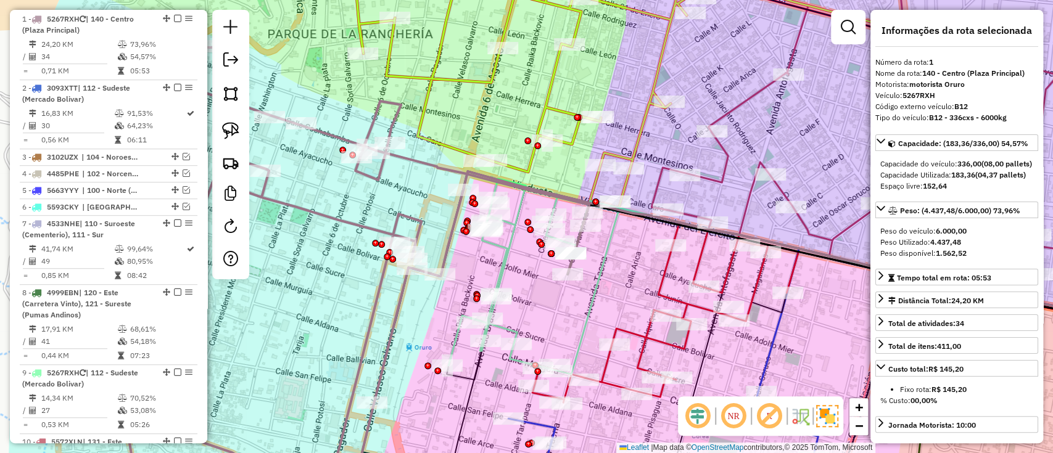
drag, startPoint x: 570, startPoint y: 318, endPoint x: 542, endPoint y: 208, distance: 112.6
click at [543, 220] on div "Janela de atendimento Grade de atendimento Capacidade Transportadoras Veículos …" at bounding box center [526, 226] width 1053 height 453
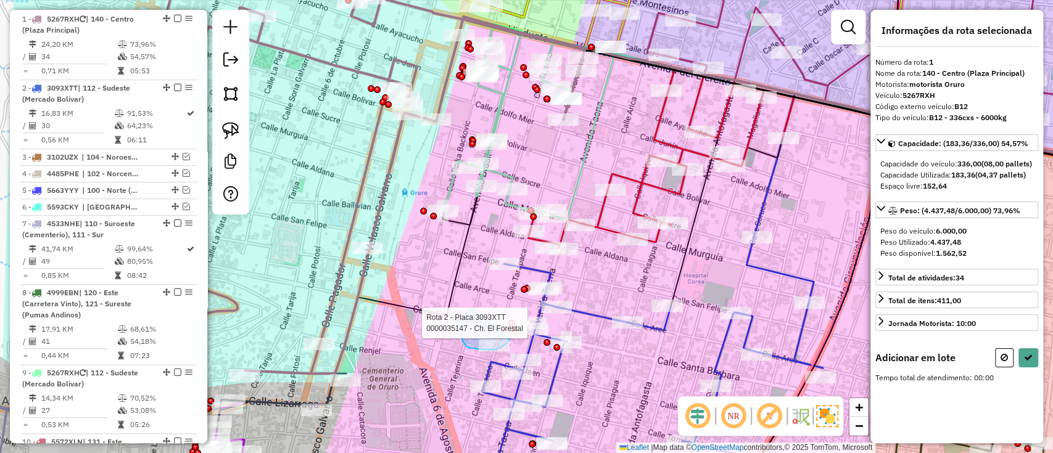
drag, startPoint x: 463, startPoint y: 318, endPoint x: 511, endPoint y: 339, distance: 51.9
click at [511, 339] on div "Rota 2 - Placa 3093XTT 0000035147 - Ch. El Forestal Janela de atendimento Grade…" at bounding box center [526, 226] width 1053 height 453
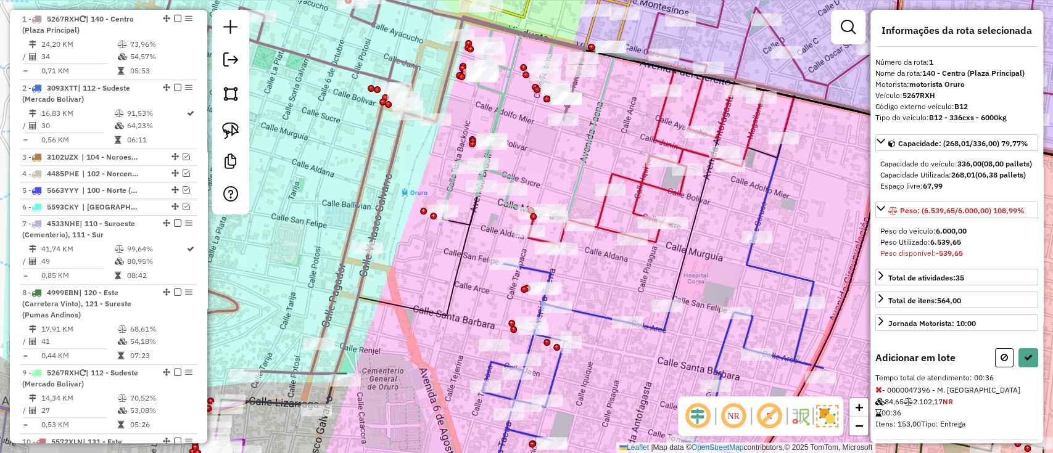
drag, startPoint x: 1000, startPoint y: 378, endPoint x: 843, endPoint y: 344, distance: 160.4
click at [1001, 362] on icon at bounding box center [1003, 357] width 7 height 9
select select "**********"
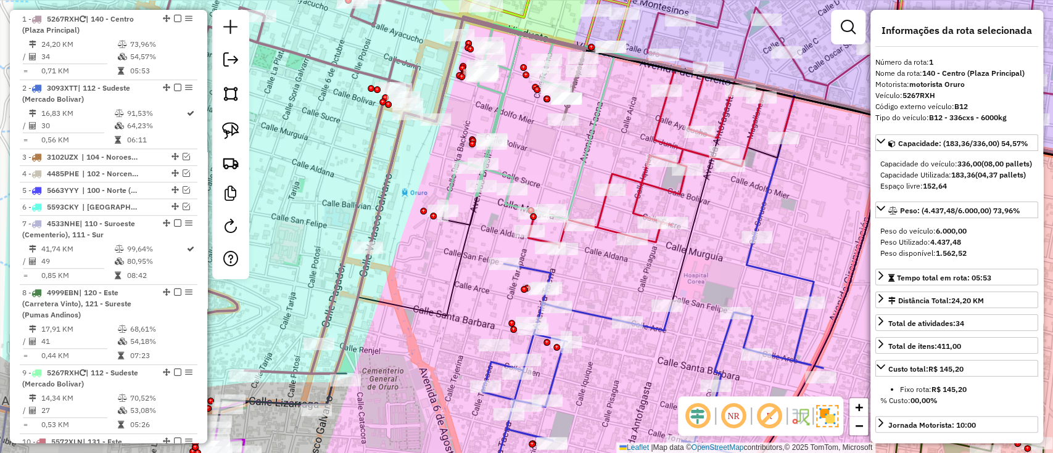
drag, startPoint x: 414, startPoint y: 269, endPoint x: 548, endPoint y: 222, distance: 141.8
click at [545, 228] on div "Janela de atendimento Grade de atendimento Capacidade Transportadoras Veículos …" at bounding box center [526, 226] width 1053 height 453
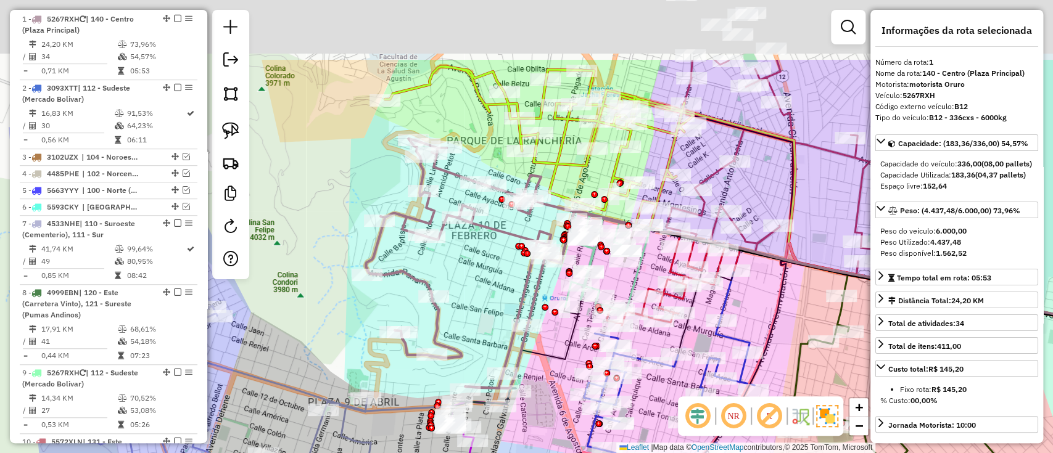
drag, startPoint x: 491, startPoint y: 283, endPoint x: 491, endPoint y: 324, distance: 41.3
click at [491, 324] on div "Janela de atendimento Grade de atendimento Capacidade Transportadoras Veículos …" at bounding box center [526, 226] width 1053 height 453
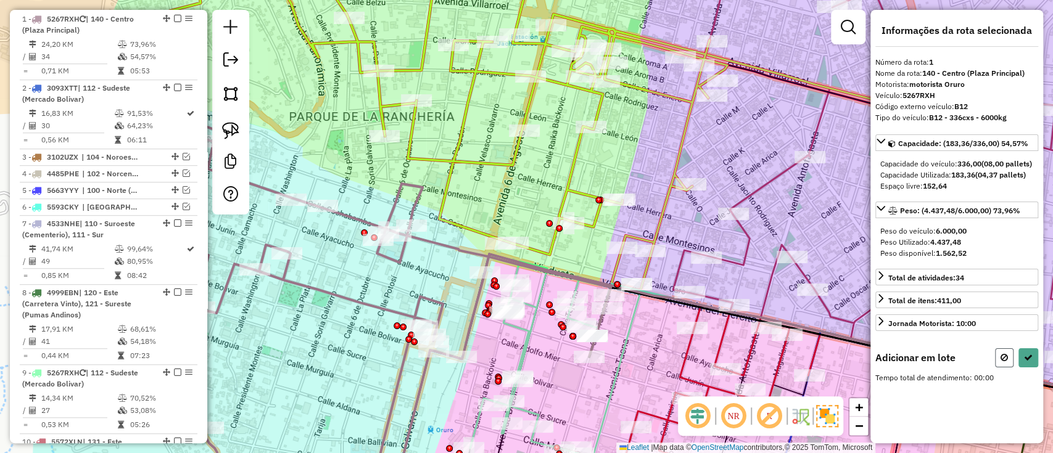
click at [998, 368] on button at bounding box center [1004, 357] width 19 height 19
select select "**********"
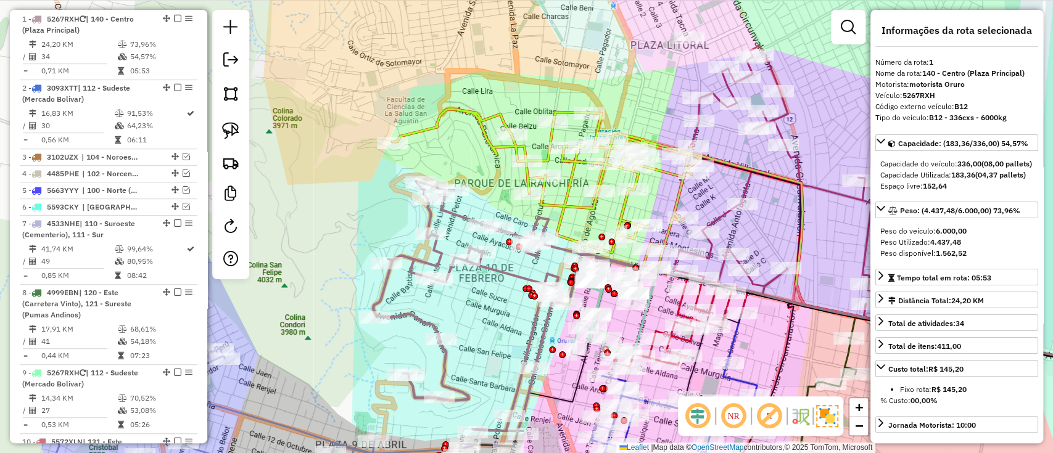
drag, startPoint x: 505, startPoint y: 352, endPoint x: 460, endPoint y: 279, distance: 85.8
click at [460, 279] on div "Janela de atendimento Grade de atendimento Capacidade Transportadoras Veículos …" at bounding box center [526, 226] width 1053 height 453
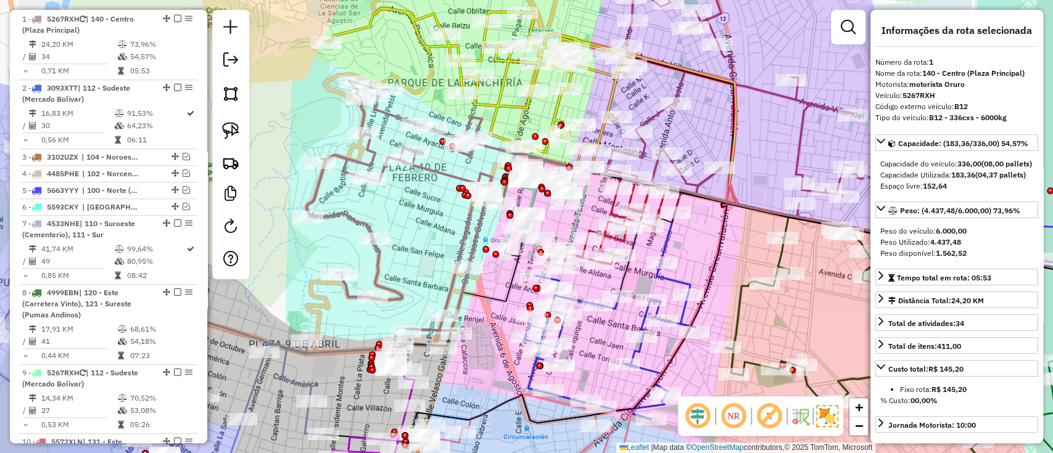
drag, startPoint x: 476, startPoint y: 294, endPoint x: 435, endPoint y: 226, distance: 78.9
click at [435, 230] on div "Janela de atendimento Grade de atendimento Capacidade Transportadoras Veículos …" at bounding box center [526, 226] width 1053 height 453
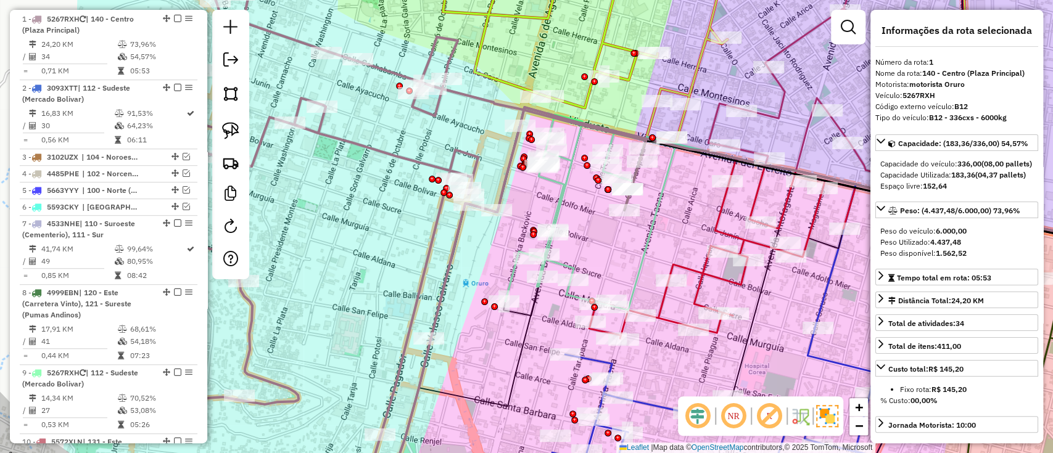
click at [490, 107] on icon at bounding box center [376, 215] width 538 height 500
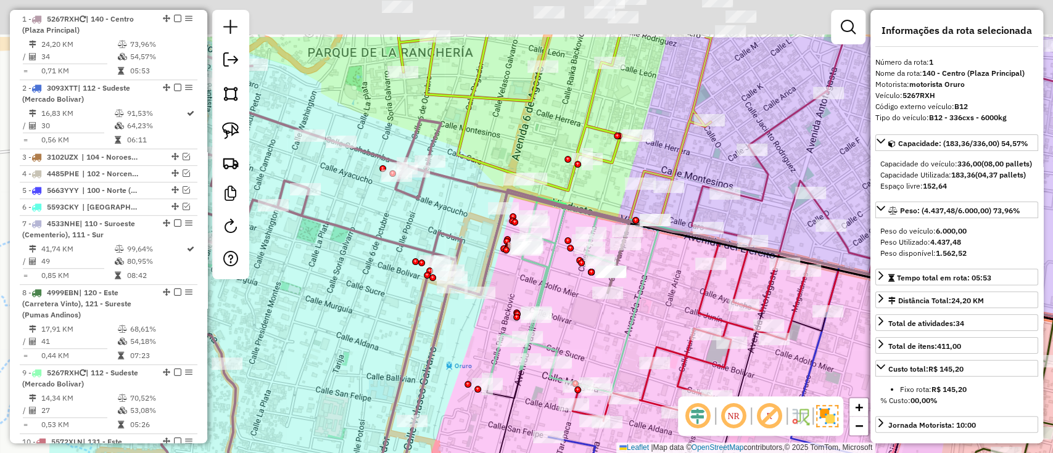
drag, startPoint x: 481, startPoint y: 137, endPoint x: 461, endPoint y: 228, distance: 92.9
click at [462, 227] on div "Janela de atendimento Grade de atendimento Capacidade Transportadoras Veículos …" at bounding box center [526, 226] width 1053 height 453
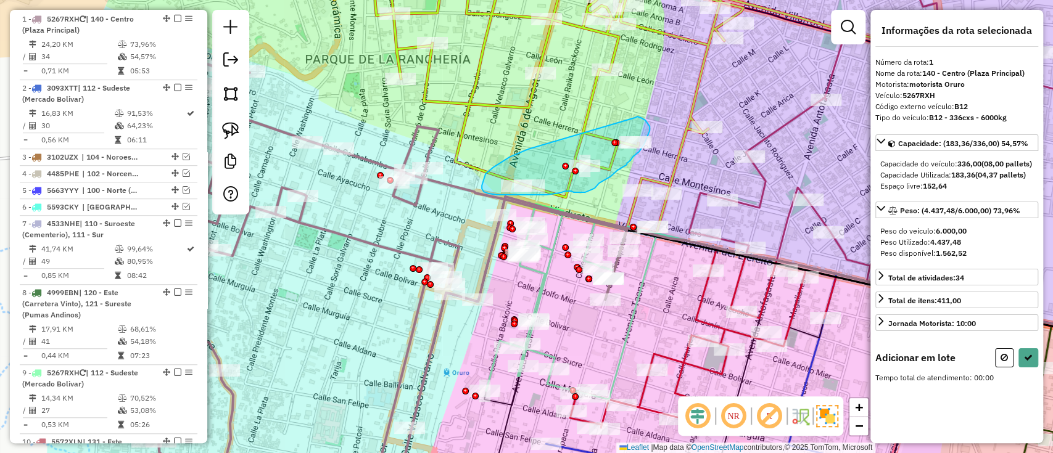
drag, startPoint x: 493, startPoint y: 167, endPoint x: 634, endPoint y: 118, distance: 148.8
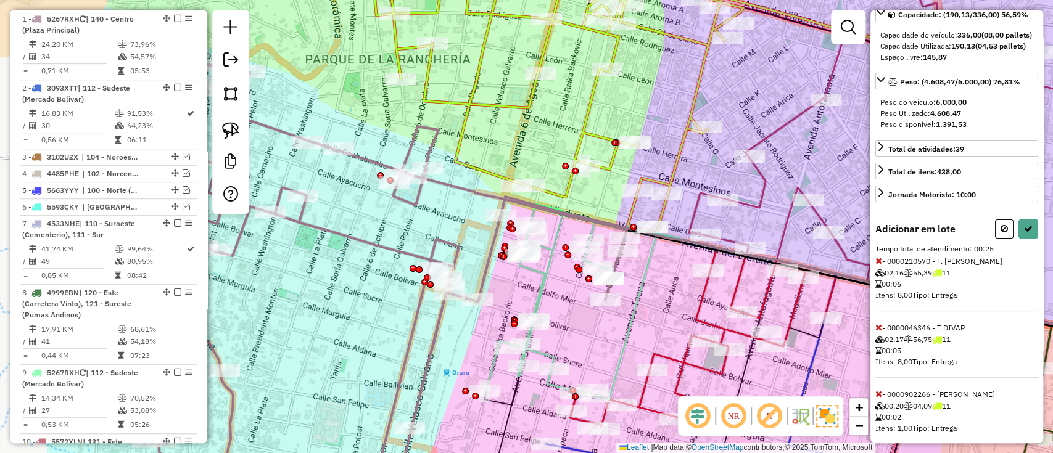
scroll to position [164, 0]
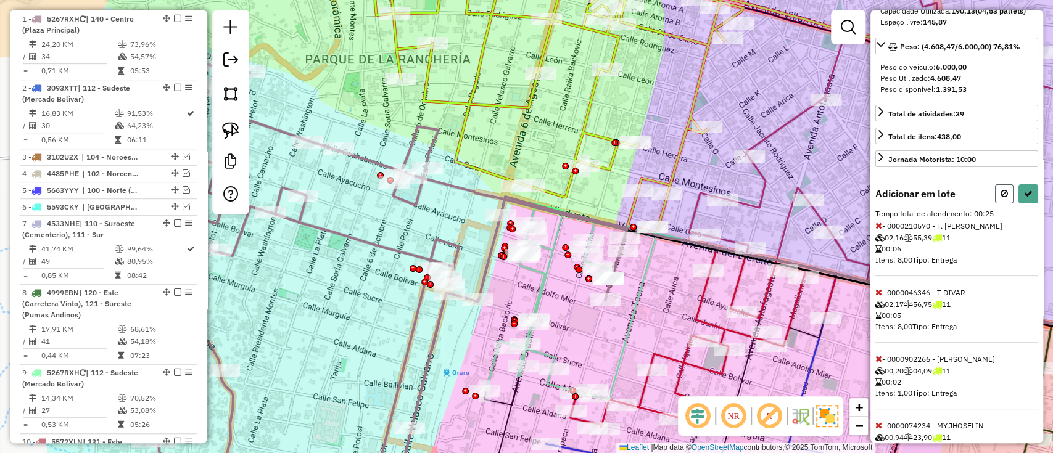
click at [1002, 198] on icon at bounding box center [1003, 193] width 7 height 9
select select "**********"
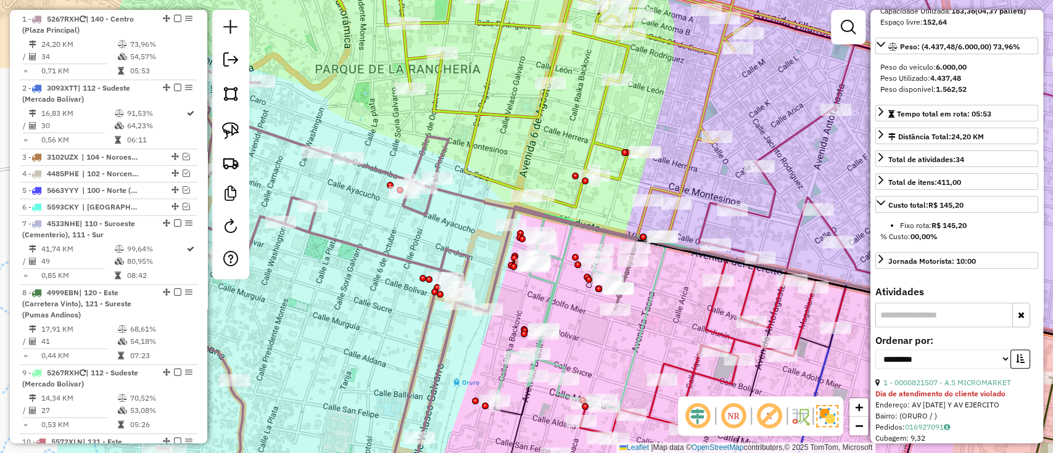
click at [496, 287] on icon at bounding box center [367, 281] width 538 height 435
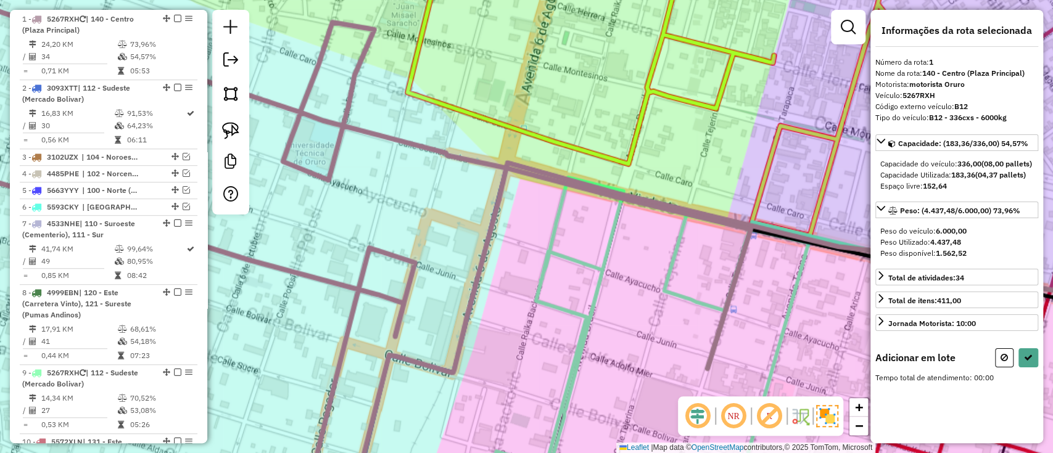
scroll to position [0, 0]
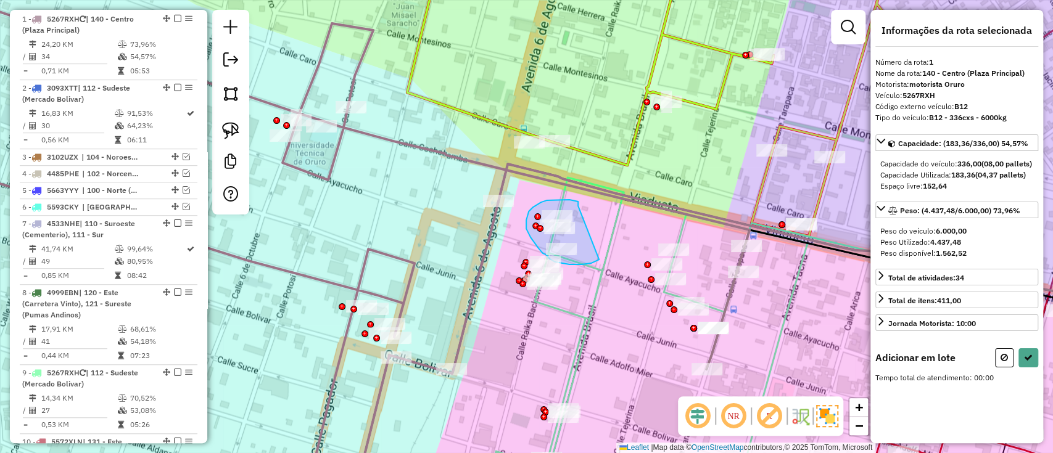
drag, startPoint x: 578, startPoint y: 207, endPoint x: 599, endPoint y: 260, distance: 57.0
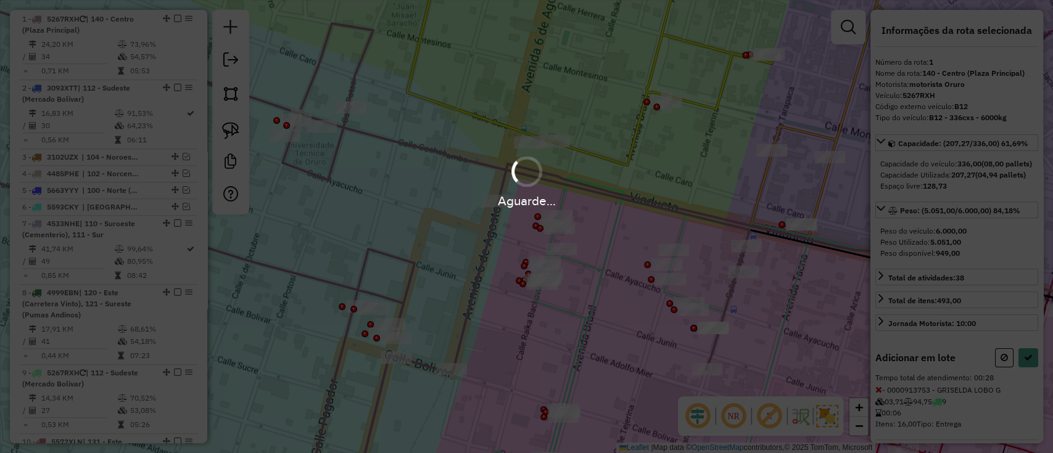
select select "**********"
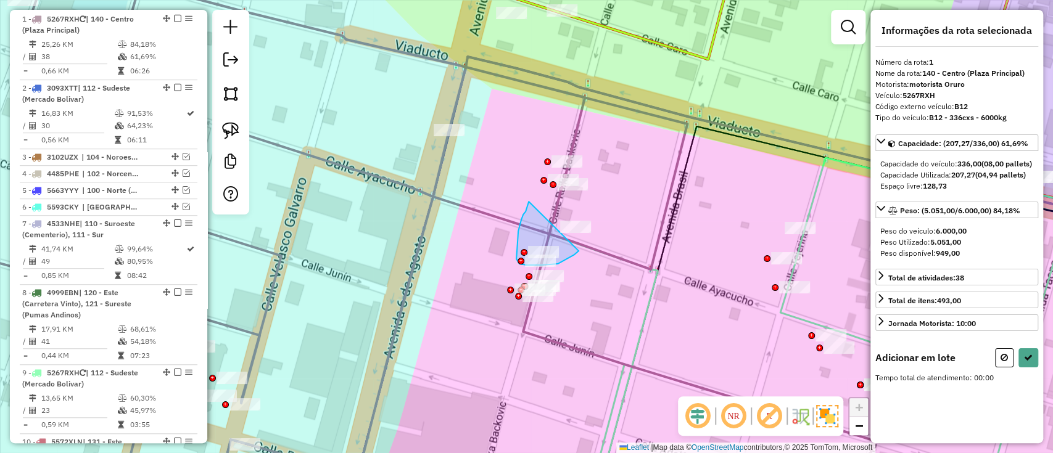
drag, startPoint x: 519, startPoint y: 229, endPoint x: 579, endPoint y: 251, distance: 64.4
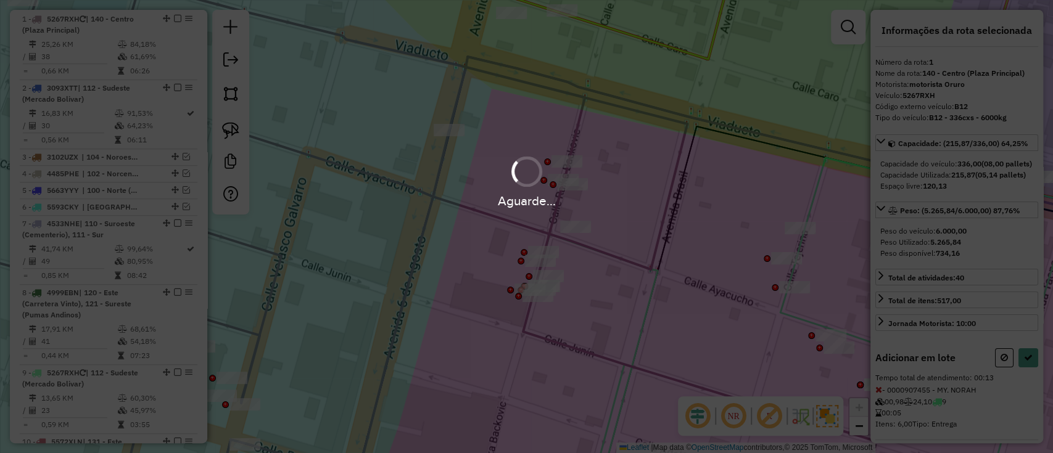
select select "**********"
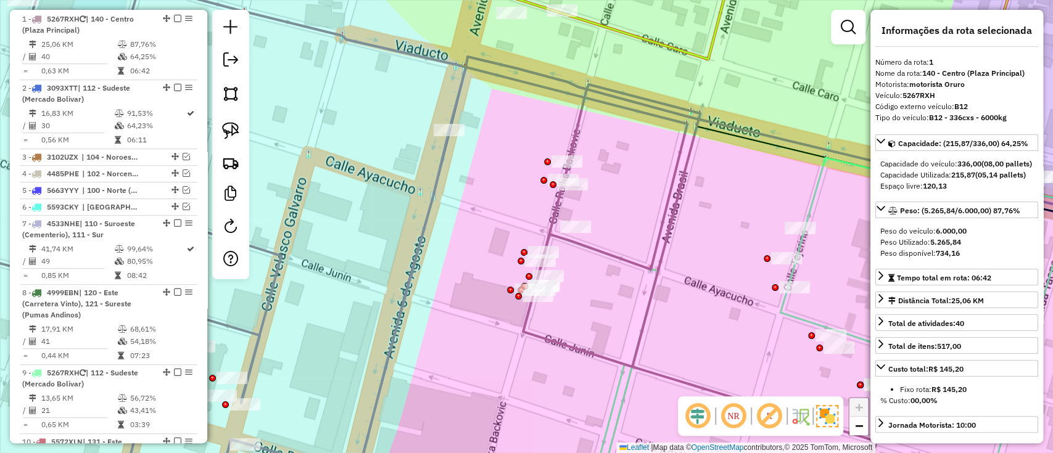
click at [174, 19] on em at bounding box center [177, 18] width 7 height 7
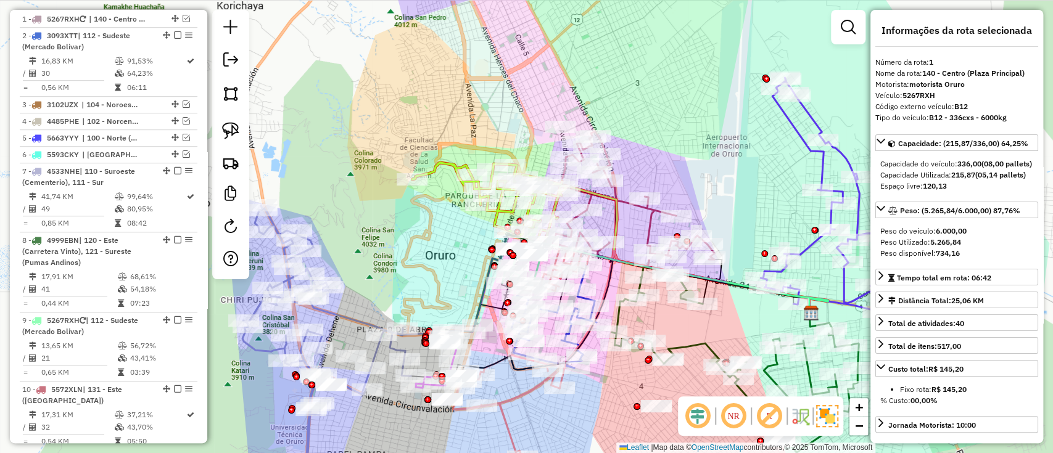
drag, startPoint x: 420, startPoint y: 277, endPoint x: 465, endPoint y: 226, distance: 67.7
click at [463, 229] on div "Janela de atendimento Grade de atendimento Capacidade Transportadoras Veículos …" at bounding box center [526, 226] width 1053 height 453
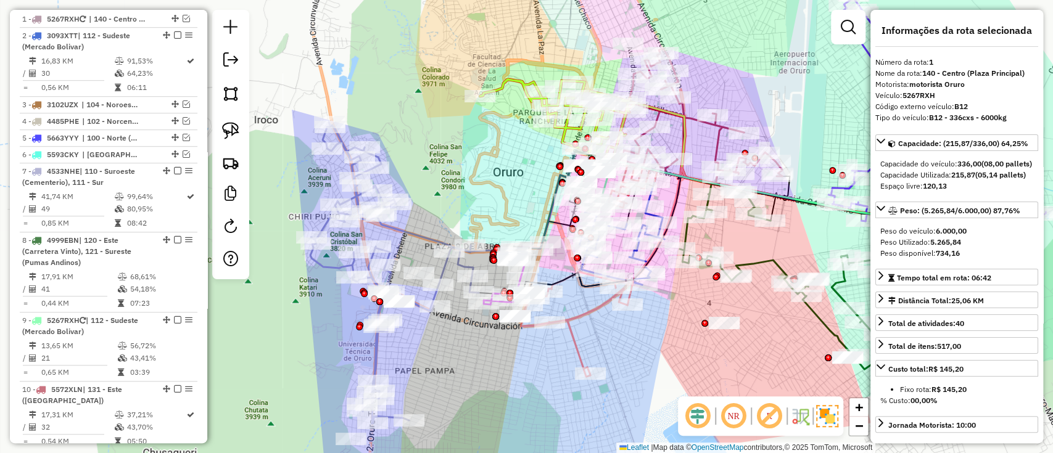
drag, startPoint x: 393, startPoint y: 275, endPoint x: 464, endPoint y: 109, distance: 181.0
click at [458, 142] on div "Janela de atendimento Grade de atendimento Capacidade Transportadoras Veículos …" at bounding box center [526, 226] width 1053 height 453
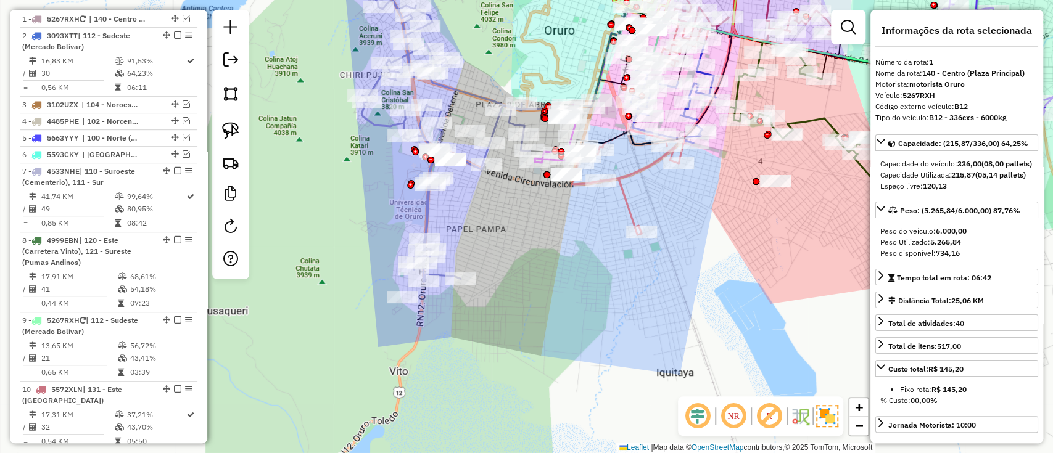
click at [426, 215] on icon at bounding box center [445, 131] width 168 height 302
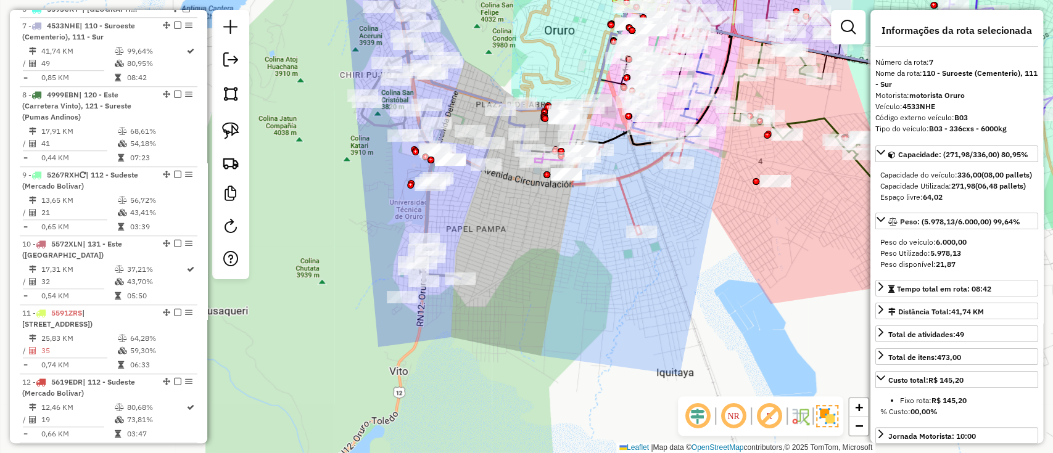
scroll to position [637, 0]
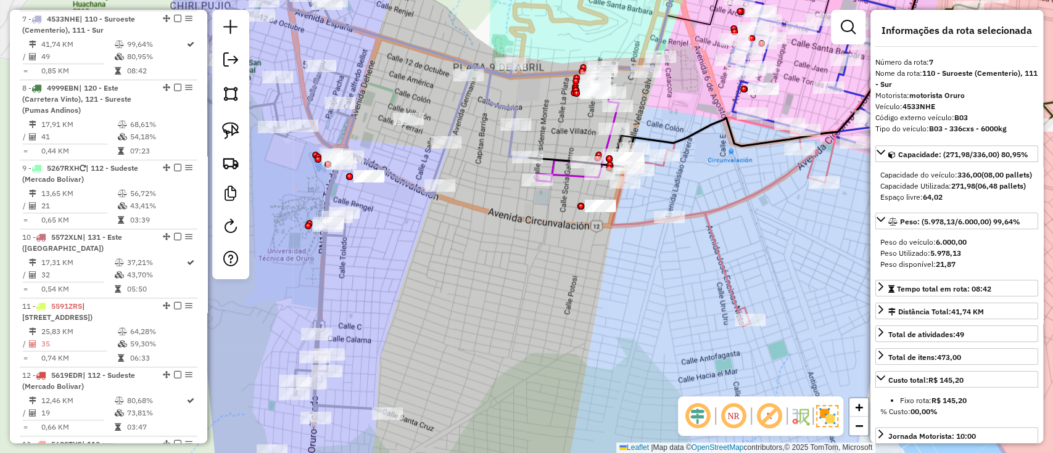
click at [560, 170] on icon at bounding box center [577, 134] width 83 height 96
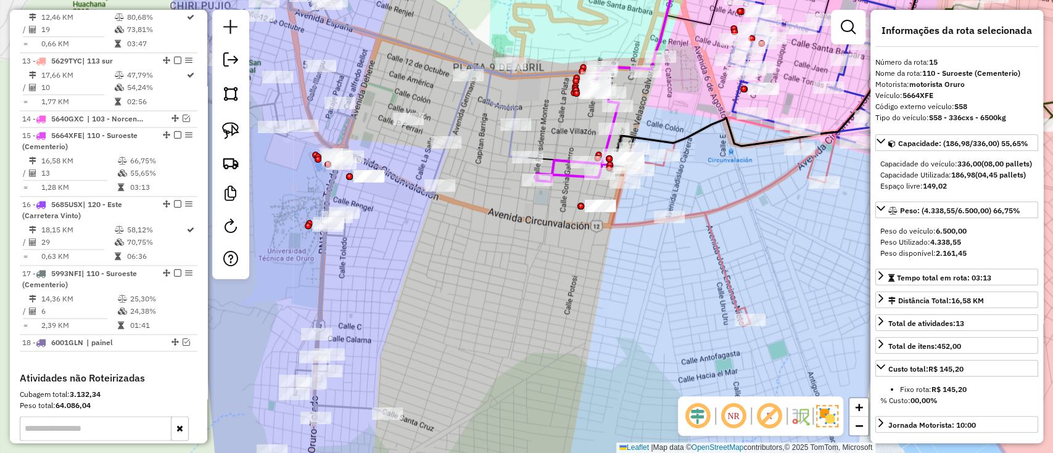
scroll to position [1148, 0]
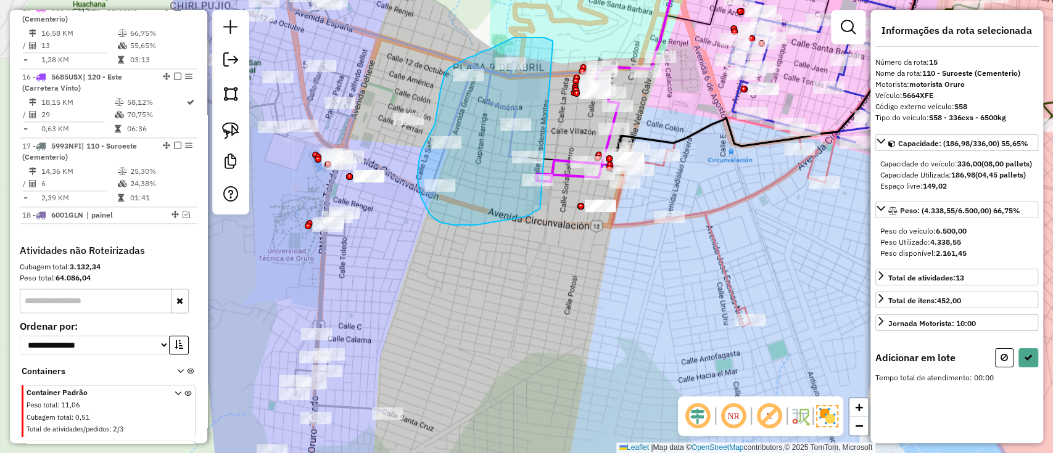
drag, startPoint x: 548, startPoint y: 39, endPoint x: 540, endPoint y: 209, distance: 170.4
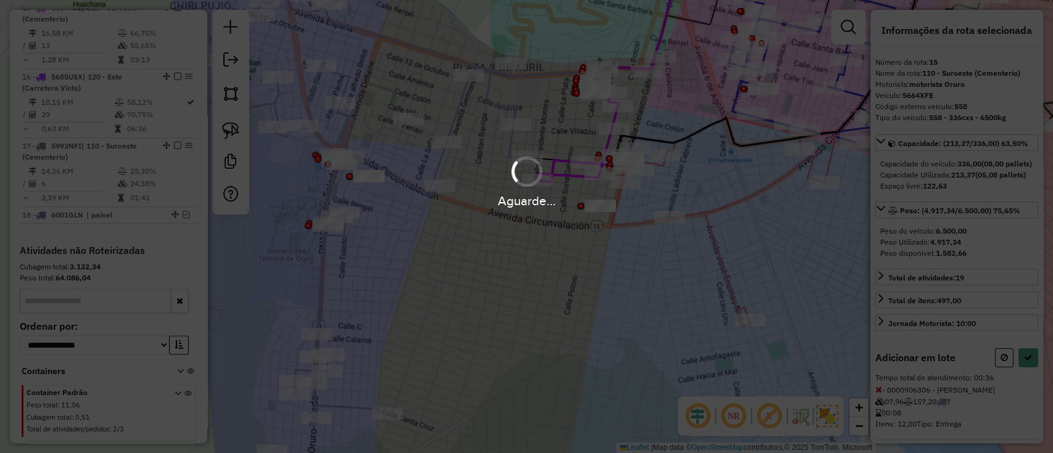
select select "**********"
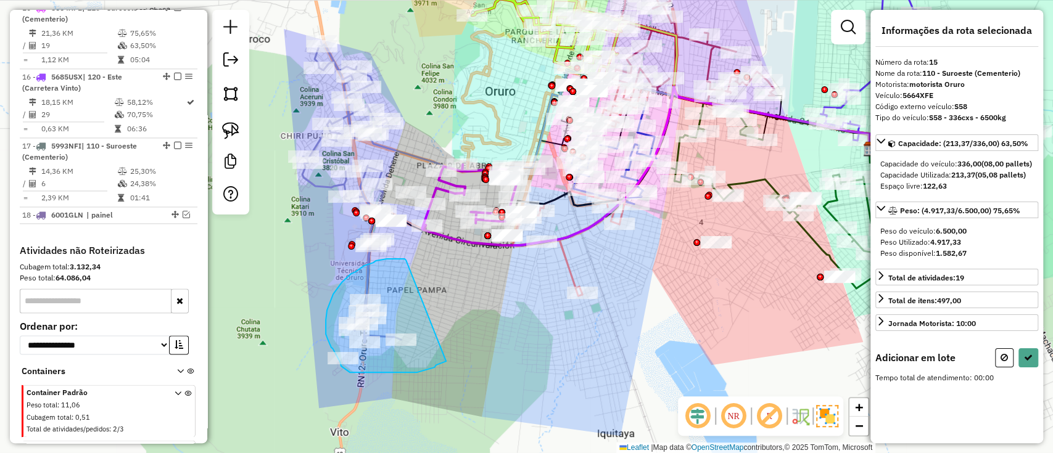
drag, startPoint x: 406, startPoint y: 261, endPoint x: 446, endPoint y: 361, distance: 108.2
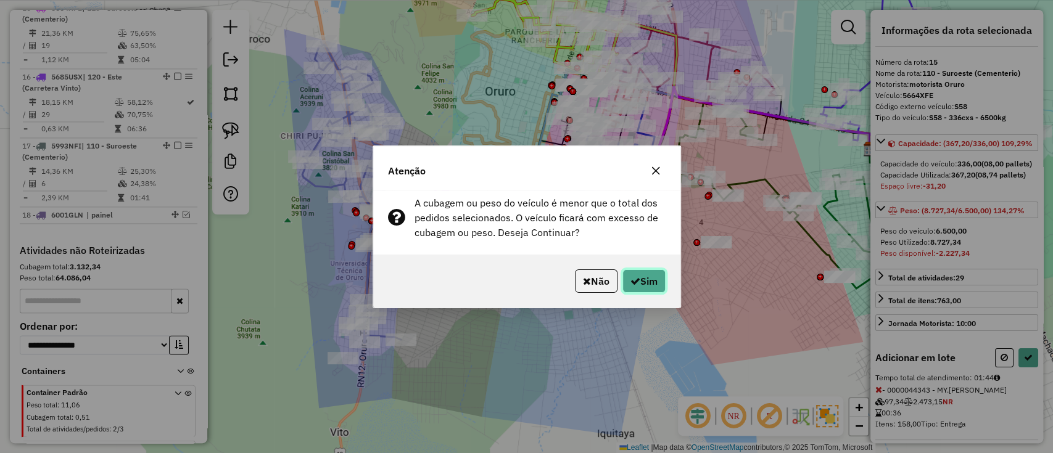
click at [640, 282] on button "Sim" at bounding box center [643, 281] width 43 height 23
select select "**********"
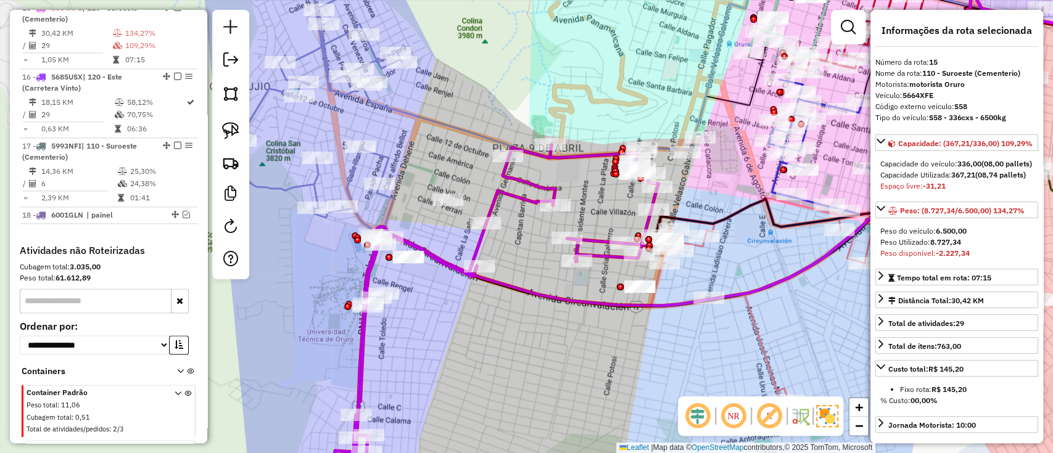
click at [393, 170] on div "Rota 7 - Placa 4533NHE 0000686191 - T. MARISABEL Janela de atendimento Grade de…" at bounding box center [526, 226] width 1053 height 453
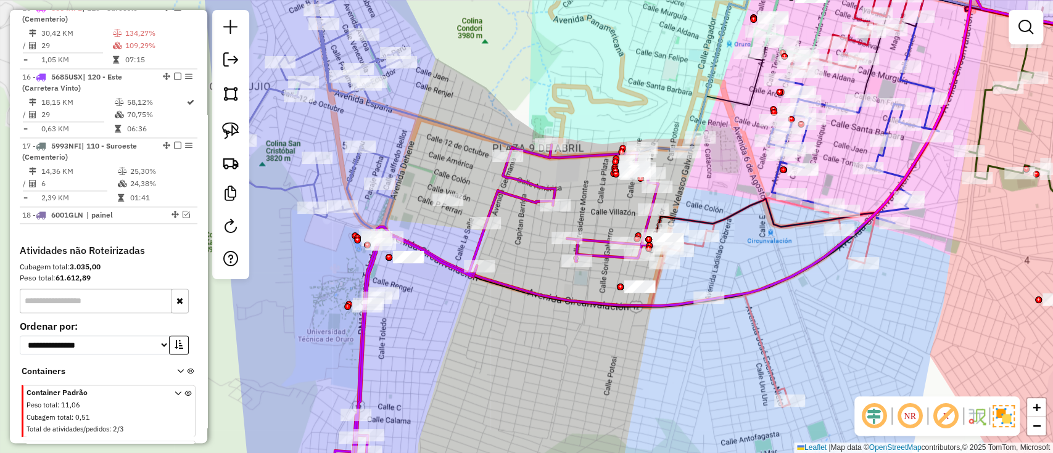
click at [389, 160] on icon at bounding box center [315, 135] width 171 height 361
select select "**********"
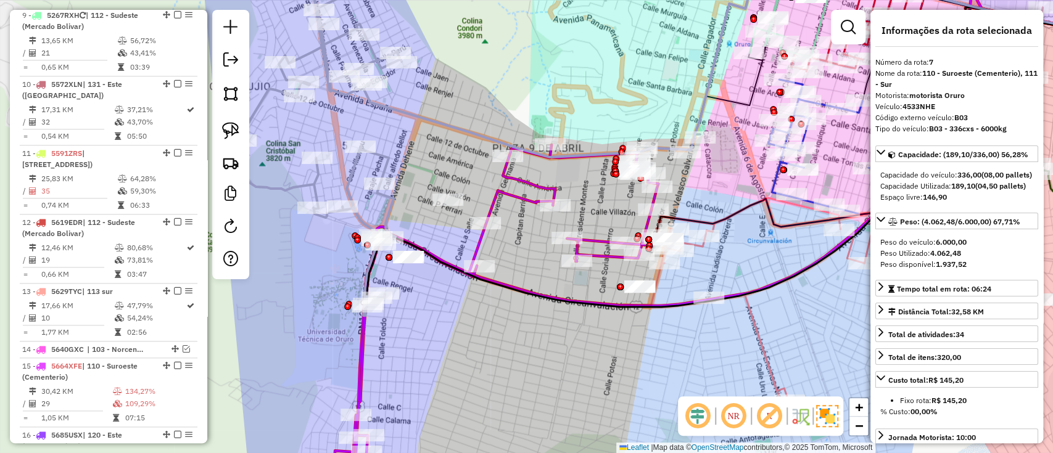
scroll to position [637, 0]
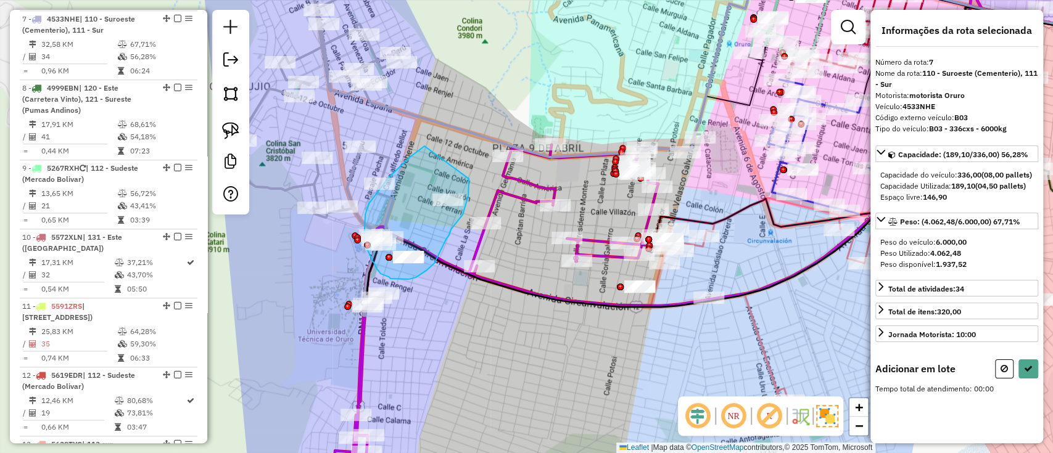
drag, startPoint x: 396, startPoint y: 170, endPoint x: 469, endPoint y: 179, distance: 73.3
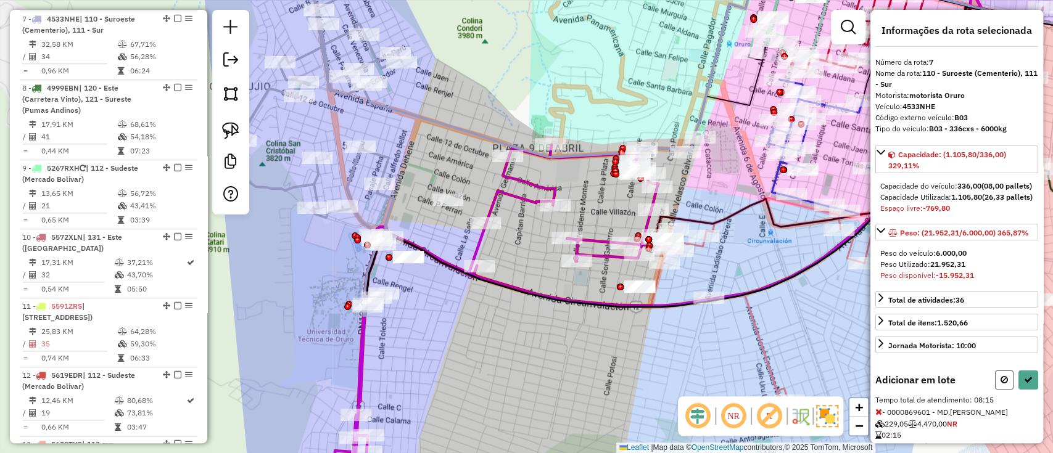
click at [1000, 384] on icon at bounding box center [1003, 380] width 7 height 9
select select "**********"
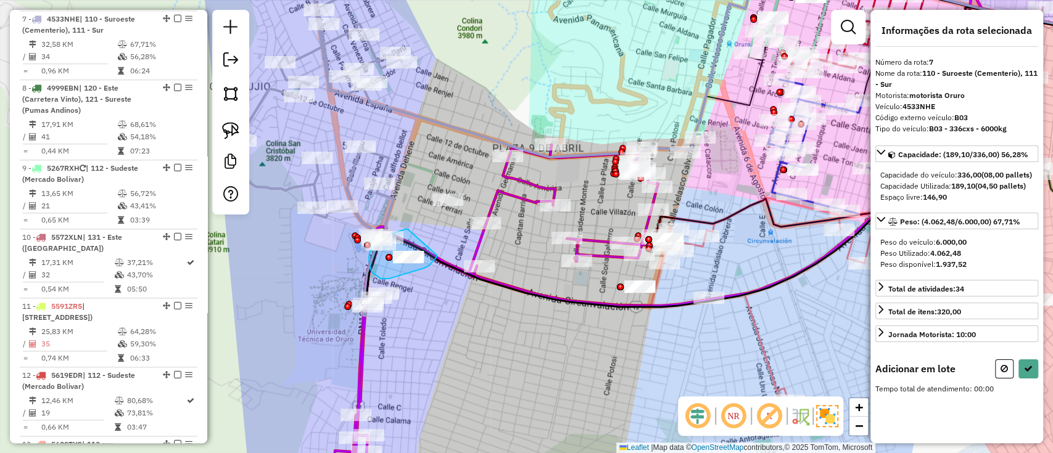
drag, startPoint x: 405, startPoint y: 229, endPoint x: 437, endPoint y: 255, distance: 41.2
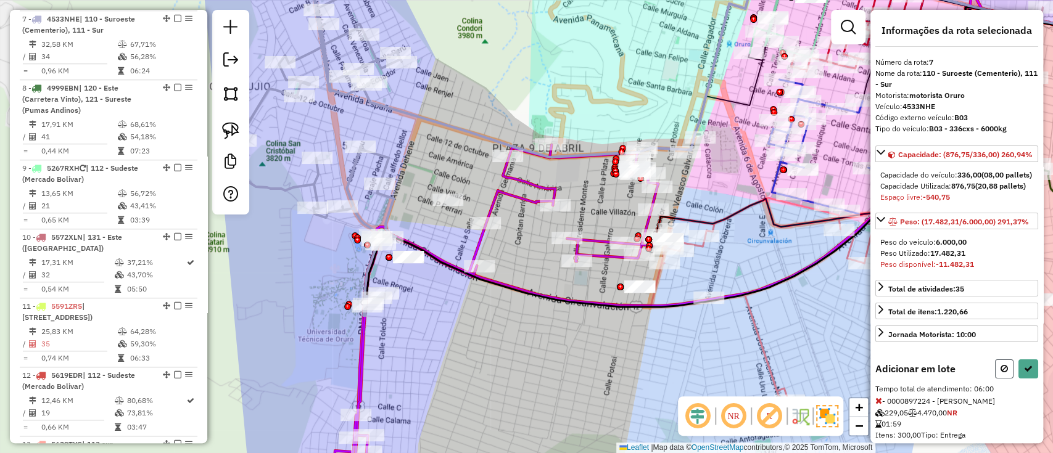
click at [1000, 373] on icon at bounding box center [1003, 369] width 7 height 9
select select "**********"
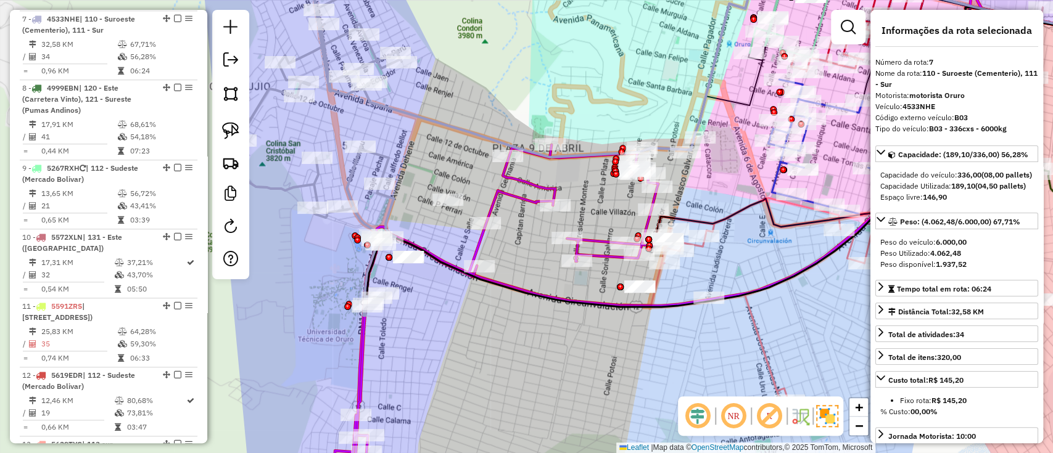
click at [380, 155] on icon at bounding box center [315, 135] width 171 height 361
click at [382, 155] on icon at bounding box center [315, 135] width 171 height 361
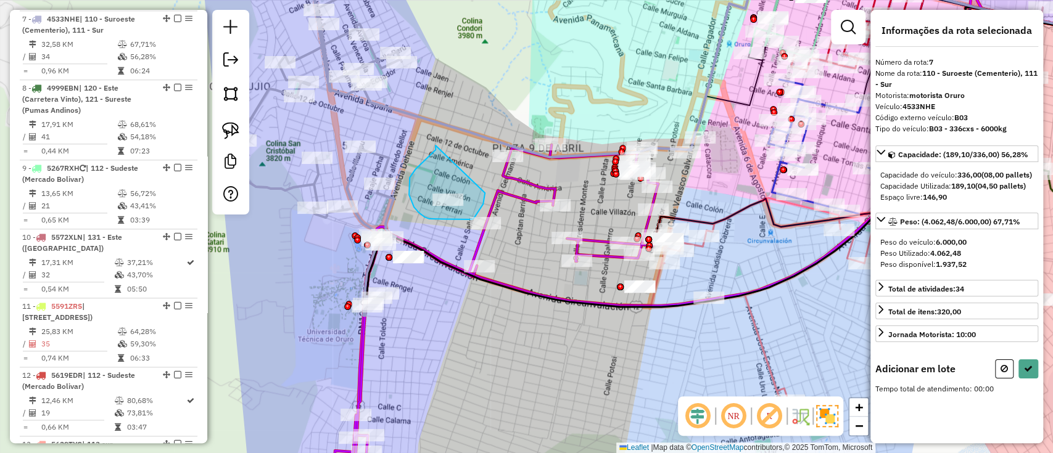
drag, startPoint x: 410, startPoint y: 178, endPoint x: 485, endPoint y: 193, distance: 76.8
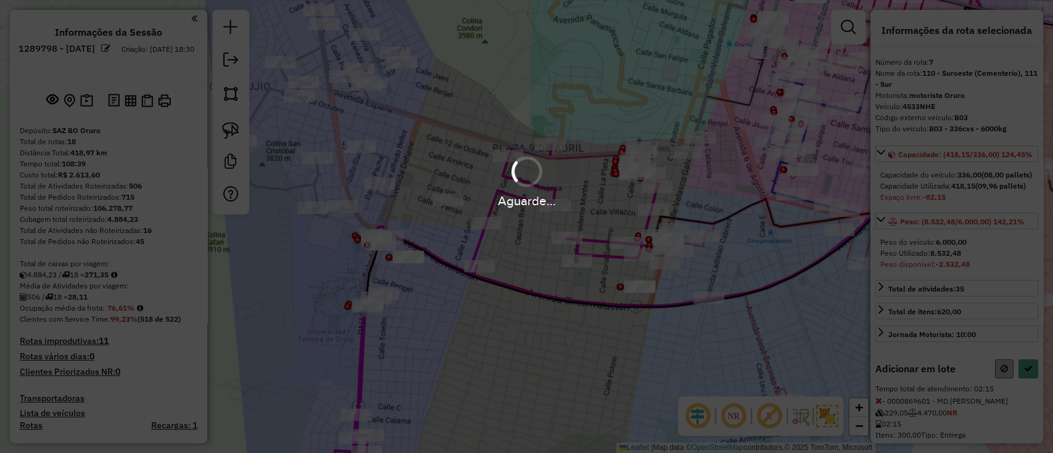
scroll to position [637, 0]
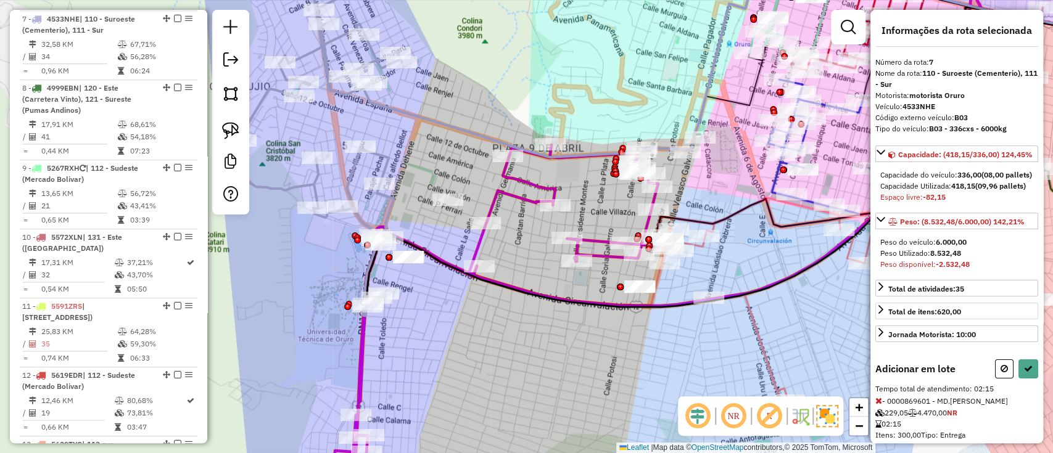
drag, startPoint x: 1004, startPoint y: 400, endPoint x: 947, endPoint y: 384, distance: 59.0
click at [1003, 373] on icon at bounding box center [1003, 369] width 7 height 9
select select "**********"
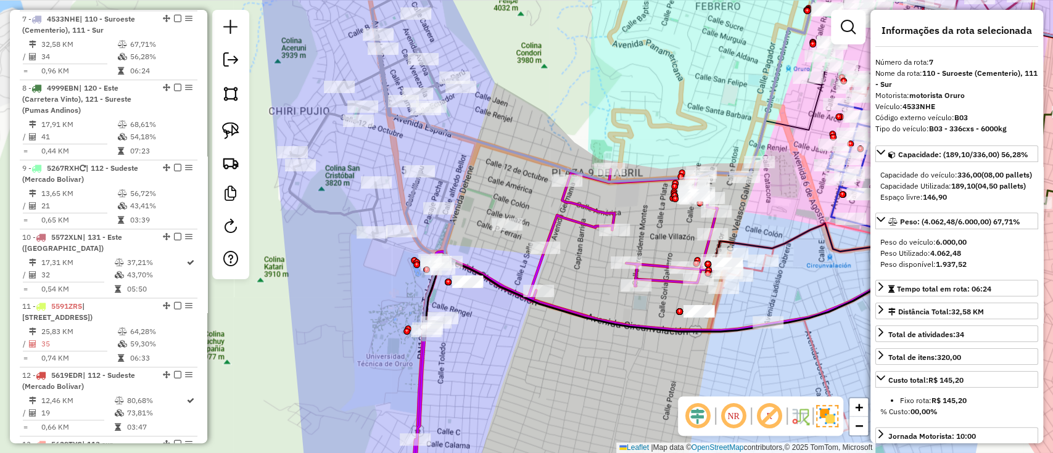
click at [410, 197] on icon at bounding box center [374, 147] width 171 height 385
click at [411, 207] on icon at bounding box center [374, 147] width 171 height 385
click at [374, 207] on icon at bounding box center [374, 147] width 171 height 385
click at [369, 211] on icon at bounding box center [374, 147] width 171 height 385
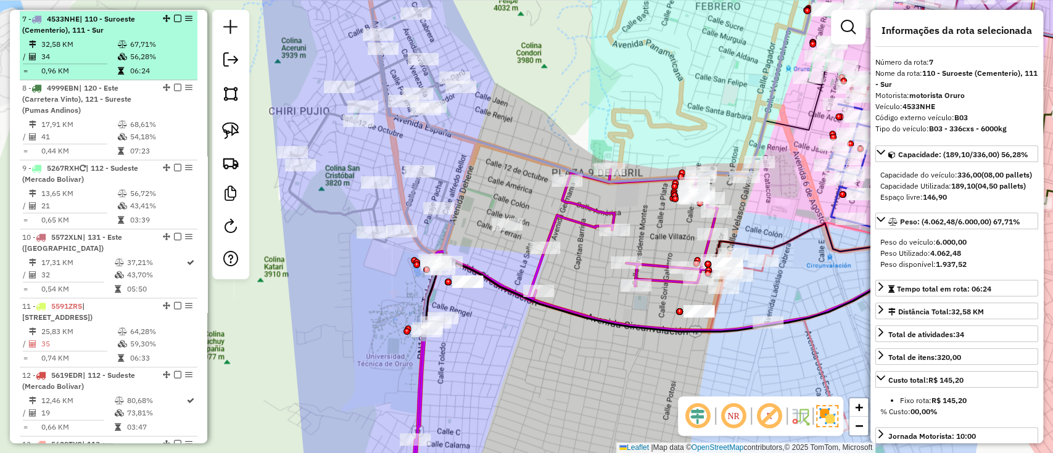
drag, startPoint x: 113, startPoint y: 51, endPoint x: 166, endPoint y: 67, distance: 54.6
click at [113, 51] on td "34" at bounding box center [79, 57] width 76 height 12
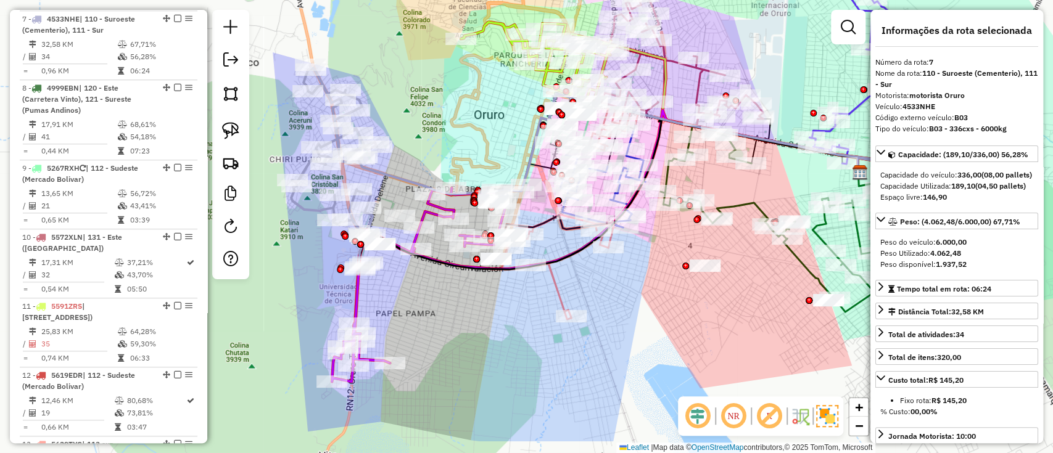
drag, startPoint x: 345, startPoint y: 340, endPoint x: 417, endPoint y: 187, distance: 169.4
click at [414, 190] on div "Janela de atendimento Grade de atendimento Capacidade Transportadoras Veículos …" at bounding box center [526, 226] width 1053 height 453
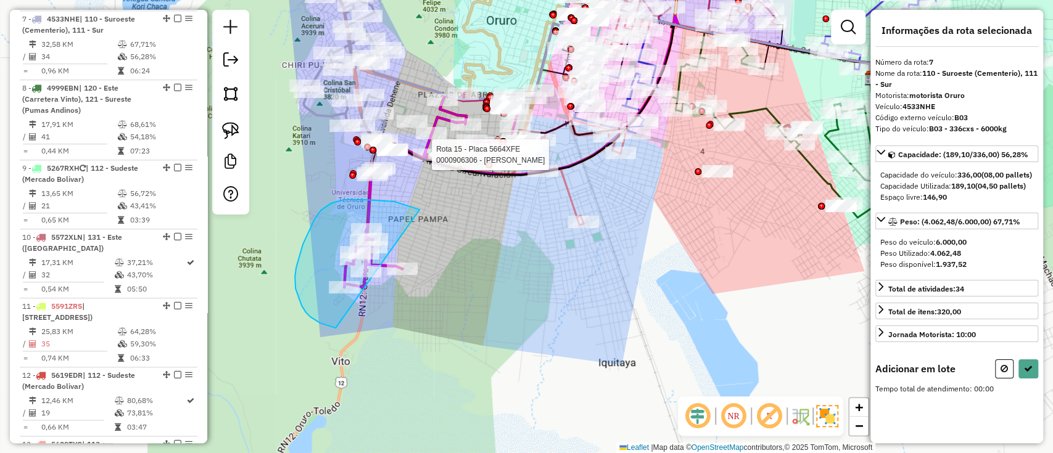
drag, startPoint x: 389, startPoint y: 201, endPoint x: 498, endPoint y: 301, distance: 148.0
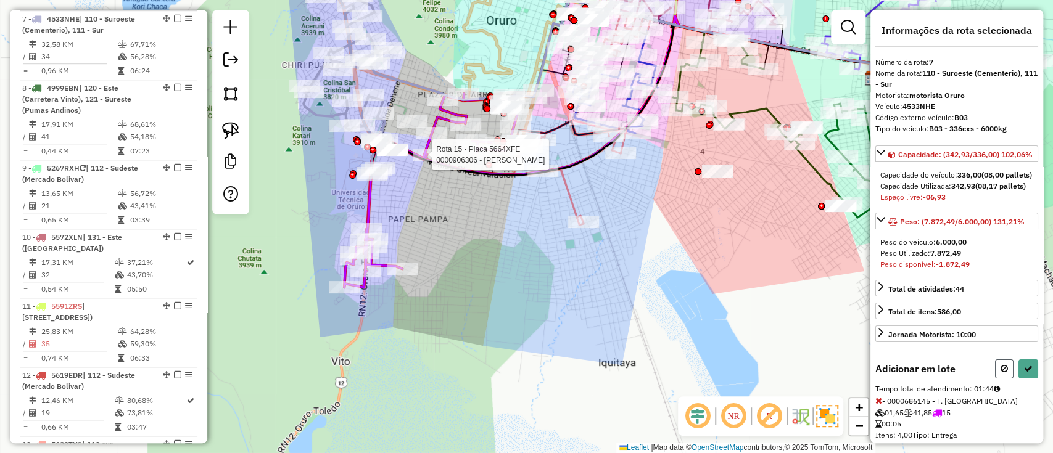
click at [995, 379] on button at bounding box center [1004, 369] width 19 height 19
select select "**********"
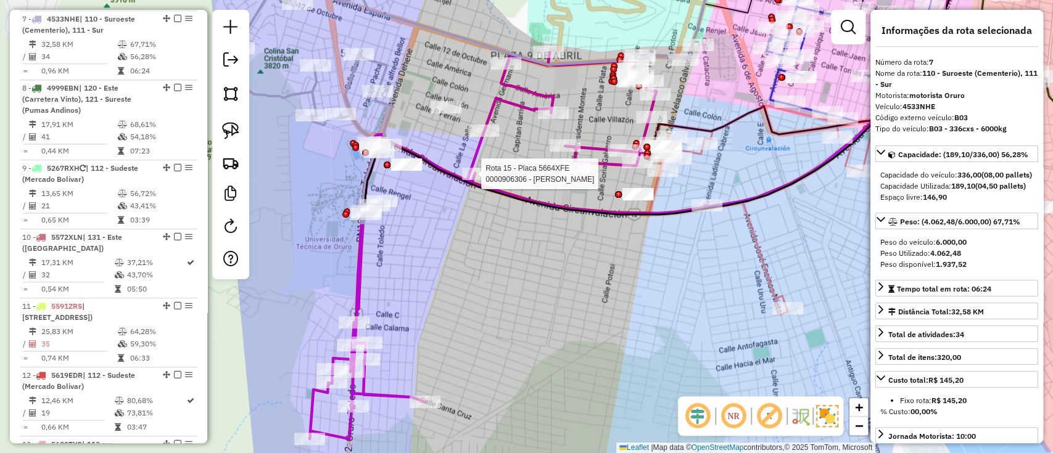
click at [306, 89] on icon at bounding box center [313, 89] width 171 height 268
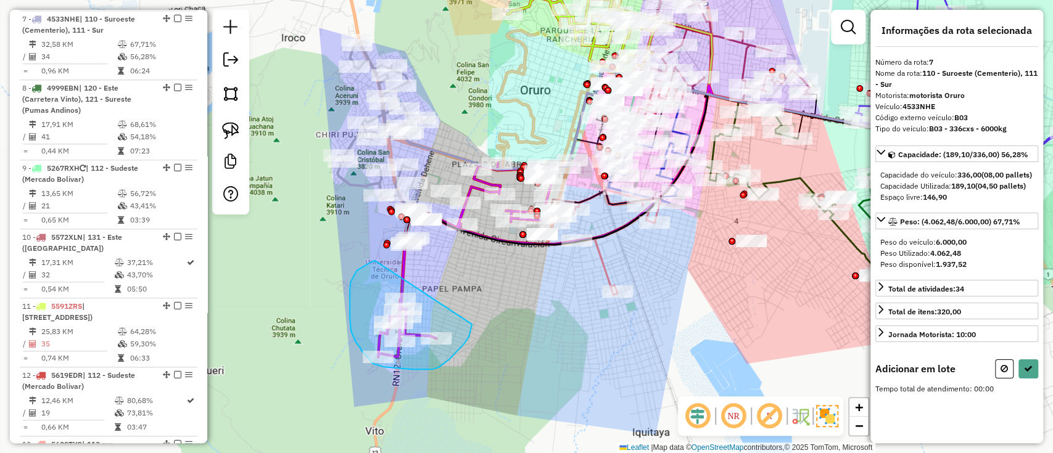
drag, startPoint x: 374, startPoint y: 261, endPoint x: 472, endPoint y: 324, distance: 116.3
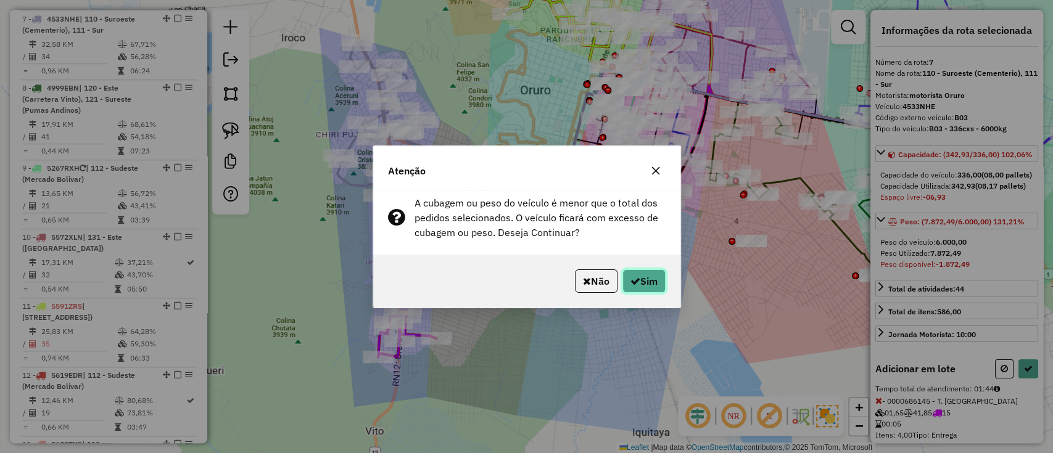
click at [651, 287] on button "Sim" at bounding box center [643, 281] width 43 height 23
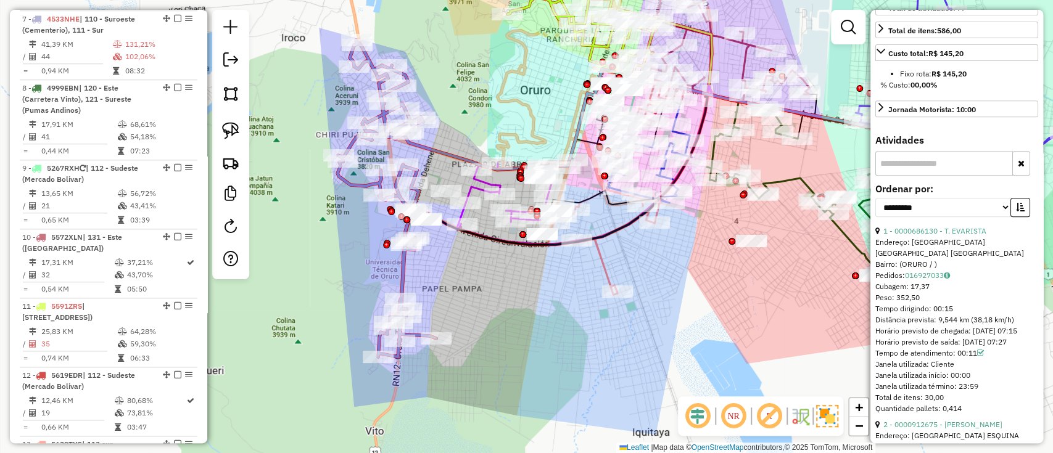
scroll to position [329, 0]
click at [918, 224] on div "**********" at bounding box center [956, 203] width 163 height 41
click at [922, 215] on select "**********" at bounding box center [943, 205] width 136 height 19
select select "*********"
click at [875, 215] on select "**********" at bounding box center [943, 205] width 136 height 19
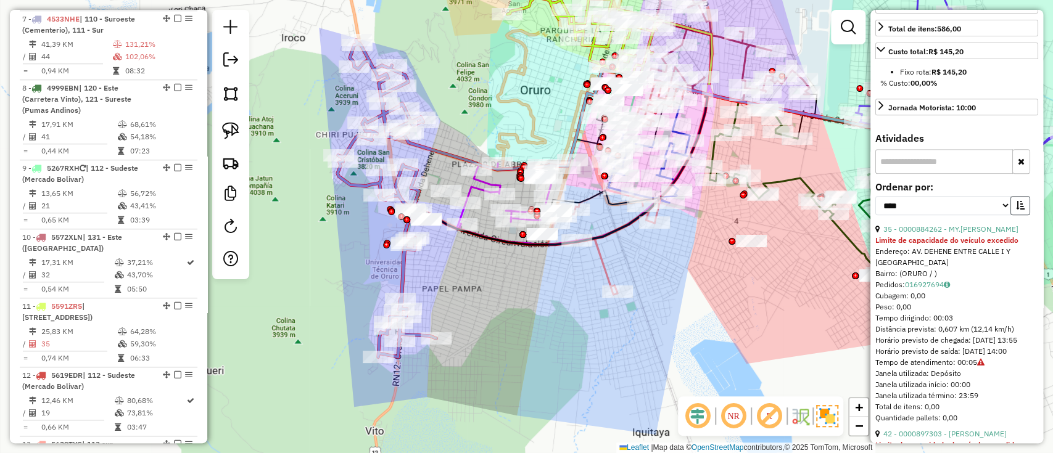
click at [1016, 210] on icon "button" at bounding box center [1020, 205] width 9 height 9
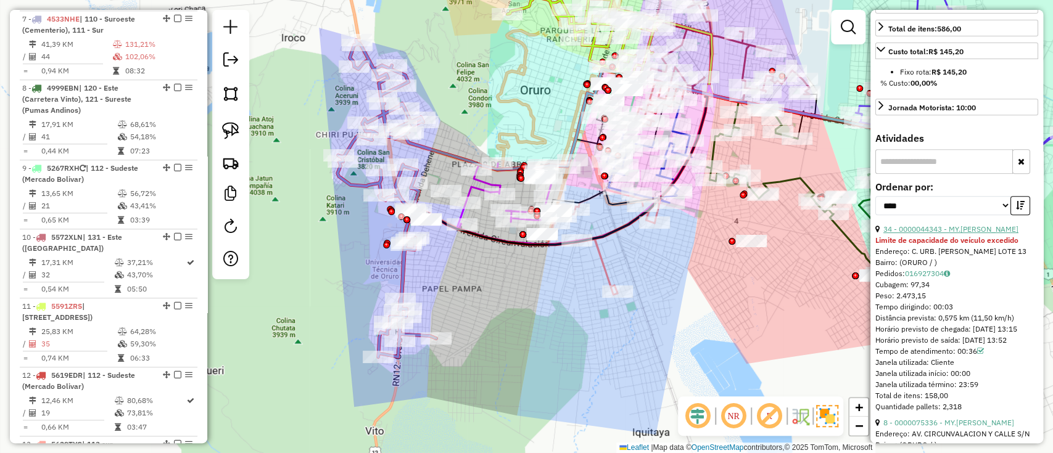
click at [946, 234] on link "34 - 0000044343 - MY.[PERSON_NAME]" at bounding box center [950, 229] width 135 height 9
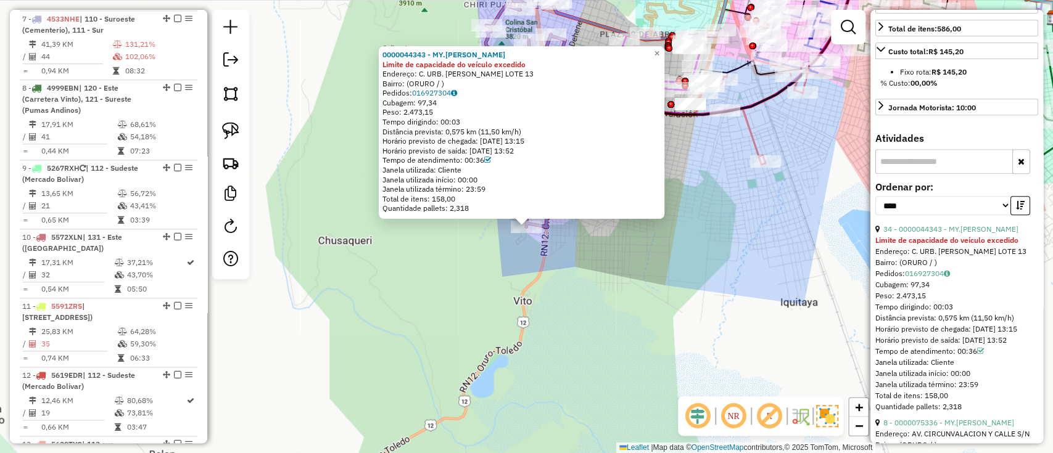
scroll to position [493, 0]
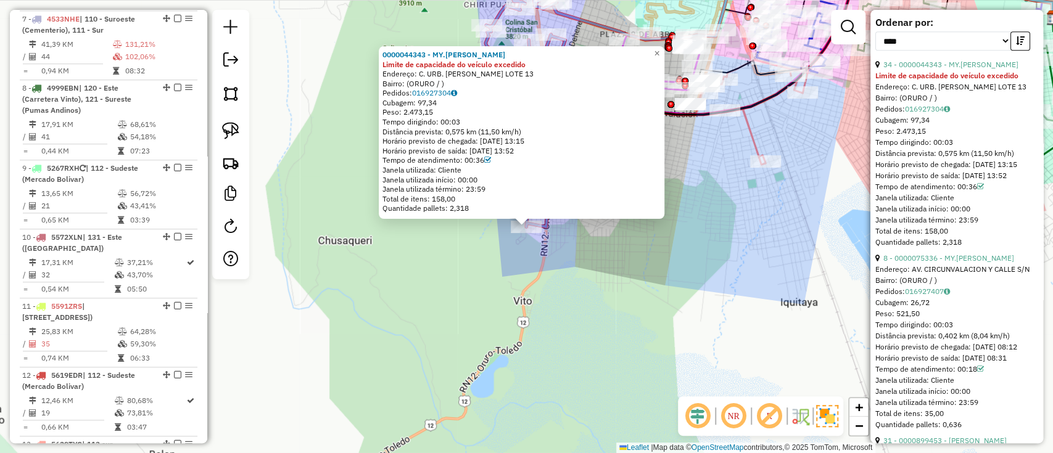
click at [923, 69] on link "34 - 0000044343 - MY.[PERSON_NAME]" at bounding box center [950, 64] width 135 height 9
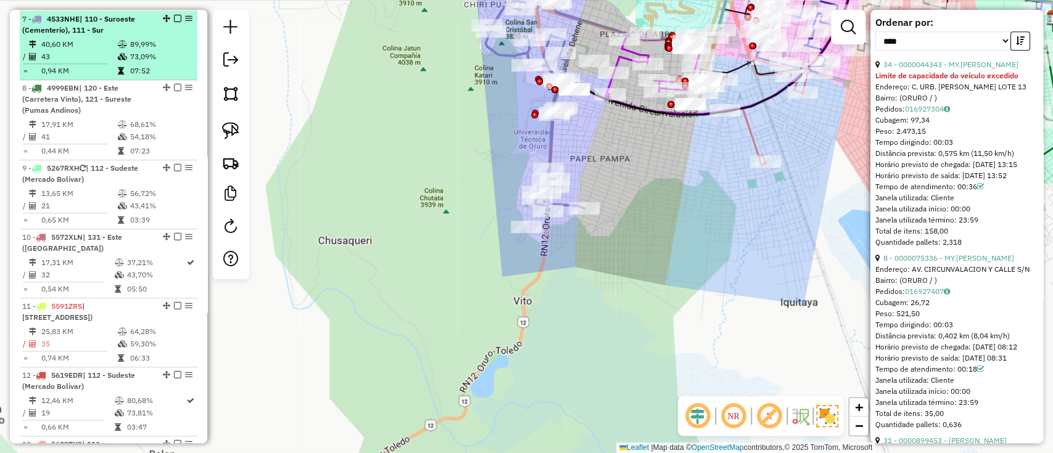
scroll to position [482, 0]
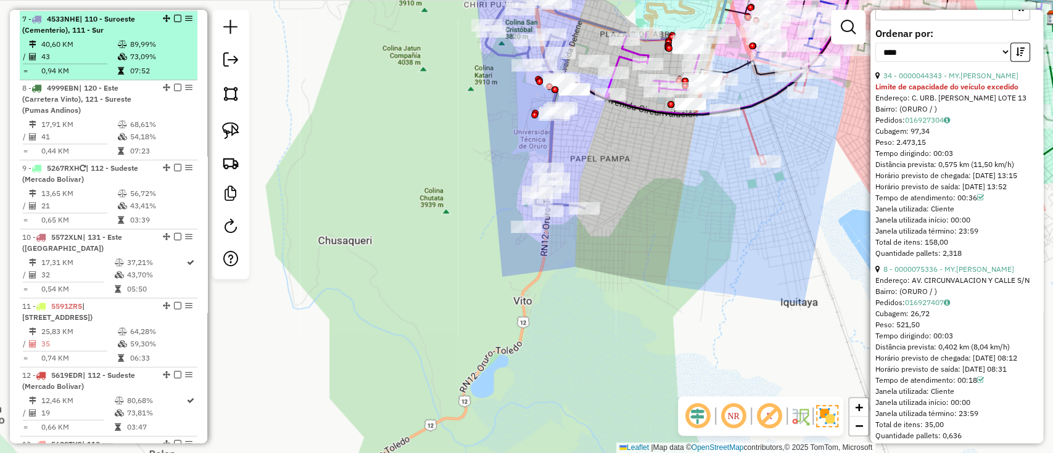
click at [174, 18] on em at bounding box center [177, 18] width 7 height 7
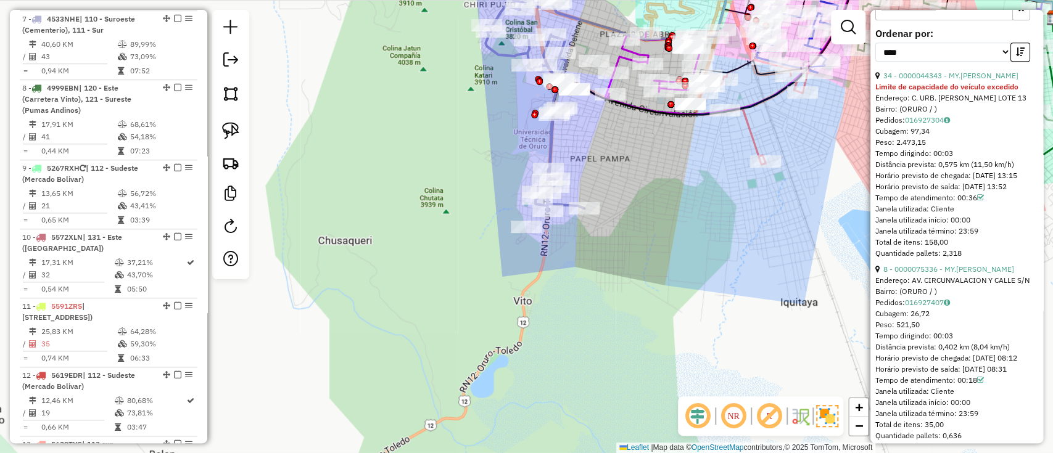
scroll to position [585, 0]
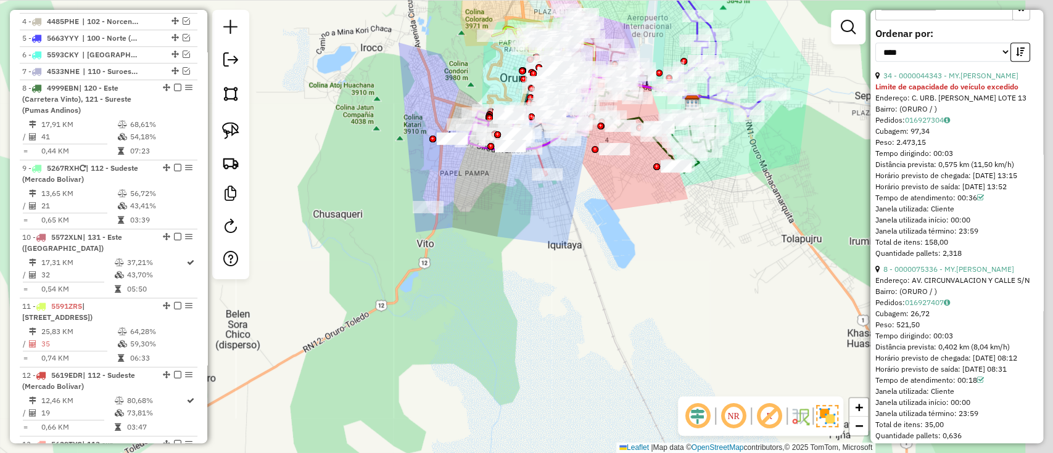
drag, startPoint x: 572, startPoint y: 153, endPoint x: 509, endPoint y: 189, distance: 73.2
click at [509, 189] on div "Janela de atendimento Grade de atendimento Capacidade Transportadoras Veículos …" at bounding box center [526, 226] width 1053 height 453
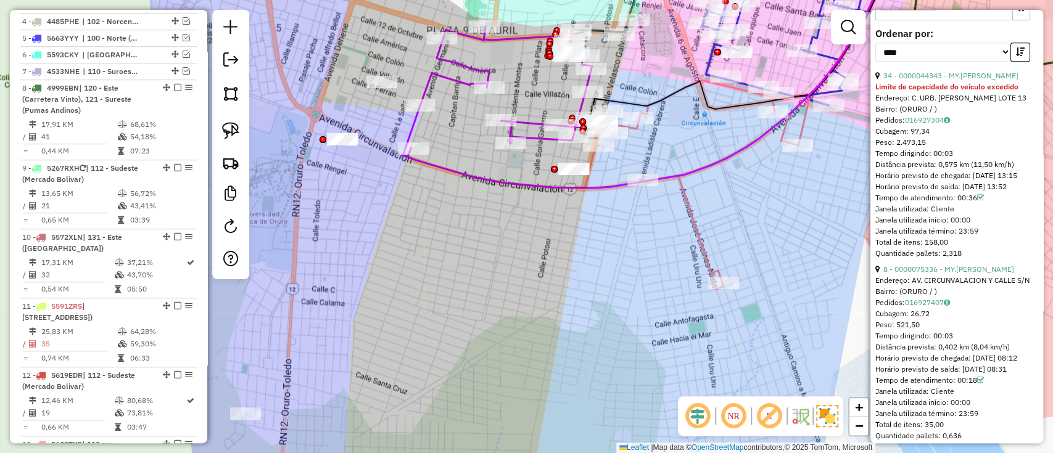
click at [439, 86] on div "Janela de atendimento Grade de atendimento Capacidade Transportadoras Veículos …" at bounding box center [526, 226] width 1053 height 453
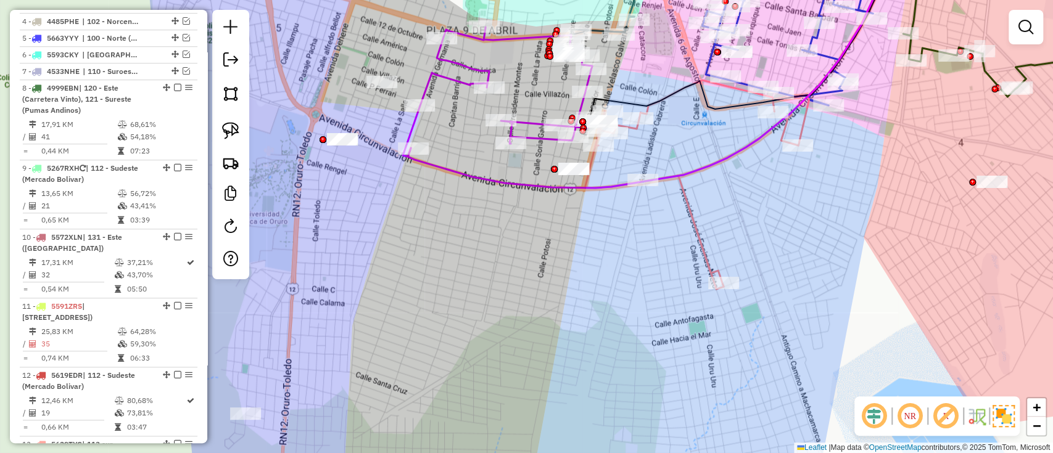
click at [458, 80] on icon at bounding box center [497, 92] width 189 height 130
select select "*********"
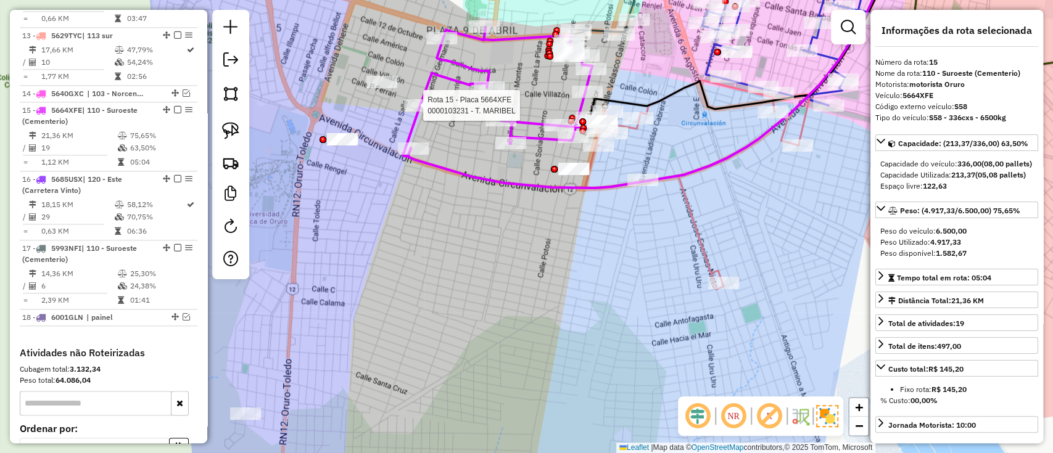
scroll to position [1095, 0]
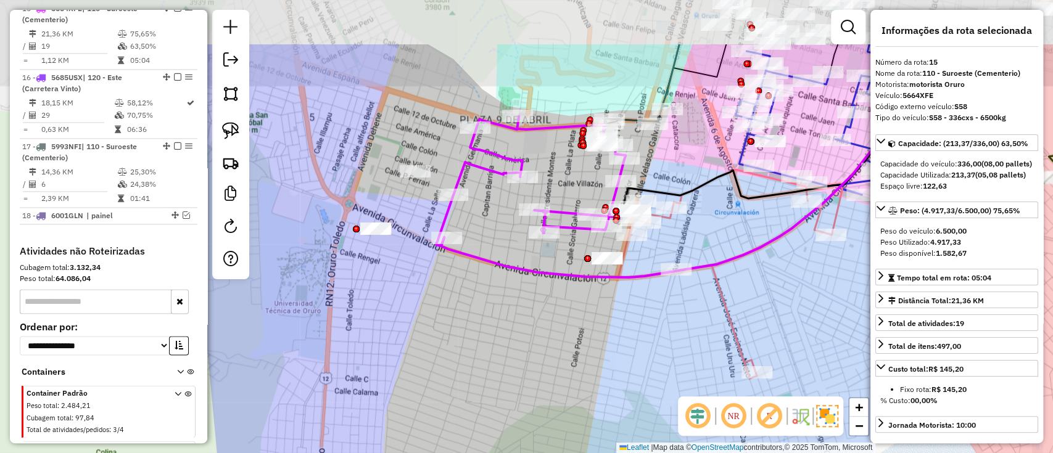
drag, startPoint x: 450, startPoint y: 258, endPoint x: 492, endPoint y: 392, distance: 140.3
click at [492, 392] on div "Janela de atendimento Grade de atendimento Capacidade Transportadoras Veículos …" at bounding box center [526, 226] width 1053 height 453
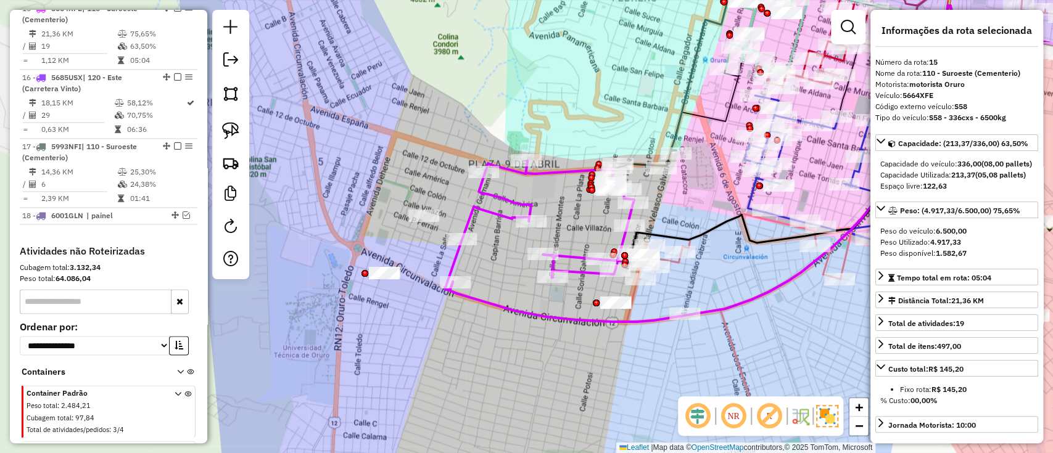
click at [469, 224] on icon at bounding box center [539, 226] width 189 height 130
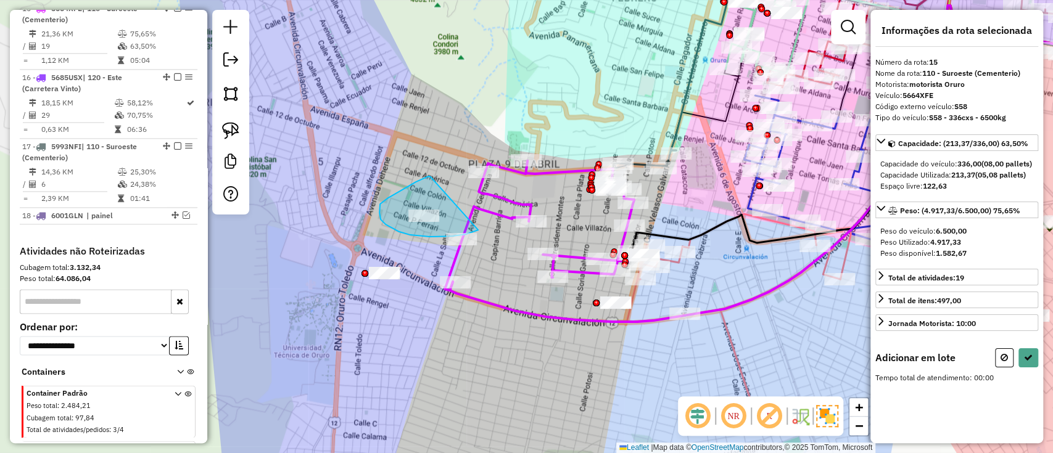
drag, startPoint x: 397, startPoint y: 192, endPoint x: 478, endPoint y: 230, distance: 89.1
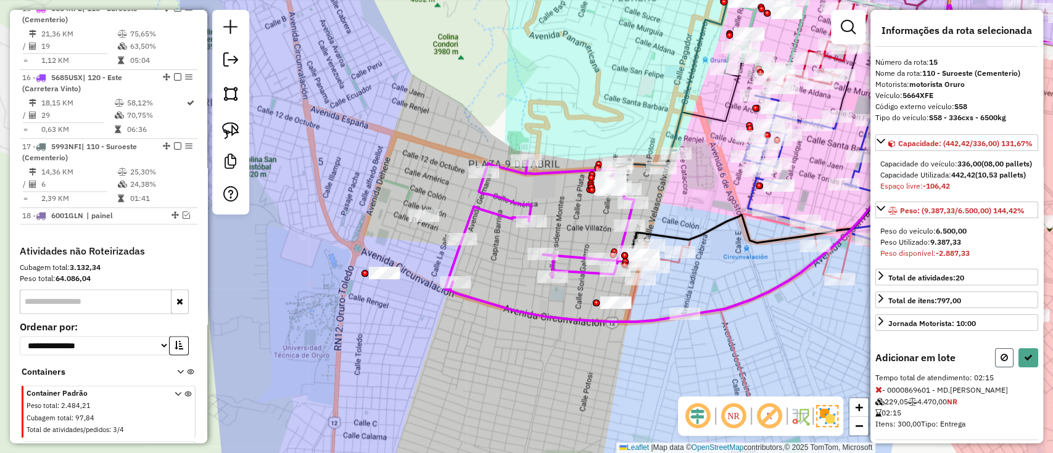
click at [1000, 362] on icon at bounding box center [1003, 357] width 7 height 9
select select "*********"
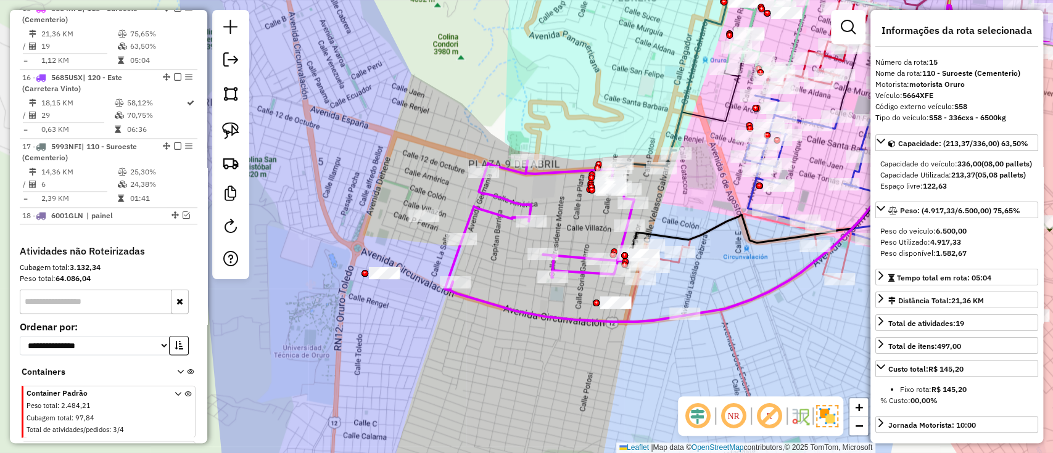
click at [569, 249] on icon at bounding box center [539, 226] width 189 height 130
click at [569, 256] on icon at bounding box center [539, 226] width 189 height 130
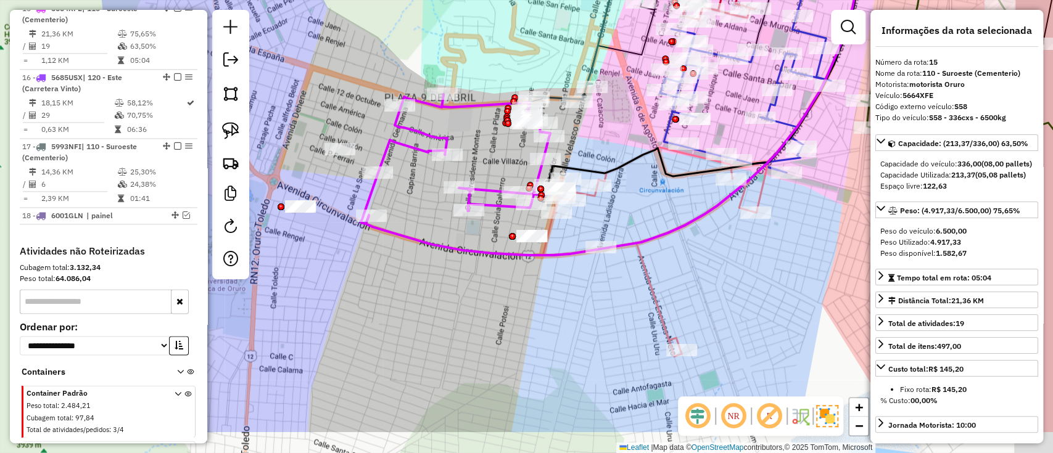
drag, startPoint x: 701, startPoint y: 284, endPoint x: 611, endPoint y: 212, distance: 115.4
click at [612, 214] on div "Janela de atendimento Grade de atendimento Capacidade Transportadoras Veículos …" at bounding box center [526, 226] width 1053 height 453
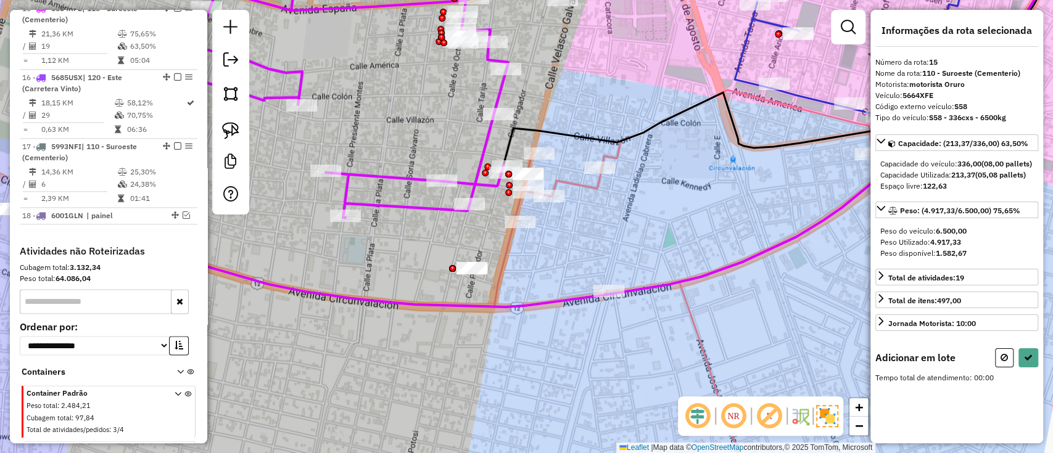
click at [575, 184] on icon at bounding box center [707, 294] width 426 height 409
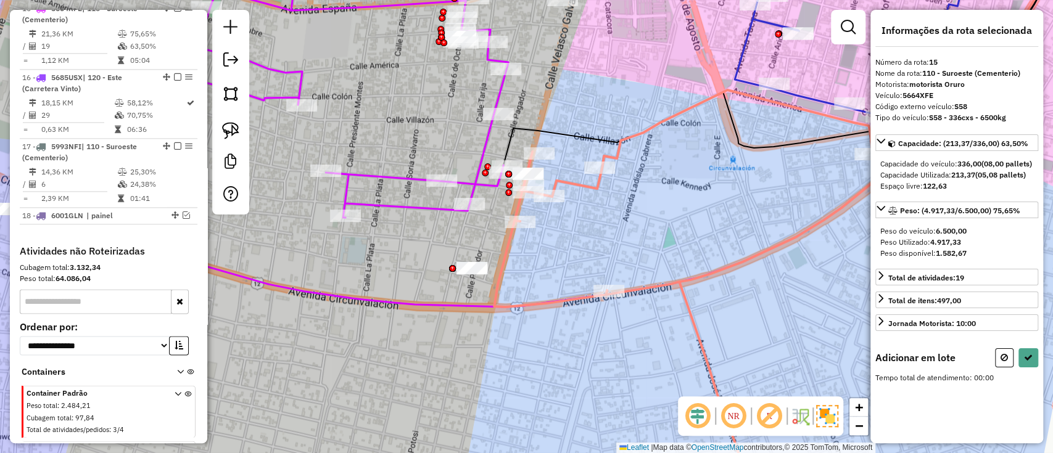
click at [575, 185] on icon at bounding box center [707, 294] width 426 height 409
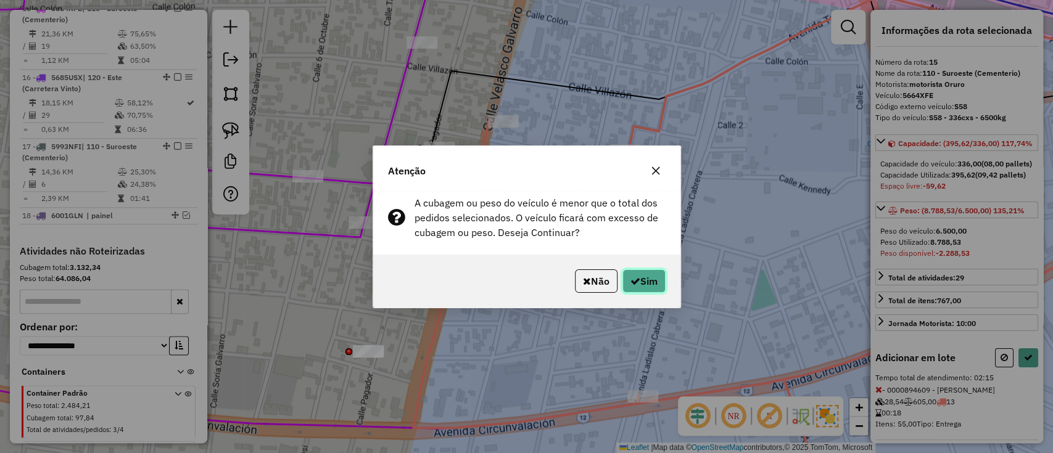
click at [637, 282] on button "Sim" at bounding box center [643, 281] width 43 height 23
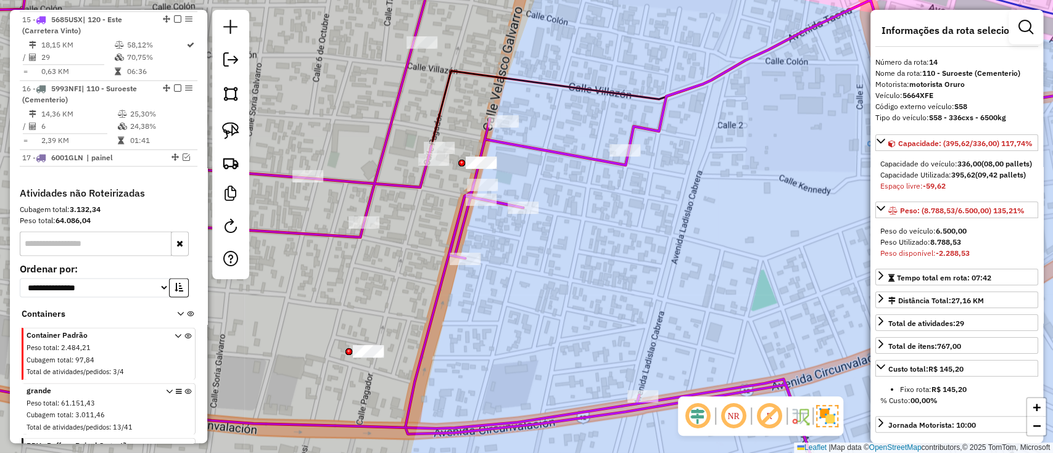
scroll to position [1037, 0]
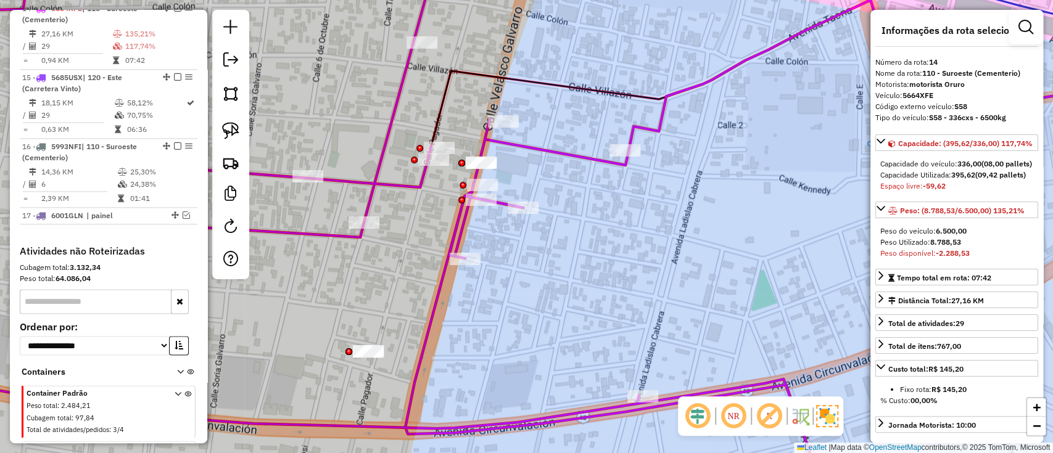
click at [385, 145] on icon at bounding box center [526, 227] width 1263 height 544
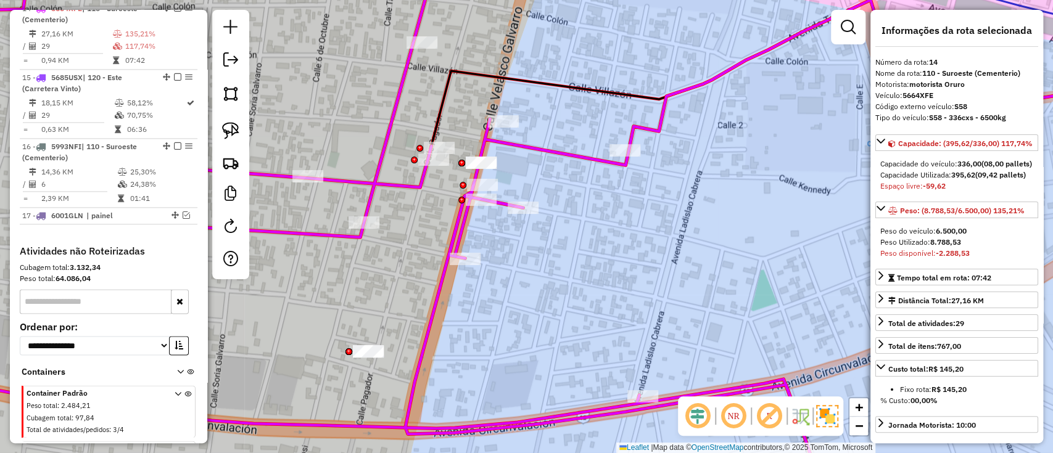
scroll to position [329, 0]
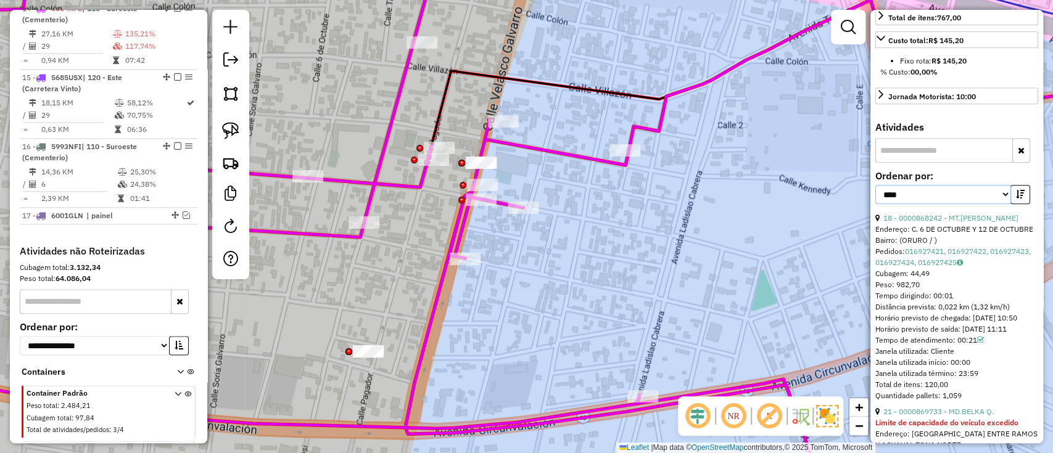
click at [947, 204] on select "**********" at bounding box center [943, 194] width 136 height 19
select select "**********"
click at [875, 204] on select "**********" at bounding box center [943, 194] width 136 height 19
click at [1016, 204] on button "button" at bounding box center [1020, 194] width 20 height 19
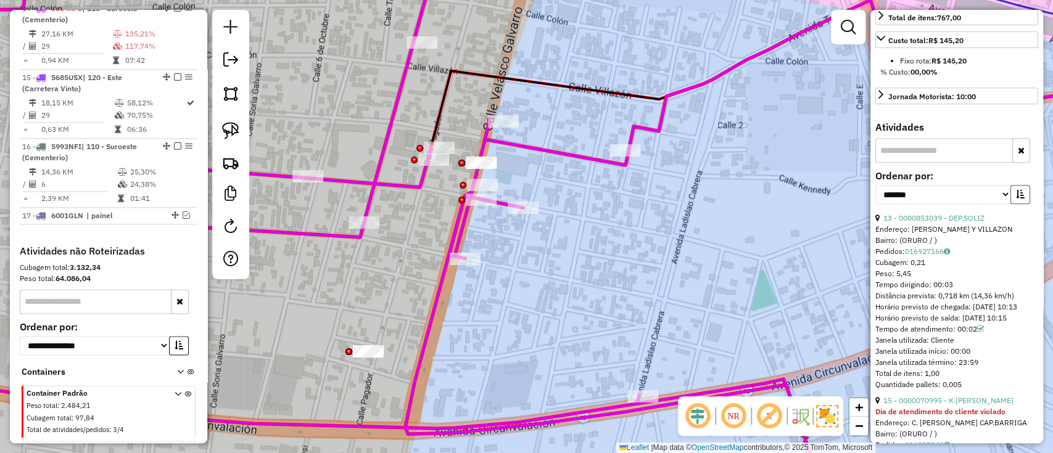
click at [1016, 199] on icon "button" at bounding box center [1020, 194] width 9 height 9
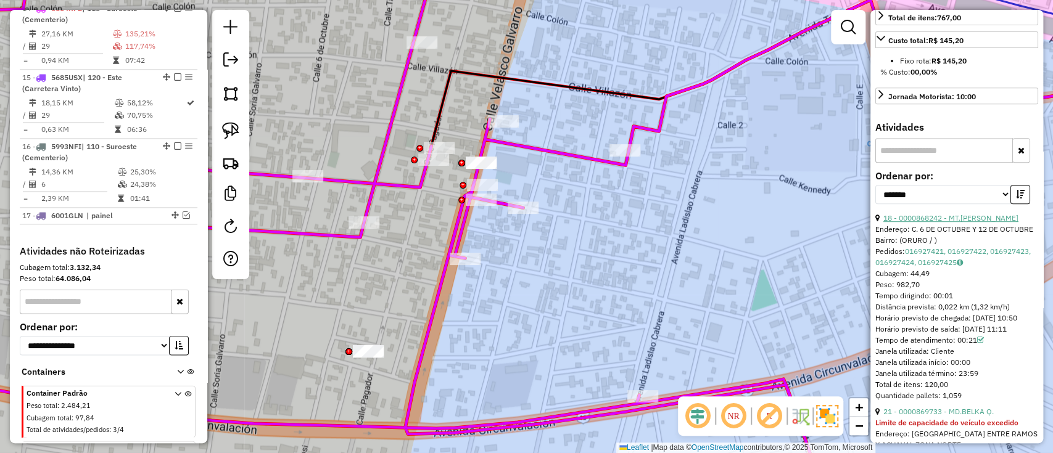
click at [955, 223] on link "18 - 0000868242 - MT.[PERSON_NAME]" at bounding box center [950, 217] width 135 height 9
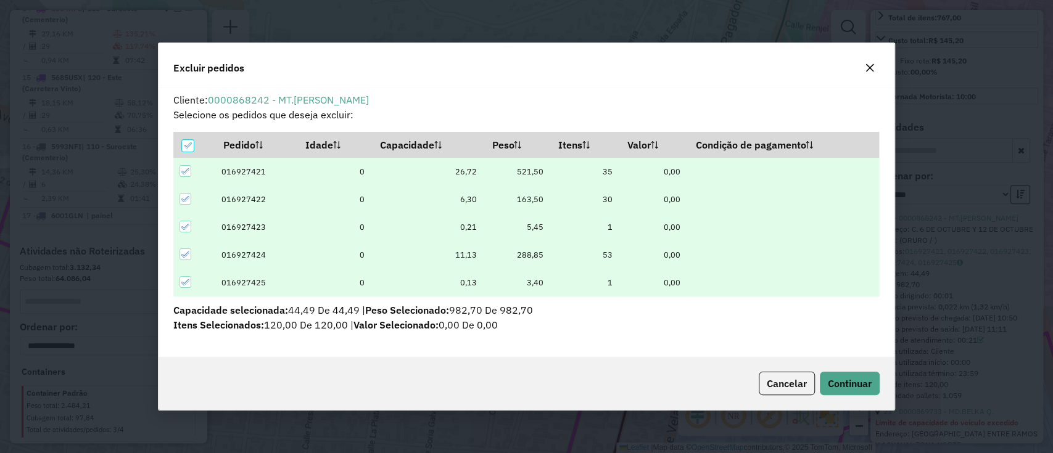
scroll to position [0, 0]
click at [864, 378] on span "Continuar" at bounding box center [850, 383] width 44 height 12
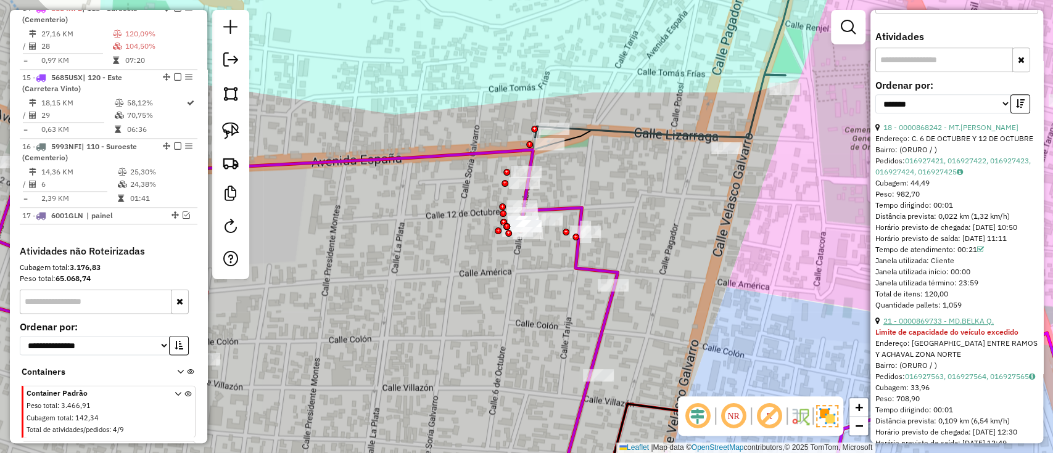
scroll to position [493, 0]
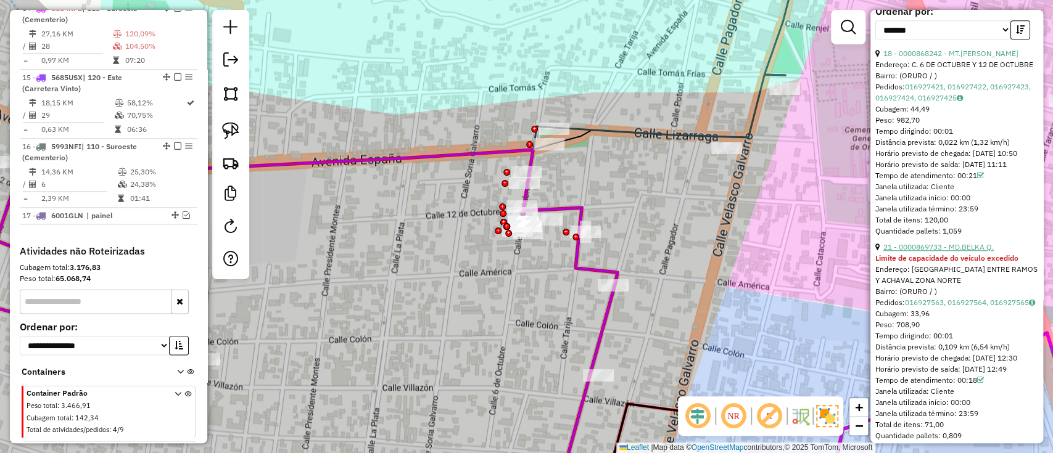
click at [957, 252] on link "21 - 0000869733 - MD.BELKA Q." at bounding box center [938, 246] width 110 height 9
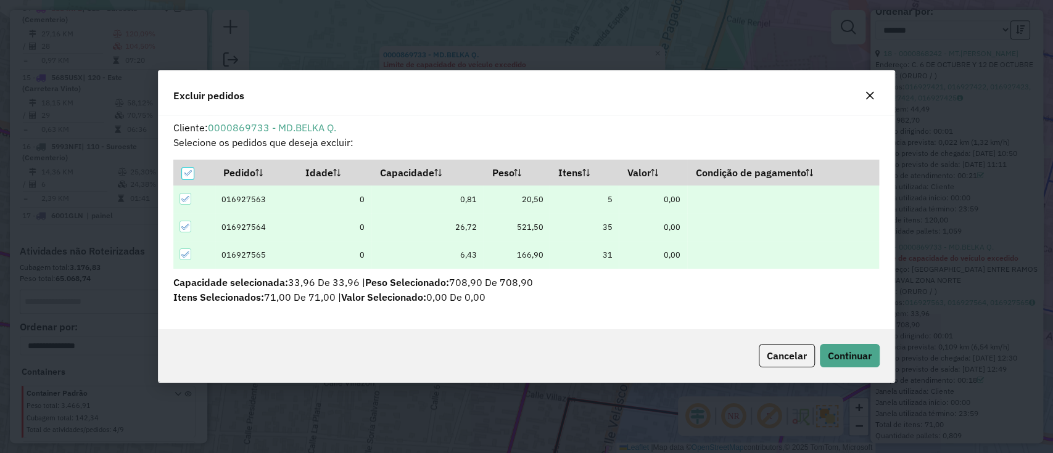
scroll to position [0, 0]
click at [865, 352] on span "Continuar" at bounding box center [850, 356] width 44 height 12
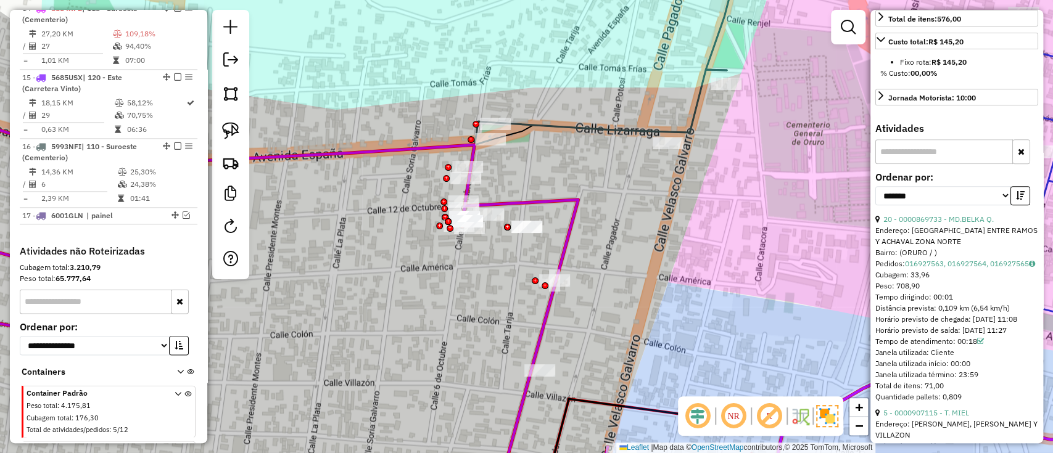
scroll to position [329, 0]
click at [1016, 199] on icon "button" at bounding box center [1020, 194] width 9 height 9
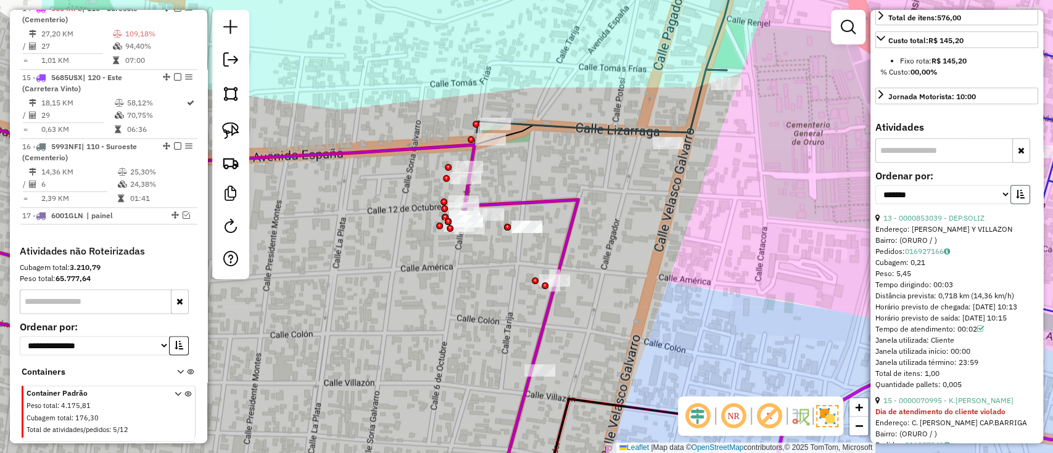
click at [1014, 204] on button "button" at bounding box center [1020, 194] width 20 height 19
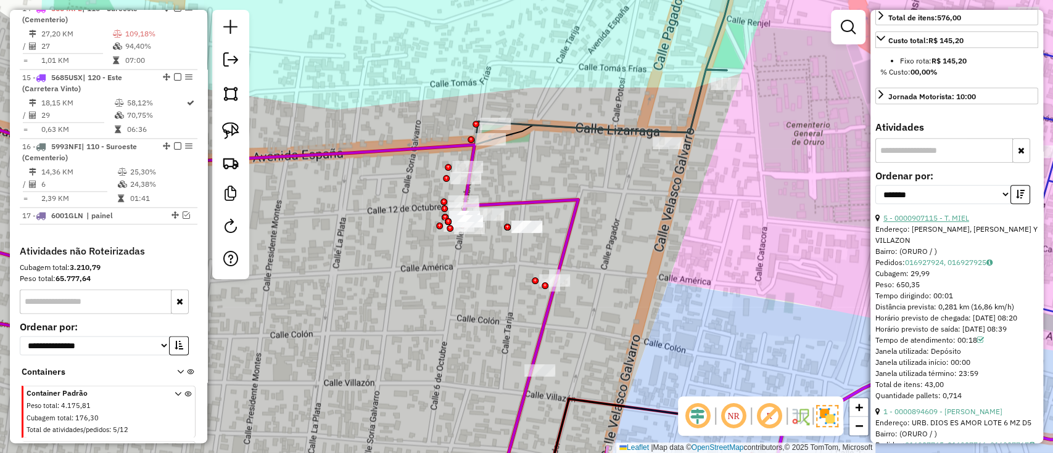
click at [952, 223] on link "5 - 0000907115 - T. MIEL" at bounding box center [926, 217] width 86 height 9
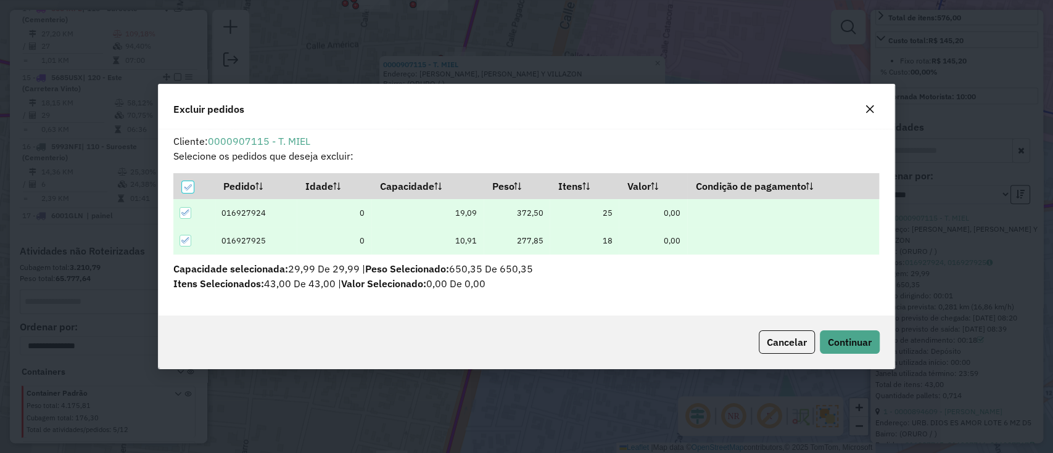
scroll to position [0, 0]
click at [857, 339] on span "Continuar" at bounding box center [850, 342] width 44 height 12
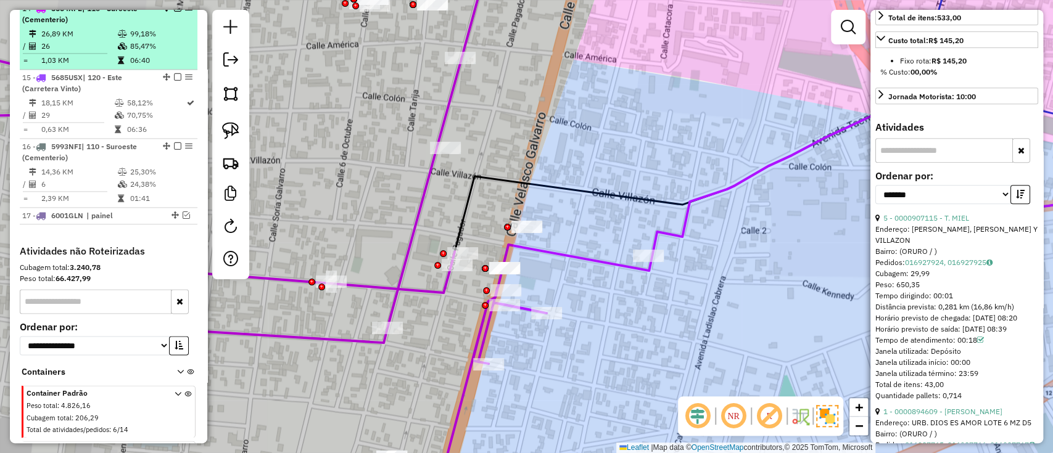
click at [174, 12] on em at bounding box center [177, 7] width 7 height 7
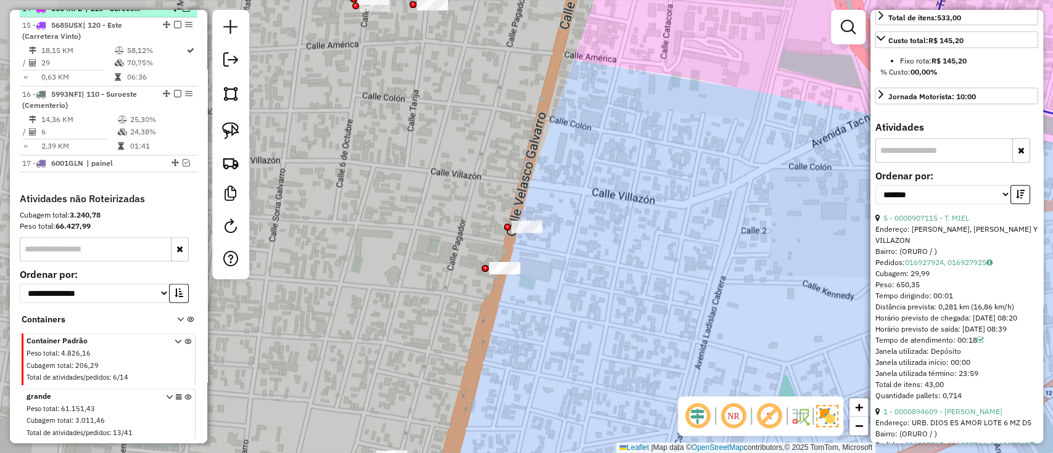
scroll to position [985, 0]
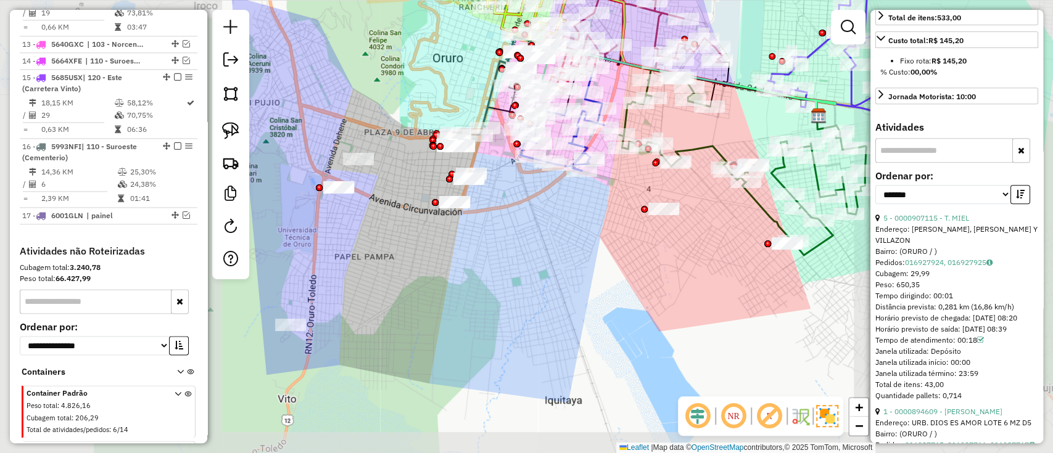
click at [565, 252] on div "Janela de atendimento Grade de atendimento Capacidade Transportadoras Veículos …" at bounding box center [526, 226] width 1053 height 453
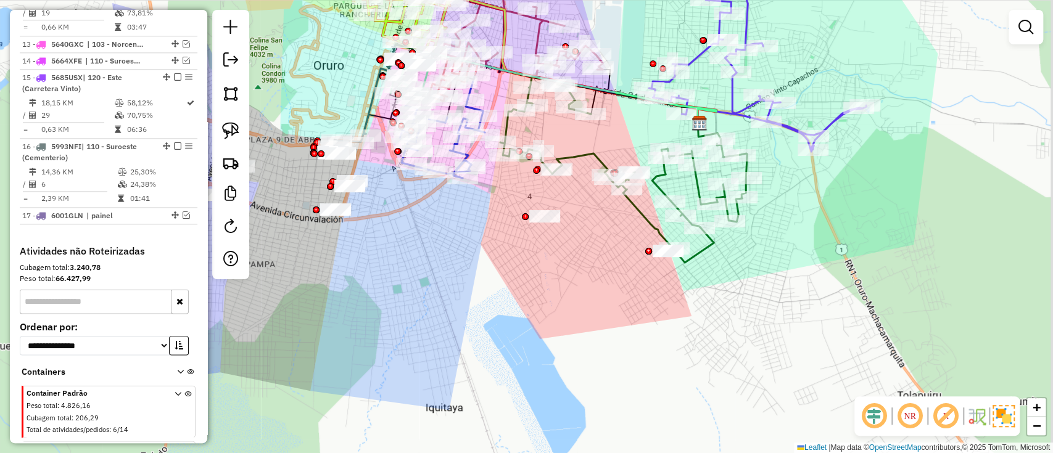
drag, startPoint x: 622, startPoint y: 275, endPoint x: 487, endPoint y: 279, distance: 134.5
click at [489, 279] on div "Janela de atendimento Grade de atendimento Capacidade Transportadoras Veículos …" at bounding box center [526, 226] width 1053 height 453
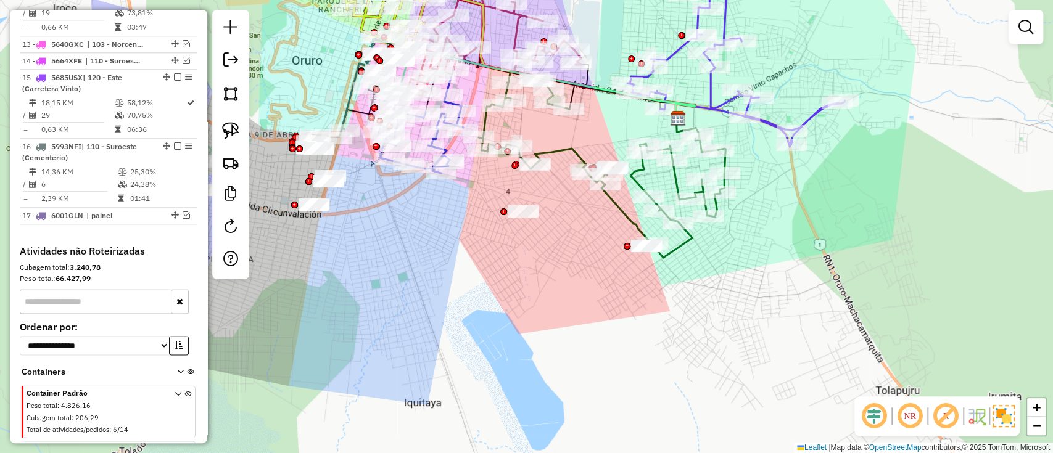
click at [556, 142] on div "Janela de atendimento Grade de atendimento Capacidade Transportadoras Veículos …" at bounding box center [526, 226] width 1053 height 453
click at [558, 150] on icon at bounding box center [602, 165] width 247 height 186
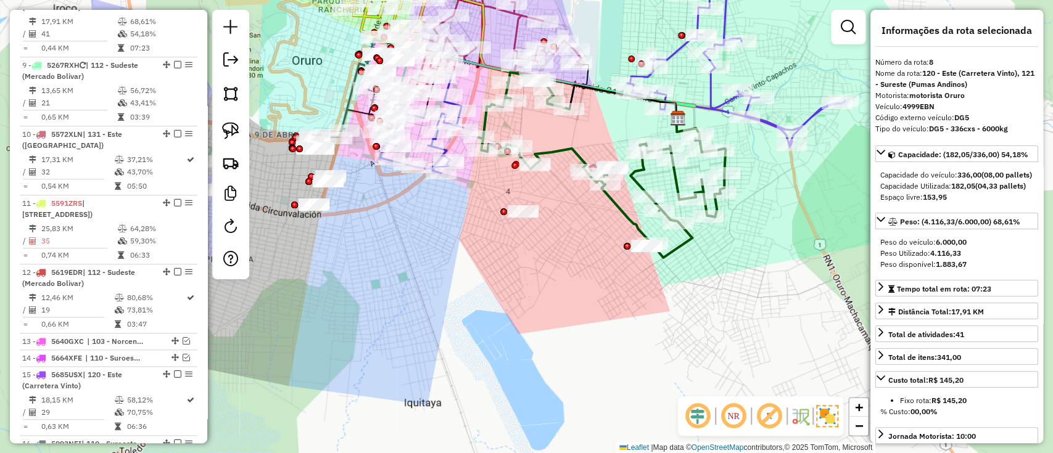
scroll to position [654, 0]
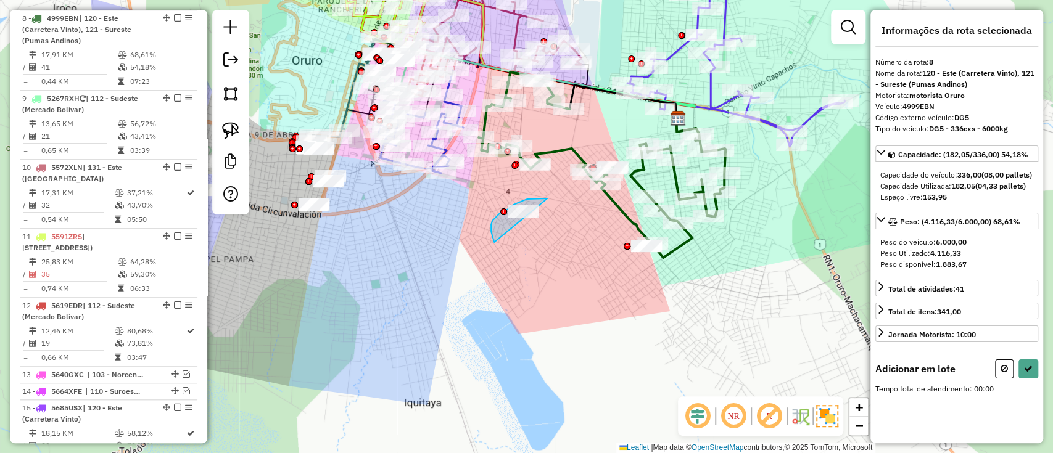
drag, startPoint x: 534, startPoint y: 199, endPoint x: 516, endPoint y: 252, distance: 56.6
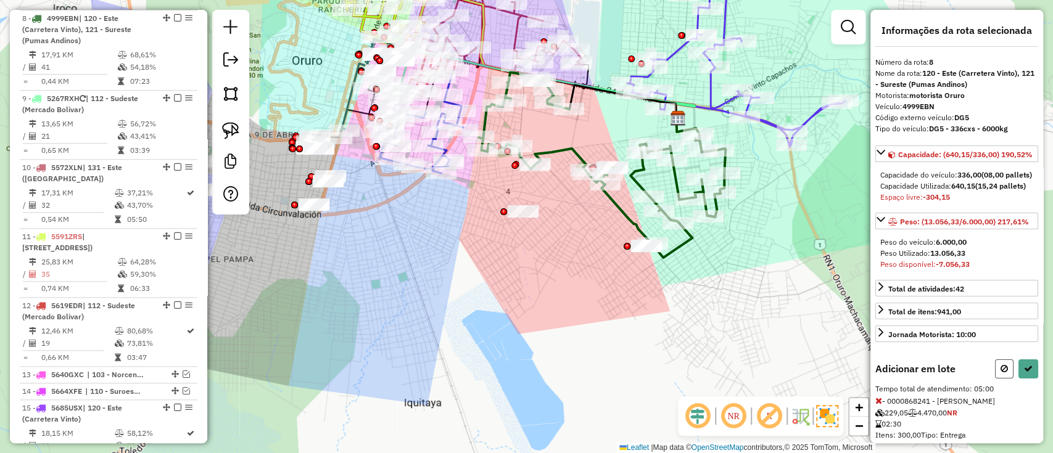
drag, startPoint x: 1001, startPoint y: 401, endPoint x: 728, endPoint y: 263, distance: 306.2
click at [1001, 373] on icon at bounding box center [1003, 369] width 7 height 9
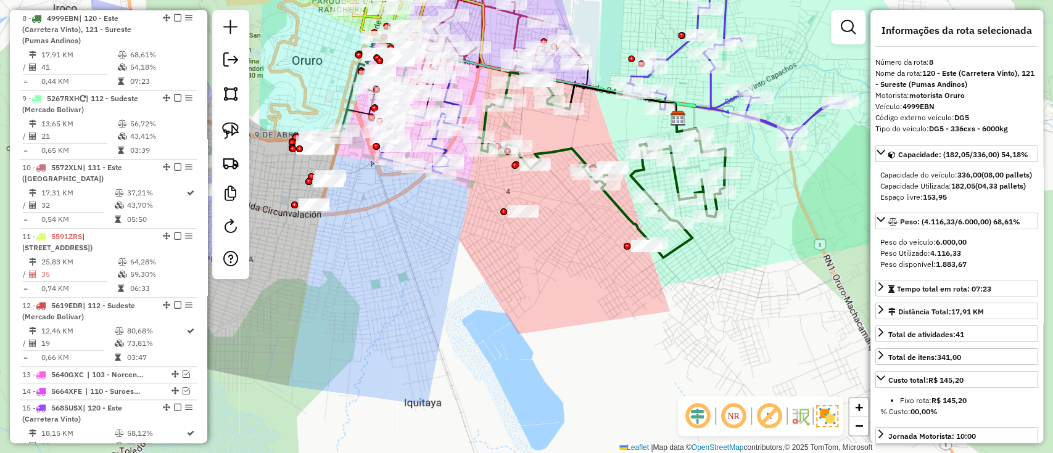
click at [572, 147] on icon at bounding box center [602, 165] width 247 height 186
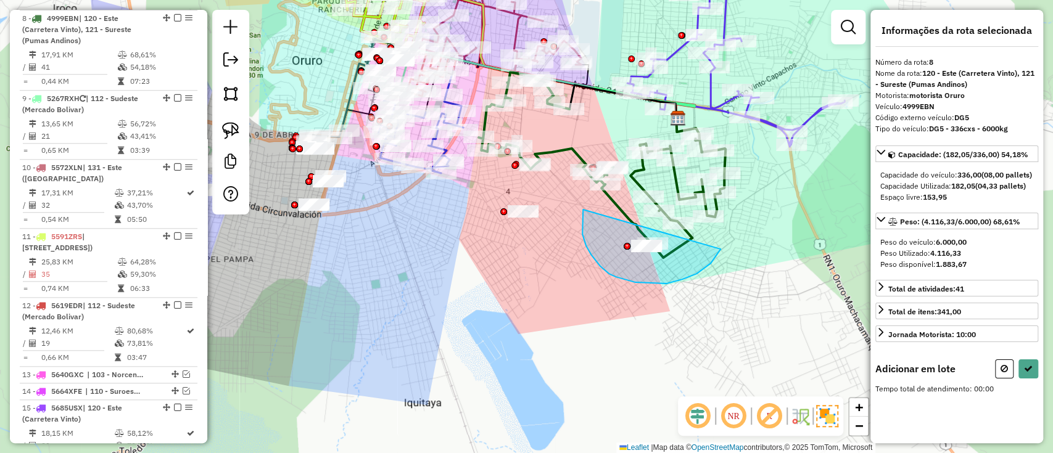
drag, startPoint x: 583, startPoint y: 240, endPoint x: 720, endPoint y: 249, distance: 137.2
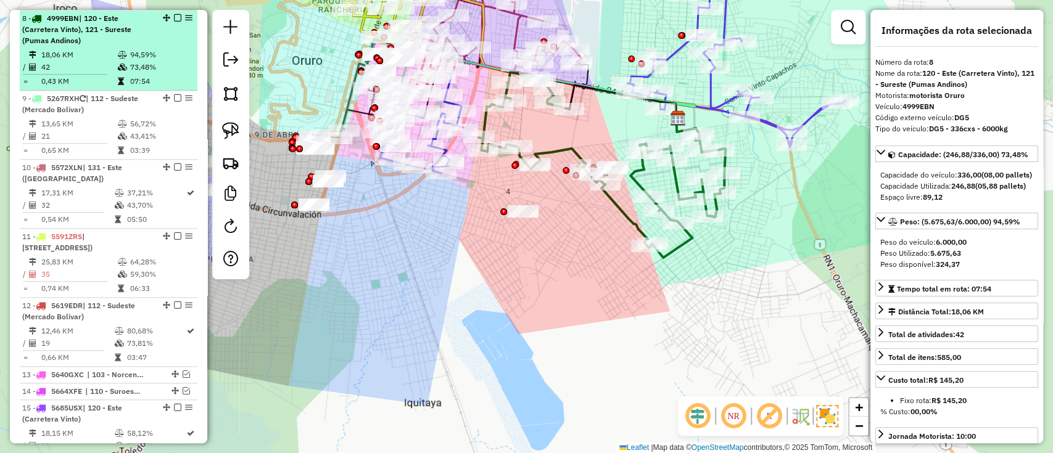
click at [175, 15] on em at bounding box center [177, 17] width 7 height 7
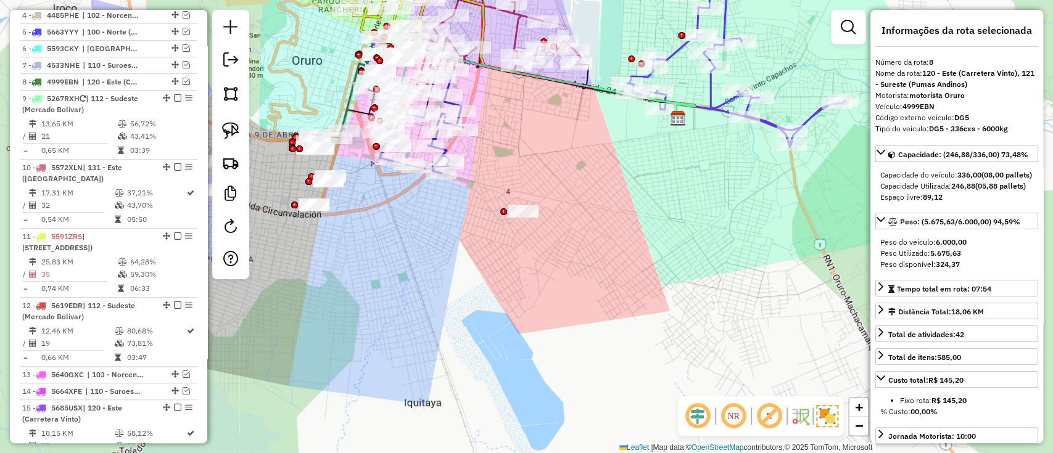
click at [712, 83] on icon at bounding box center [735, 51] width 217 height 192
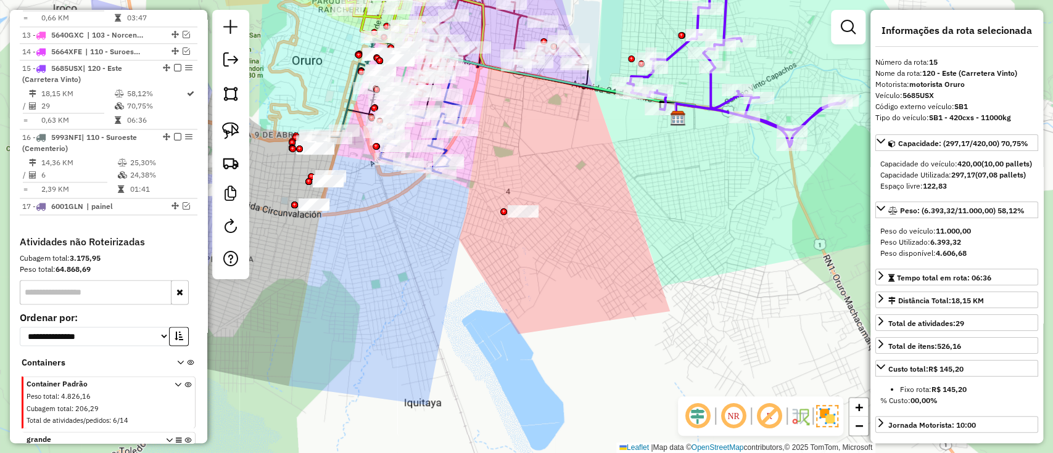
scroll to position [991, 0]
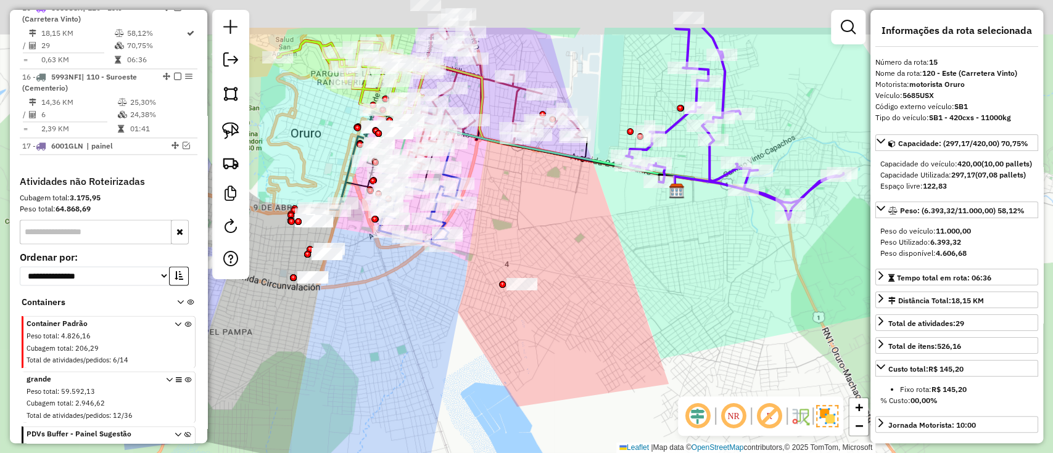
drag, startPoint x: 694, startPoint y: 155, endPoint x: 693, endPoint y: 233, distance: 77.1
click at [693, 232] on div "Janela de atendimento Grade de atendimento Capacidade Transportadoras Veículos …" at bounding box center [526, 226] width 1053 height 453
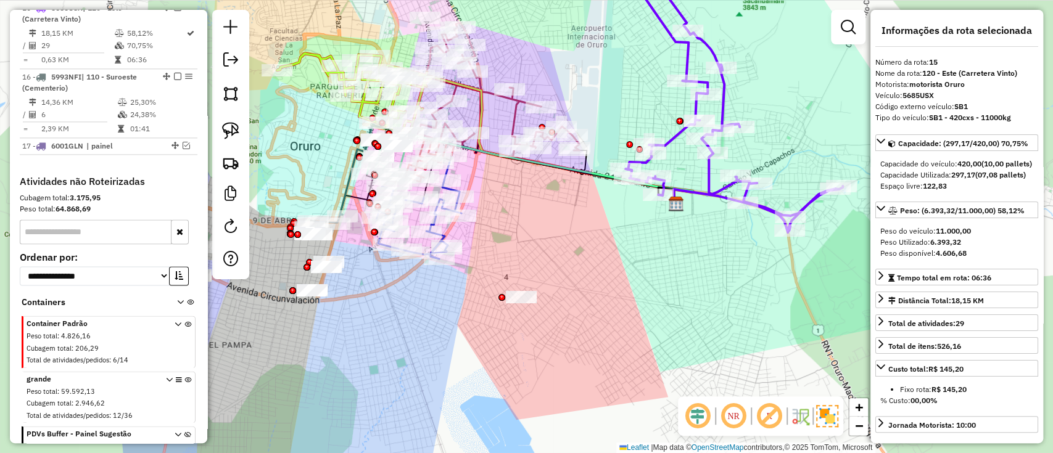
click at [513, 111] on icon at bounding box center [499, 90] width 162 height 136
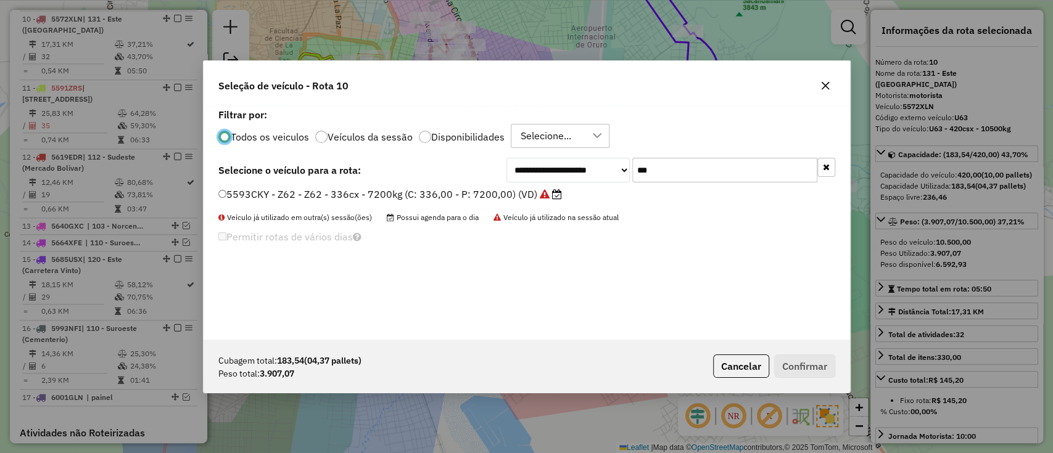
scroll to position [6, 4]
click at [680, 179] on input "***" at bounding box center [724, 170] width 185 height 25
type input "***"
click at [558, 192] on icon at bounding box center [563, 194] width 10 height 10
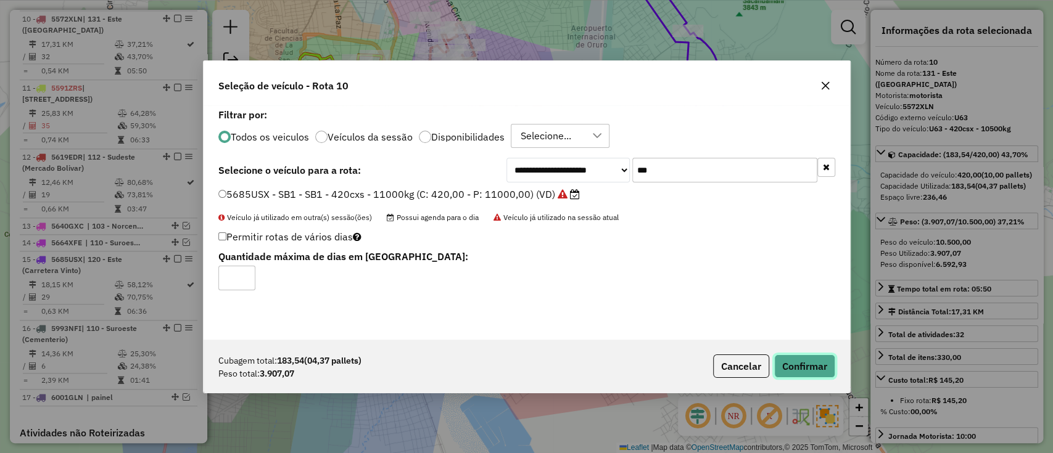
click at [810, 376] on button "Confirmar" at bounding box center [804, 366] width 61 height 23
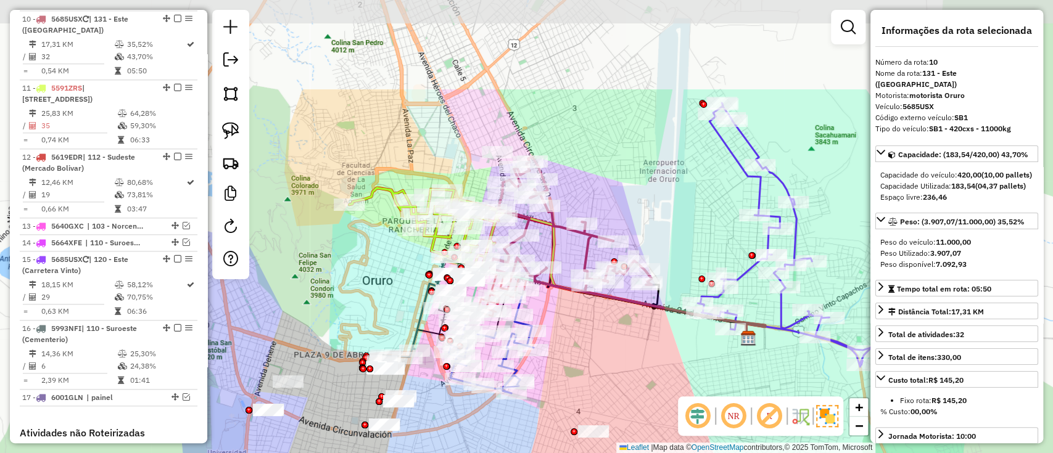
drag, startPoint x: 580, startPoint y: 255, endPoint x: 625, endPoint y: 335, distance: 92.0
click at [625, 335] on div "Janela de atendimento Grade de atendimento Capacidade Transportadoras Veículos …" at bounding box center [526, 226] width 1053 height 453
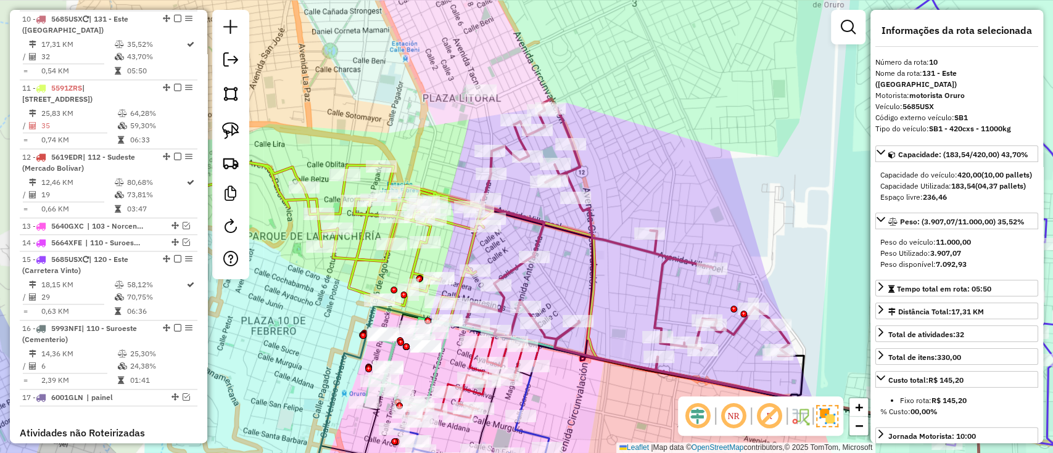
click at [619, 244] on icon at bounding box center [627, 235] width 323 height 272
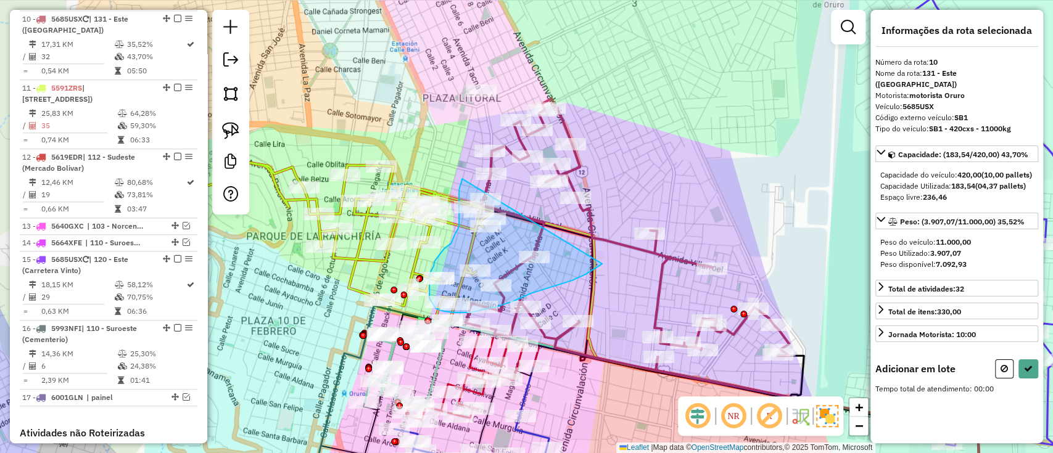
drag, startPoint x: 461, startPoint y: 181, endPoint x: 608, endPoint y: 260, distance: 166.4
click at [608, 260] on div "Rota 10 - Placa 5685USX 0000815865 - MY.ZHORKA Janela de atendimento Grade de a…" at bounding box center [526, 226] width 1053 height 453
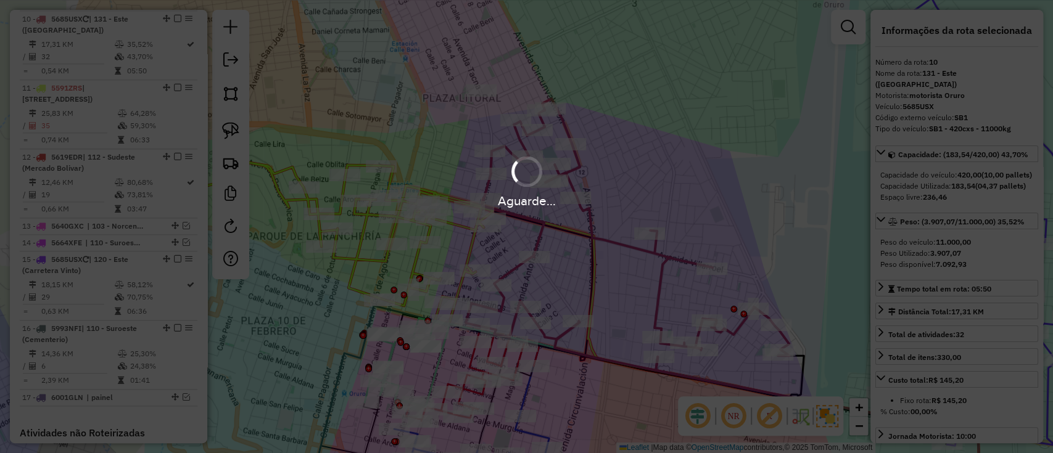
click at [355, 257] on div "Aguarde..." at bounding box center [526, 226] width 1053 height 453
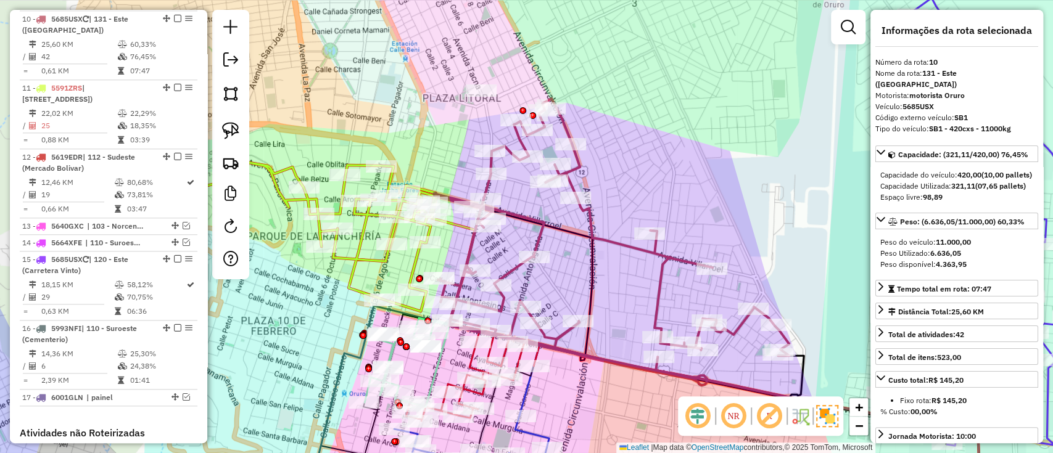
click at [355, 257] on icon at bounding box center [310, 236] width 252 height 149
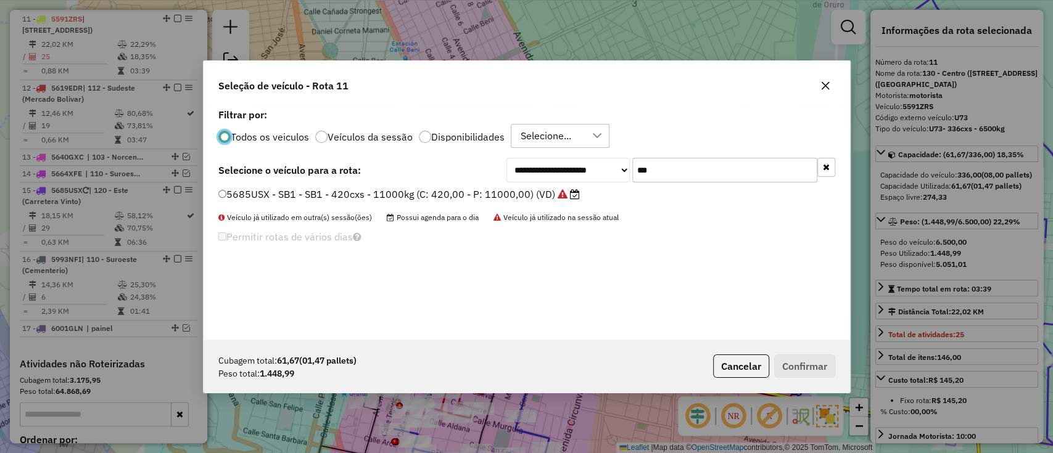
click at [669, 172] on input "***" at bounding box center [724, 170] width 185 height 25
type input "**"
click at [482, 188] on label "3093XRK - DF3 - DF3 - 336cxs - 5060kg (C: 336,00 - P: 5060,00) (VD)" at bounding box center [387, 194] width 338 height 15
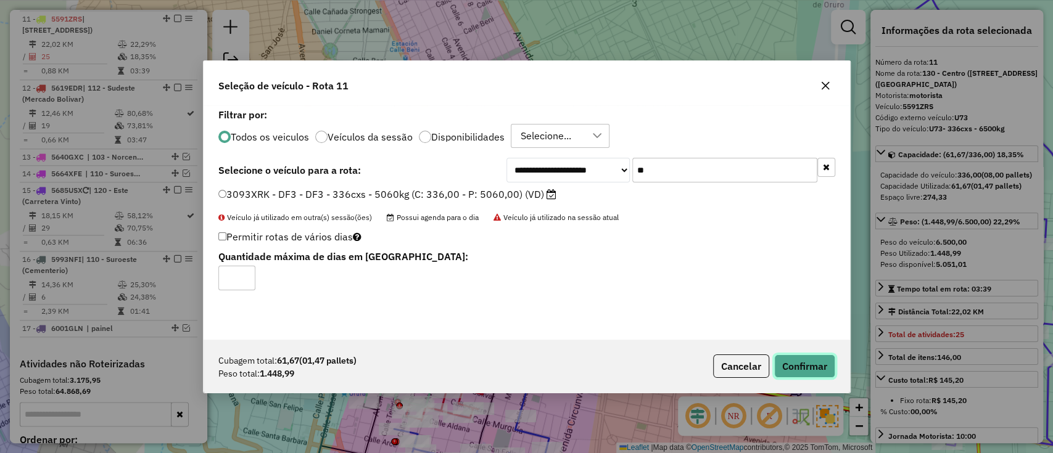
drag, startPoint x: 790, startPoint y: 358, endPoint x: 714, endPoint y: 242, distance: 138.6
click at [790, 358] on button "Confirmar" at bounding box center [804, 366] width 61 height 23
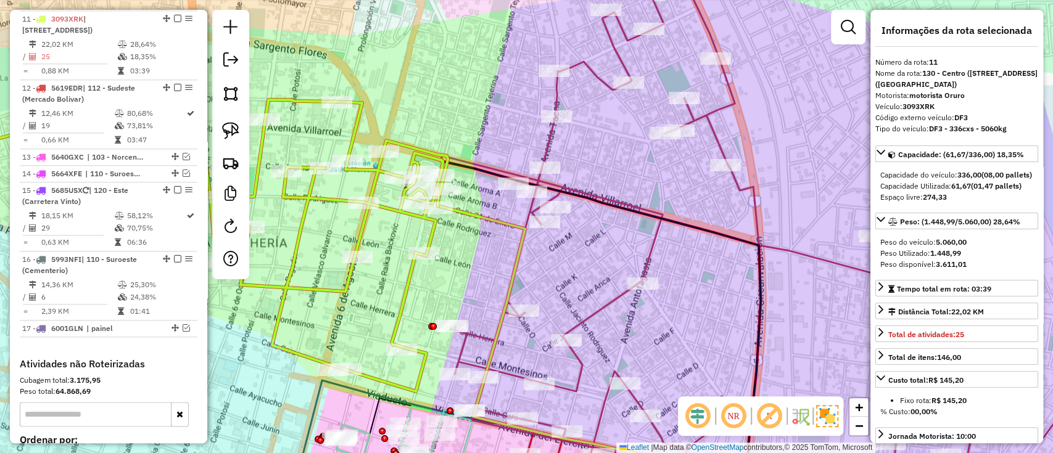
click at [412, 274] on icon at bounding box center [196, 242] width 504 height 299
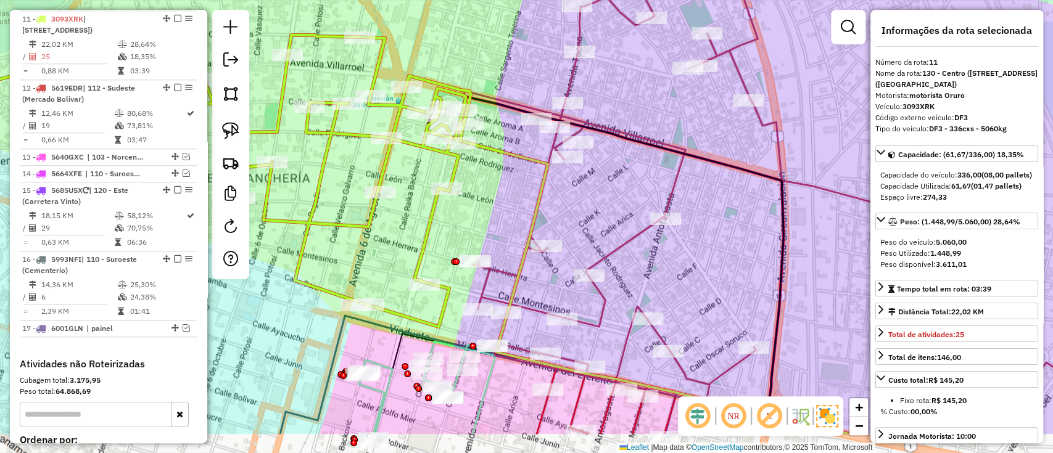
drag, startPoint x: 442, startPoint y: 264, endPoint x: 488, endPoint y: 113, distance: 158.0
click at [484, 115] on div "Janela de atendimento Grade de atendimento Capacidade Transportadoras Veículos …" at bounding box center [526, 226] width 1053 height 453
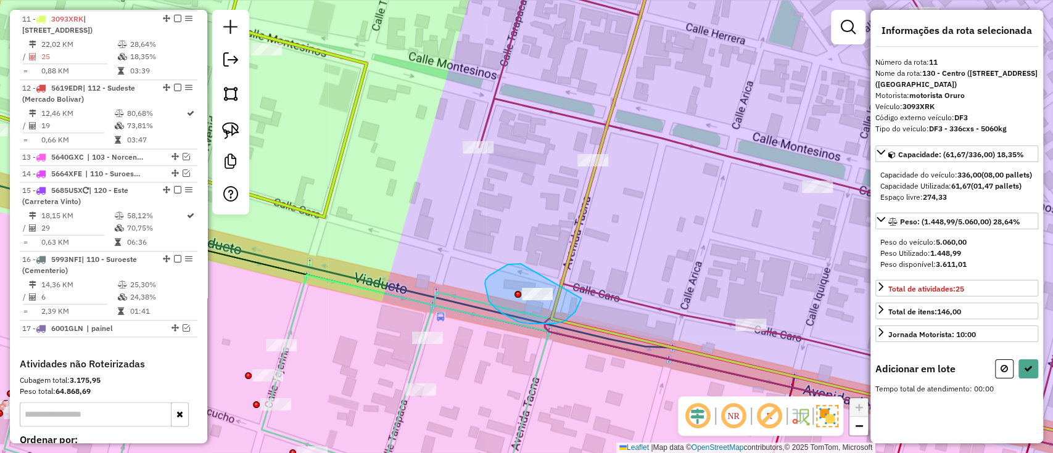
drag, startPoint x: 514, startPoint y: 264, endPoint x: 582, endPoint y: 295, distance: 75.1
click at [582, 295] on div "Janela de atendimento Grade de atendimento Capacidade Transportadoras Veículos …" at bounding box center [526, 226] width 1053 height 453
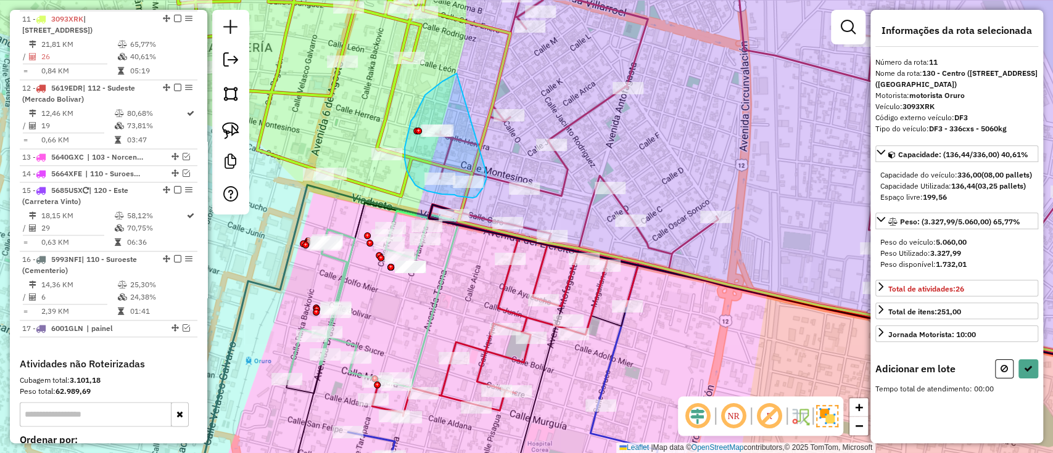
drag, startPoint x: 419, startPoint y: 105, endPoint x: 486, endPoint y: 173, distance: 94.6
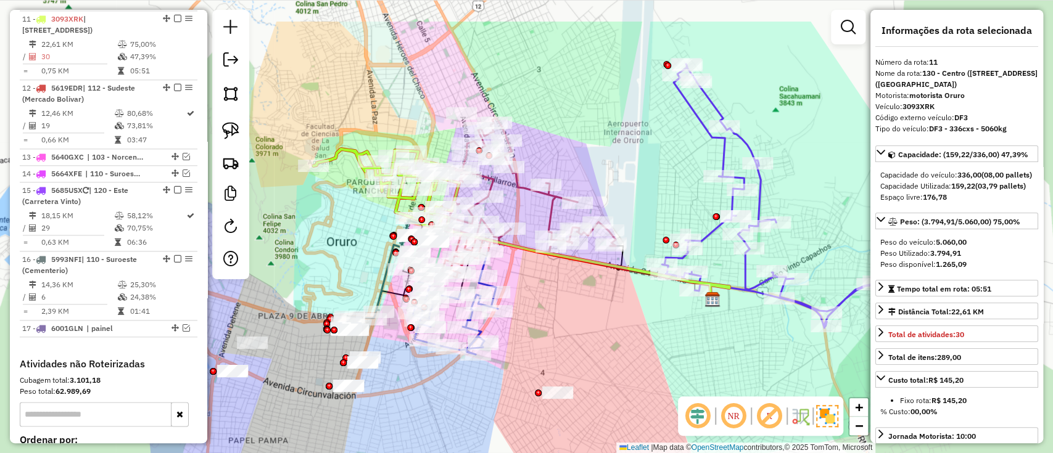
drag, startPoint x: 466, startPoint y: 155, endPoint x: 521, endPoint y: 230, distance: 92.6
click at [521, 229] on div "Rota 10 - Placa 5685USX 0000097696 - R. [PERSON_NAME] de atendimento Grade de a…" at bounding box center [526, 226] width 1053 height 453
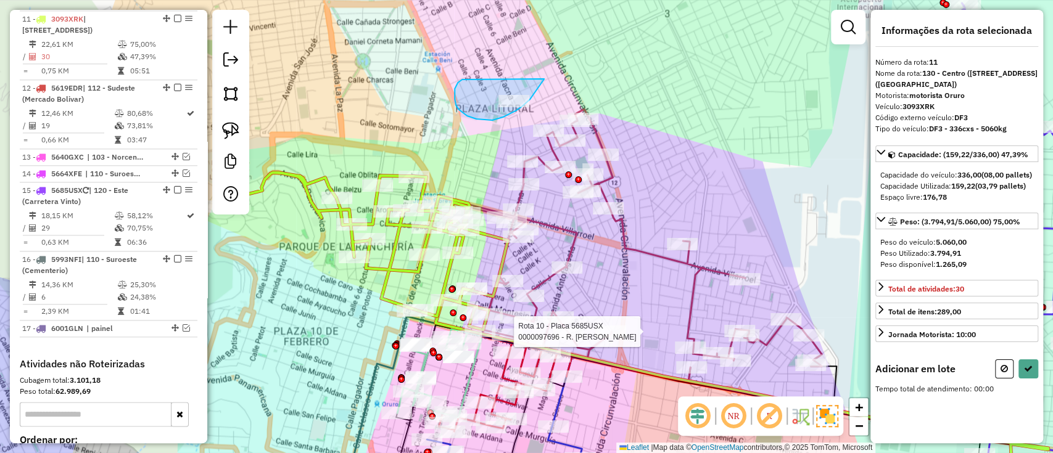
drag, startPoint x: 455, startPoint y: 99, endPoint x: 544, endPoint y: 79, distance: 91.7
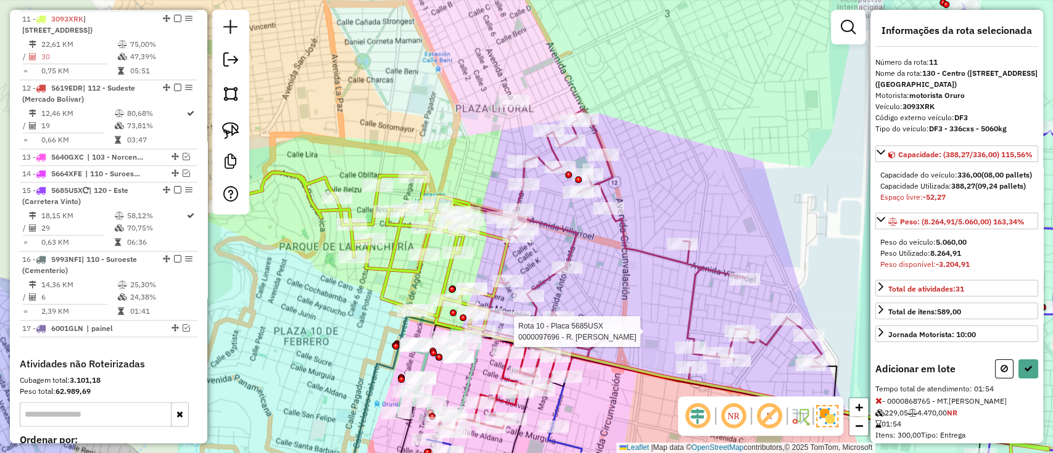
drag, startPoint x: 1003, startPoint y: 397, endPoint x: 965, endPoint y: 385, distance: 40.0
click at [1002, 373] on icon at bounding box center [1003, 369] width 7 height 9
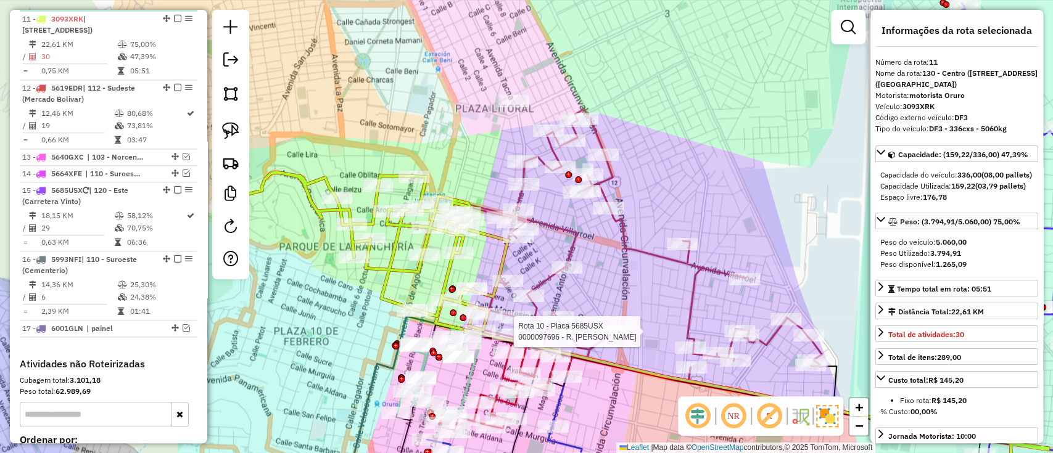
click at [174, 17] on em at bounding box center [177, 18] width 7 height 7
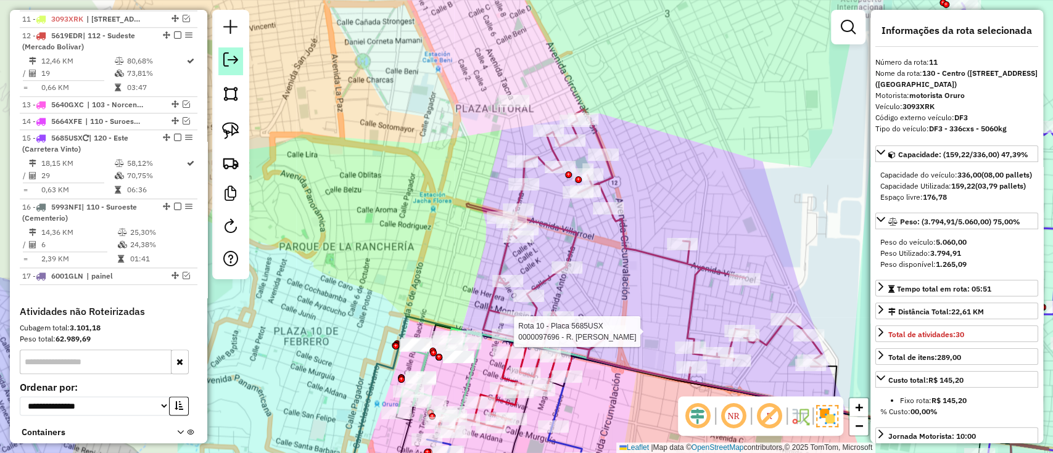
scroll to position [745, 0]
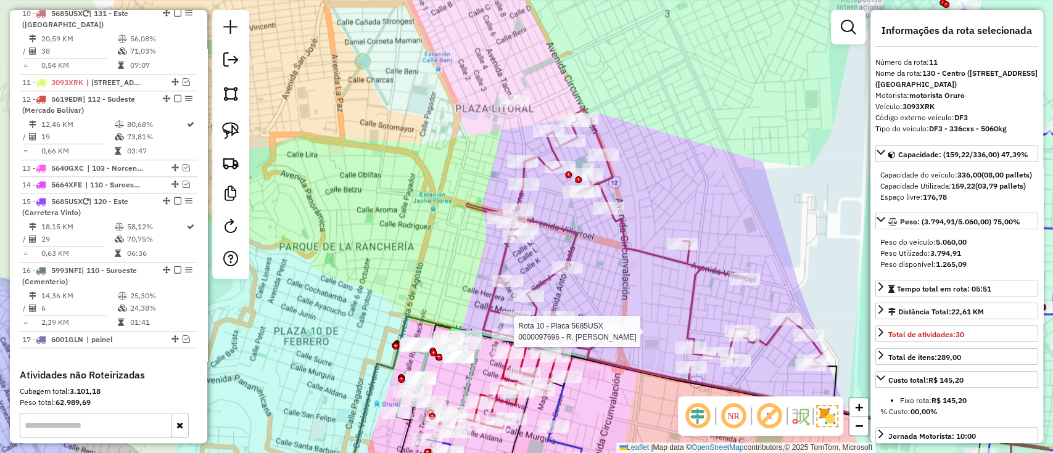
click at [620, 242] on icon at bounding box center [643, 245] width 355 height 272
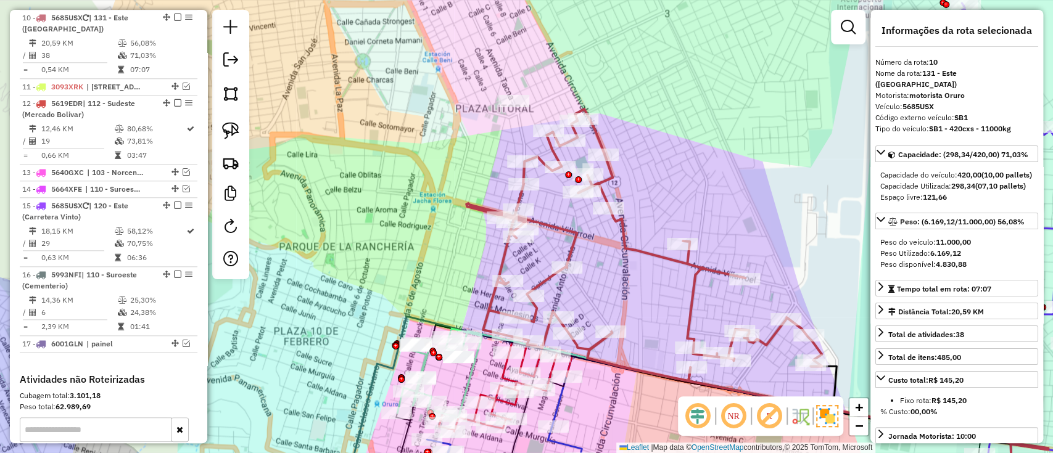
scroll to position [740, 0]
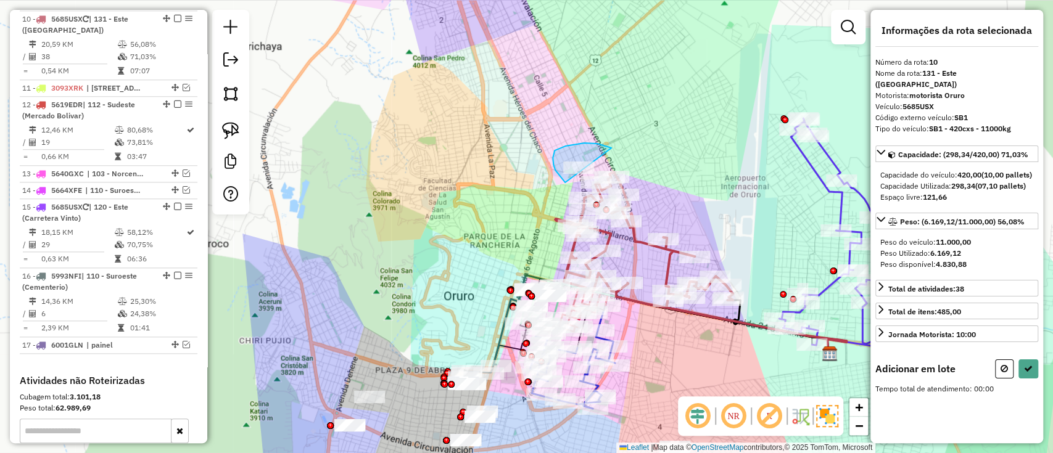
click at [600, 195] on div "Janela de atendimento Grade de atendimento Capacidade Transportadoras Veículos …" at bounding box center [526, 226] width 1053 height 453
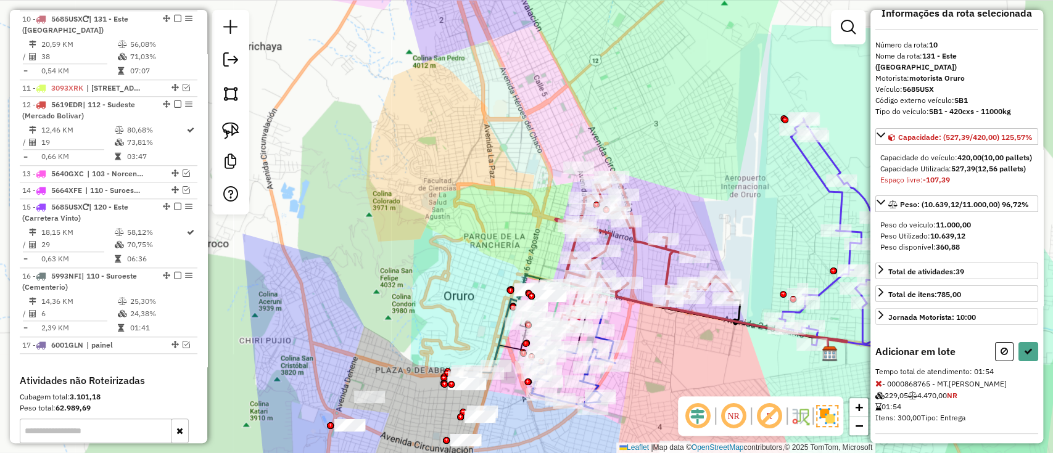
scroll to position [43, 0]
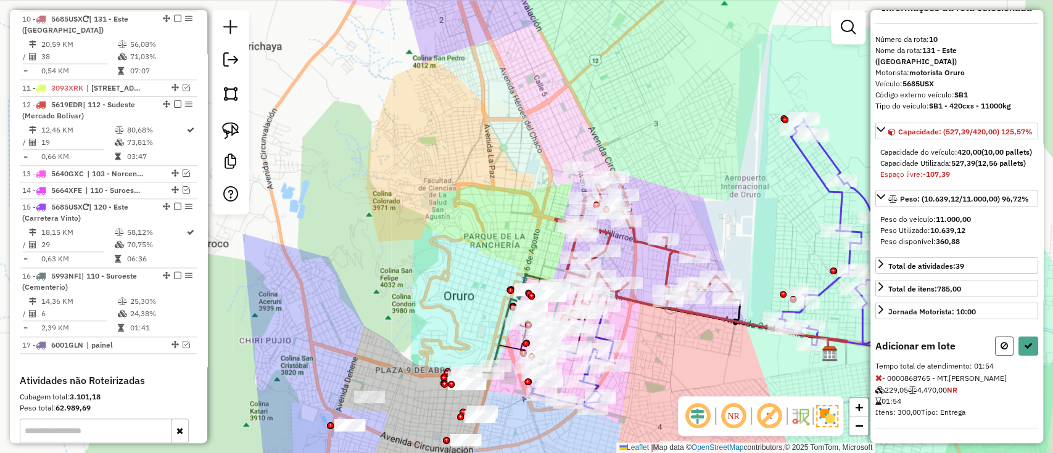
click at [1000, 344] on icon at bounding box center [1003, 346] width 7 height 9
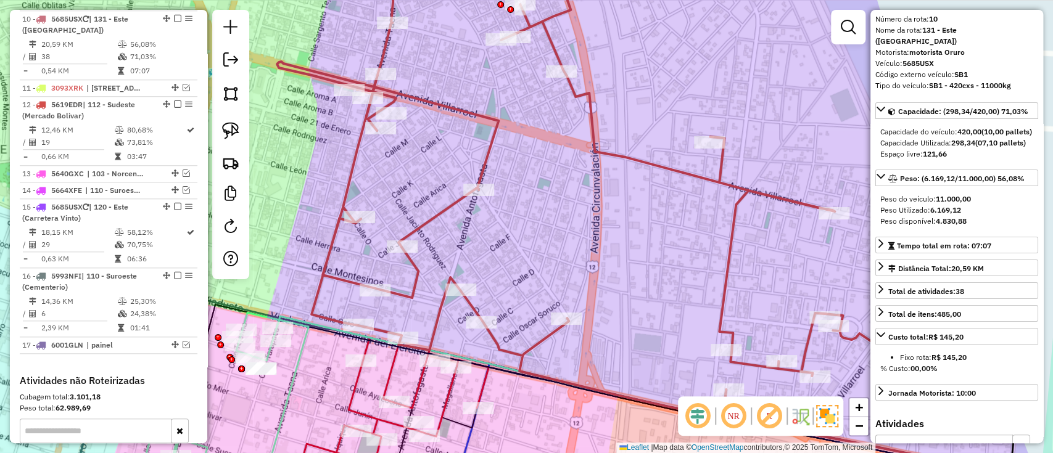
drag, startPoint x: 593, startPoint y: 213, endPoint x: 600, endPoint y: 199, distance: 15.5
click at [599, 202] on div "Janela de atendimento Grade de atendimento Capacidade Transportadoras Veículos …" at bounding box center [526, 226] width 1053 height 453
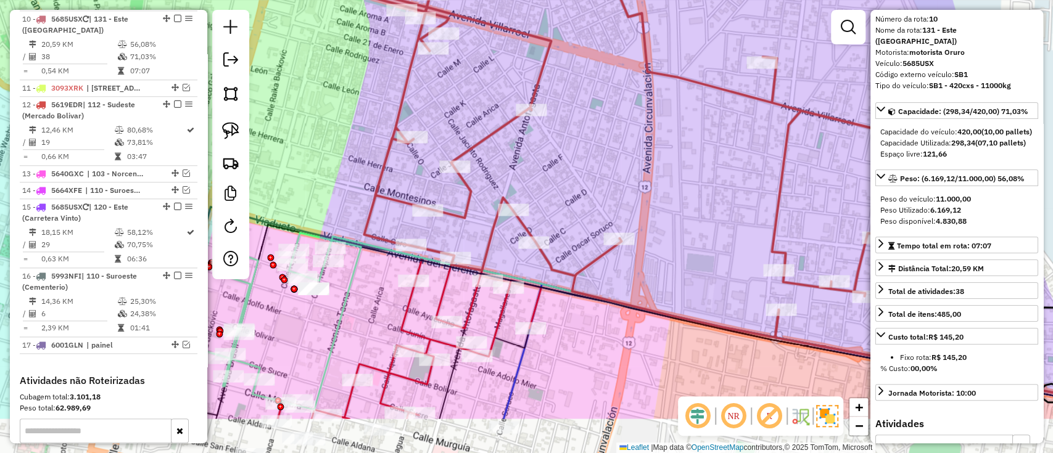
scroll to position [0, 0]
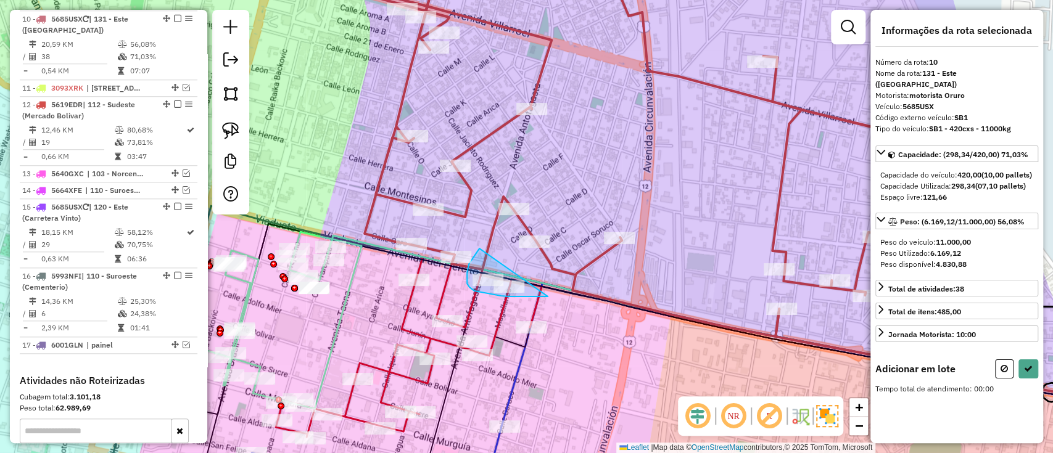
drag, startPoint x: 469, startPoint y: 264, endPoint x: 551, endPoint y: 295, distance: 87.9
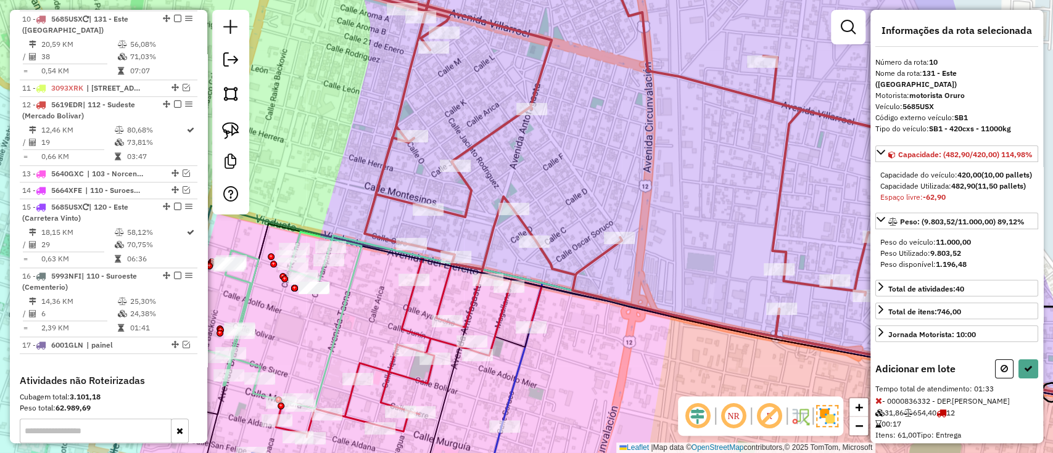
scroll to position [109, 0]
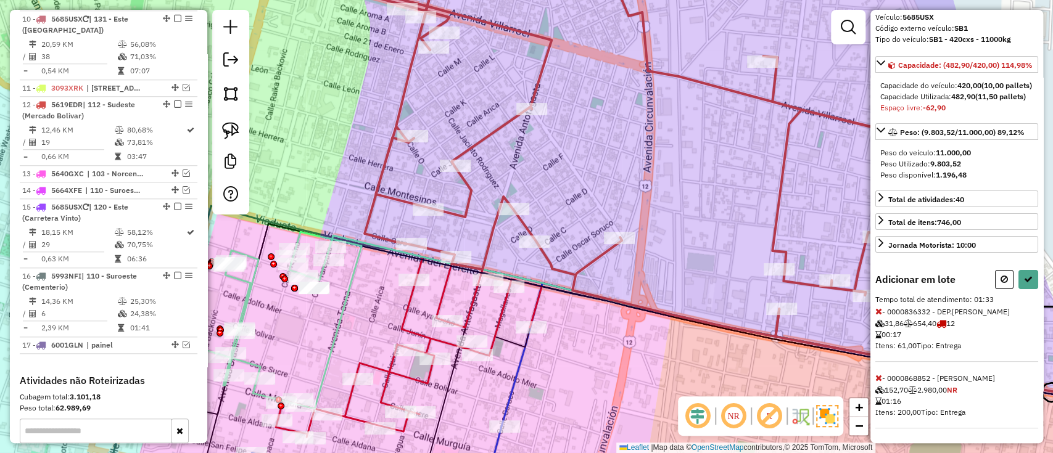
click at [881, 307] on icon at bounding box center [878, 311] width 7 height 9
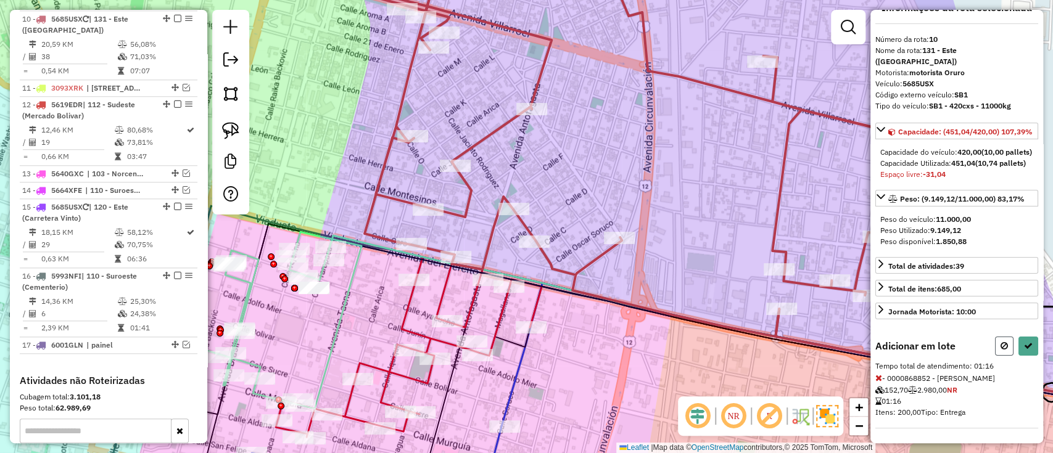
click at [995, 348] on button at bounding box center [1004, 346] width 19 height 19
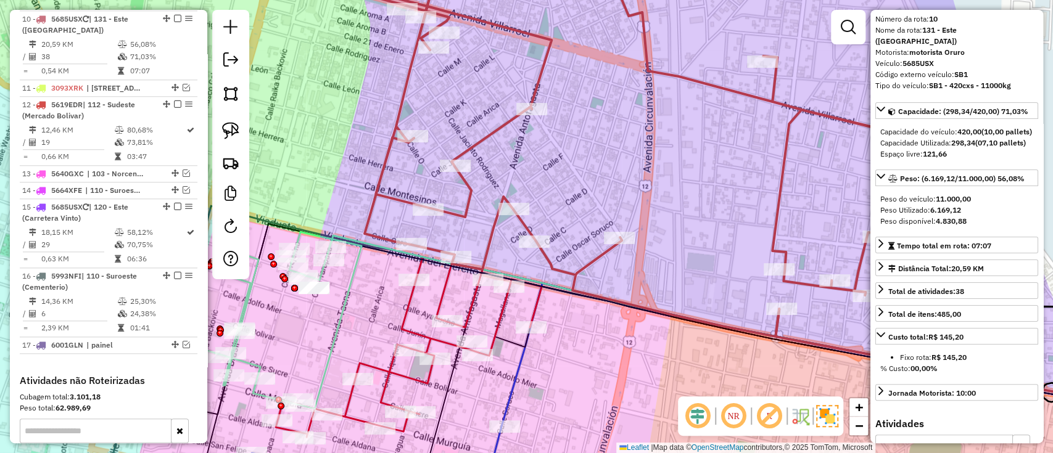
click at [562, 263] on div "Janela de atendimento Grade de atendimento Capacidade Transportadoras Veículos …" at bounding box center [526, 226] width 1053 height 453
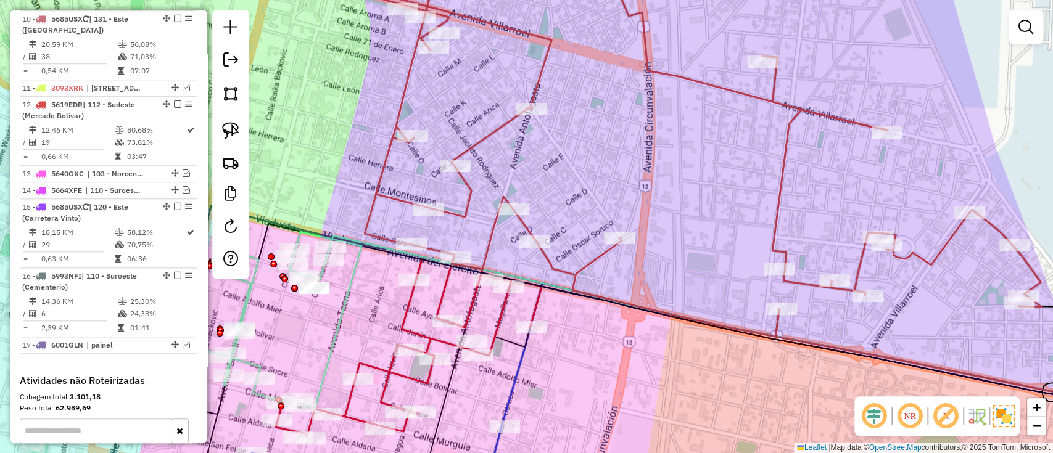
click at [564, 271] on icon at bounding box center [685, 146] width 711 height 382
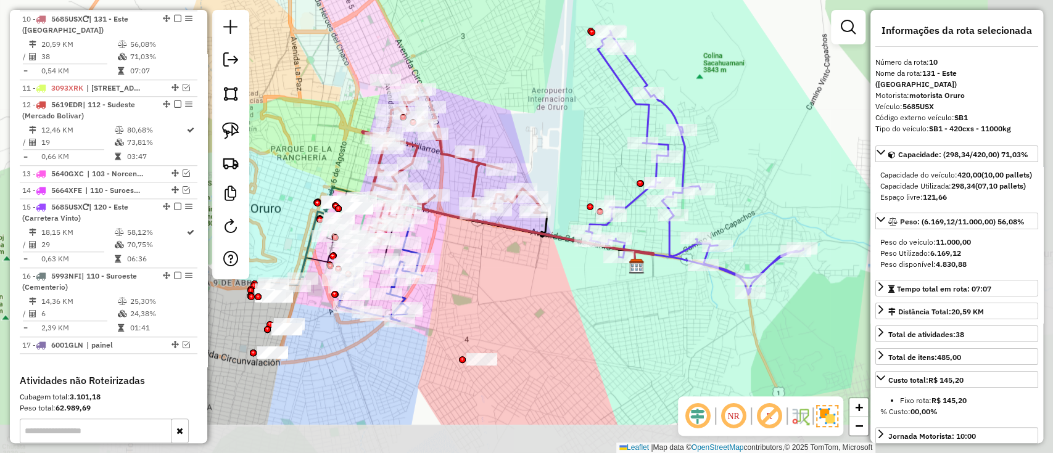
drag, startPoint x: 635, startPoint y: 323, endPoint x: 426, endPoint y: 237, distance: 226.2
click at [439, 242] on div "Janela de atendimento Grade de atendimento Capacidade Transportadoras Veículos …" at bounding box center [526, 226] width 1053 height 453
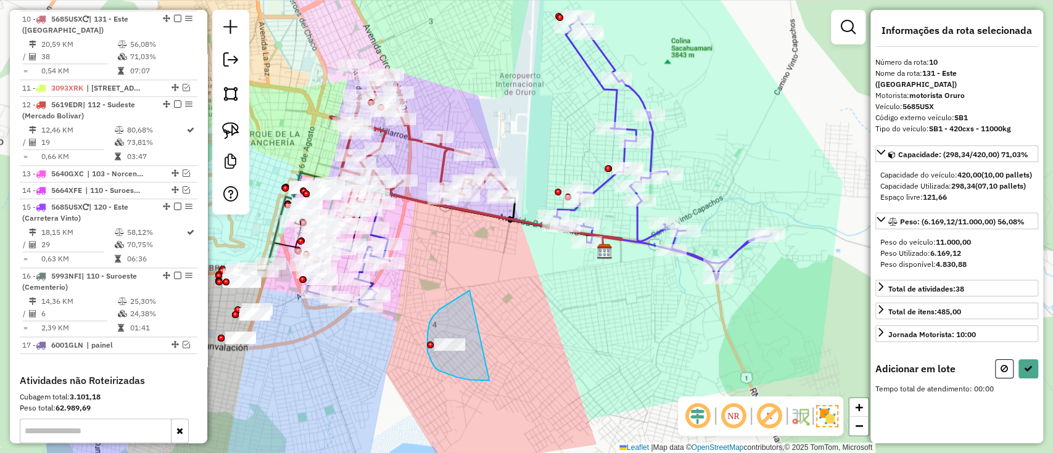
drag, startPoint x: 439, startPoint y: 310, endPoint x: 496, endPoint y: 373, distance: 84.7
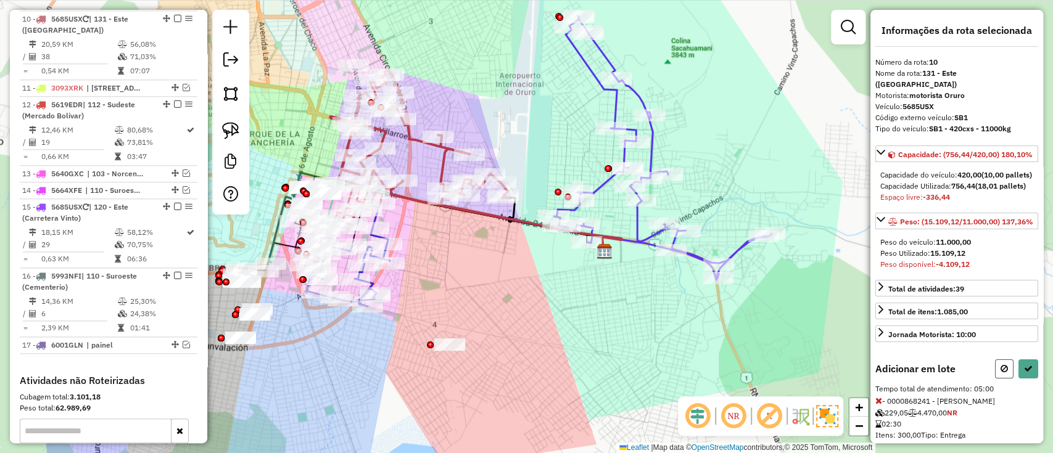
click at [995, 379] on button at bounding box center [1004, 369] width 19 height 19
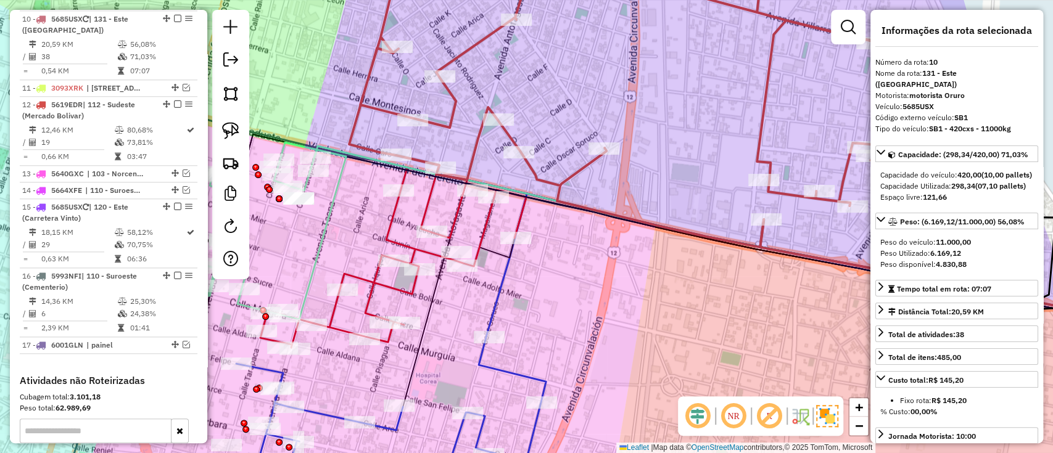
drag, startPoint x: 340, startPoint y: 216, endPoint x: 437, endPoint y: 183, distance: 103.0
click at [436, 184] on div "Janela de atendimento Grade de atendimento Capacidade Transportadoras Veículos …" at bounding box center [526, 226] width 1053 height 453
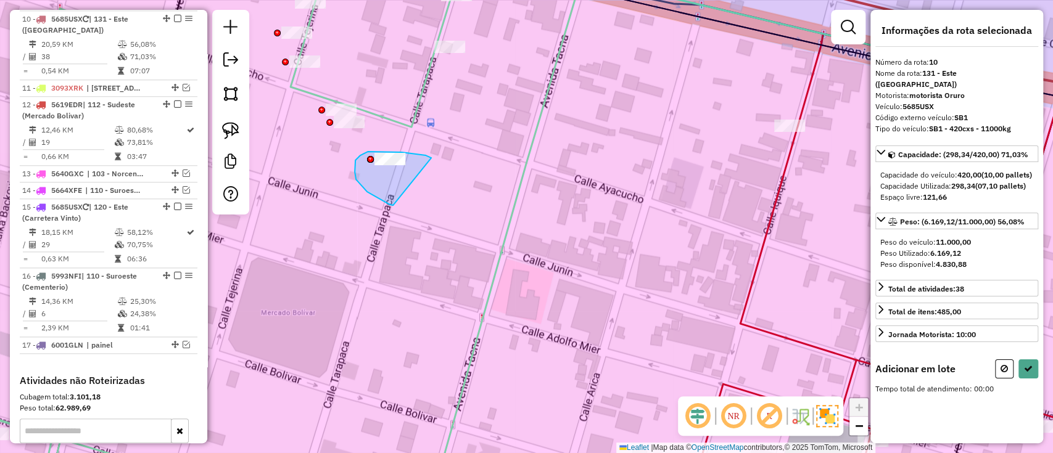
drag, startPoint x: 410, startPoint y: 154, endPoint x: 393, endPoint y: 205, distance: 54.4
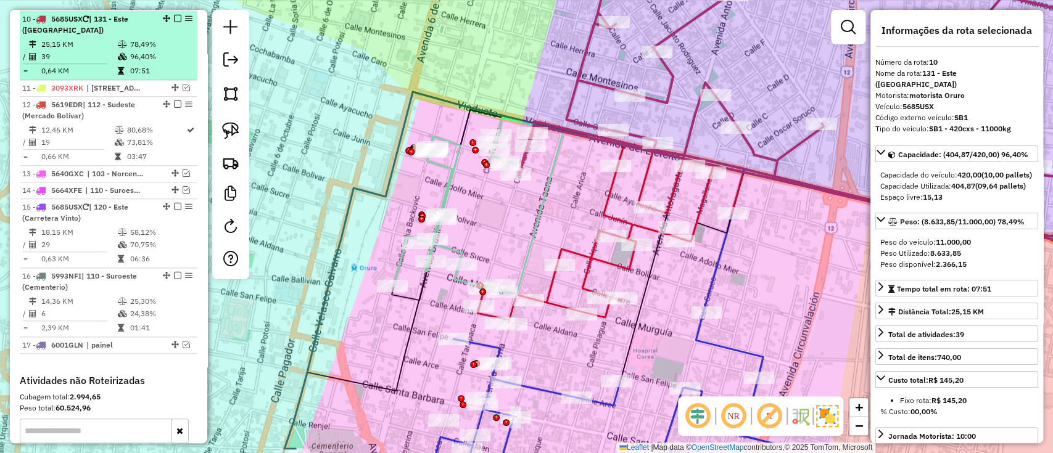
click at [174, 17] on em at bounding box center [177, 18] width 7 height 7
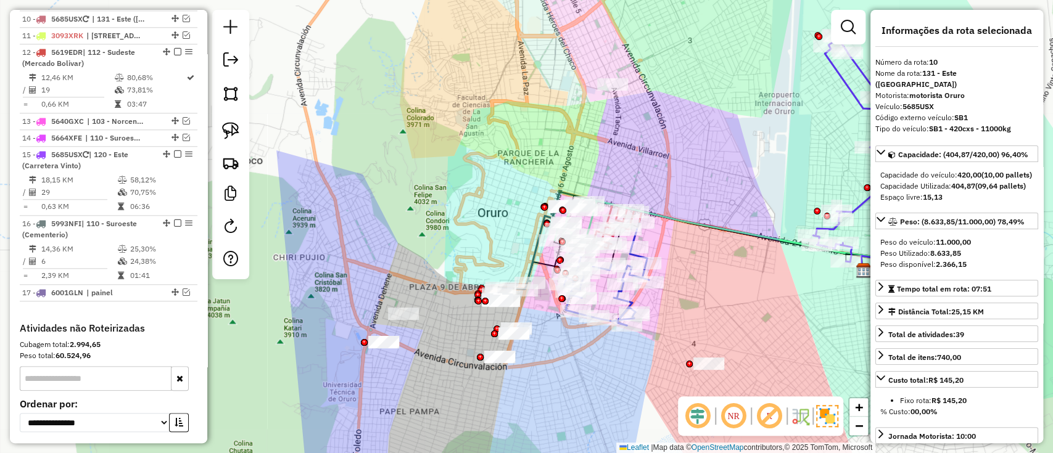
drag, startPoint x: 724, startPoint y: 269, endPoint x: 533, endPoint y: 150, distance: 225.2
click at [551, 155] on div "Janela de atendimento Grade de atendimento Capacidade Transportadoras Veículos …" at bounding box center [526, 226] width 1053 height 453
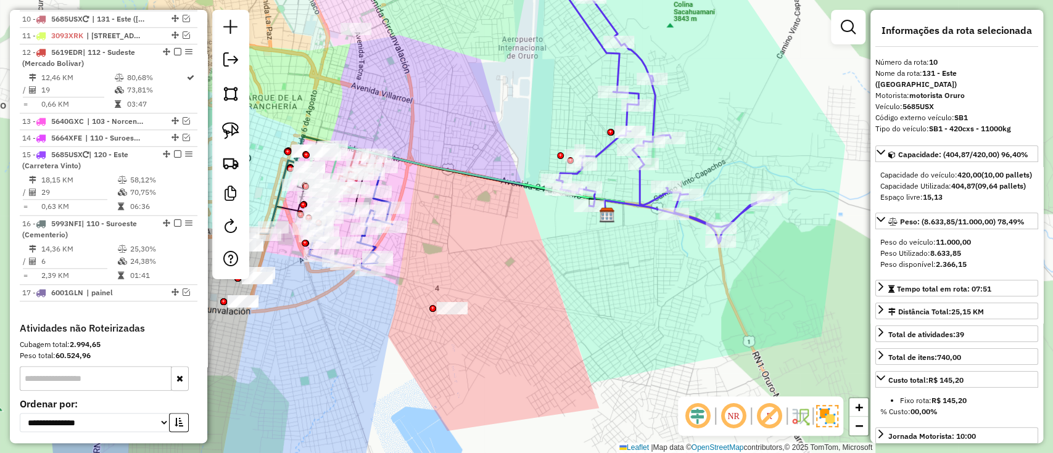
click at [644, 52] on div "Janela de atendimento Grade de atendimento Capacidade Transportadoras Veículos …" at bounding box center [526, 226] width 1053 height 453
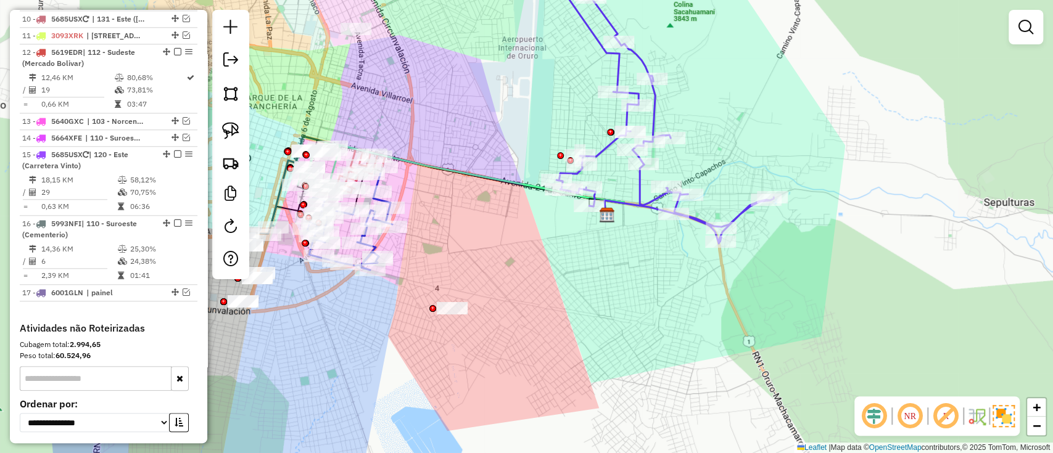
click at [641, 60] on icon at bounding box center [664, 112] width 217 height 264
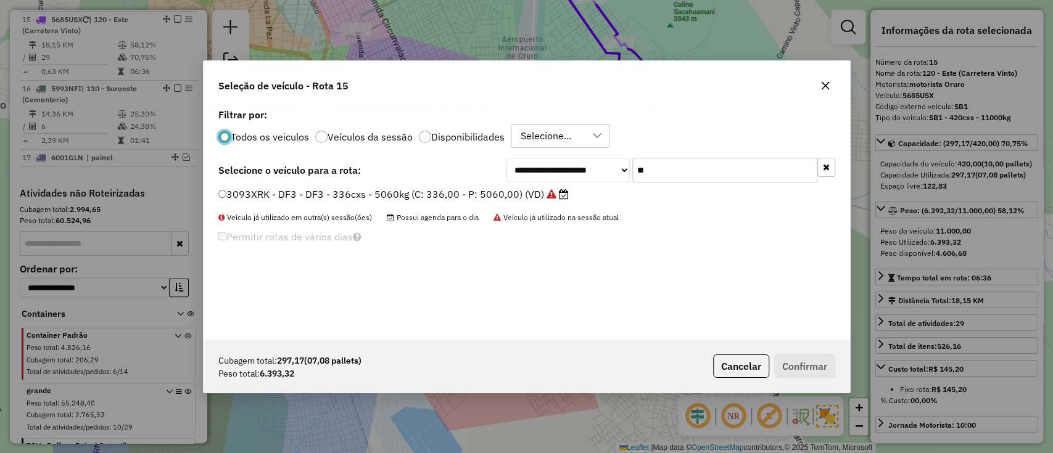
scroll to position [6, 4]
click at [691, 170] on input "**" at bounding box center [724, 170] width 185 height 25
click at [511, 190] on label "4791RSU - Z96 - Z96 - 420cxs - 10000kg (C: 420,00 - P: 10000,00) (VD)" at bounding box center [392, 194] width 349 height 15
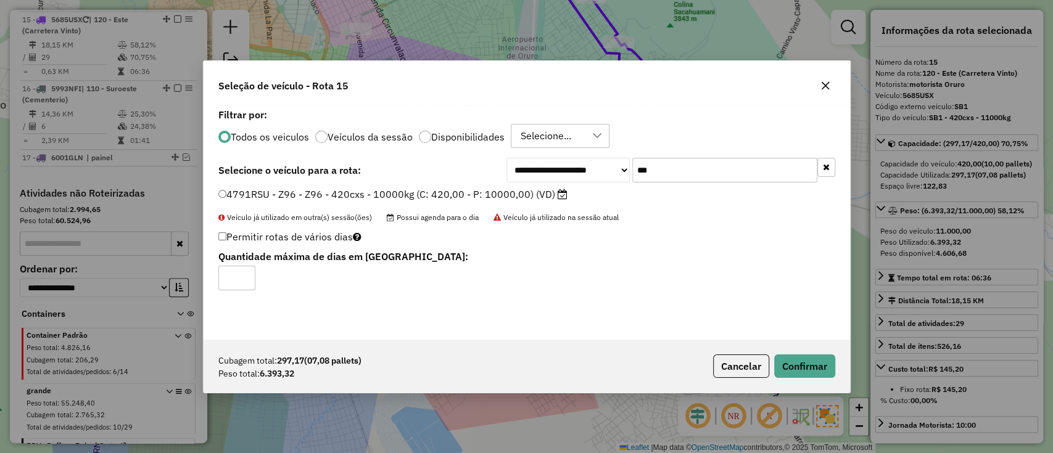
click at [723, 165] on input "***" at bounding box center [724, 170] width 185 height 25
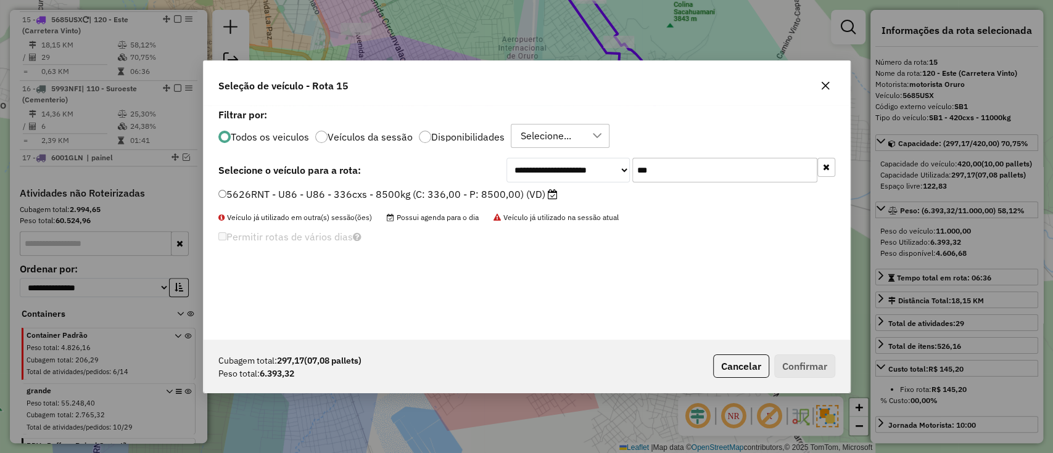
type input "***"
click at [484, 193] on label "5626RNT - U86 - U86 - 336cxs - 8500kg (C: 336,00 - P: 8500,00) (VD)" at bounding box center [387, 194] width 339 height 15
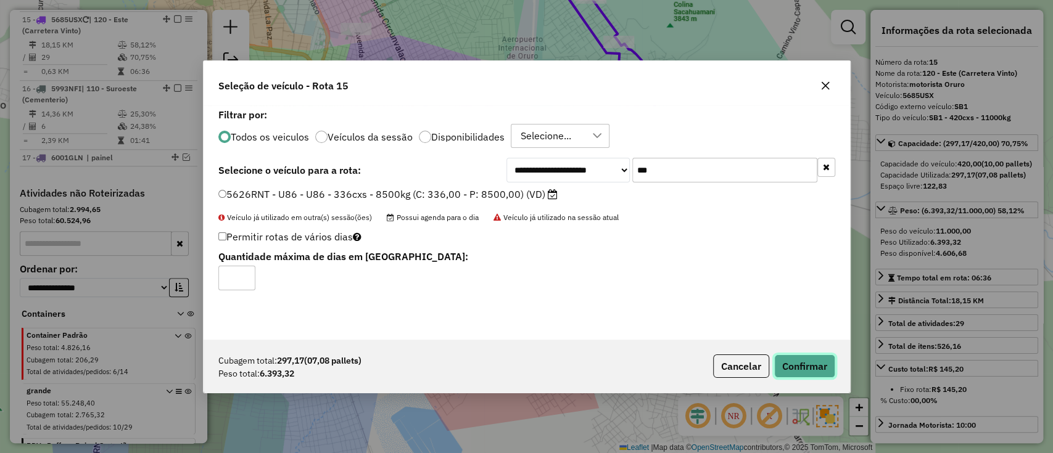
click at [803, 371] on button "Confirmar" at bounding box center [804, 366] width 61 height 23
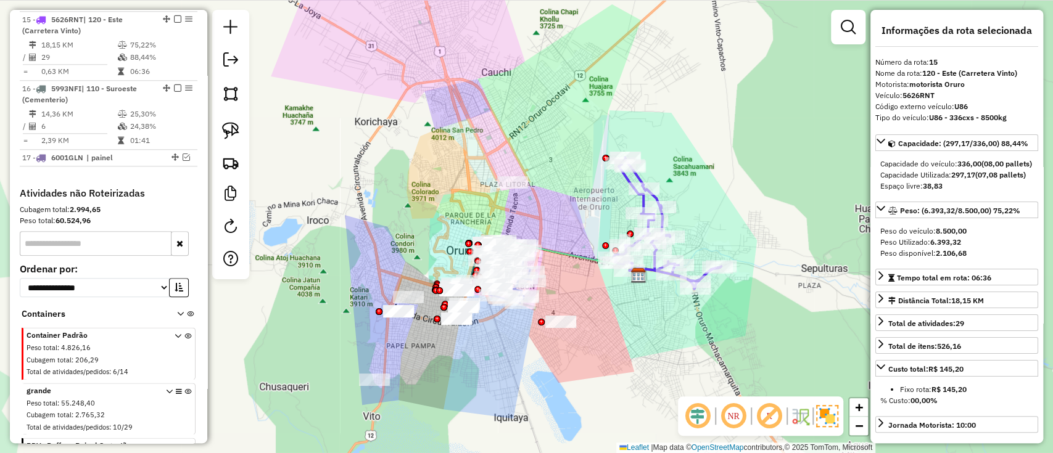
drag, startPoint x: 667, startPoint y: 319, endPoint x: 453, endPoint y: 132, distance: 285.0
click at [666, 340] on div "Janela de atendimento Grade de atendimento Capacidade Transportadoras Veículos …" at bounding box center [526, 226] width 1053 height 453
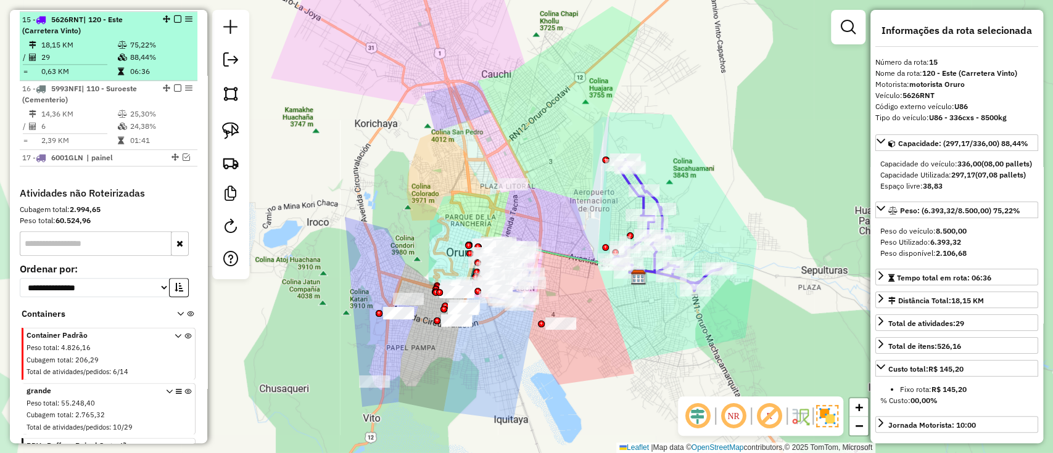
click at [175, 15] on em at bounding box center [177, 18] width 7 height 7
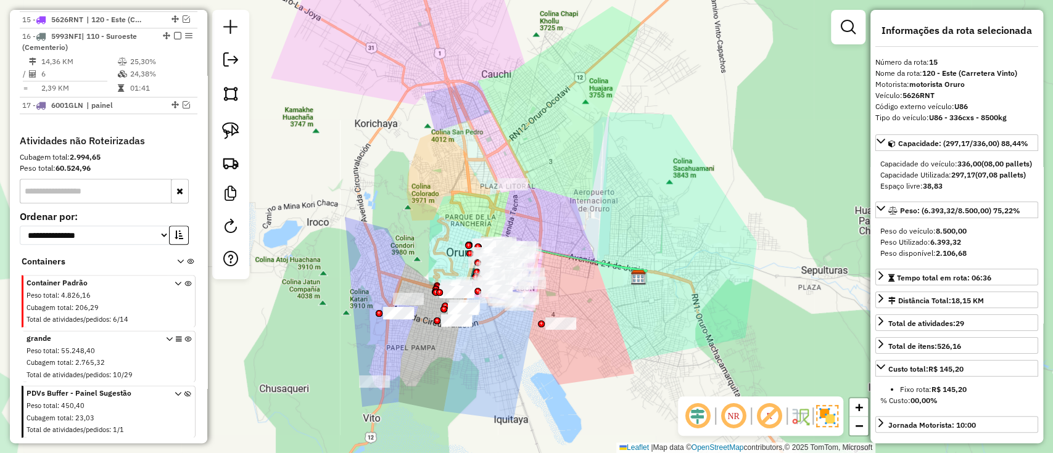
drag, startPoint x: 589, startPoint y: 315, endPoint x: 643, endPoint y: 313, distance: 53.7
click at [643, 313] on div "Janela de atendimento Grade de atendimento Capacidade Transportadoras Veículos …" at bounding box center [526, 226] width 1053 height 453
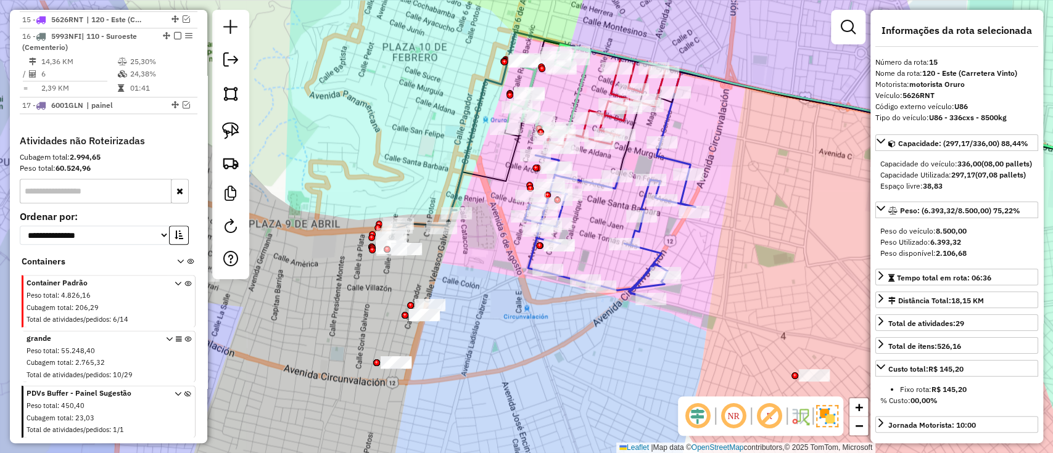
drag, startPoint x: 588, startPoint y: 346, endPoint x: 572, endPoint y: 348, distance: 16.1
click at [561, 382] on div "Rota 2 - Placa 3093XTT 0000686323 - T. [PERSON_NAME] de atendimento Grade de at…" at bounding box center [526, 226] width 1053 height 453
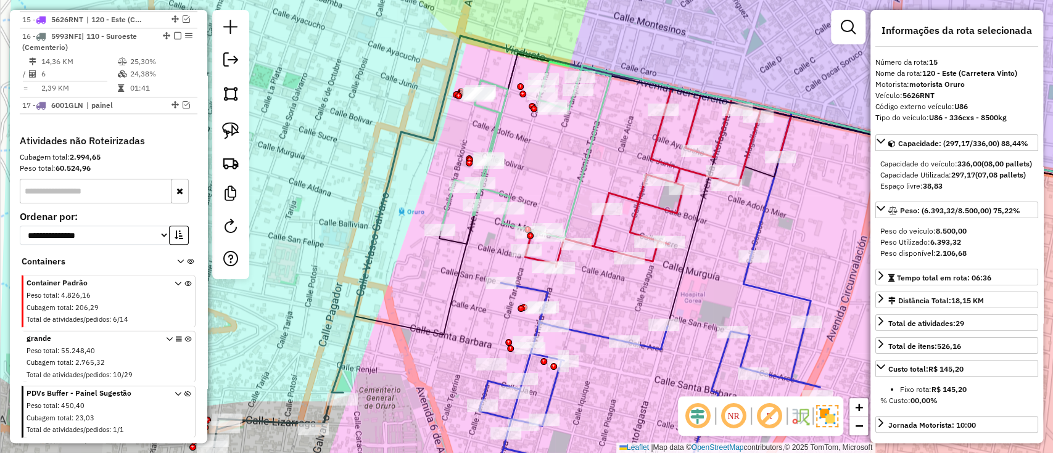
click at [491, 145] on icon at bounding box center [526, 150] width 170 height 177
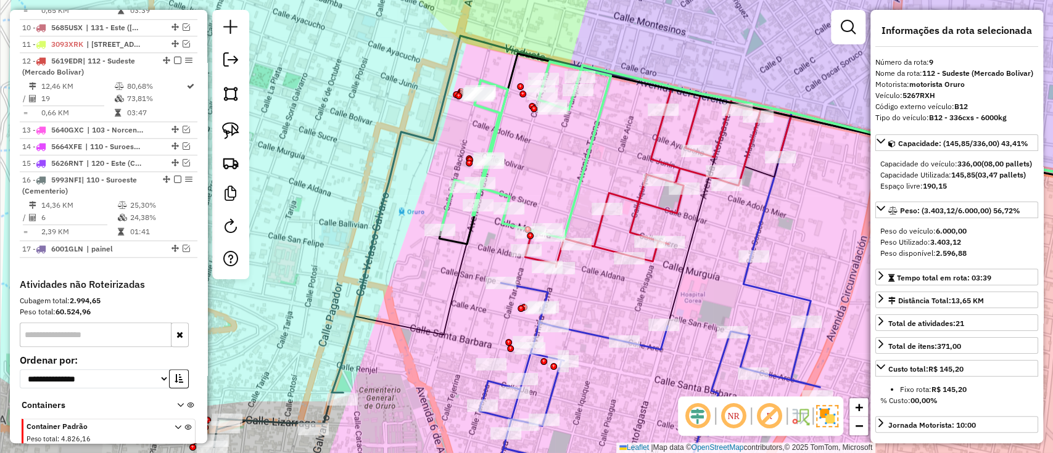
scroll to position [670, 0]
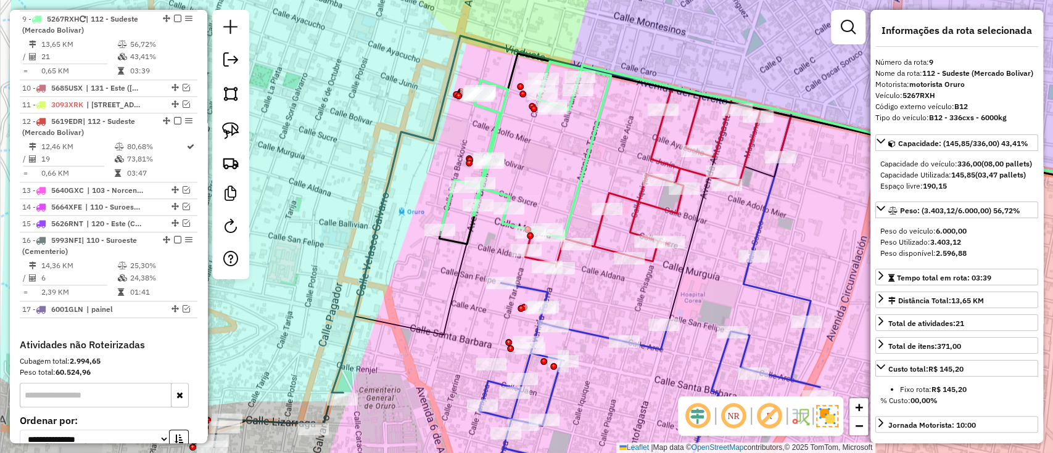
click at [635, 196] on icon at bounding box center [658, 177] width 266 height 180
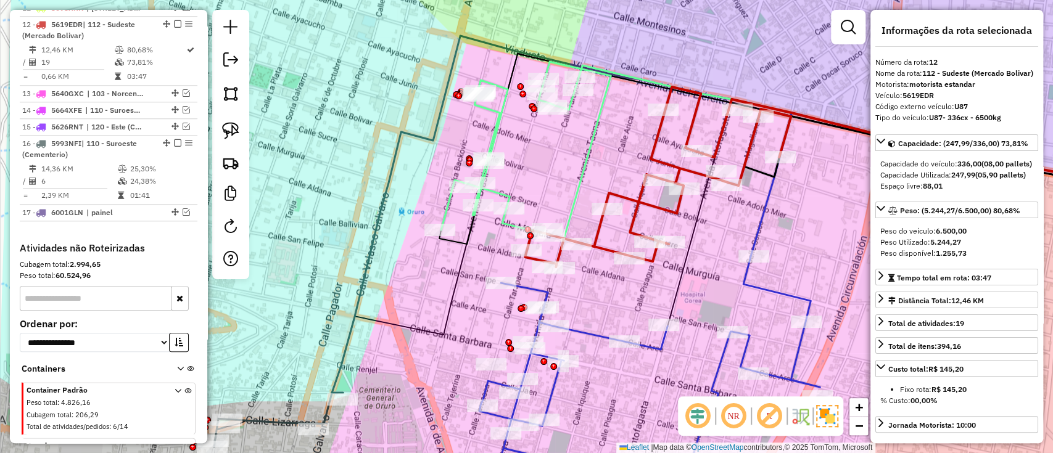
scroll to position [773, 0]
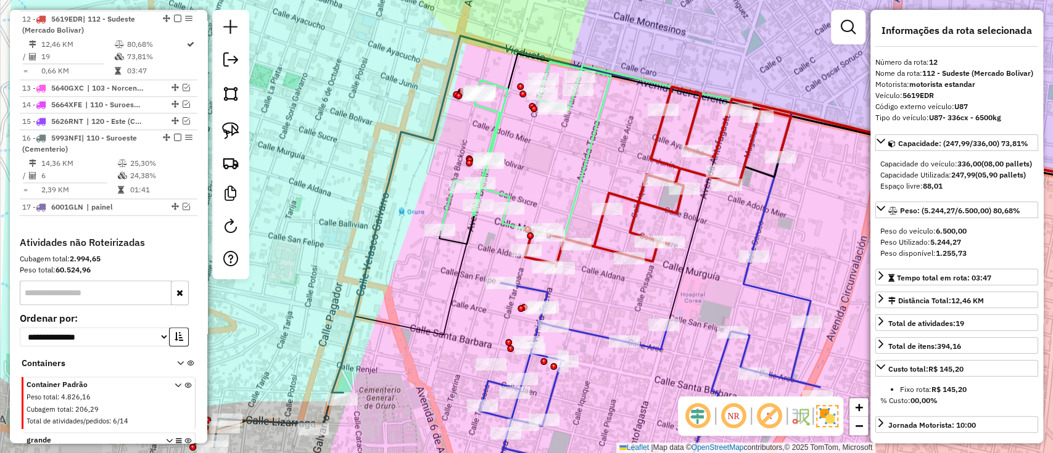
click at [592, 337] on icon at bounding box center [649, 377] width 340 height 243
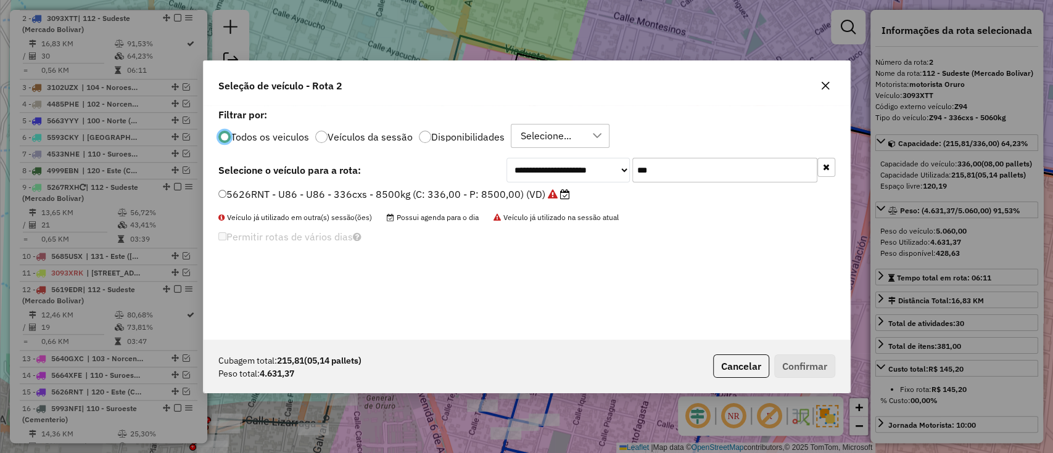
scroll to position [6, 4]
click at [748, 170] on input "***" at bounding box center [724, 170] width 185 height 25
type input "***"
click at [521, 190] on label "5591ZRS - U73 - U73- 336cxs - 6500kg (C: 336,00 - P: 6500,00) (VD)" at bounding box center [386, 194] width 336 height 15
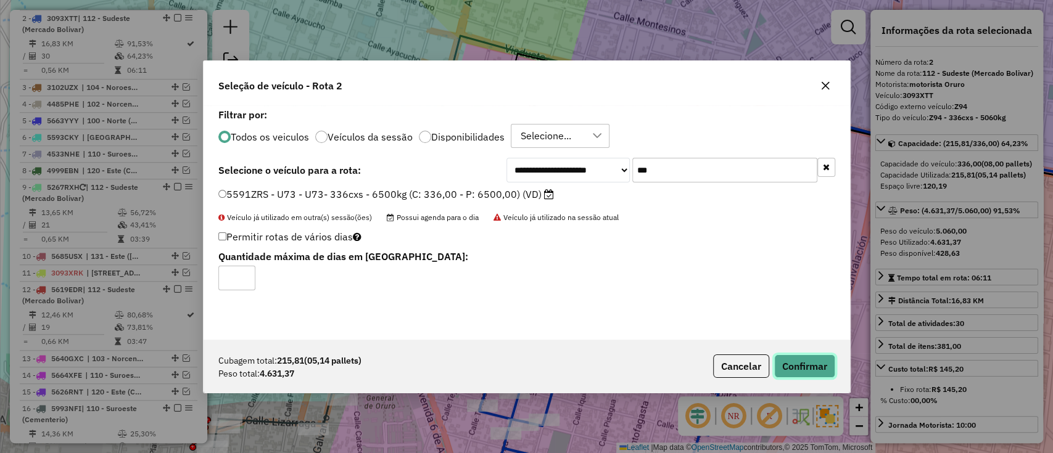
click at [804, 365] on button "Confirmar" at bounding box center [804, 366] width 61 height 23
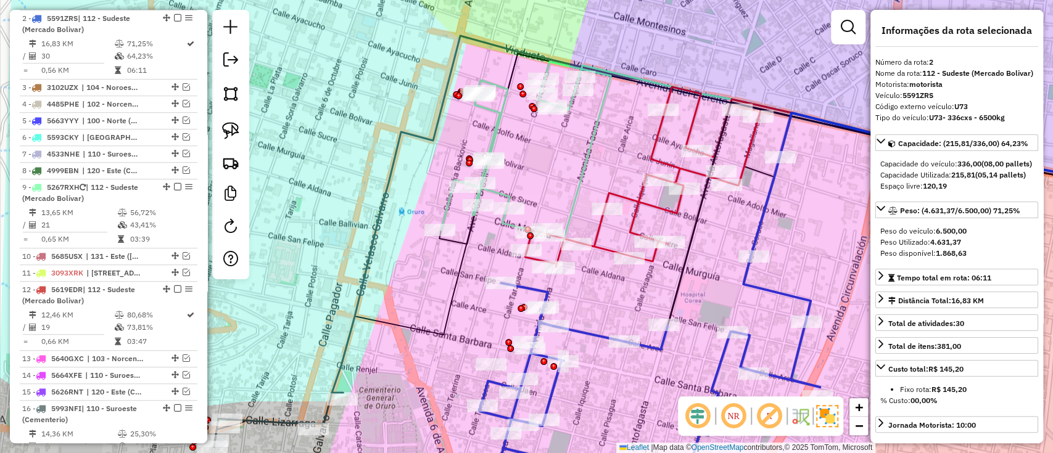
click at [626, 196] on icon at bounding box center [658, 177] width 266 height 180
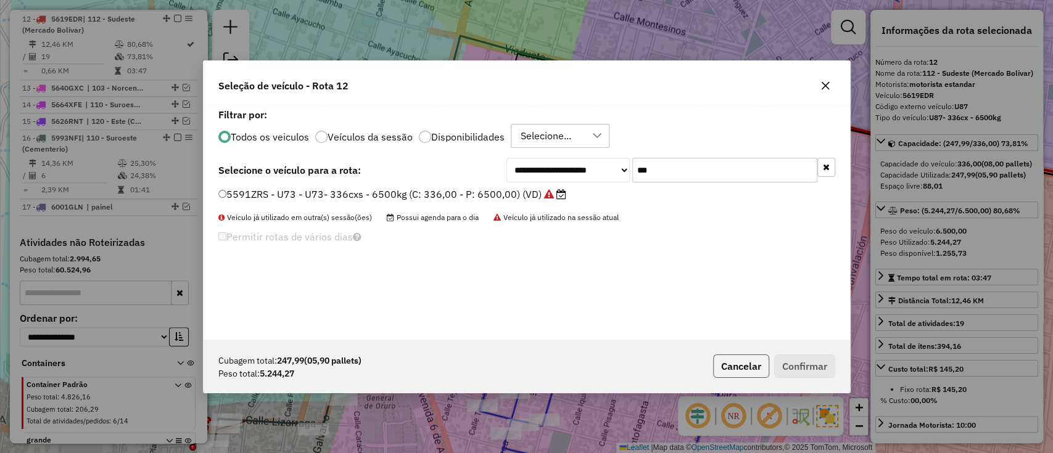
click at [720, 361] on button "Cancelar" at bounding box center [741, 366] width 56 height 23
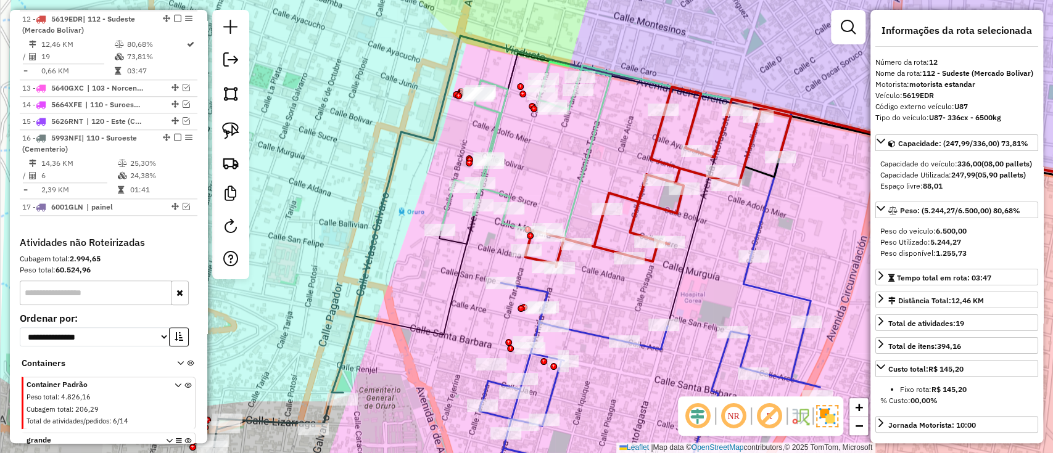
click at [598, 228] on icon at bounding box center [658, 177] width 266 height 180
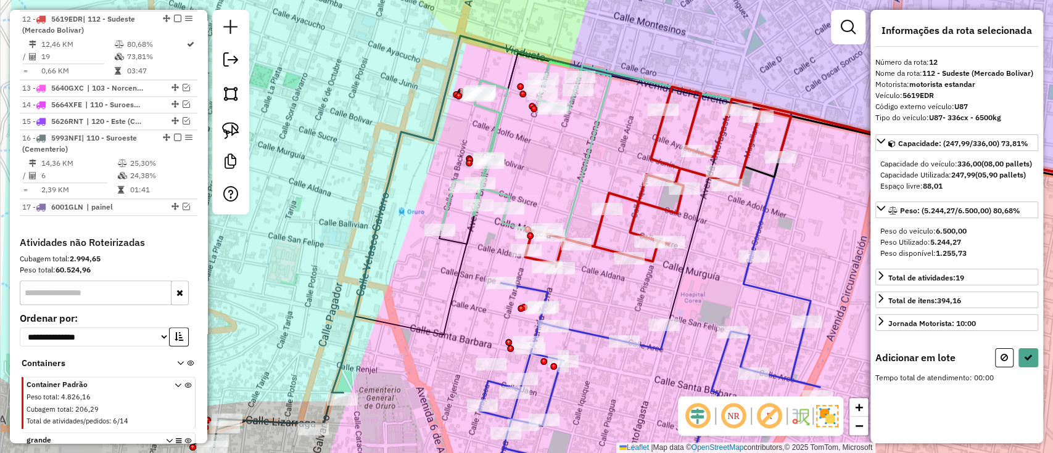
click at [576, 184] on icon at bounding box center [526, 150] width 170 height 177
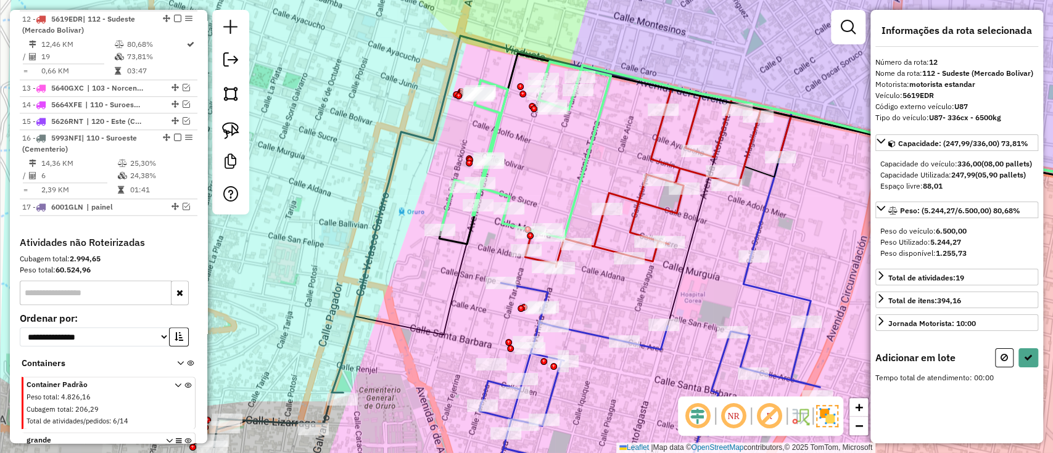
click at [576, 184] on icon at bounding box center [526, 150] width 170 height 177
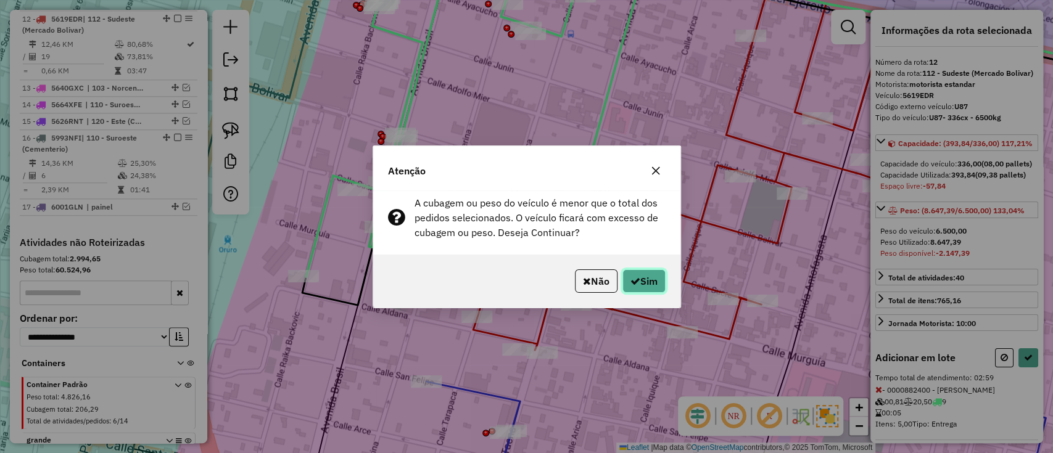
click at [654, 283] on button "Sim" at bounding box center [643, 281] width 43 height 23
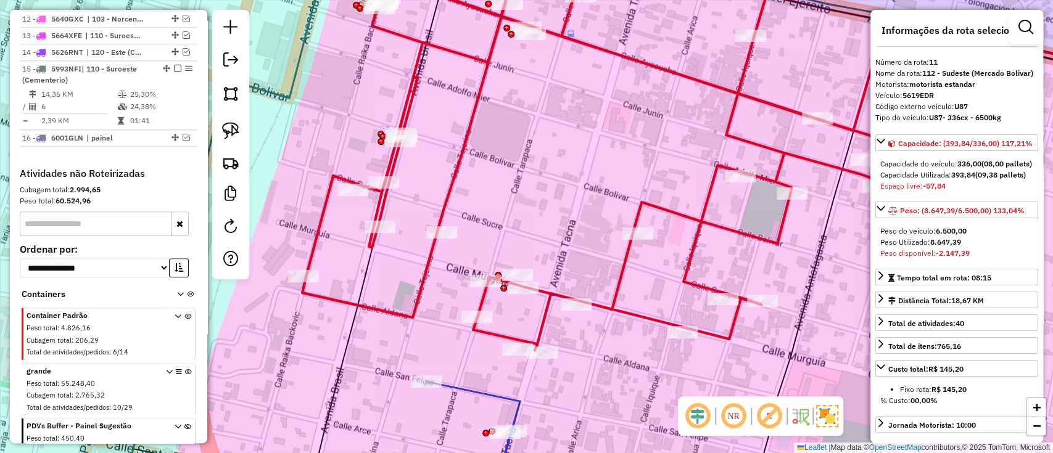
scroll to position [704, 0]
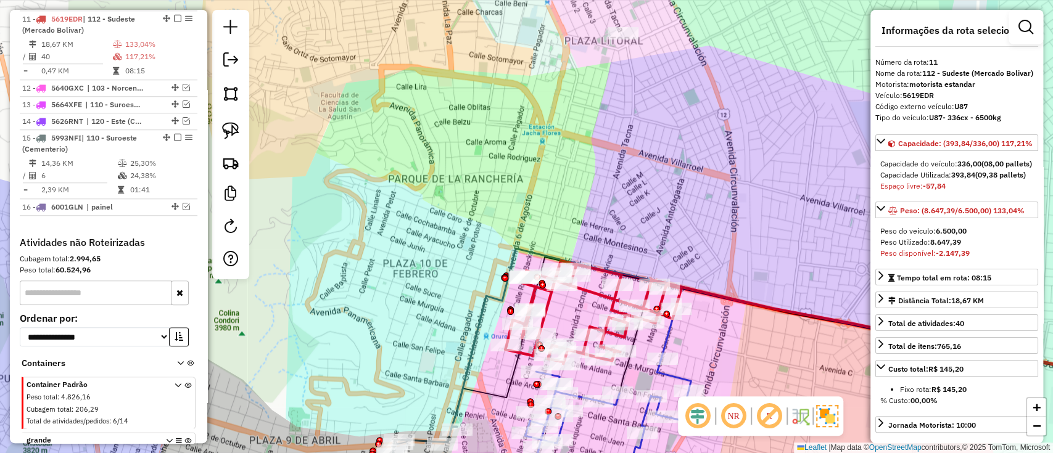
drag, startPoint x: 714, startPoint y: 346, endPoint x: 688, endPoint y: 263, distance: 87.2
click at [691, 265] on div "Janela de atendimento Grade de atendimento Capacidade Transportadoras Veículos …" at bounding box center [526, 226] width 1053 height 453
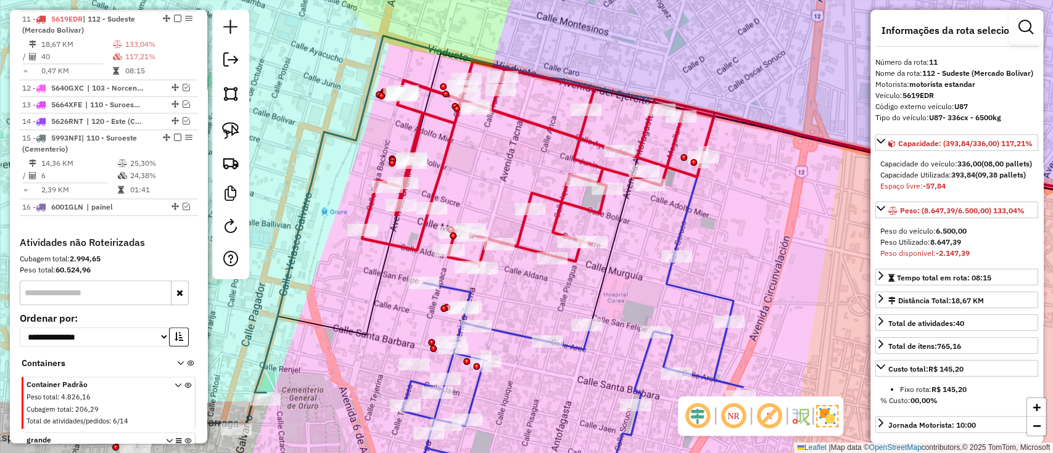
click at [687, 283] on icon at bounding box center [572, 377] width 340 height 243
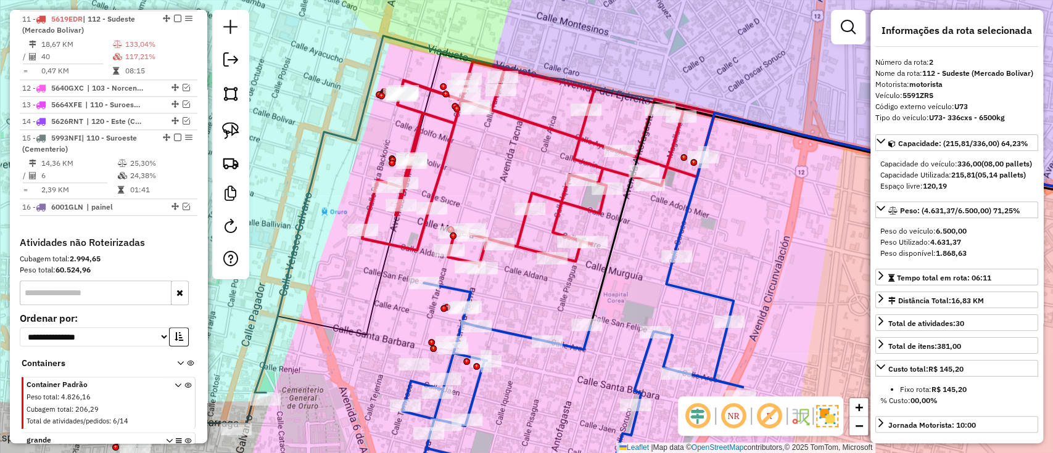
scroll to position [502, 0]
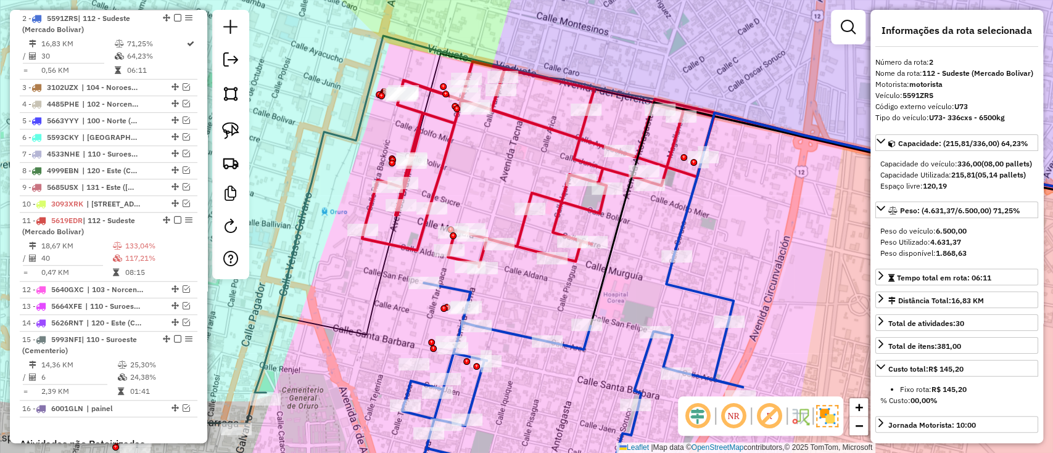
click at [531, 247] on icon at bounding box center [538, 164] width 352 height 205
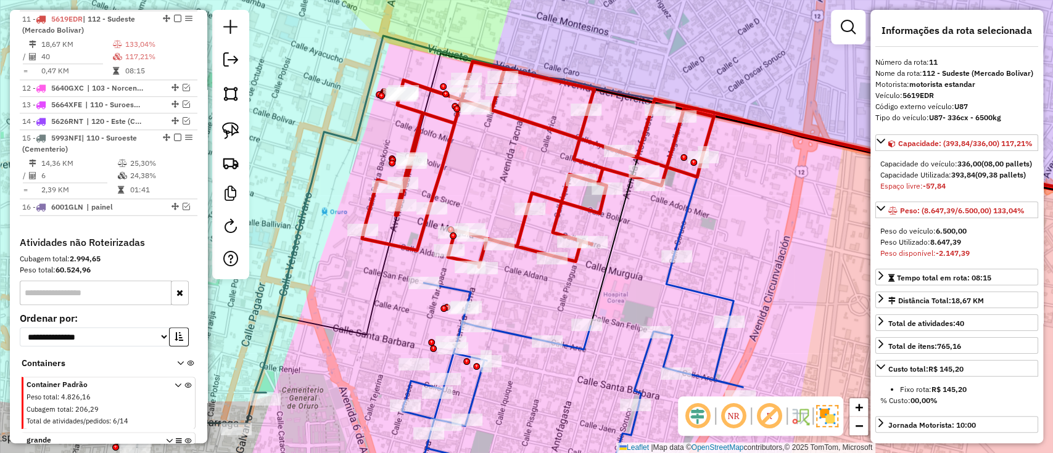
scroll to position [247, 0]
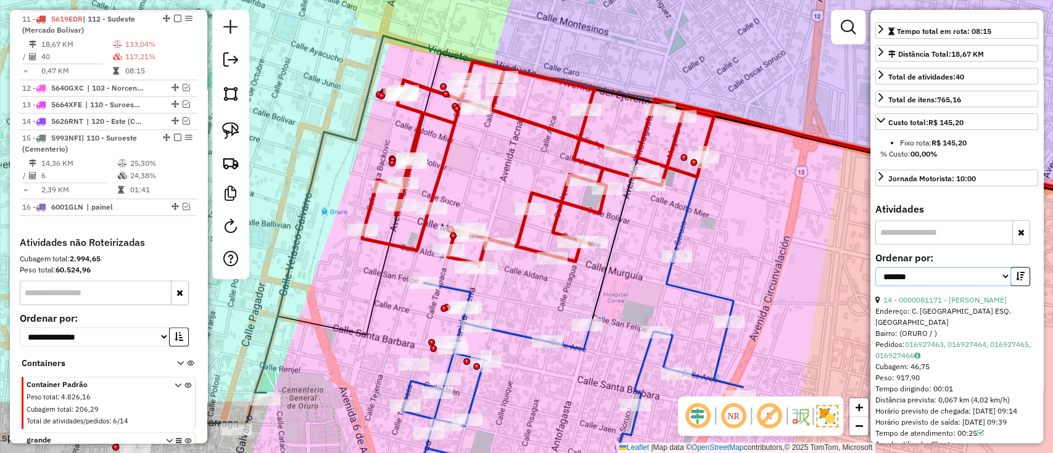
click at [960, 286] on select "**********" at bounding box center [943, 276] width 136 height 19
select select "*********"
click at [875, 286] on select "**********" at bounding box center [943, 276] width 136 height 19
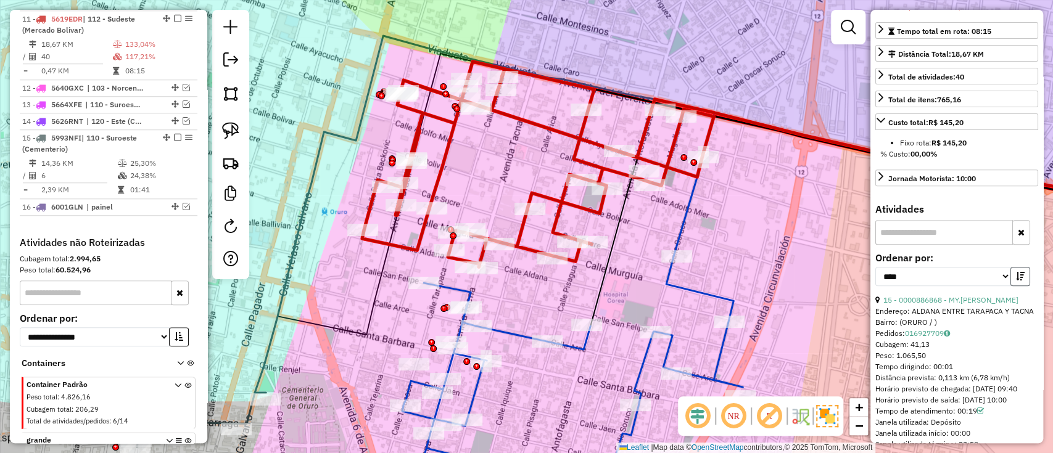
click at [1016, 281] on icon "button" at bounding box center [1020, 276] width 9 height 9
click at [933, 305] on link "15 - 0000886868 - MY.[PERSON_NAME]" at bounding box center [950, 299] width 135 height 9
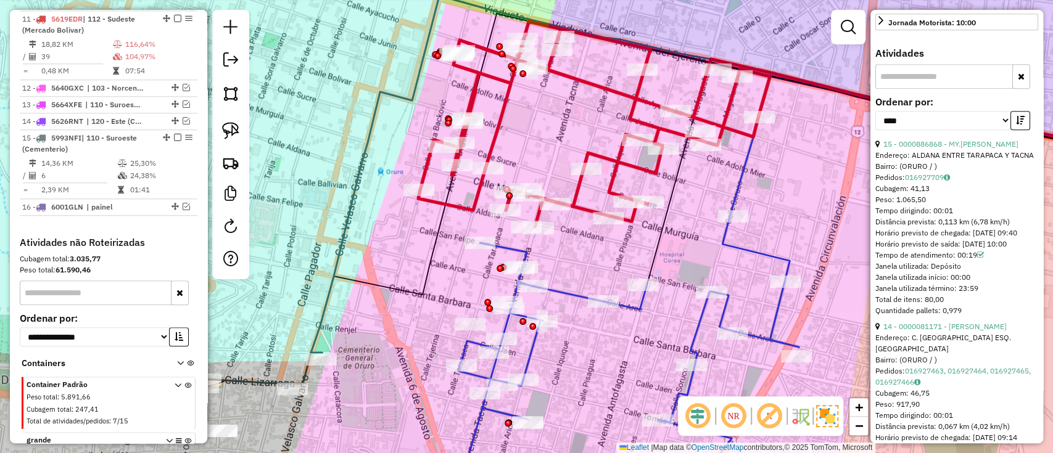
scroll to position [411, 0]
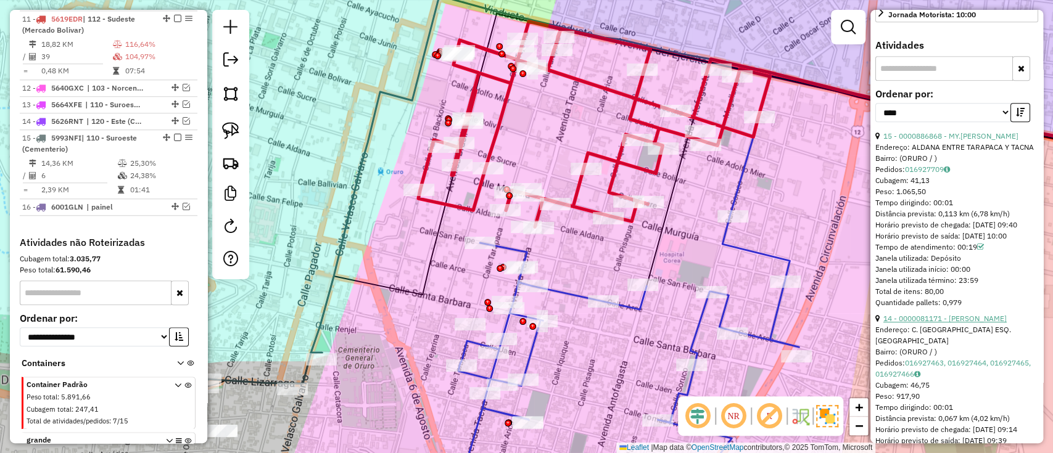
click at [971, 323] on link "14 - 0000081171 - [PERSON_NAME]" at bounding box center [944, 318] width 123 height 9
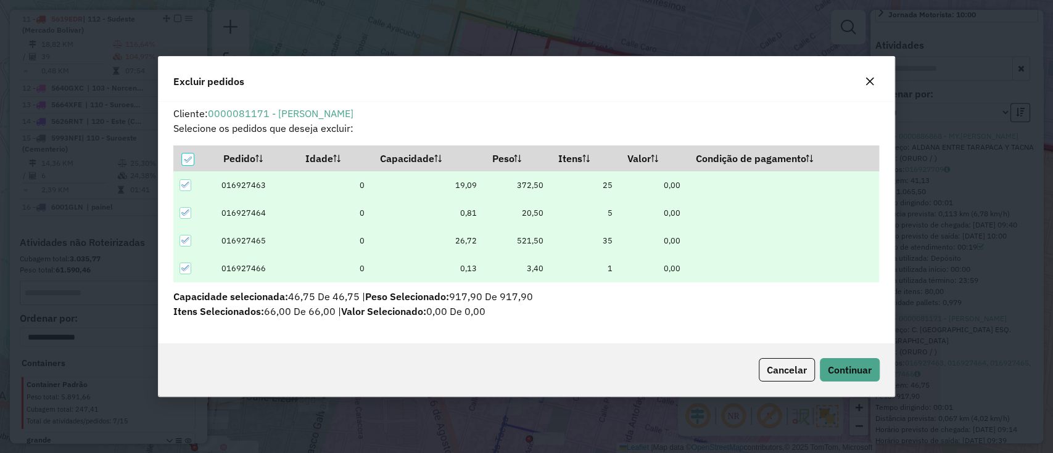
scroll to position [0, 0]
click at [860, 365] on span "Continuar" at bounding box center [850, 370] width 44 height 12
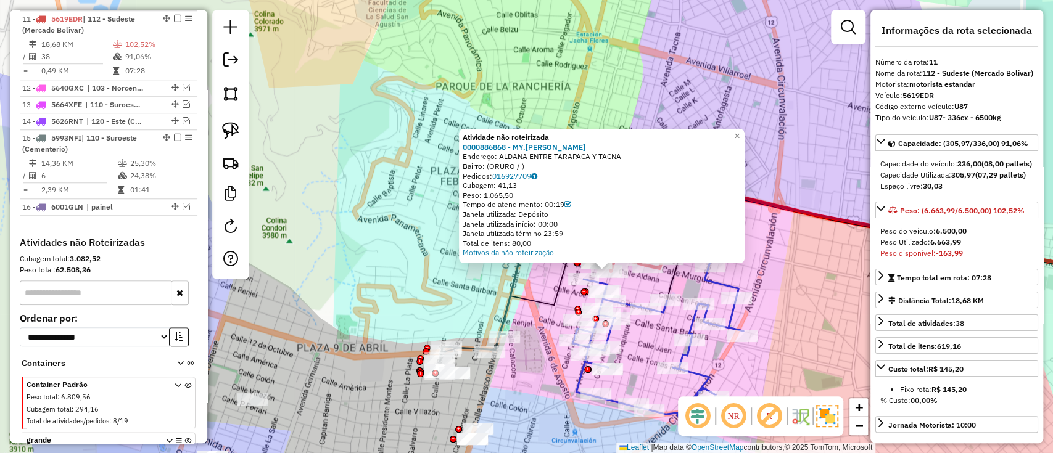
click at [646, 289] on div "Rota 11 - Placa 5619EDR 0000854785 - T. [PERSON_NAME] não roteirizada 000088686…" at bounding box center [526, 226] width 1053 height 453
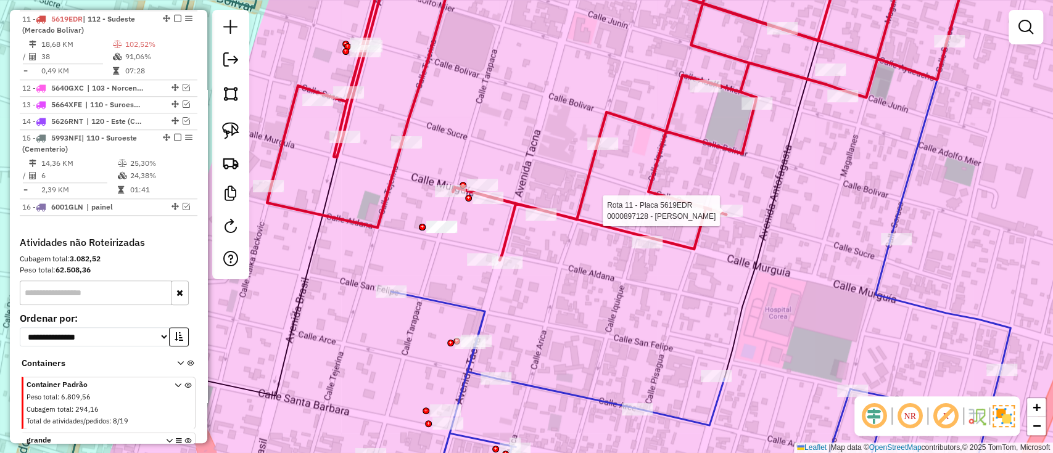
select select "*********"
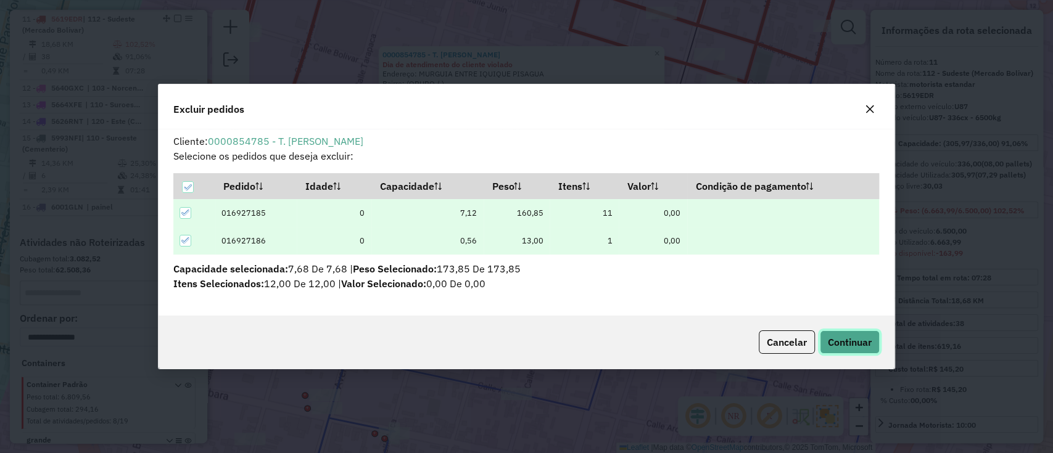
click at [841, 340] on span "Continuar" at bounding box center [850, 342] width 44 height 12
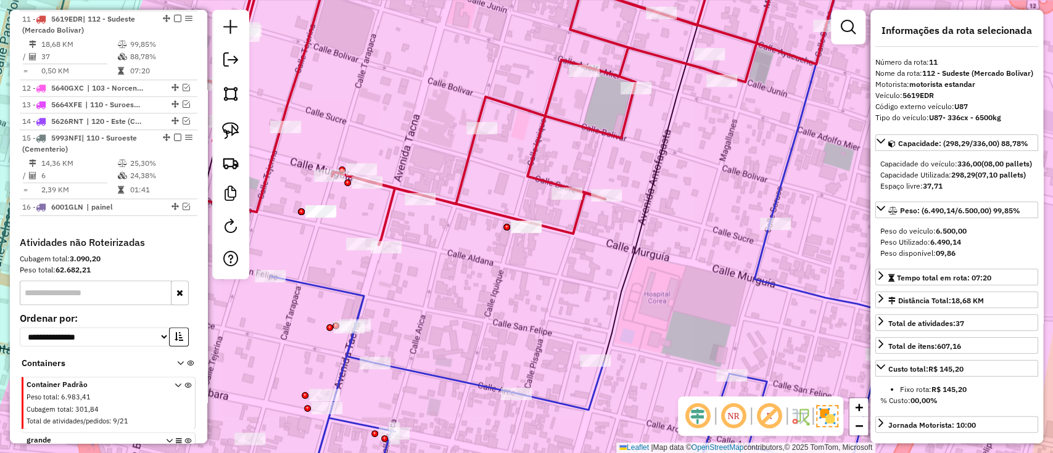
click at [467, 386] on icon at bounding box center [572, 360] width 672 height 277
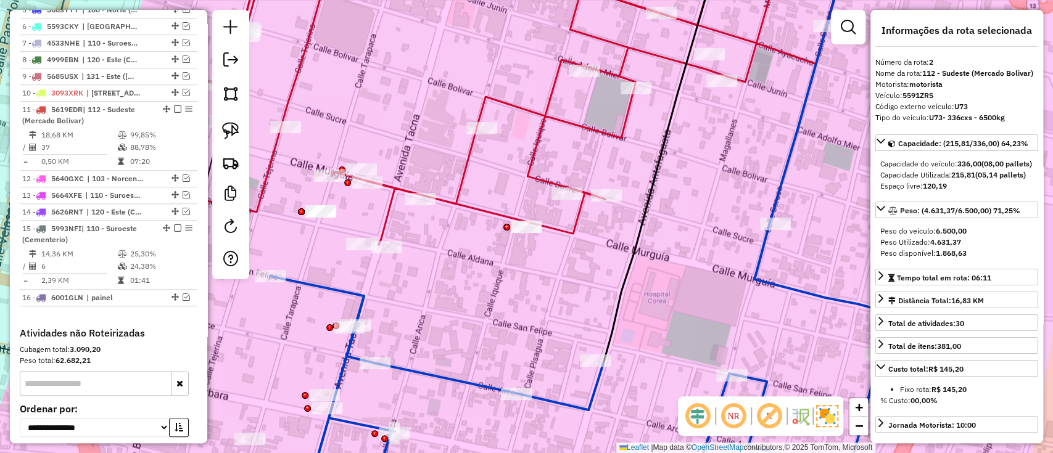
scroll to position [502, 0]
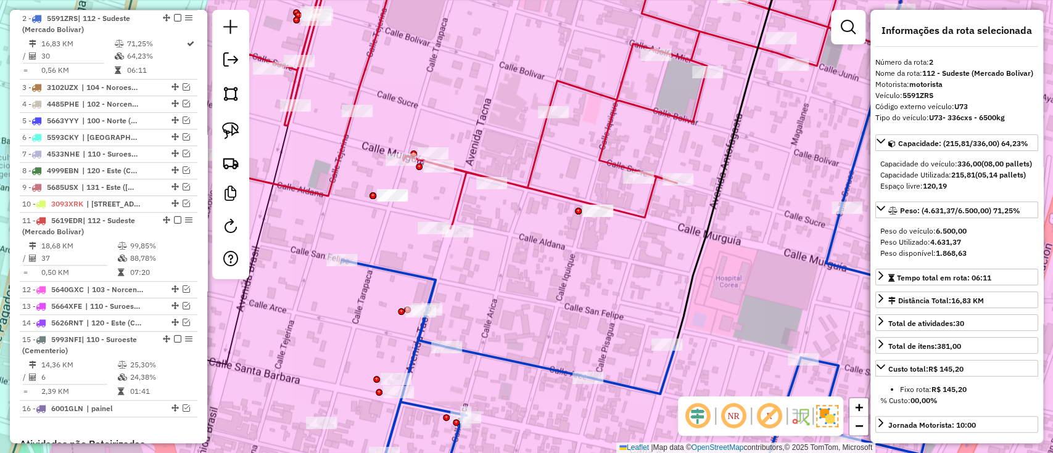
drag, startPoint x: 469, startPoint y: 355, endPoint x: 552, endPoint y: 337, distance: 84.6
click at [552, 337] on div "Janela de atendimento Grade de atendimento Capacidade Transportadoras Veículos …" at bounding box center [526, 226] width 1053 height 453
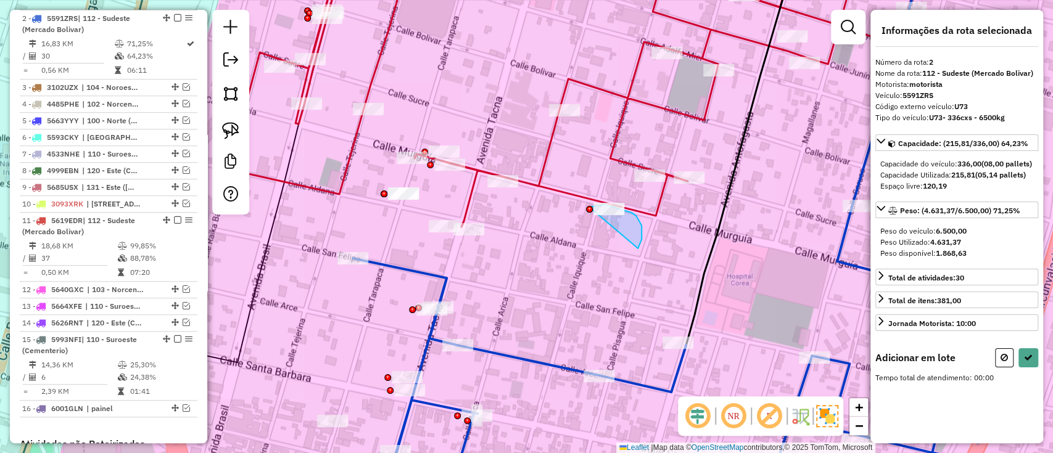
drag, startPoint x: 639, startPoint y: 247, endPoint x: 574, endPoint y: 237, distance: 65.4
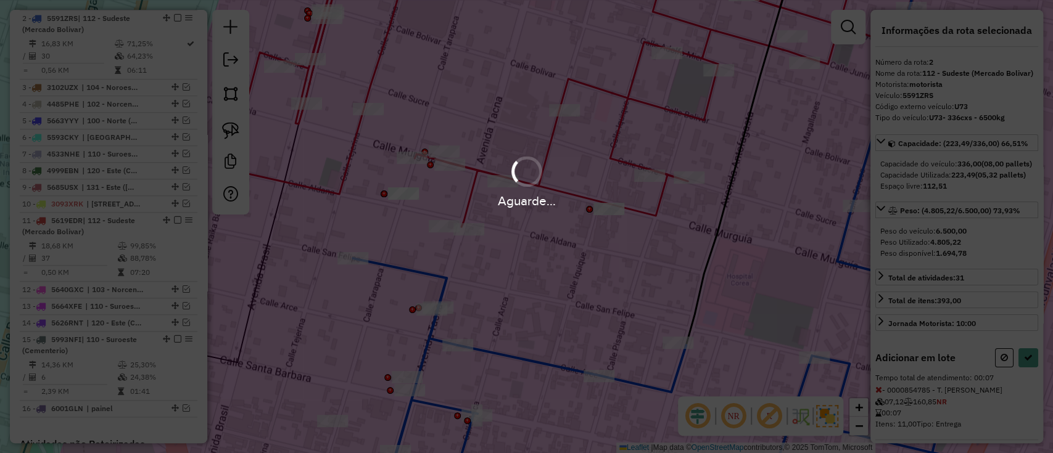
select select "*********"
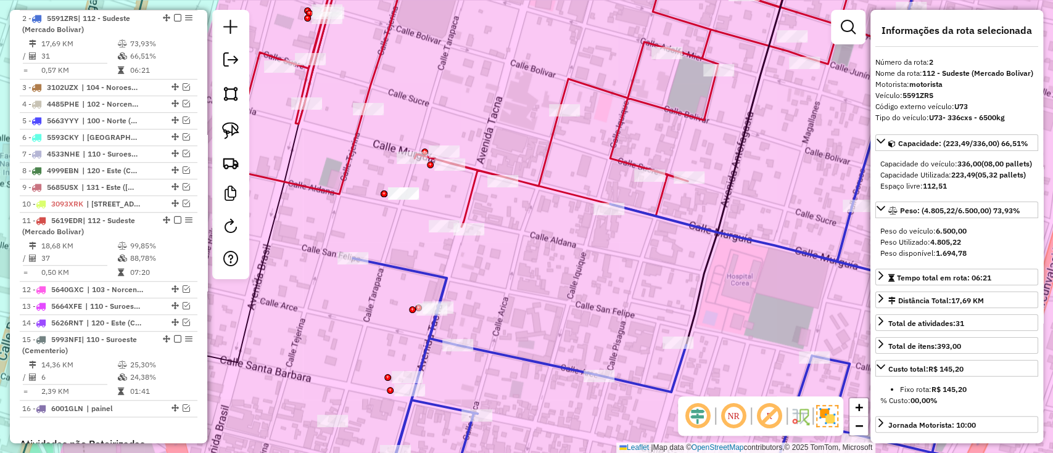
click at [509, 350] on icon at bounding box center [652, 351] width 677 height 294
click at [508, 356] on icon at bounding box center [652, 351] width 677 height 294
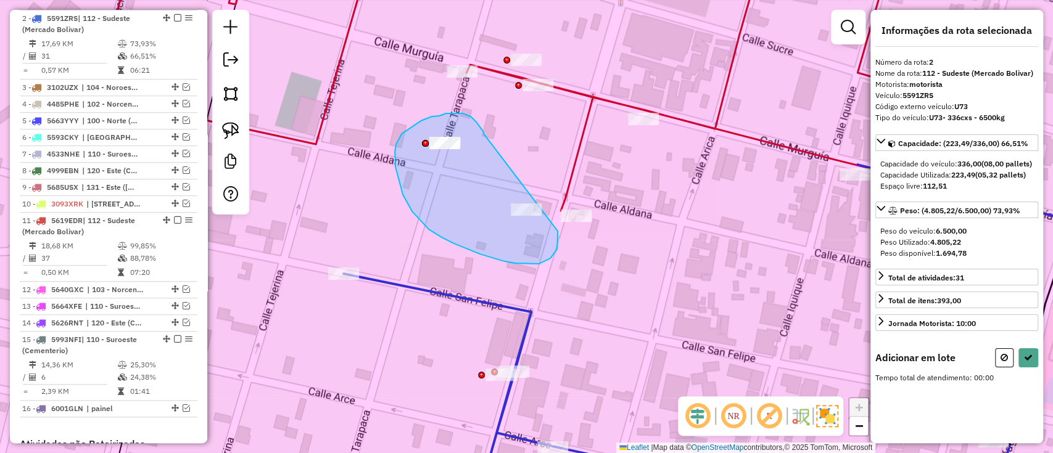
drag, startPoint x: 463, startPoint y: 113, endPoint x: 558, endPoint y: 231, distance: 151.3
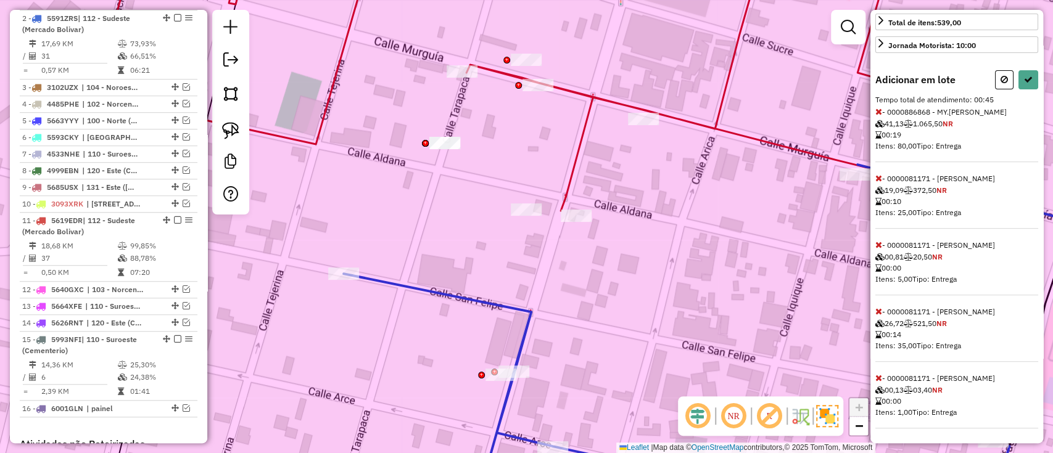
scroll to position [298, 0]
click at [880, 175] on icon at bounding box center [878, 178] width 7 height 9
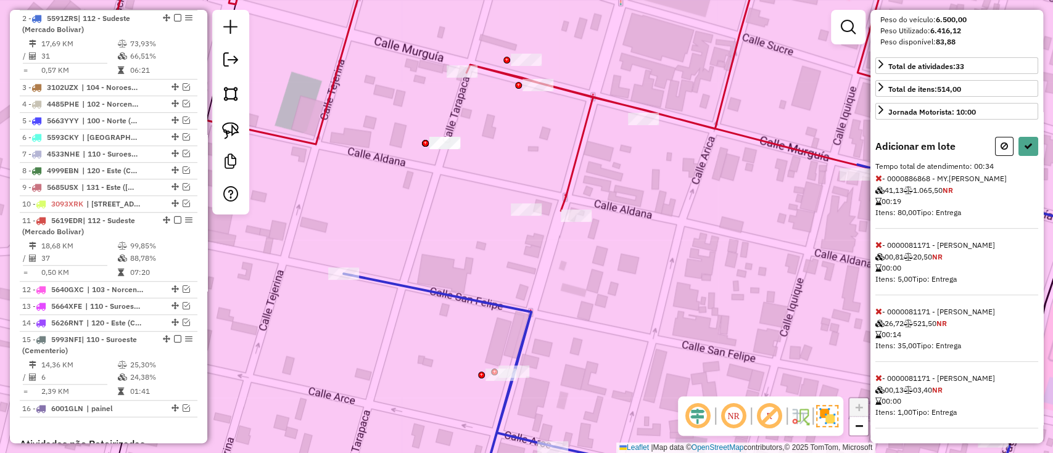
click at [877, 245] on icon at bounding box center [878, 245] width 7 height 9
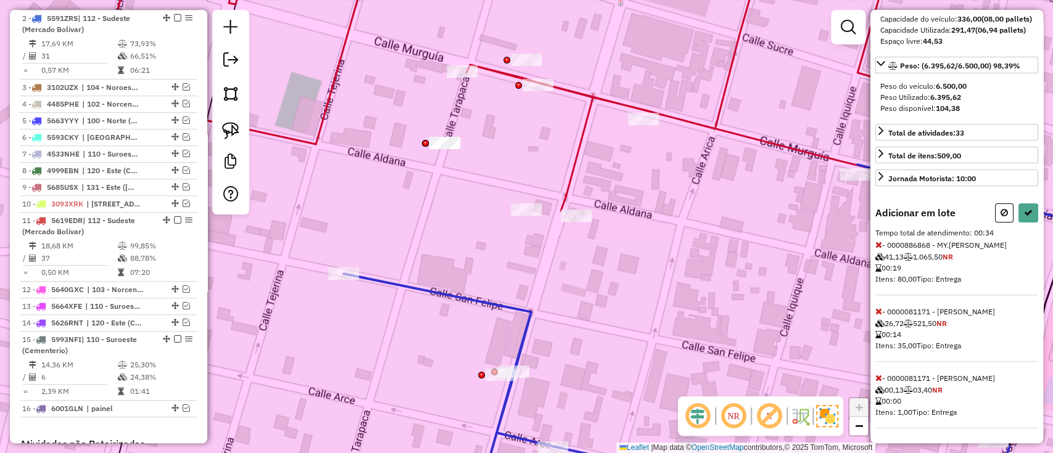
click at [880, 313] on icon at bounding box center [878, 311] width 7 height 9
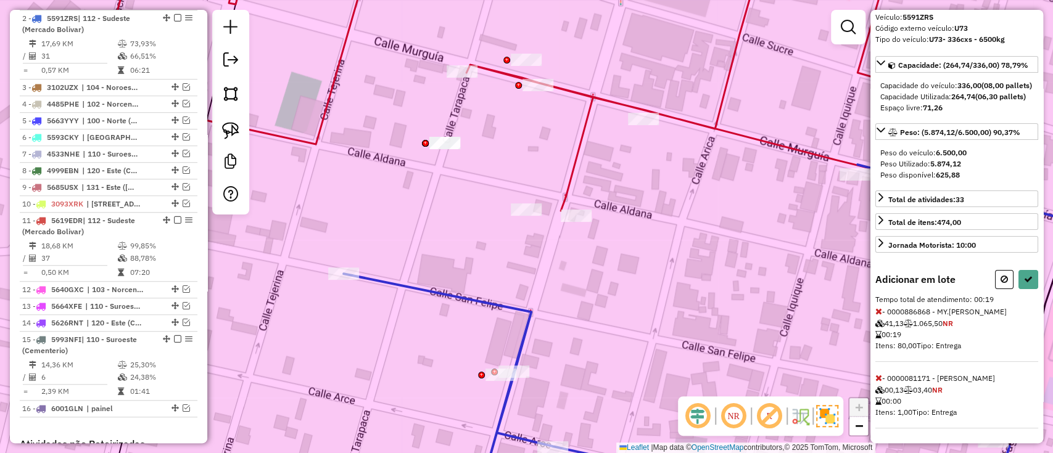
click at [878, 381] on icon at bounding box center [878, 378] width 7 height 9
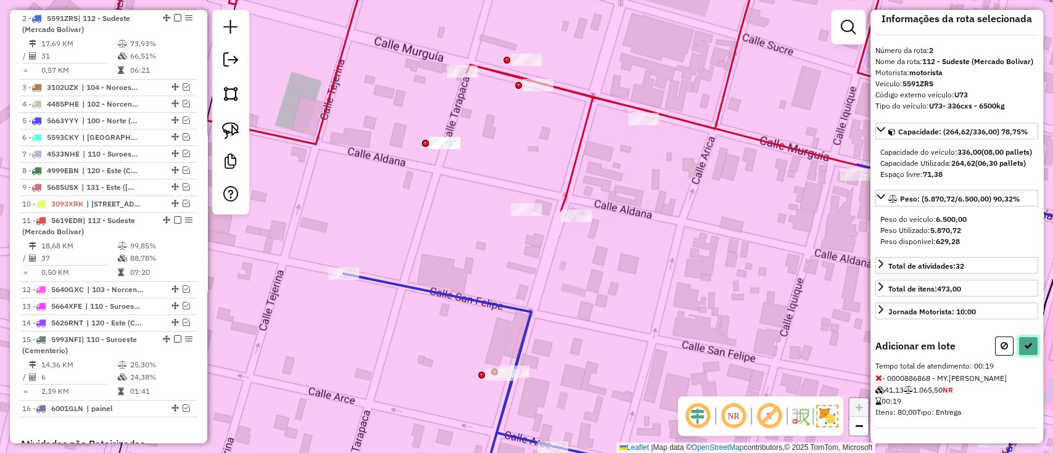
click at [1026, 345] on icon at bounding box center [1028, 346] width 9 height 9
select select "*********"
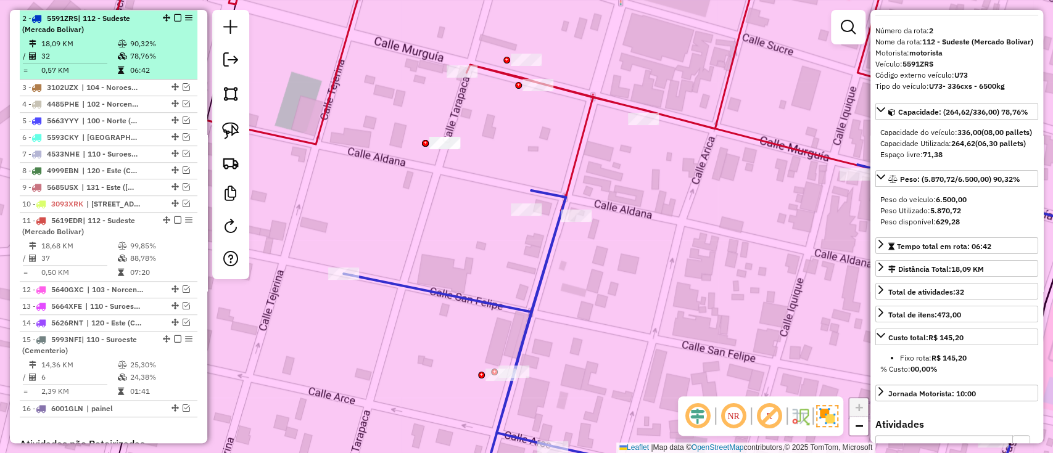
click at [174, 14] on em at bounding box center [177, 17] width 7 height 7
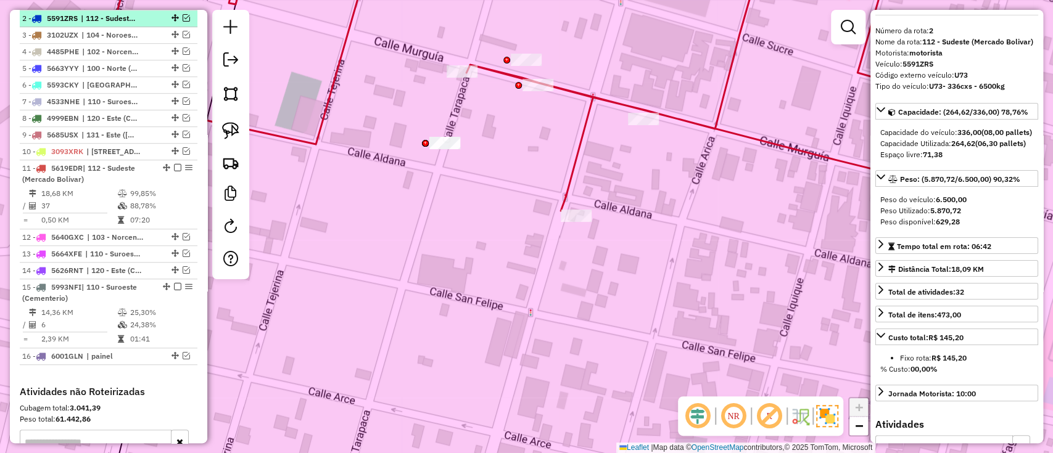
scroll to position [449, 0]
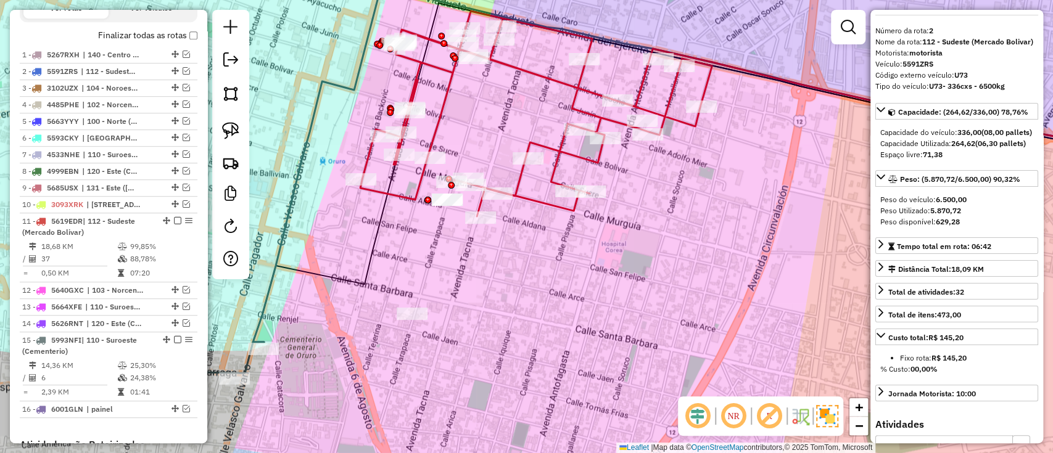
click at [546, 207] on icon at bounding box center [536, 113] width 352 height 205
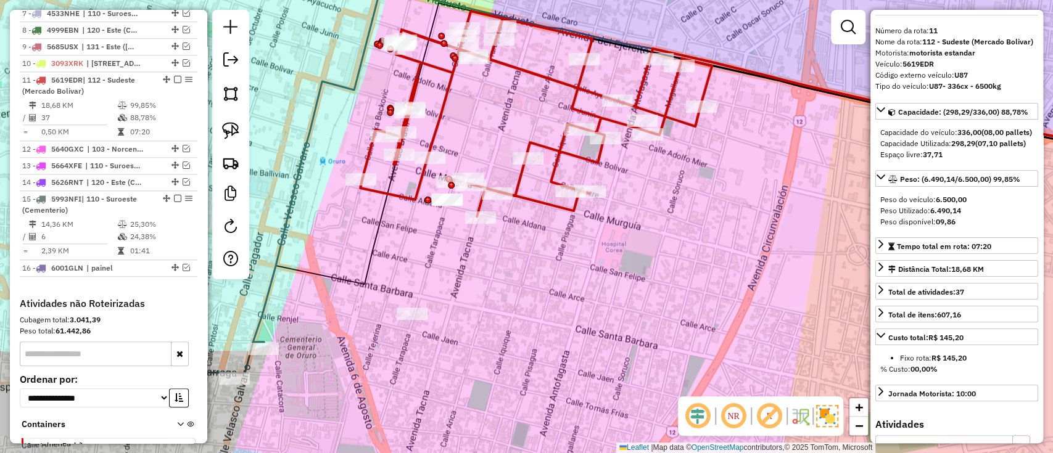
scroll to position [651, 0]
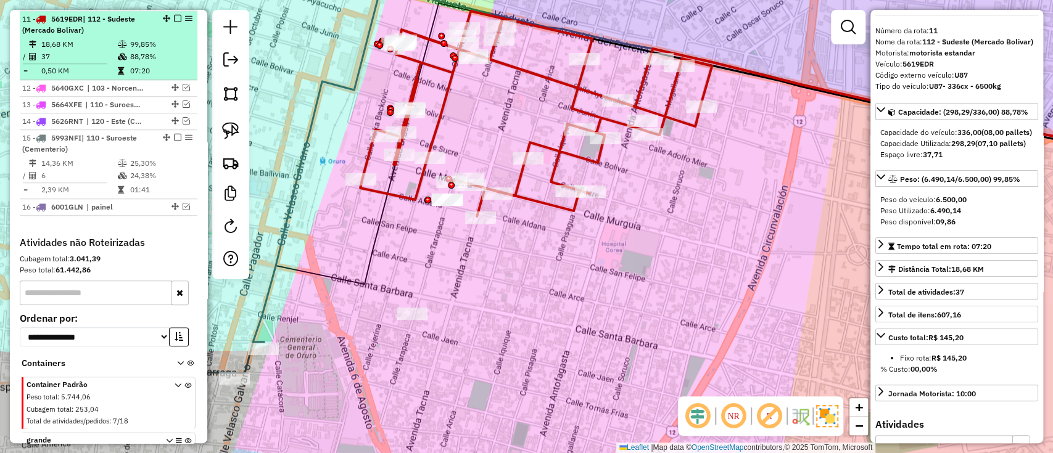
click at [175, 15] on em at bounding box center [177, 18] width 7 height 7
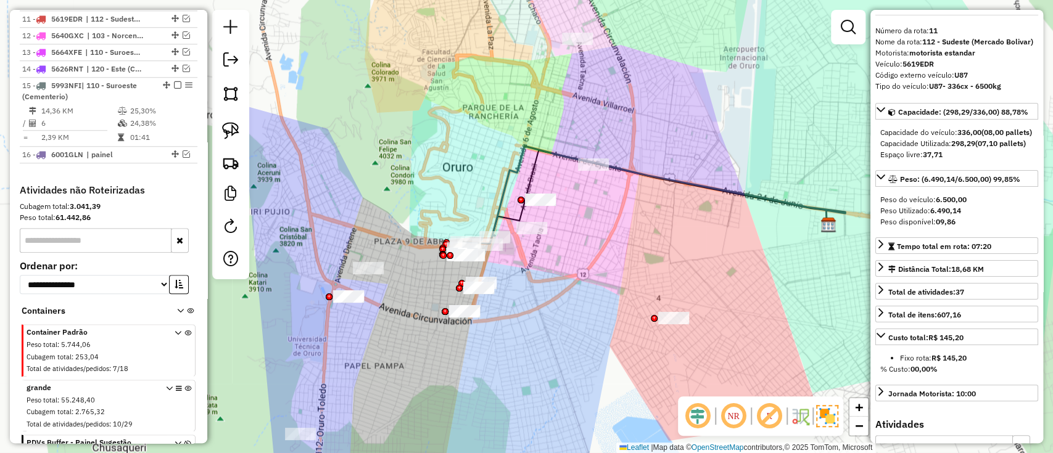
click at [497, 209] on icon at bounding box center [668, 190] width 353 height 89
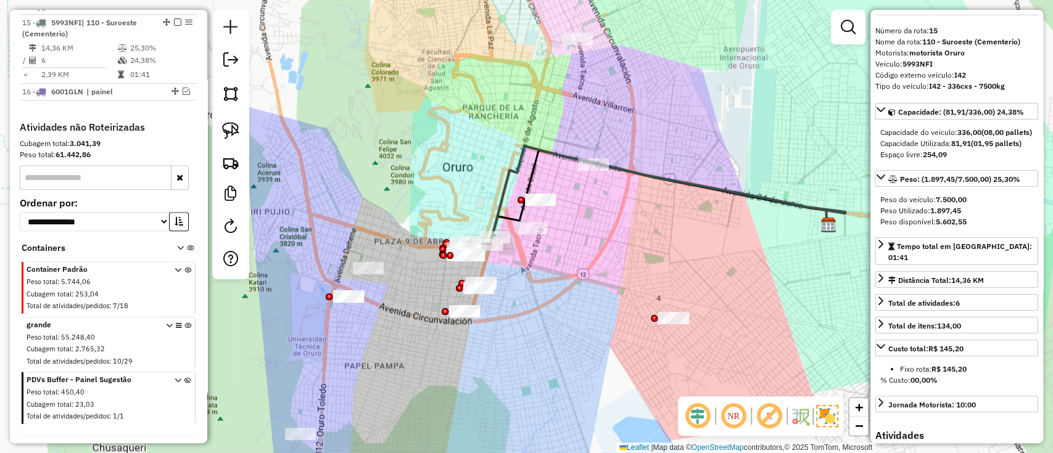
scroll to position [718, 0]
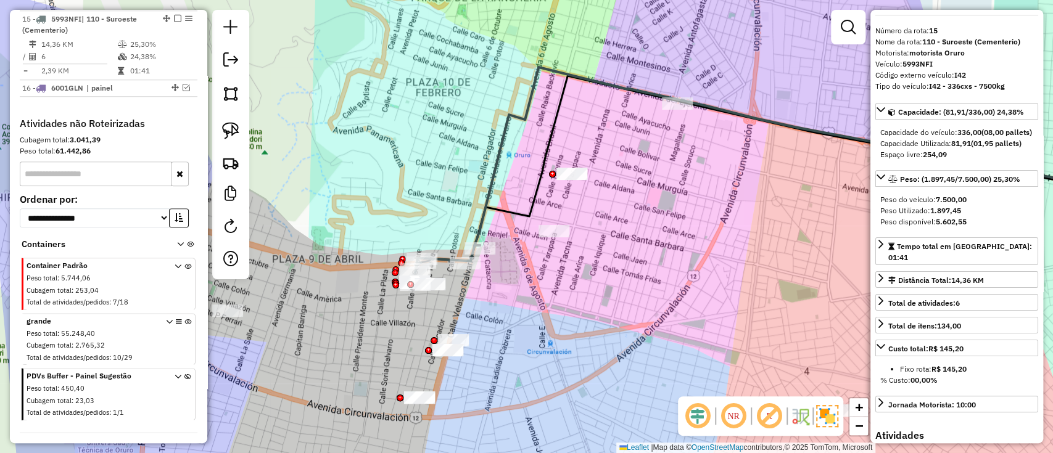
click at [479, 226] on icon at bounding box center [815, 156] width 683 height 178
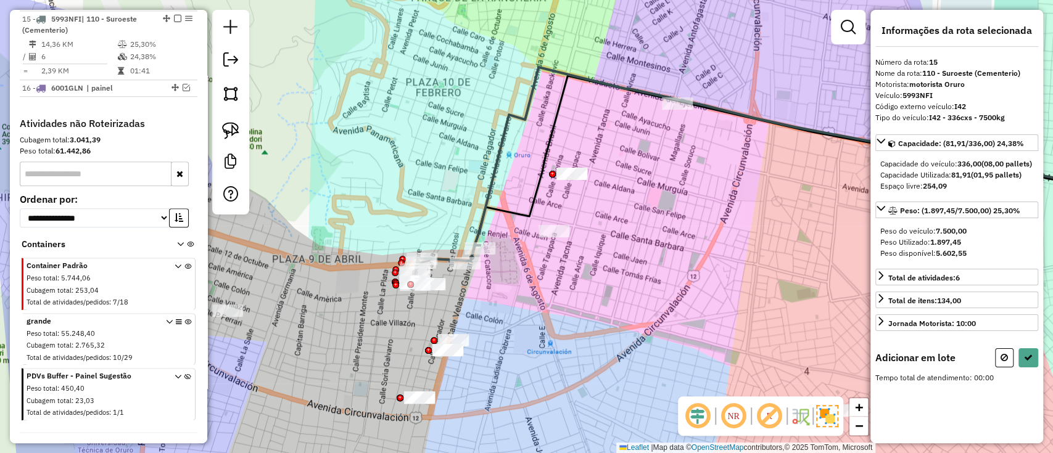
scroll to position [0, 0]
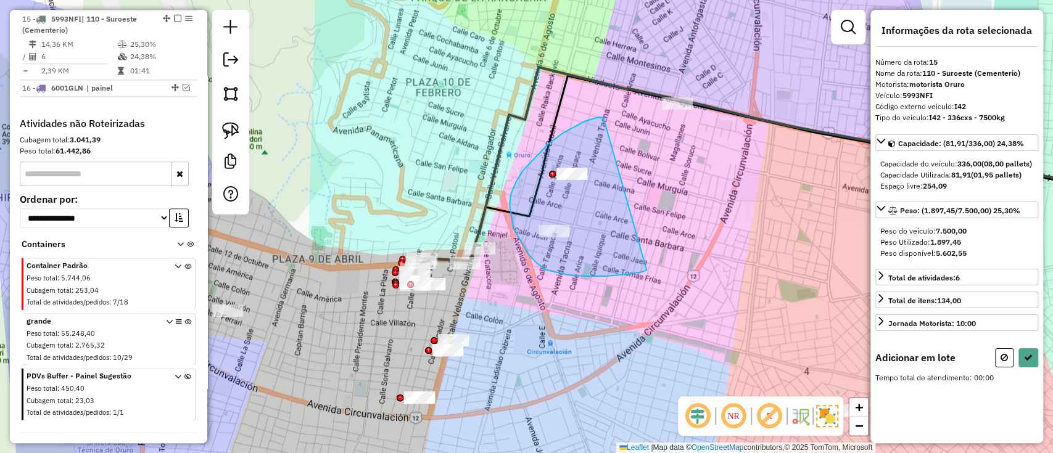
drag, startPoint x: 603, startPoint y: 118, endPoint x: 646, endPoint y: 270, distance: 158.3
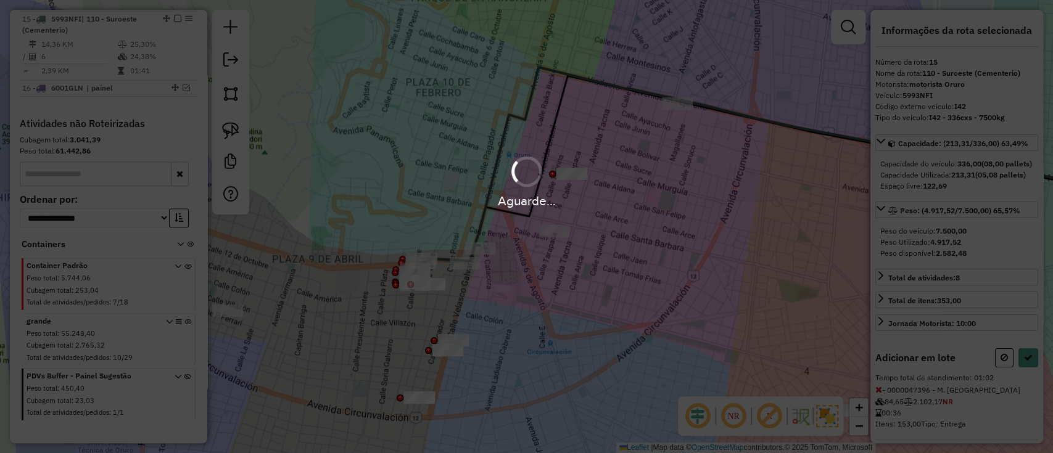
select select "*********"
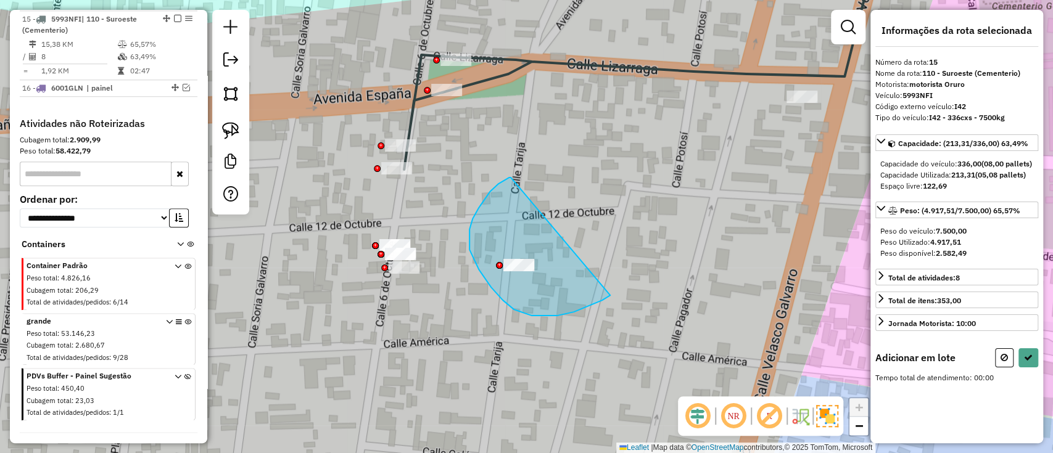
drag, startPoint x: 490, startPoint y: 192, endPoint x: 610, endPoint y: 295, distance: 158.8
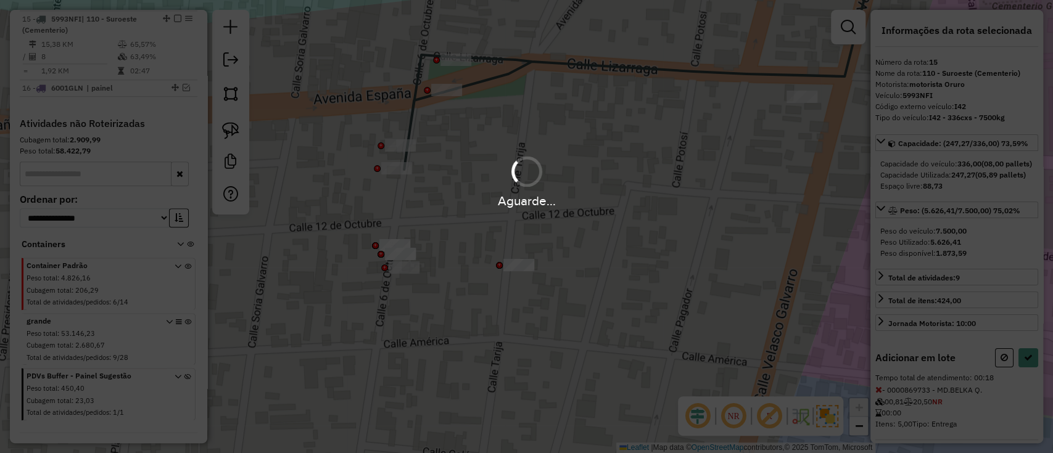
select select "*********"
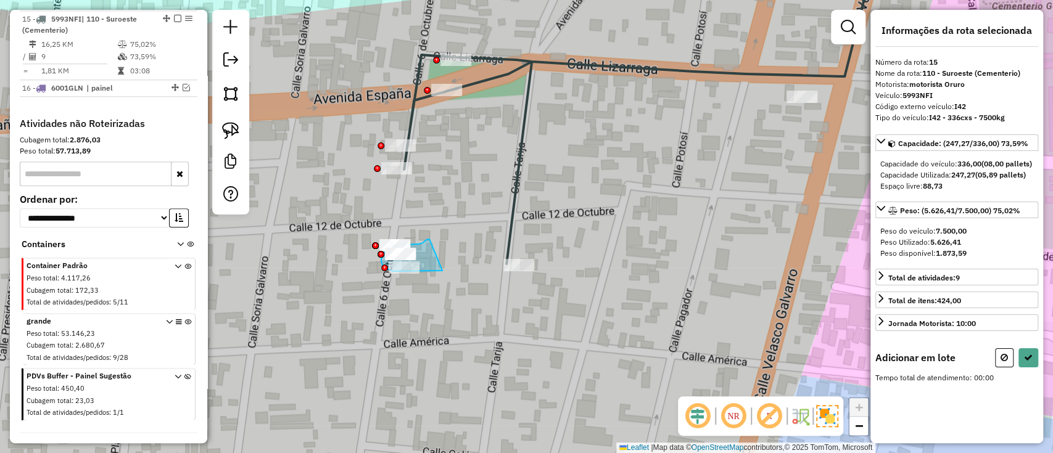
drag, startPoint x: 429, startPoint y: 239, endPoint x: 442, endPoint y: 271, distance: 34.0
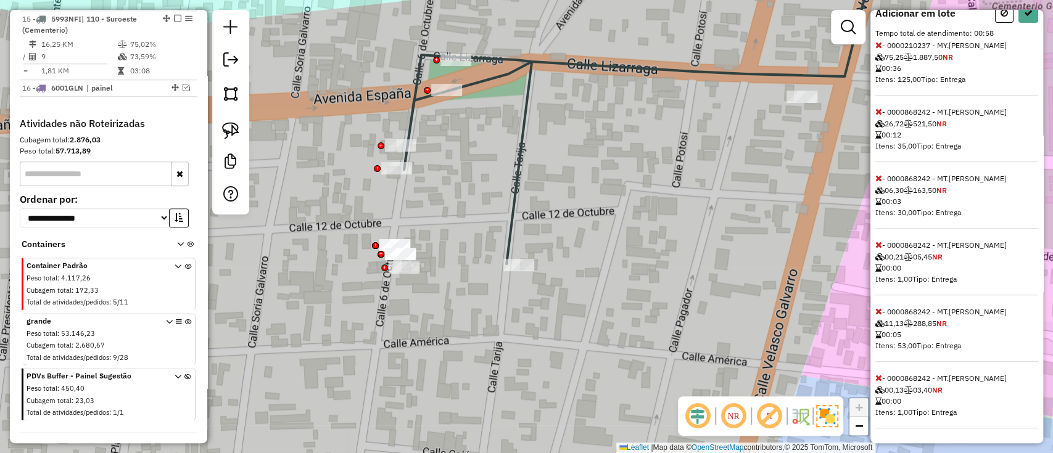
scroll to position [293, 0]
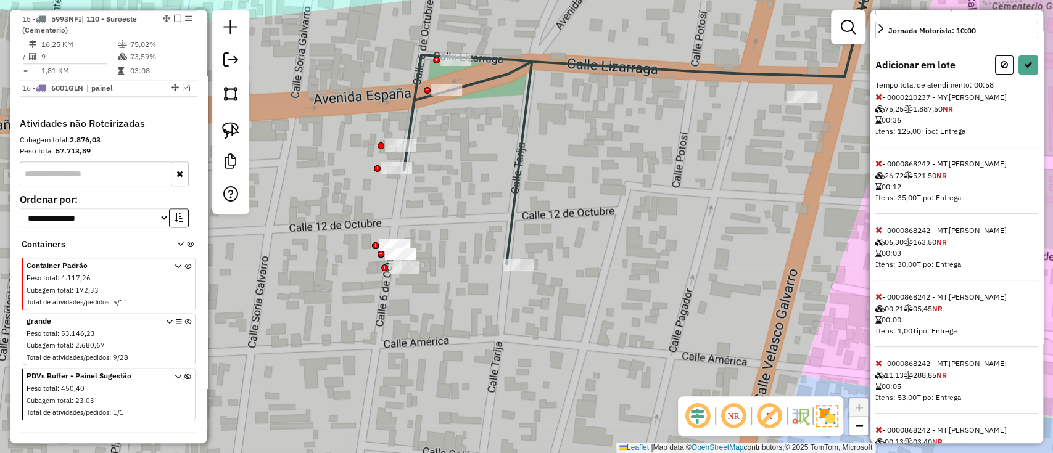
click at [991, 75] on div "Adicionar em lote" at bounding box center [956, 65] width 163 height 19
click at [1001, 69] on icon at bounding box center [1003, 64] width 7 height 9
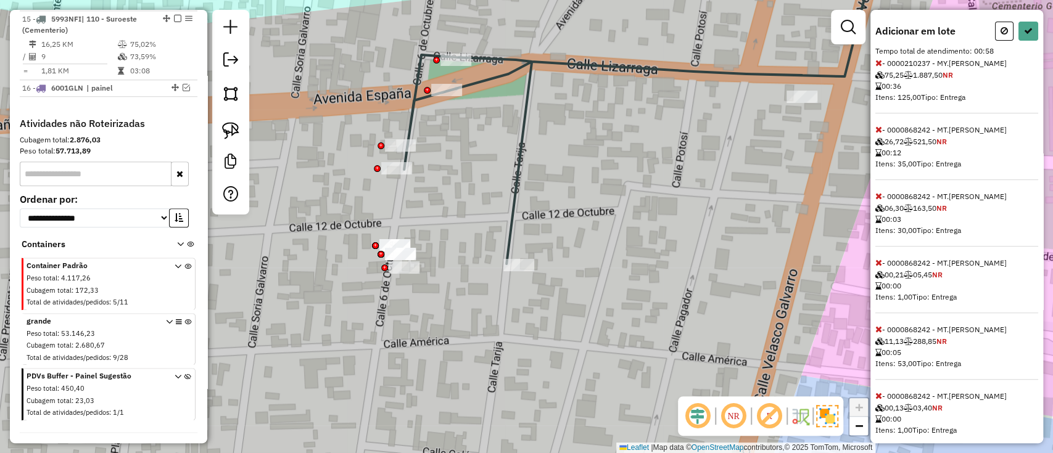
select select "*********"
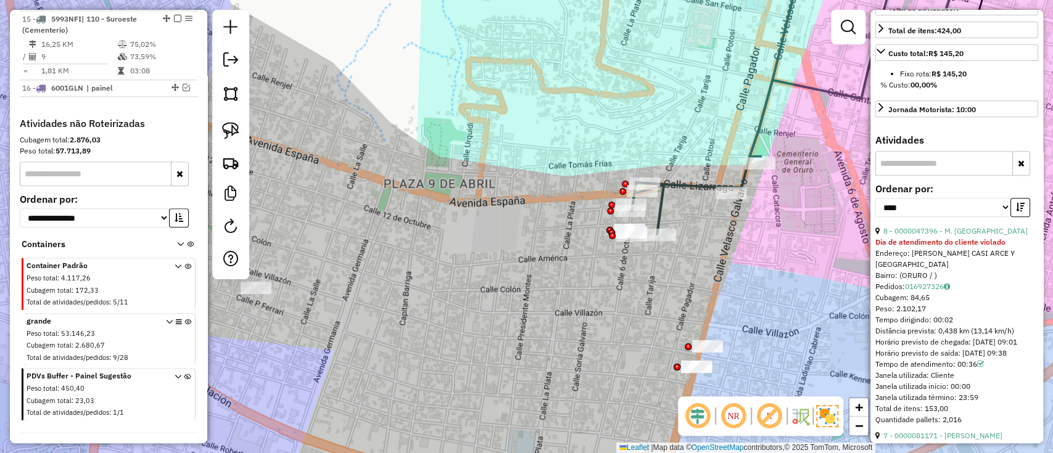
click at [711, 190] on icon at bounding box center [791, 106] width 319 height 255
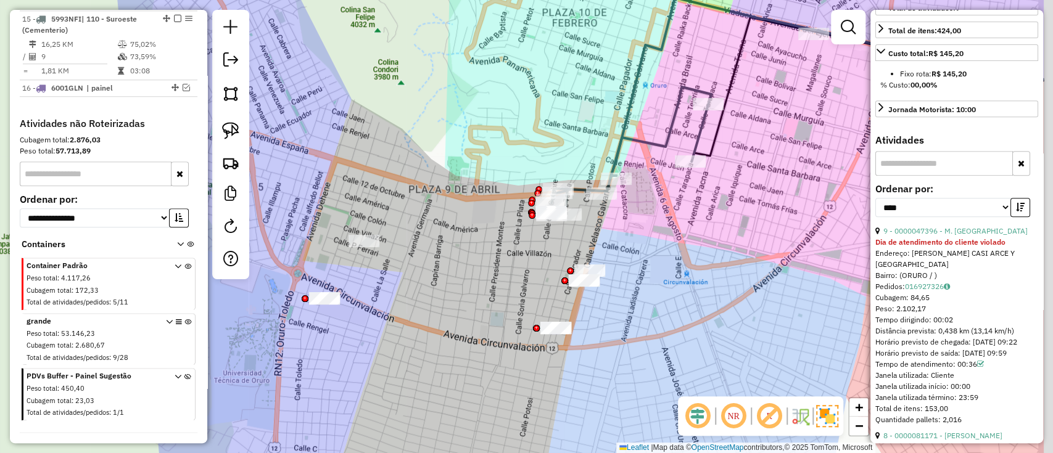
drag, startPoint x: 756, startPoint y: 264, endPoint x: 629, endPoint y: 249, distance: 127.9
click at [632, 248] on div "Janela de atendimento Grade de atendimento Capacidade Transportadoras Veículos …" at bounding box center [526, 226] width 1053 height 453
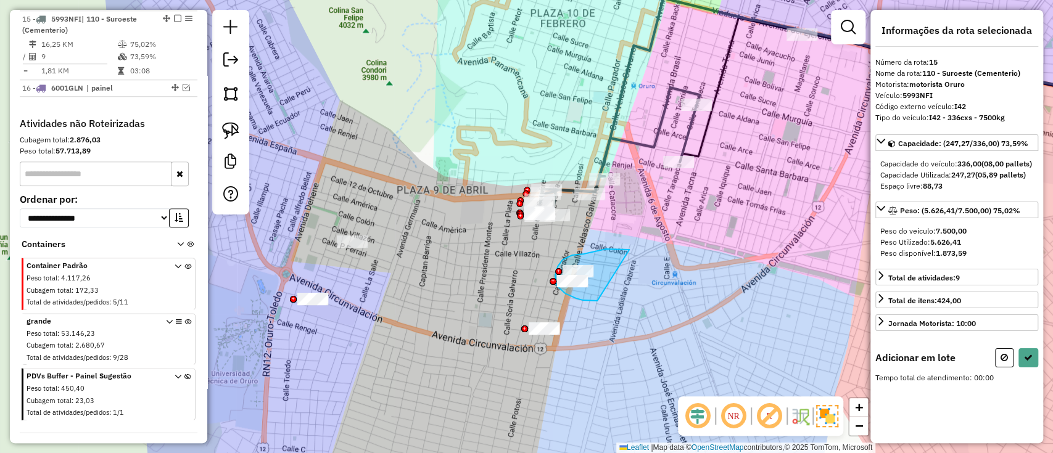
drag, startPoint x: 627, startPoint y: 249, endPoint x: 597, endPoint y: 301, distance: 59.7
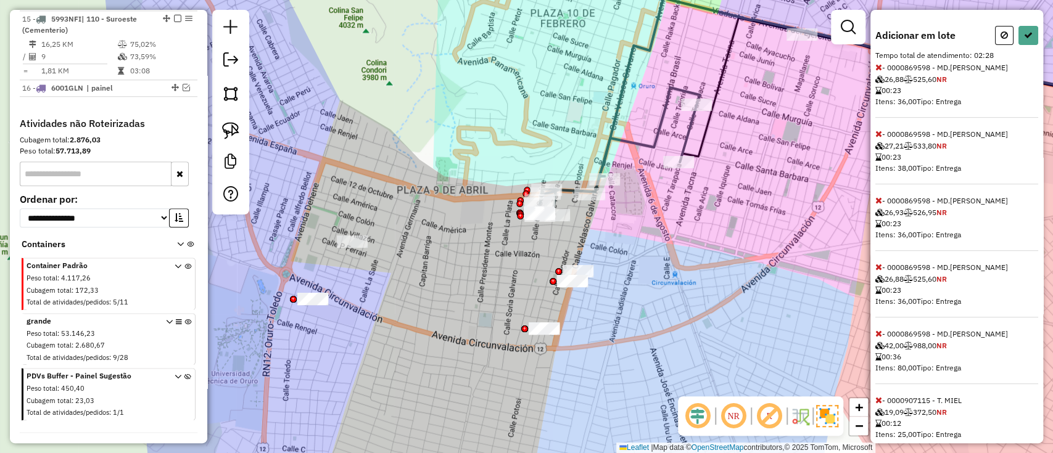
scroll to position [329, 0]
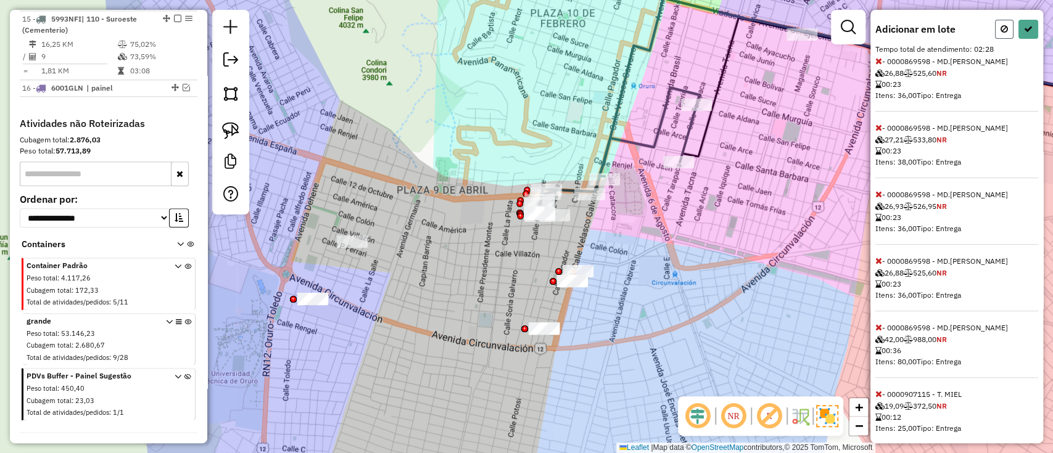
click at [997, 39] on button at bounding box center [1004, 29] width 19 height 19
select select "*********"
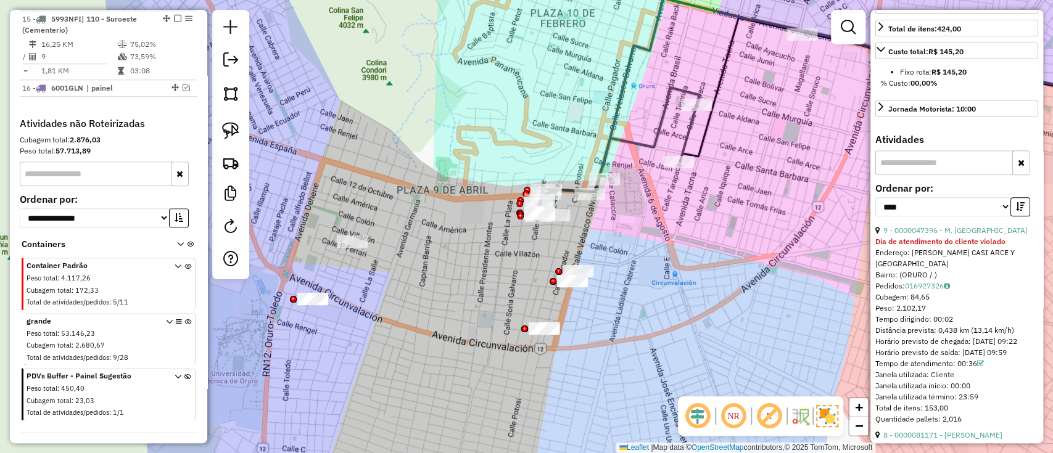
scroll to position [363, 0]
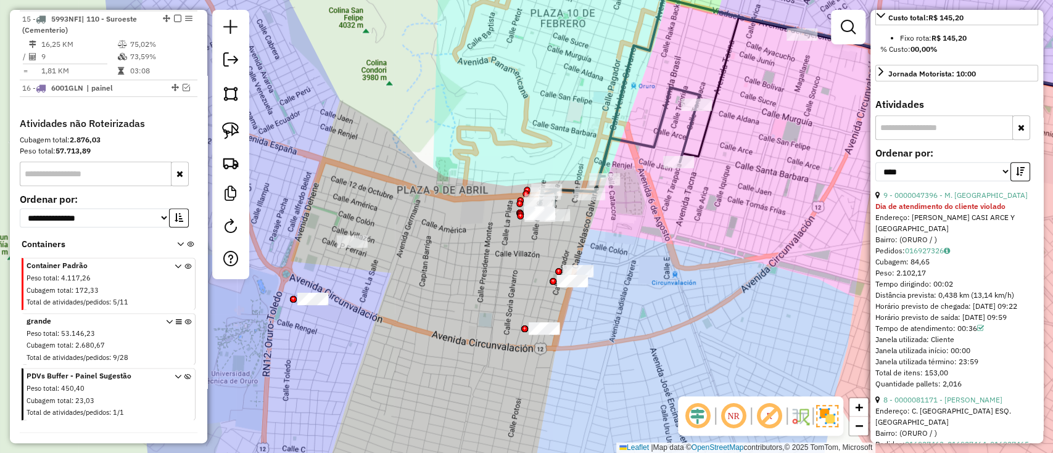
click at [618, 144] on icon at bounding box center [620, 152] width 160 height 128
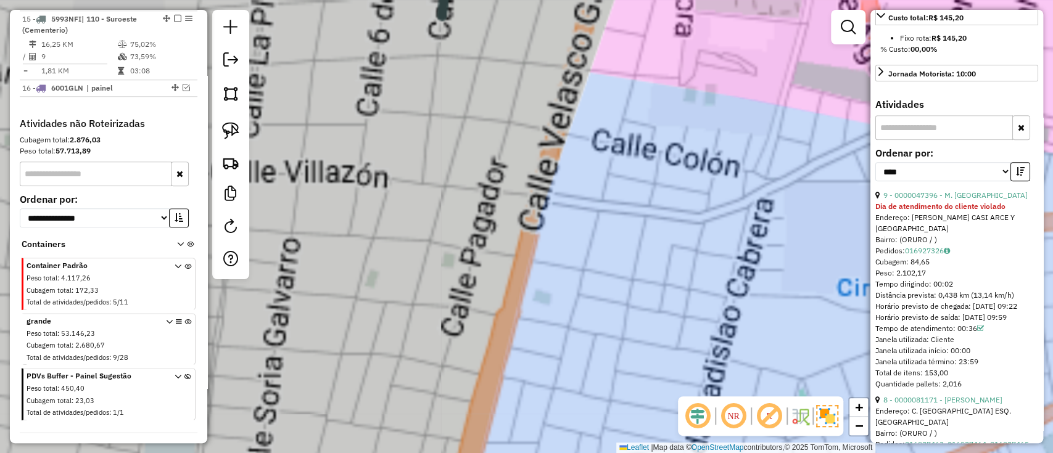
scroll to position [0, 0]
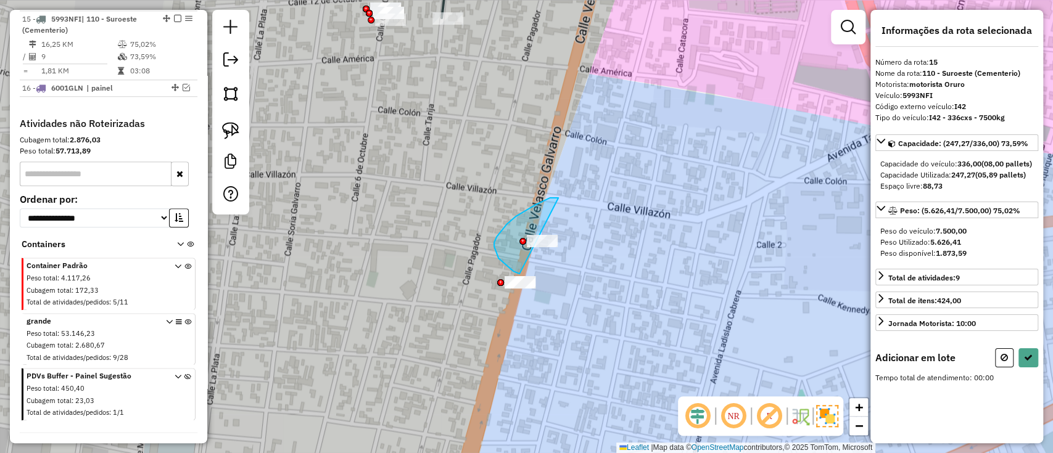
drag, startPoint x: 527, startPoint y: 210, endPoint x: 629, endPoint y: 259, distance: 113.7
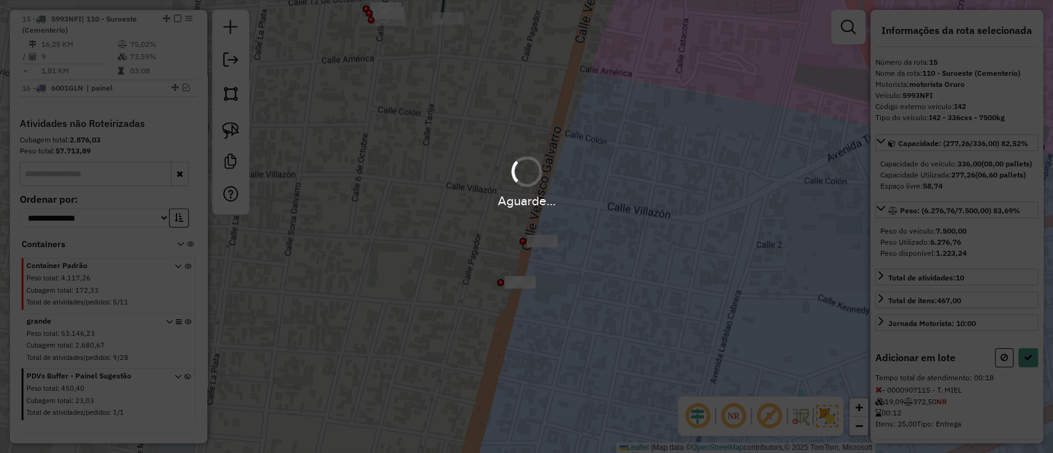
select select "*********"
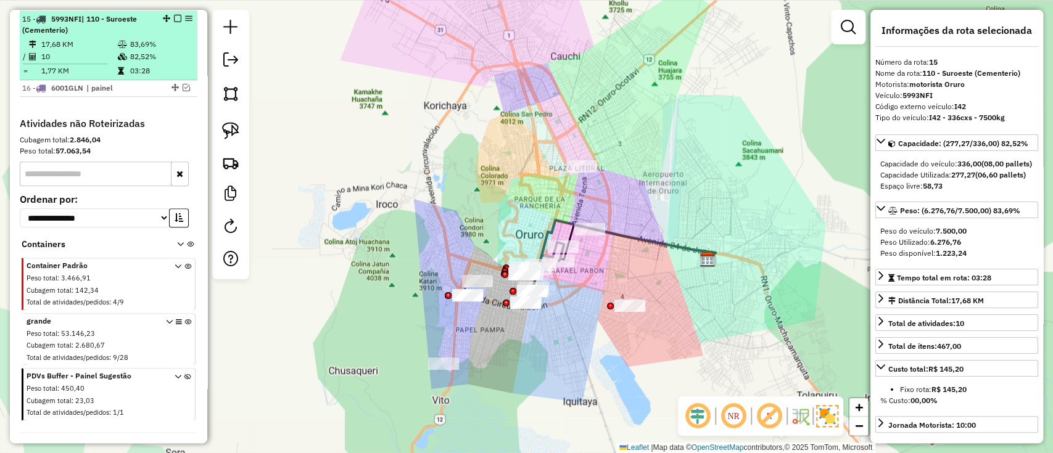
click at [174, 15] on em at bounding box center [177, 18] width 7 height 7
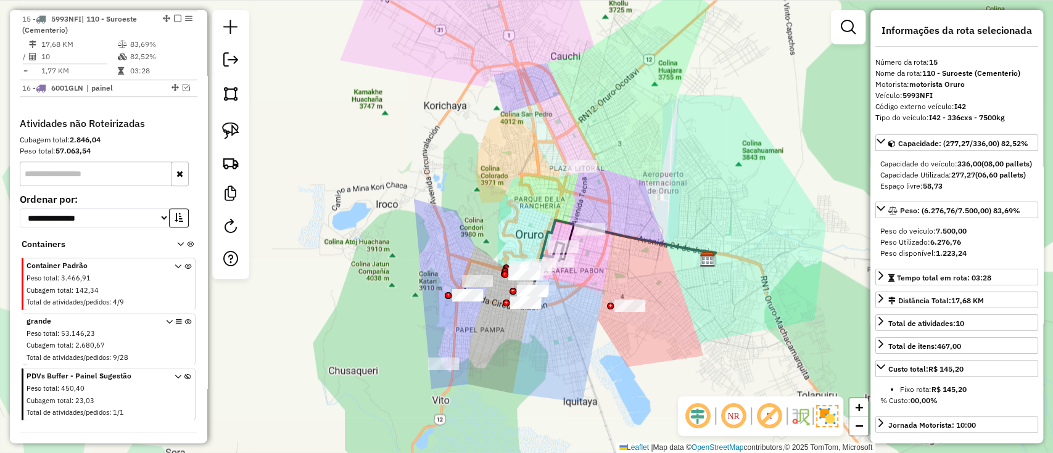
scroll to position [665, 0]
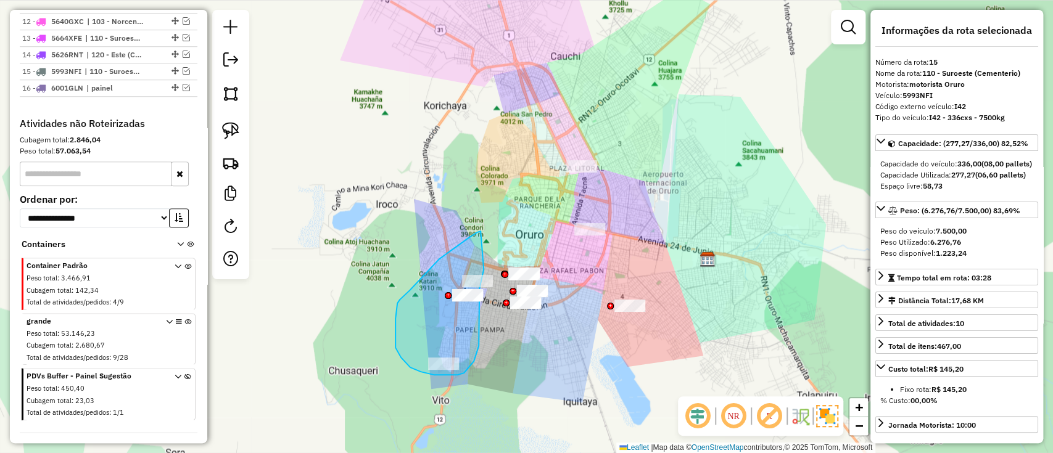
drag, startPoint x: 439, startPoint y: 259, endPoint x: 484, endPoint y: 266, distance: 45.0
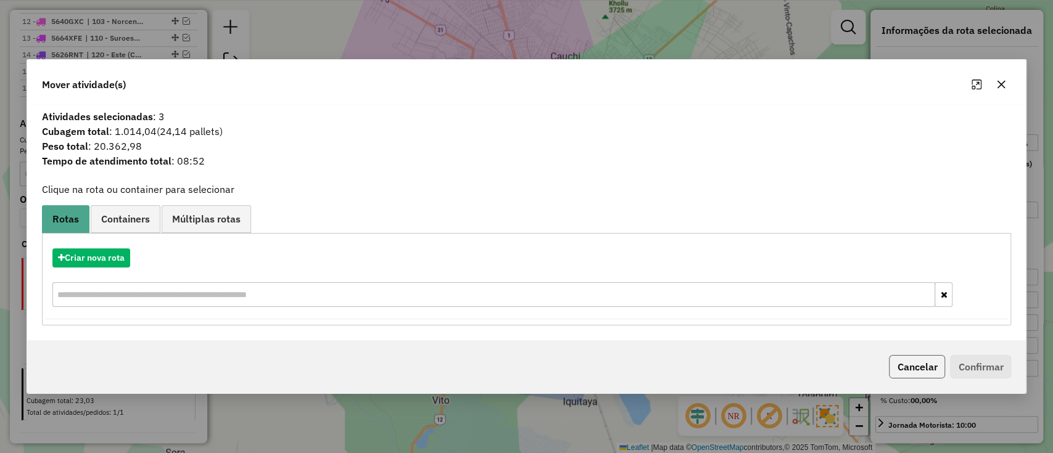
click at [913, 367] on button "Cancelar" at bounding box center [917, 366] width 56 height 23
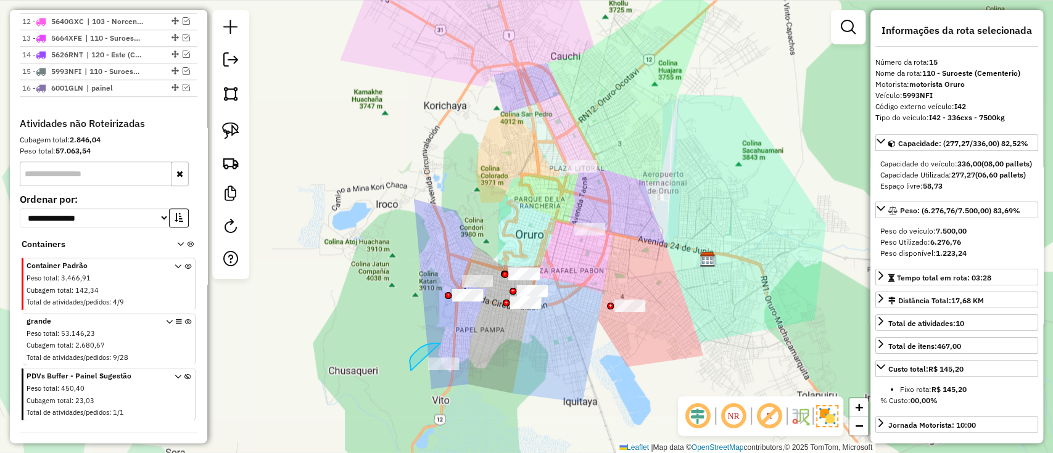
drag, startPoint x: 411, startPoint y: 371, endPoint x: 525, endPoint y: 372, distance: 114.7
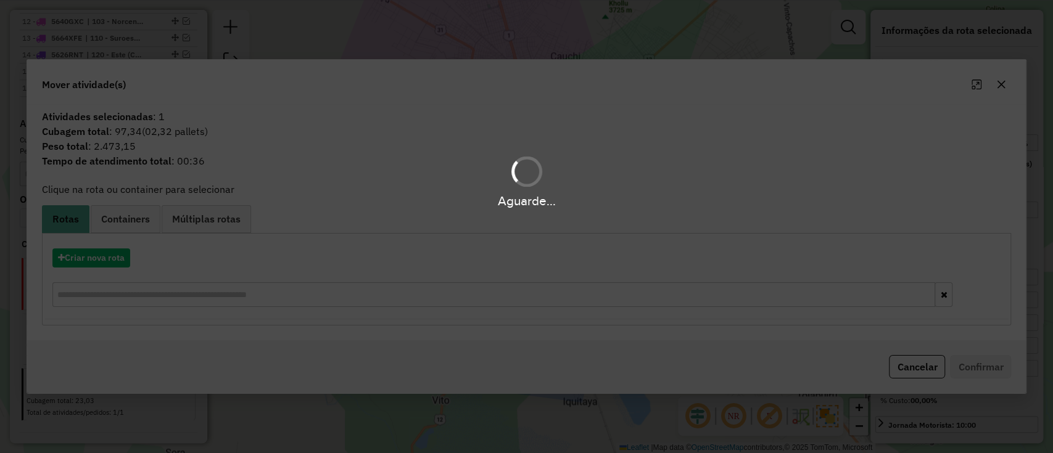
click at [87, 257] on div "Aguarde..." at bounding box center [526, 226] width 1053 height 453
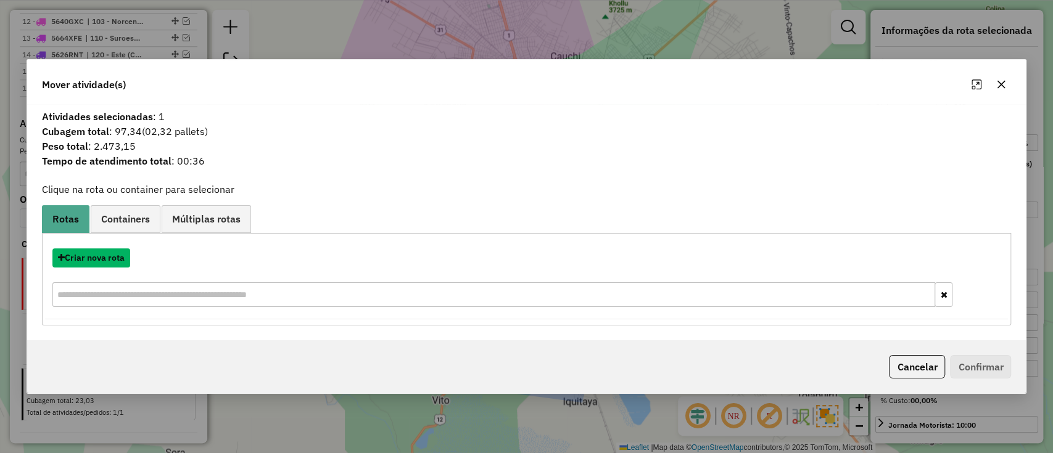
click at [87, 257] on button "Criar nova rota" at bounding box center [91, 258] width 78 height 19
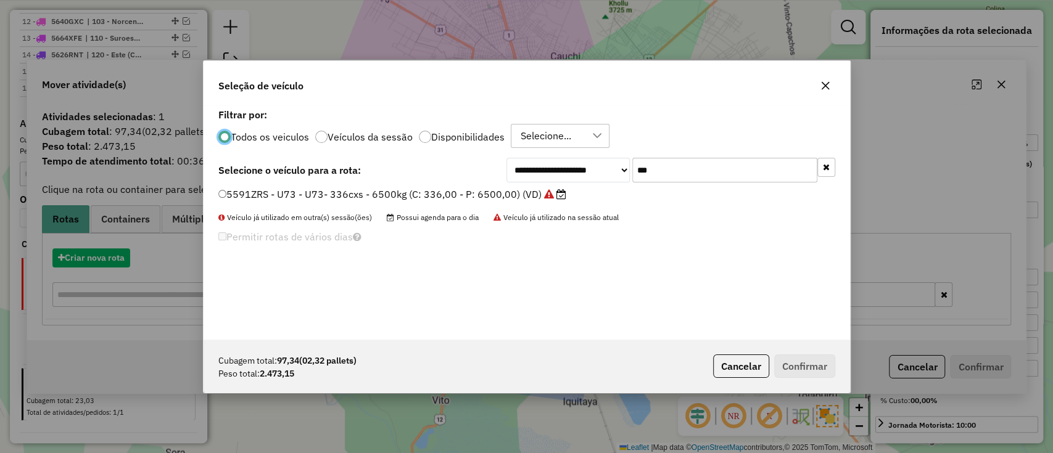
scroll to position [6, 4]
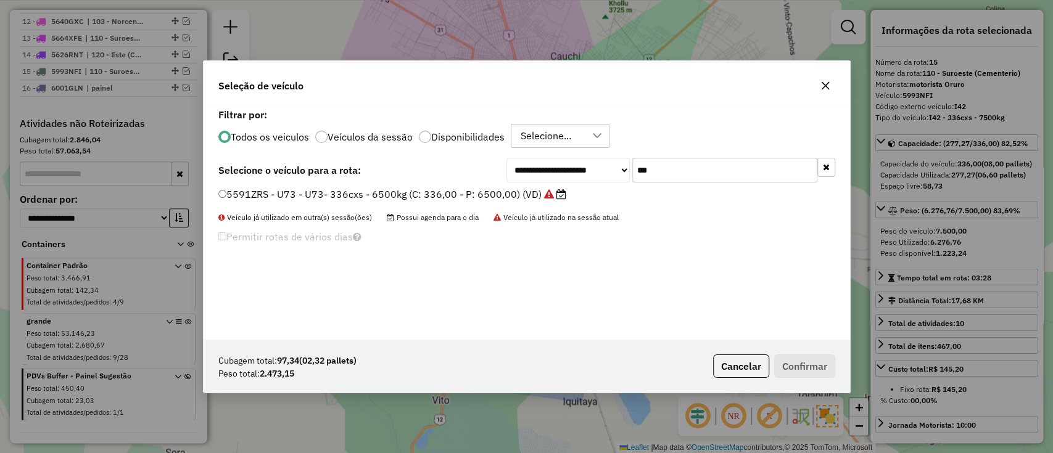
click at [695, 172] on input "***" at bounding box center [724, 170] width 185 height 25
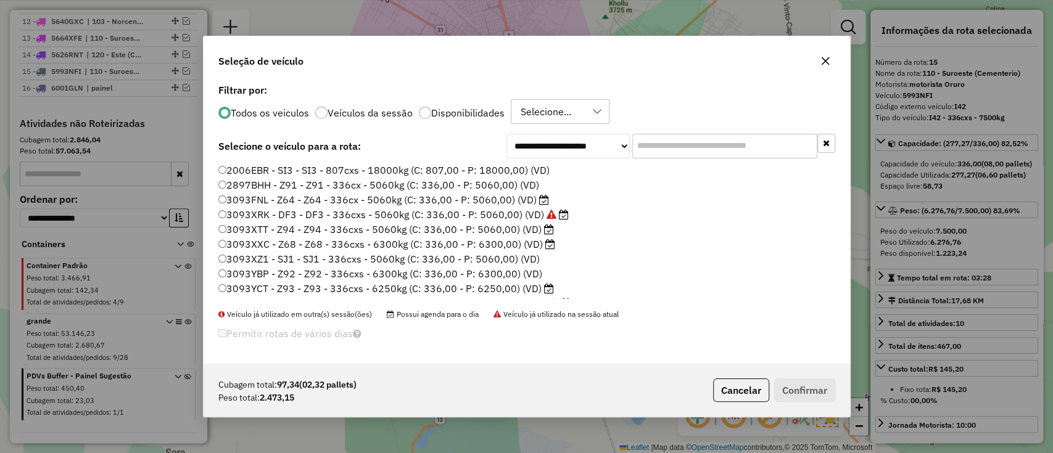
click at [548, 105] on div "Selecione..." at bounding box center [545, 111] width 59 height 23
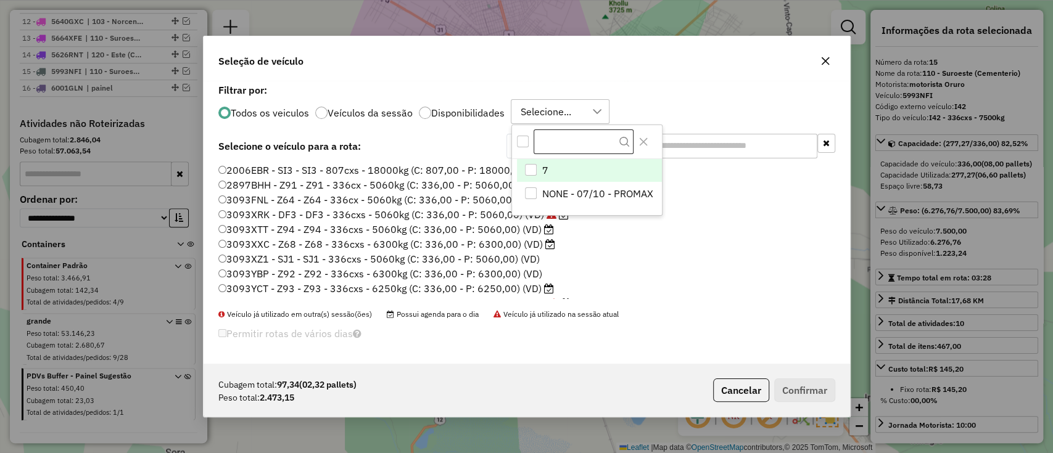
scroll to position [9, 56]
click at [558, 174] on li "7" at bounding box center [589, 170] width 145 height 23
click at [691, 275] on li "4485PHE - S80 - S80 - 336cxs - 6000kg (C: 336,00 - P: 6000,00) (VD)" at bounding box center [526, 274] width 617 height 15
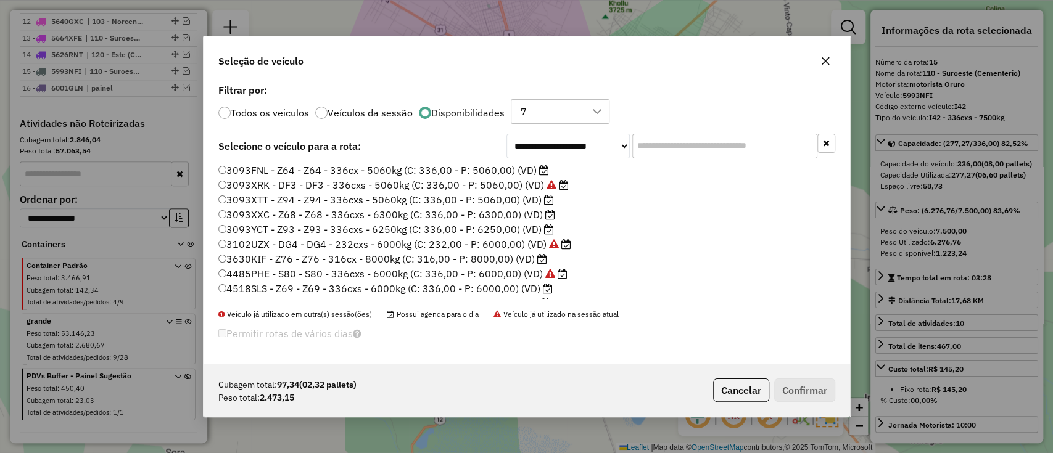
click at [529, 170] on label "3093FNL - Z64 - Z64 - 336cx - 5060kg (C: 336,00 - P: 5060,00) (VD)" at bounding box center [383, 170] width 331 height 15
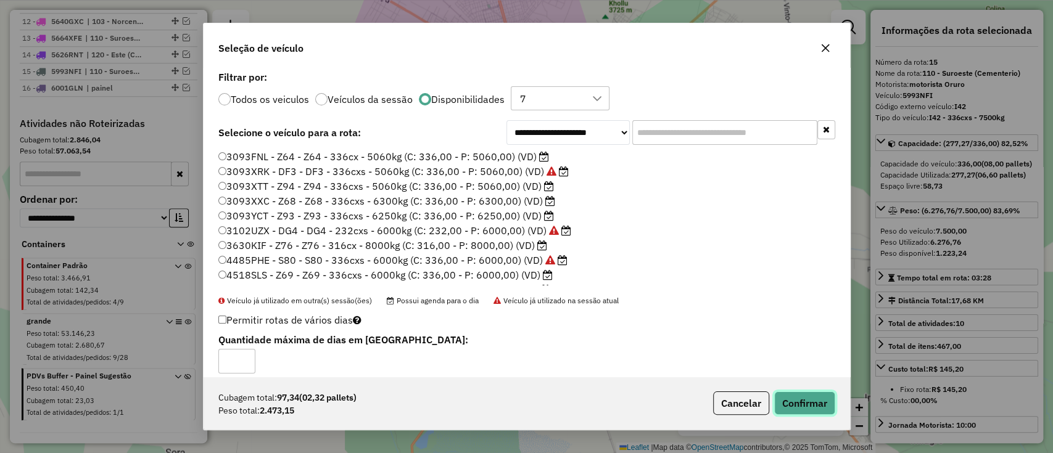
click at [792, 395] on button "Confirmar" at bounding box center [804, 403] width 61 height 23
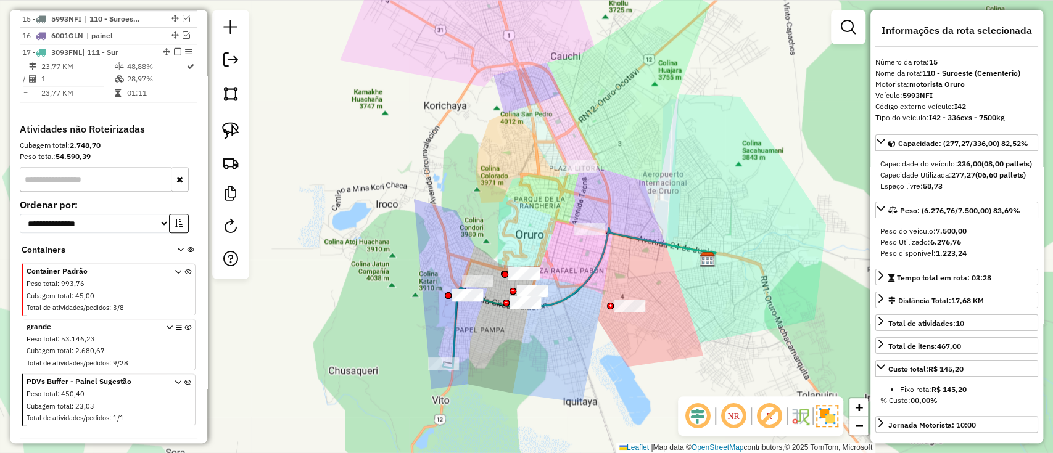
click at [450, 331] on icon at bounding box center [579, 298] width 273 height 140
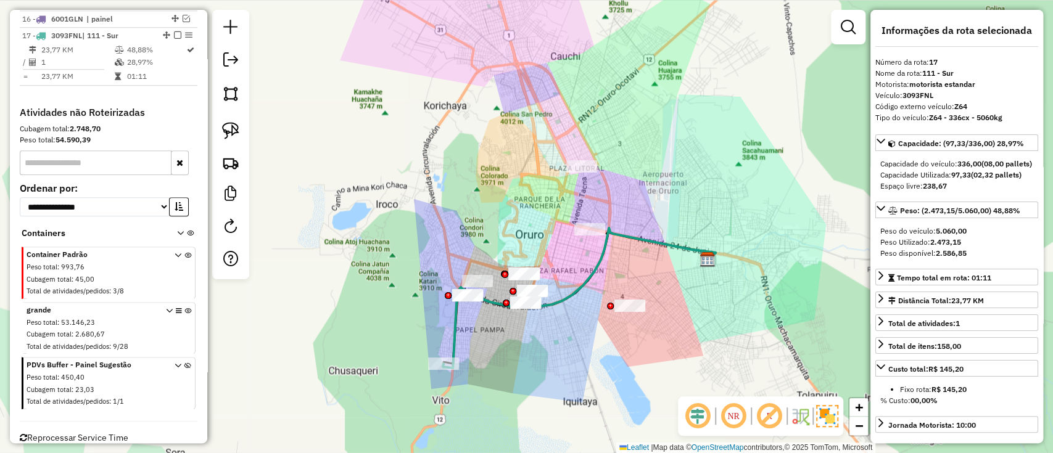
scroll to position [751, 0]
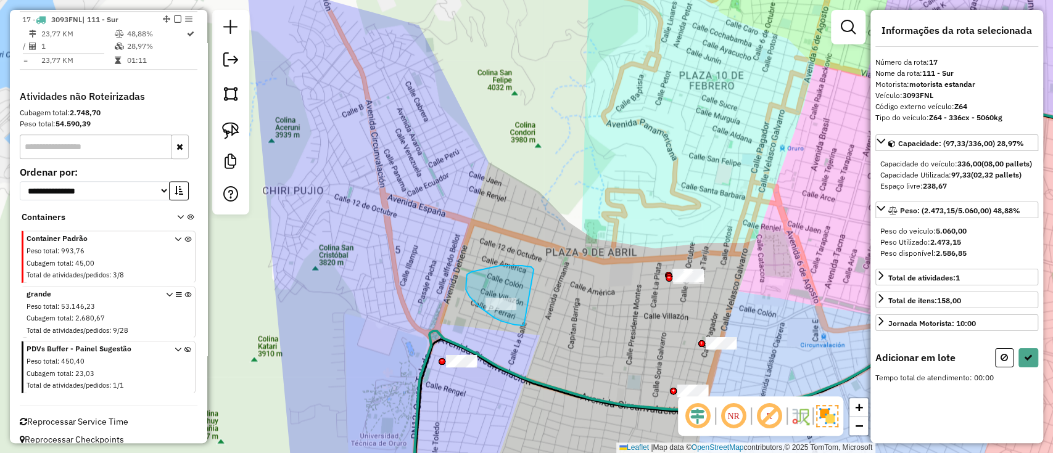
drag, startPoint x: 500, startPoint y: 266, endPoint x: 527, endPoint y: 326, distance: 66.3
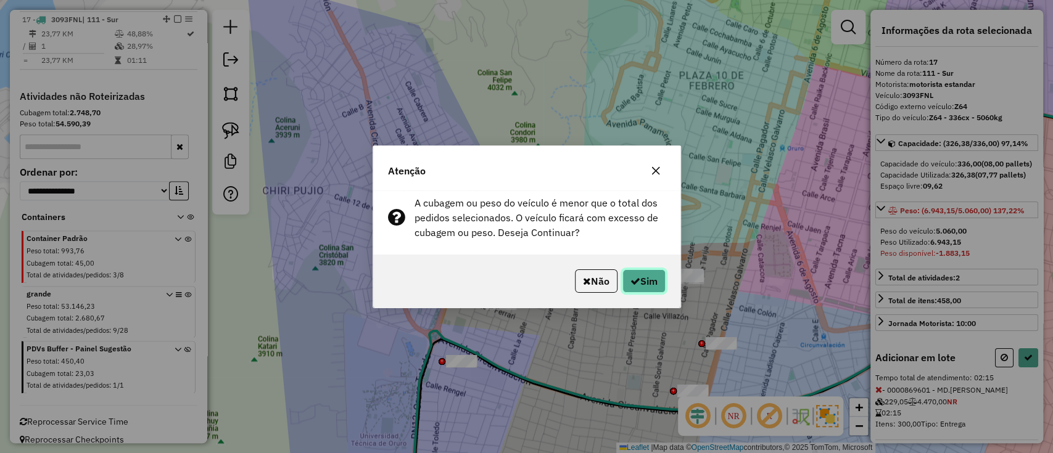
click at [652, 284] on button "Sim" at bounding box center [643, 281] width 43 height 23
select select "*********"
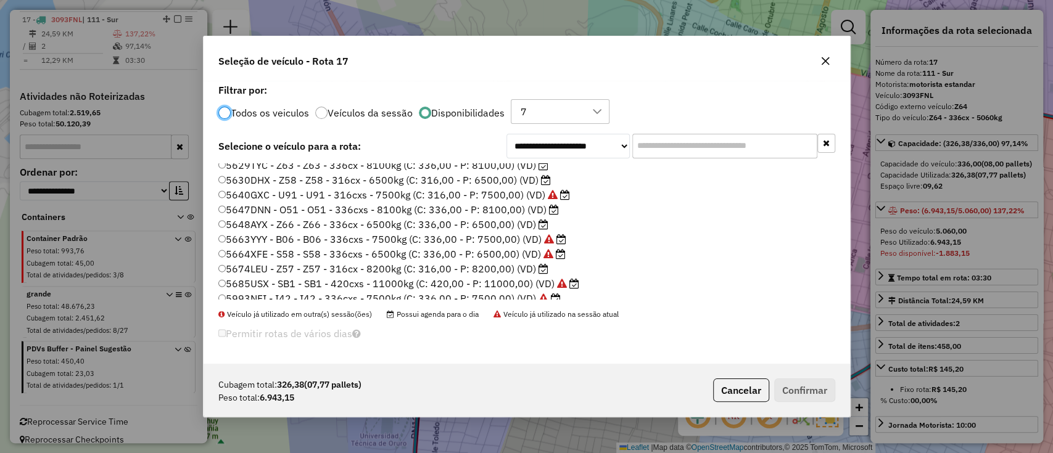
scroll to position [323, 0]
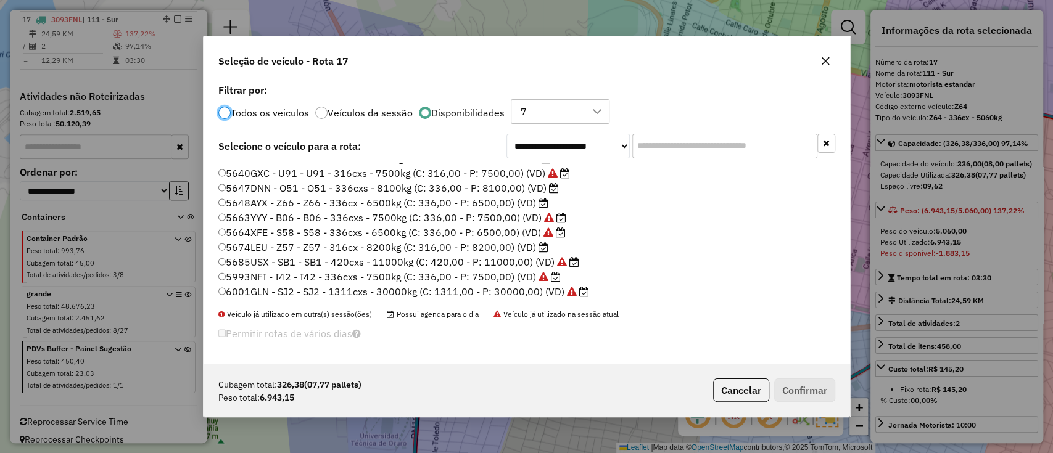
click at [486, 183] on label "5647DNN - O51 - O51 - 336cxs - 8100kg (C: 336,00 - P: 8100,00) (VD)" at bounding box center [388, 188] width 341 height 15
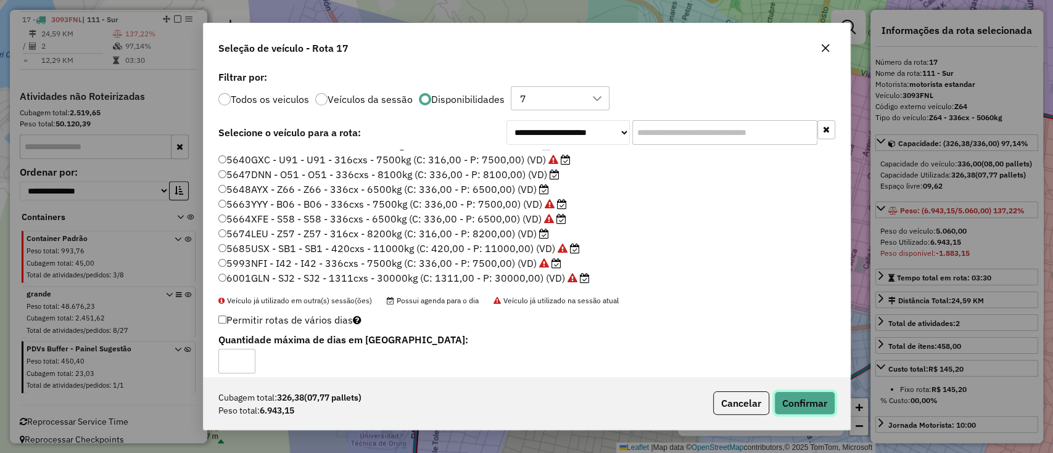
click at [793, 398] on button "Confirmar" at bounding box center [804, 403] width 61 height 23
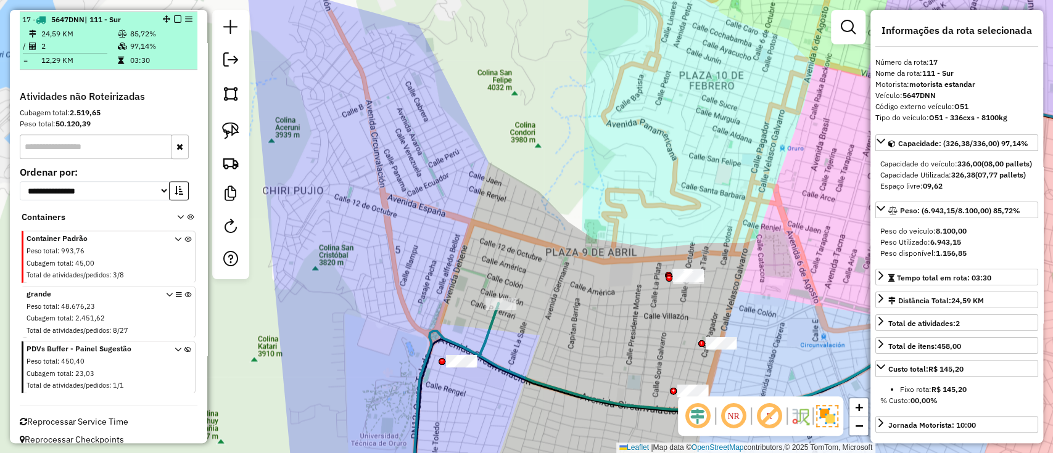
click at [178, 17] on em at bounding box center [177, 18] width 7 height 7
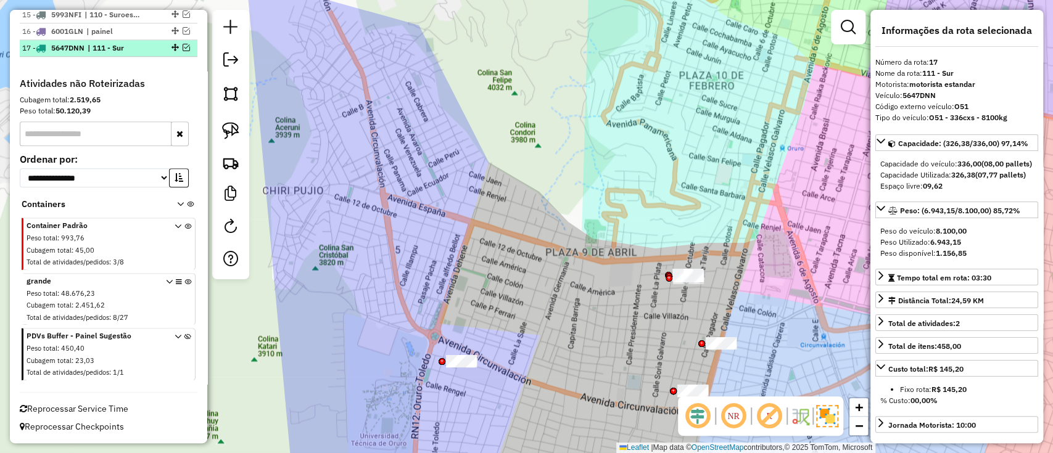
scroll to position [720, 0]
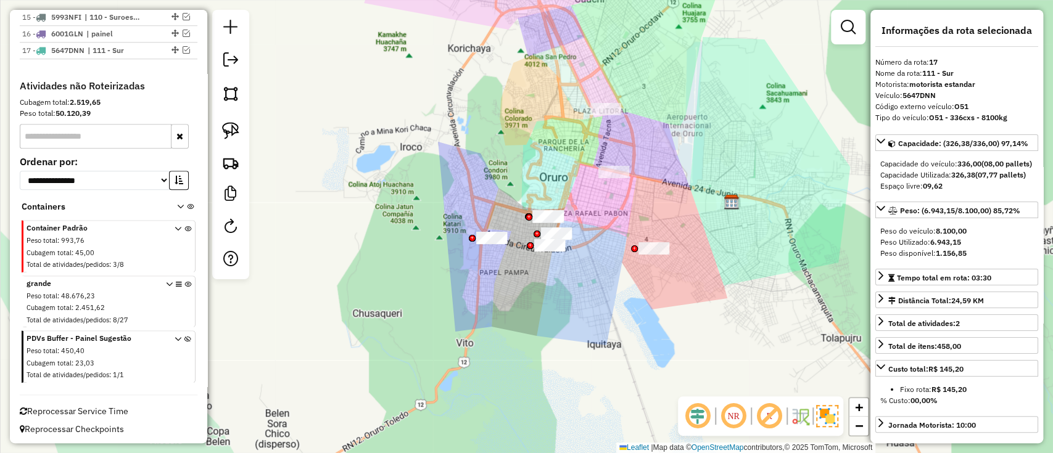
drag, startPoint x: 509, startPoint y: 303, endPoint x: 497, endPoint y: 304, distance: 12.4
click at [508, 315] on div "Janela de atendimento Grade de atendimento Capacidade Transportadoras Veículos …" at bounding box center [526, 226] width 1053 height 453
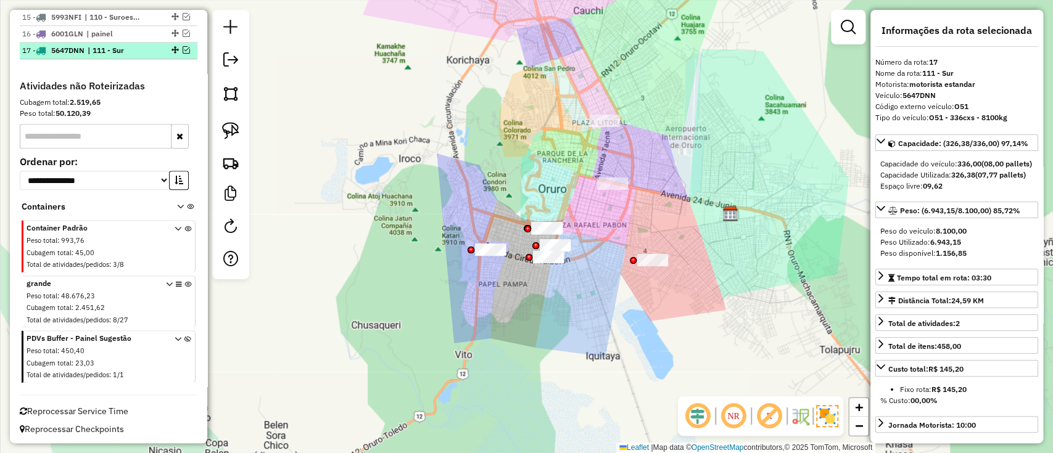
click at [183, 46] on em at bounding box center [186, 49] width 7 height 7
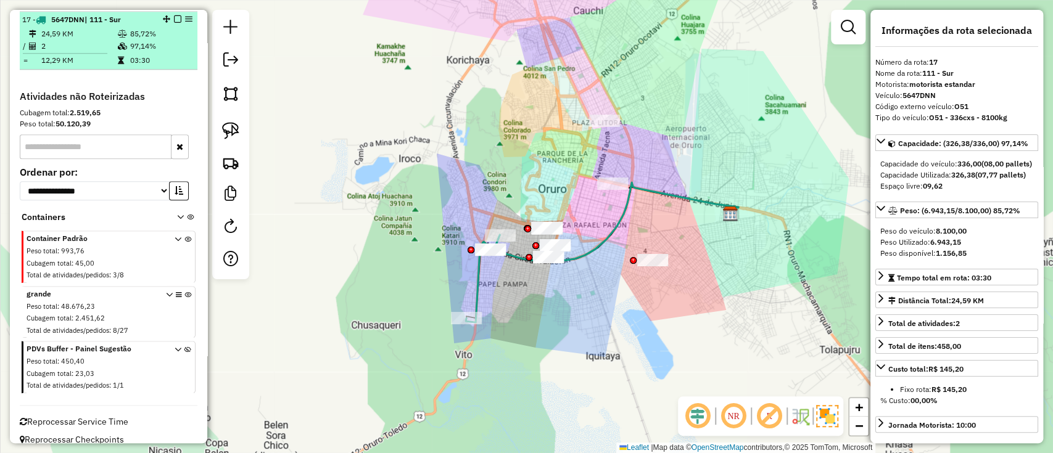
click at [149, 42] on td "97,14%" at bounding box center [161, 46] width 62 height 12
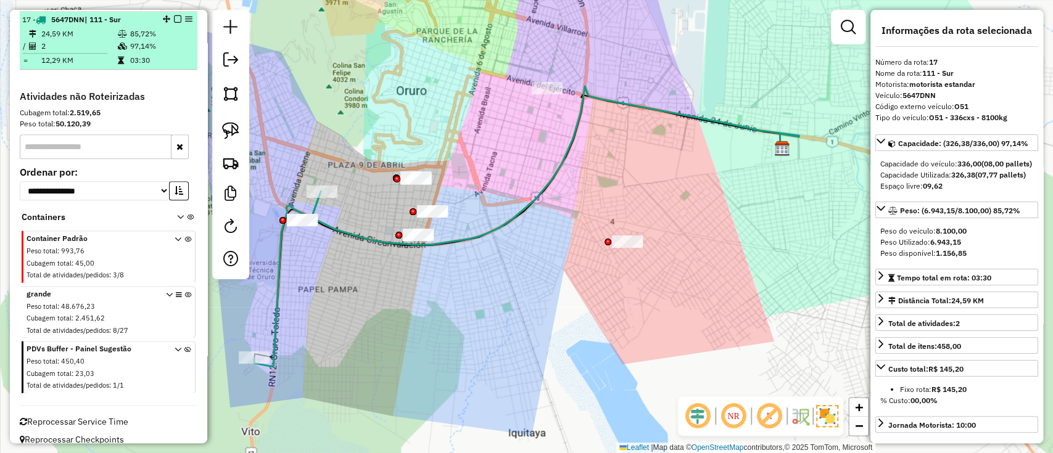
click at [176, 15] on em at bounding box center [177, 18] width 7 height 7
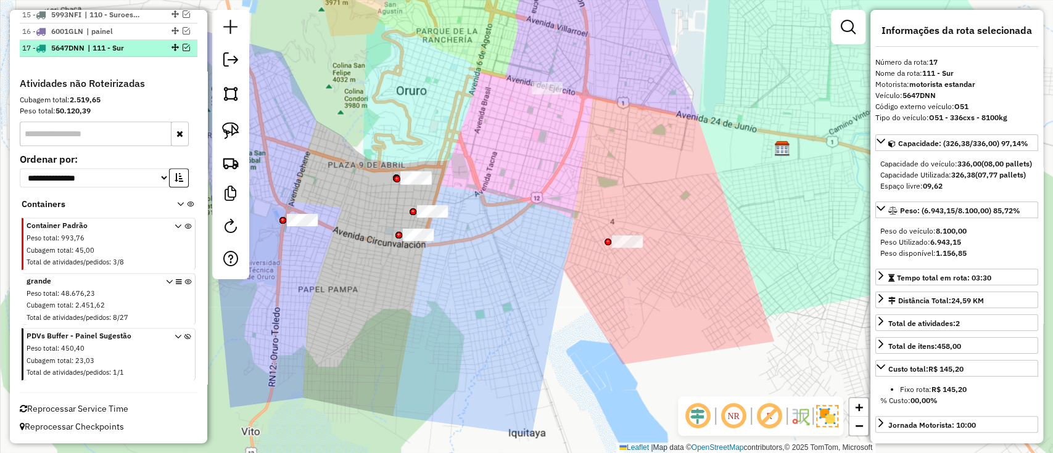
scroll to position [720, 0]
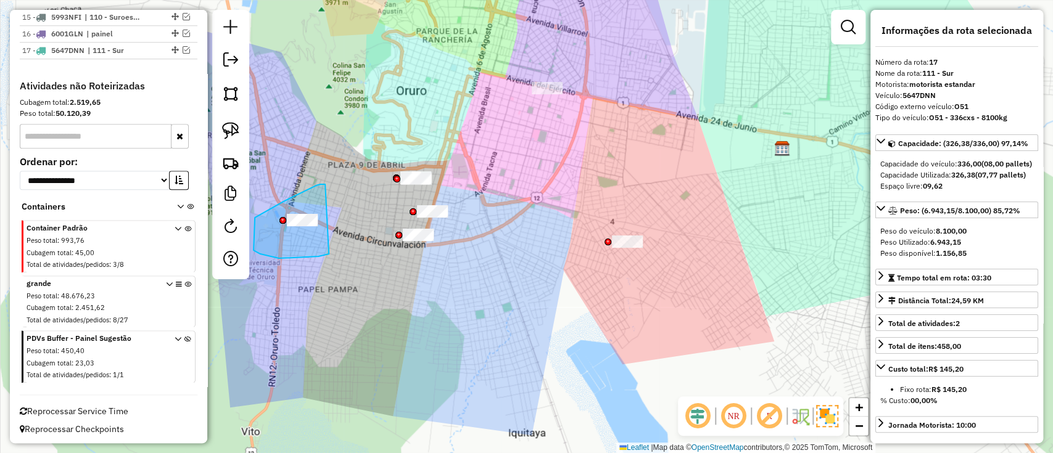
drag, startPoint x: 244, startPoint y: 224, endPoint x: 329, endPoint y: 254, distance: 89.7
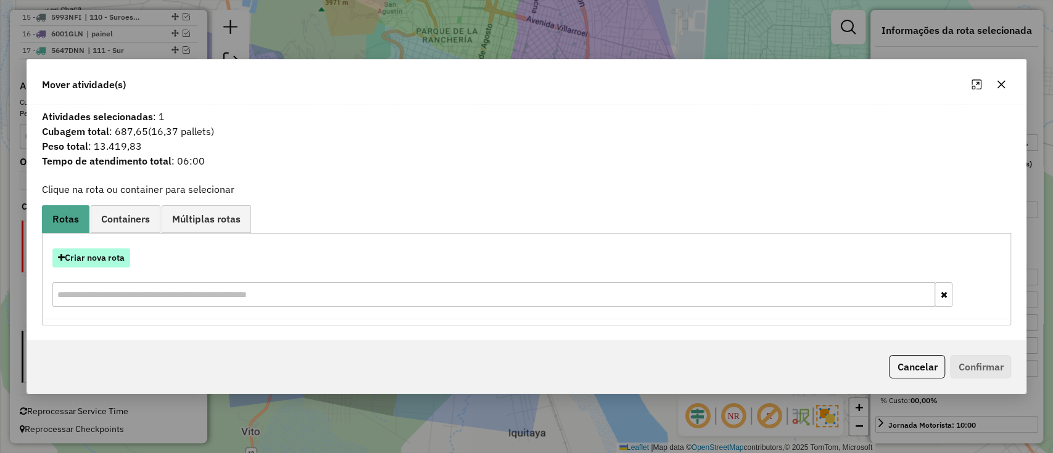
click at [105, 258] on button "Criar nova rota" at bounding box center [91, 258] width 78 height 19
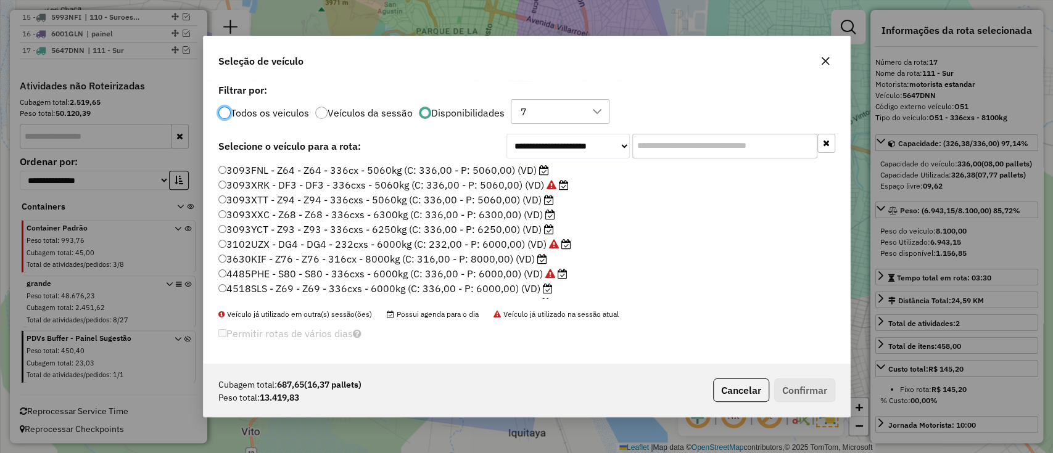
scroll to position [164, 0]
click at [661, 152] on input "text" at bounding box center [724, 146] width 185 height 25
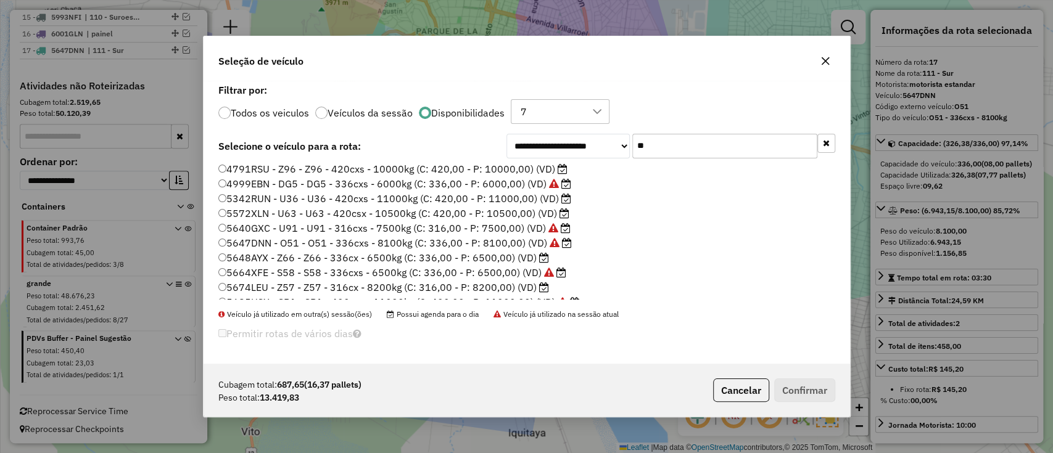
scroll to position [0, 0]
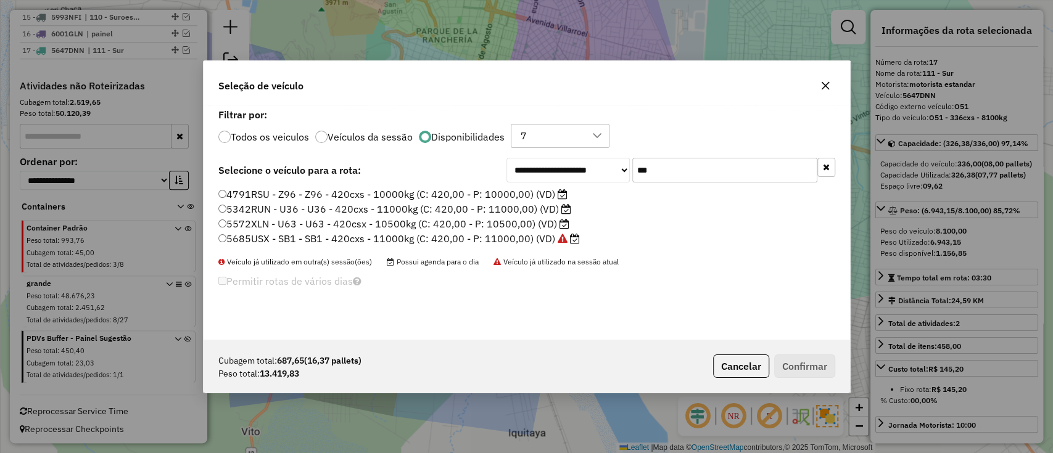
type input "***"
click at [467, 197] on label "4791RSU - Z96 - Z96 - 420cxs - 10000kg (C: 420,00 - P: 10000,00) (VD)" at bounding box center [392, 194] width 349 height 15
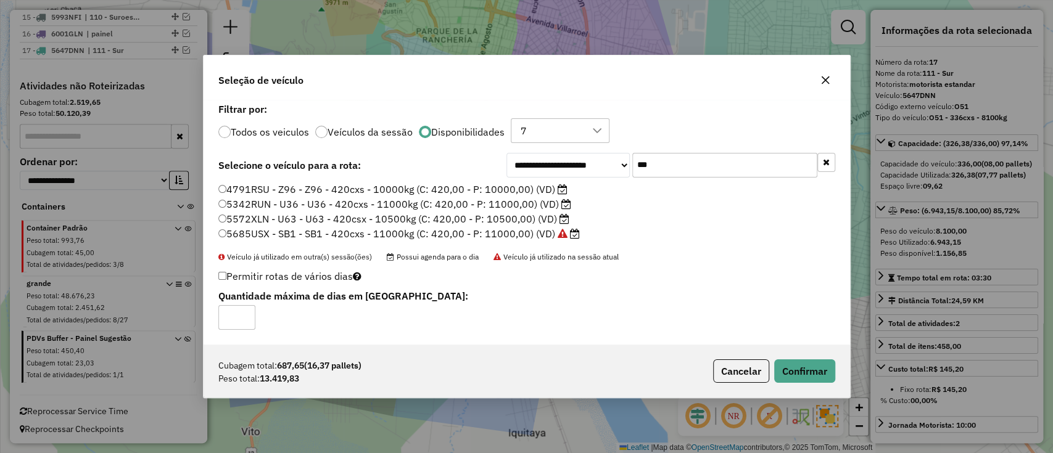
click at [464, 203] on label "5342RUN - U36 - U36 - 420cxs - 11000kg (C: 420,00 - P: 11000,00) (VD)" at bounding box center [394, 204] width 353 height 15
click at [789, 373] on button "Confirmar" at bounding box center [804, 371] width 61 height 23
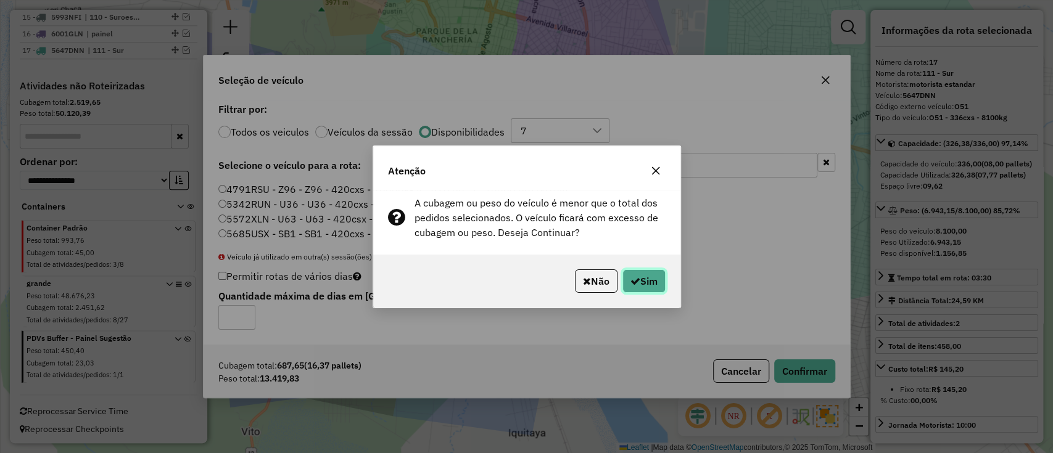
click at [622, 273] on button "Sim" at bounding box center [643, 281] width 43 height 23
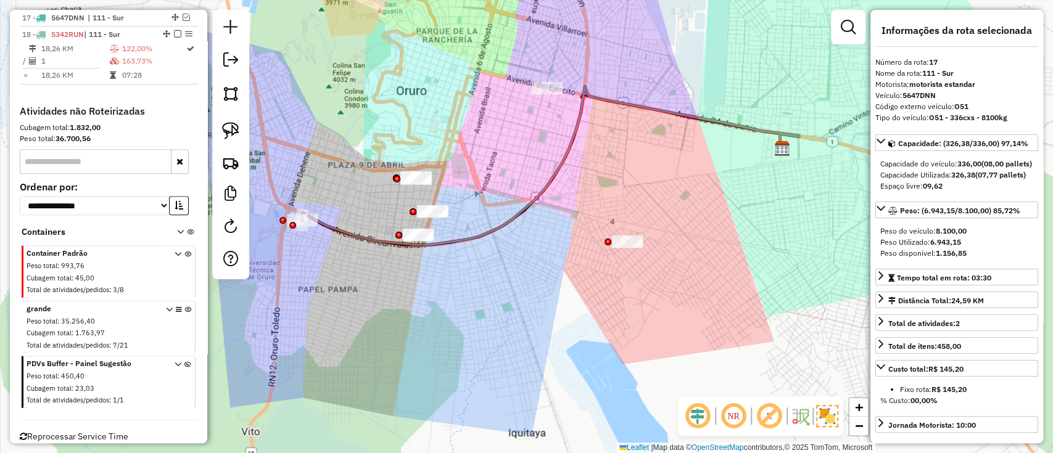
scroll to position [751, 0]
click at [305, 229] on div "Janela de atendimento Grade de atendimento Capacidade Transportadoras Veículos …" at bounding box center [526, 226] width 1053 height 453
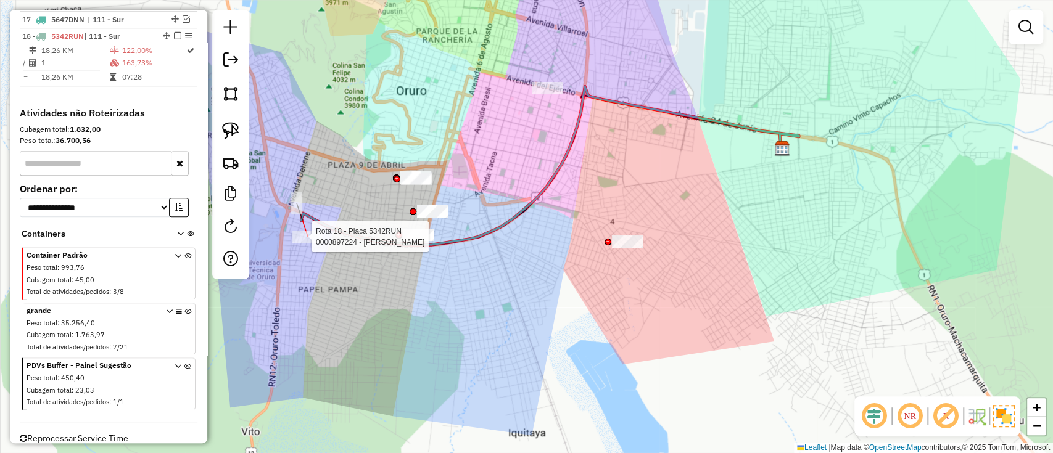
select select "*********"
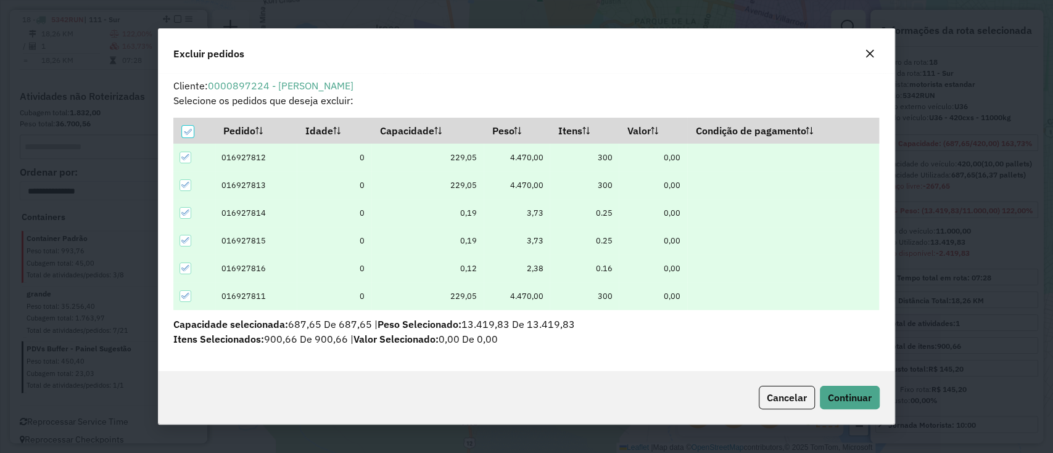
scroll to position [0, 0]
click at [189, 131] on icon at bounding box center [188, 132] width 8 height 6
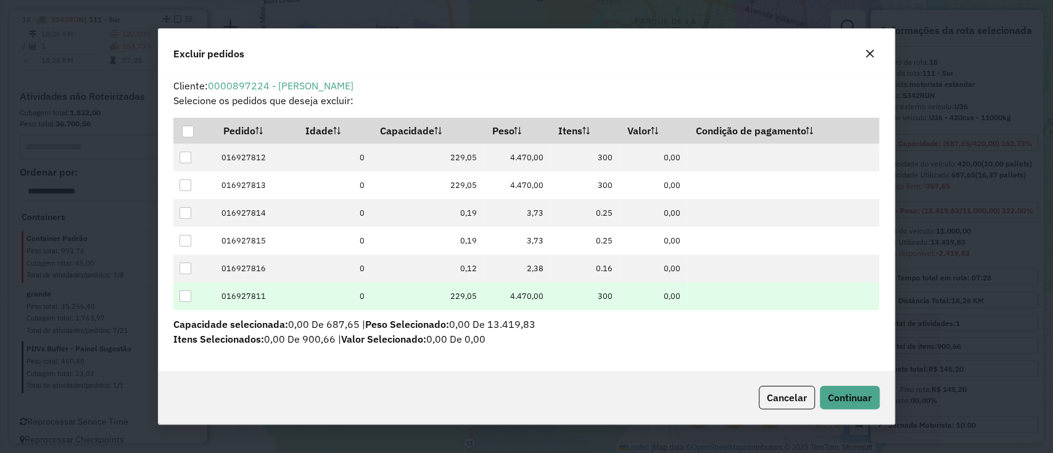
click at [183, 300] on div at bounding box center [185, 297] width 12 height 12
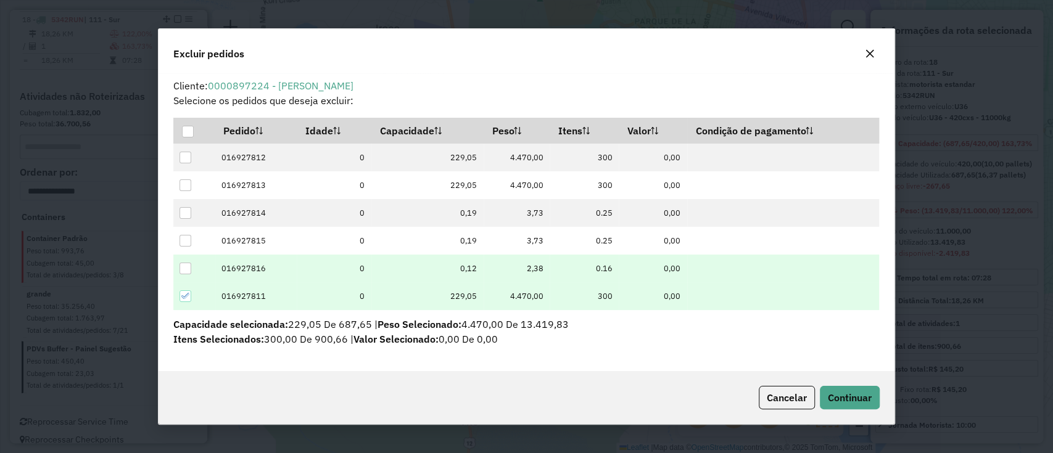
click at [182, 271] on div at bounding box center [185, 269] width 12 height 12
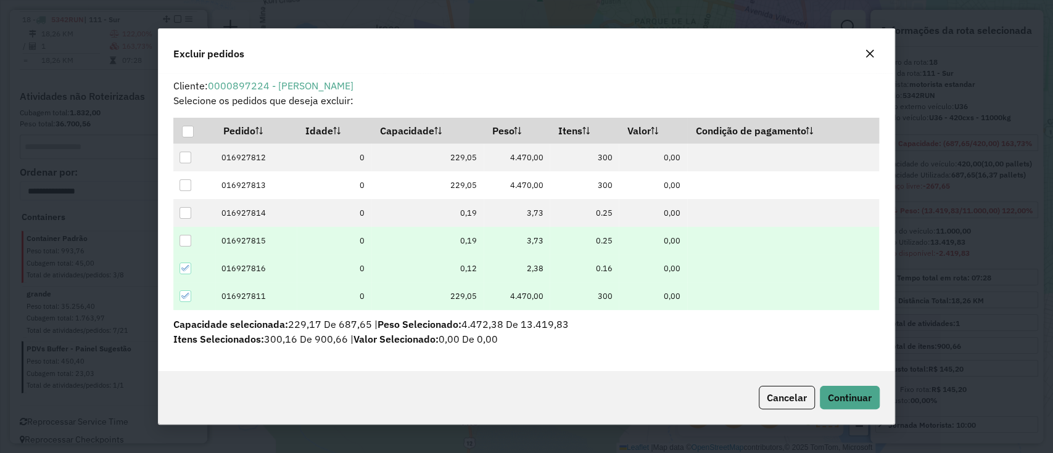
click at [186, 236] on div at bounding box center [185, 241] width 12 height 12
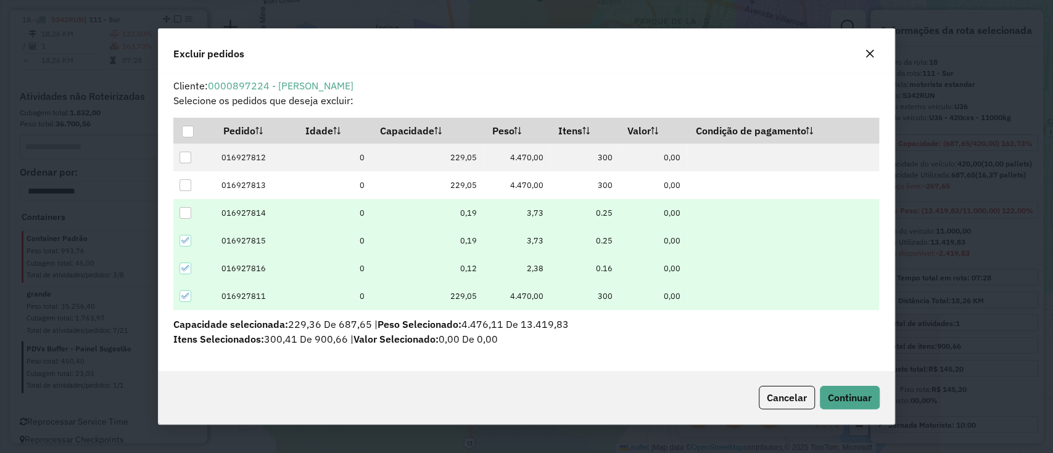
click at [182, 211] on div at bounding box center [185, 213] width 12 height 12
click at [186, 215] on icon at bounding box center [185, 212] width 9 height 9
click at [182, 243] on icon at bounding box center [185, 240] width 9 height 9
click at [184, 265] on icon at bounding box center [185, 268] width 9 height 9
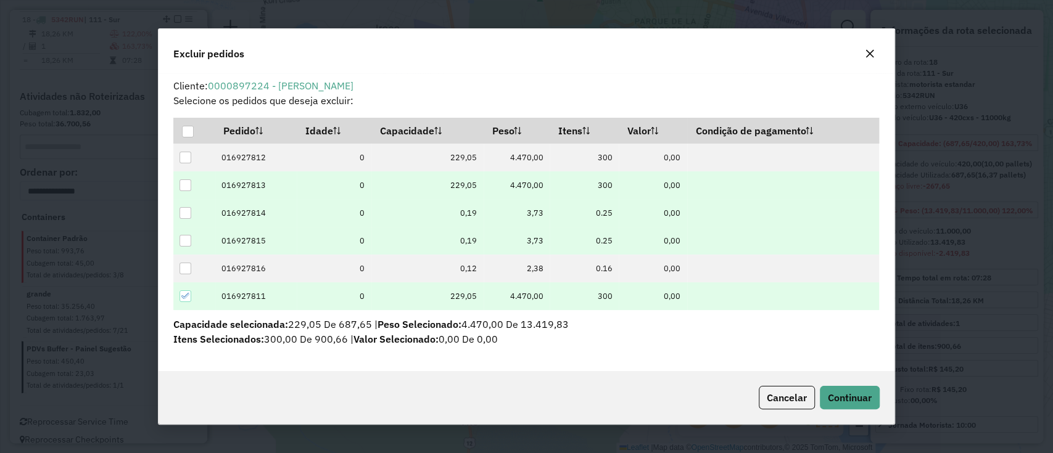
click at [189, 184] on div at bounding box center [185, 185] width 12 height 12
click at [851, 402] on span "Continuar" at bounding box center [850, 398] width 44 height 12
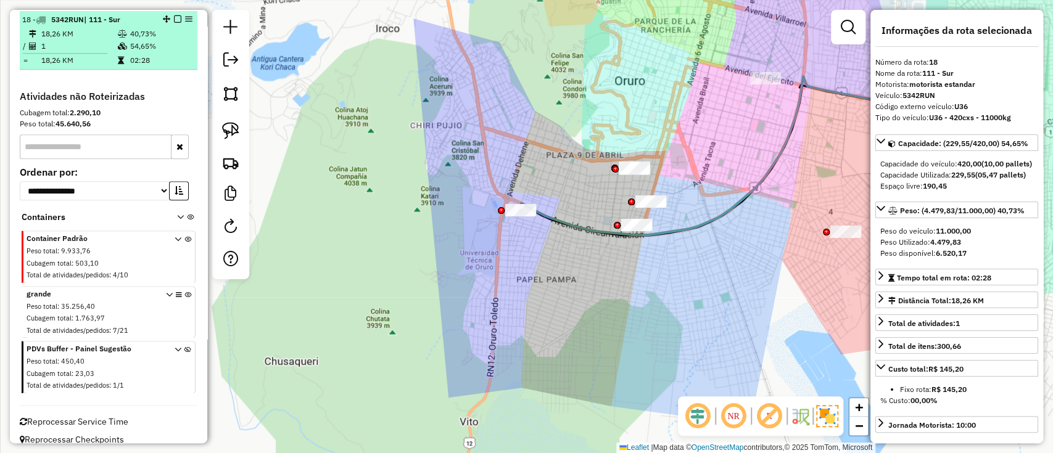
click at [155, 43] on td "54,65%" at bounding box center [161, 46] width 62 height 12
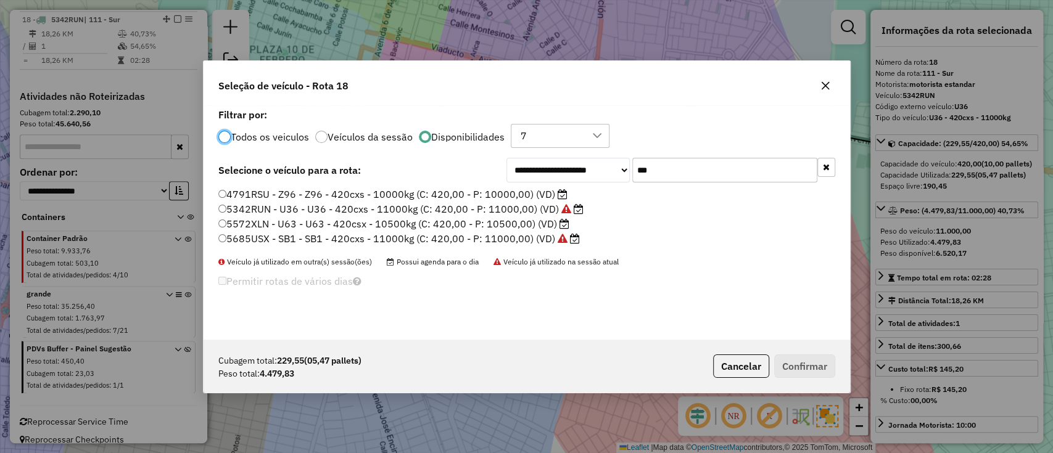
scroll to position [6, 4]
click at [715, 174] on input "***" at bounding box center [724, 170] width 185 height 25
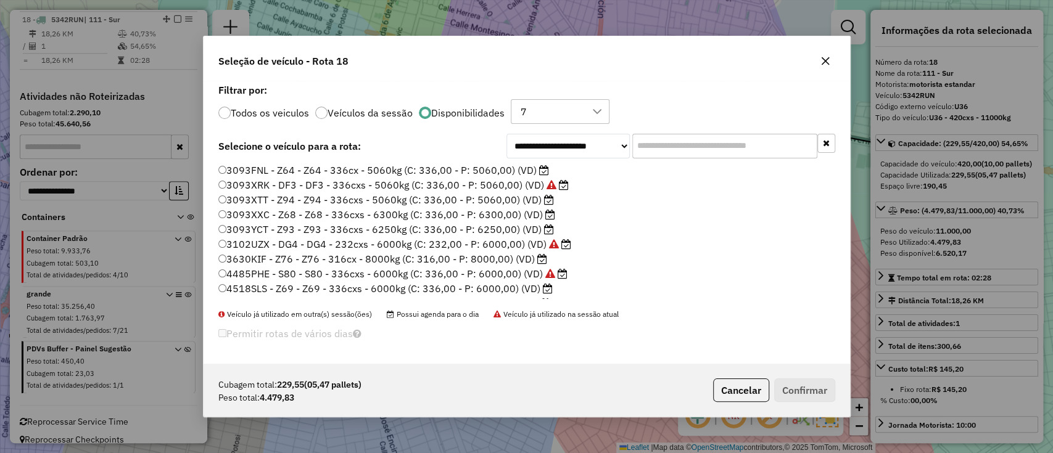
click at [539, 167] on icon at bounding box center [544, 170] width 10 height 10
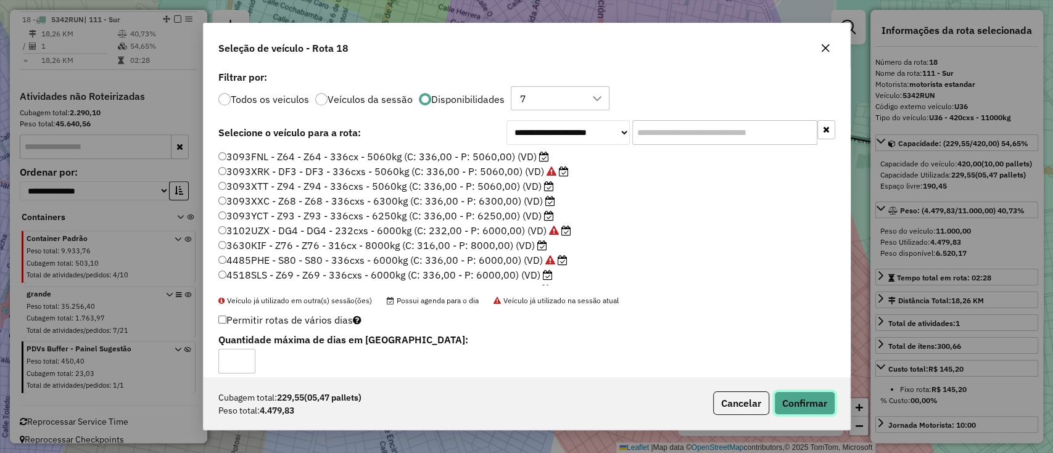
click at [816, 408] on button "Confirmar" at bounding box center [804, 403] width 61 height 23
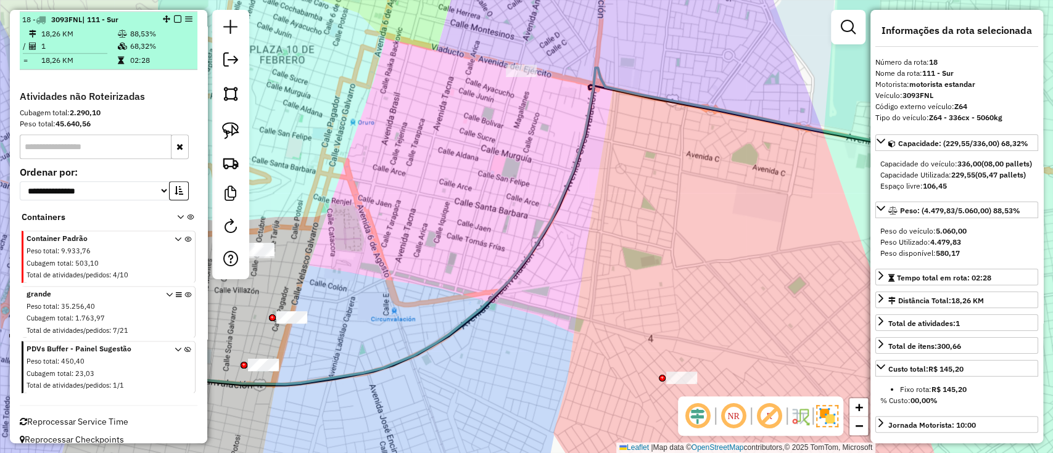
click at [168, 18] on div at bounding box center [173, 18] width 37 height 7
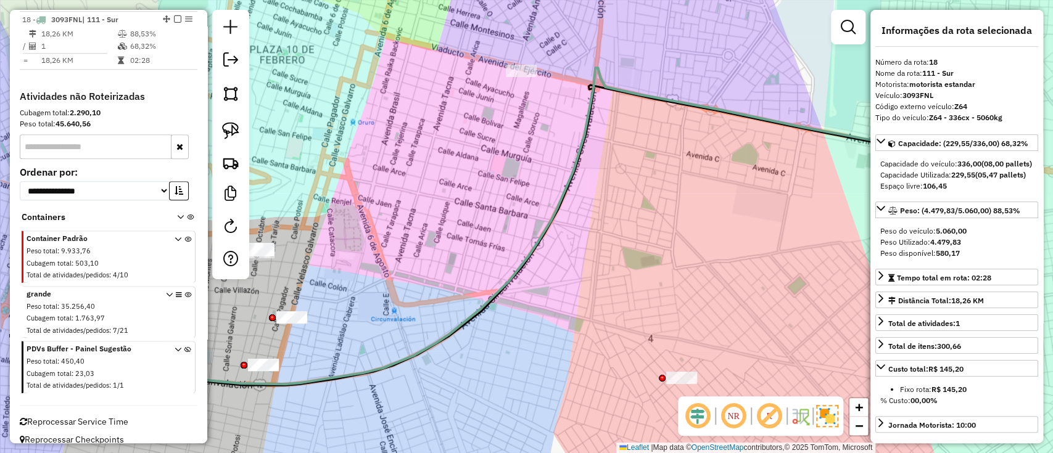
click at [174, 16] on em at bounding box center [177, 18] width 7 height 7
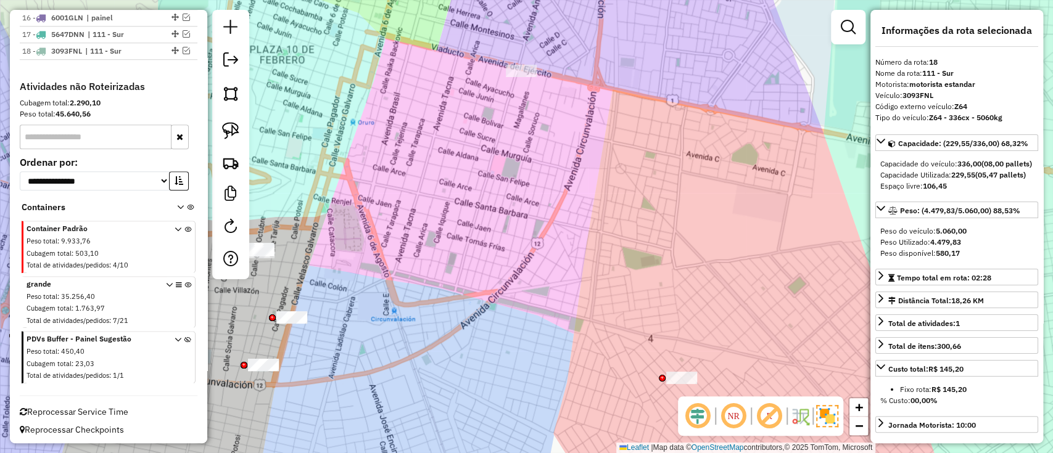
drag, startPoint x: 421, startPoint y: 233, endPoint x: 732, endPoint y: 168, distance: 317.5
click at [683, 214] on div "Janela de atendimento Grade de atendimento Capacidade Transportadoras Veículos …" at bounding box center [526, 226] width 1053 height 453
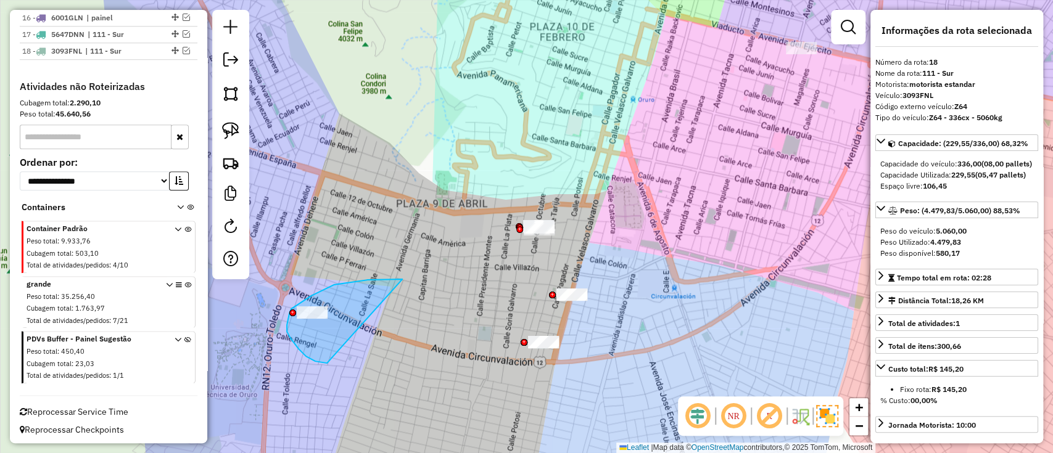
drag, startPoint x: 302, startPoint y: 301, endPoint x: 327, endPoint y: 363, distance: 67.0
click at [327, 363] on div "Janela de atendimento Grade de atendimento Capacidade Transportadoras Veículos …" at bounding box center [526, 226] width 1053 height 453
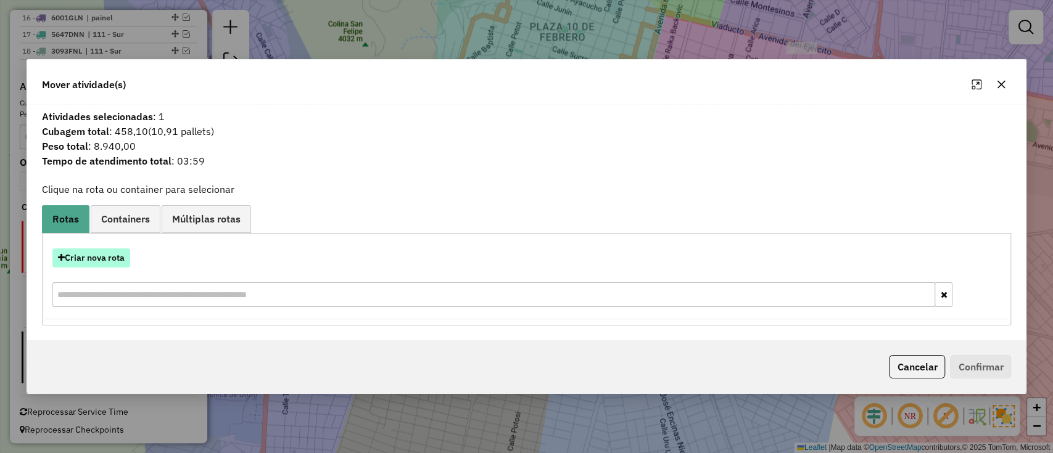
click at [103, 262] on button "Criar nova rota" at bounding box center [91, 258] width 78 height 19
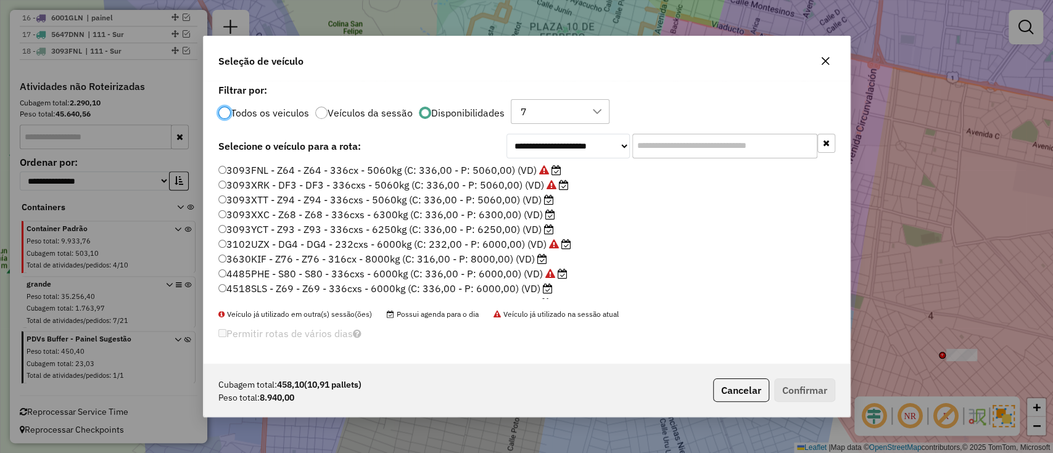
scroll to position [6, 4]
click at [694, 137] on input "text" at bounding box center [724, 146] width 185 height 25
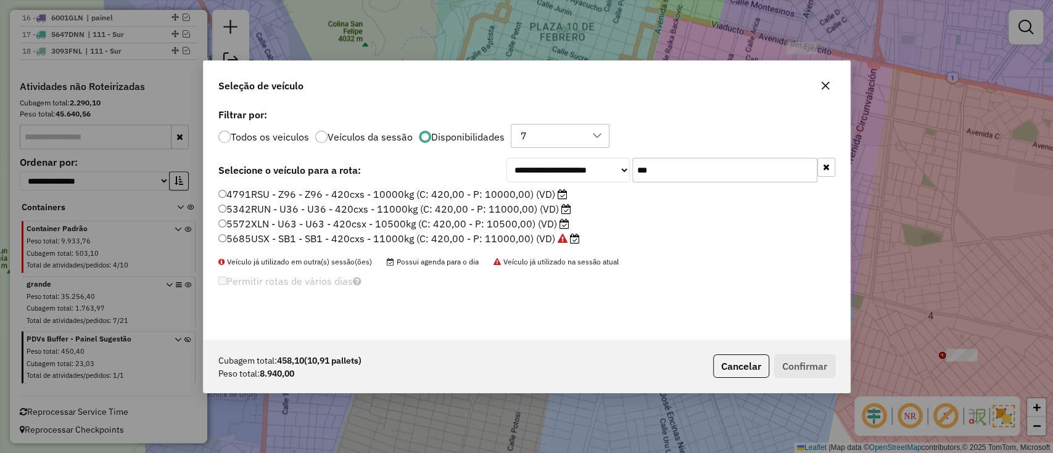
click at [677, 173] on input "***" at bounding box center [724, 170] width 185 height 25
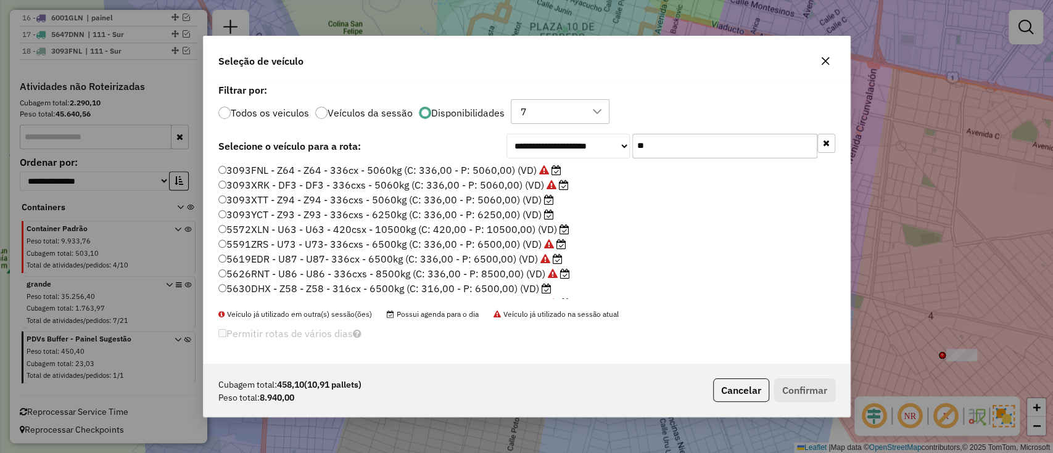
type input "*"
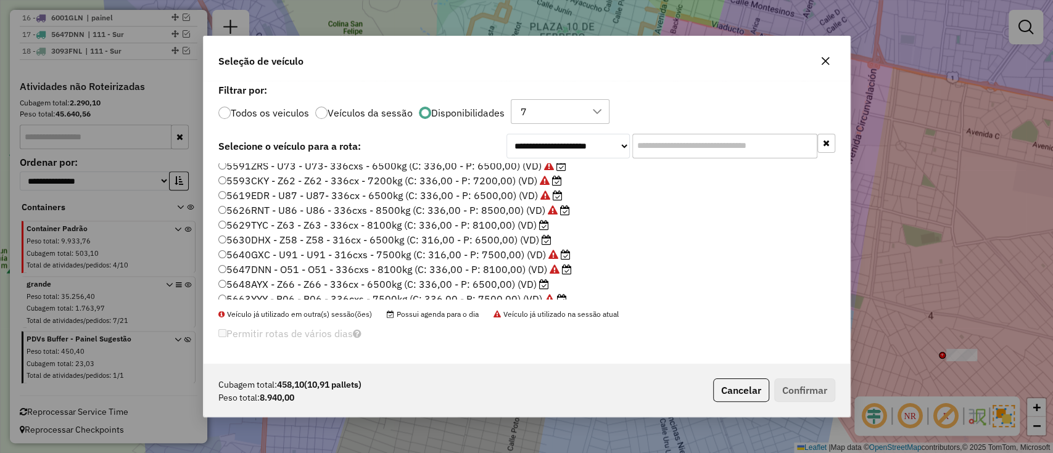
click at [745, 388] on button "Cancelar" at bounding box center [741, 390] width 56 height 23
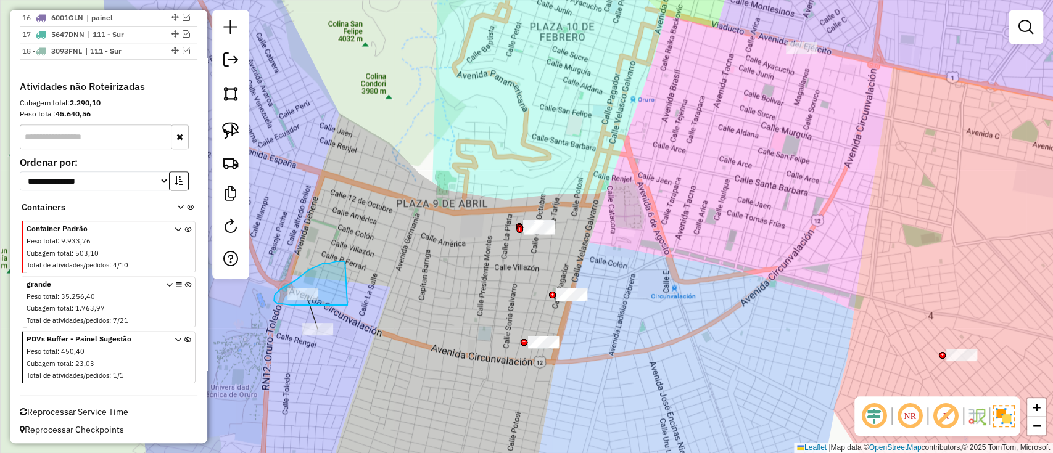
drag, startPoint x: 345, startPoint y: 262, endPoint x: 371, endPoint y: 304, distance: 50.1
click at [371, 304] on div "Janela de atendimento Grade de atendimento Capacidade Transportadoras Veículos …" at bounding box center [526, 226] width 1053 height 453
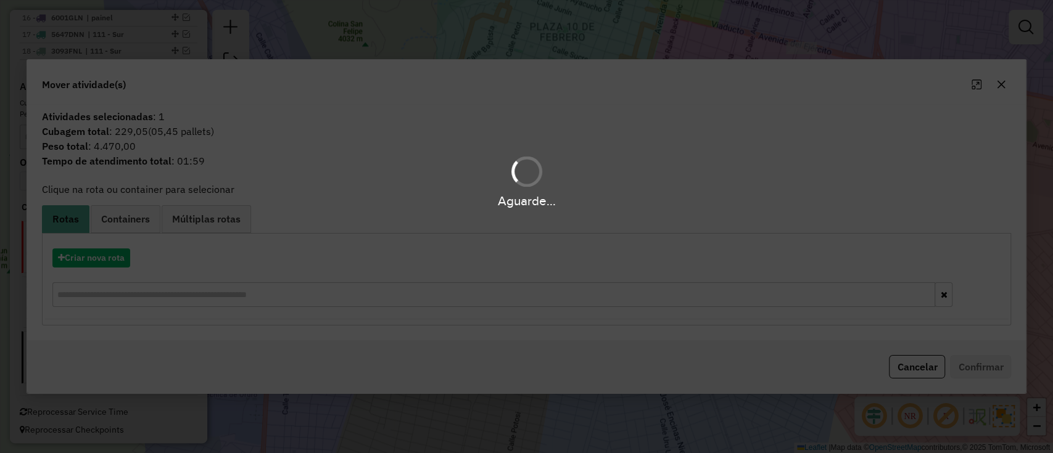
click at [98, 255] on div "Aguarde..." at bounding box center [526, 226] width 1053 height 453
click at [99, 260] on div "Aguarde..." at bounding box center [526, 226] width 1053 height 453
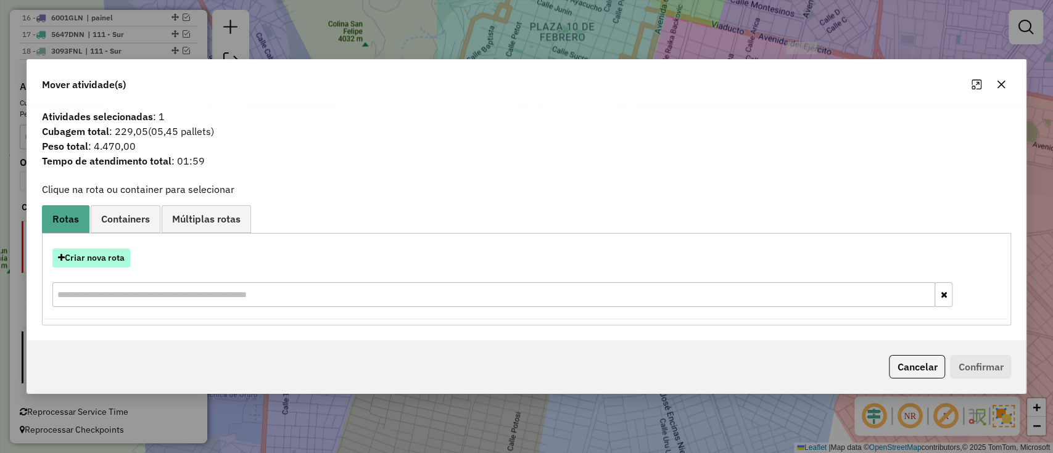
click at [111, 258] on button "Criar nova rota" at bounding box center [91, 258] width 78 height 19
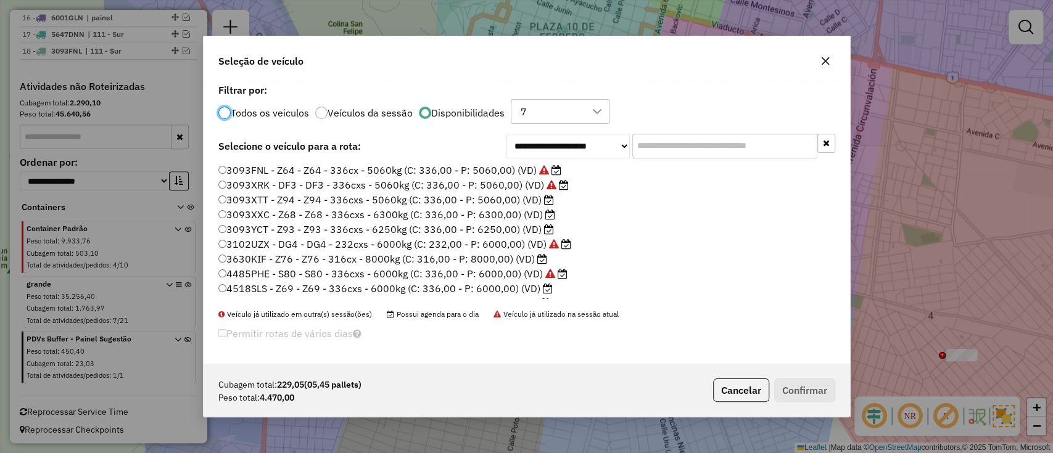
scroll to position [6, 4]
click at [477, 199] on label "3093XTT - Z94 - Z94 - 336cxs - 5060kg (C: 336,00 - P: 5060,00) (VD)" at bounding box center [386, 199] width 336 height 15
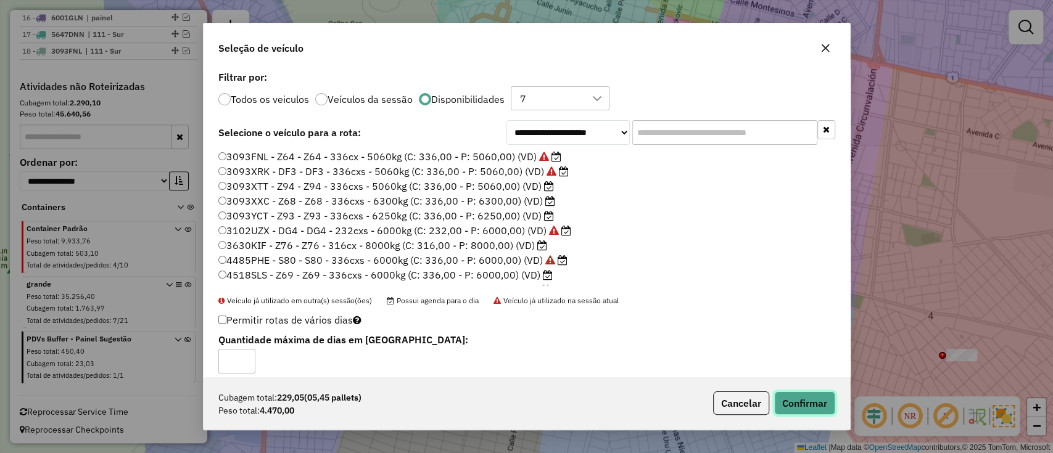
click at [786, 405] on button "Confirmar" at bounding box center [804, 403] width 61 height 23
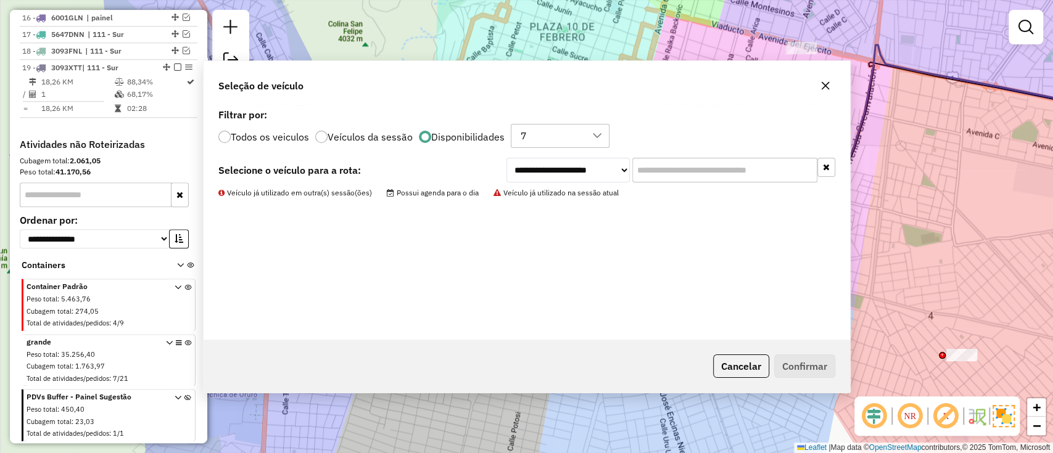
scroll to position [767, 0]
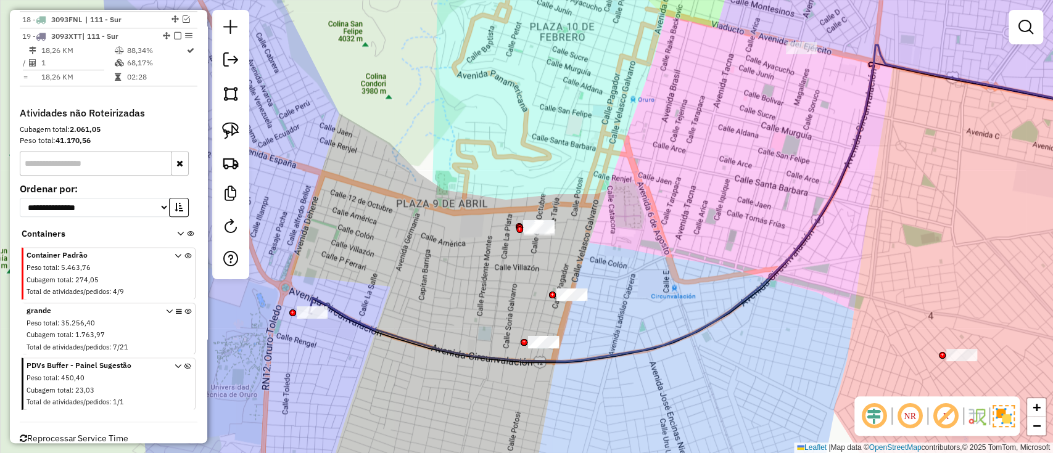
click at [324, 302] on icon at bounding box center [733, 203] width 849 height 316
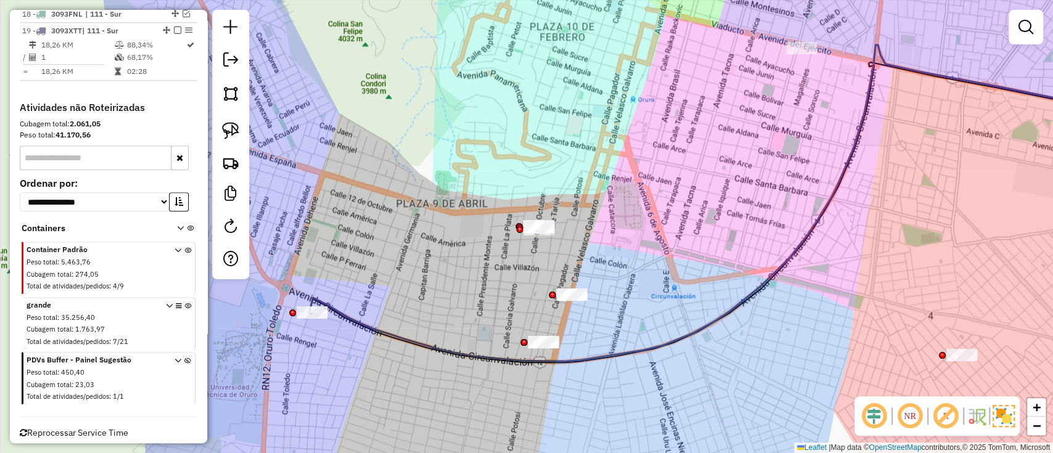
select select "*********"
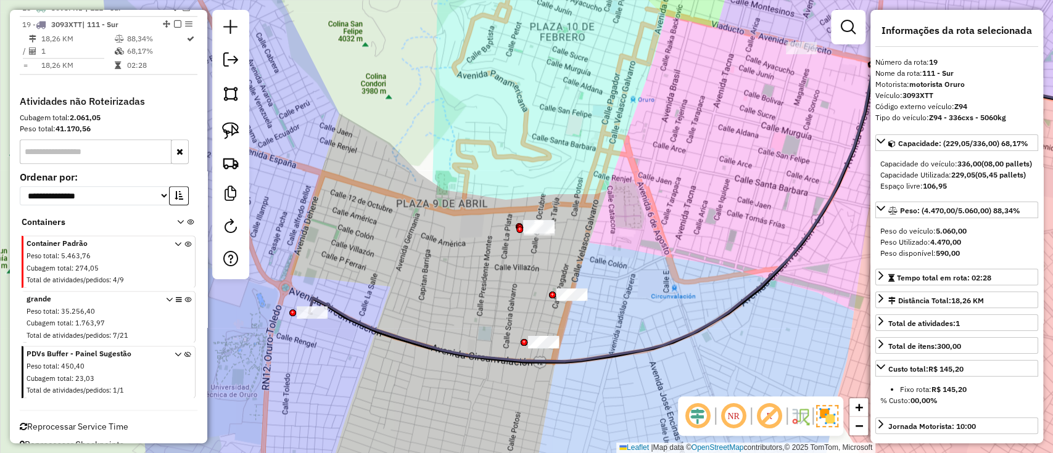
scroll to position [784, 0]
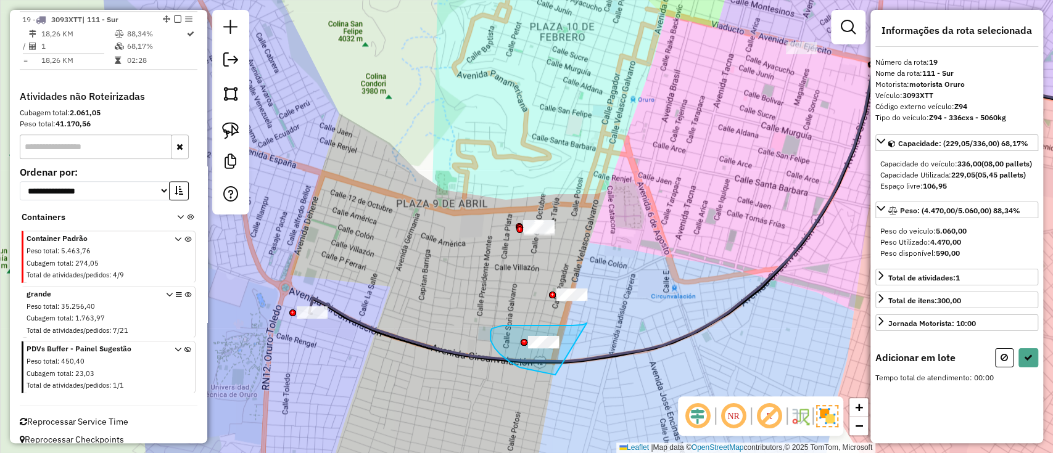
drag, startPoint x: 582, startPoint y: 325, endPoint x: 555, endPoint y: 375, distance: 56.9
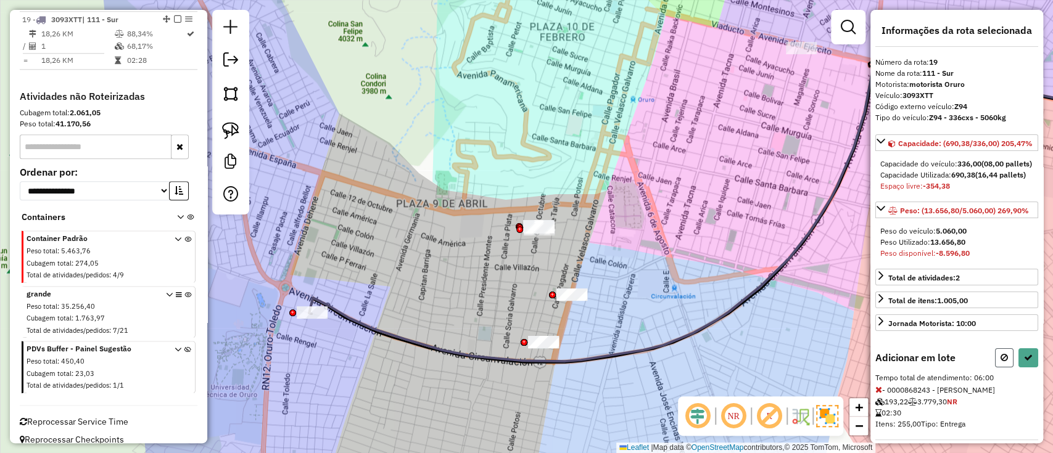
click at [1001, 362] on icon at bounding box center [1003, 357] width 7 height 9
select select "*********"
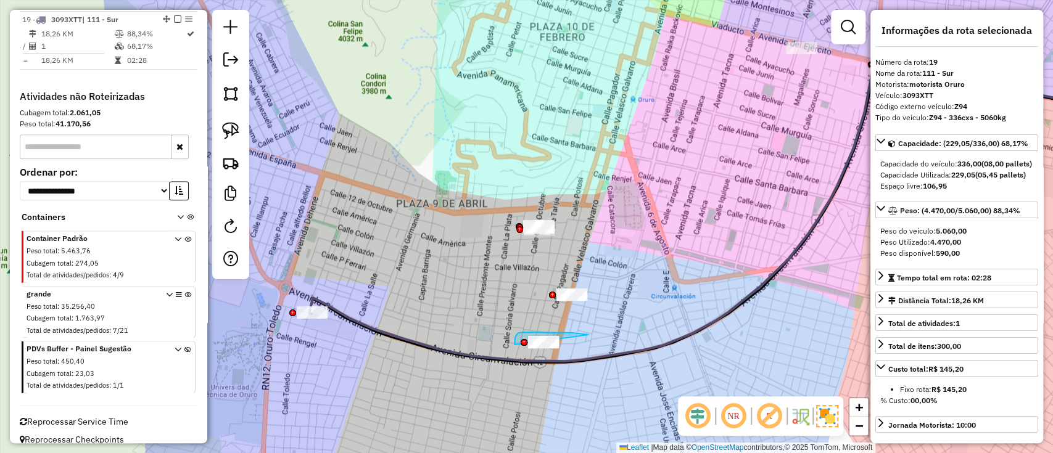
drag, startPoint x: 517, startPoint y: 334, endPoint x: 543, endPoint y: 377, distance: 50.1
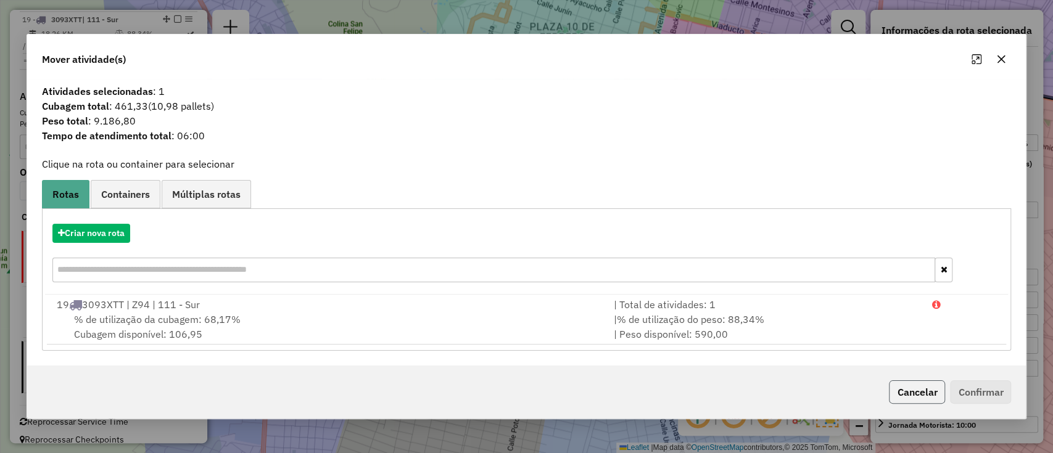
click at [917, 392] on button "Cancelar" at bounding box center [917, 392] width 56 height 23
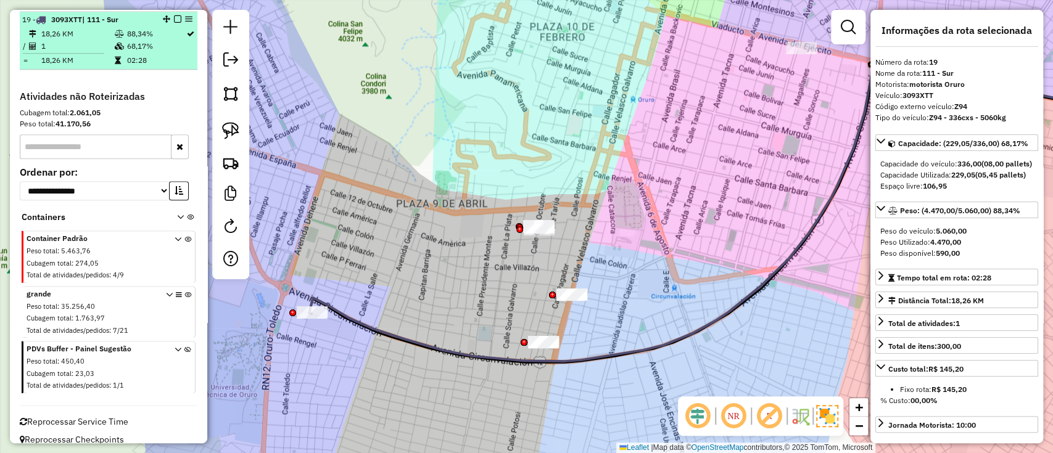
click at [97, 60] on td "18,26 KM" at bounding box center [77, 60] width 73 height 12
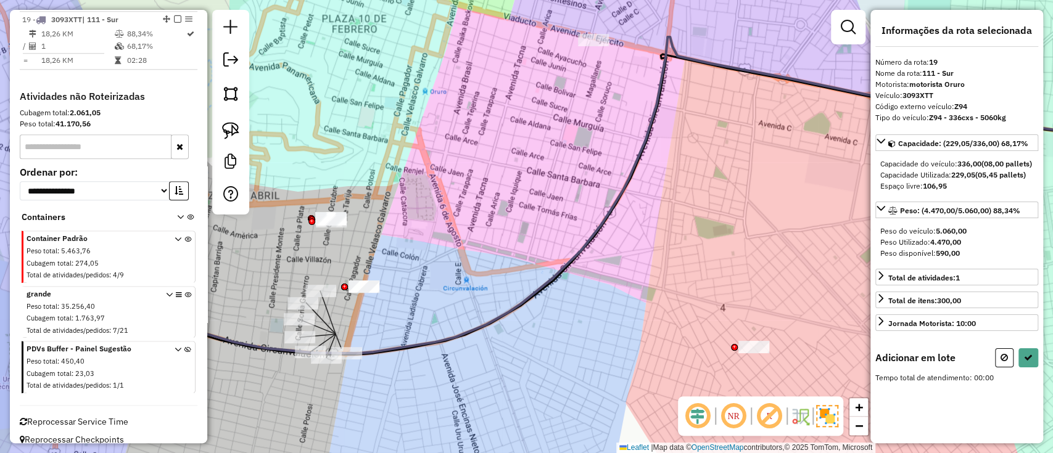
drag, startPoint x: 452, startPoint y: 331, endPoint x: 579, endPoint y: 273, distance: 139.7
click at [579, 274] on icon at bounding box center [598, 195] width 995 height 316
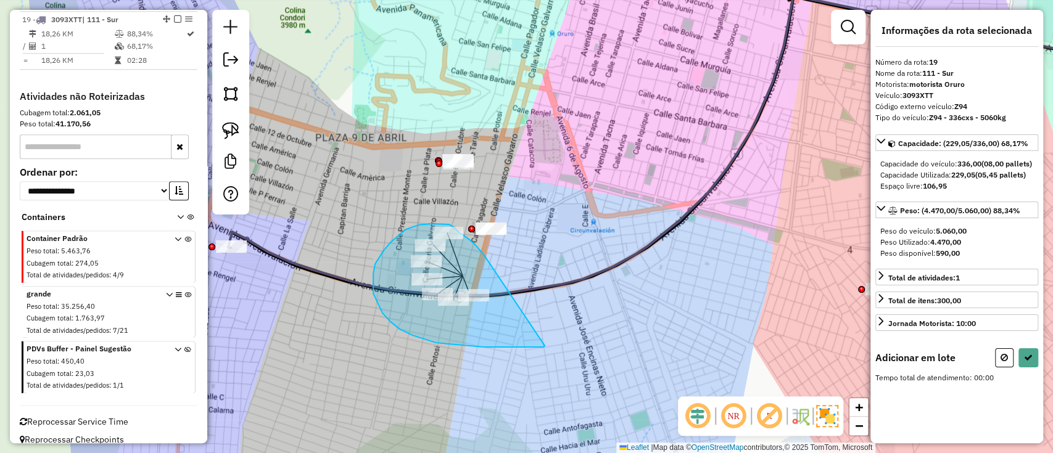
drag, startPoint x: 472, startPoint y: 242, endPoint x: 545, endPoint y: 346, distance: 126.6
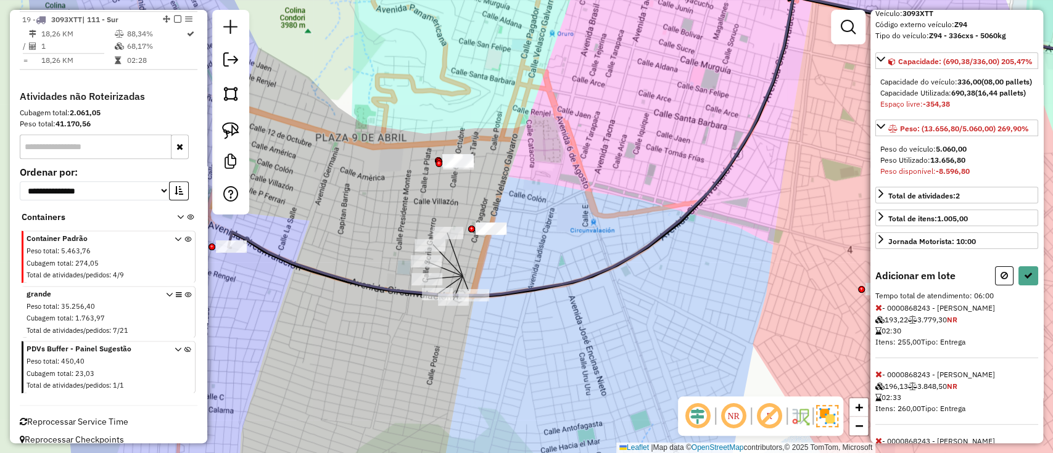
scroll to position [164, 0]
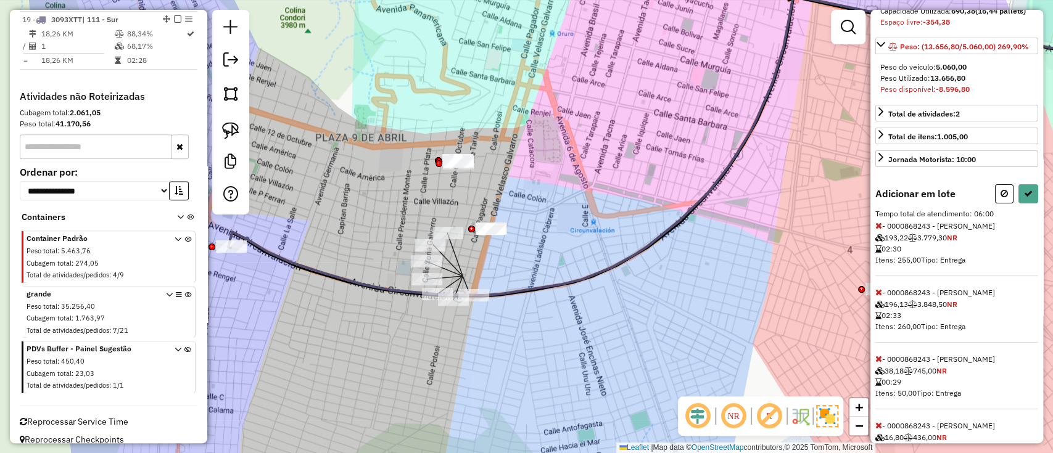
click at [873, 258] on div "Informações da rota selecionada Número da rota: 19 Nome da rota: 111 - Sur Moto…" at bounding box center [956, 227] width 173 height 434
click at [878, 230] on icon at bounding box center [878, 225] width 7 height 9
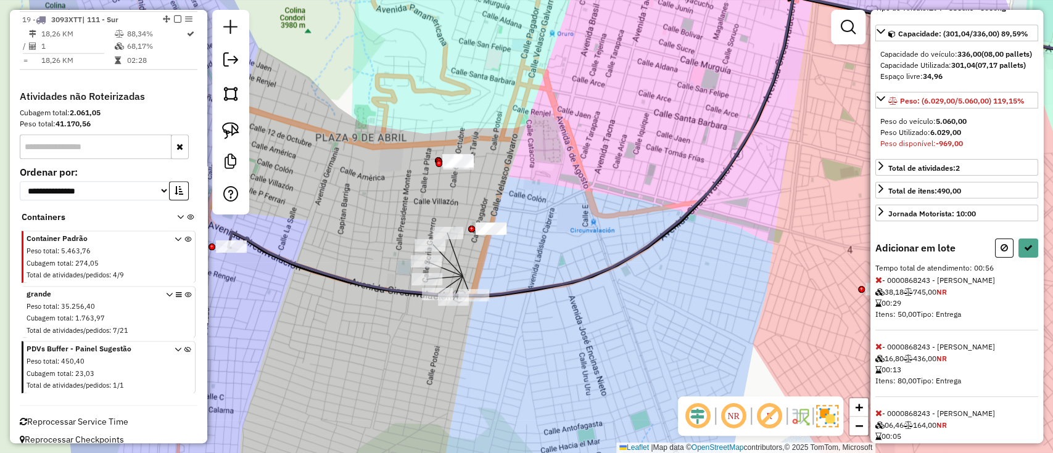
scroll to position [133, 0]
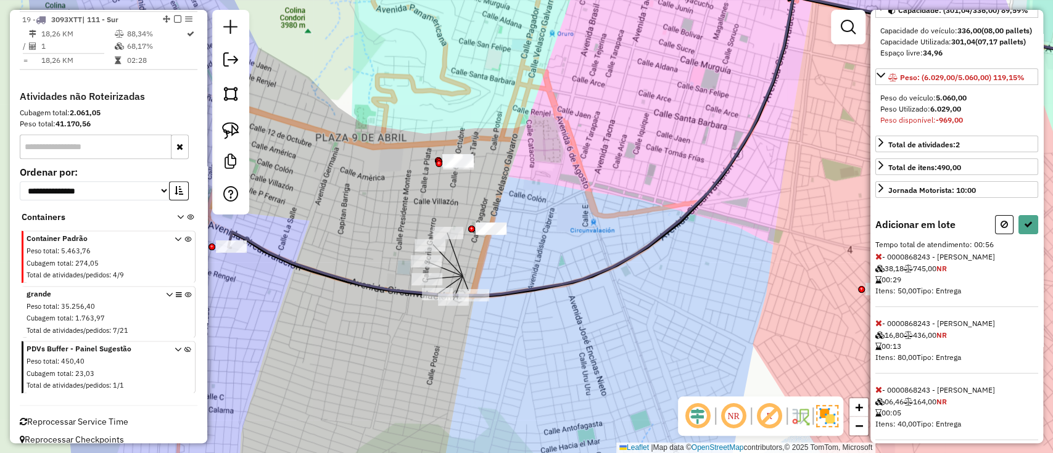
click at [880, 261] on icon at bounding box center [878, 256] width 7 height 9
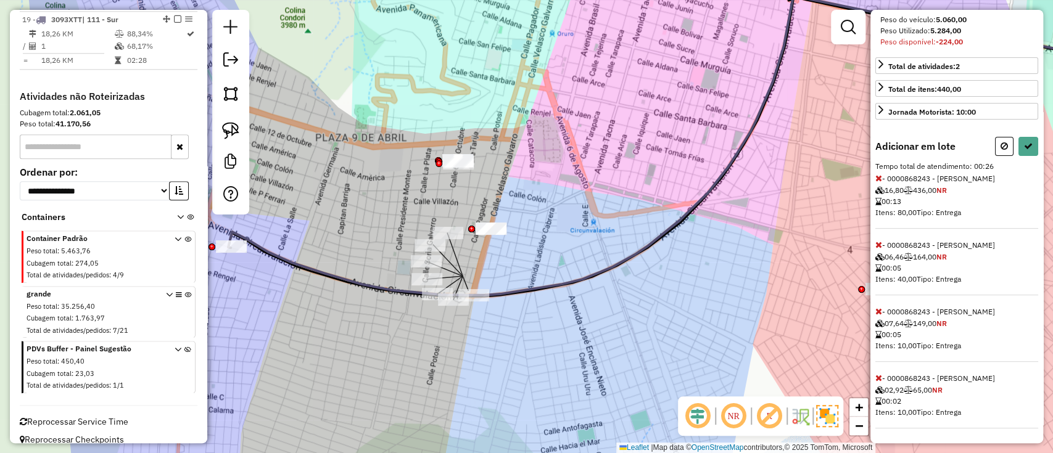
scroll to position [231, 0]
click at [999, 152] on button at bounding box center [1004, 146] width 19 height 19
select select "*********"
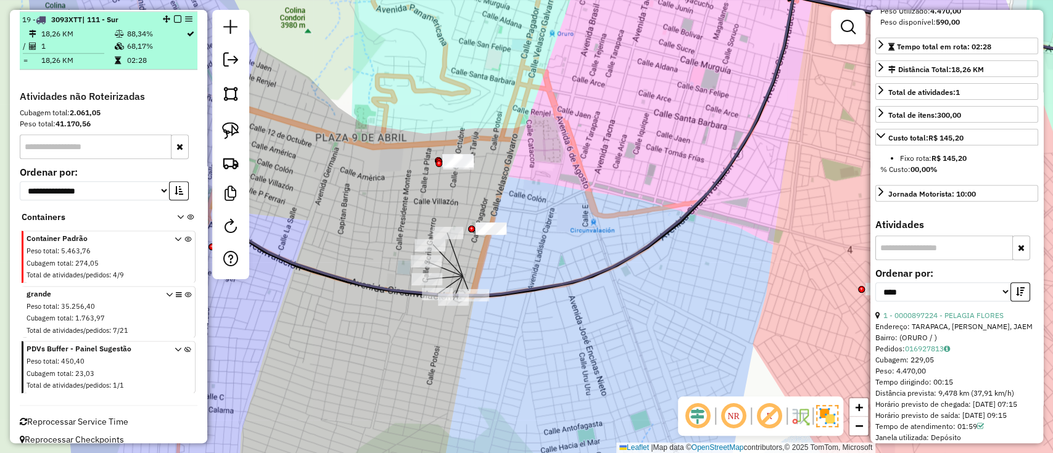
click at [176, 17] on em at bounding box center [177, 18] width 7 height 7
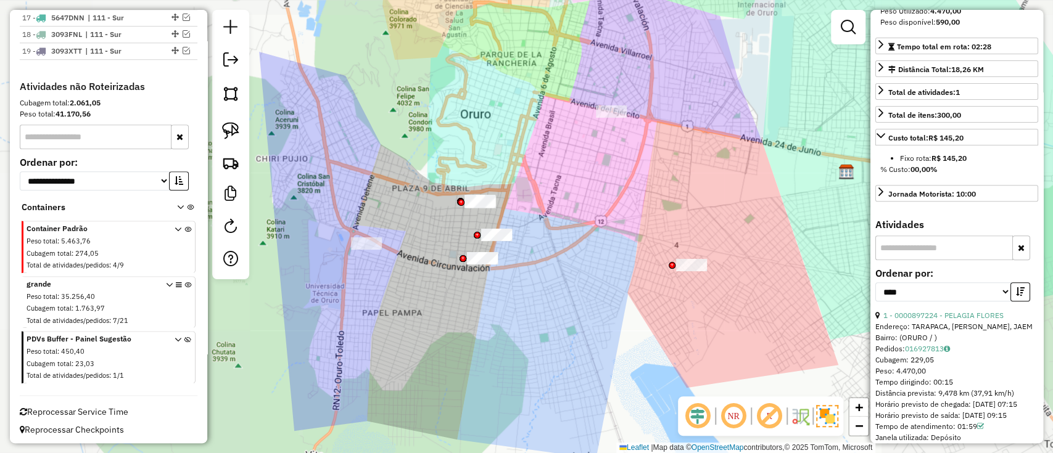
drag, startPoint x: 431, startPoint y: 331, endPoint x: 579, endPoint y: 332, distance: 148.0
click at [579, 332] on div "Janela de atendimento Grade de atendimento Capacidade Transportadoras Veículos …" at bounding box center [526, 226] width 1053 height 453
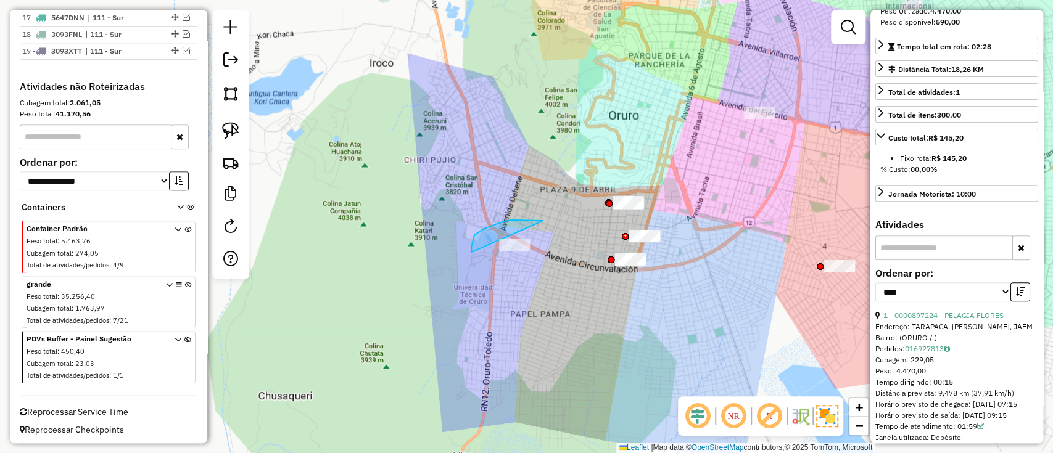
drag, startPoint x: 511, startPoint y: 220, endPoint x: 539, endPoint y: 281, distance: 66.5
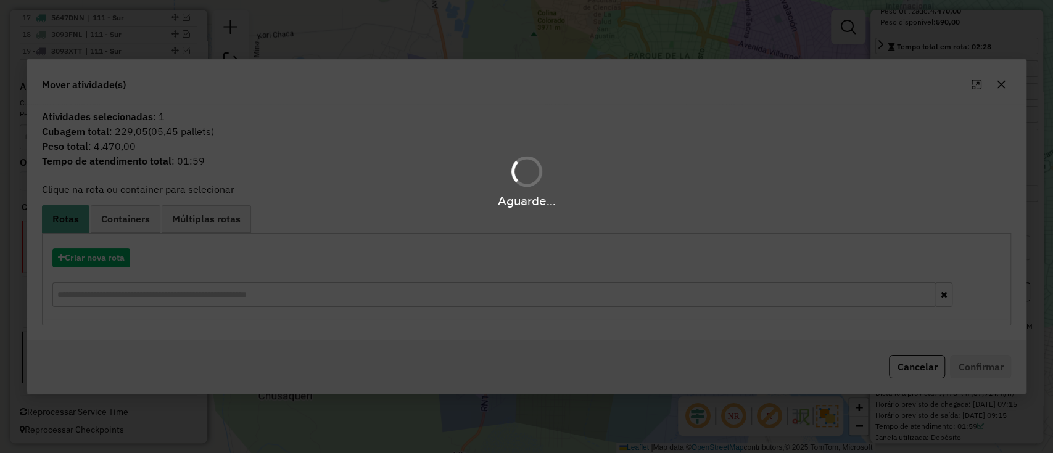
click at [104, 273] on div "Aguarde..." at bounding box center [526, 226] width 1053 height 453
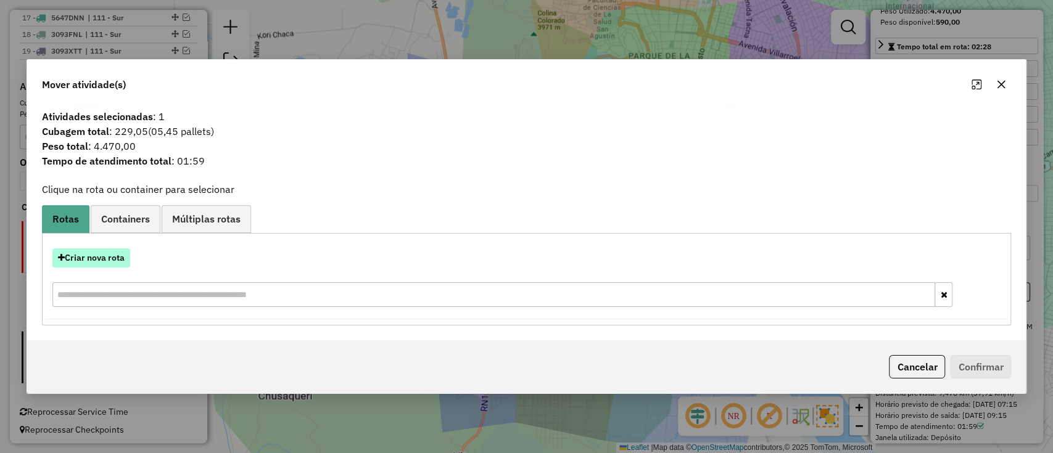
click at [105, 265] on button "Criar nova rota" at bounding box center [91, 258] width 78 height 19
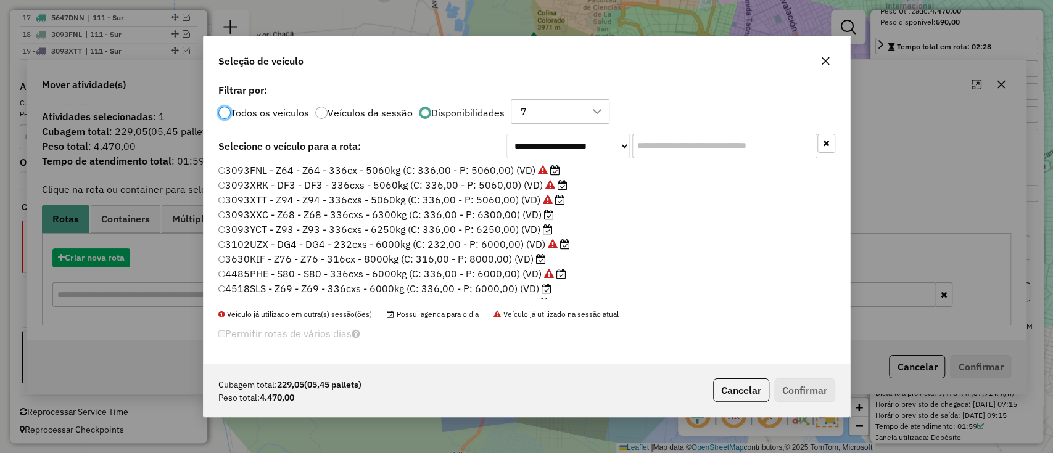
scroll to position [6, 4]
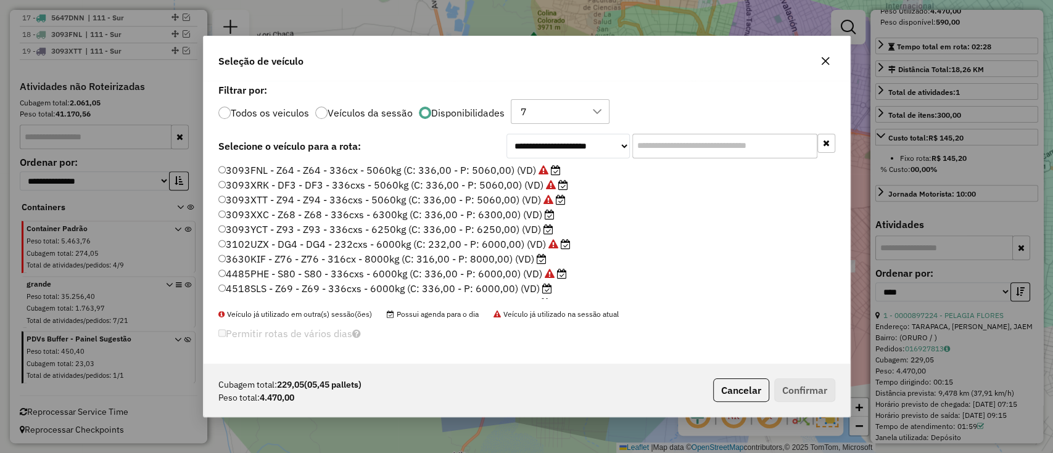
click at [523, 210] on label "3093XXC - Z68 - Z68 - 336cxs - 6300kg (C: 336,00 - P: 6300,00) (VD)" at bounding box center [386, 214] width 337 height 15
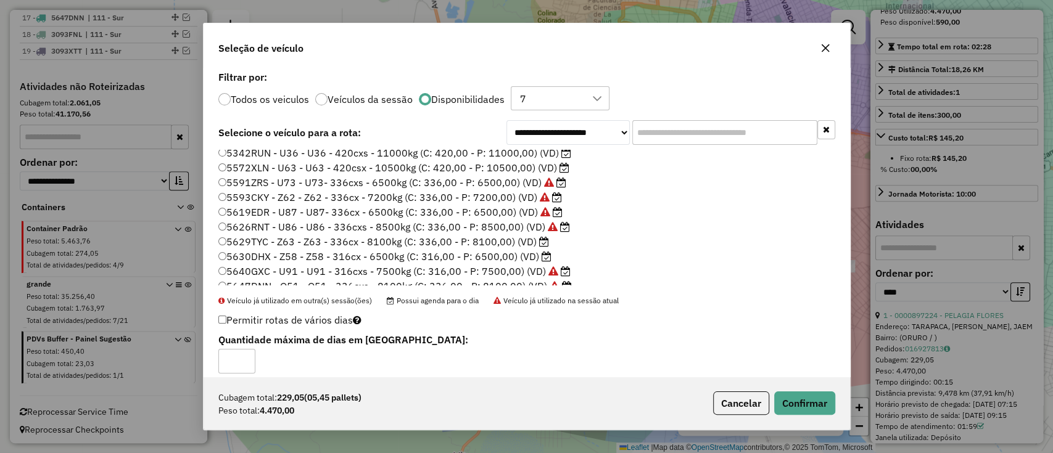
scroll to position [247, 0]
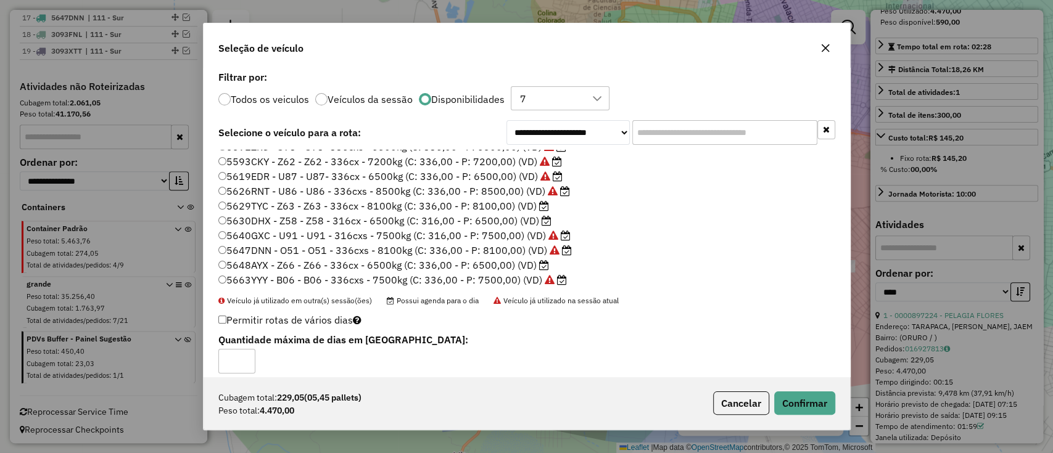
click at [522, 221] on label "5630DHX - Z58 - Z58 - 316cx - 6500kg (C: 316,00 - P: 6500,00) (VD)" at bounding box center [384, 220] width 333 height 15
click at [785, 397] on button "Confirmar" at bounding box center [804, 403] width 61 height 23
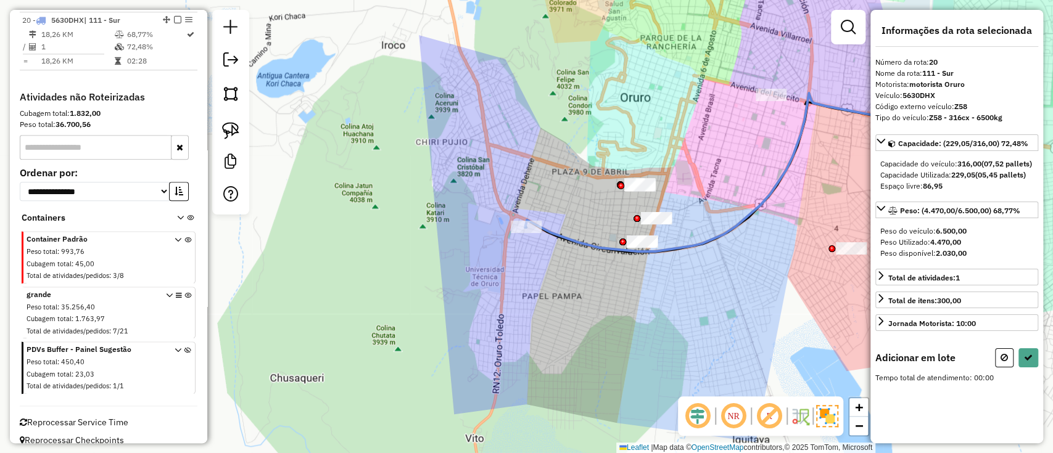
scroll to position [0, 0]
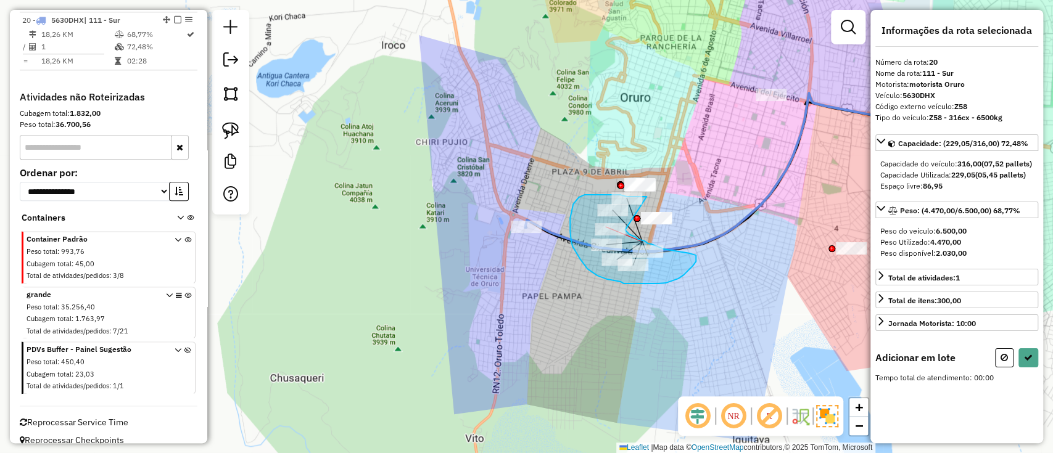
click at [625, 230] on div "Janela de atendimento Grade de atendimento Capacidade Transportadoras Veículos …" at bounding box center [526, 226] width 1053 height 453
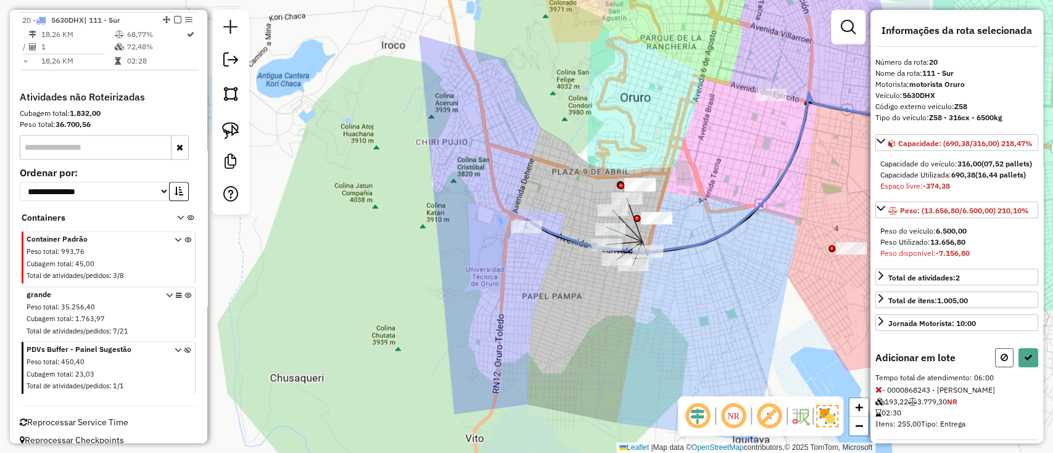
click at [1003, 362] on icon at bounding box center [1003, 357] width 7 height 9
select select "*********"
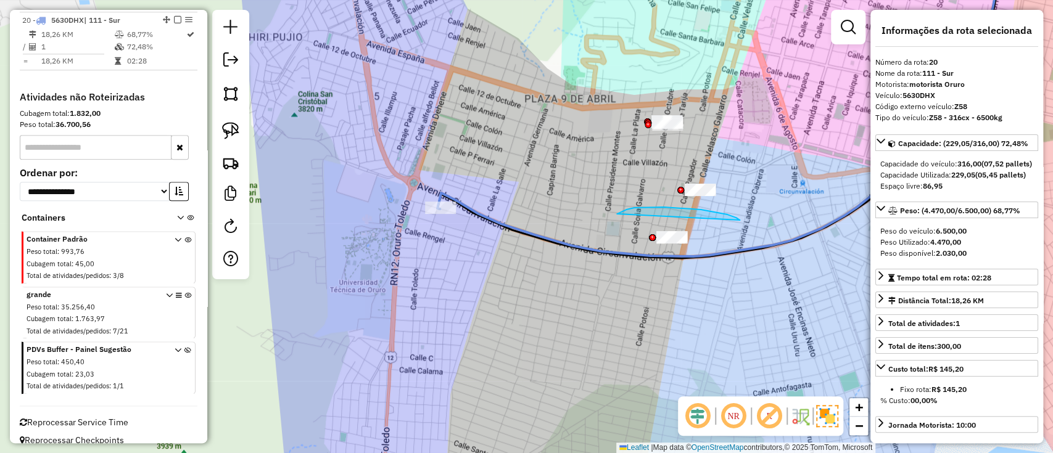
drag, startPoint x: 740, startPoint y: 220, endPoint x: 674, endPoint y: 294, distance: 98.3
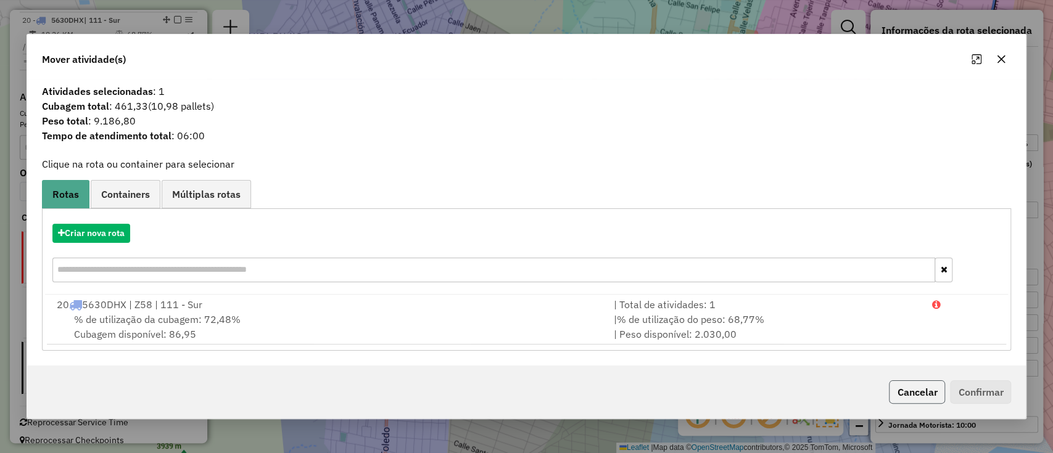
click at [903, 384] on button "Cancelar" at bounding box center [917, 392] width 56 height 23
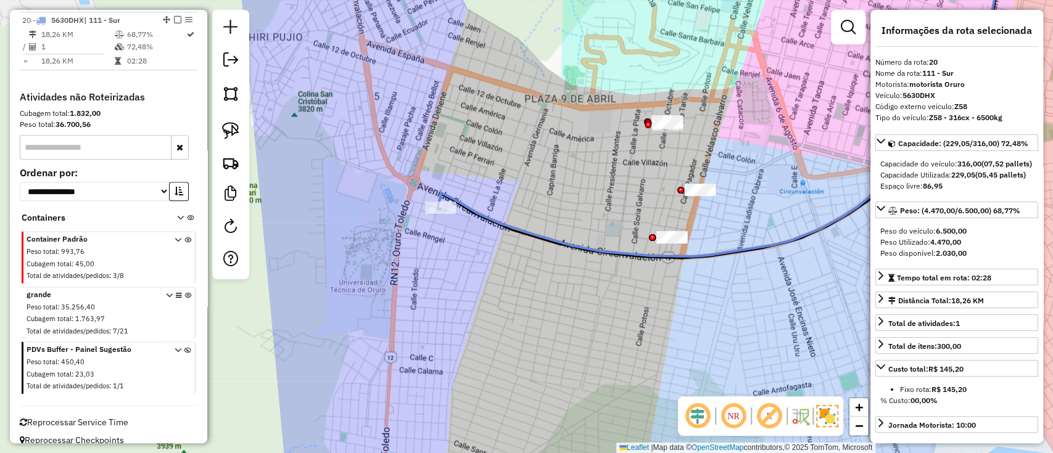
click at [543, 237] on icon at bounding box center [797, 106] width 720 height 302
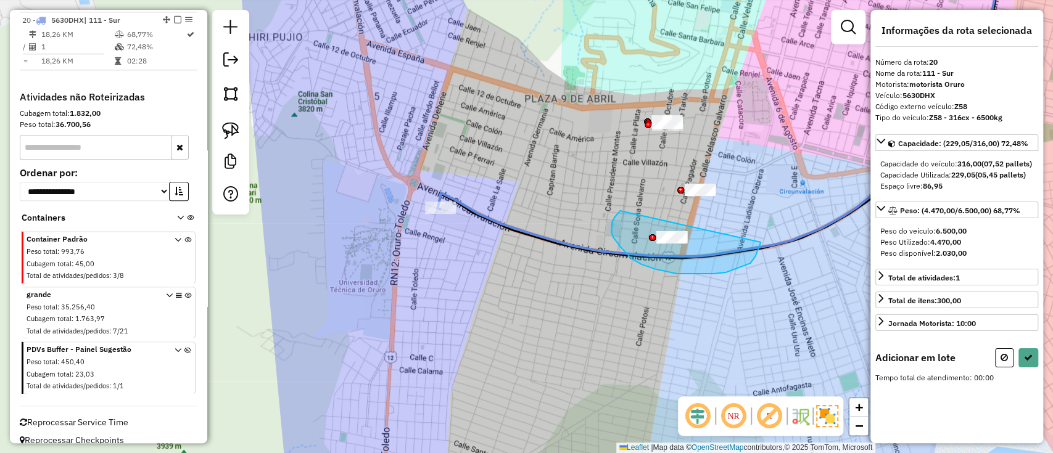
drag, startPoint x: 611, startPoint y: 228, endPoint x: 760, endPoint y: 242, distance: 149.9
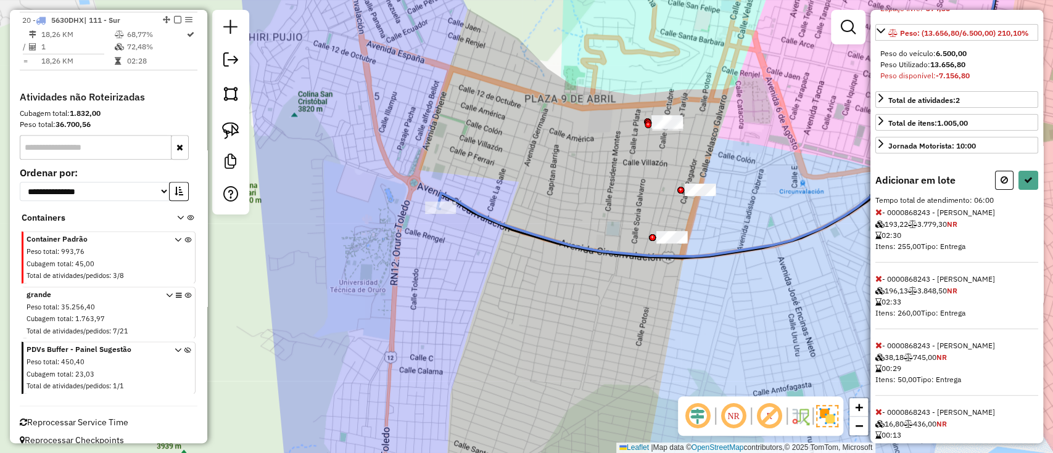
scroll to position [247, 0]
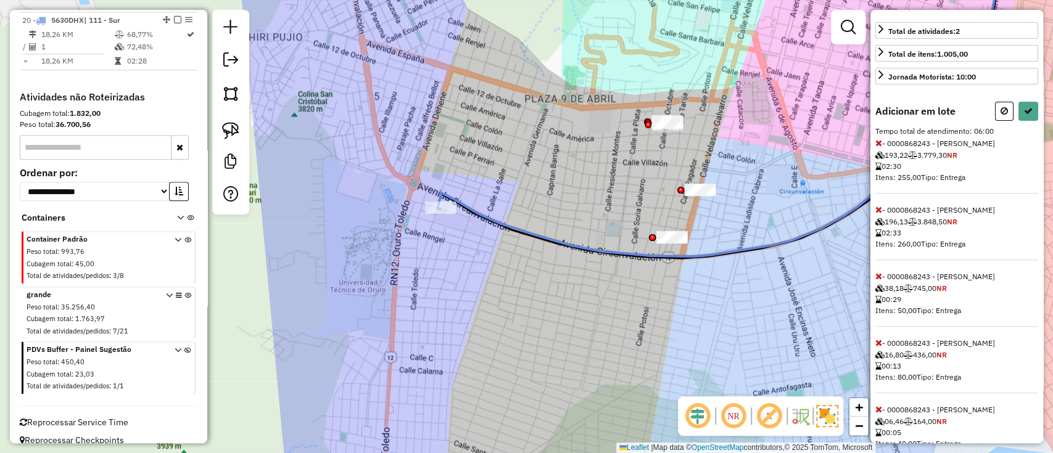
click at [880, 147] on icon at bounding box center [878, 143] width 7 height 9
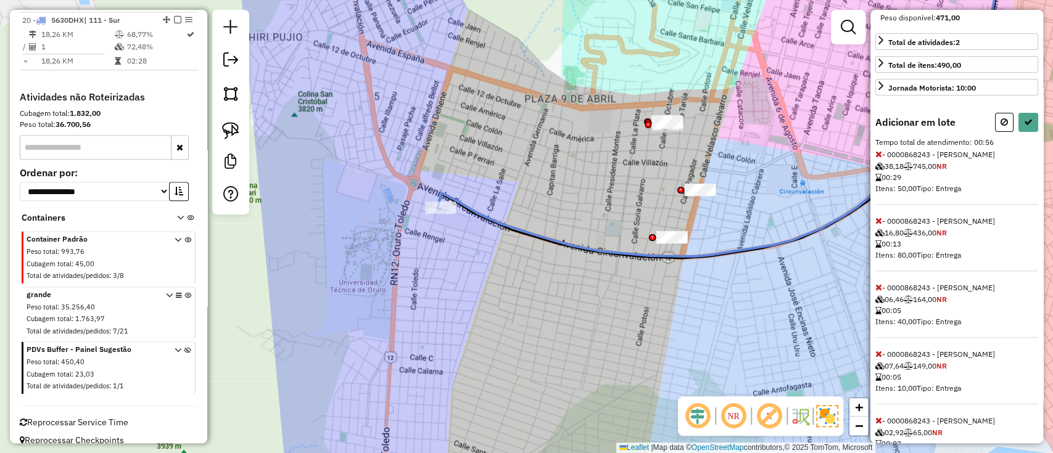
scroll to position [0, 0]
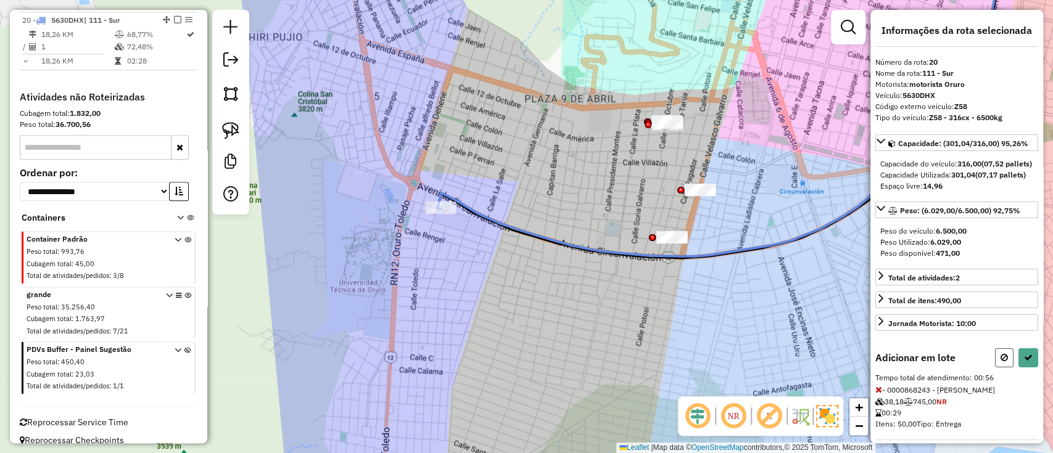
click at [1008, 368] on button at bounding box center [1004, 357] width 19 height 19
select select "*********"
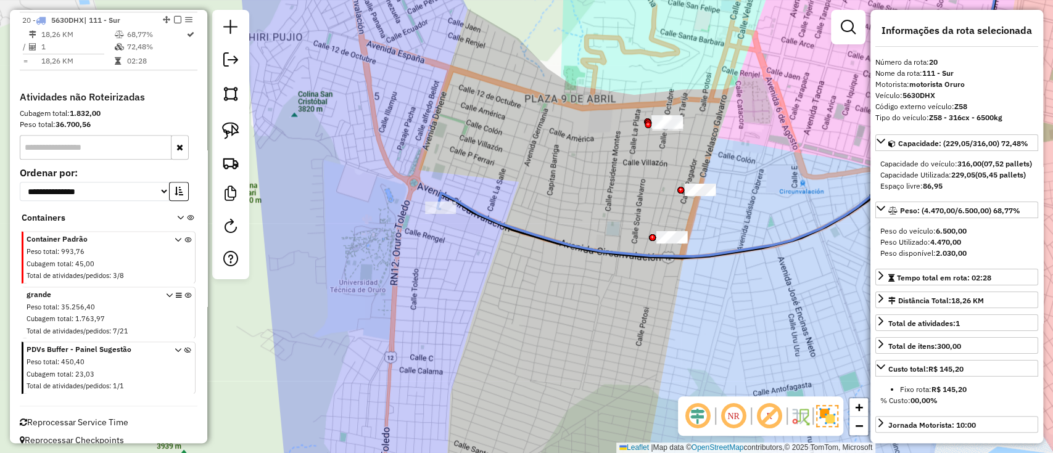
click at [550, 242] on icon at bounding box center [797, 106] width 720 height 302
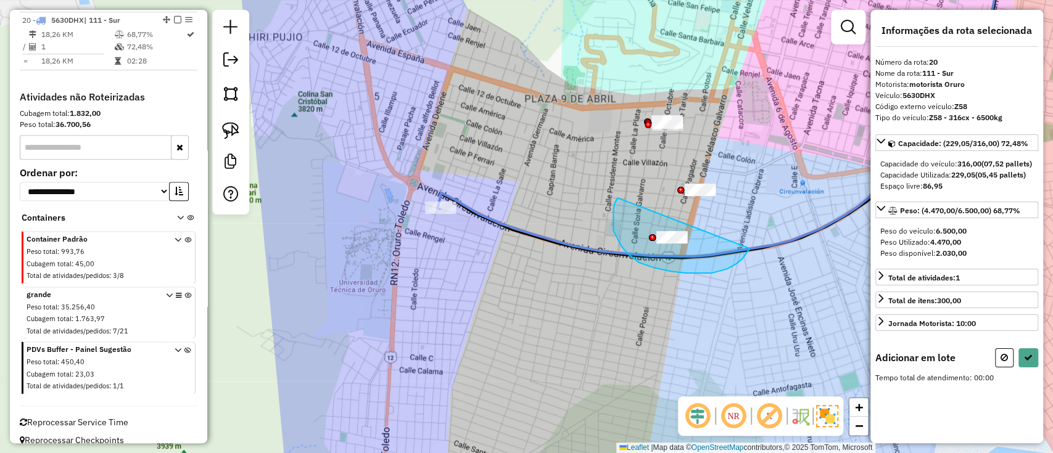
drag, startPoint x: 613, startPoint y: 216, endPoint x: 755, endPoint y: 238, distance: 143.6
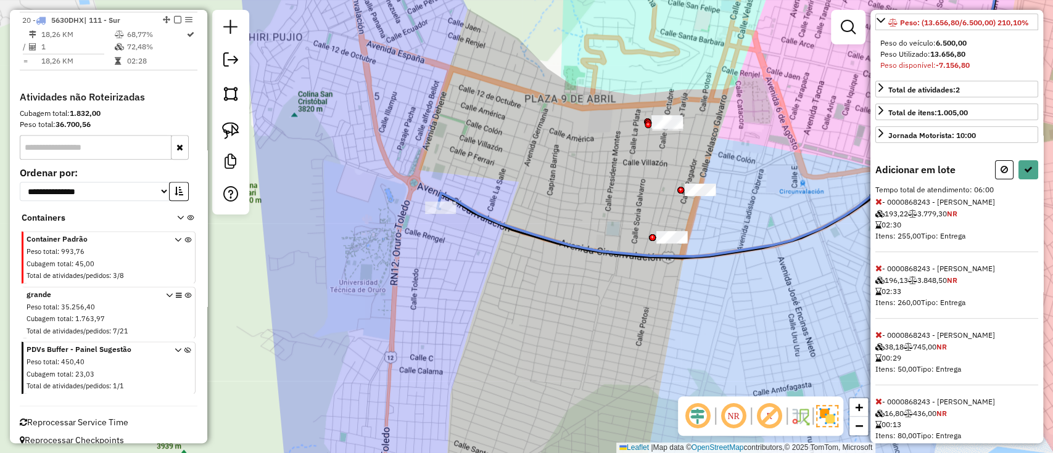
scroll to position [247, 0]
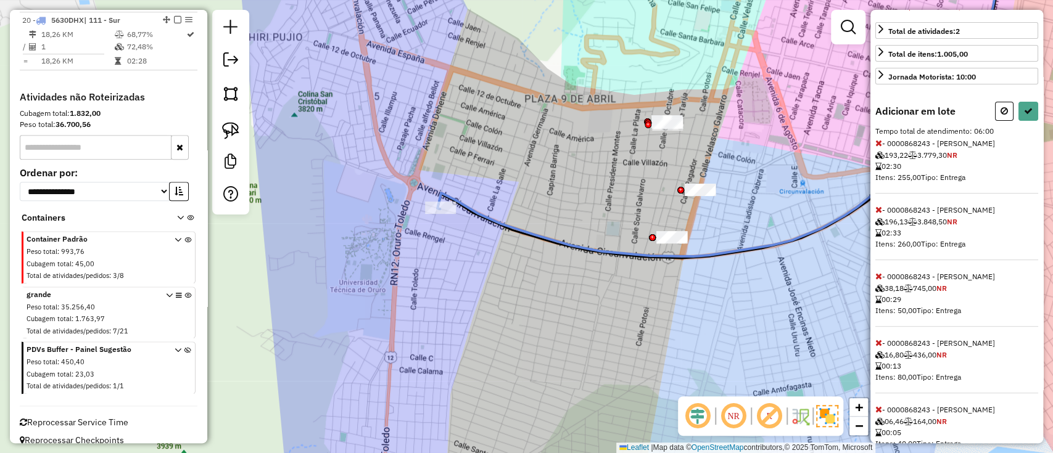
click at [876, 147] on icon at bounding box center [878, 143] width 7 height 9
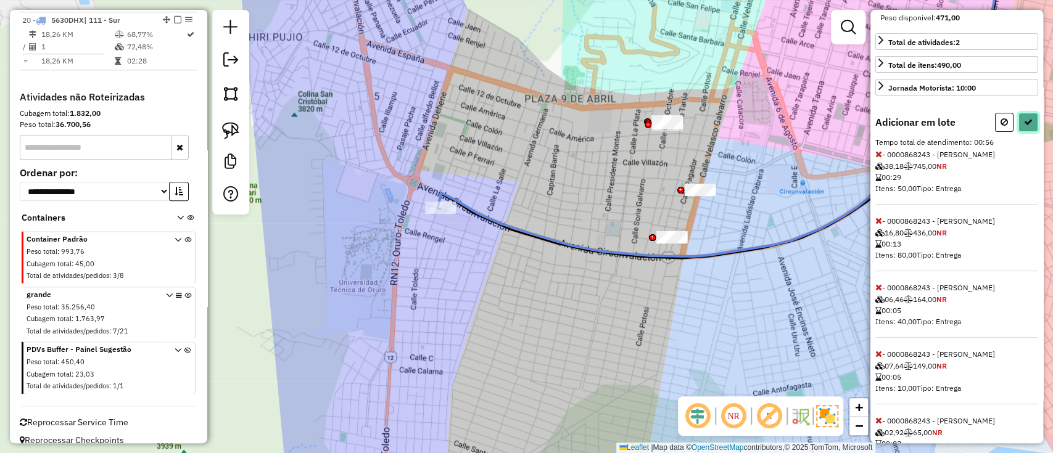
click at [1024, 126] on icon at bounding box center [1028, 122] width 9 height 9
select select "*********"
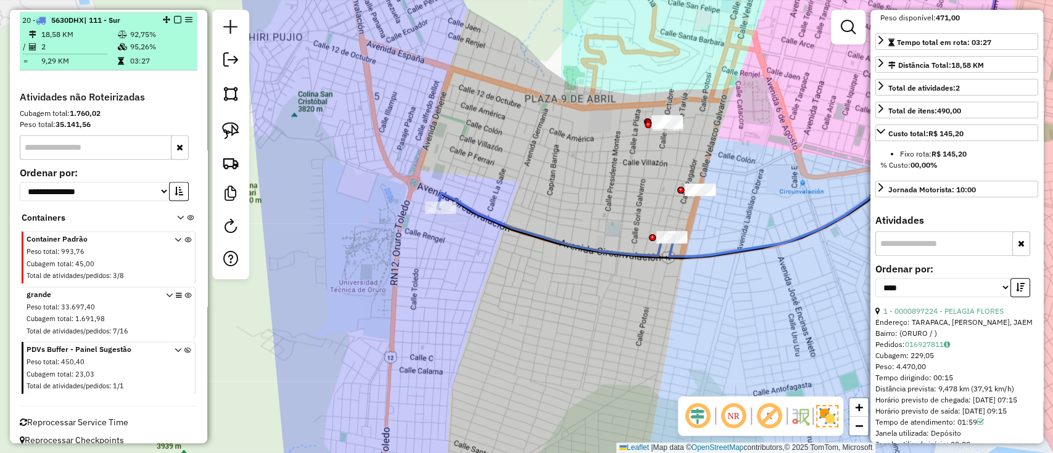
click at [174, 17] on em at bounding box center [177, 19] width 7 height 7
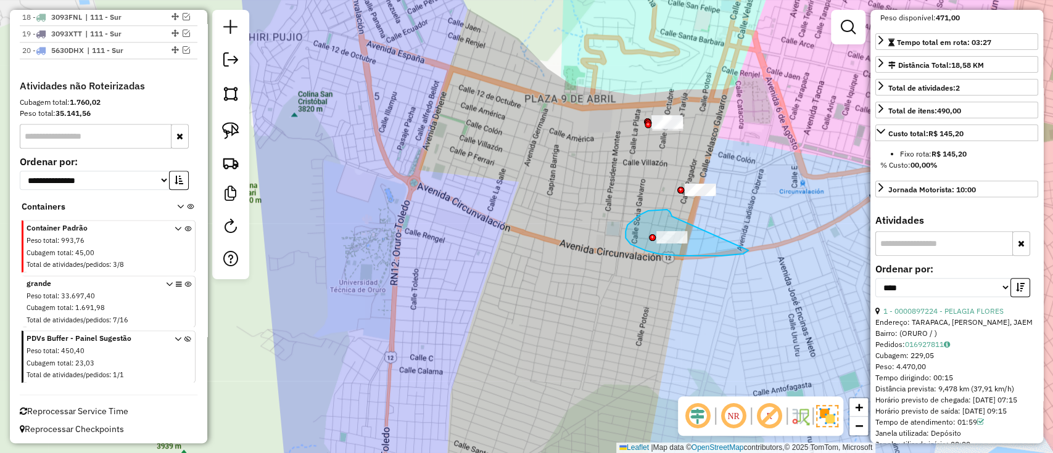
drag, startPoint x: 648, startPoint y: 211, endPoint x: 741, endPoint y: 245, distance: 99.3
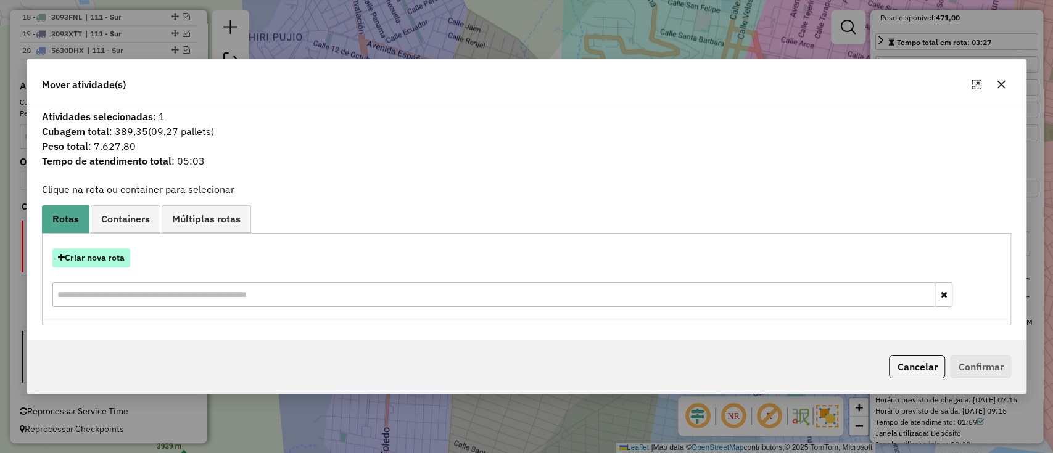
click at [112, 254] on button "Criar nova rota" at bounding box center [91, 258] width 78 height 19
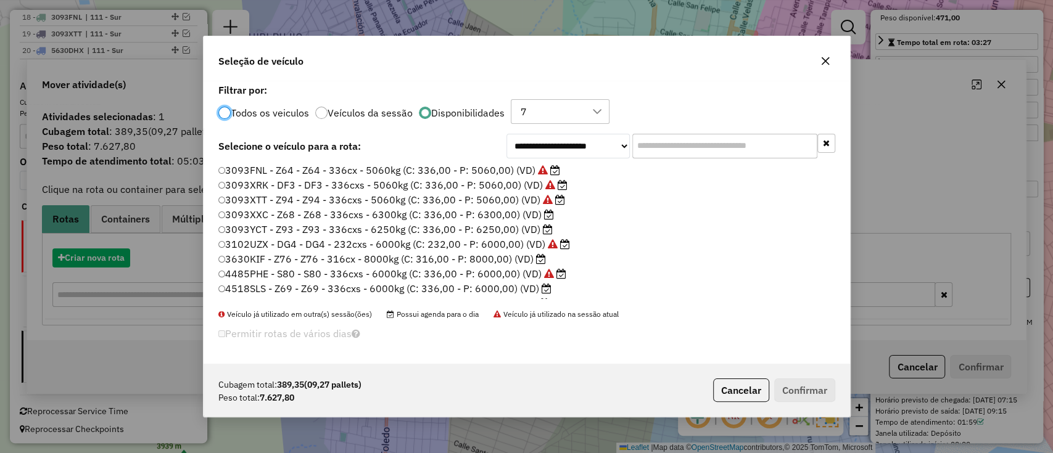
scroll to position [6, 4]
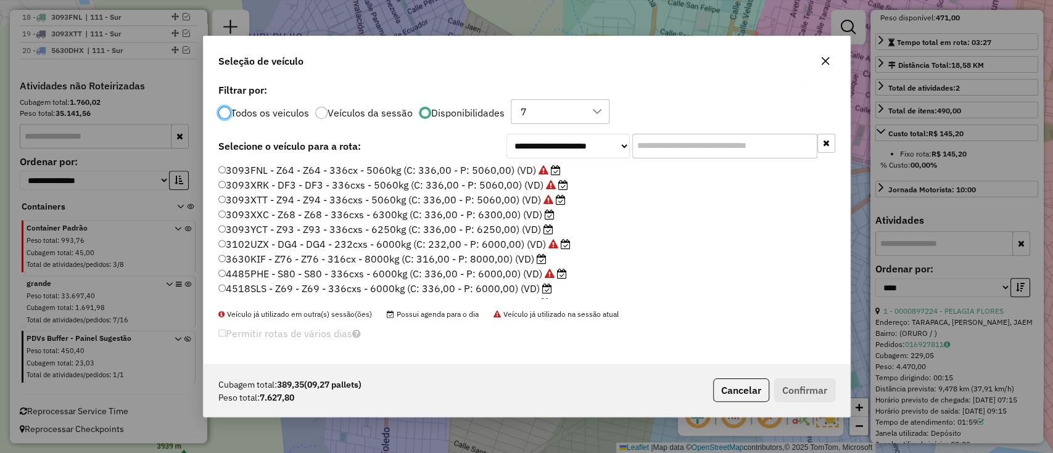
click at [676, 149] on input "text" at bounding box center [724, 146] width 185 height 25
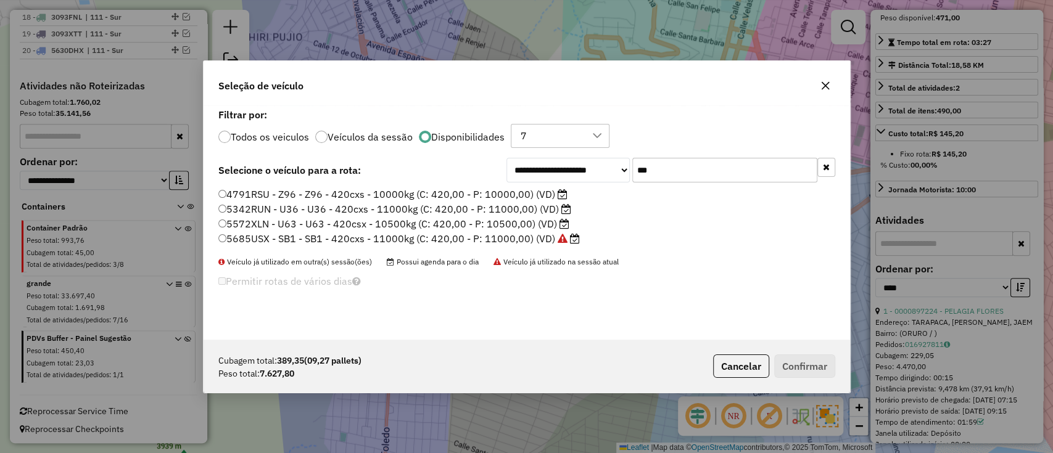
type input "***"
click at [461, 200] on label "4791RSU - Z96 - Z96 - 420cxs - 10000kg (C: 420,00 - P: 10000,00) (VD)" at bounding box center [392, 194] width 349 height 15
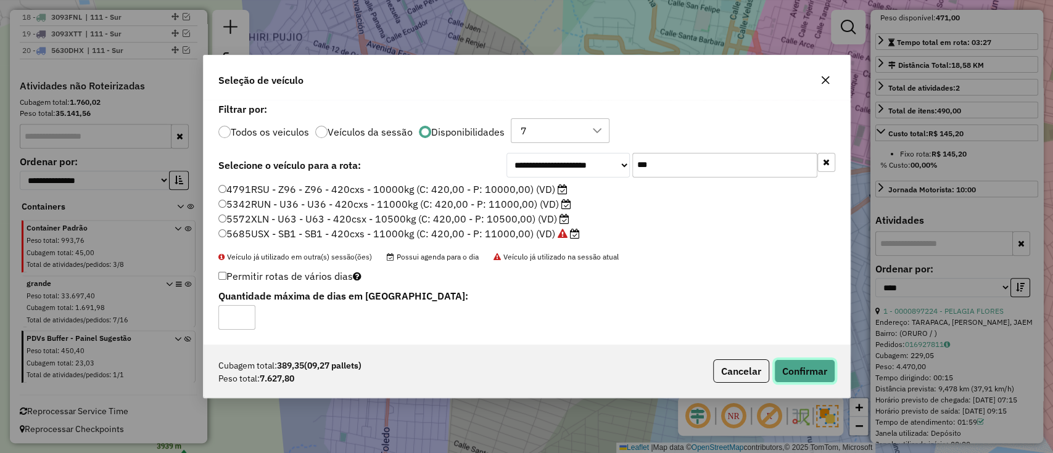
click at [801, 377] on button "Confirmar" at bounding box center [804, 371] width 61 height 23
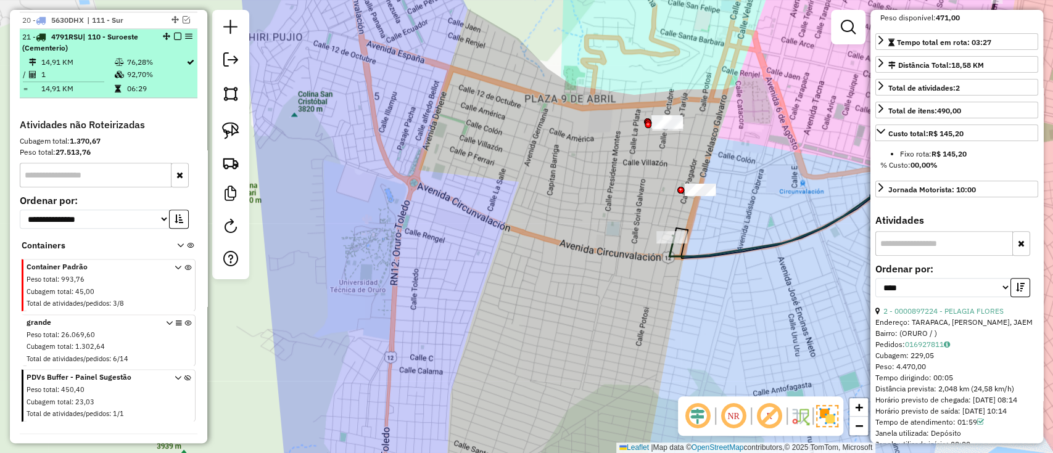
click at [175, 34] on em at bounding box center [177, 36] width 7 height 7
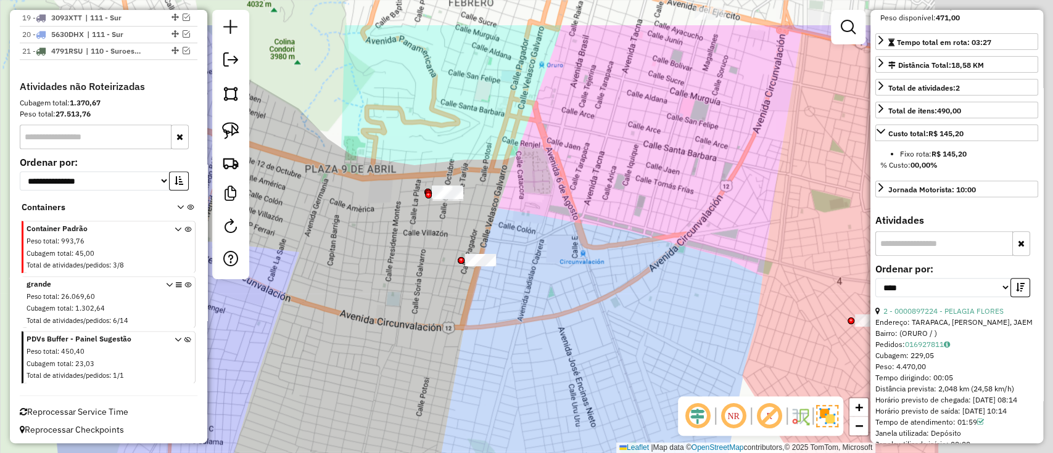
drag, startPoint x: 583, startPoint y: 276, endPoint x: 387, endPoint y: 331, distance: 203.5
click at [385, 336] on div "Janela de atendimento Grade de atendimento Capacidade Transportadoras Veículos …" at bounding box center [526, 226] width 1053 height 453
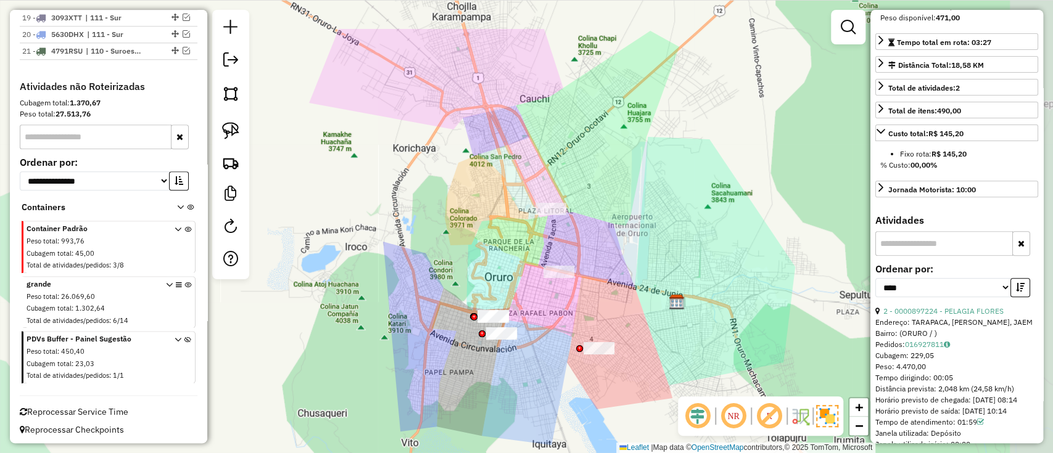
drag, startPoint x: 641, startPoint y: 102, endPoint x: 569, endPoint y: 151, distance: 87.4
click at [593, 167] on div "Janela de atendimento Grade de atendimento Capacidade Transportadoras Veículos …" at bounding box center [526, 226] width 1053 height 453
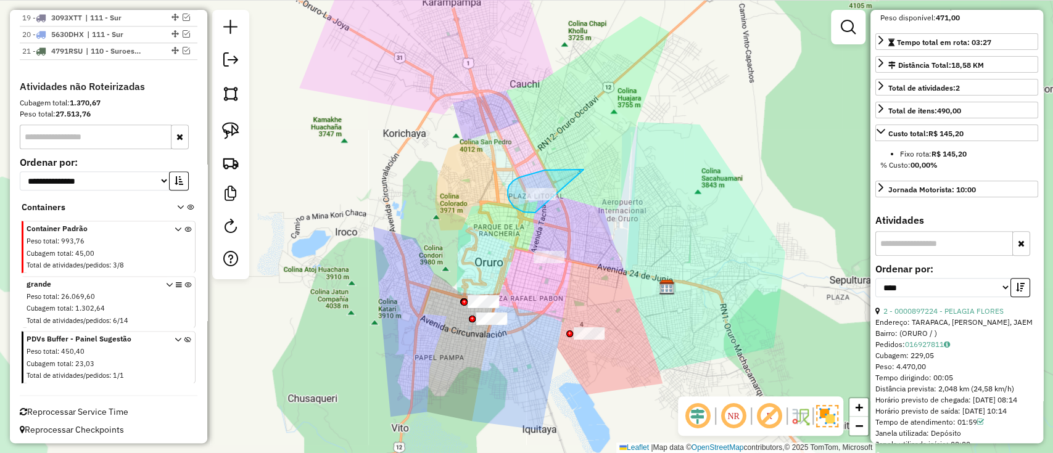
drag, startPoint x: 582, startPoint y: 170, endPoint x: 569, endPoint y: 207, distance: 40.0
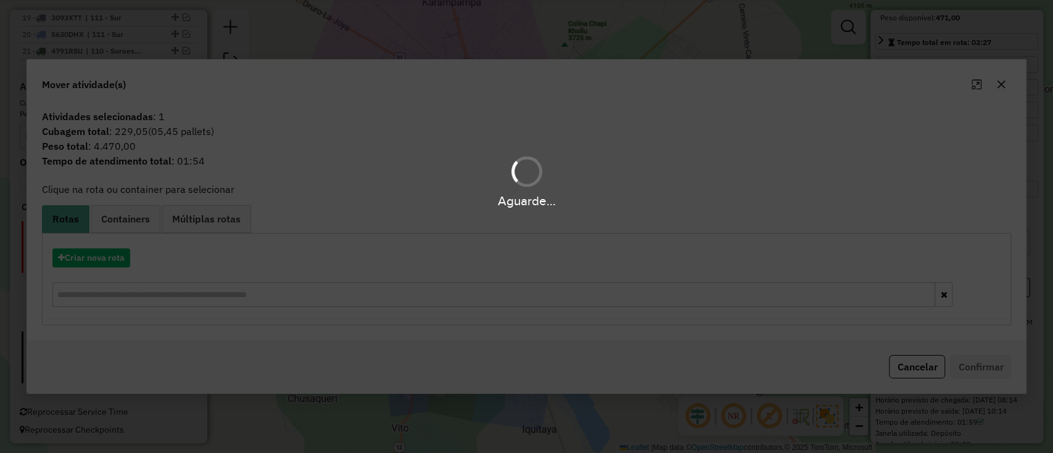
click at [112, 257] on div "Aguarde..." at bounding box center [526, 226] width 1053 height 453
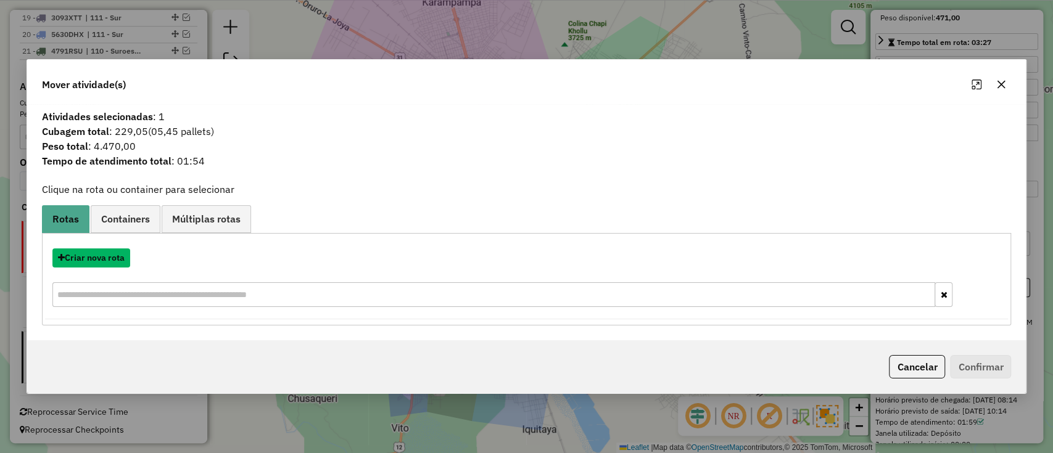
click at [112, 257] on button "Criar nova rota" at bounding box center [91, 258] width 78 height 19
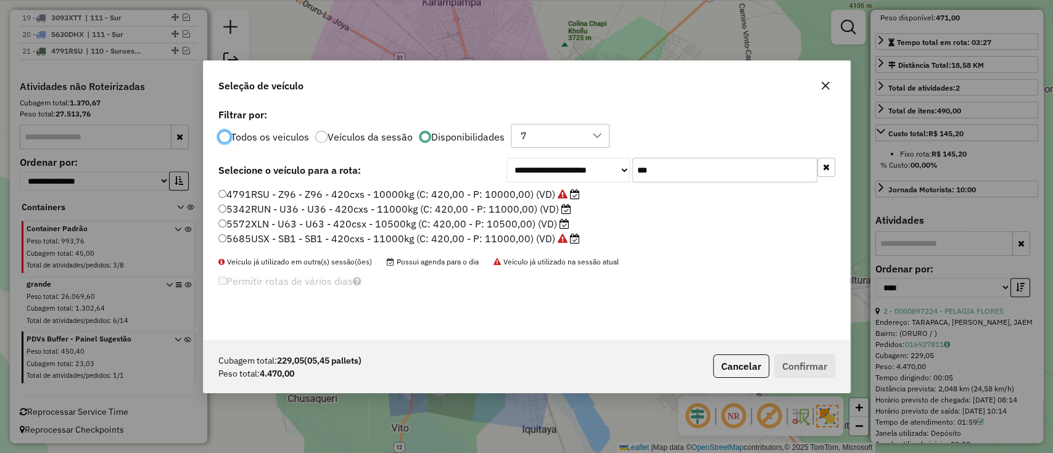
scroll to position [6, 4]
click at [713, 176] on input "***" at bounding box center [724, 170] width 185 height 25
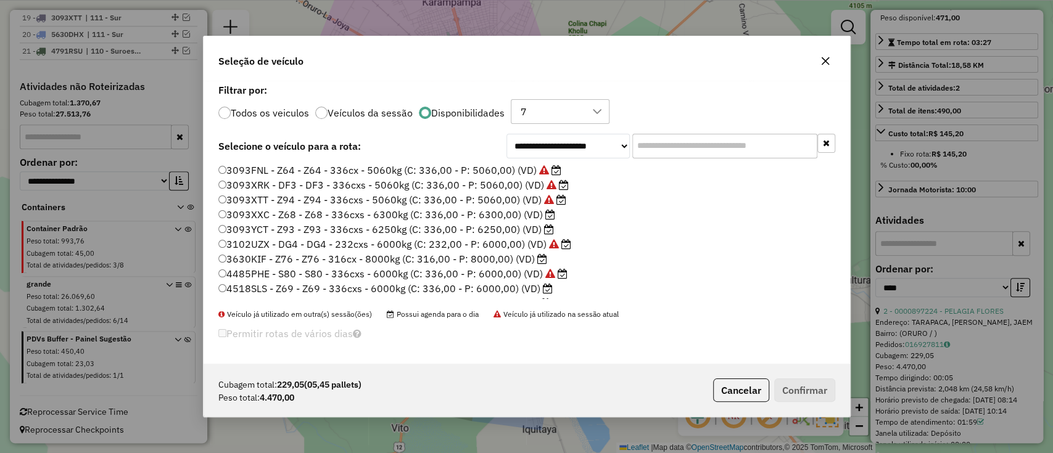
click at [488, 215] on label "3093XXC - Z68 - Z68 - 336cxs - 6300kg (C: 336,00 - P: 6300,00) (VD)" at bounding box center [386, 214] width 337 height 15
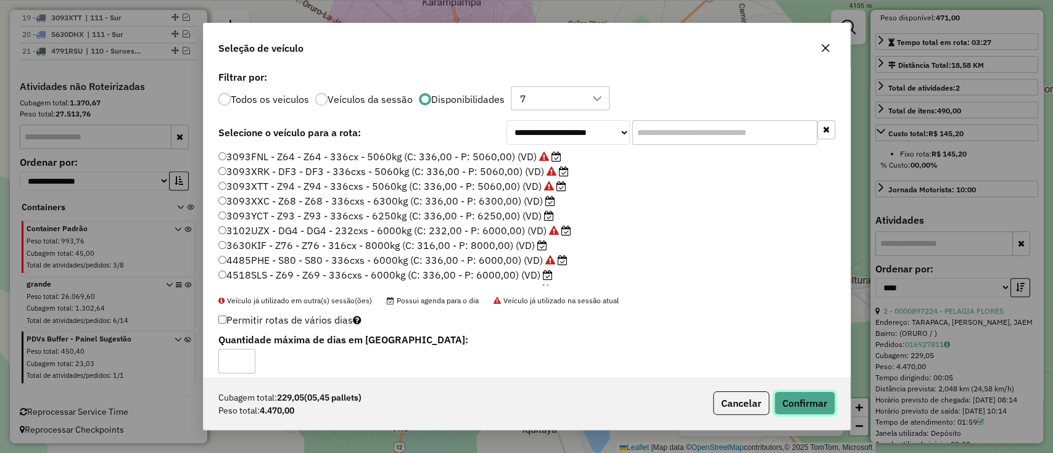
click at [792, 395] on button "Confirmar" at bounding box center [804, 403] width 61 height 23
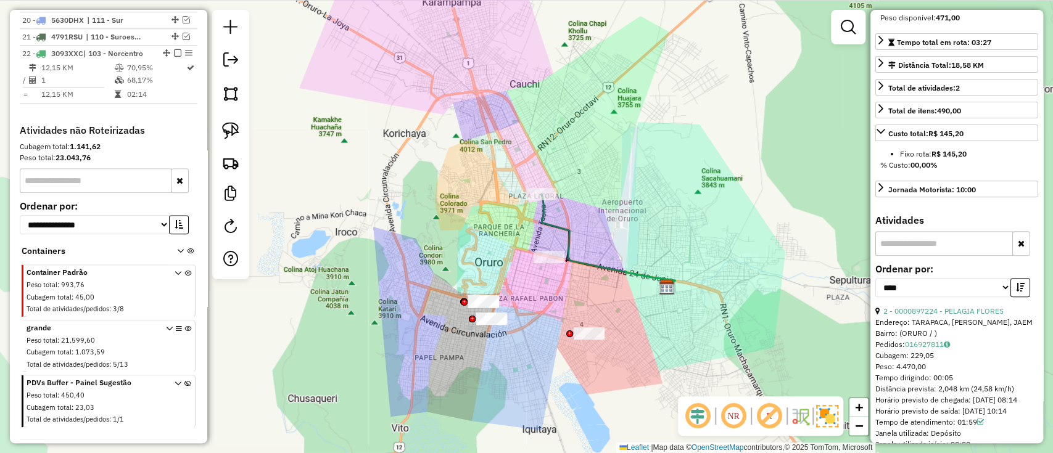
click at [546, 218] on icon at bounding box center [608, 240] width 134 height 93
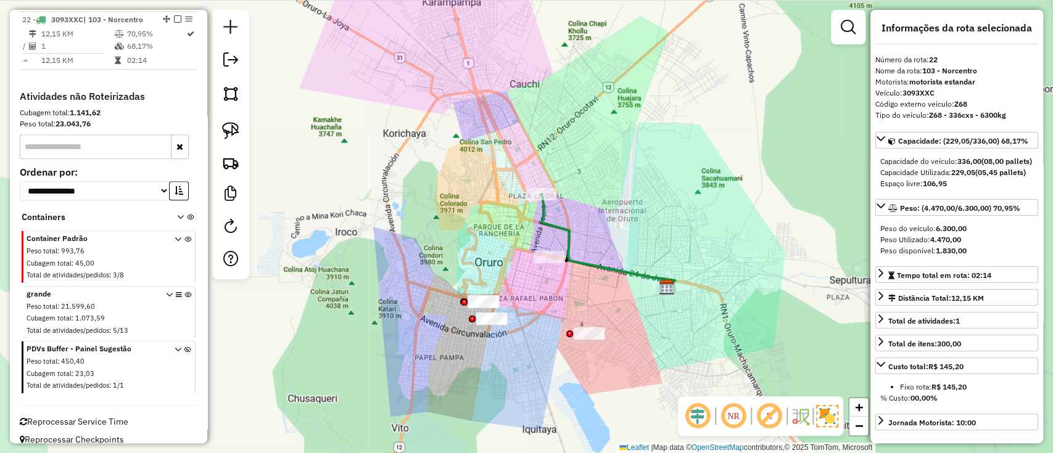
scroll to position [0, 0]
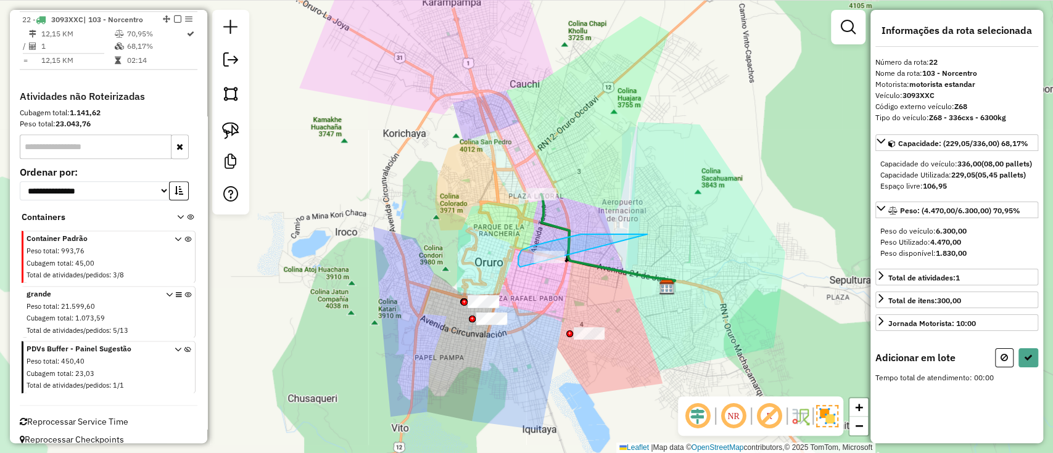
drag, startPoint x: 635, startPoint y: 234, endPoint x: 568, endPoint y: 281, distance: 81.5
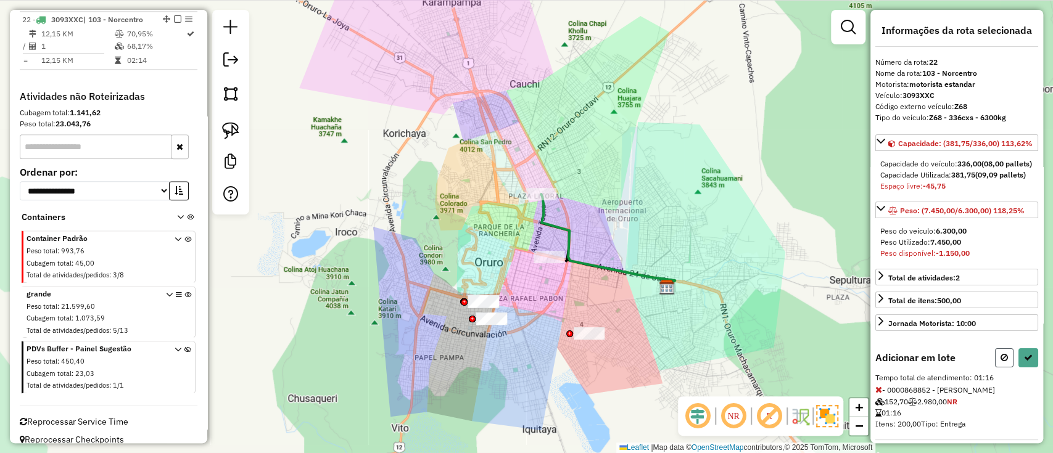
click at [1003, 368] on button at bounding box center [1004, 357] width 19 height 19
select select "*********"
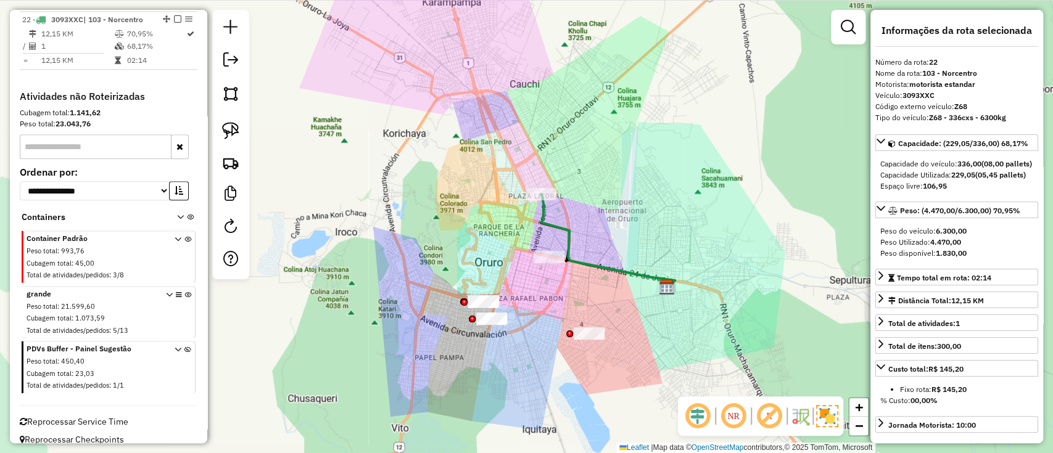
click at [577, 260] on icon at bounding box center [608, 240] width 134 height 93
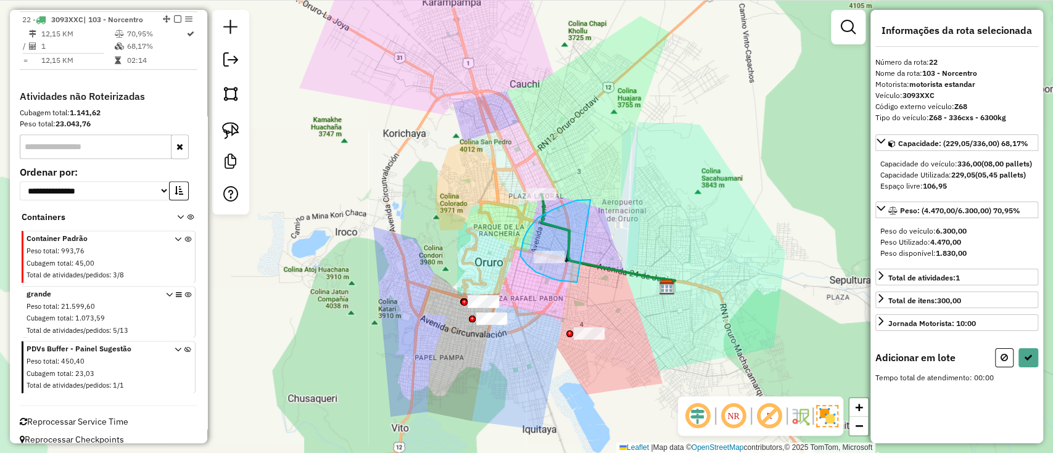
drag, startPoint x: 562, startPoint y: 205, endPoint x: 588, endPoint y: 281, distance: 80.2
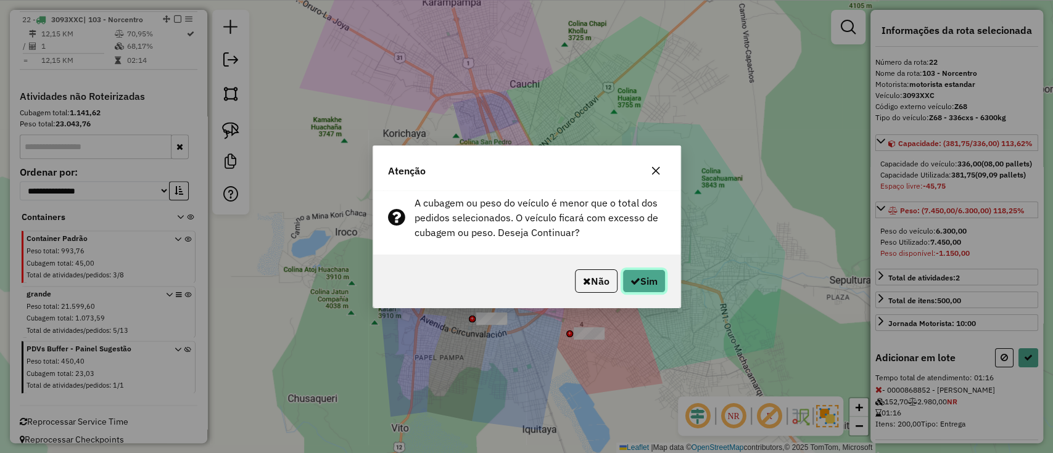
click at [654, 286] on button "Sim" at bounding box center [643, 281] width 43 height 23
select select "*********"
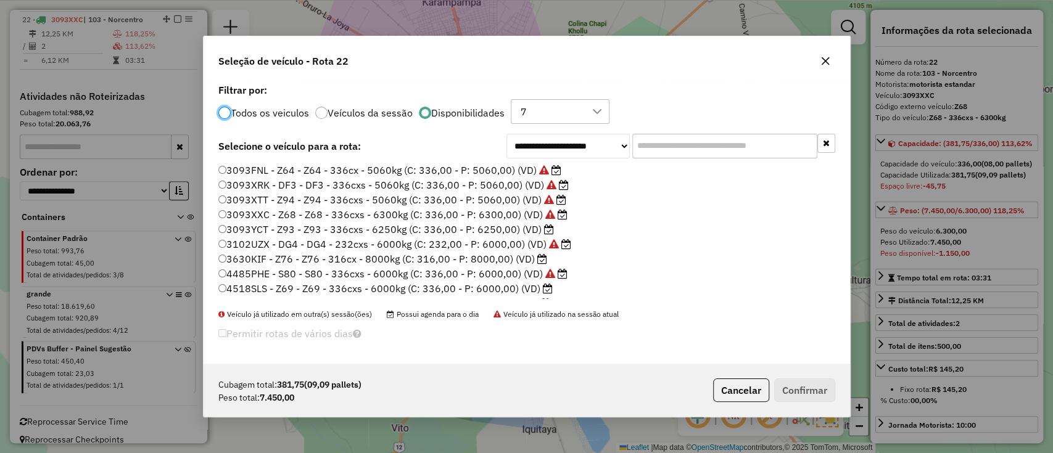
scroll to position [6, 4]
click at [686, 151] on input "text" at bounding box center [724, 146] width 185 height 25
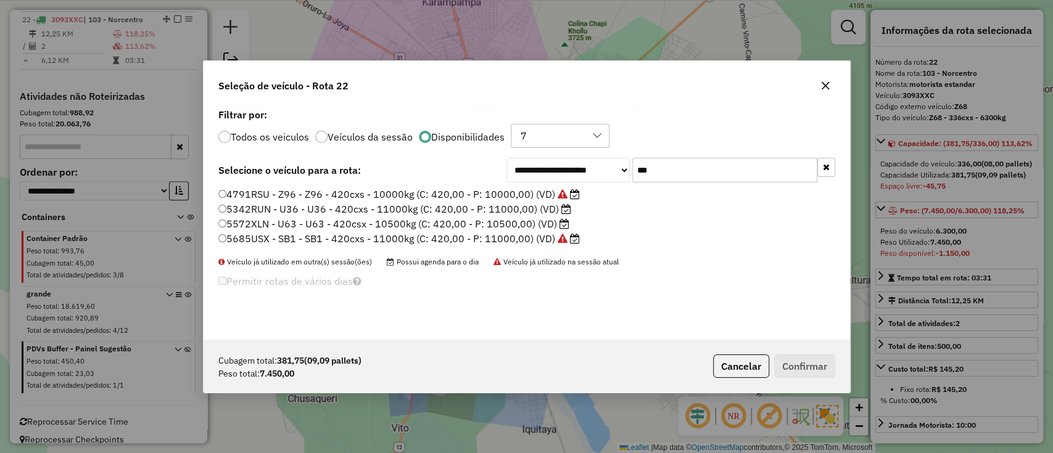
type input "***"
click at [485, 213] on label "5342RUN - U36 - U36 - 420cxs - 11000kg (C: 420,00 - P: 11000,00) (VD)" at bounding box center [394, 209] width 353 height 15
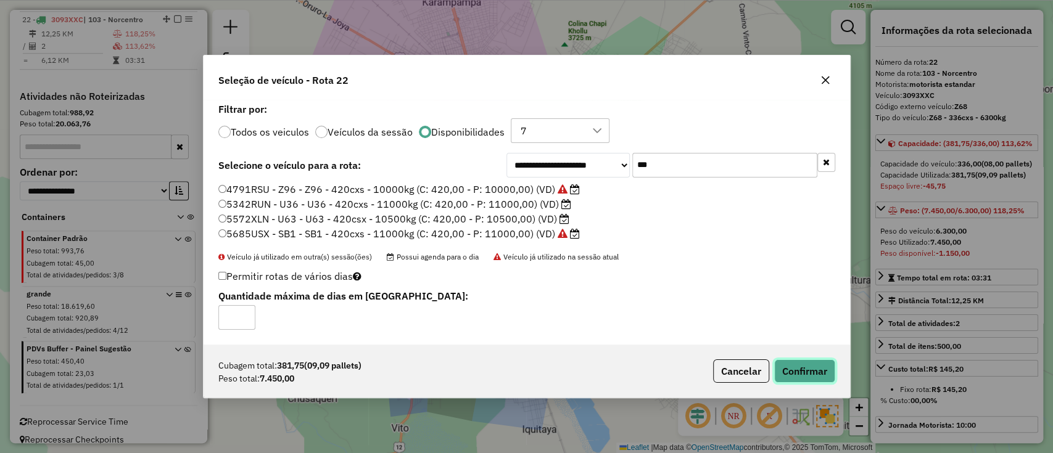
click at [802, 374] on button "Confirmar" at bounding box center [804, 371] width 61 height 23
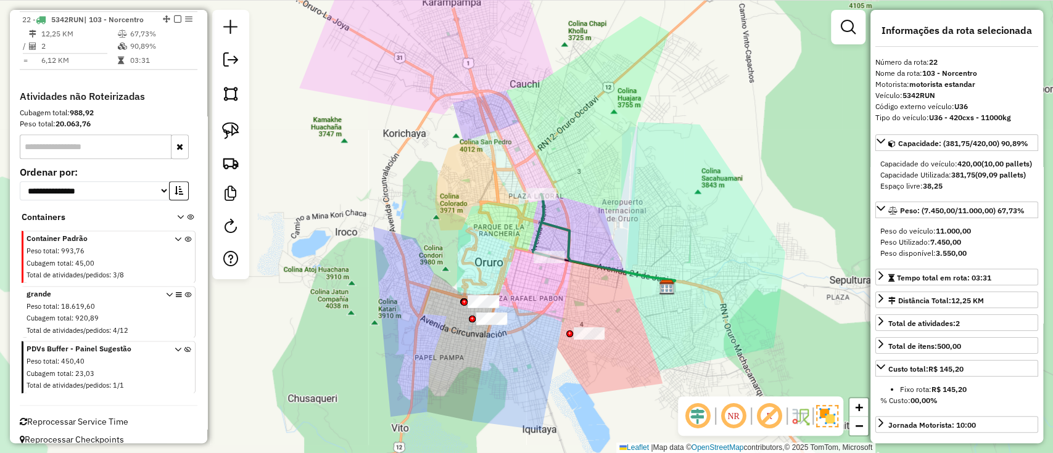
click at [563, 231] on icon at bounding box center [608, 240] width 134 height 93
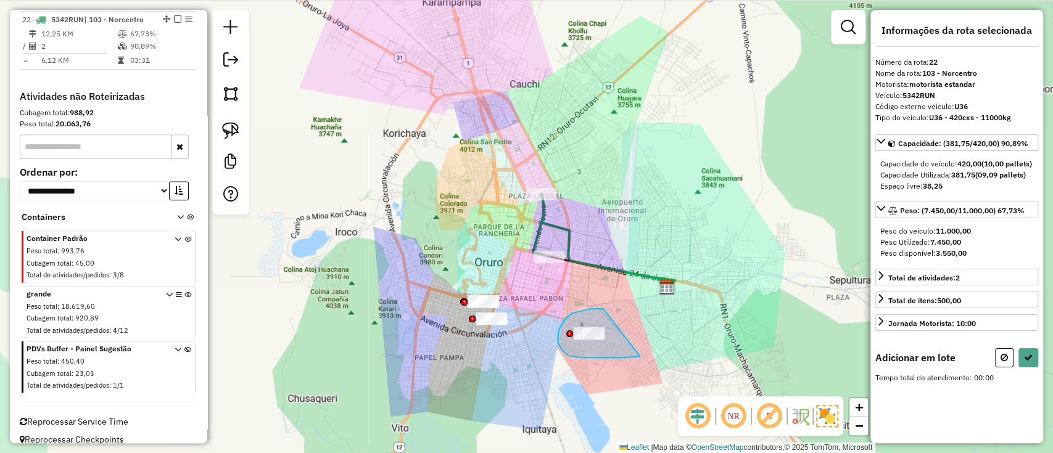
drag, startPoint x: 603, startPoint y: 309, endPoint x: 655, endPoint y: 350, distance: 65.9
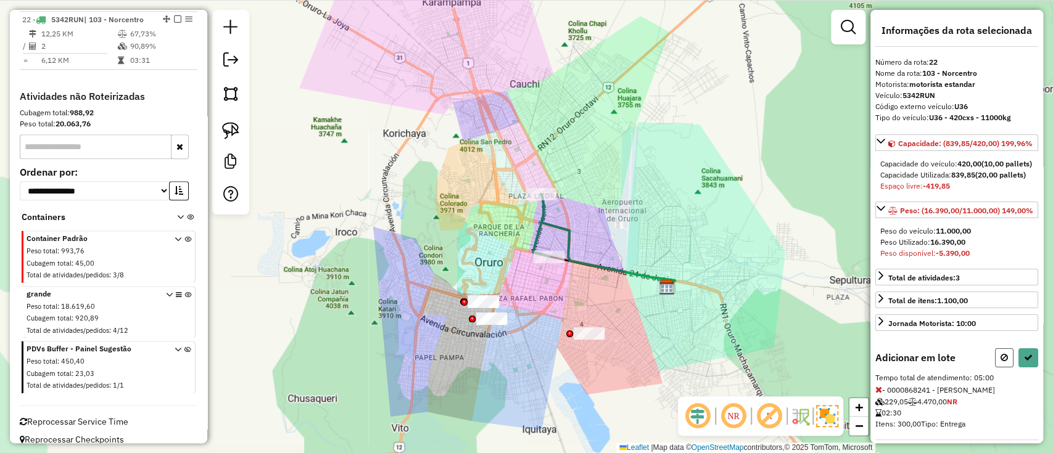
click at [996, 368] on button at bounding box center [1004, 357] width 19 height 19
select select "*********"
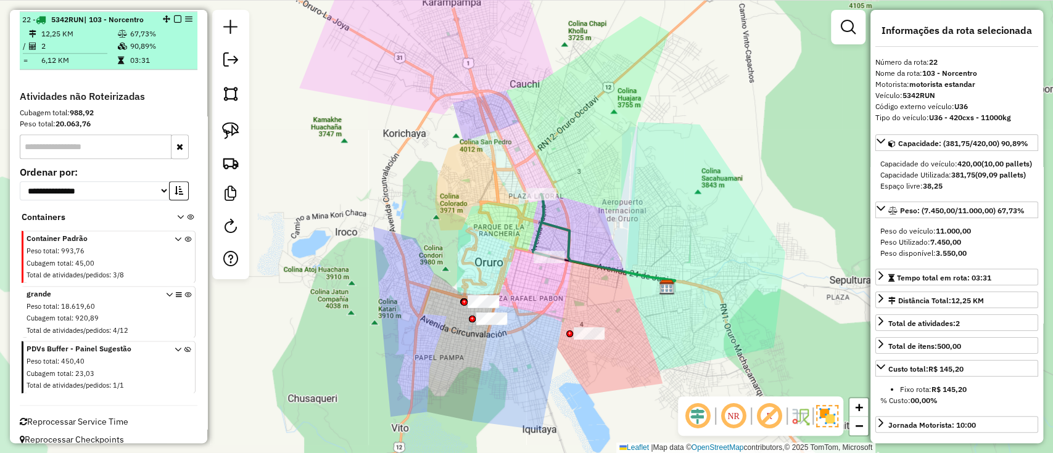
click at [175, 17] on em at bounding box center [177, 18] width 7 height 7
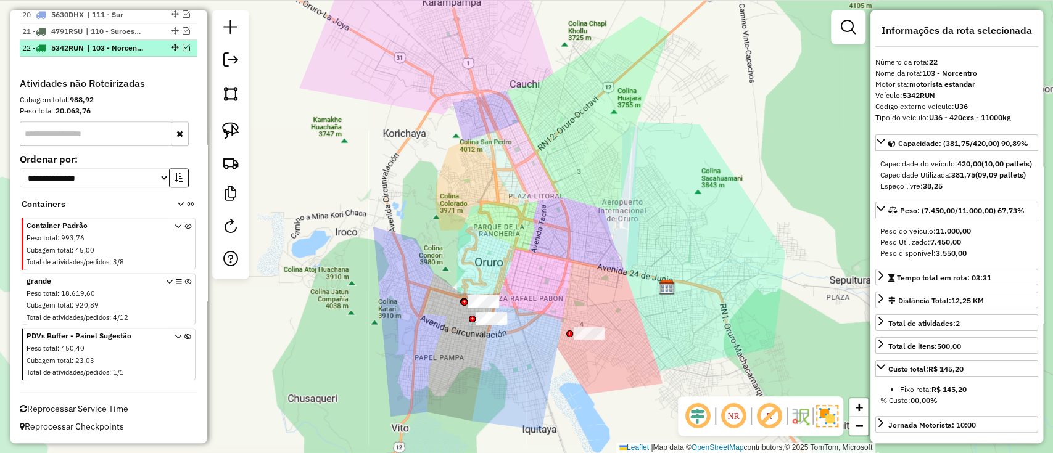
scroll to position [802, 0]
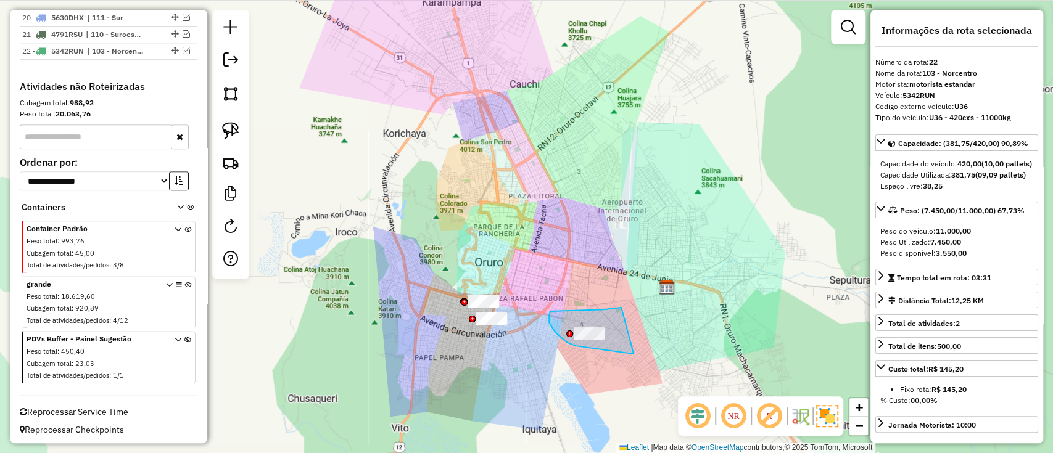
drag, startPoint x: 550, startPoint y: 312, endPoint x: 634, endPoint y: 354, distance: 94.3
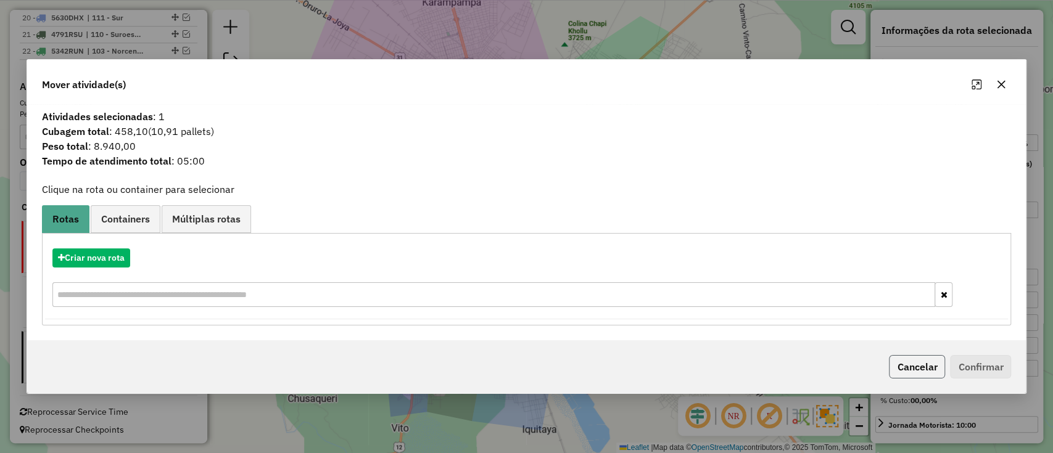
click at [912, 372] on button "Cancelar" at bounding box center [917, 366] width 56 height 23
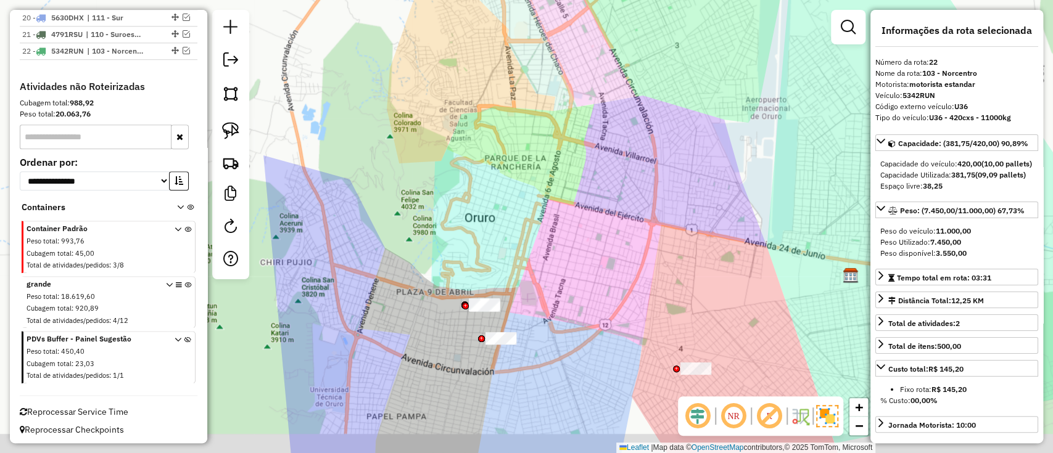
drag, startPoint x: 525, startPoint y: 297, endPoint x: 509, endPoint y: 225, distance: 74.4
click at [510, 225] on div "Janela de atendimento Grade de atendimento Capacidade Transportadoras Veículos …" at bounding box center [526, 226] width 1053 height 453
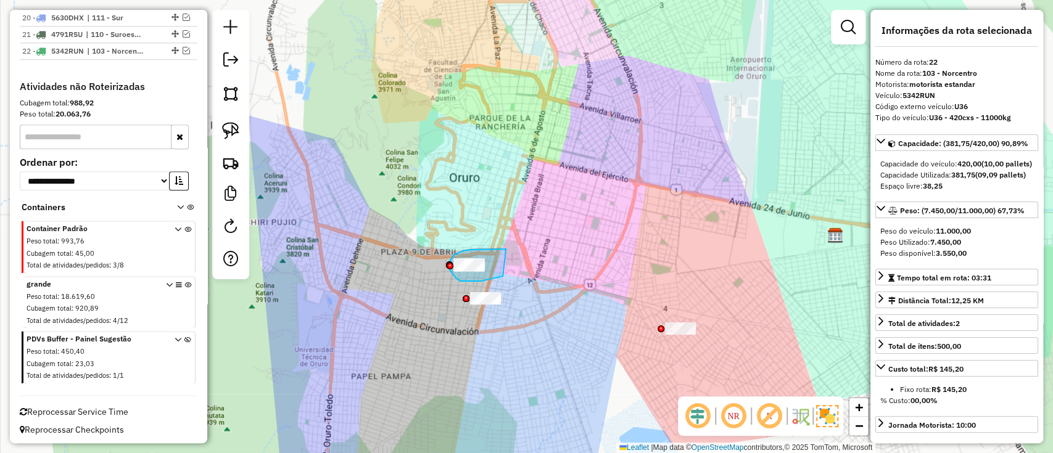
drag, startPoint x: 468, startPoint y: 250, endPoint x: 504, endPoint y: 275, distance: 43.5
click at [504, 275] on div "Janela de atendimento Grade de atendimento Capacidade Transportadoras Veículos …" at bounding box center [526, 226] width 1053 height 453
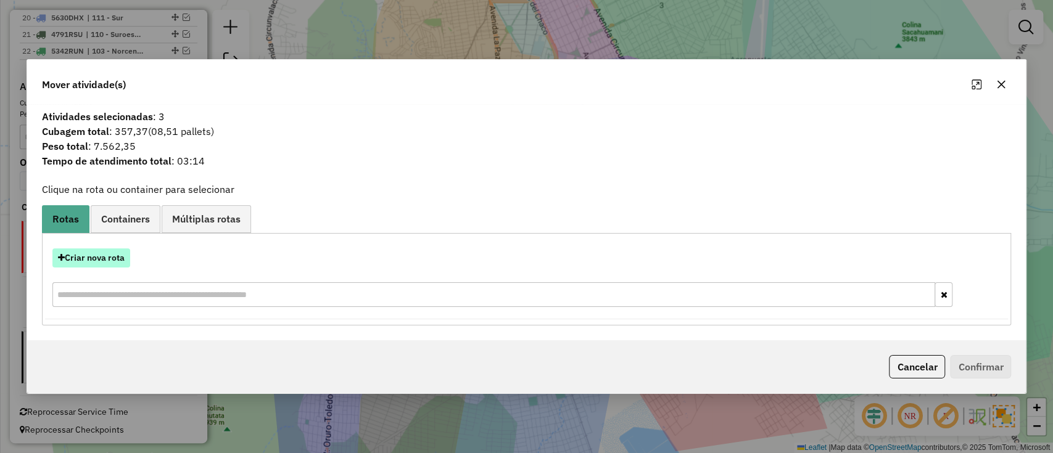
click at [96, 253] on button "Criar nova rota" at bounding box center [91, 258] width 78 height 19
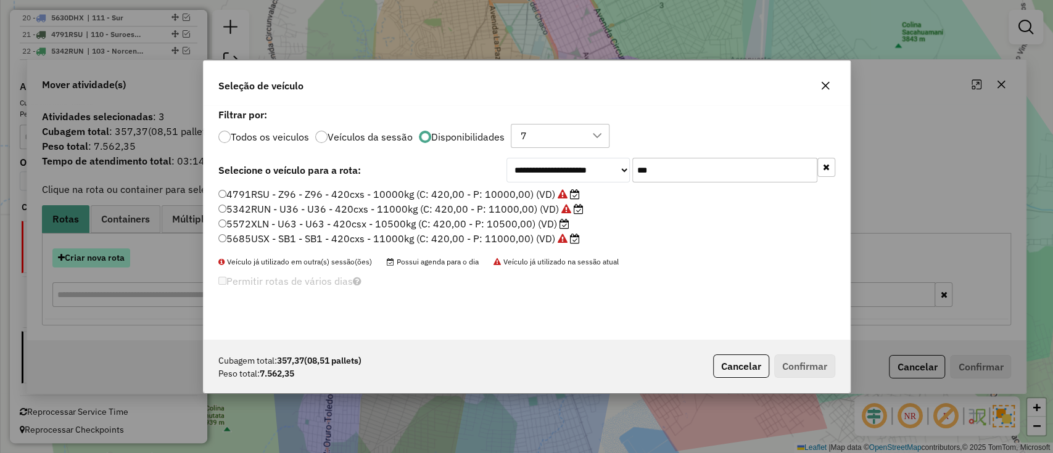
scroll to position [6, 4]
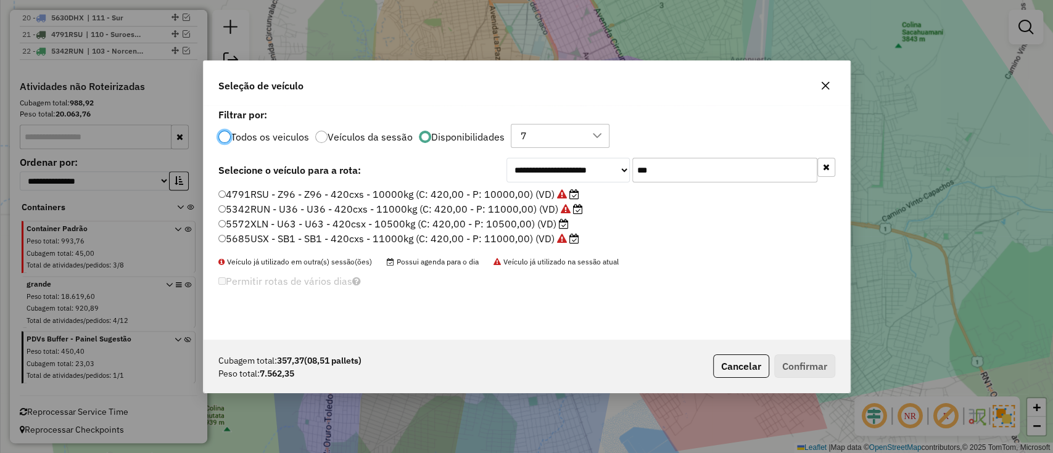
click at [678, 173] on input "***" at bounding box center [724, 170] width 185 height 25
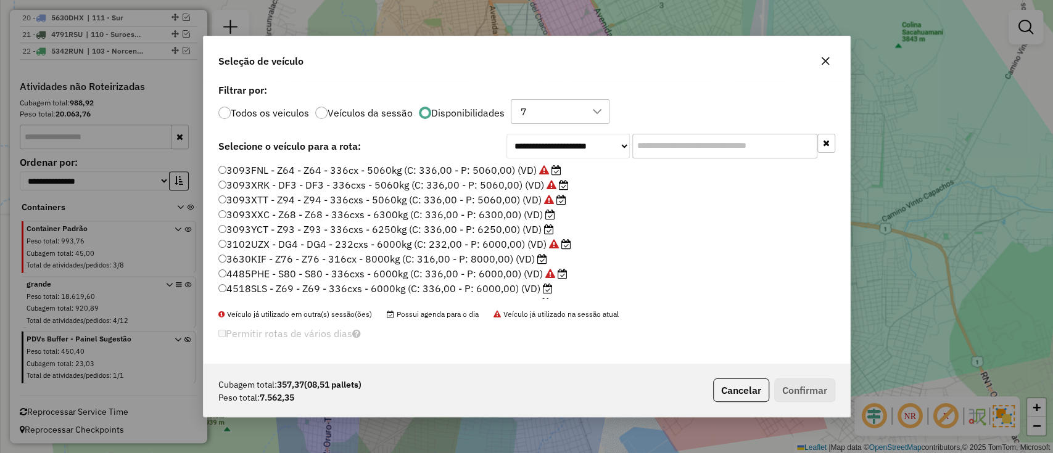
click at [463, 216] on label "3093XXC - Z68 - Z68 - 336cxs - 6300kg (C: 336,00 - P: 6300,00) (VD)" at bounding box center [386, 214] width 337 height 15
click at [520, 221] on label "3093XXC - Z68 - Z68 - 336cxs - 6300kg (C: 336,00 - P: 6300,00) (VD)" at bounding box center [386, 214] width 337 height 15
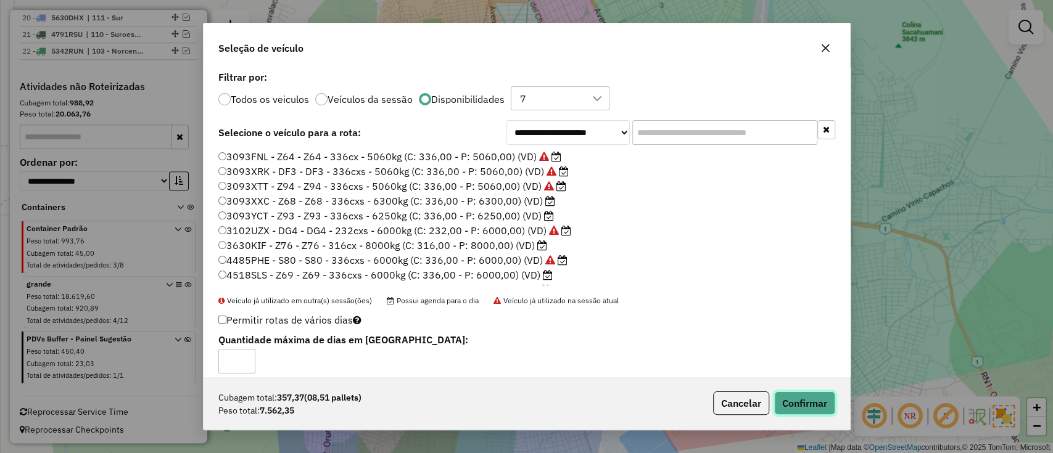
click at [806, 399] on button "Confirmar" at bounding box center [804, 403] width 61 height 23
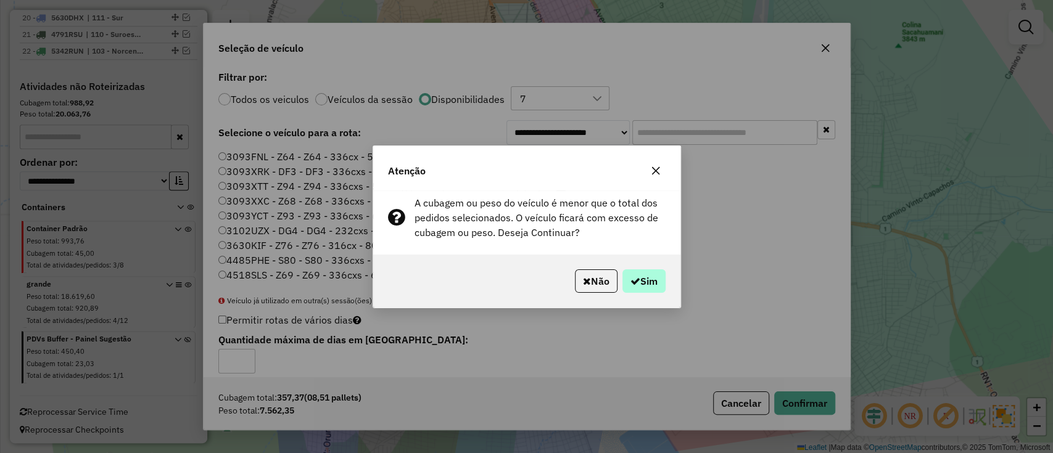
drag, startPoint x: 652, startPoint y: 294, endPoint x: 650, endPoint y: 282, distance: 11.9
click at [652, 292] on div "Não Sim" at bounding box center [526, 281] width 307 height 53
click at [650, 282] on button "Sim" at bounding box center [643, 281] width 43 height 23
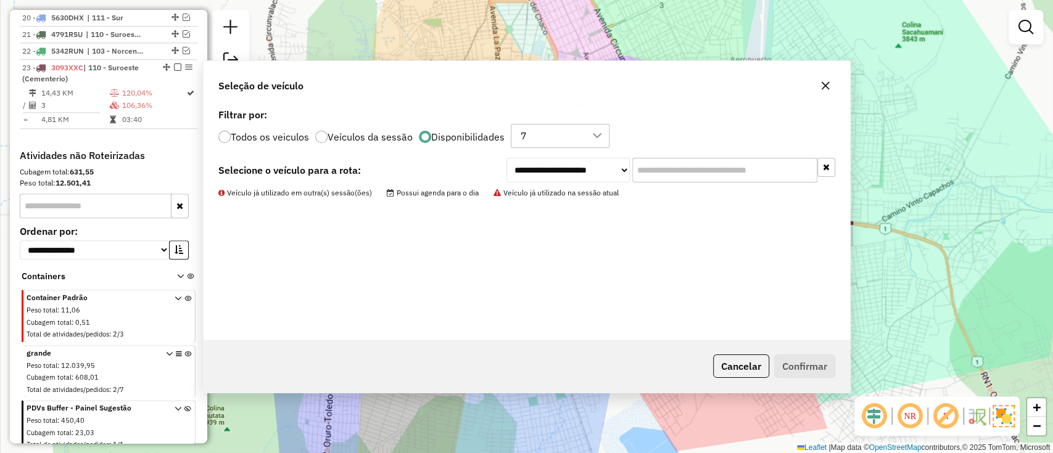
scroll to position [834, 0]
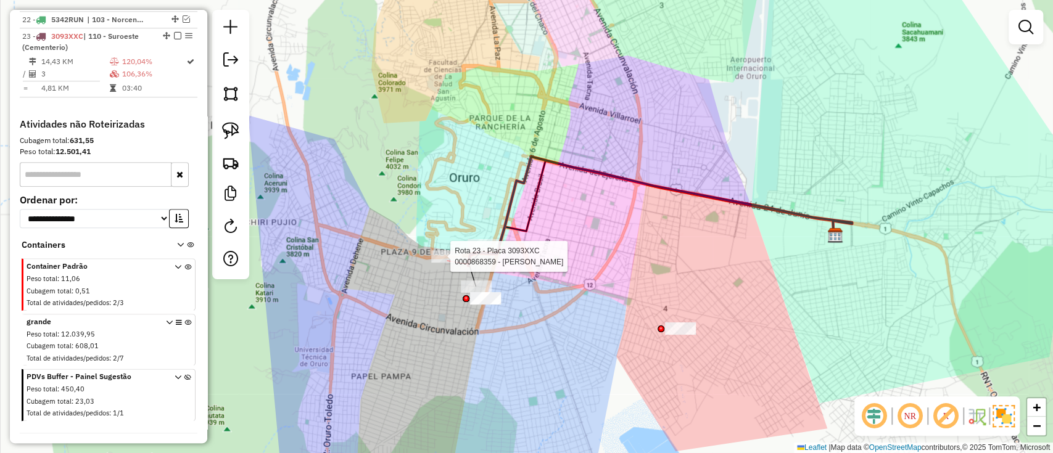
select select "*********"
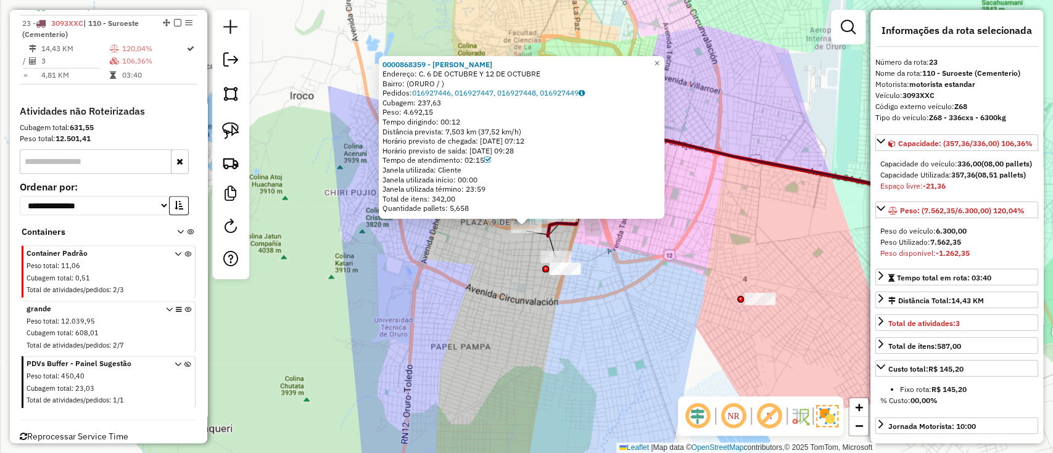
scroll to position [850, 0]
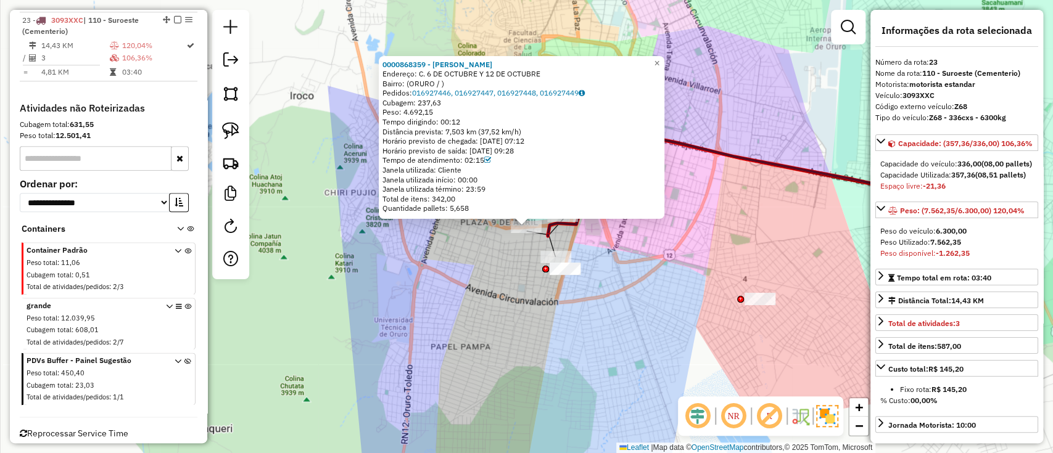
click at [598, 239] on div "0000868359 - GINA HUANCA Endereço: C. 6 DE OCTUBRE Y 12 DE OCTUBRE Bairro: (ORU…" at bounding box center [526, 226] width 1053 height 453
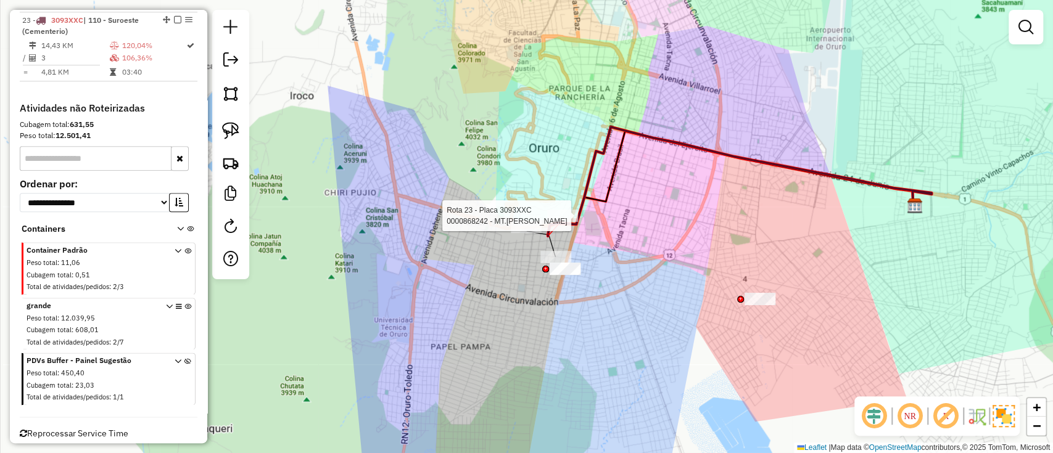
select select "*********"
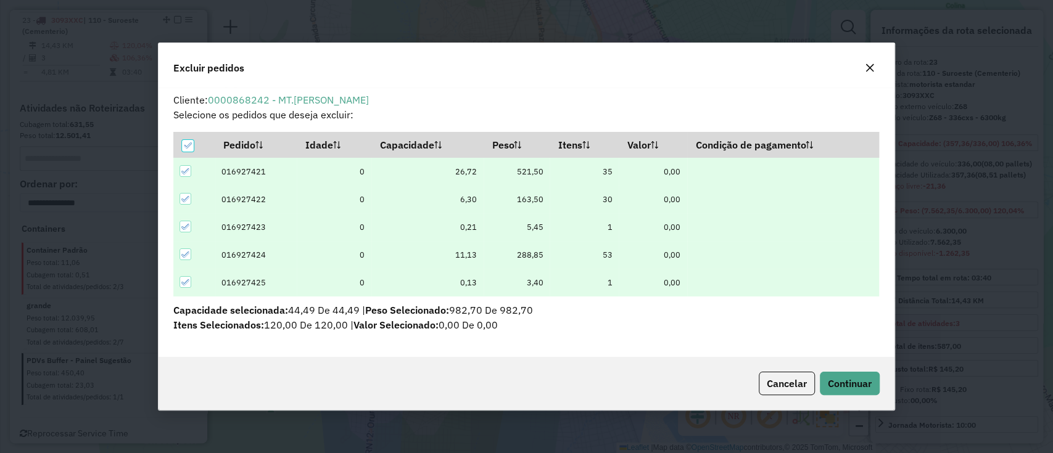
scroll to position [0, 0]
drag, startPoint x: 861, startPoint y: 366, endPoint x: 860, endPoint y: 374, distance: 8.0
click at [861, 367] on div "Cancelar Continuar" at bounding box center [527, 383] width 736 height 53
click at [860, 382] on span "Continuar" at bounding box center [850, 383] width 44 height 12
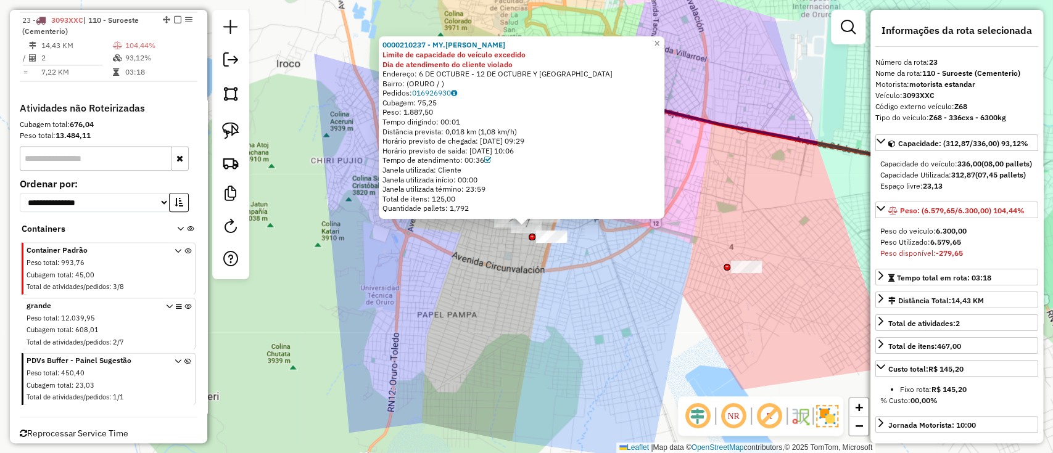
click at [544, 296] on div "0000210237 - MY.ANA HUANCA Limite de capacidade do veículo excedido Dia de aten…" at bounding box center [526, 226] width 1053 height 453
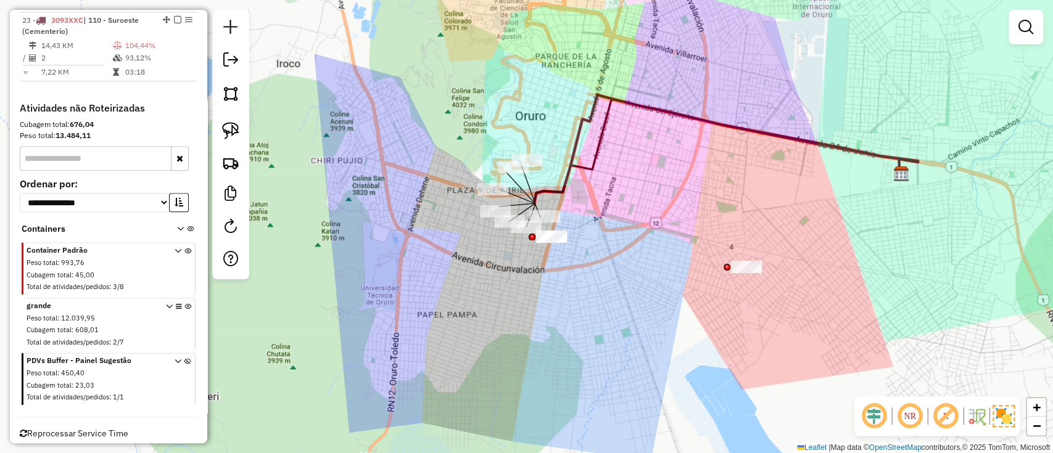
click at [541, 190] on icon at bounding box center [726, 149] width 384 height 108
select select "*********"
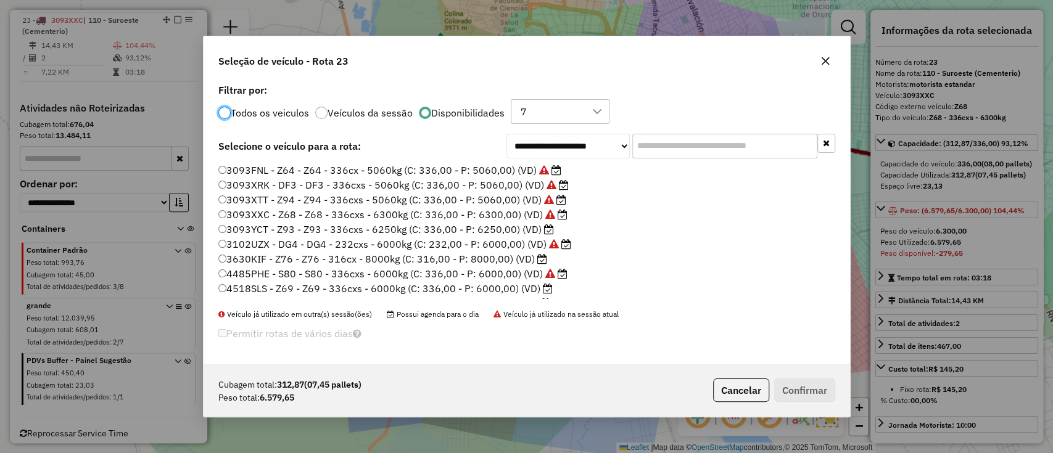
scroll to position [6, 4]
click at [498, 256] on label "3630KIF - Z76 - Z76 - 316cx - 8000kg (C: 316,00 - P: 8000,00) (VD)" at bounding box center [382, 259] width 329 height 15
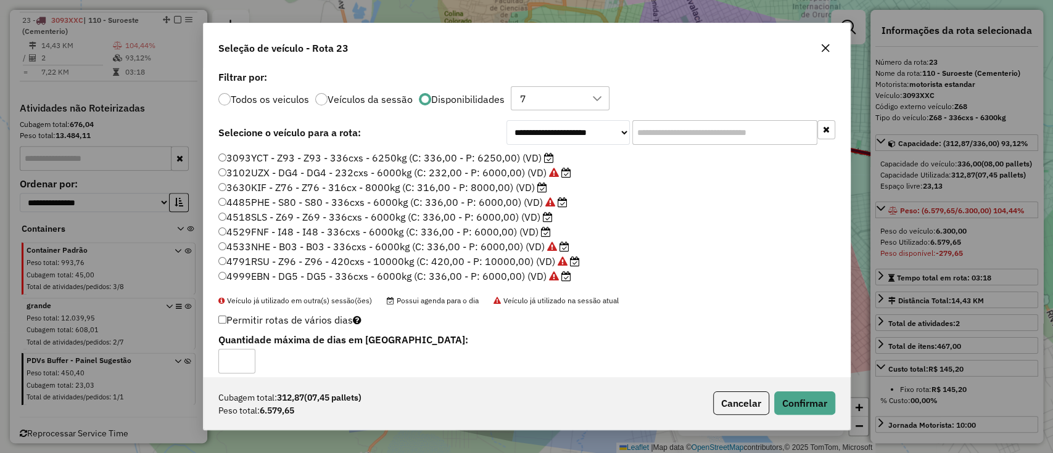
scroll to position [82, 0]
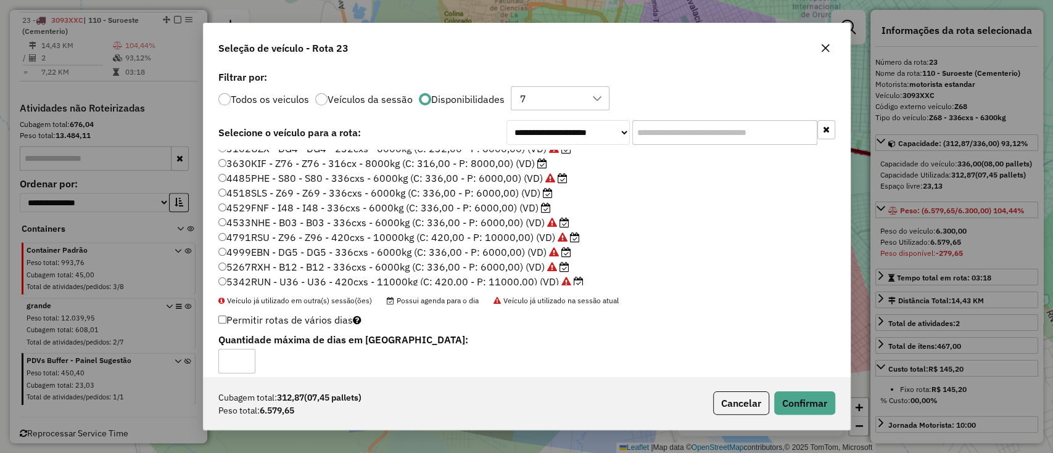
click at [823, 422] on div "Cubagem total: 312,87 (07,45 pallets) Peso total: 6.579,65 Cancelar Confirmar" at bounding box center [527, 403] width 646 height 53
click at [821, 410] on button "Confirmar" at bounding box center [804, 403] width 61 height 23
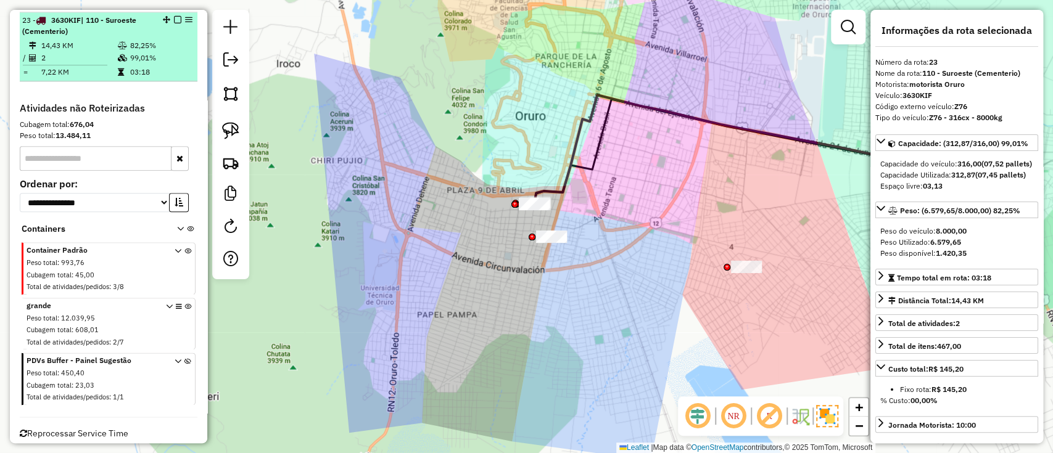
click at [178, 16] on div at bounding box center [173, 19] width 37 height 7
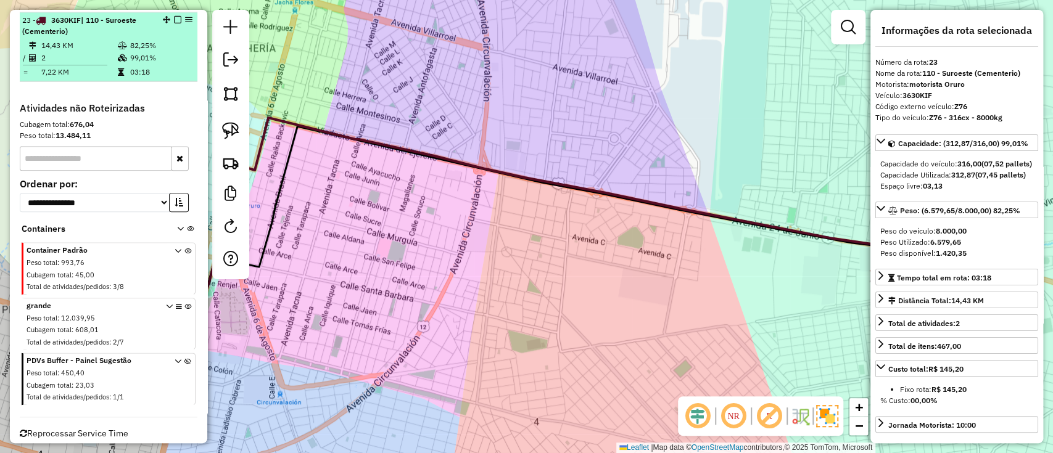
click at [170, 17] on div at bounding box center [173, 19] width 37 height 7
click at [175, 16] on em at bounding box center [177, 19] width 7 height 7
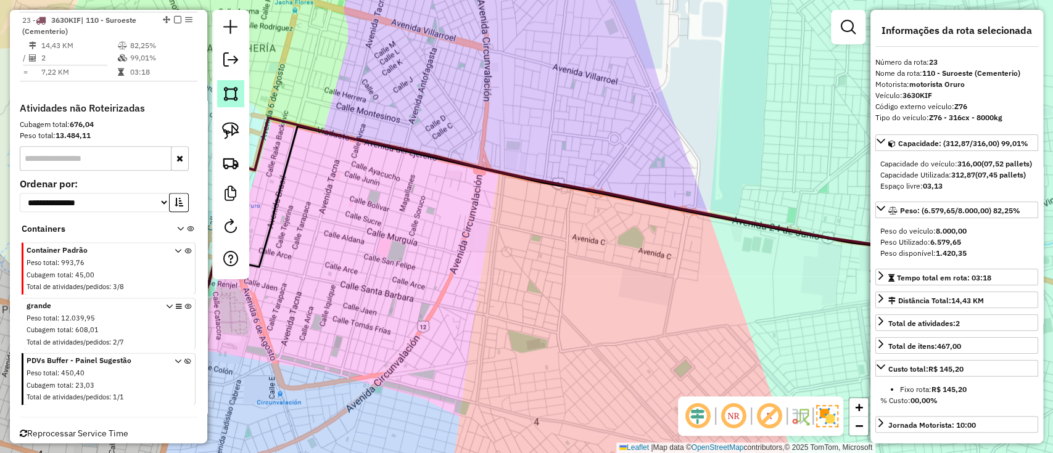
scroll to position [819, 0]
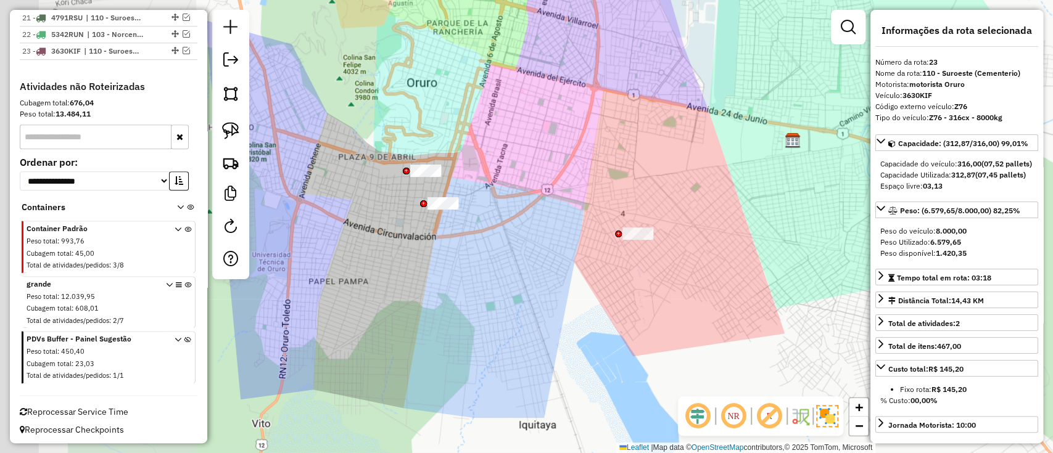
drag, startPoint x: 418, startPoint y: 211, endPoint x: 542, endPoint y: 134, distance: 146.0
click at [580, 136] on div "Janela de atendimento Grade de atendimento Capacidade Transportadoras Veículos …" at bounding box center [526, 226] width 1053 height 453
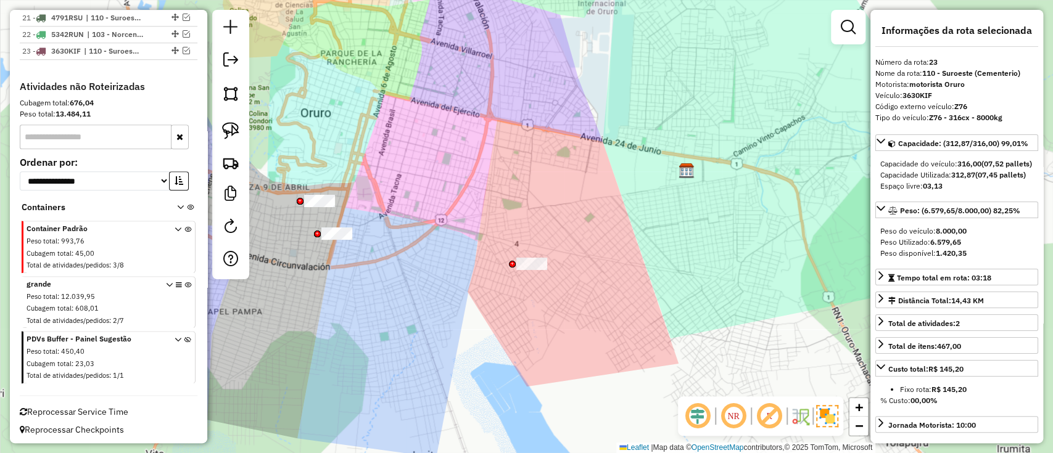
drag, startPoint x: 456, startPoint y: 134, endPoint x: 529, endPoint y: 105, distance: 78.9
click at [528, 107] on div "Janela de atendimento Grade de atendimento Capacidade Transportadoras Veículos …" at bounding box center [526, 226] width 1053 height 453
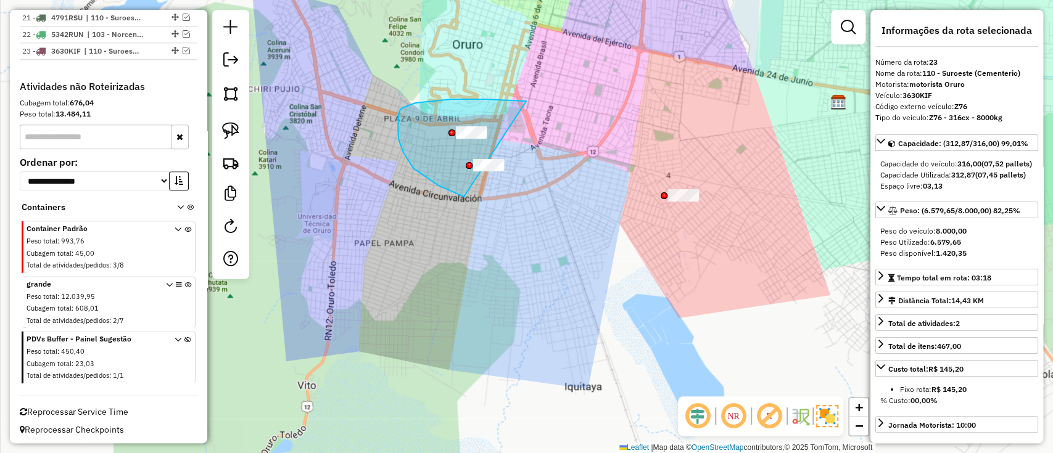
drag, startPoint x: 526, startPoint y: 101, endPoint x: 535, endPoint y: 211, distance: 110.2
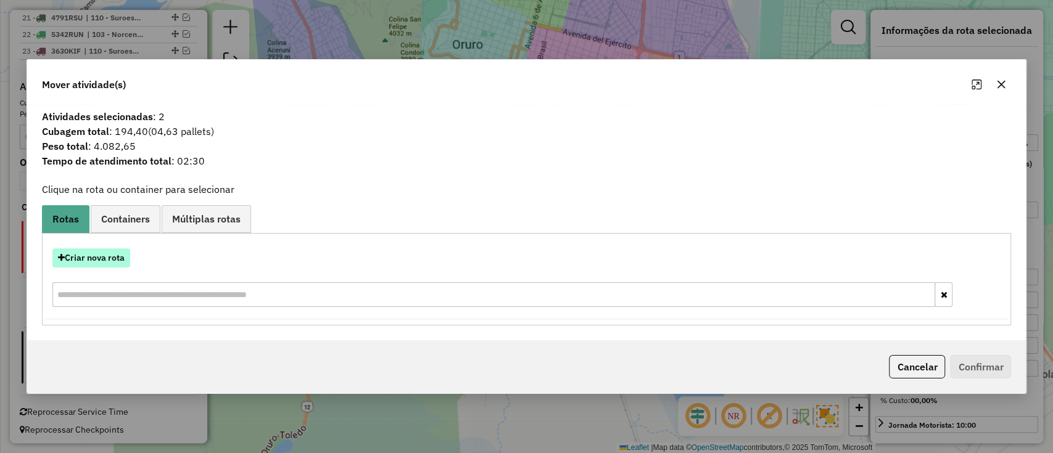
click at [121, 259] on button "Criar nova rota" at bounding box center [91, 258] width 78 height 19
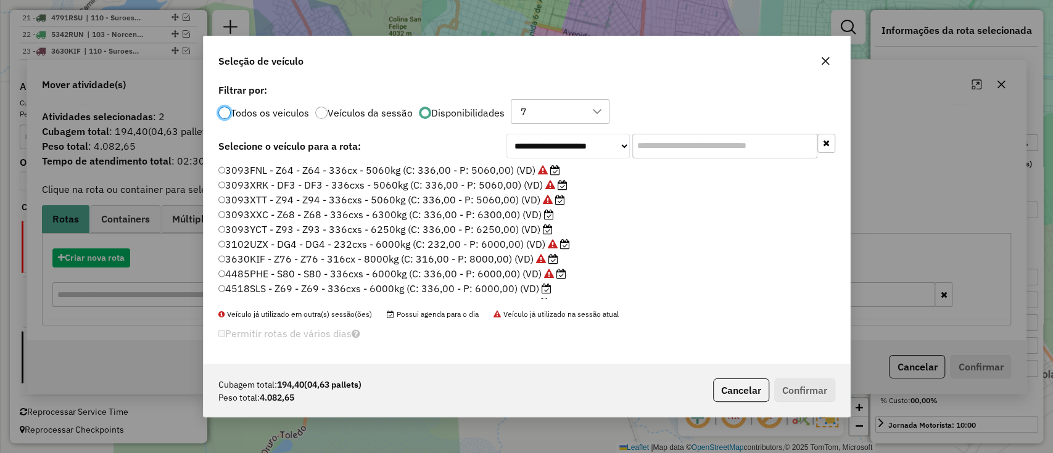
scroll to position [6, 4]
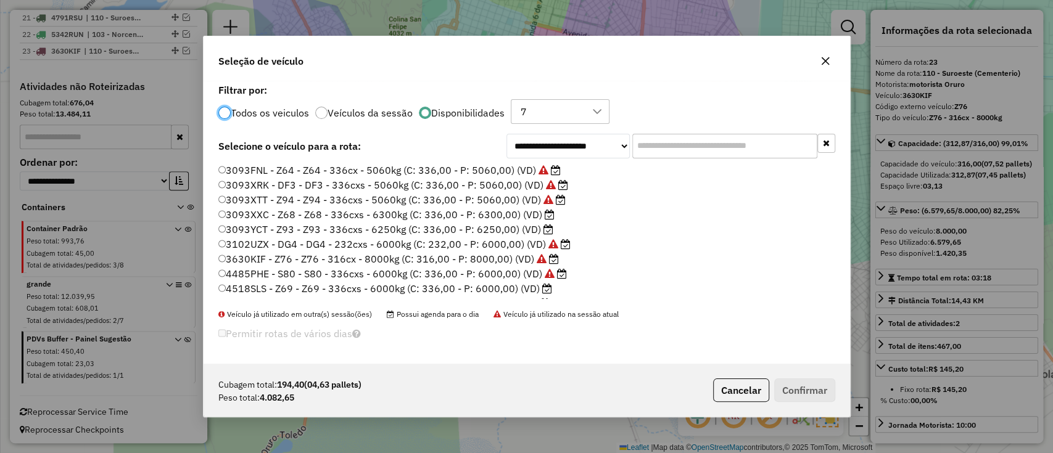
click at [501, 218] on label "3093XXC - Z68 - Z68 - 336cxs - 6300kg (C: 336,00 - P: 6300,00) (VD)" at bounding box center [386, 214] width 337 height 15
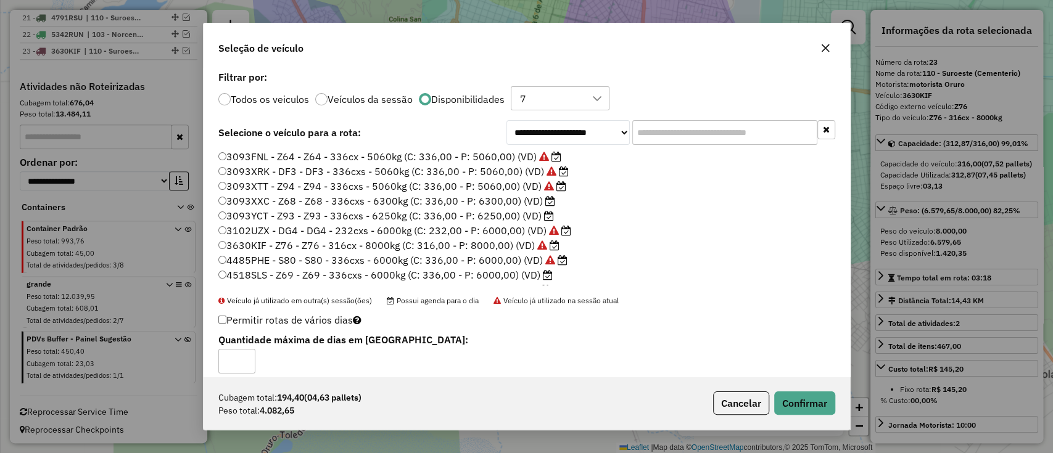
click at [505, 220] on label "3093YCT - Z93 - Z93 - 336cxs - 6250kg (C: 336,00 - P: 6250,00) (VD)" at bounding box center [386, 215] width 336 height 15
click at [792, 404] on button "Confirmar" at bounding box center [804, 403] width 61 height 23
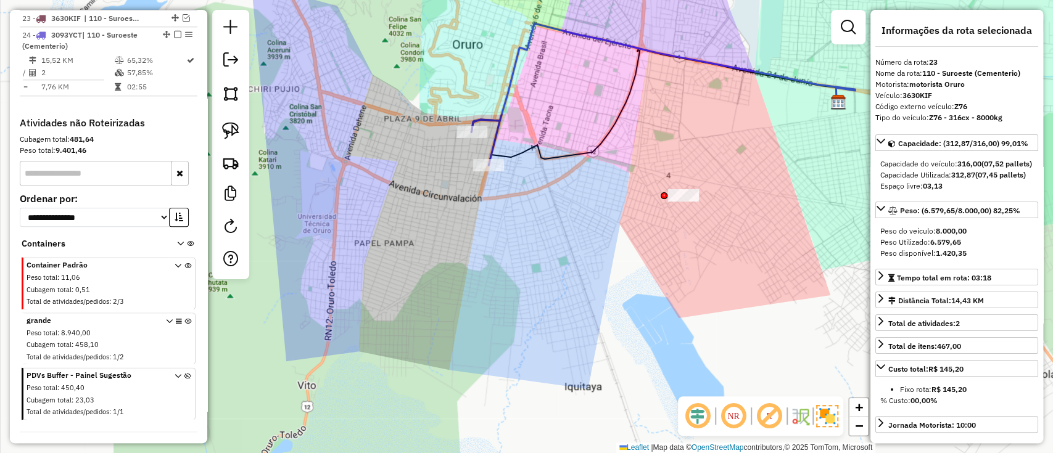
scroll to position [850, 0]
click at [510, 105] on icon at bounding box center [663, 77] width 384 height 109
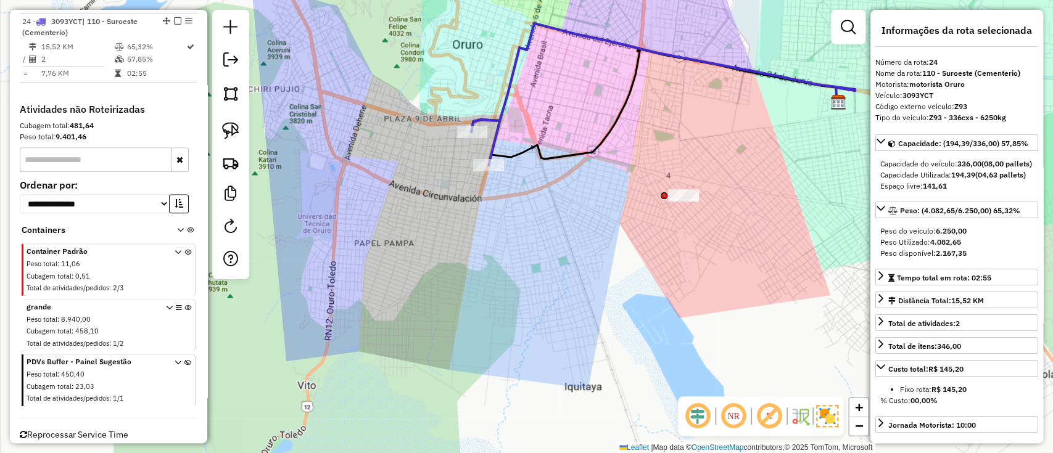
scroll to position [867, 0]
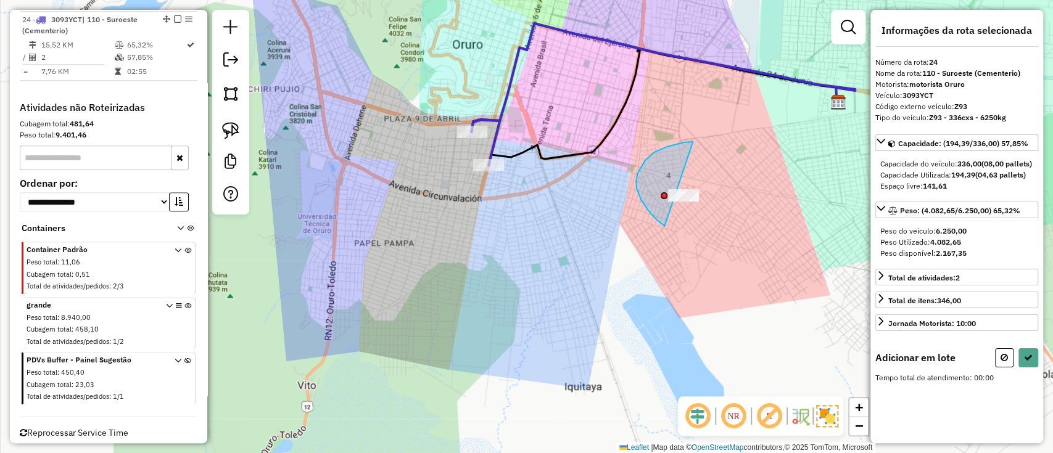
drag, startPoint x: 637, startPoint y: 174, endPoint x: 801, endPoint y: 235, distance: 175.1
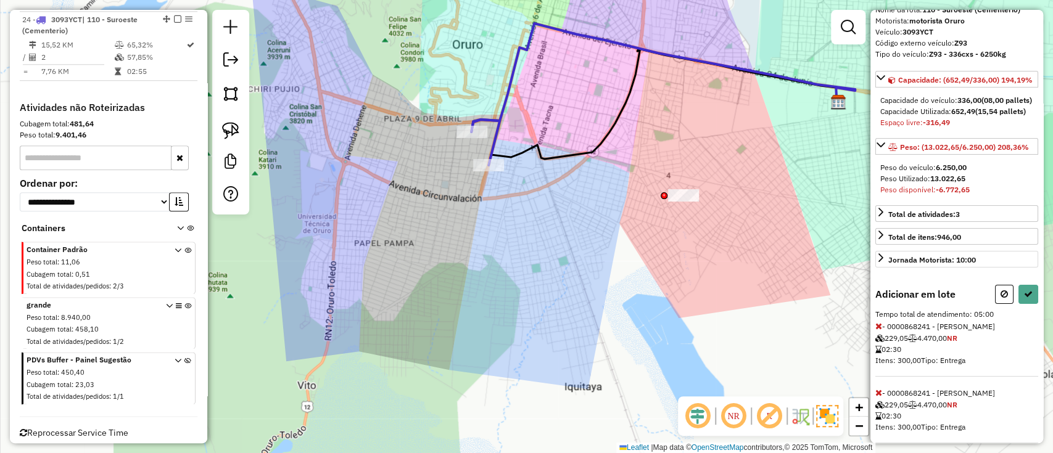
scroll to position [109, 0]
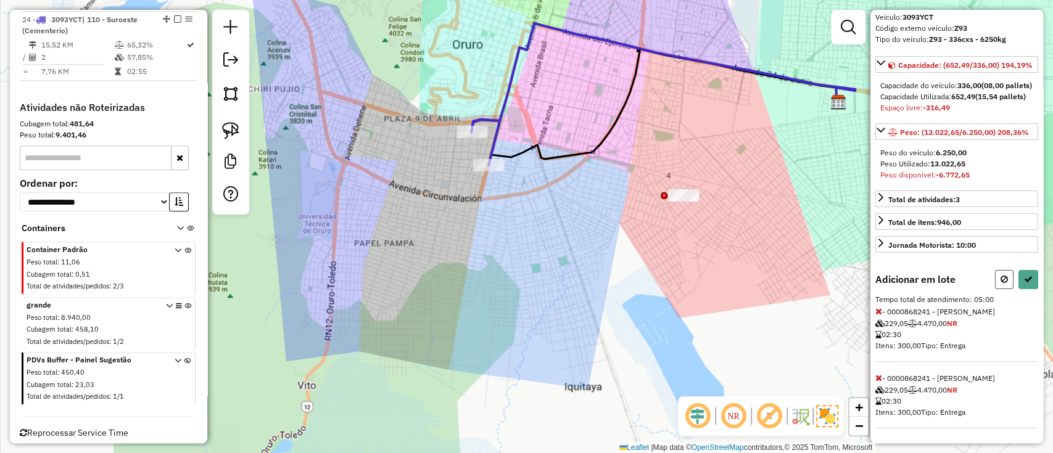
click at [1000, 282] on icon at bounding box center [1003, 279] width 7 height 9
select select "*********"
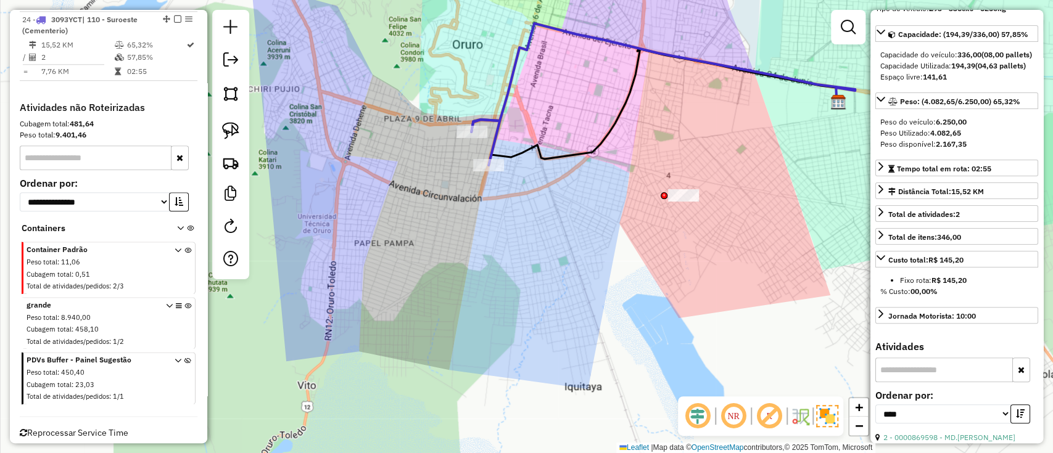
click at [500, 120] on icon at bounding box center [485, 143] width 28 height 46
click at [690, 202] on div at bounding box center [683, 195] width 31 height 12
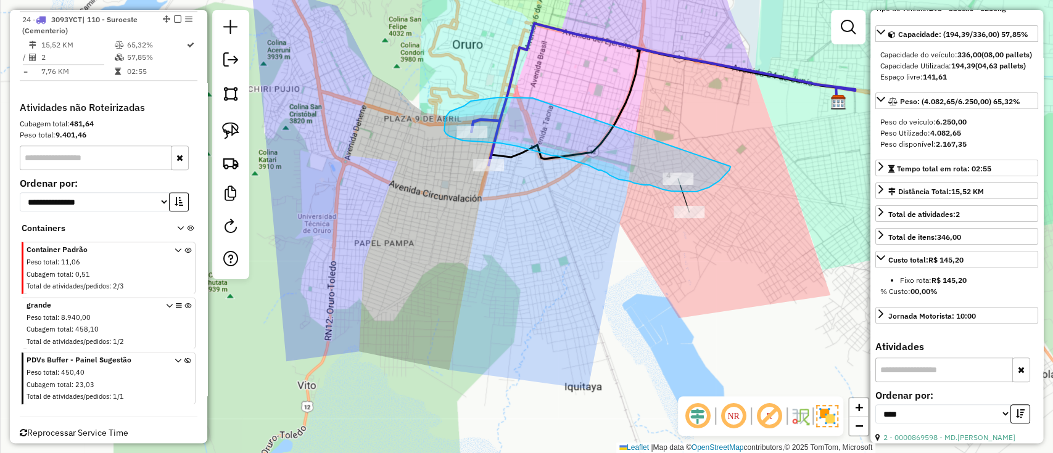
drag, startPoint x: 517, startPoint y: 97, endPoint x: 730, endPoint y: 167, distance: 223.7
click at [730, 167] on div "Janela de atendimento Grade de atendimento Capacidade Transportadoras Veículos …" at bounding box center [526, 226] width 1053 height 453
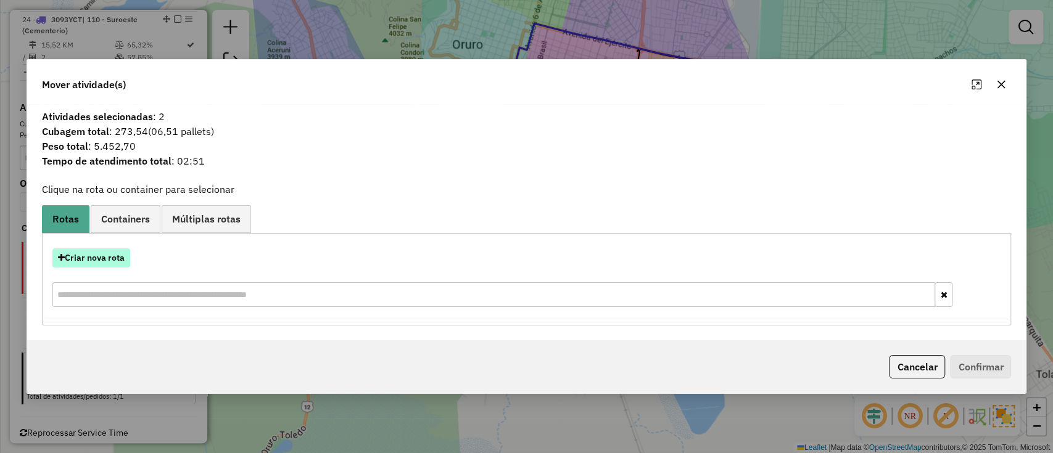
click at [117, 259] on button "Criar nova rota" at bounding box center [91, 258] width 78 height 19
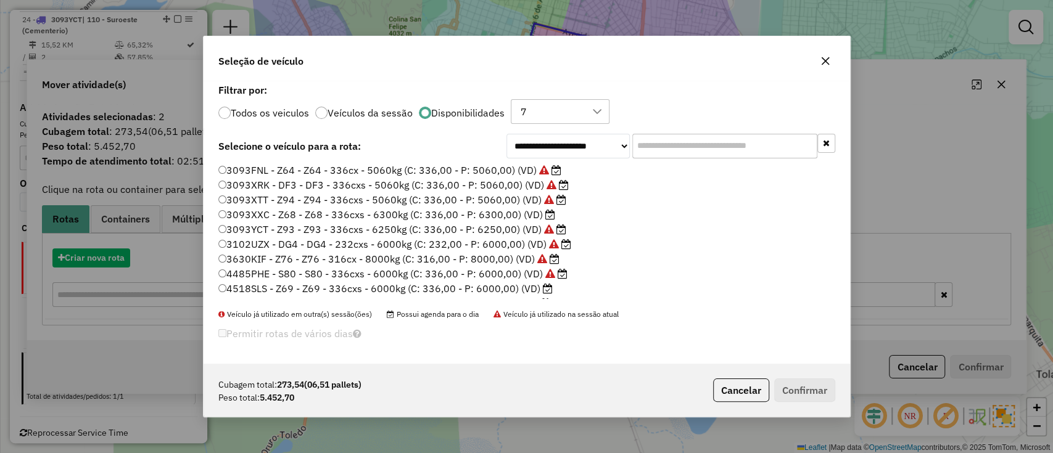
scroll to position [6, 4]
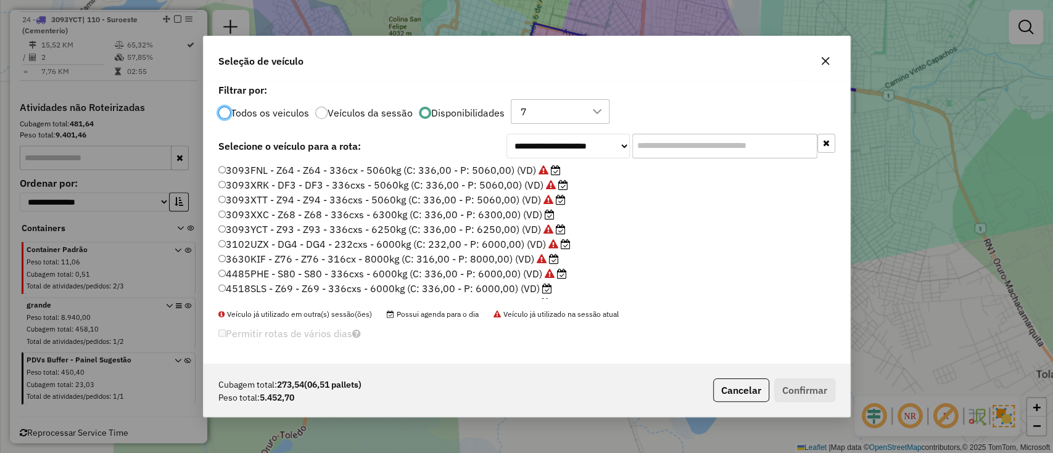
click at [486, 210] on label "3093XXC - Z68 - Z68 - 336cxs - 6300kg (C: 336,00 - P: 6300,00) (VD)" at bounding box center [386, 214] width 337 height 15
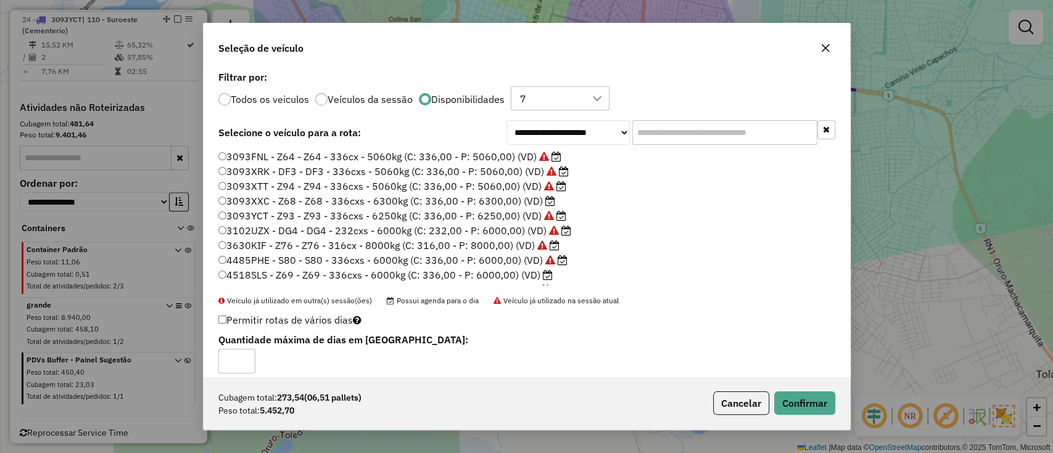
click at [528, 276] on label "4518SLS - Z69 - Z69 - 336cxs - 6000kg (C: 336,00 - P: 6000,00) (VD)" at bounding box center [385, 275] width 334 height 15
click at [814, 397] on button "Confirmar" at bounding box center [804, 403] width 61 height 23
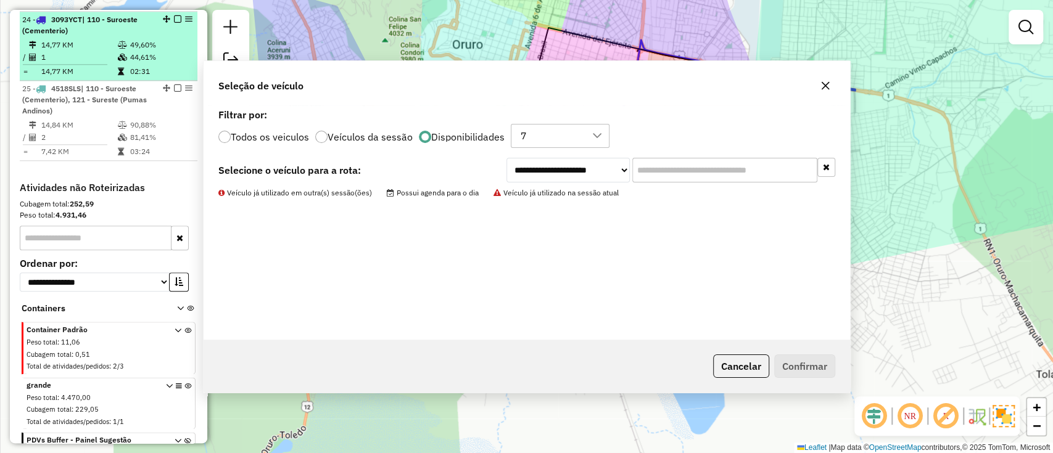
scroll to position [798, 0]
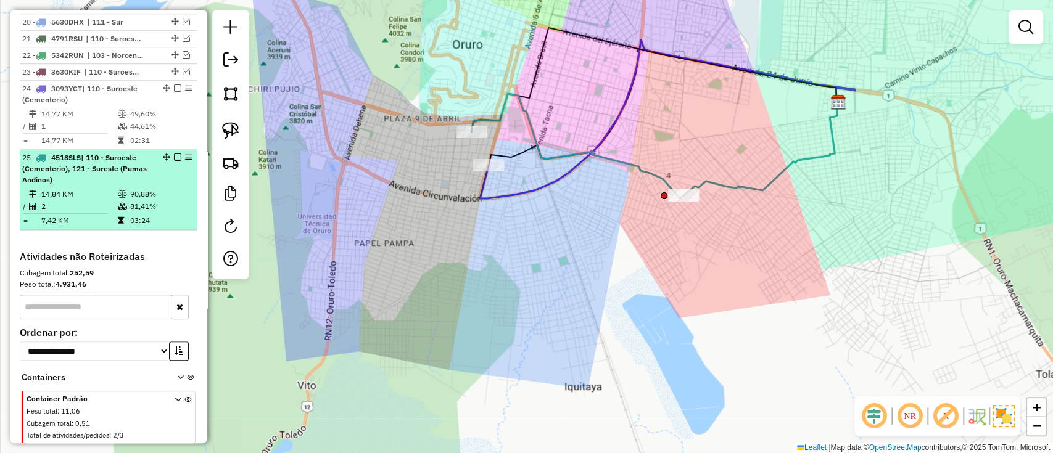
click at [174, 155] on em at bounding box center [177, 157] width 7 height 7
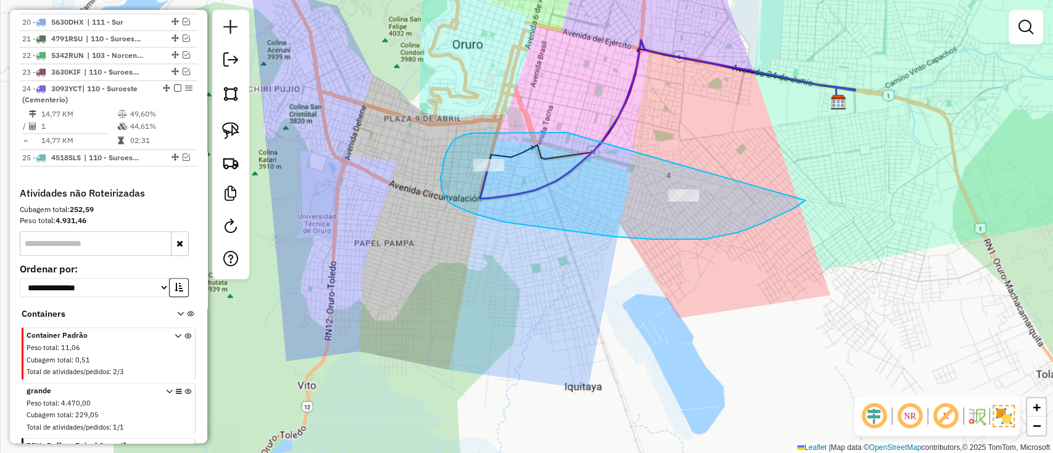
drag, startPoint x: 458, startPoint y: 138, endPoint x: 805, endPoint y: 200, distance: 352.9
click at [805, 200] on div "Janela de atendimento Grade de atendimento Capacidade Transportadoras Veículos …" at bounding box center [526, 226] width 1053 height 453
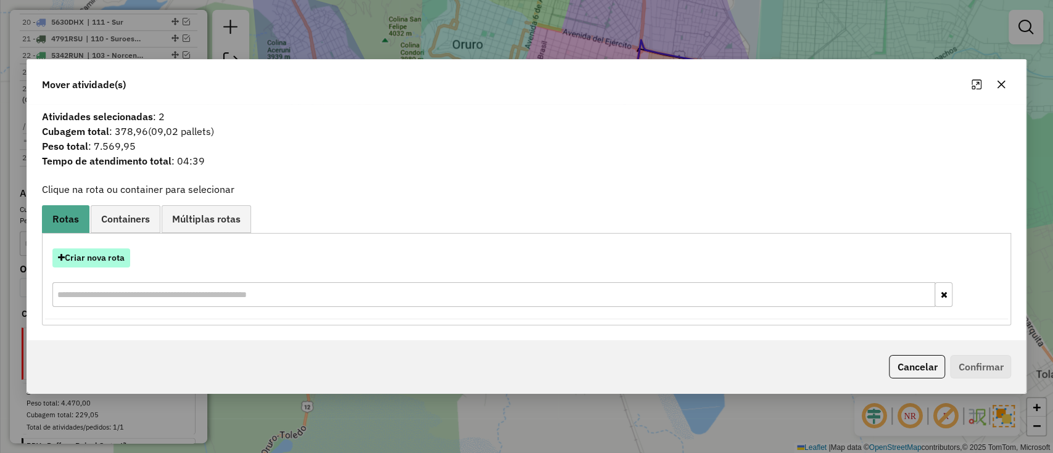
click at [120, 253] on button "Criar nova rota" at bounding box center [91, 258] width 78 height 19
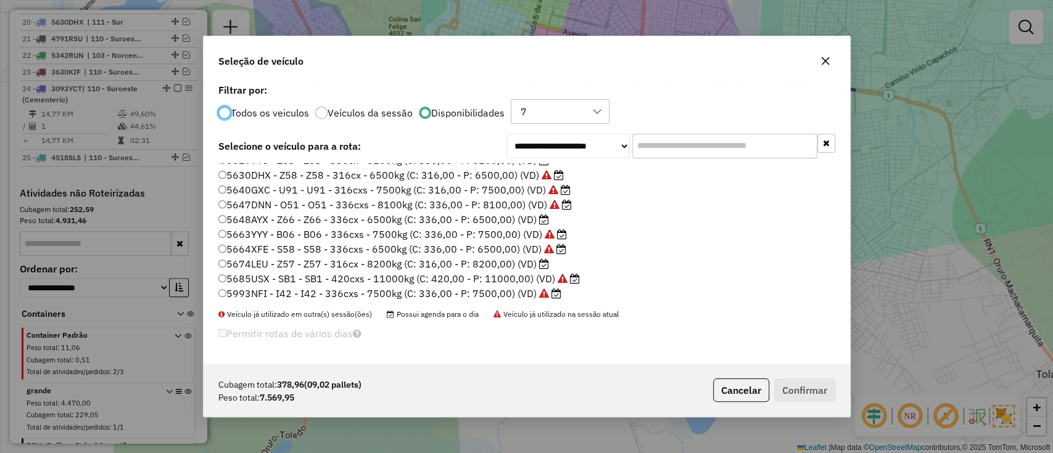
scroll to position [323, 0]
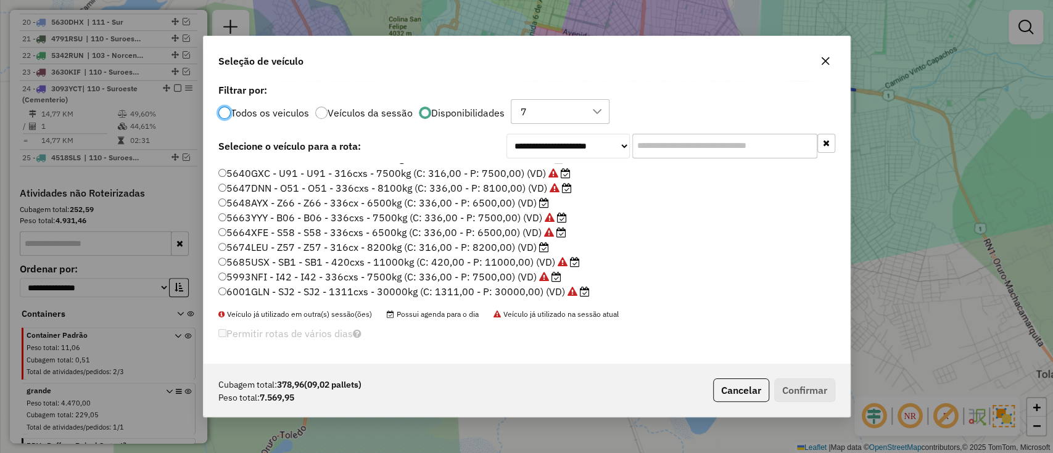
click at [740, 385] on button "Cancelar" at bounding box center [741, 390] width 56 height 23
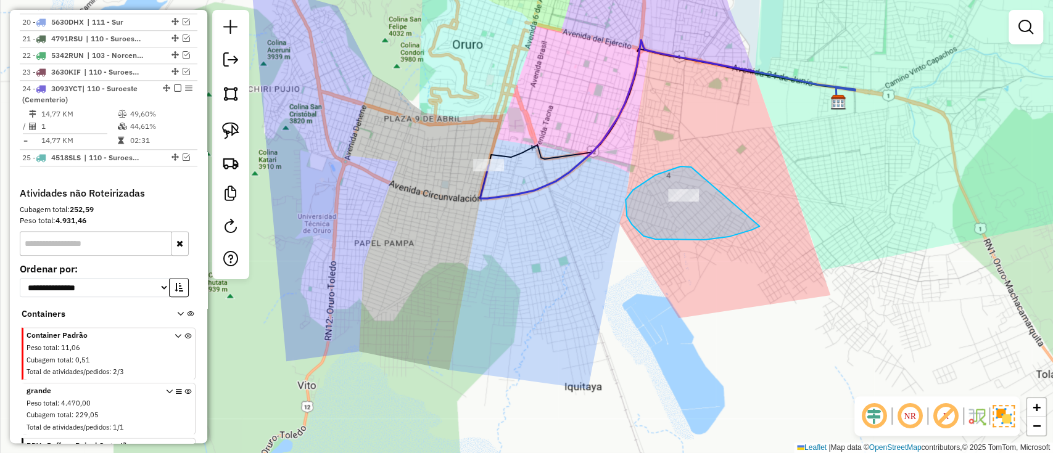
drag, startPoint x: 680, startPoint y: 167, endPoint x: 759, endPoint y: 226, distance: 99.1
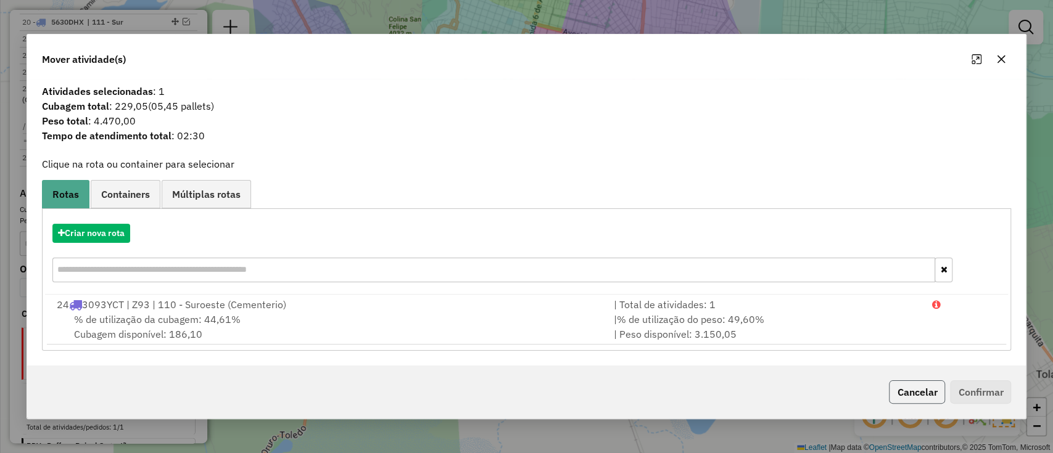
click at [921, 394] on button "Cancelar" at bounding box center [917, 392] width 56 height 23
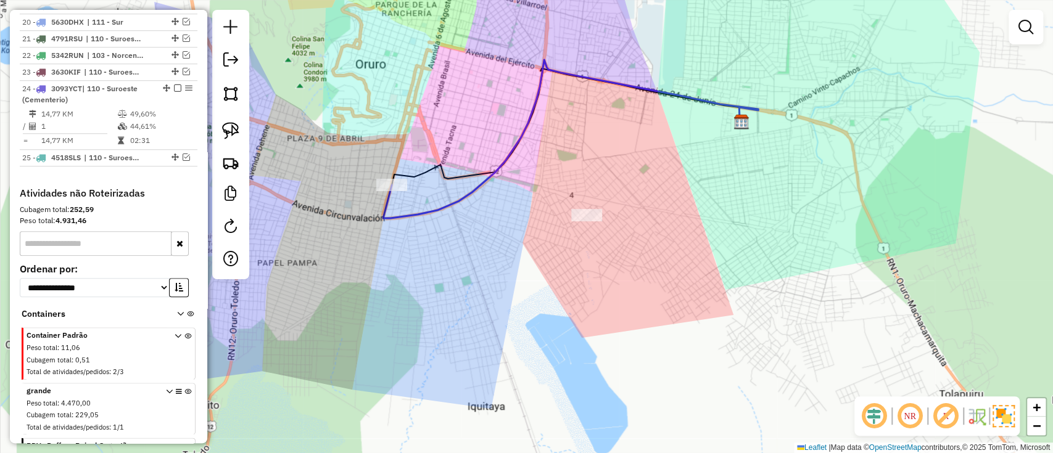
drag, startPoint x: 546, startPoint y: 141, endPoint x: 493, endPoint y: 165, distance: 58.5
click at [488, 165] on div "Janela de atendimento Grade de atendimento Capacidade Transportadoras Veículos …" at bounding box center [526, 226] width 1053 height 453
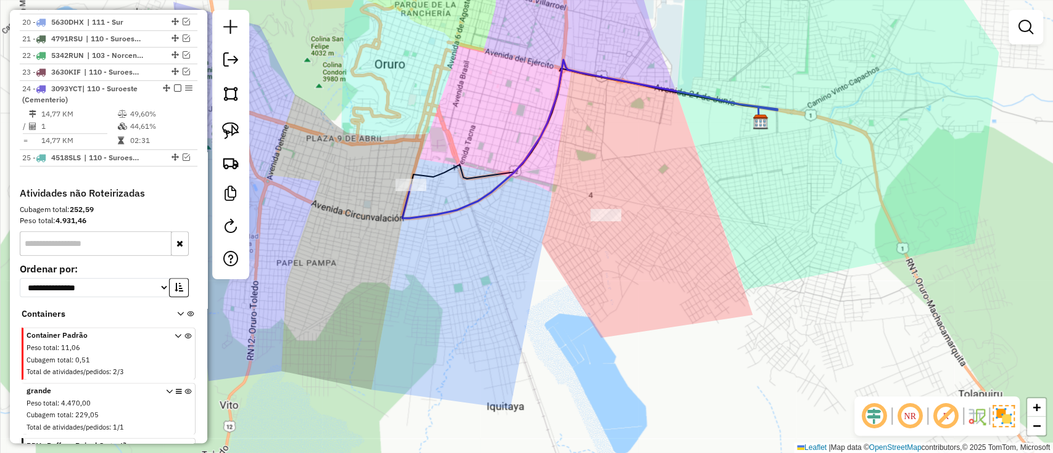
click at [501, 186] on icon at bounding box center [589, 139] width 375 height 159
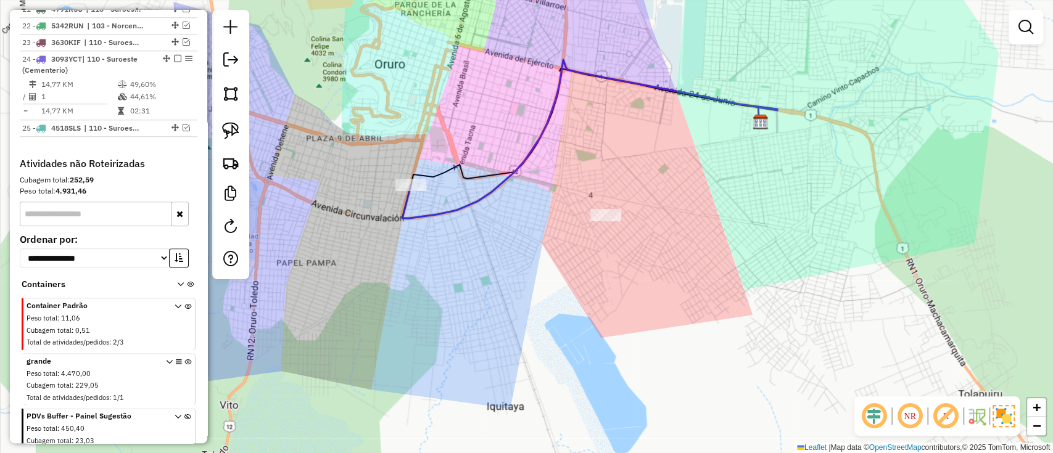
select select "*********"
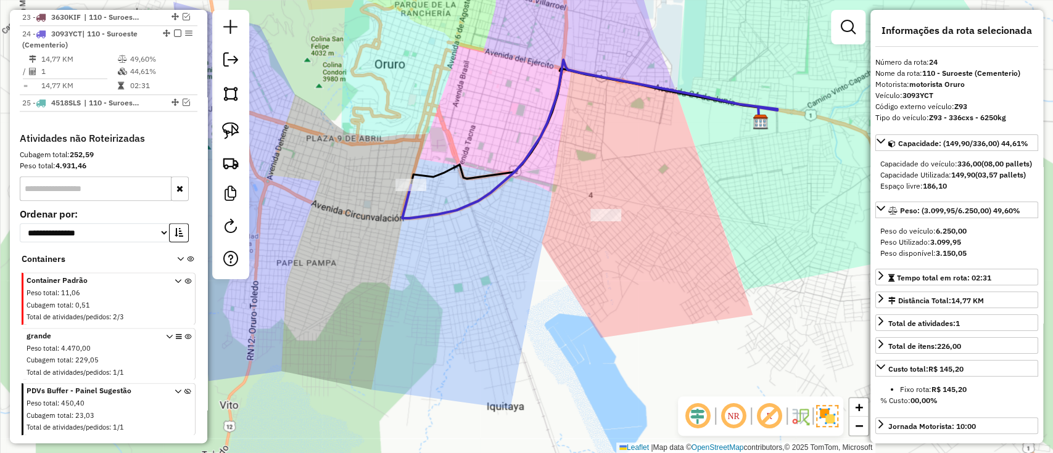
scroll to position [867, 0]
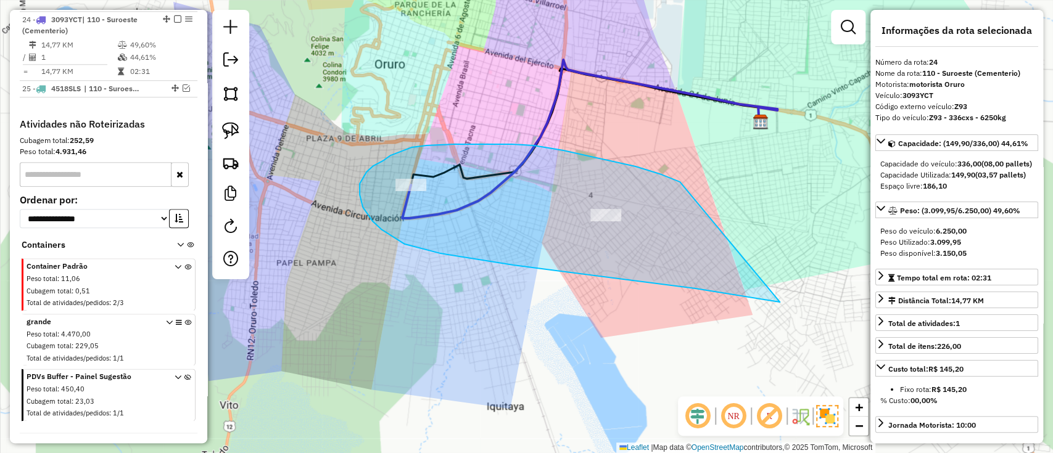
drag, startPoint x: 679, startPoint y: 182, endPoint x: 801, endPoint y: 308, distance: 175.3
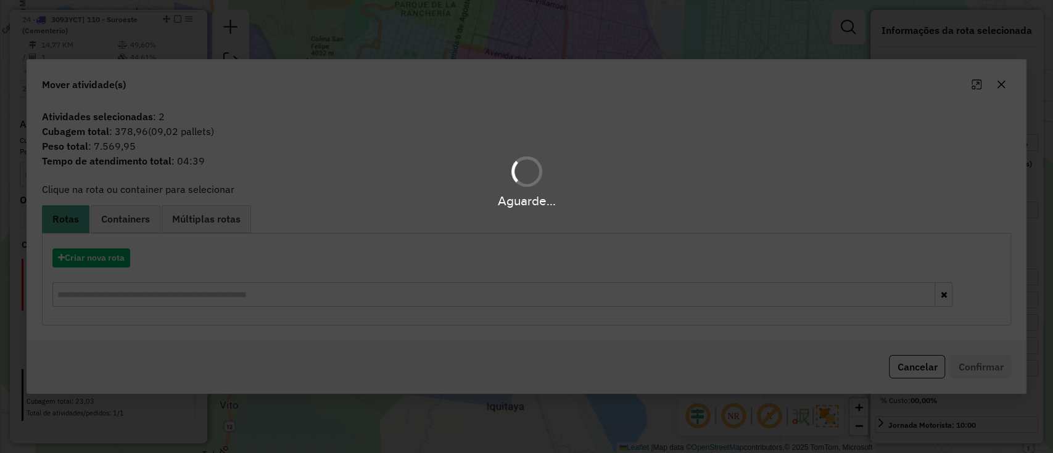
click at [75, 255] on div "Aguarde..." at bounding box center [526, 226] width 1053 height 453
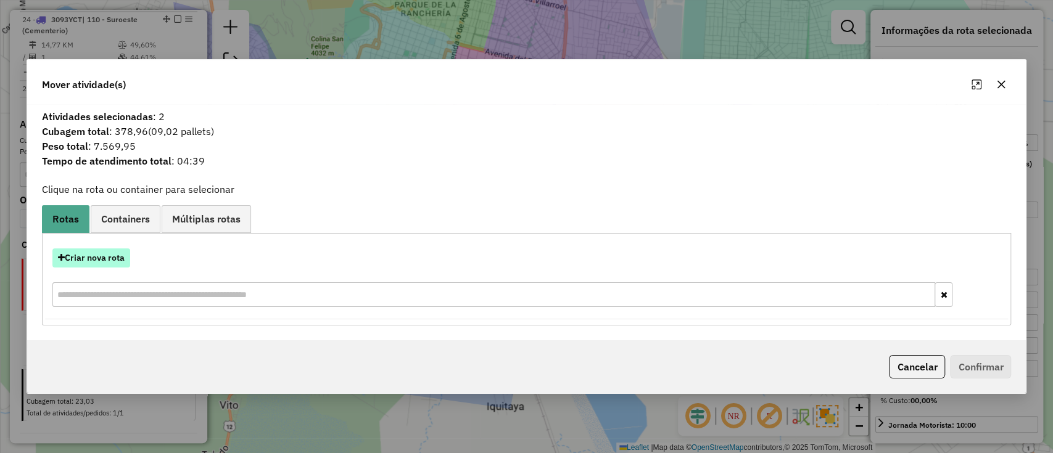
click at [77, 259] on button "Criar nova rota" at bounding box center [91, 258] width 78 height 19
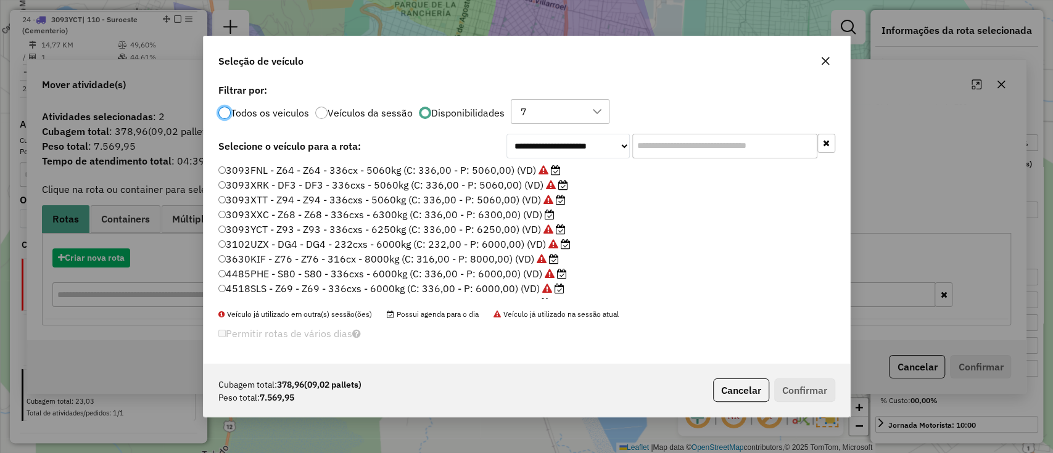
scroll to position [6, 4]
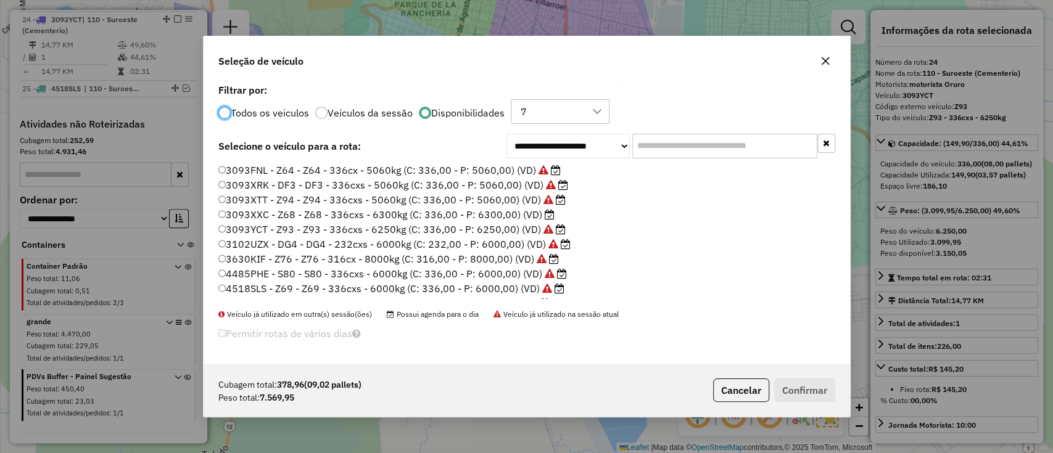
click at [675, 151] on input "text" at bounding box center [724, 146] width 185 height 25
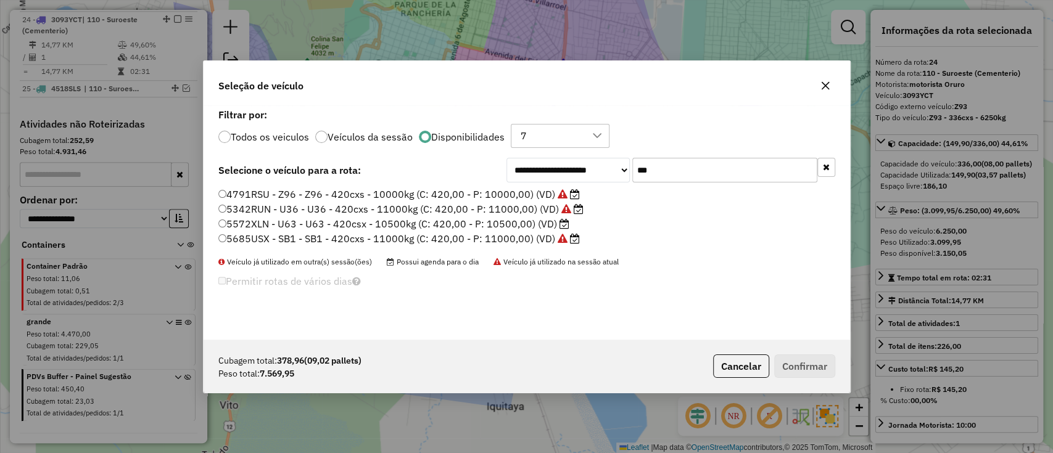
type input "***"
click at [543, 221] on label "5572XLN - U63 - U63 - 420csx - 10500kg (C: 420,00 - P: 10500,00) (VD)" at bounding box center [393, 223] width 351 height 15
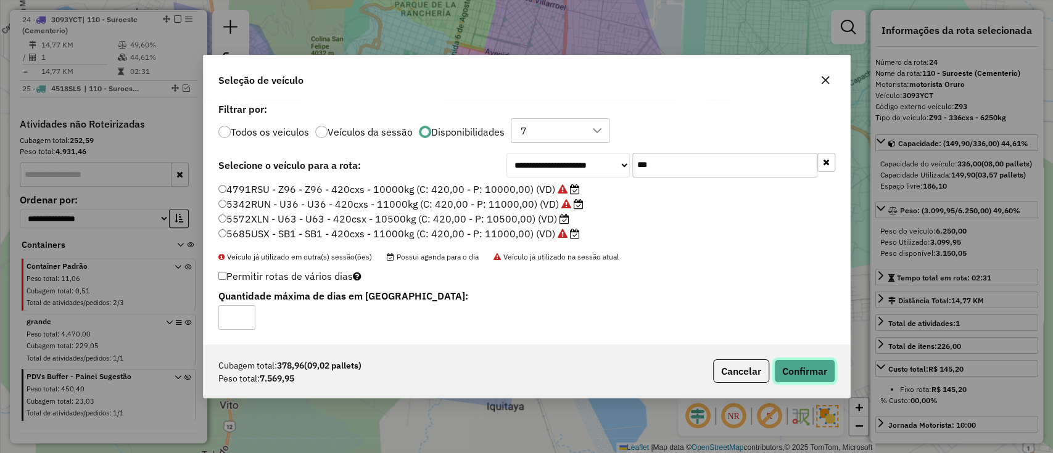
click at [802, 371] on button "Confirmar" at bounding box center [804, 371] width 61 height 23
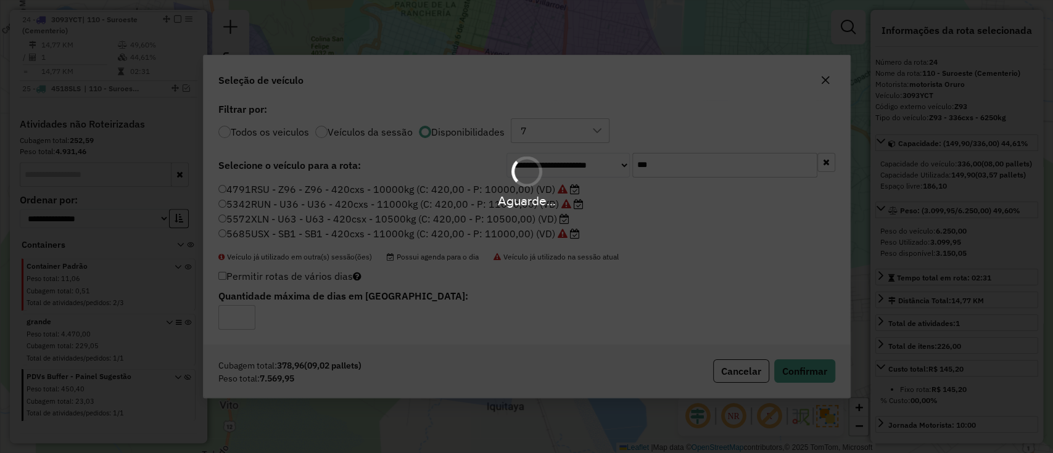
scroll to position [798, 0]
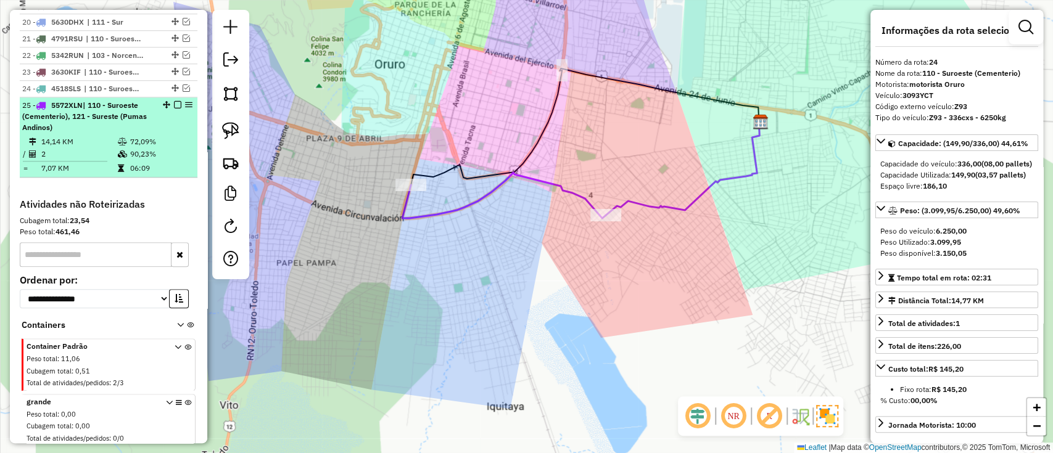
click at [175, 102] on em at bounding box center [177, 104] width 7 height 7
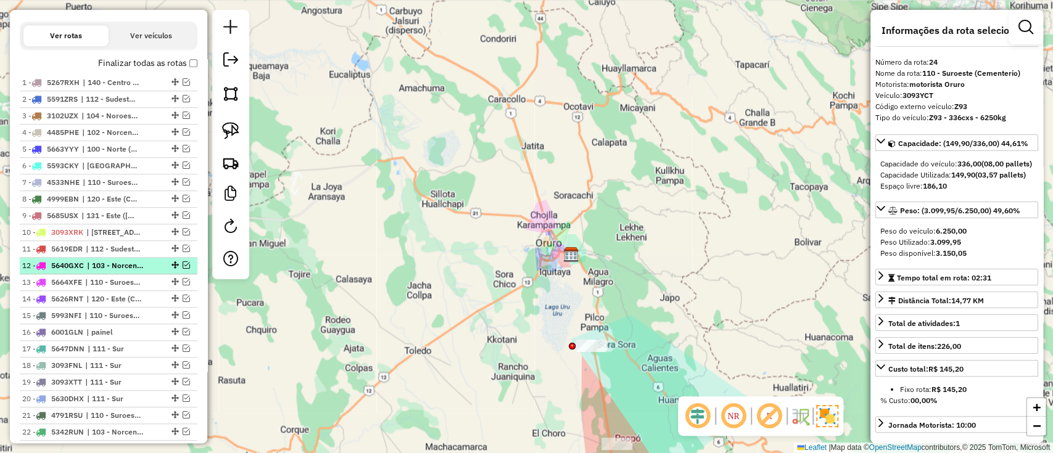
scroll to position [305, 0]
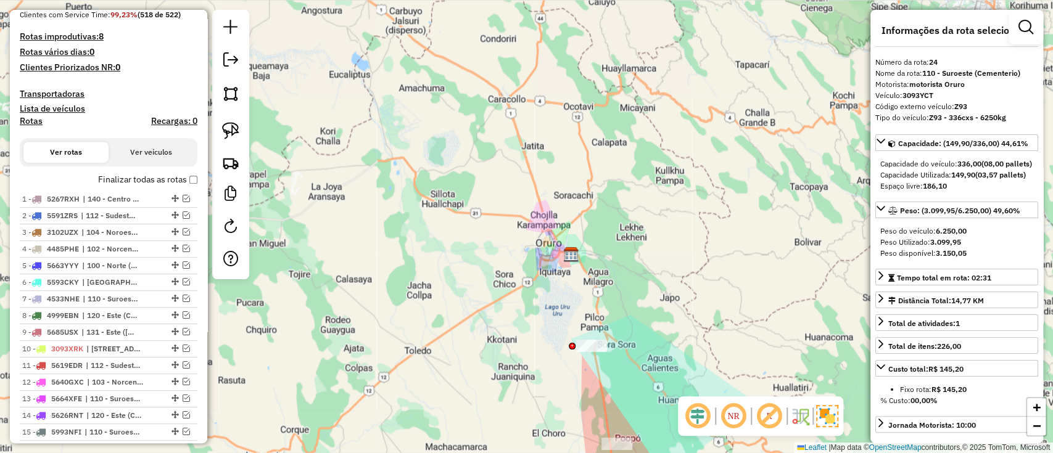
click at [626, 175] on div "Janela de atendimento Grade de atendimento Capacidade Transportadoras Veículos …" at bounding box center [526, 226] width 1053 height 453
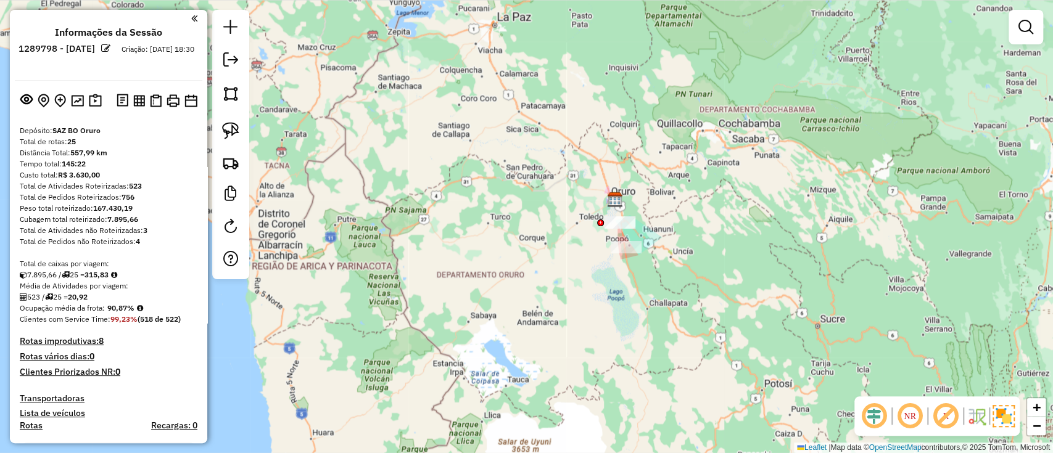
scroll to position [329, 0]
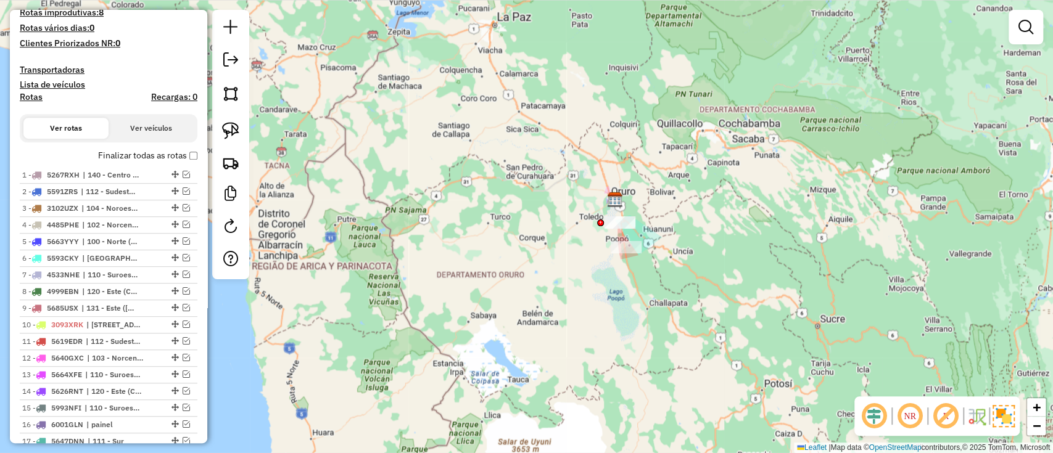
click at [194, 154] on div "Depósito: SAZ BO Oruro Total de rotas: 25 Distância Total: 557,99 km Tempo tota…" at bounding box center [108, 200] width 187 height 808
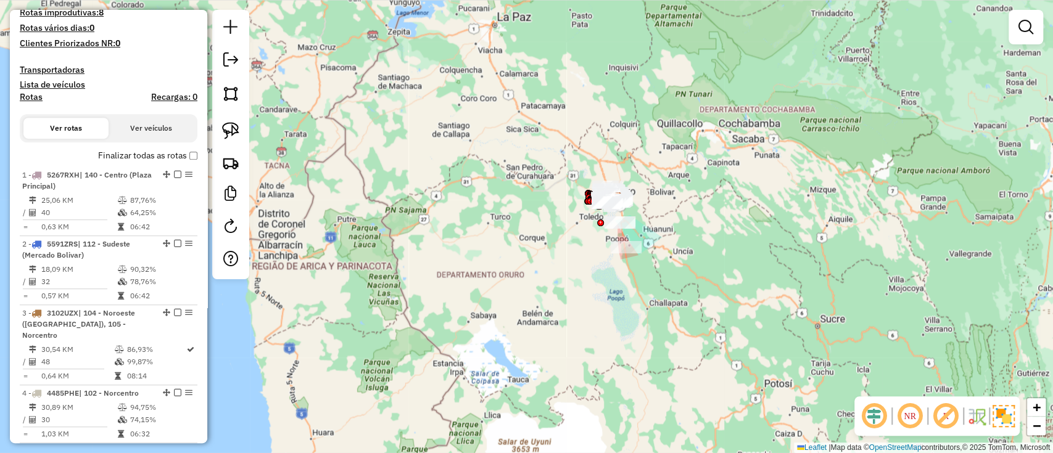
click at [28, 97] on h4 "Rotas" at bounding box center [31, 97] width 23 height 10
select select
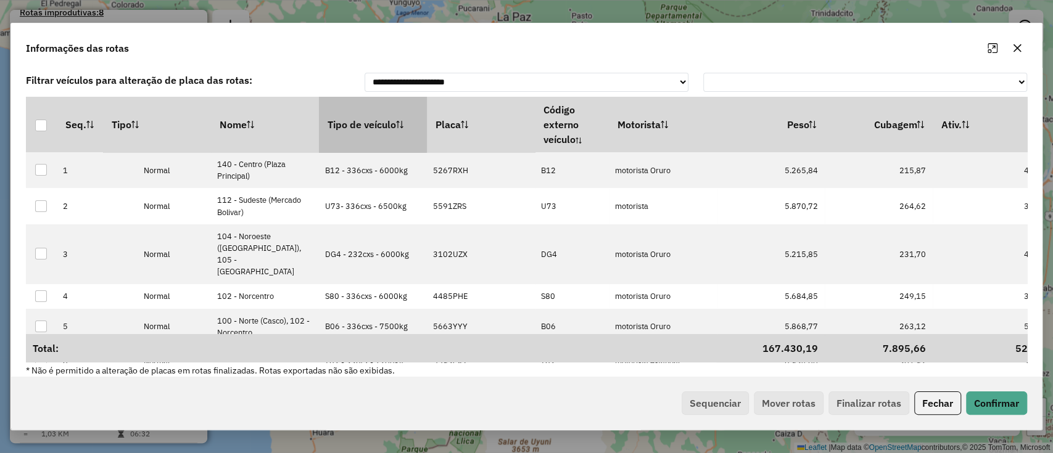
click at [406, 136] on th "Tipo de veículo" at bounding box center [373, 125] width 108 height 56
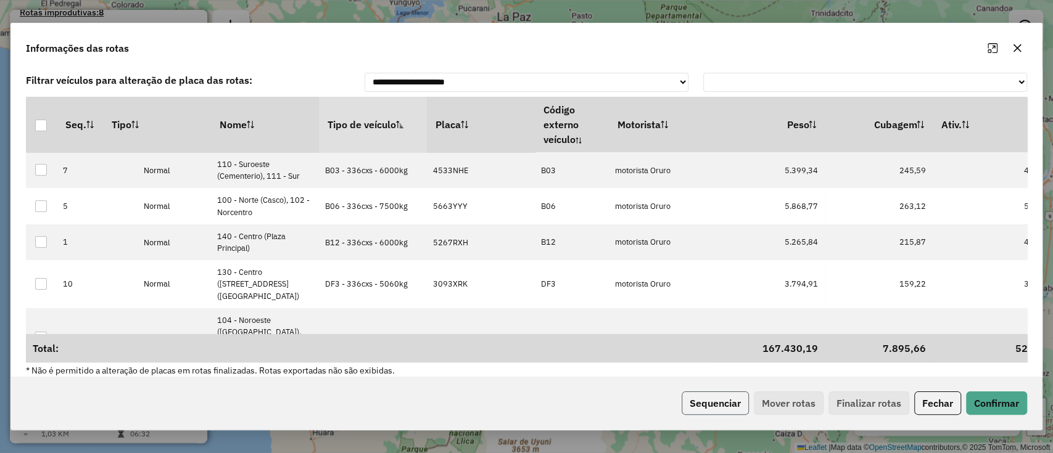
click at [689, 397] on button "Sequenciar" at bounding box center [715, 403] width 67 height 23
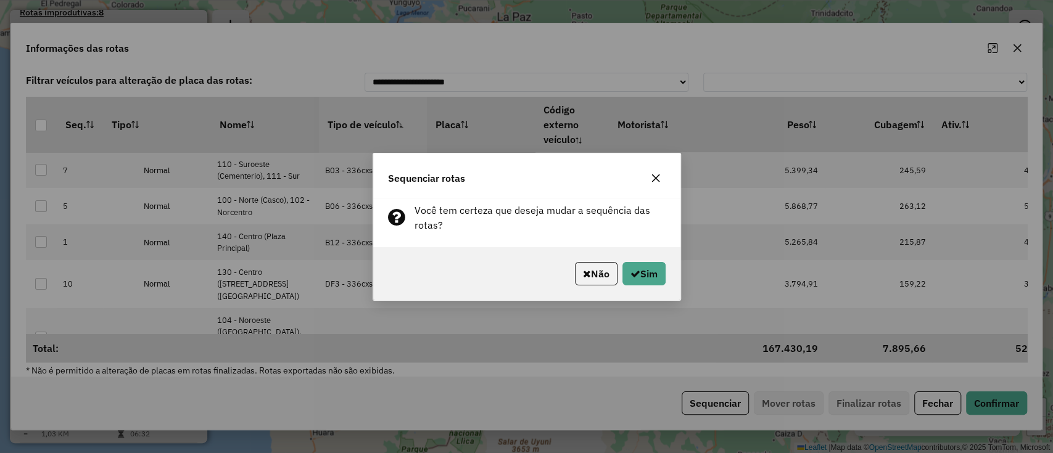
click at [618, 259] on div "Não Sim" at bounding box center [526, 273] width 307 height 53
click at [632, 266] on button "Sim" at bounding box center [643, 273] width 43 height 23
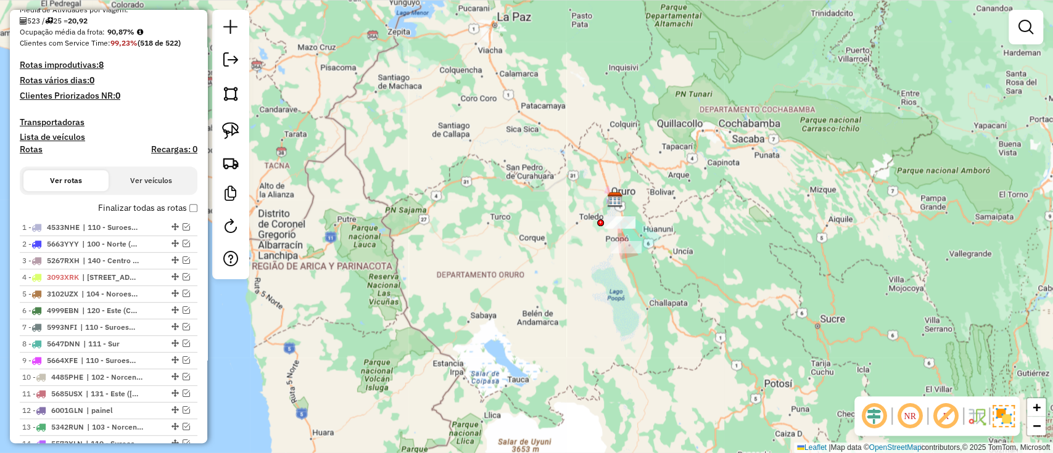
scroll to position [0, 0]
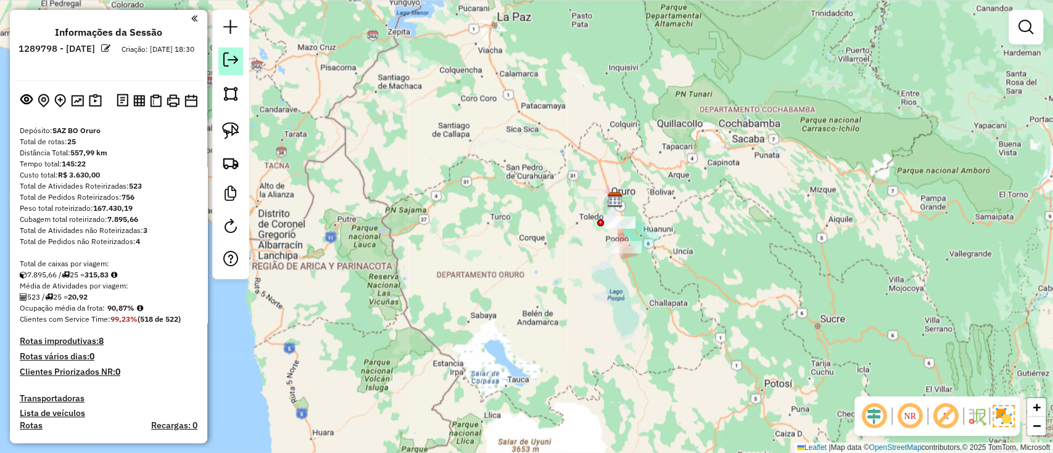
click at [236, 65] on em at bounding box center [230, 59] width 15 height 15
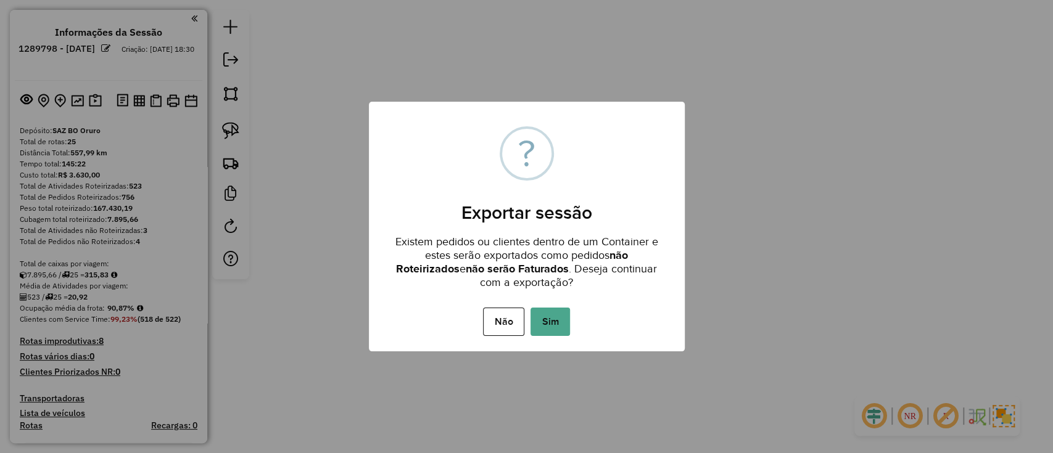
click at [543, 318] on button "Sim" at bounding box center [549, 322] width 39 height 28
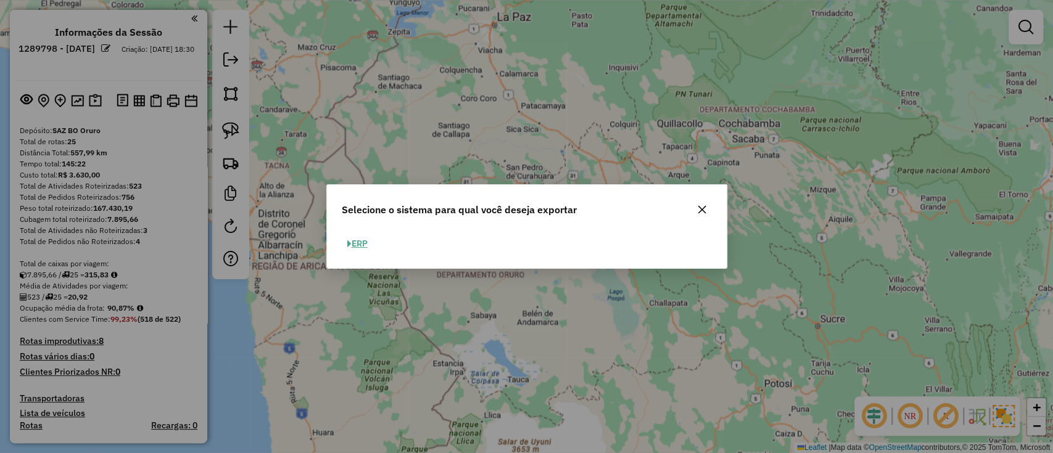
click at [351, 244] on button "ERP" at bounding box center [357, 243] width 31 height 19
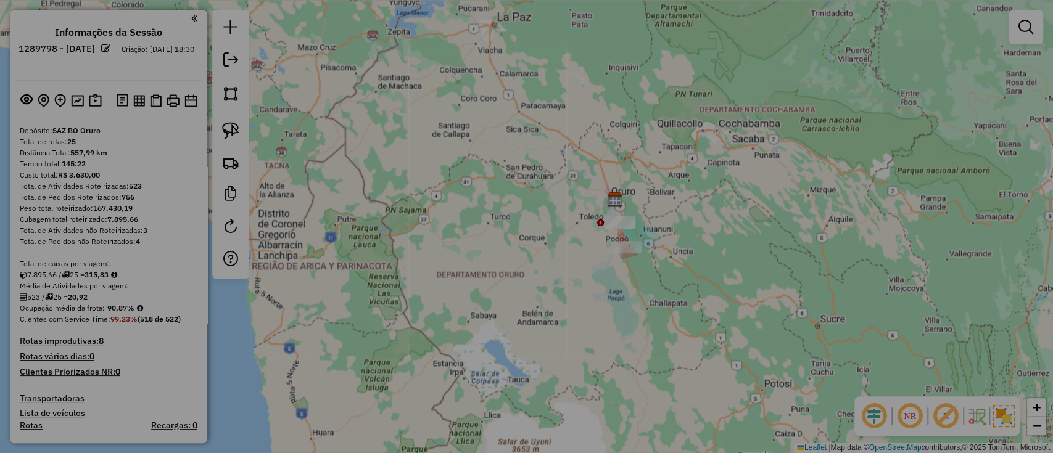
select select "**"
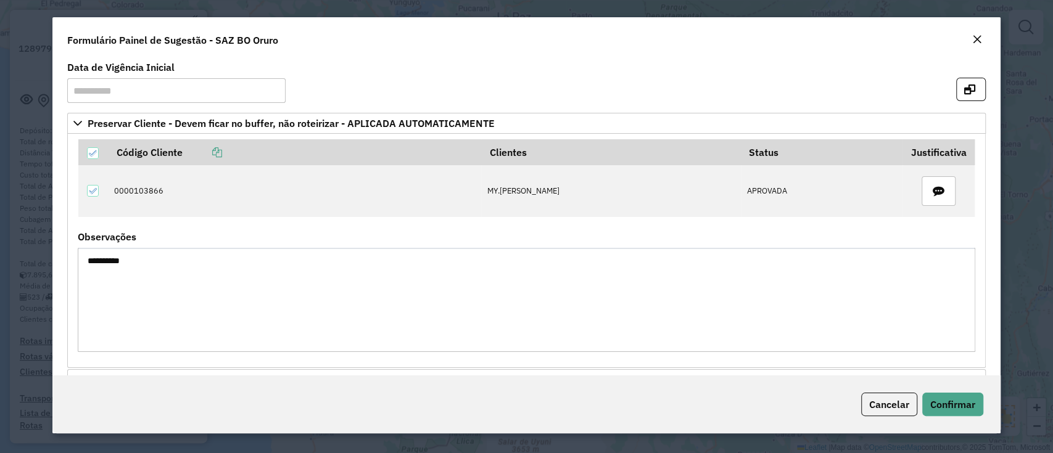
click at [979, 36] on em "Close" at bounding box center [977, 40] width 10 height 10
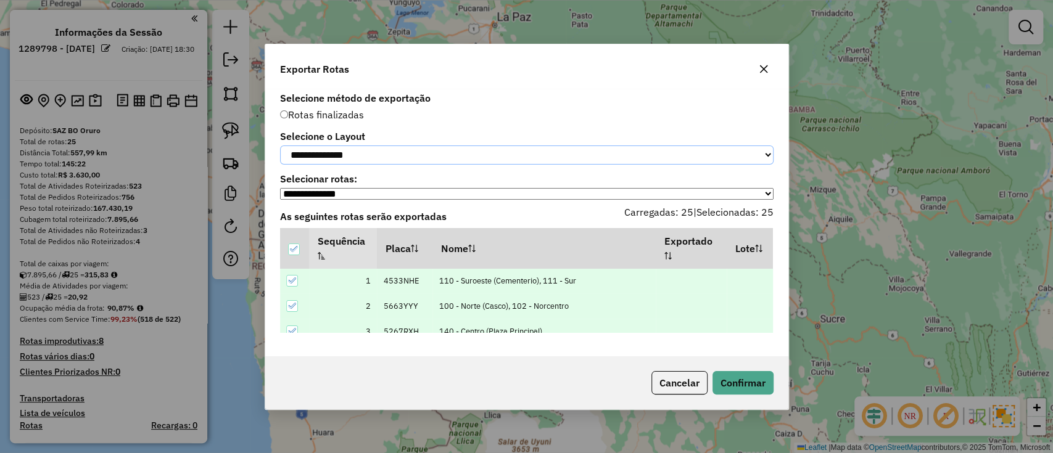
click at [543, 147] on select "**********" at bounding box center [526, 155] width 493 height 19
select select "*********"
click at [280, 146] on select "**********" at bounding box center [526, 155] width 493 height 19
click at [740, 391] on button "Confirmar" at bounding box center [742, 382] width 61 height 23
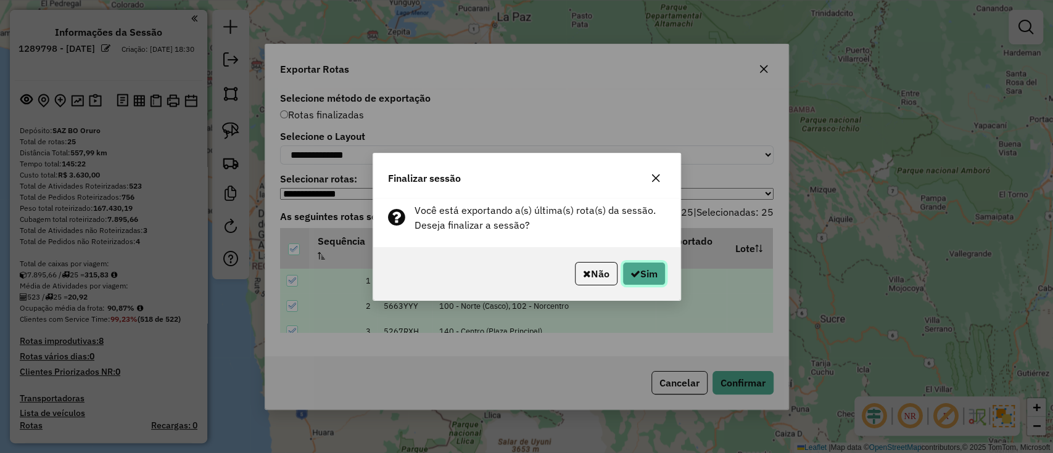
click at [641, 273] on button "Sim" at bounding box center [643, 273] width 43 height 23
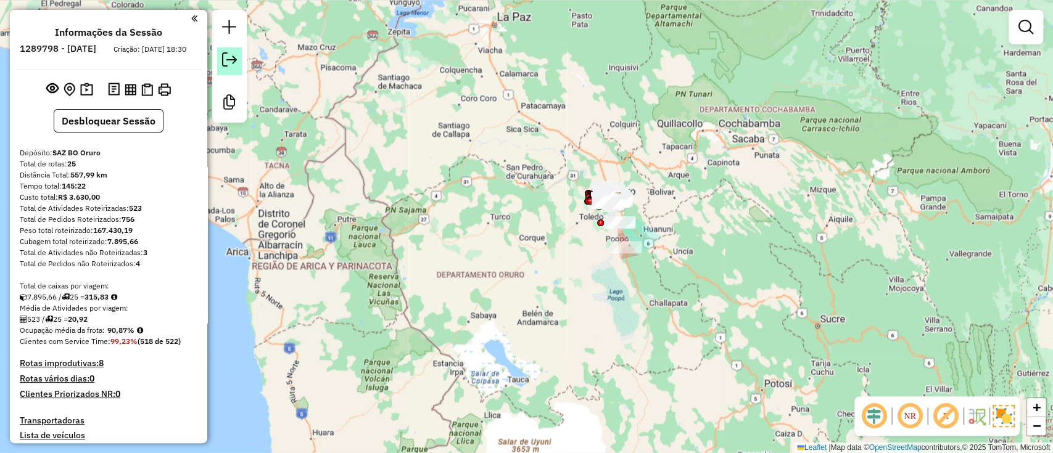
click at [235, 63] on em at bounding box center [229, 59] width 15 height 15
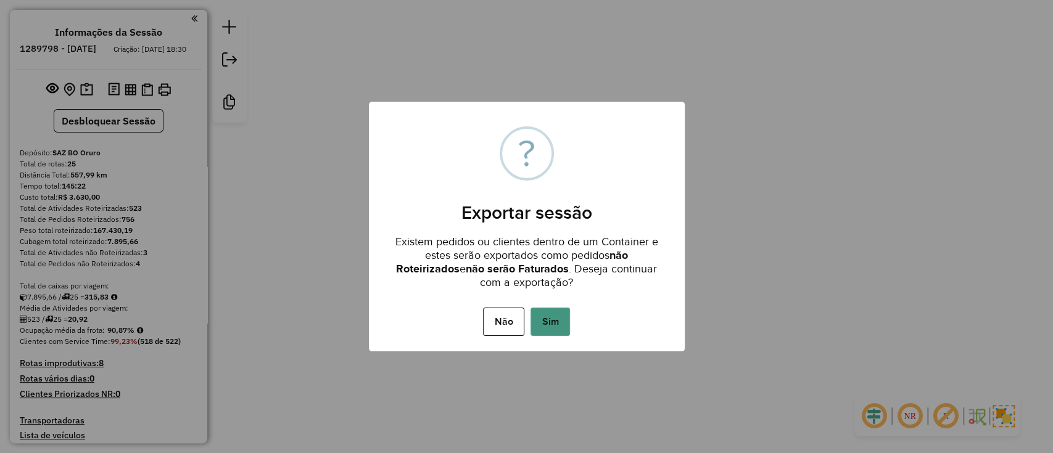
click at [541, 308] on button "Sim" at bounding box center [549, 322] width 39 height 28
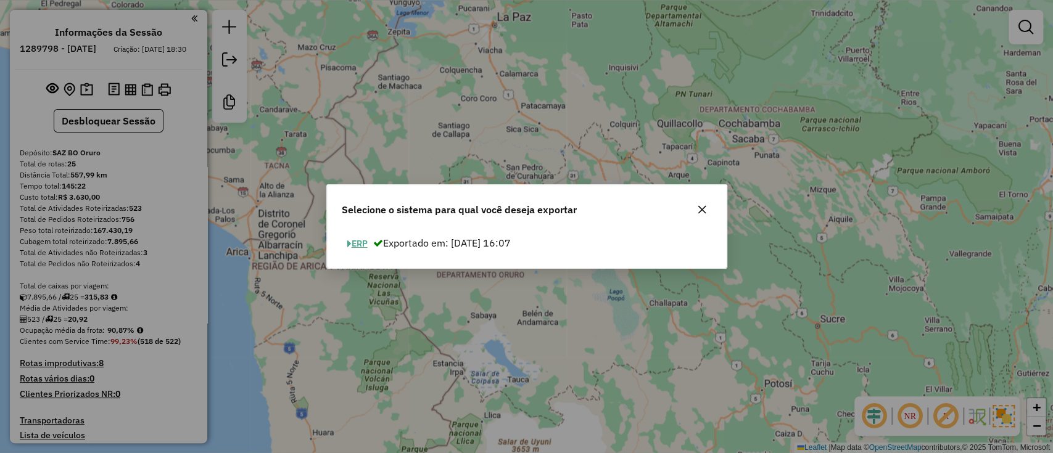
click at [365, 242] on button "ERP" at bounding box center [357, 243] width 31 height 19
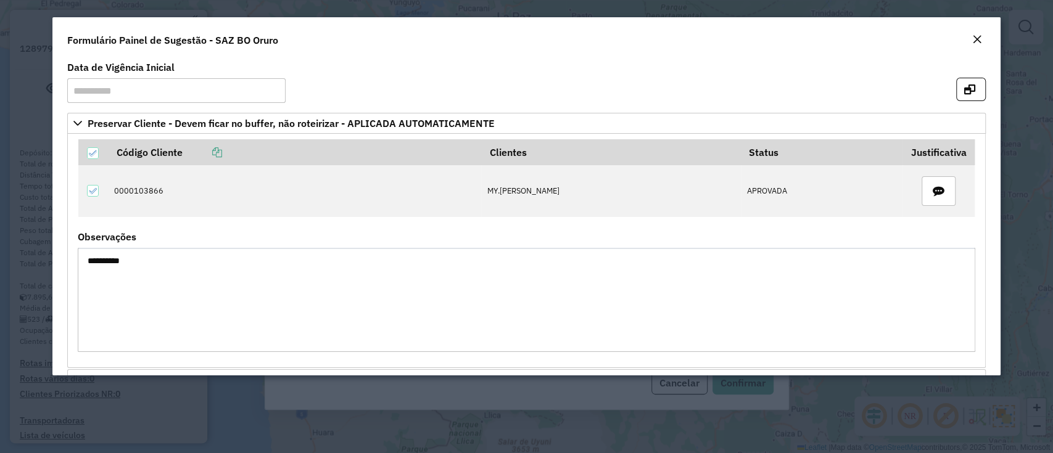
click at [976, 39] on em "Close" at bounding box center [977, 40] width 10 height 10
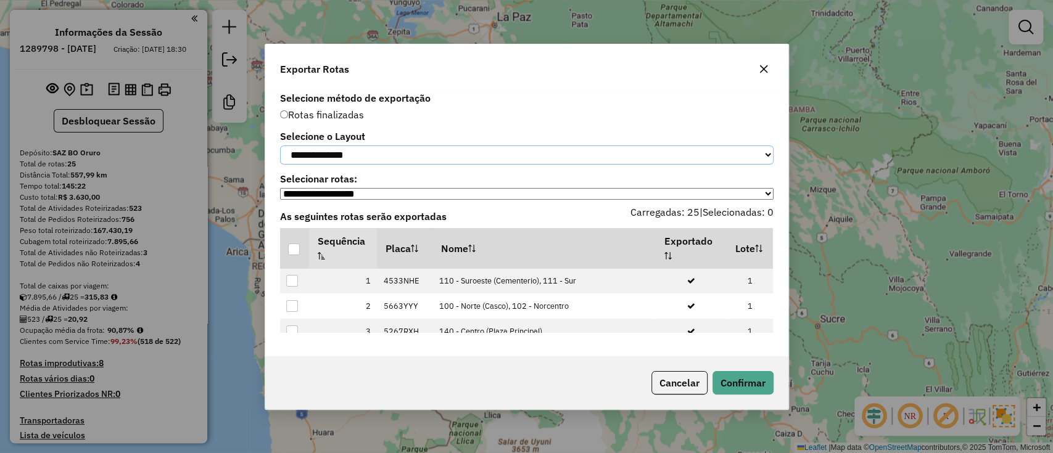
click at [514, 149] on select "**********" at bounding box center [526, 155] width 493 height 19
select select "*********"
click at [280, 146] on select "**********" at bounding box center [526, 155] width 493 height 19
click at [291, 254] on div at bounding box center [294, 250] width 12 height 12
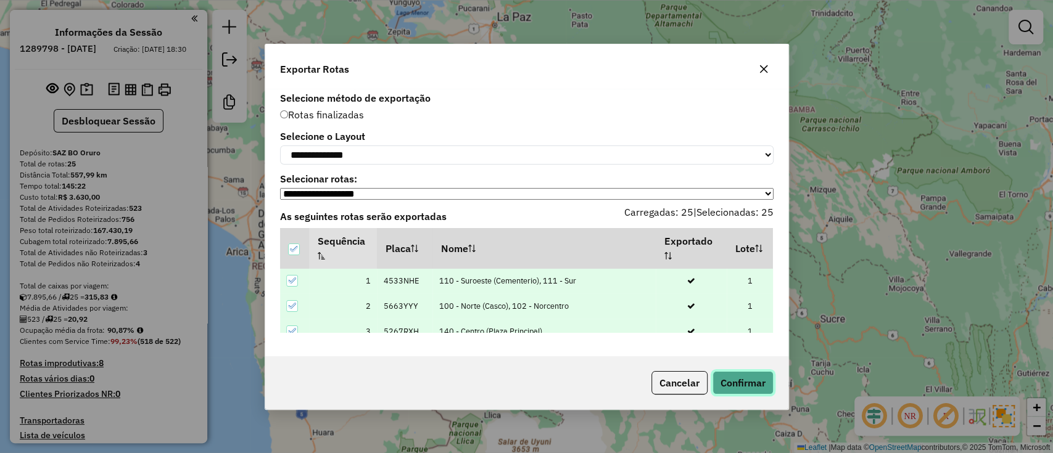
click at [743, 387] on button "Confirmar" at bounding box center [742, 382] width 61 height 23
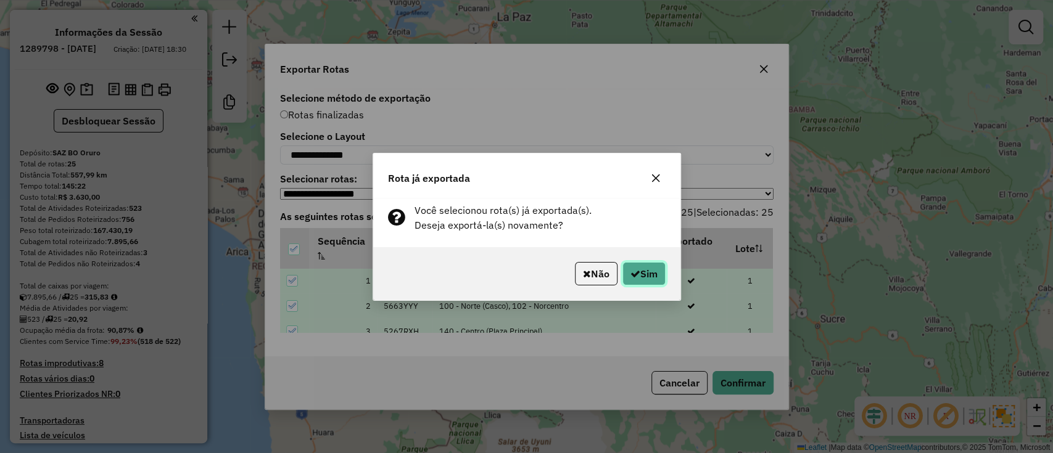
click at [648, 279] on button "Sim" at bounding box center [643, 273] width 43 height 23
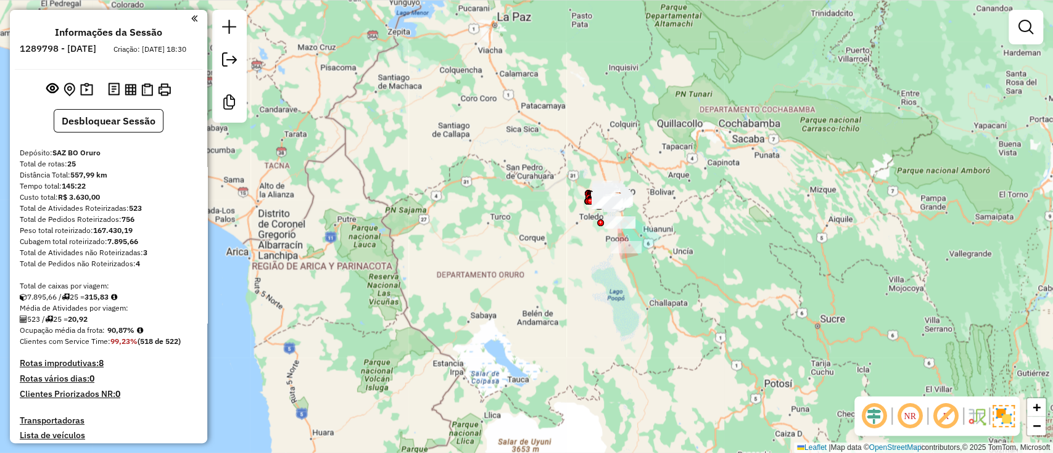
click at [242, 64] on div at bounding box center [229, 66] width 35 height 113
click at [239, 60] on link at bounding box center [229, 61] width 25 height 28
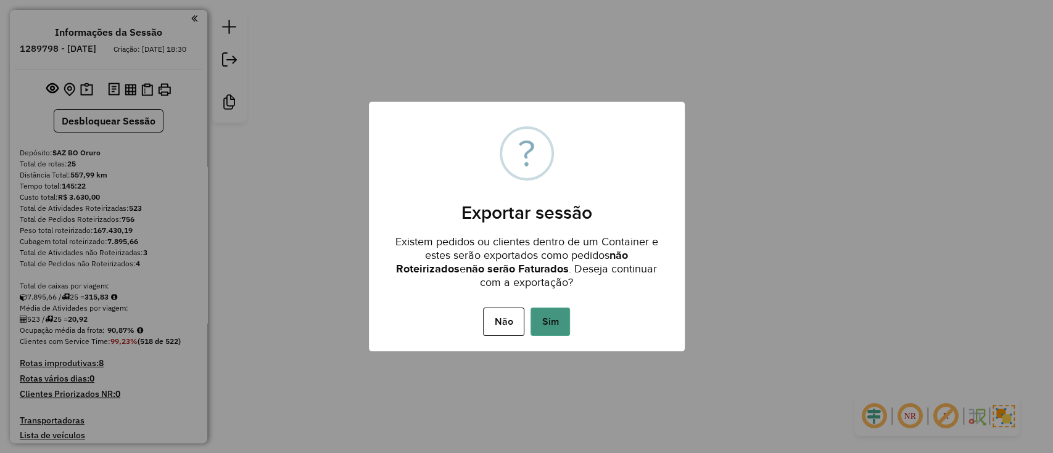
click at [554, 313] on button "Sim" at bounding box center [549, 322] width 39 height 28
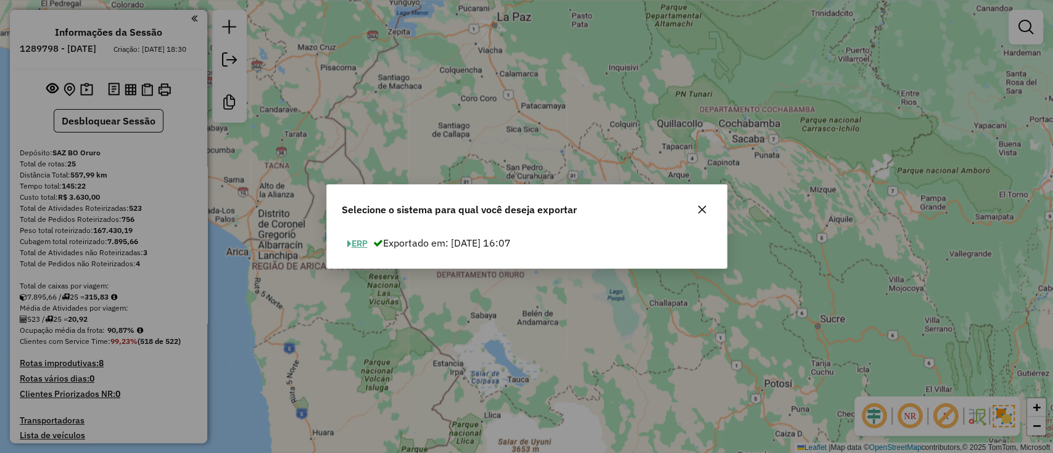
click at [360, 241] on button "ERP" at bounding box center [357, 243] width 31 height 19
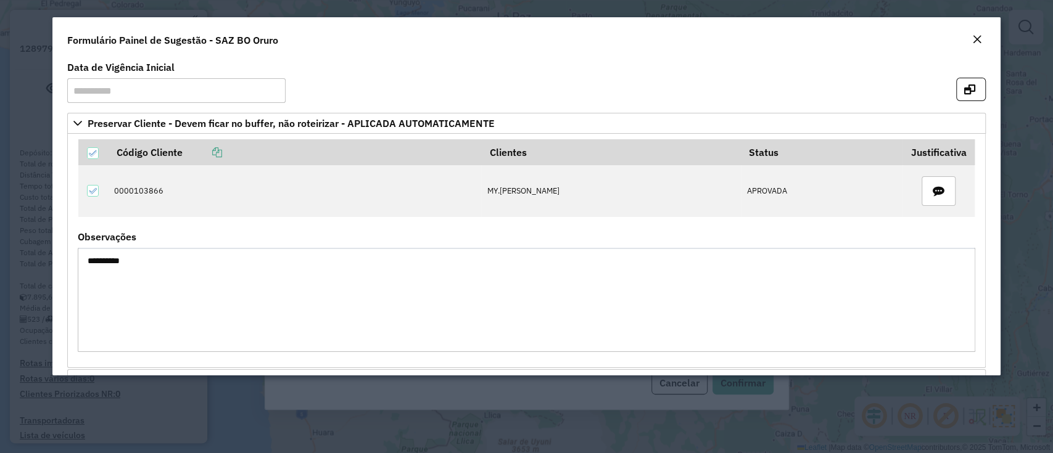
click at [972, 35] on em "Close" at bounding box center [977, 40] width 10 height 10
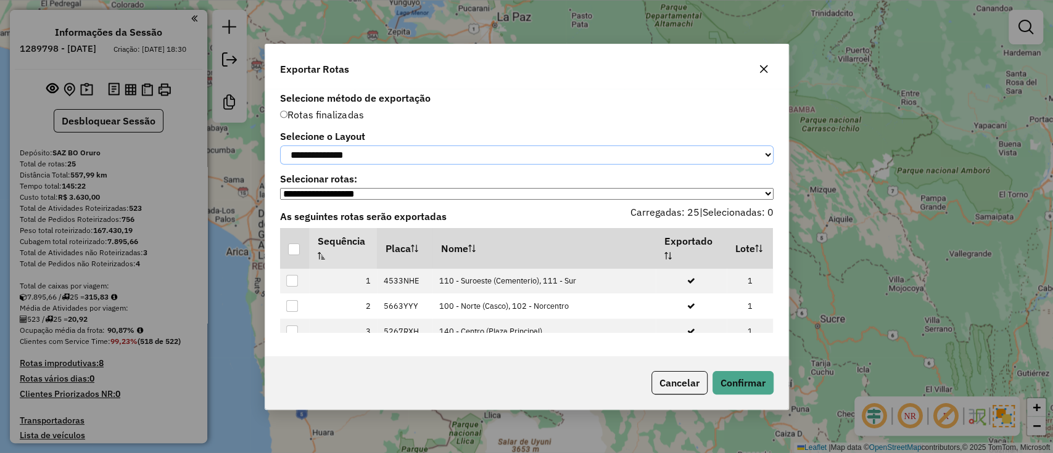
click at [454, 157] on select "**********" at bounding box center [526, 155] width 493 height 19
select select "*********"
click at [280, 146] on select "**********" at bounding box center [526, 155] width 493 height 19
click at [287, 252] on th at bounding box center [294, 248] width 29 height 41
click at [291, 255] on div at bounding box center [294, 250] width 12 height 12
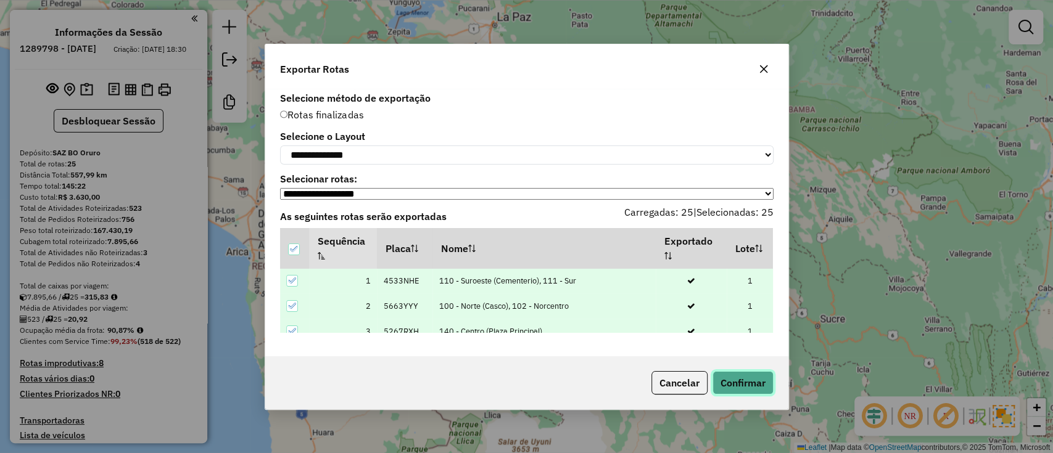
click at [735, 387] on button "Confirmar" at bounding box center [742, 382] width 61 height 23
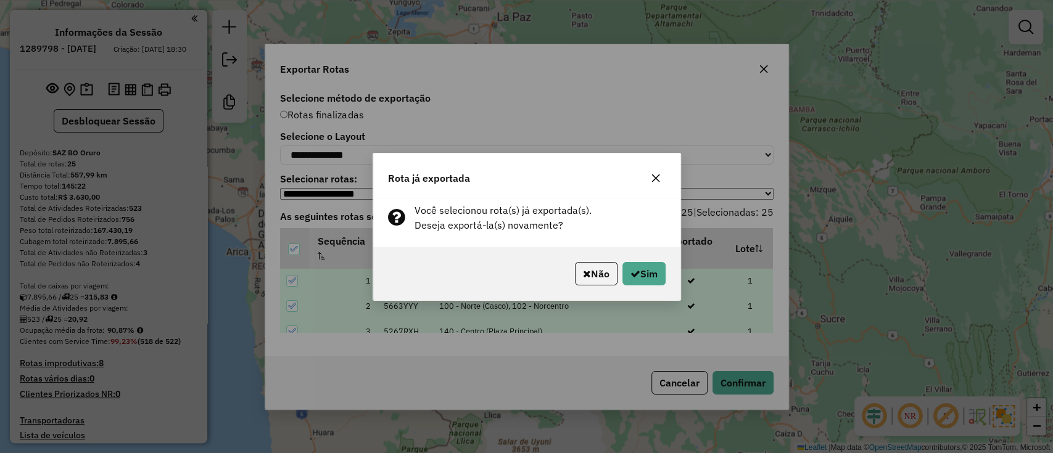
click at [666, 281] on div "Não Sim" at bounding box center [526, 273] width 307 height 53
click at [661, 276] on button "Sim" at bounding box center [643, 273] width 43 height 23
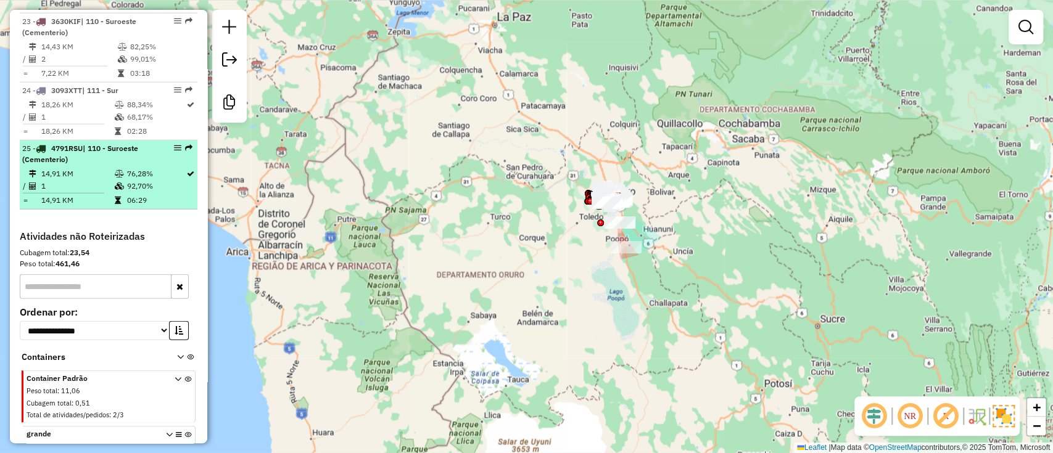
scroll to position [2066, 0]
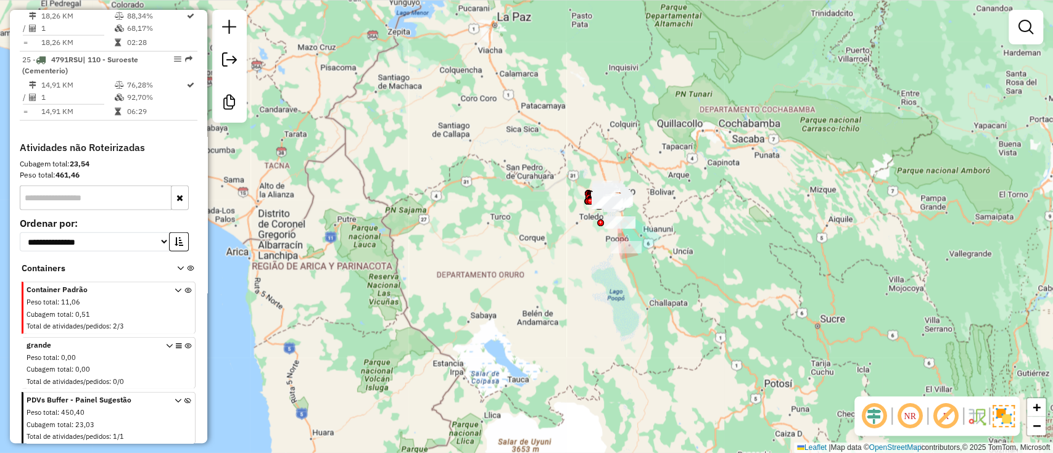
click at [476, 234] on div "Janela de atendimento Grade de atendimento Capacidade Transportadoras Veículos …" at bounding box center [526, 226] width 1053 height 453
